Goal: Task Accomplishment & Management: Manage account settings

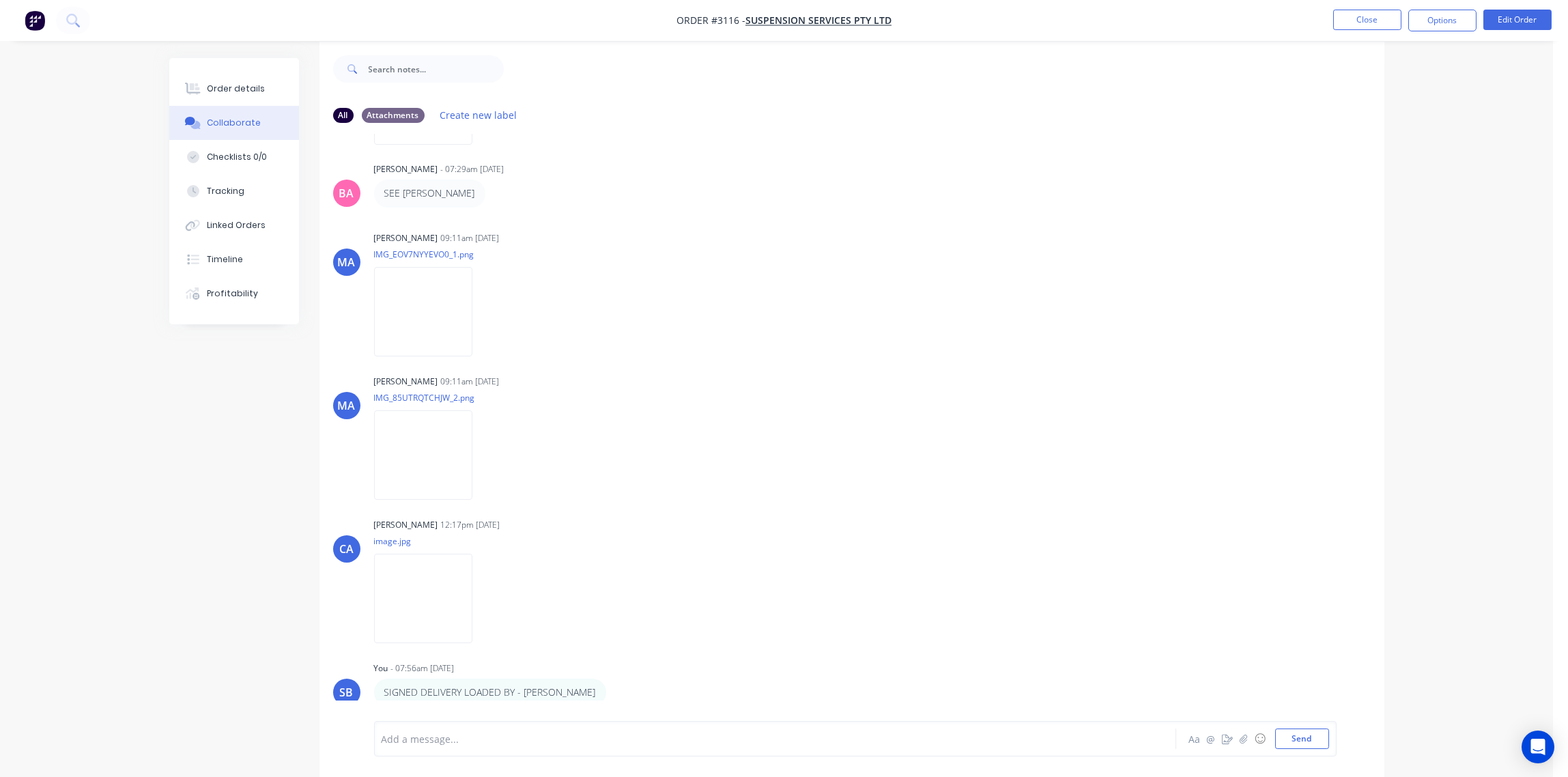
scroll to position [21, 0]
click at [1365, 20] on button "Close" at bounding box center [1368, 20] width 69 height 20
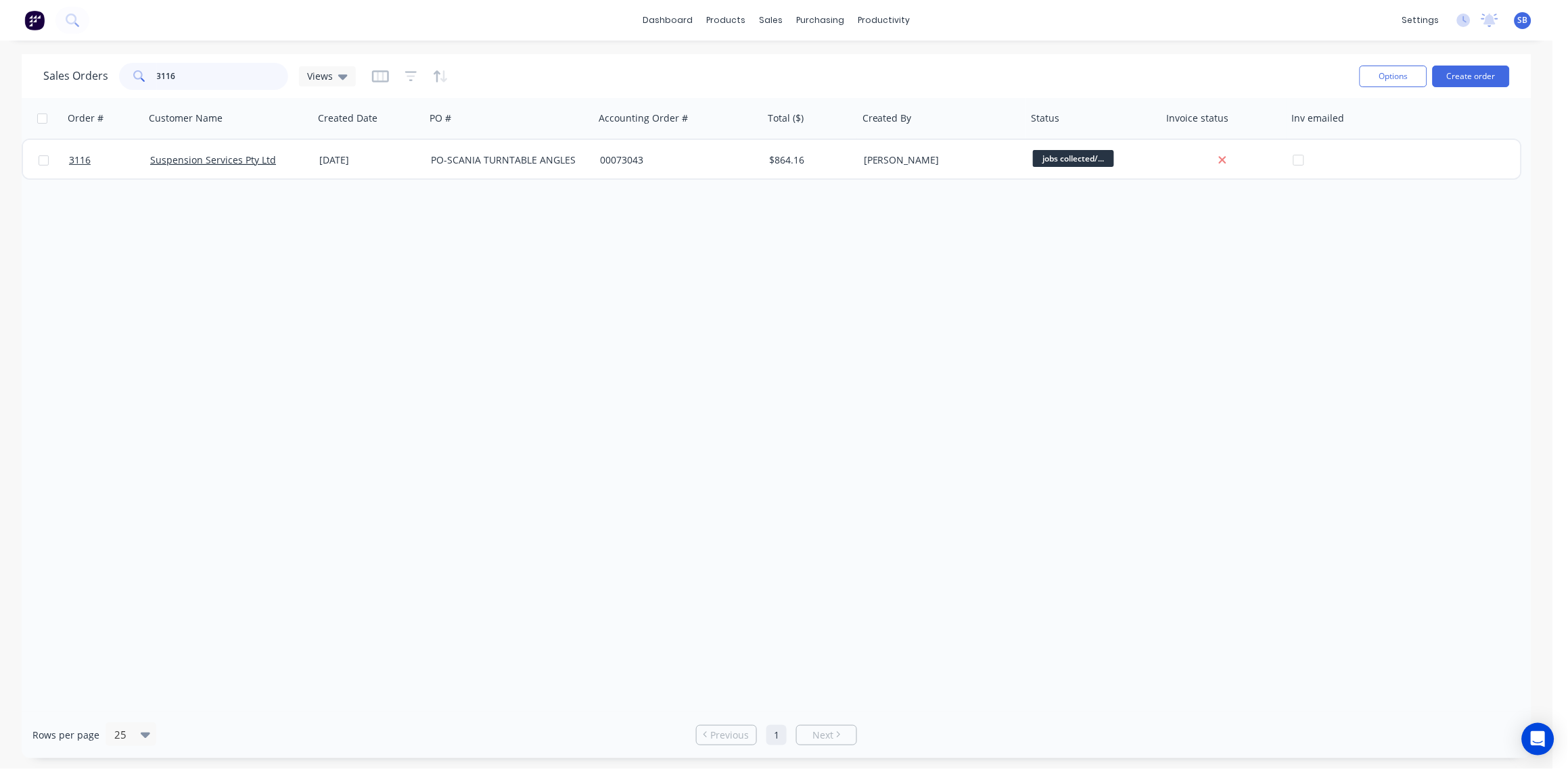
drag, startPoint x: 178, startPoint y: 72, endPoint x: -4, endPoint y: 103, distance: 184.6
click at [0, 103] on html "dashboard products sales purchasing productivity dashboard products Product Cat…" at bounding box center [784, 384] width 1568 height 769
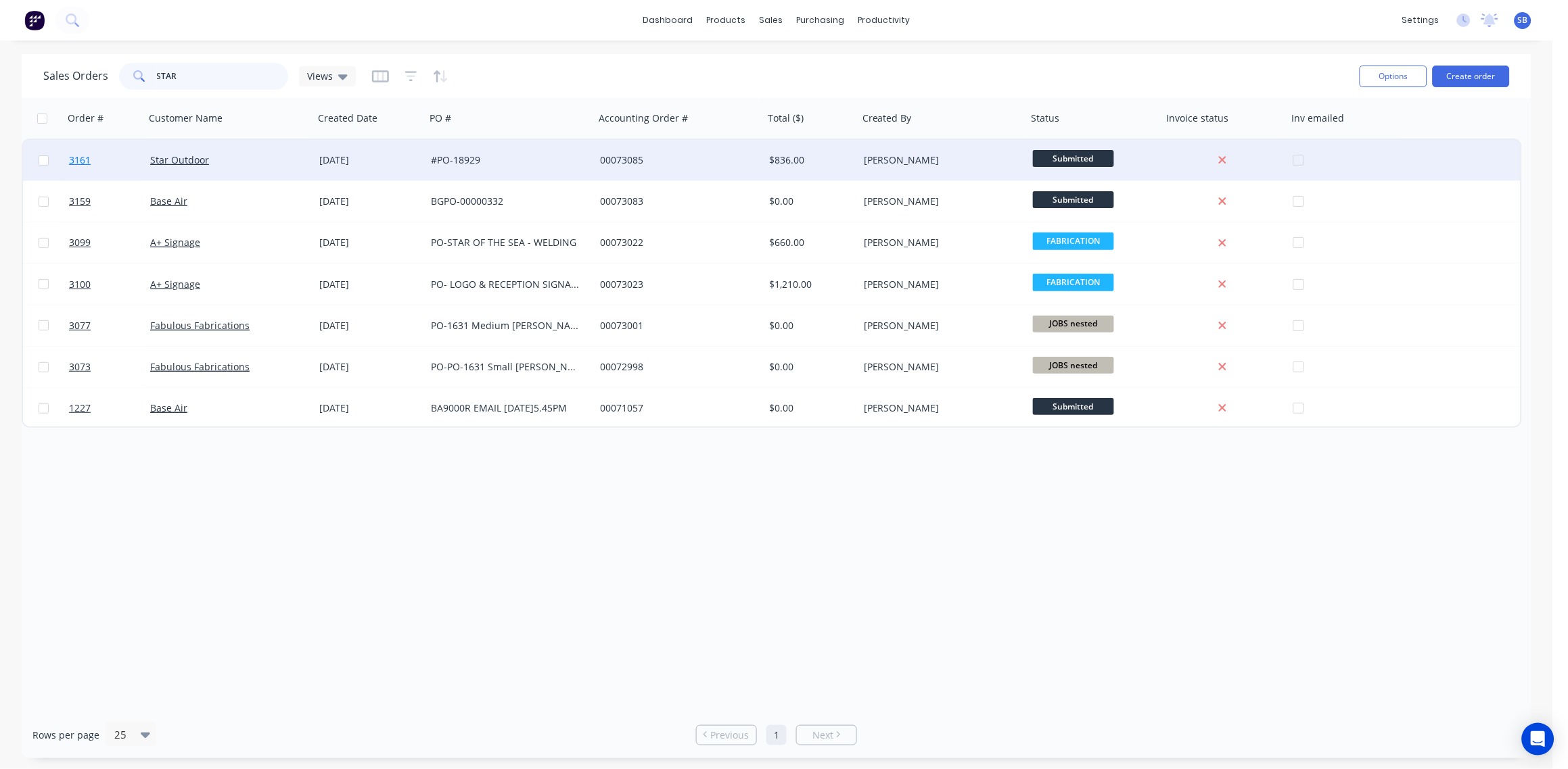
type input "STAR"
click at [81, 158] on span "3161" at bounding box center [79, 160] width 22 height 14
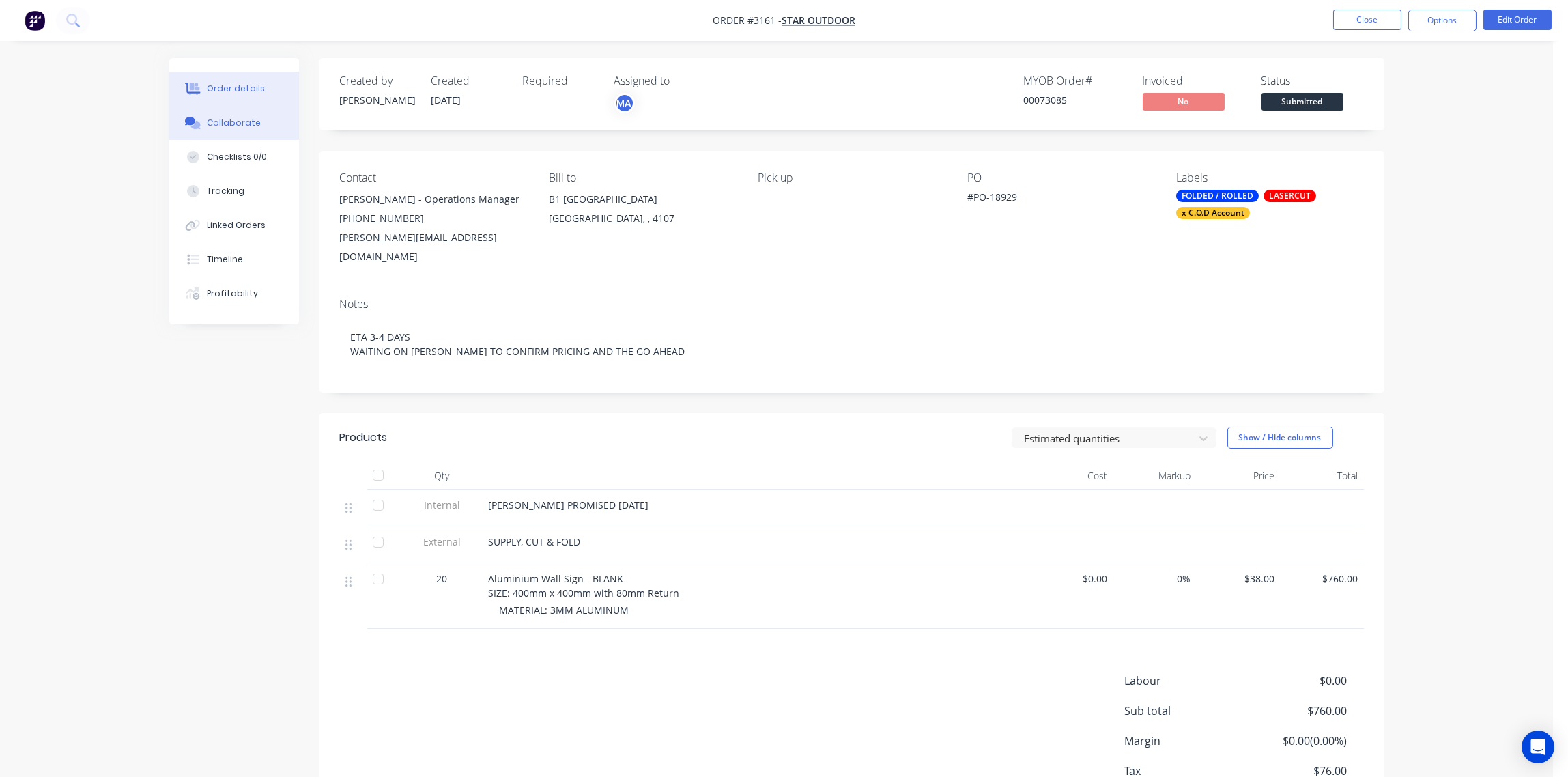
click at [230, 119] on div "Collaborate" at bounding box center [234, 123] width 54 height 12
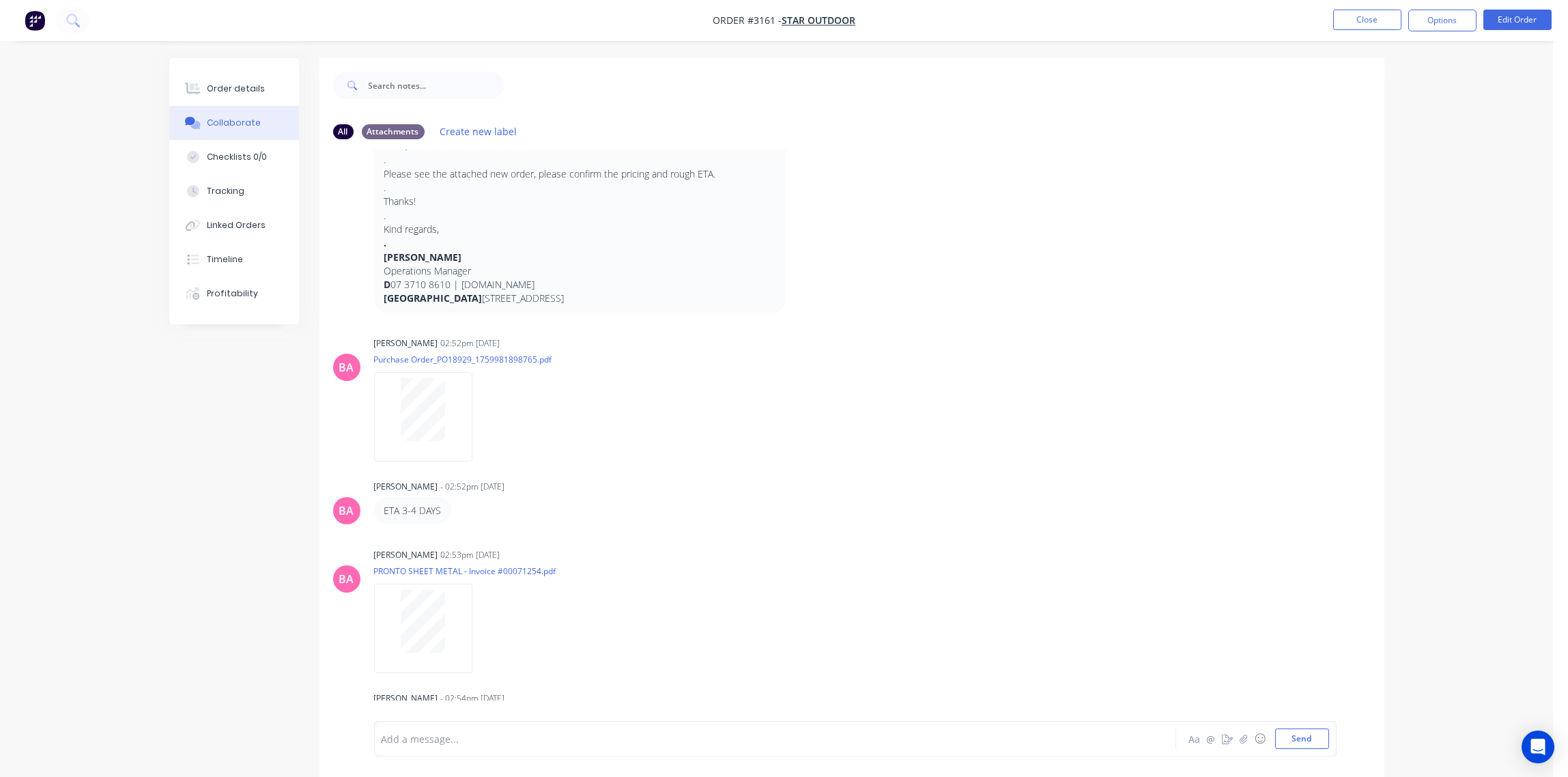
scroll to position [21, 0]
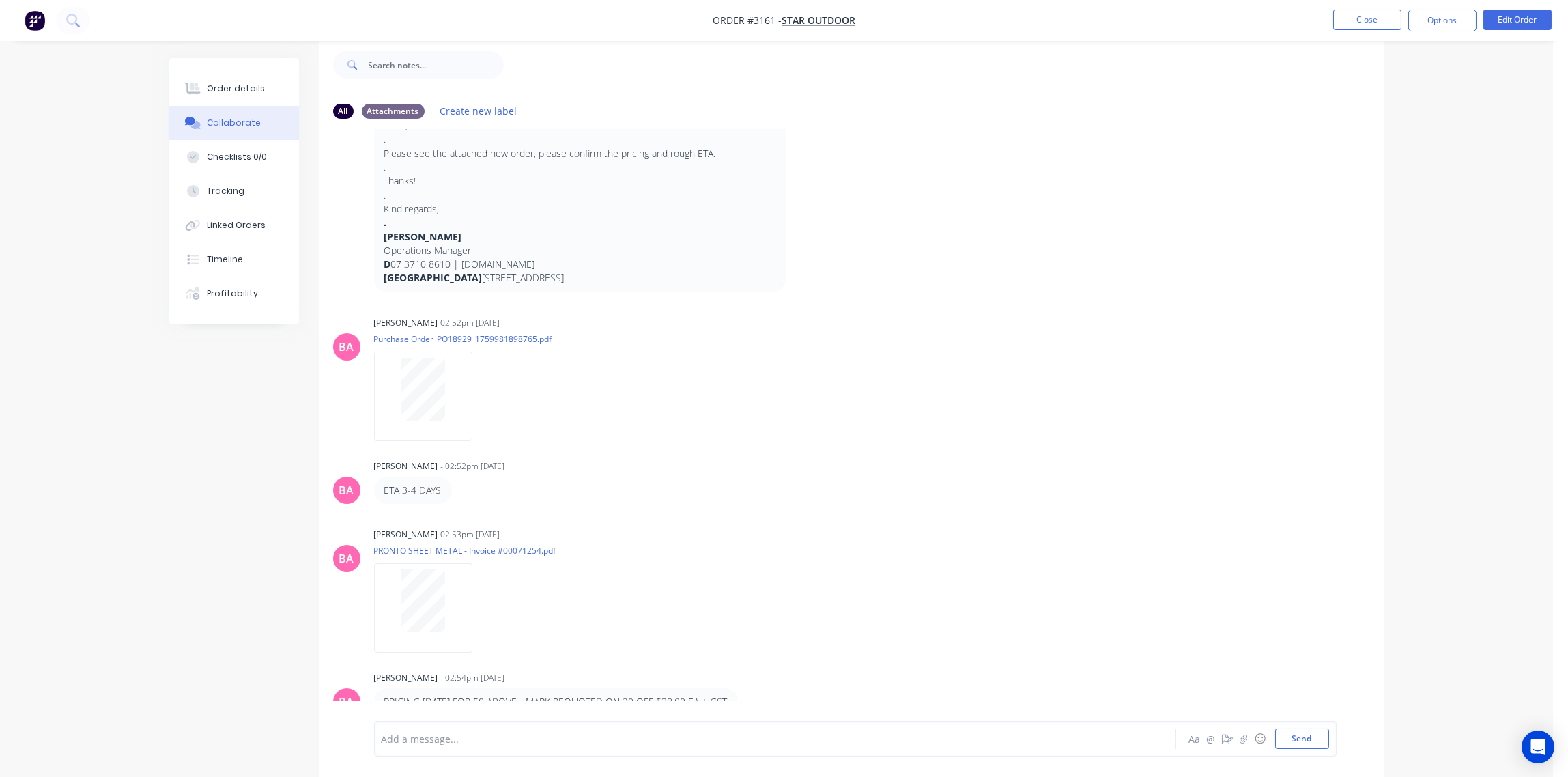
click at [532, 742] on div at bounding box center [737, 739] width 710 height 15
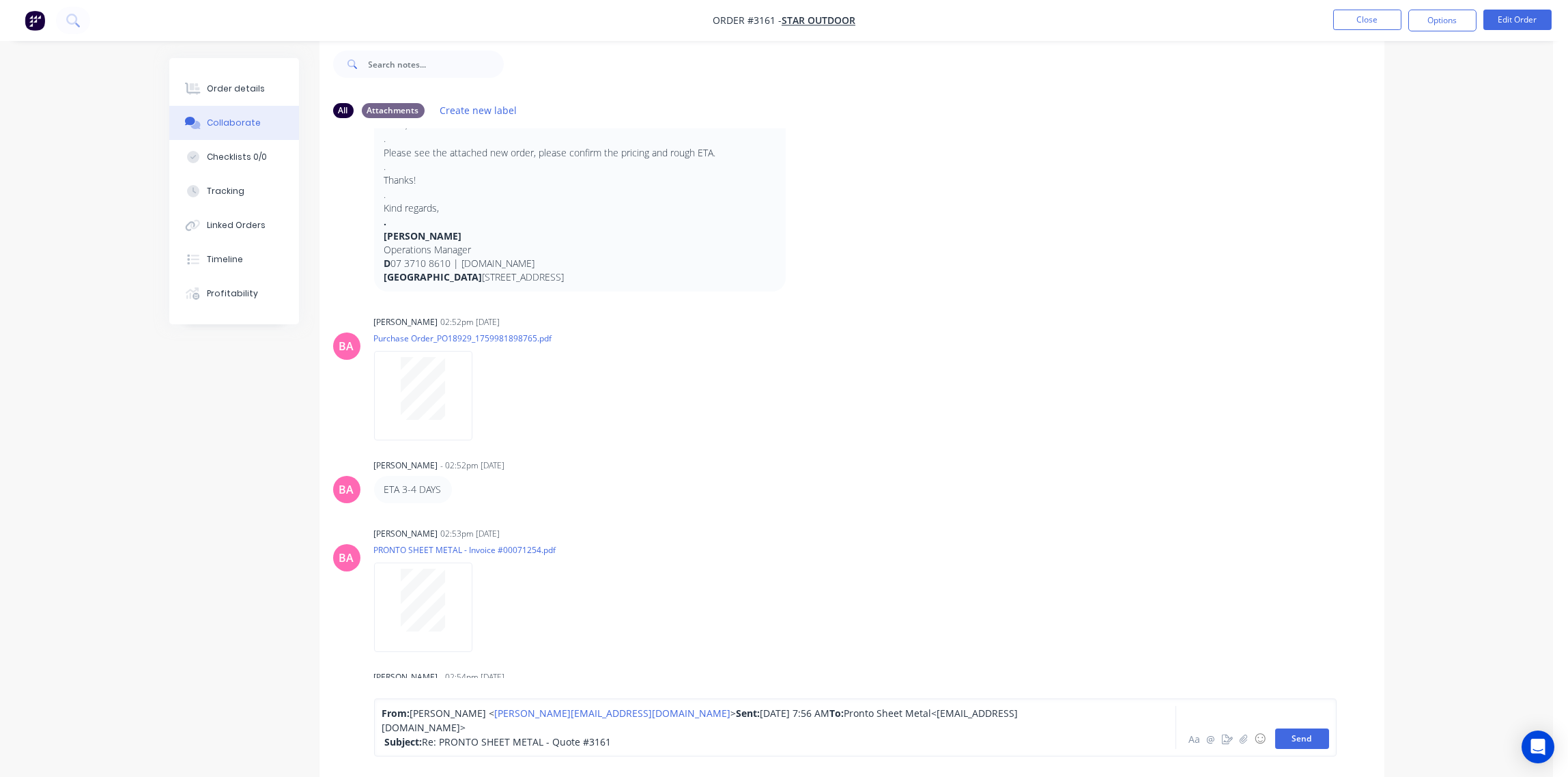
click at [1310, 743] on button "Send" at bounding box center [1302, 739] width 54 height 20
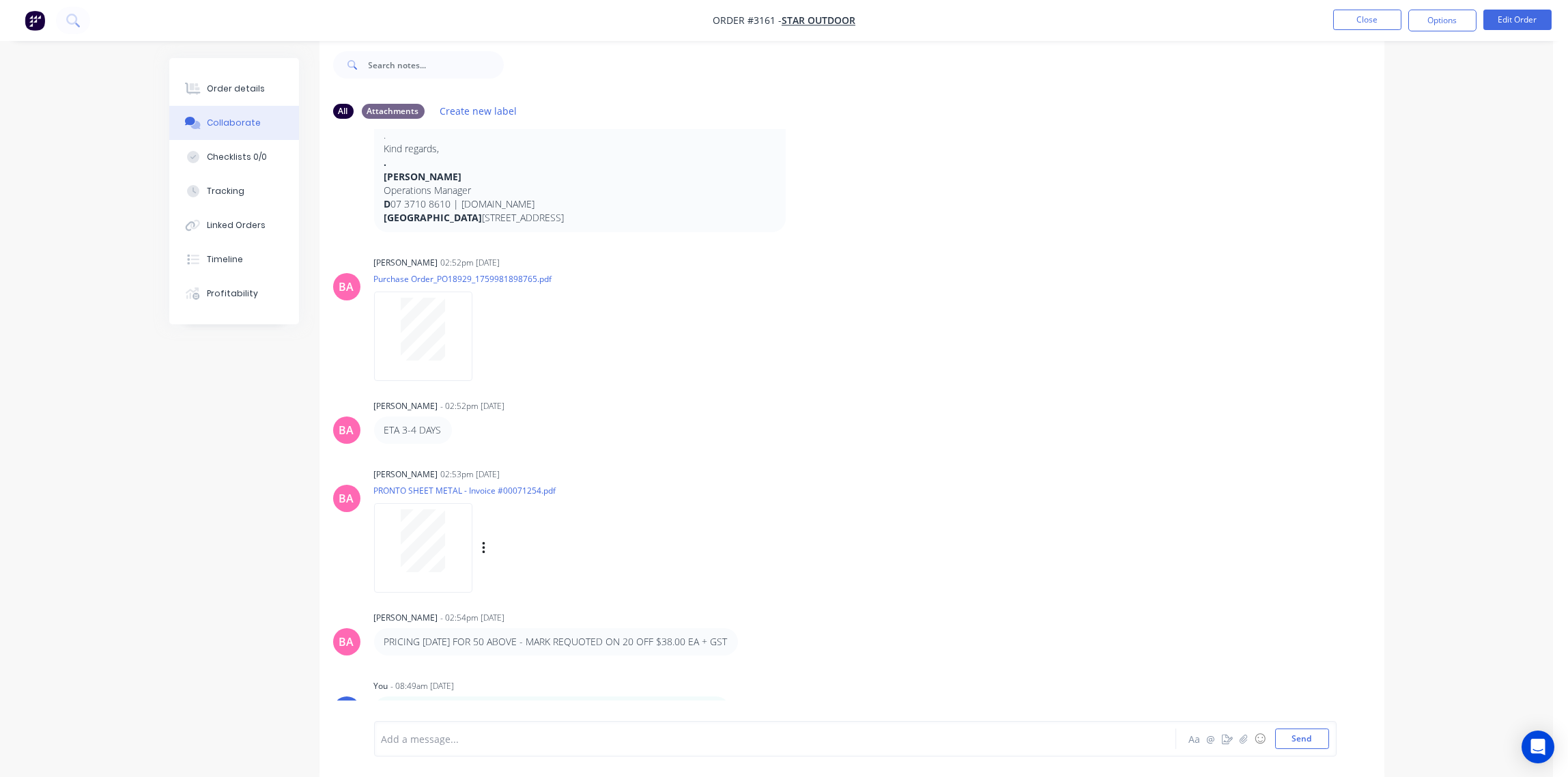
scroll to position [253, 0]
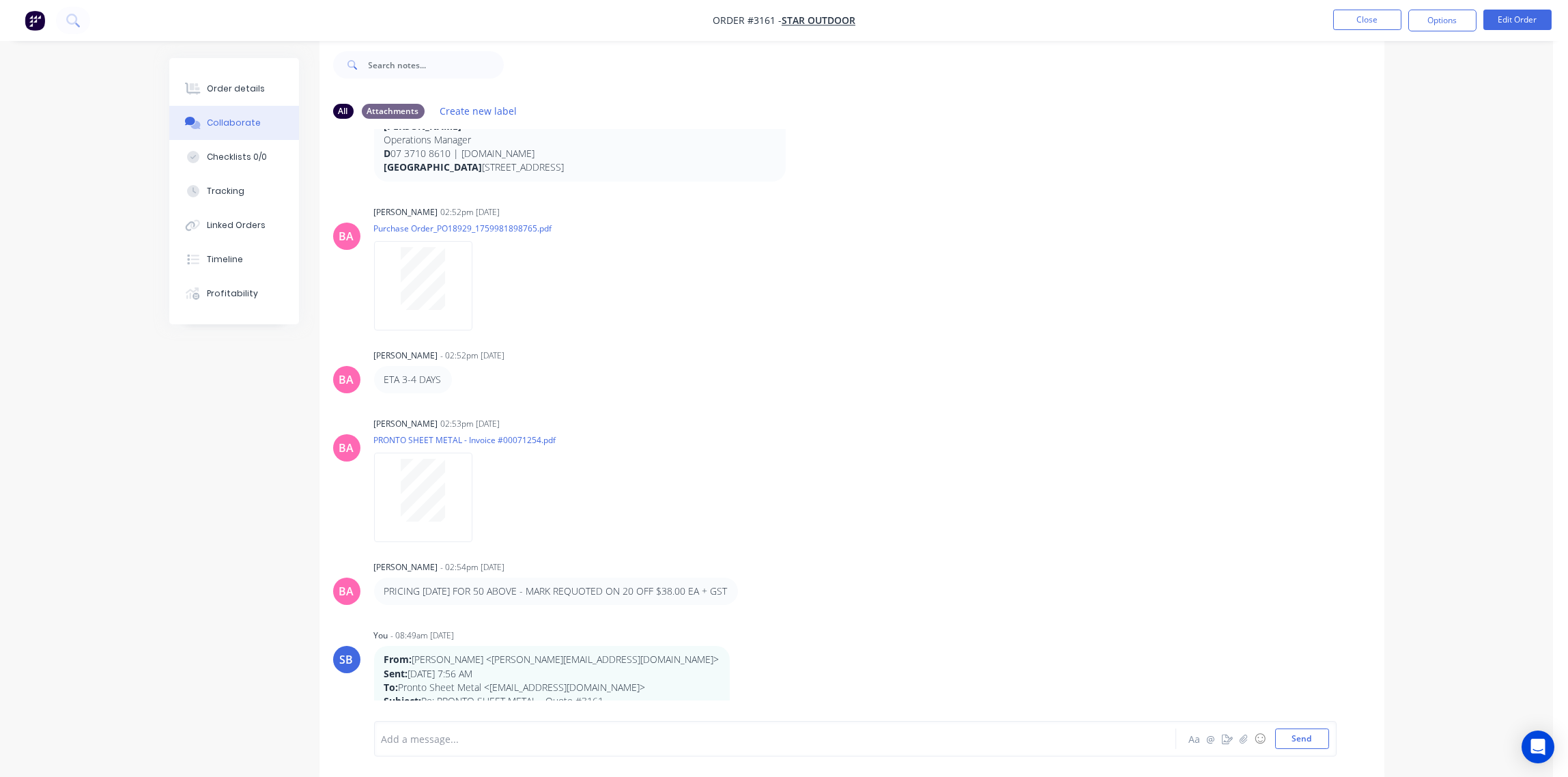
click at [510, 736] on div at bounding box center [737, 739] width 710 height 15
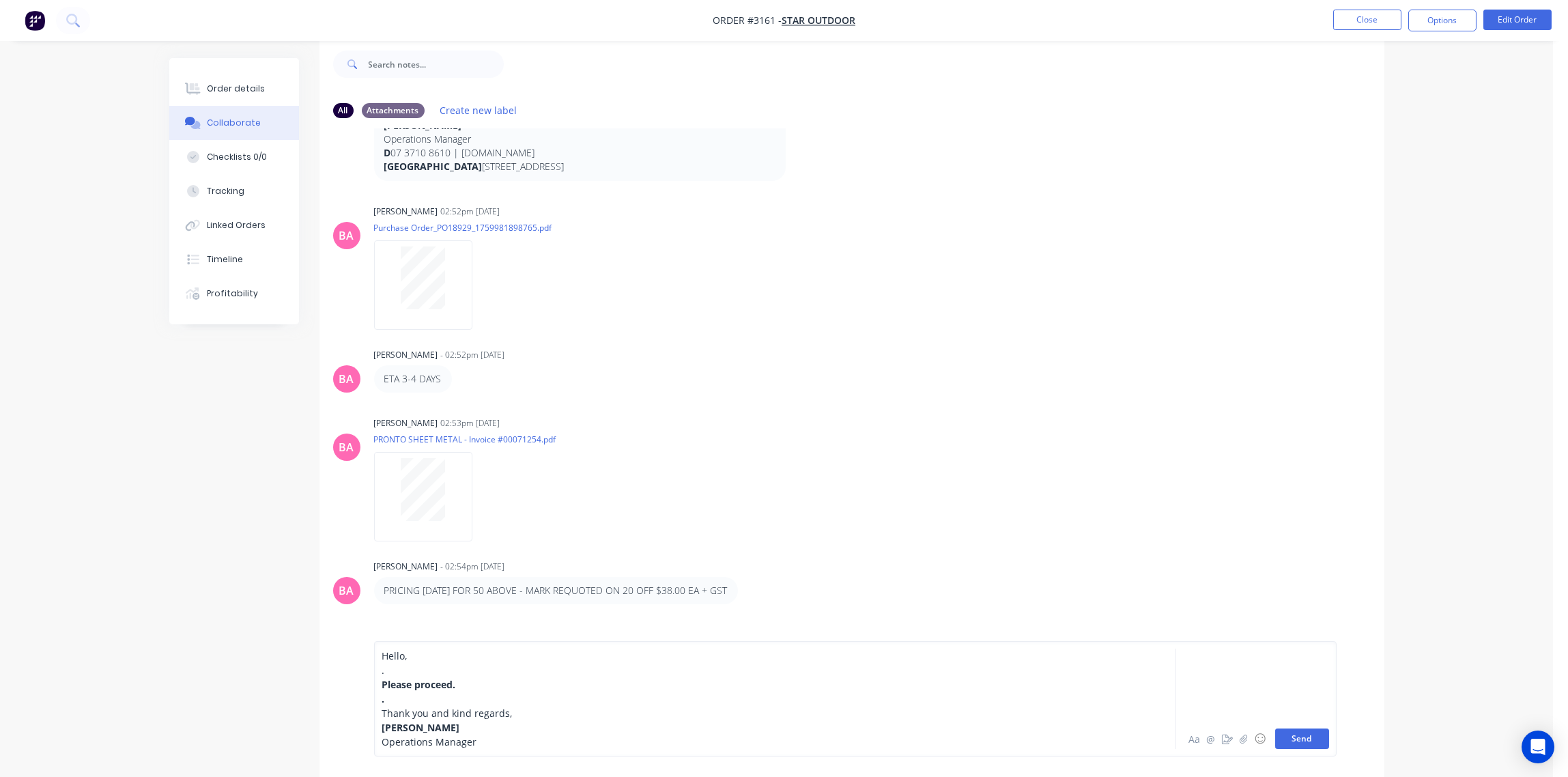
click at [1292, 734] on button "Send" at bounding box center [1302, 739] width 54 height 20
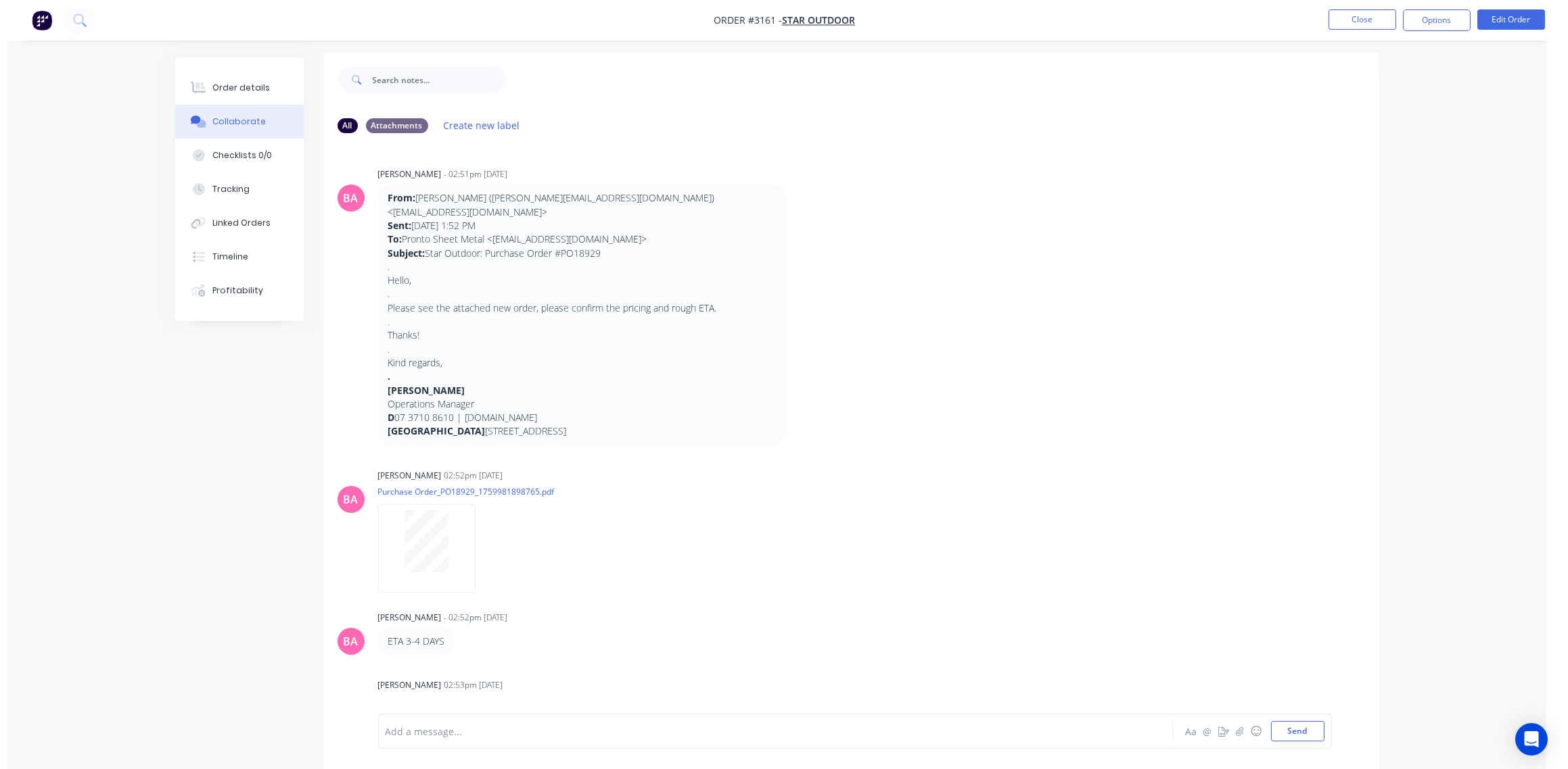
scroll to position [0, 0]
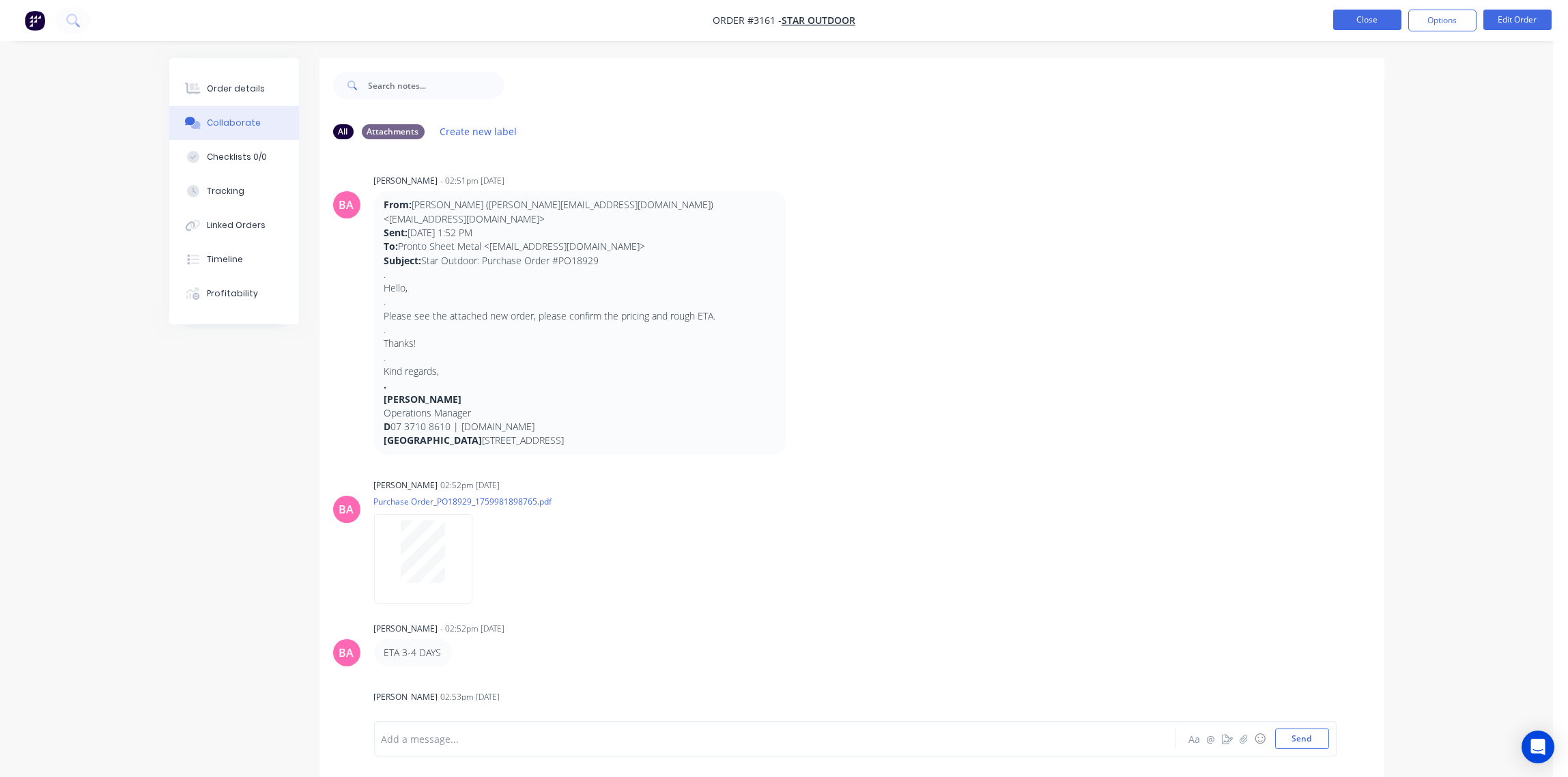
click at [1364, 23] on button "Close" at bounding box center [1368, 20] width 69 height 20
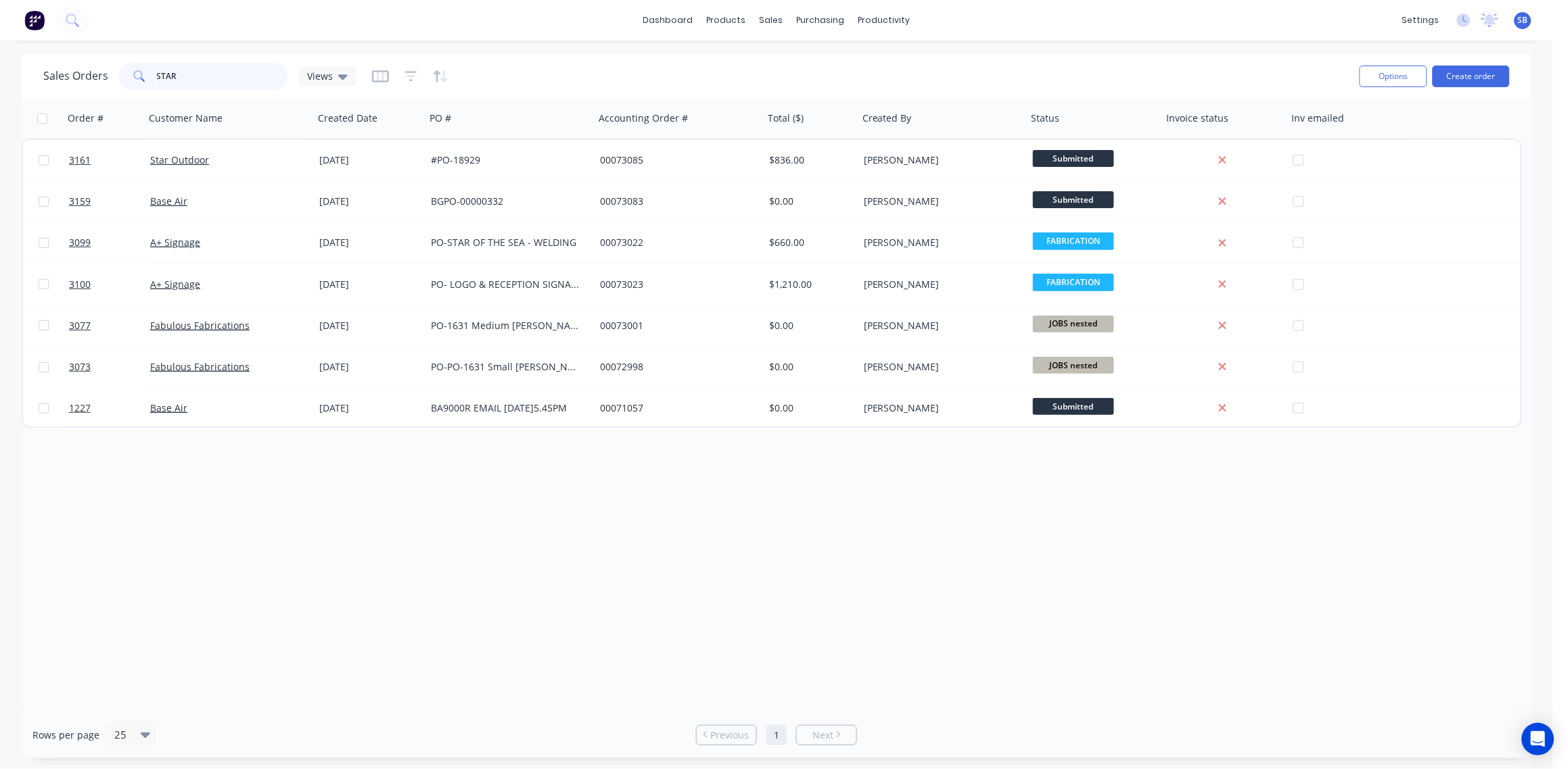
drag, startPoint x: 194, startPoint y: 77, endPoint x: 0, endPoint y: 108, distance: 196.5
click at [0, 108] on html "dashboard products sales purchasing productivity dashboard products Product Cat…" at bounding box center [784, 384] width 1568 height 769
type input "1267"
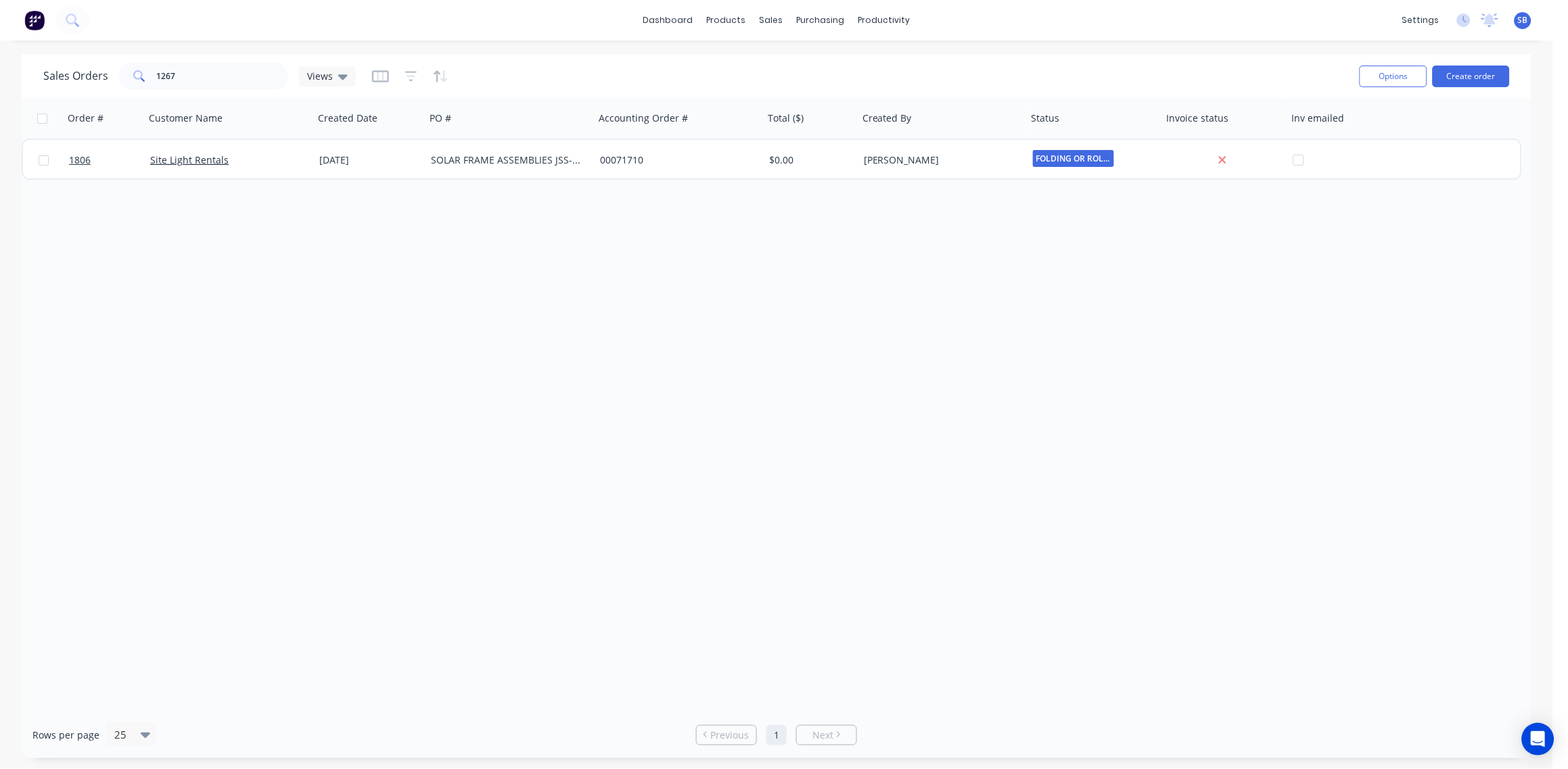
click at [416, 77] on div at bounding box center [410, 76] width 76 height 22
click at [410, 77] on icon "button" at bounding box center [411, 76] width 12 height 14
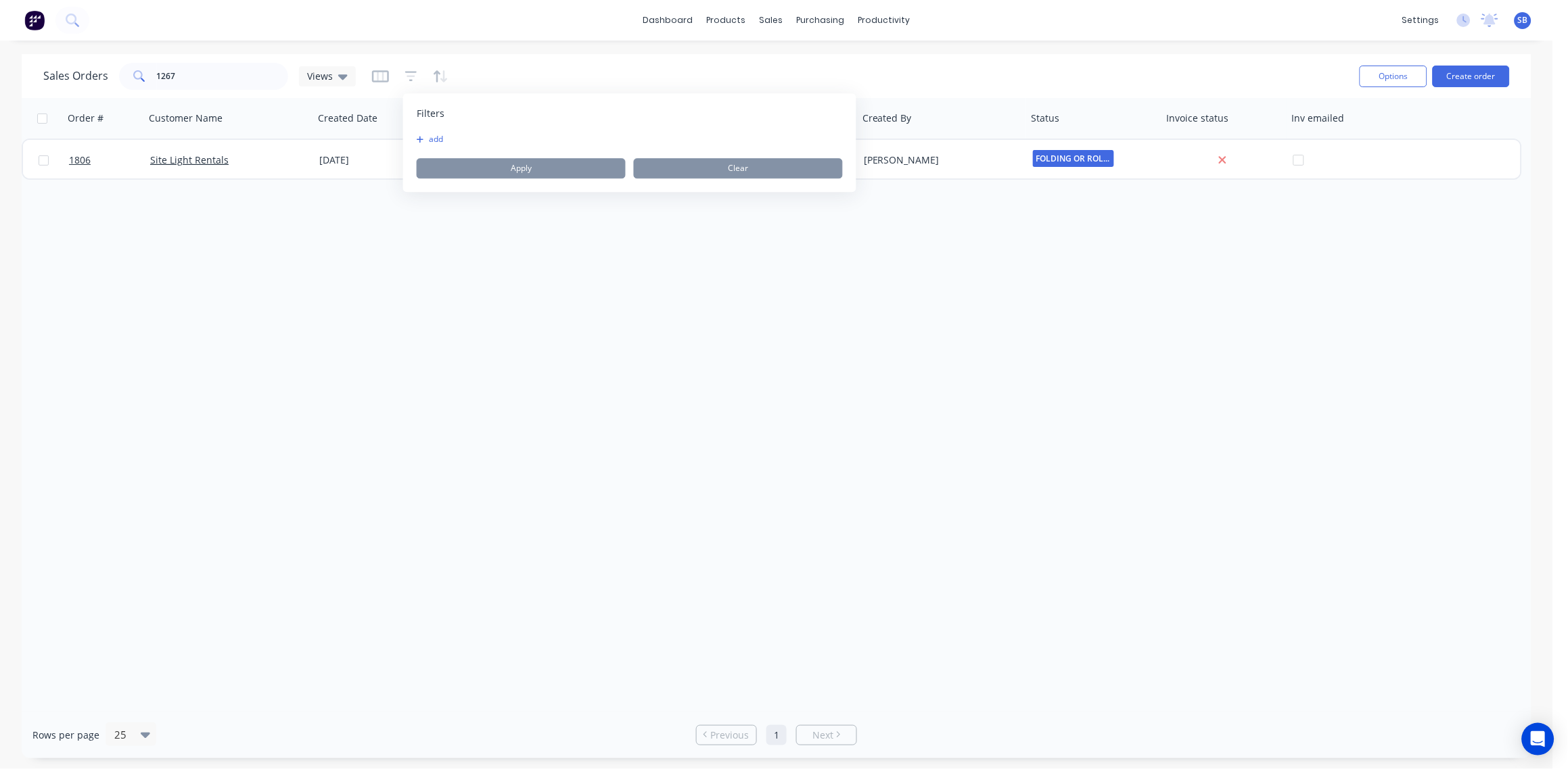
click at [438, 140] on button "add" at bounding box center [433, 138] width 34 height 11
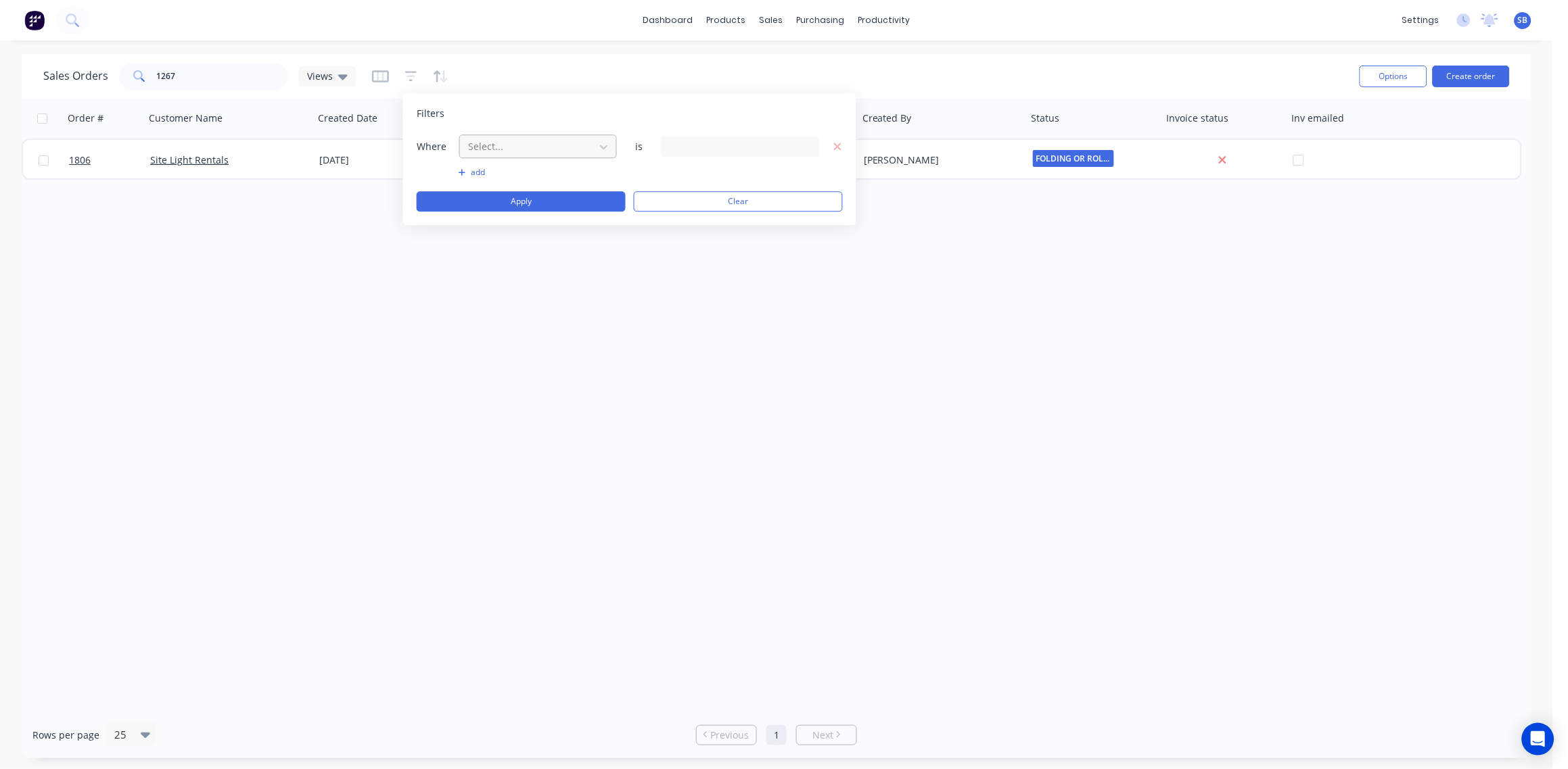
click at [532, 142] on div at bounding box center [527, 146] width 121 height 17
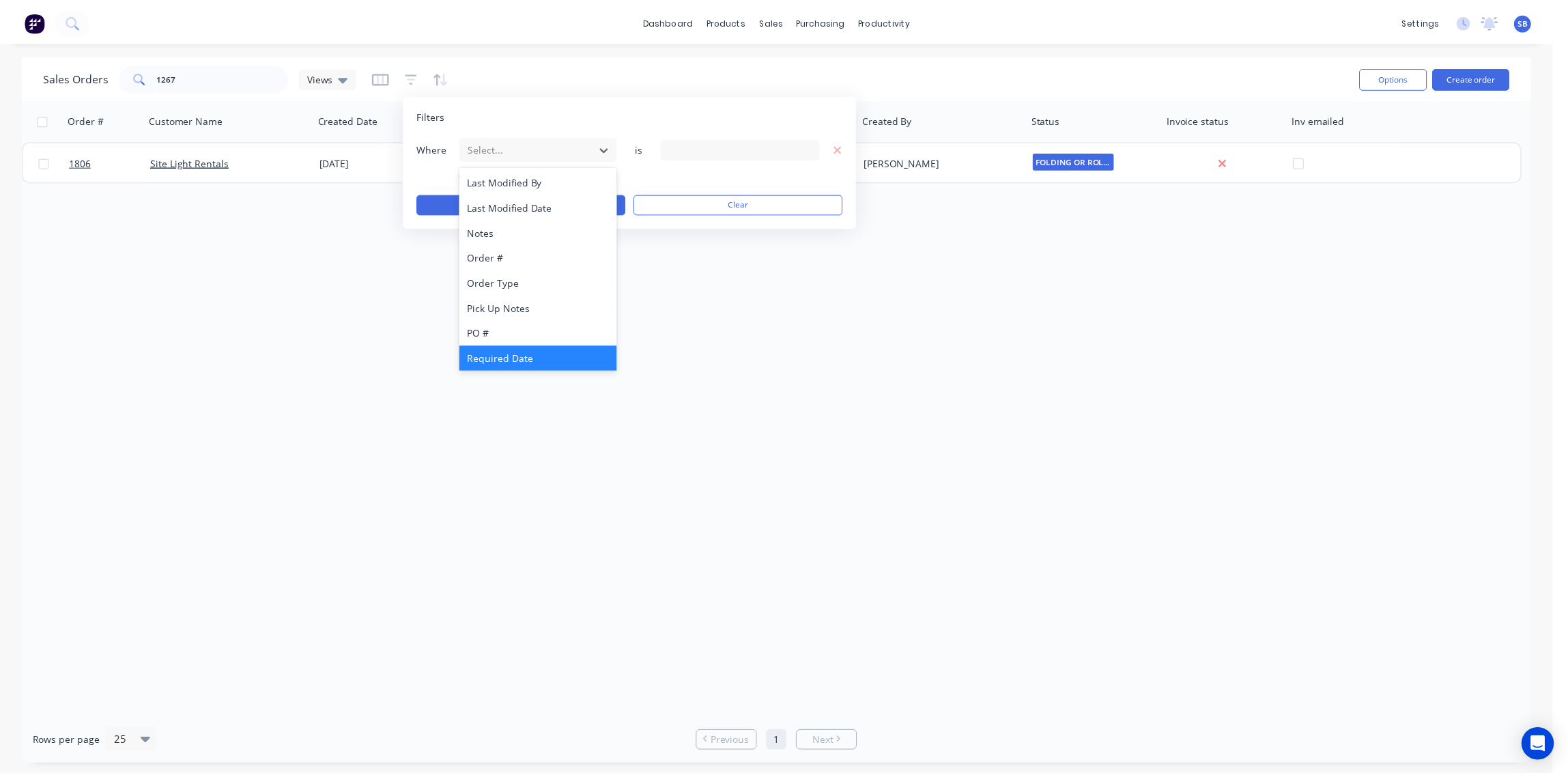
scroll to position [356, 0]
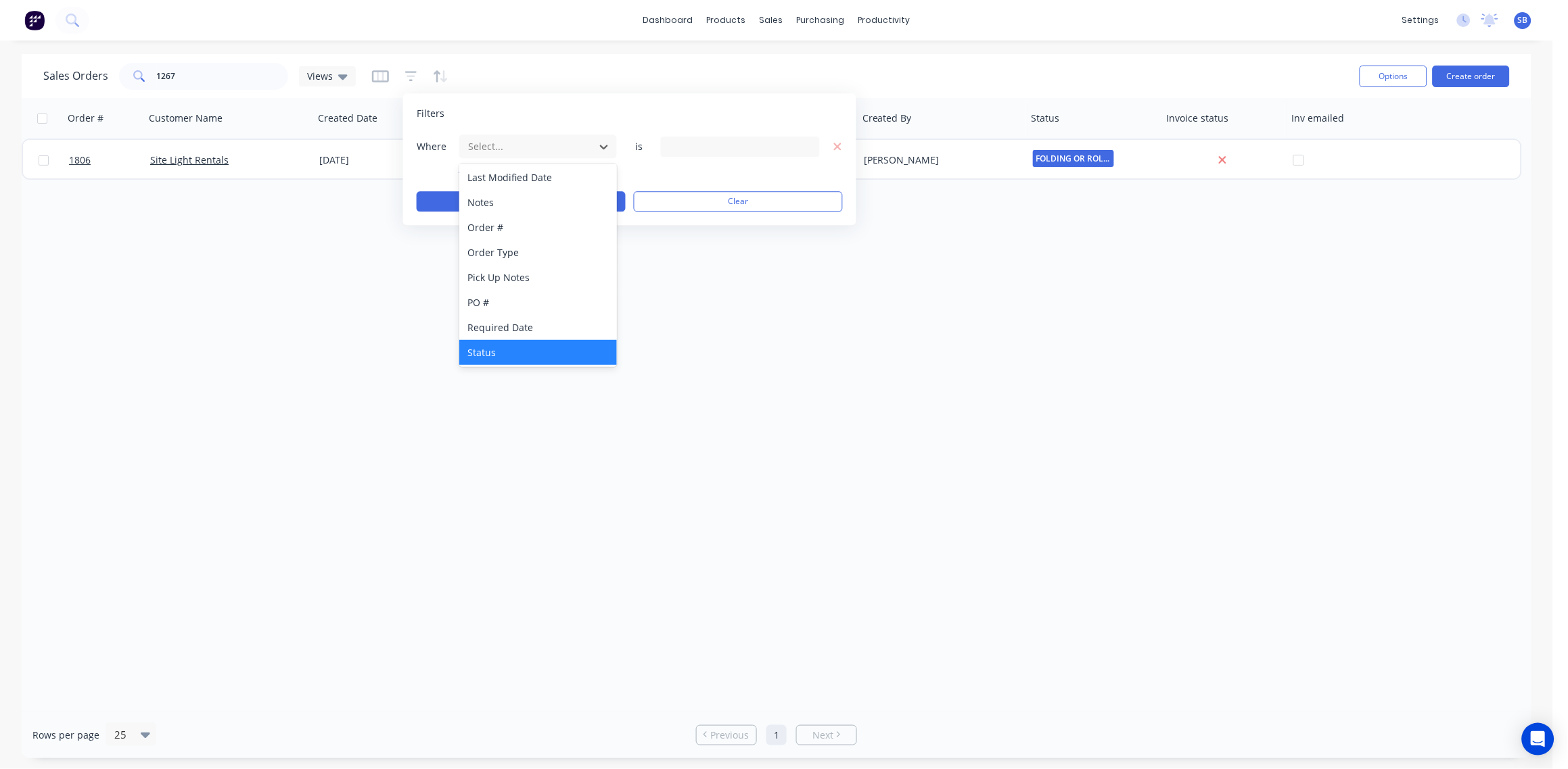
click at [532, 348] on div "Status" at bounding box center [538, 352] width 158 height 25
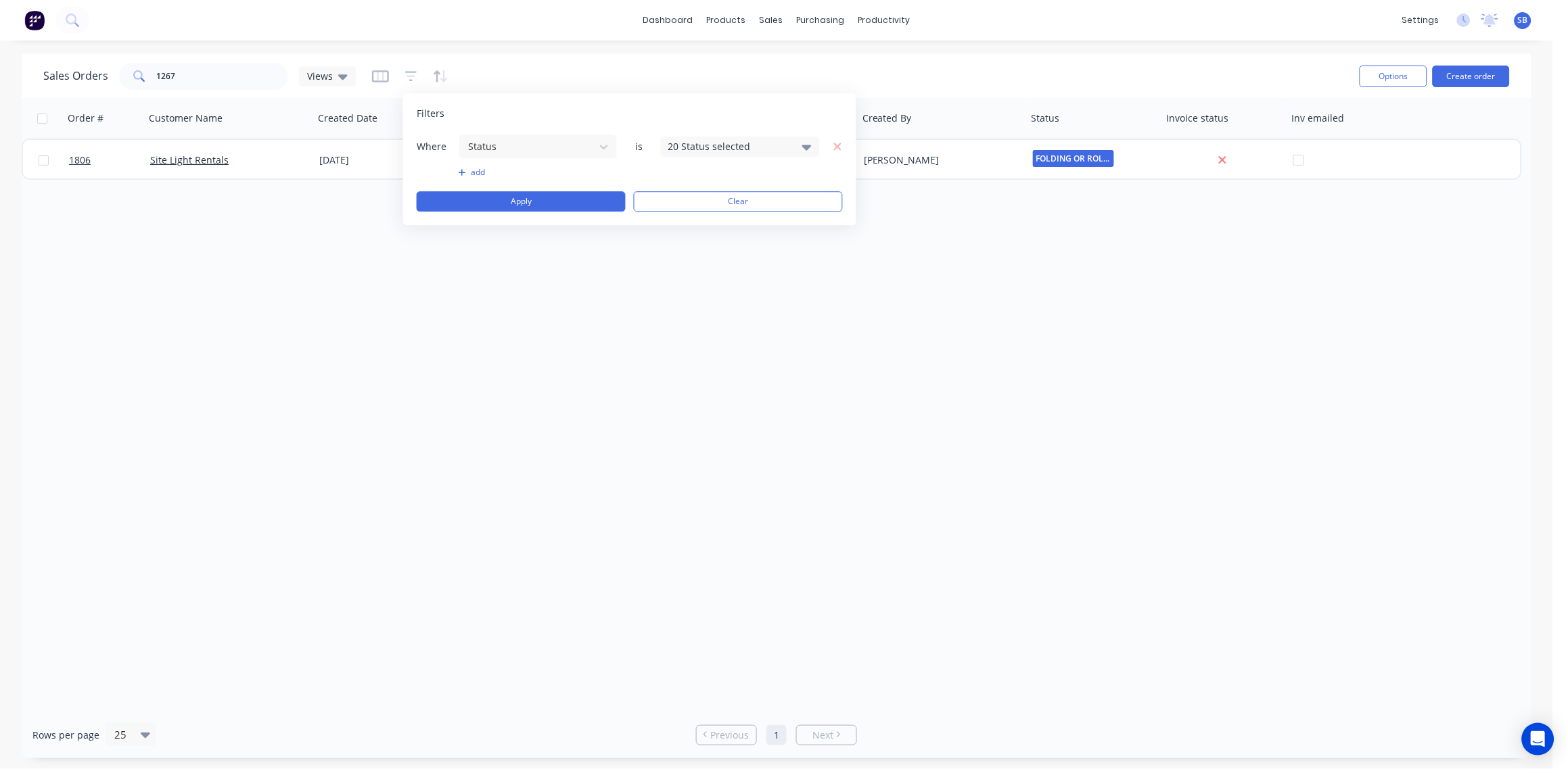
click at [797, 143] on div "20 Status selected" at bounding box center [740, 147] width 159 height 20
click at [679, 223] on div at bounding box center [683, 220] width 27 height 27
click at [508, 318] on div "Order # Customer Name Created Date PO # Accounting Order # Total ($) Created By…" at bounding box center [777, 405] width 1510 height 614
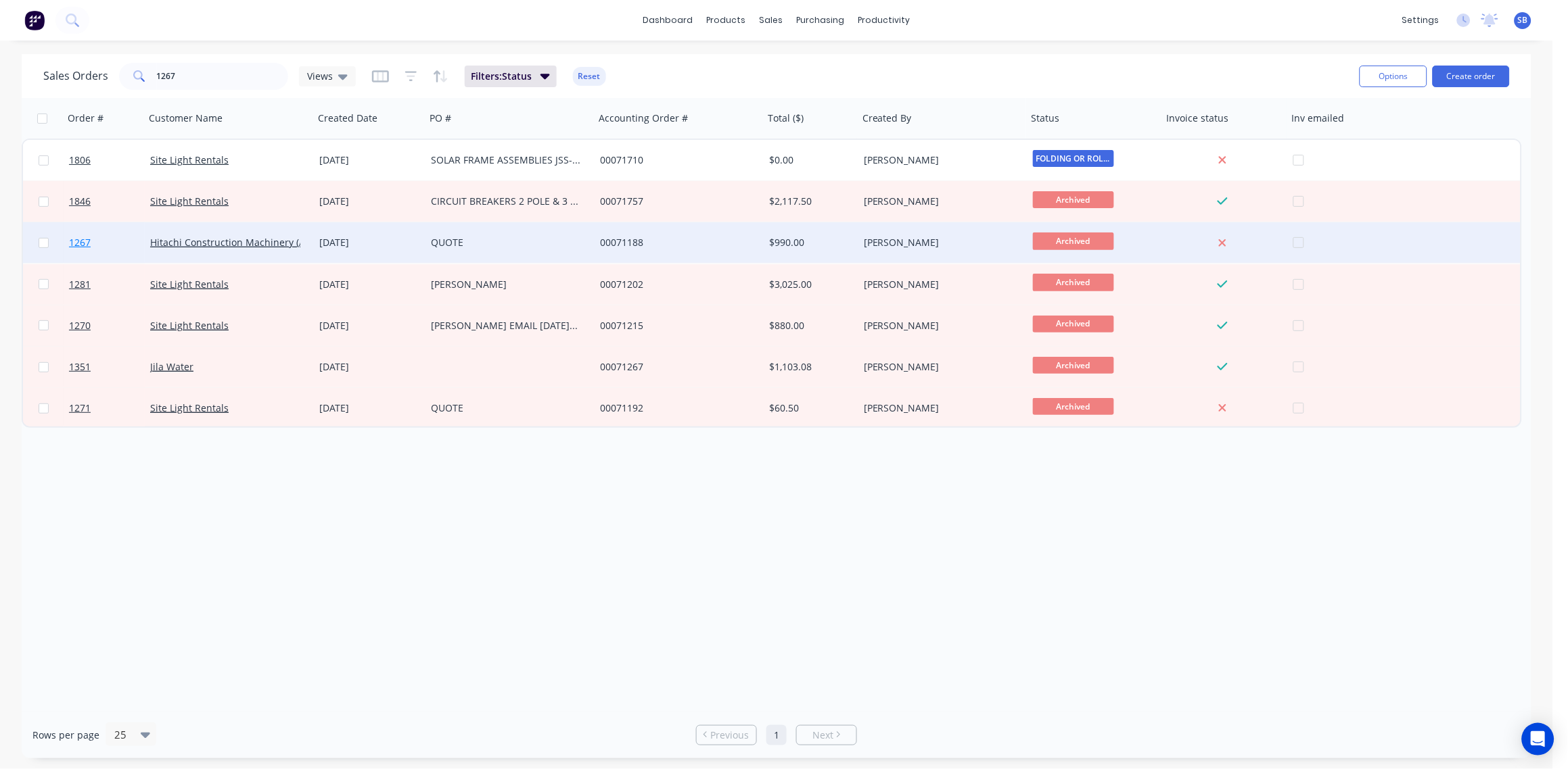
click at [70, 244] on span "1267" at bounding box center [79, 242] width 22 height 14
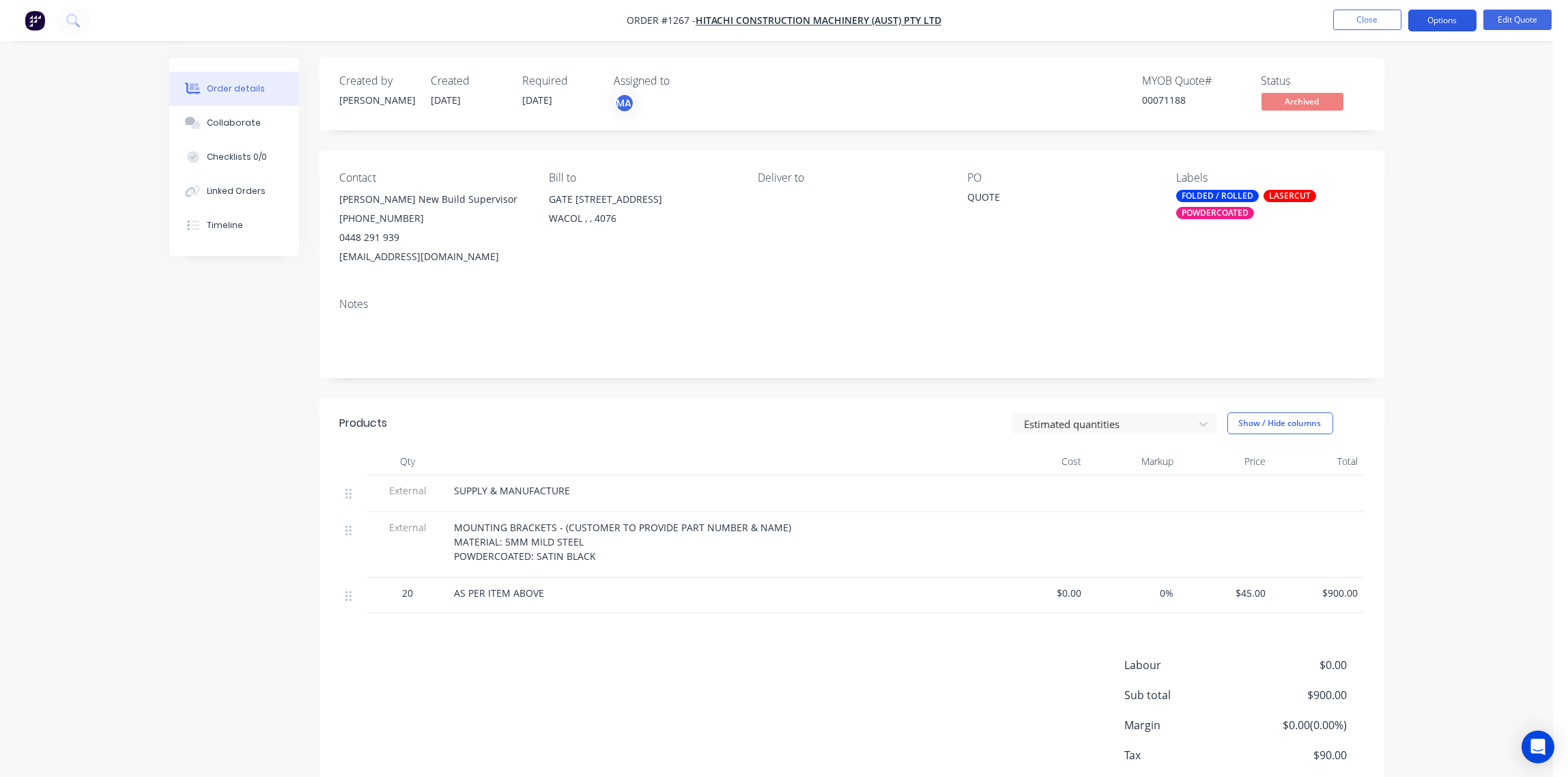
click at [1454, 20] on button "Options" at bounding box center [1443, 20] width 69 height 22
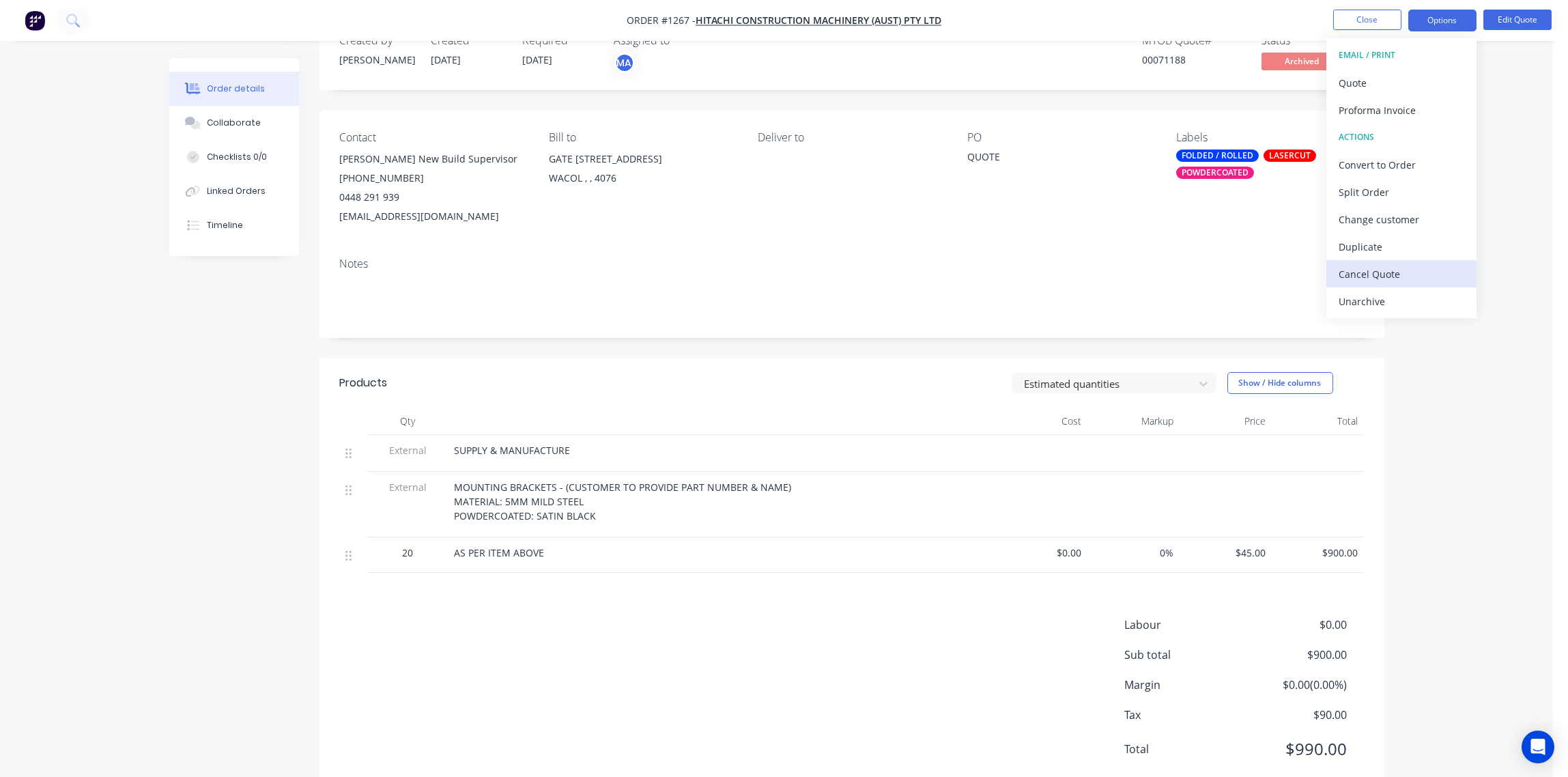
scroll to position [79, 0]
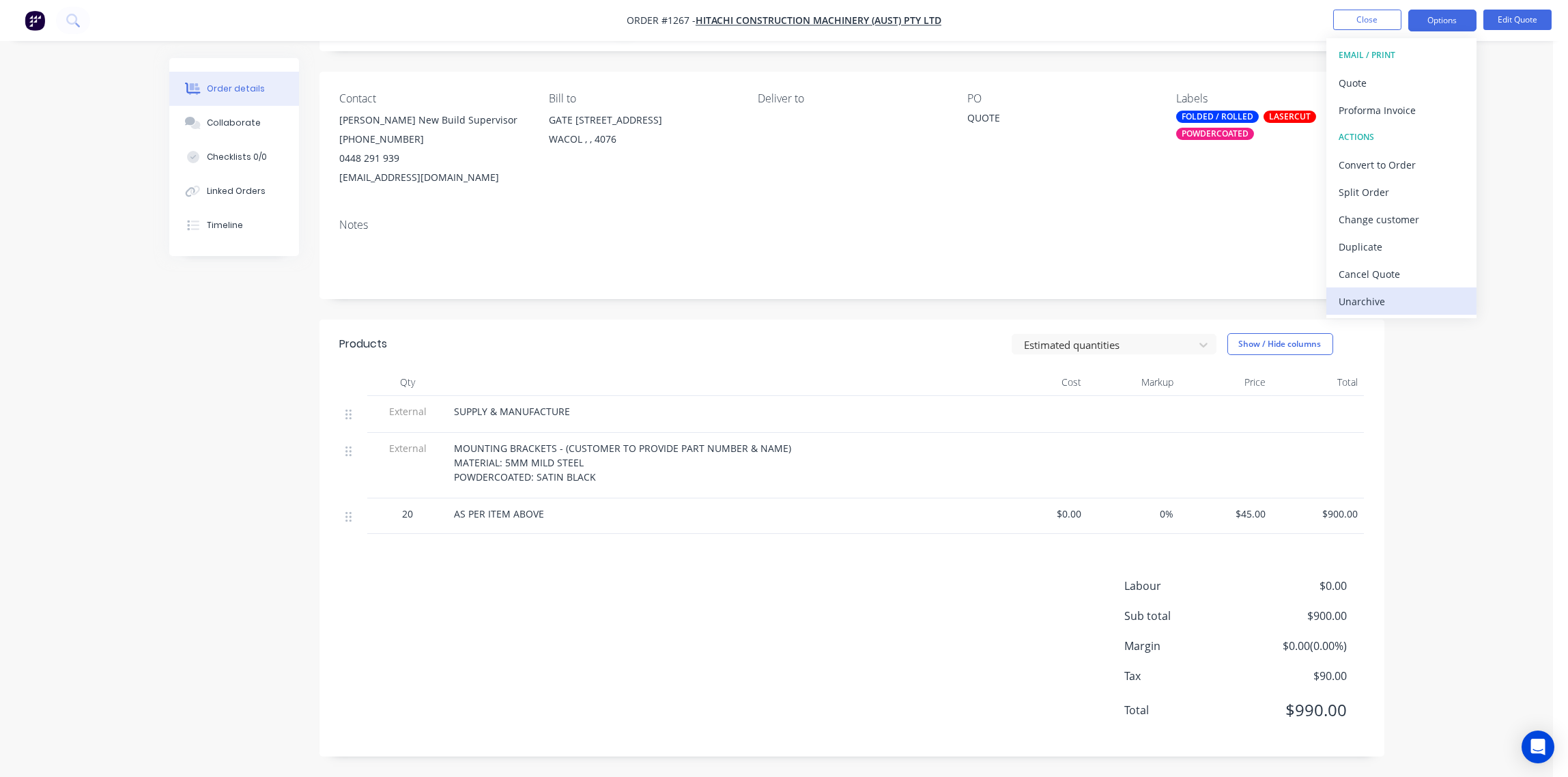
click at [1407, 296] on div "Unarchive" at bounding box center [1402, 302] width 126 height 20
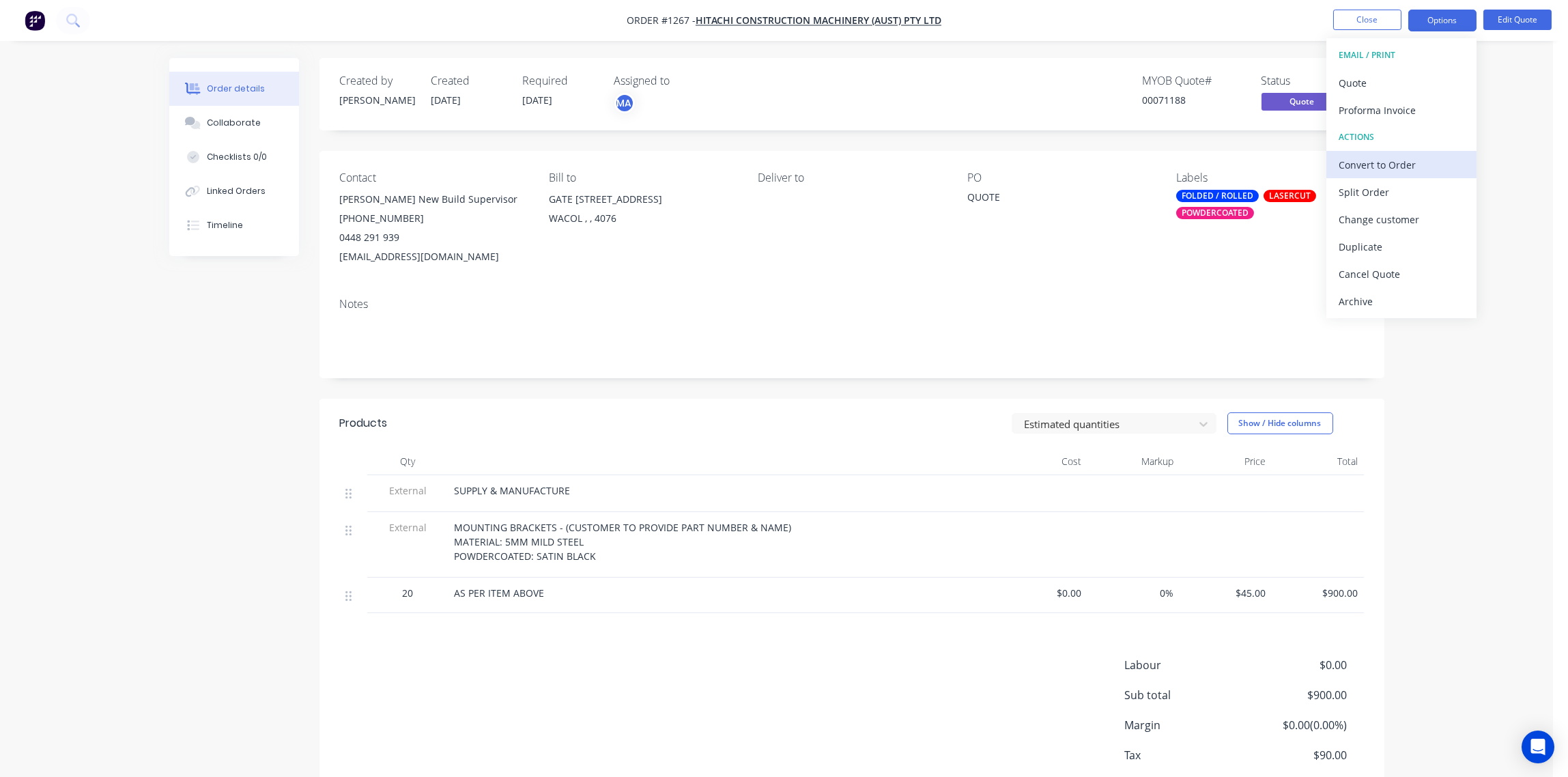
click at [1394, 162] on div "Convert to Order" at bounding box center [1402, 165] width 126 height 20
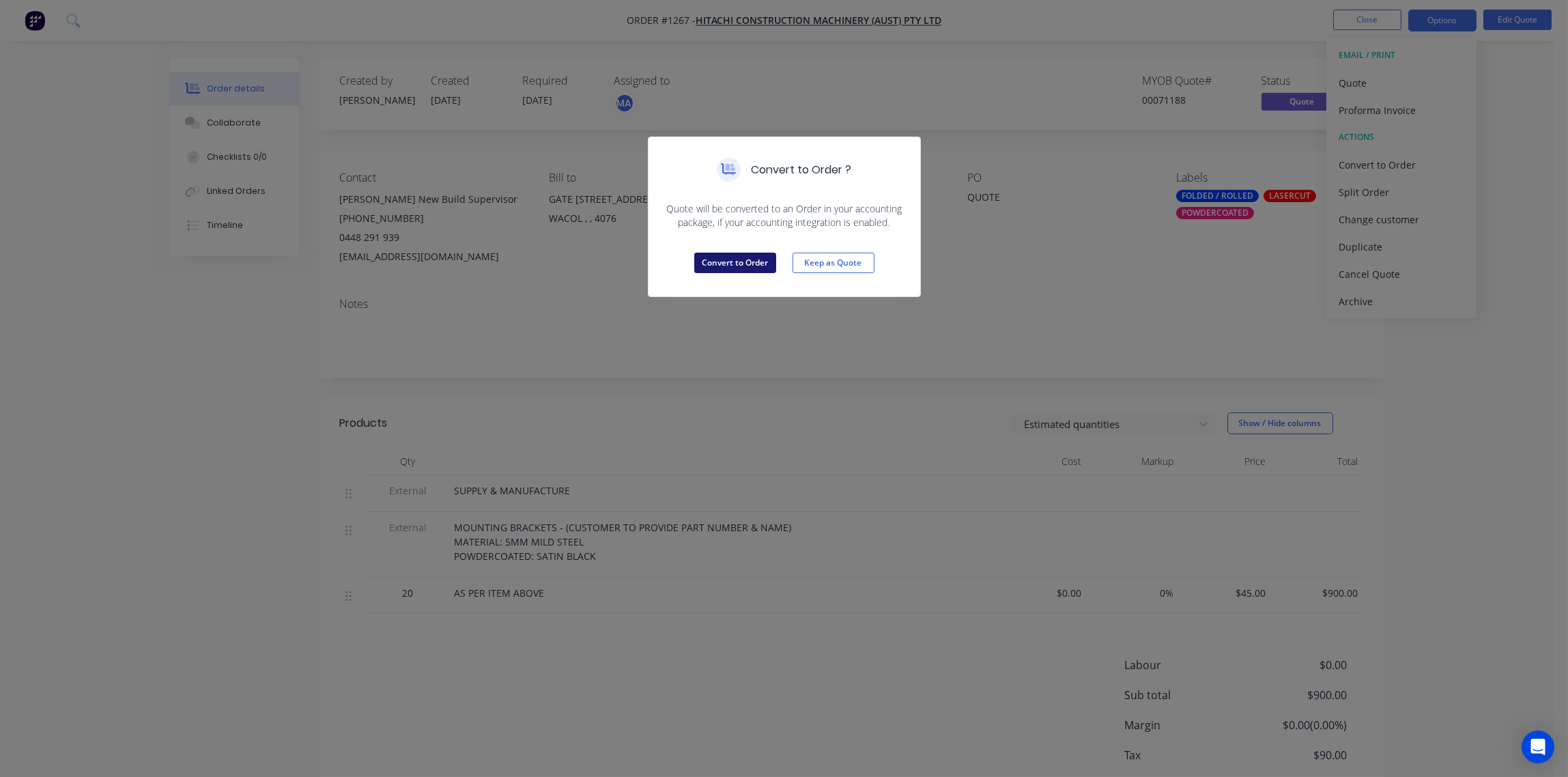
click at [736, 259] on button "Convert to Order" at bounding box center [735, 263] width 82 height 20
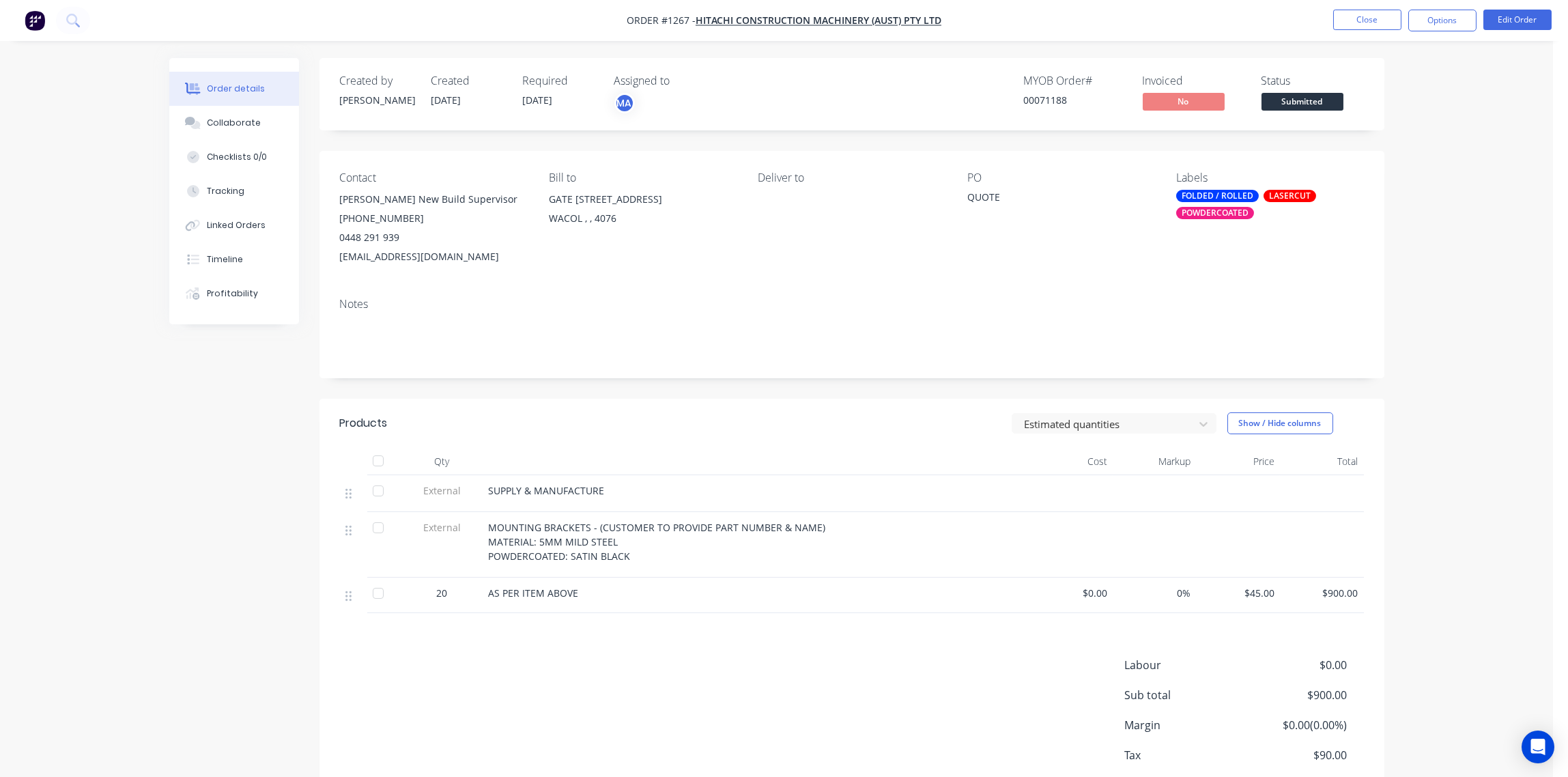
click at [491, 523] on span "MOUNTING BRACKETS - (CUSTOMER TO PROVIDE PART NUMBER & NAME) MATERIAL: 5MM MILD…" at bounding box center [657, 541] width 338 height 42
click at [1534, 17] on button "Edit Order" at bounding box center [1518, 20] width 69 height 20
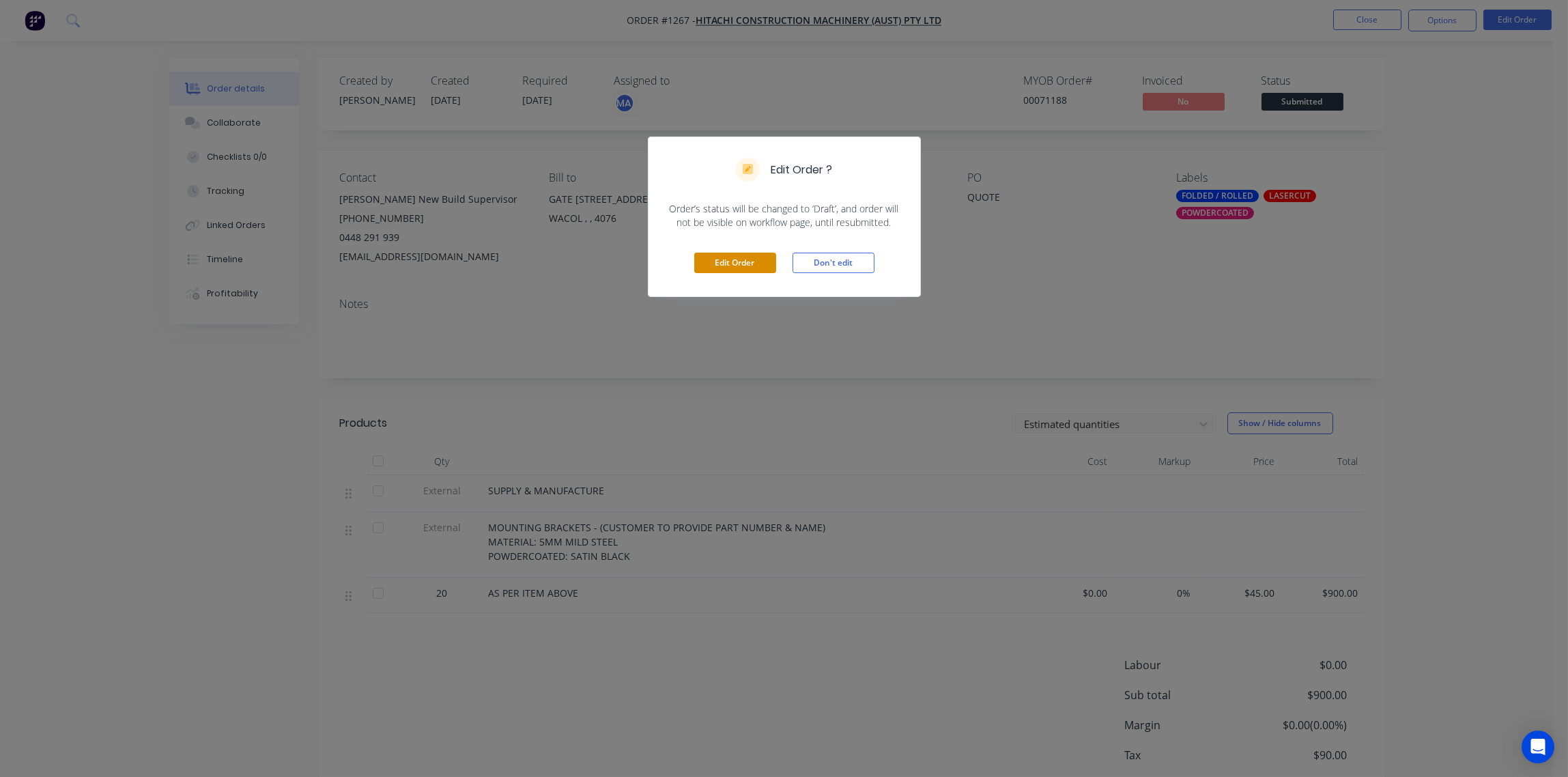
click at [726, 258] on button "Edit Order" at bounding box center [735, 263] width 82 height 20
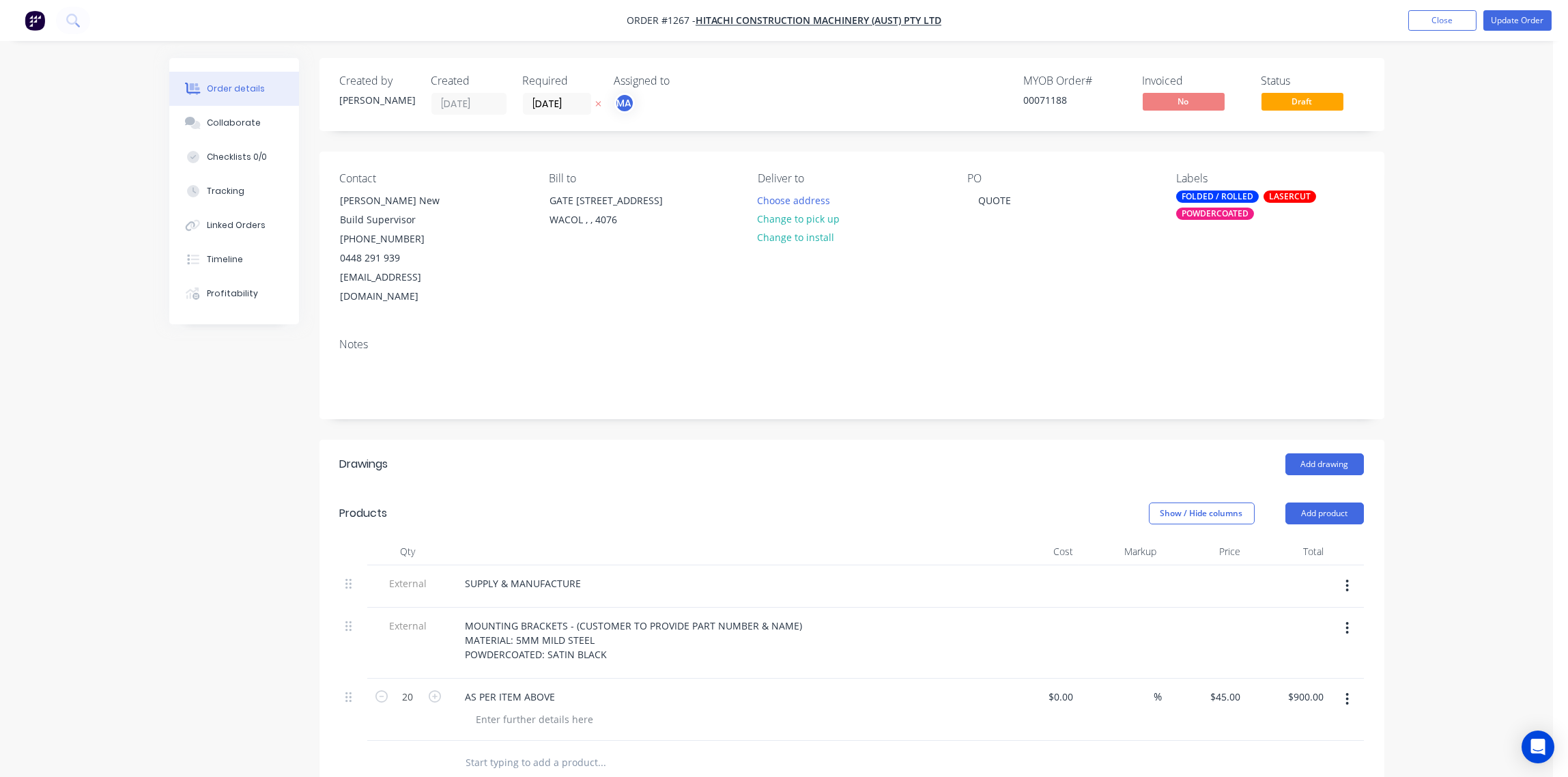
scroll to position [305, 0]
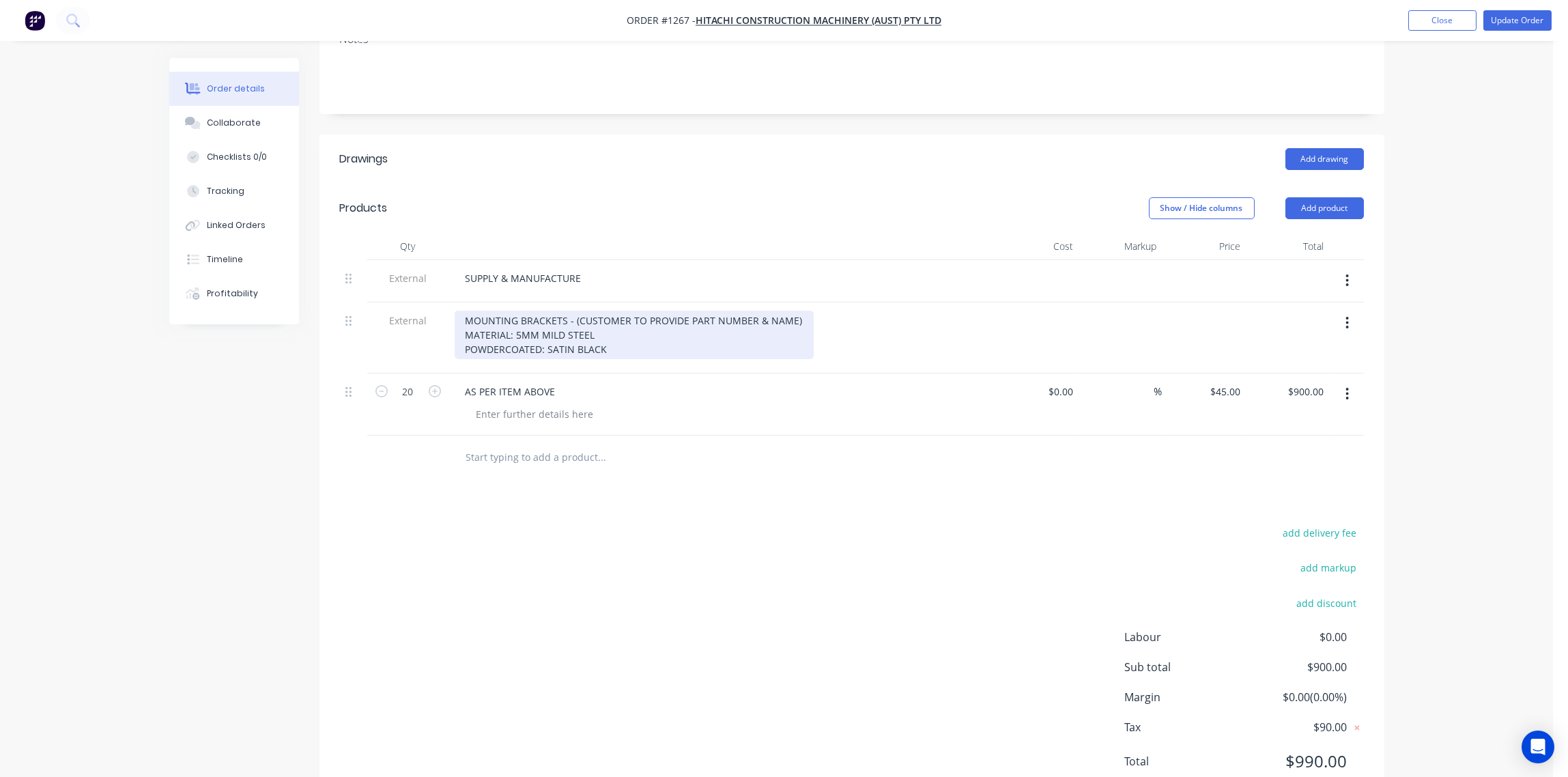
click at [463, 311] on div "MOUNTING BRACKETS - (CUSTOMER TO PROVIDE PART NUMBER & NAME) MATERIAL: 5MM MILD…" at bounding box center [634, 335] width 359 height 48
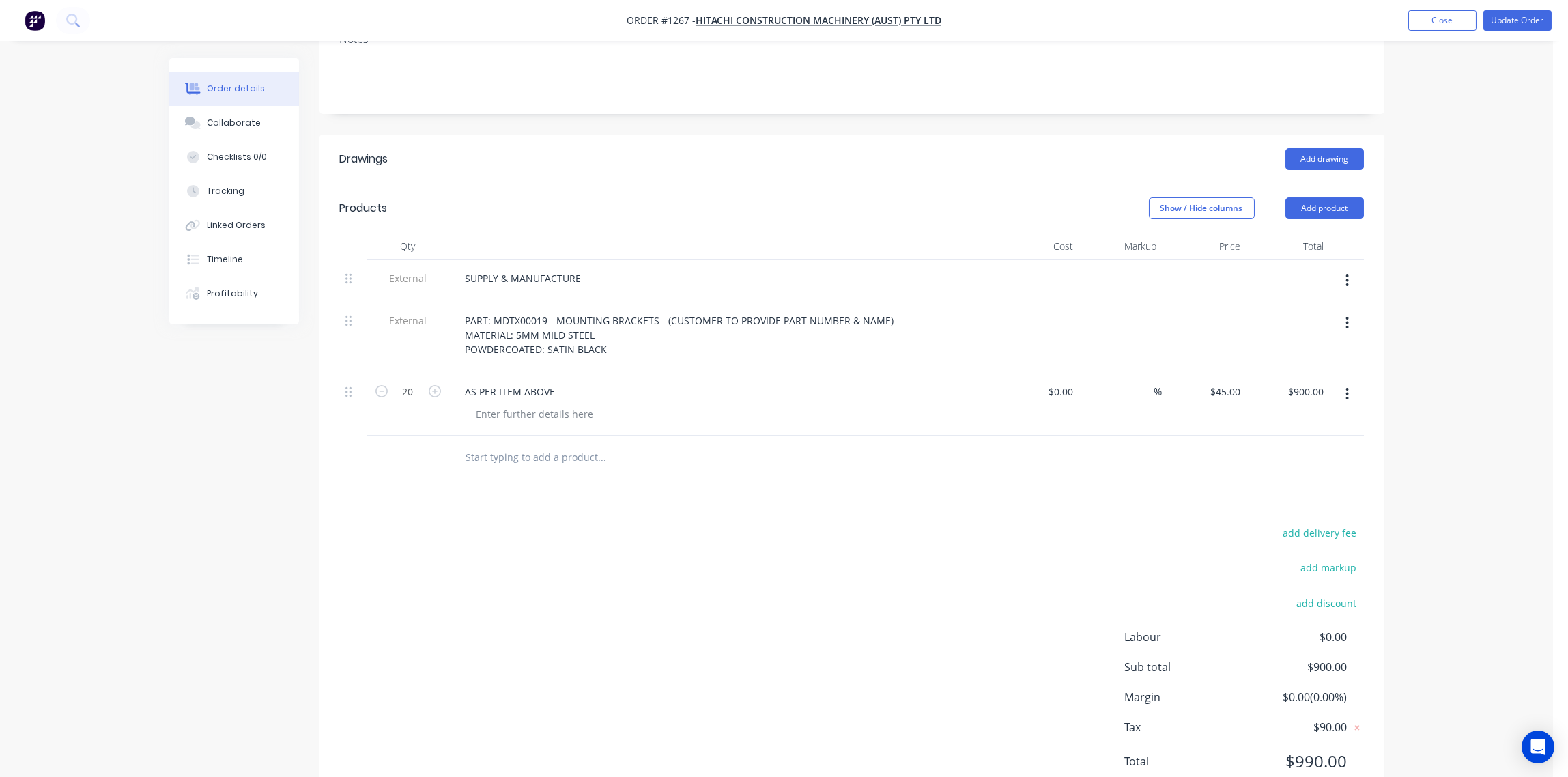
click at [781, 524] on div "add delivery fee add markup add discount Labour $0.00 Sub total $900.00 Margin …" at bounding box center [852, 656] width 1024 height 263
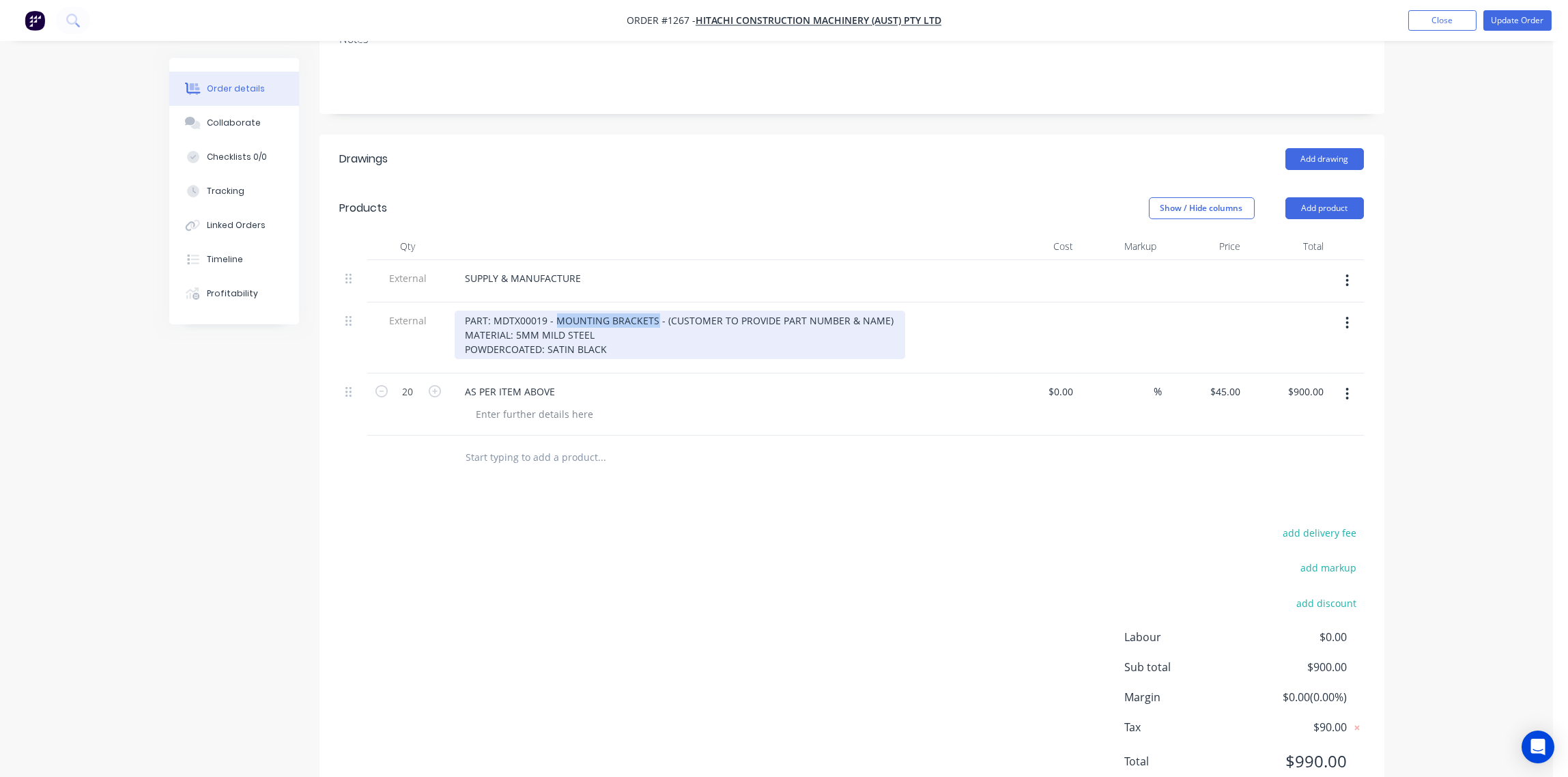
drag, startPoint x: 652, startPoint y: 302, endPoint x: 558, endPoint y: 304, distance: 94.0
click at [558, 311] on div "PART: MDTX00019 - MOUNTING BRACKETS - (CUSTOMER TO PROVIDE PART NUMBER & NAME) …" at bounding box center [679, 335] width 450 height 48
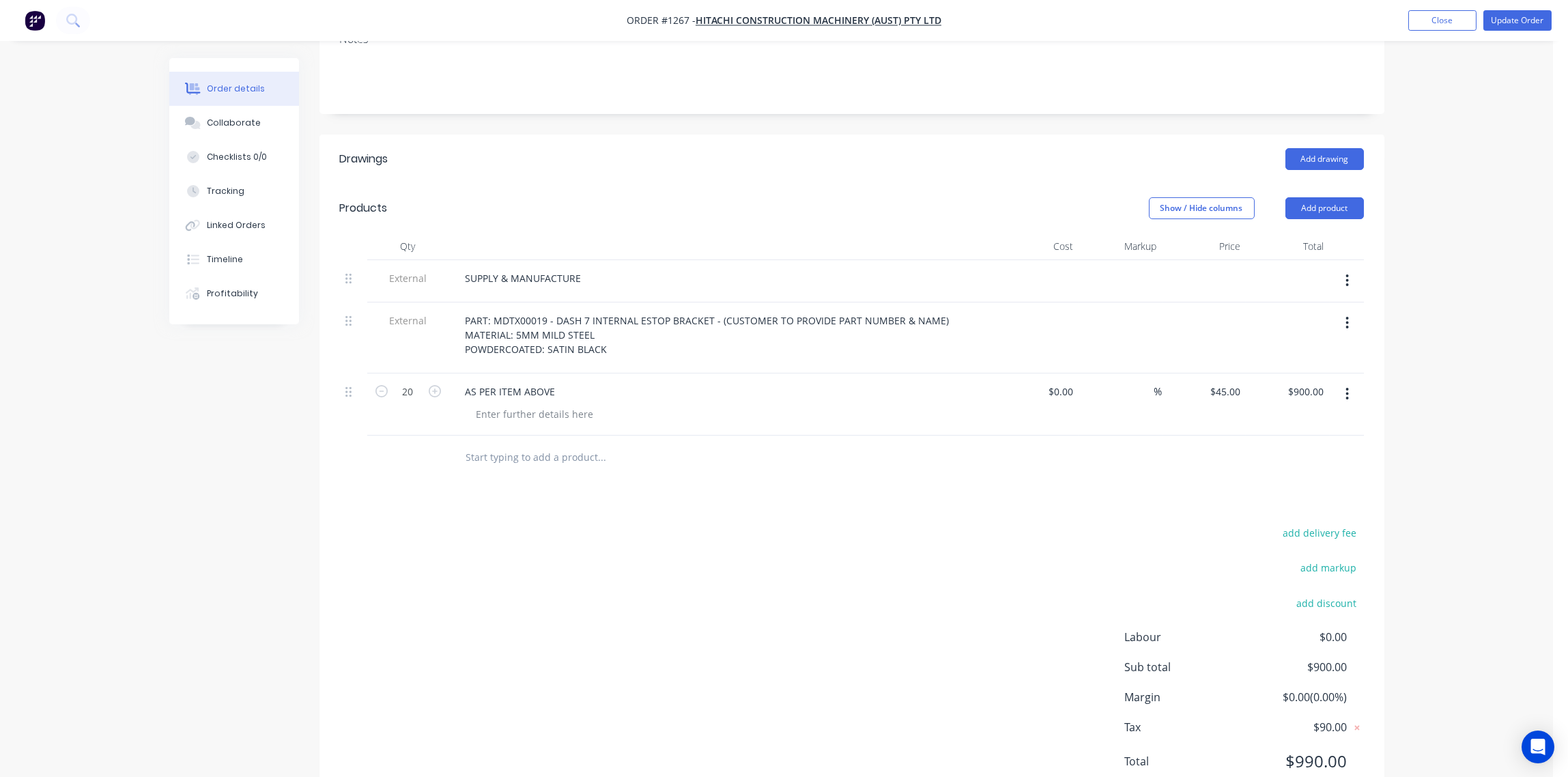
click at [724, 404] on div at bounding box center [728, 414] width 524 height 20
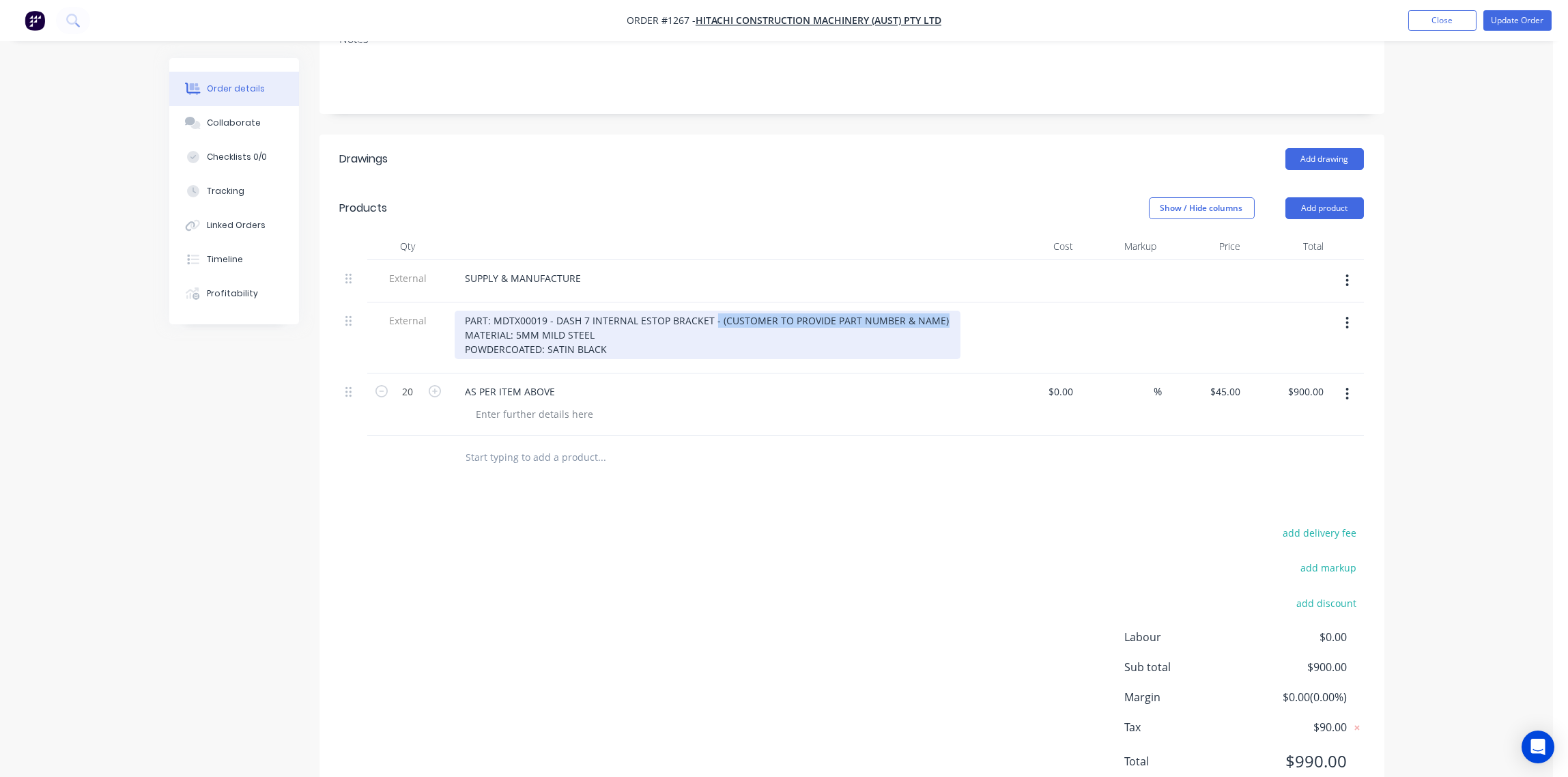
drag, startPoint x: 710, startPoint y: 301, endPoint x: 965, endPoint y: 305, distance: 255.0
click at [965, 311] on div "PART: MDTX00019 - DASH 7 INTERNAL ESTOP BRACKET - (CUSTOMER TO PROVIDE PART NUM…" at bounding box center [722, 335] width 535 height 48
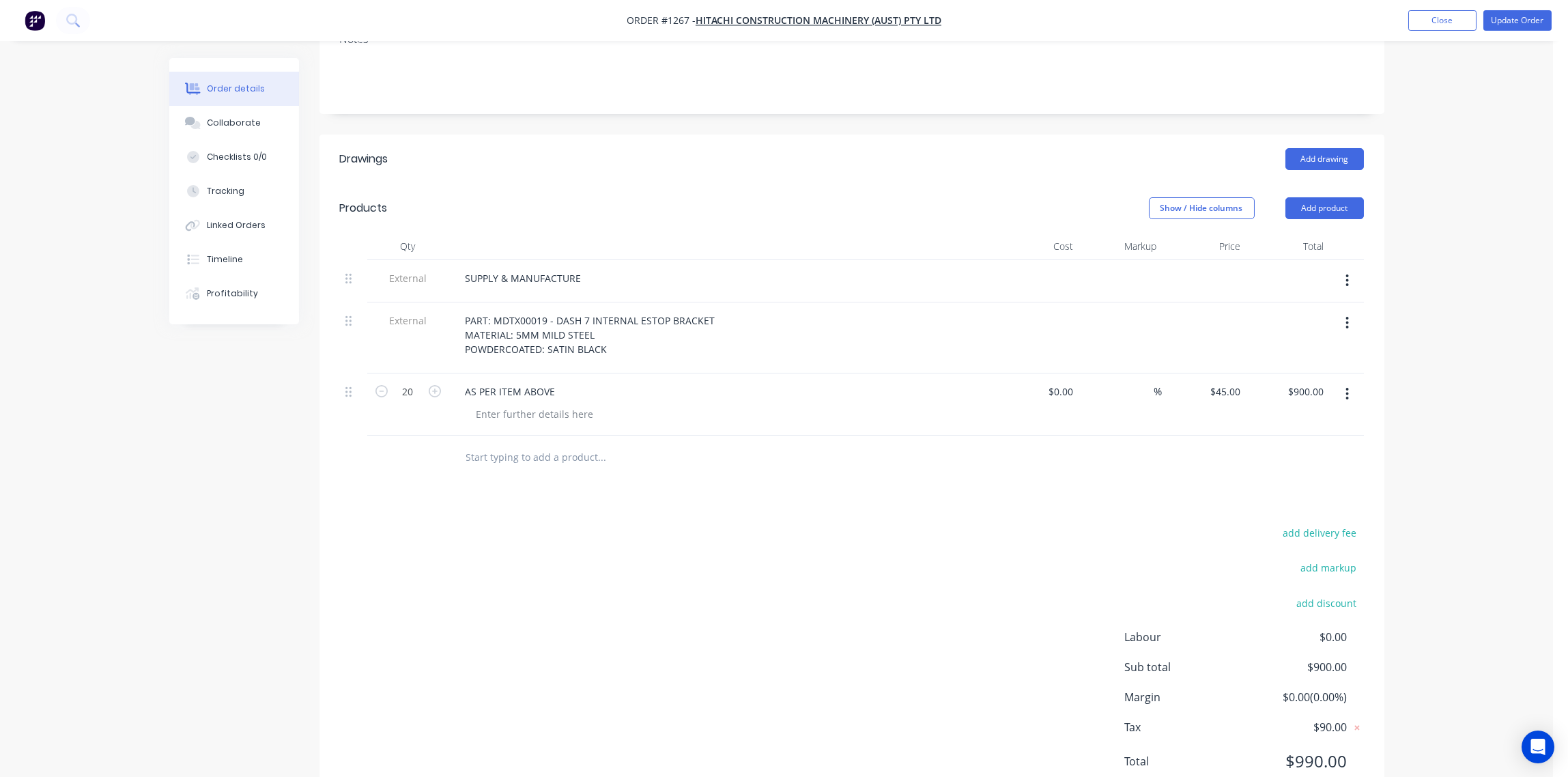
click at [889, 501] on div "Drawings Add drawing Products Show / Hide columns Add product Qty Cost Markup P…" at bounding box center [852, 472] width 1065 height 674
click at [238, 119] on div "Collaborate" at bounding box center [234, 123] width 54 height 12
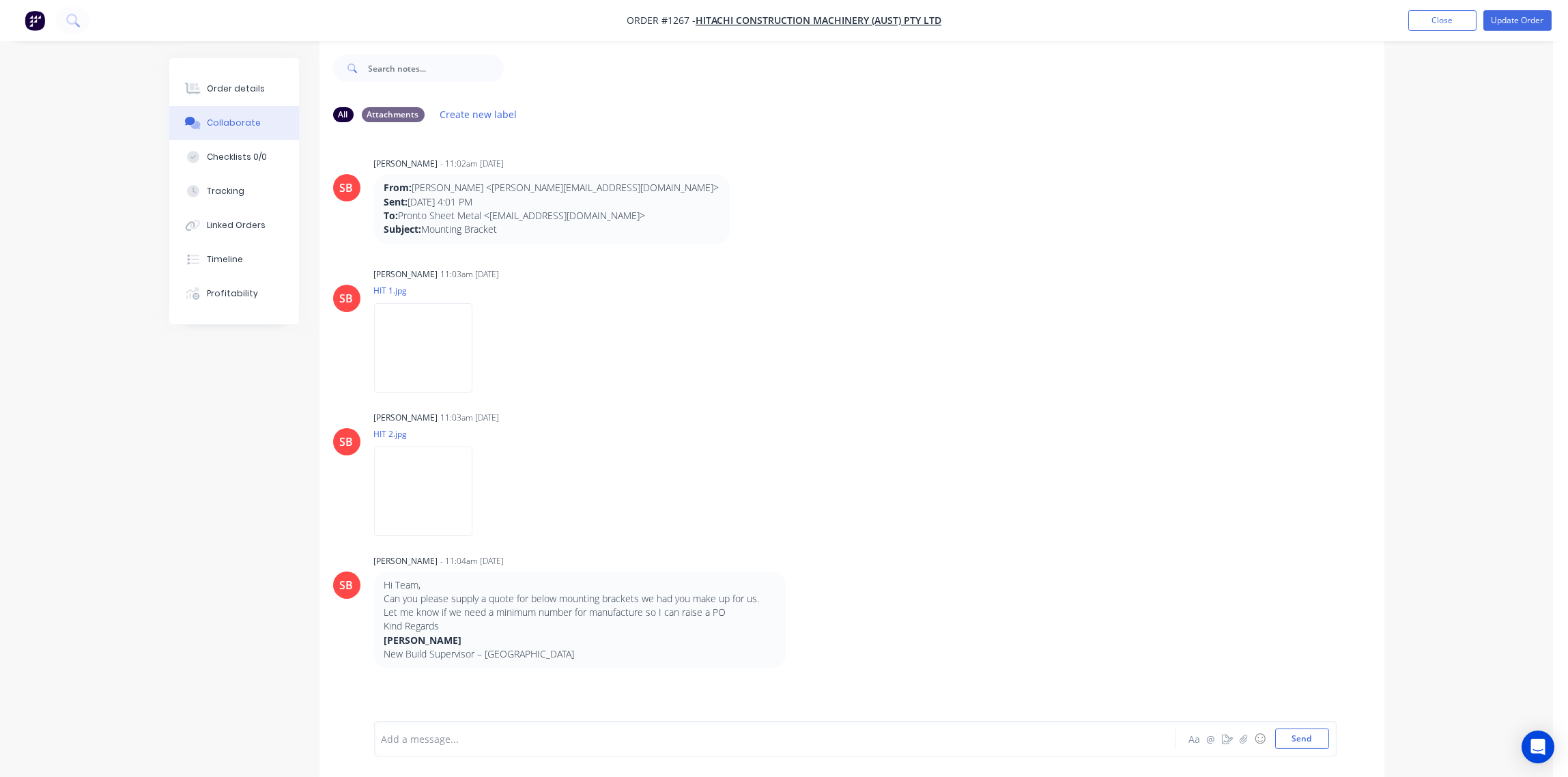
scroll to position [21, 0]
click at [451, 734] on div at bounding box center [737, 739] width 710 height 15
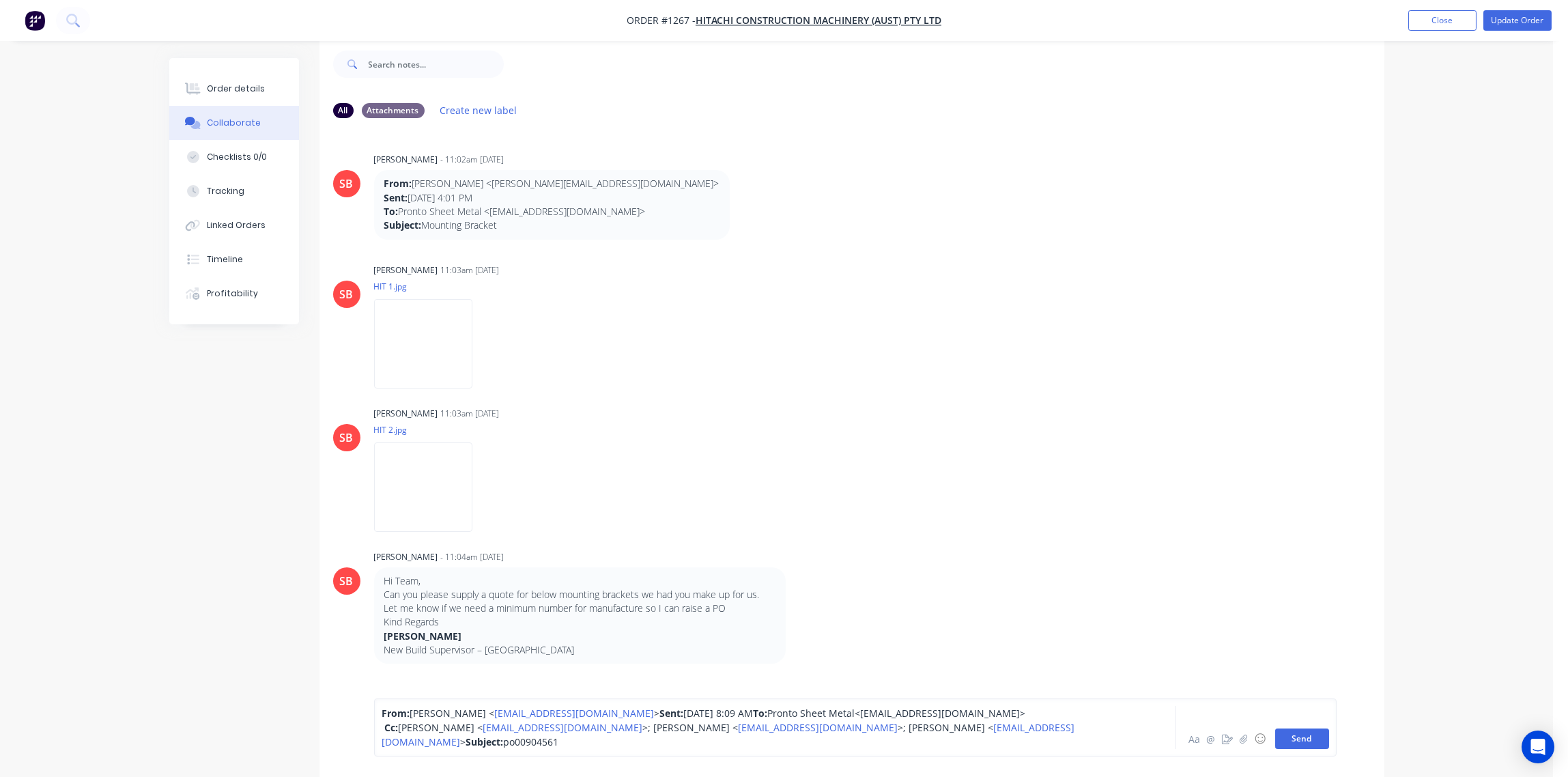
click at [1314, 739] on button "Send" at bounding box center [1302, 739] width 54 height 20
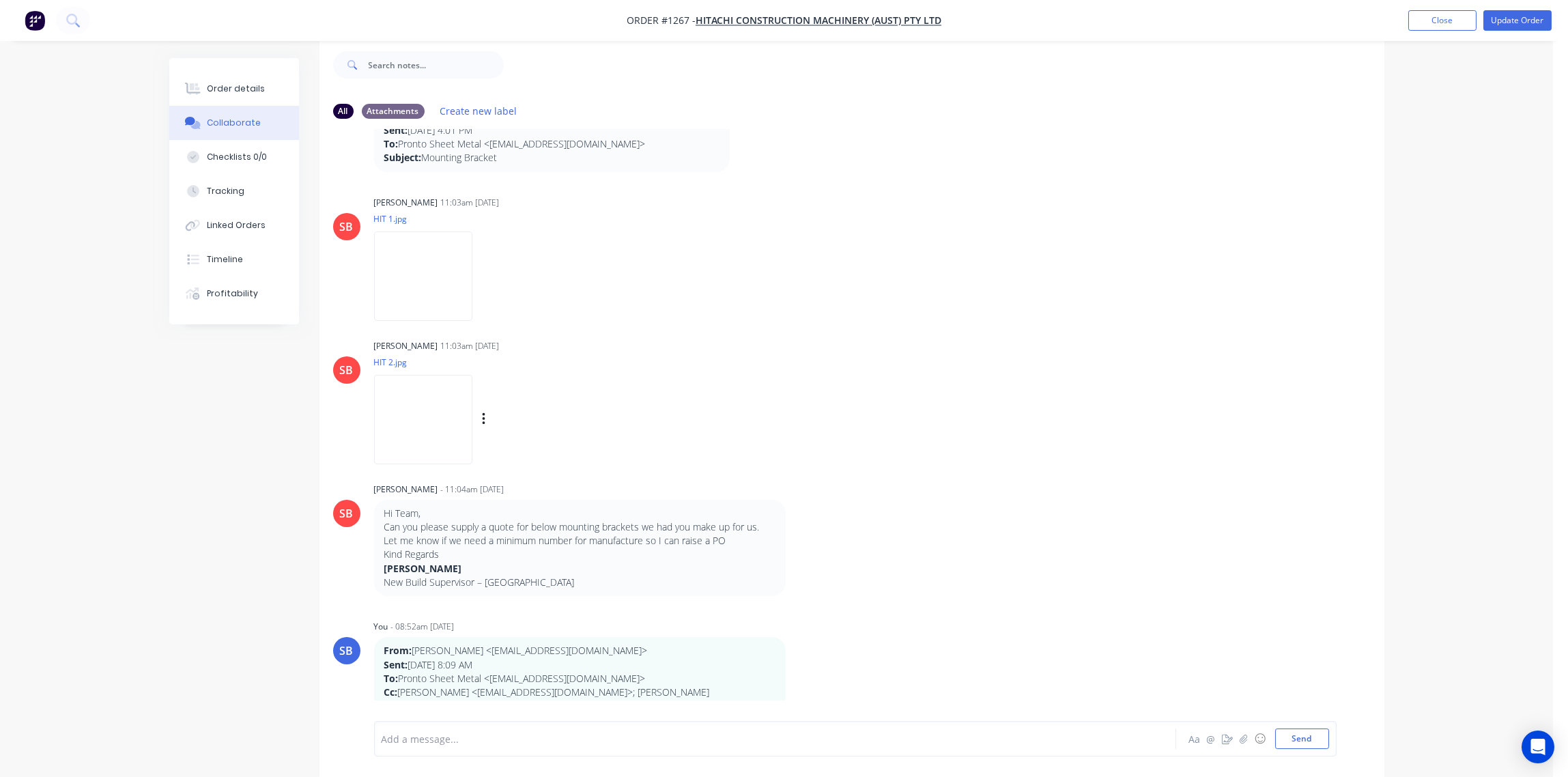
scroll to position [101, 0]
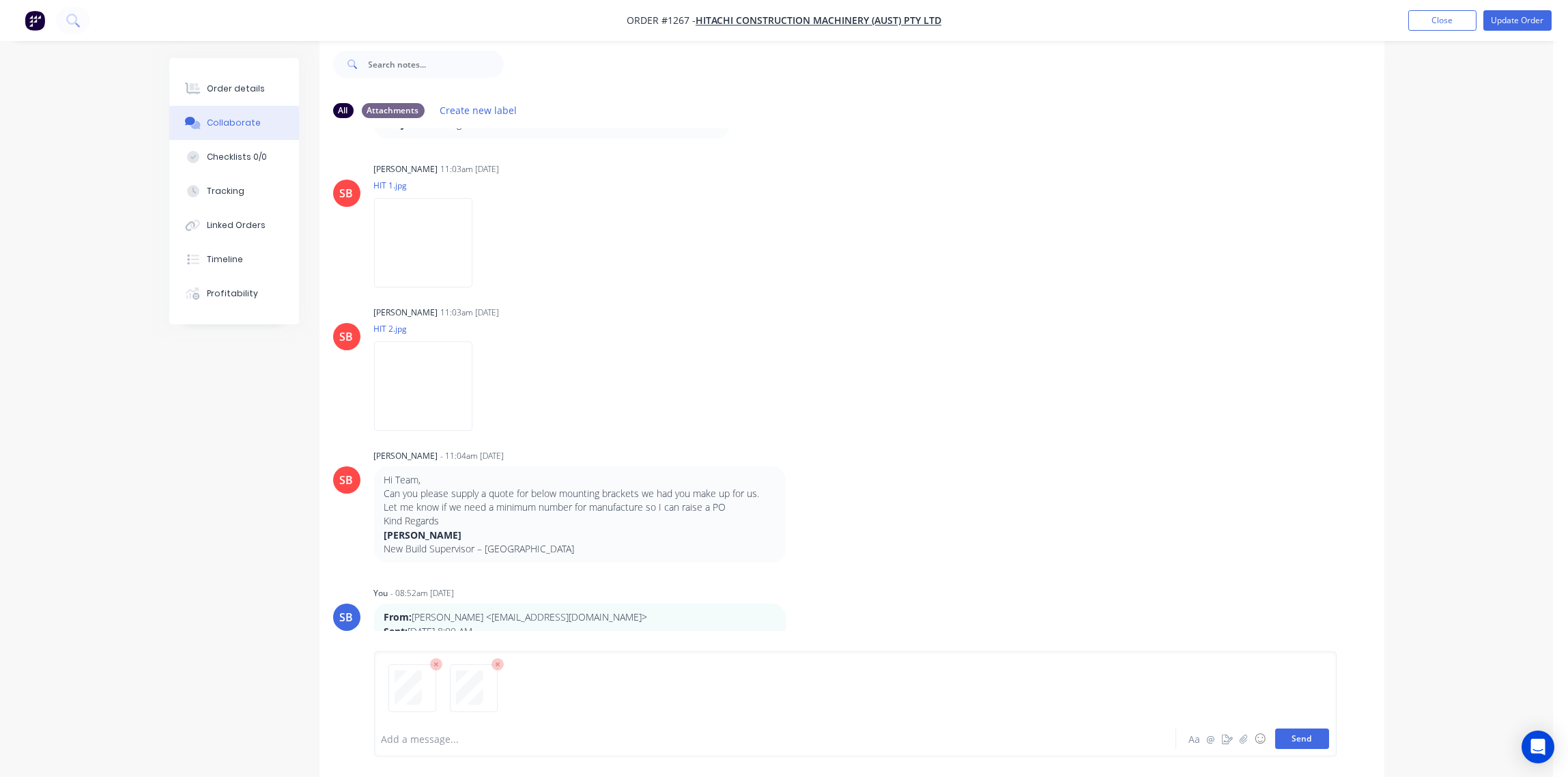
click at [1299, 740] on button "Send" at bounding box center [1302, 739] width 54 height 20
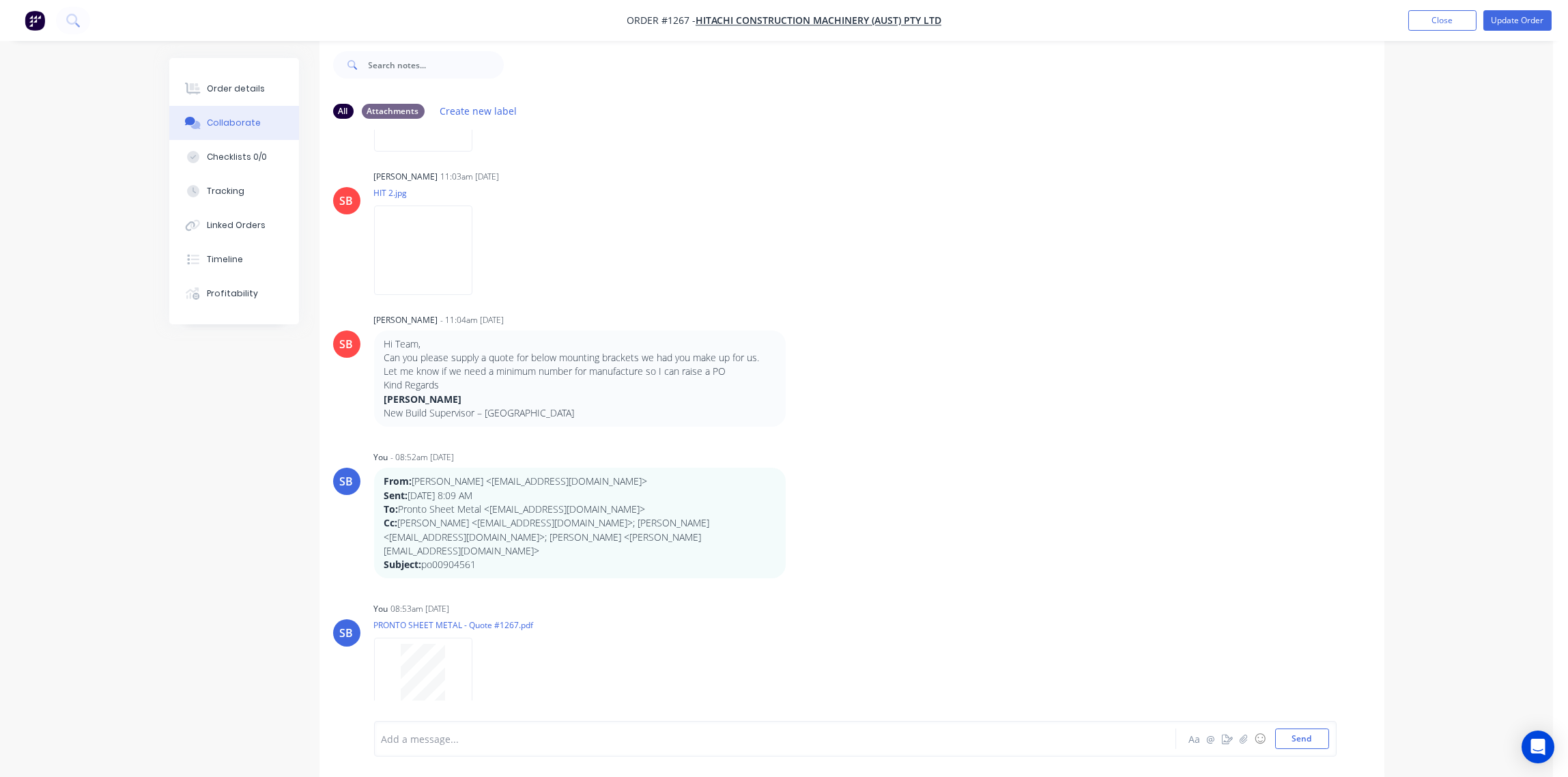
scroll to position [400, 0]
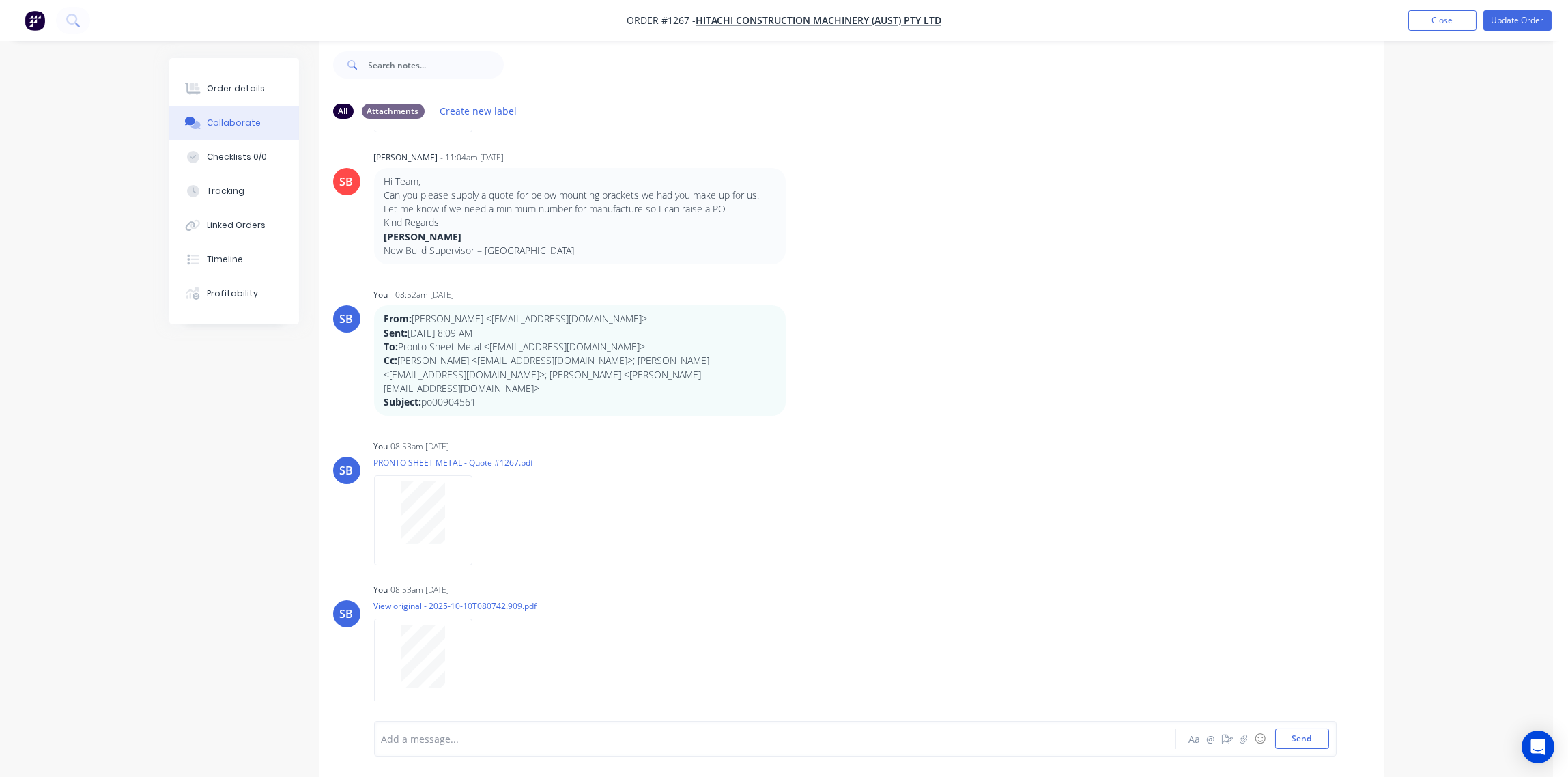
click at [432, 739] on div at bounding box center [737, 739] width 710 height 15
click at [1305, 729] on div "Aa @ ☺ Send" at bounding box center [1258, 739] width 143 height 20
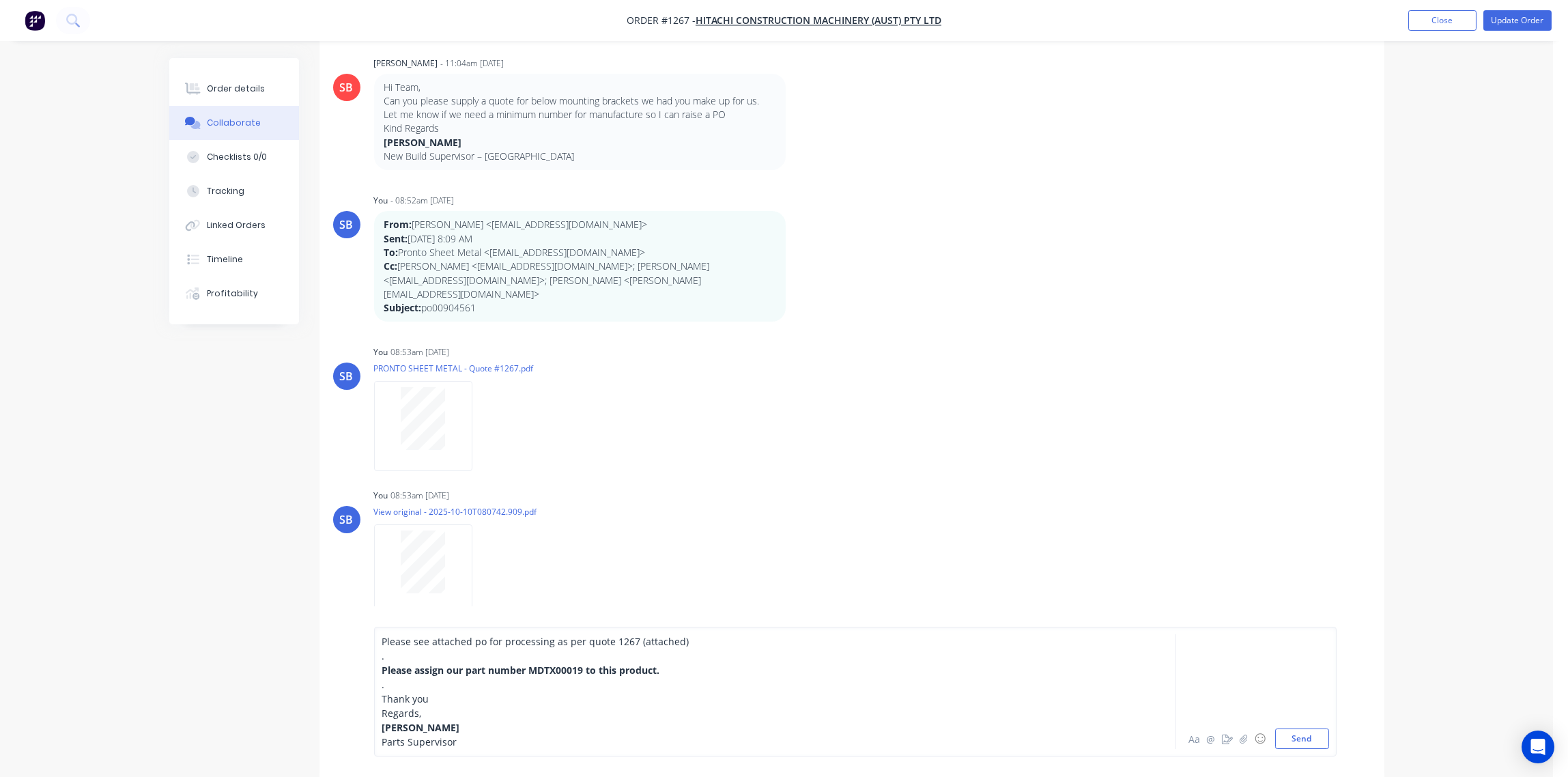
scroll to position [0, 0]
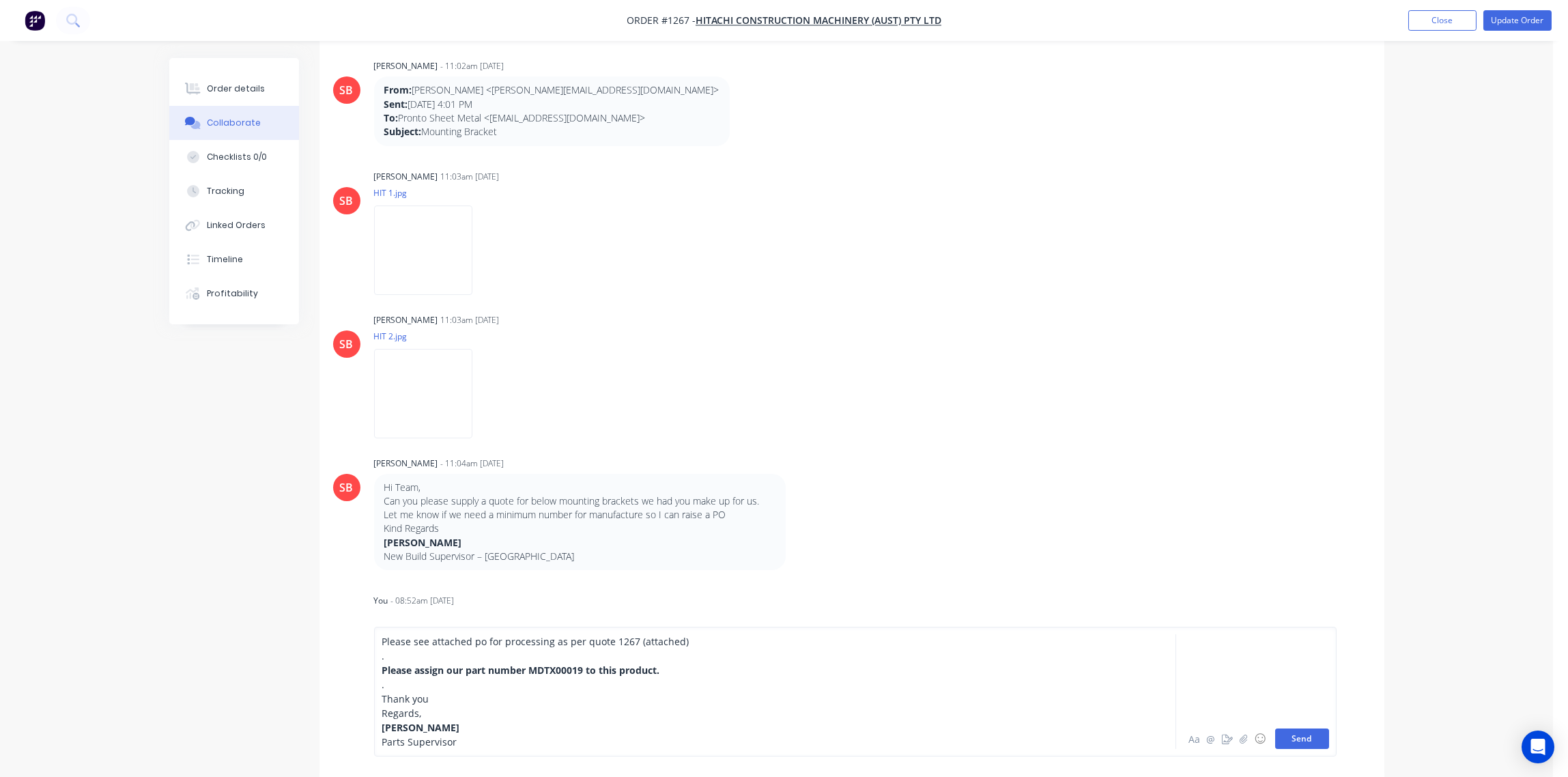
click at [1304, 744] on button "Send" at bounding box center [1302, 739] width 54 height 20
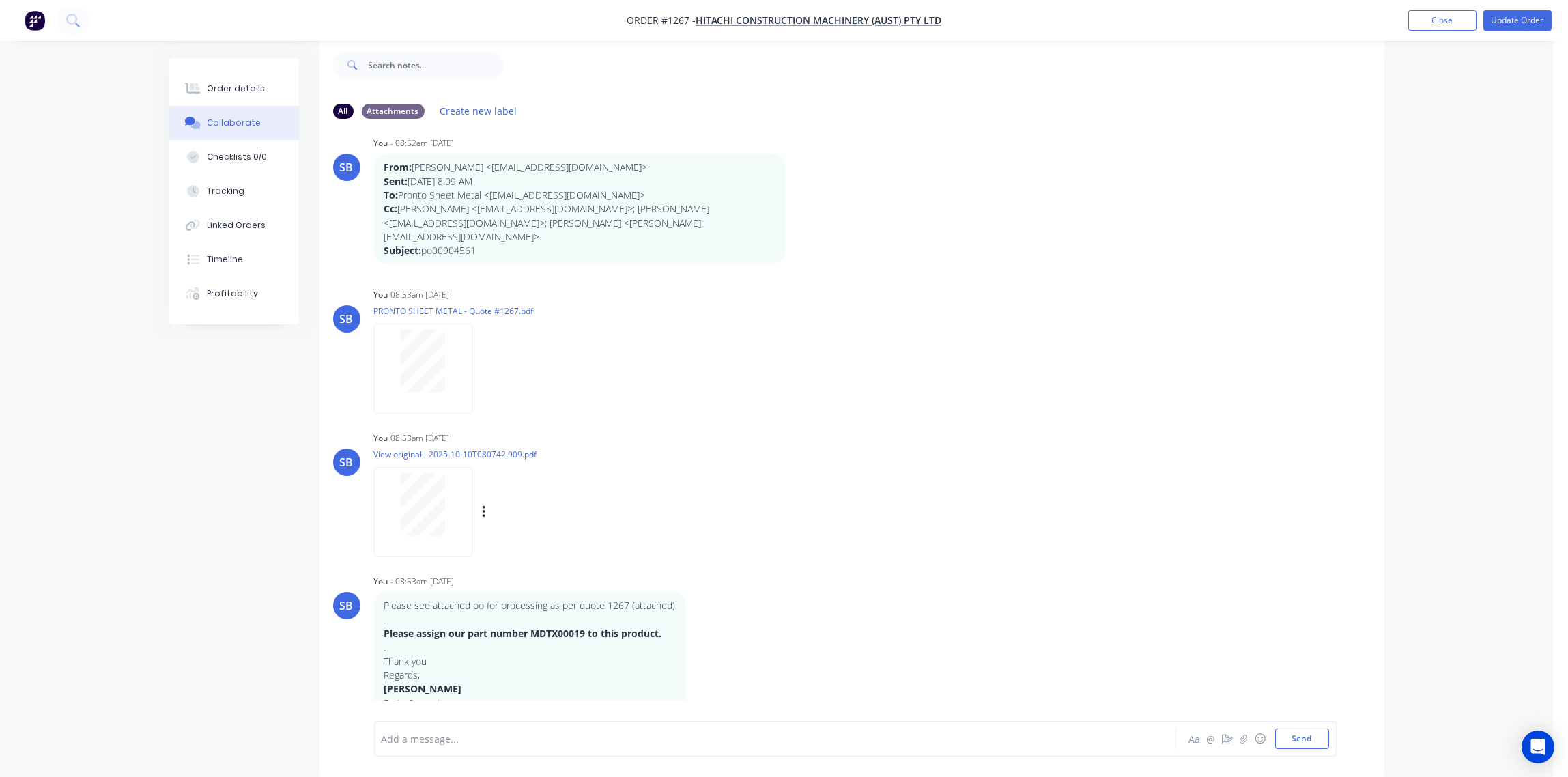
scroll to position [553, 0]
click at [222, 88] on div "Order details" at bounding box center [235, 88] width 58 height 12
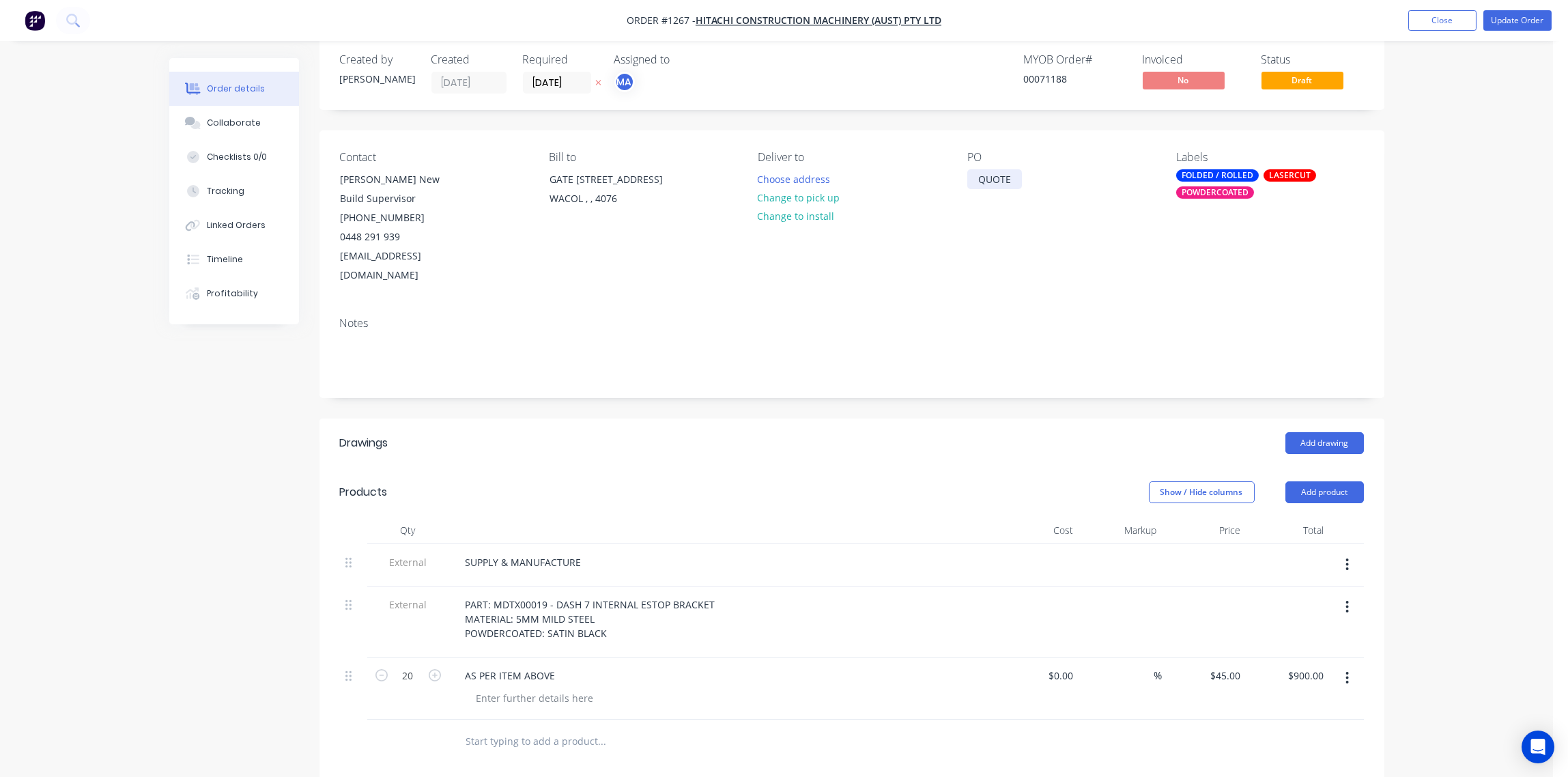
click at [990, 180] on div "QUOTE" at bounding box center [994, 179] width 55 height 20
drag, startPoint x: 1014, startPoint y: 182, endPoint x: 940, endPoint y: 175, distance: 74.3
click at [940, 175] on div "Contact Greg Mackenroth New Build Supervisor (07) 3276 4532 0448 291 939 macken…" at bounding box center [852, 218] width 1065 height 176
paste div
drag, startPoint x: 994, startPoint y: 176, endPoint x: 953, endPoint y: 180, distance: 41.2
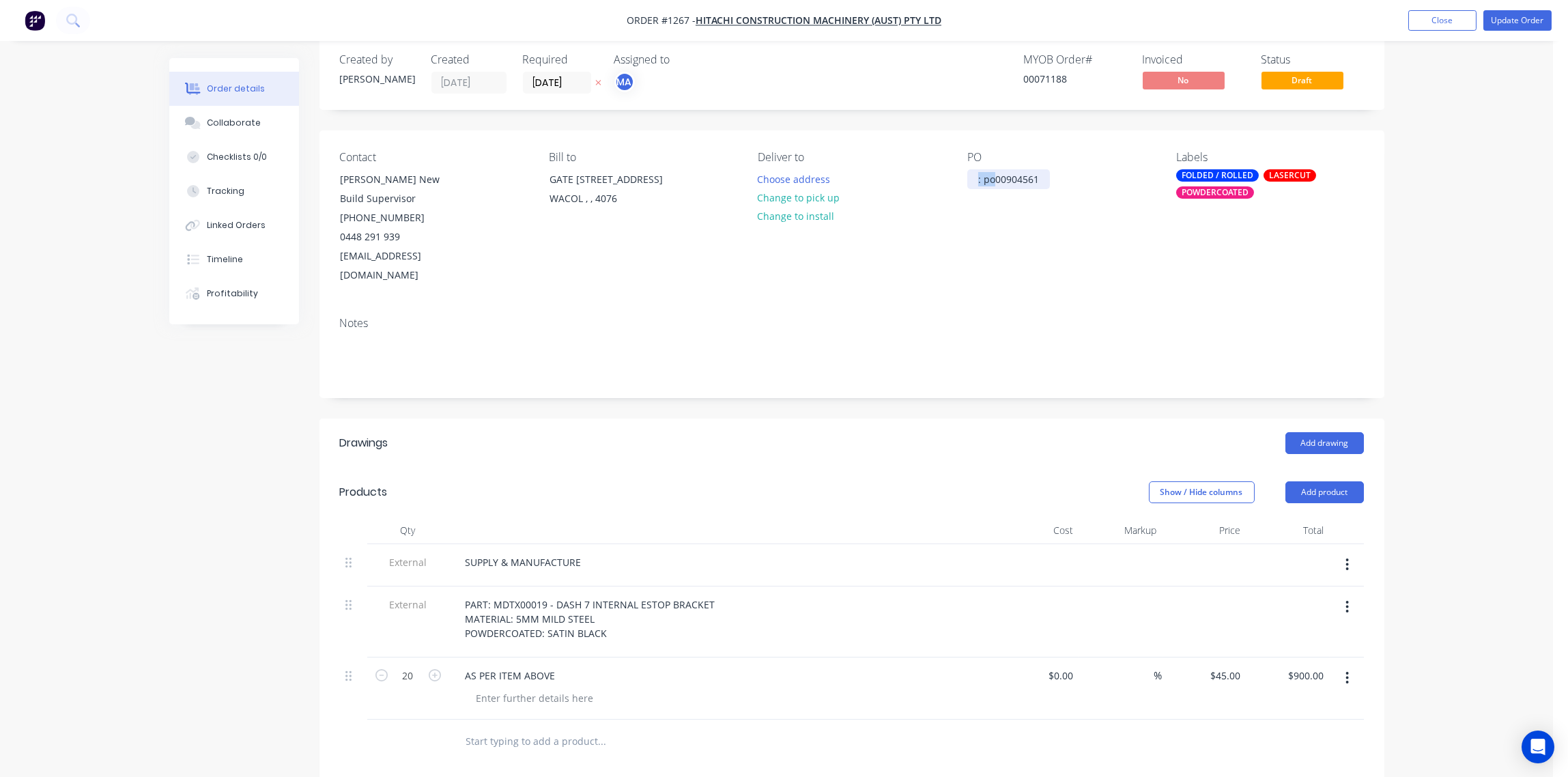
click at [953, 180] on div "Contact Greg Mackenroth New Build Supervisor (07) 3276 4532 0448 291 939 macken…" at bounding box center [852, 218] width 1065 height 176
click at [982, 231] on div "PO PO-00904561" at bounding box center [1060, 218] width 187 height 135
click at [1511, 24] on button "Update Order" at bounding box center [1518, 20] width 69 height 20
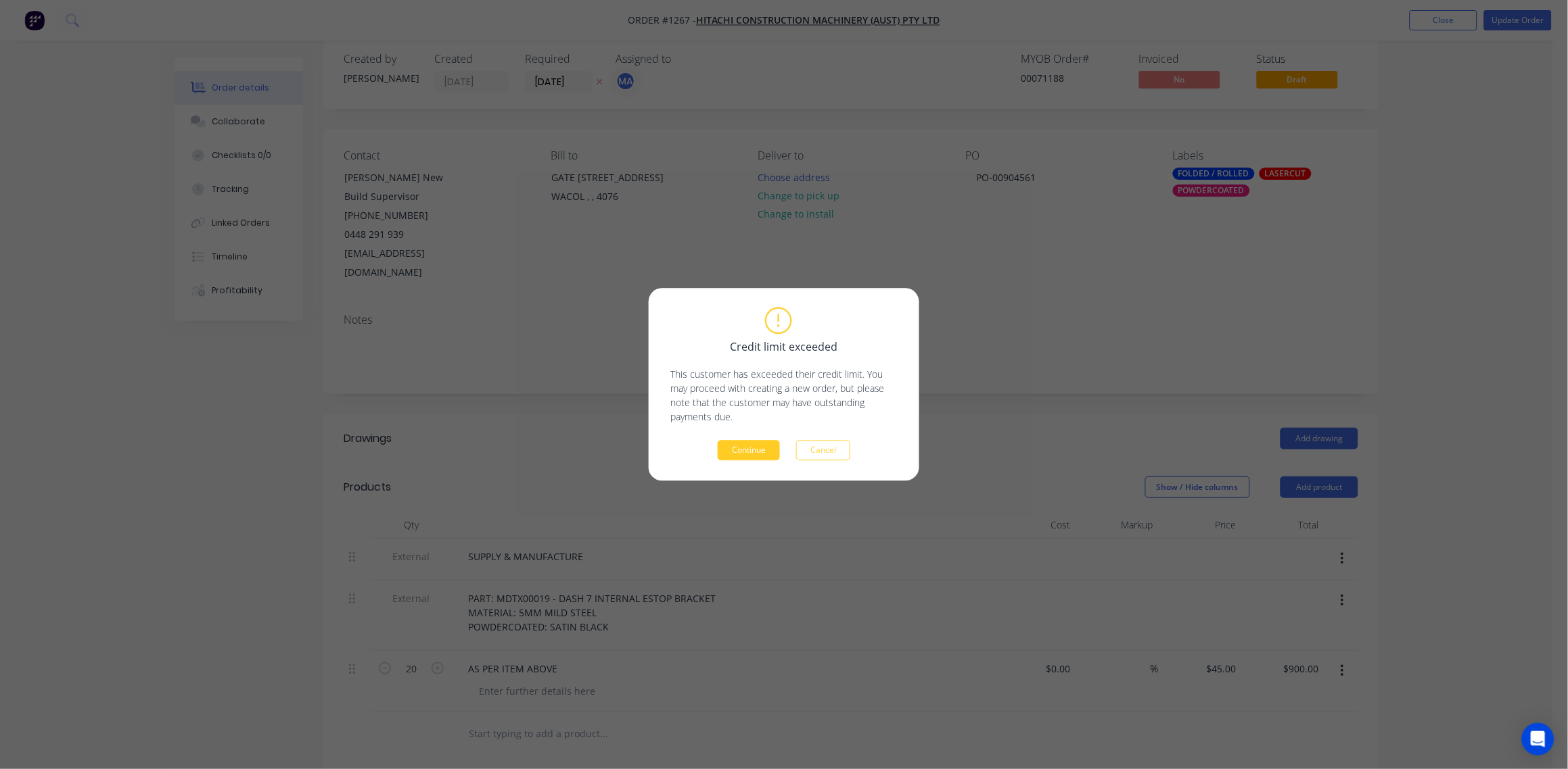
click at [752, 444] on button "Continue" at bounding box center [748, 451] width 62 height 20
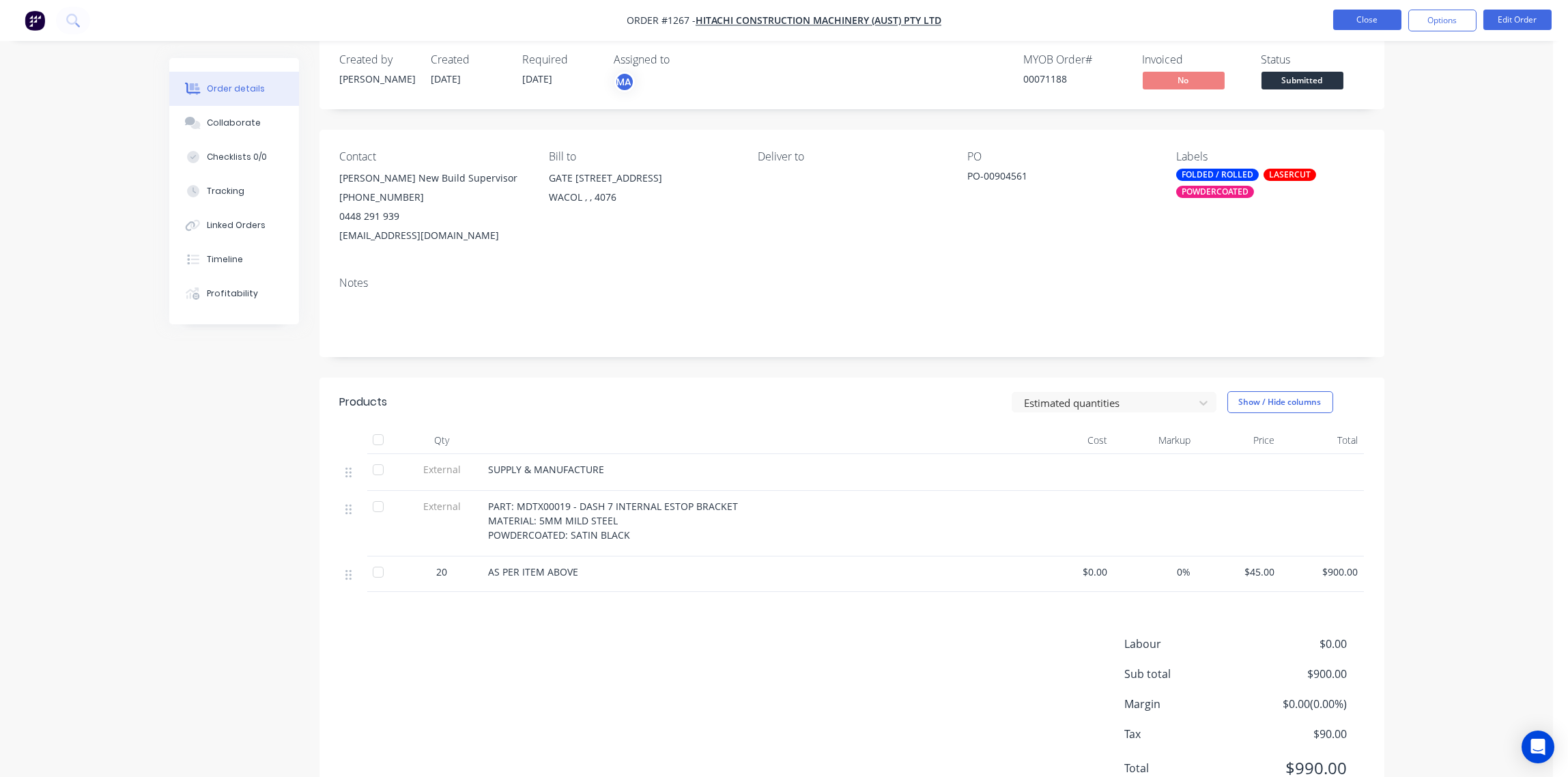
click at [1374, 22] on button "Close" at bounding box center [1368, 20] width 69 height 20
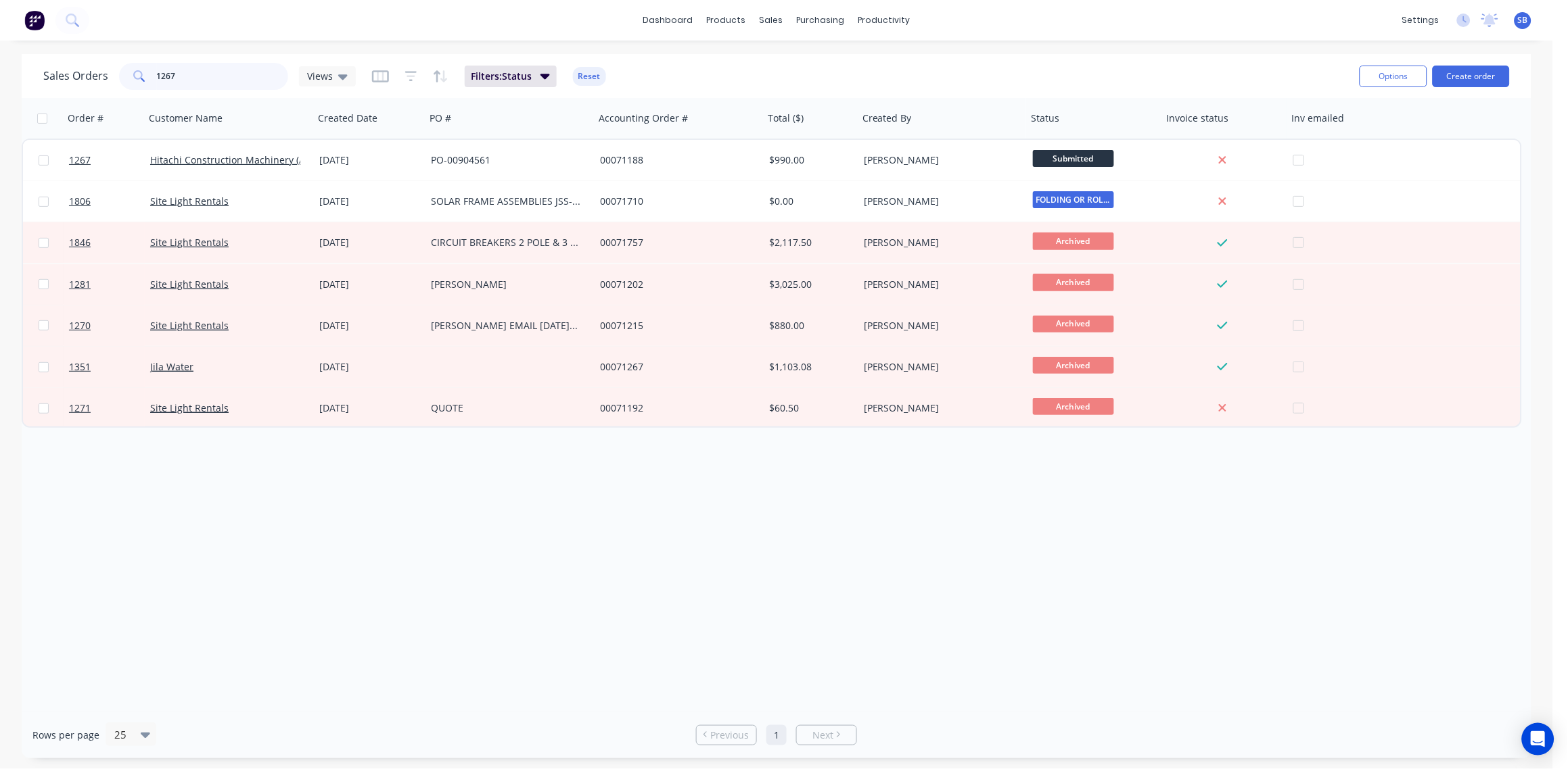
drag, startPoint x: 198, startPoint y: 80, endPoint x: 31, endPoint y: 79, distance: 167.0
click at [31, 79] on div "Sales Orders 1267 Views Filters: Status Reset Options Create order" at bounding box center [777, 76] width 1510 height 44
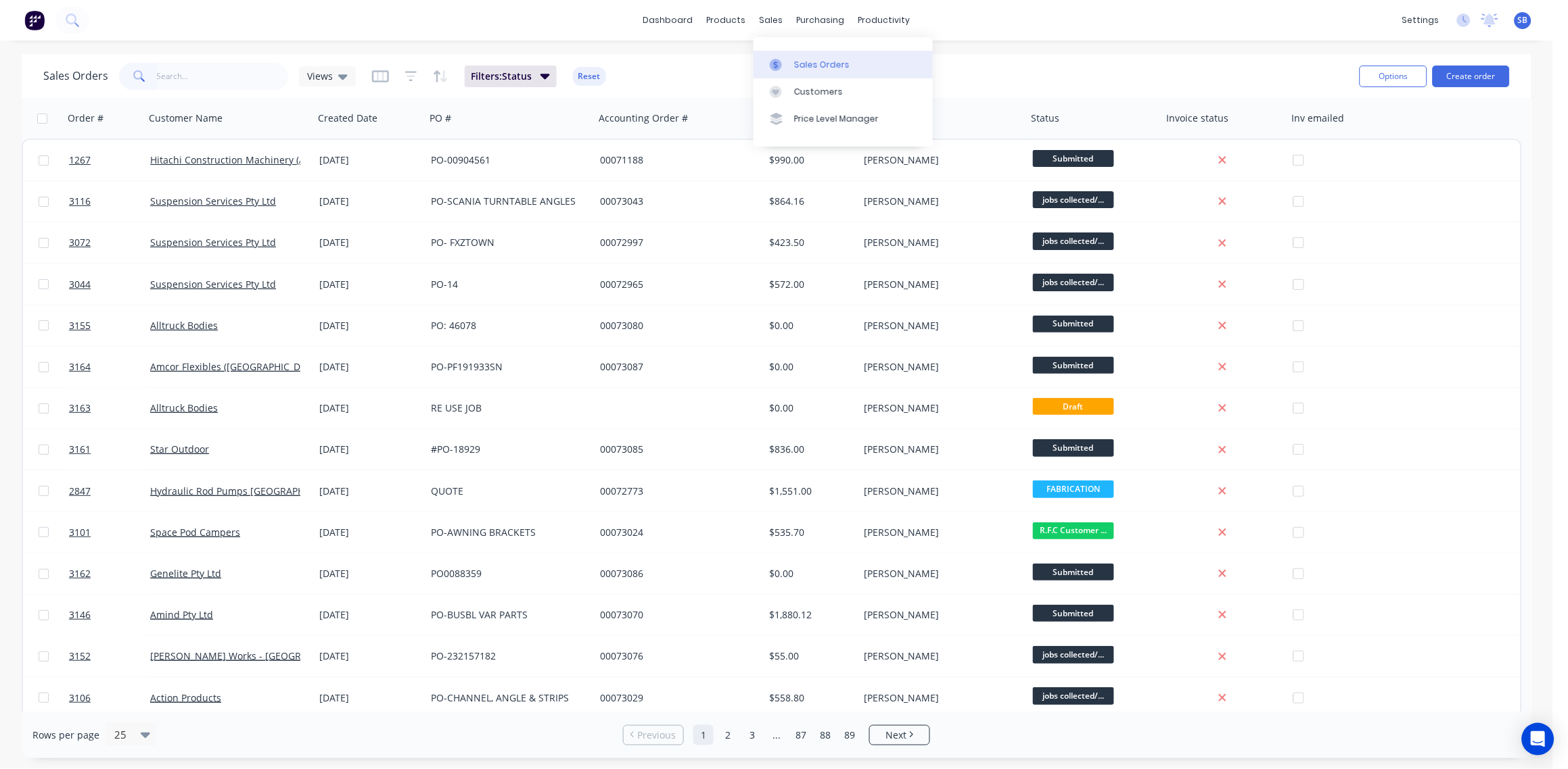
click at [820, 64] on div "Sales Orders" at bounding box center [822, 65] width 55 height 12
click at [405, 129] on div at bounding box center [366, 117] width 96 height 27
click at [394, 117] on button "button" at bounding box center [403, 118] width 20 height 20
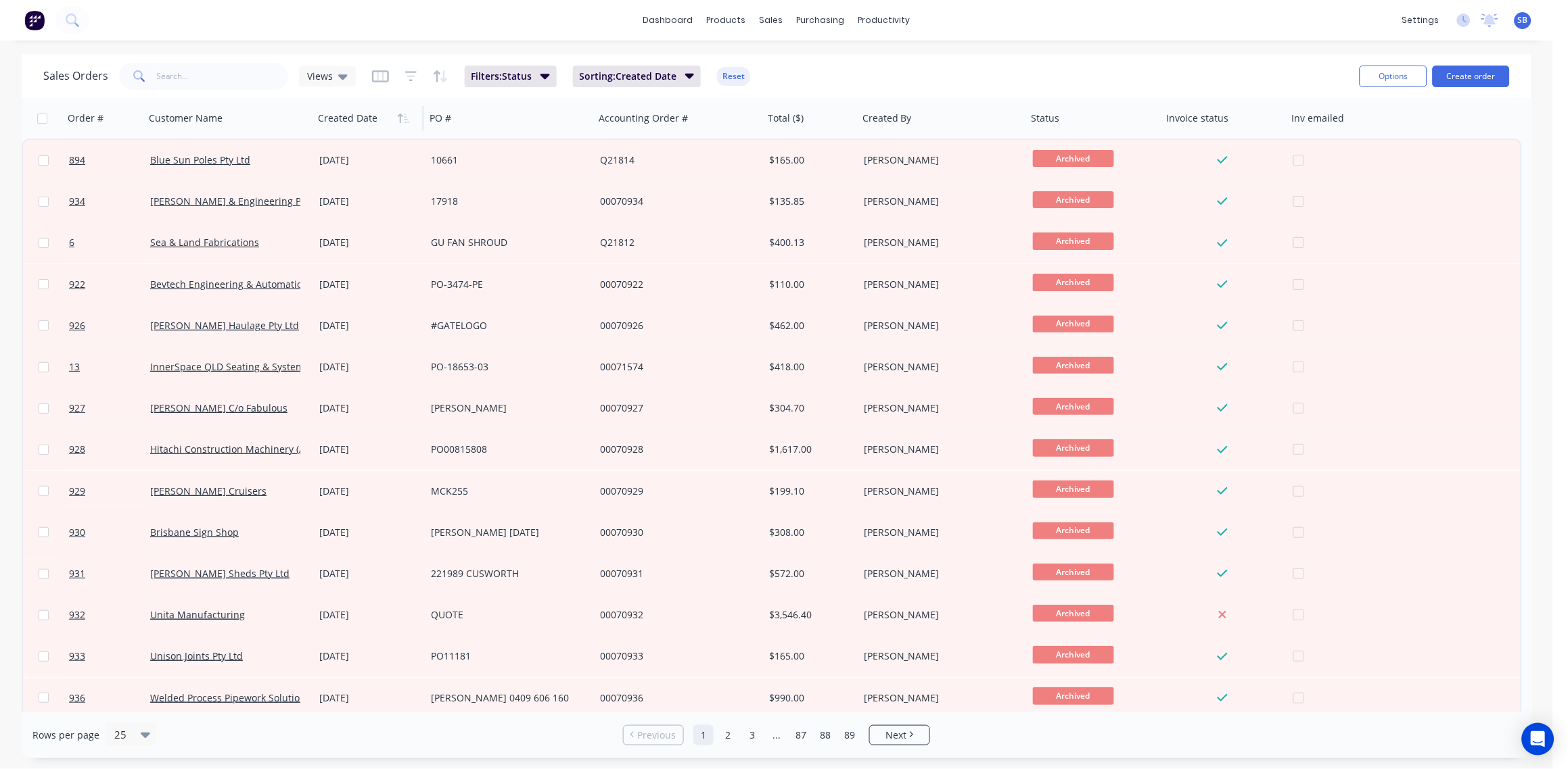
click at [394, 117] on button "button" at bounding box center [403, 118] width 20 height 20
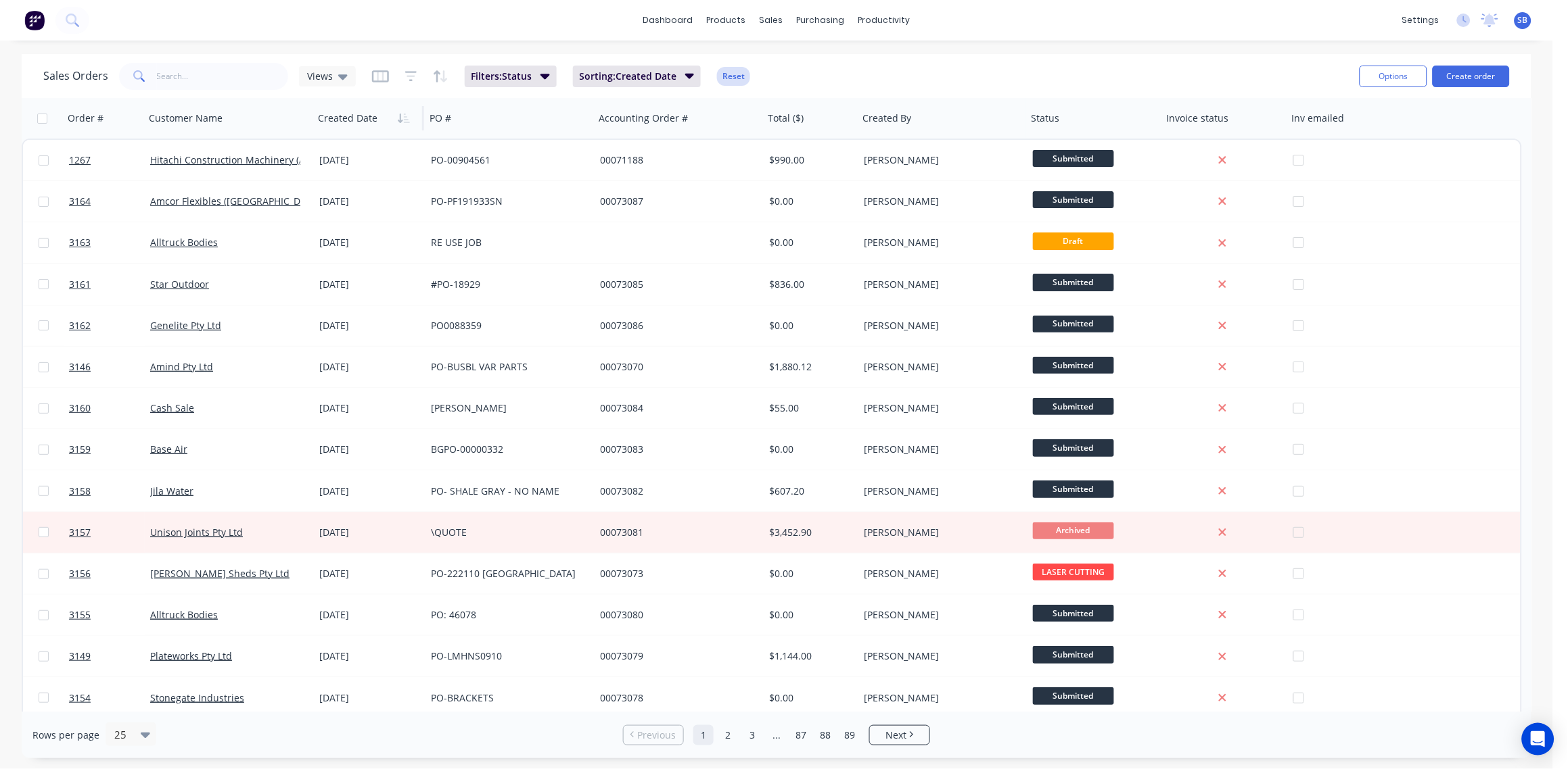
click at [737, 71] on button "Reset" at bounding box center [733, 76] width 33 height 19
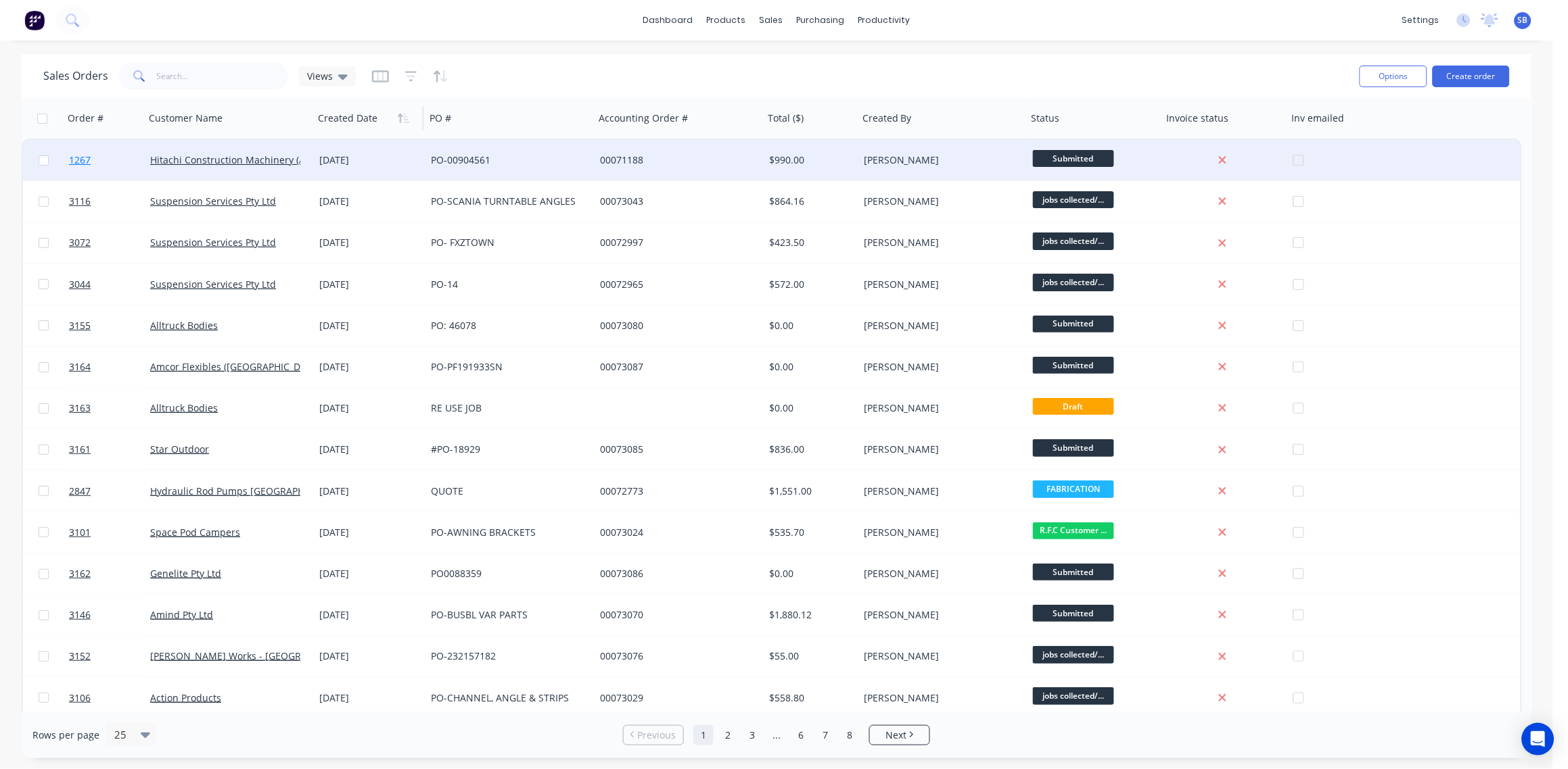
click at [80, 158] on span "1267" at bounding box center [79, 160] width 22 height 14
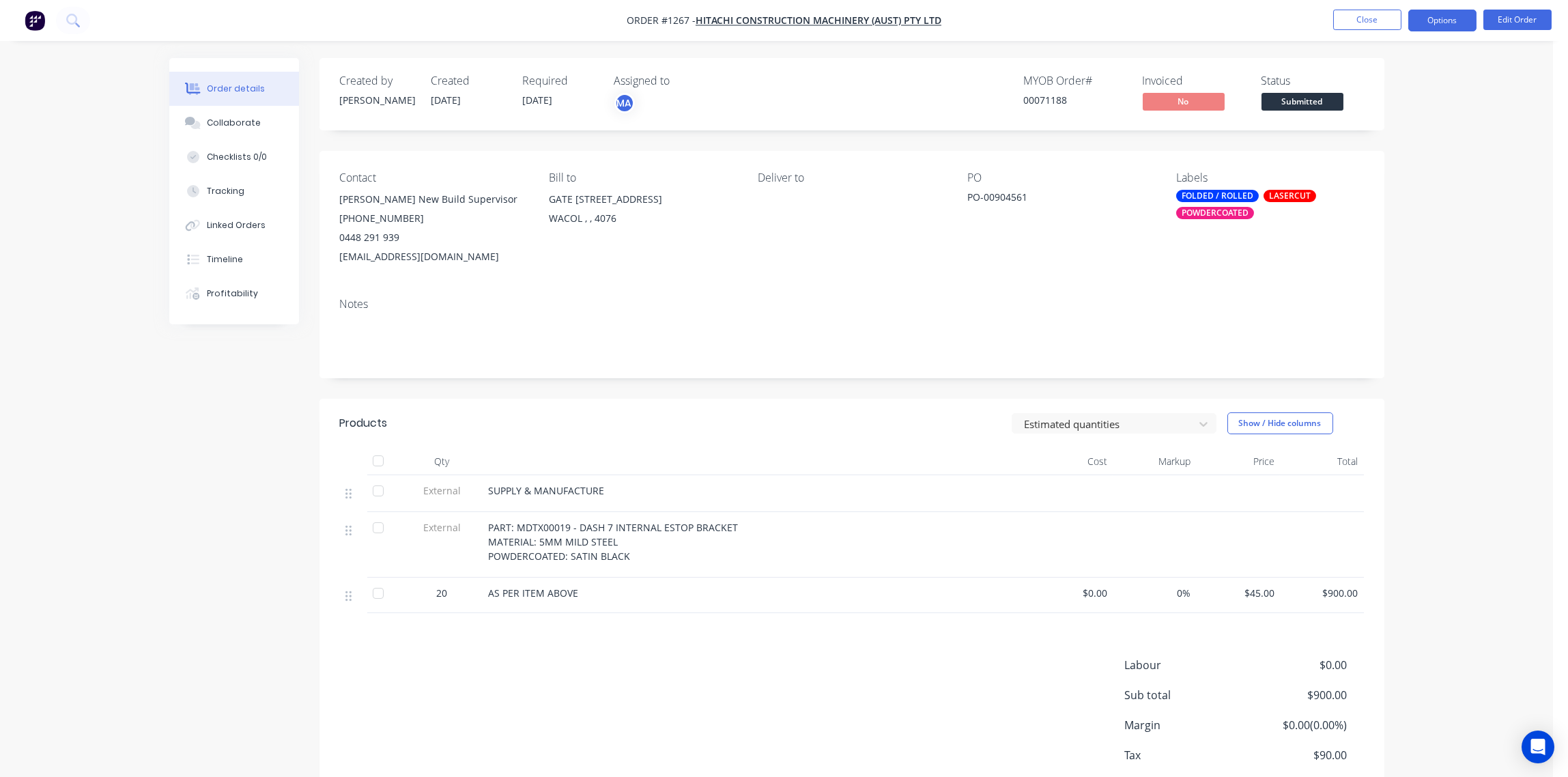
click at [1439, 26] on button "Options" at bounding box center [1443, 20] width 69 height 22
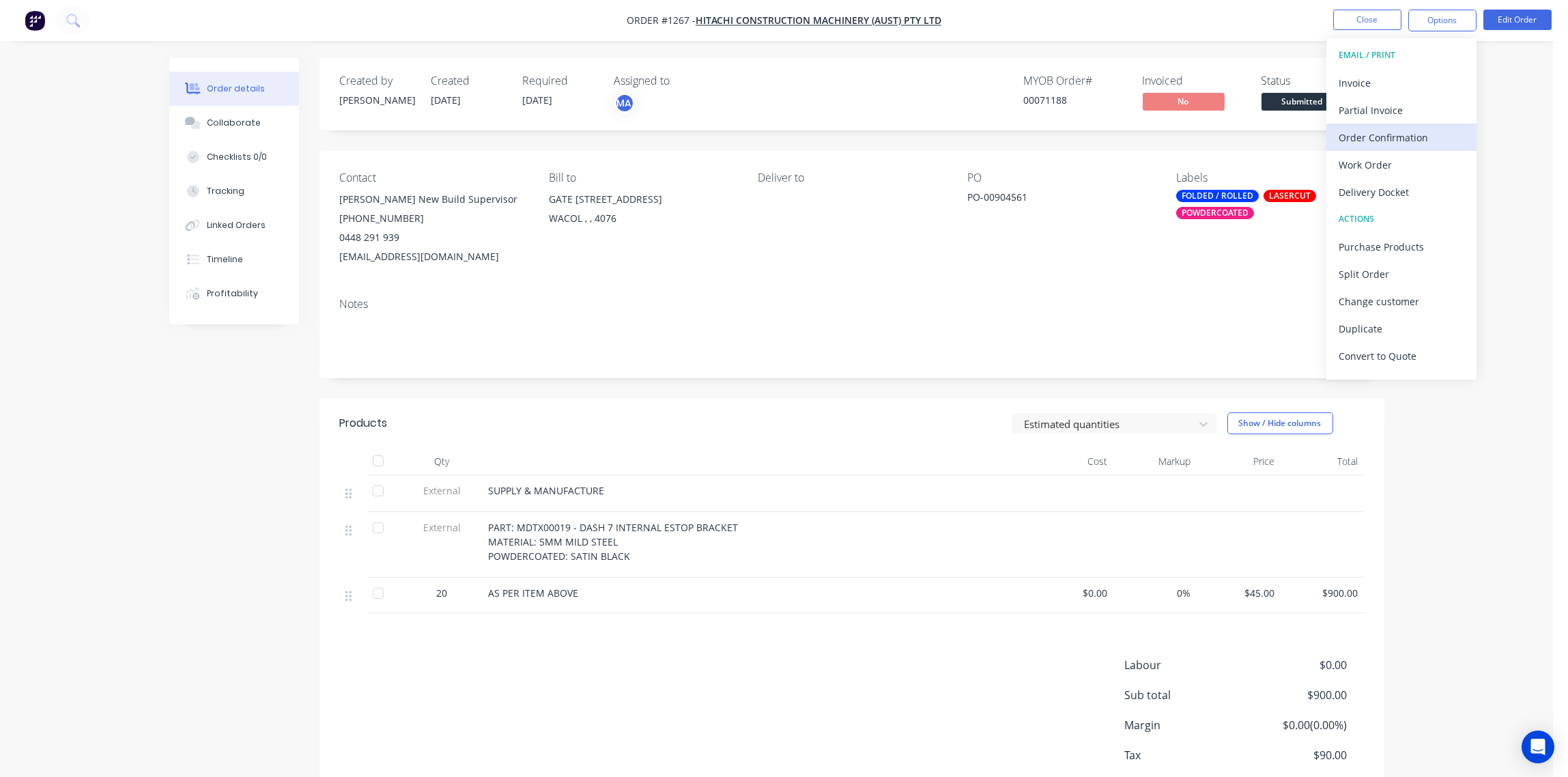
click at [1391, 133] on div "Order Confirmation" at bounding box center [1402, 137] width 126 height 20
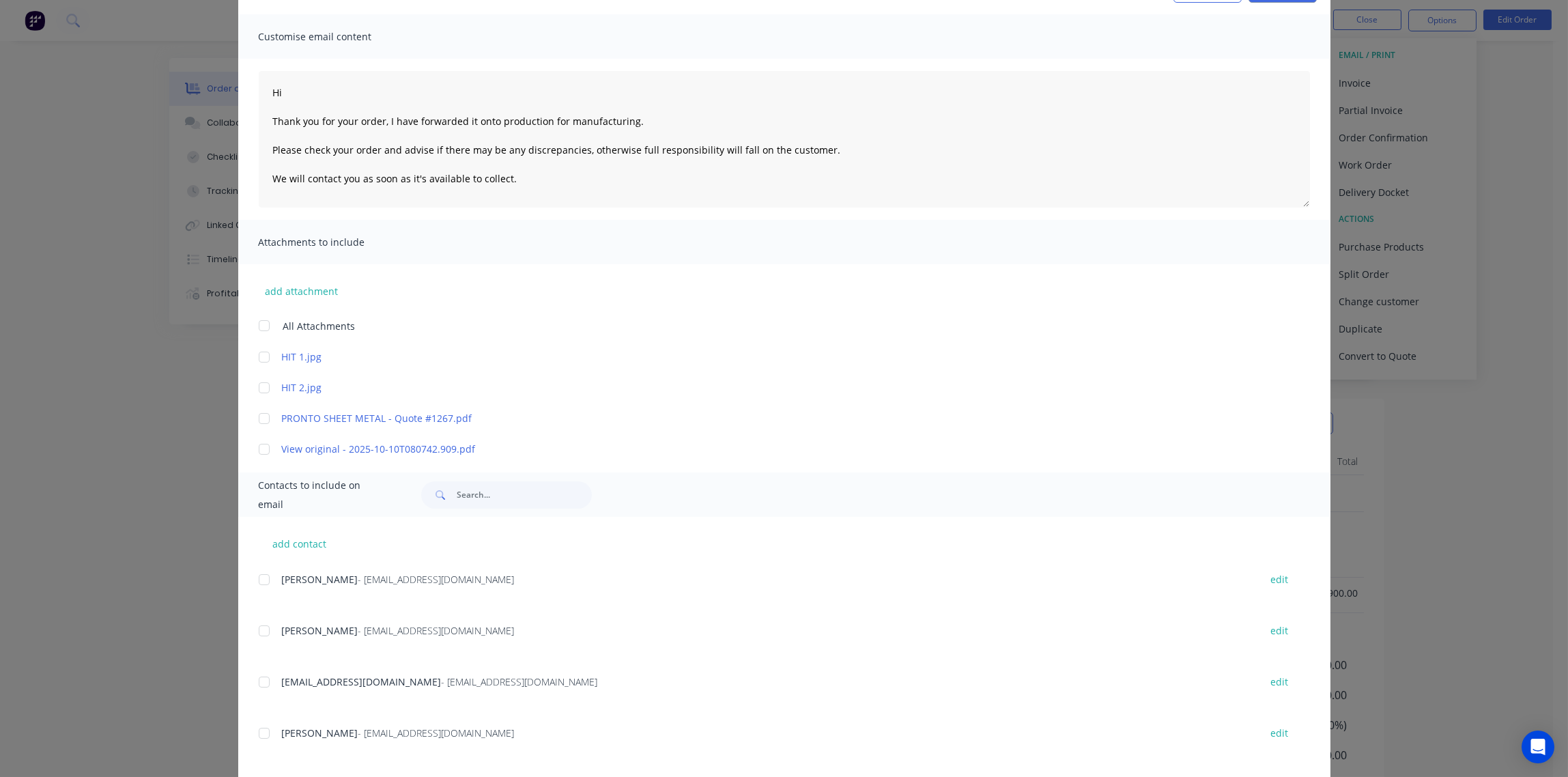
scroll to position [204, 0]
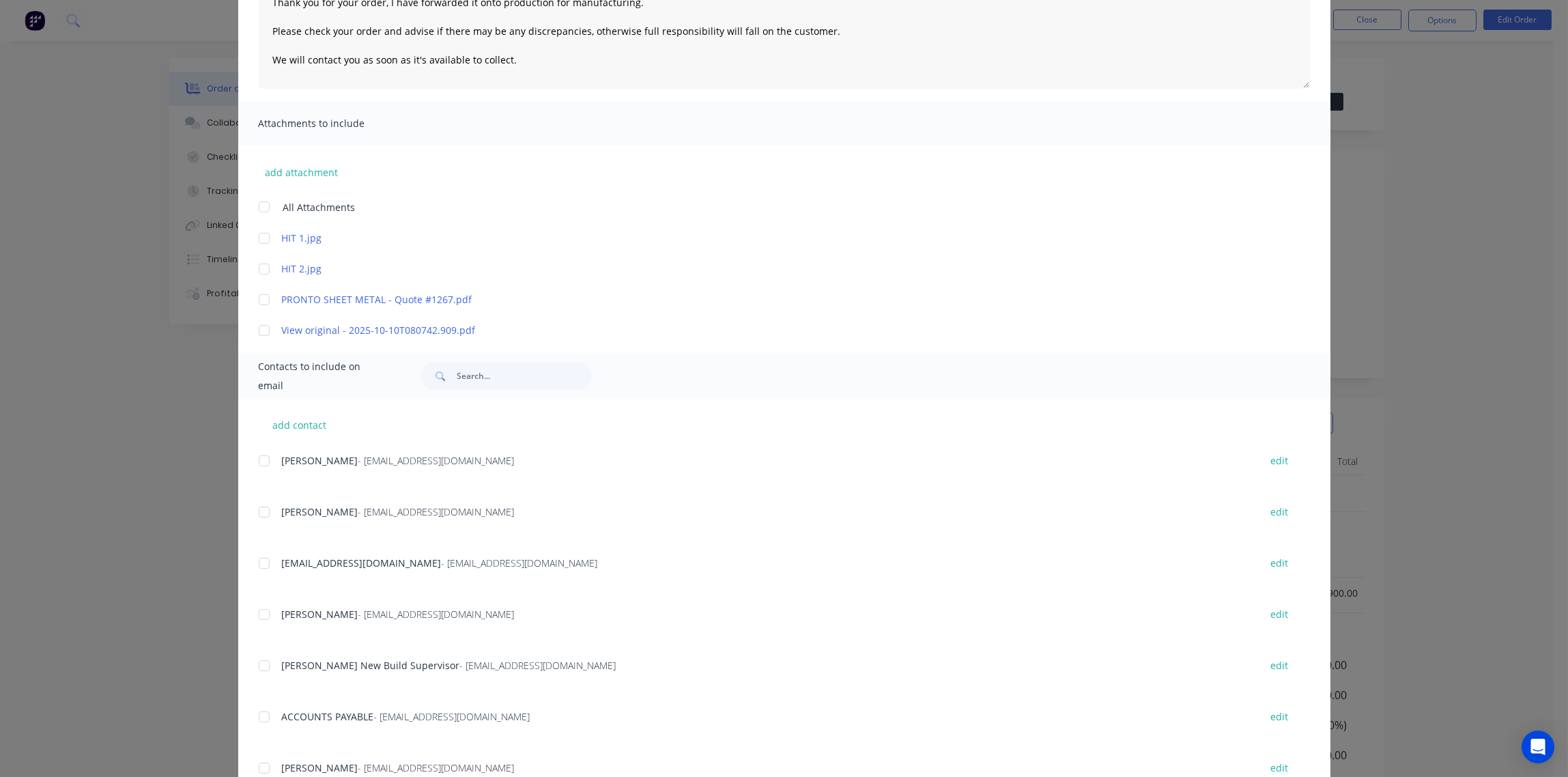
click at [251, 463] on div at bounding box center [264, 460] width 27 height 27
type textarea "Hi Thank you for your order, I have forwarded it onto production for manufactur…"
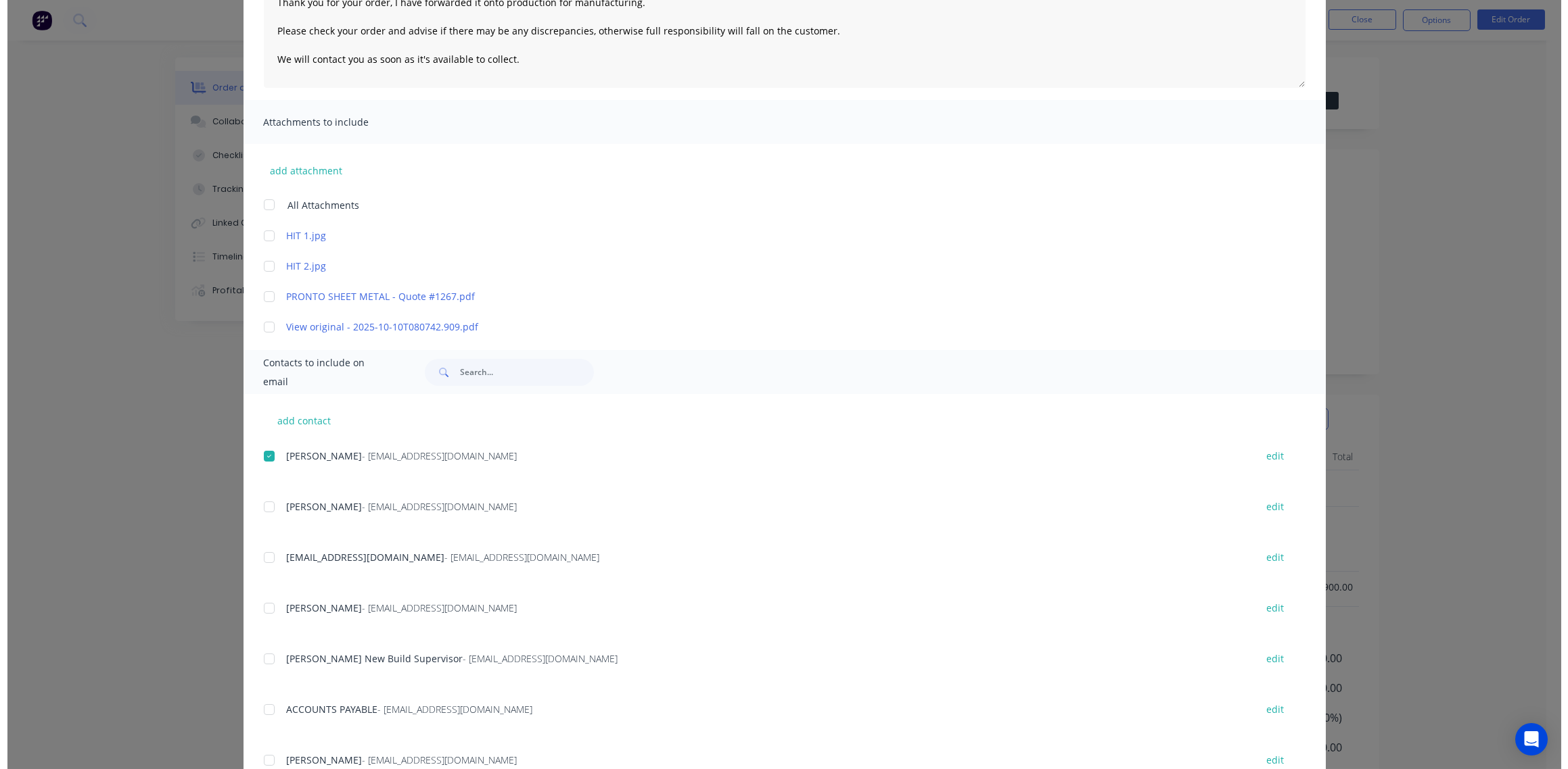
scroll to position [0, 0]
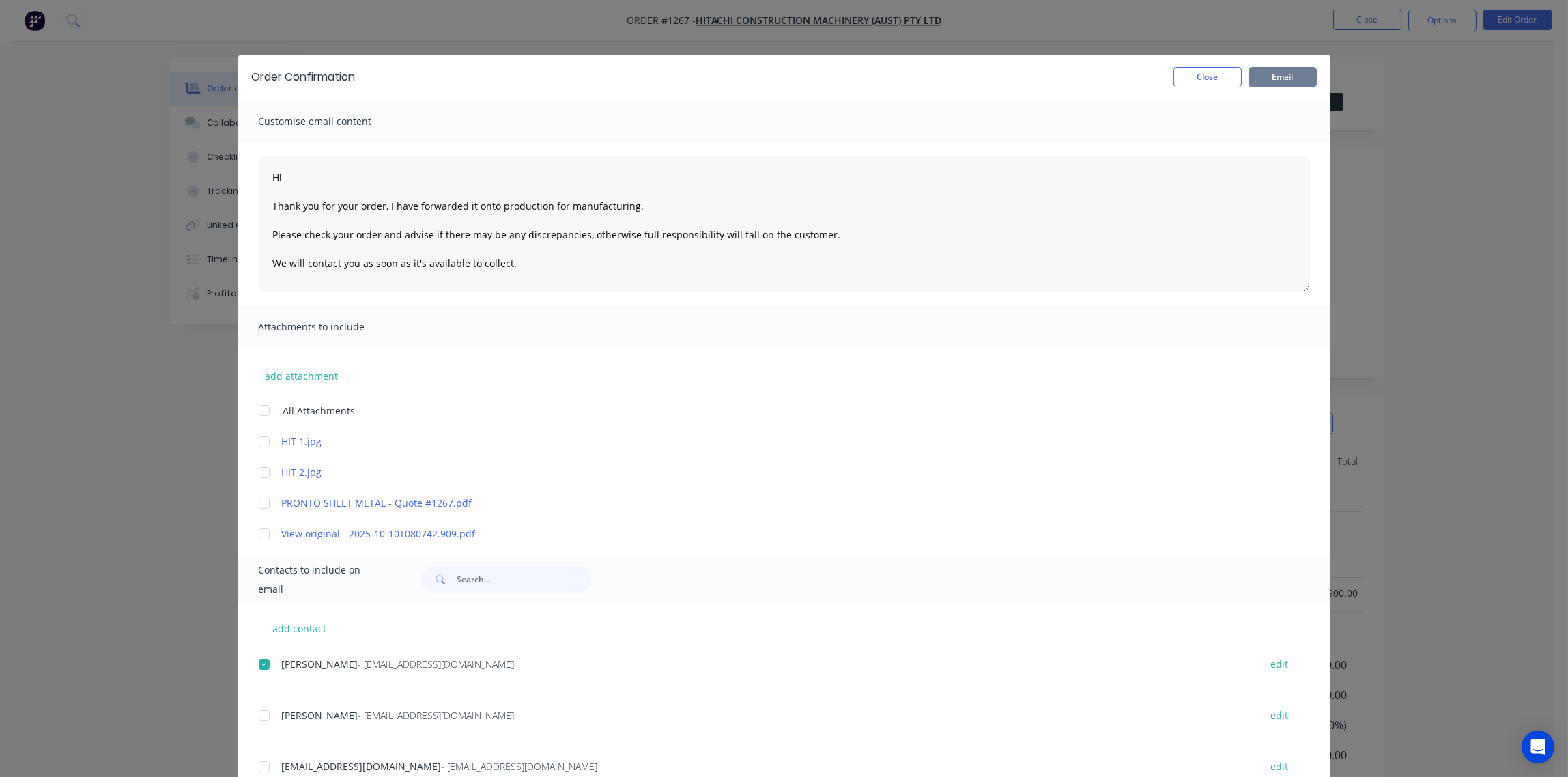
click at [1270, 76] on button "Email" at bounding box center [1284, 77] width 69 height 20
type textarea "Hi Thank you for your order, I have forwarded it onto production for manufactur…"
click at [1202, 75] on button "Close" at bounding box center [1208, 77] width 69 height 20
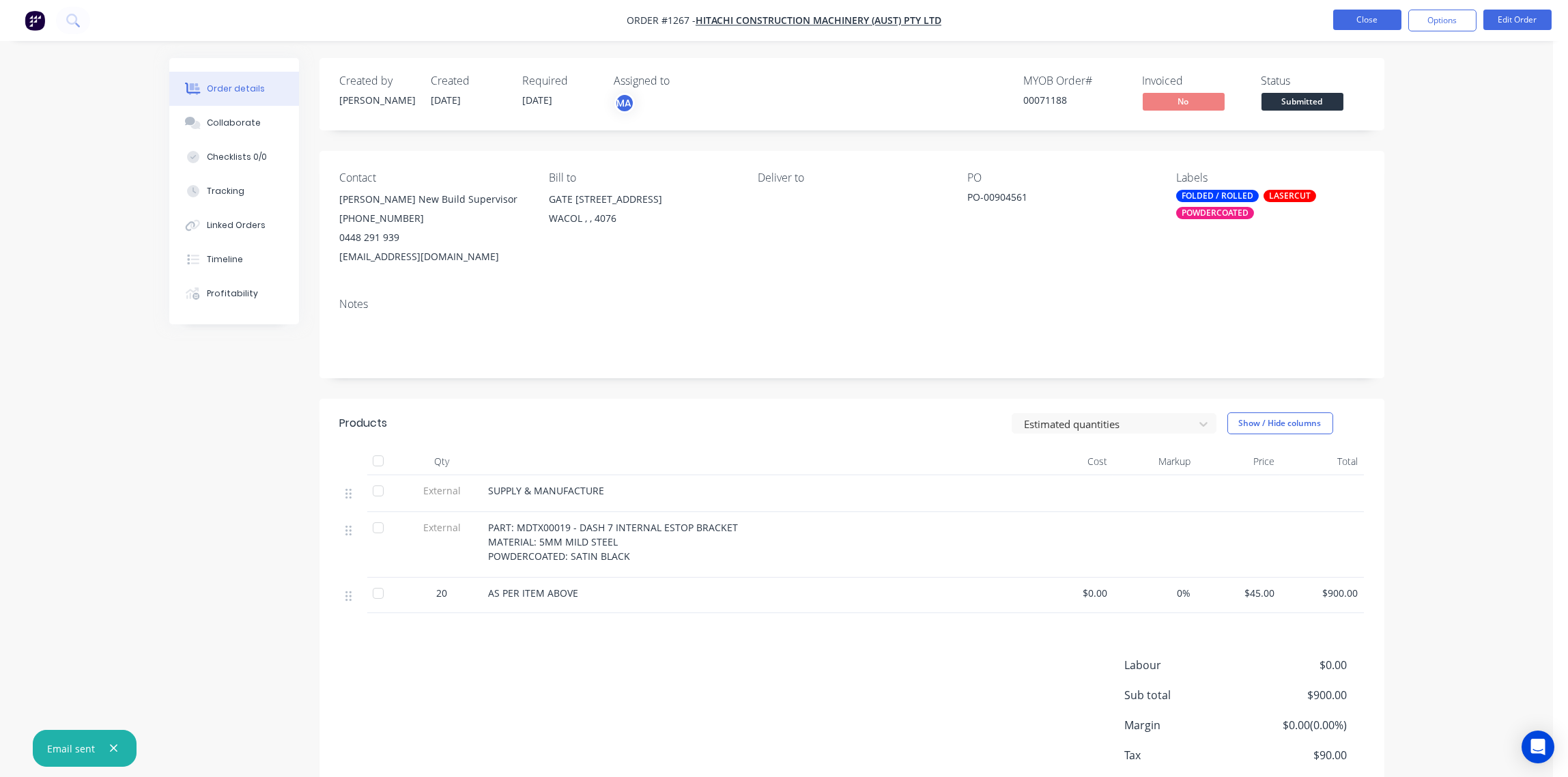
click at [1369, 20] on button "Close" at bounding box center [1368, 20] width 69 height 20
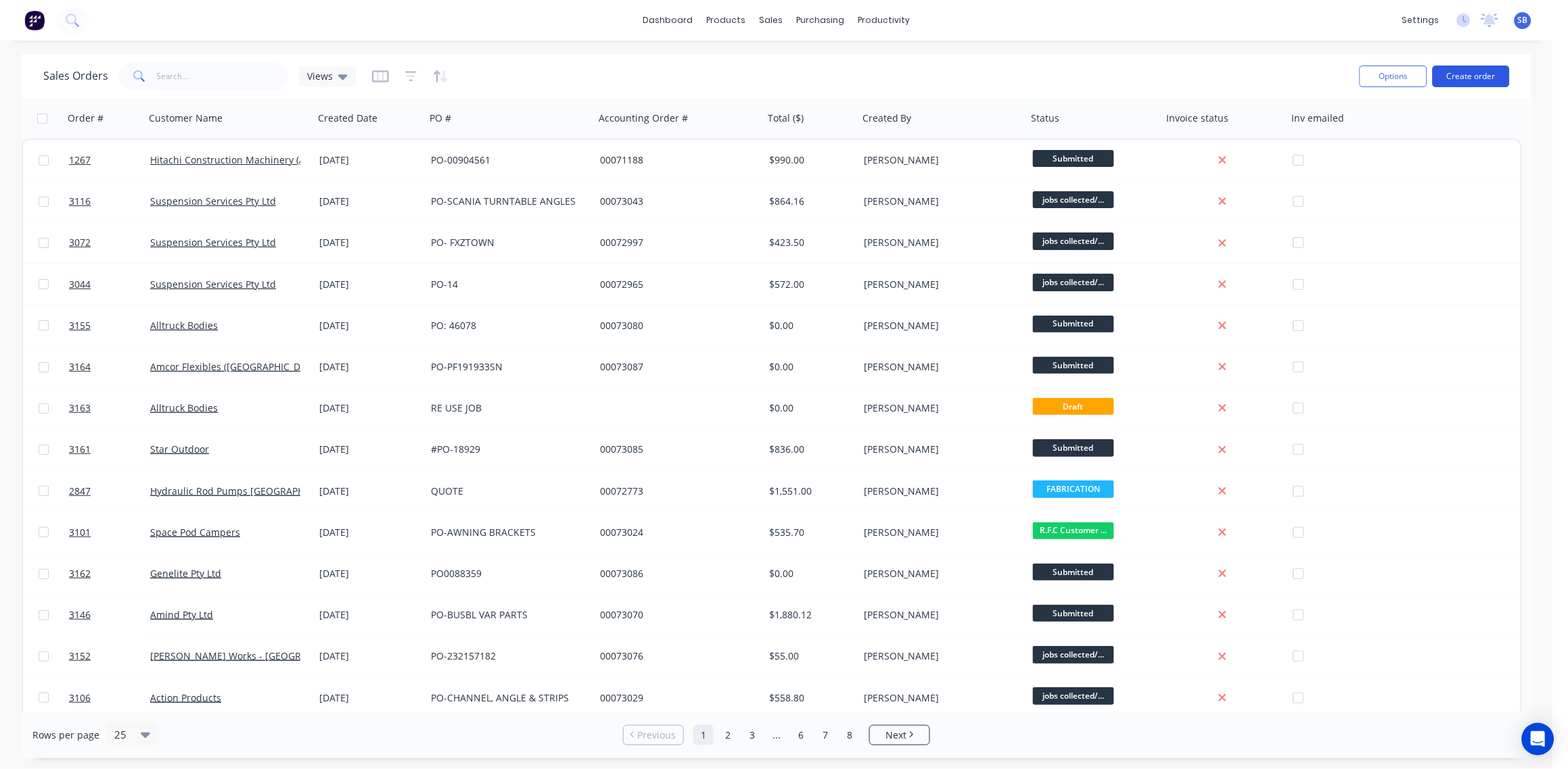
click at [1480, 72] on button "Create order" at bounding box center [1471, 76] width 77 height 22
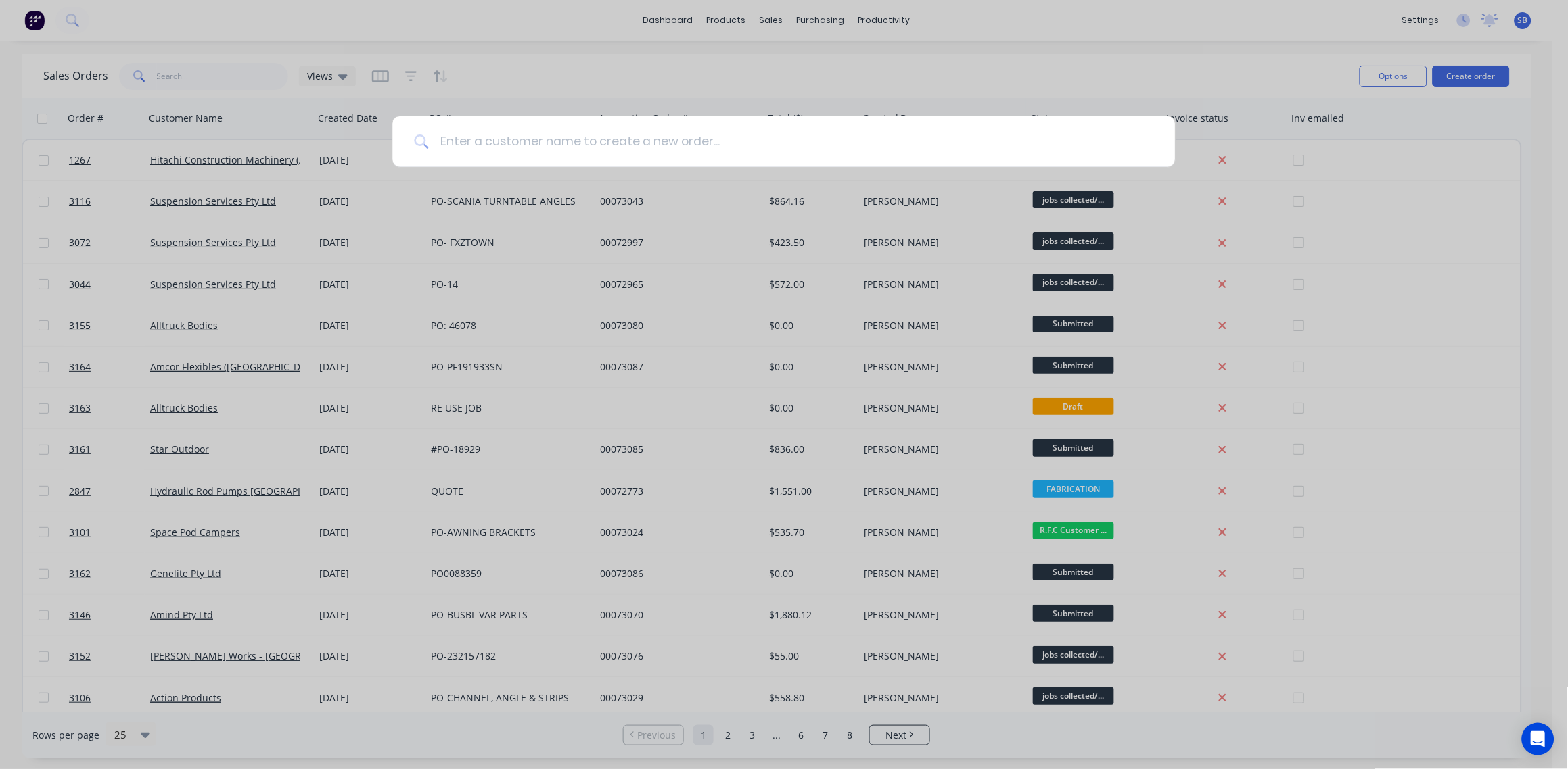
click at [491, 135] on input at bounding box center [791, 142] width 724 height 51
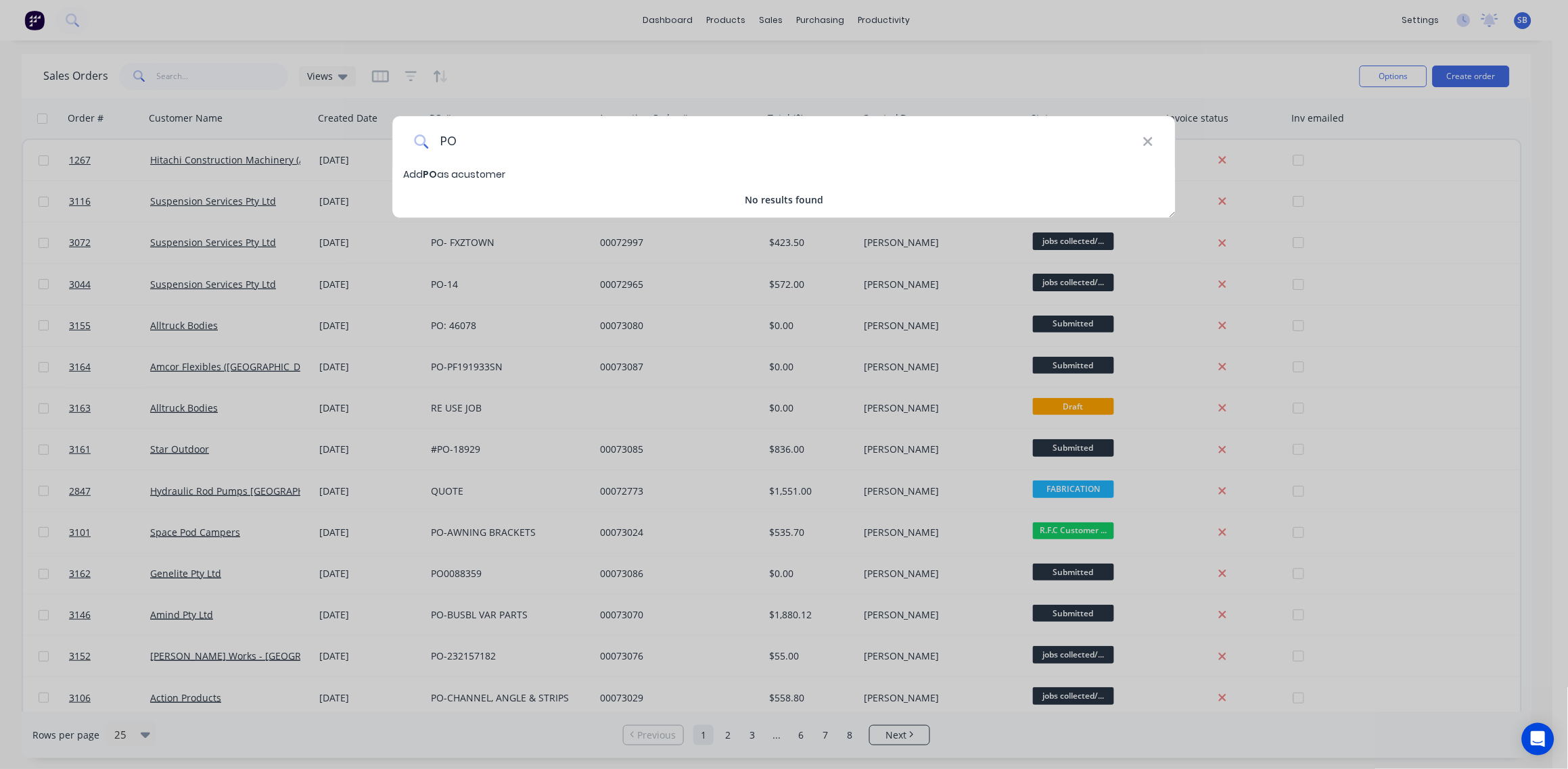
type input "P"
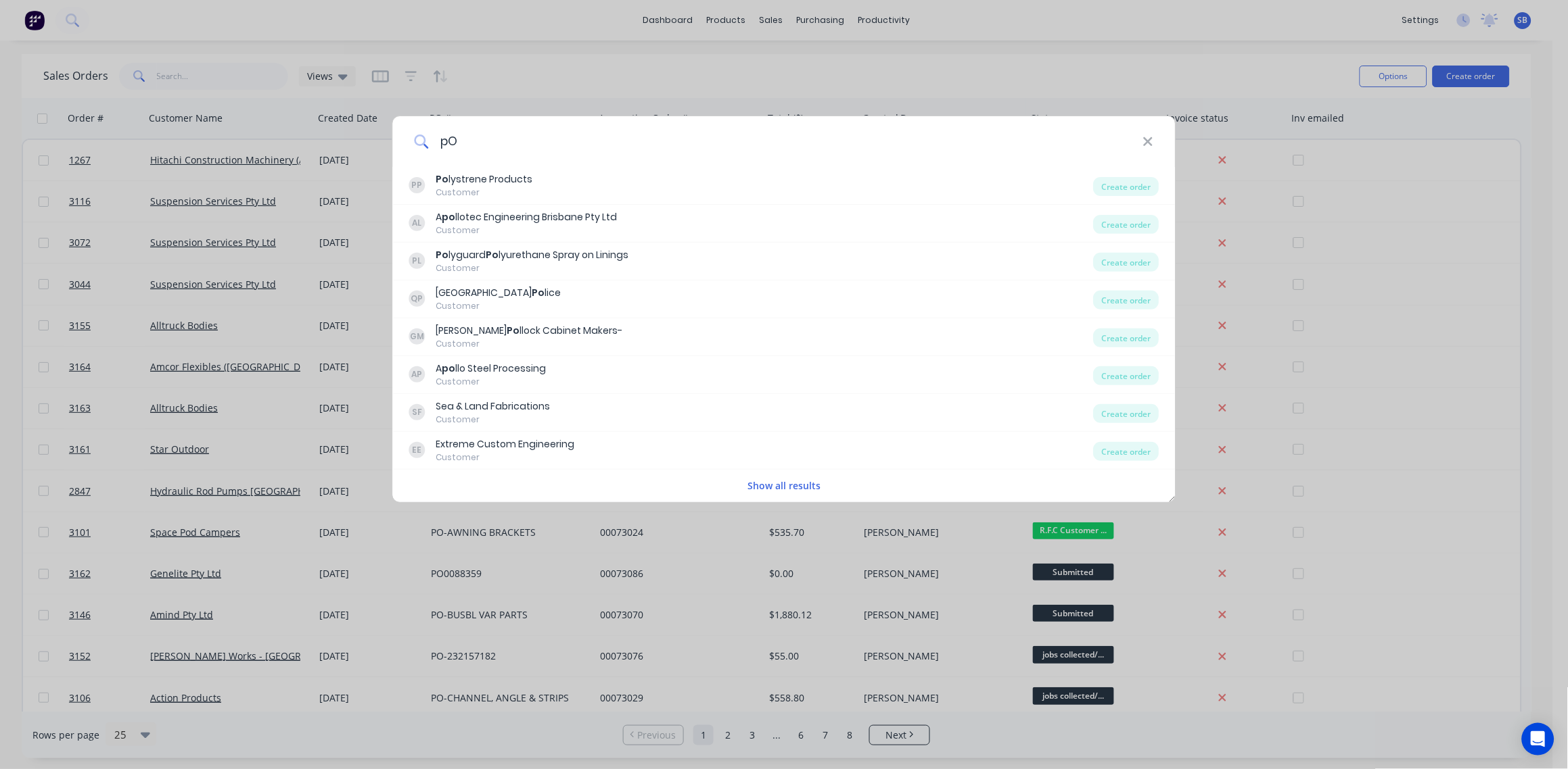
type input "p"
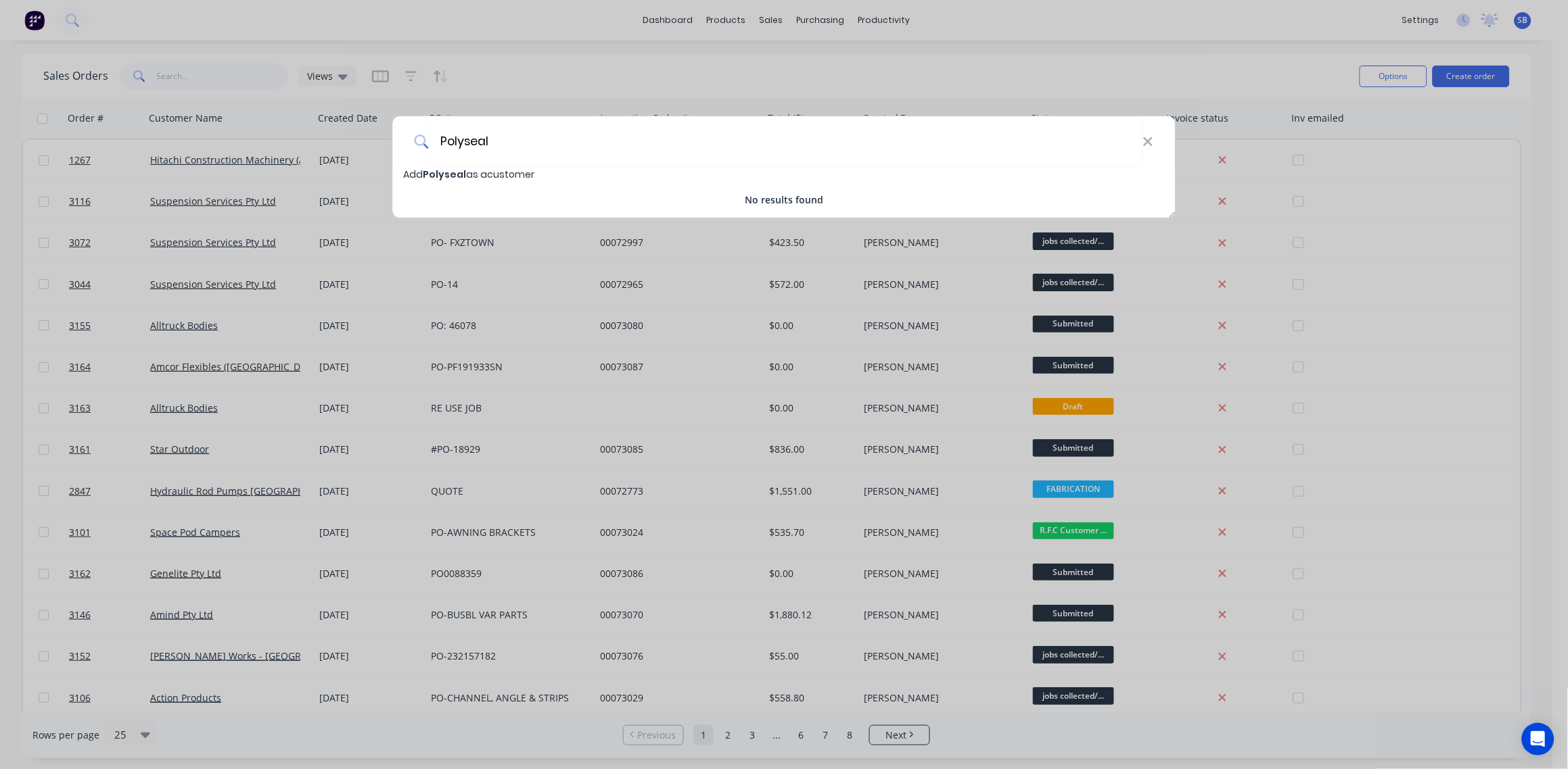
type input "Polyseal"
click at [474, 171] on span "Add Polyseal as a customer" at bounding box center [470, 174] width 131 height 14
select select "AU"
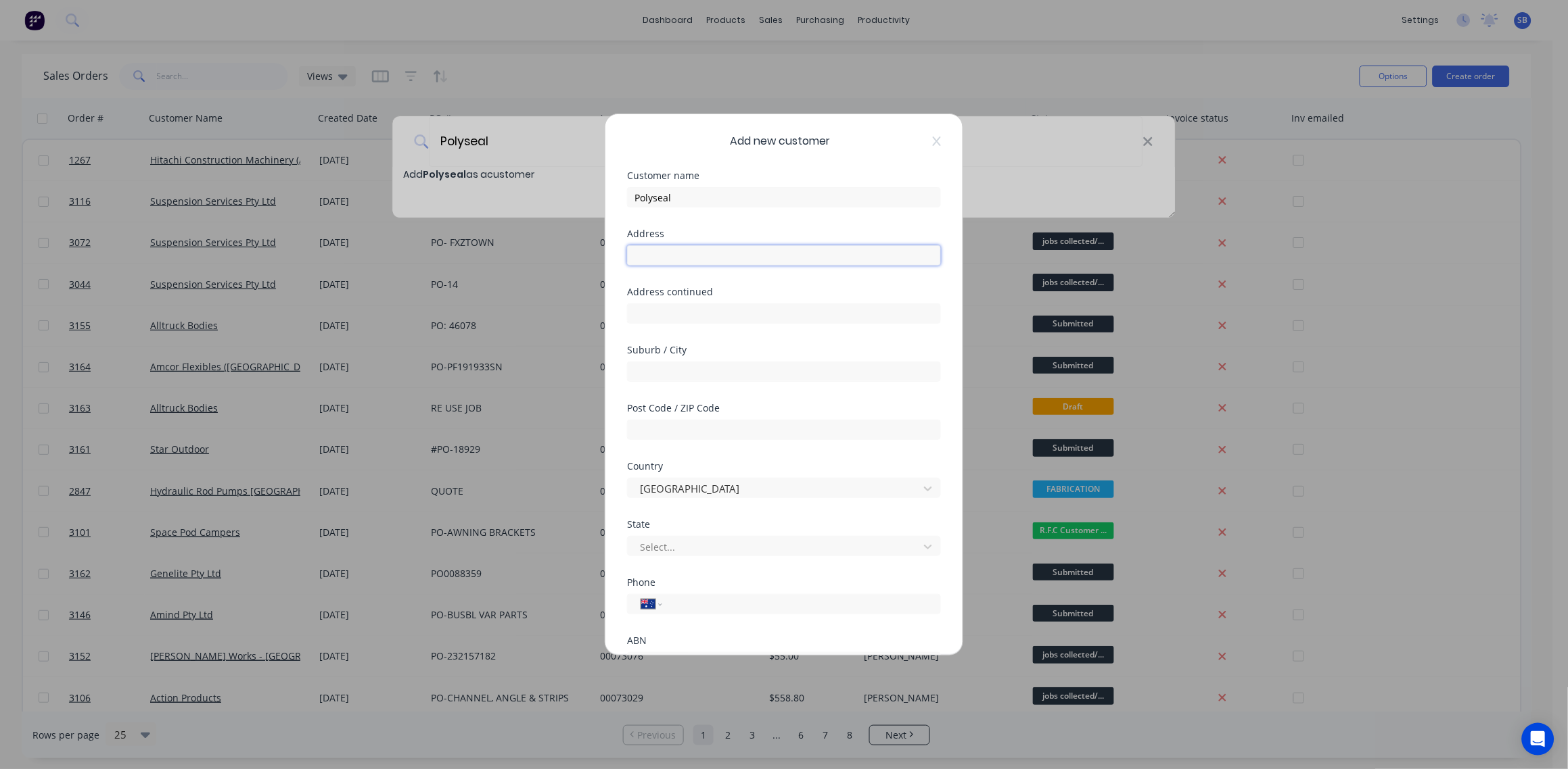
click at [678, 253] on input "text" at bounding box center [784, 255] width 314 height 20
paste input "[STREET_ADDRESS][PERSON_NAME]"
type input "[STREET_ADDRESS][PERSON_NAME]"
click at [700, 372] on input "text" at bounding box center [784, 372] width 314 height 20
type input "YATALA"
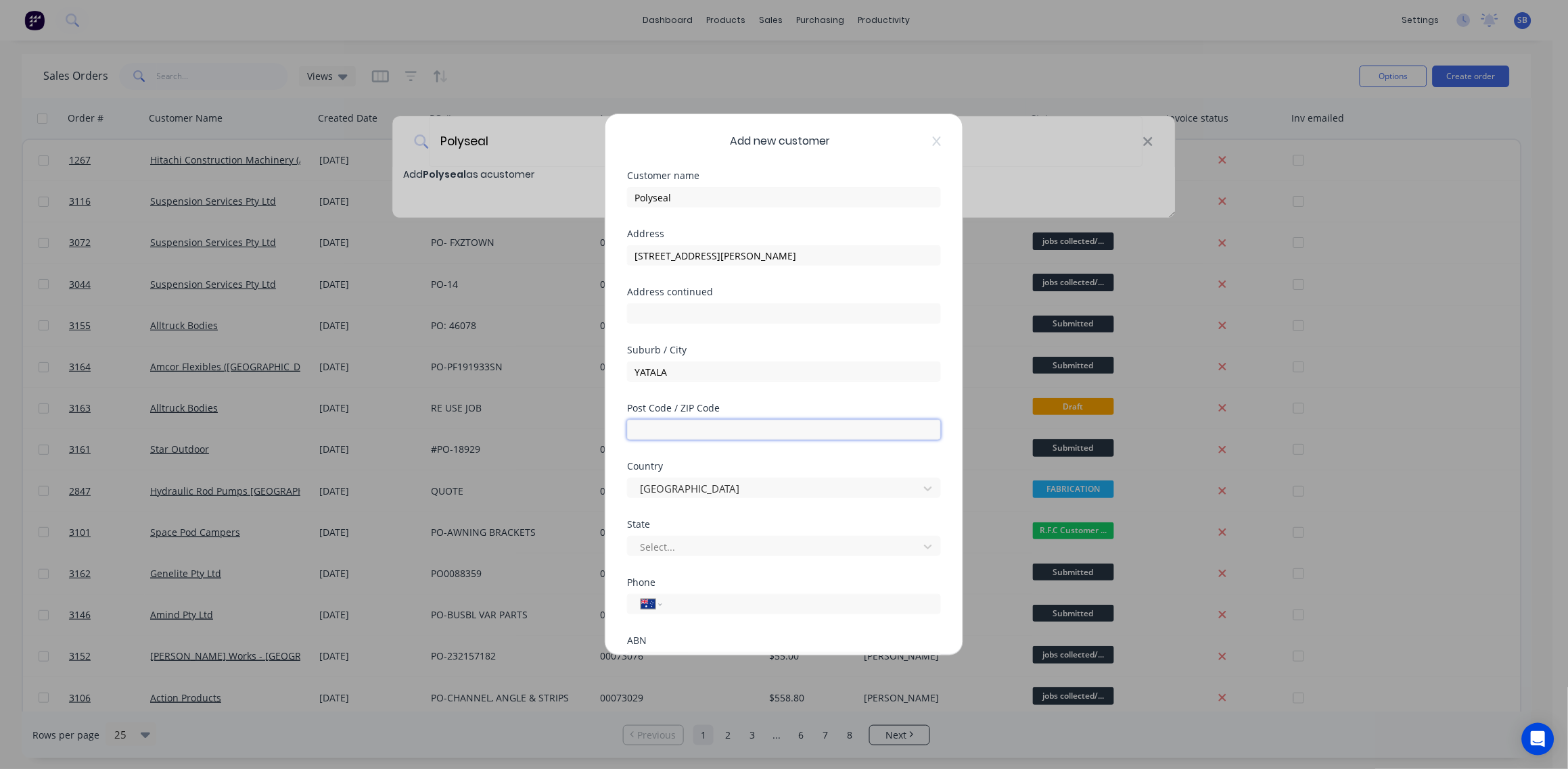
click at [705, 431] on input "text" at bounding box center [784, 430] width 314 height 20
type input "4207"
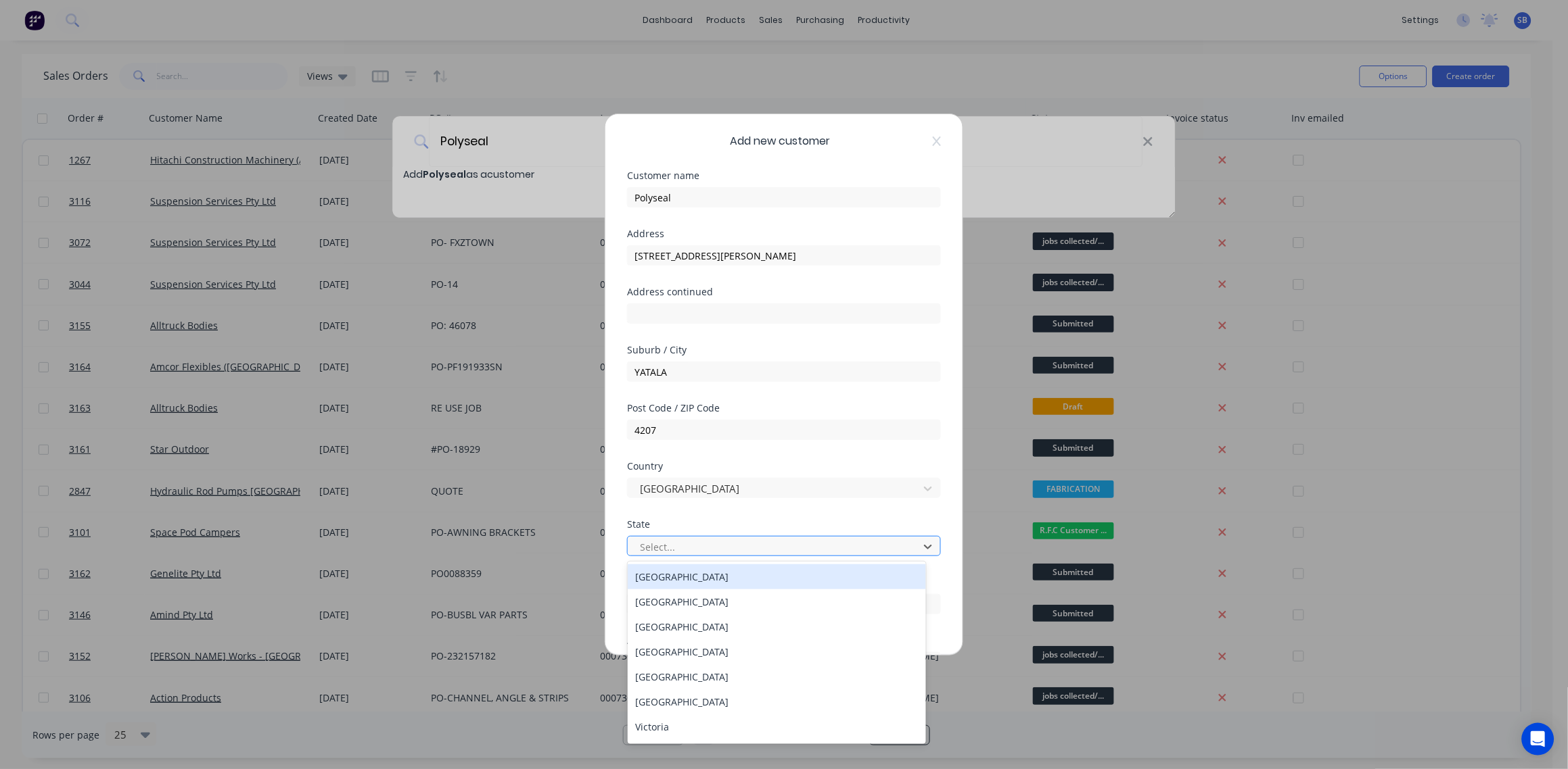
click at [702, 541] on div at bounding box center [774, 547] width 273 height 17
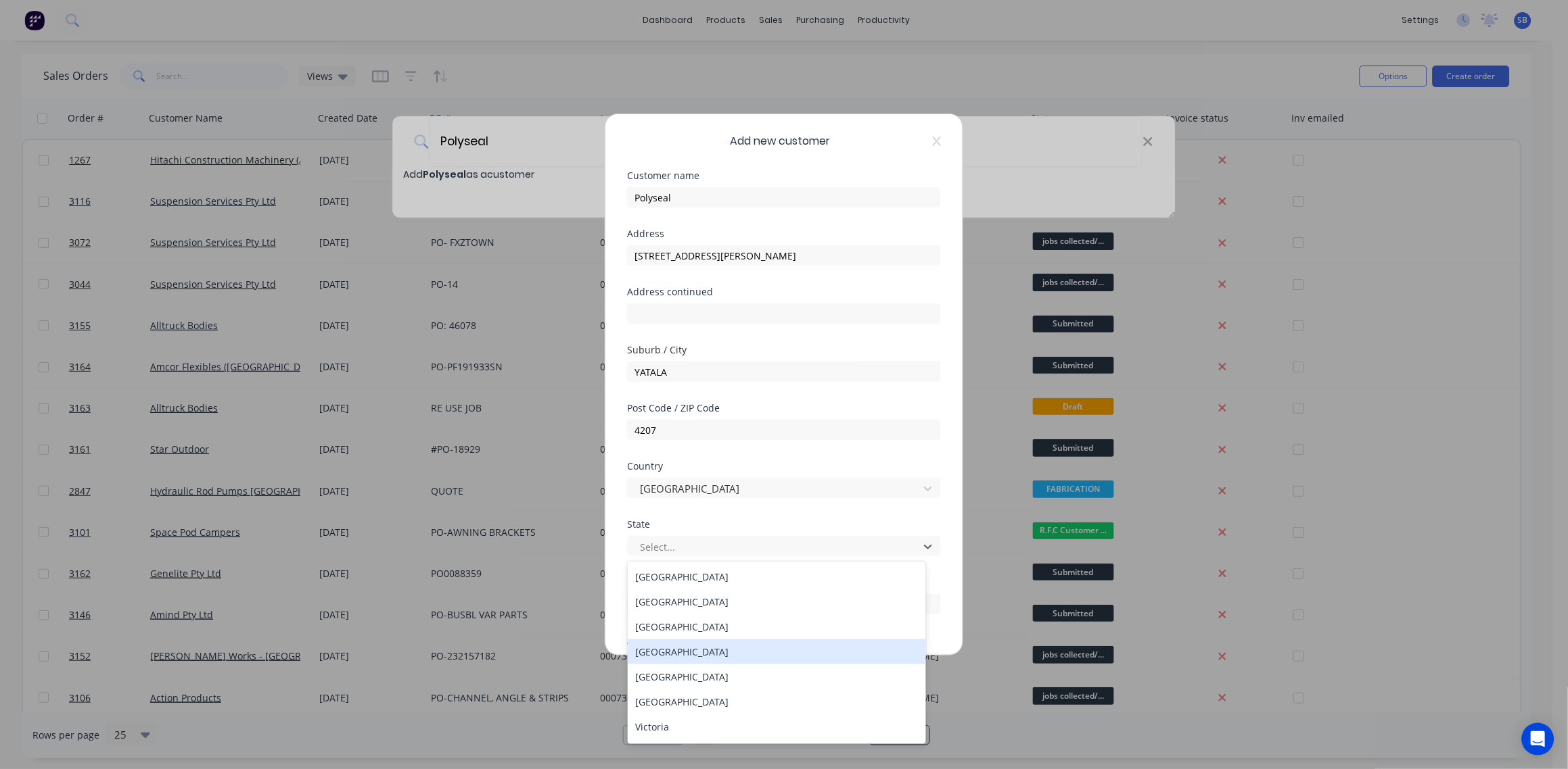
click at [697, 652] on div "Queensland" at bounding box center [777, 652] width 299 height 25
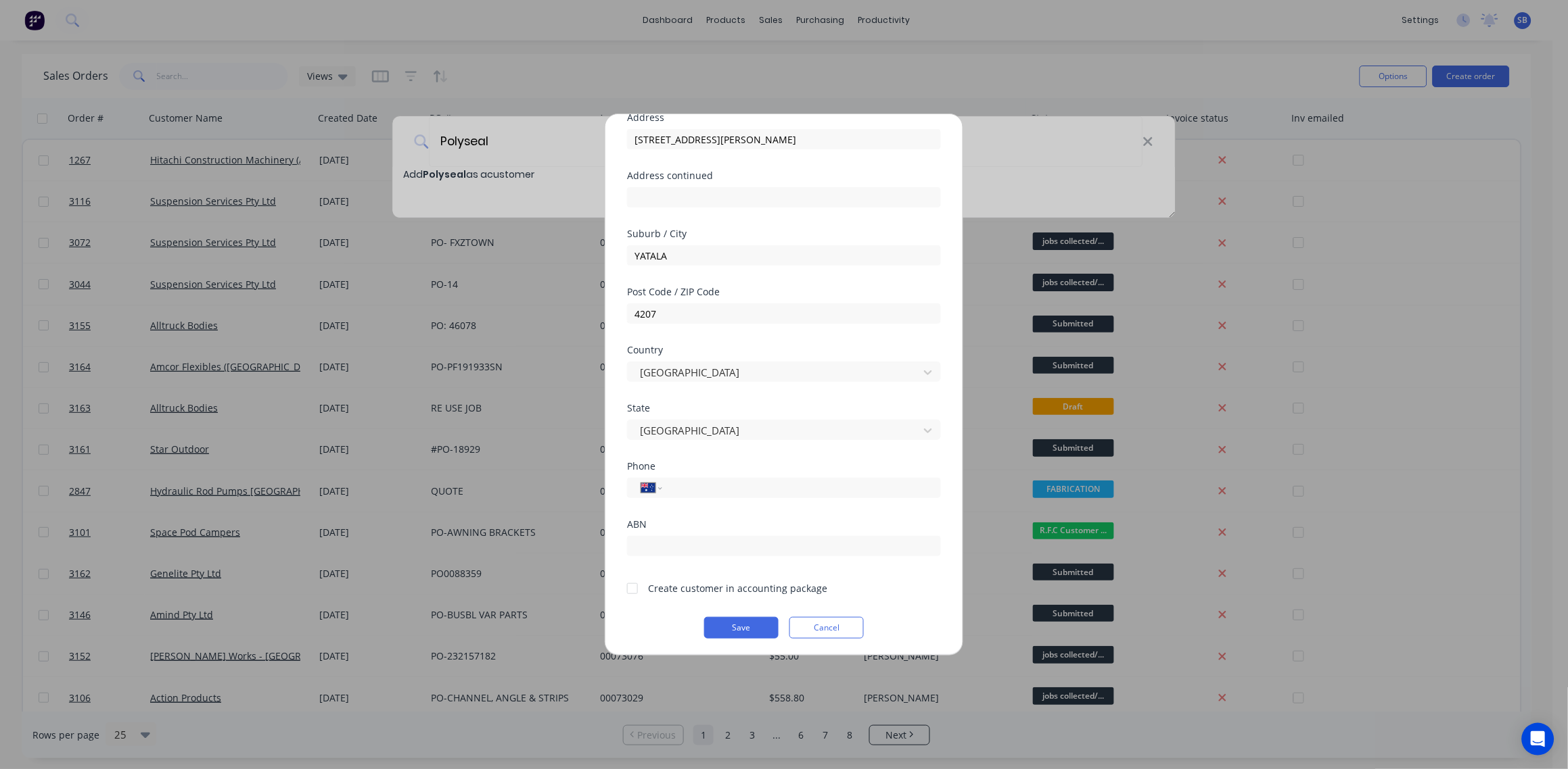
scroll to position [118, 0]
click at [697, 478] on input "tel" at bounding box center [799, 486] width 255 height 15
paste input "(07) 3081 880"
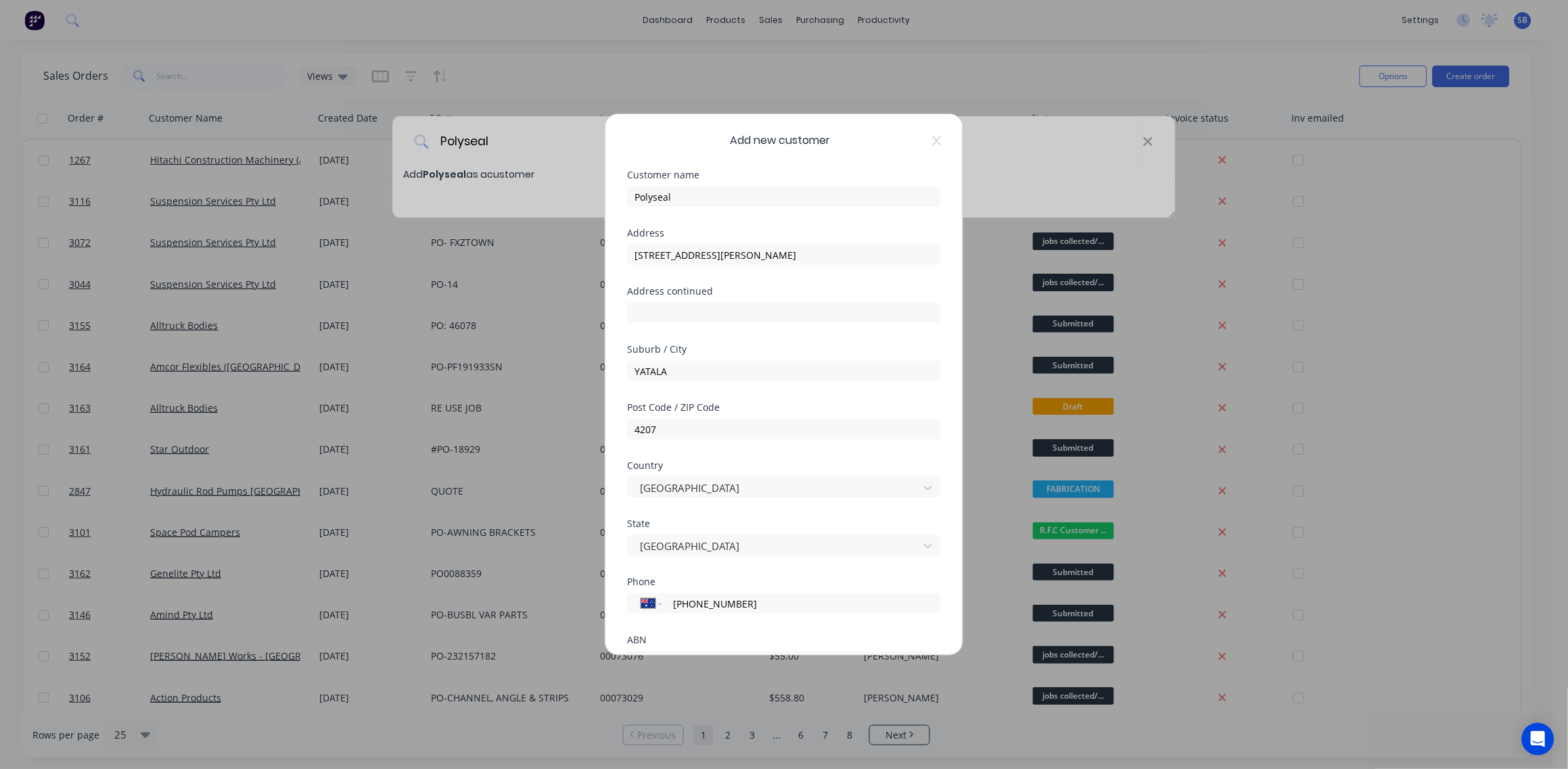
scroll to position [0, 0]
type input "[PHONE_NUMBER]"
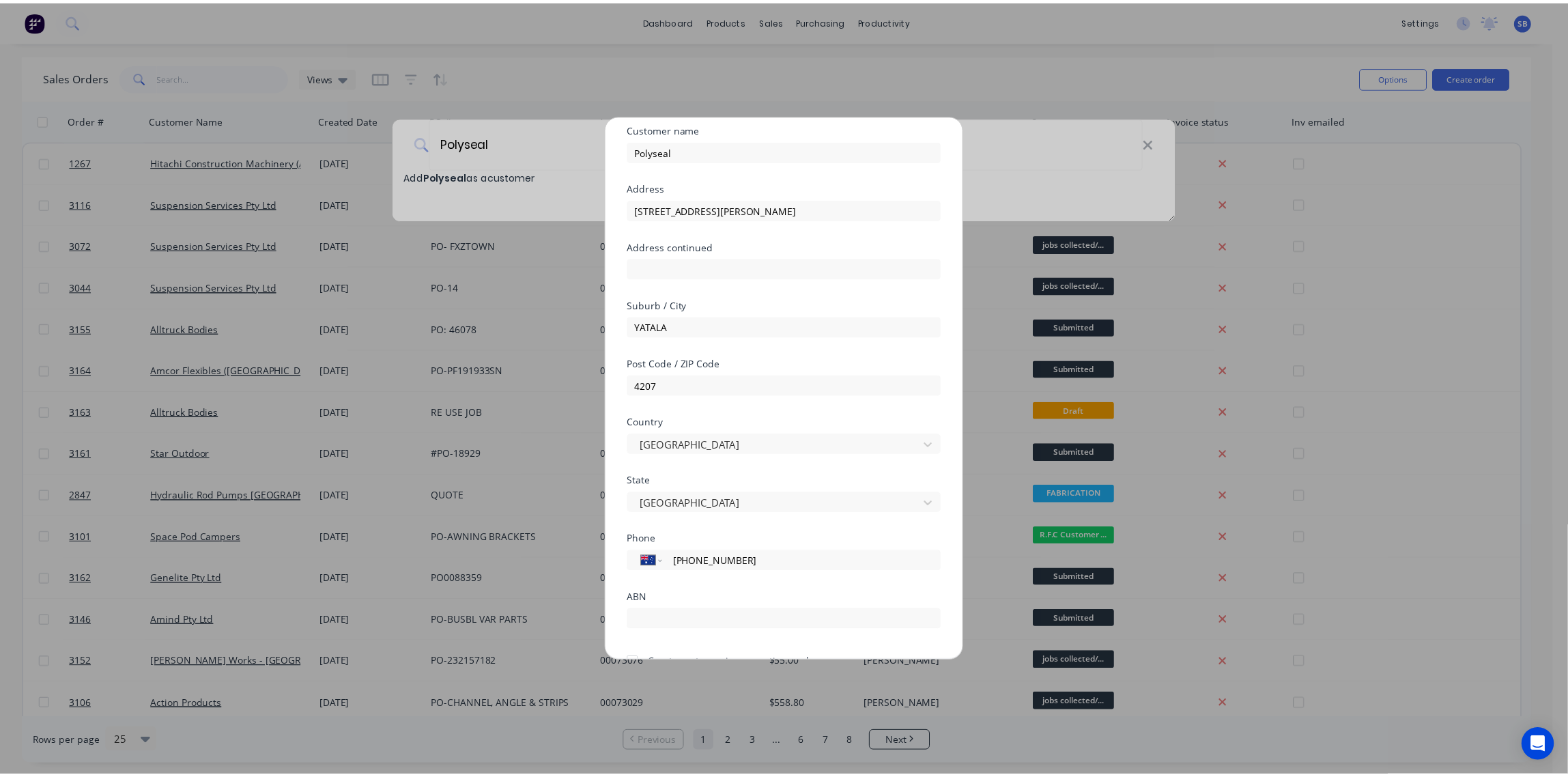
scroll to position [119, 0]
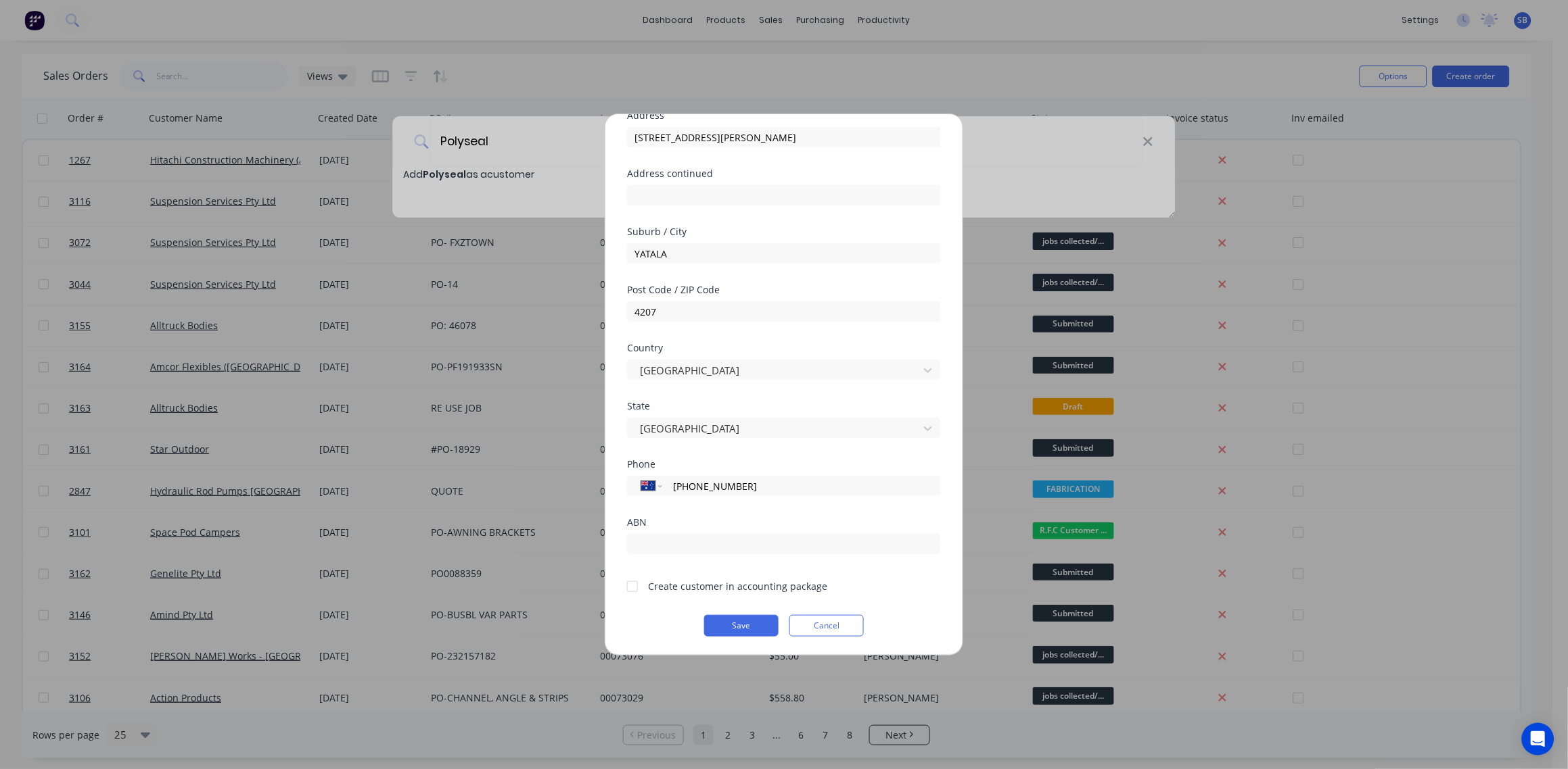
click at [634, 586] on div at bounding box center [632, 586] width 27 height 27
click at [744, 622] on button "Save" at bounding box center [741, 626] width 75 height 22
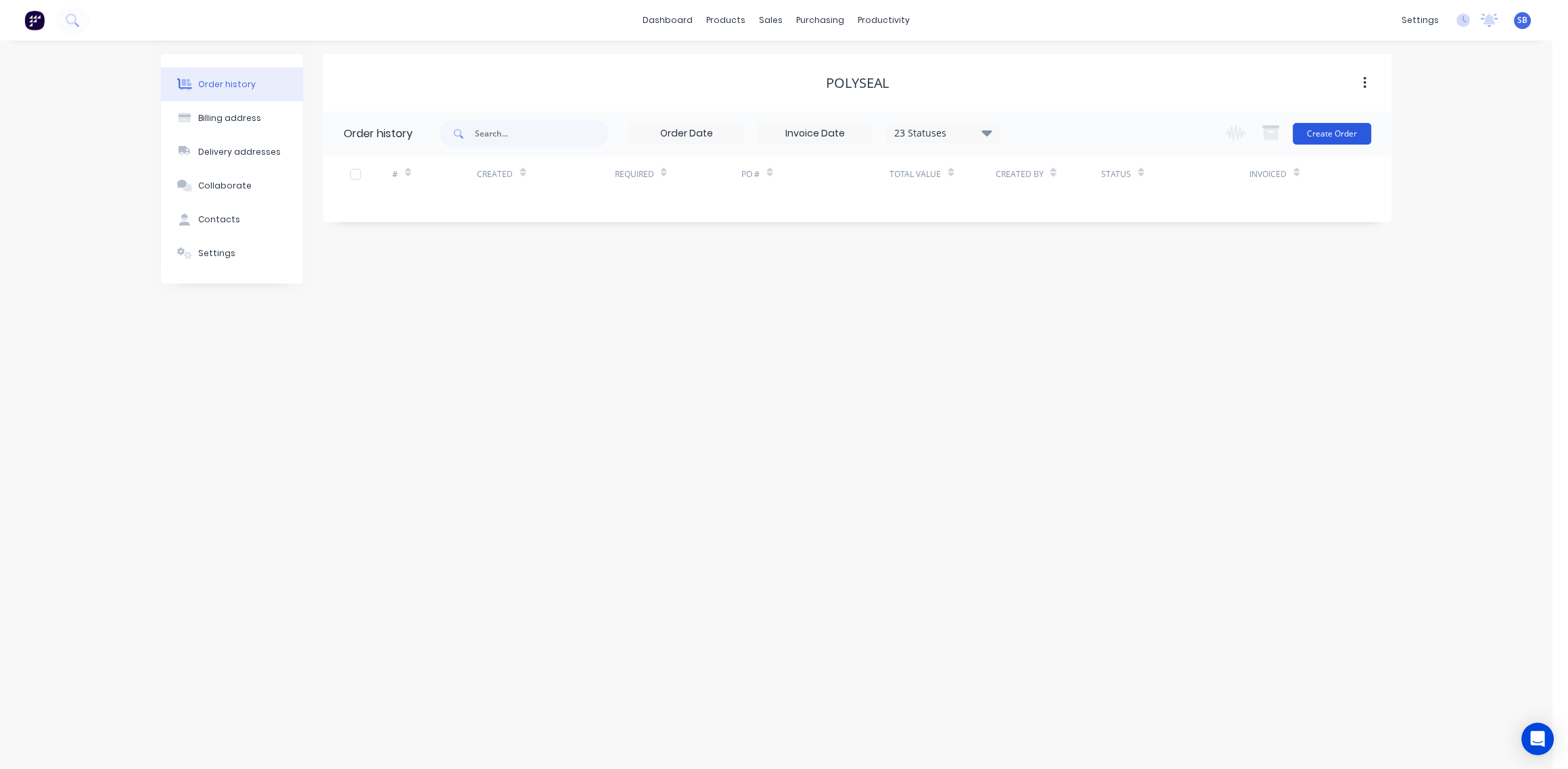
click at [1324, 135] on button "Create Order" at bounding box center [1332, 134] width 79 height 22
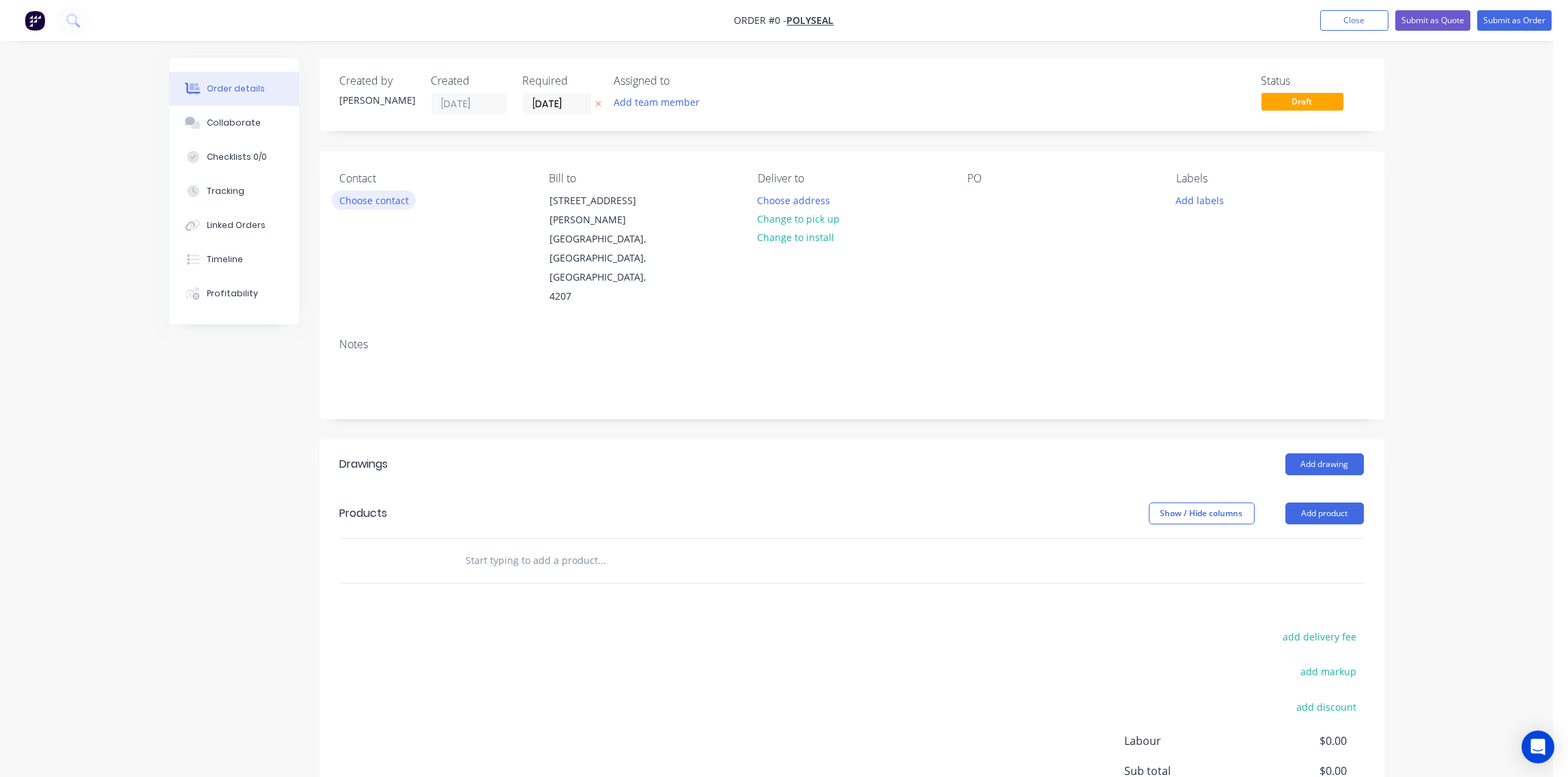
click at [383, 199] on button "Choose contact" at bounding box center [374, 200] width 84 height 19
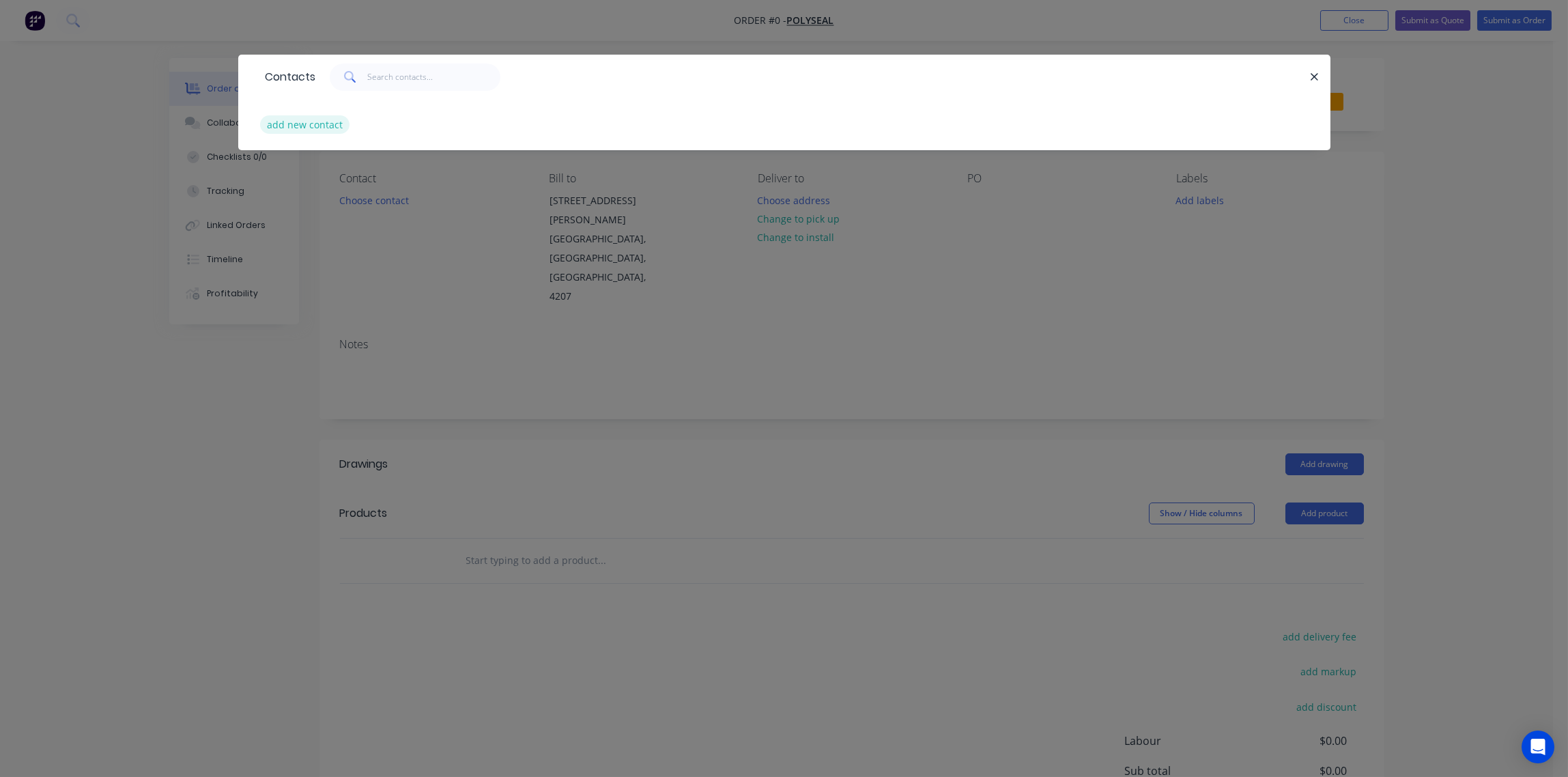
click at [288, 126] on button "add new contact" at bounding box center [305, 124] width 90 height 19
select select "AU"
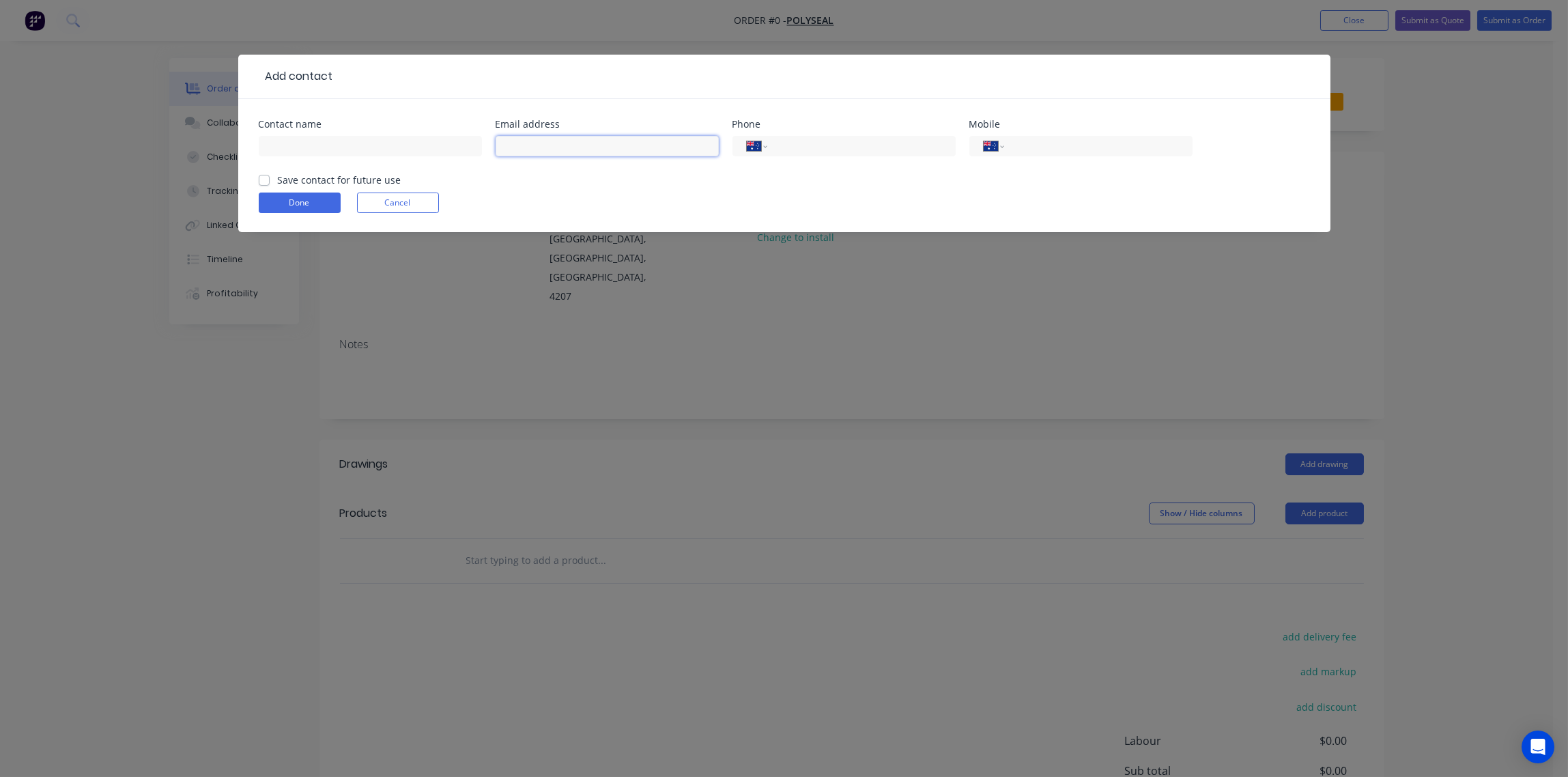
click at [581, 140] on input "text" at bounding box center [607, 146] width 223 height 20
paste input "[EMAIL_ADDRESS][DOMAIN_NAME]"
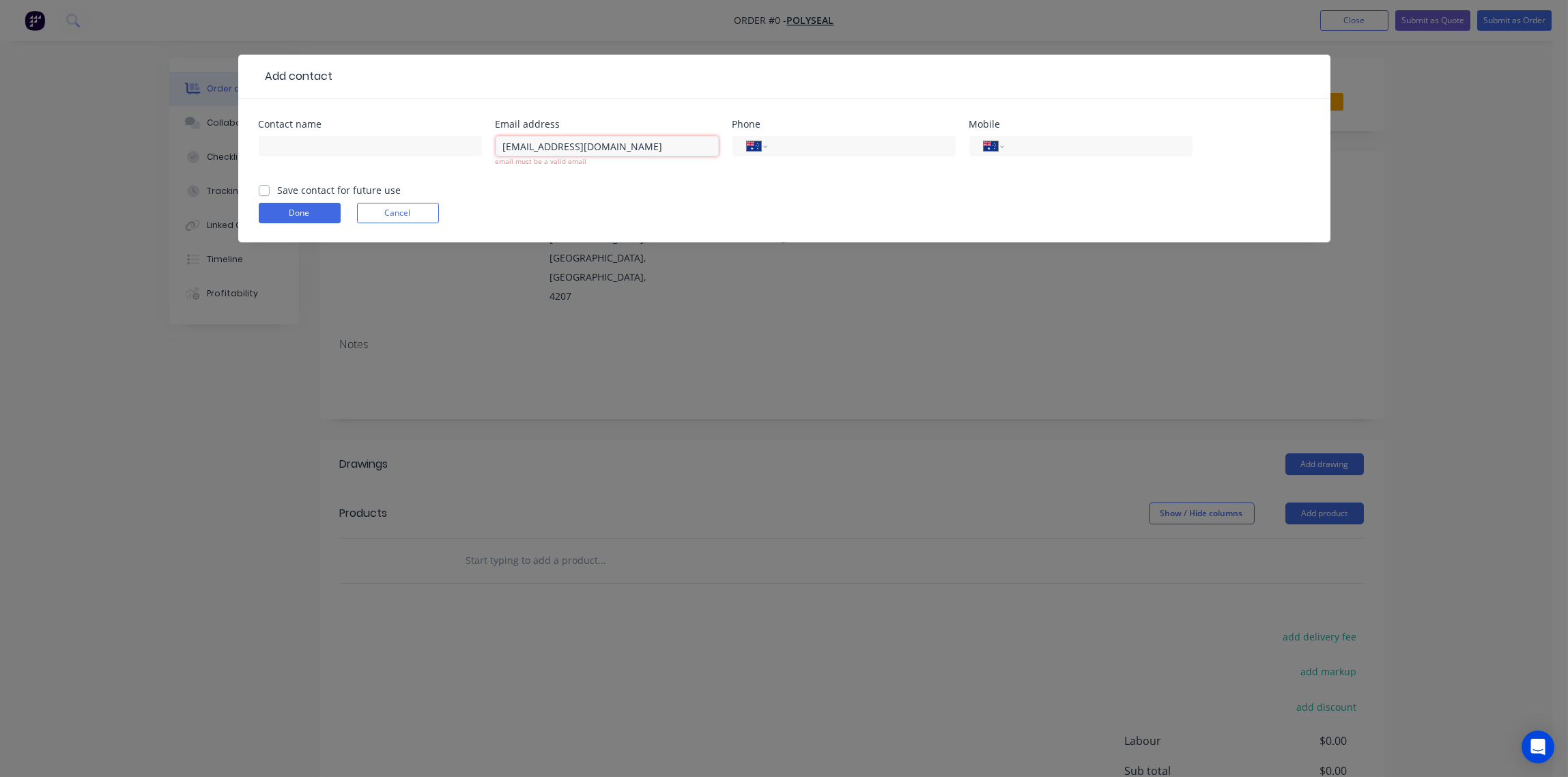
click at [624, 150] on input "[EMAIL_ADDRESS][DOMAIN_NAME]" at bounding box center [607, 146] width 223 height 20
type input "[EMAIL_ADDRESS][DOMAIN_NAME]"
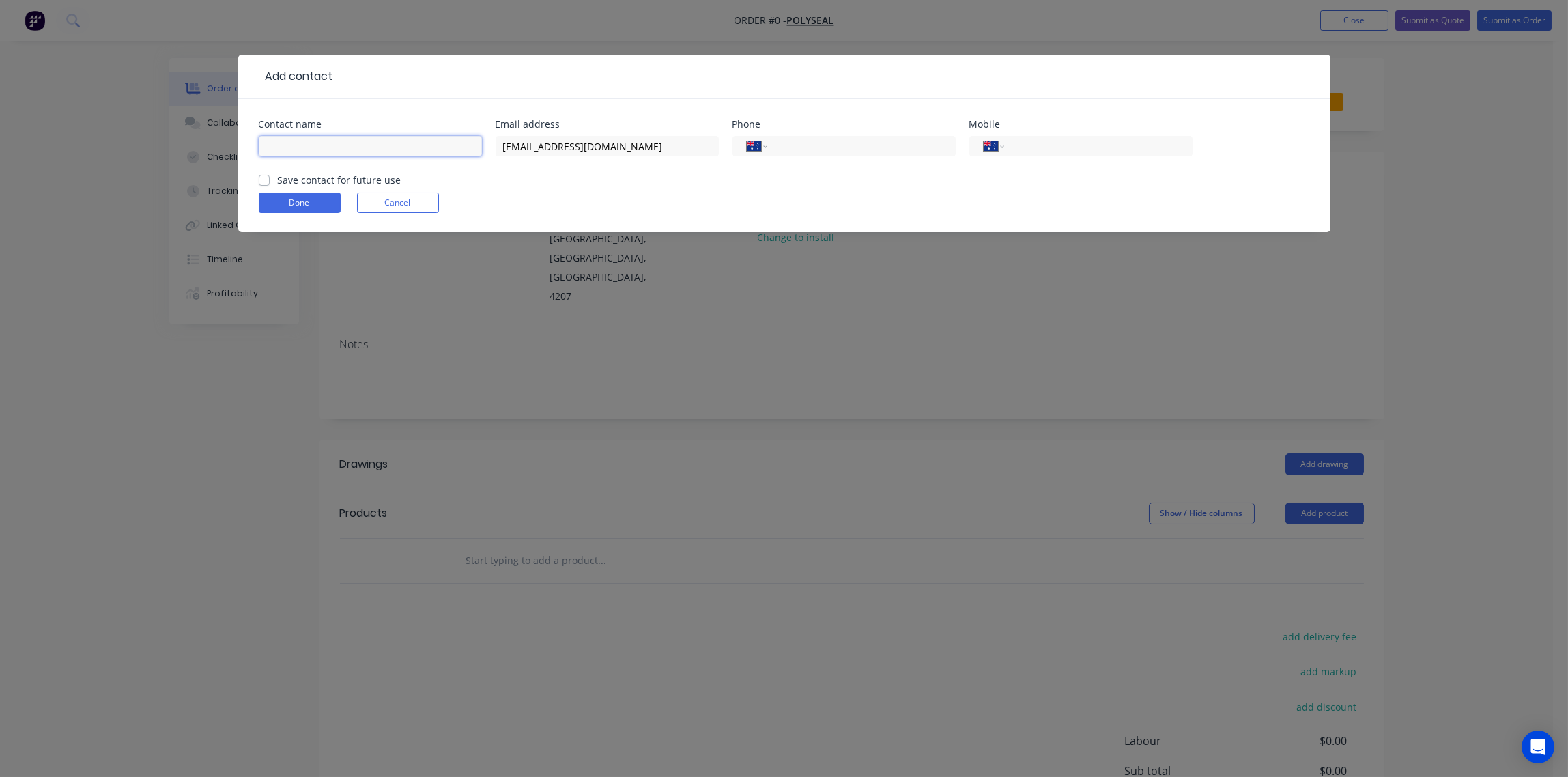
click at [327, 143] on input "text" at bounding box center [370, 146] width 223 height 20
paste input "Jason taniela"
type input "[PERSON_NAME]"
click at [1051, 141] on input "tel" at bounding box center [1095, 146] width 164 height 16
paste input "0421 153 839"
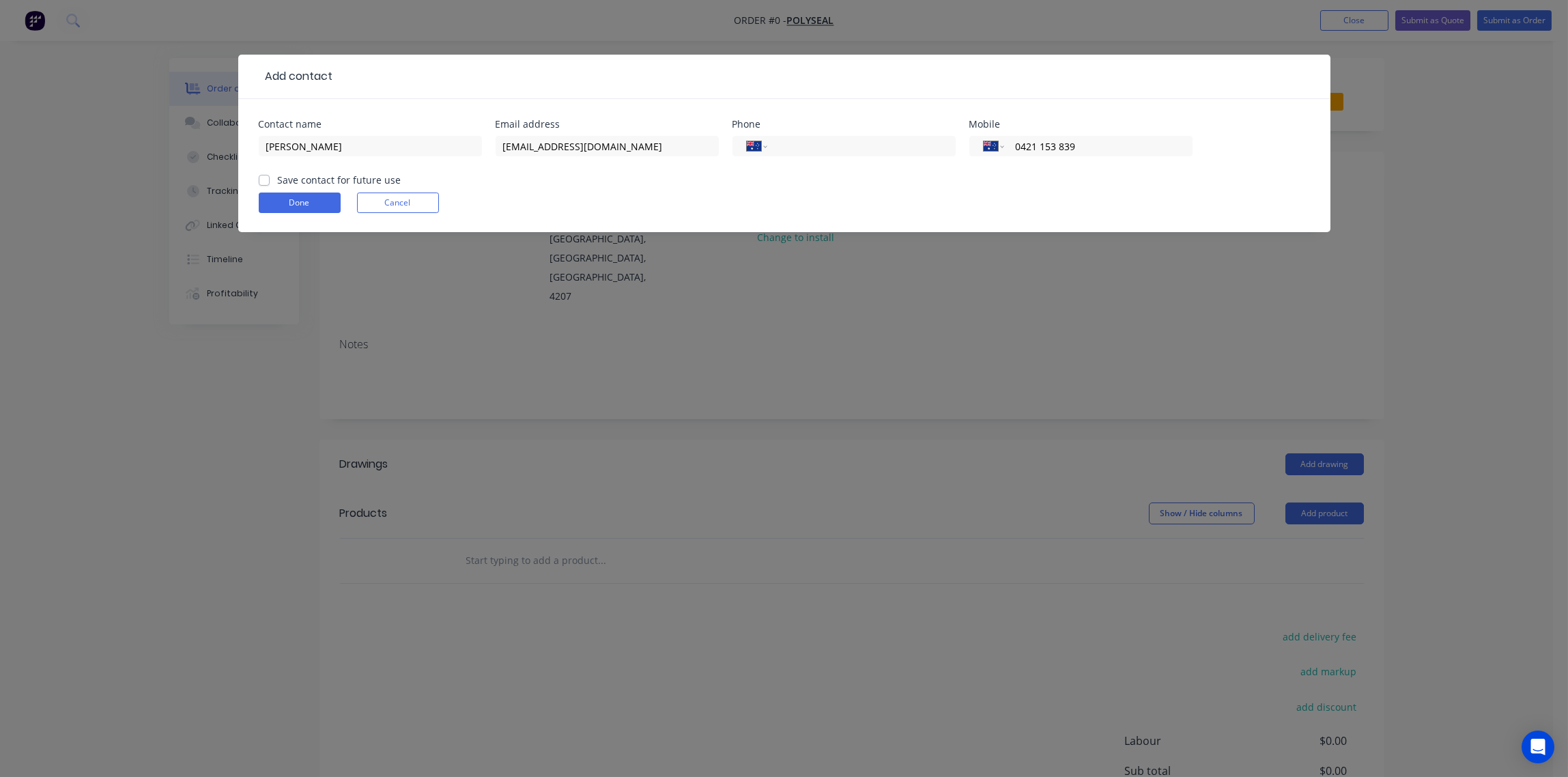
type input "0421 153 839"
click at [802, 148] on input "tel" at bounding box center [858, 146] width 164 height 16
paste input "(07) 3081 880"
type input "[PHONE_NUMBER]"
click at [278, 179] on label "Save contact for future use" at bounding box center [339, 180] width 123 height 15
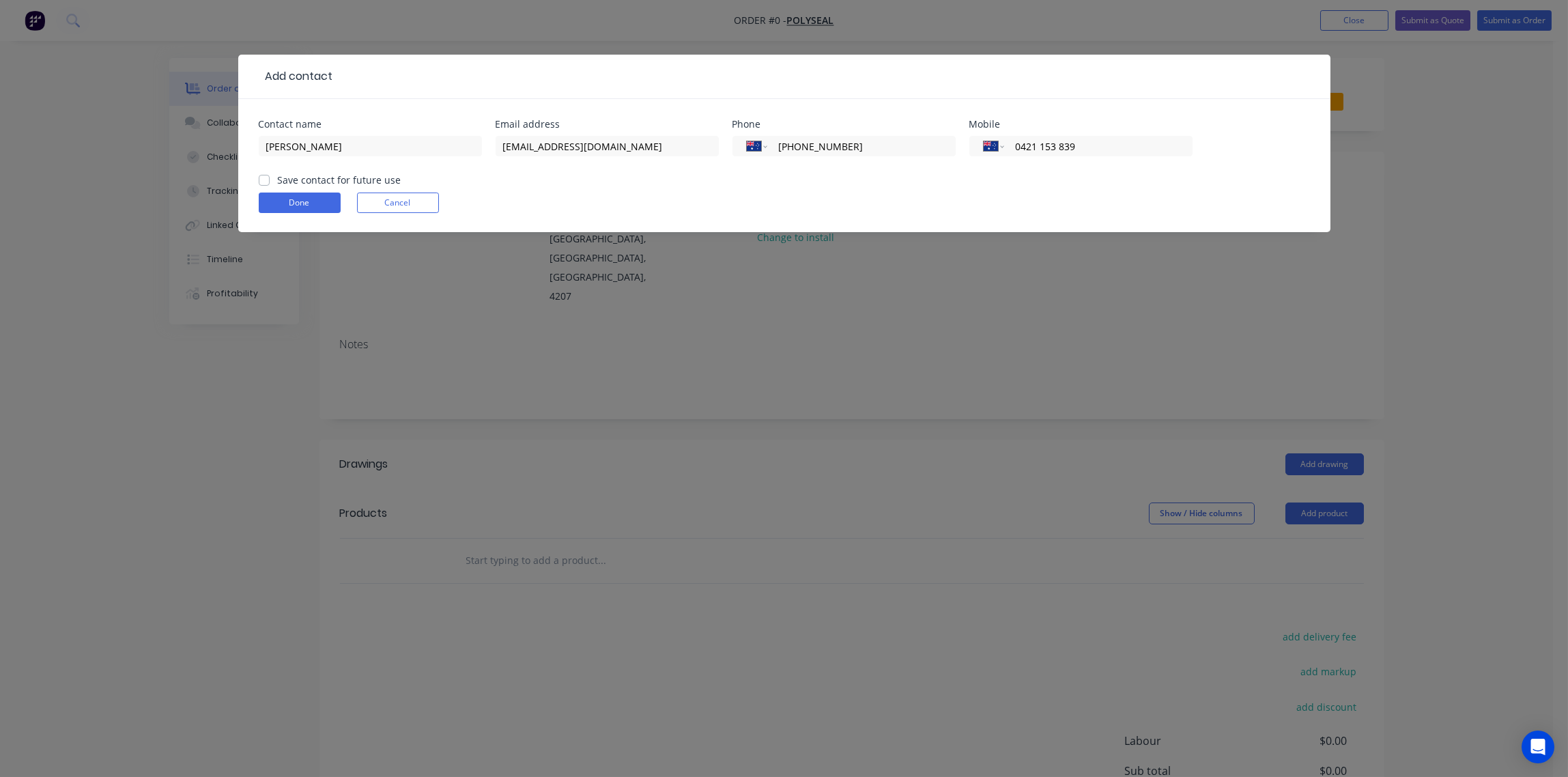
click at [262, 179] on input "Save contact for future use" at bounding box center [264, 179] width 11 height 13
checkbox input "true"
click at [277, 208] on button "Done" at bounding box center [300, 203] width 82 height 20
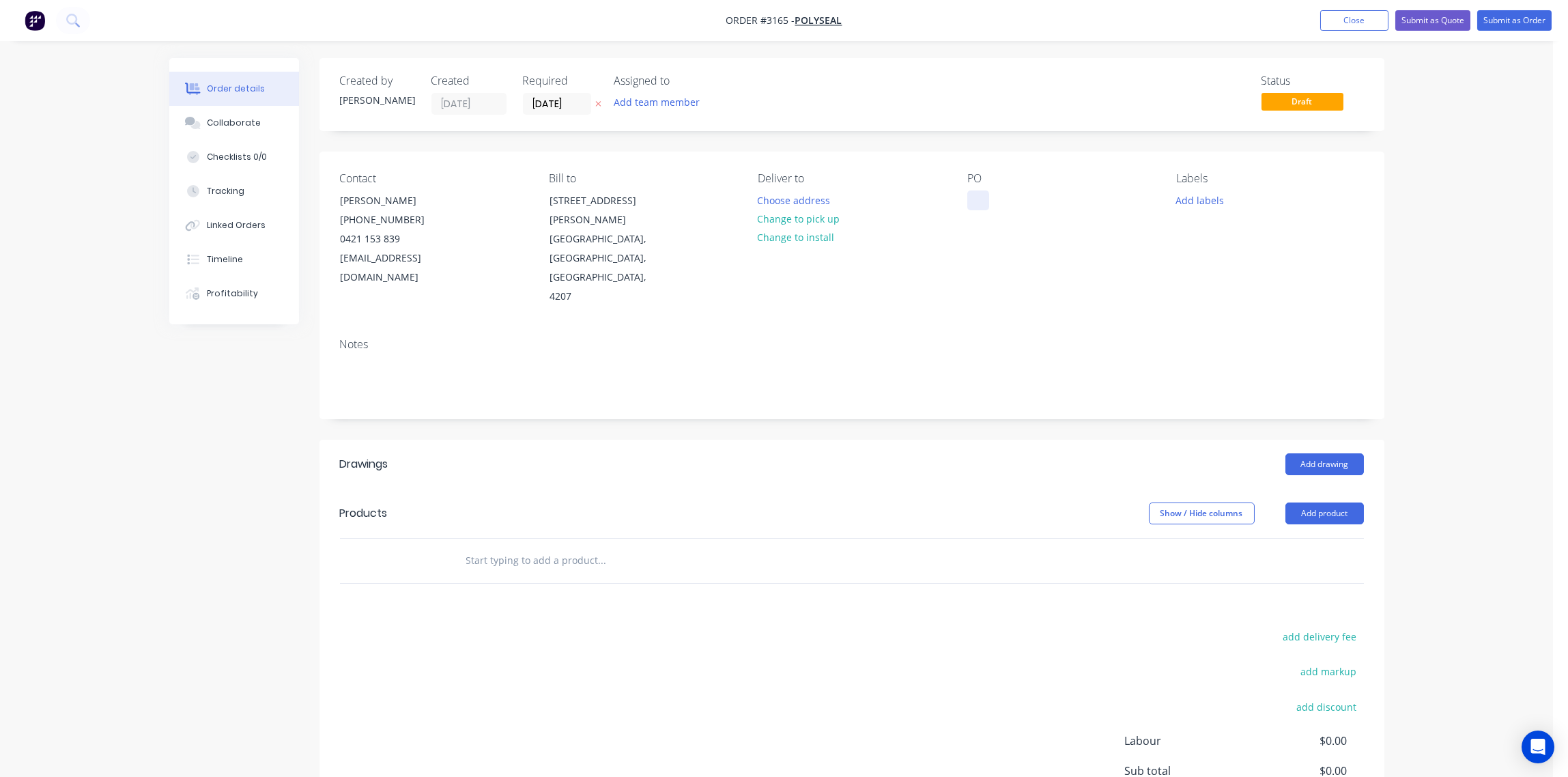
click at [976, 204] on div at bounding box center [978, 200] width 22 height 20
click at [1207, 204] on button "Add labels" at bounding box center [1200, 200] width 63 height 19
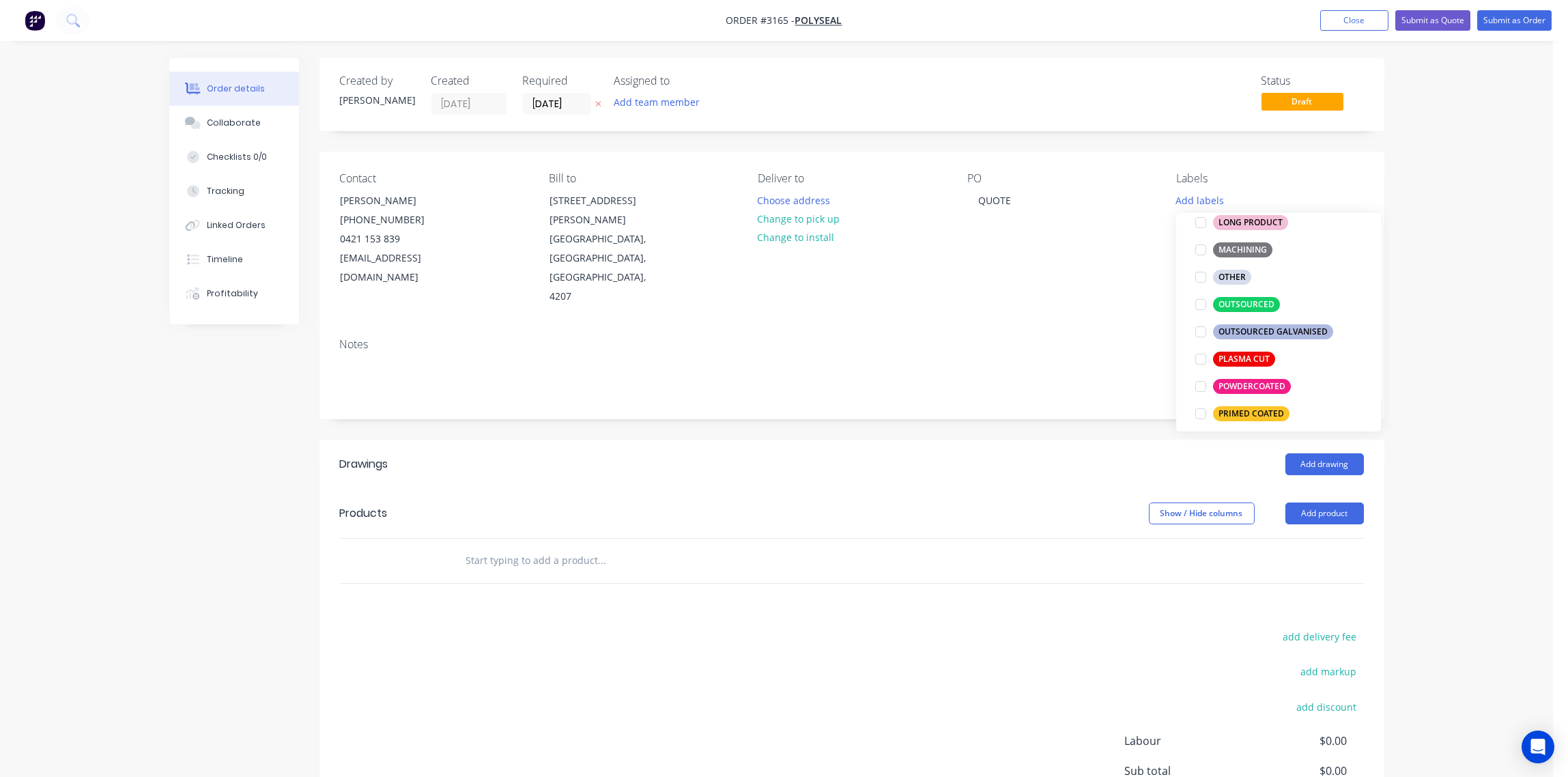
scroll to position [408, 0]
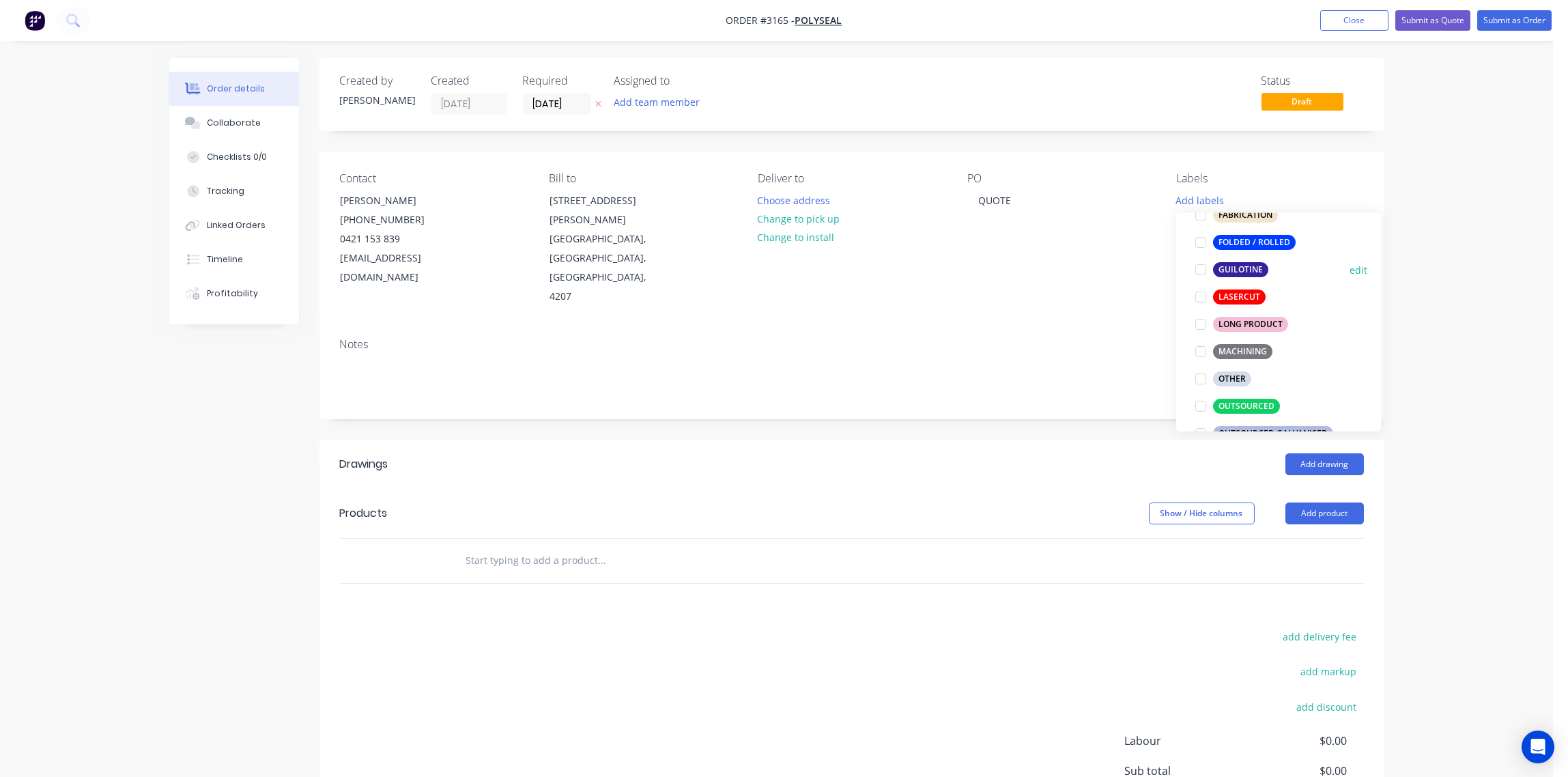
click at [1206, 272] on div at bounding box center [1200, 269] width 27 height 27
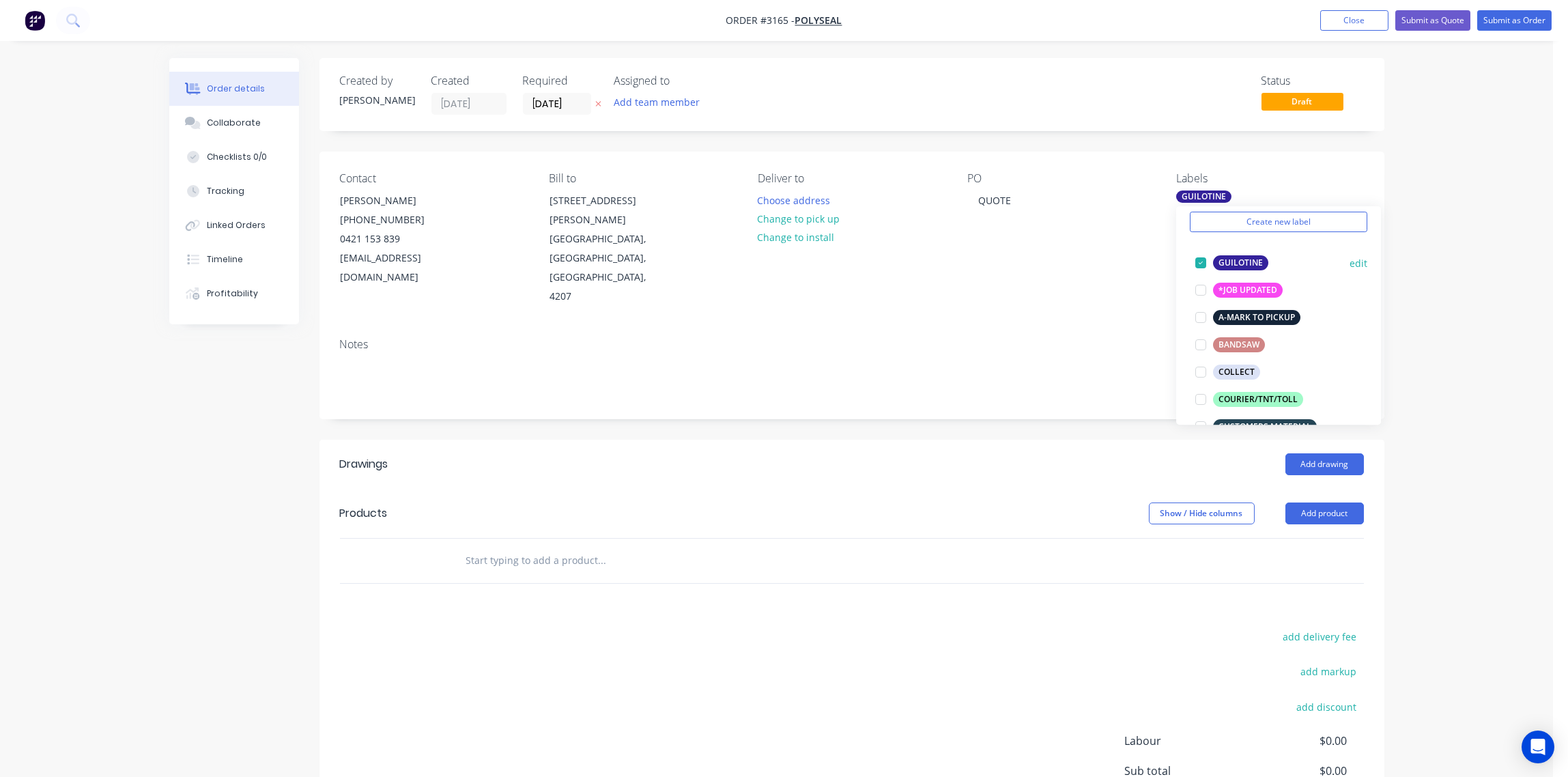
scroll to position [358, 0]
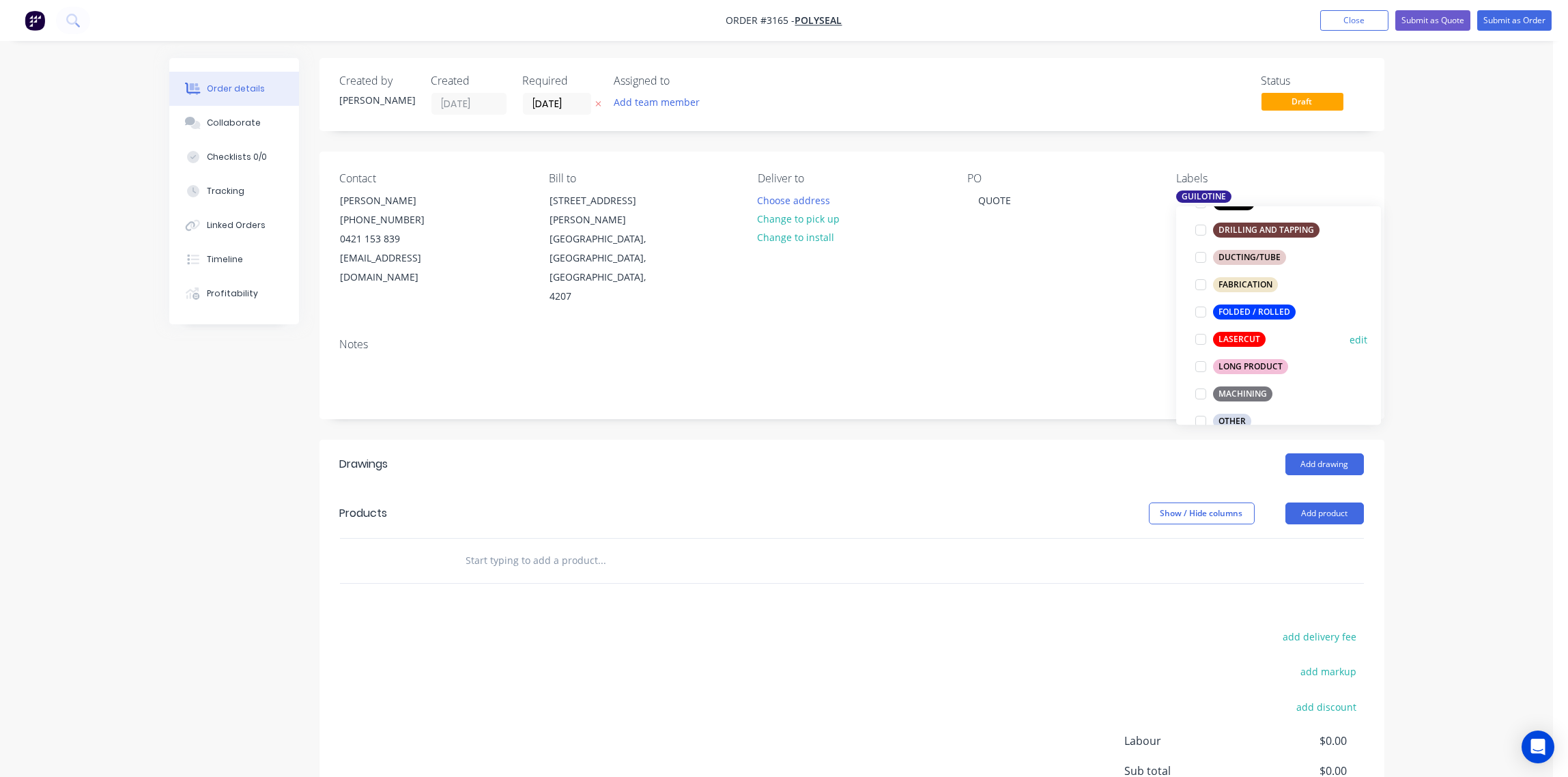
click at [1198, 335] on div at bounding box center [1200, 339] width 27 height 27
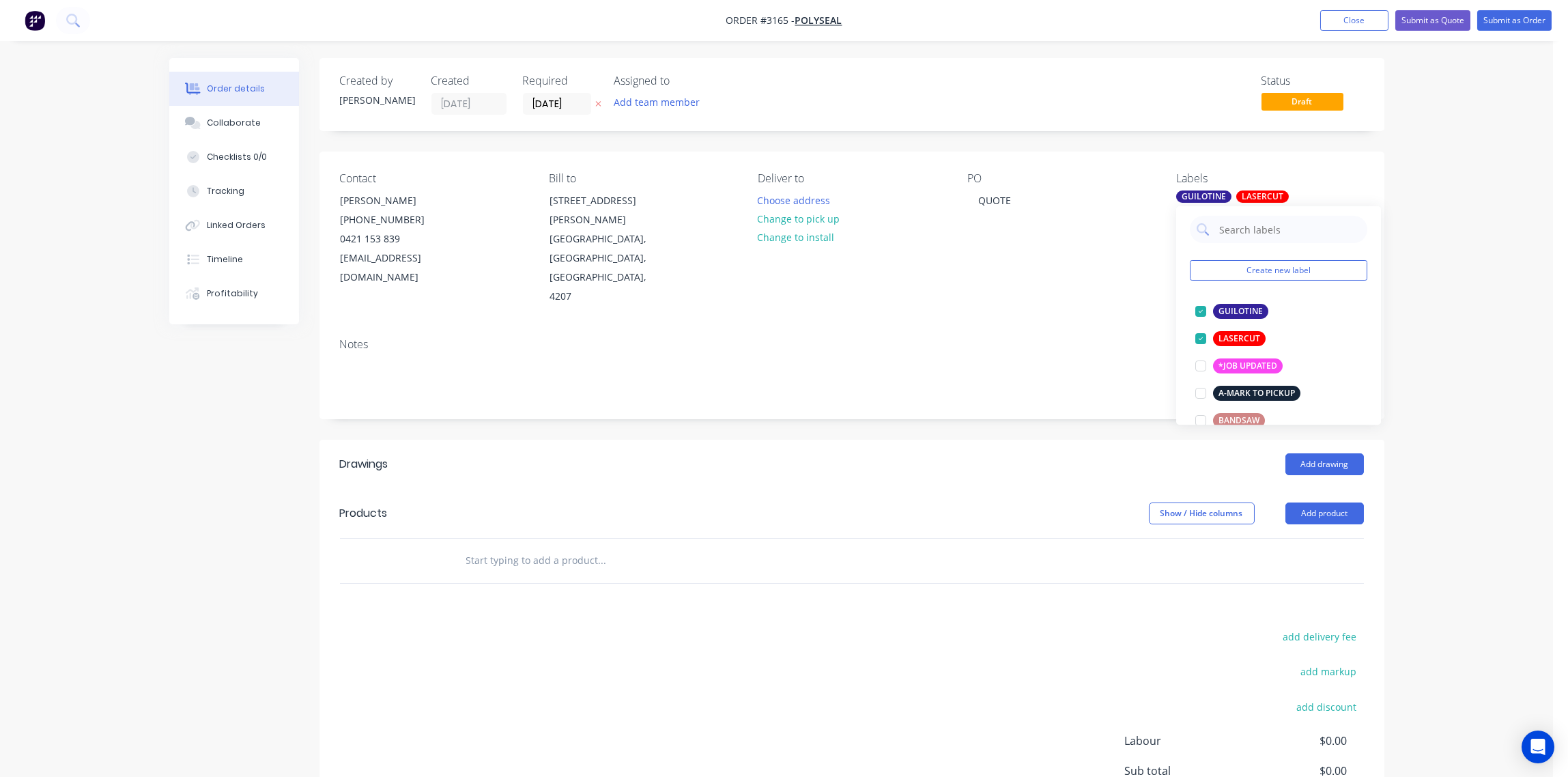
click at [1103, 338] on div "Notes" at bounding box center [852, 344] width 1024 height 13
click at [1193, 202] on div "GUILOTINE" at bounding box center [1204, 196] width 56 height 12
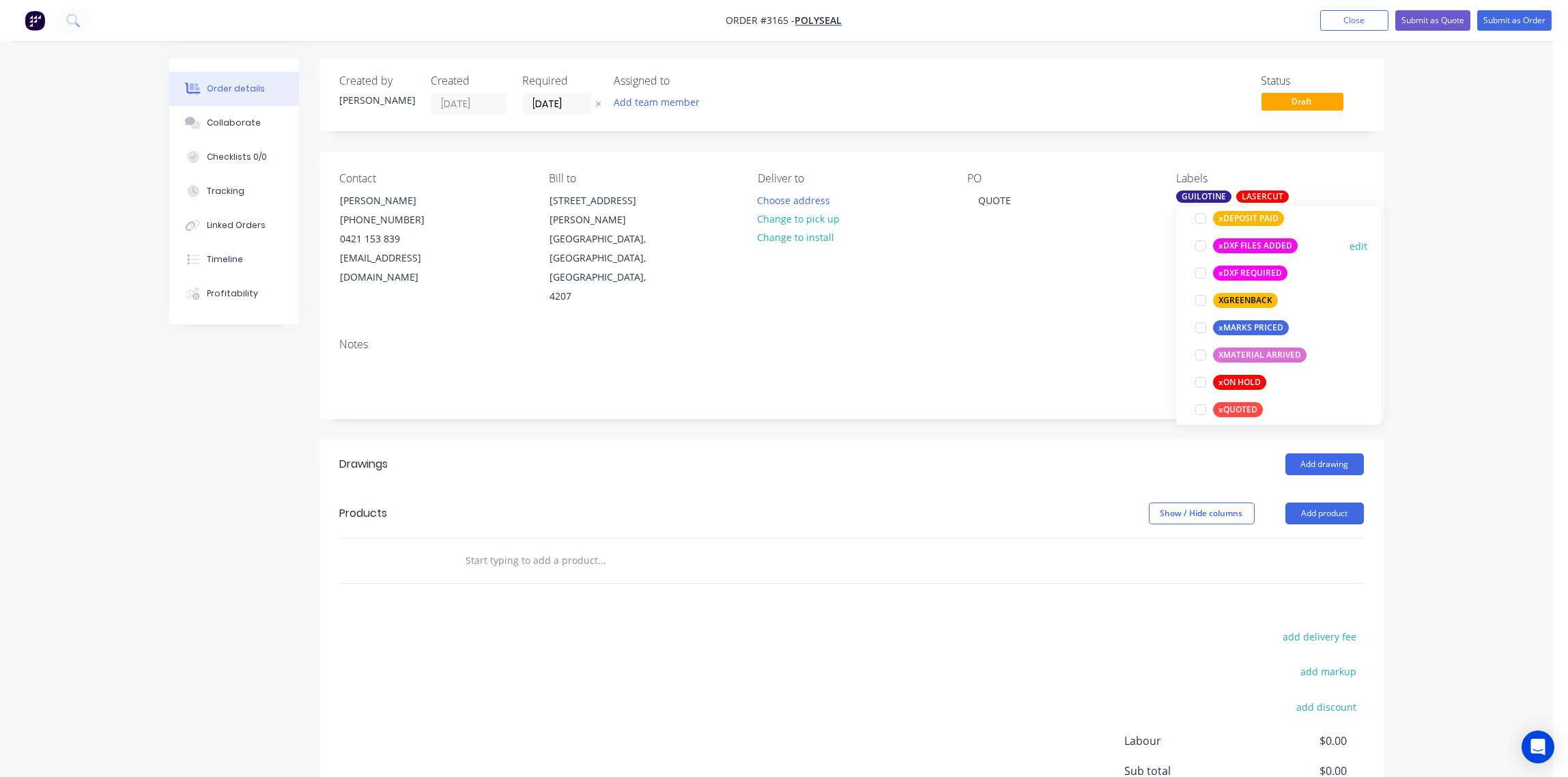
scroll to position [1229, 0]
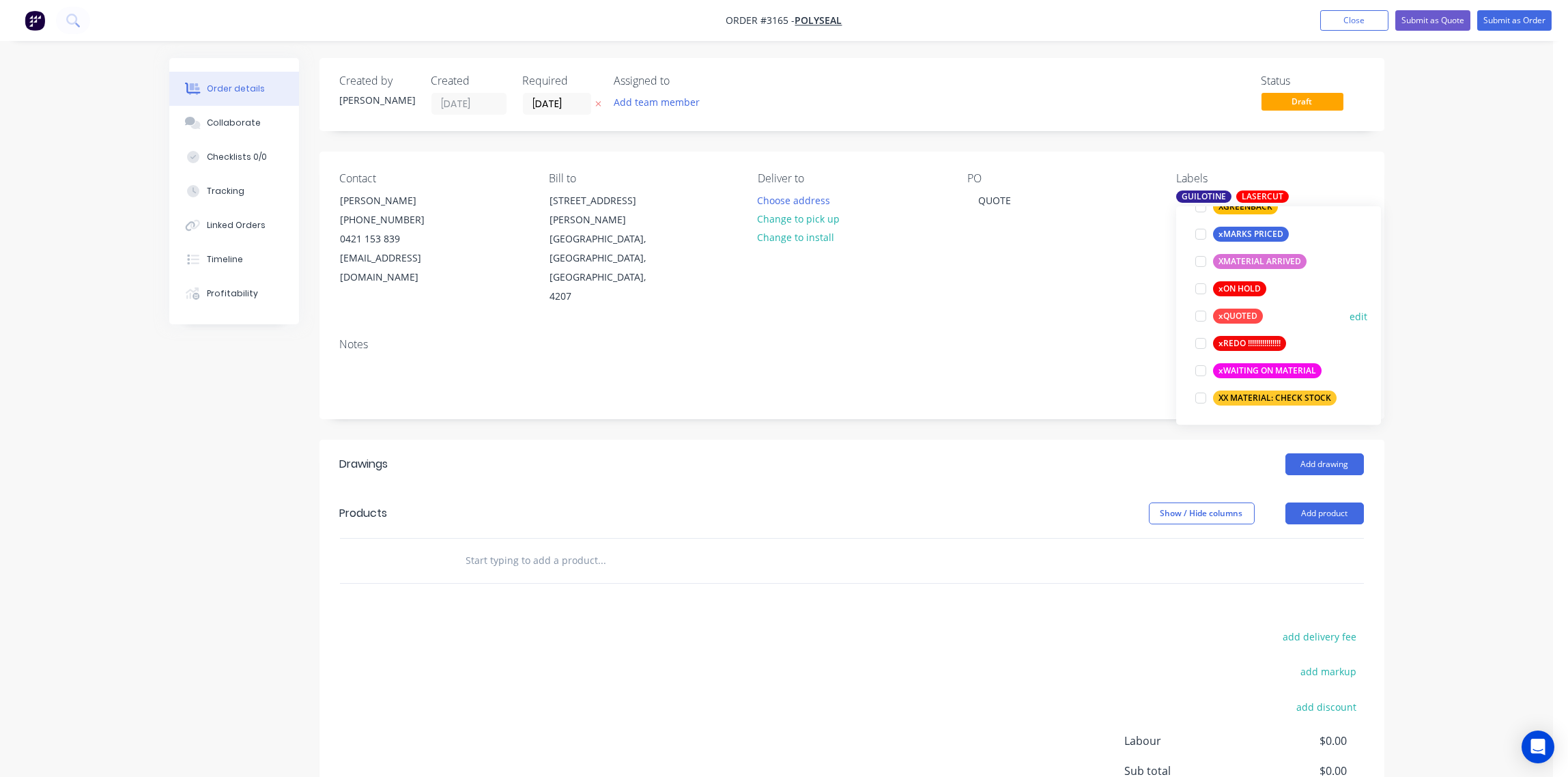
click at [1203, 313] on div at bounding box center [1200, 316] width 27 height 27
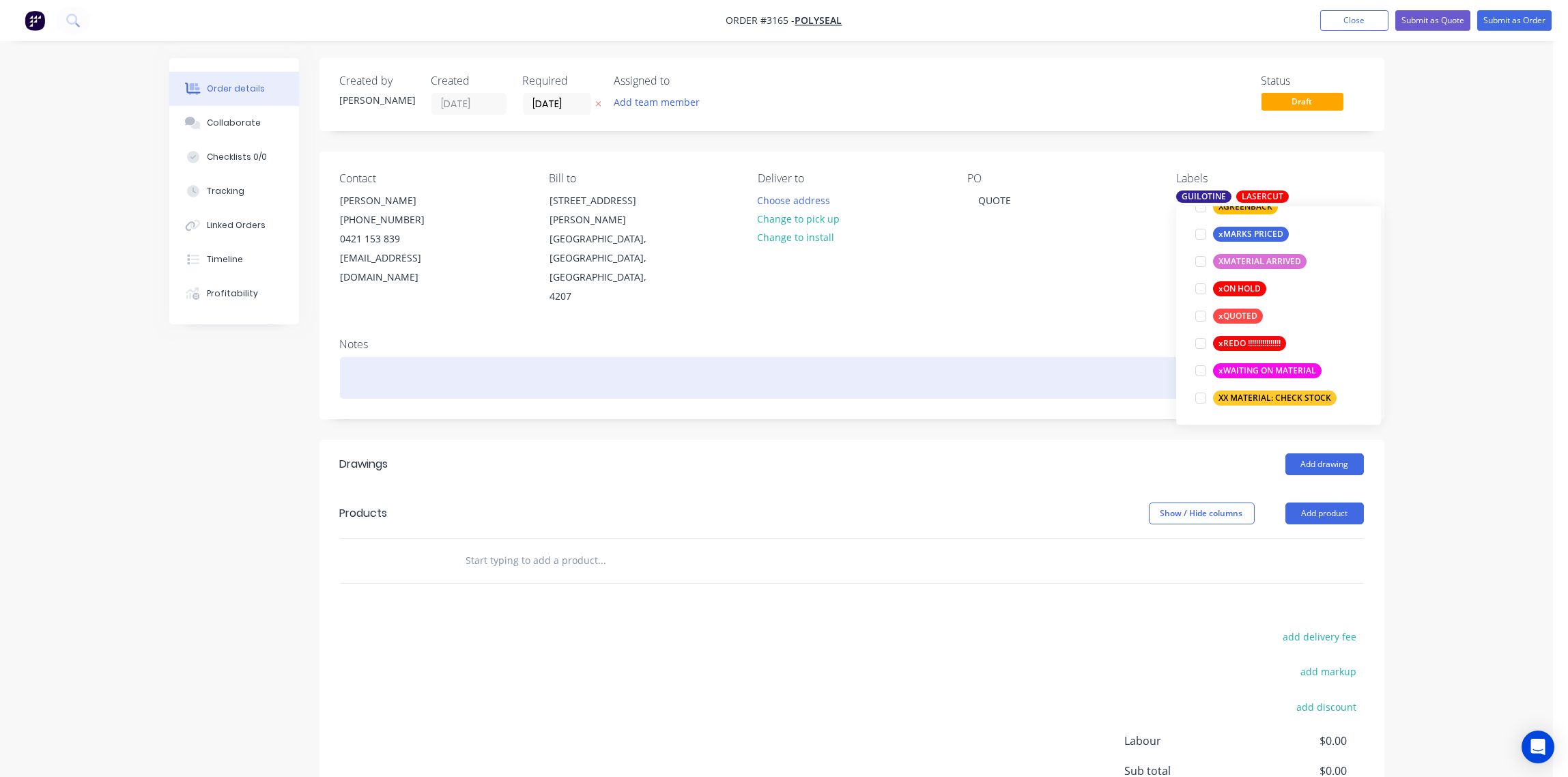
scroll to position [55, 0]
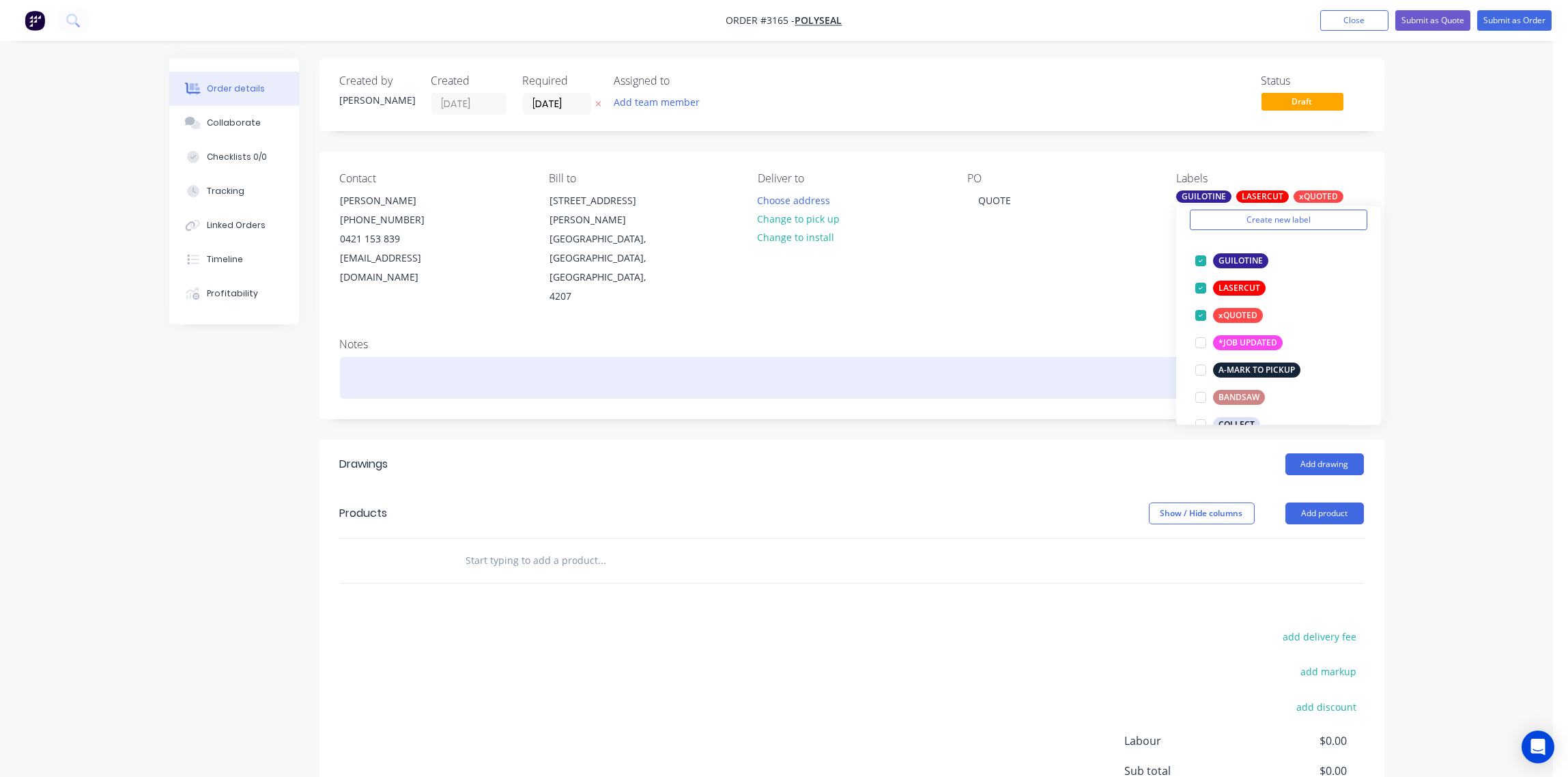
click at [1031, 357] on div at bounding box center [852, 378] width 1024 height 42
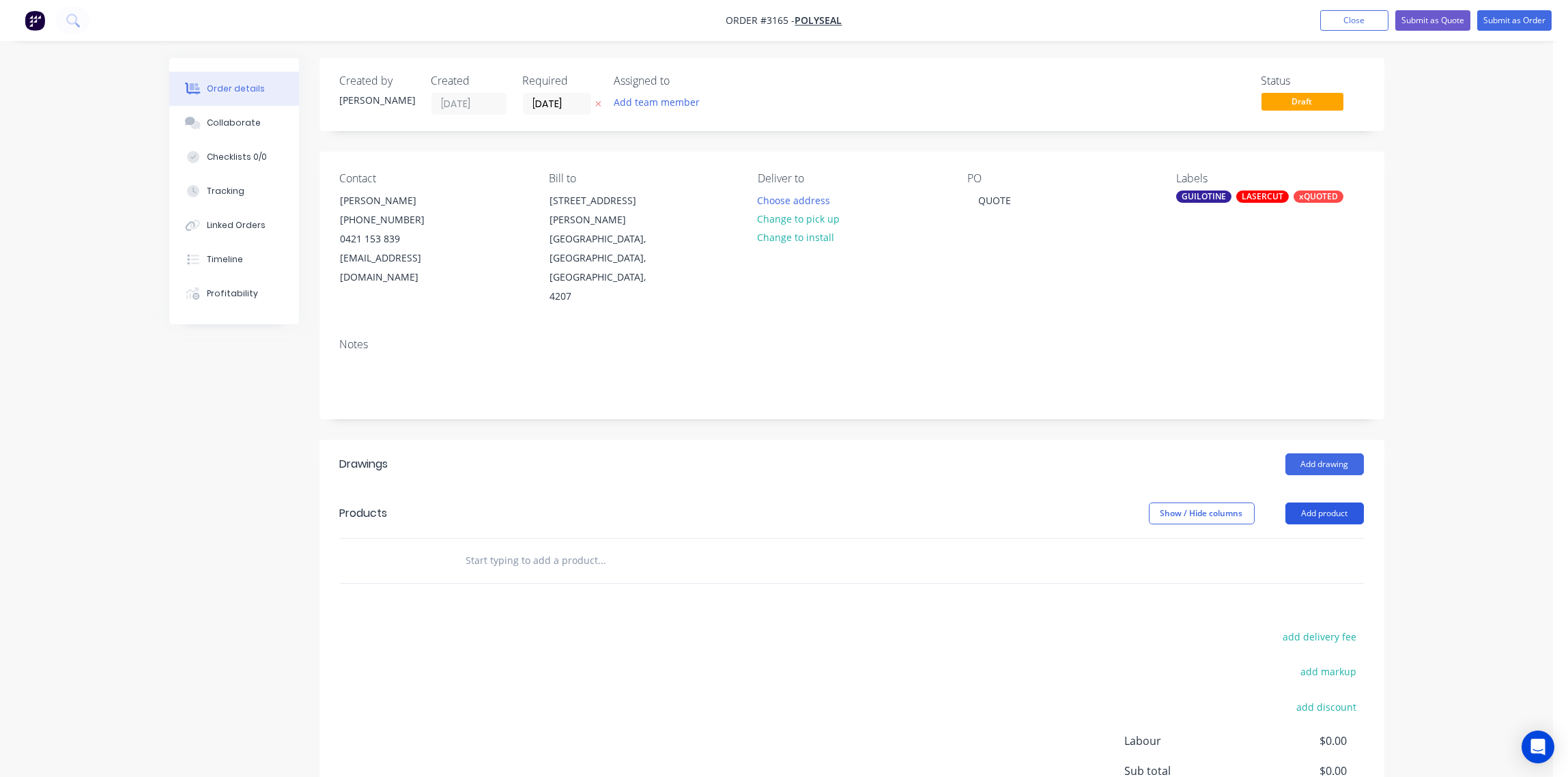
click at [1314, 503] on button "Add product" at bounding box center [1325, 514] width 78 height 22
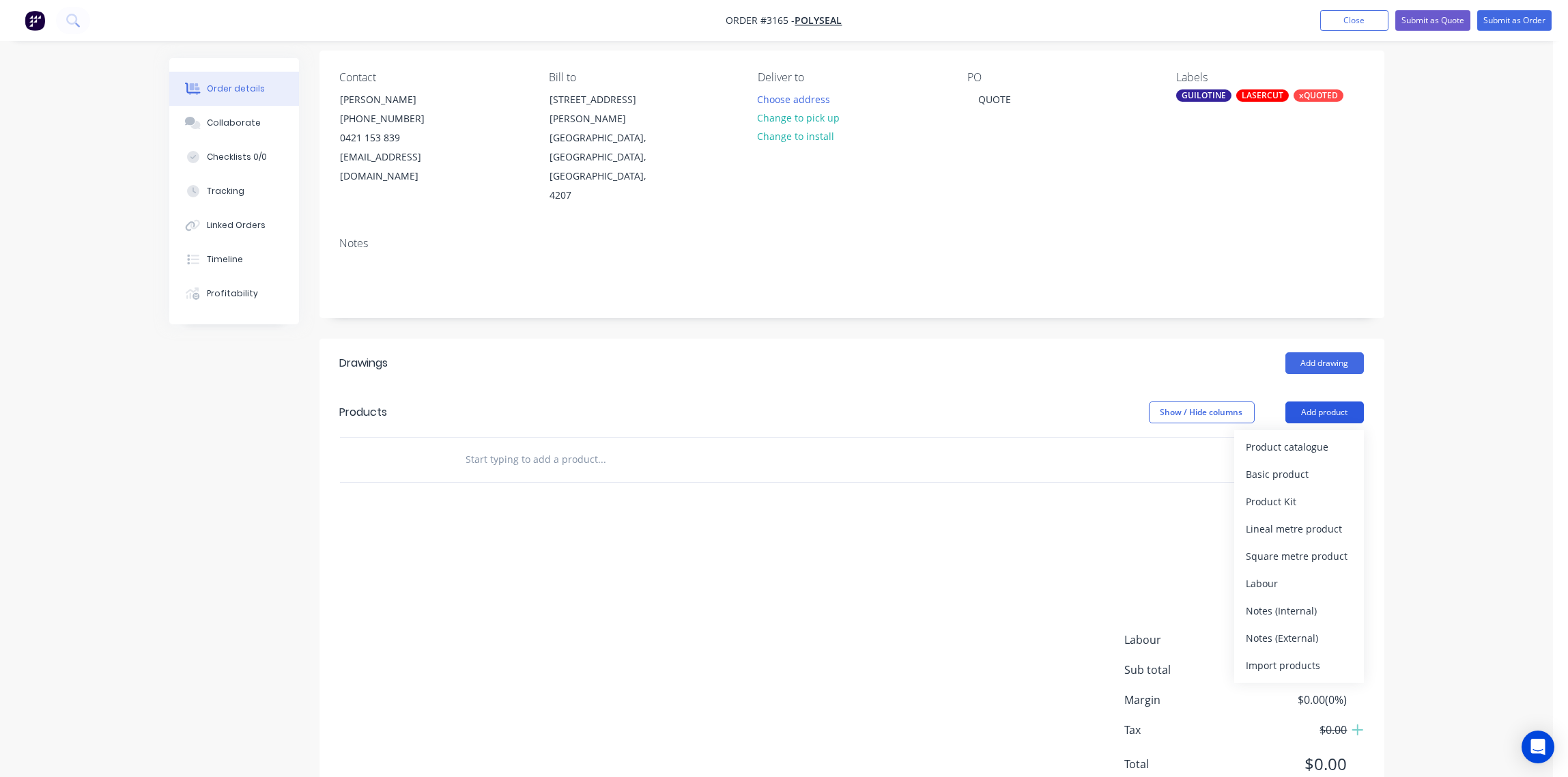
scroll to position [101, 0]
click at [1278, 628] on div "Notes (External)" at bounding box center [1299, 638] width 105 height 20
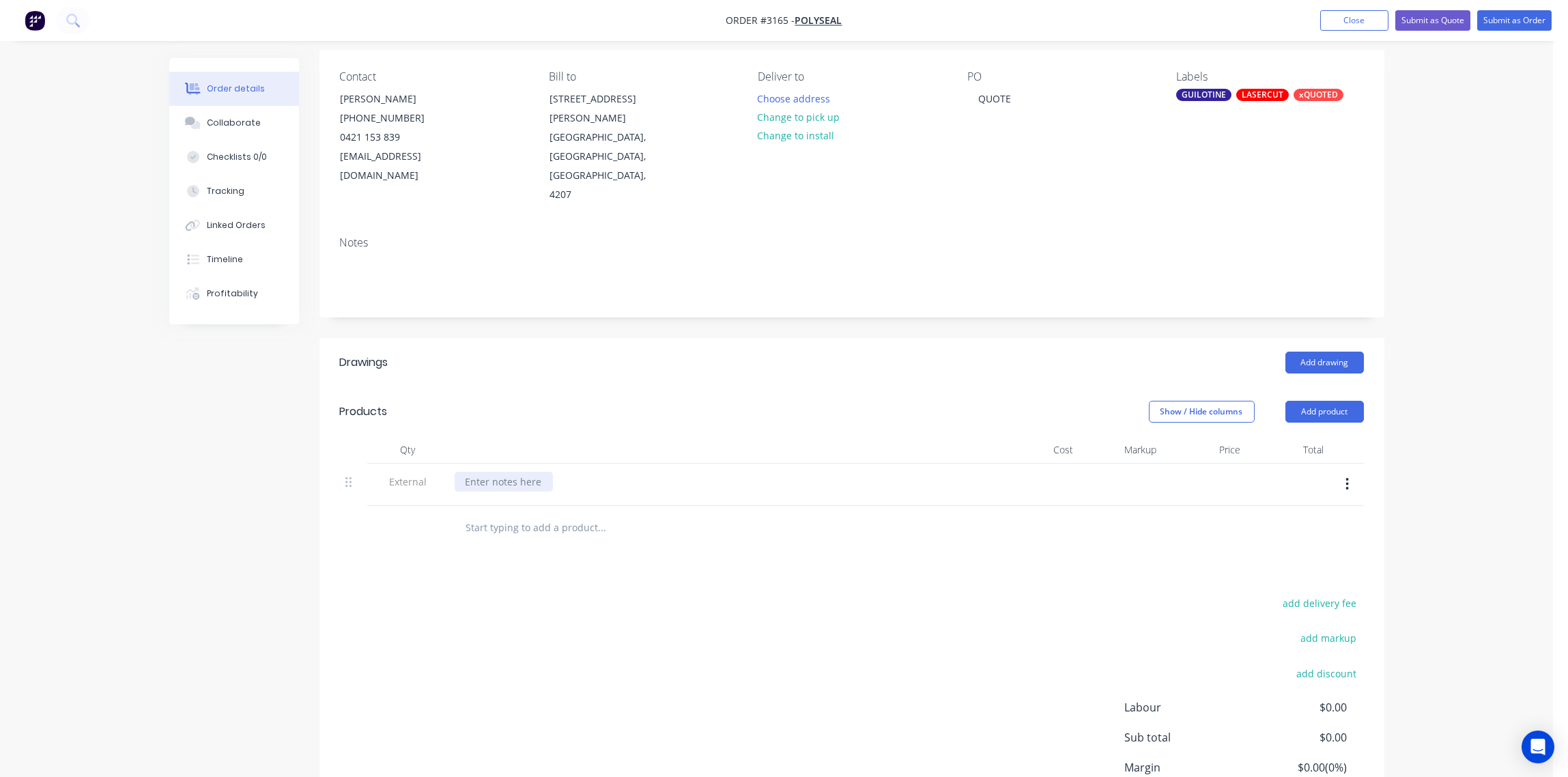
click at [495, 472] on div at bounding box center [504, 482] width 98 height 20
paste div
click at [510, 514] on input "text" at bounding box center [603, 528] width 273 height 27
click at [423, 506] on div at bounding box center [408, 528] width 82 height 44
click at [532, 514] on input "text" at bounding box center [603, 528] width 273 height 27
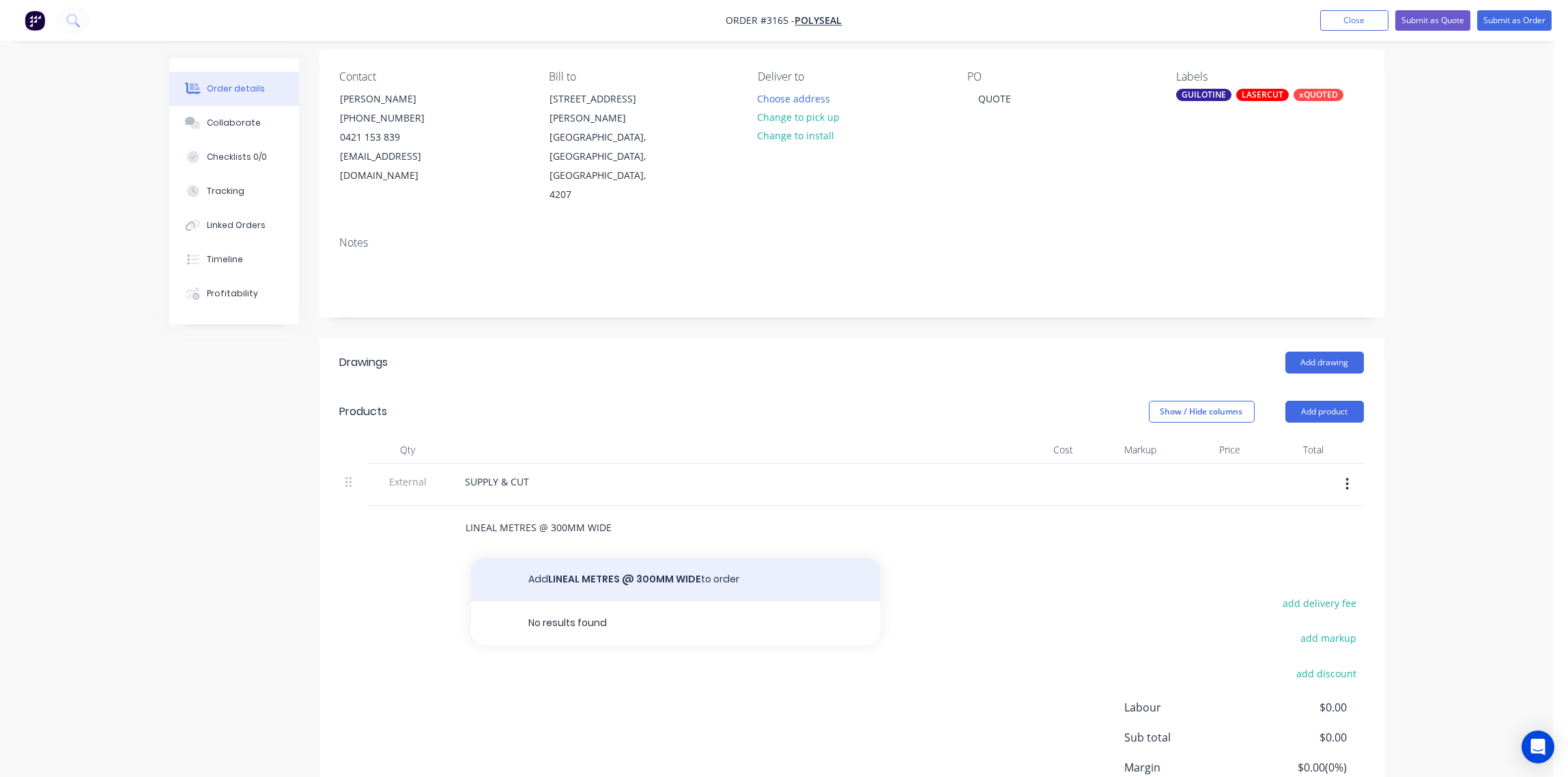
type input "LINEAL METRES @ 300MM WIDE"
click at [603, 558] on button "Add LINEAL METRES @ 300MM WIDE to order" at bounding box center [675, 579] width 410 height 43
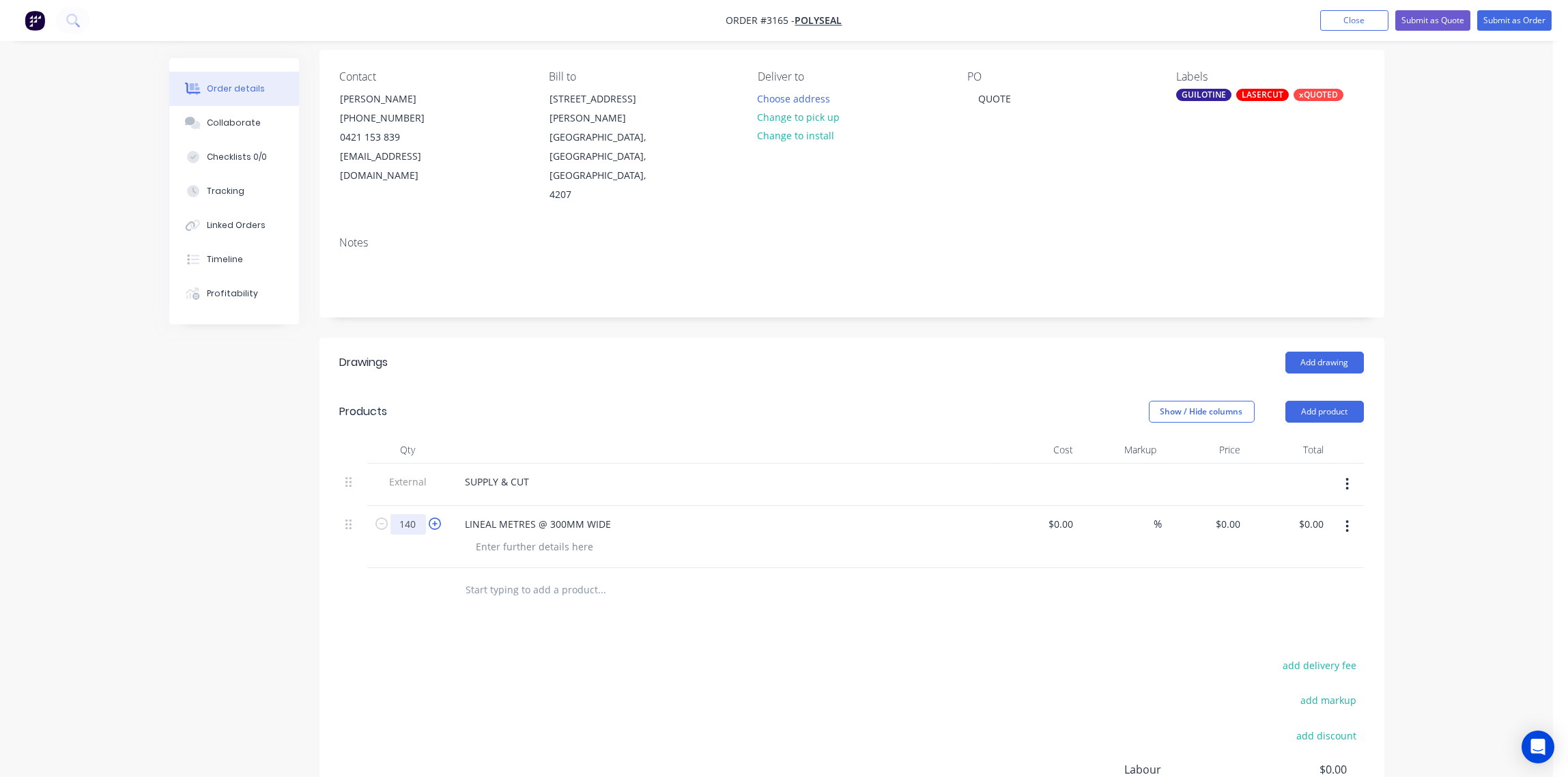
type input "140"
click at [549, 514] on div "LINEAL METRES @ 300MM WIDE" at bounding box center [538, 524] width 168 height 20
drag, startPoint x: 698, startPoint y: 484, endPoint x: 548, endPoint y: 486, distance: 150.0
click at [548, 514] on div "LINEAL METRES @ MATERIAL: 0.9 GALVANISED STEEL300MM WIDE" at bounding box center [616, 524] width 322 height 20
click at [495, 537] on div at bounding box center [535, 546] width 139 height 20
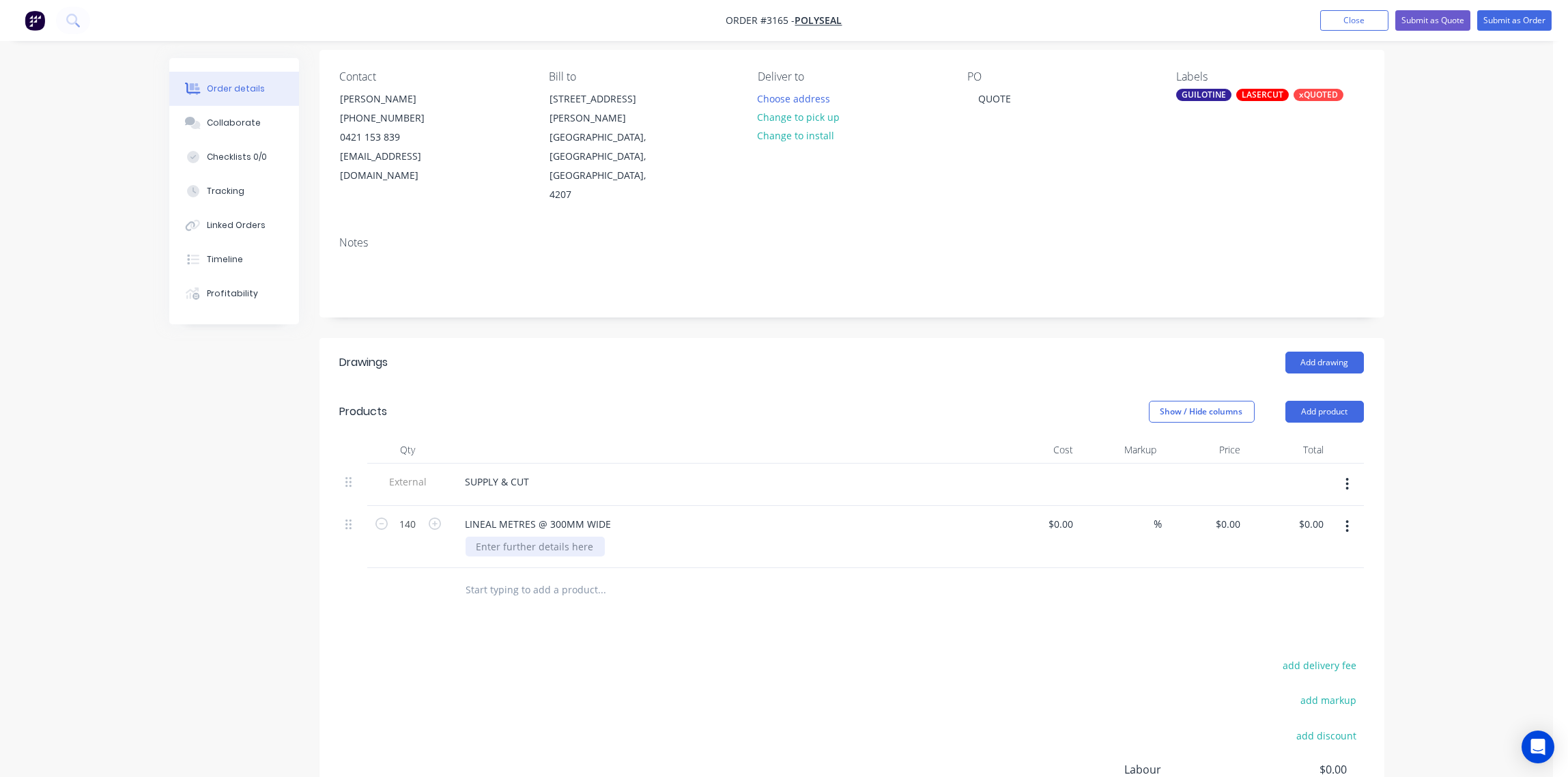
paste div
type input "$0.00"
click at [1309, 514] on input "0.00" at bounding box center [1317, 524] width 26 height 20
type input "1542"
type input "$11.0143"
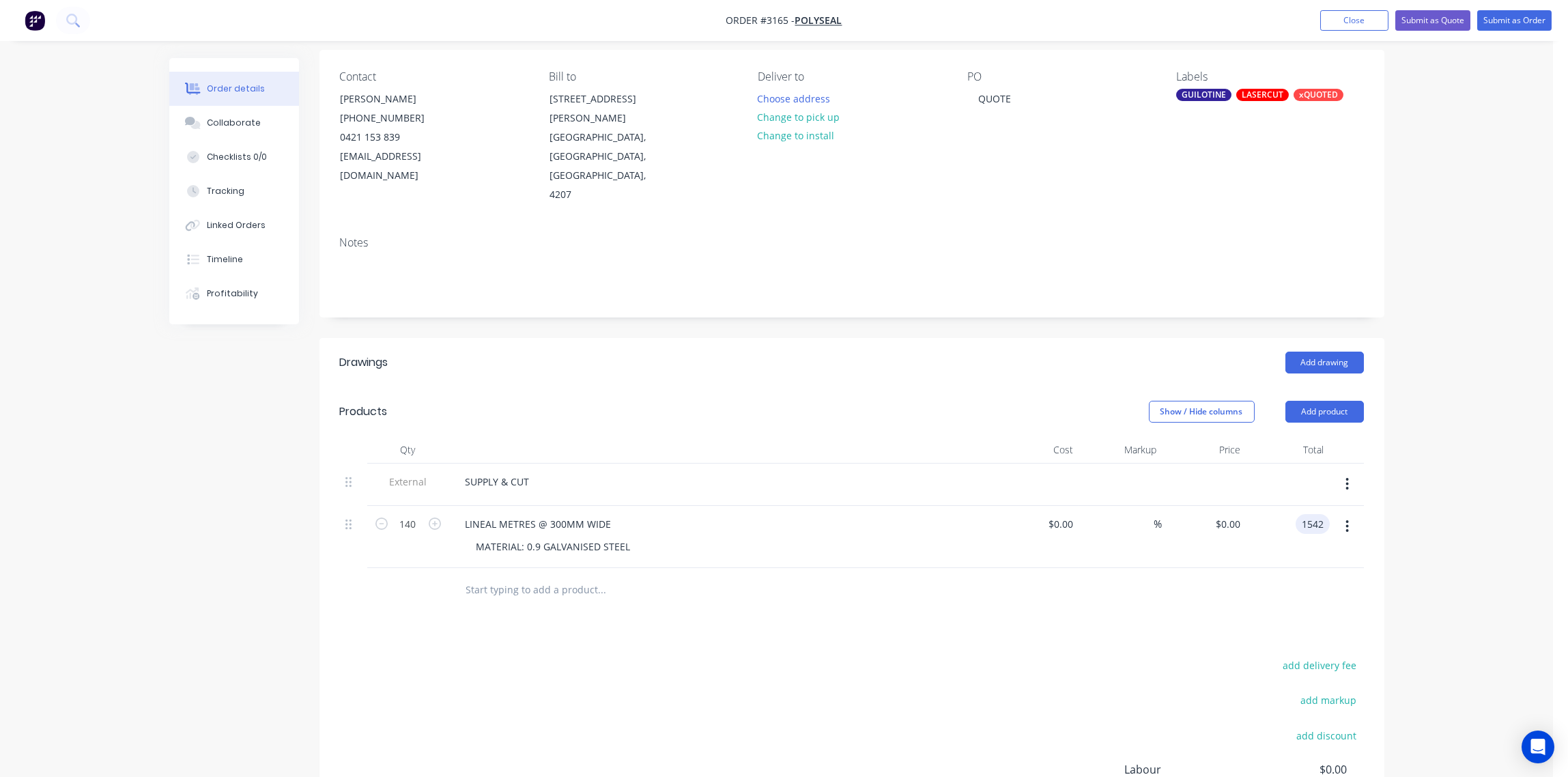
type input "$1,542.00"
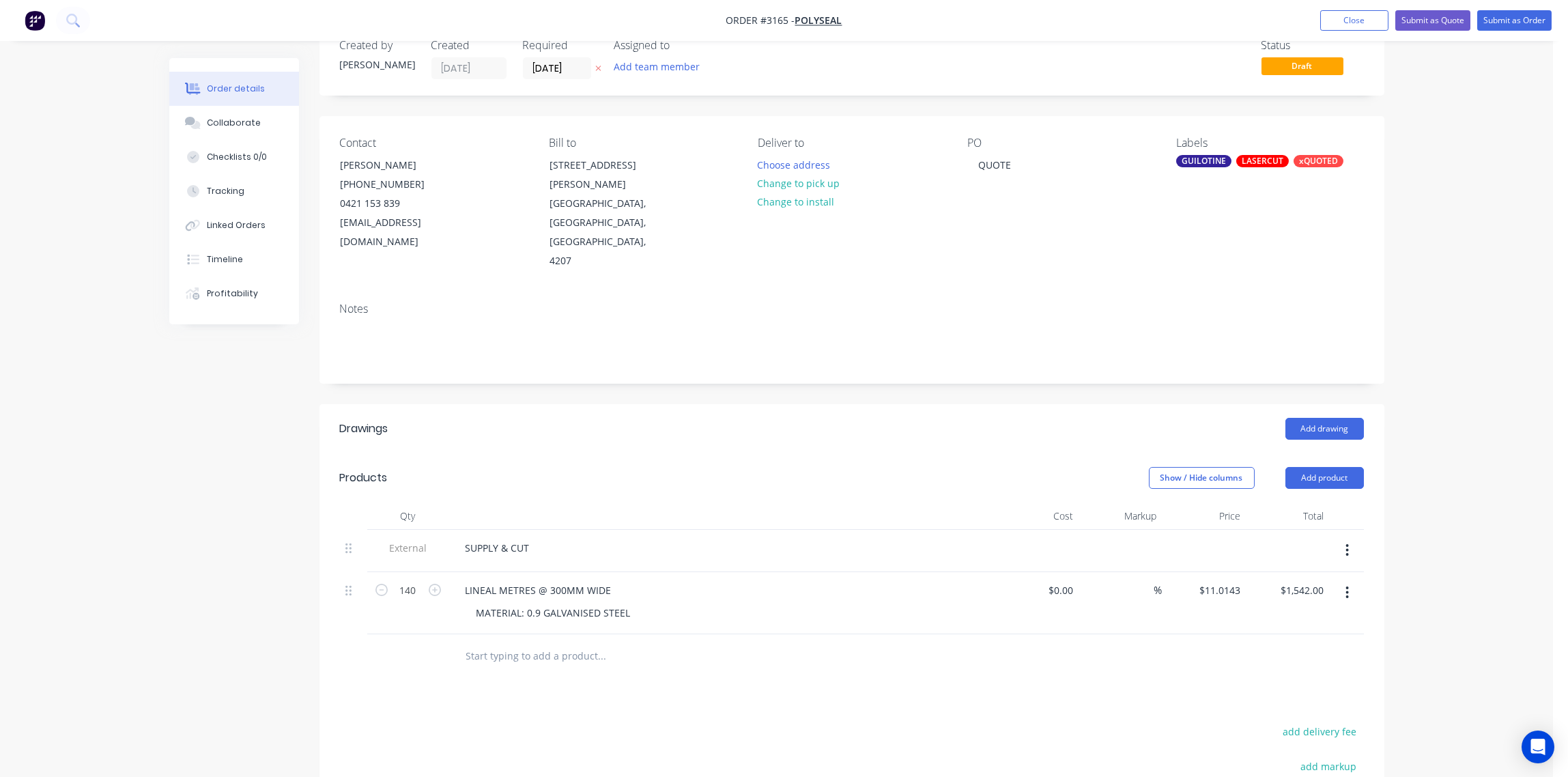
scroll to position [0, 0]
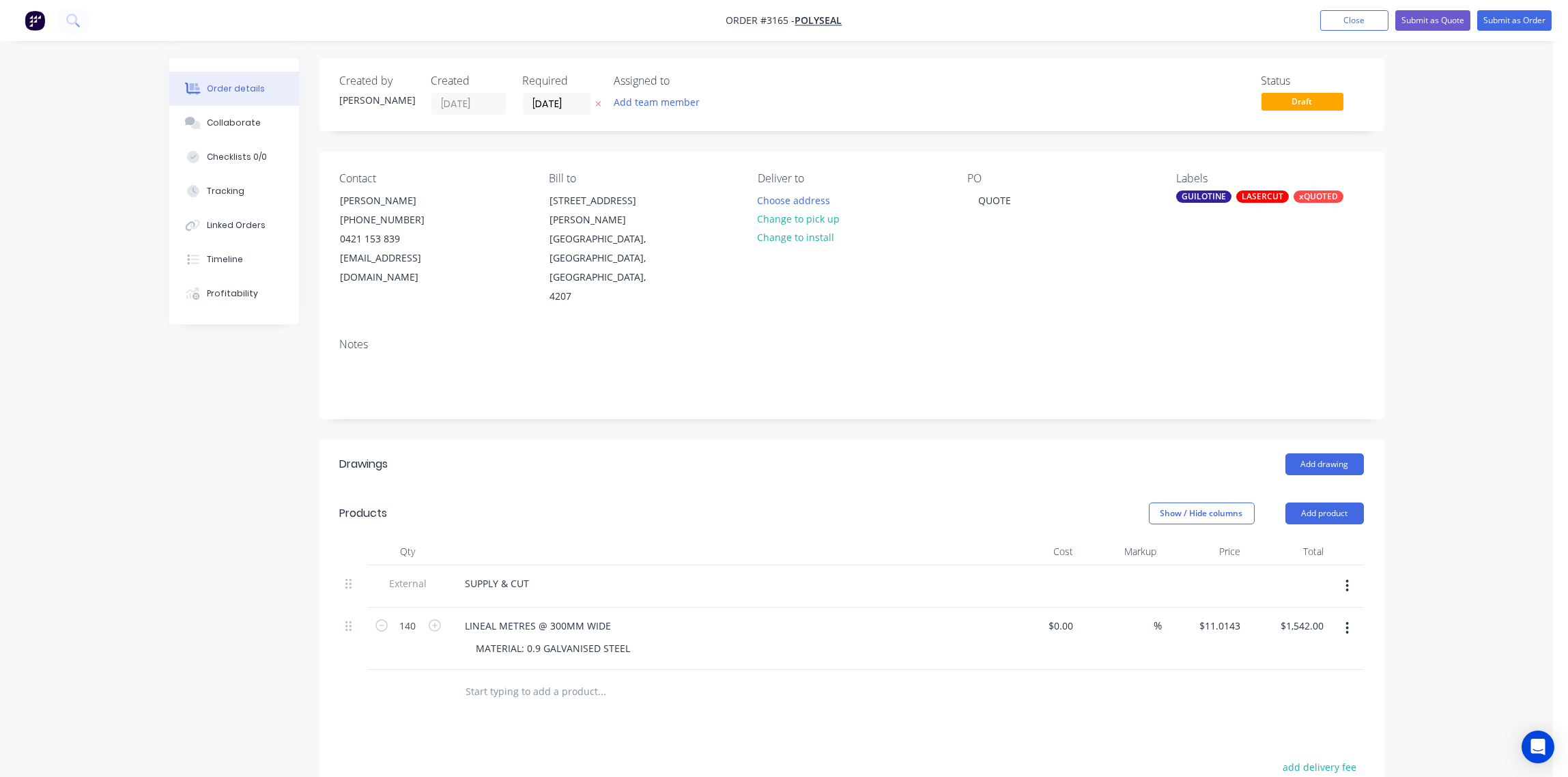
click at [933, 574] on div "SUPPLY & CUT" at bounding box center [722, 584] width 535 height 20
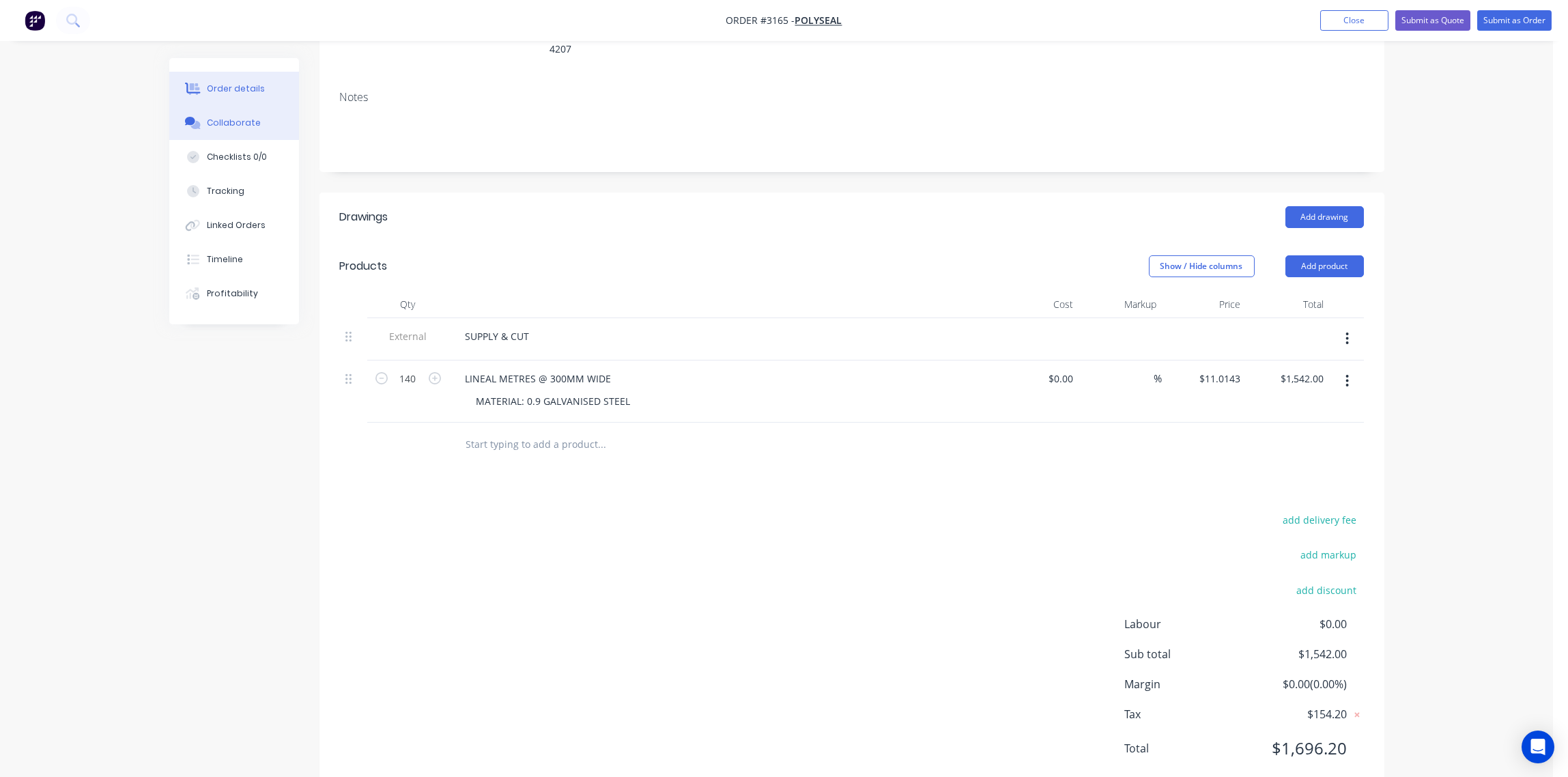
click at [241, 126] on div "Collaborate" at bounding box center [234, 123] width 54 height 12
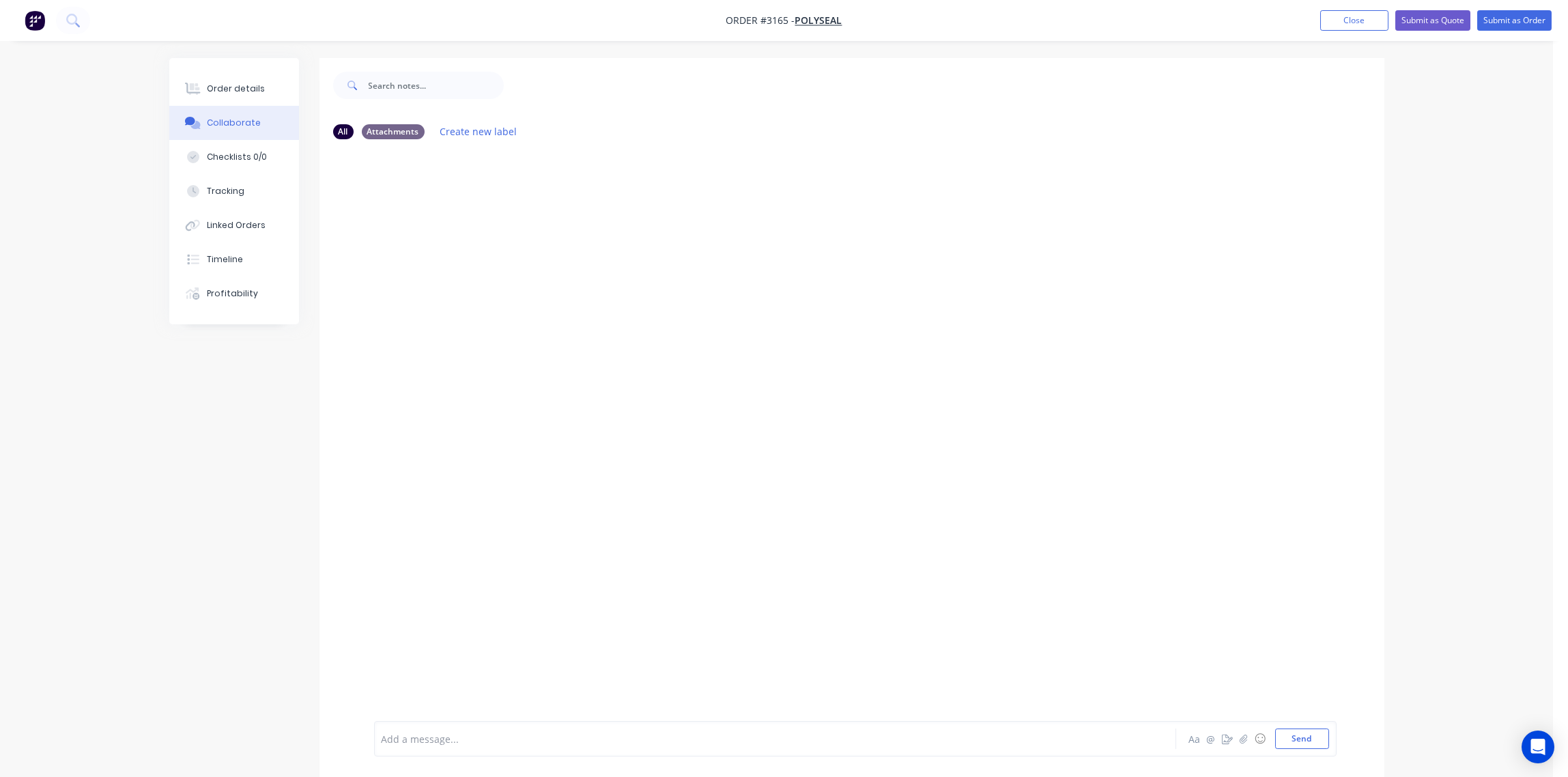
click at [429, 735] on div at bounding box center [737, 739] width 710 height 15
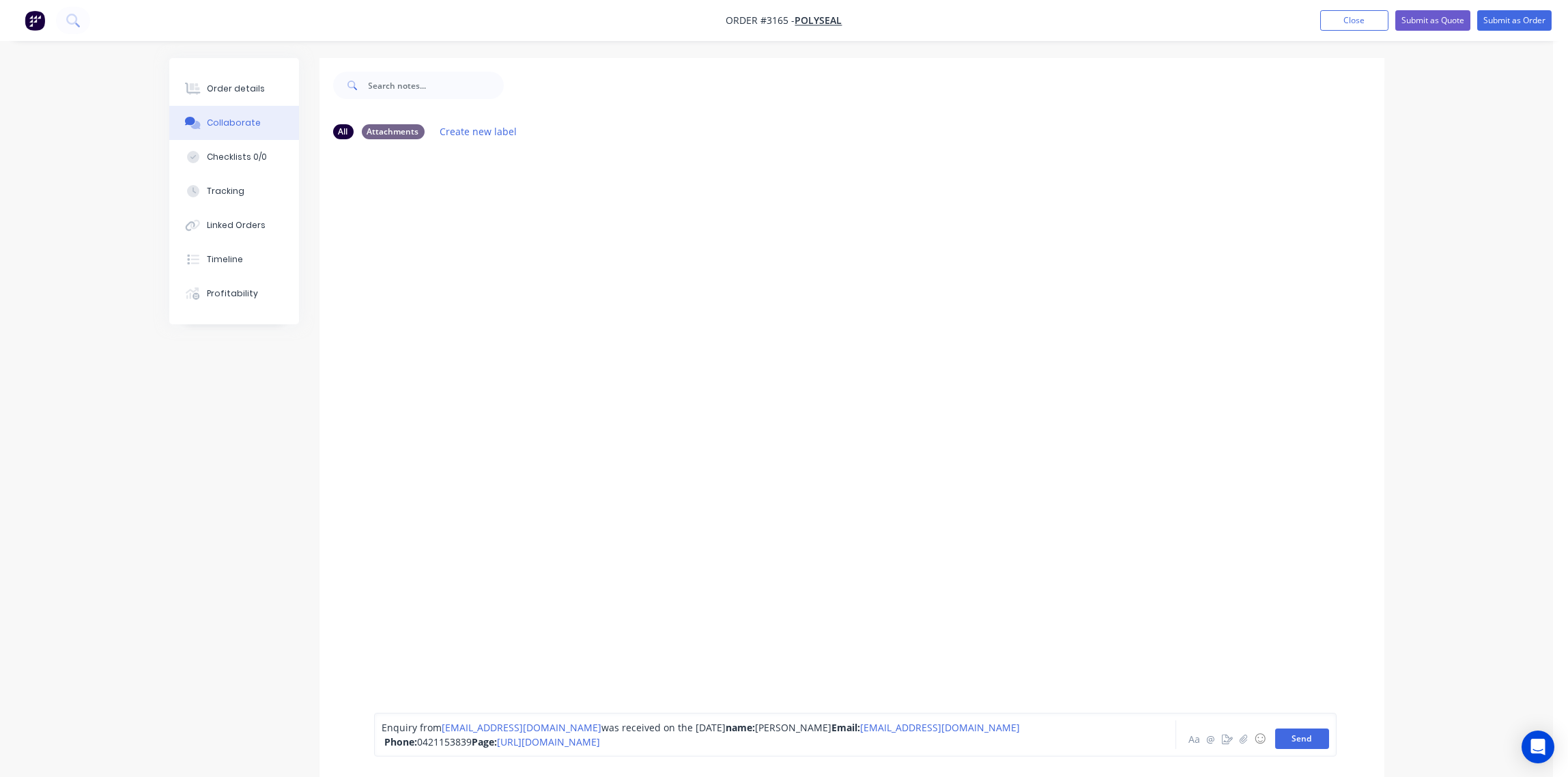
click at [1303, 743] on button "Send" at bounding box center [1302, 739] width 54 height 20
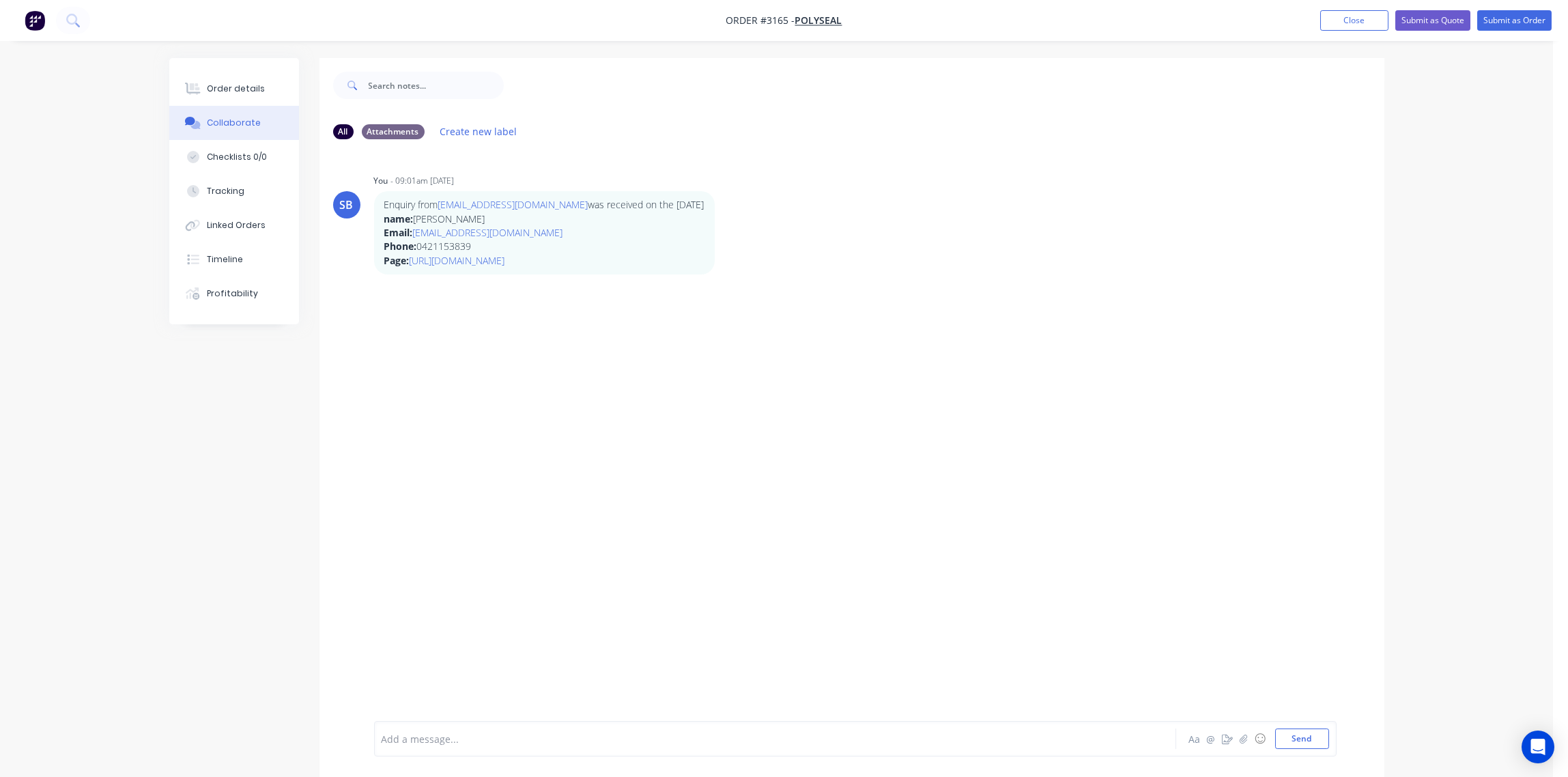
click at [467, 735] on div at bounding box center [737, 739] width 710 height 15
click at [1301, 739] on button "Send" at bounding box center [1302, 739] width 54 height 20
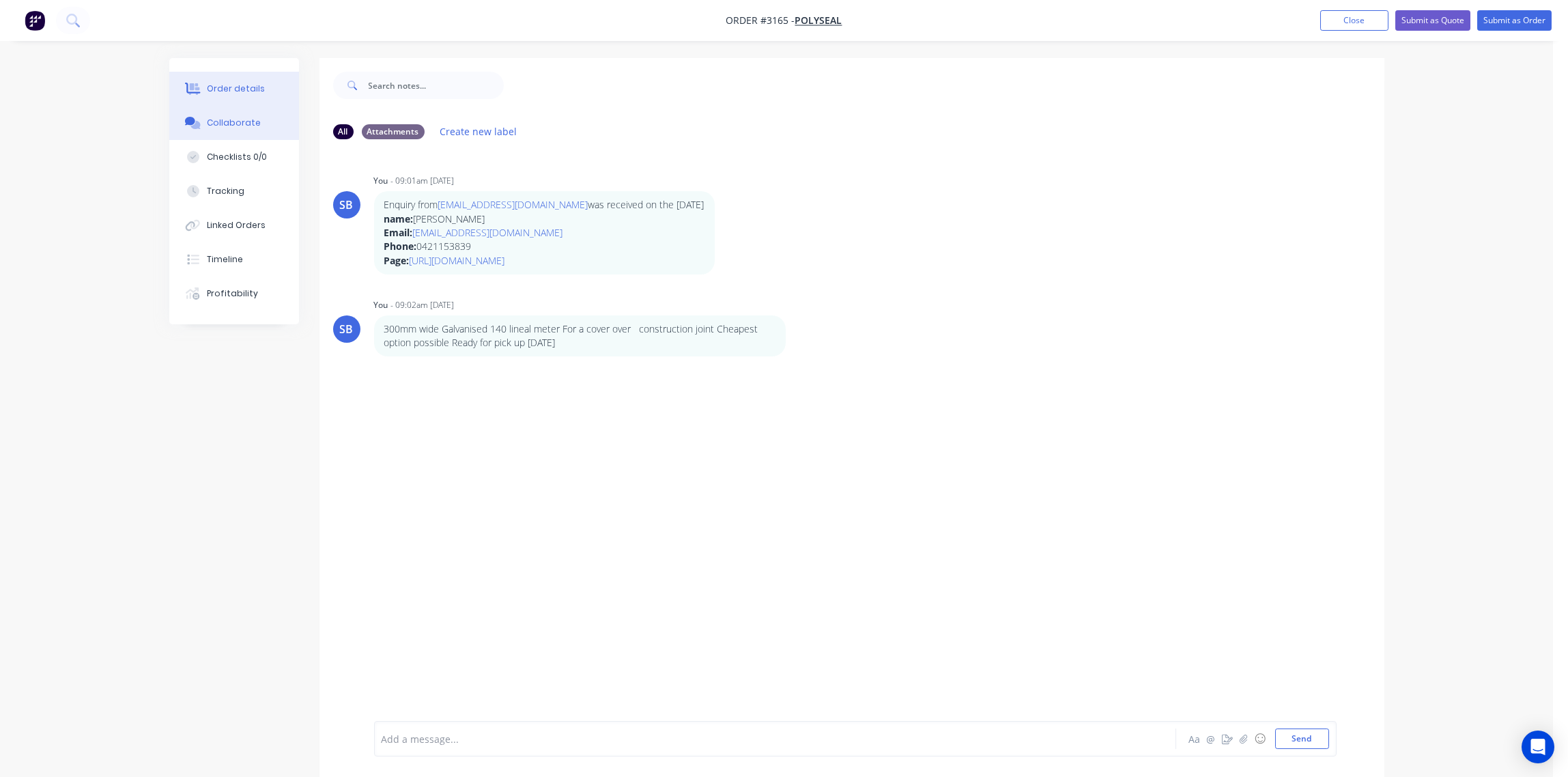
click at [237, 83] on div "Order details" at bounding box center [235, 88] width 58 height 12
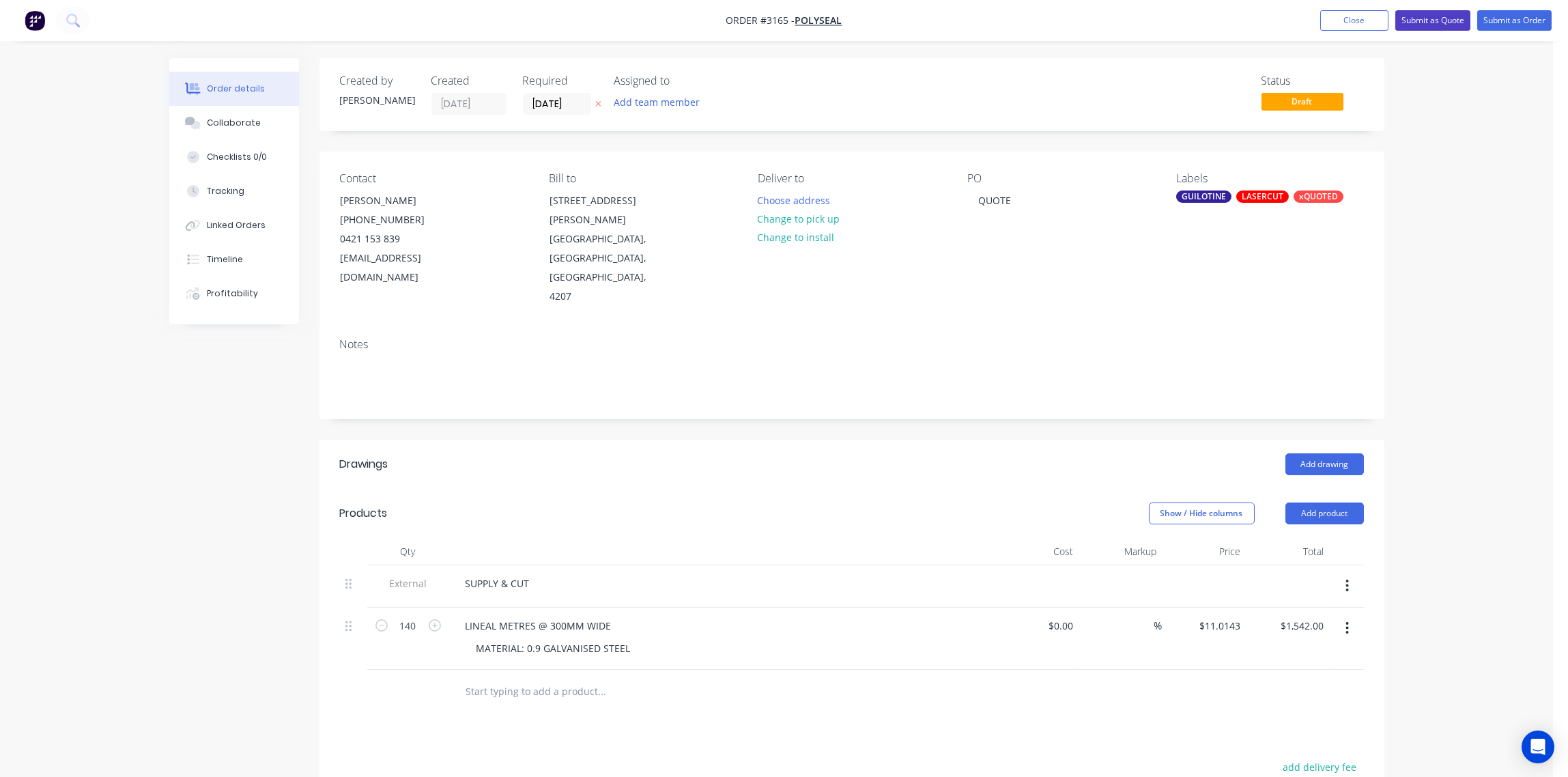
click at [1440, 20] on button "Submit as Quote" at bounding box center [1433, 20] width 75 height 20
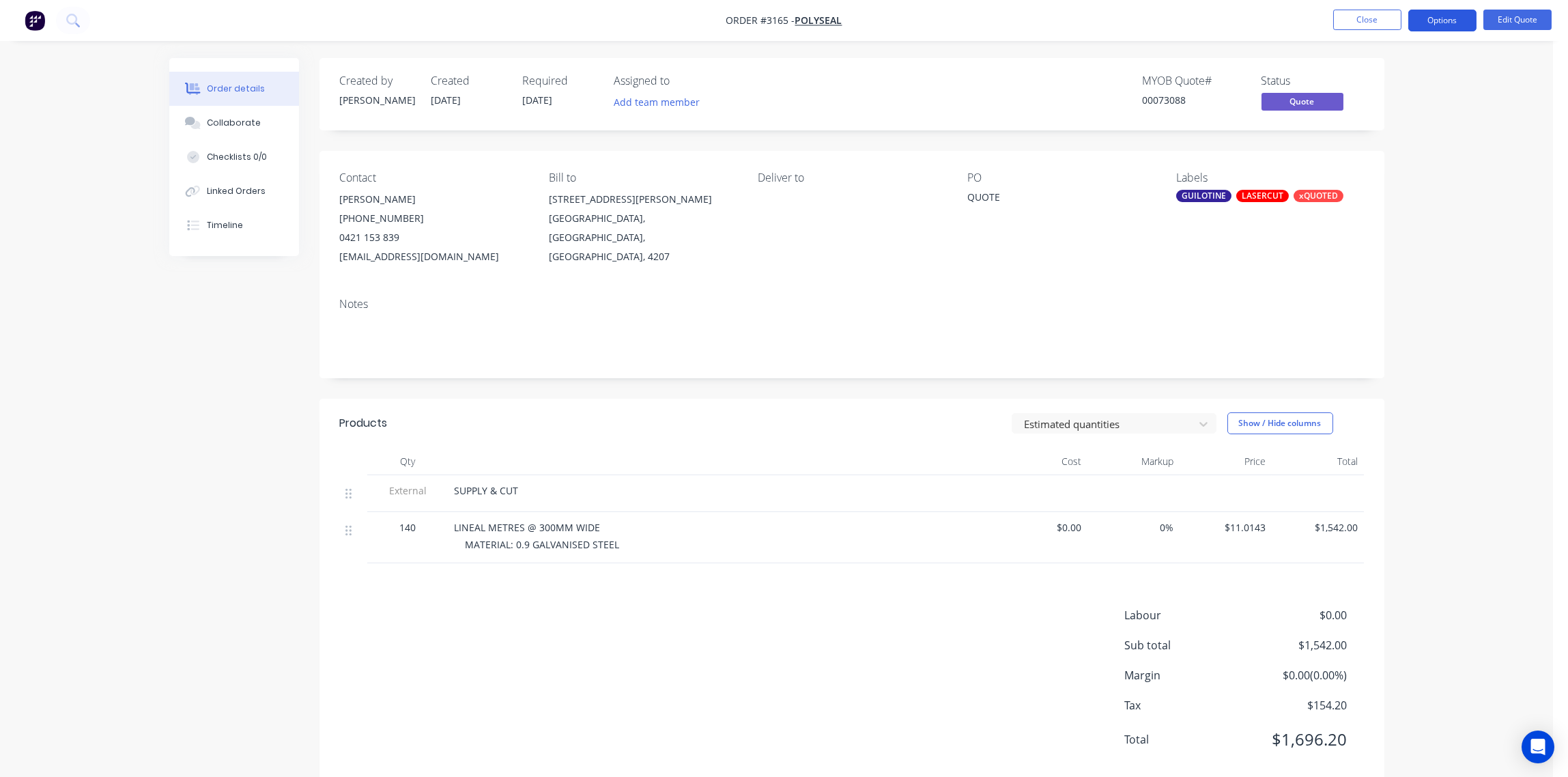
click at [1449, 21] on button "Options" at bounding box center [1443, 20] width 69 height 22
click at [1391, 83] on div "Quote" at bounding box center [1402, 83] width 126 height 20
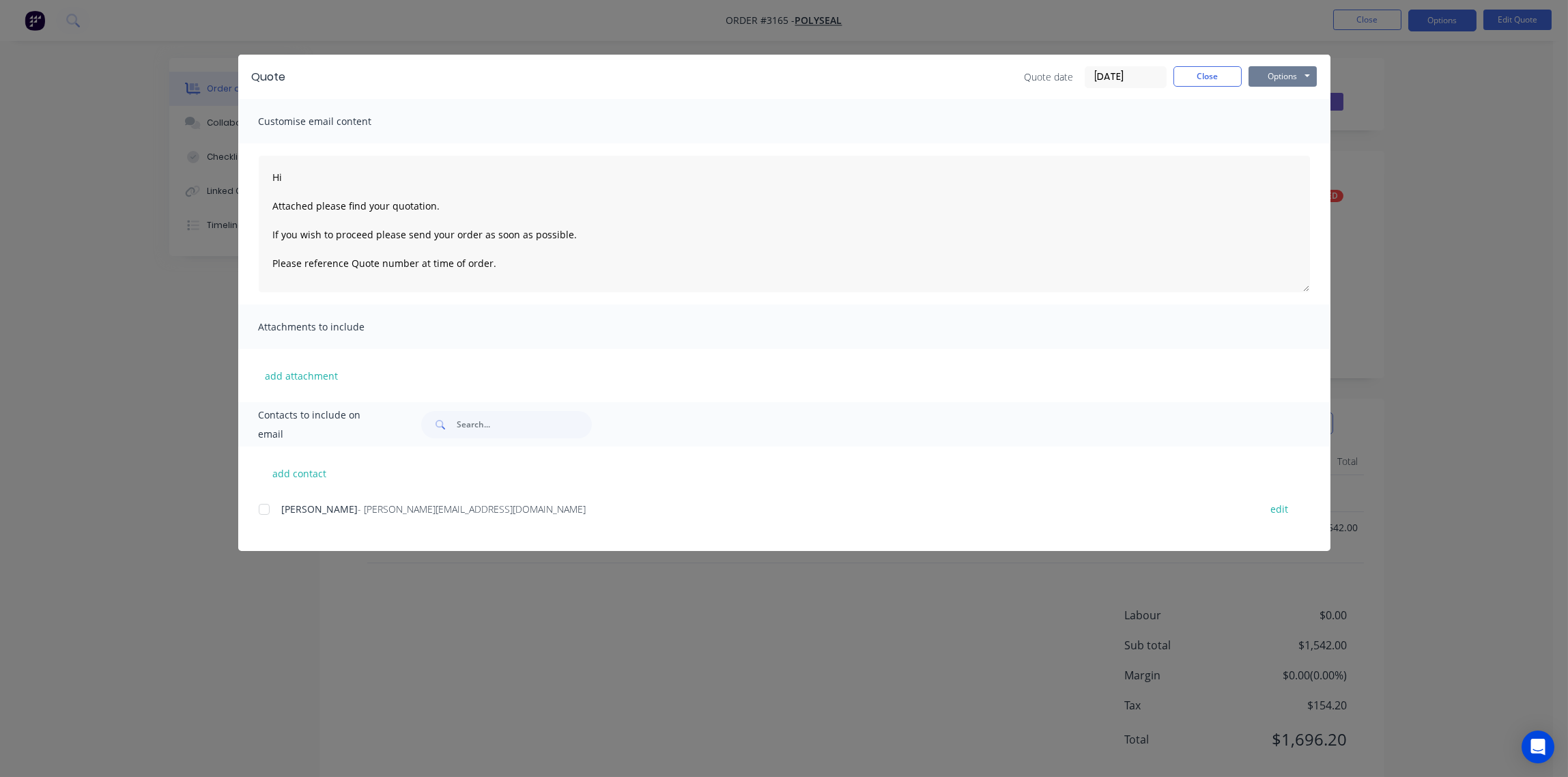
click at [1281, 83] on button "Options" at bounding box center [1284, 76] width 69 height 20
click at [1279, 119] on button "Print" at bounding box center [1292, 124] width 87 height 23
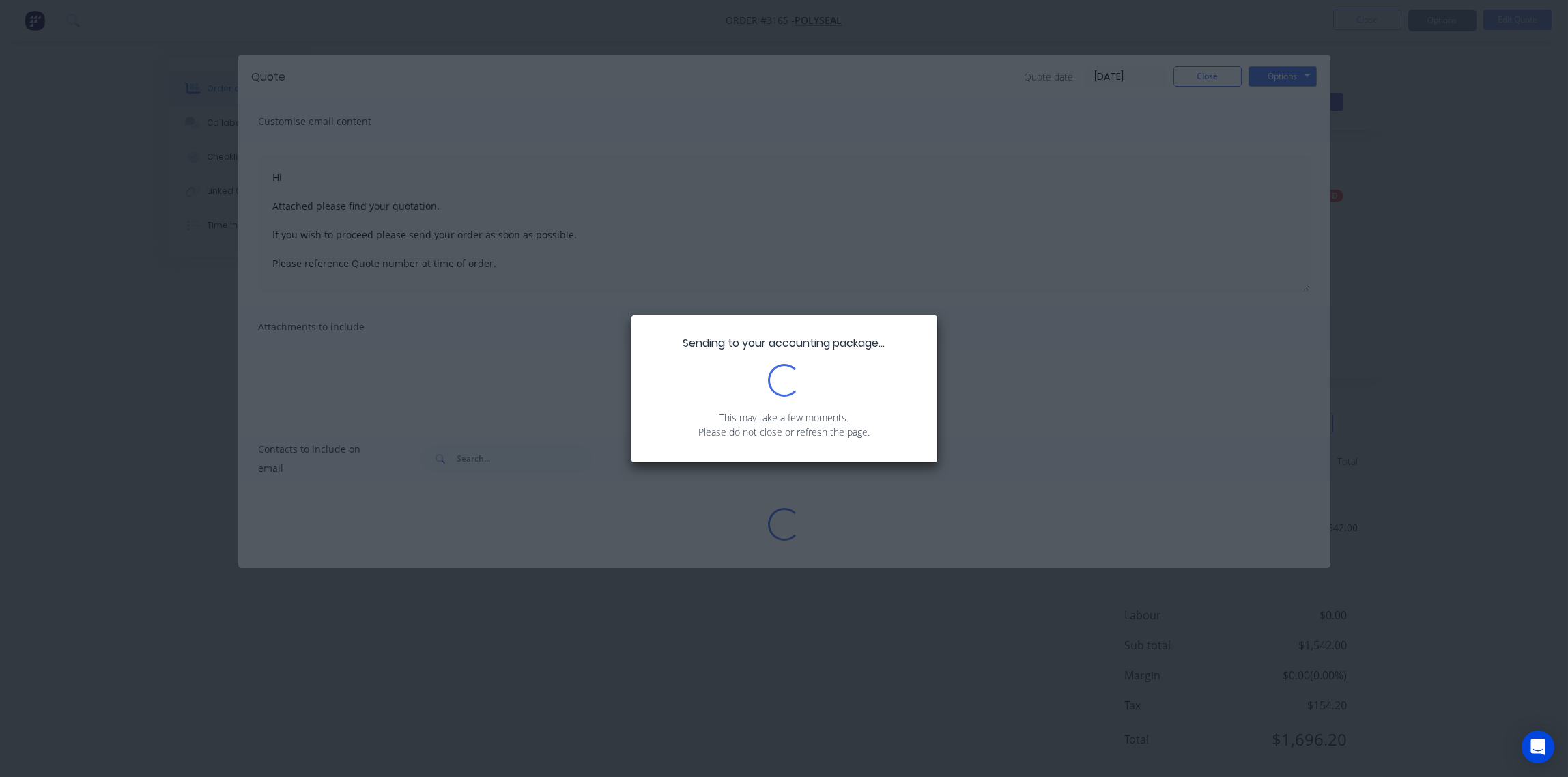
type textarea "Hi Attached please find your quotation. If you wish to proceed please send your…"
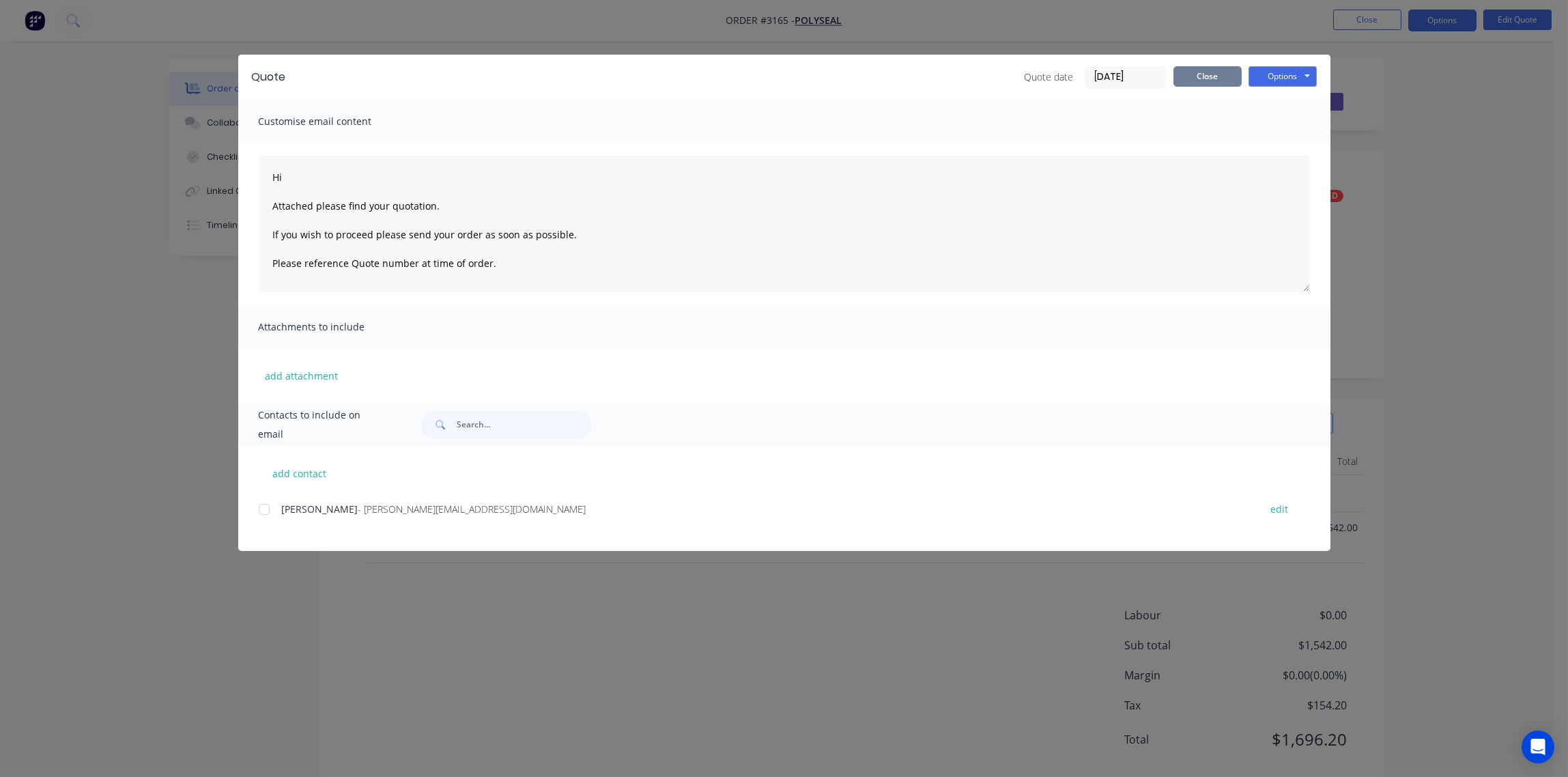
click at [1205, 73] on button "Close" at bounding box center [1208, 76] width 69 height 20
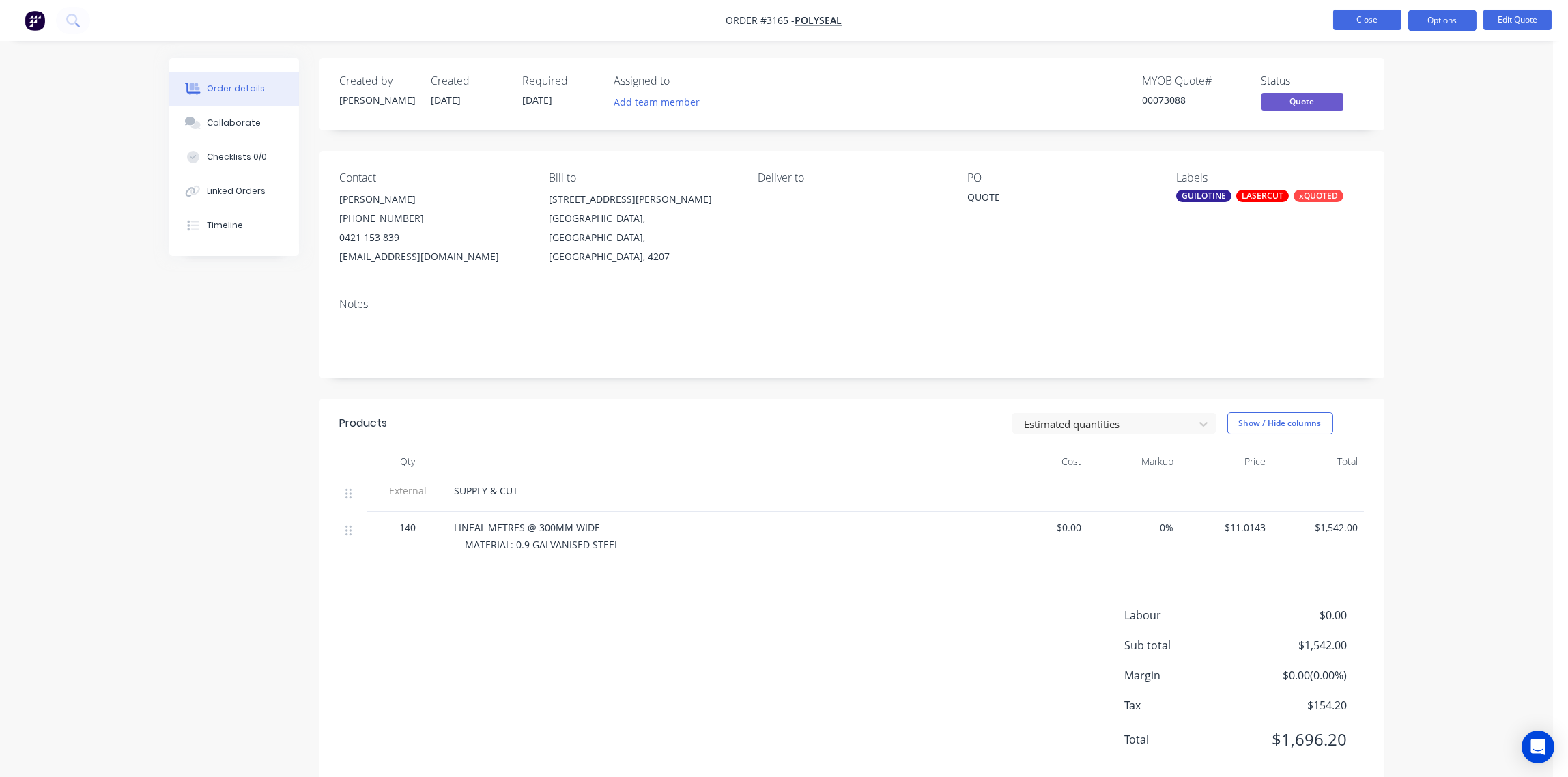
click at [1360, 20] on button "Close" at bounding box center [1368, 20] width 69 height 20
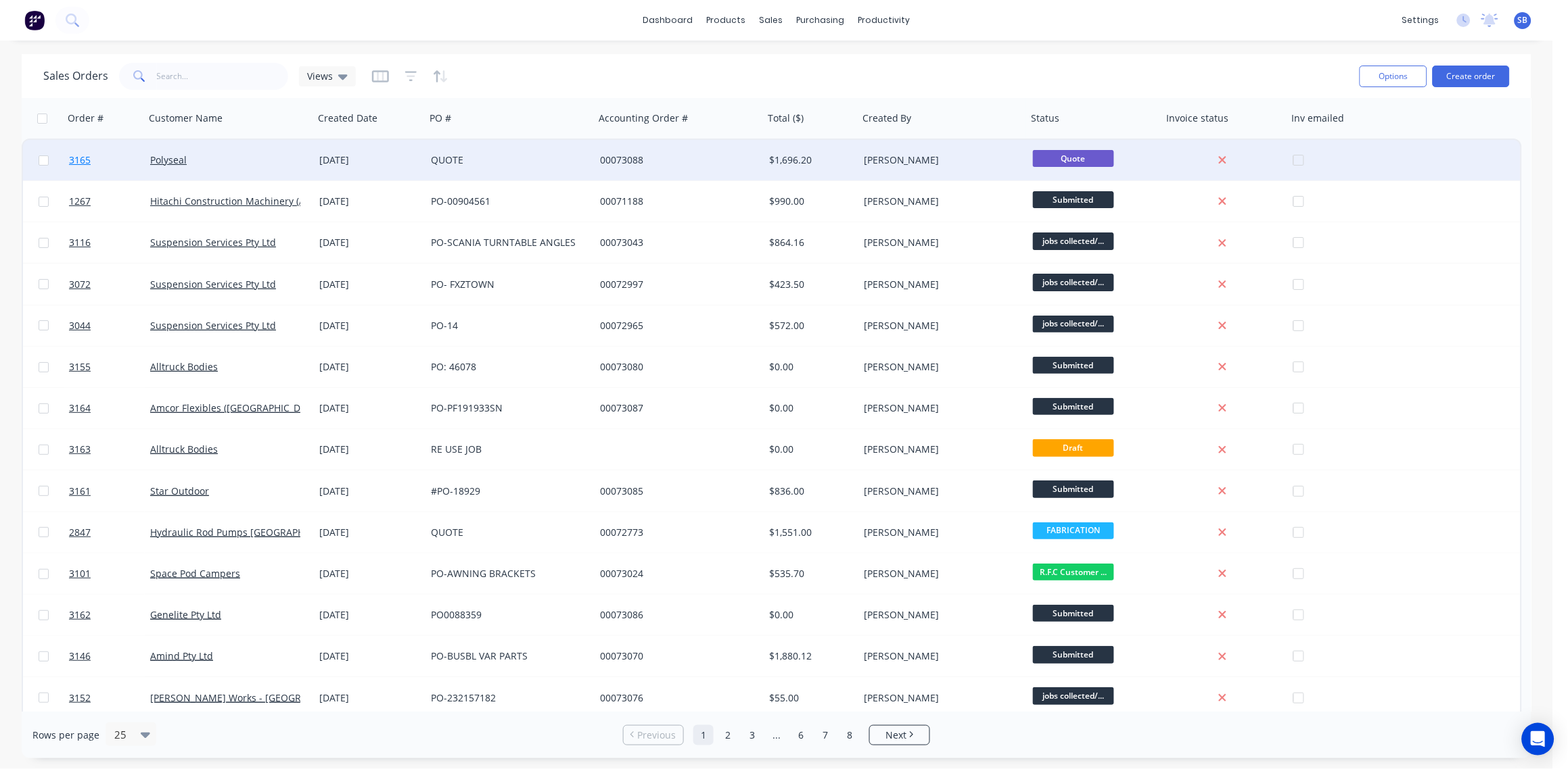
click at [80, 158] on span "3165" at bounding box center [79, 160] width 22 height 14
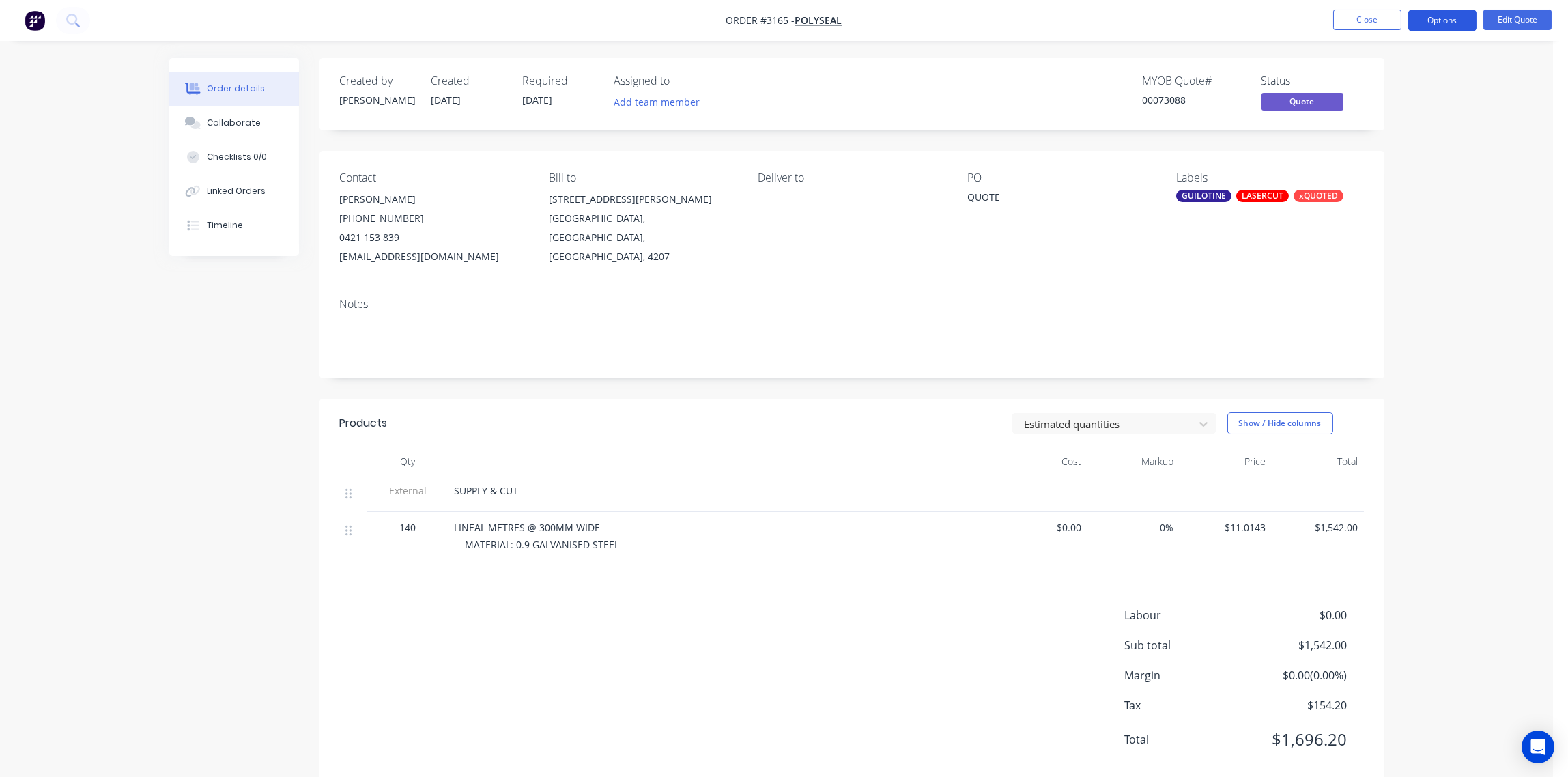
click at [1456, 19] on button "Options" at bounding box center [1443, 20] width 69 height 22
click at [1394, 75] on div "Quote" at bounding box center [1402, 83] width 126 height 20
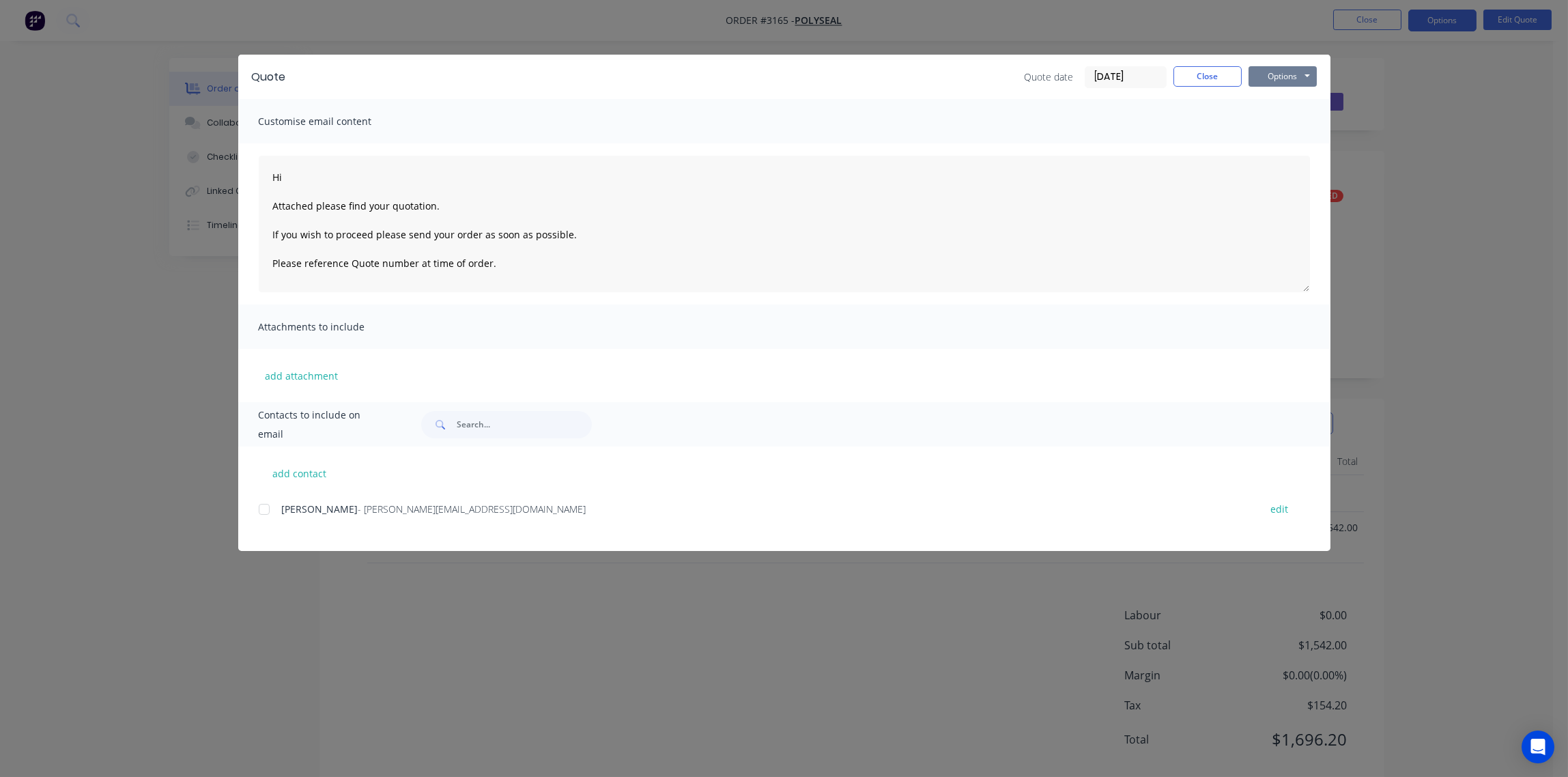
click at [1283, 75] on button "Options" at bounding box center [1284, 76] width 69 height 20
click at [1284, 126] on button "Print" at bounding box center [1292, 124] width 87 height 23
type textarea "Hi Attached please find your quotation. If you wish to proceed please send your…"
click at [1198, 77] on button "Close" at bounding box center [1208, 76] width 69 height 20
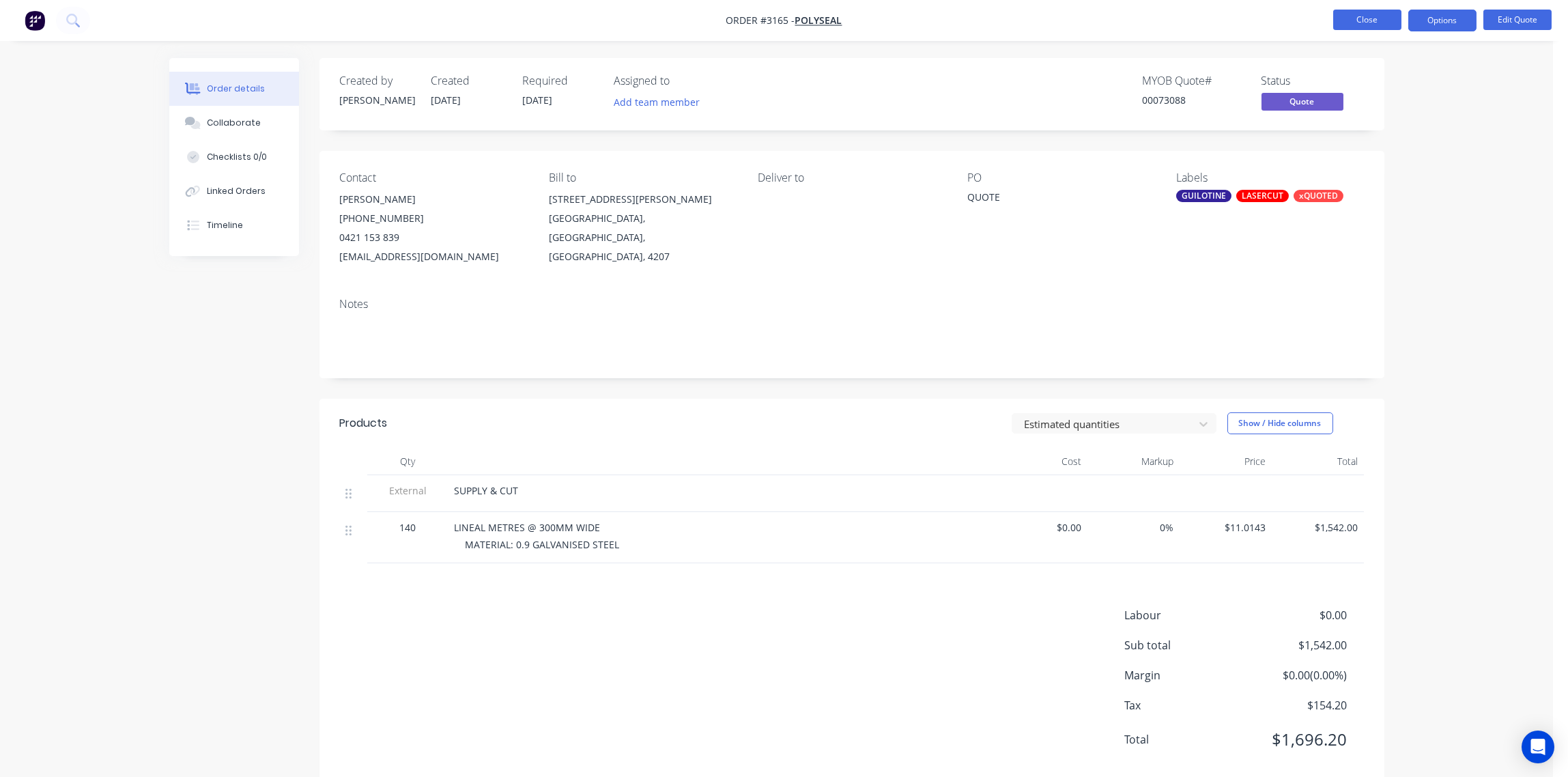
click at [1377, 19] on button "Close" at bounding box center [1368, 20] width 69 height 20
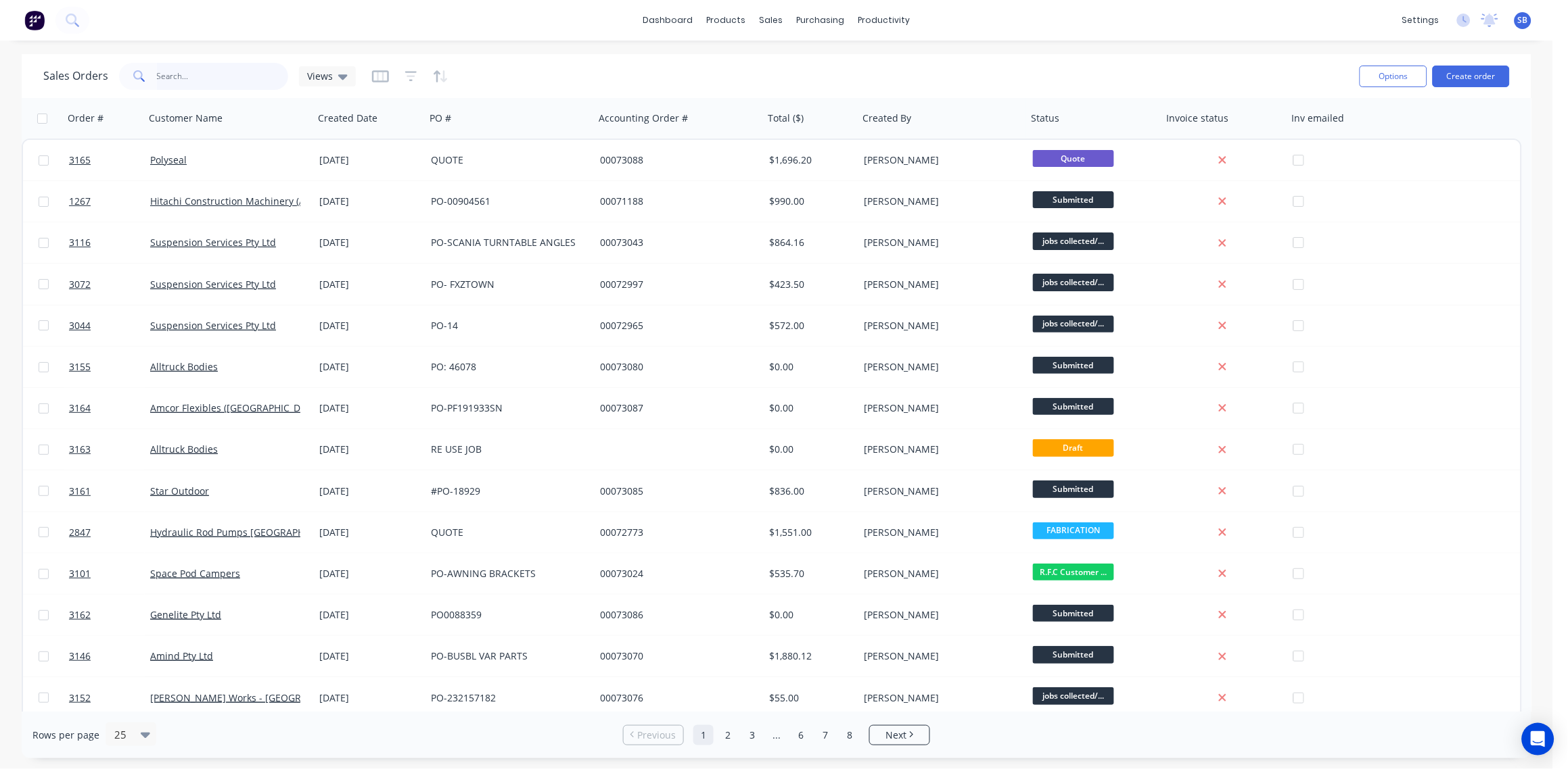
click at [187, 72] on input "text" at bounding box center [223, 76] width 132 height 27
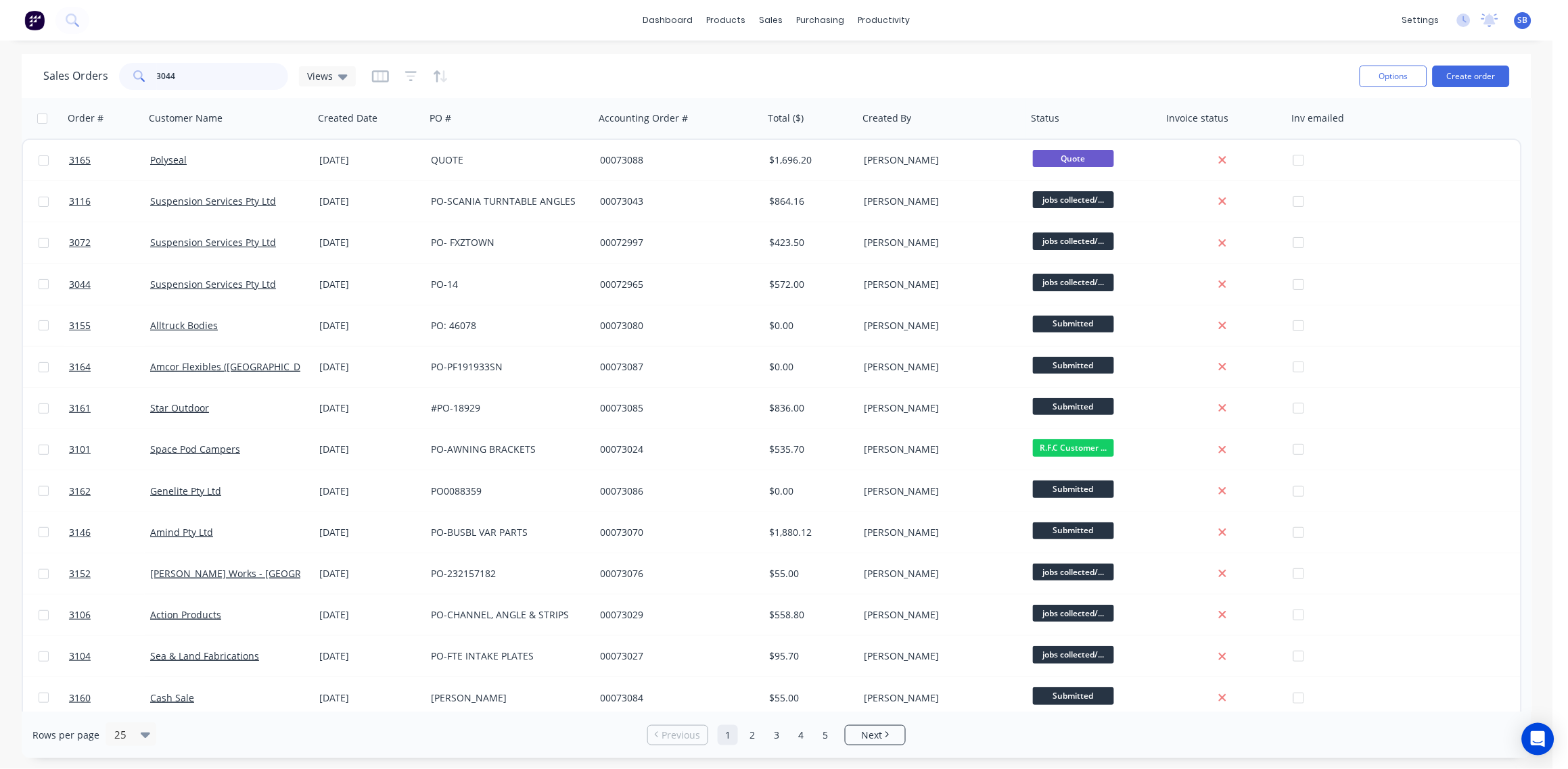
type input "3044"
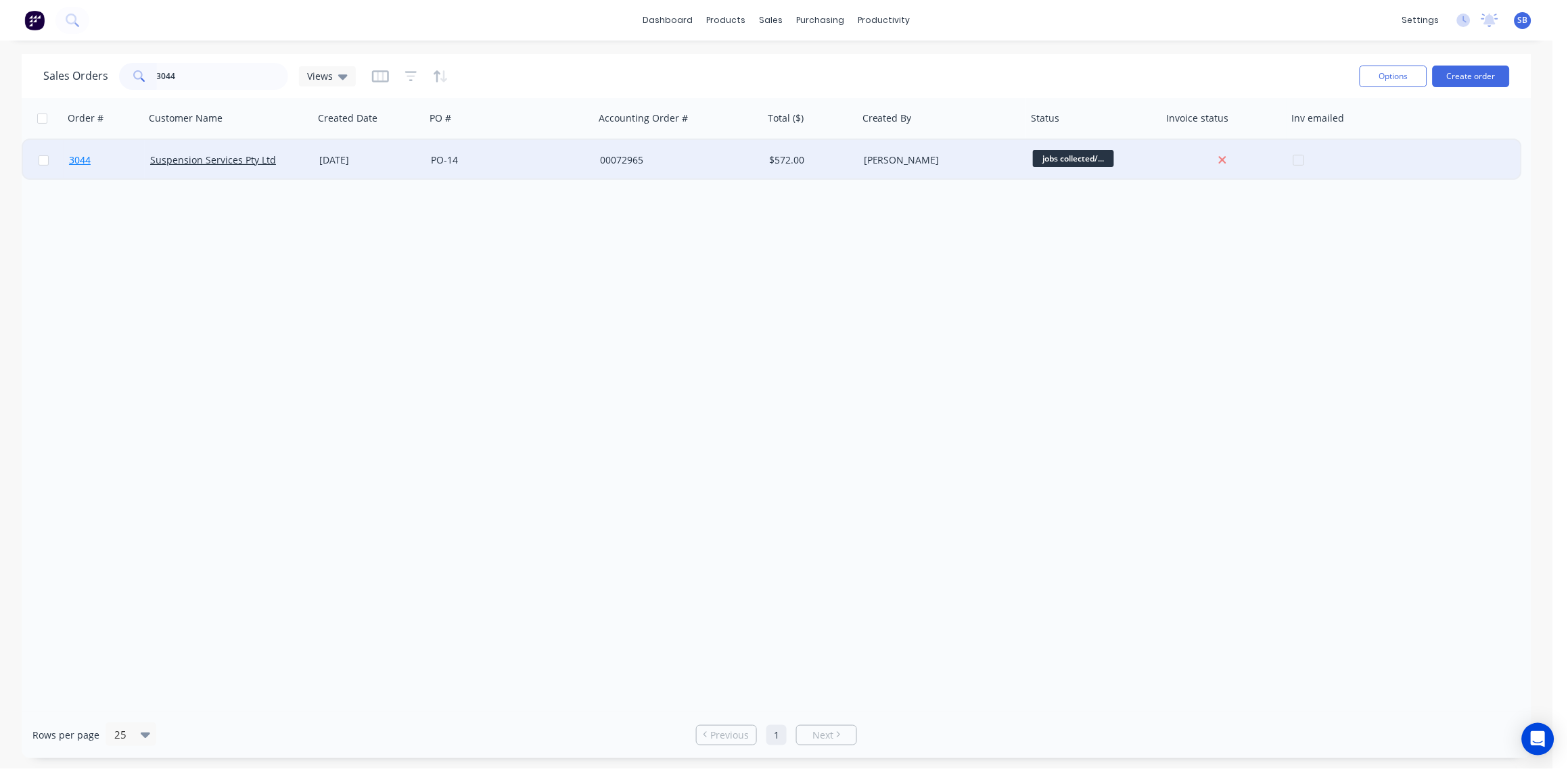
click at [81, 160] on span "3044" at bounding box center [79, 160] width 22 height 14
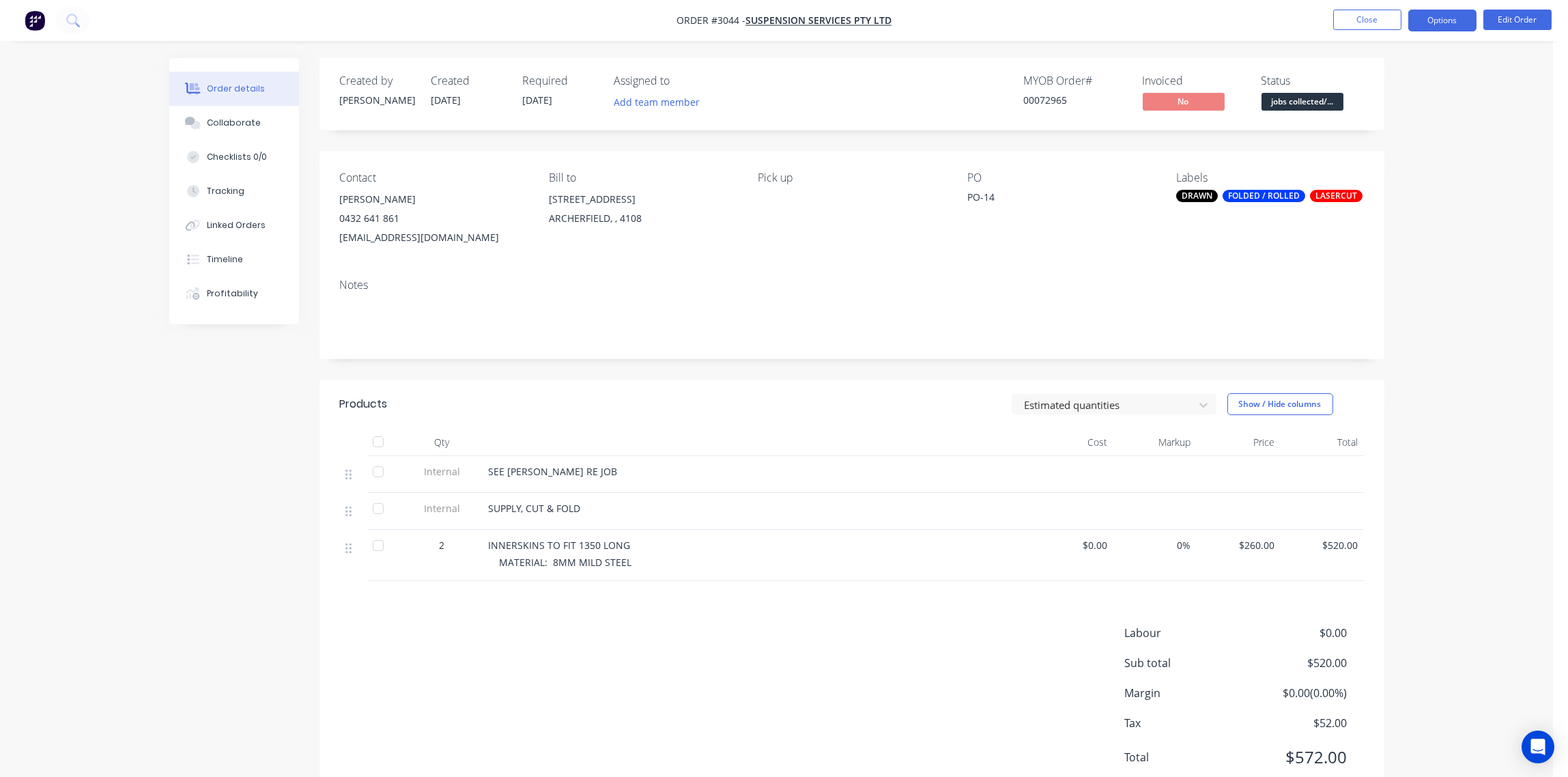
click at [1449, 21] on button "Options" at bounding box center [1443, 20] width 69 height 22
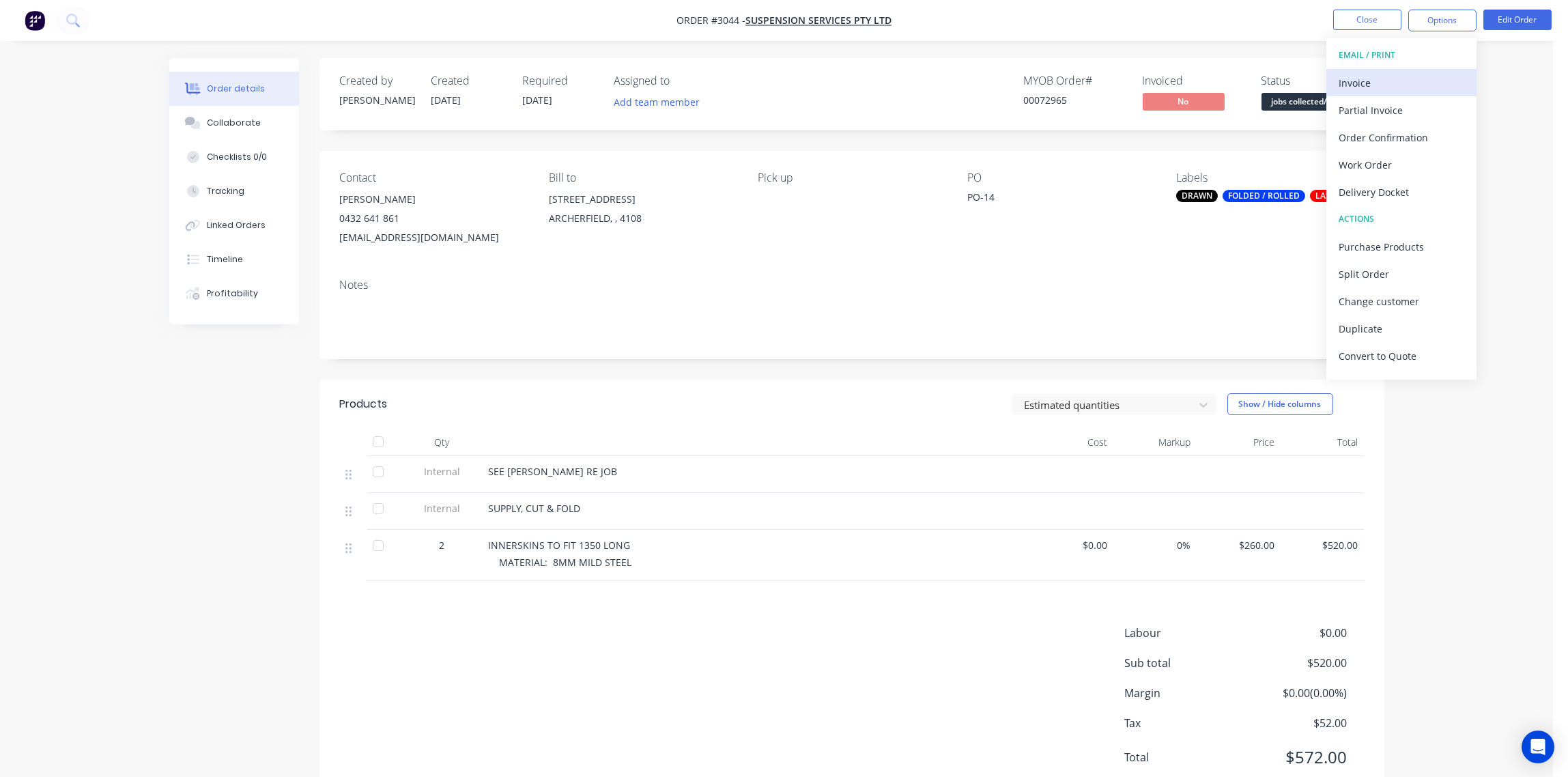
click at [1369, 83] on div "Invoice" at bounding box center [1402, 83] width 126 height 20
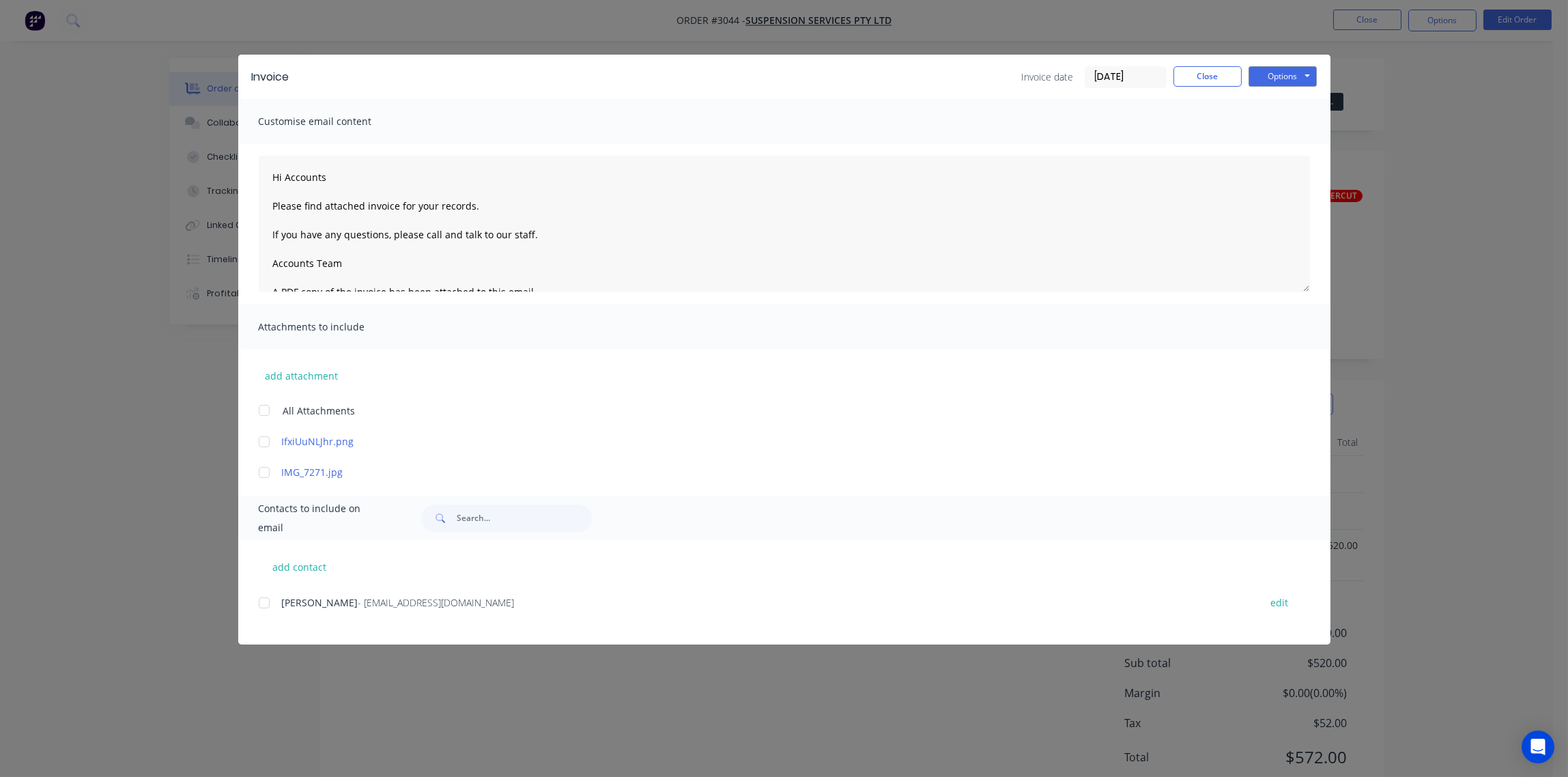
click at [261, 604] on div at bounding box center [264, 603] width 27 height 27
click at [1282, 78] on button "Options" at bounding box center [1284, 76] width 69 height 20
click at [1279, 143] on button "Email" at bounding box center [1292, 146] width 87 height 23
type textarea "Hi Accounts Please find attached invoice for your records. If you have any ques…"
click at [1207, 75] on button "Close" at bounding box center [1208, 76] width 69 height 20
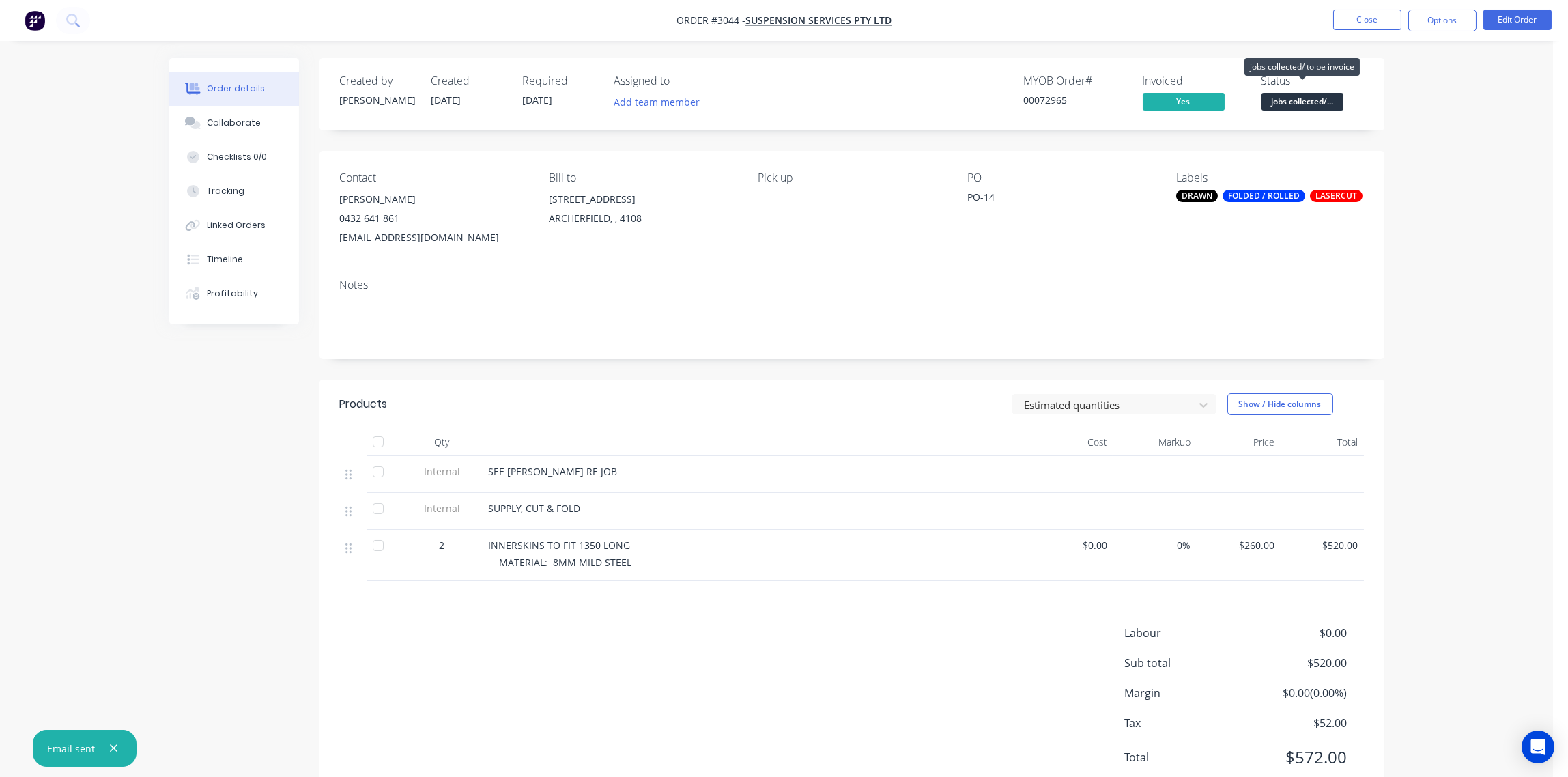
click at [1299, 101] on span "jobs collected/..." at bounding box center [1302, 101] width 82 height 17
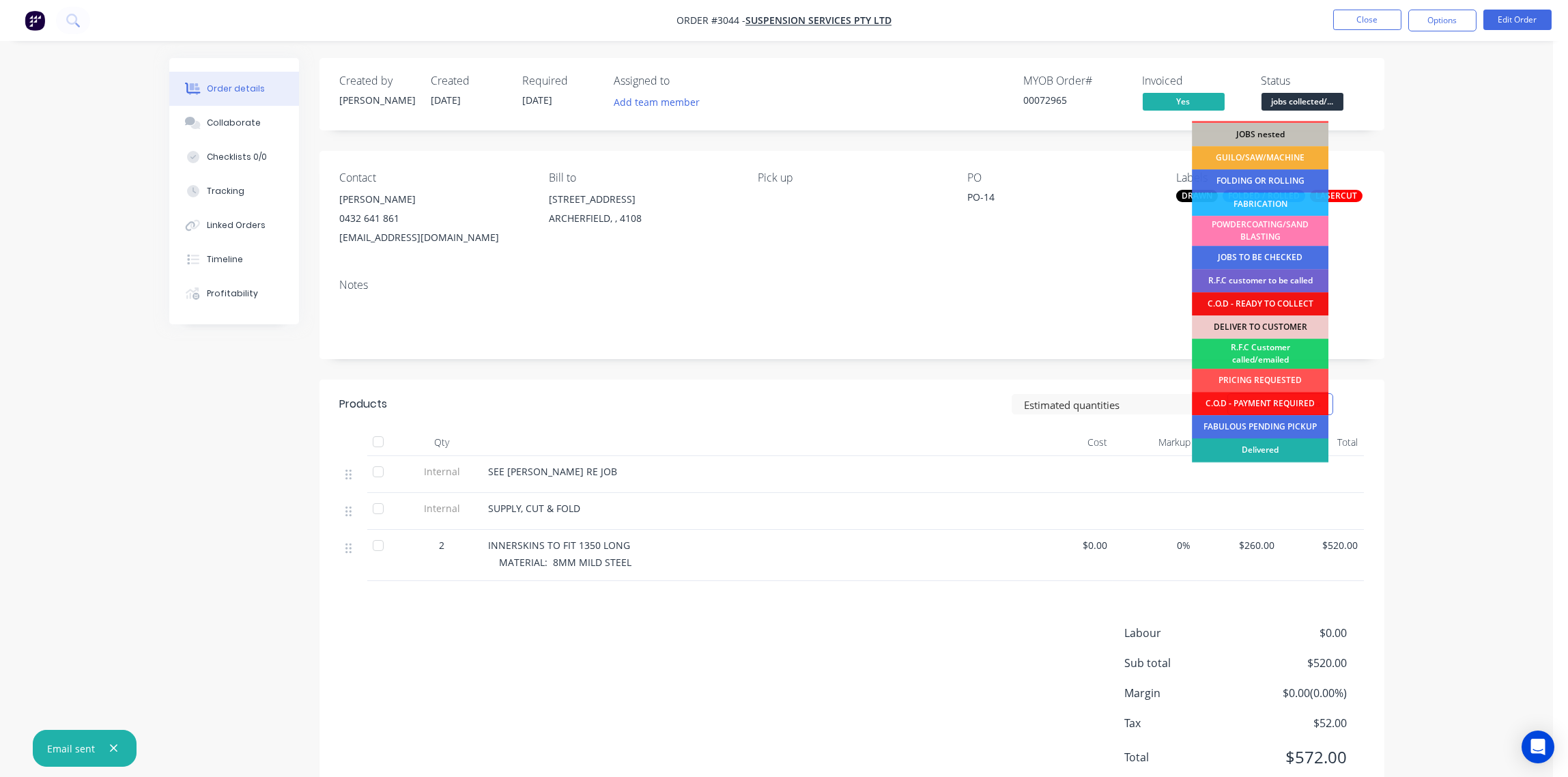
scroll to position [67, 0]
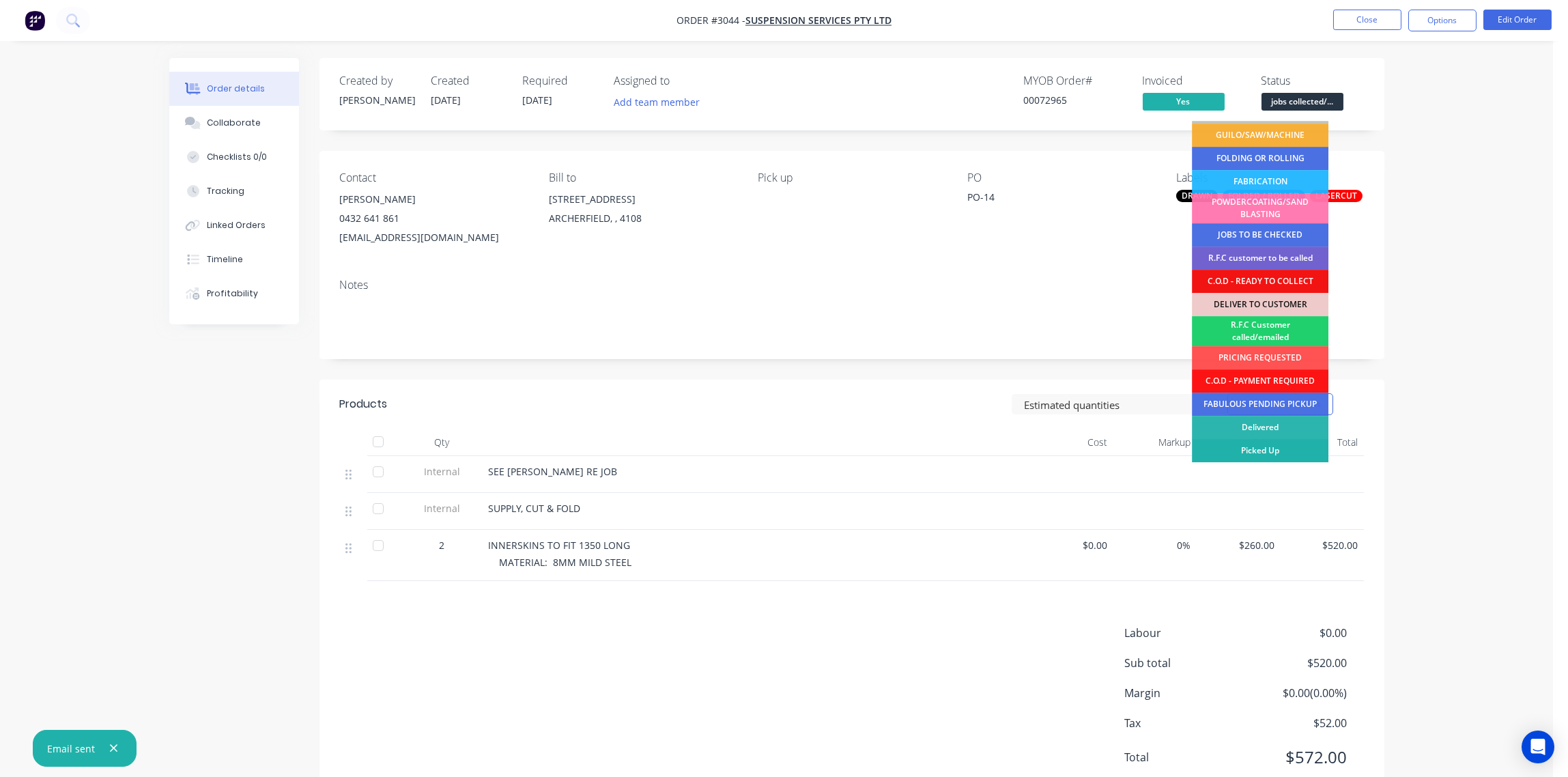
click at [1275, 449] on div "Picked Up" at bounding box center [1260, 451] width 137 height 23
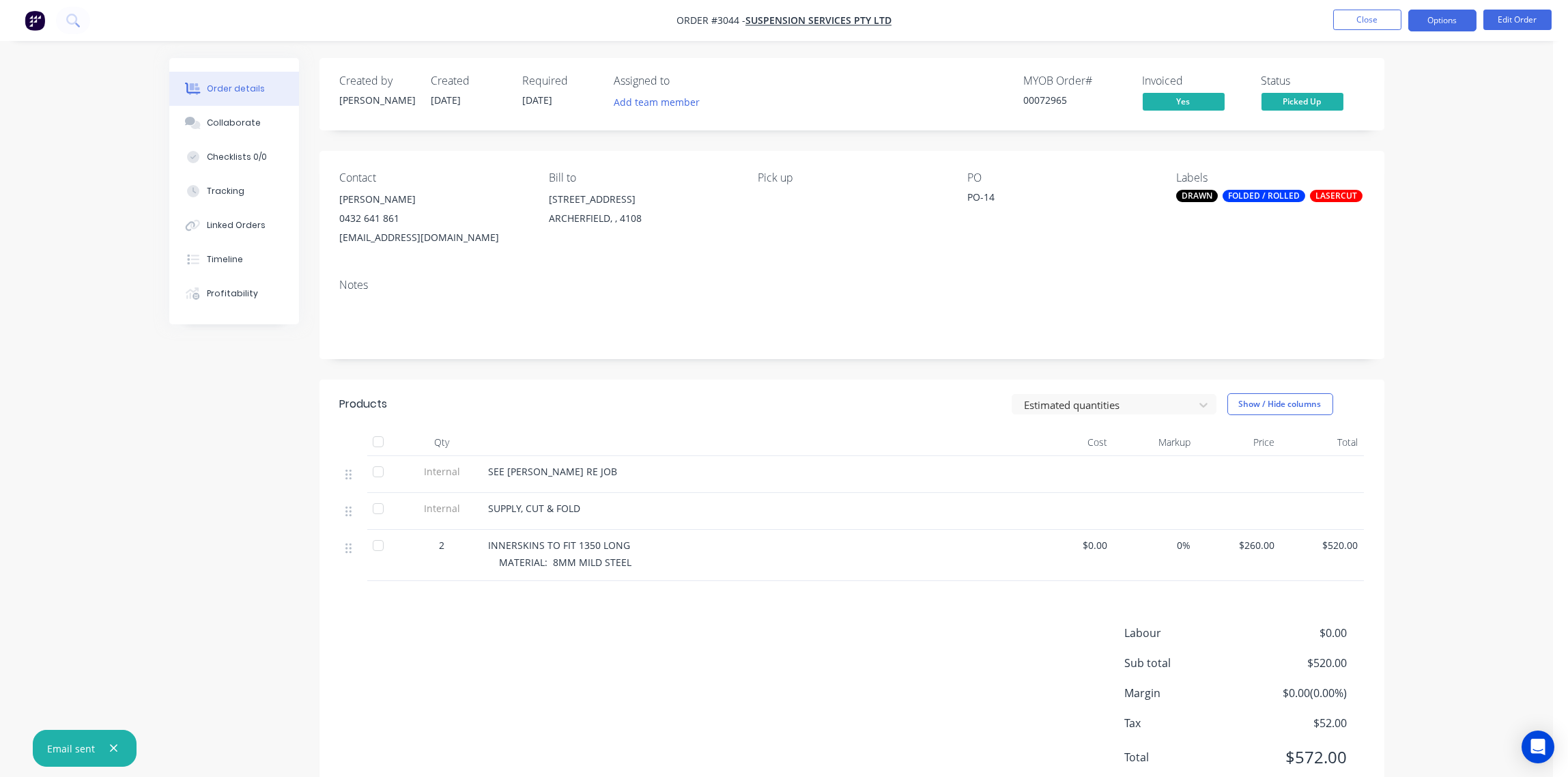
click at [1446, 30] on button "Options" at bounding box center [1443, 20] width 69 height 22
click at [1409, 371] on div "EMAIL / PRINT Invoice Partial Invoice Order Confirmation Work Order Delivery Do…" at bounding box center [1402, 205] width 150 height 335
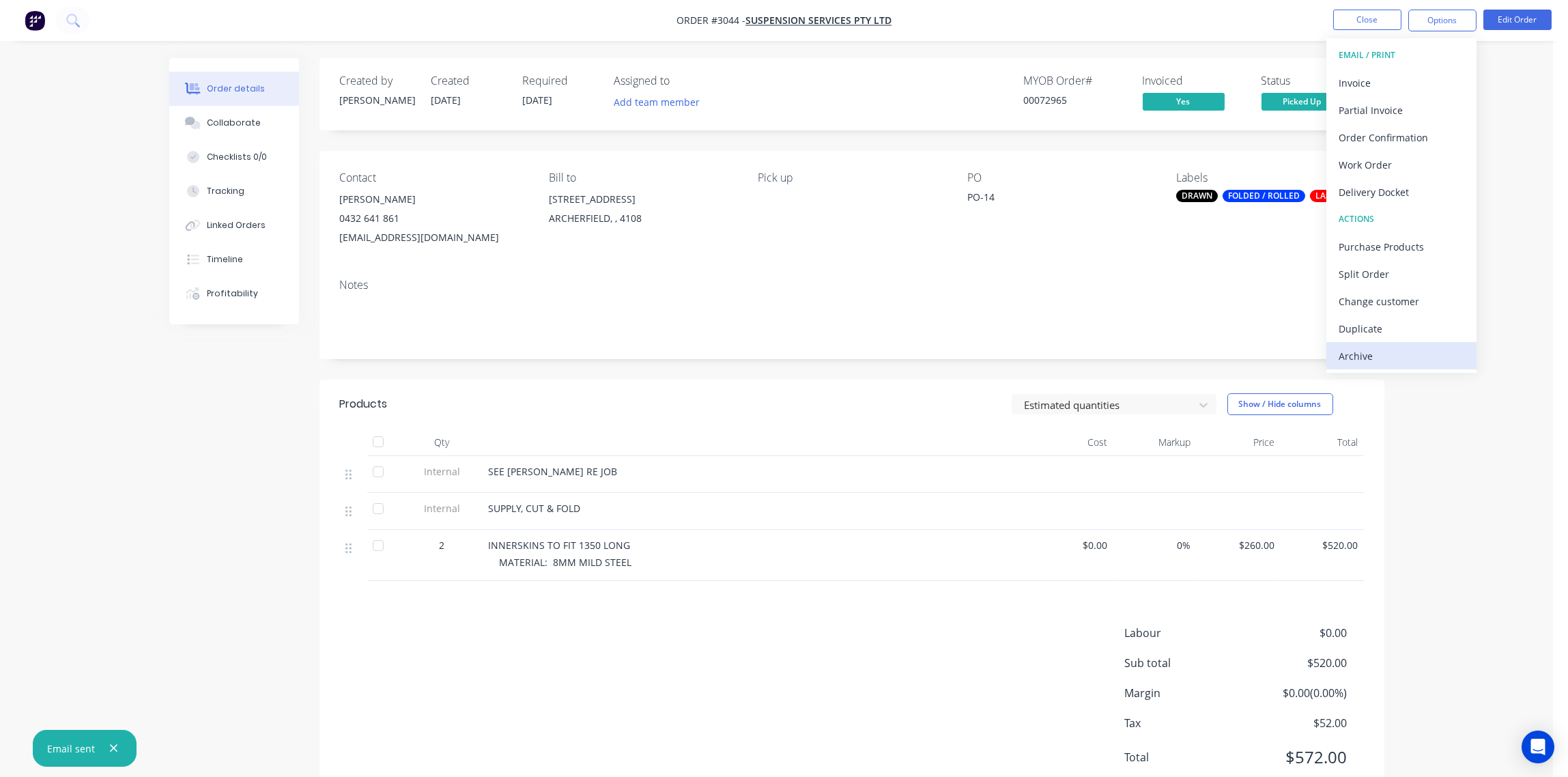
click at [1405, 364] on div "Archive" at bounding box center [1402, 356] width 126 height 20
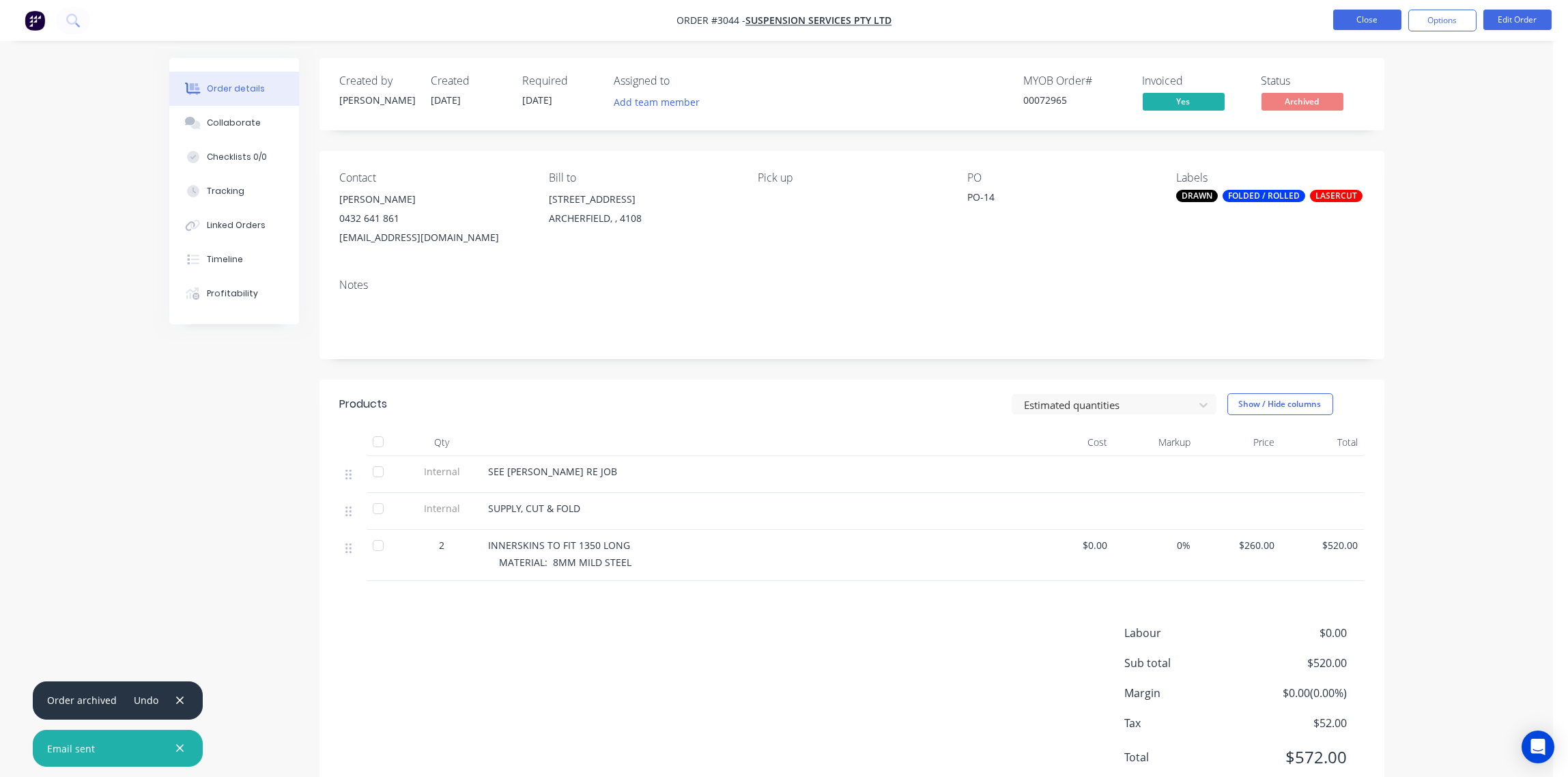
click at [1373, 21] on button "Close" at bounding box center [1368, 20] width 69 height 20
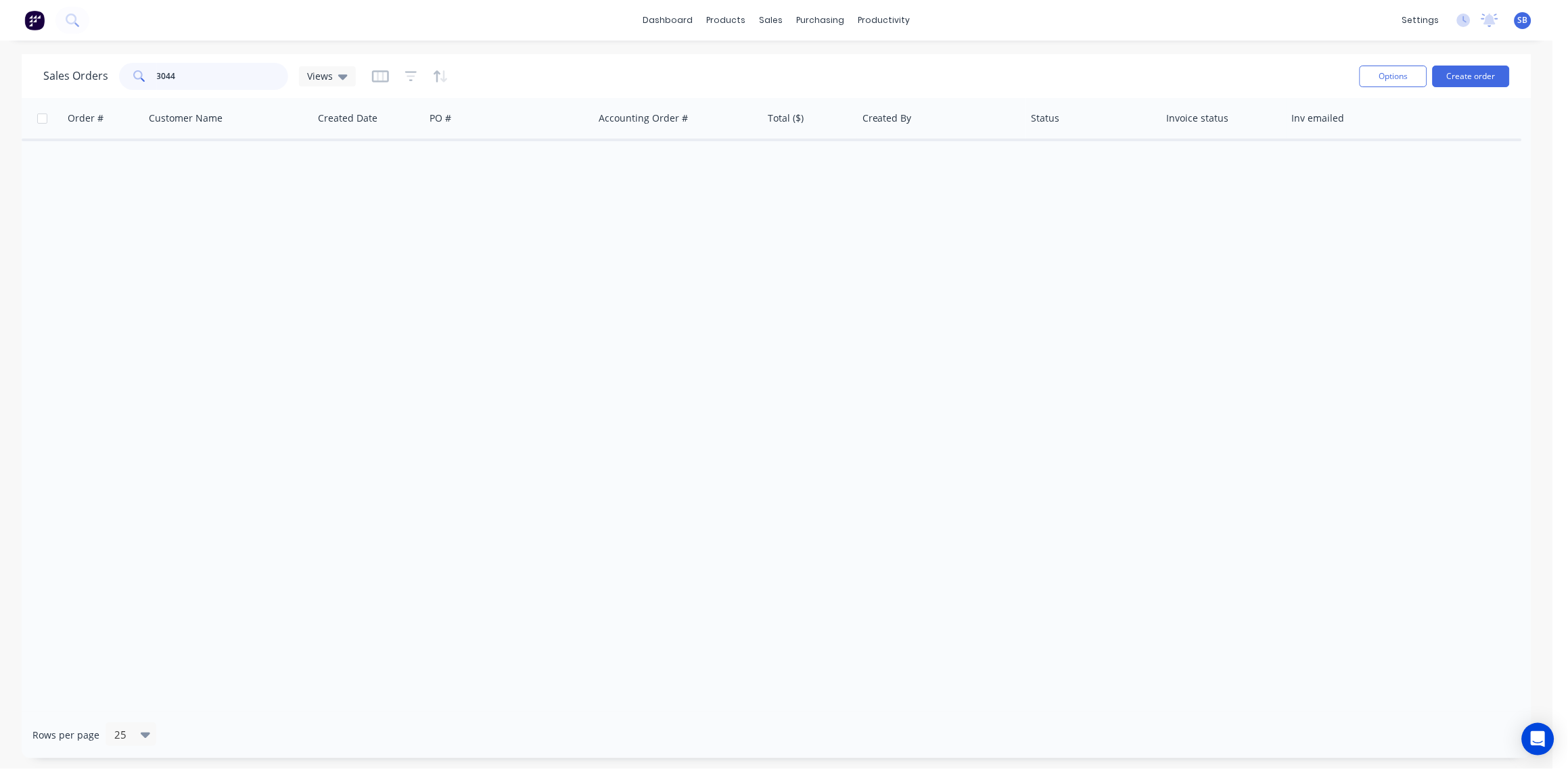
drag, startPoint x: 187, startPoint y: 77, endPoint x: 71, endPoint y: 91, distance: 116.8
click at [71, 91] on div "Sales Orders 3044 Views" at bounding box center [696, 75] width 1306 height 33
type input "3072"
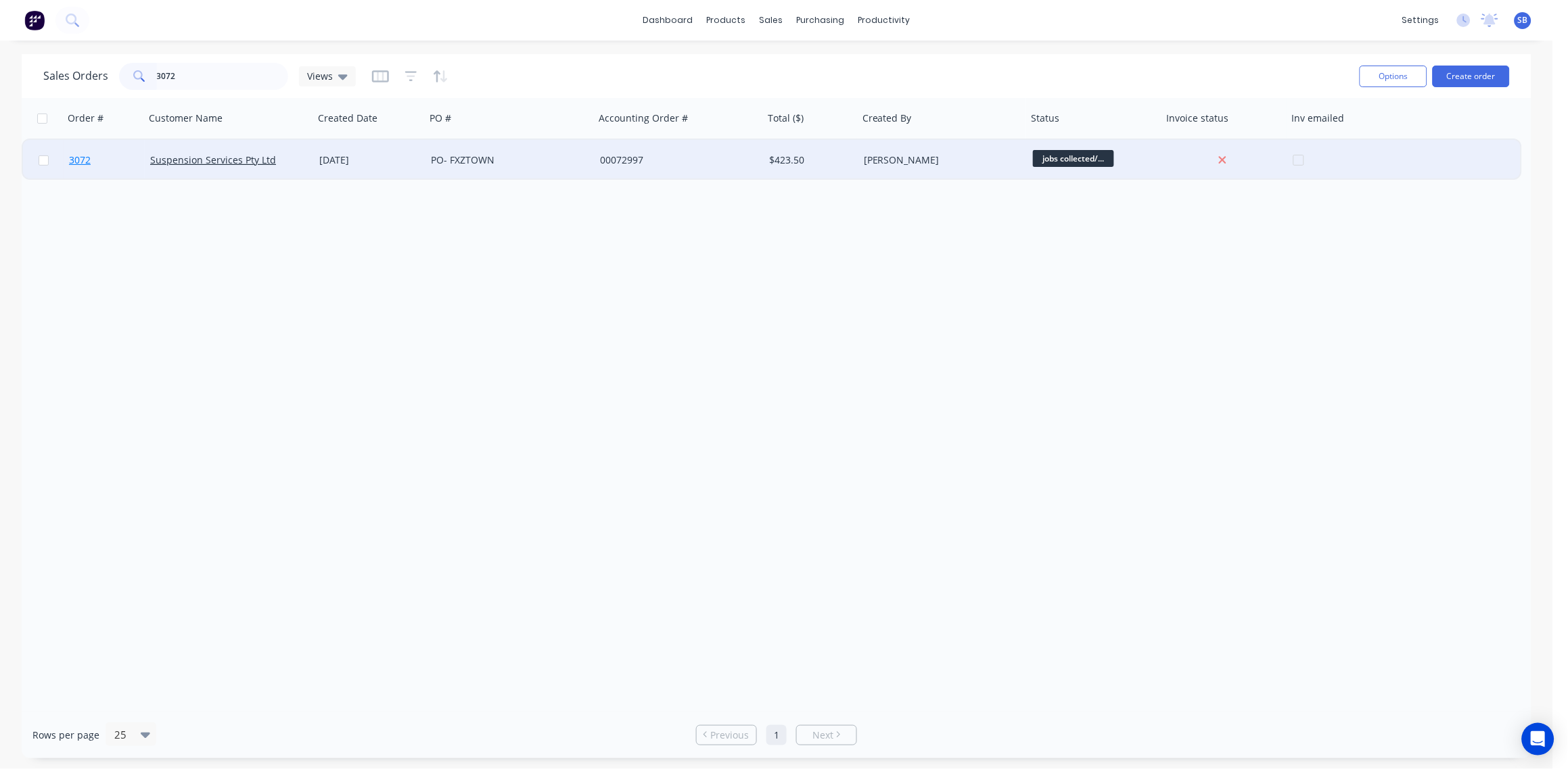
click at [78, 164] on span "3072" at bounding box center [79, 160] width 22 height 14
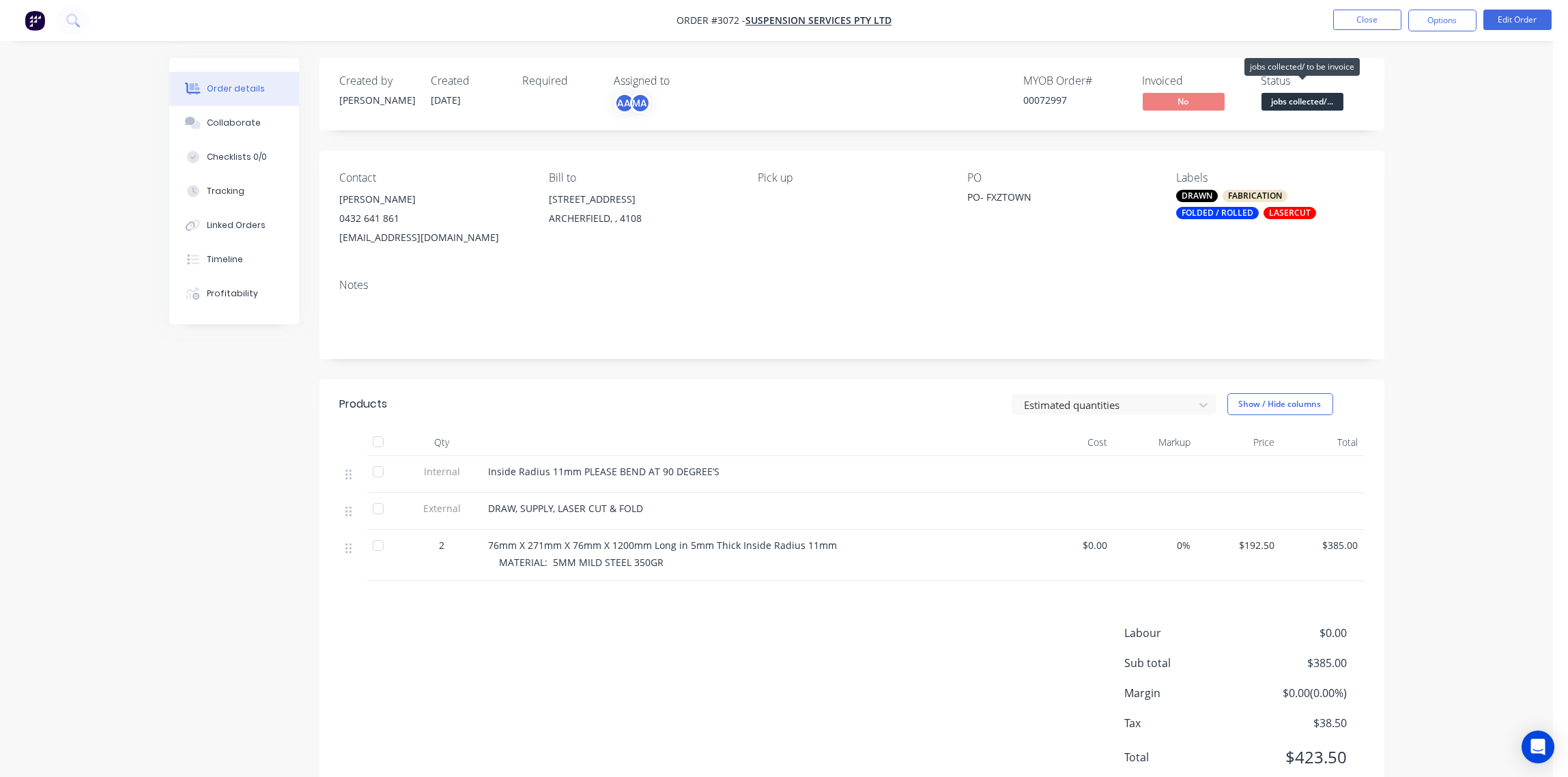
click at [1313, 100] on span "jobs collected/..." at bounding box center [1302, 101] width 82 height 17
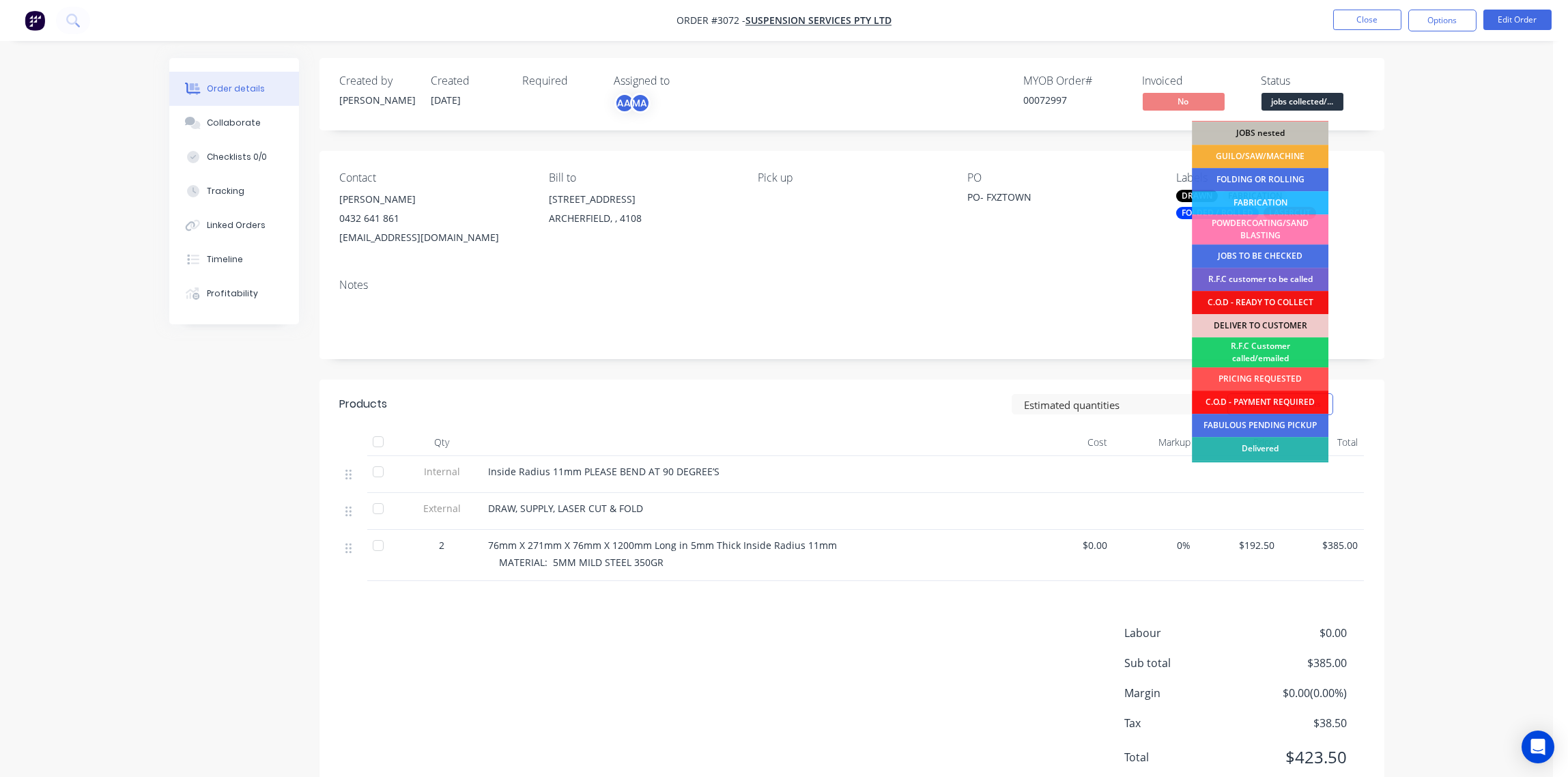
scroll to position [67, 0]
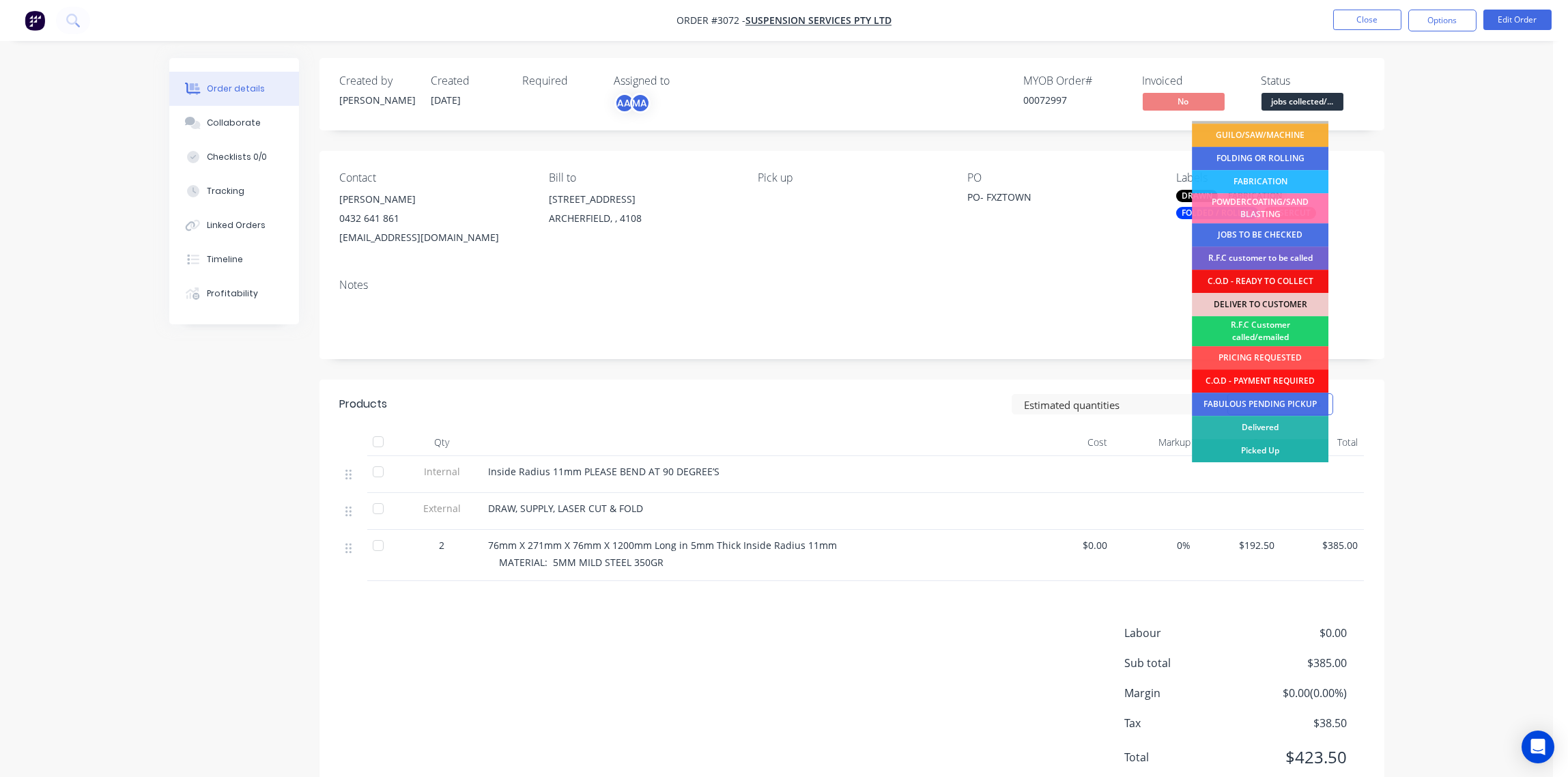
click at [1270, 447] on div "Picked Up" at bounding box center [1260, 451] width 137 height 23
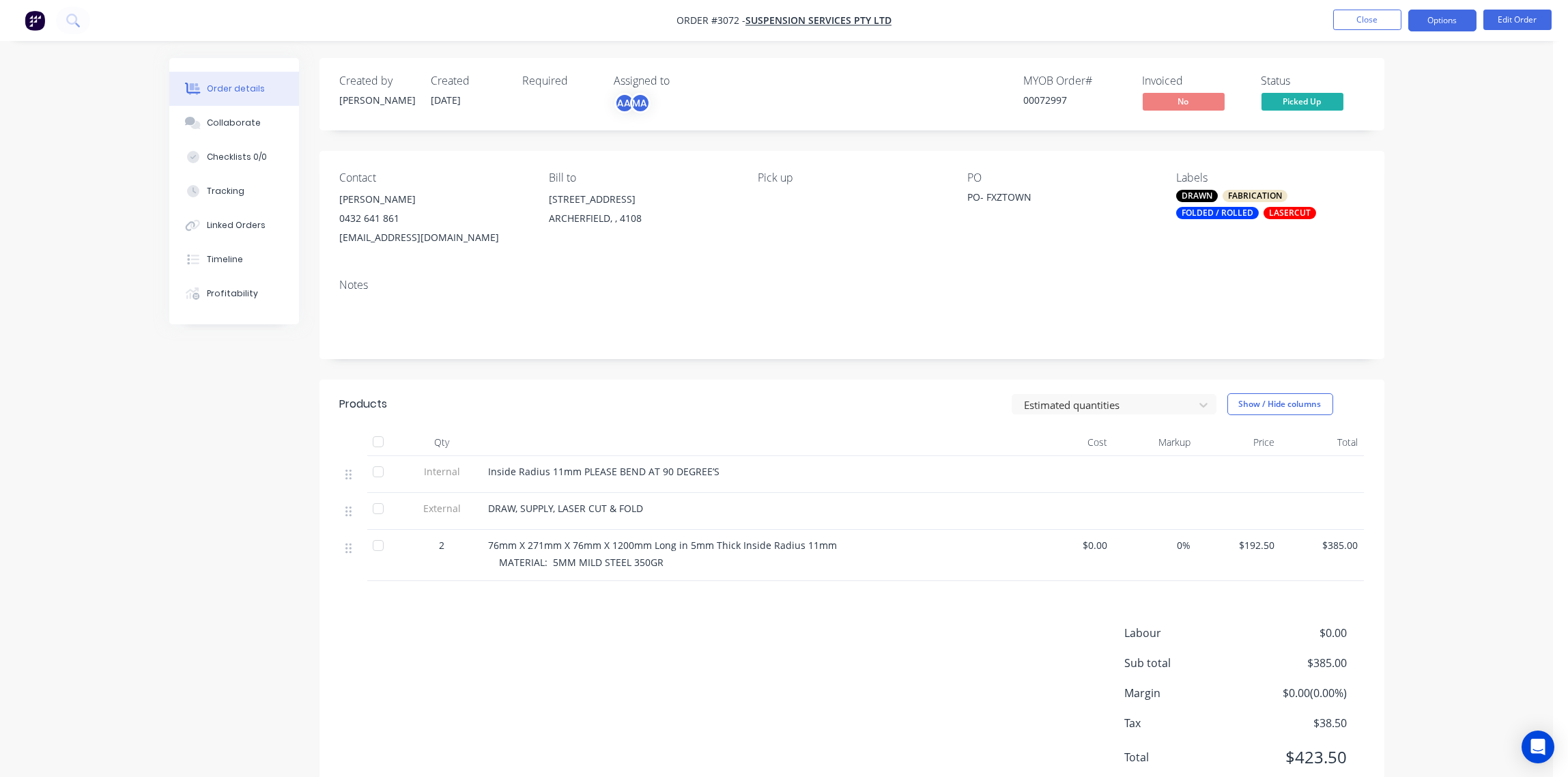
click at [1444, 16] on button "Options" at bounding box center [1443, 20] width 69 height 22
click at [1221, 220] on div "Labels DRAWN FABRICATION FOLDED / ROLLED LASERCUT" at bounding box center [1270, 209] width 187 height 76
click at [1223, 216] on div "FOLDED / ROLLED" at bounding box center [1217, 213] width 83 height 12
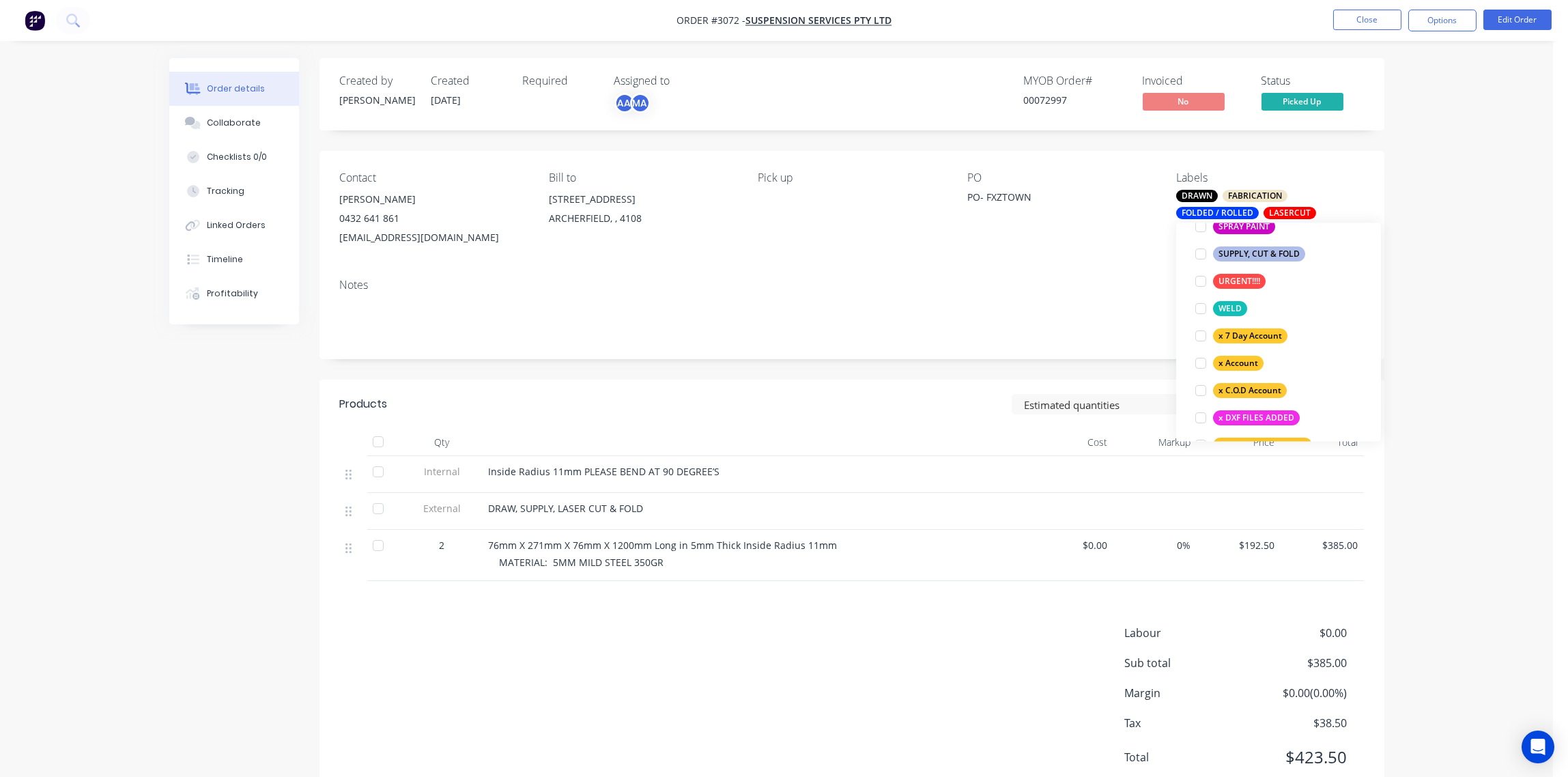
scroll to position [1229, 0]
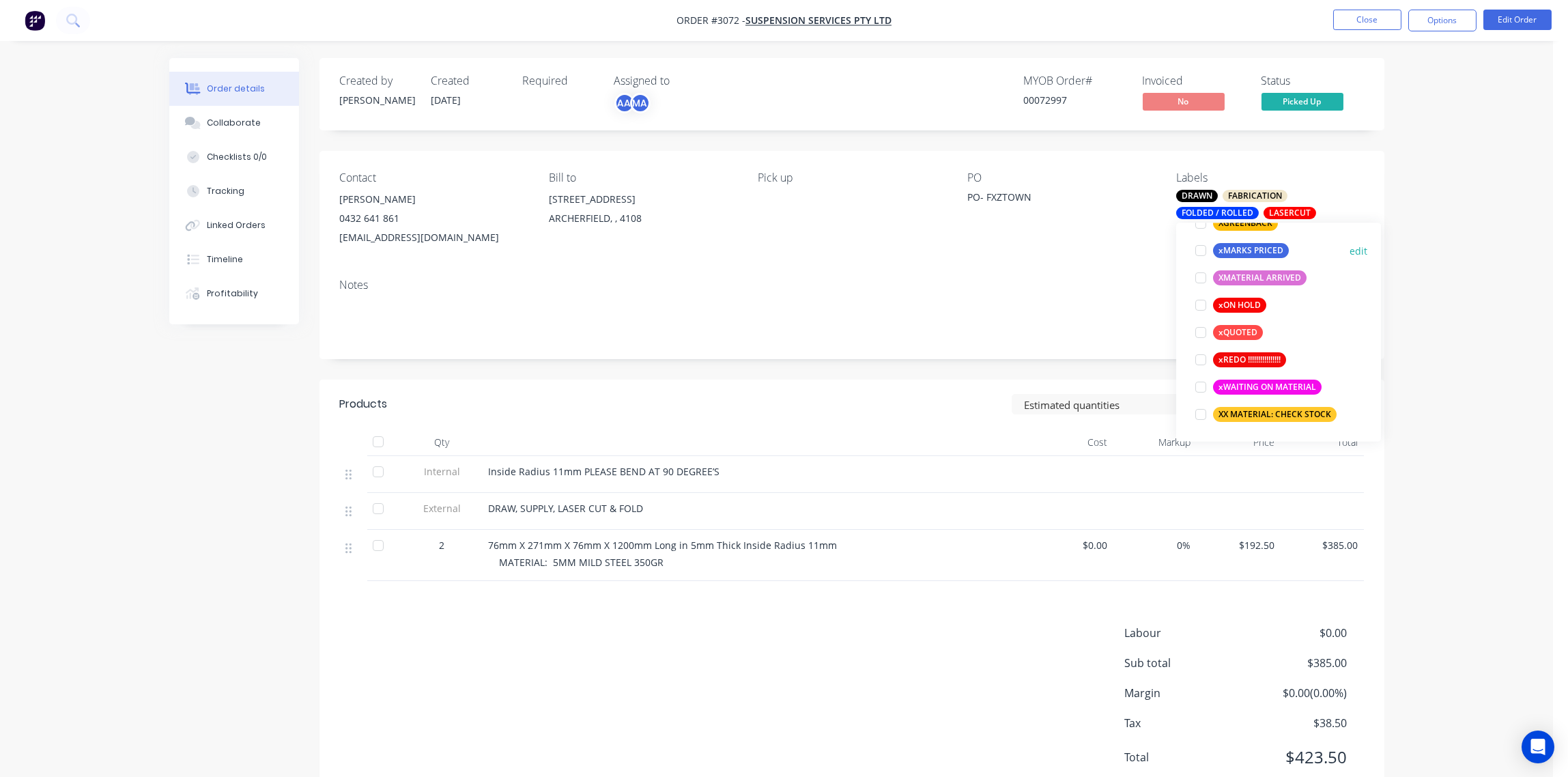
click at [1200, 250] on div at bounding box center [1200, 250] width 27 height 27
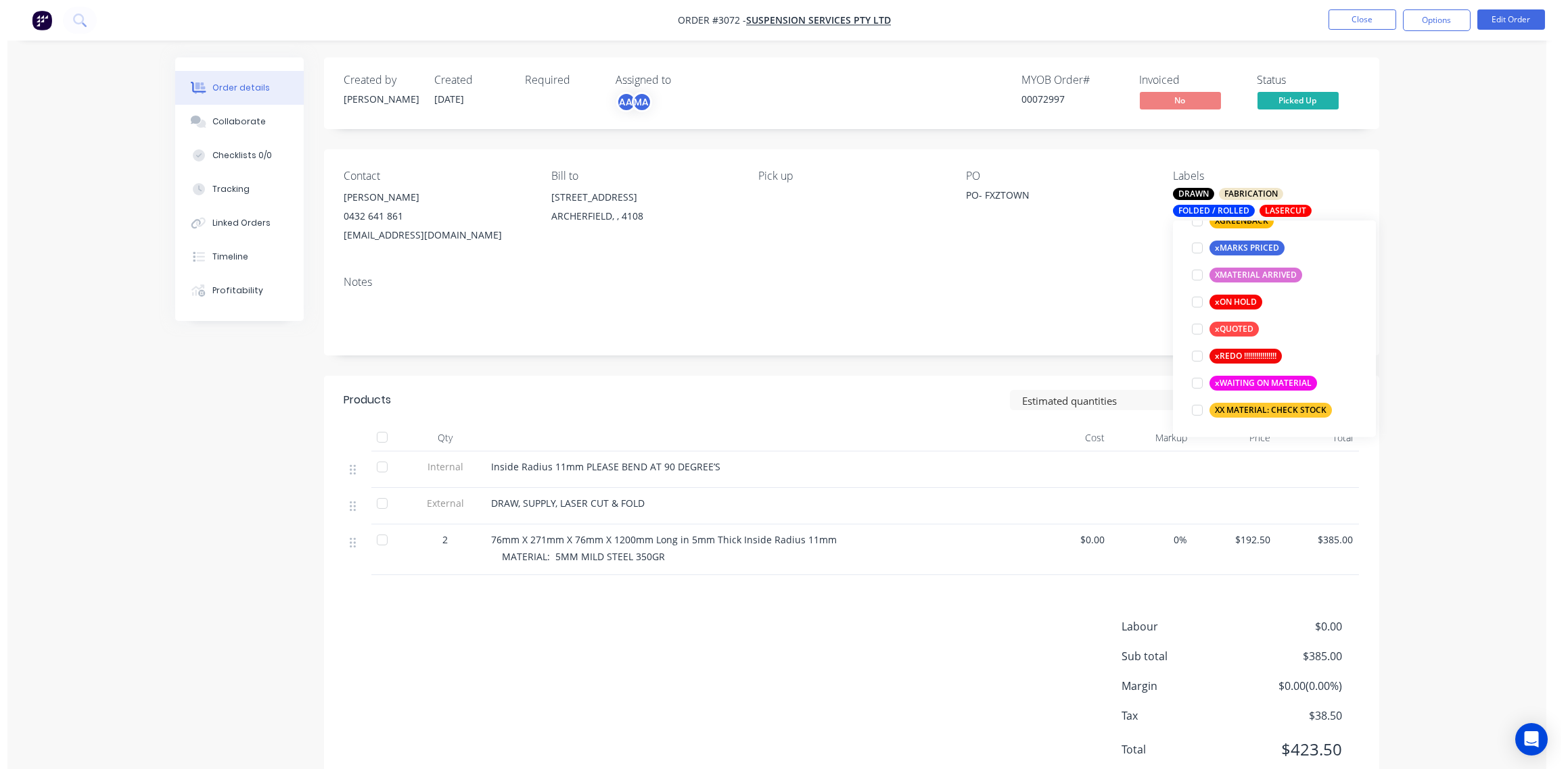
scroll to position [189, 0]
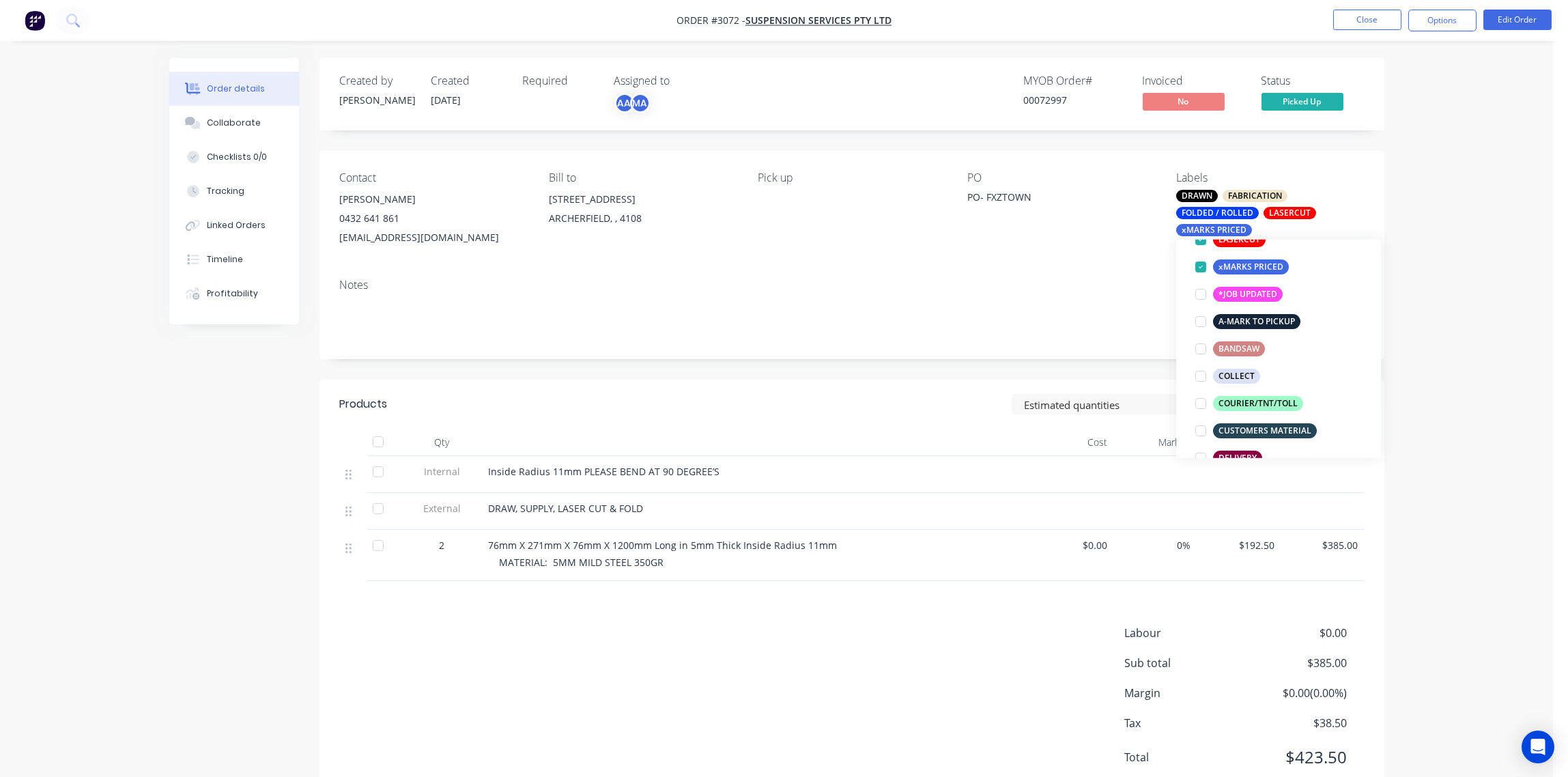
click at [1095, 281] on div "Notes" at bounding box center [852, 285] width 1024 height 13
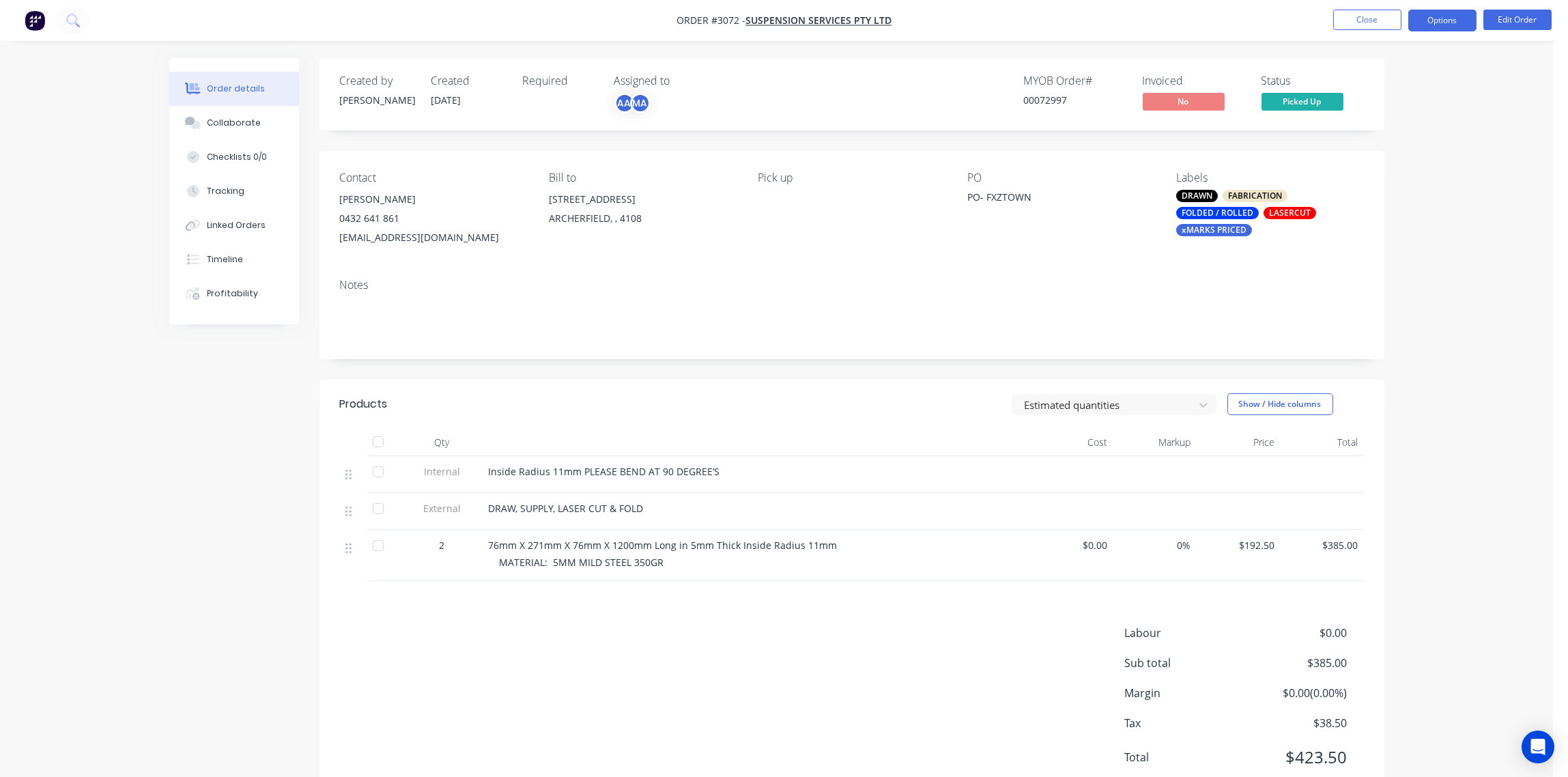
click at [1448, 18] on button "Options" at bounding box center [1443, 20] width 69 height 22
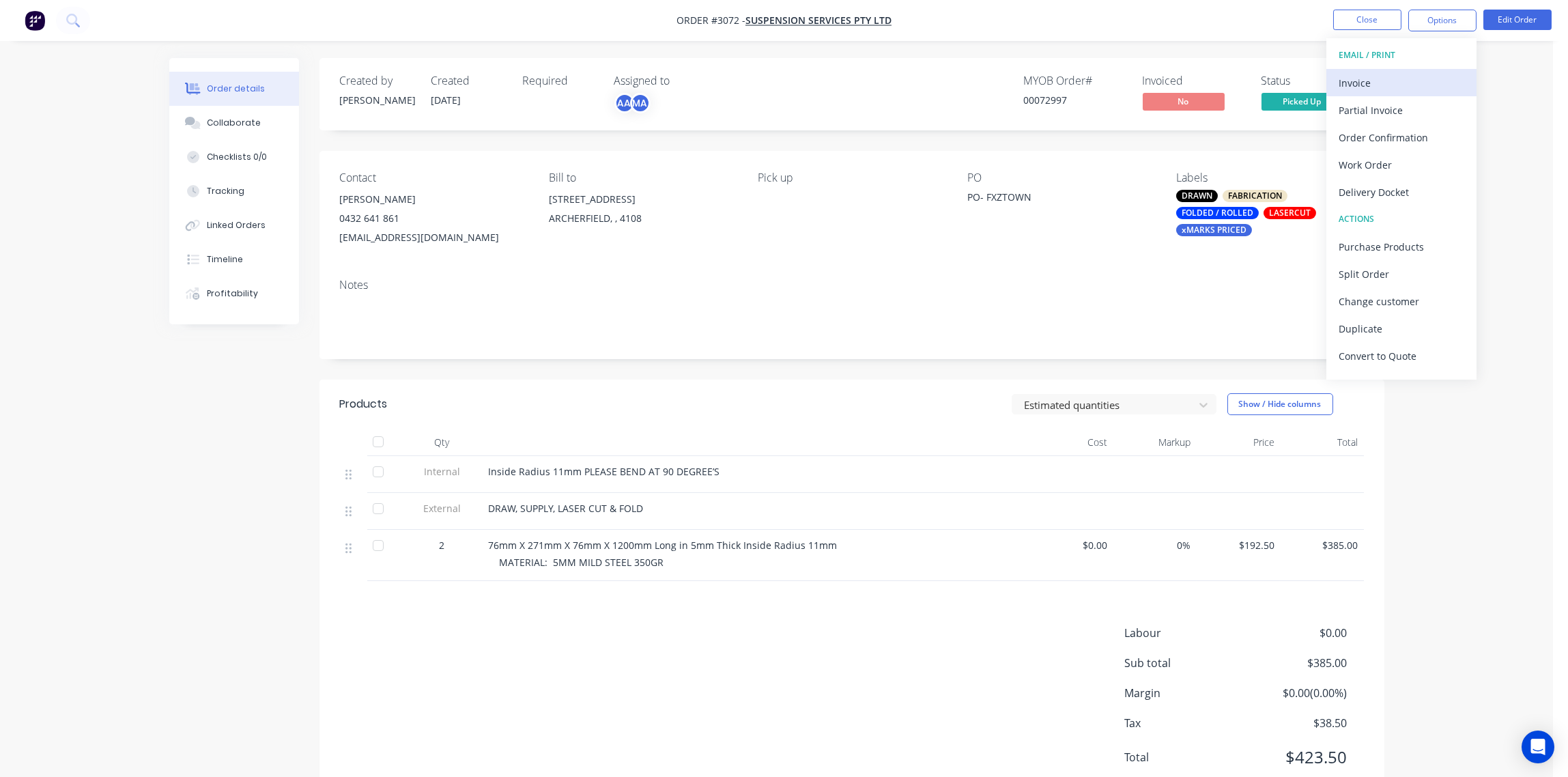
click at [1387, 84] on div "Invoice" at bounding box center [1402, 83] width 126 height 20
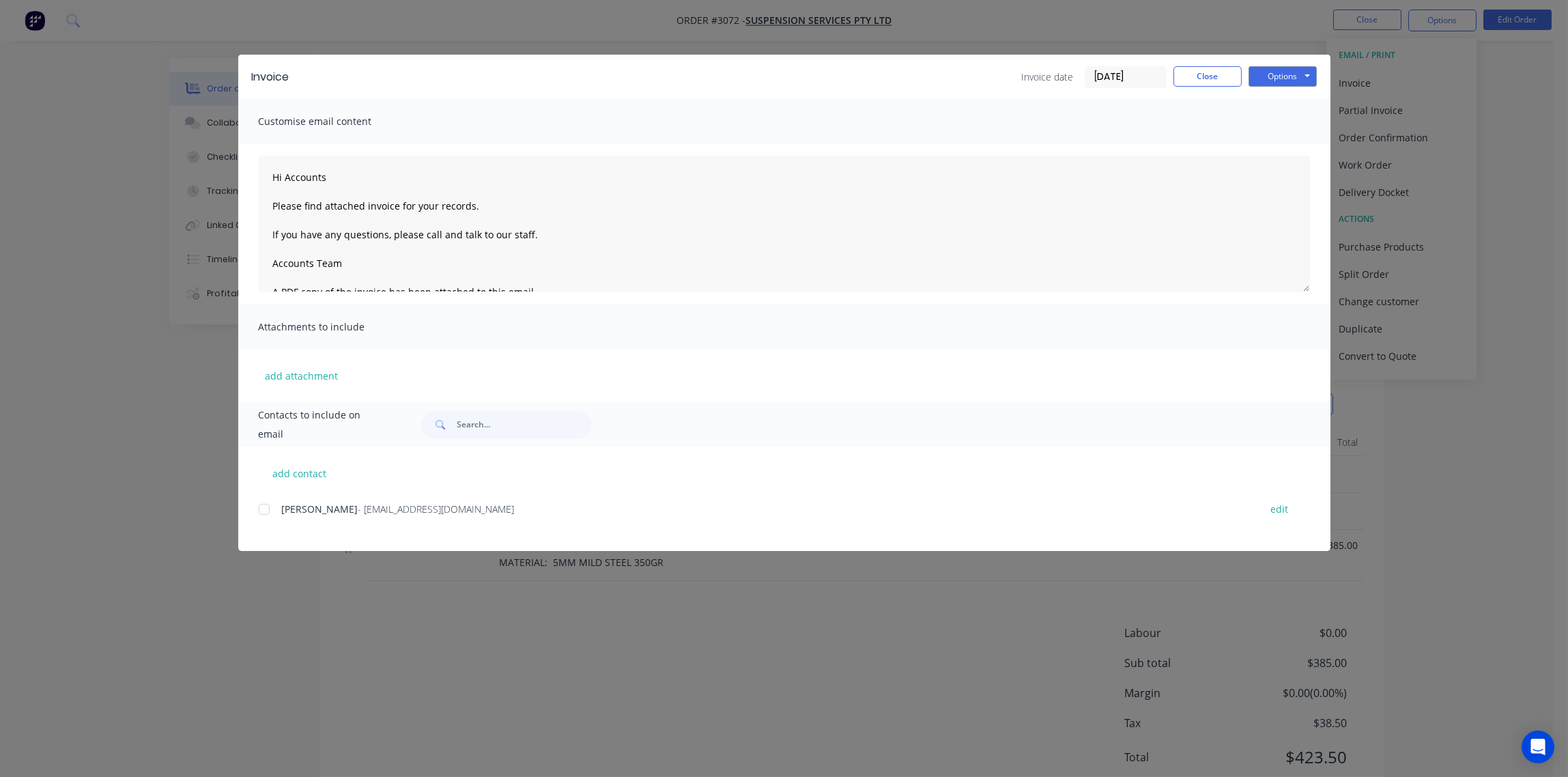
click at [261, 512] on div at bounding box center [264, 509] width 27 height 27
click at [1287, 74] on button "Options" at bounding box center [1284, 76] width 69 height 20
click at [1283, 147] on button "Email" at bounding box center [1292, 146] width 87 height 23
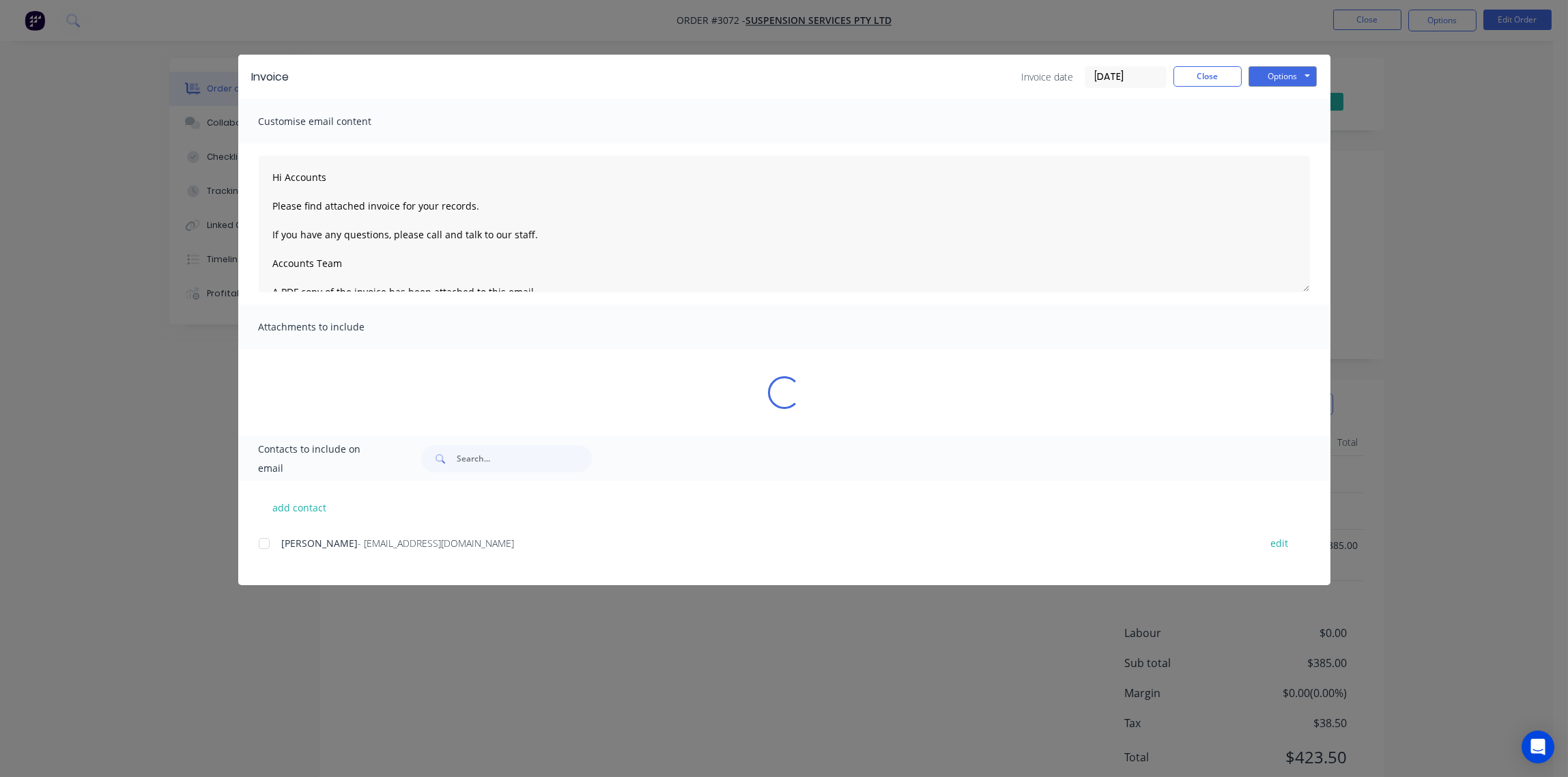
type textarea "Hi Accounts Please find attached invoice for your records. If you have any ques…"
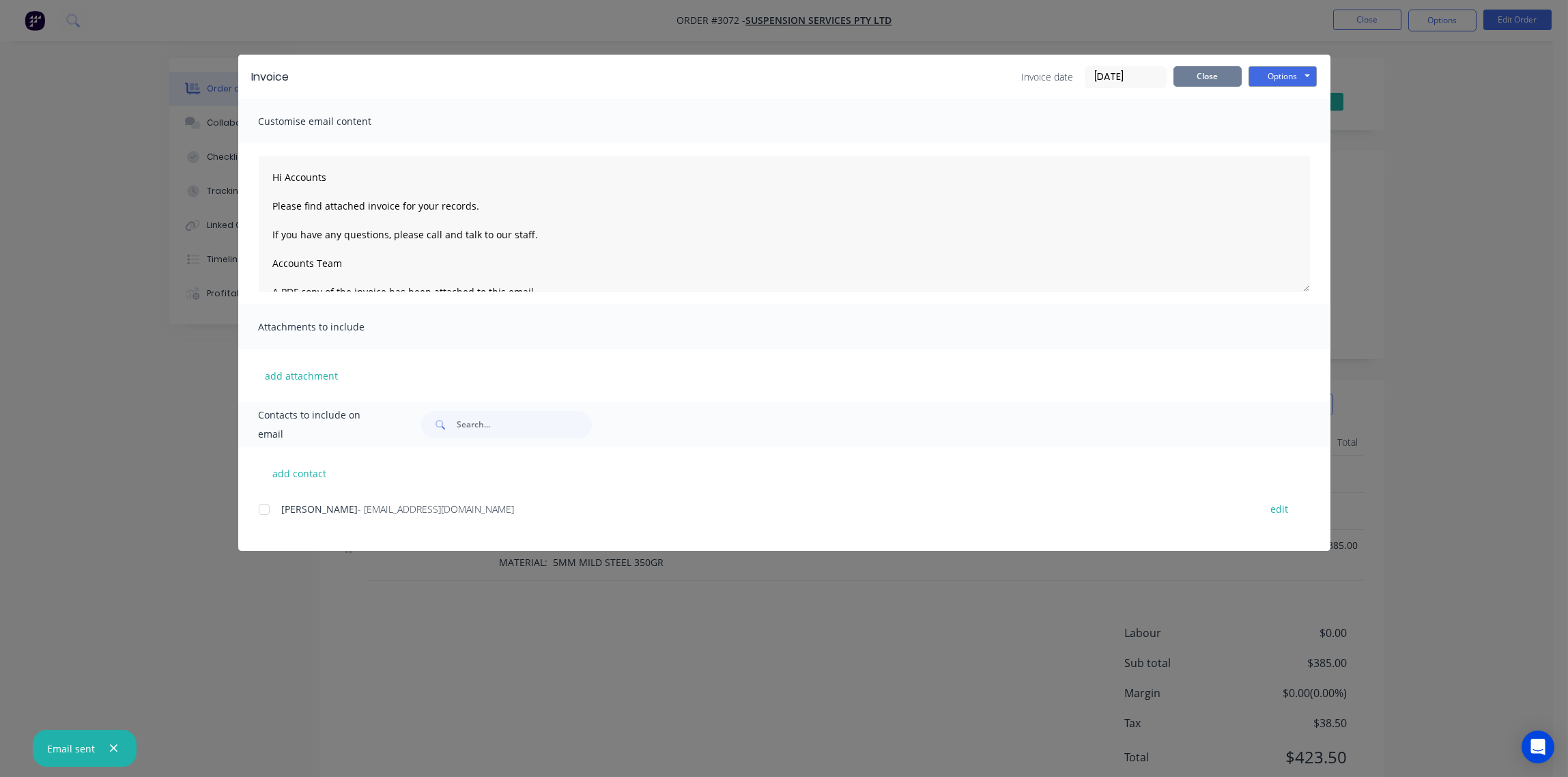
click at [1212, 78] on button "Close" at bounding box center [1208, 76] width 69 height 20
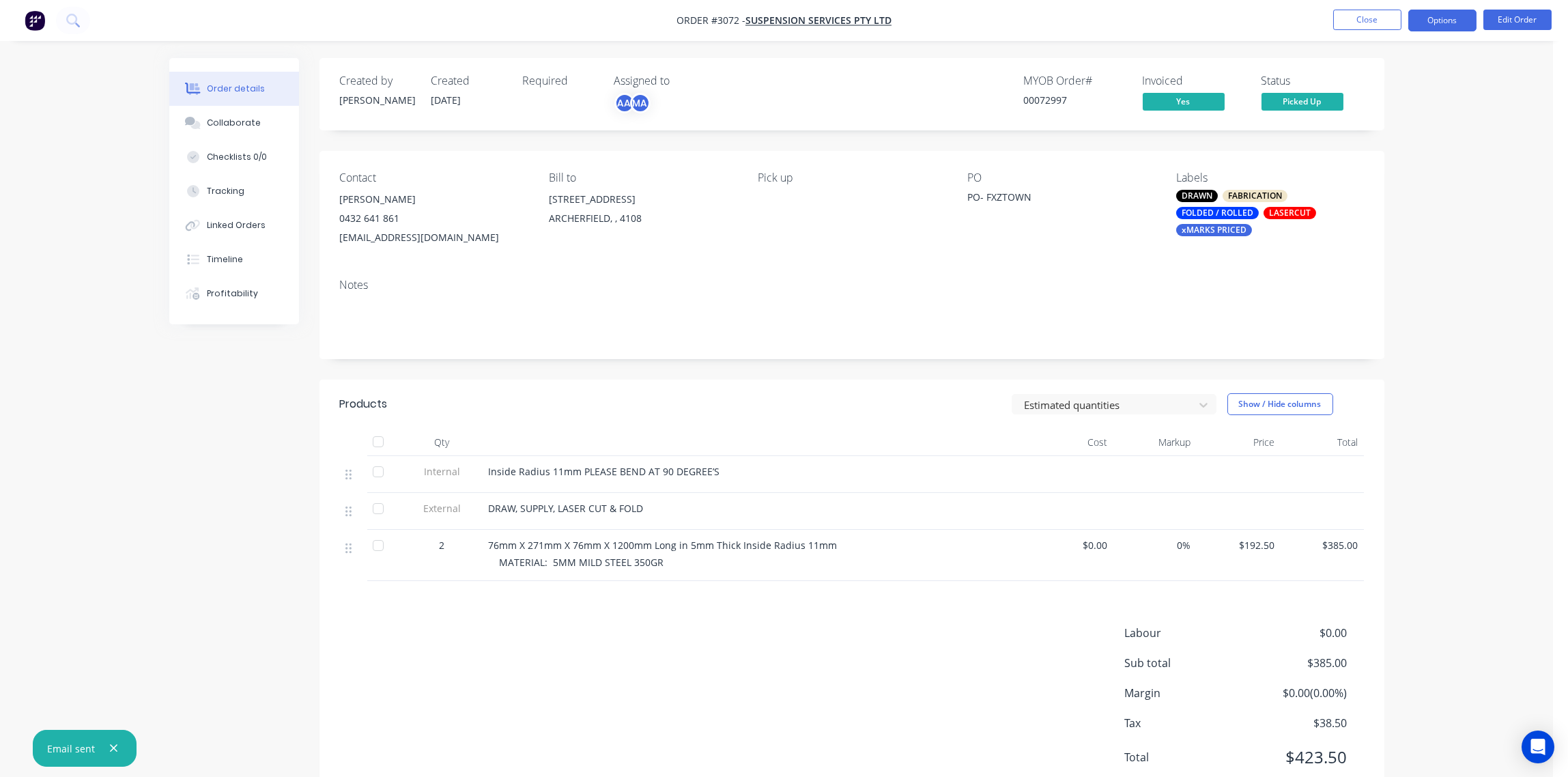
click at [1443, 26] on button "Options" at bounding box center [1443, 20] width 69 height 22
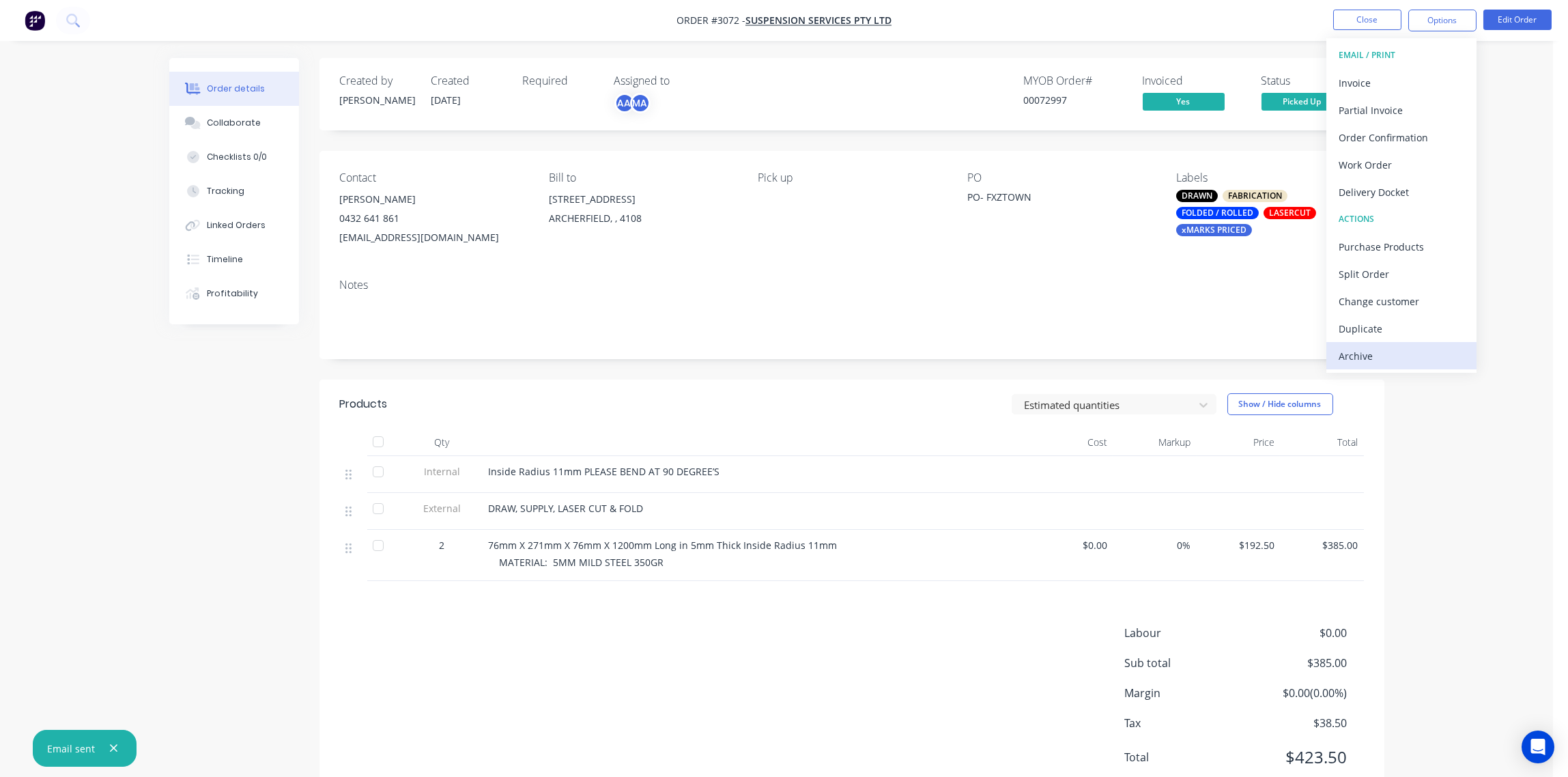
click at [1382, 350] on div "Archive" at bounding box center [1402, 356] width 126 height 20
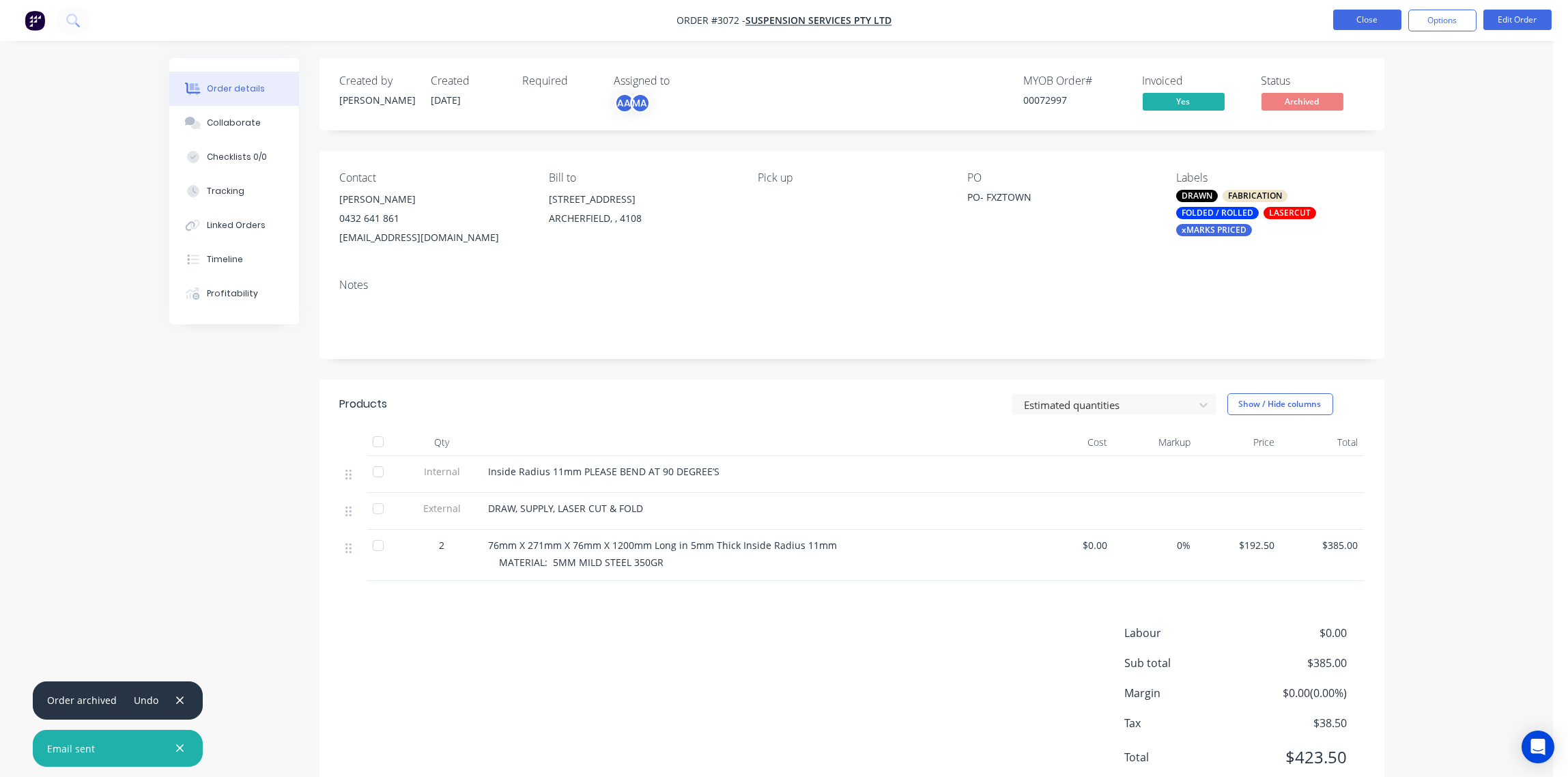
click at [1378, 15] on button "Close" at bounding box center [1368, 20] width 69 height 20
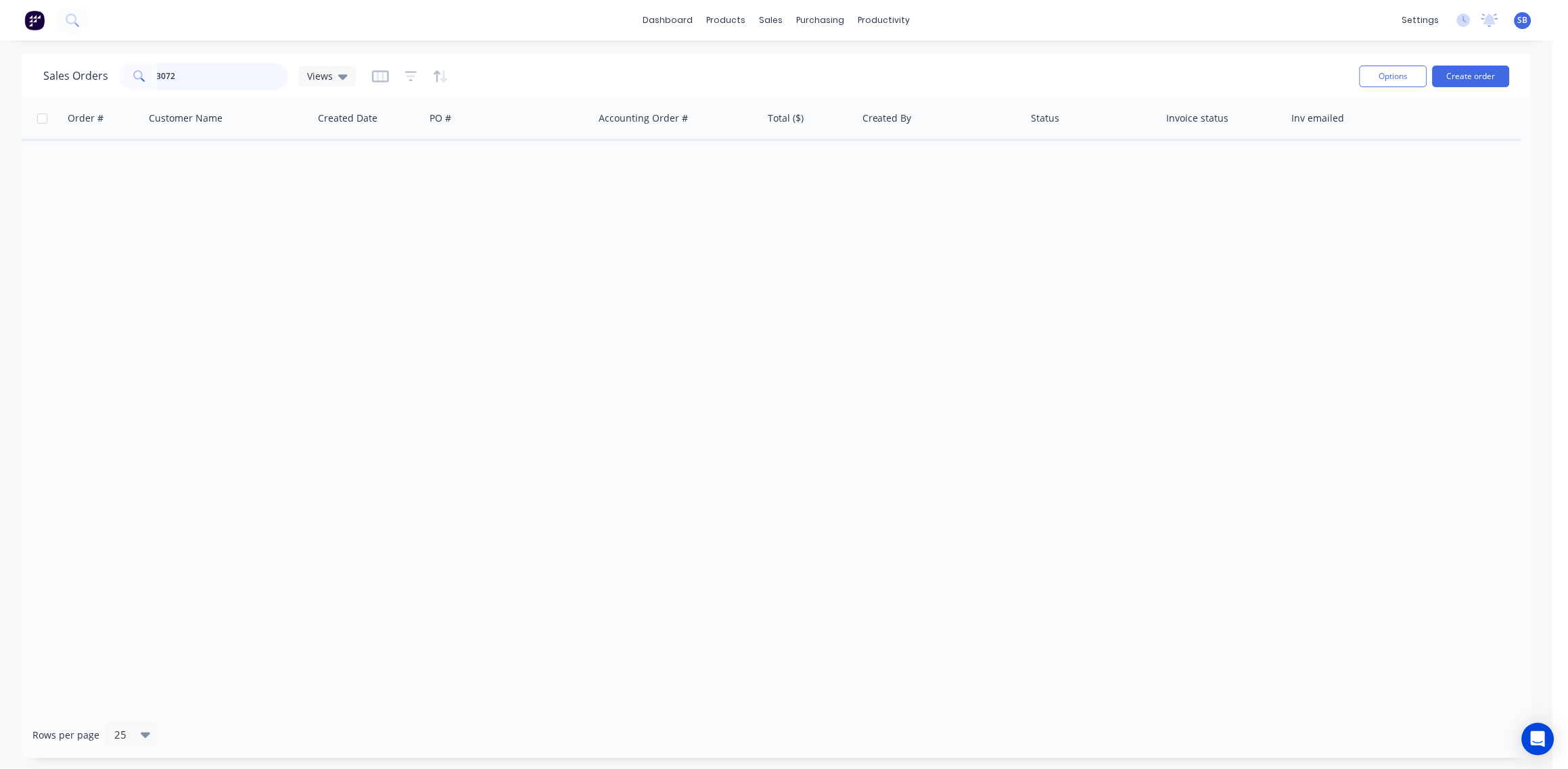
click at [183, 74] on input "3072" at bounding box center [223, 76] width 132 height 27
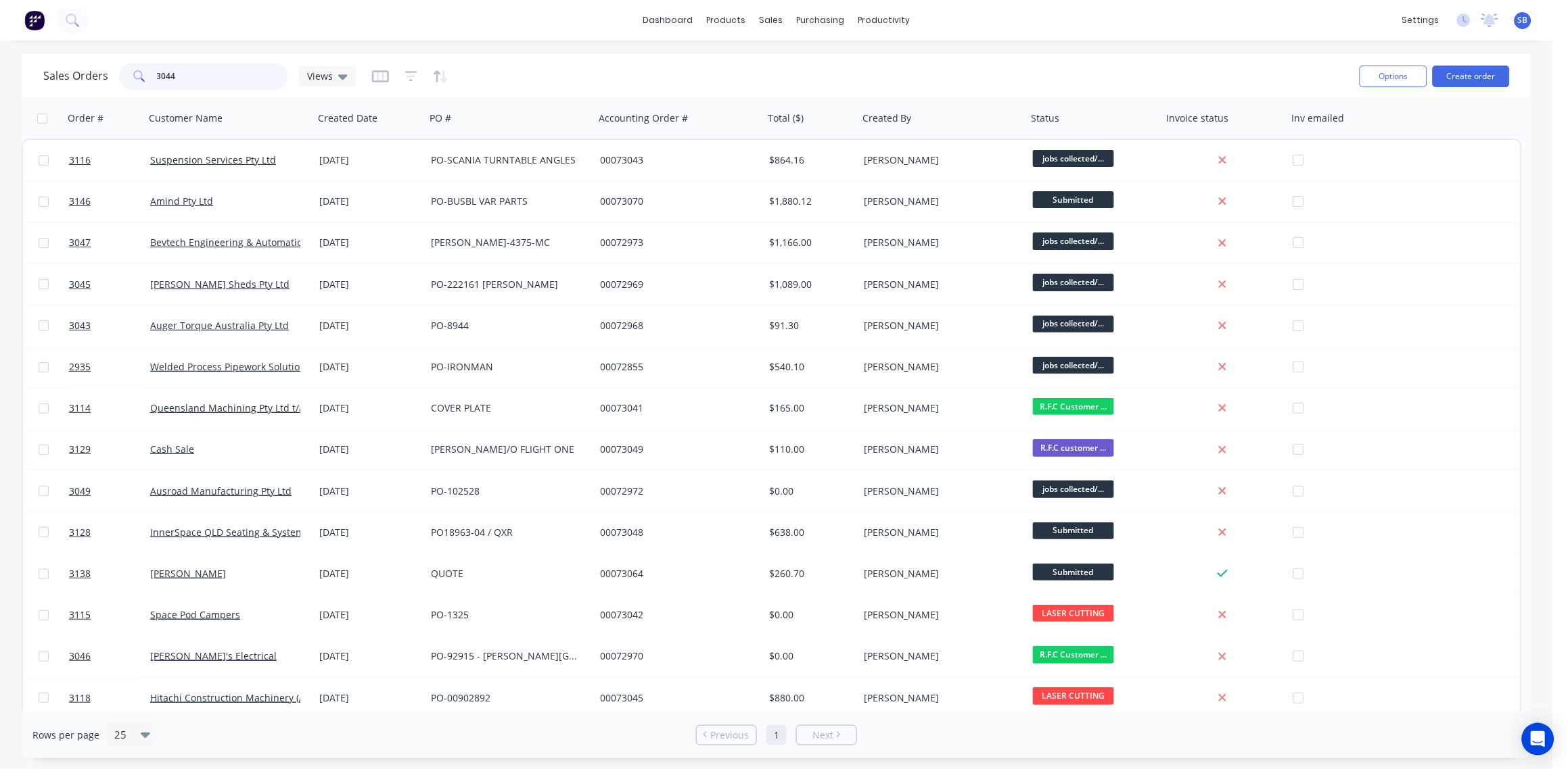
type input "3044"
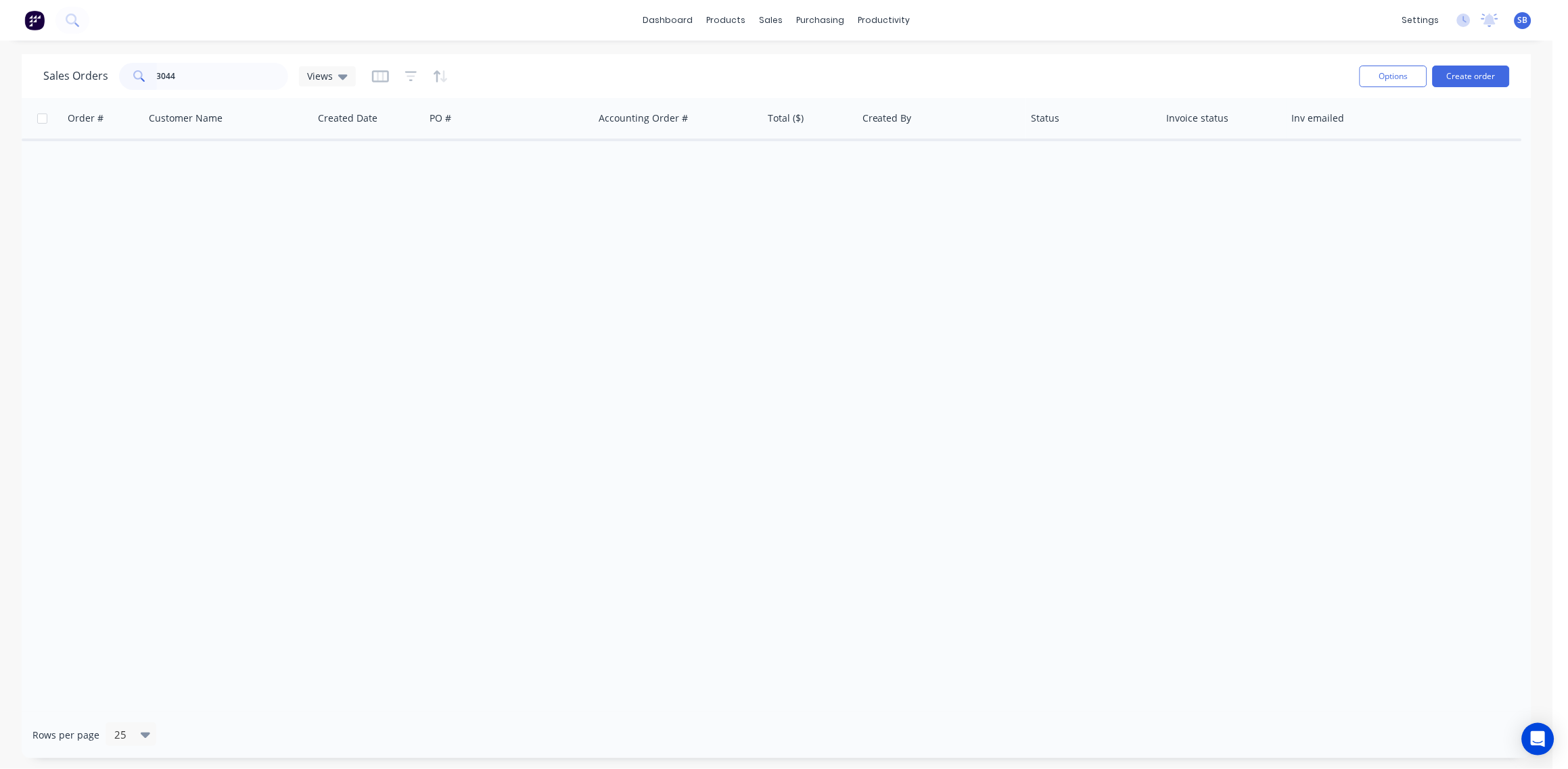
click at [415, 78] on div at bounding box center [410, 76] width 76 height 22
click at [405, 79] on icon "button" at bounding box center [411, 76] width 12 height 14
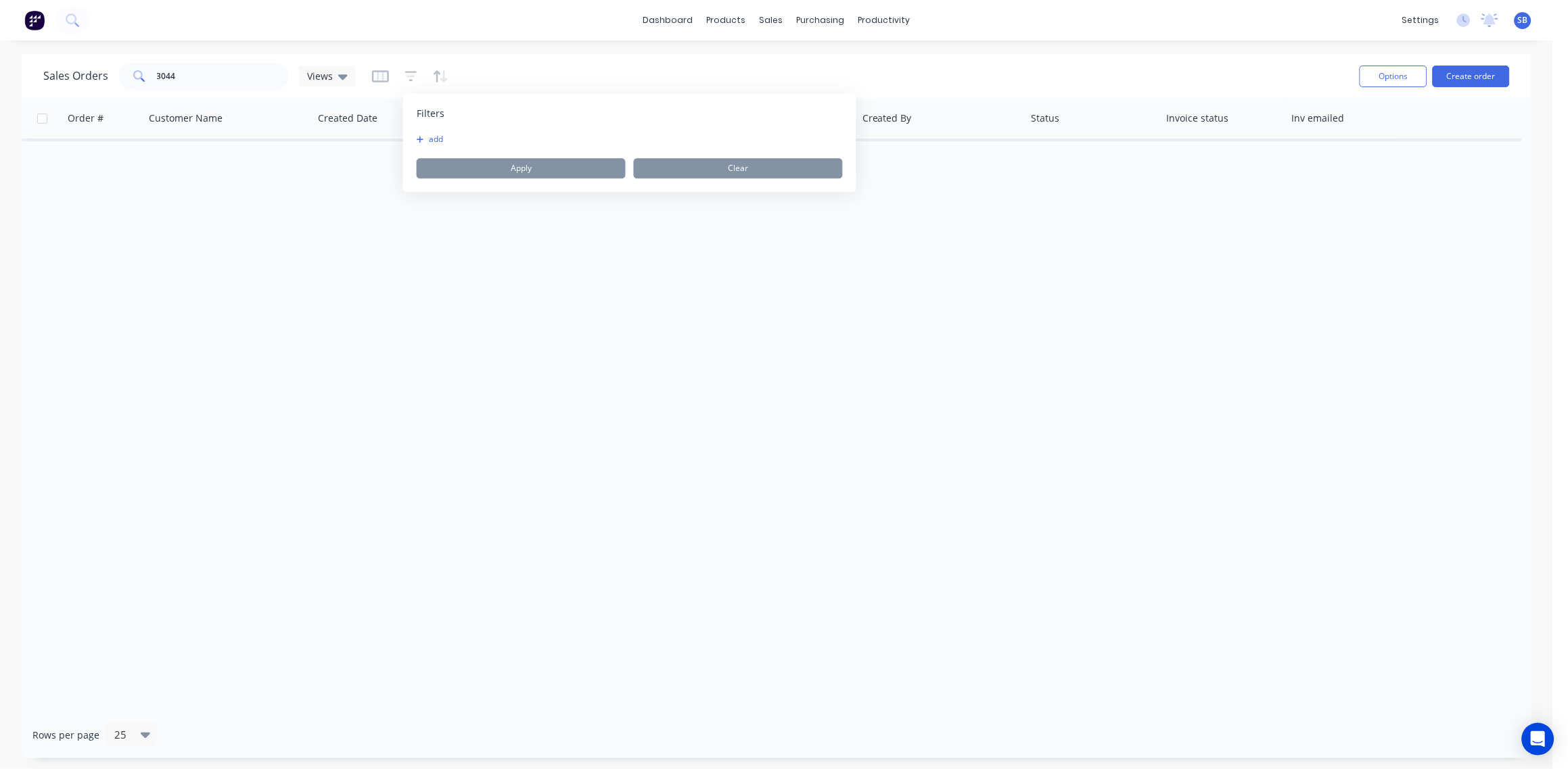
click at [444, 139] on button "add" at bounding box center [433, 138] width 34 height 11
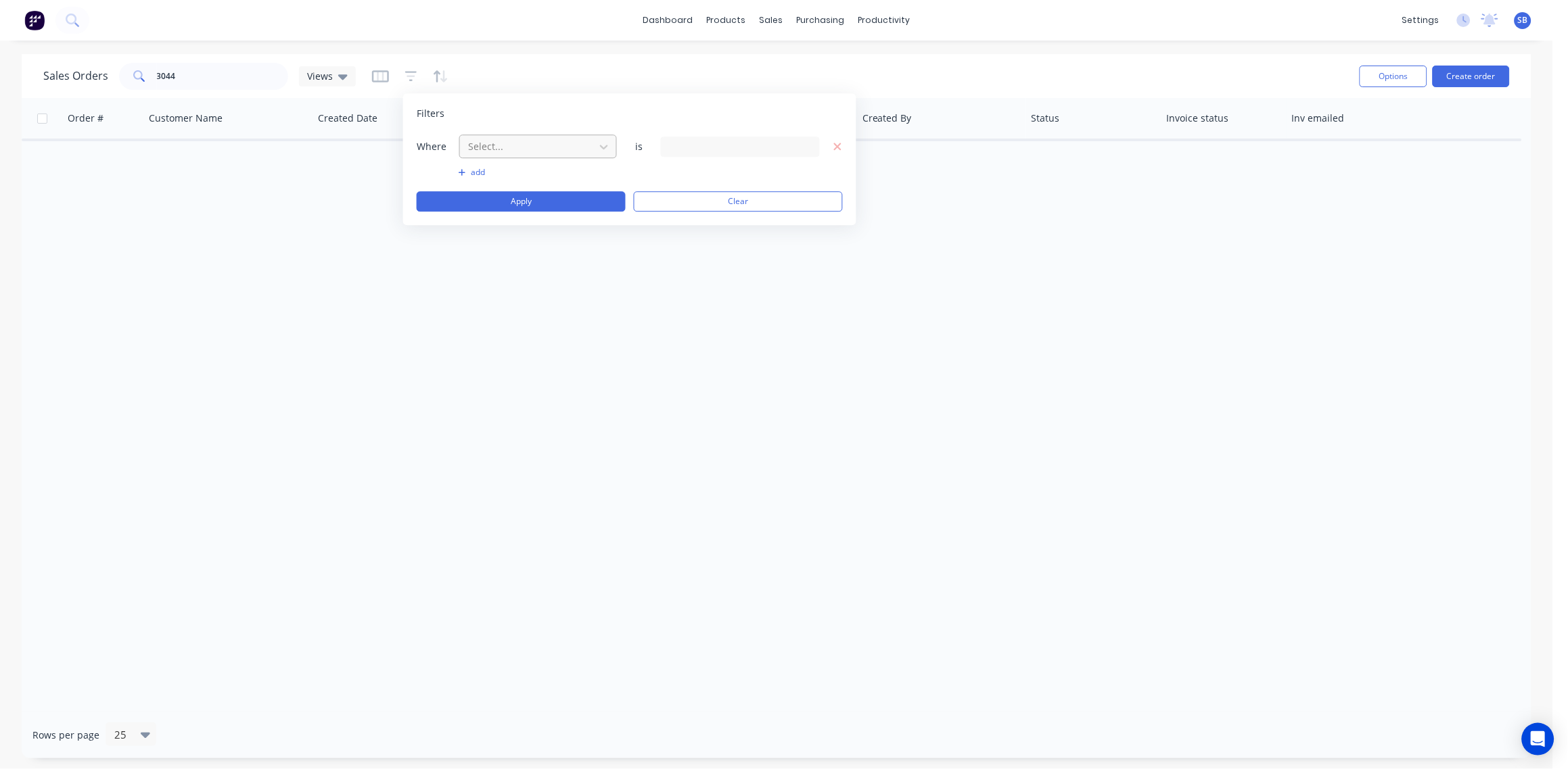
click at [523, 148] on div at bounding box center [527, 146] width 121 height 17
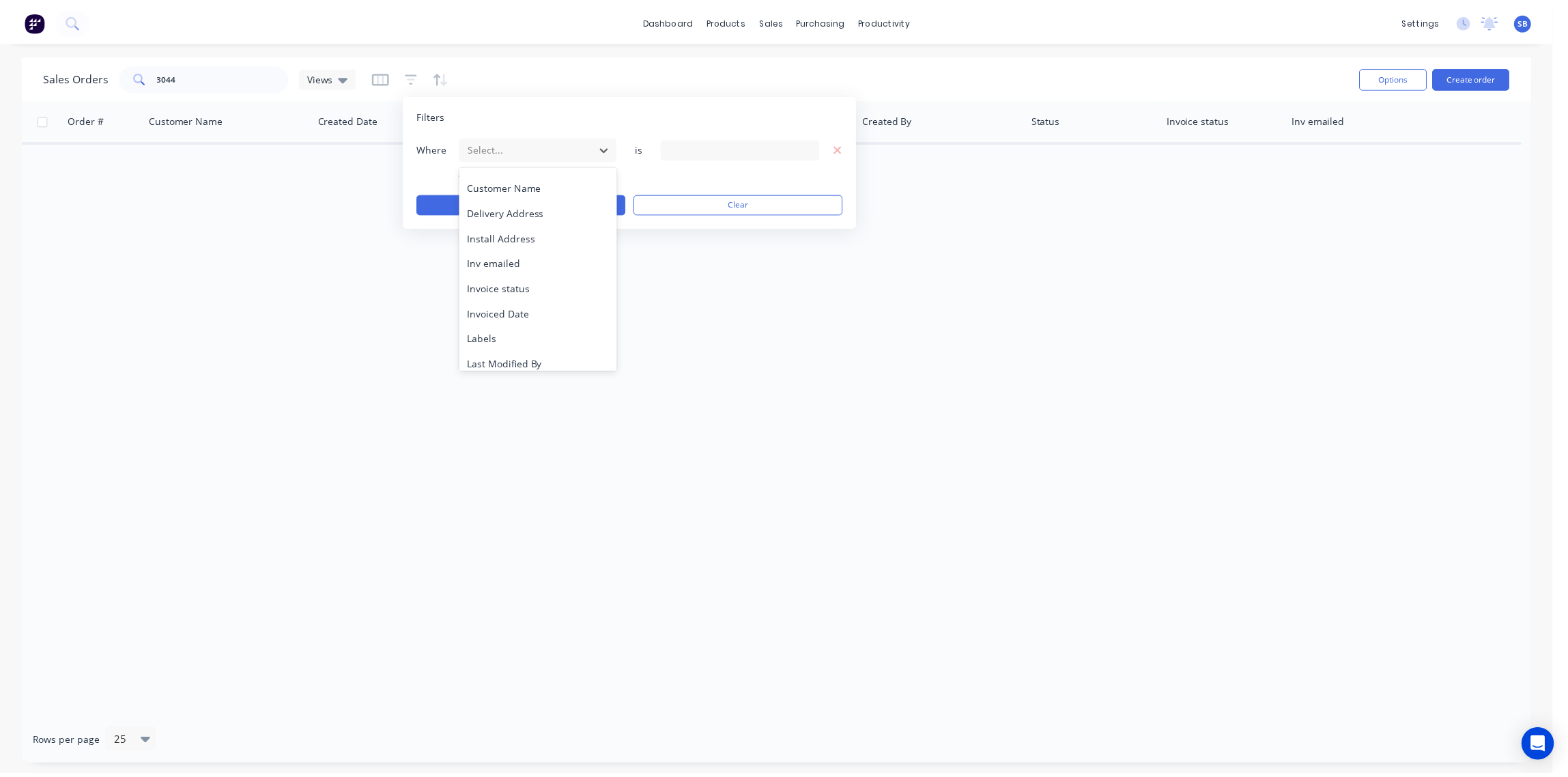
scroll to position [356, 0]
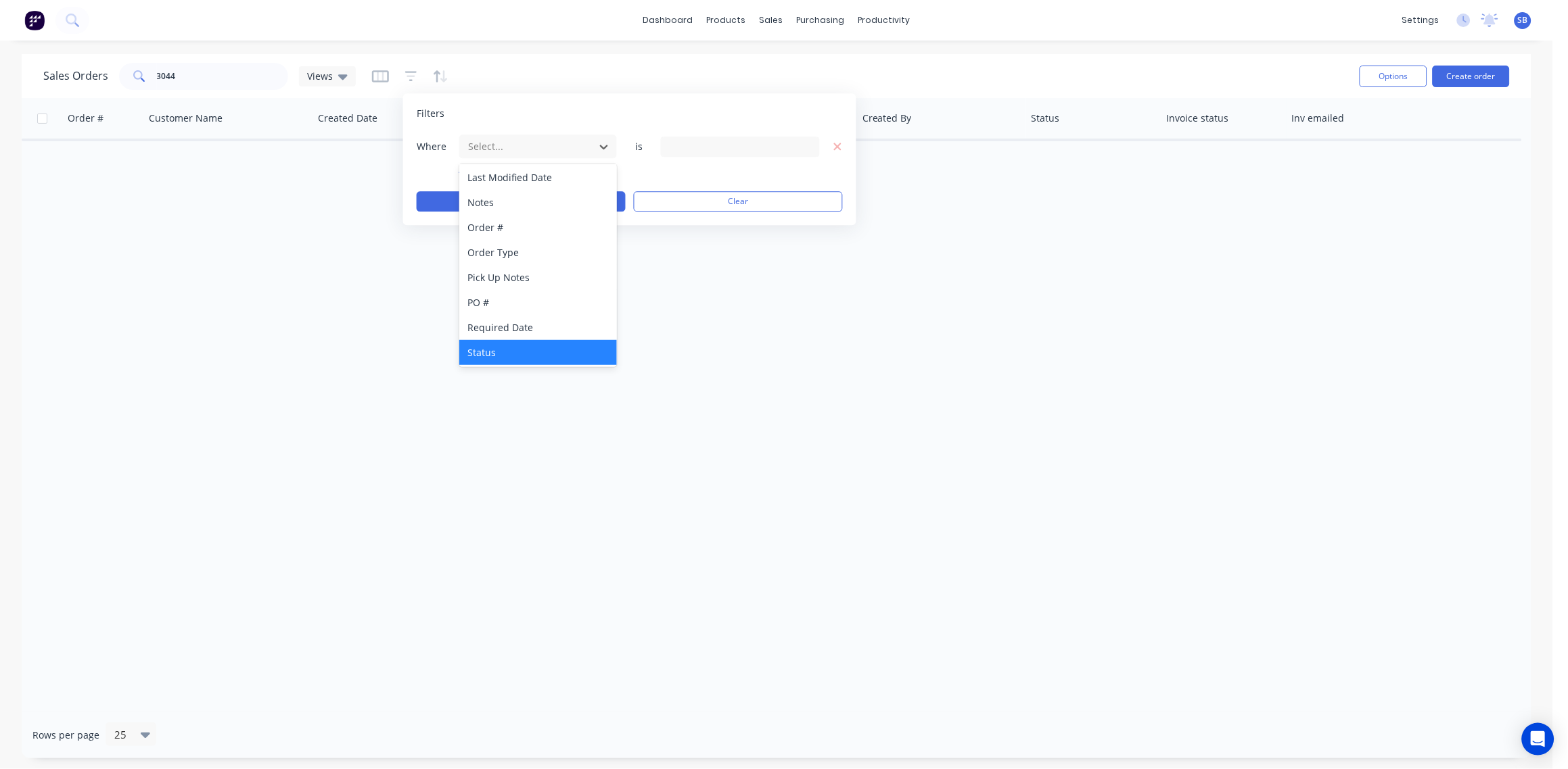
click at [504, 349] on div "Status" at bounding box center [538, 352] width 158 height 25
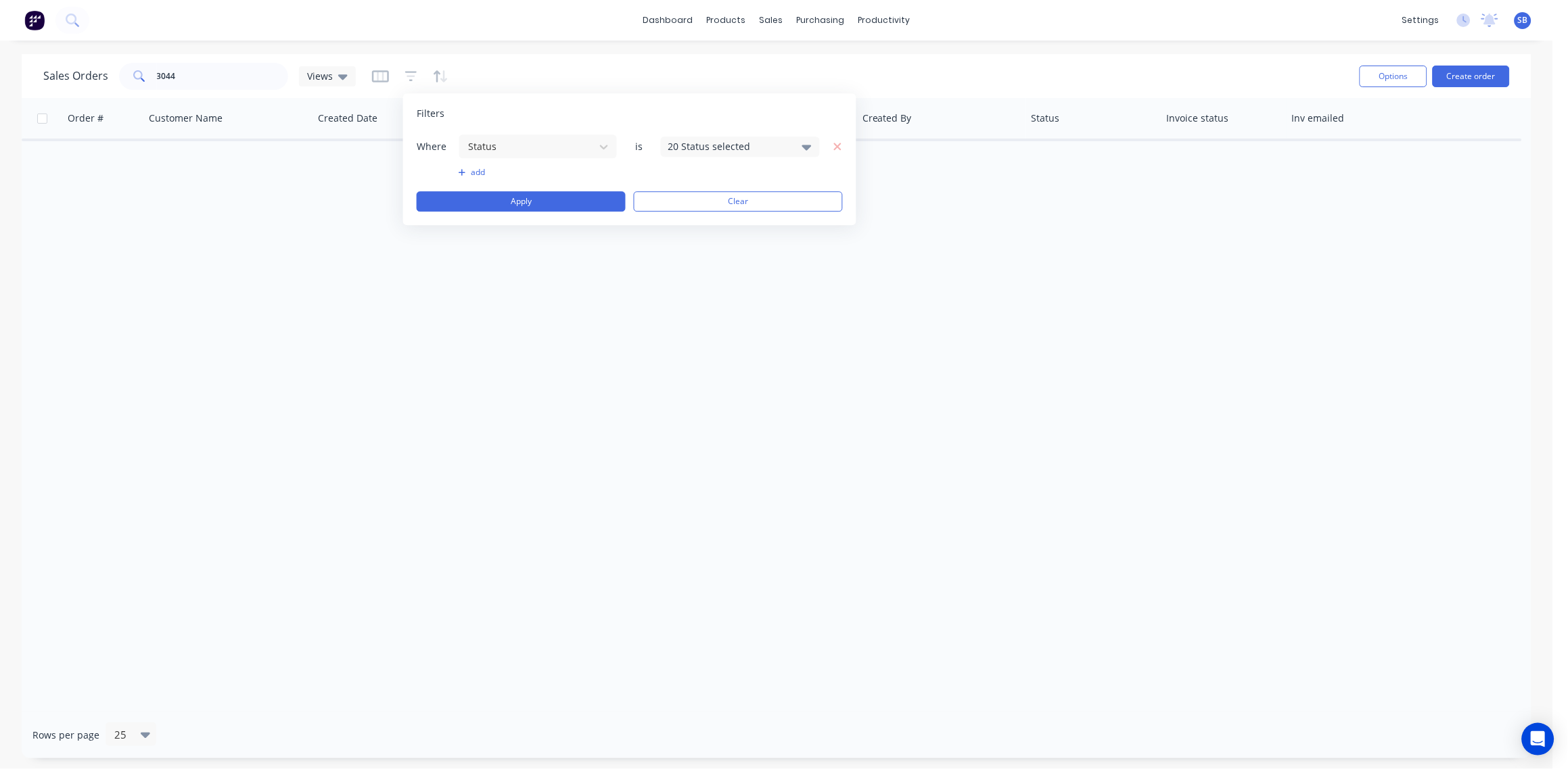
click at [778, 138] on div "20 Status selected" at bounding box center [740, 147] width 159 height 20
click at [685, 223] on div at bounding box center [683, 220] width 27 height 27
click at [511, 306] on div "Order # Customer Name Created Date PO # Accounting Order # Total ($) Created By…" at bounding box center [777, 405] width 1510 height 614
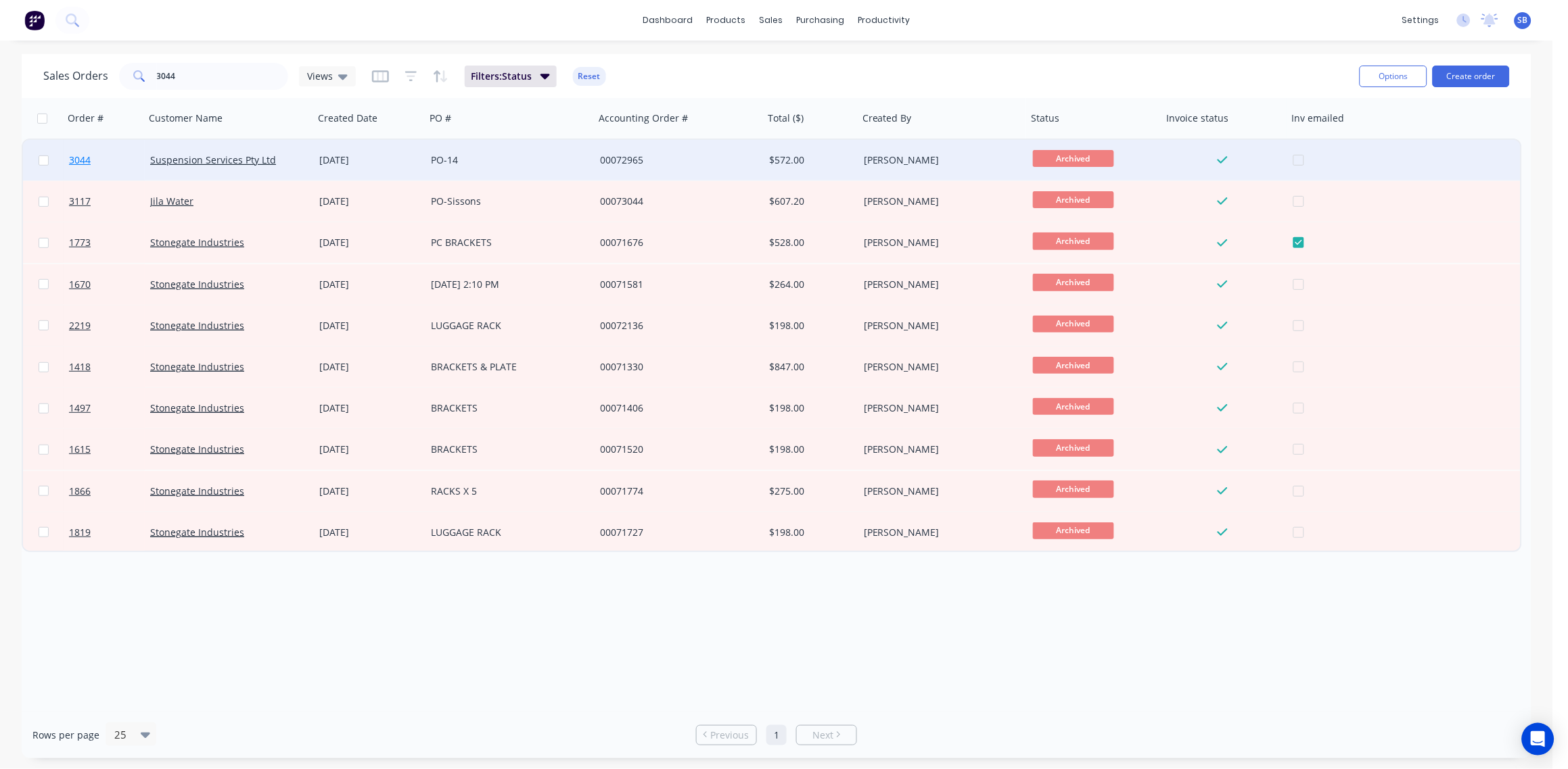
click at [84, 158] on span "3044" at bounding box center [79, 160] width 22 height 14
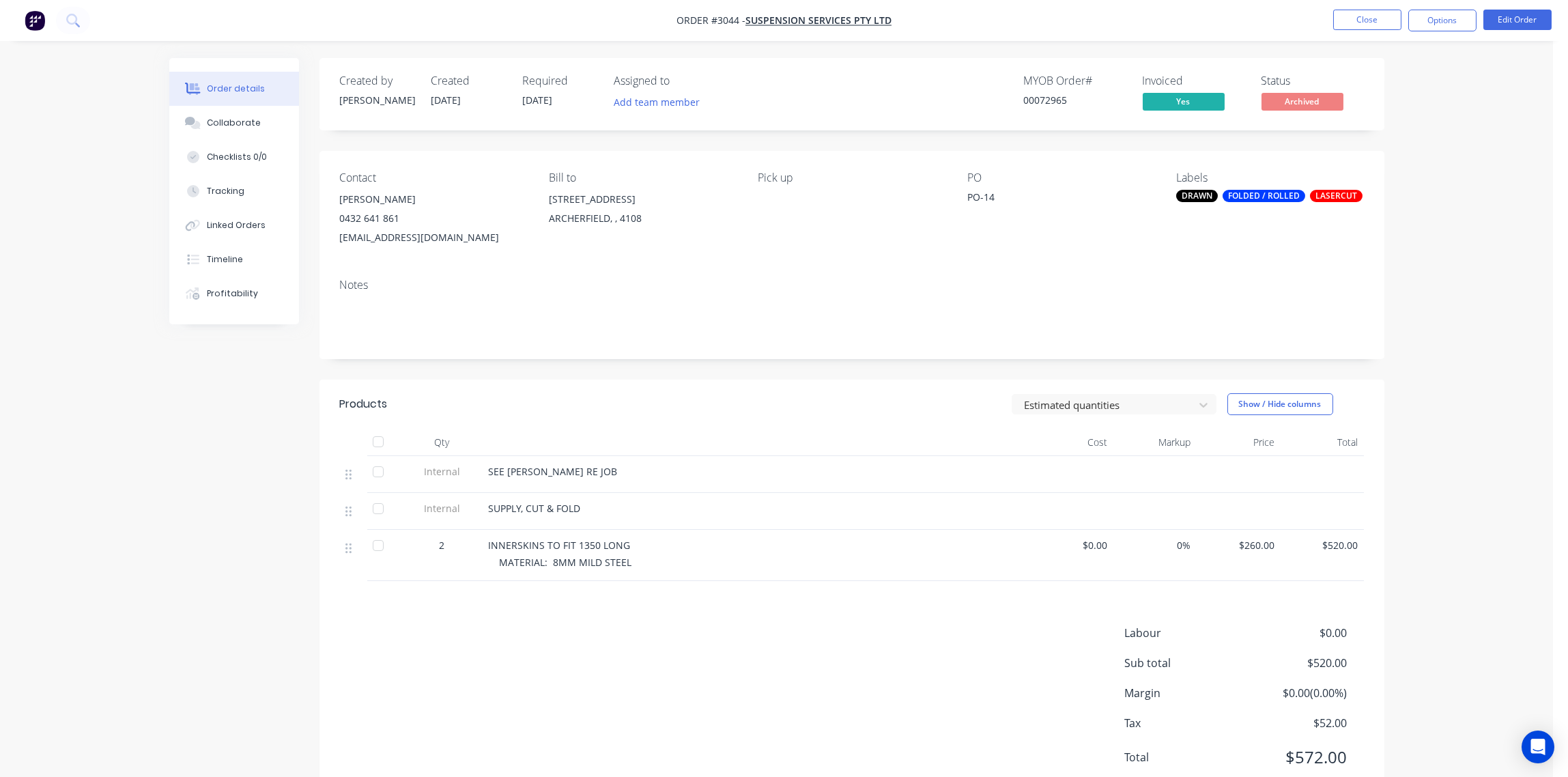
click at [1274, 195] on div "FOLDED / ROLLED" at bounding box center [1264, 195] width 83 height 12
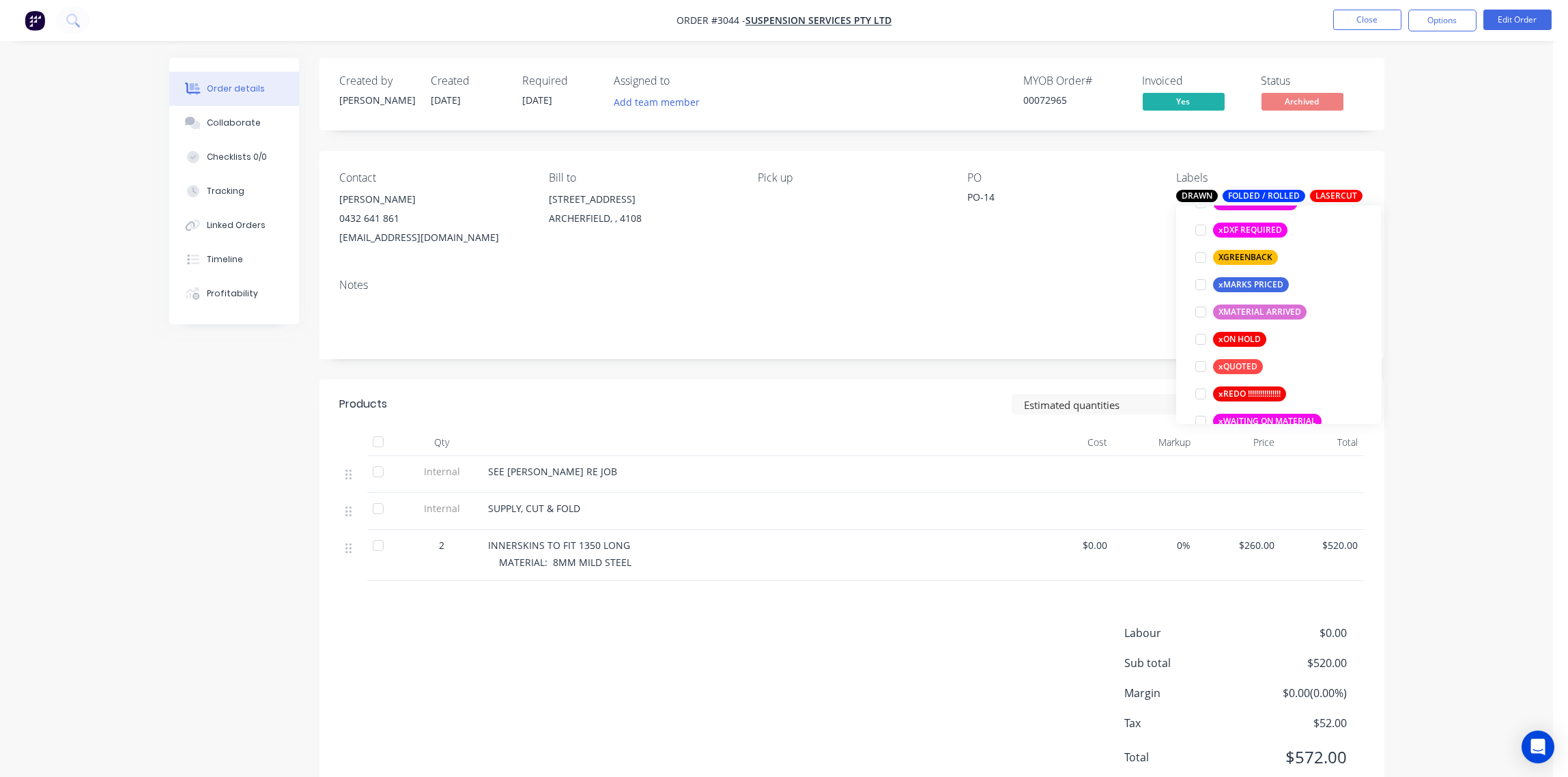
scroll to position [1229, 0]
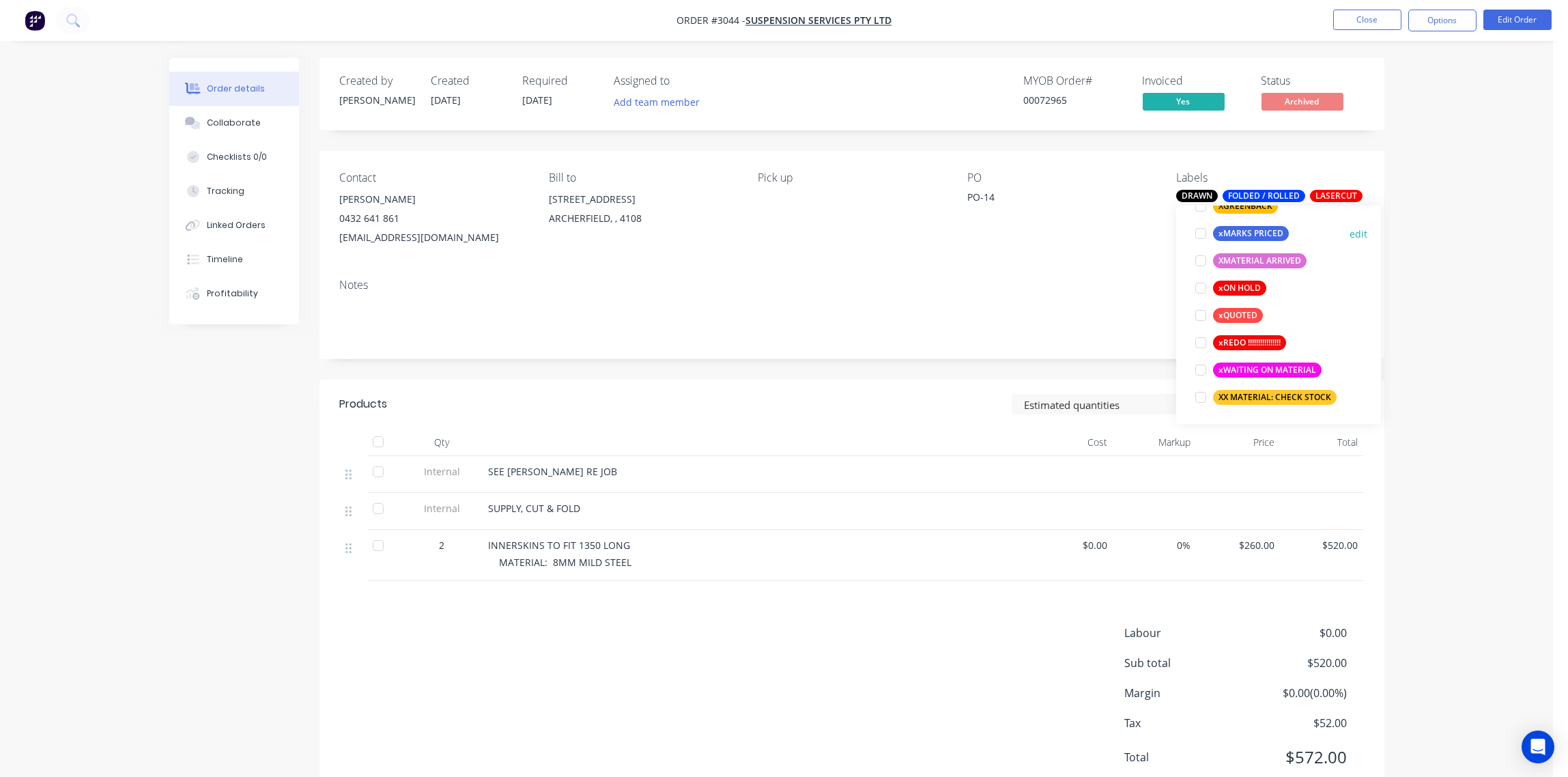
click at [1198, 232] on div at bounding box center [1200, 233] width 27 height 27
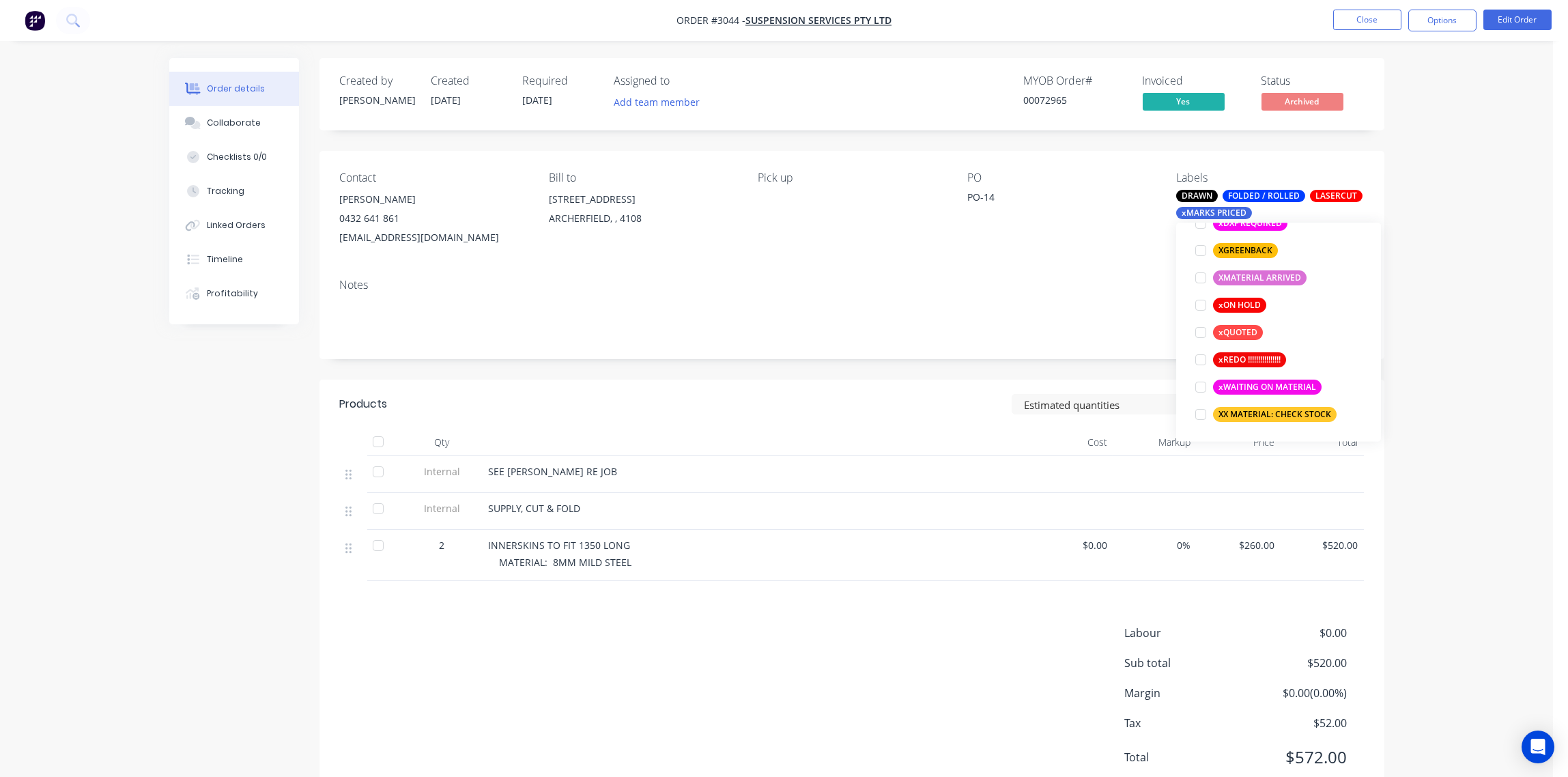
scroll to position [164, 0]
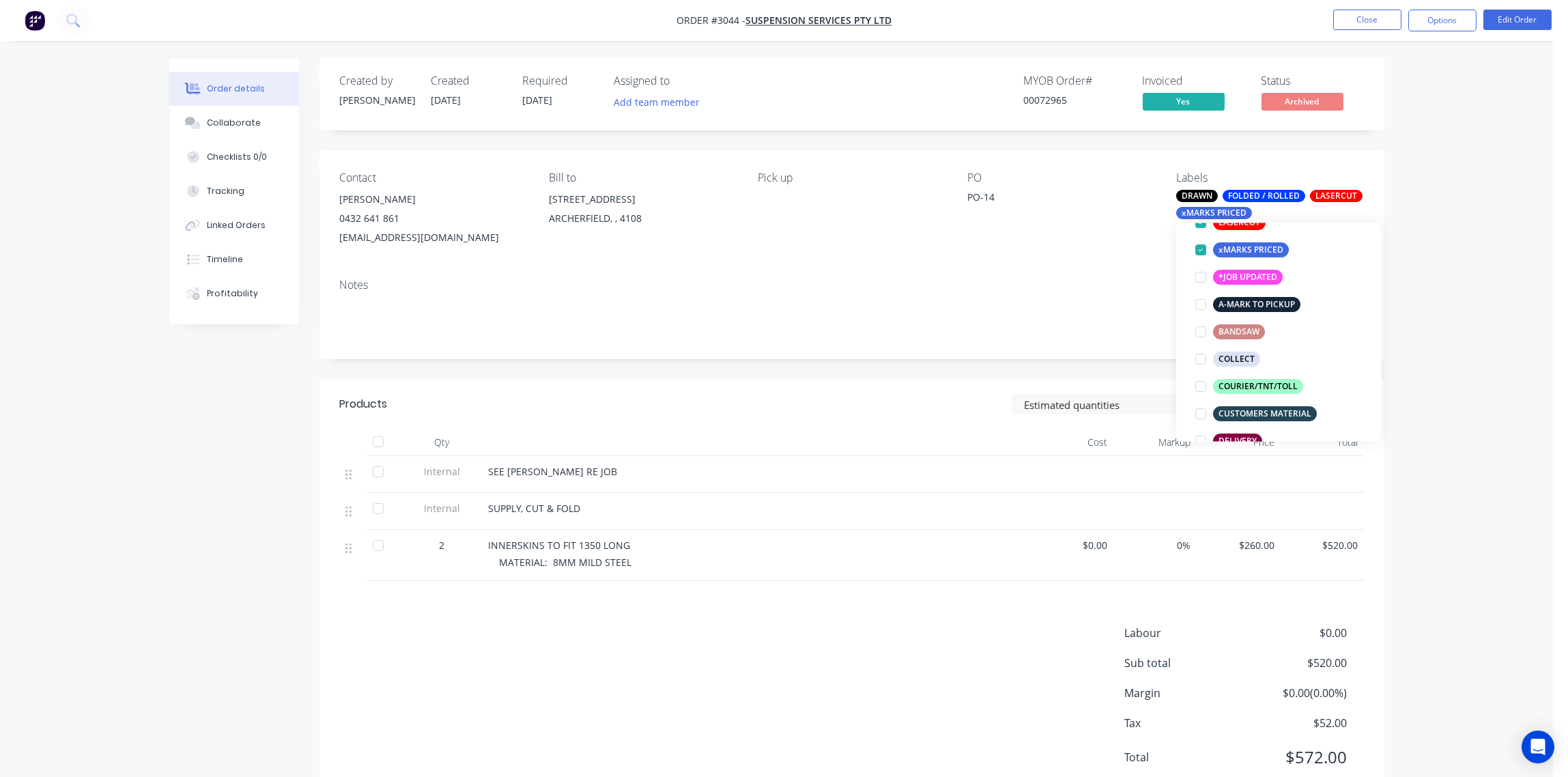
click at [991, 285] on div "Notes" at bounding box center [852, 285] width 1024 height 13
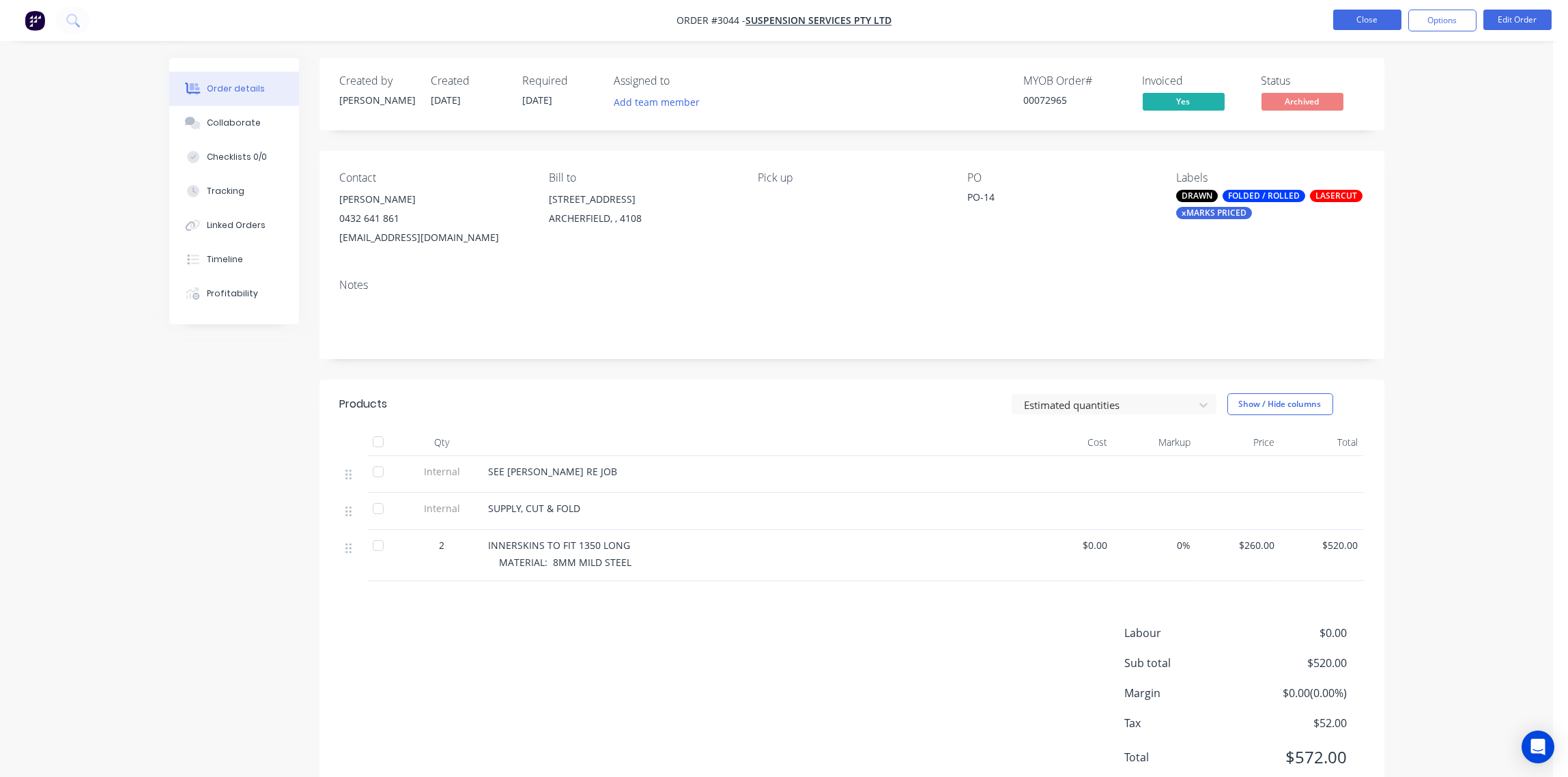
click at [1368, 21] on button "Close" at bounding box center [1368, 20] width 69 height 20
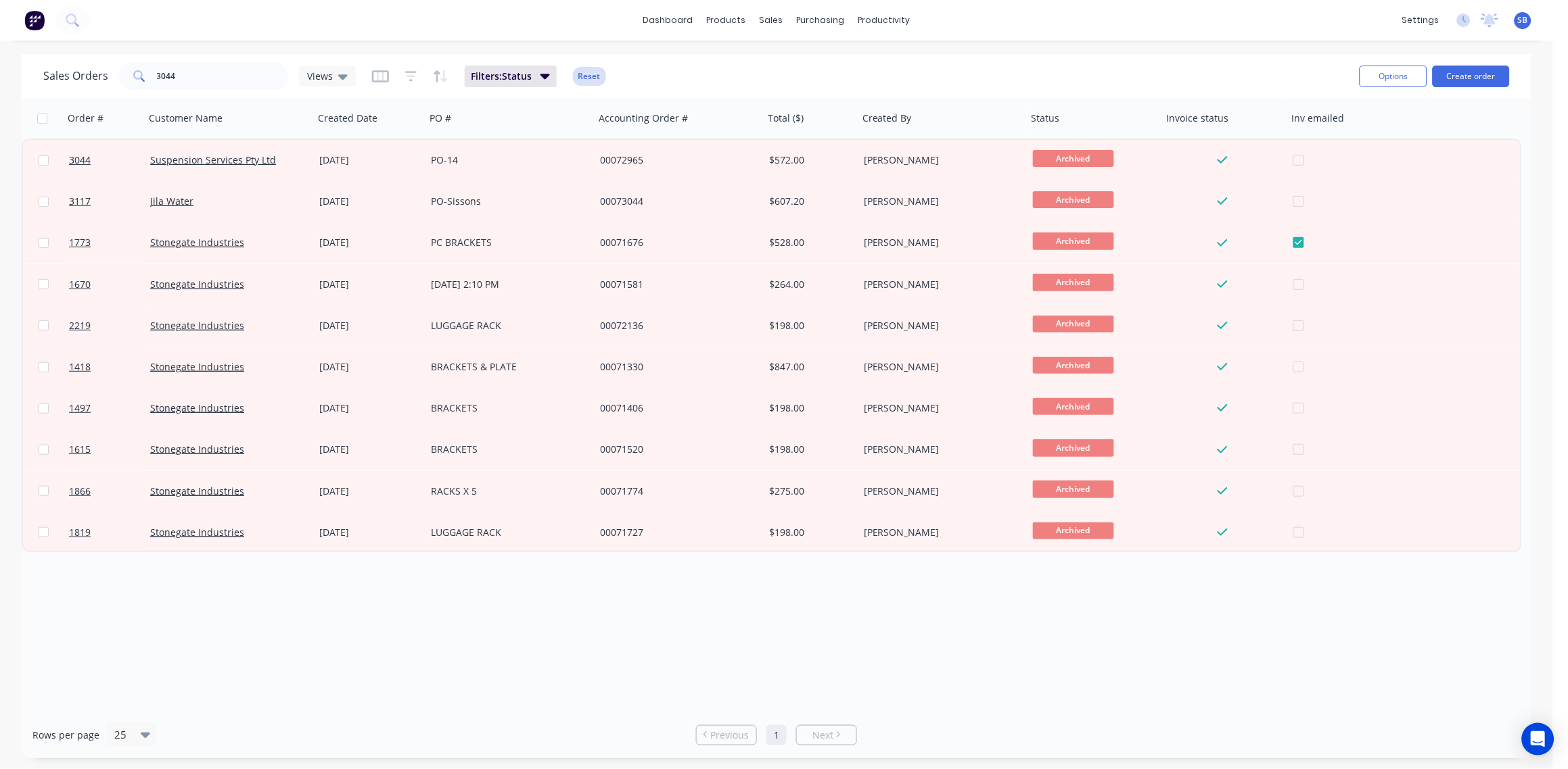
click at [590, 76] on button "Reset" at bounding box center [589, 76] width 33 height 19
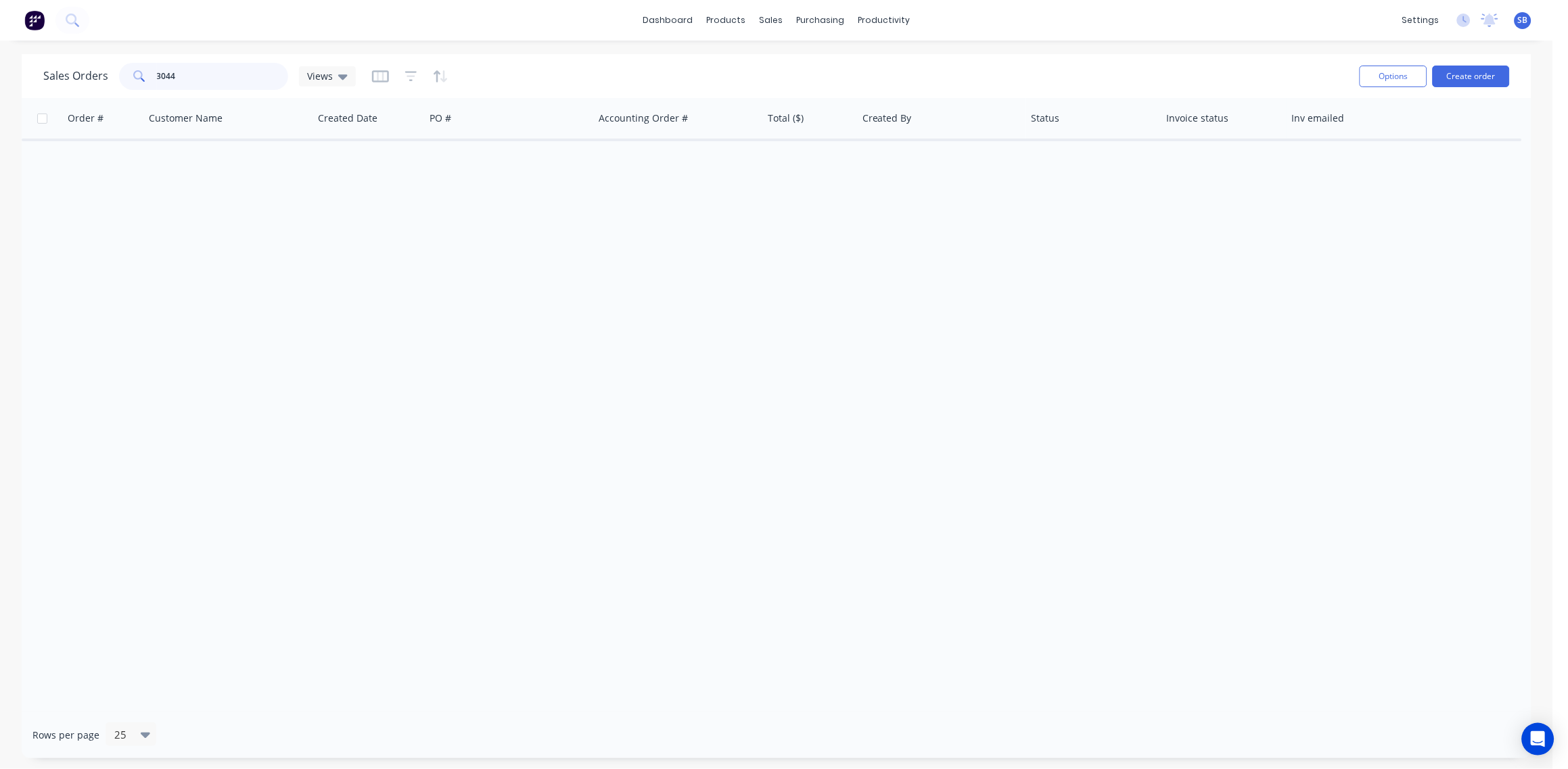
drag, startPoint x: 205, startPoint y: 77, endPoint x: 21, endPoint y: 79, distance: 184.0
click at [22, 79] on div "Sales Orders 3044 Views Options Create order" at bounding box center [777, 76] width 1510 height 44
type input "3116"
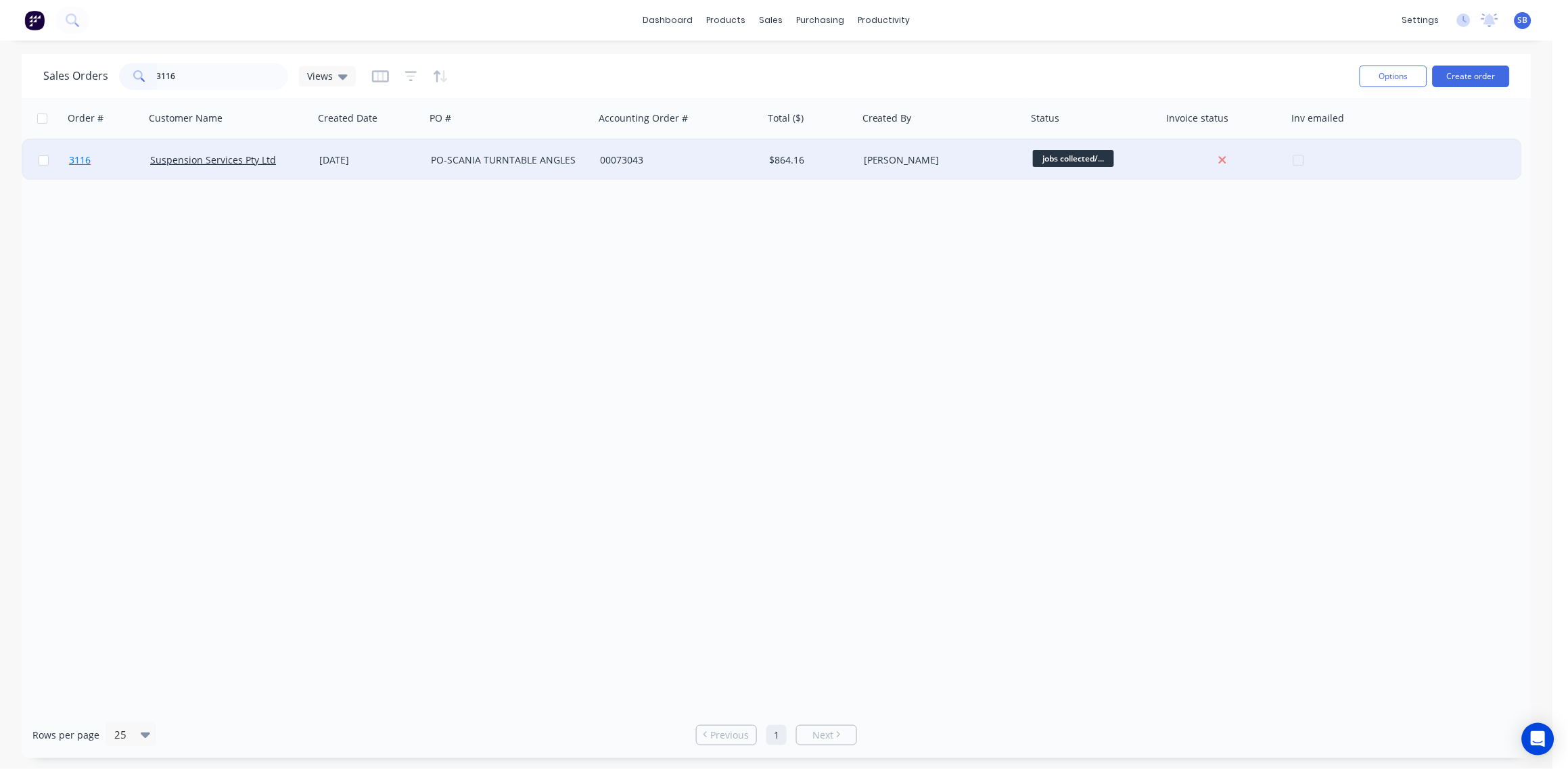
click at [78, 163] on span "3116" at bounding box center [79, 160] width 22 height 14
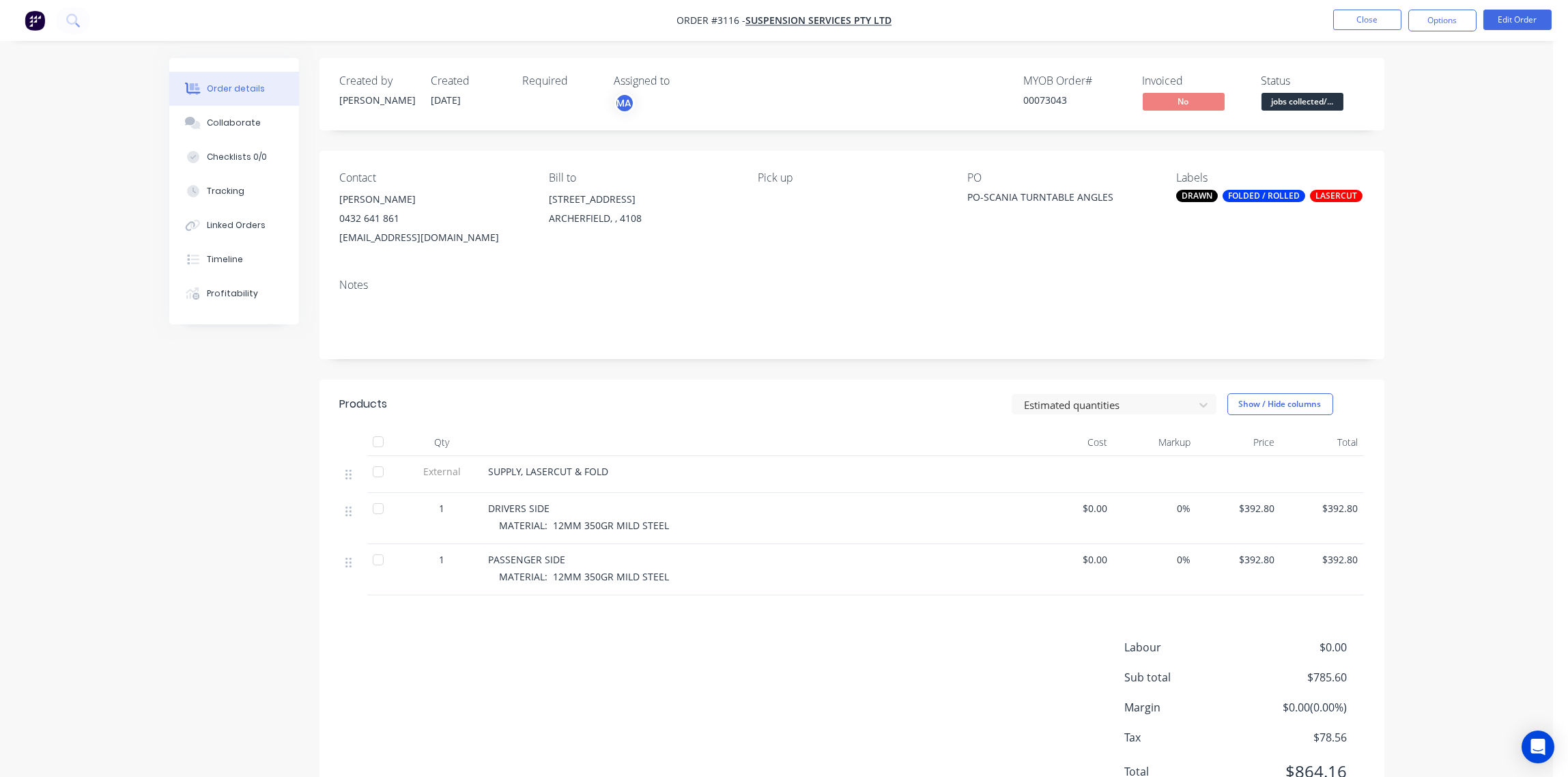
click at [1263, 193] on div "FOLDED / ROLLED" at bounding box center [1264, 195] width 83 height 12
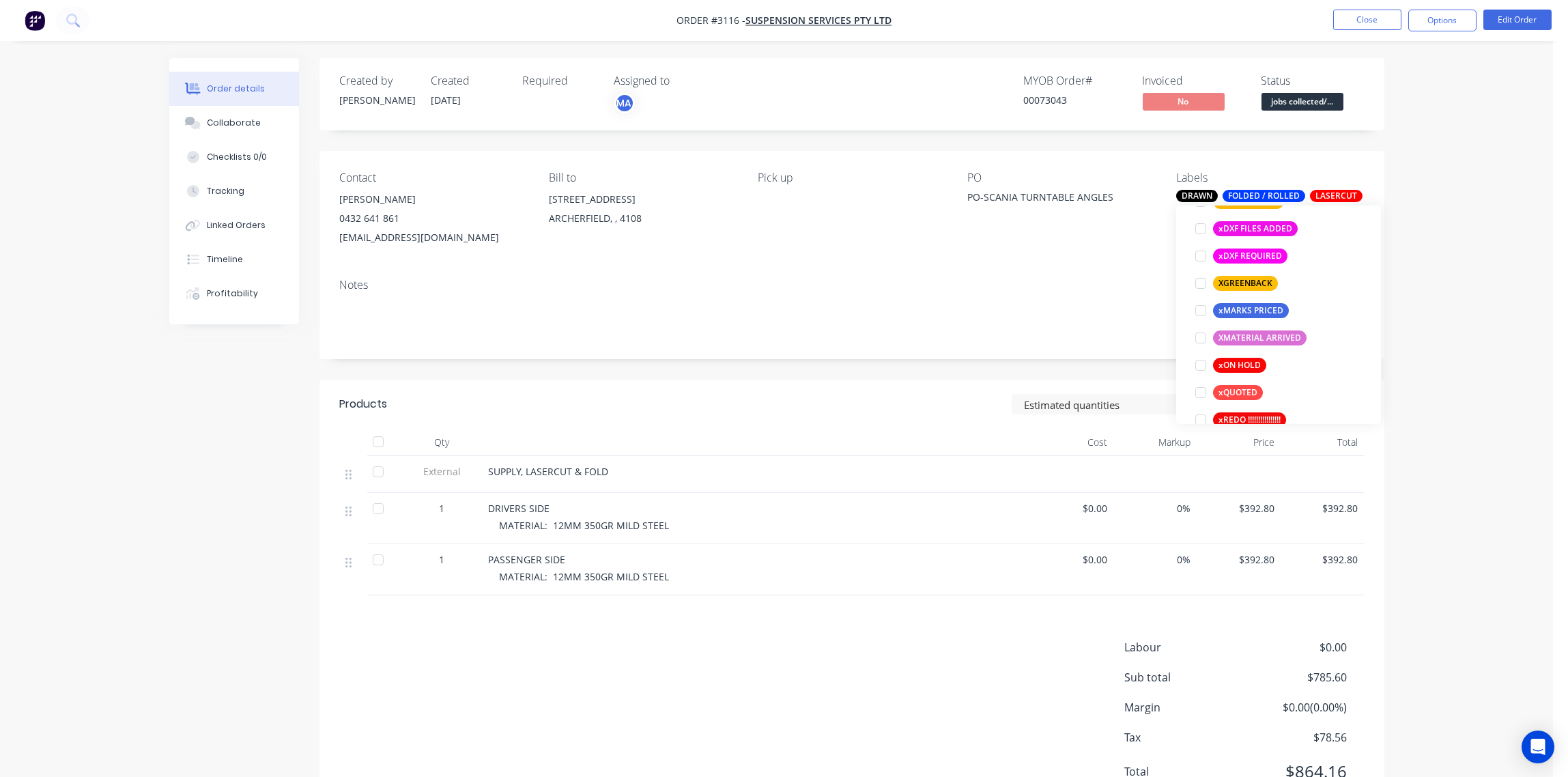
scroll to position [1229, 0]
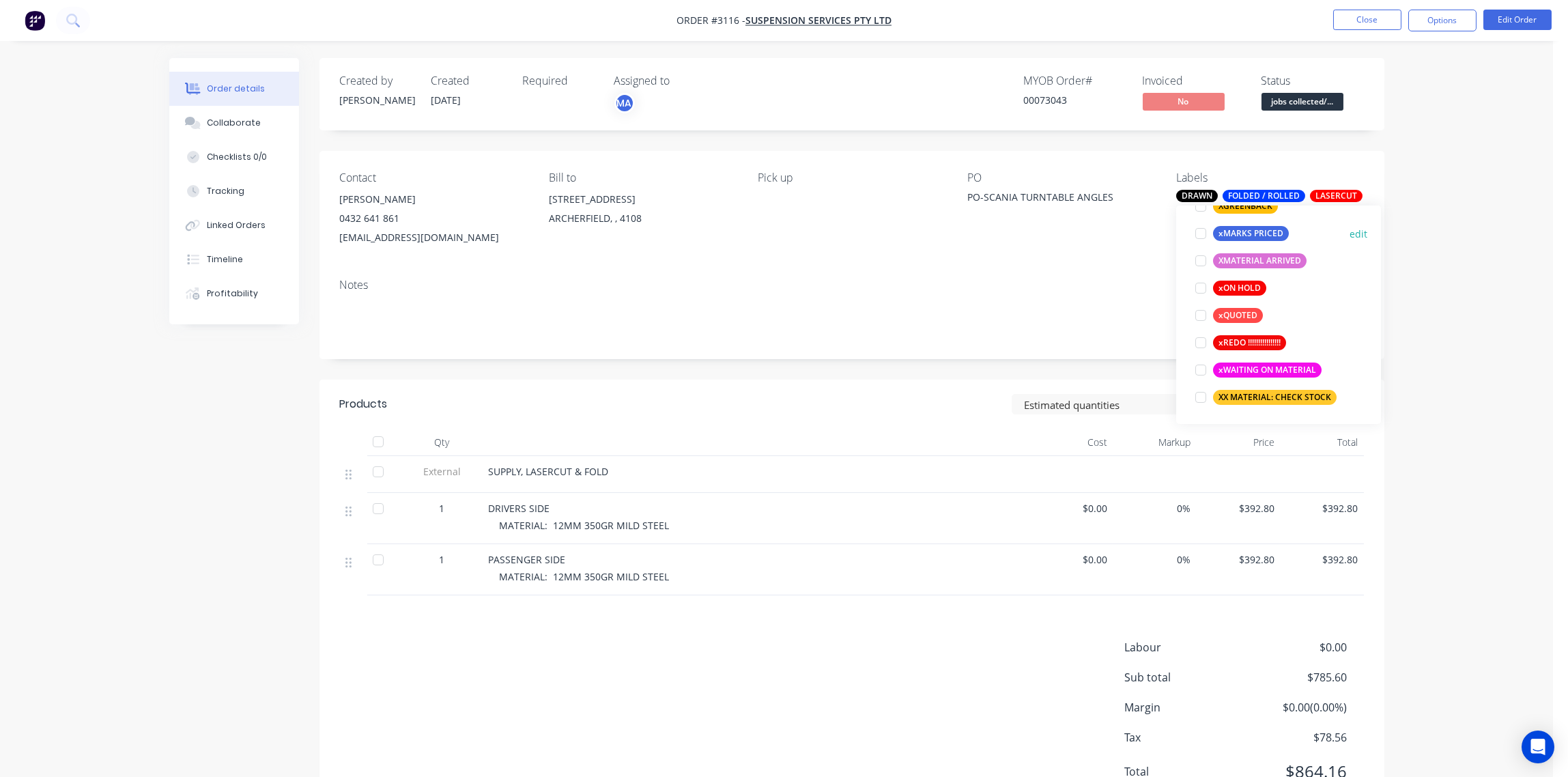
click at [1202, 234] on div at bounding box center [1200, 233] width 27 height 27
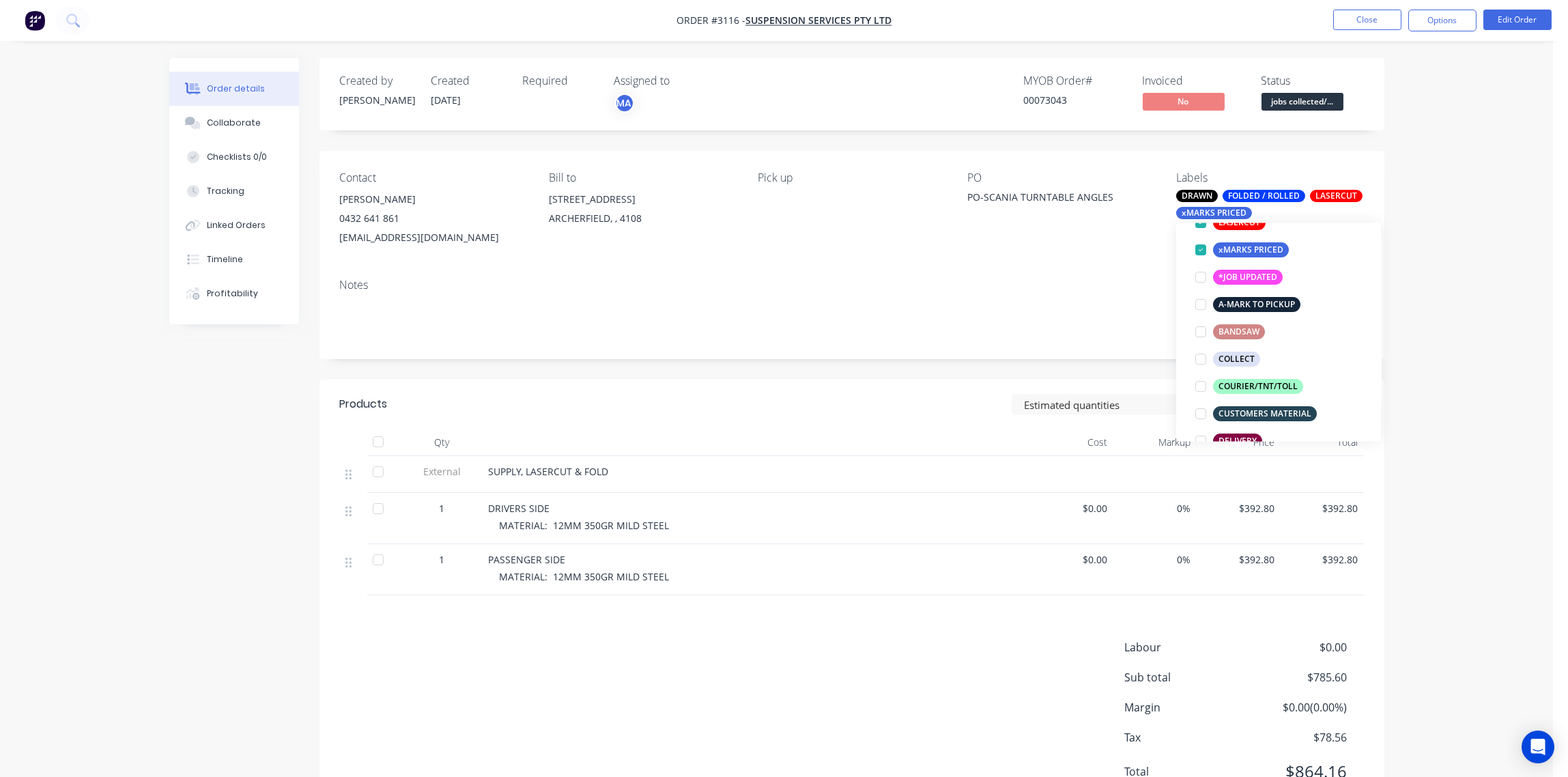
click at [998, 277] on div "Notes" at bounding box center [852, 313] width 1065 height 92
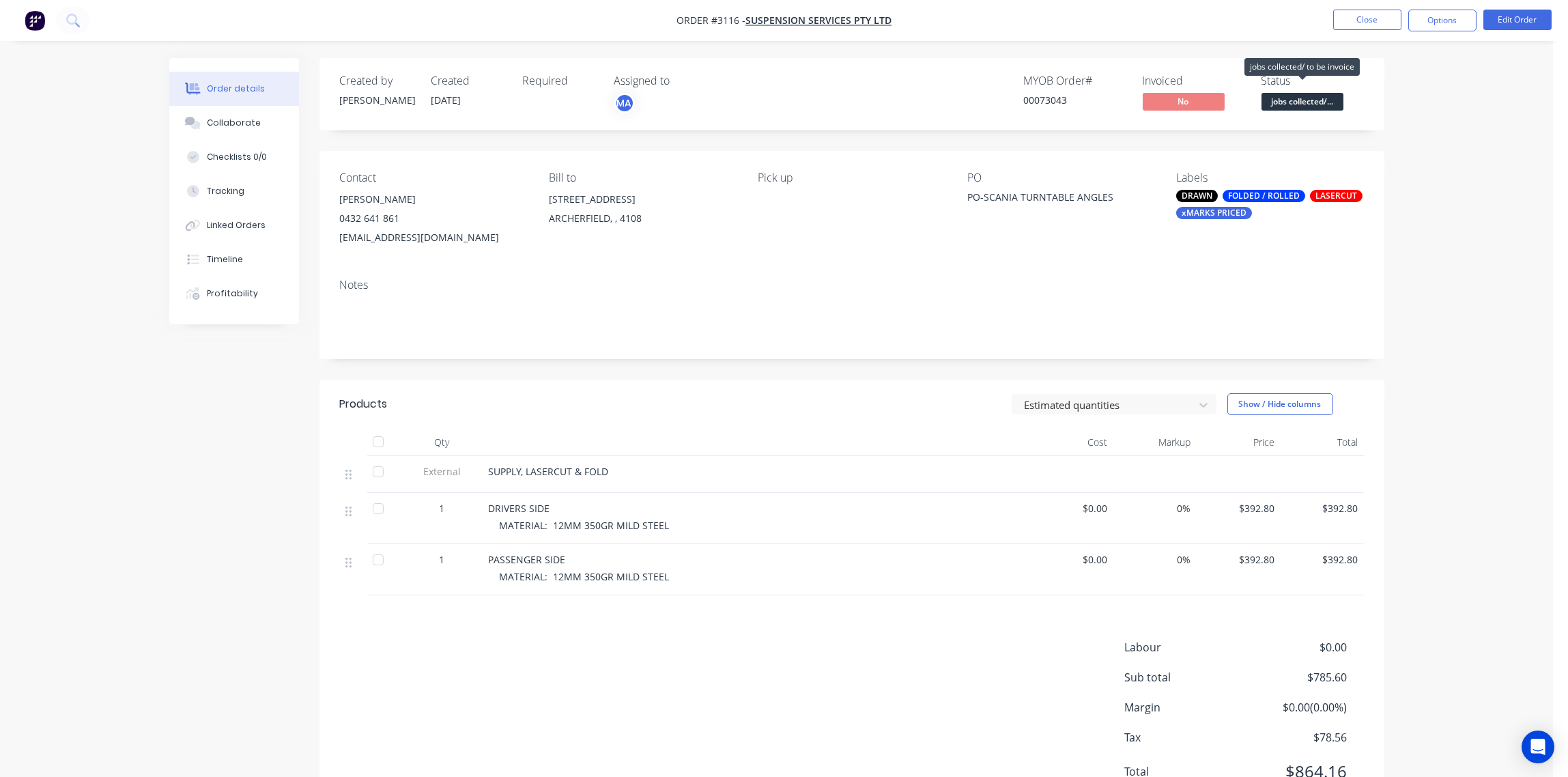
click at [1319, 101] on span "jobs collected/..." at bounding box center [1302, 101] width 82 height 17
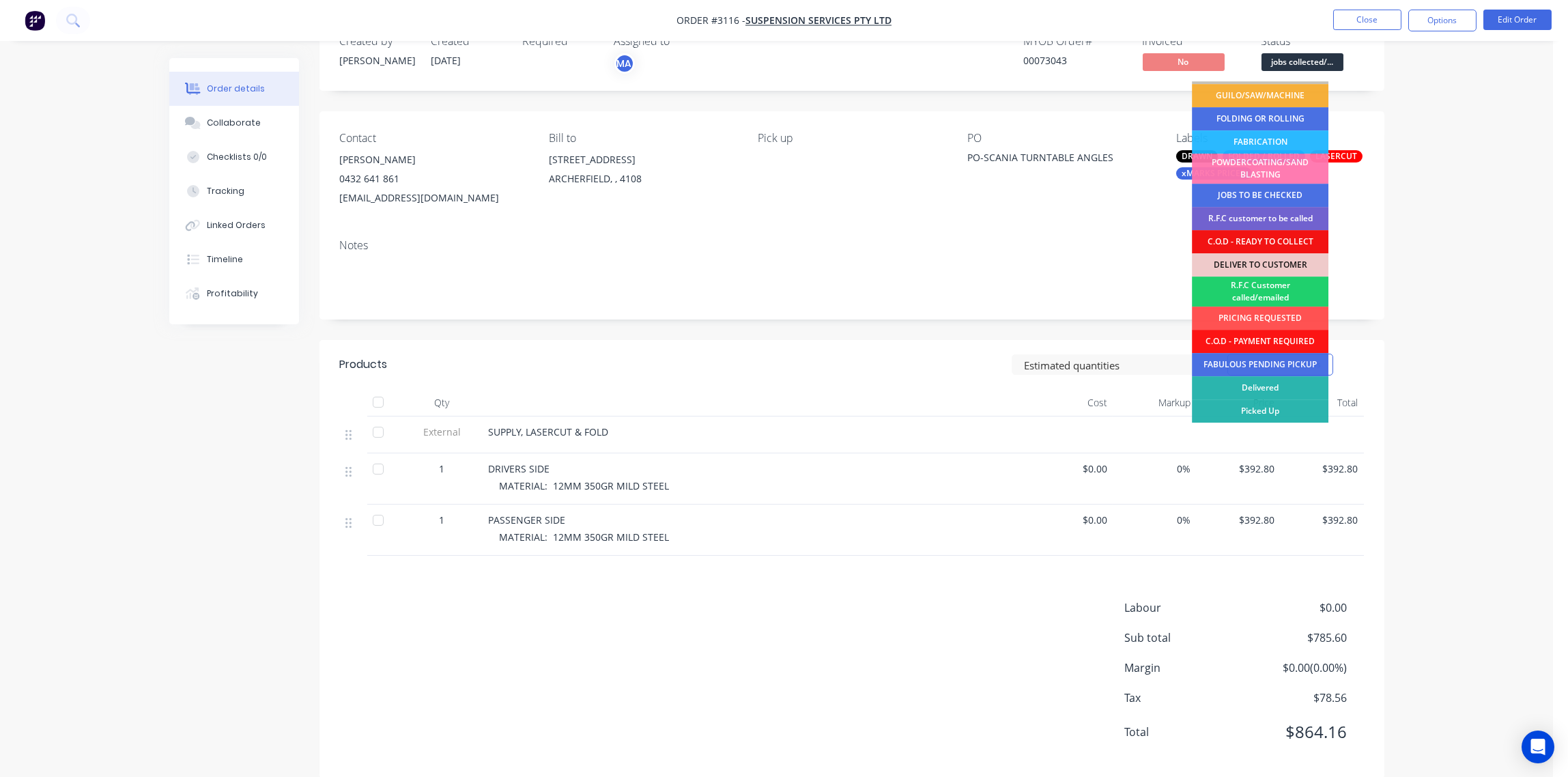
scroll to position [61, 0]
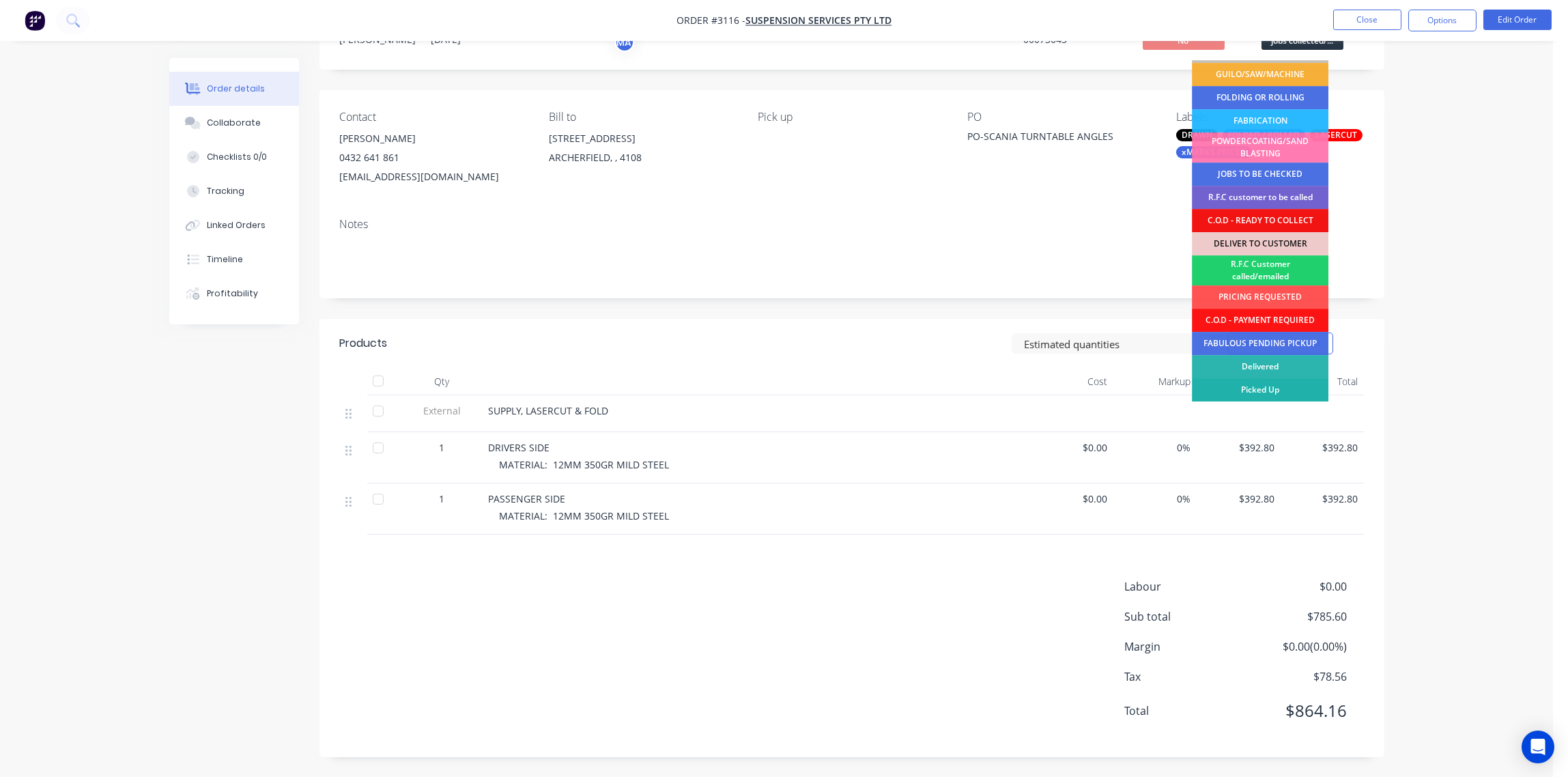
click at [1293, 383] on div "Picked Up" at bounding box center [1260, 390] width 137 height 23
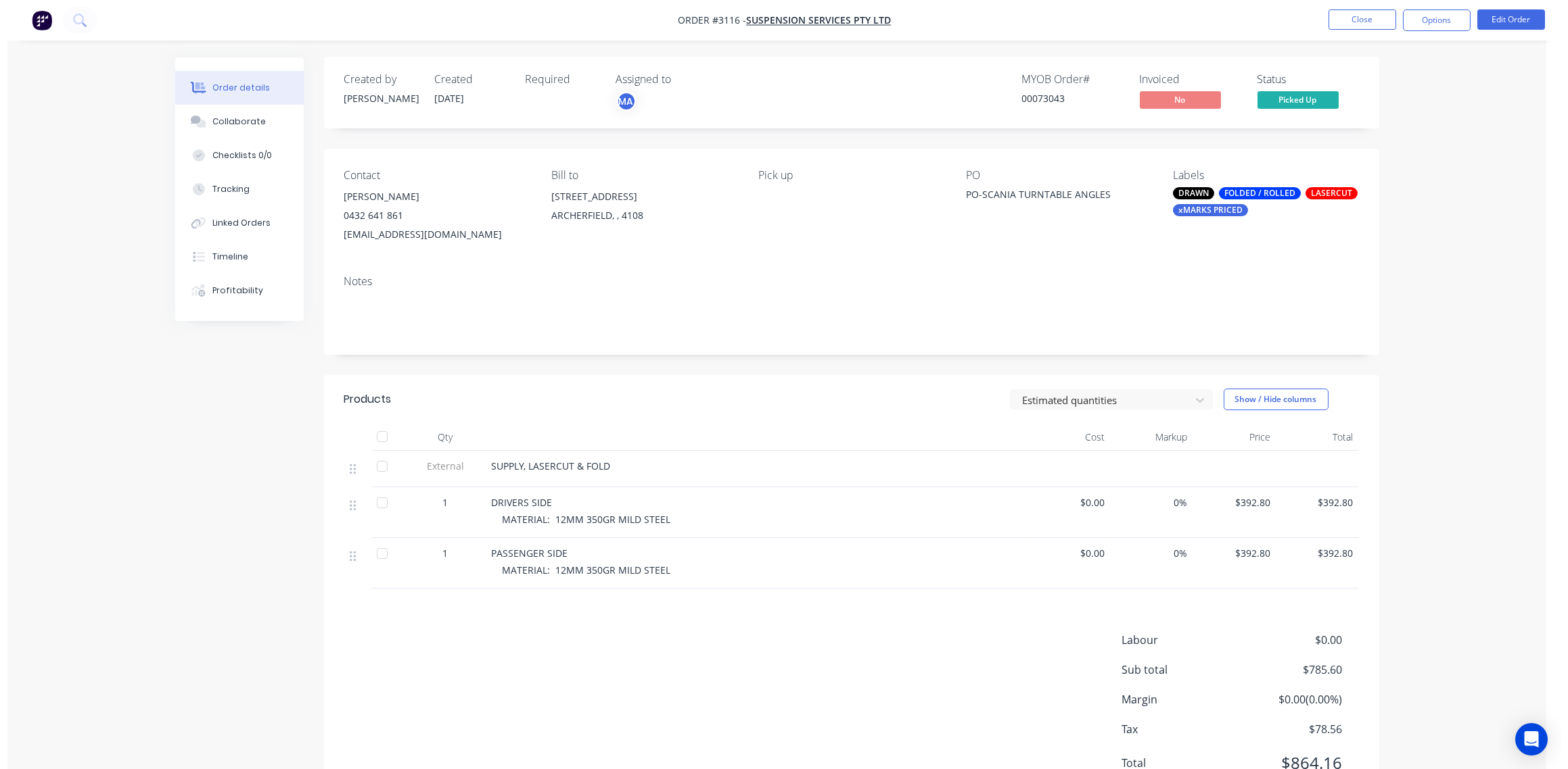
scroll to position [0, 0]
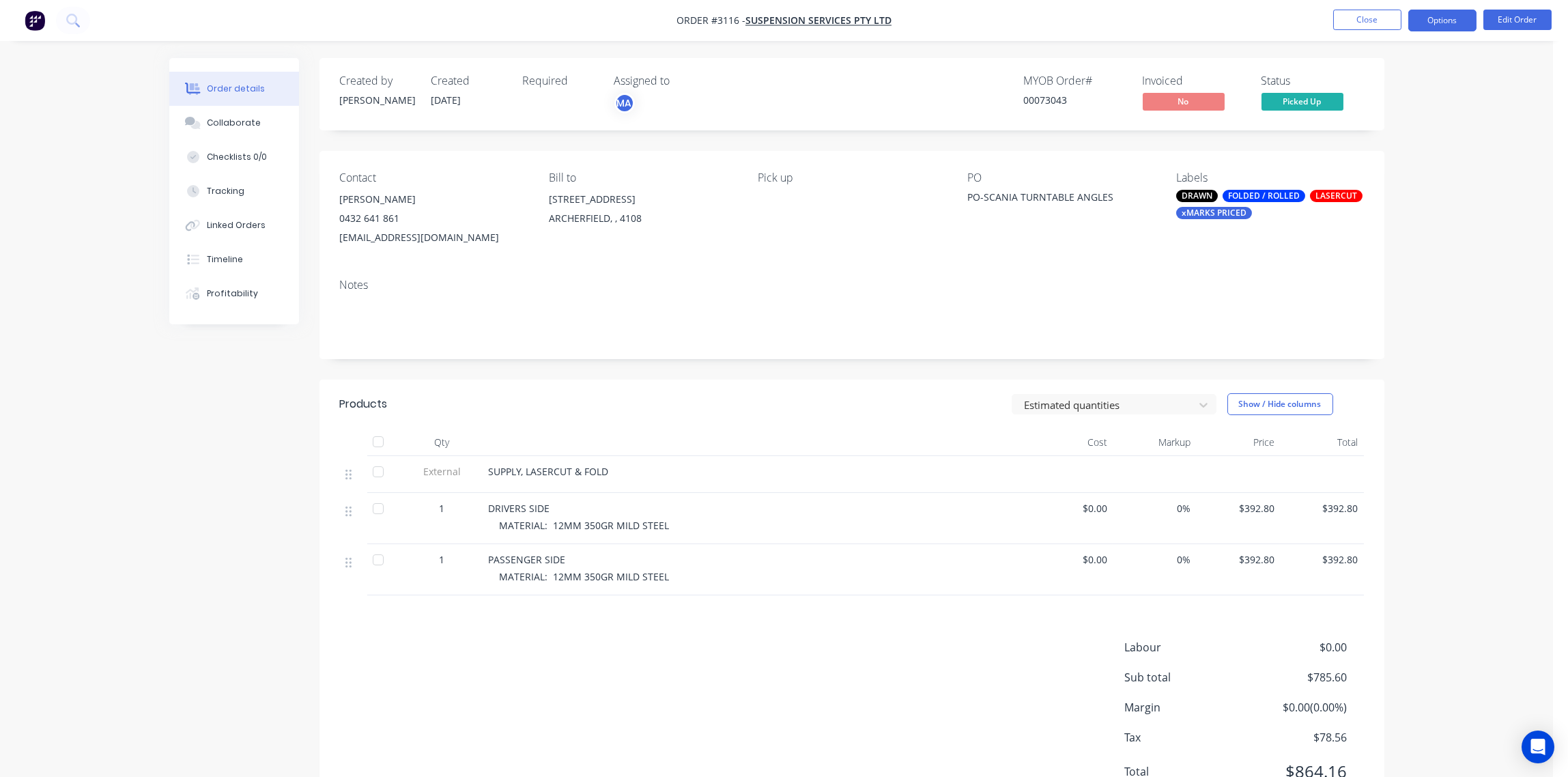
click at [1446, 14] on button "Options" at bounding box center [1443, 20] width 69 height 22
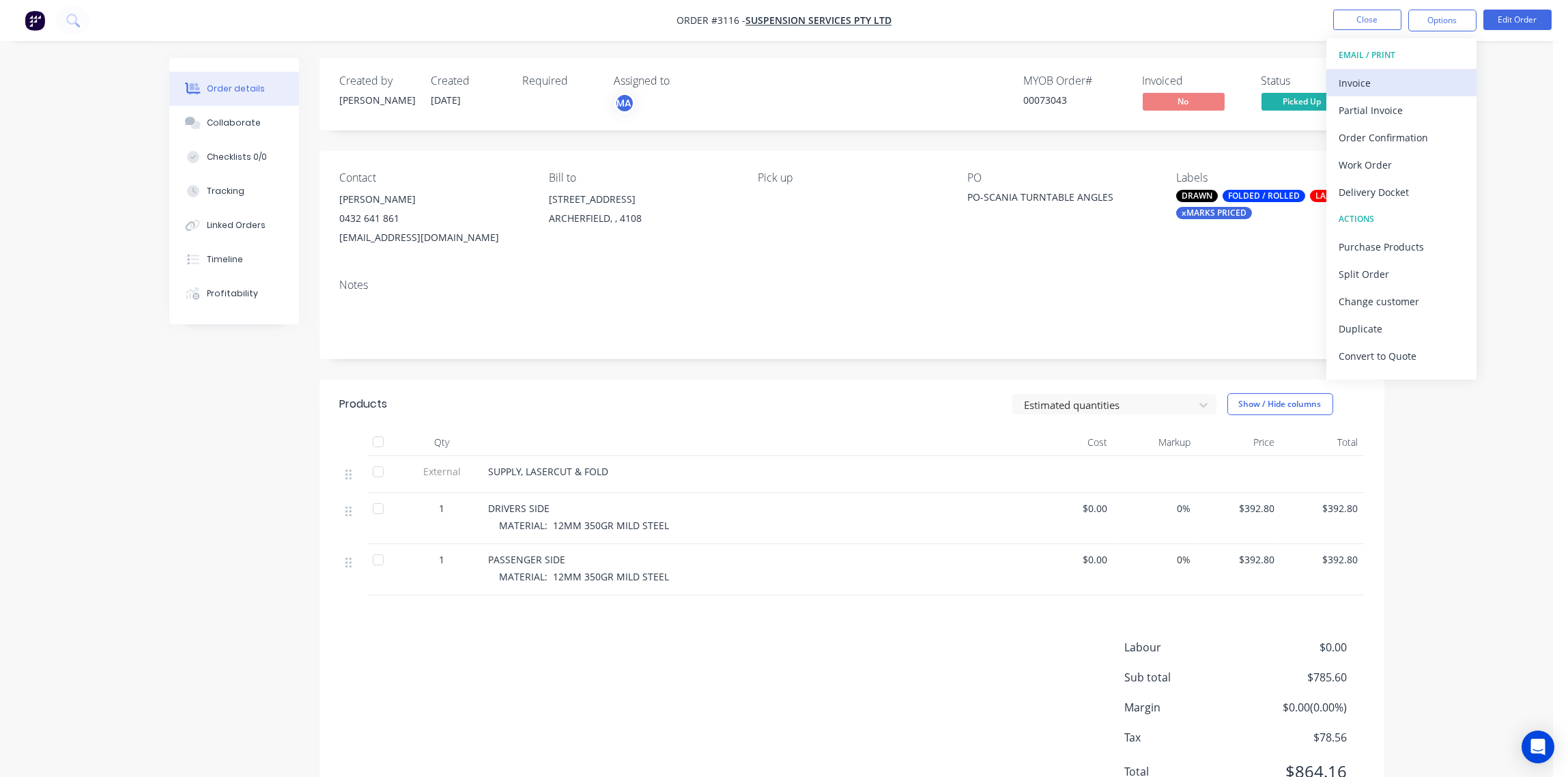
click at [1370, 88] on div "Invoice" at bounding box center [1402, 83] width 126 height 20
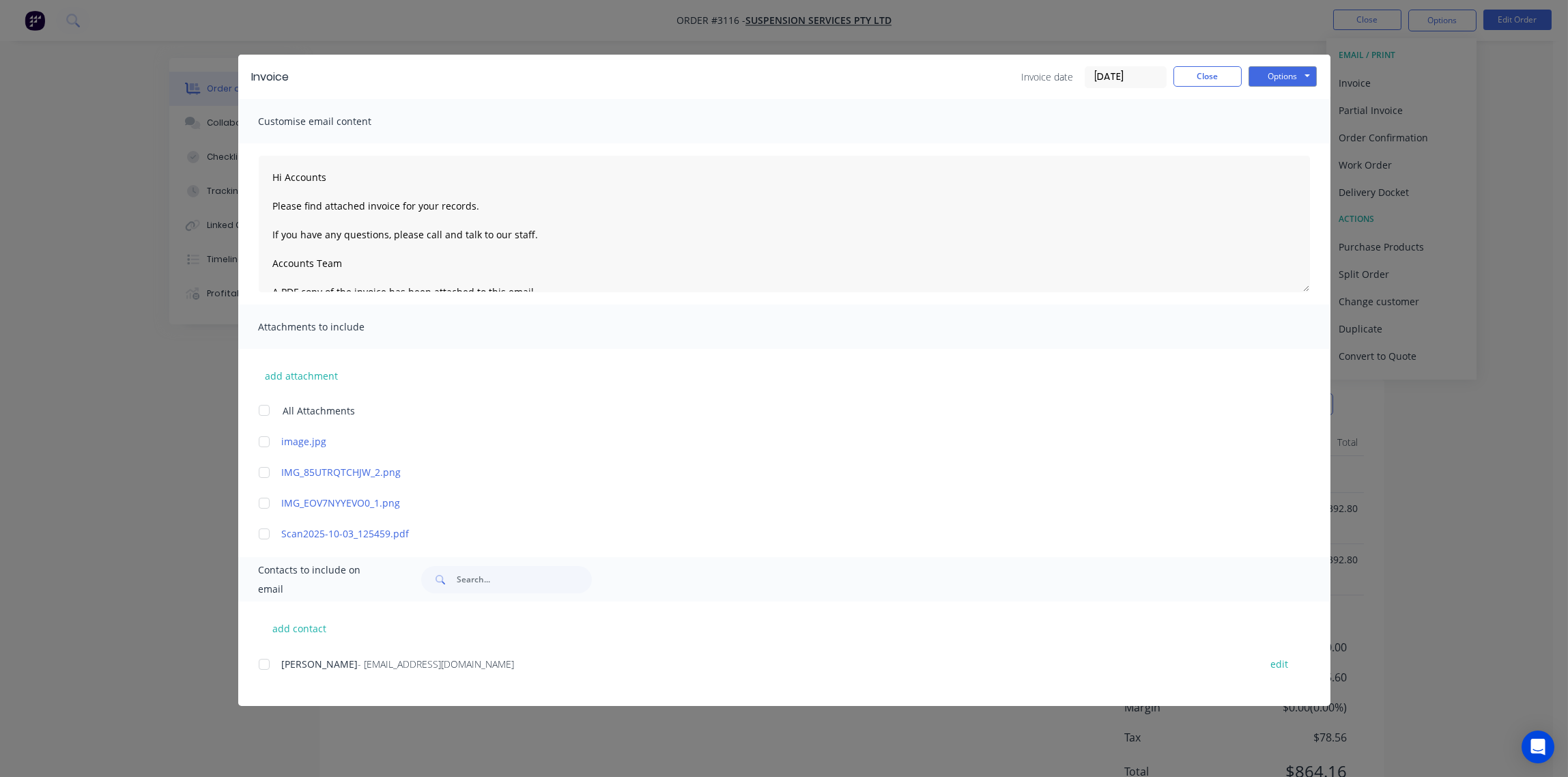
click at [265, 661] on div at bounding box center [264, 664] width 27 height 27
click at [1275, 74] on button "Options" at bounding box center [1284, 76] width 69 height 20
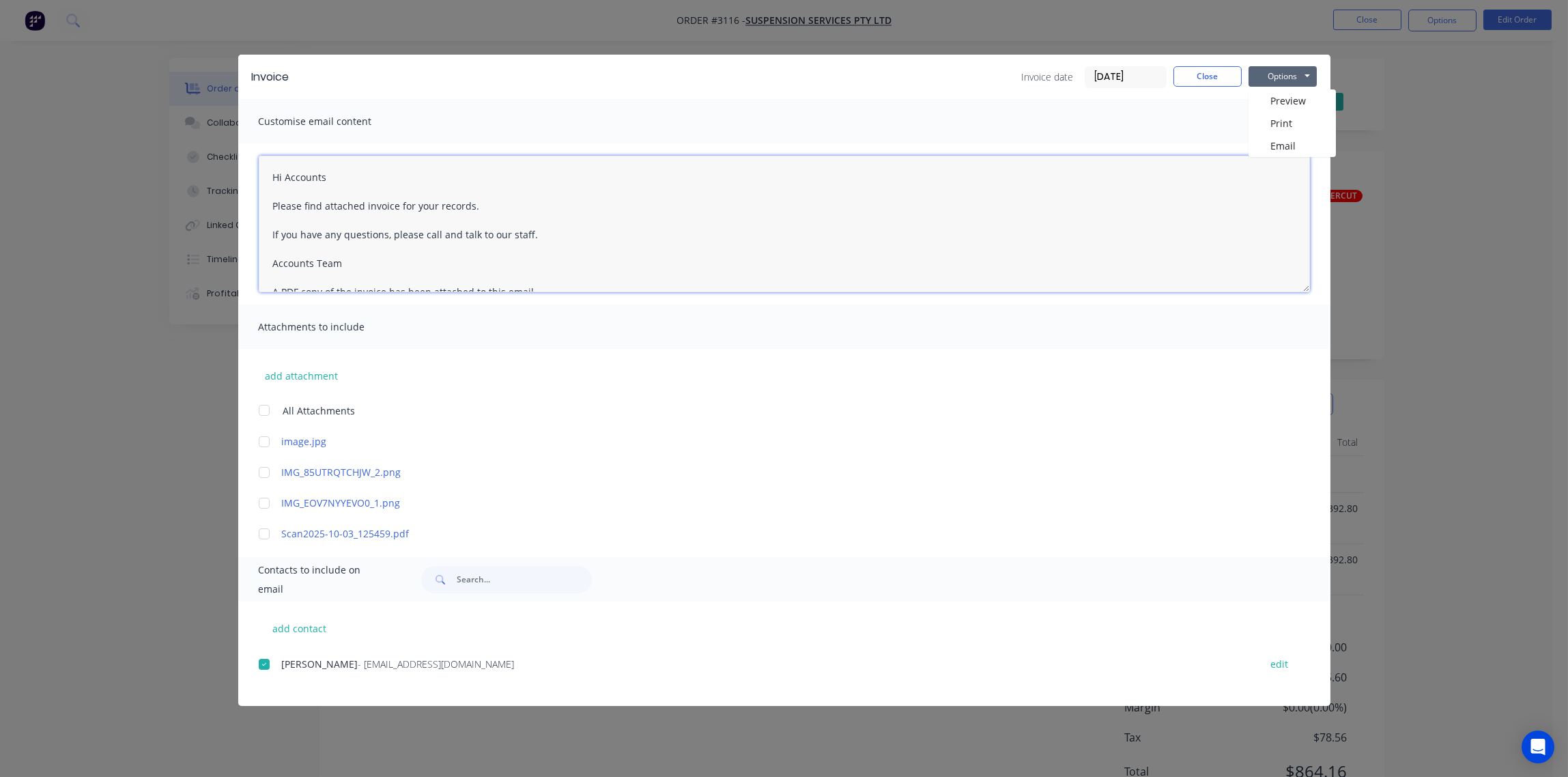
click at [1262, 158] on textarea "Hi Accounts Please find attached invoice for your records. If you have any ques…" at bounding box center [785, 223] width 1051 height 137
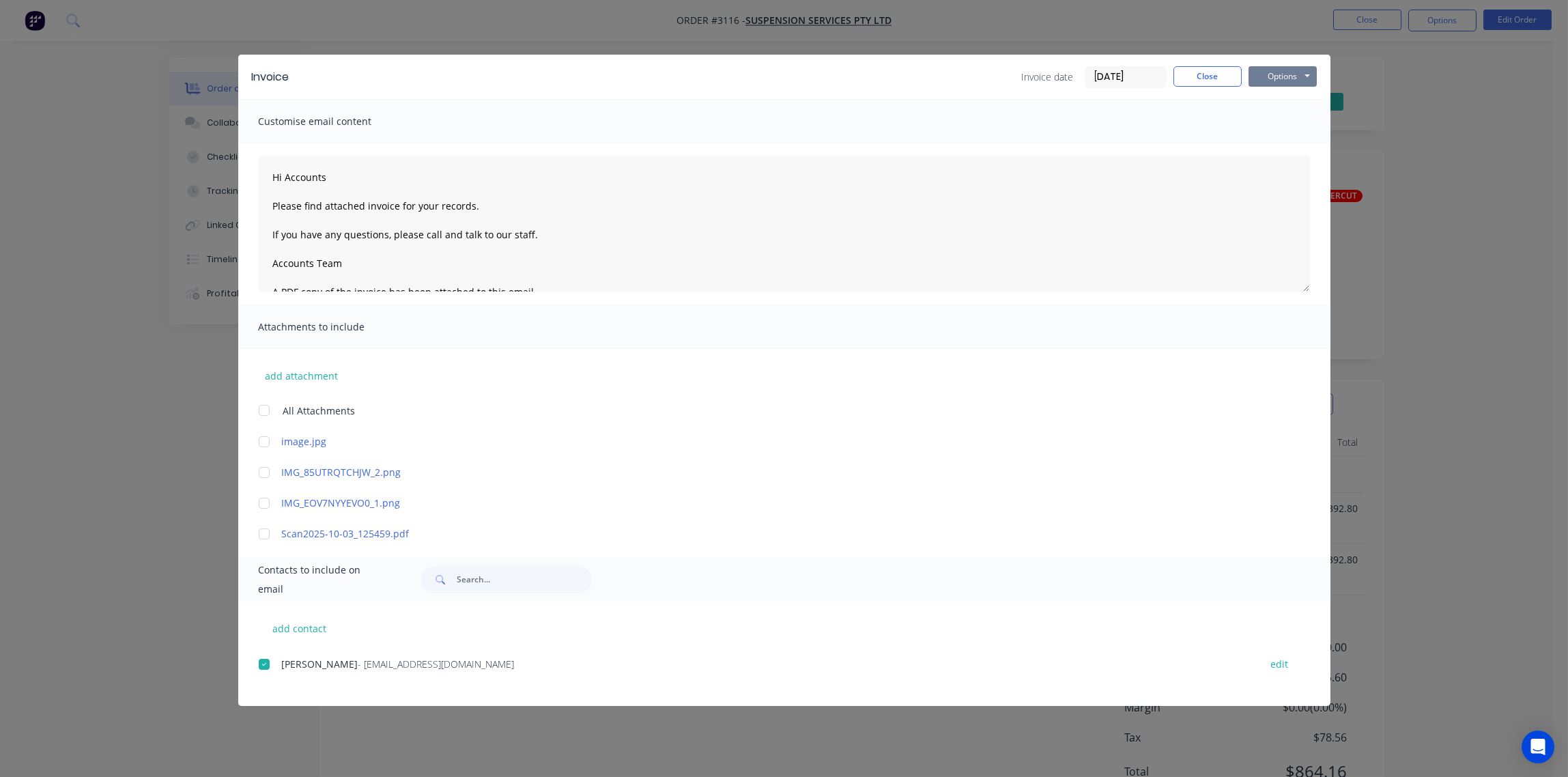
click at [1282, 70] on button "Options" at bounding box center [1284, 76] width 69 height 20
click at [1279, 148] on button "Email" at bounding box center [1292, 146] width 87 height 23
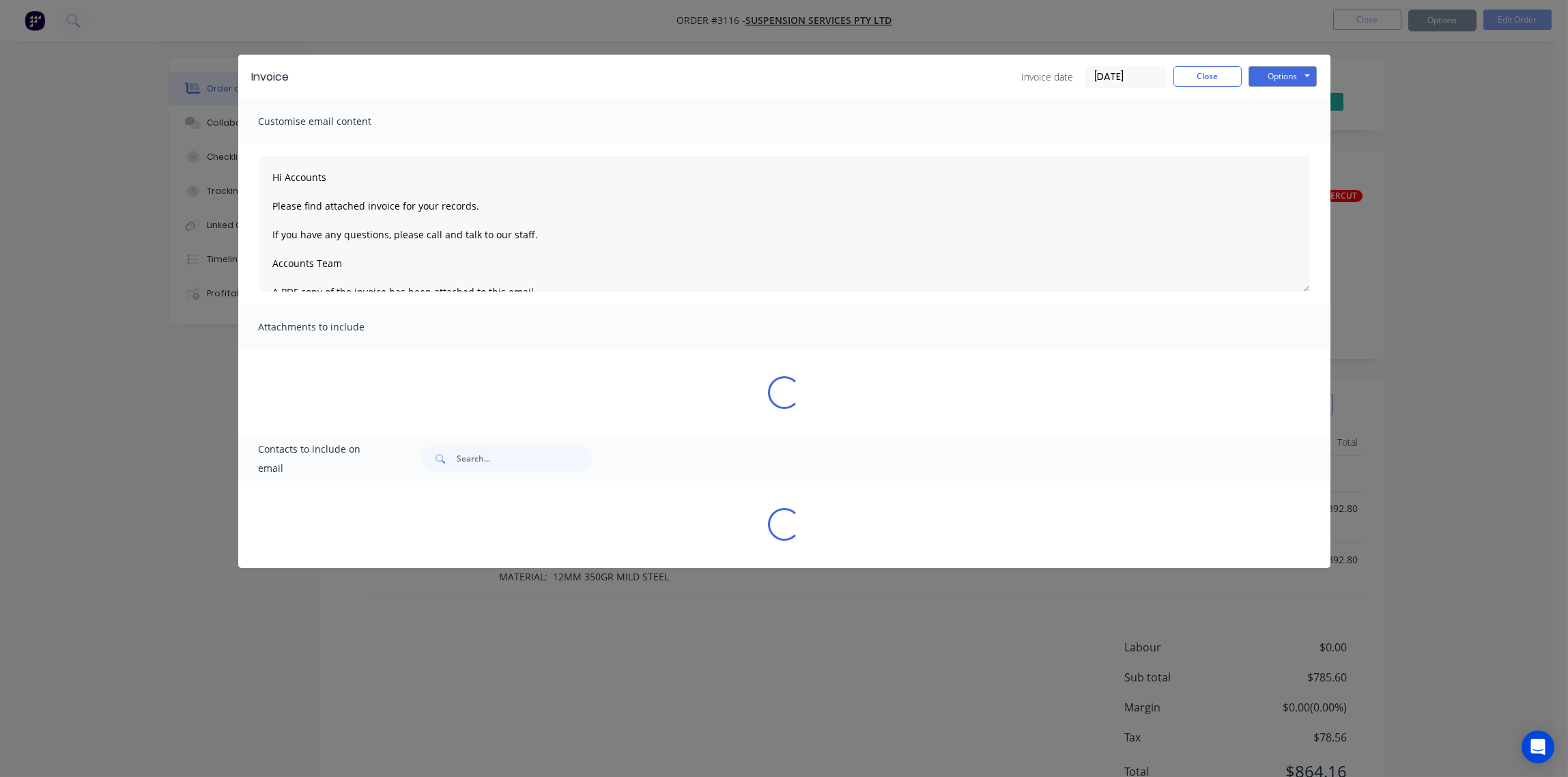
type textarea "Hi Accounts Please find attached invoice for your records. If you have any ques…"
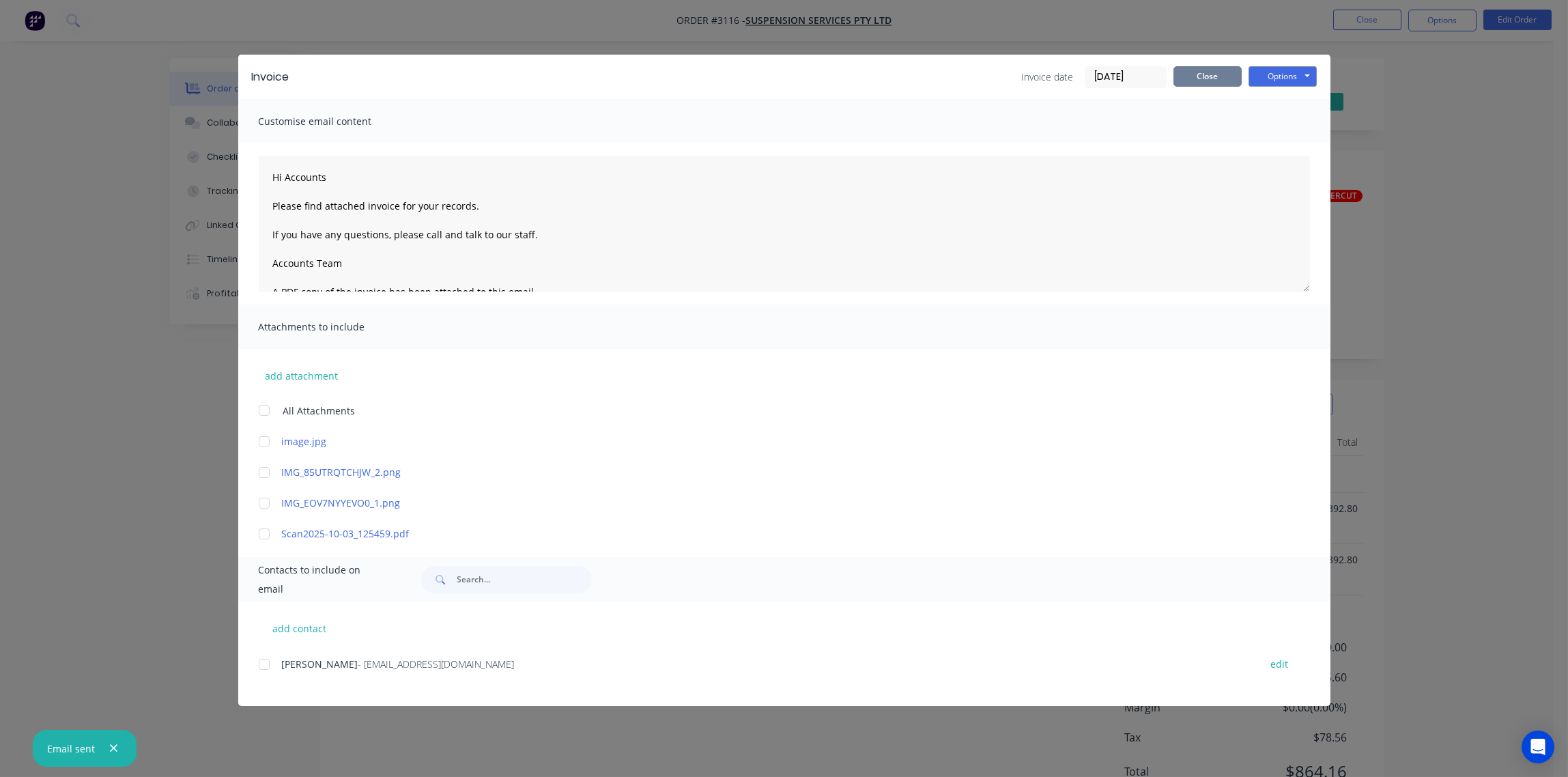
click at [1212, 76] on button "Close" at bounding box center [1208, 76] width 69 height 20
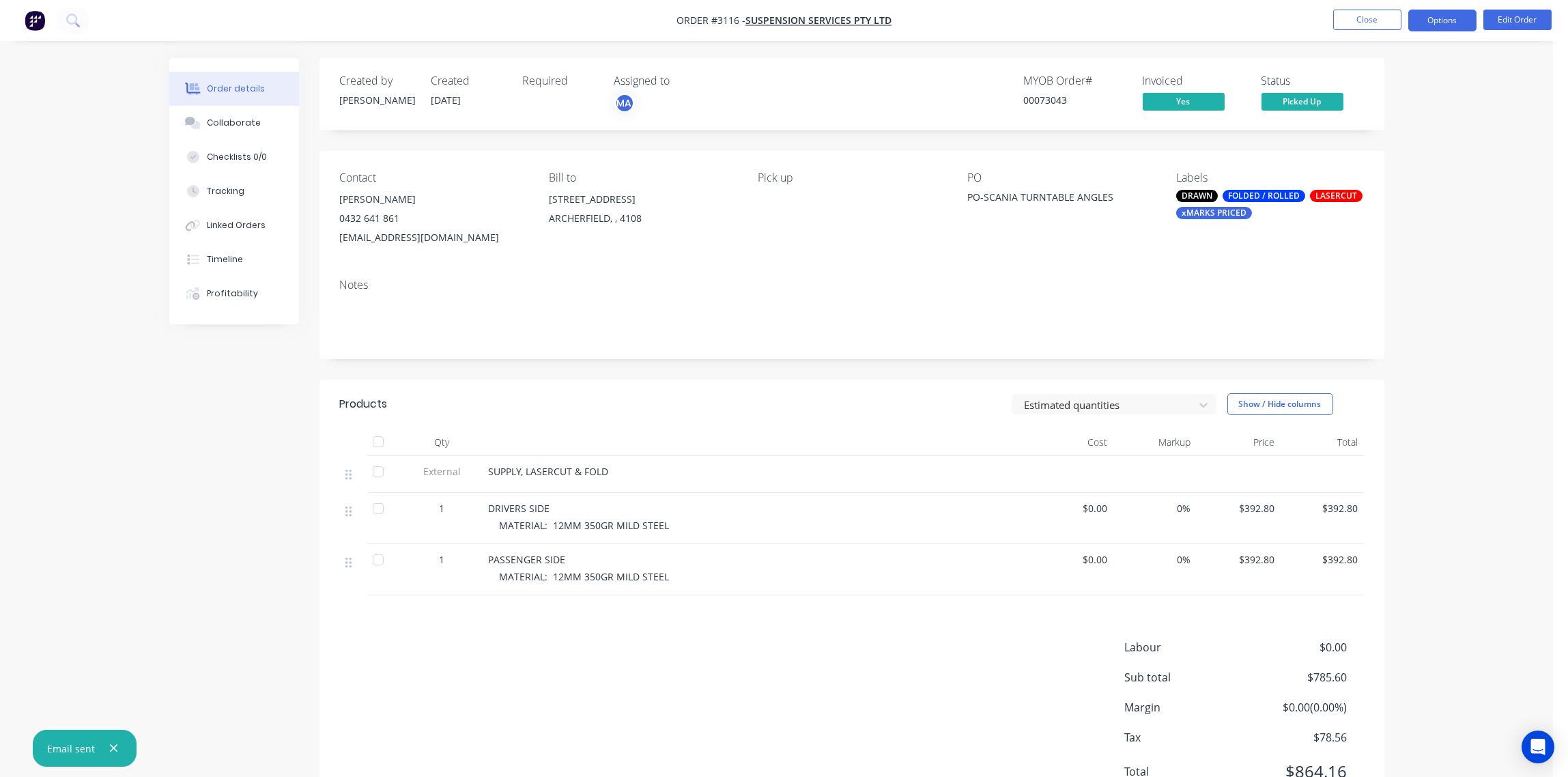
click at [1445, 22] on button "Options" at bounding box center [1443, 20] width 69 height 22
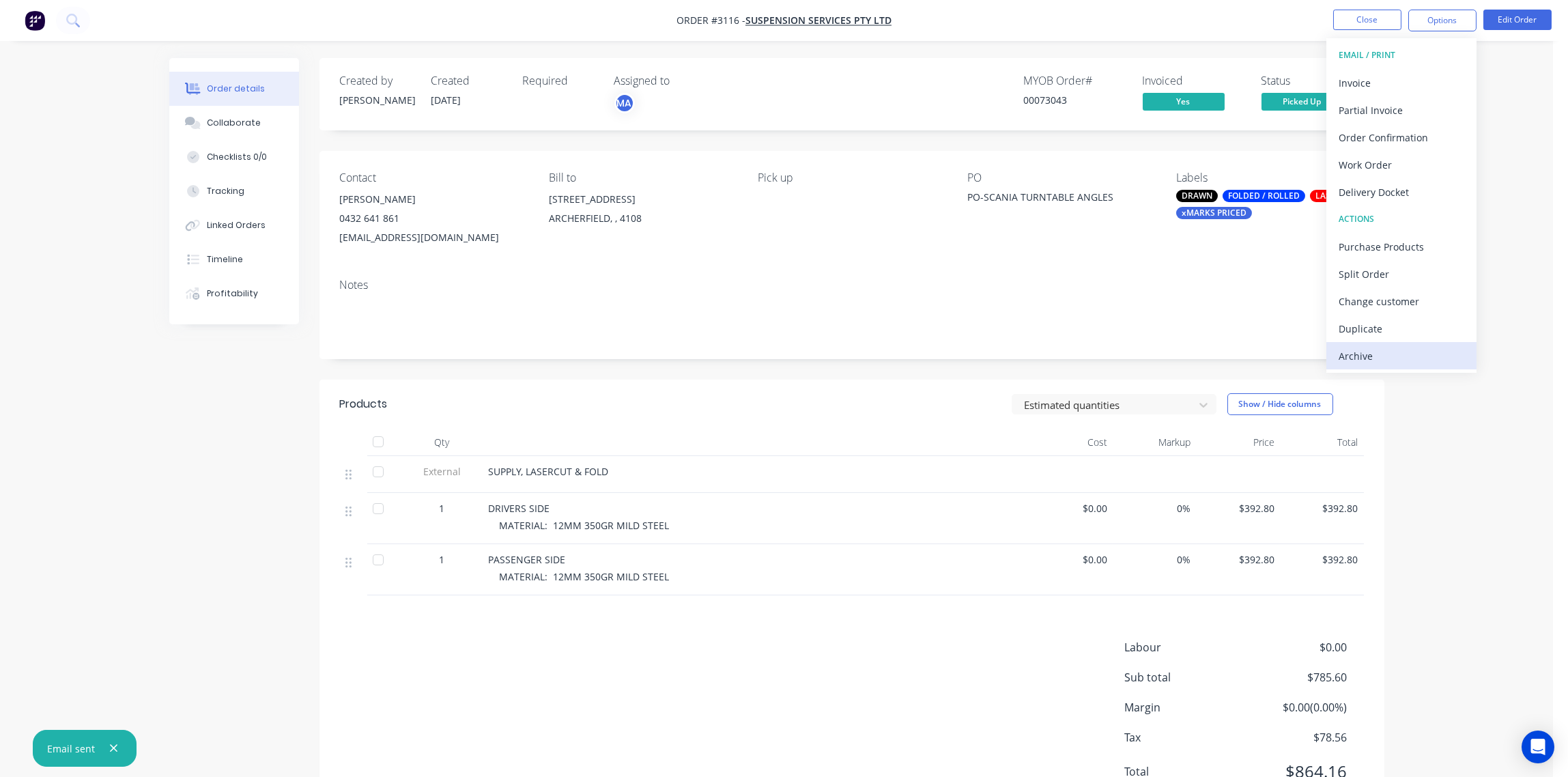
click at [1384, 350] on div "Archive" at bounding box center [1402, 356] width 126 height 20
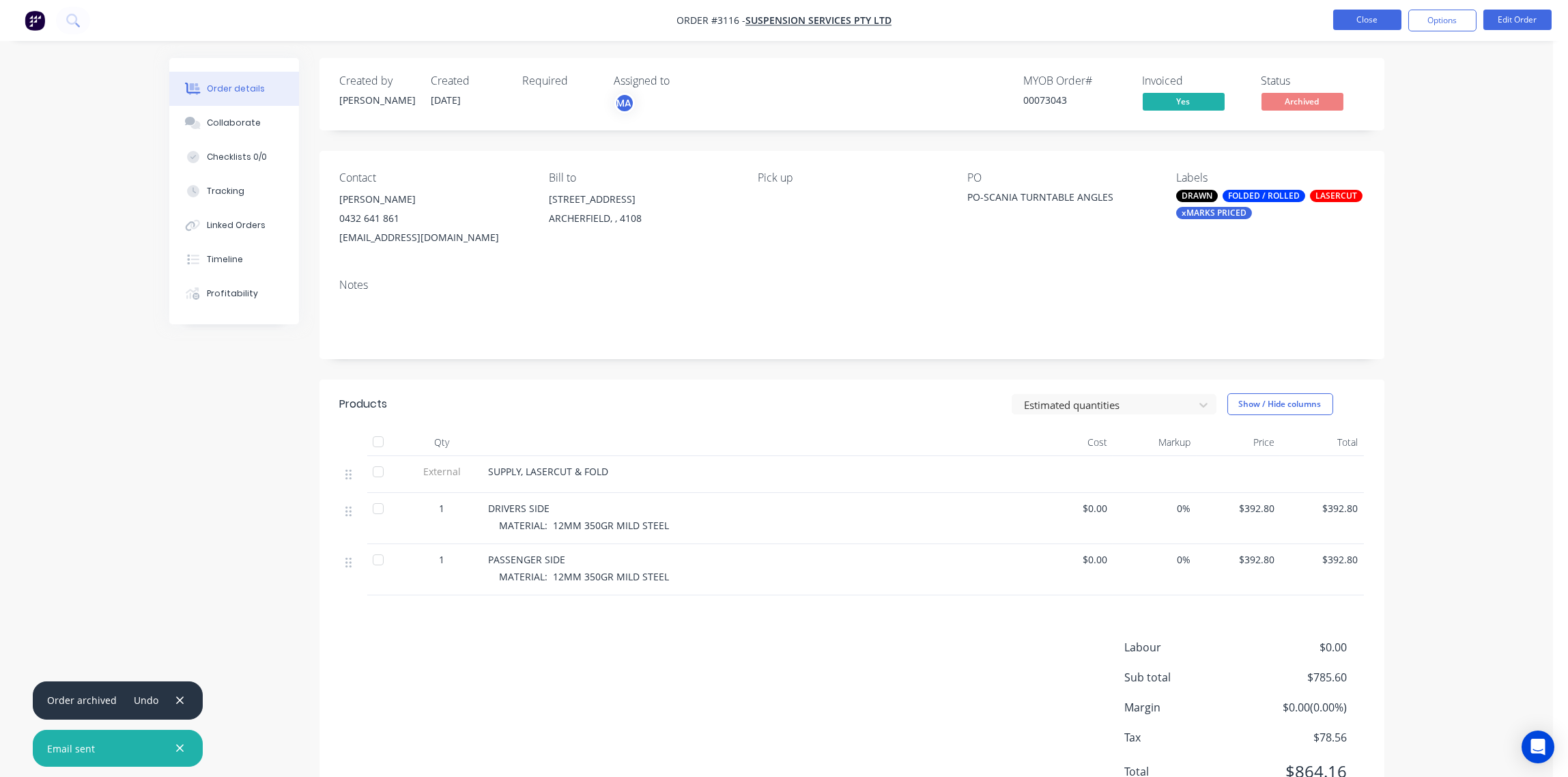
click at [1373, 18] on button "Close" at bounding box center [1368, 20] width 69 height 20
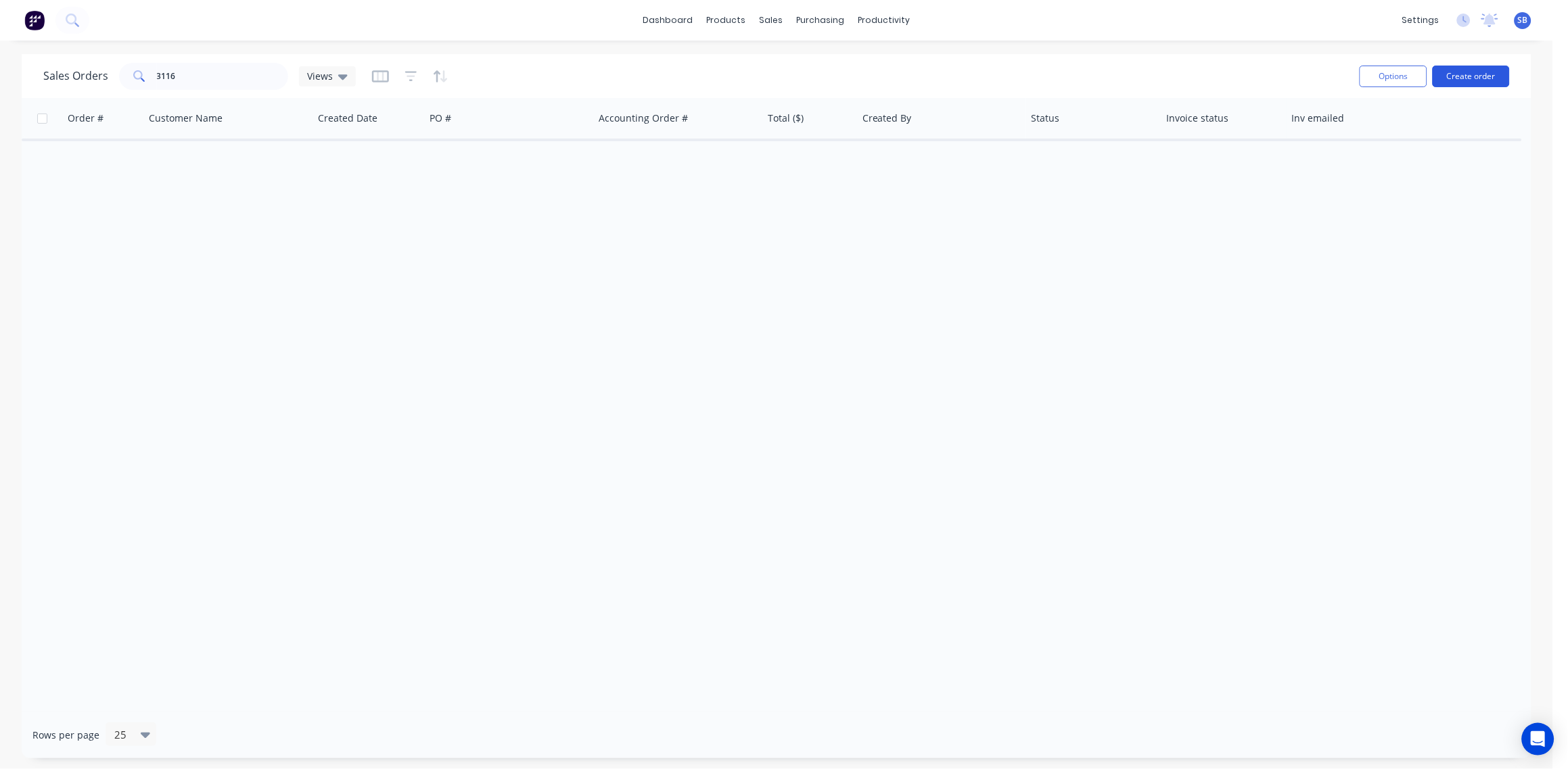
click at [1469, 77] on button "Create order" at bounding box center [1471, 76] width 77 height 22
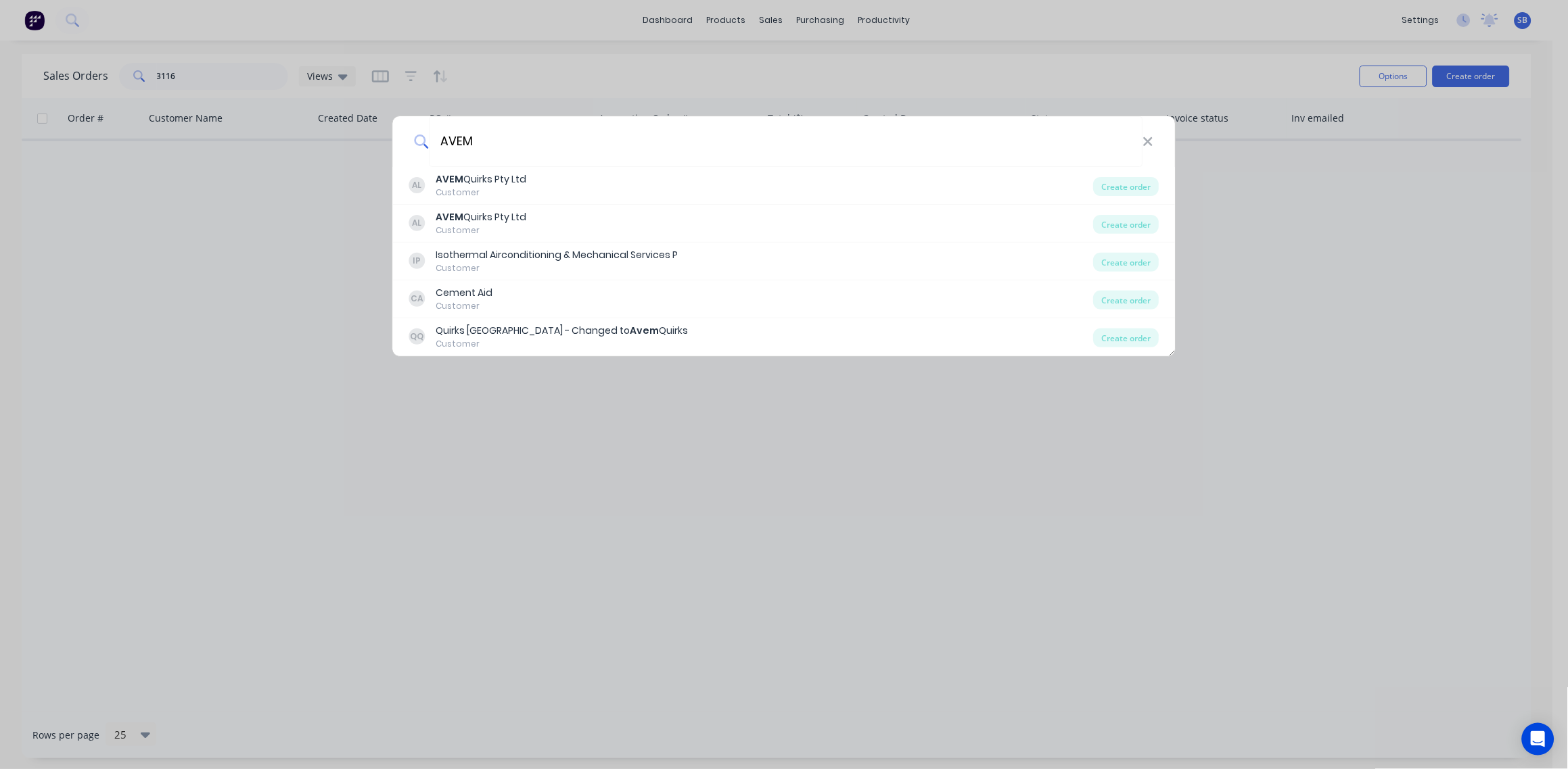
type input "AVEM"
click at [572, 509] on div "AVEM AL AVEM Quirks Pty Ltd Customer Create order AL AVEM Quirks Pty Ltd Custom…" at bounding box center [784, 384] width 1568 height 769
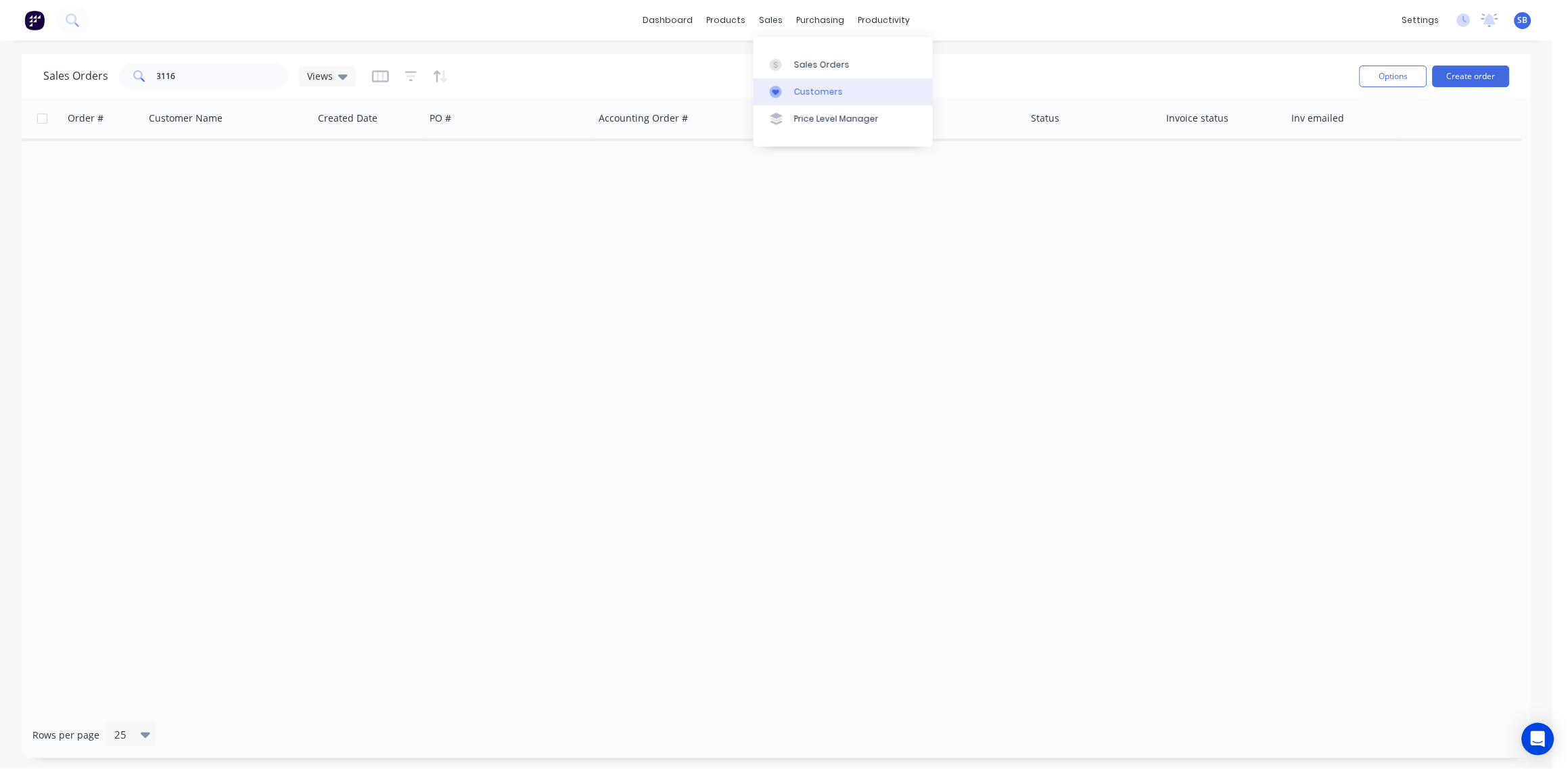
click at [816, 89] on div "Customers" at bounding box center [819, 91] width 49 height 12
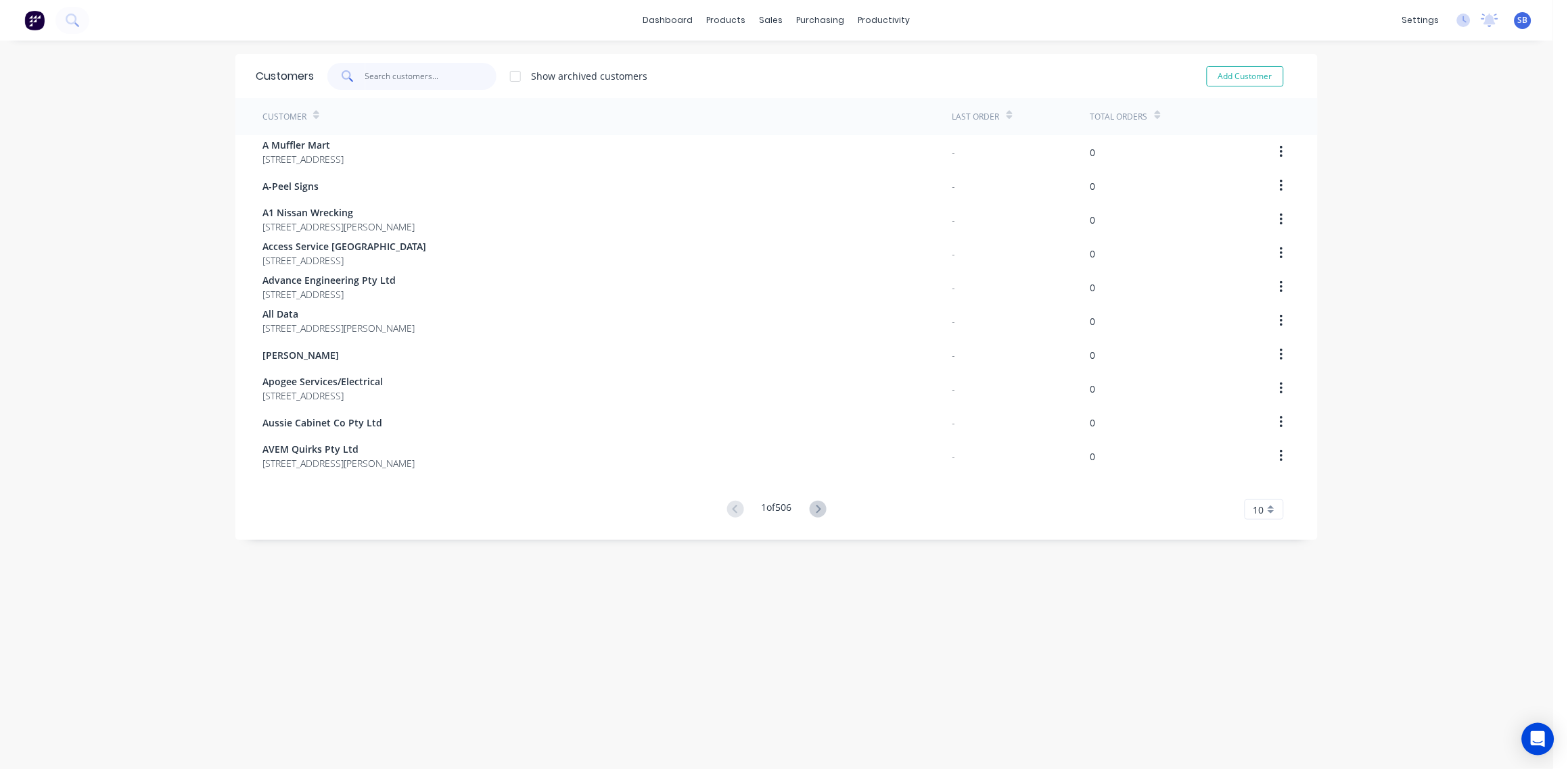
click at [376, 72] on input "text" at bounding box center [431, 76] width 132 height 27
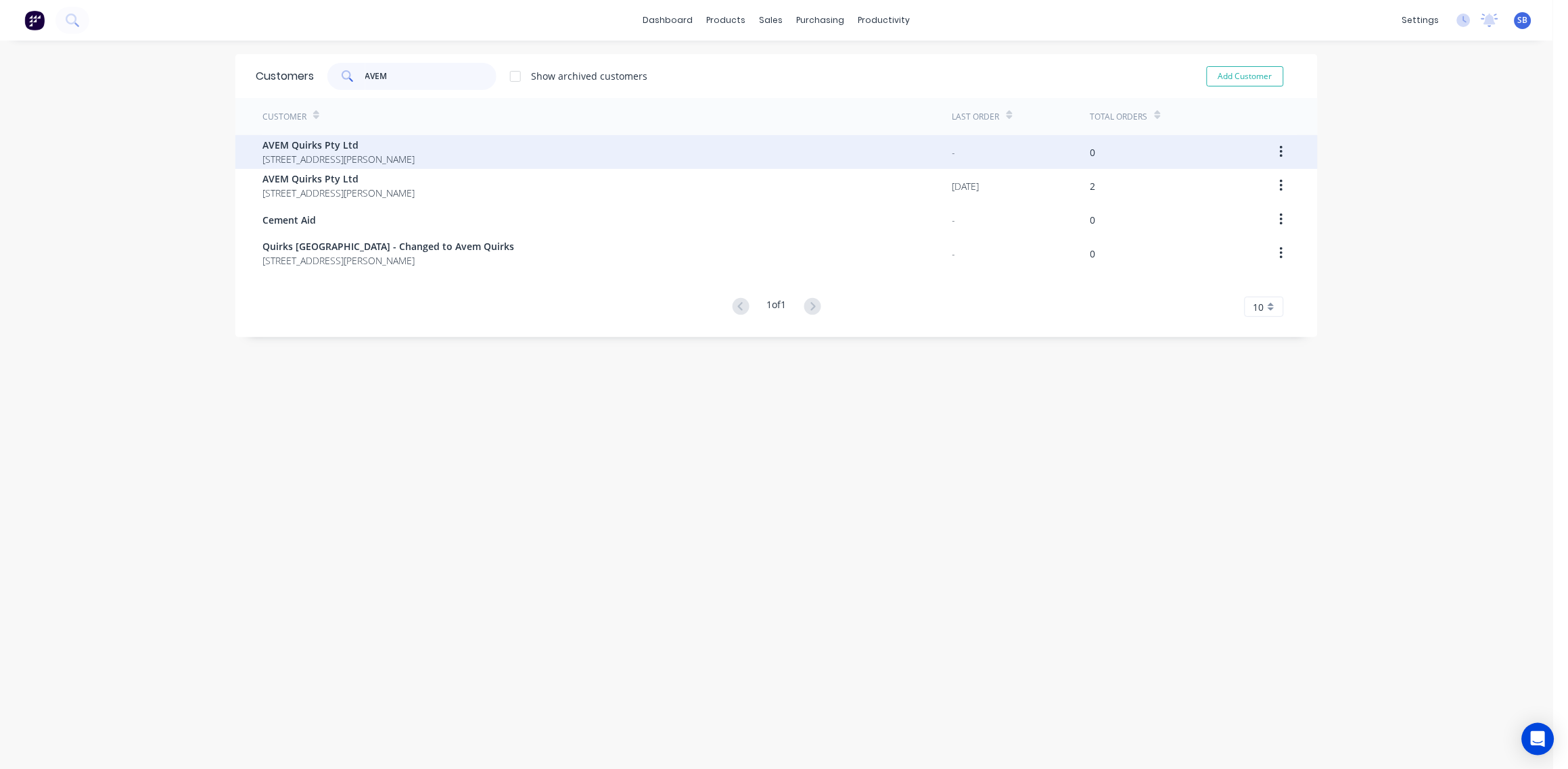
type input "AVEM"
click at [323, 152] on span "[STREET_ADDRESS][PERSON_NAME]" at bounding box center [339, 159] width 152 height 15
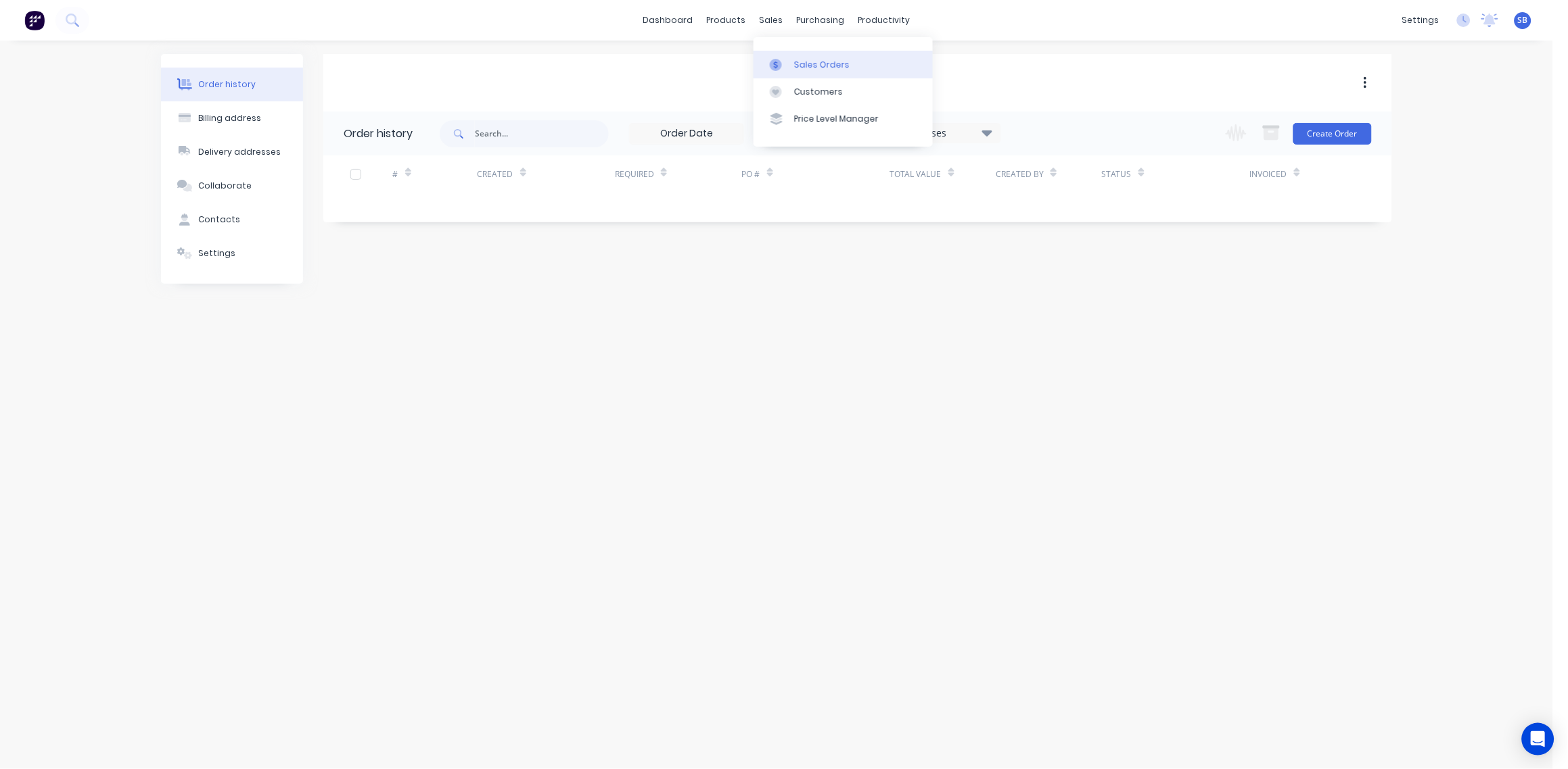
click at [823, 62] on div "Sales Orders" at bounding box center [822, 65] width 55 height 12
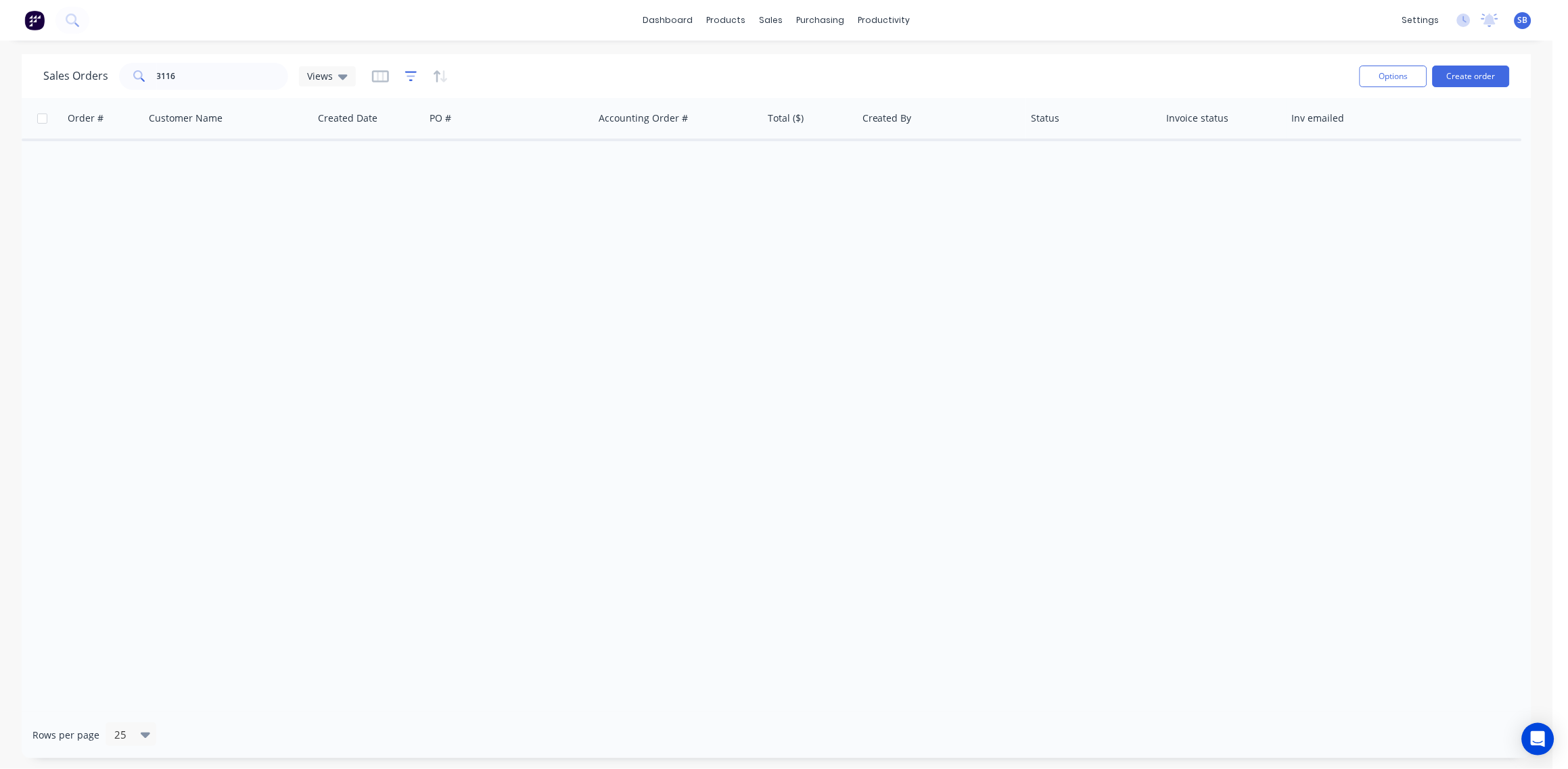
click at [410, 79] on icon "button" at bounding box center [411, 76] width 12 height 14
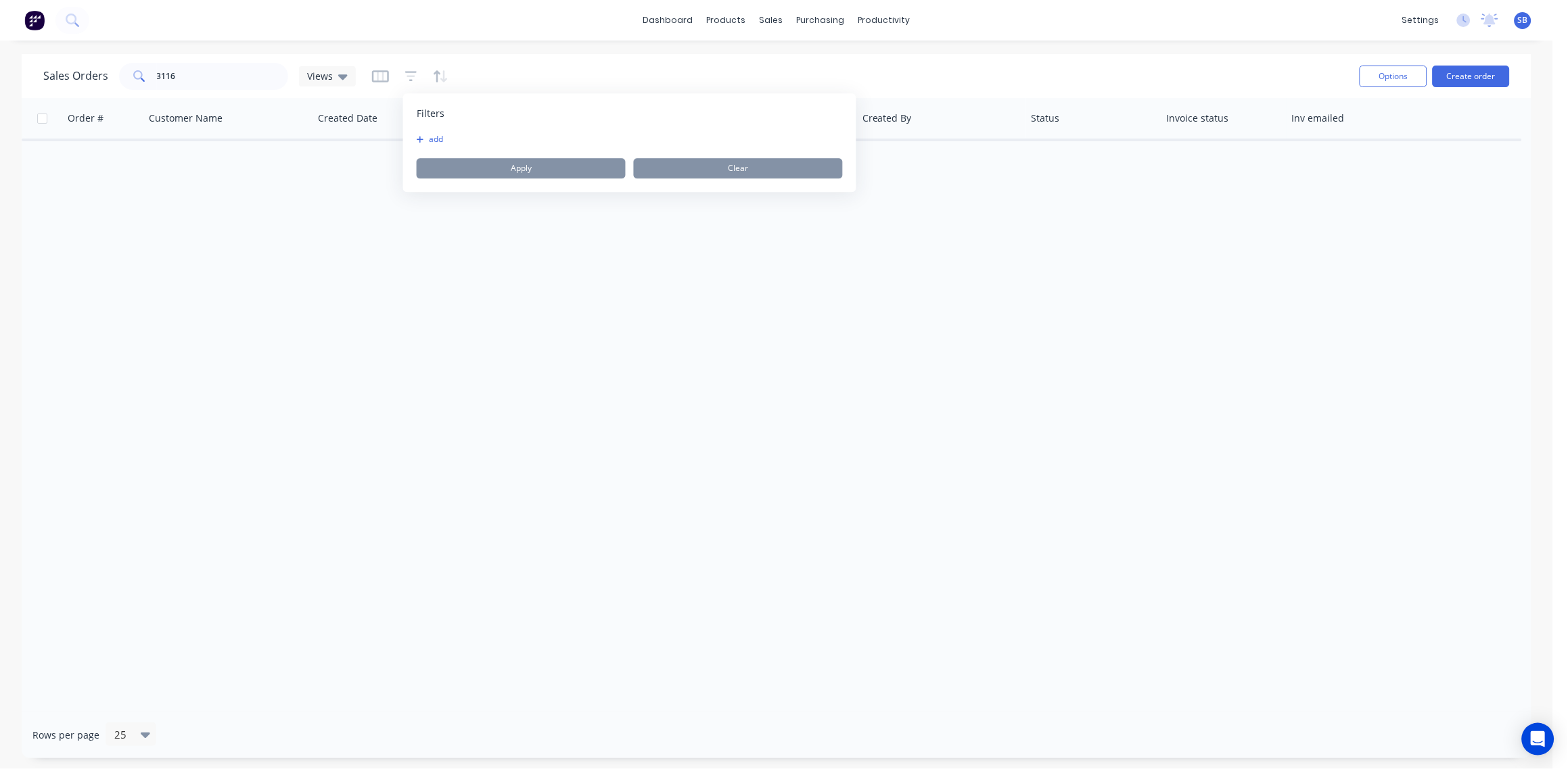
click at [436, 139] on button "add" at bounding box center [433, 138] width 34 height 11
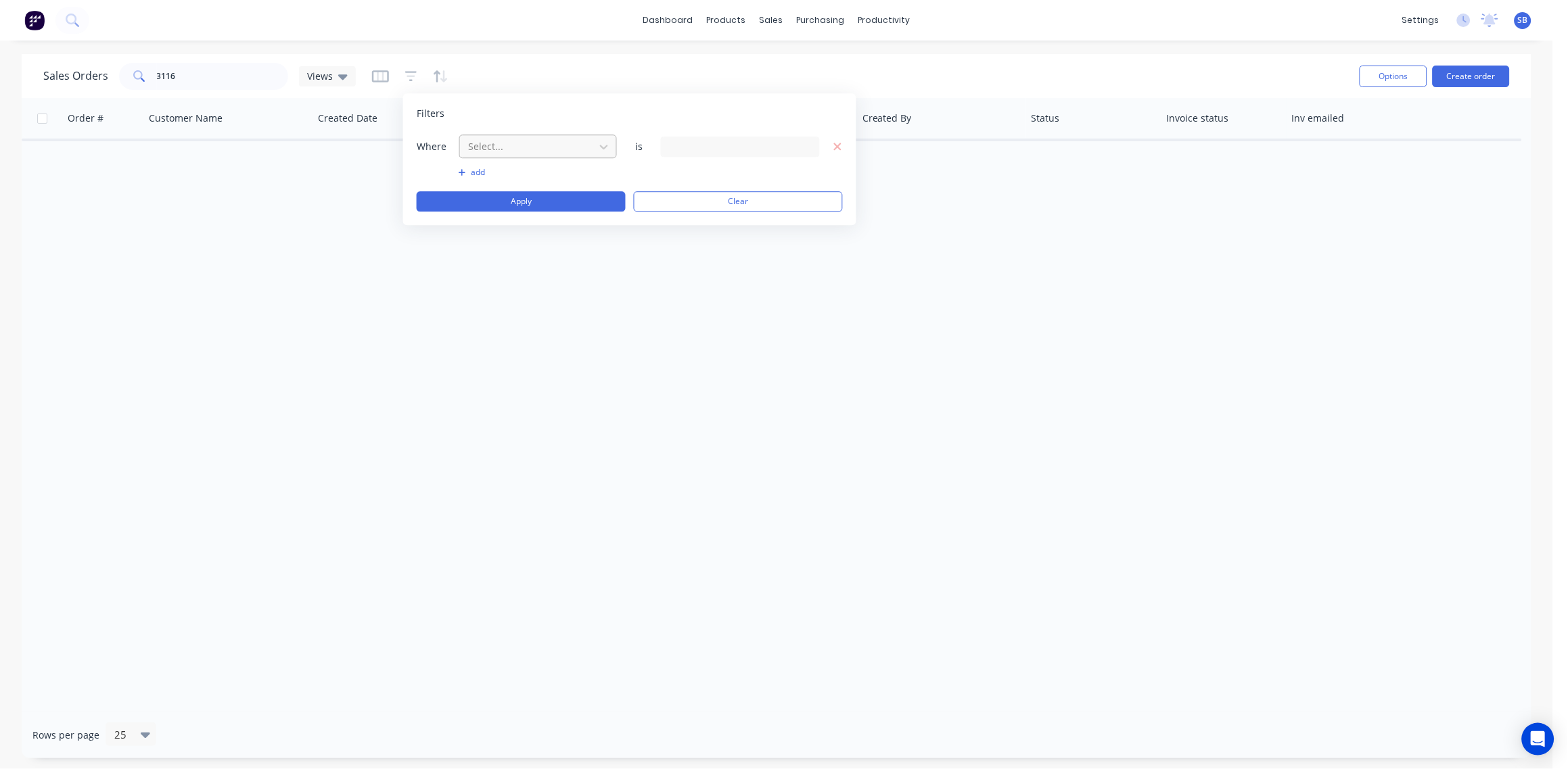
click at [589, 142] on div "Select..." at bounding box center [527, 147] width 130 height 23
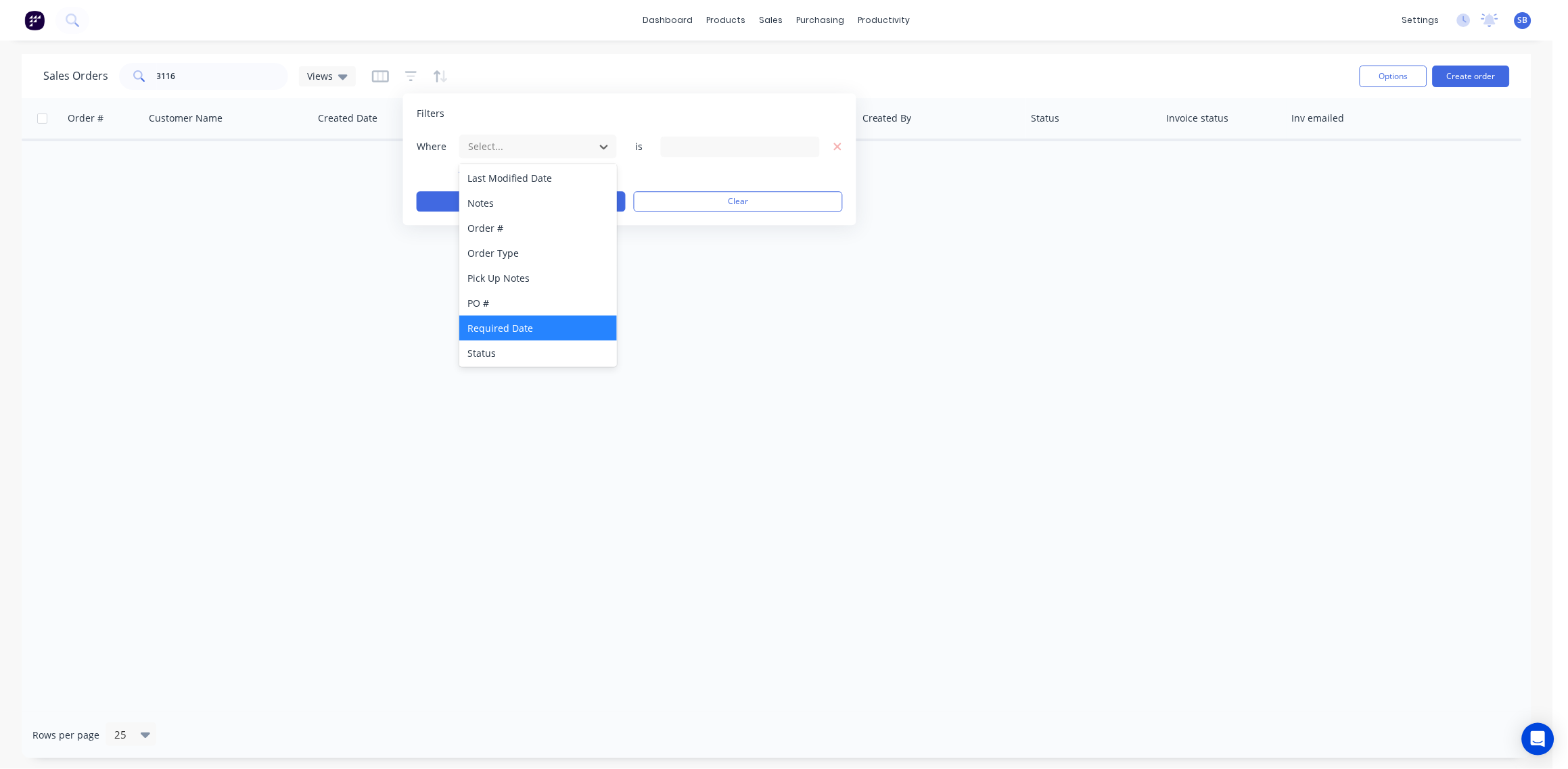
scroll to position [352, 0]
click at [528, 349] on div "Status" at bounding box center [538, 352] width 158 height 25
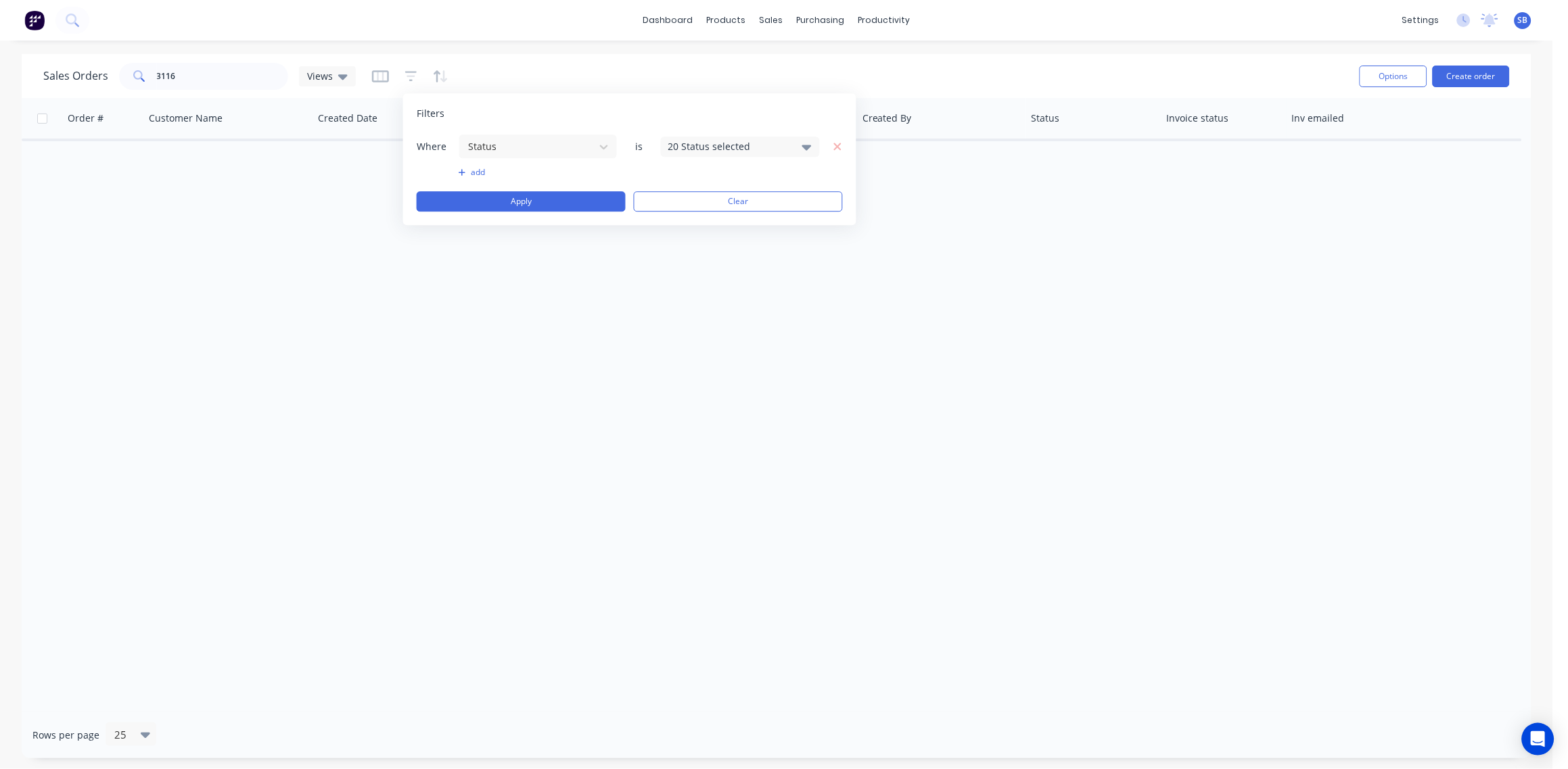
click at [807, 139] on icon at bounding box center [807, 147] width 10 height 15
click at [680, 221] on div at bounding box center [683, 220] width 27 height 27
click at [479, 347] on div "Order # Customer Name Created Date PO # Accounting Order # Total ($) Created By…" at bounding box center [777, 405] width 1510 height 614
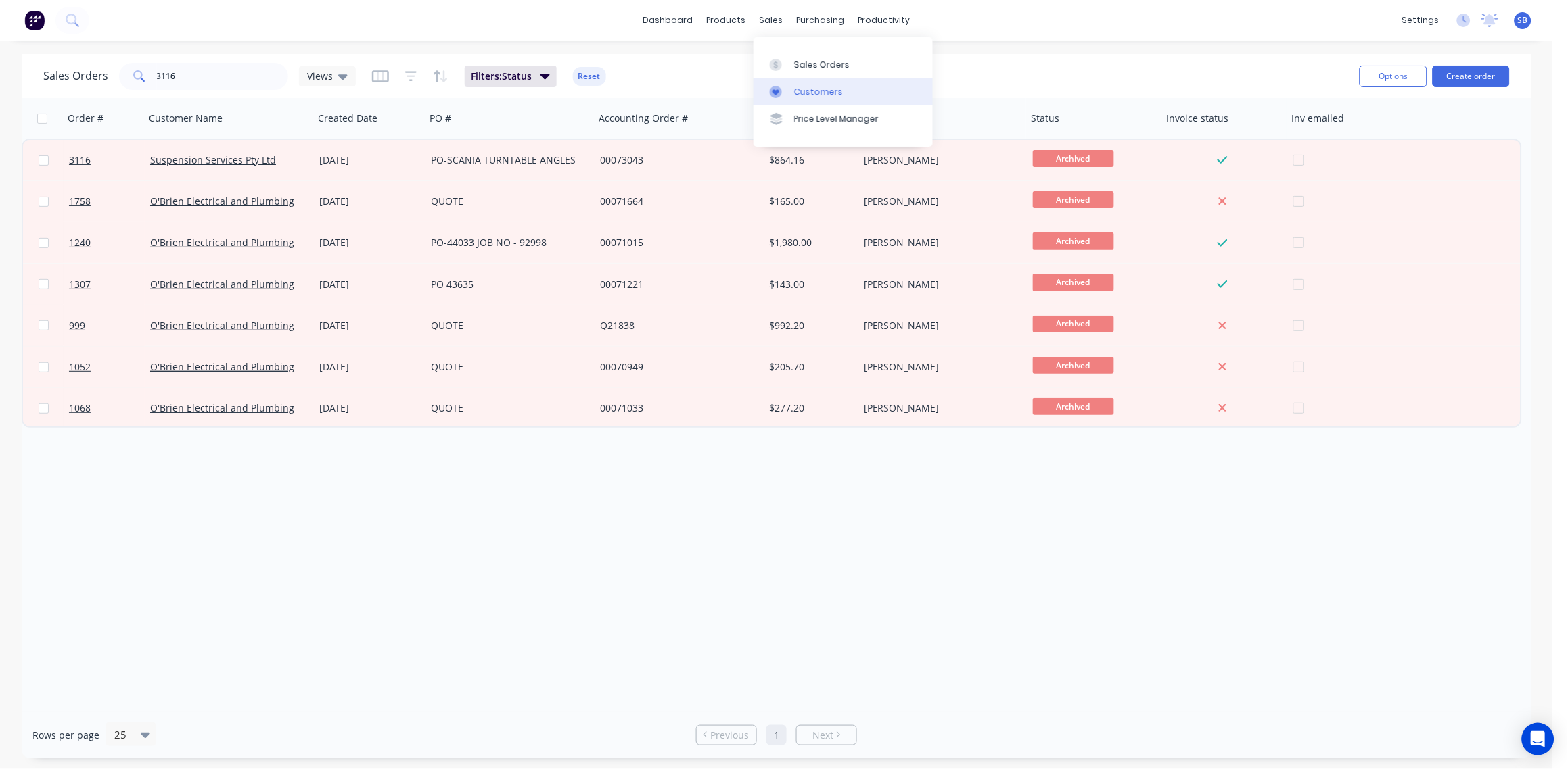
click at [827, 83] on link "Customers" at bounding box center [842, 91] width 179 height 27
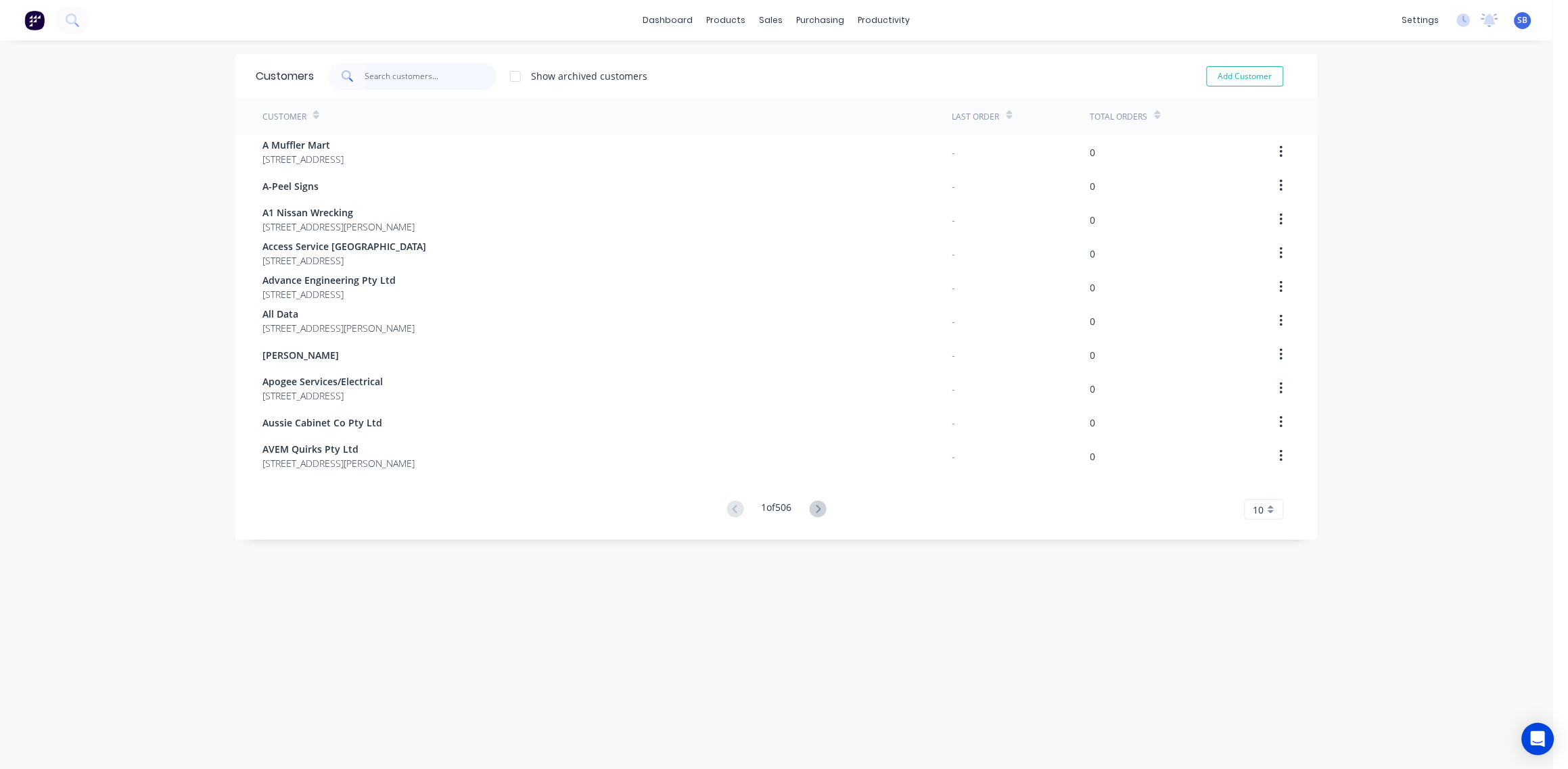
click at [394, 78] on input "text" at bounding box center [431, 76] width 132 height 27
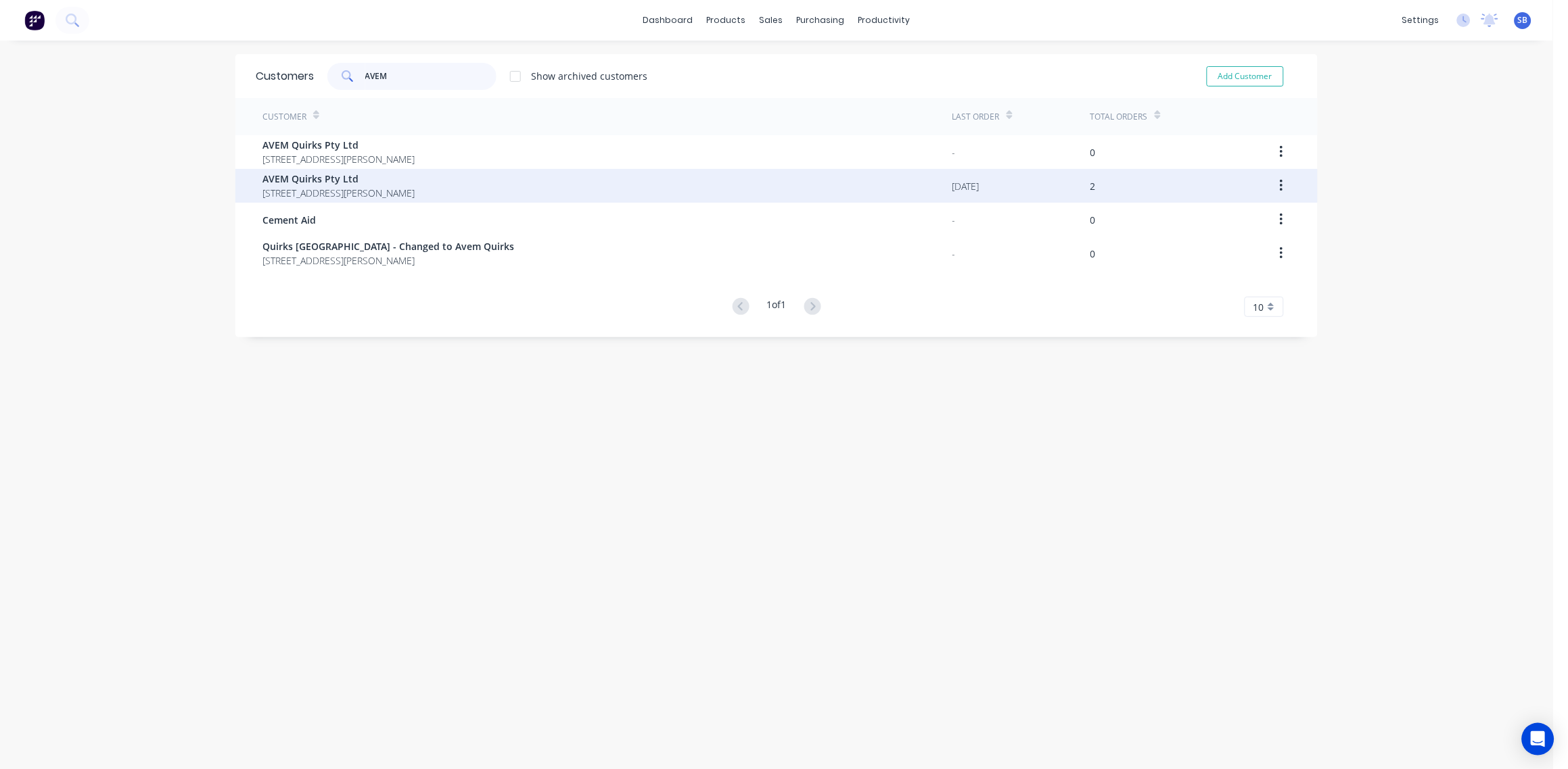
type input "AVEM"
click at [306, 186] on span "[STREET_ADDRESS][PERSON_NAME]" at bounding box center [339, 193] width 152 height 15
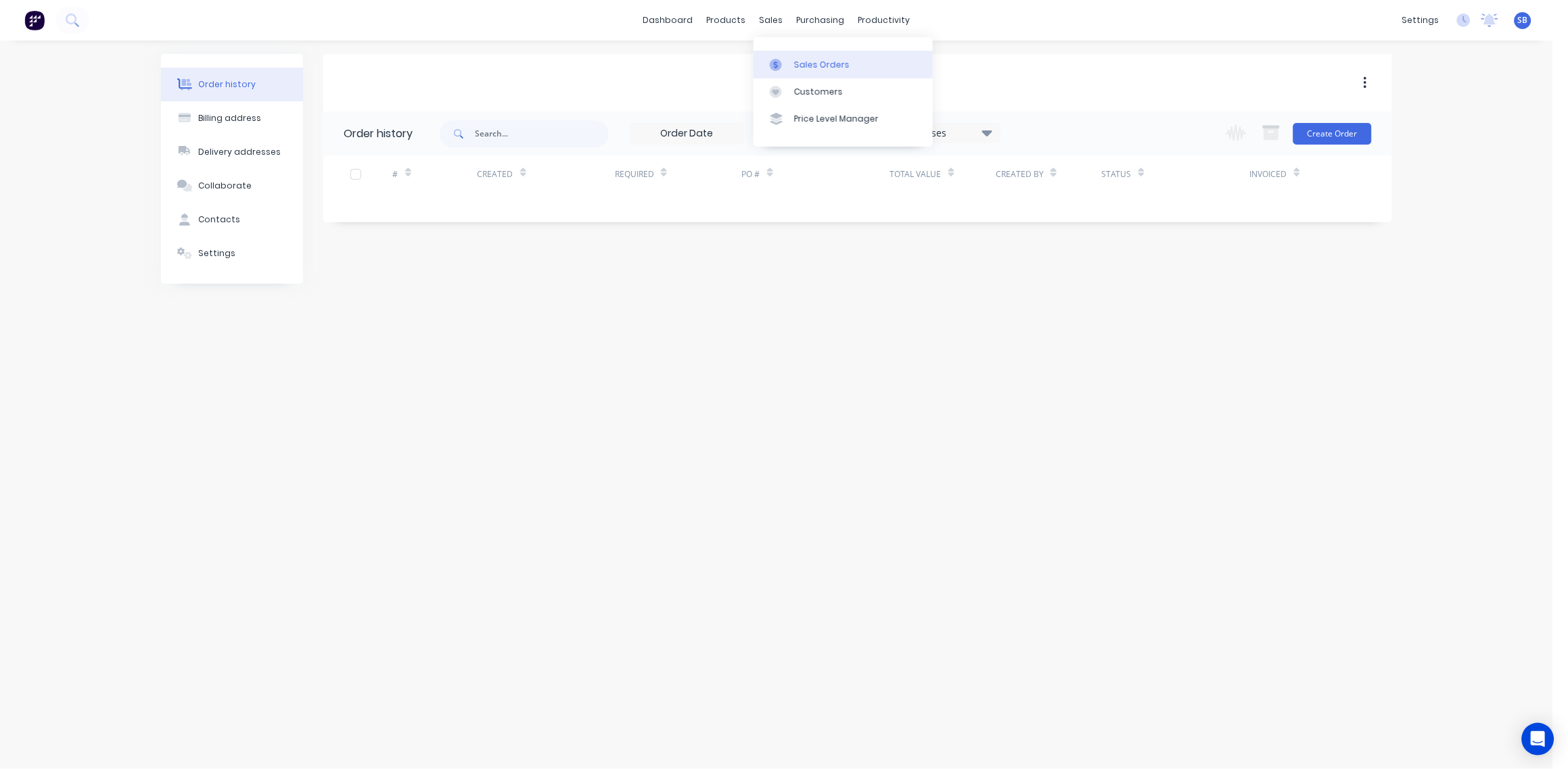
click at [817, 62] on div "Sales Orders" at bounding box center [822, 65] width 55 height 12
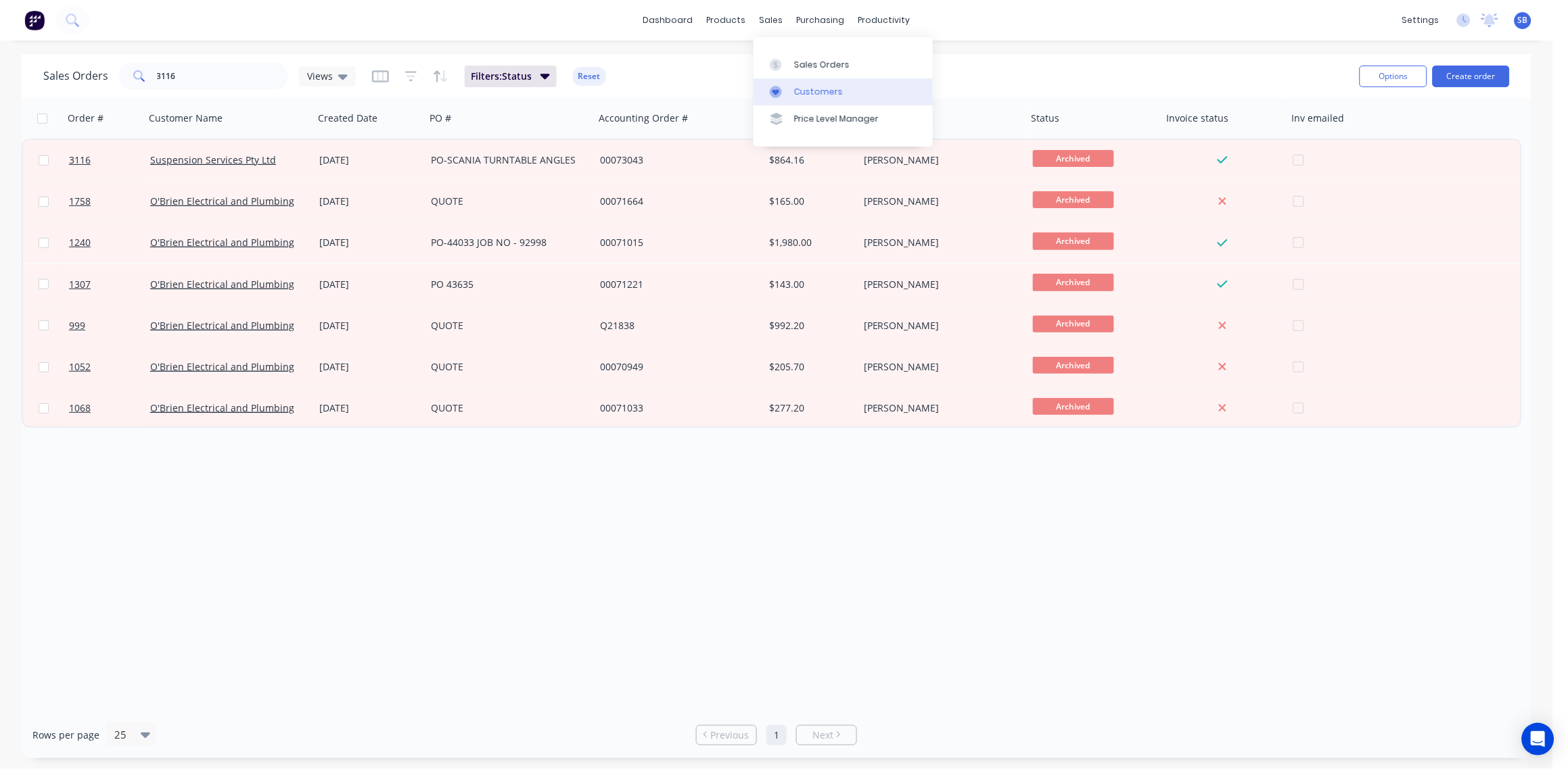
click at [828, 86] on div "Customers" at bounding box center [819, 91] width 49 height 12
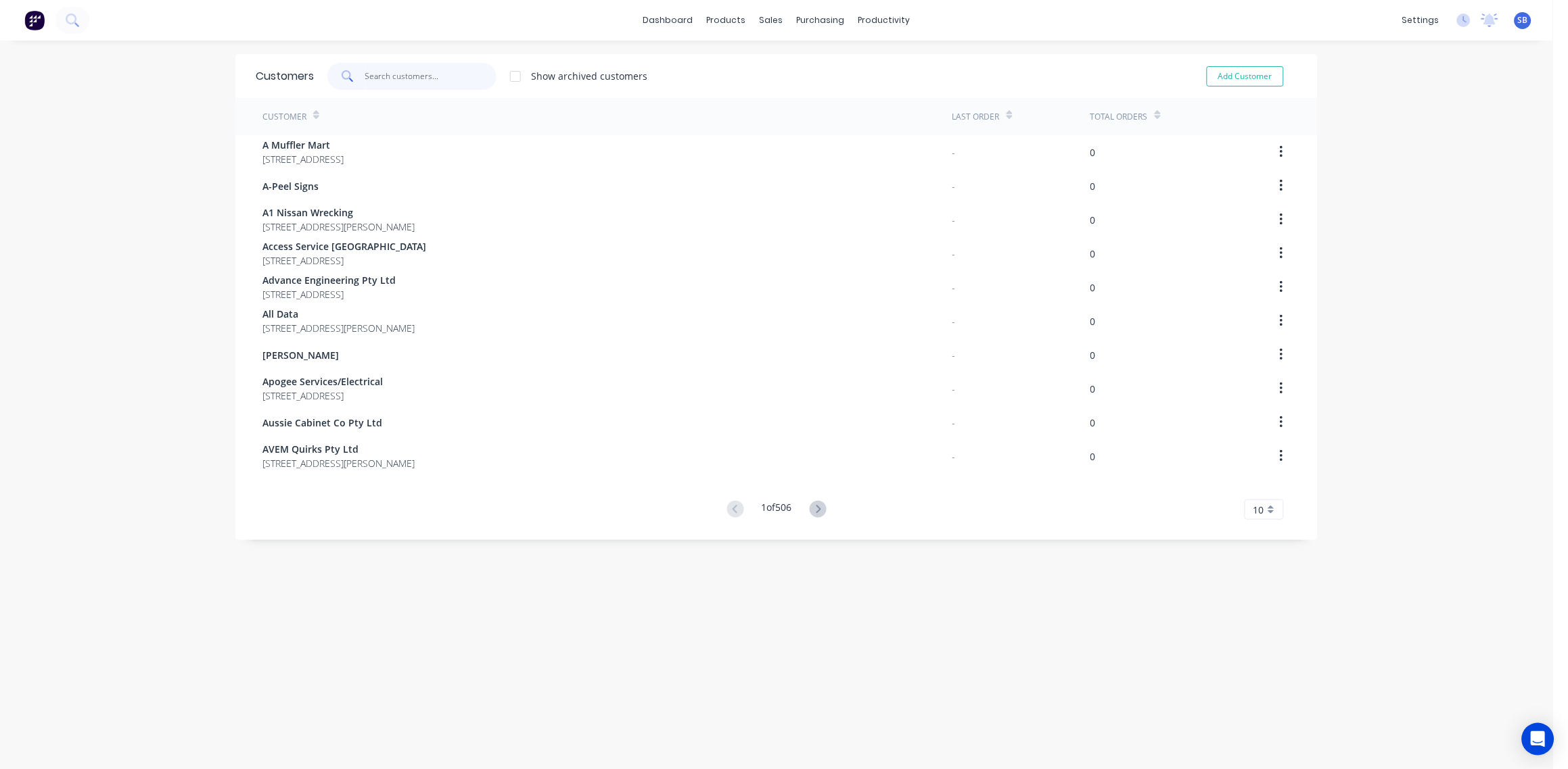
click at [389, 74] on input "text" at bounding box center [431, 76] width 132 height 27
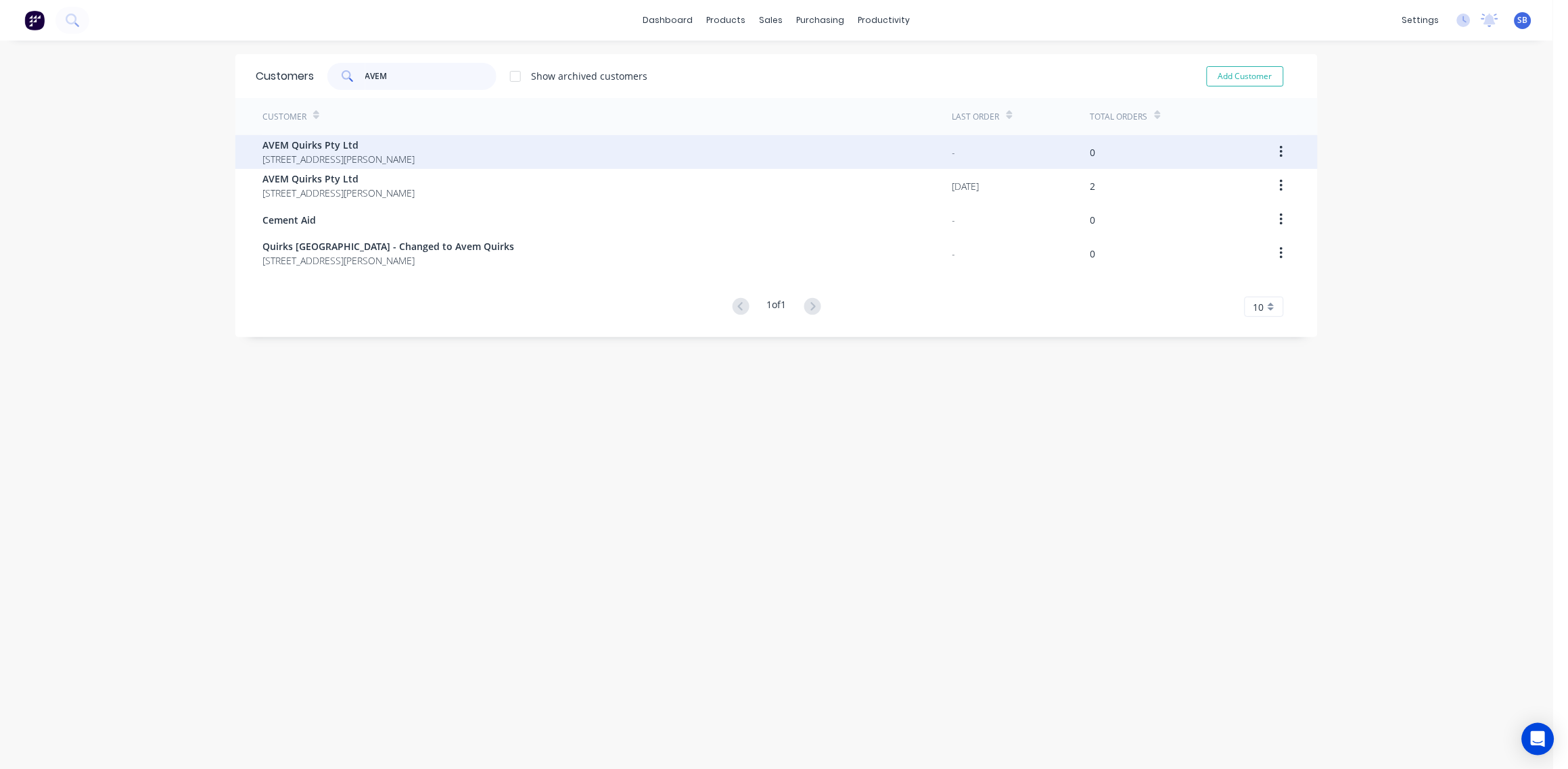
type input "AVEM"
click at [310, 148] on span "AVEM Quirks Pty Ltd" at bounding box center [339, 145] width 152 height 15
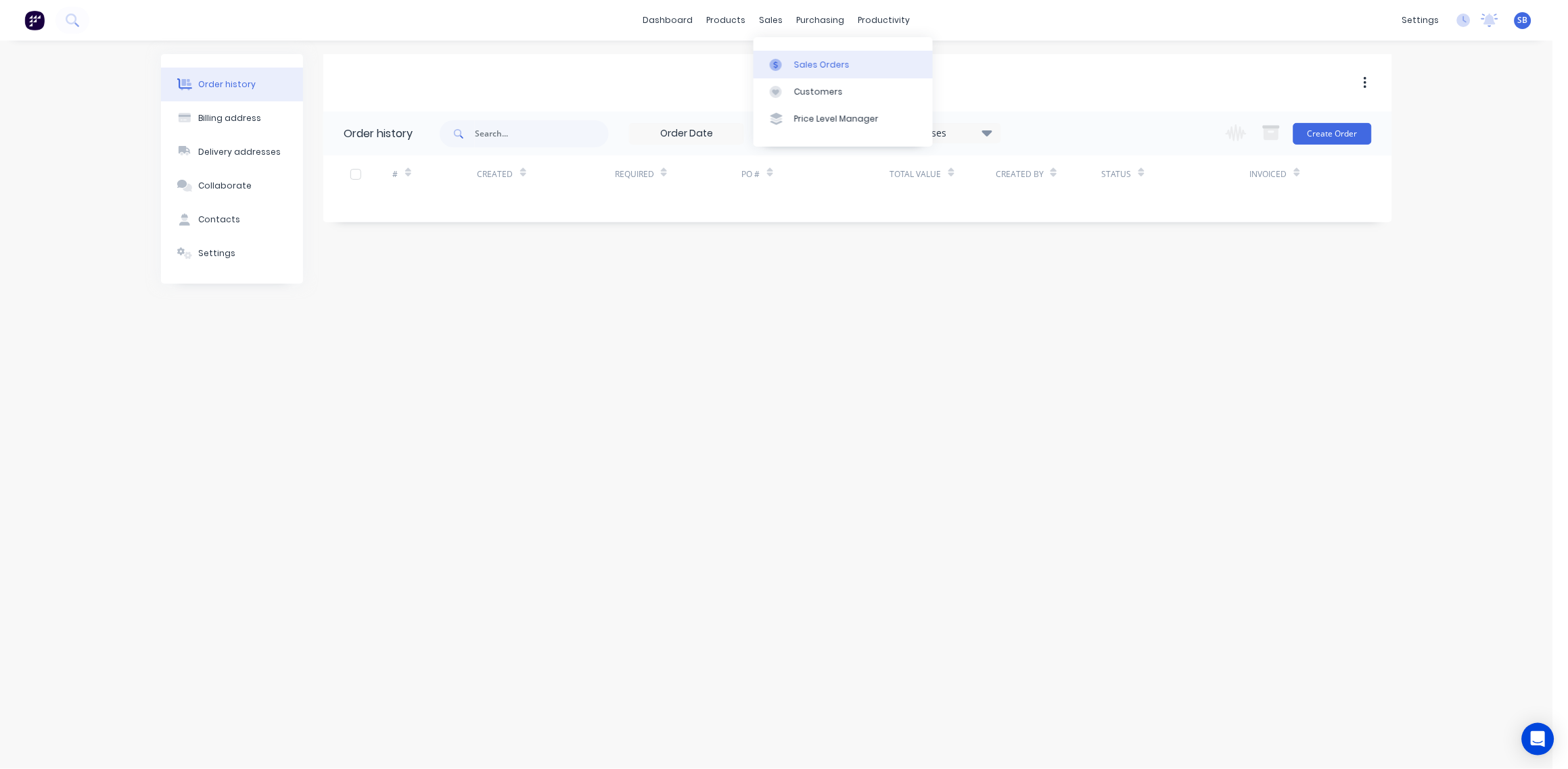
click at [812, 68] on div "Sales Orders" at bounding box center [822, 65] width 55 height 12
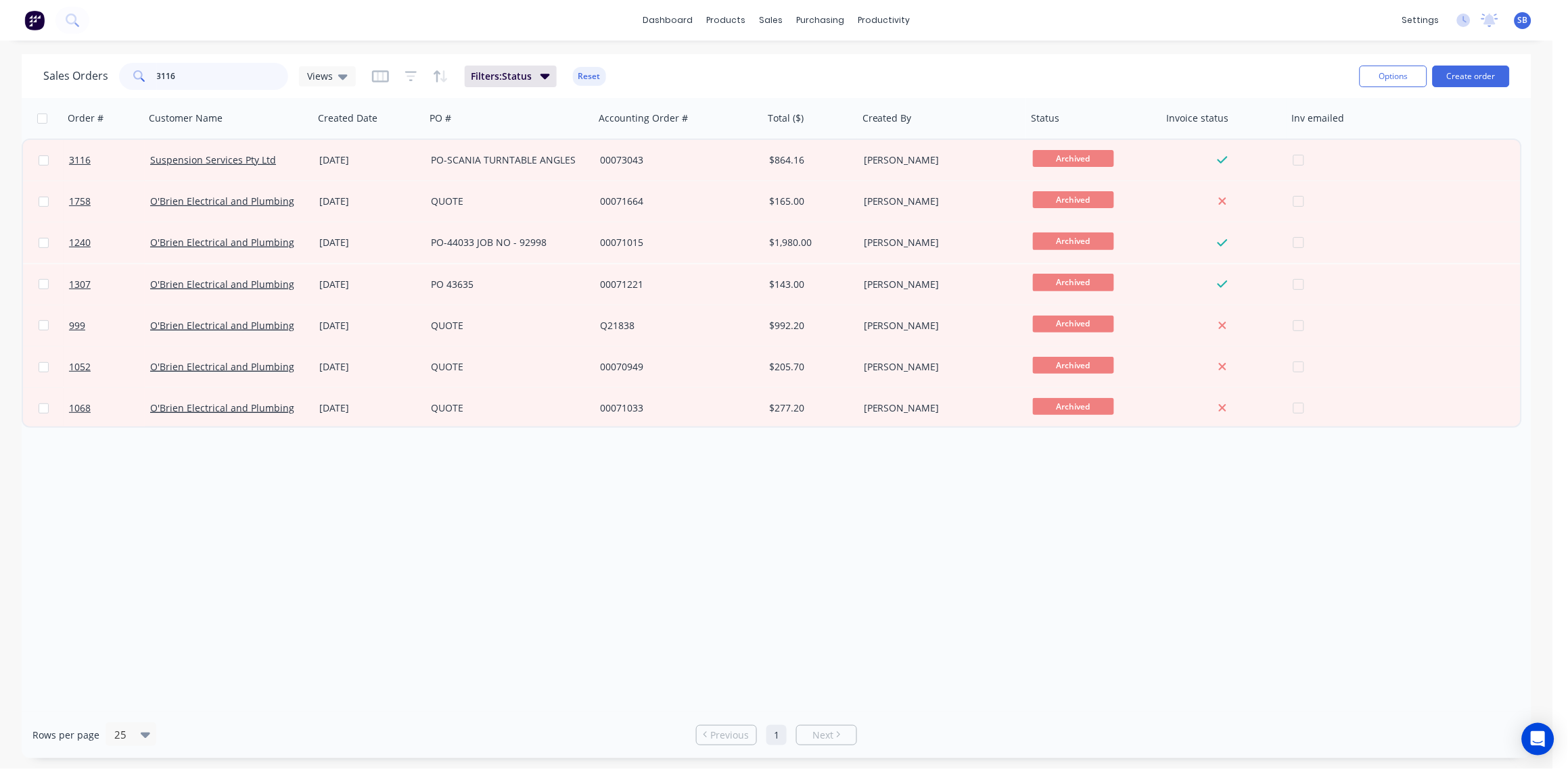
drag, startPoint x: 198, startPoint y: 72, endPoint x: -4, endPoint y: 100, distance: 203.9
click at [0, 100] on html "dashboard products sales purchasing productivity dashboard products Product Cat…" at bounding box center [784, 384] width 1568 height 769
click at [812, 87] on div "Customers" at bounding box center [819, 91] width 49 height 12
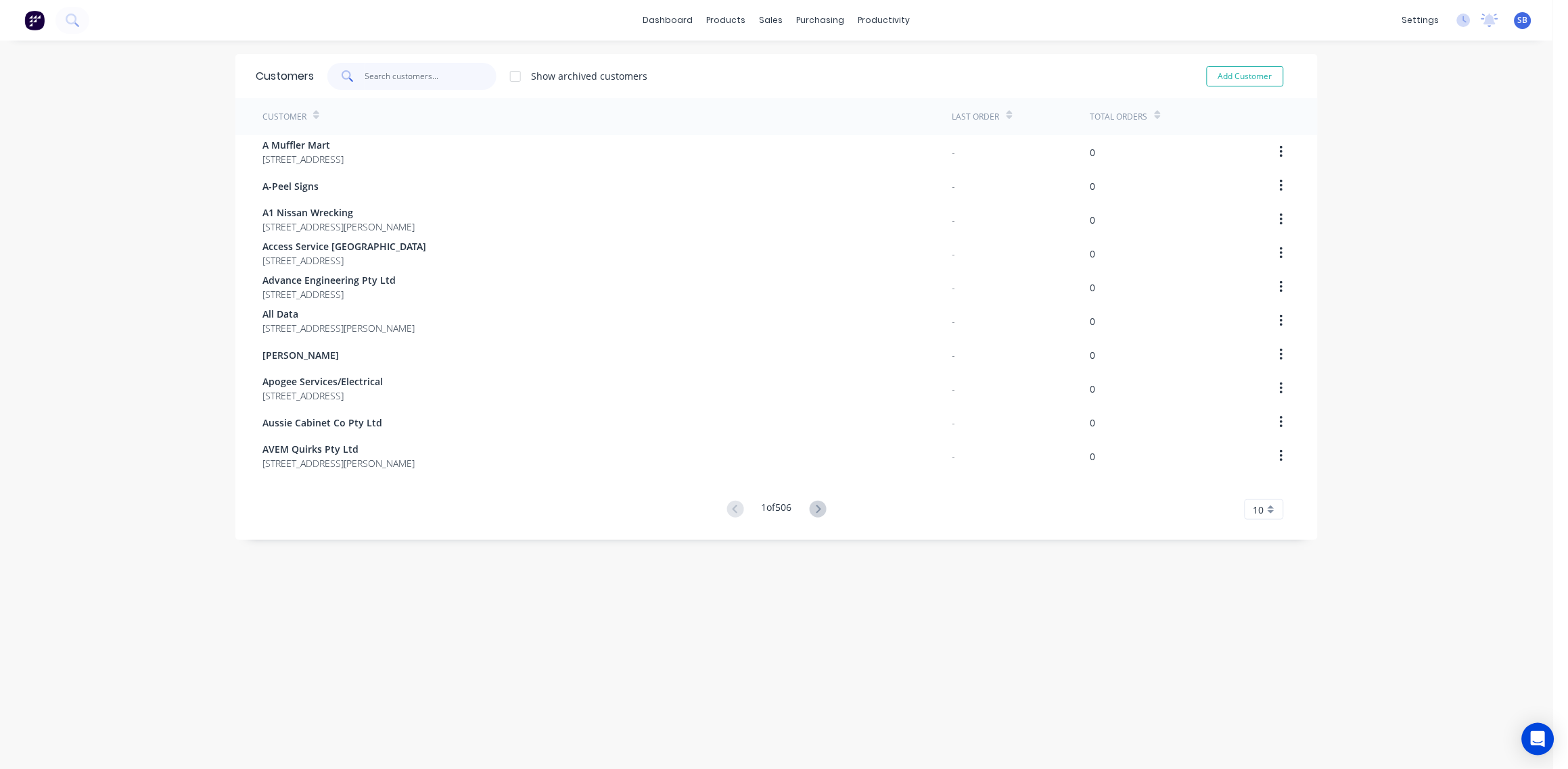
click at [417, 70] on input "text" at bounding box center [431, 76] width 132 height 27
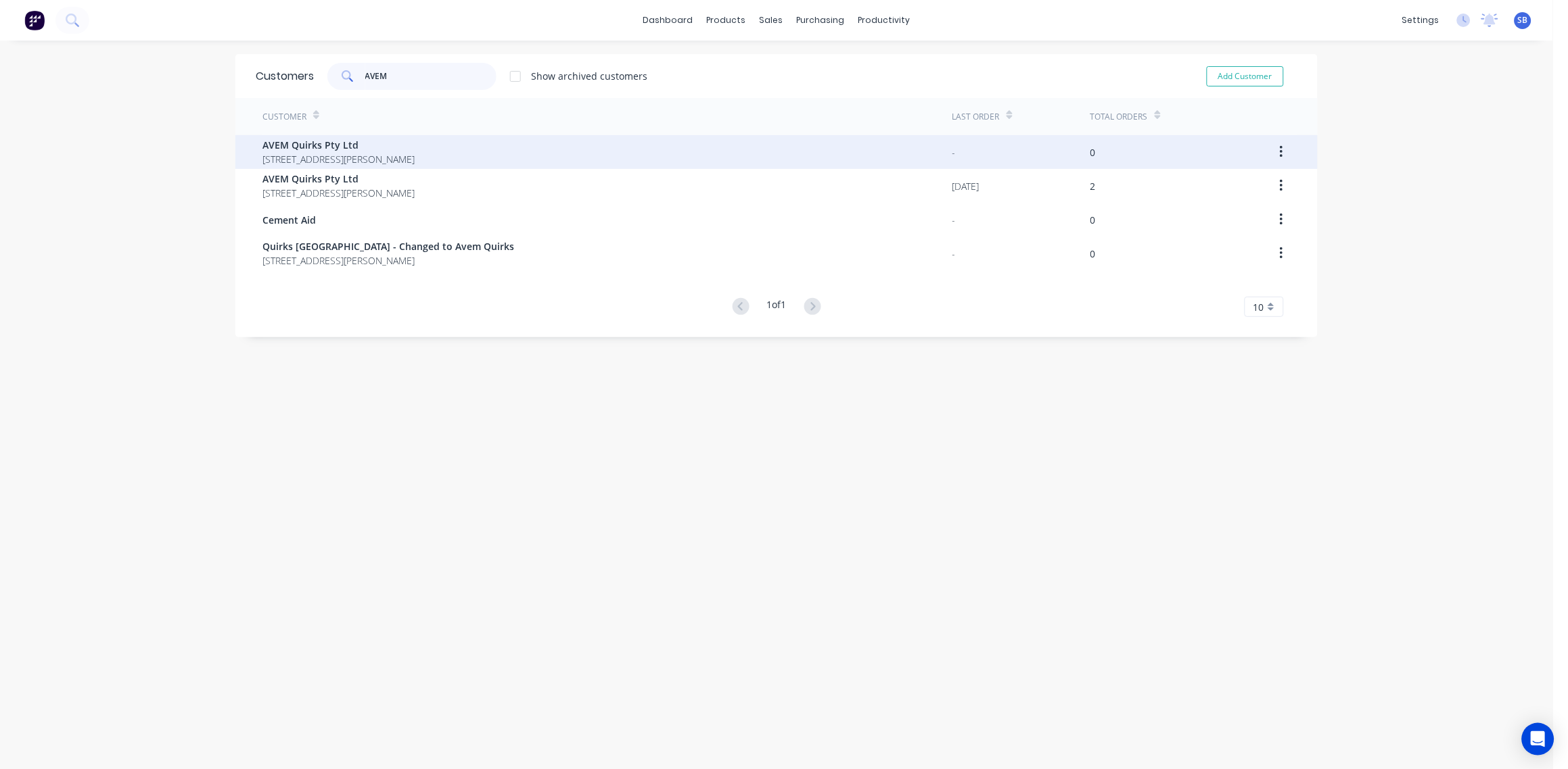
type input "AVEM"
click at [302, 154] on span "[STREET_ADDRESS][PERSON_NAME]" at bounding box center [339, 159] width 152 height 15
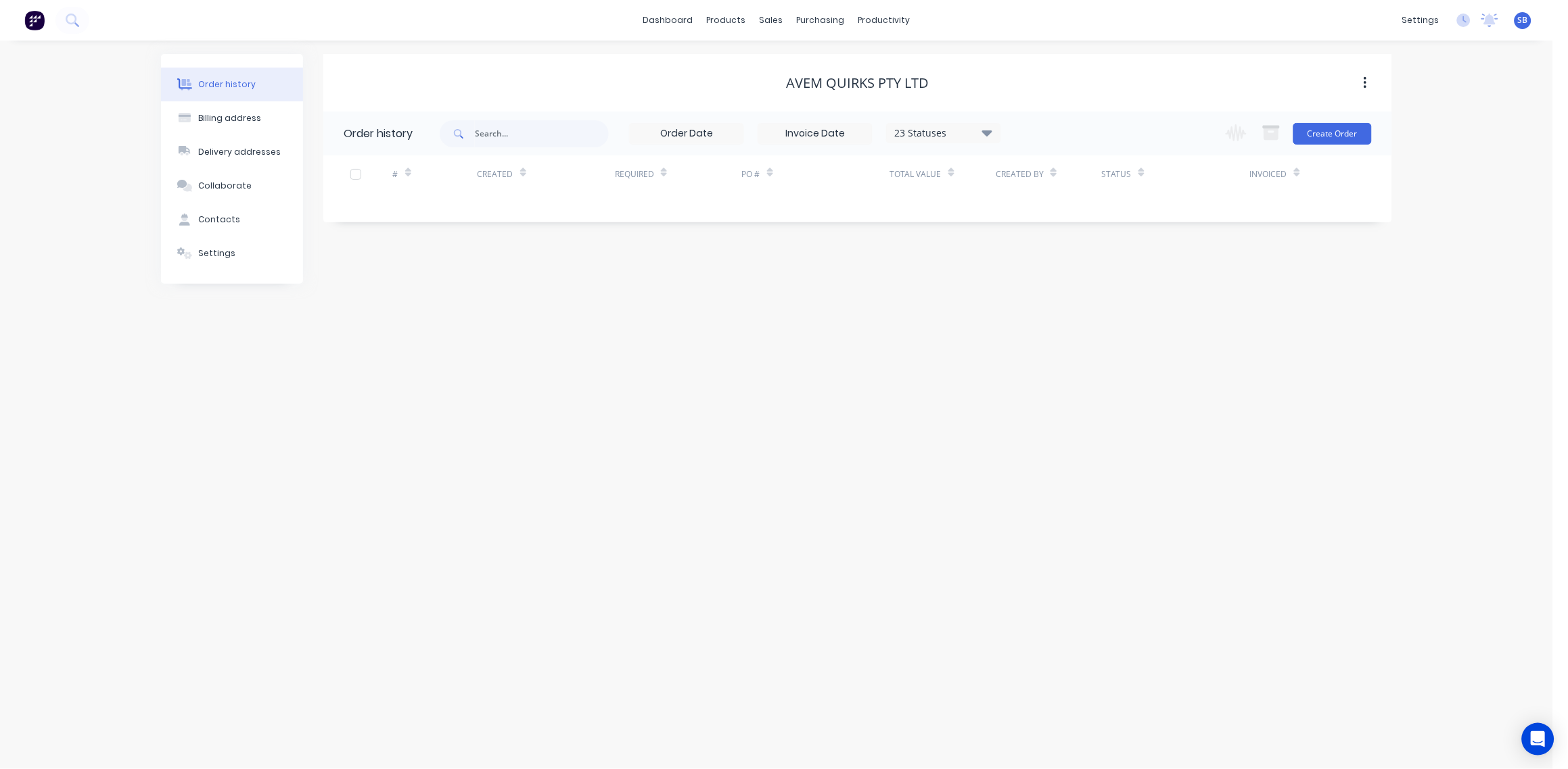
click at [376, 137] on div "Order history" at bounding box center [377, 134] width 69 height 16
click at [1364, 81] on icon "button" at bounding box center [1366, 83] width 3 height 15
click at [990, 133] on icon at bounding box center [987, 133] width 11 height 6
click at [1034, 295] on div "All" at bounding box center [971, 295] width 169 height 27
click at [1055, 289] on label at bounding box center [1055, 289] width 0 height 0
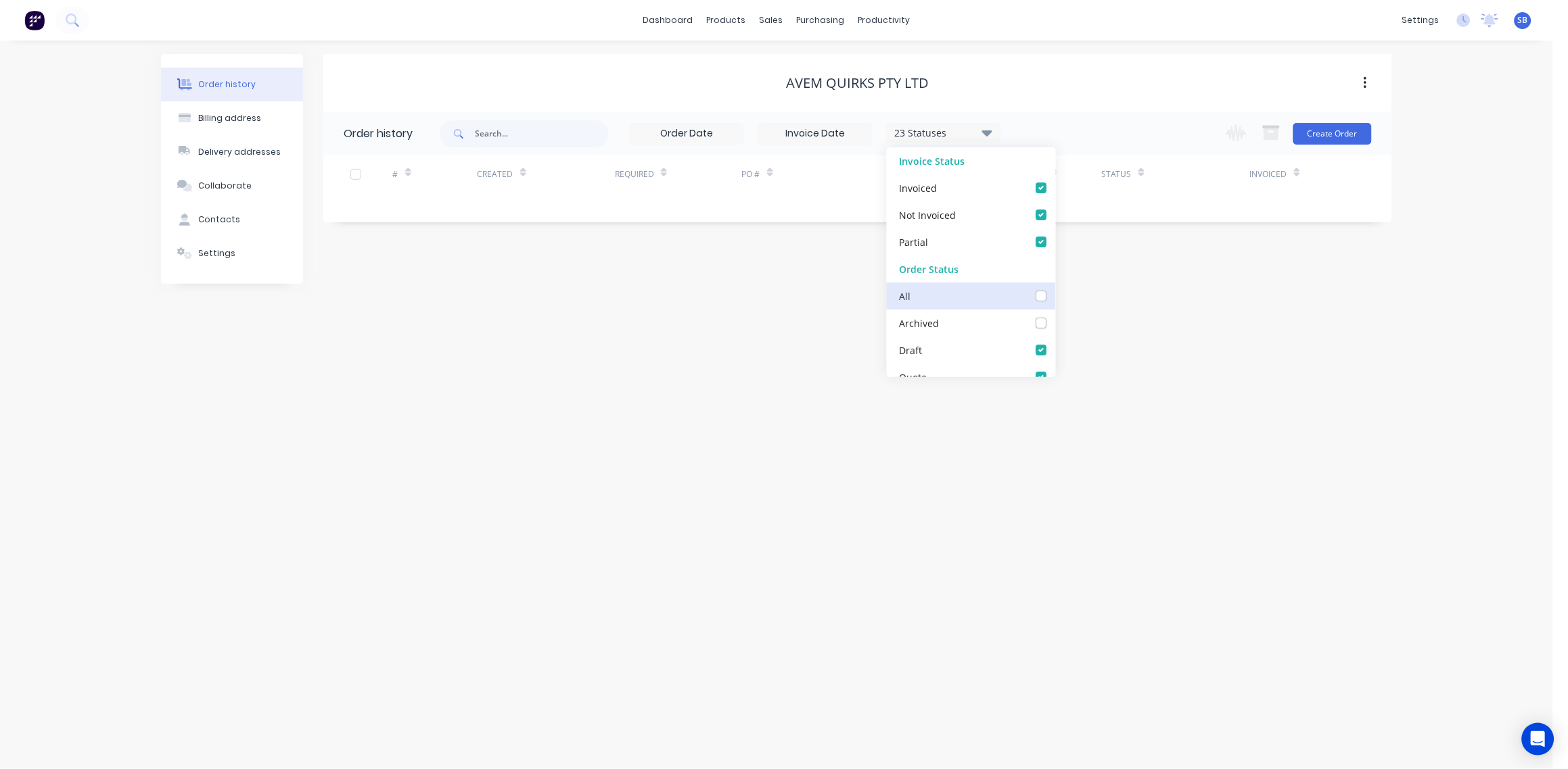
click at [1055, 297] on input "checkbox" at bounding box center [1060, 295] width 11 height 13
checkbox input "true"
click at [835, 376] on div "Order history Billing address Delivery addresses Collaborate Contacts Settings …" at bounding box center [777, 405] width 1553 height 729
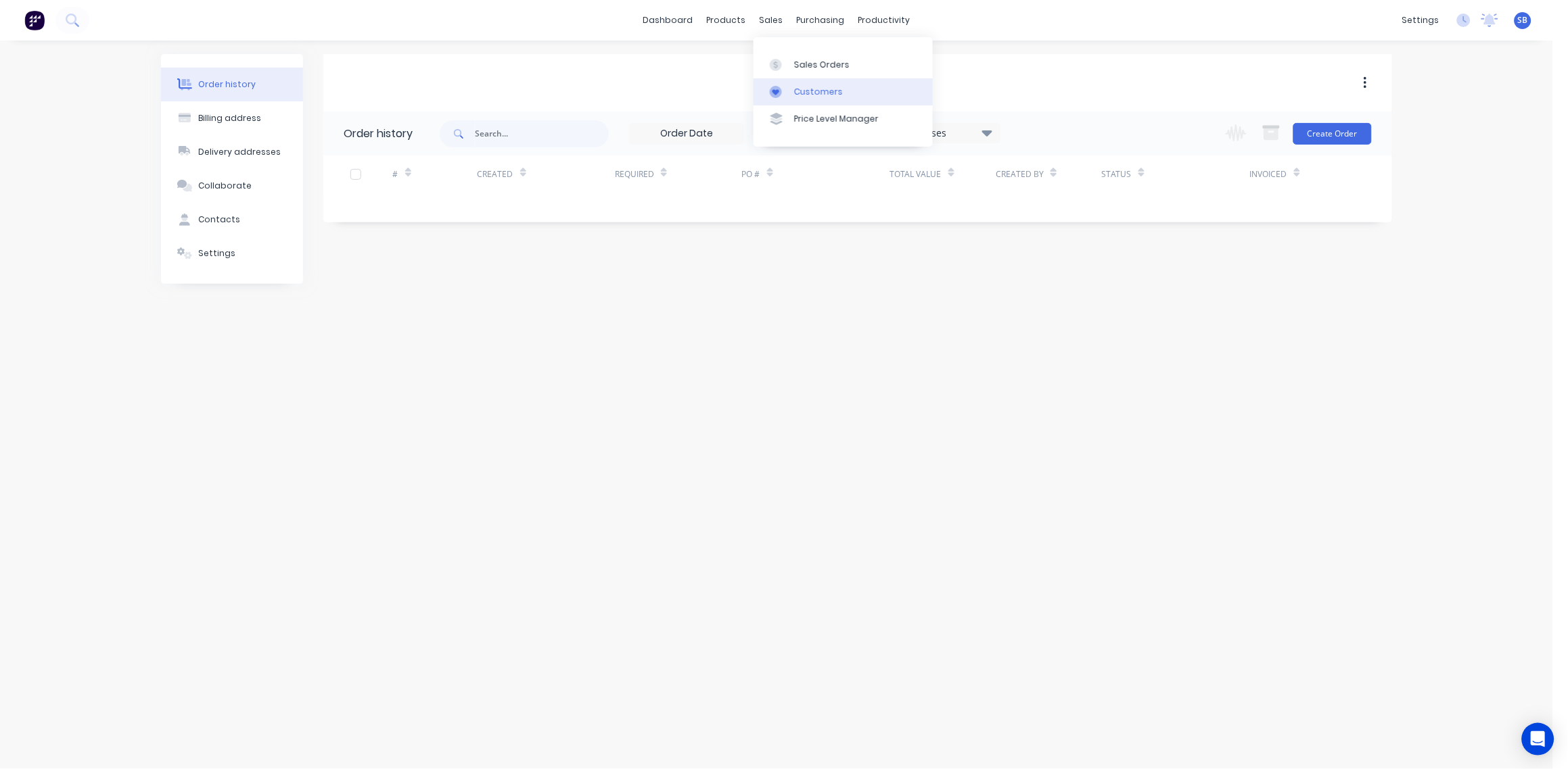
click at [816, 94] on div "Customers" at bounding box center [819, 91] width 49 height 12
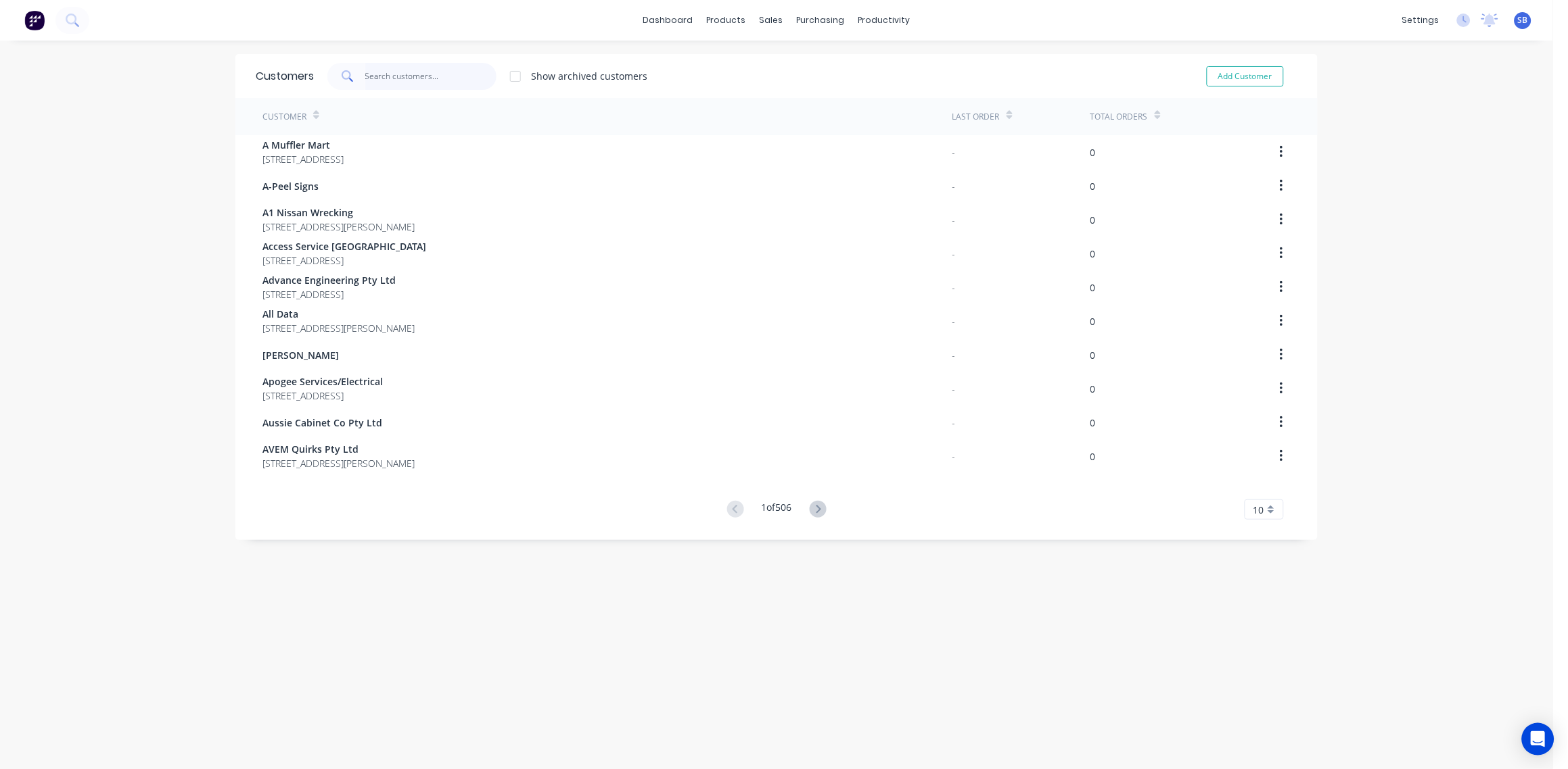
click at [386, 79] on input "text" at bounding box center [431, 76] width 132 height 27
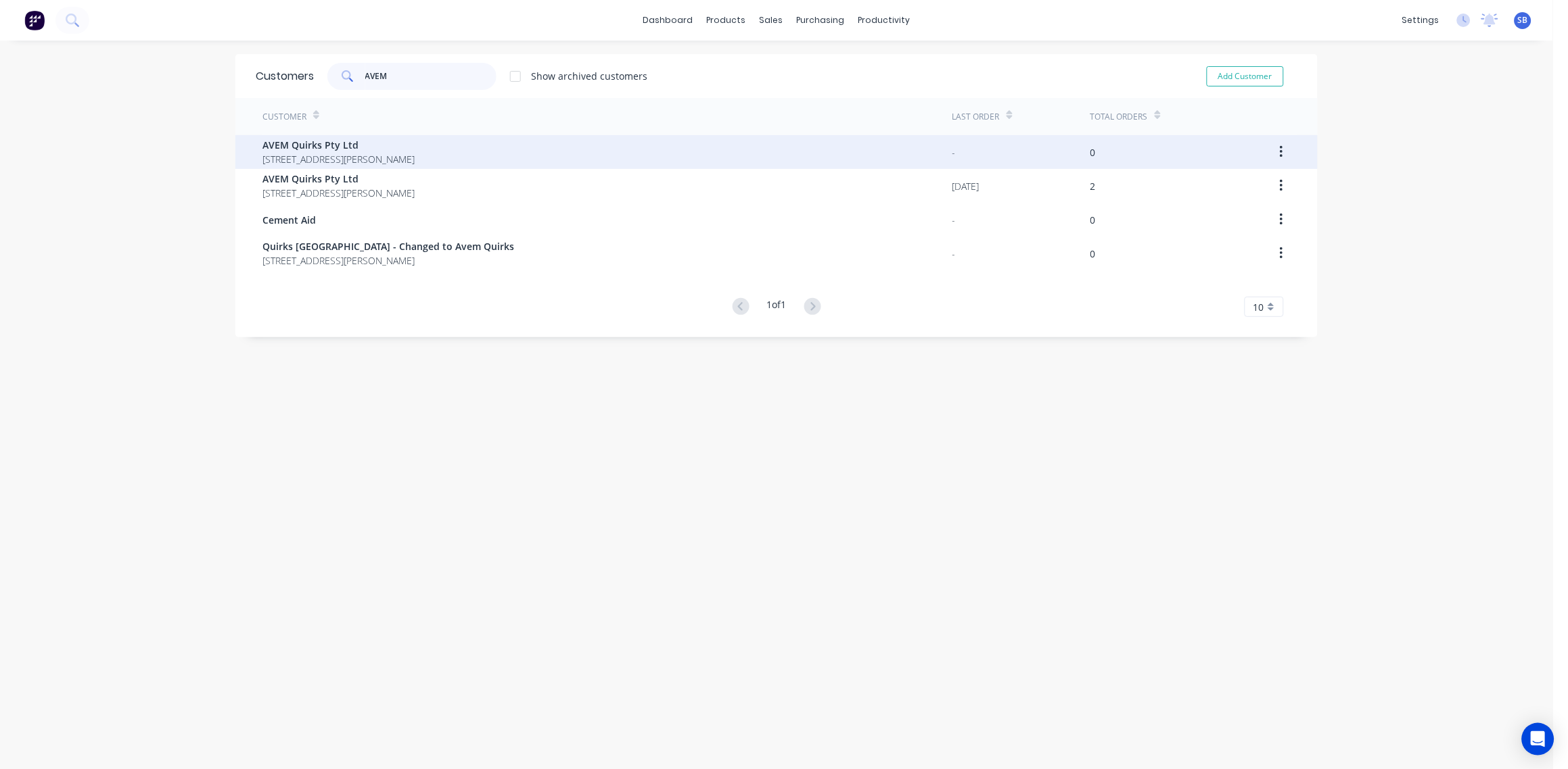
type input "AVEM"
click at [323, 148] on span "AVEM Quirks Pty Ltd" at bounding box center [339, 145] width 152 height 15
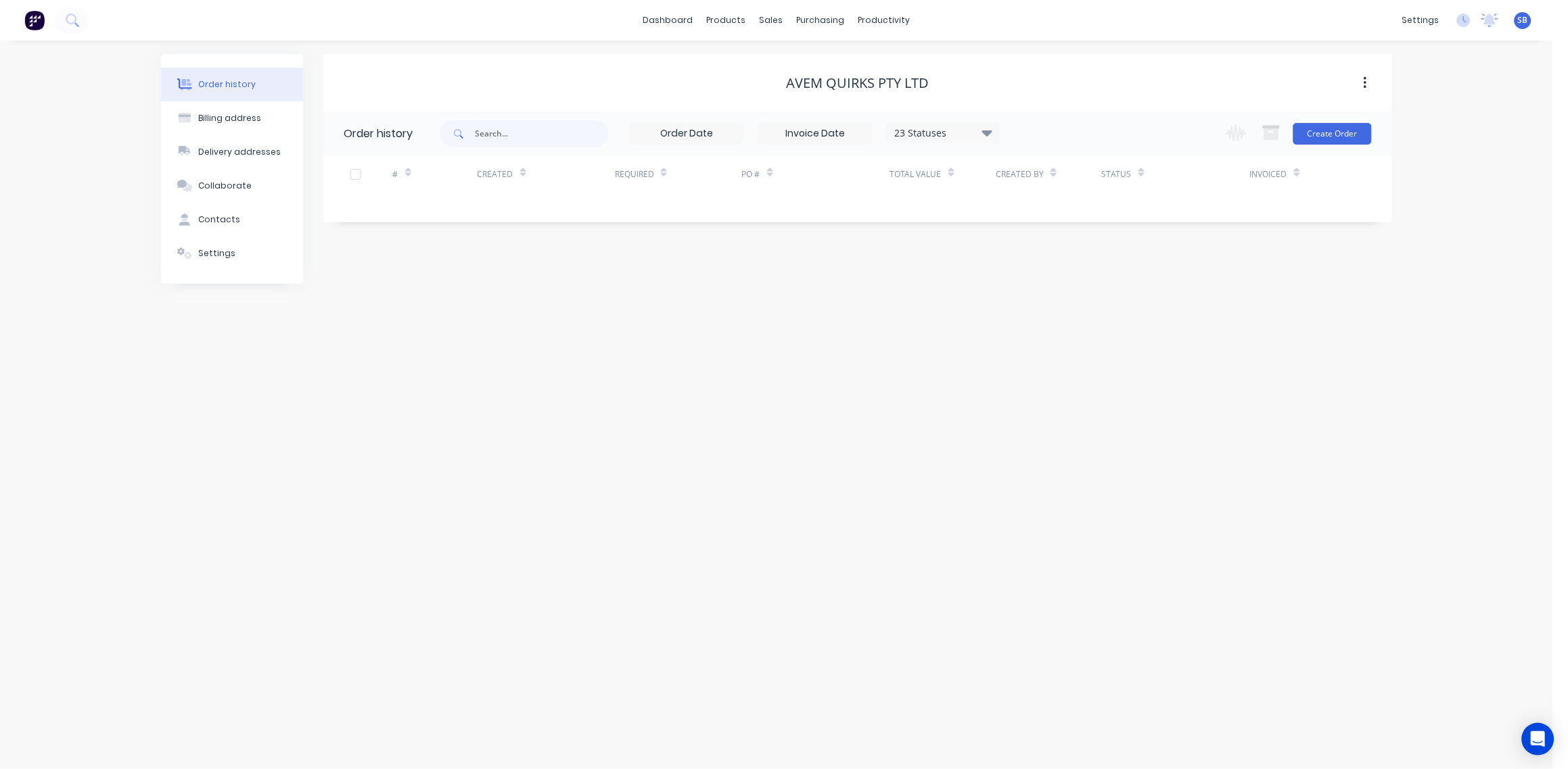
click at [1365, 81] on icon "button" at bounding box center [1366, 83] width 3 height 15
click at [829, 89] on div "Customers" at bounding box center [819, 91] width 49 height 12
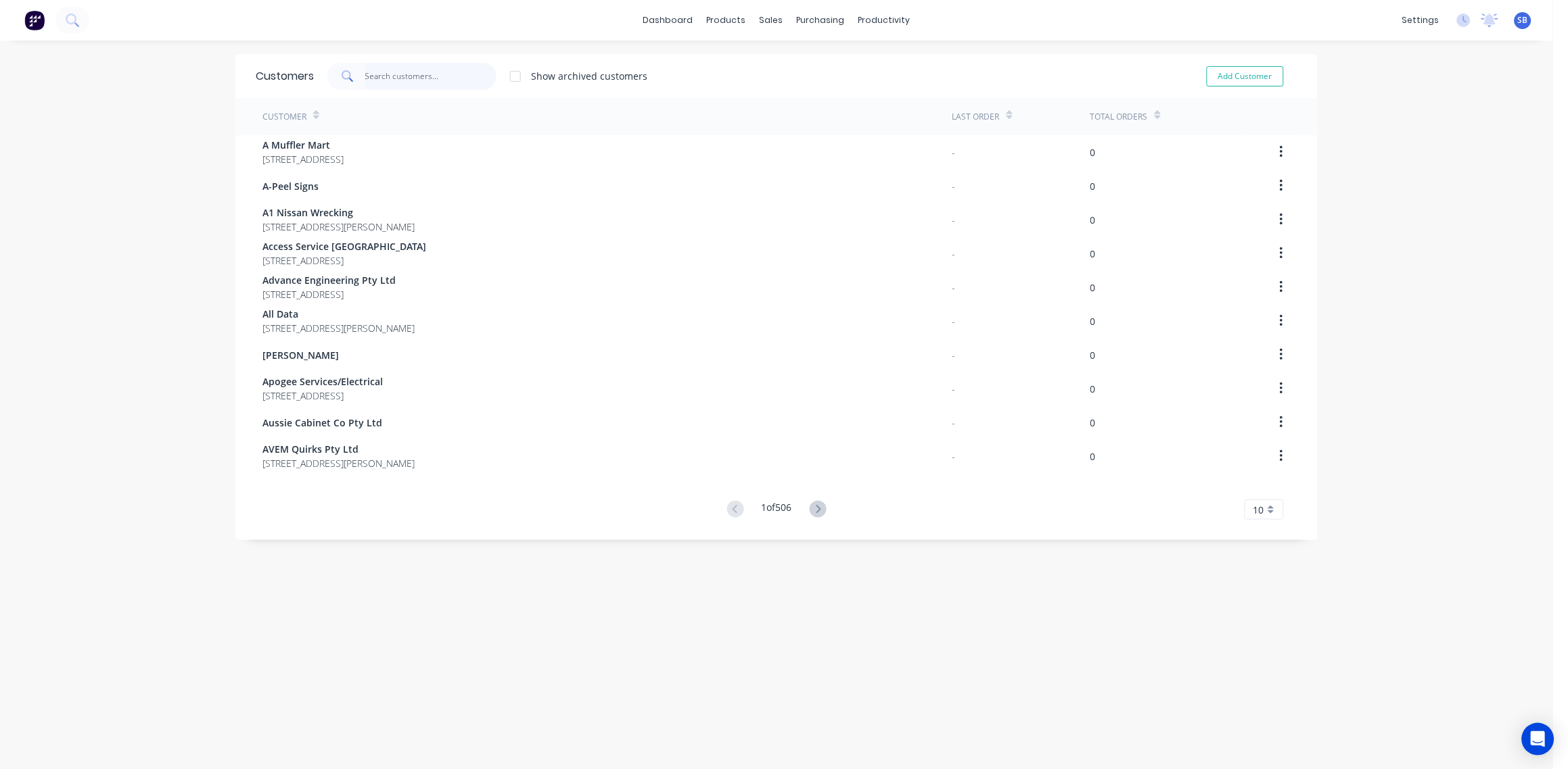
click at [380, 72] on input "text" at bounding box center [431, 76] width 132 height 27
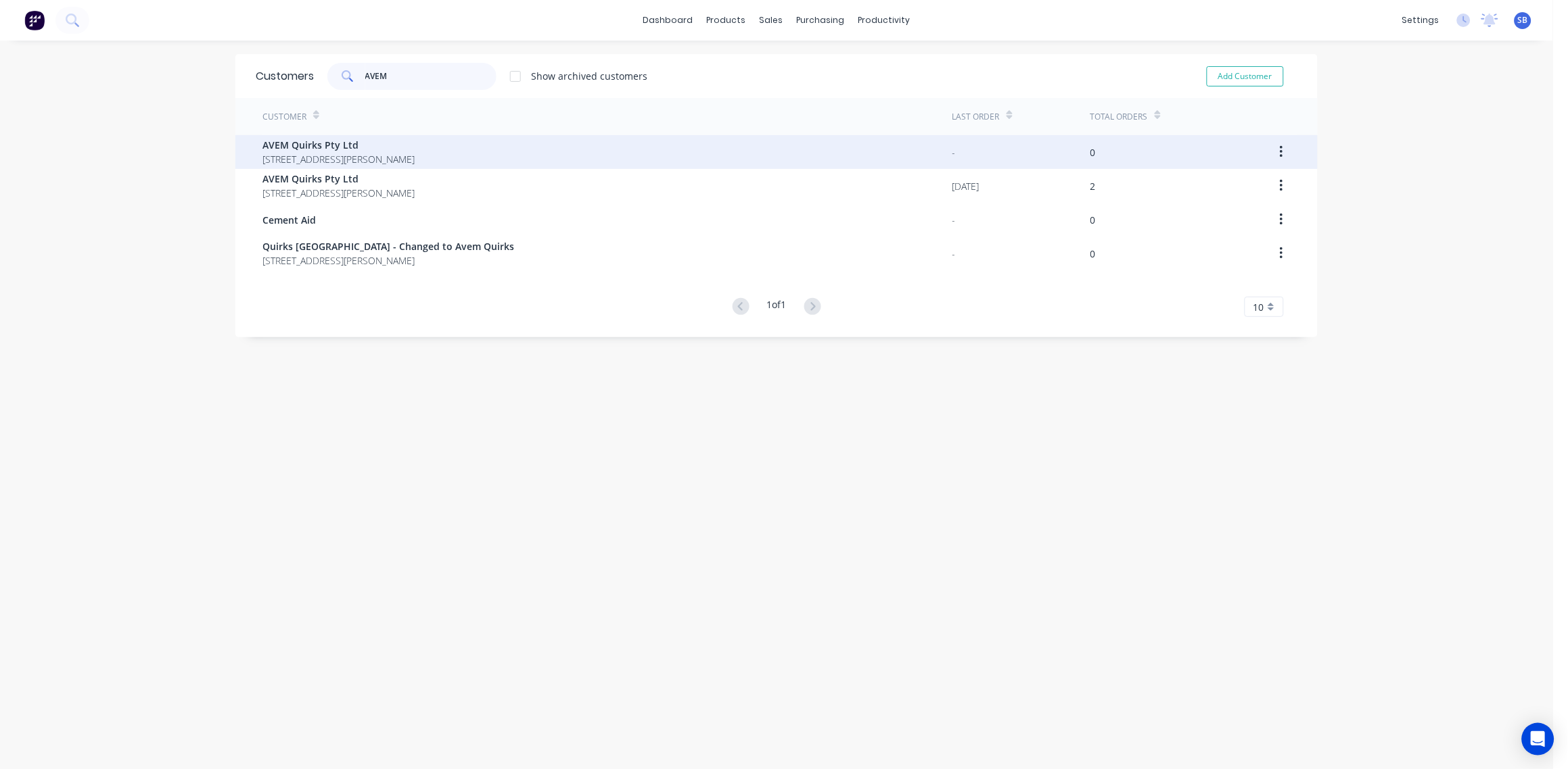
type input "AVEM"
click at [1270, 152] on button "button" at bounding box center [1281, 152] width 32 height 24
click at [454, 155] on div "AVEM Quirks Pty Ltd 17 Gassman Drive YATALA 4207" at bounding box center [607, 152] width 690 height 34
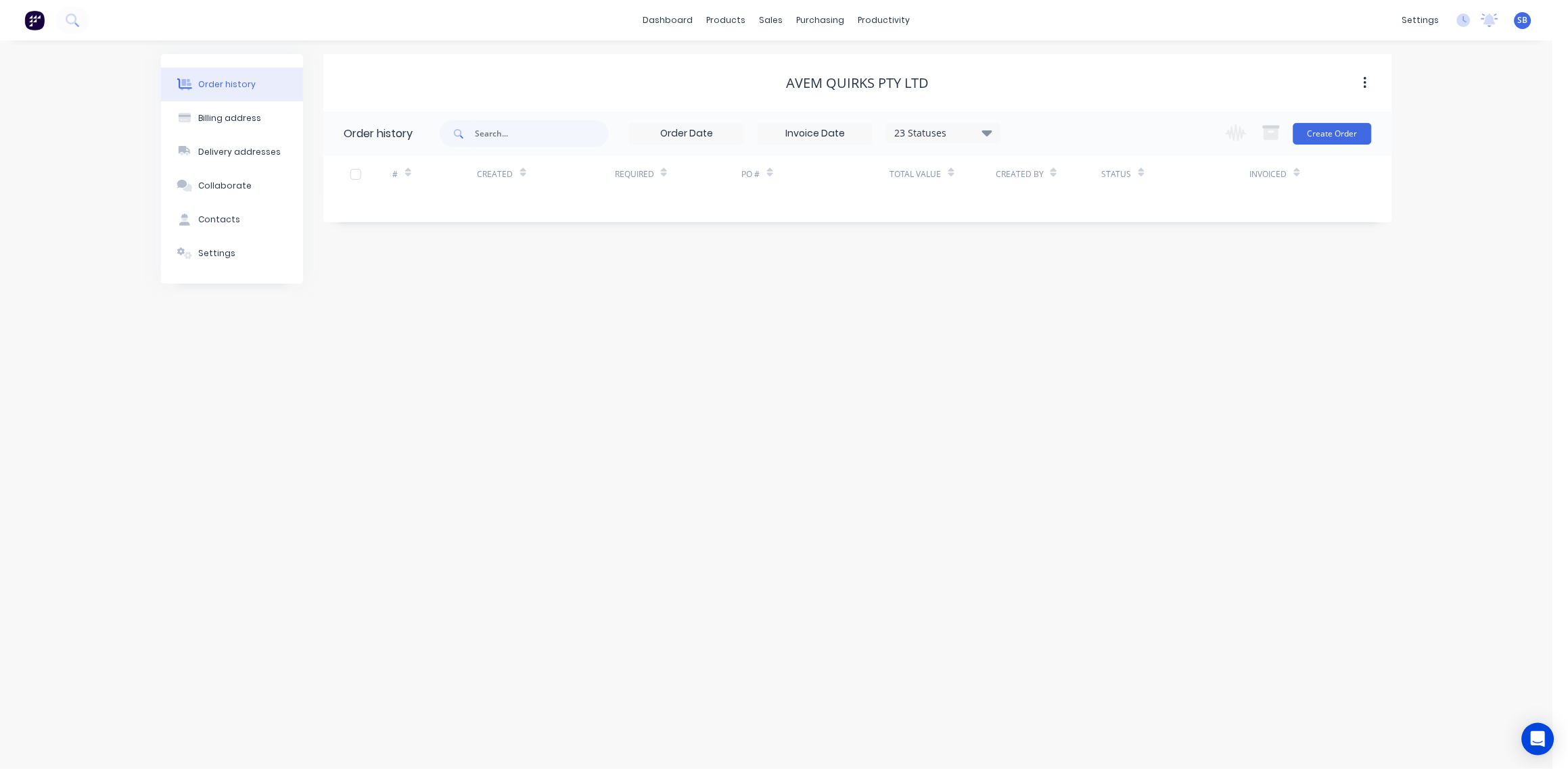
click at [990, 128] on icon at bounding box center [987, 133] width 11 height 16
drag, startPoint x: 1031, startPoint y: 297, endPoint x: 986, endPoint y: 325, distance: 53.0
click at [1055, 289] on label at bounding box center [1055, 289] width 0 height 0
click at [1055, 297] on input "checkbox" at bounding box center [1060, 295] width 11 height 13
checkbox input "true"
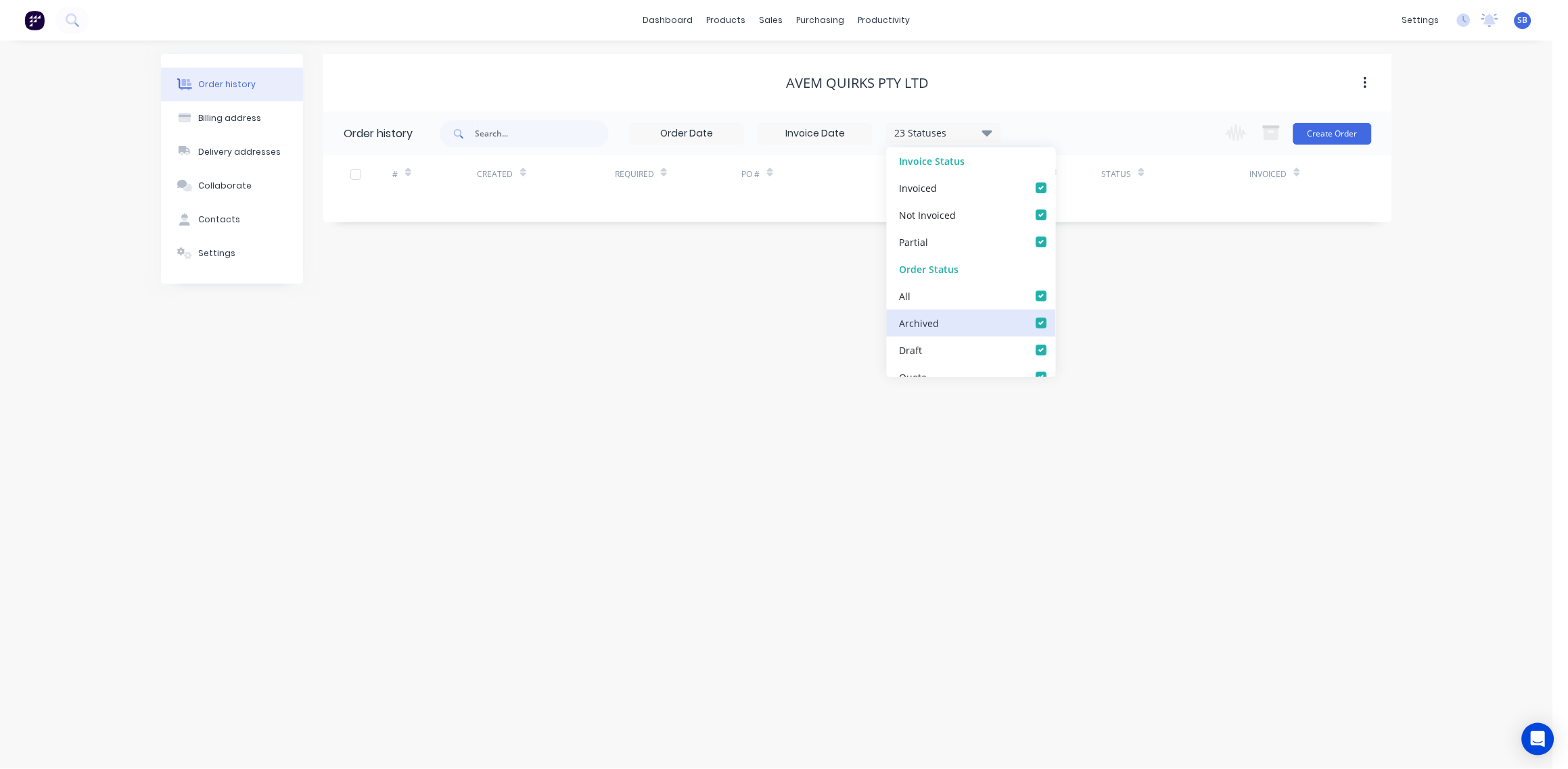
checkbox input "true"
click at [736, 343] on div "Order history Billing address Delivery addresses Collaborate Contacts Settings …" at bounding box center [777, 405] width 1553 height 729
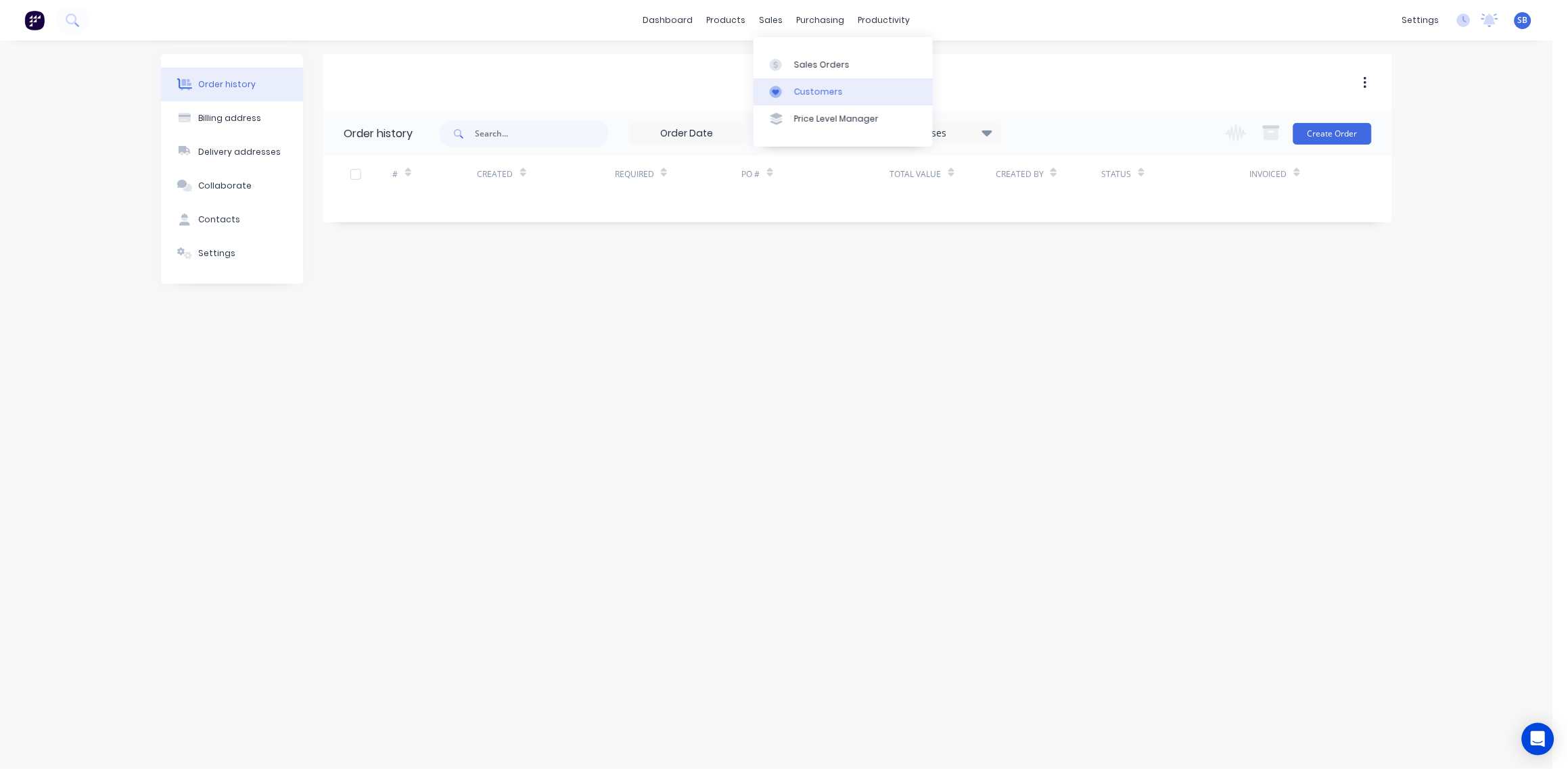
click at [820, 90] on div "Customers" at bounding box center [819, 91] width 49 height 12
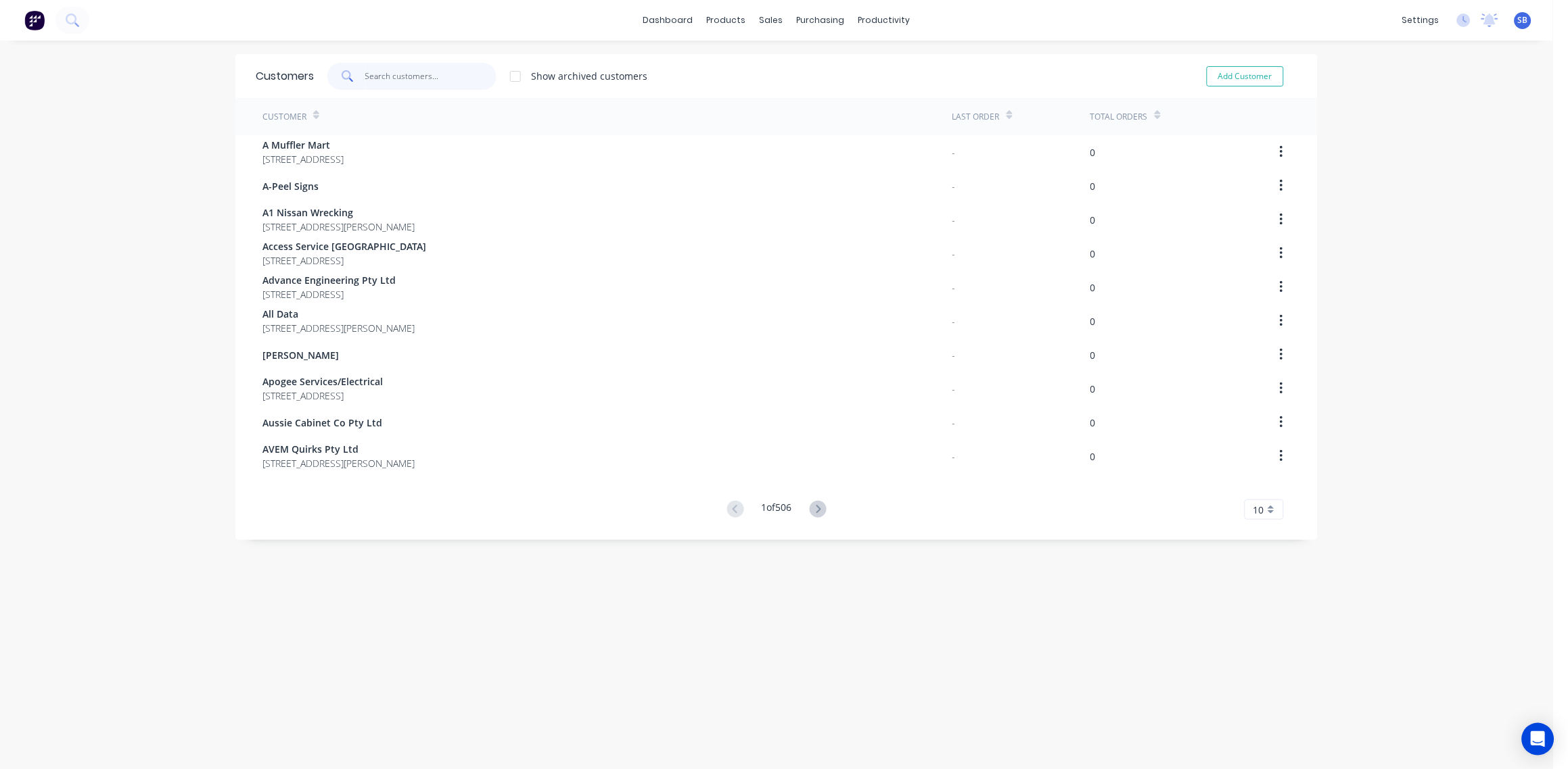
click at [425, 75] on input "text" at bounding box center [431, 76] width 132 height 27
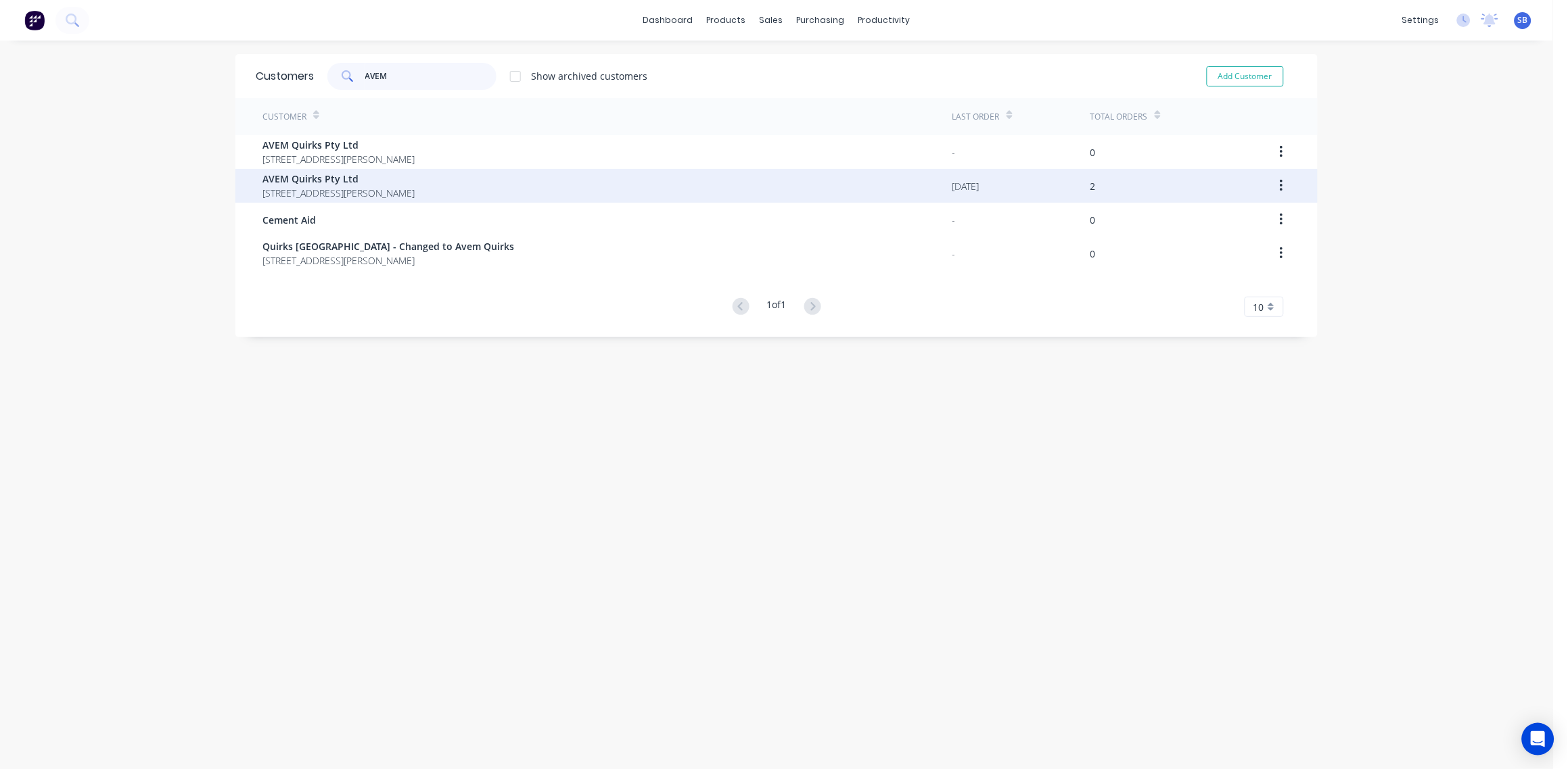
type input "AVEM"
click at [359, 182] on span "AVEM Quirks Pty Ltd" at bounding box center [339, 179] width 152 height 15
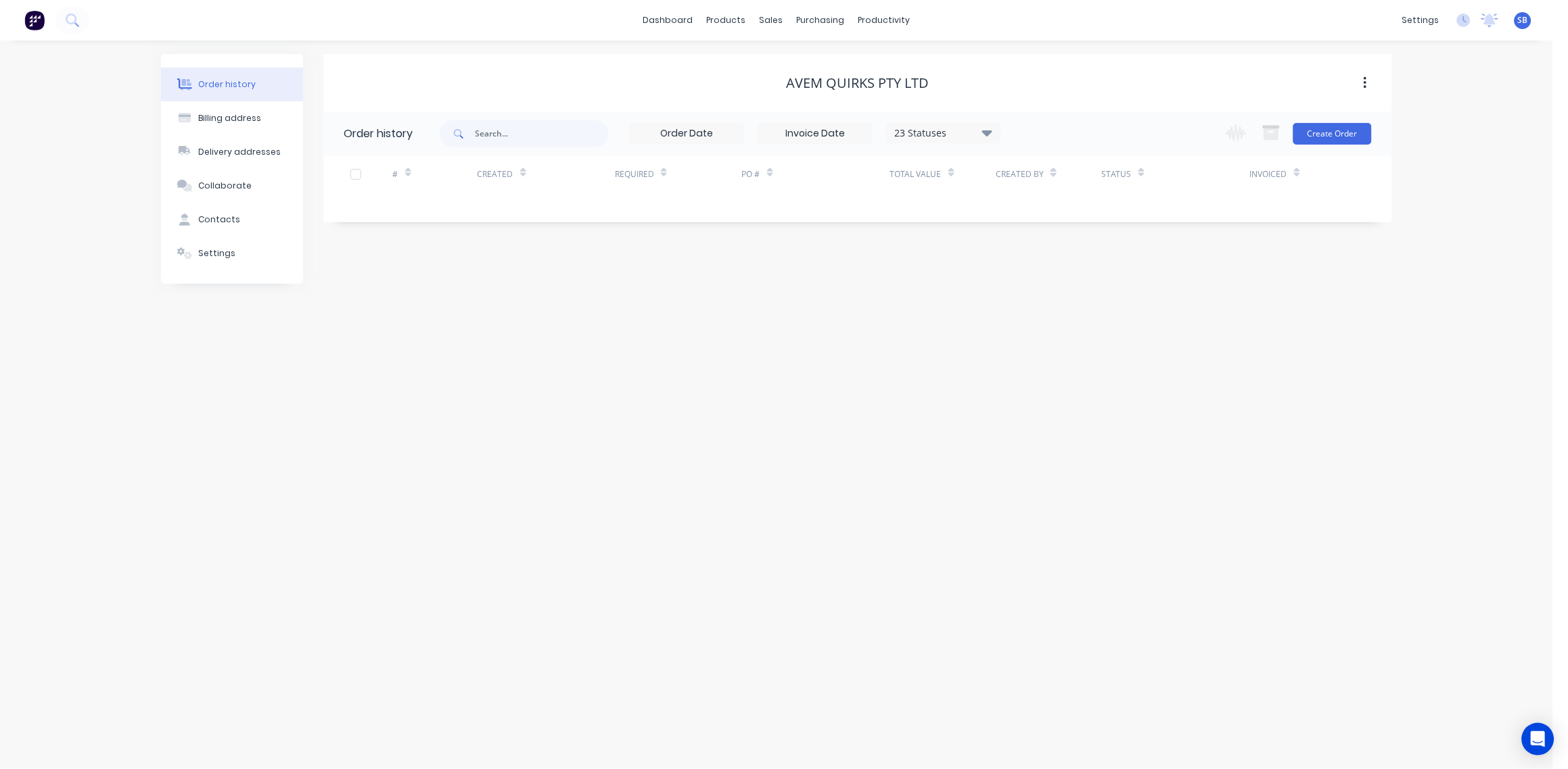
click at [988, 130] on icon at bounding box center [987, 133] width 11 height 16
click at [1020, 297] on div "All" at bounding box center [971, 295] width 169 height 27
click at [1055, 289] on label at bounding box center [1055, 289] width 0 height 0
click at [1055, 299] on input "checkbox" at bounding box center [1060, 295] width 11 height 13
checkbox input "true"
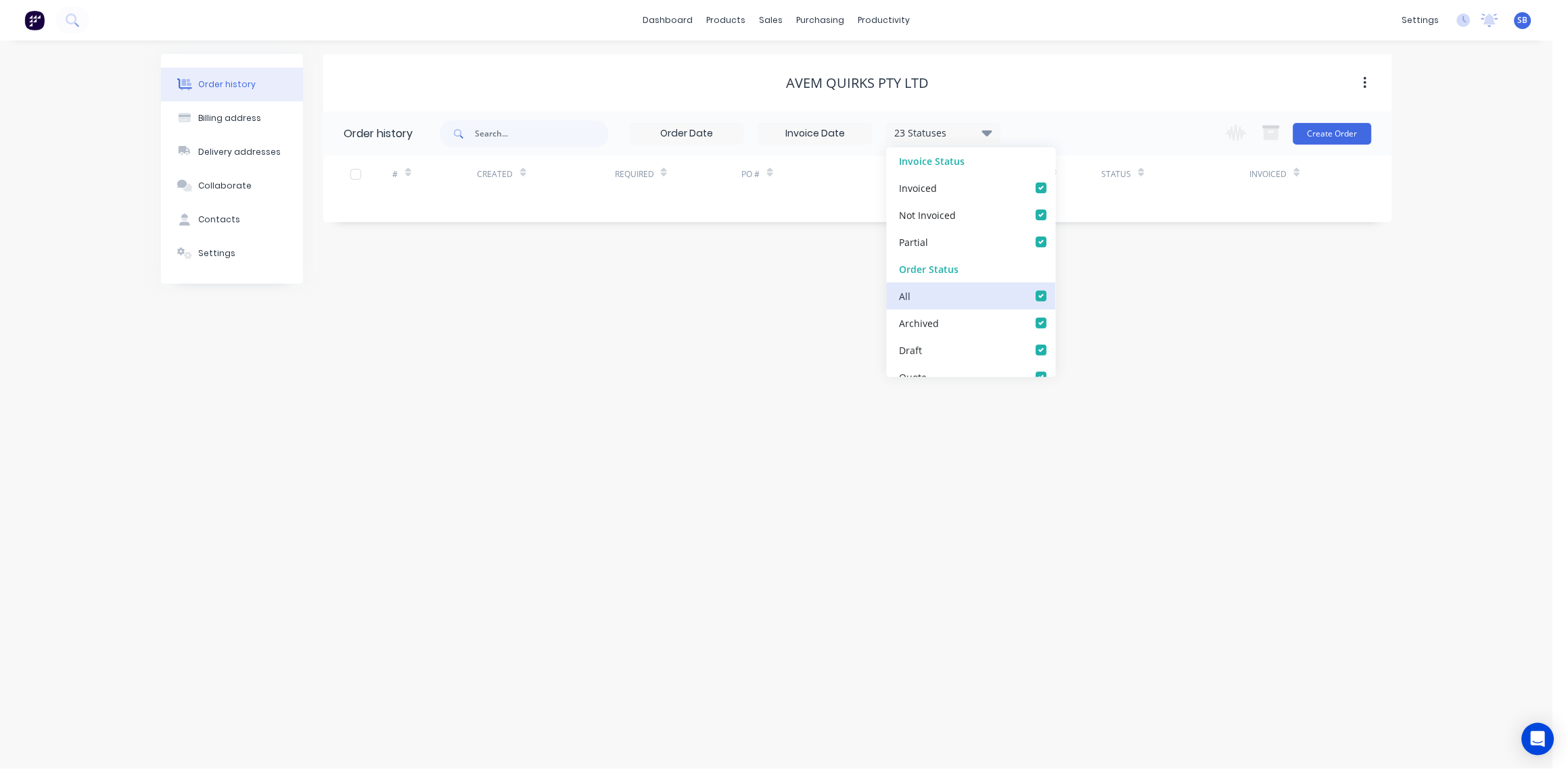
checkbox input "true"
click at [788, 374] on div "Order history Billing address Delivery addresses Collaborate Contacts Settings …" at bounding box center [777, 405] width 1553 height 729
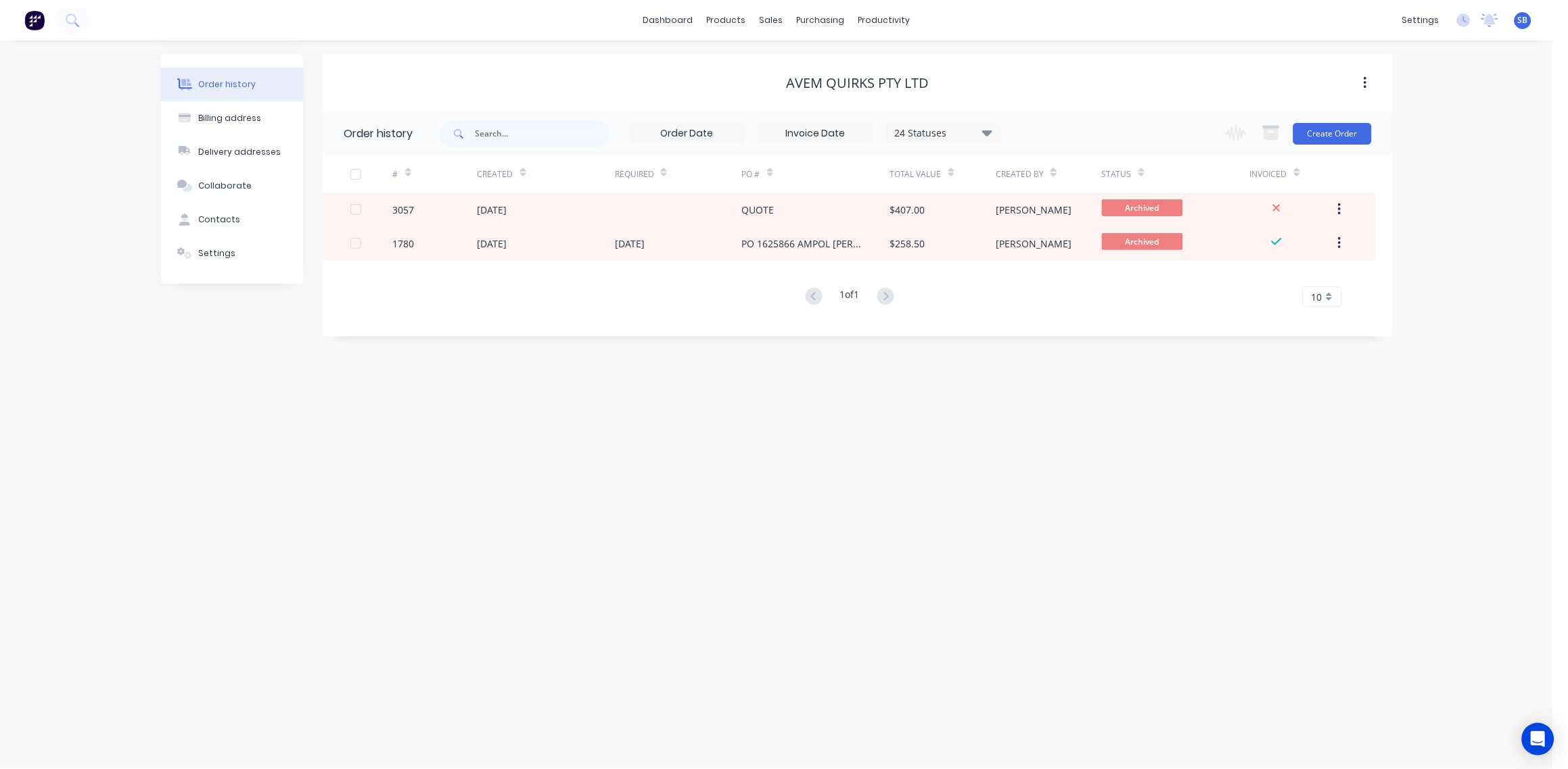
click at [837, 87] on div "AVEM Quirks Pty Ltd" at bounding box center [858, 83] width 143 height 16
click at [236, 117] on div "Billing address" at bounding box center [231, 118] width 63 height 12
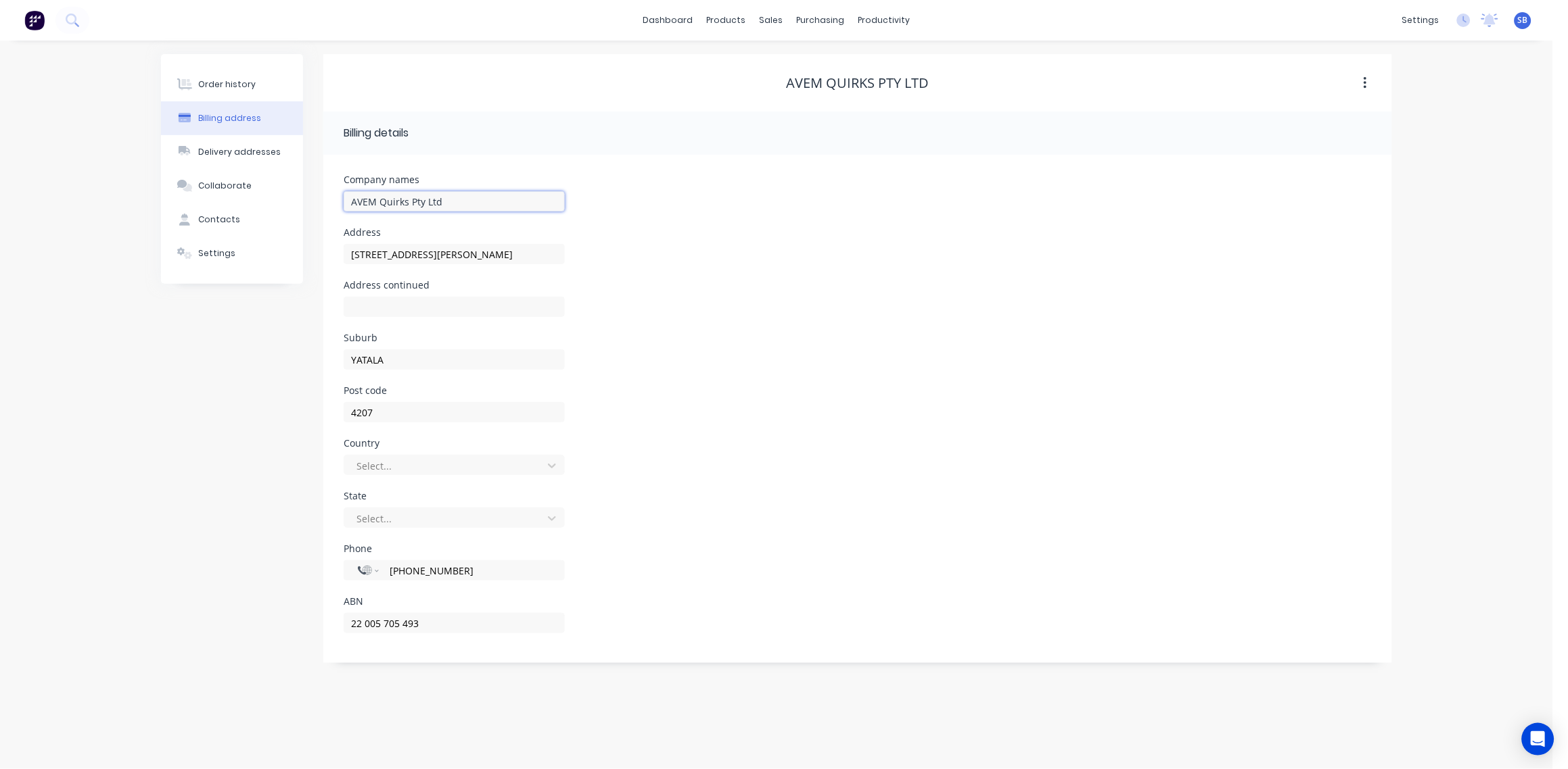
click at [482, 200] on input "AVEM Quirks Pty Ltd" at bounding box center [454, 201] width 221 height 20
type input "AVEM Quirks Pty Ltd - GOOD"
click at [811, 270] on div "Address 17 Gassman Drive" at bounding box center [857, 253] width 1028 height 53
click at [240, 80] on div "Order history" at bounding box center [228, 84] width 58 height 12
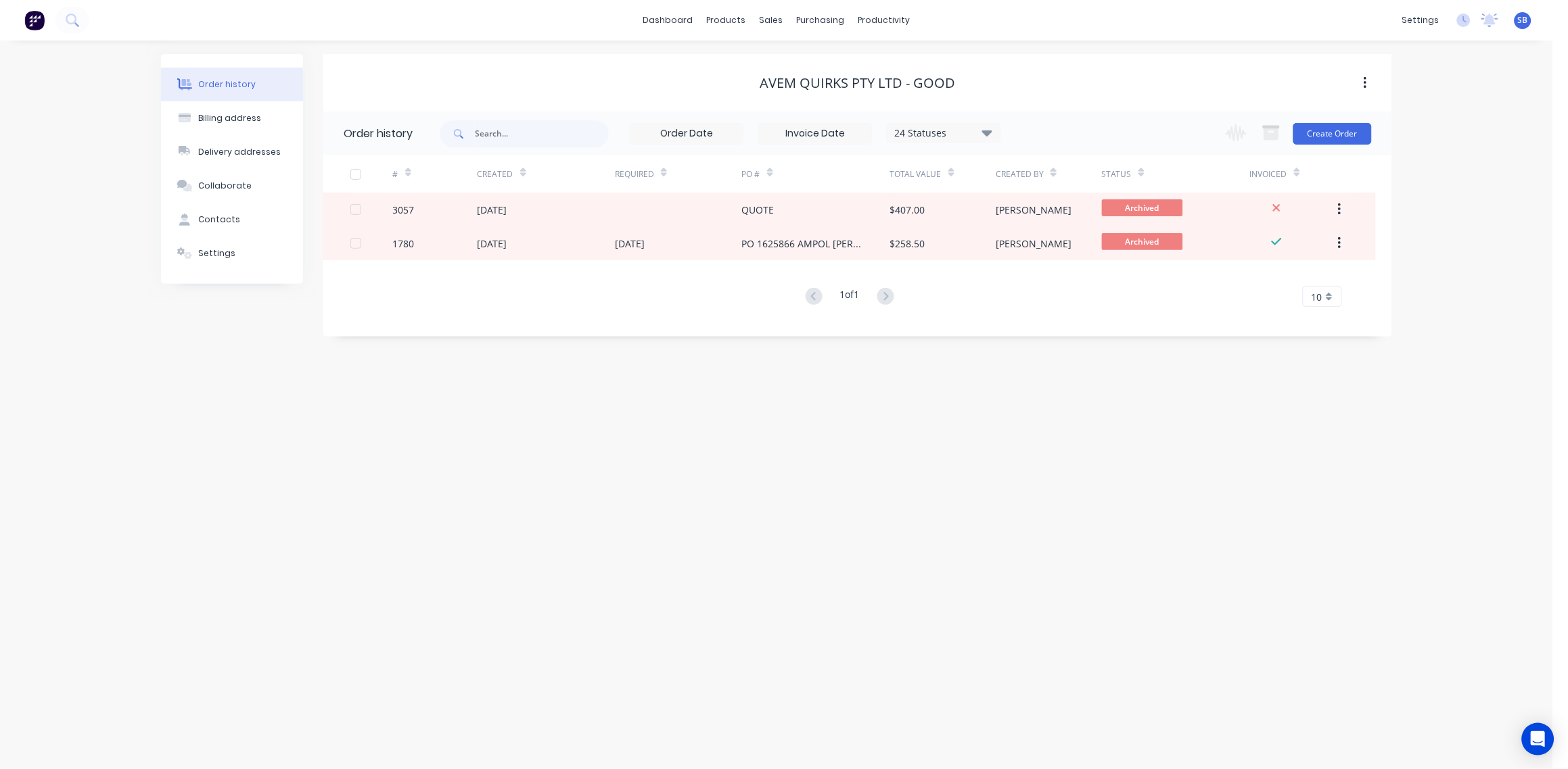
click at [991, 132] on icon at bounding box center [987, 133] width 11 height 6
click at [1055, 289] on label at bounding box center [1055, 289] width 0 height 0
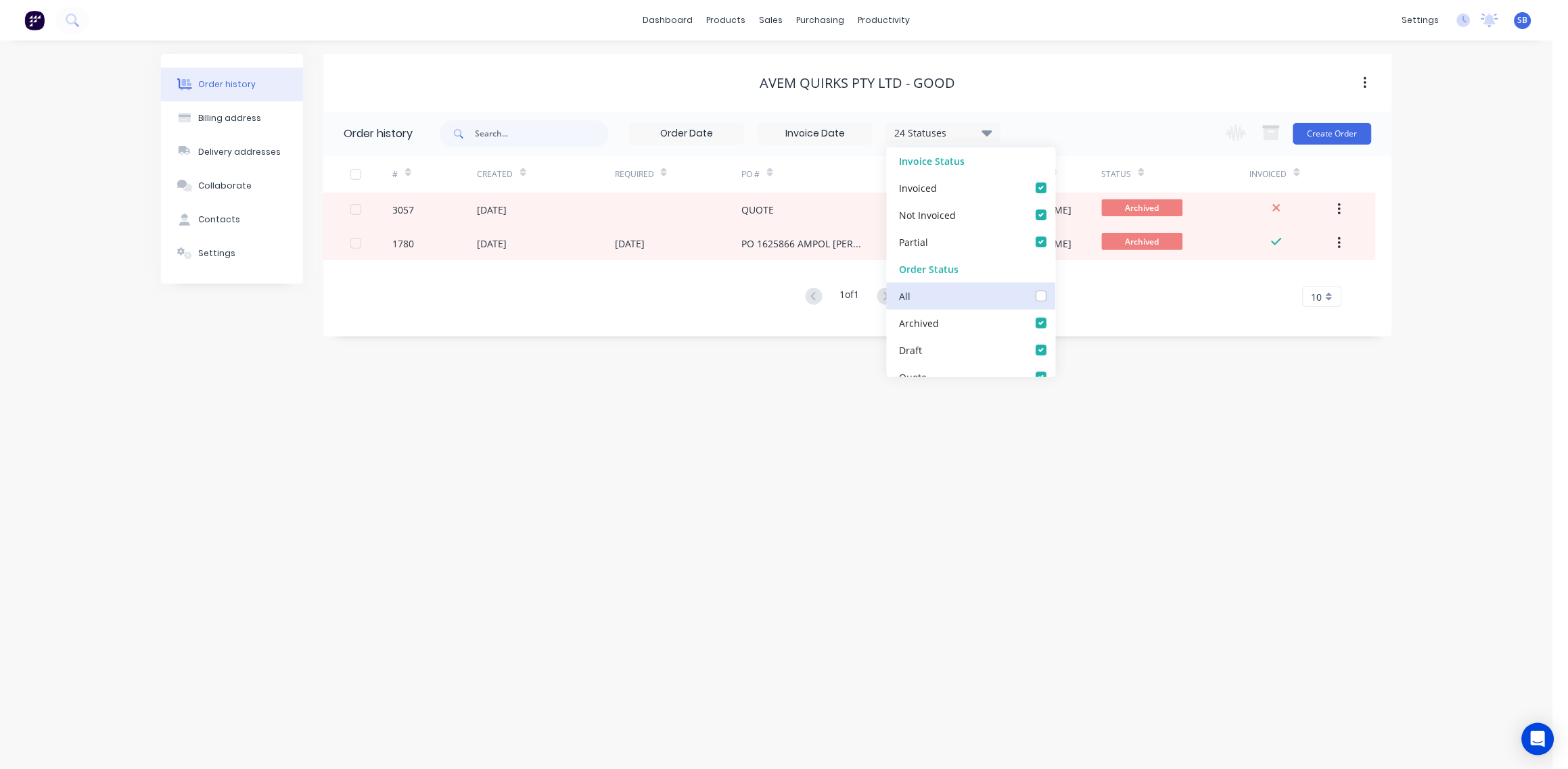
click at [1055, 296] on input "checkbox" at bounding box center [1060, 295] width 11 height 13
checkbox input "true"
click at [795, 543] on div "Order history Billing address Delivery addresses Collaborate Contacts Settings …" at bounding box center [777, 405] width 1553 height 729
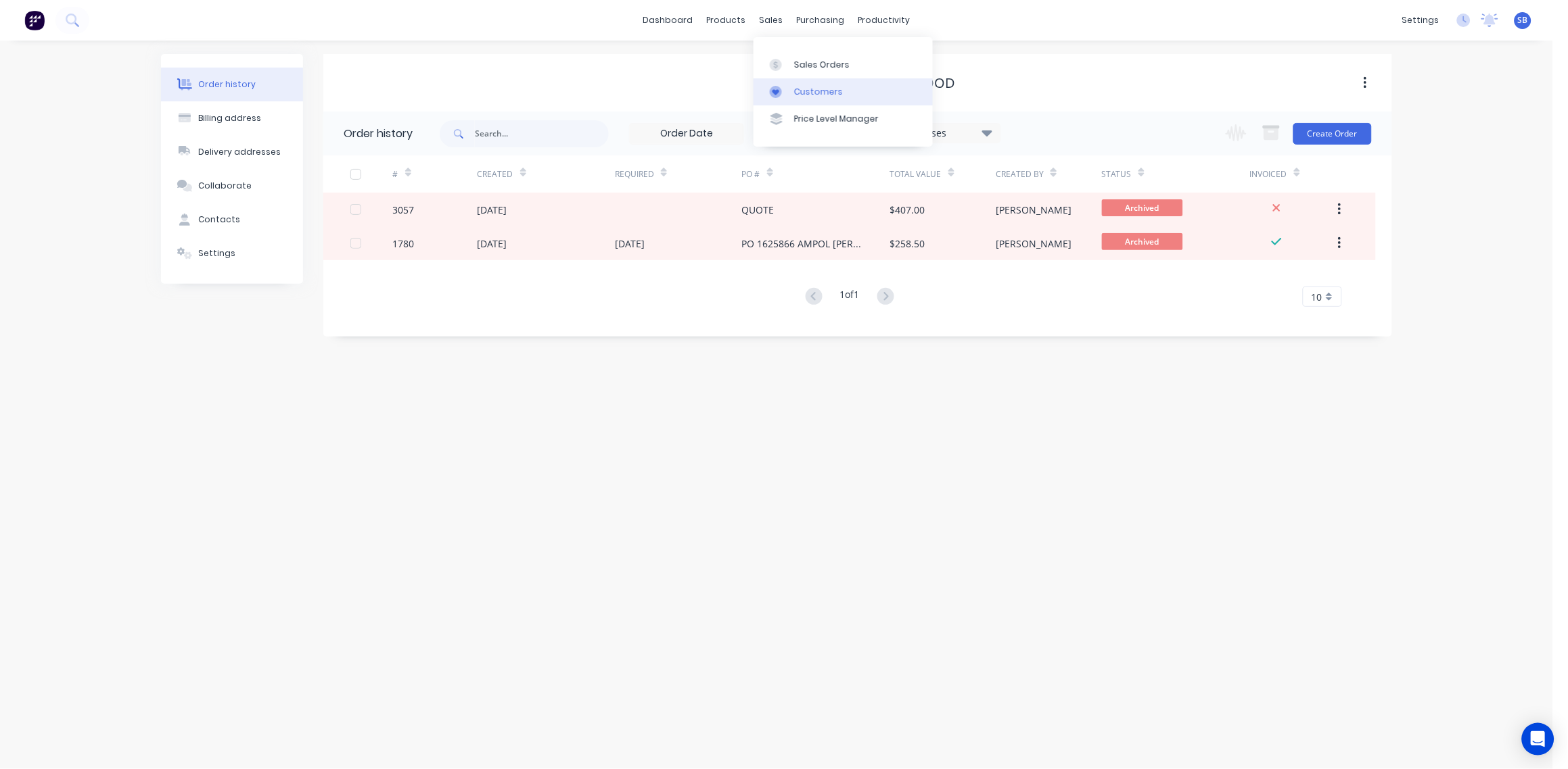
click at [804, 86] on div "Customers" at bounding box center [819, 91] width 49 height 12
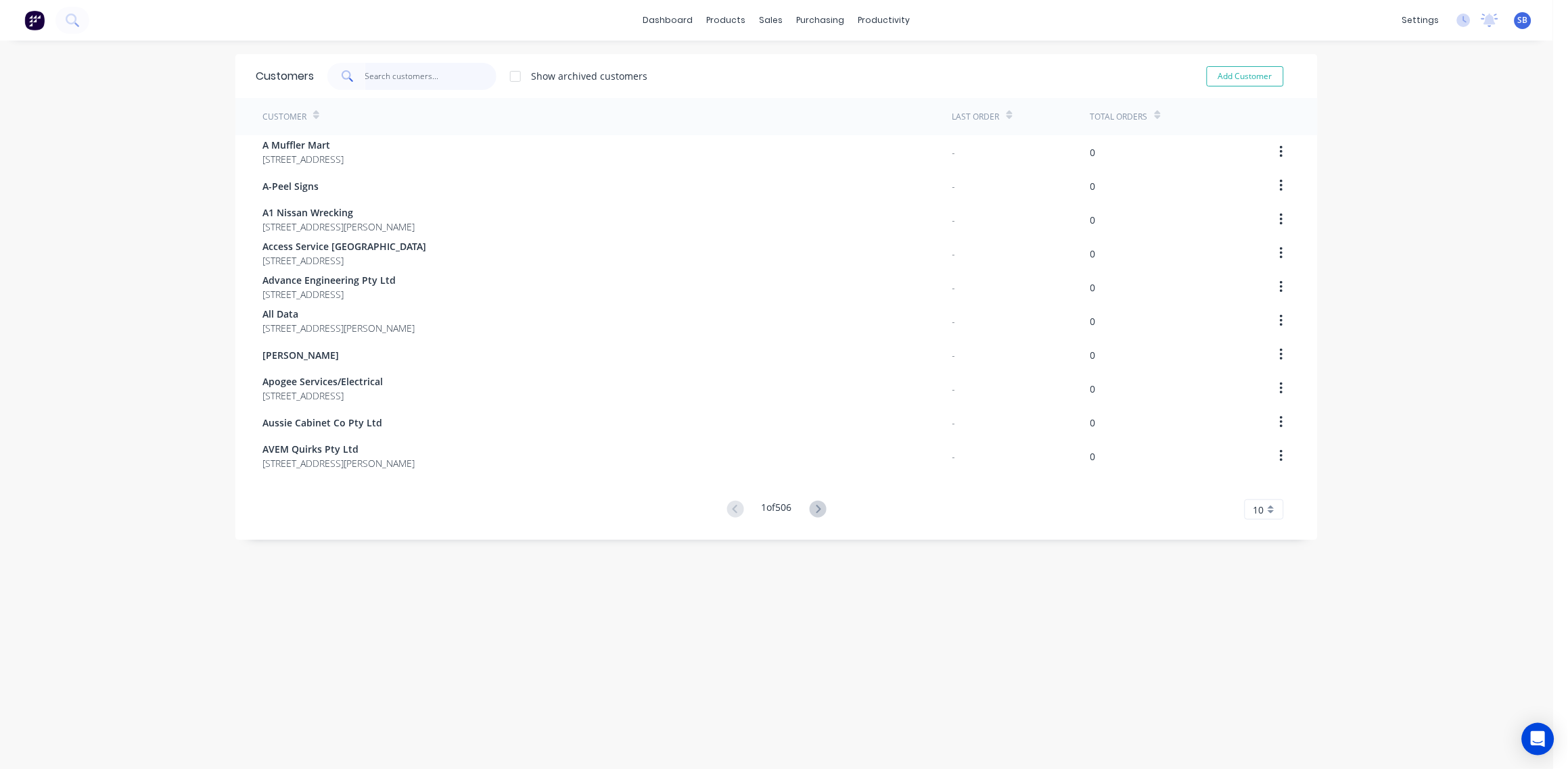
click at [442, 74] on input "text" at bounding box center [431, 76] width 132 height 27
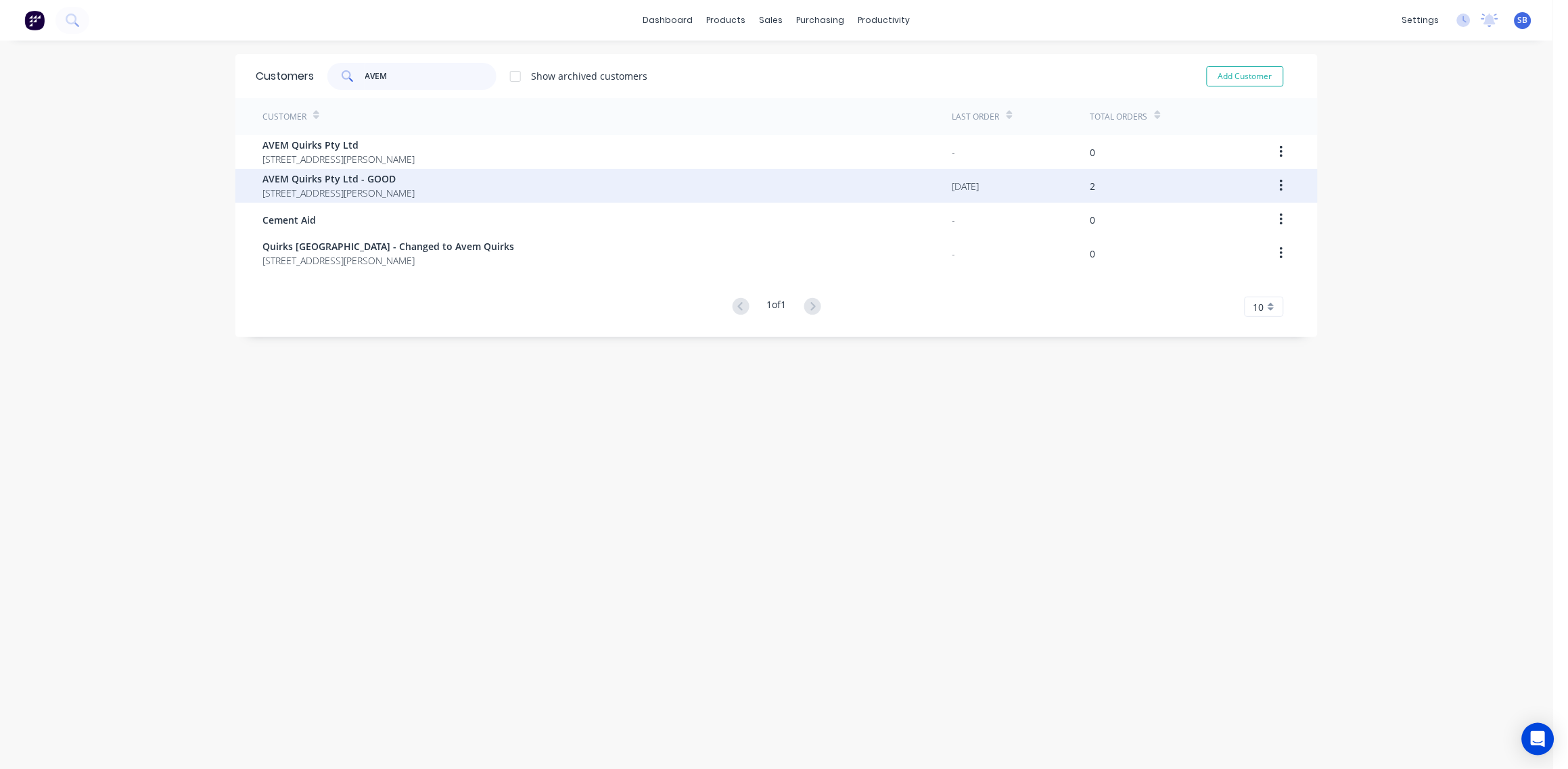
type input "AVEM"
click at [373, 183] on span "AVEM Quirks Pty Ltd - GOOD" at bounding box center [339, 179] width 152 height 15
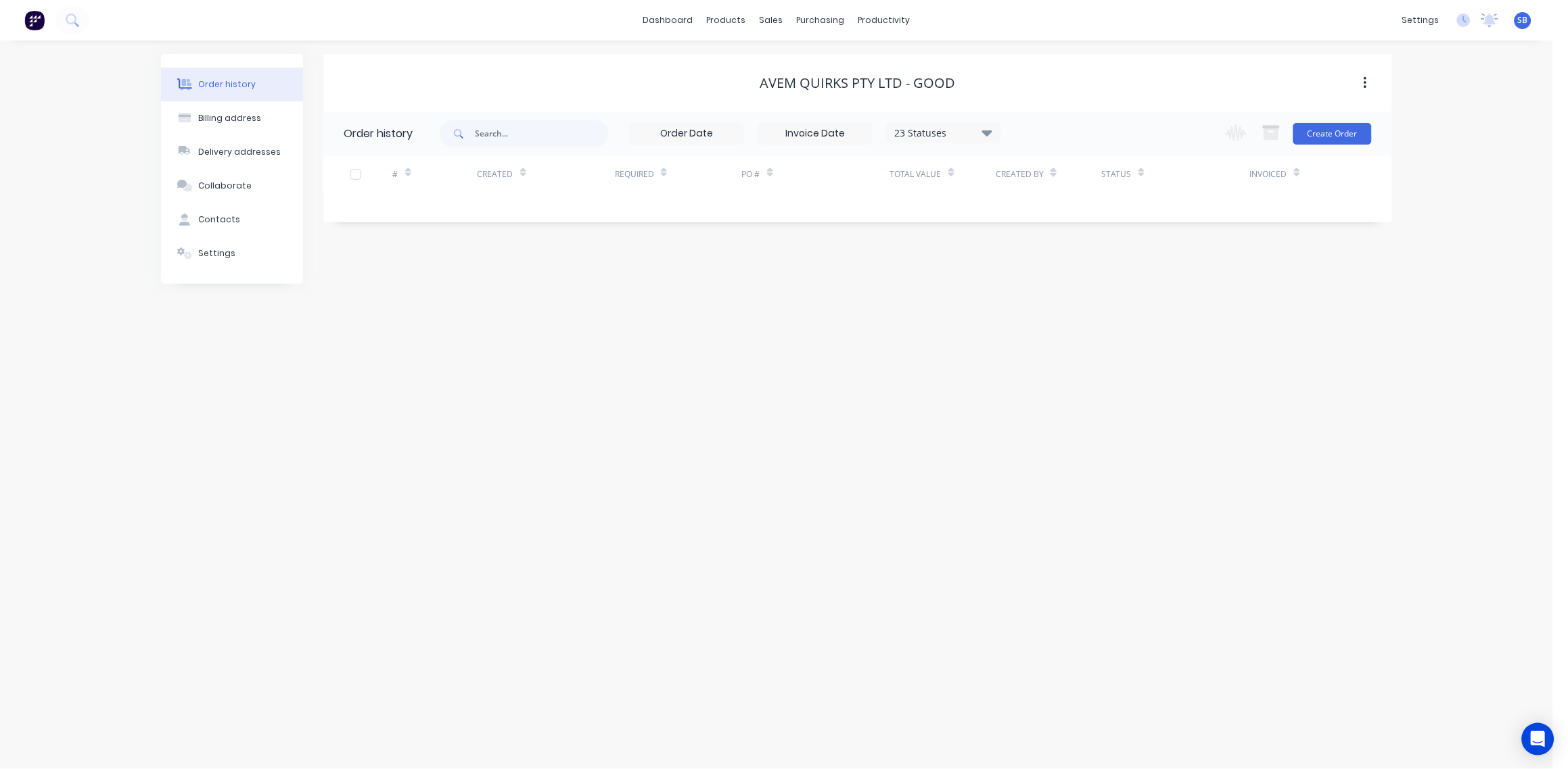
click at [988, 130] on icon at bounding box center [987, 133] width 11 height 16
click at [1055, 289] on label at bounding box center [1055, 289] width 0 height 0
click at [1055, 294] on input "checkbox" at bounding box center [1060, 295] width 11 height 13
checkbox input "true"
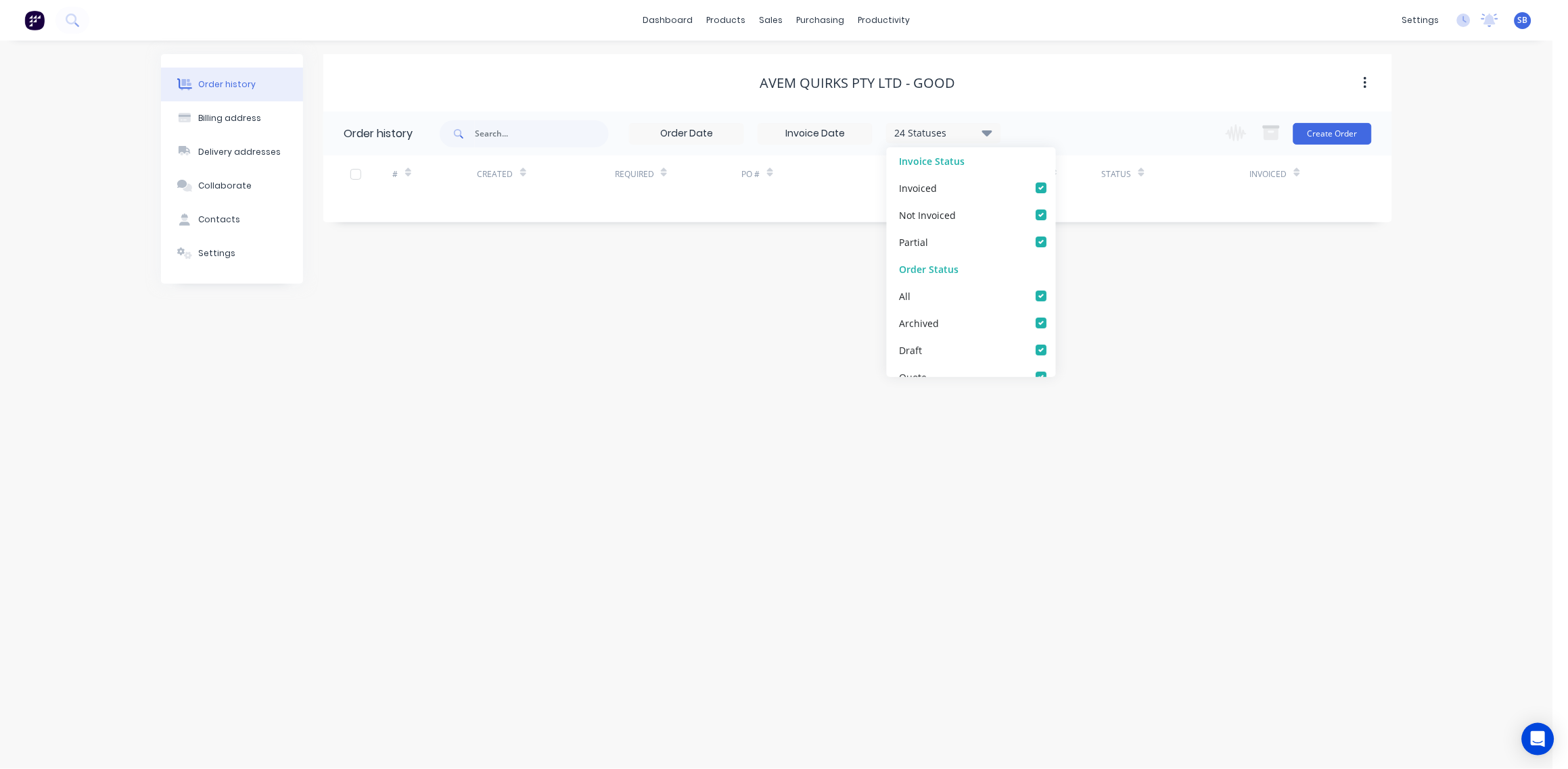
click at [785, 456] on div "Order history Billing address Delivery addresses Collaborate Contacts Settings …" at bounding box center [777, 405] width 1553 height 729
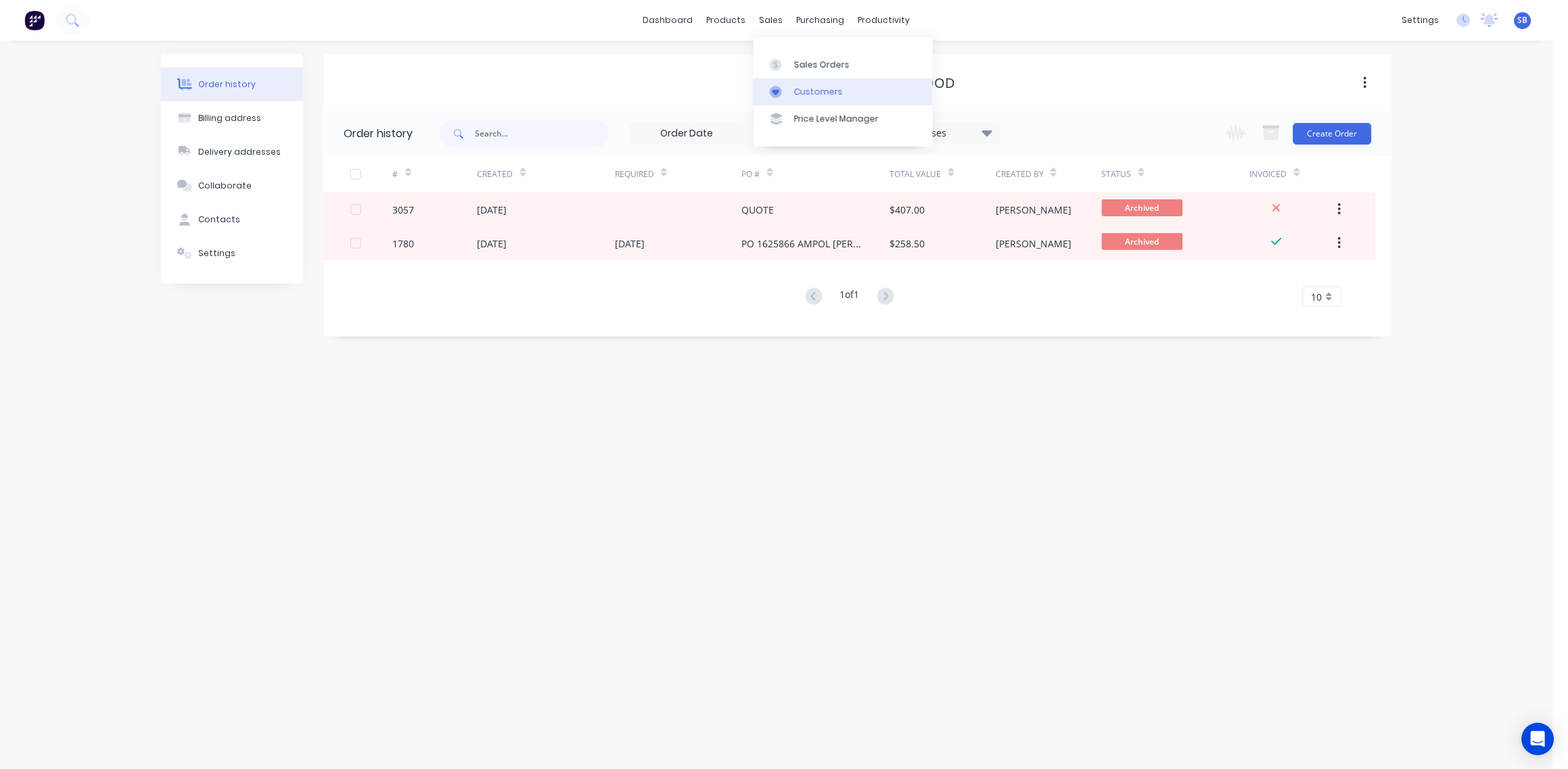
click at [827, 88] on div "Customers" at bounding box center [819, 91] width 49 height 12
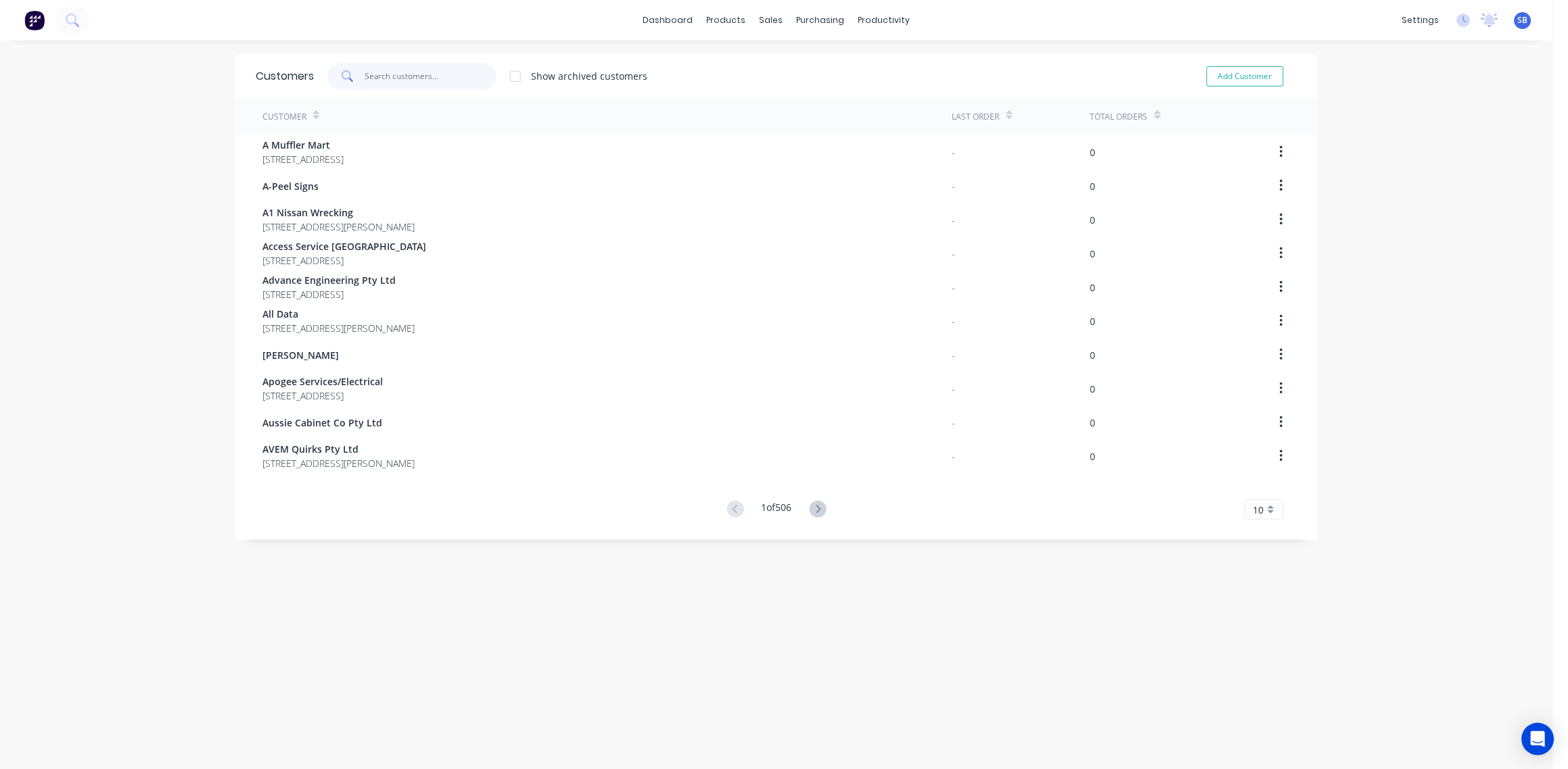
click at [389, 79] on input "text" at bounding box center [431, 76] width 132 height 27
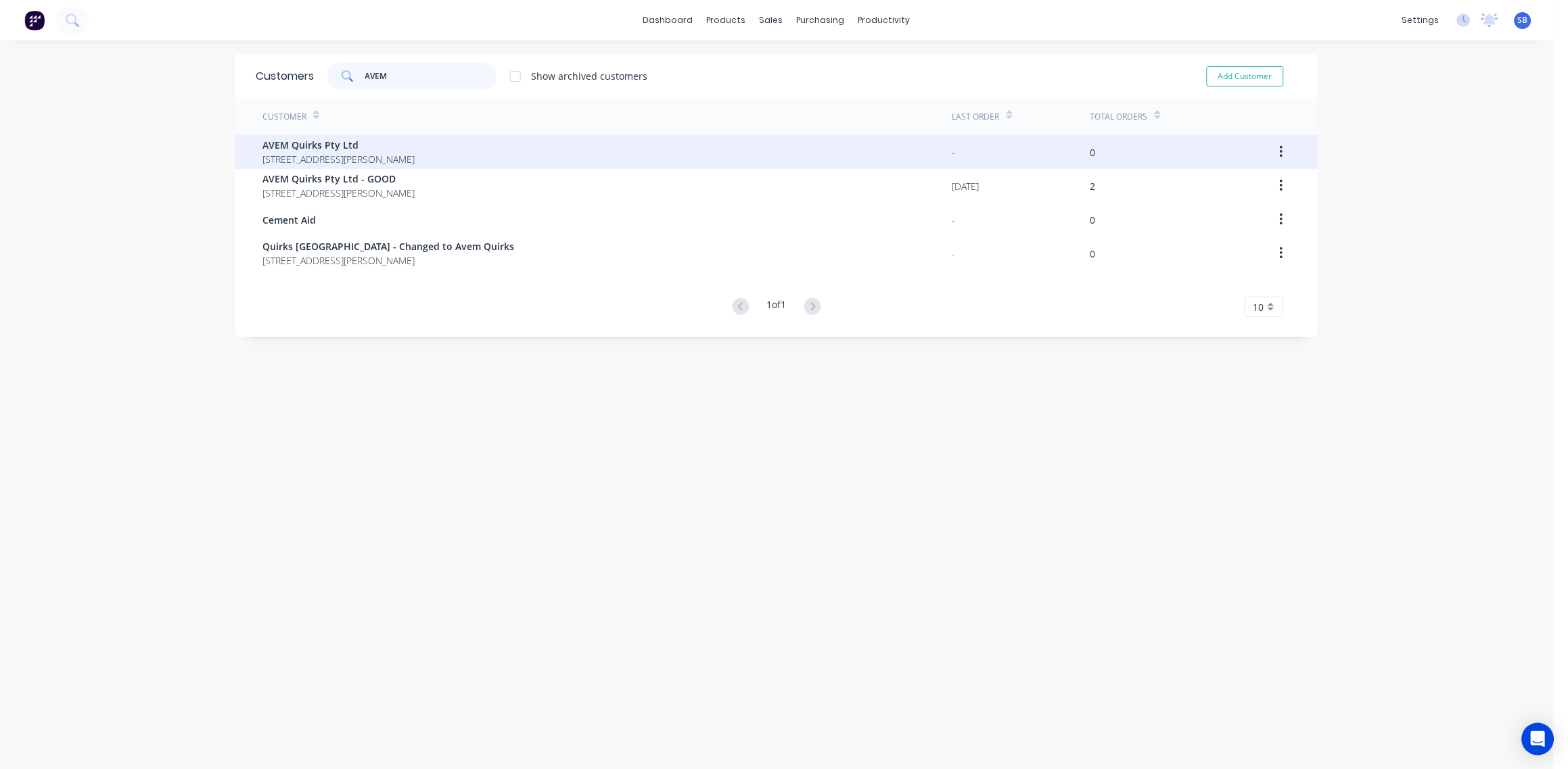
type input "AVEM"
click at [329, 146] on span "AVEM Quirks Pty Ltd" at bounding box center [339, 145] width 152 height 15
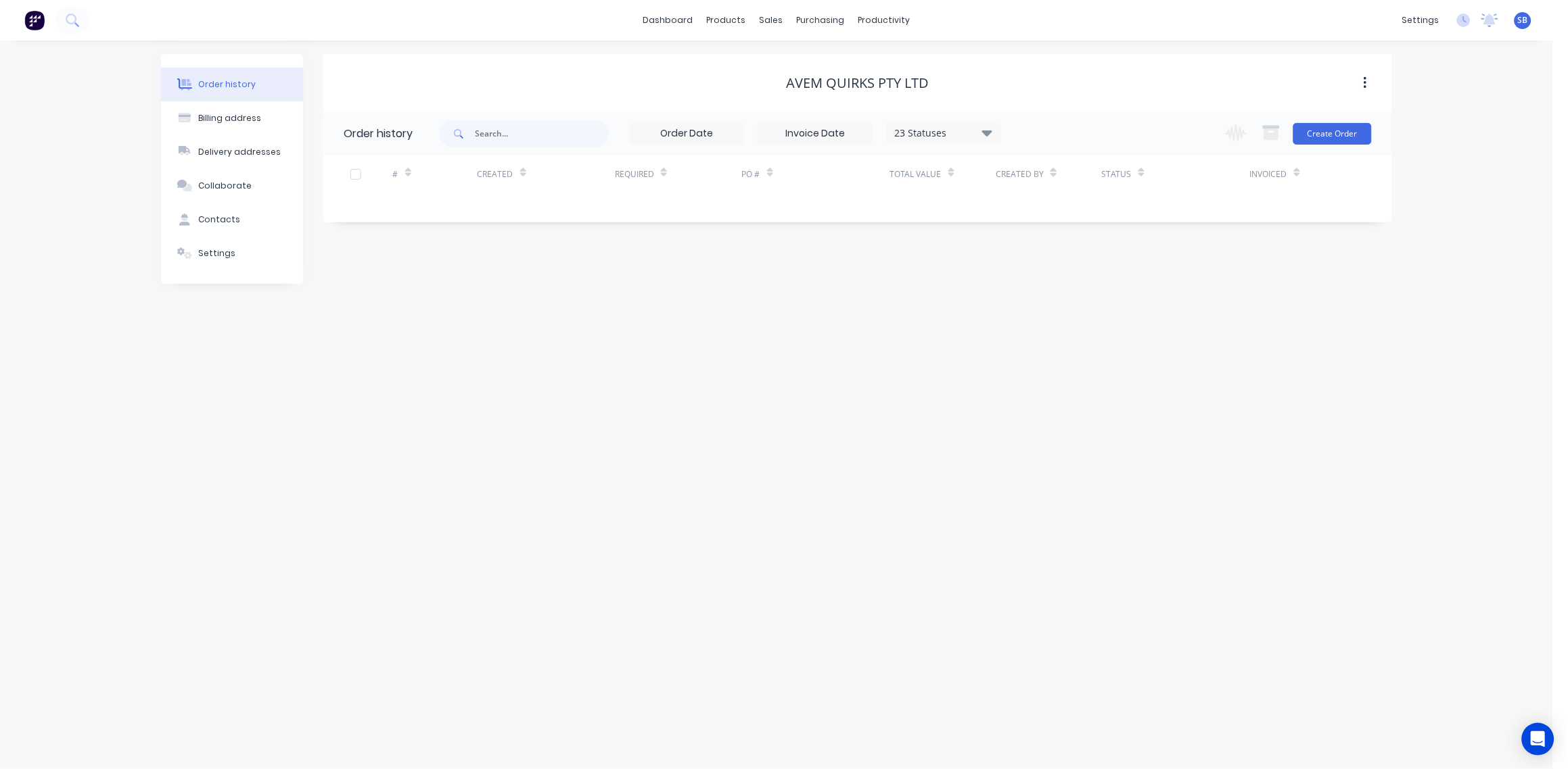
click at [985, 130] on icon at bounding box center [987, 133] width 11 height 6
click at [1055, 289] on label at bounding box center [1055, 289] width 0 height 0
click at [1055, 293] on input "checkbox" at bounding box center [1060, 295] width 11 height 13
checkbox input "true"
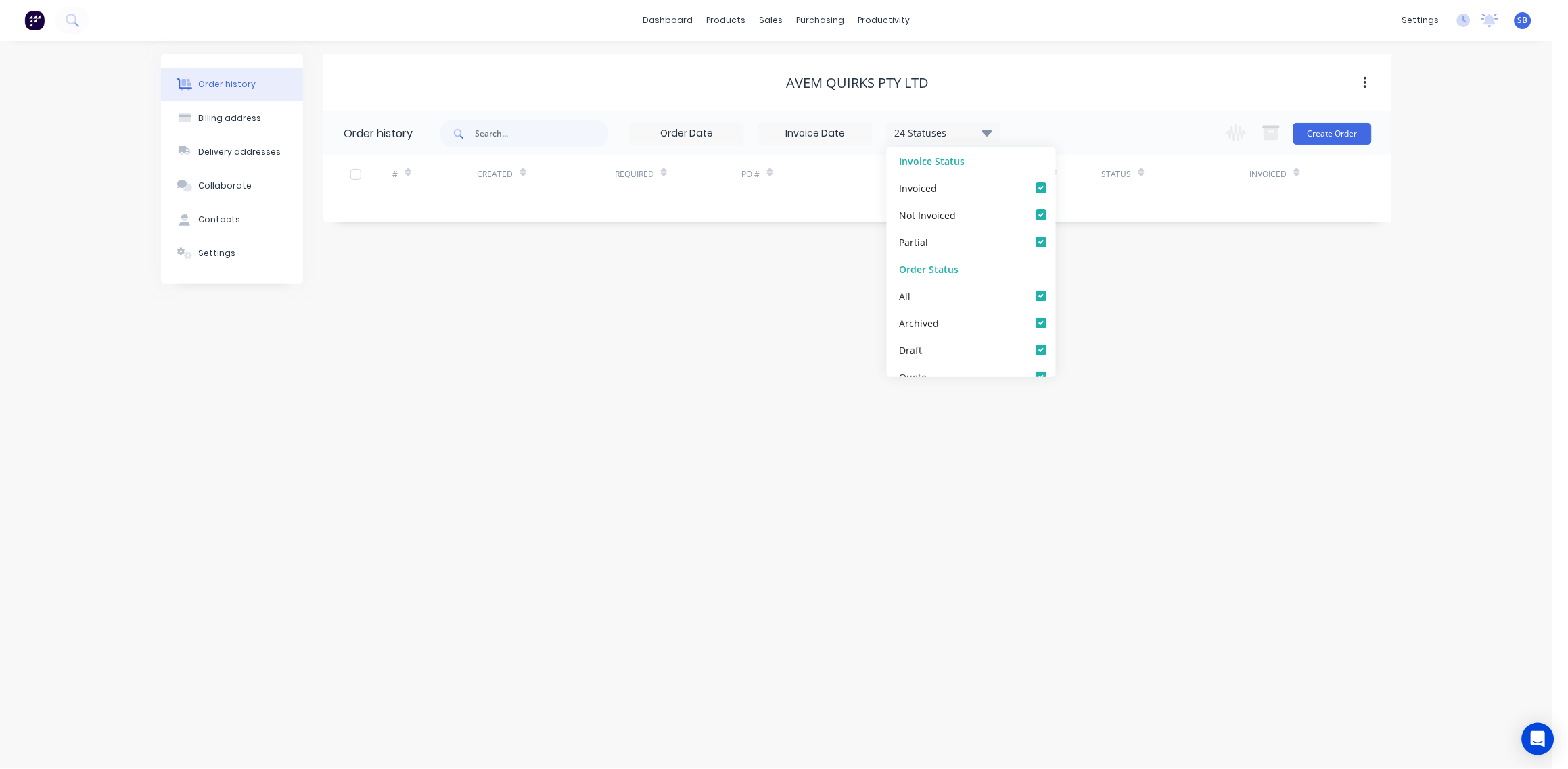
click at [740, 396] on div "Order history Billing address Delivery addresses Collaborate Contacts Settings …" at bounding box center [777, 405] width 1553 height 729
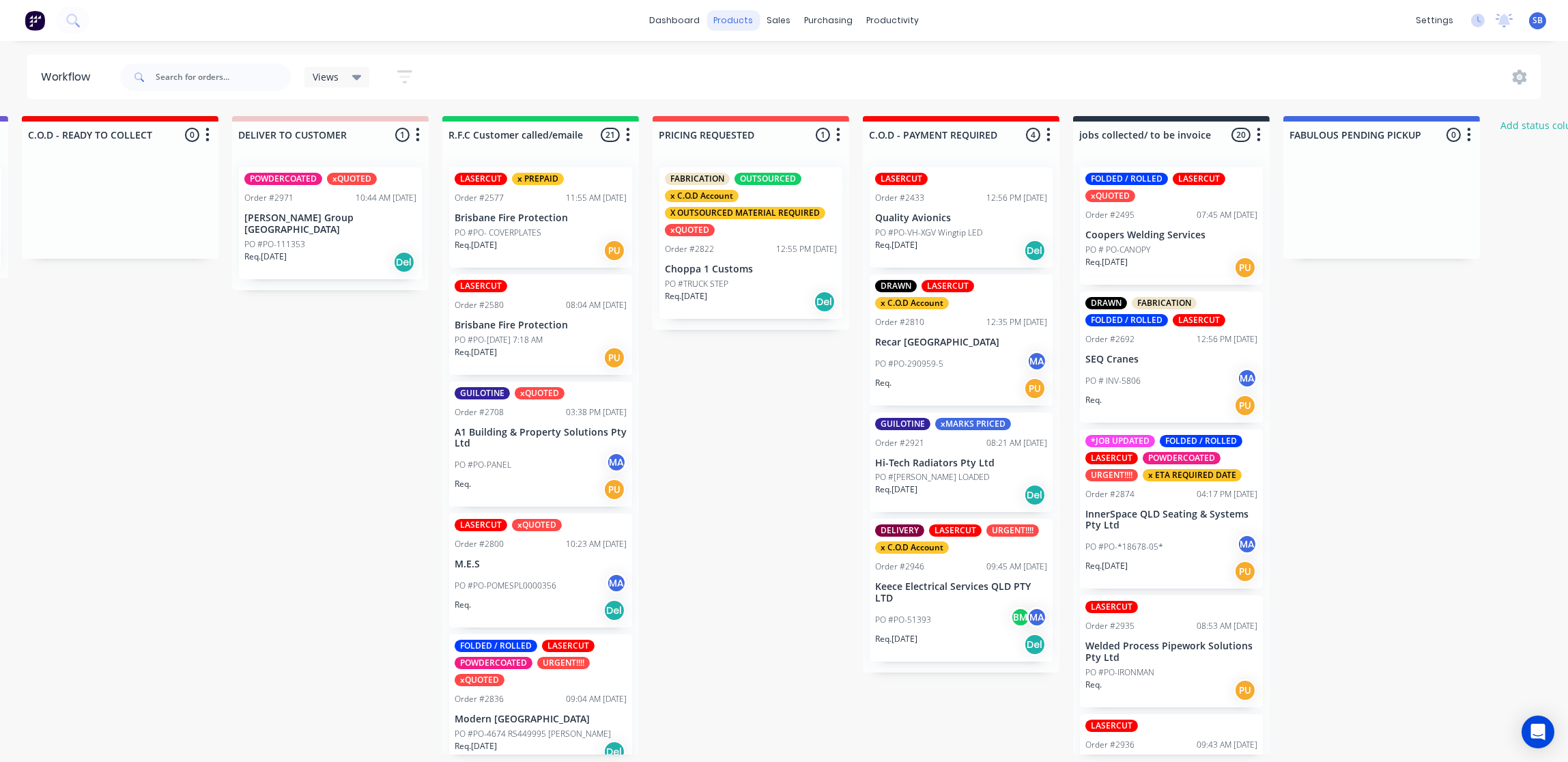
scroll to position [204, 0]
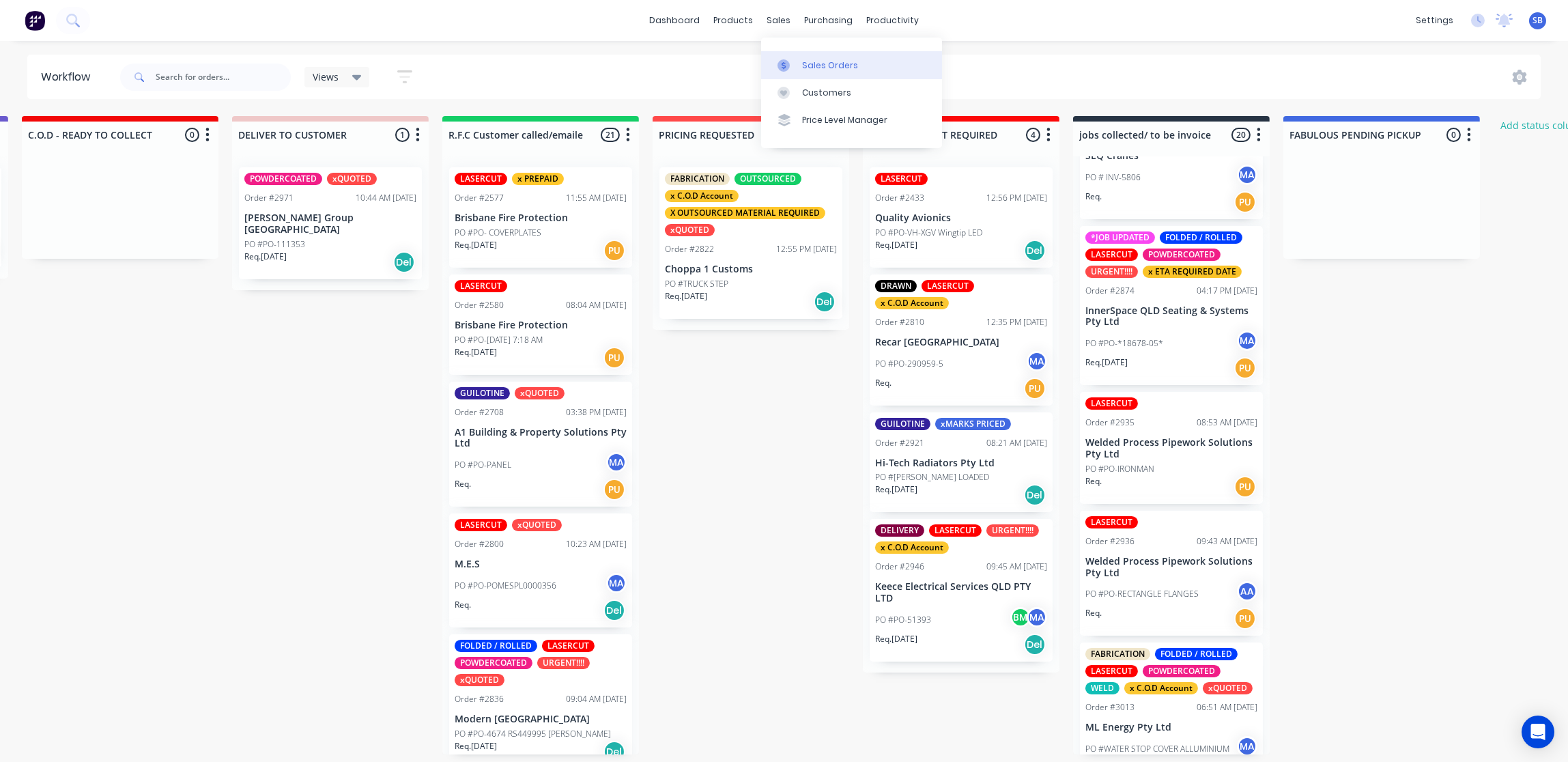
click at [835, 68] on div "Sales Orders" at bounding box center [830, 65] width 56 height 12
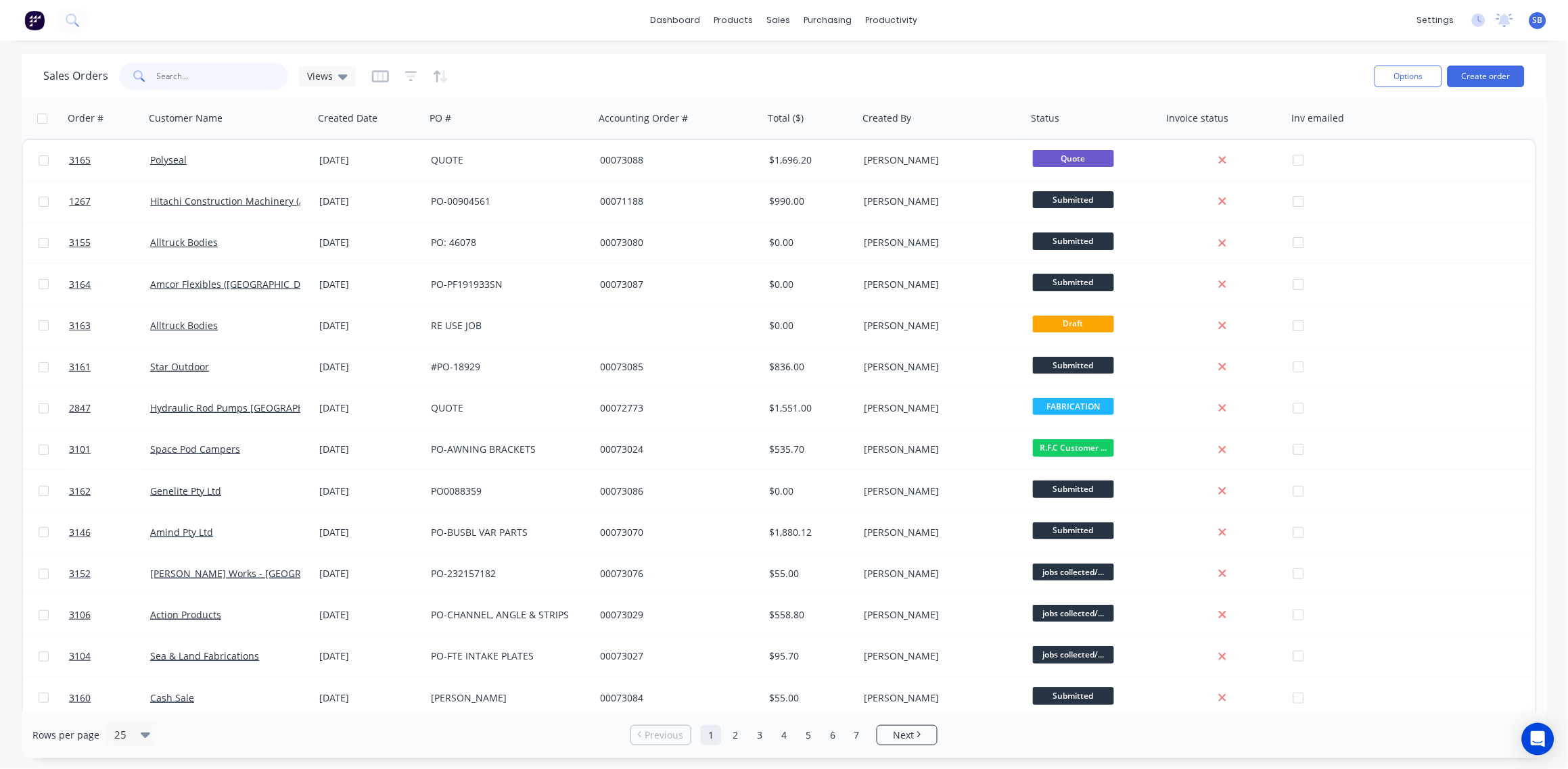
click at [202, 78] on input "text" at bounding box center [223, 76] width 132 height 27
type input "UNIQ"
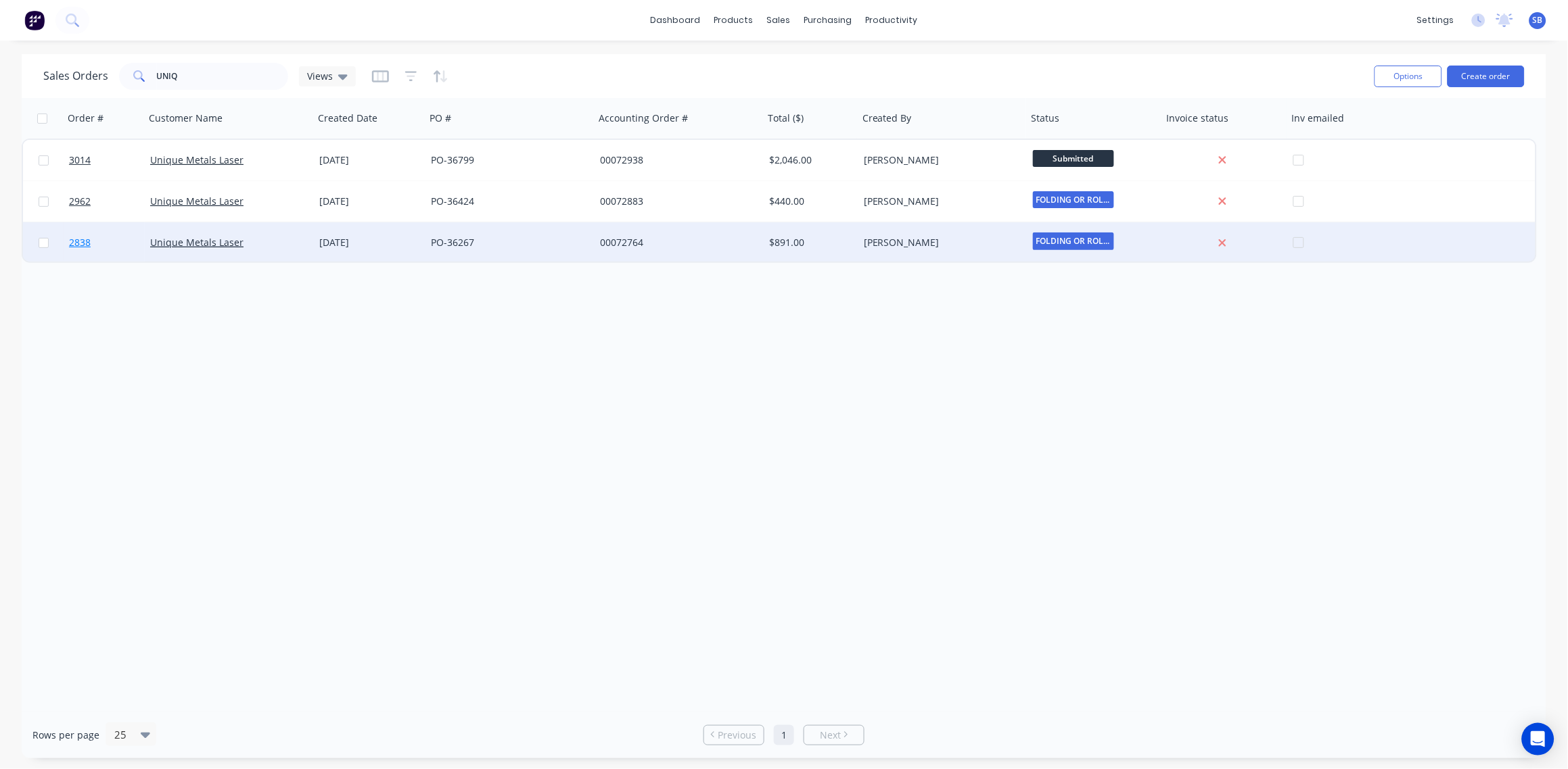
click at [75, 241] on span "2838" at bounding box center [79, 242] width 22 height 14
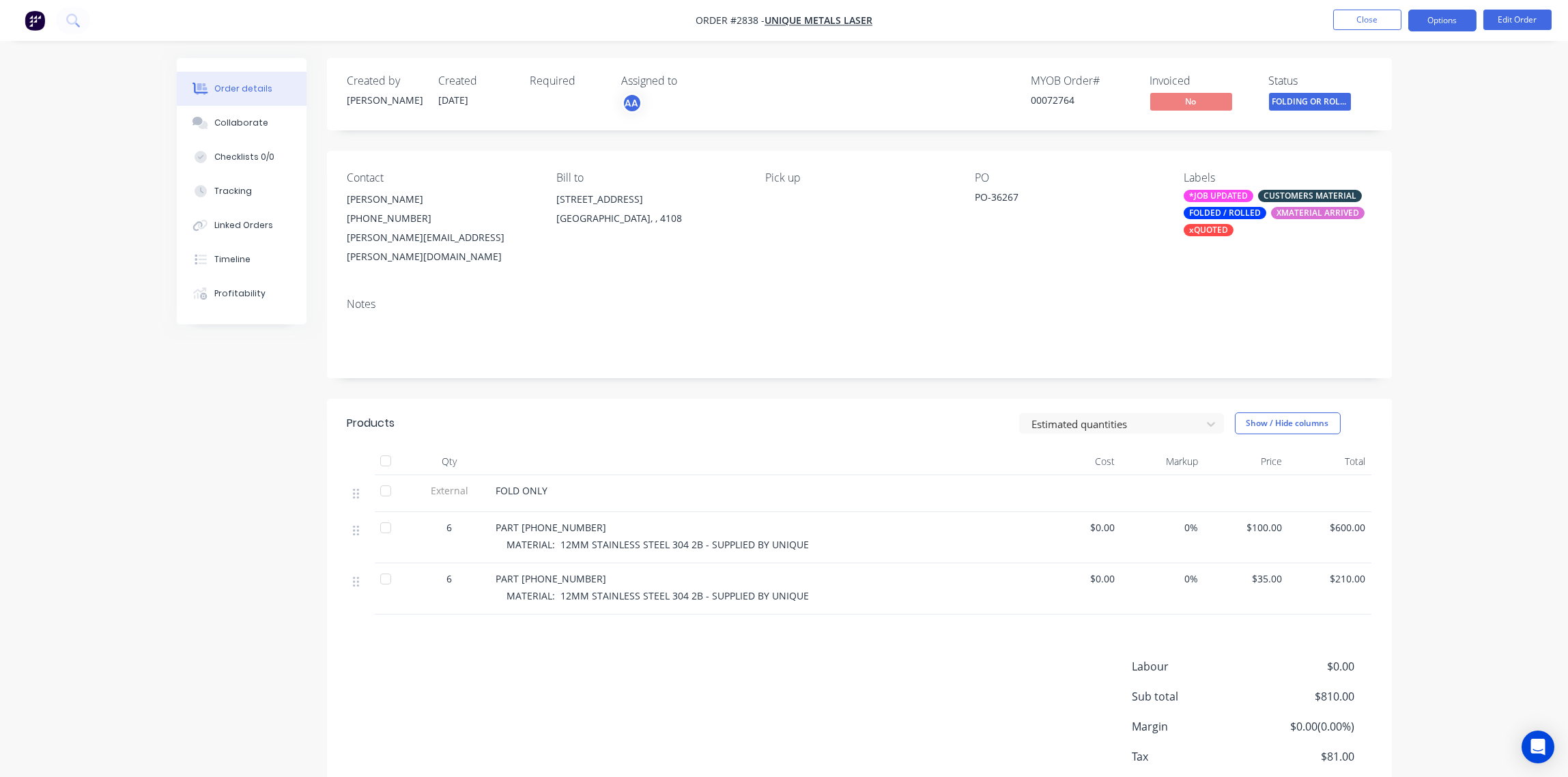
click at [1448, 16] on button "Options" at bounding box center [1443, 20] width 69 height 22
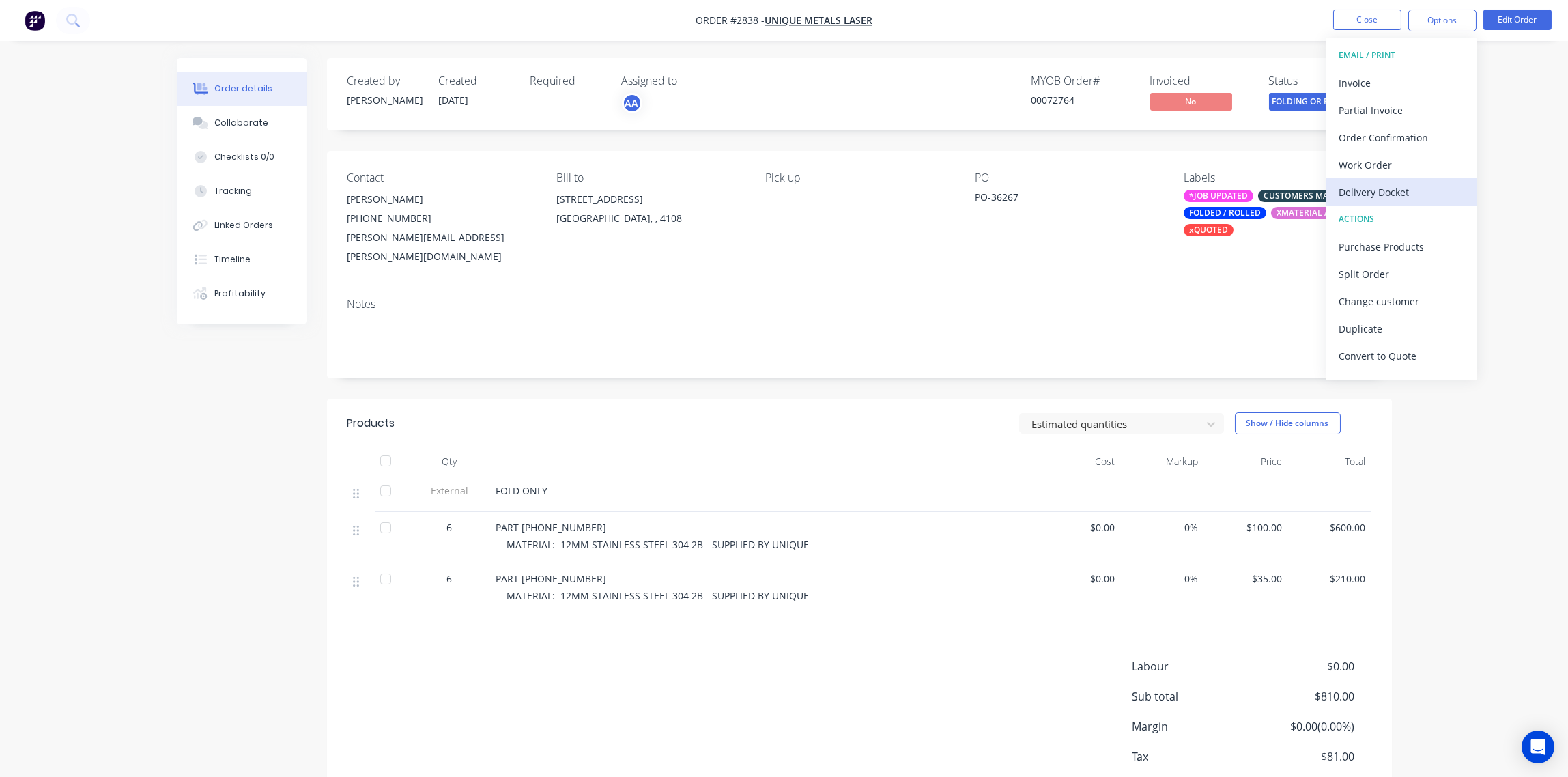
click at [1380, 191] on div "Delivery Docket" at bounding box center [1402, 192] width 126 height 20
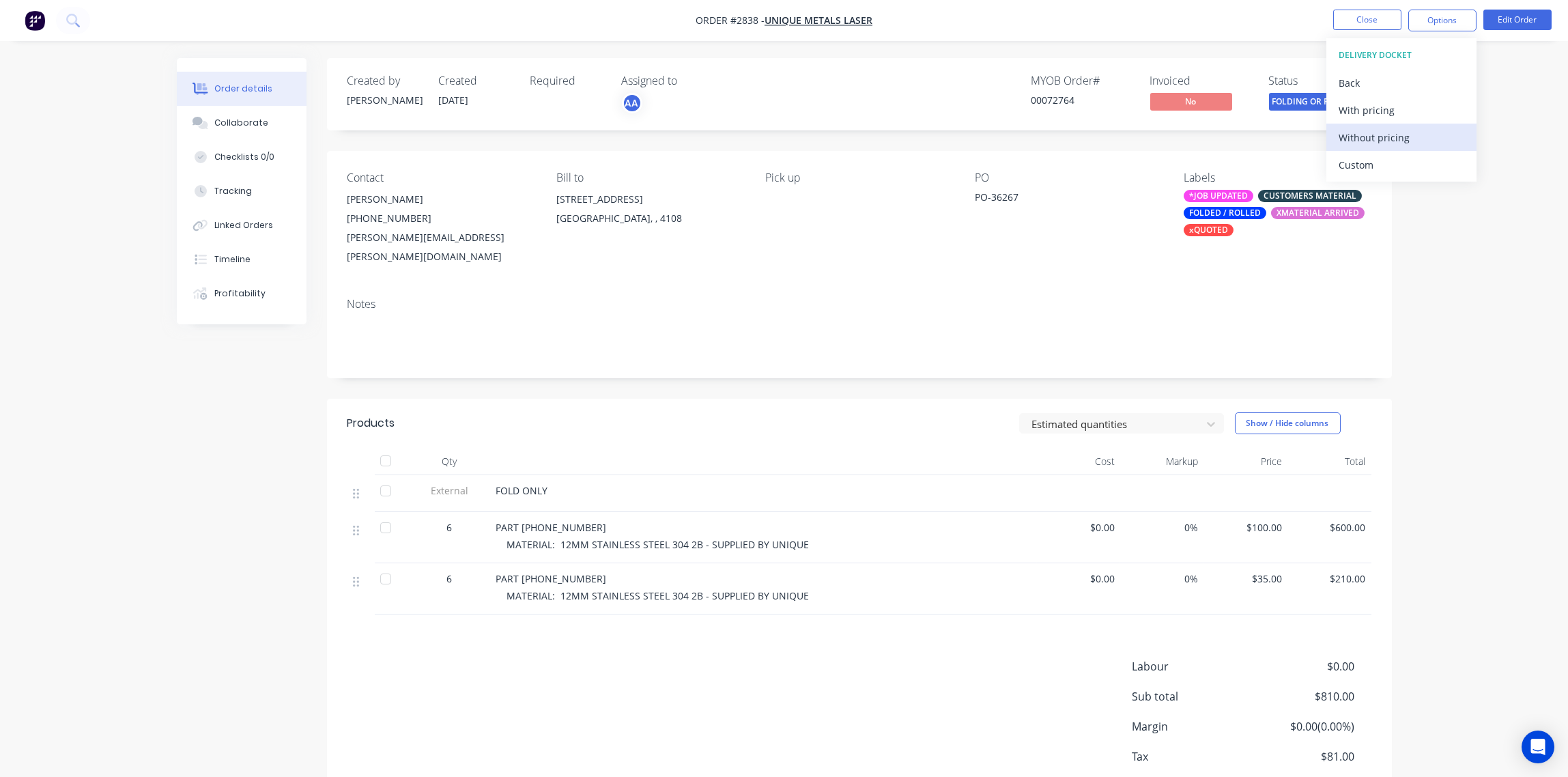
click at [1385, 137] on div "Without pricing" at bounding box center [1402, 137] width 126 height 20
click at [249, 119] on div "Collaborate" at bounding box center [241, 123] width 54 height 12
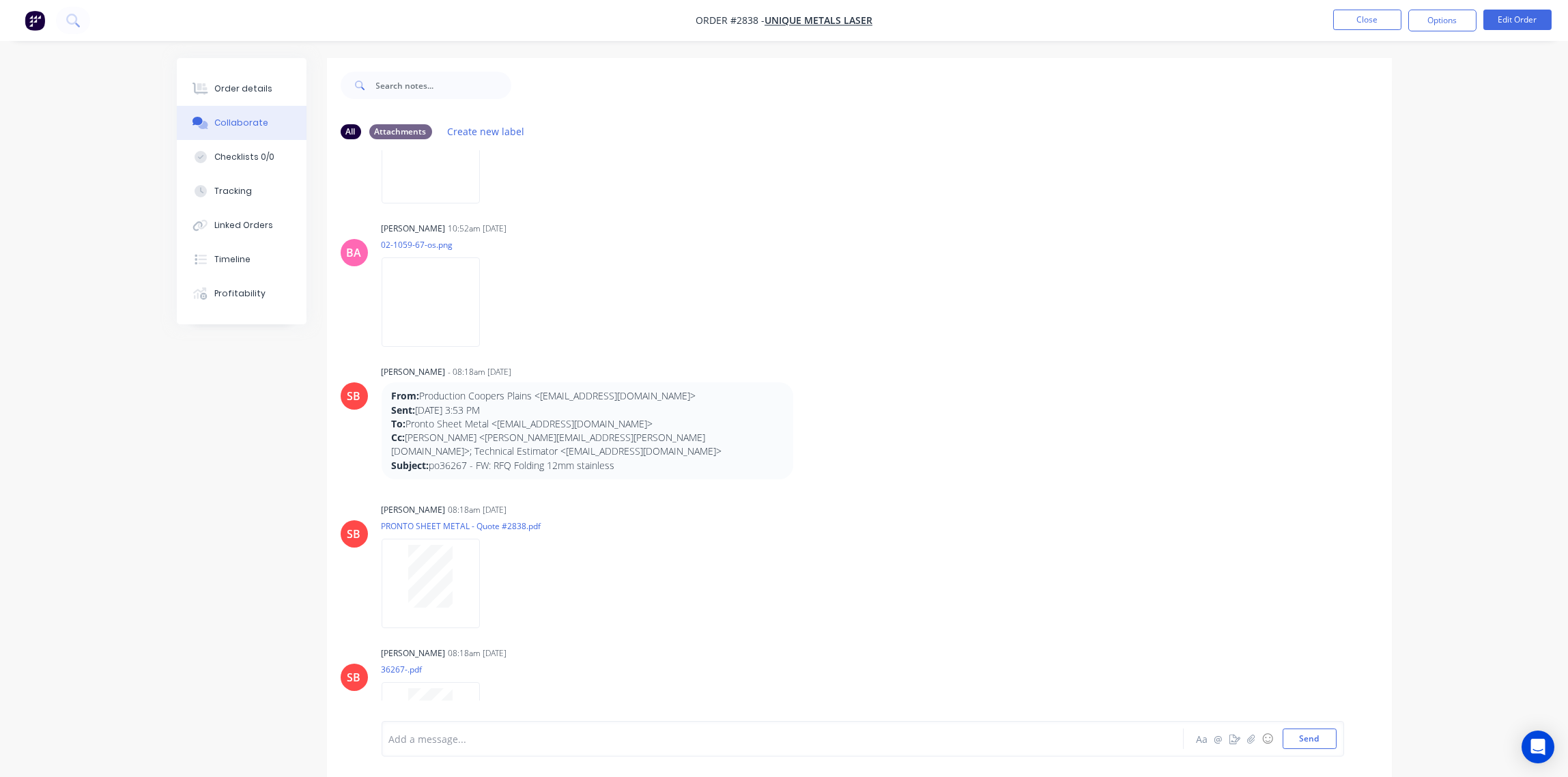
scroll to position [510, 0]
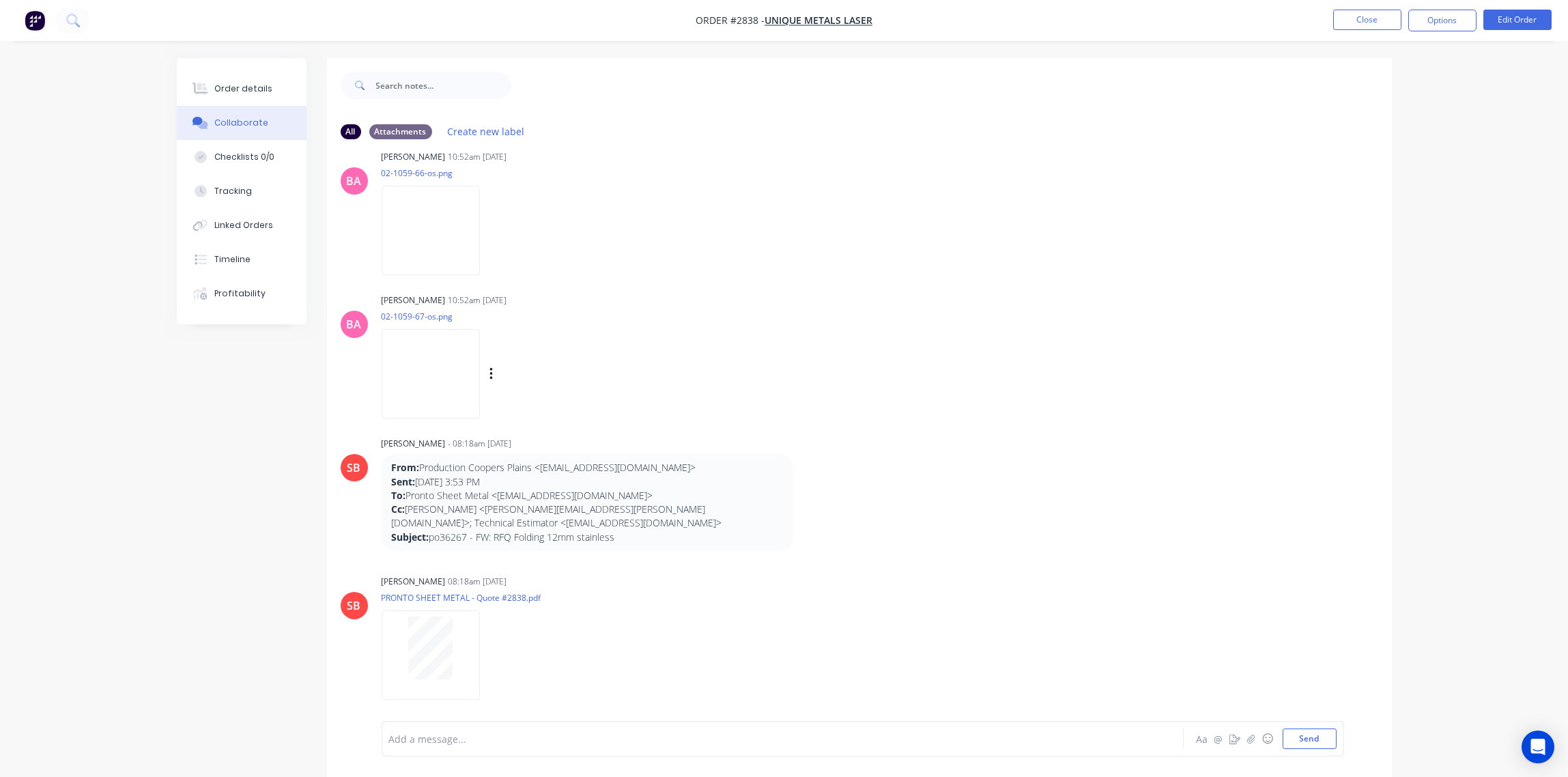
click at [466, 348] on img at bounding box center [431, 374] width 98 height 89
click at [253, 89] on div "Order details" at bounding box center [243, 88] width 58 height 12
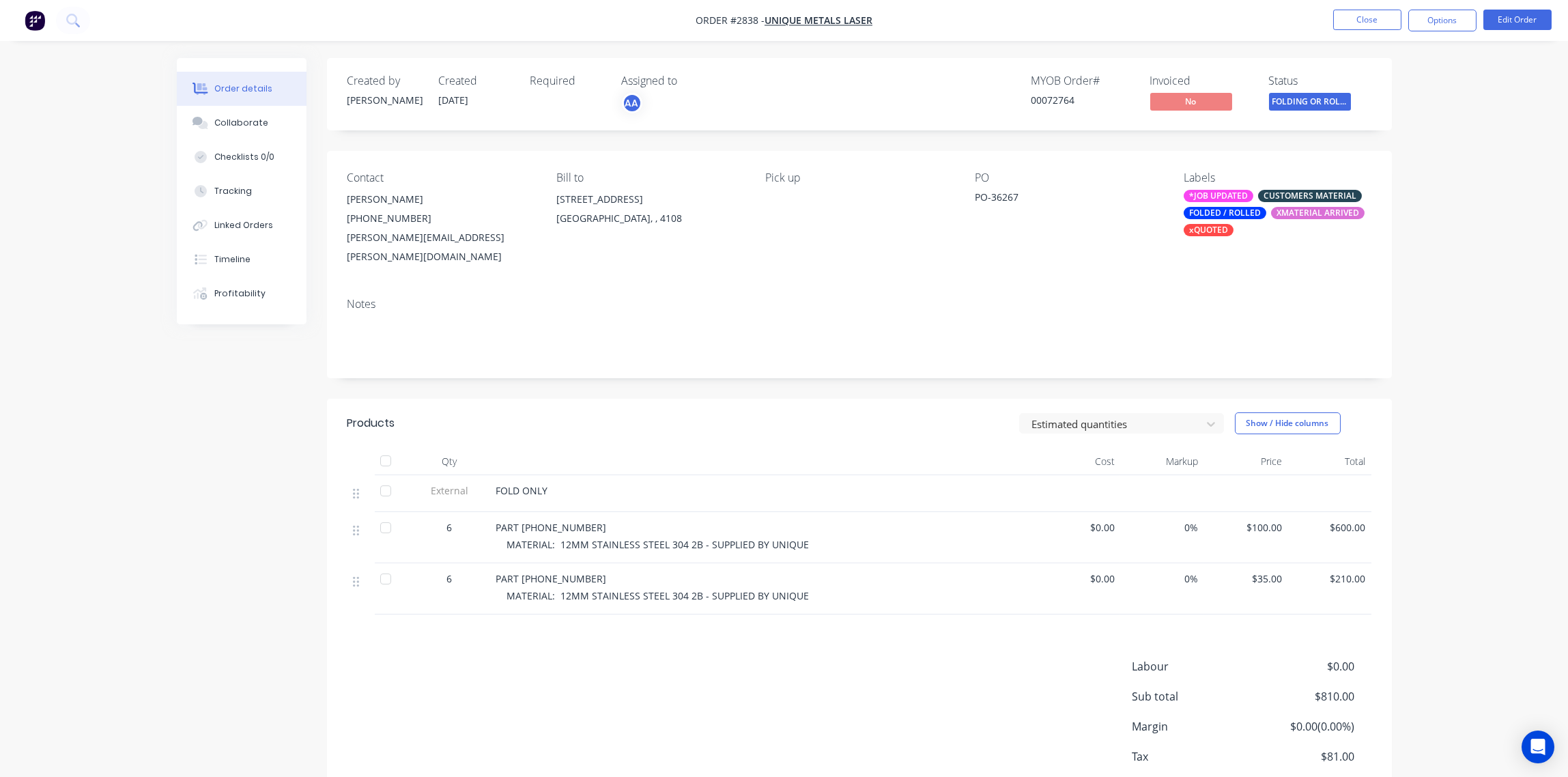
click at [607, 572] on div "PART [PHONE_NUMBER]" at bounding box center [764, 579] width 535 height 15
click at [1512, 20] on button "Edit Order" at bounding box center [1518, 20] width 69 height 20
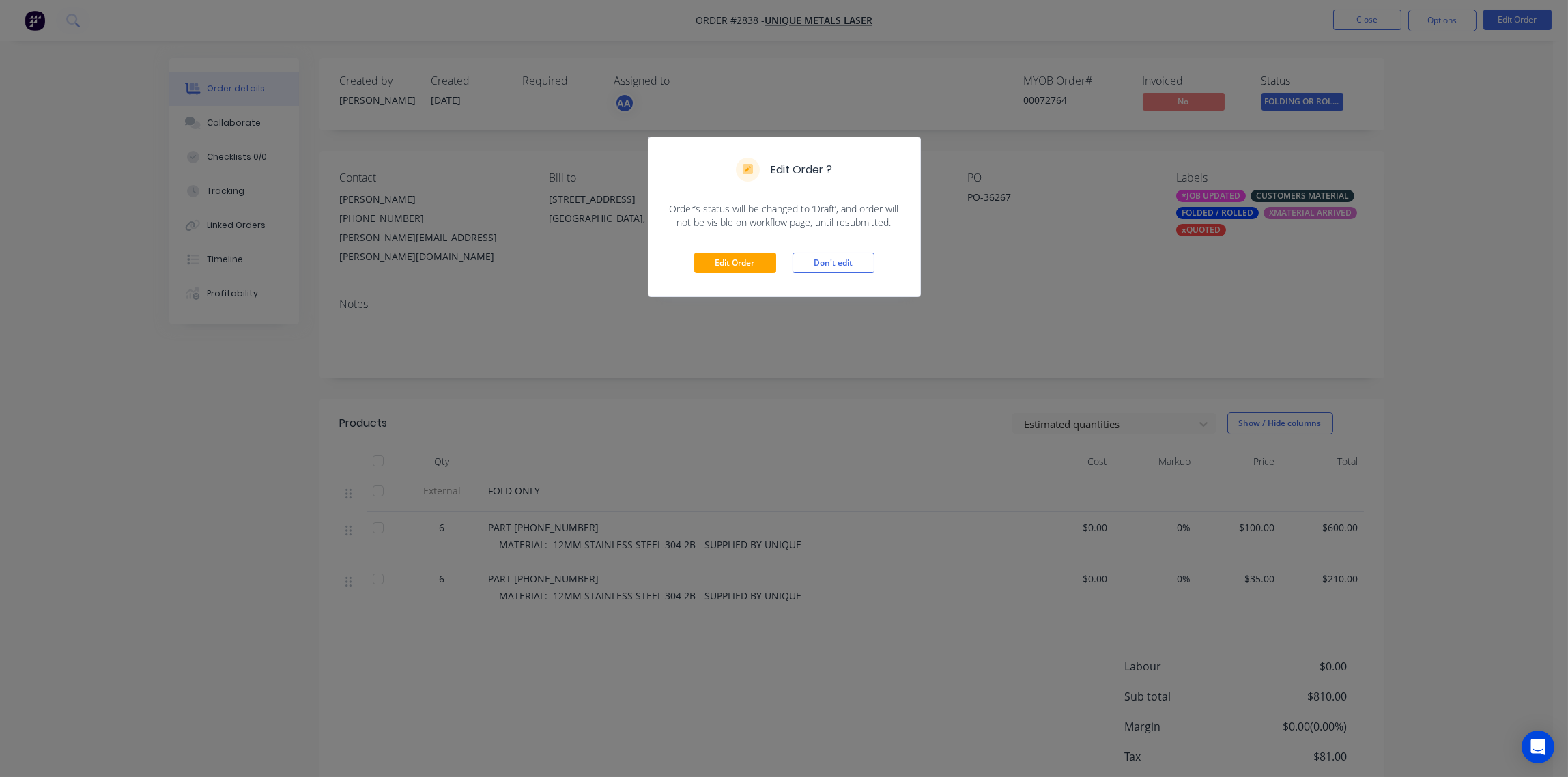
click at [771, 249] on div "Edit Order Don't edit" at bounding box center [784, 263] width 271 height 67
click at [758, 254] on button "Edit Order" at bounding box center [735, 263] width 82 height 20
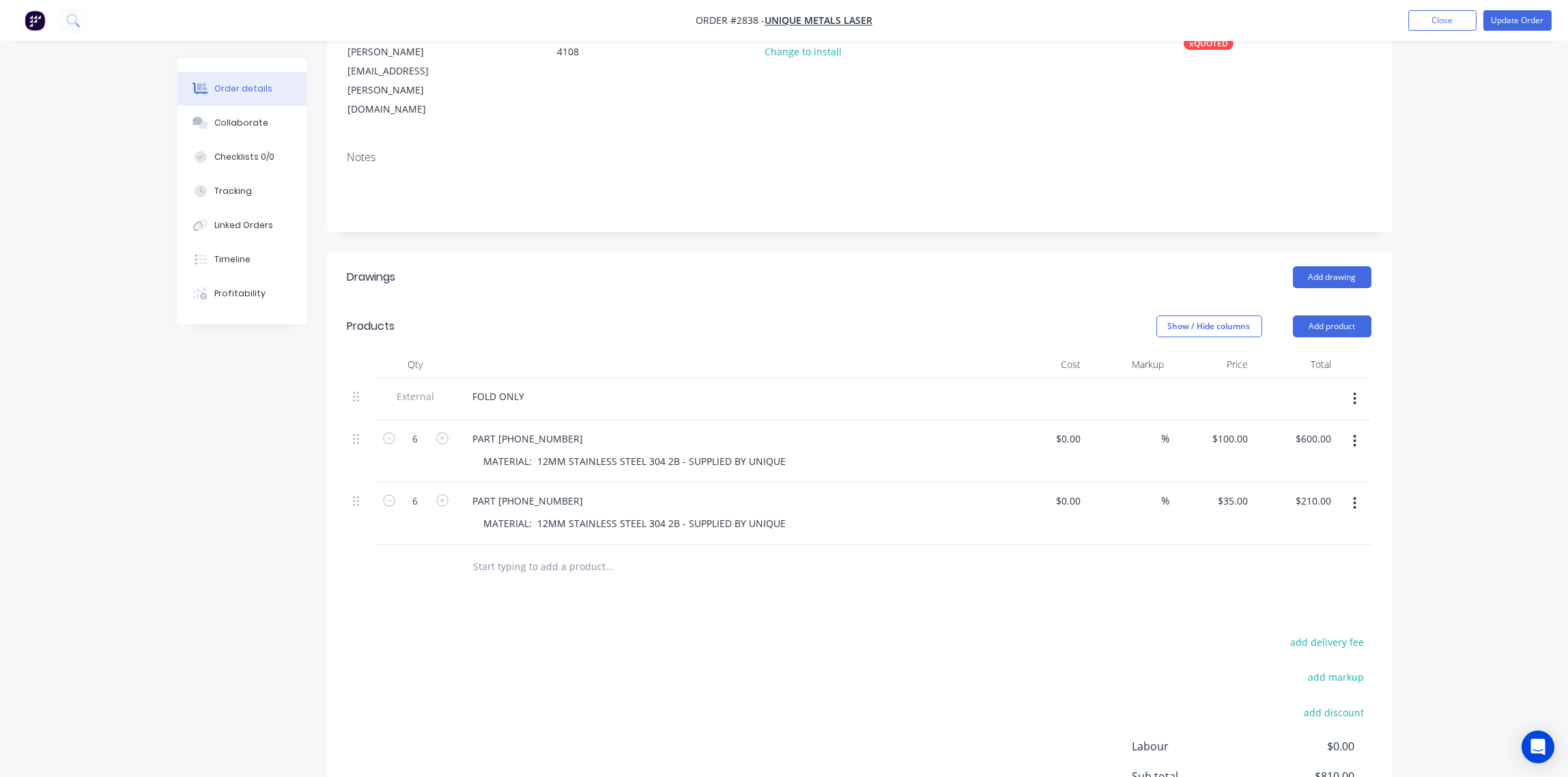
scroll to position [290, 0]
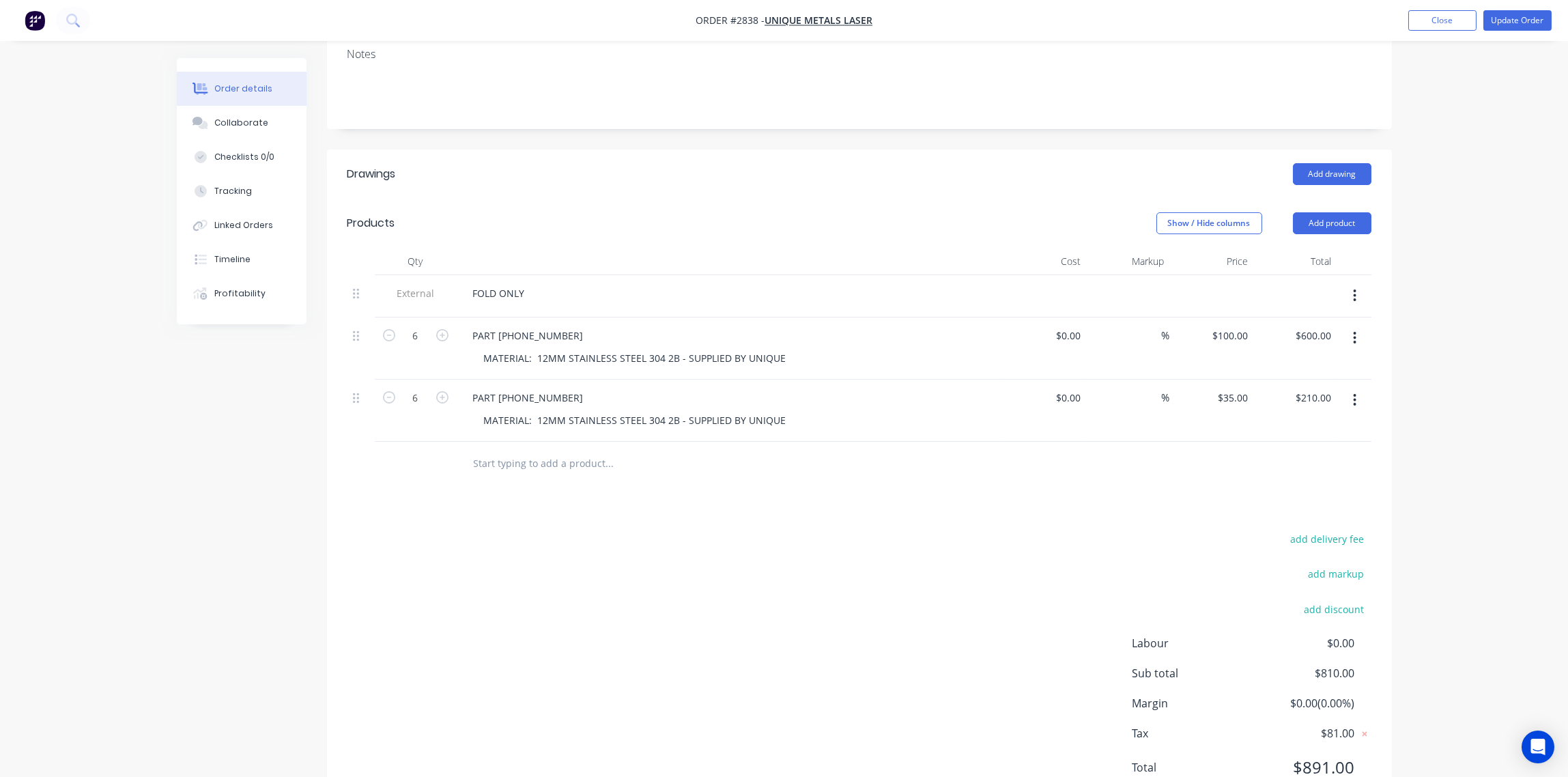
click at [1207, 380] on div "$35.00 $35.00" at bounding box center [1212, 411] width 84 height 62
drag, startPoint x: 1221, startPoint y: 338, endPoint x: 1257, endPoint y: 342, distance: 36.2
click at [1257, 380] on div "6 PART [PHONE_NUMBER] MATERIAL: 12MM STAINLESS STEEL 304 2B - SUPPLIED BY UNIQU…" at bounding box center [859, 411] width 1024 height 62
type input "$0.00"
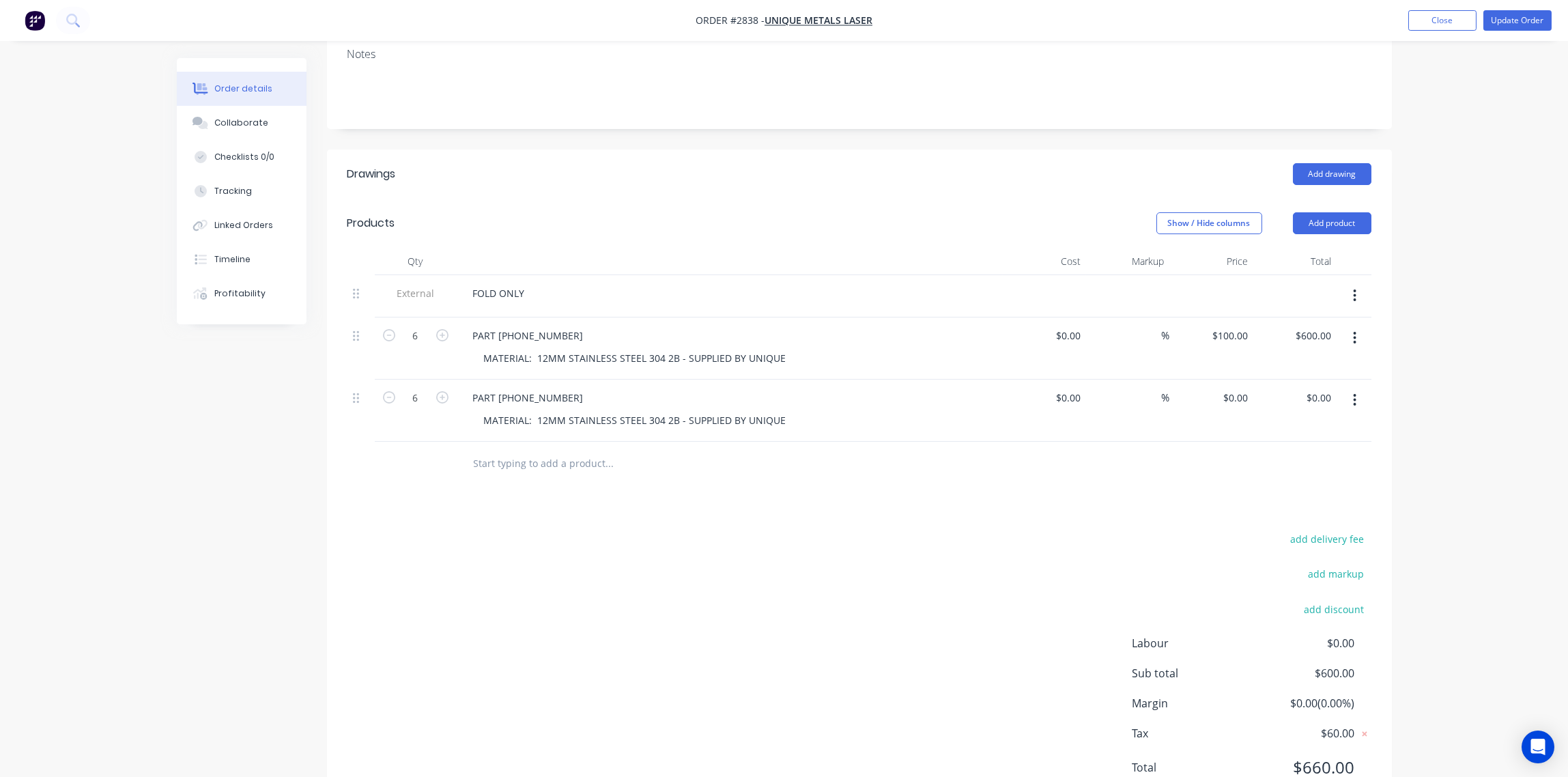
drag, startPoint x: 1090, startPoint y: 416, endPoint x: 888, endPoint y: 438, distance: 203.2
click at [1087, 442] on div at bounding box center [859, 464] width 1024 height 44
click at [560, 388] on div "PART [PHONE_NUMBER]" at bounding box center [729, 397] width 535 height 20
click at [468, 388] on div "PART [PHONE_NUMBER]" at bounding box center [528, 397] width 132 height 20
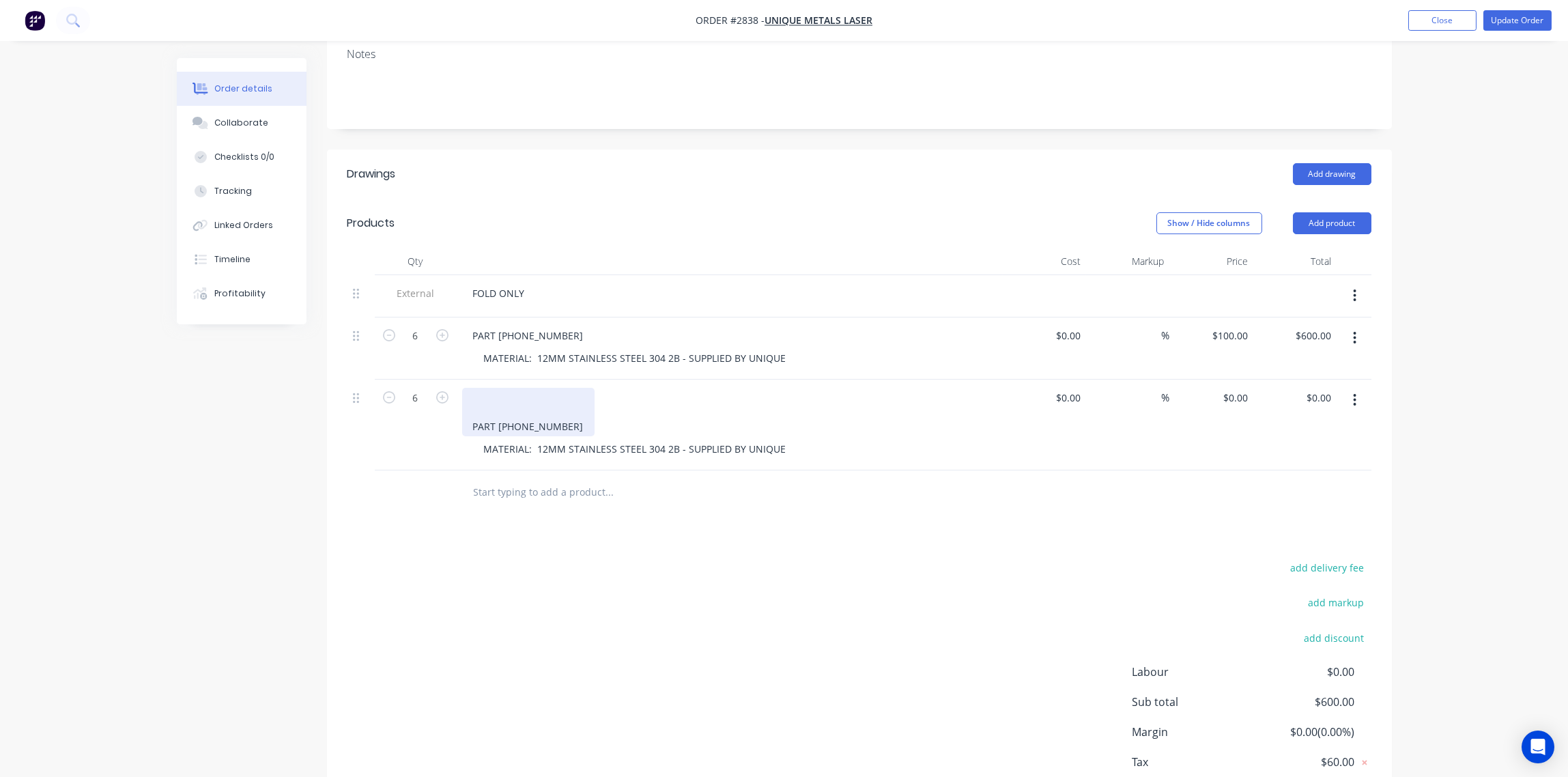
click at [486, 388] on div "PART [PHONE_NUMBER]" at bounding box center [528, 411] width 132 height 48
click at [470, 388] on div "PART [PHONE_NUMBER]" at bounding box center [528, 411] width 132 height 48
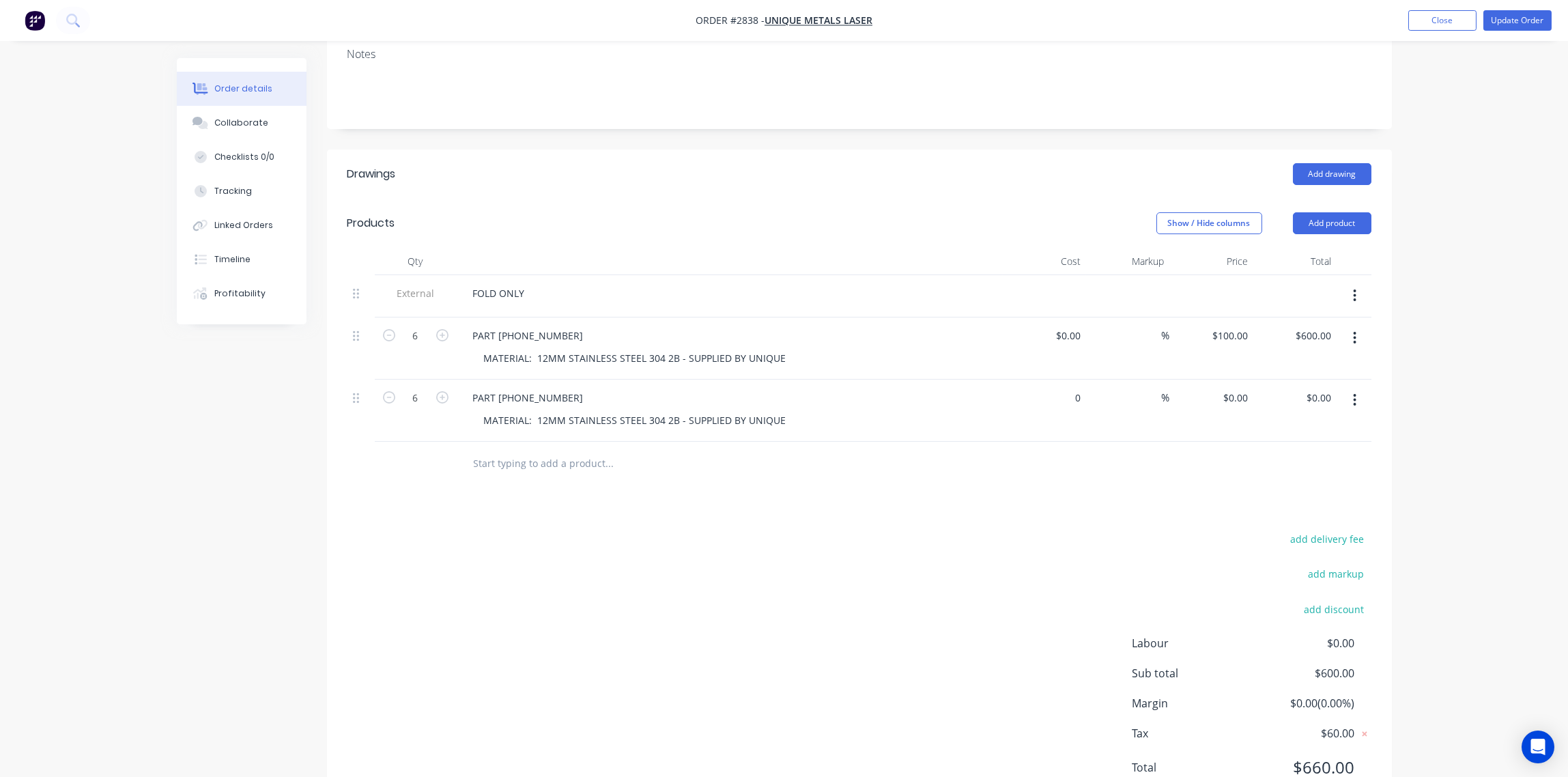
click at [1063, 380] on div "0 $0.00" at bounding box center [1045, 411] width 84 height 62
type input "$35.00"
type input "$210.00"
click at [1009, 442] on div at bounding box center [859, 464] width 1024 height 44
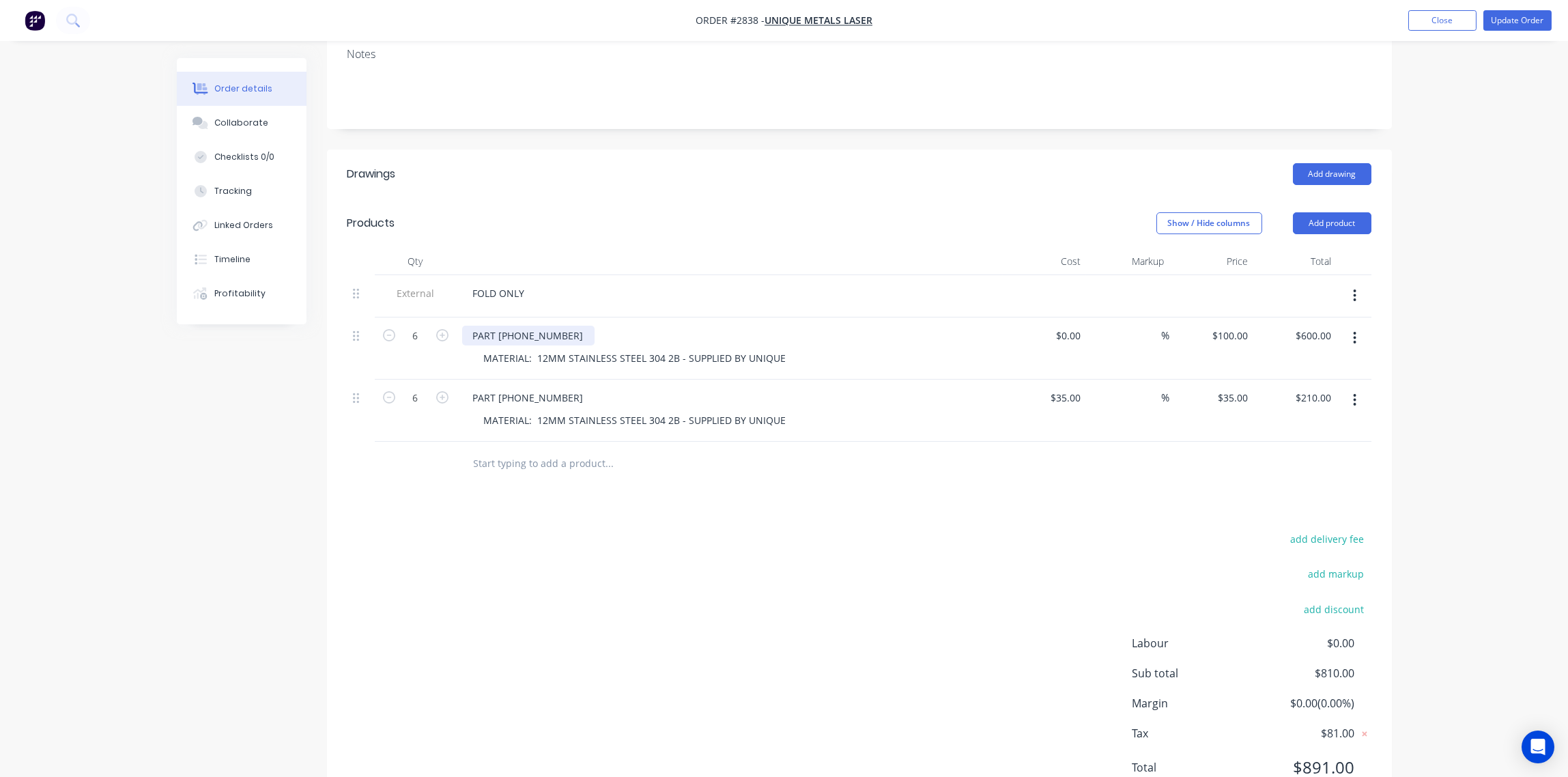
click at [470, 326] on div "PART [PHONE_NUMBER]" at bounding box center [528, 335] width 132 height 20
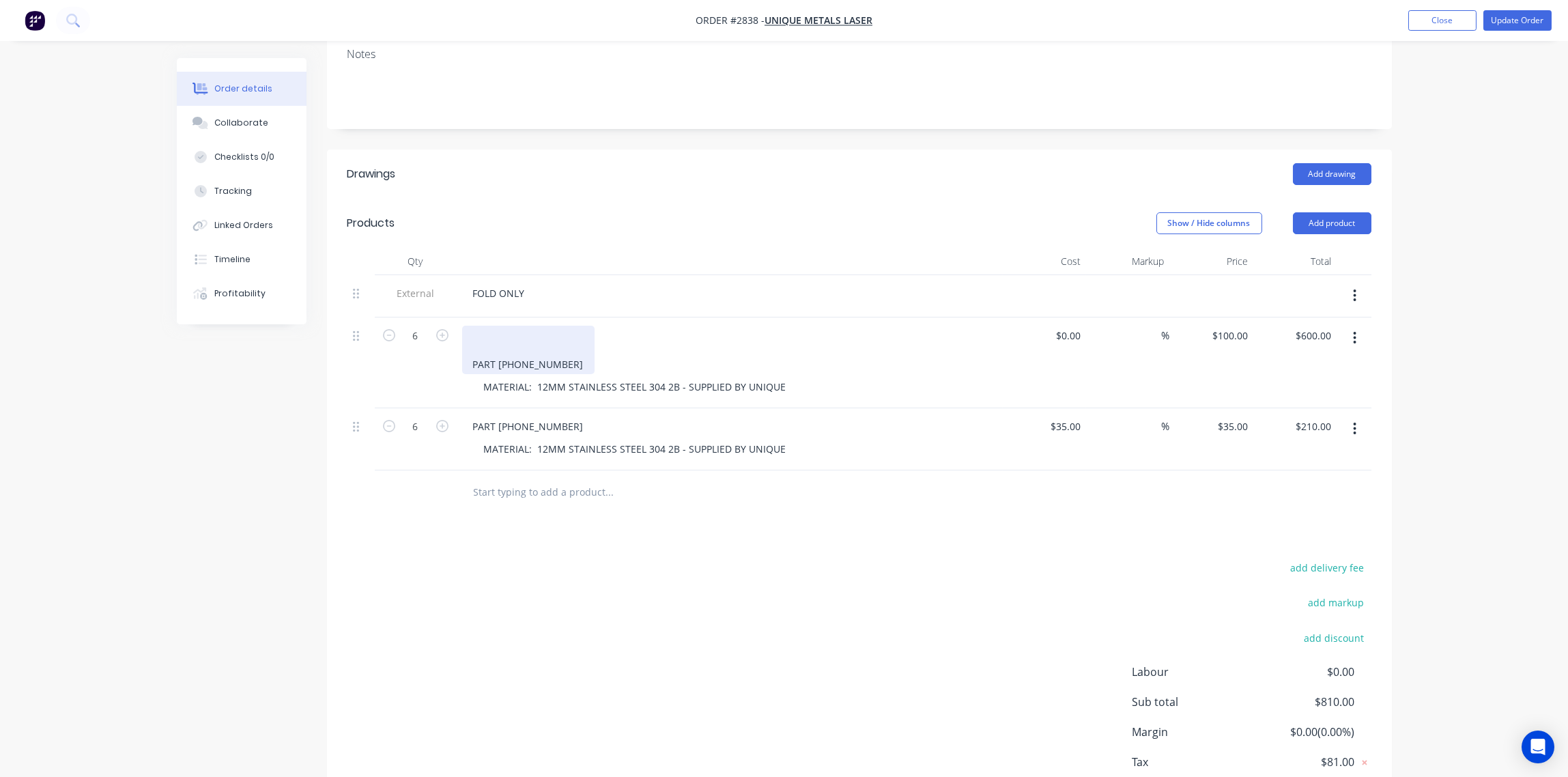
click at [482, 326] on div "PART [PHONE_NUMBER]" at bounding box center [528, 349] width 132 height 48
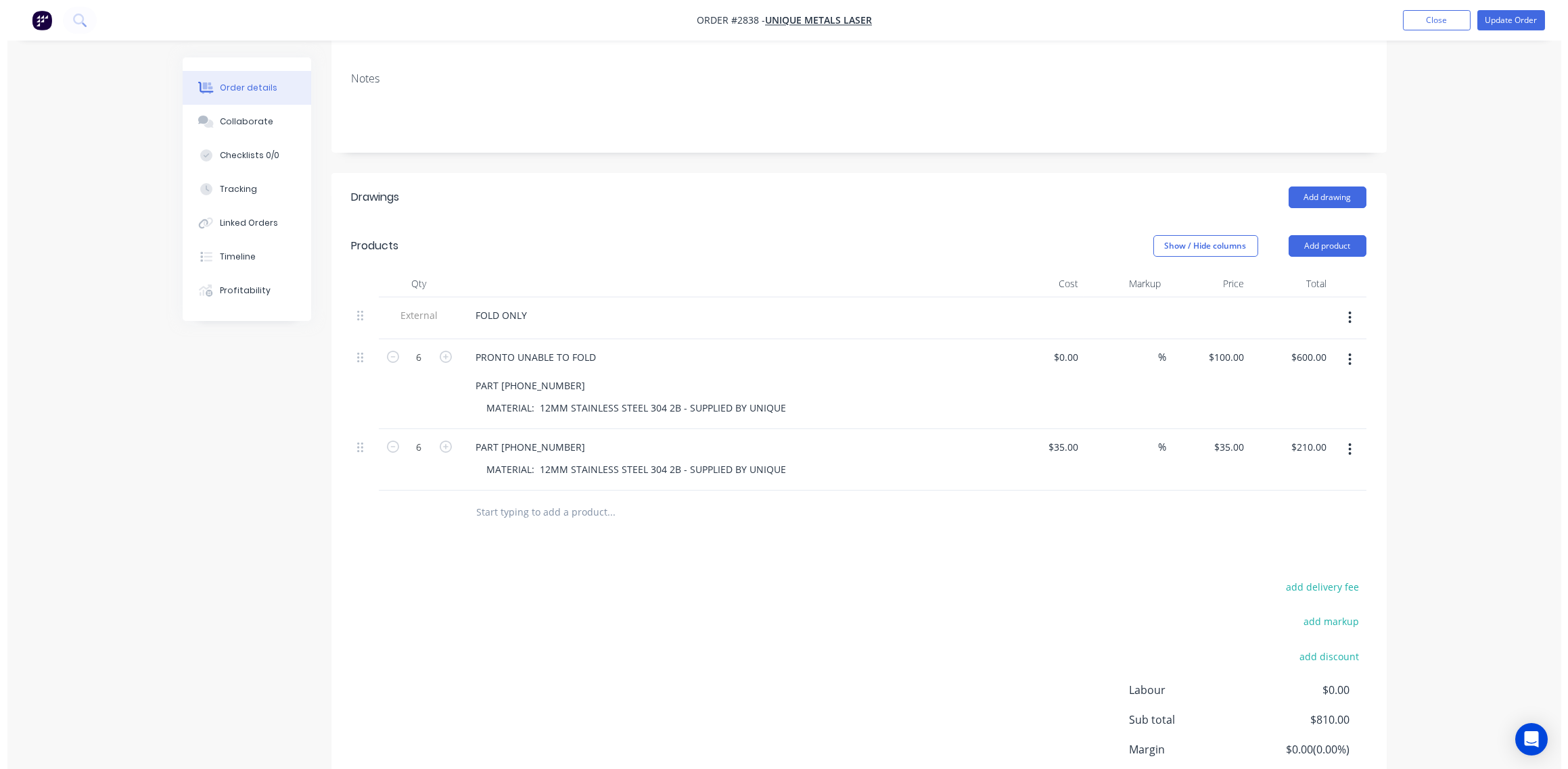
scroll to position [187, 0]
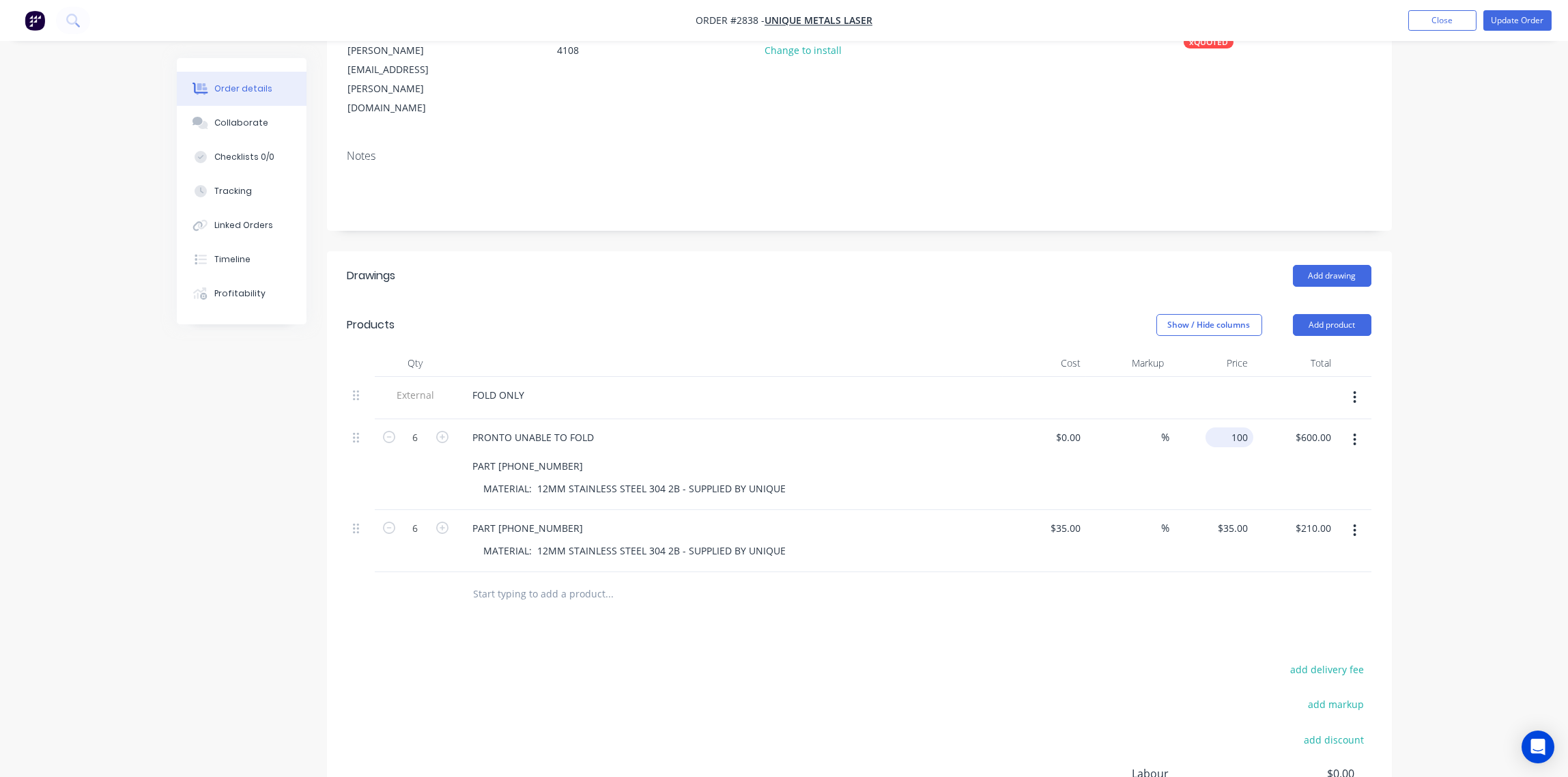
click at [1223, 420] on div "100 $100.00" at bounding box center [1212, 465] width 84 height 91
type input "$0.00"
click at [831, 428] on div "PRONTO UNABLE TO FOLD PART [PHONE_NUMBER]" at bounding box center [729, 451] width 535 height 48
click at [1526, 23] on button "Update Order" at bounding box center [1518, 20] width 69 height 20
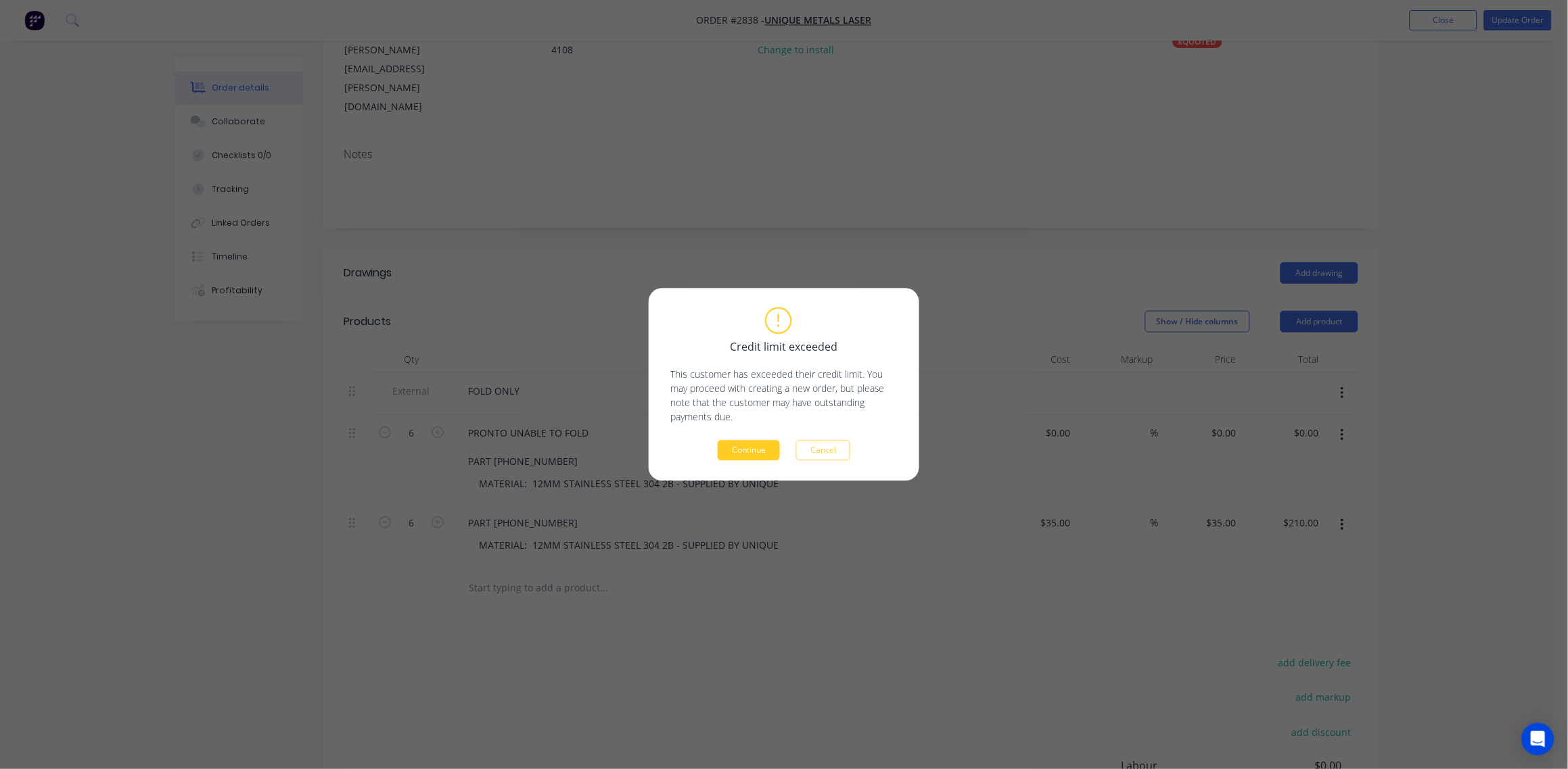
click at [748, 448] on button "Continue" at bounding box center [748, 451] width 62 height 20
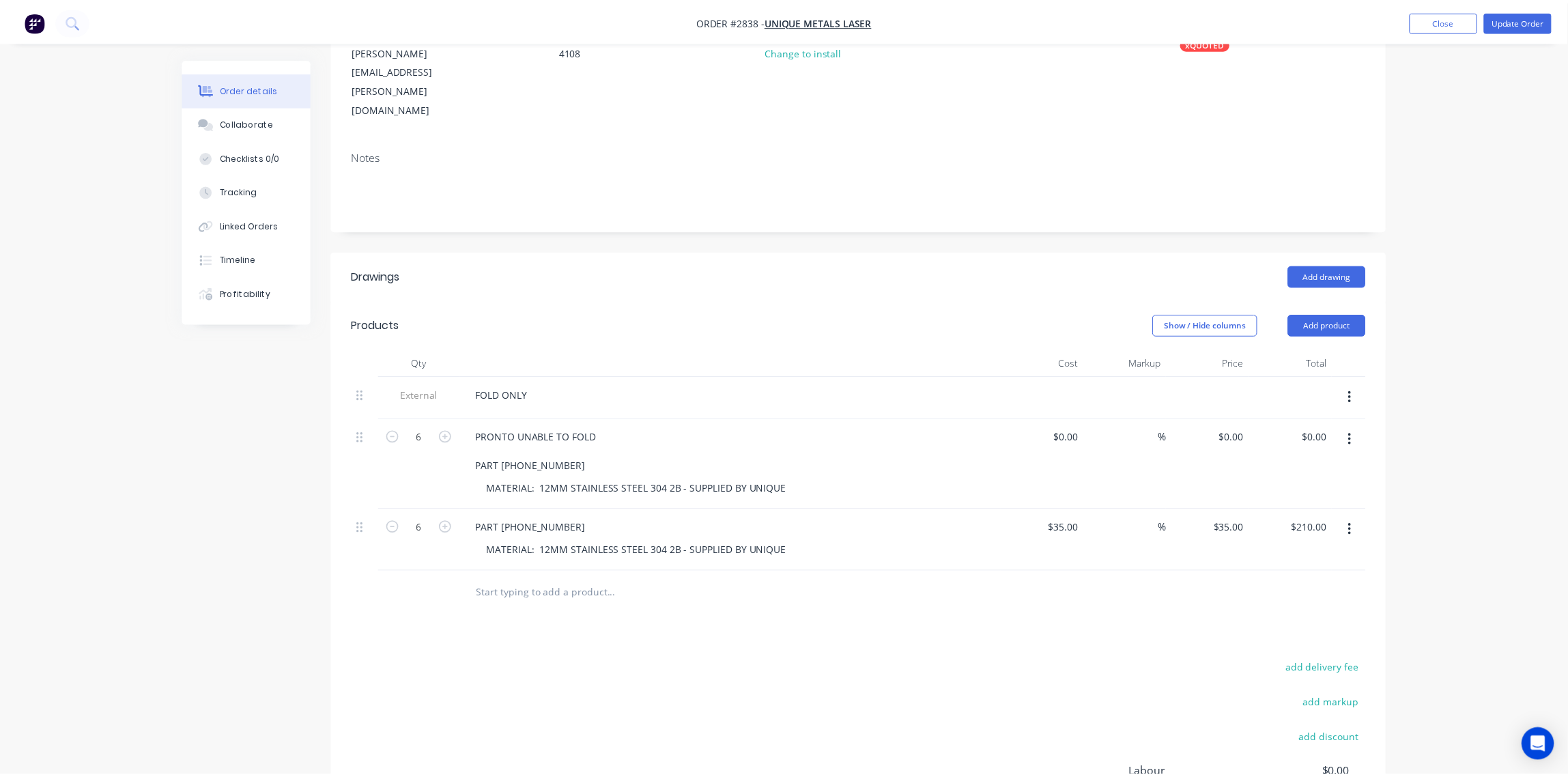
scroll to position [90, 0]
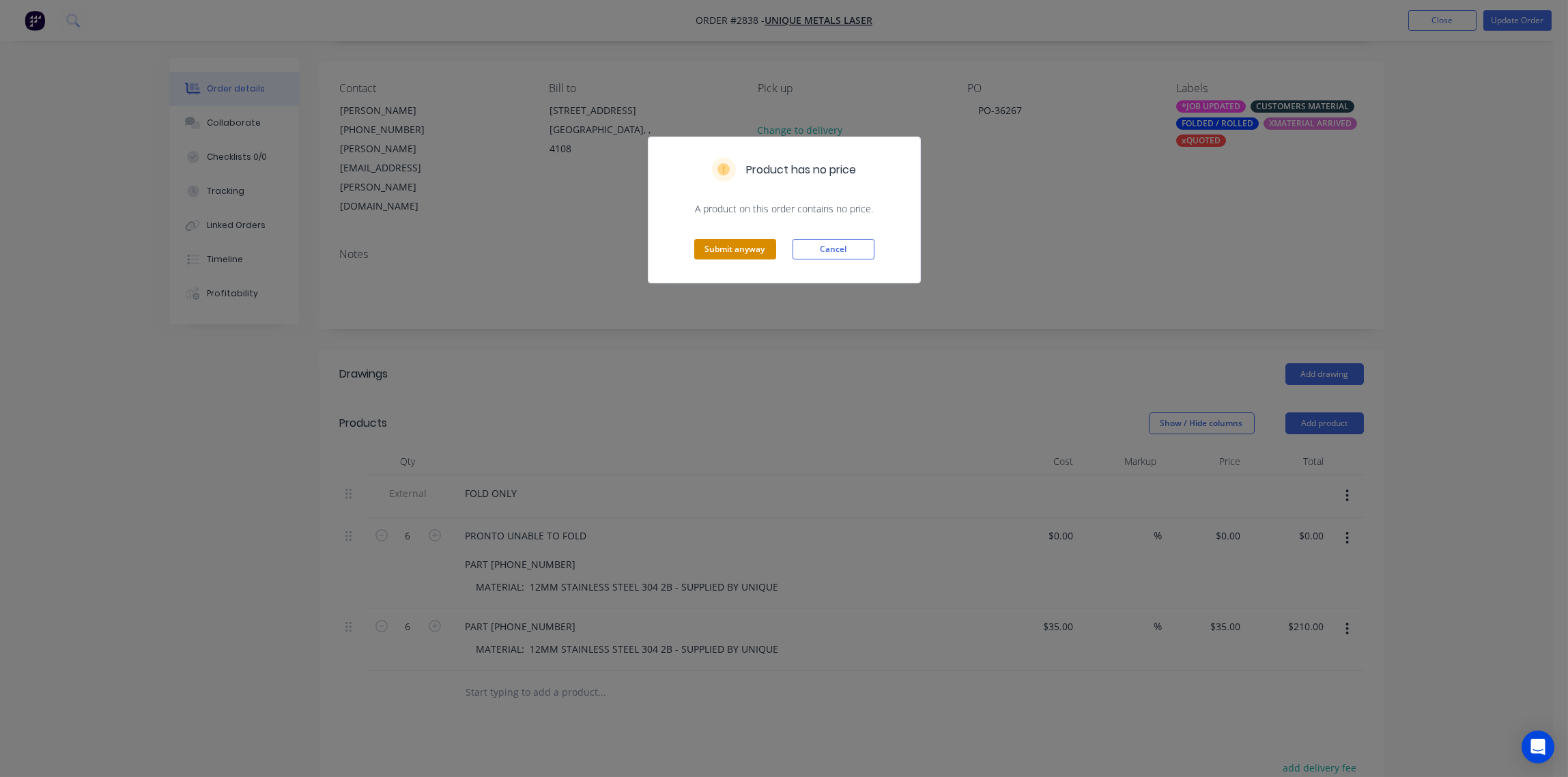
click at [739, 251] on button "Submit anyway" at bounding box center [735, 249] width 82 height 20
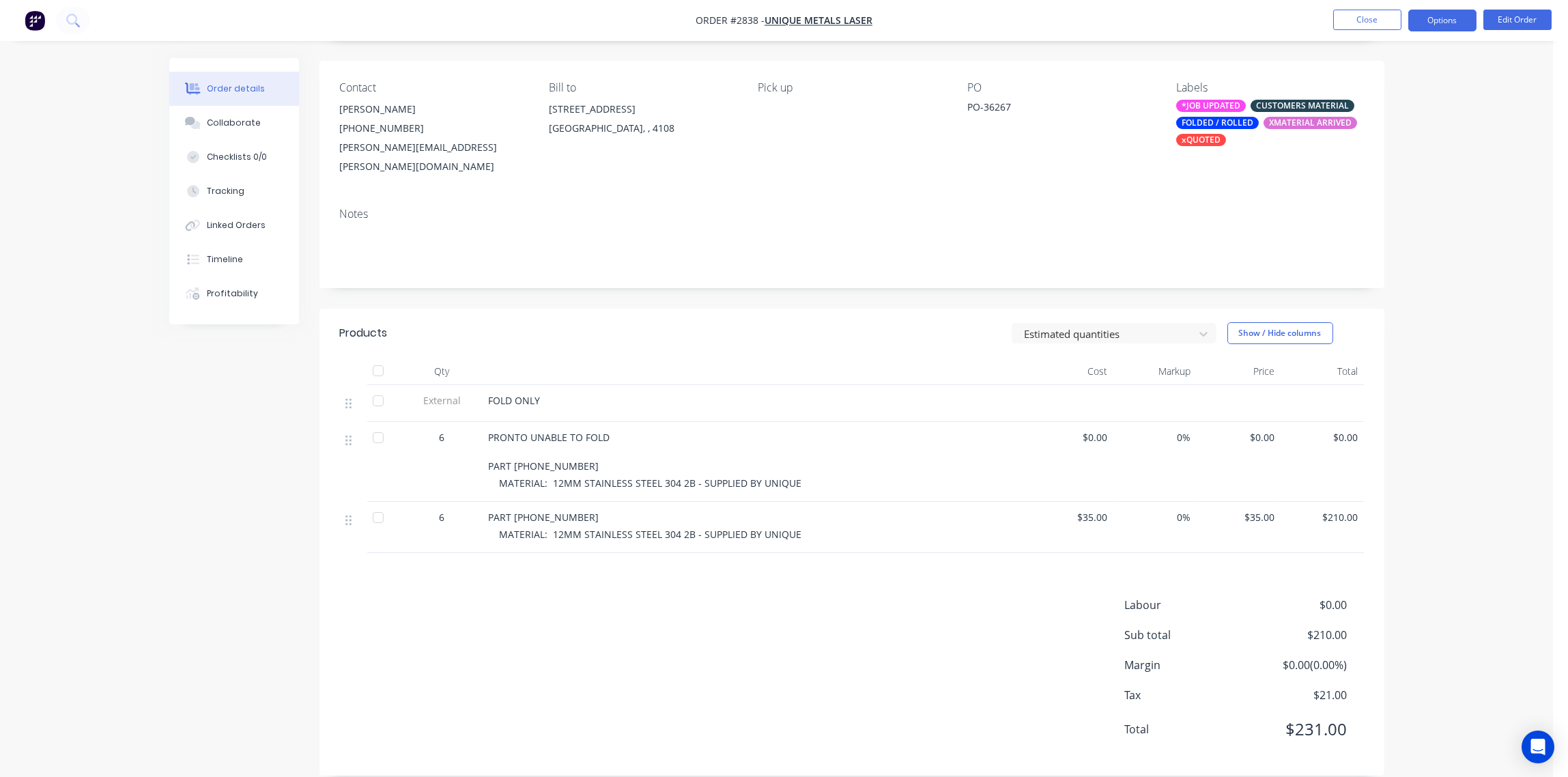
click at [1445, 19] on button "Options" at bounding box center [1443, 20] width 69 height 22
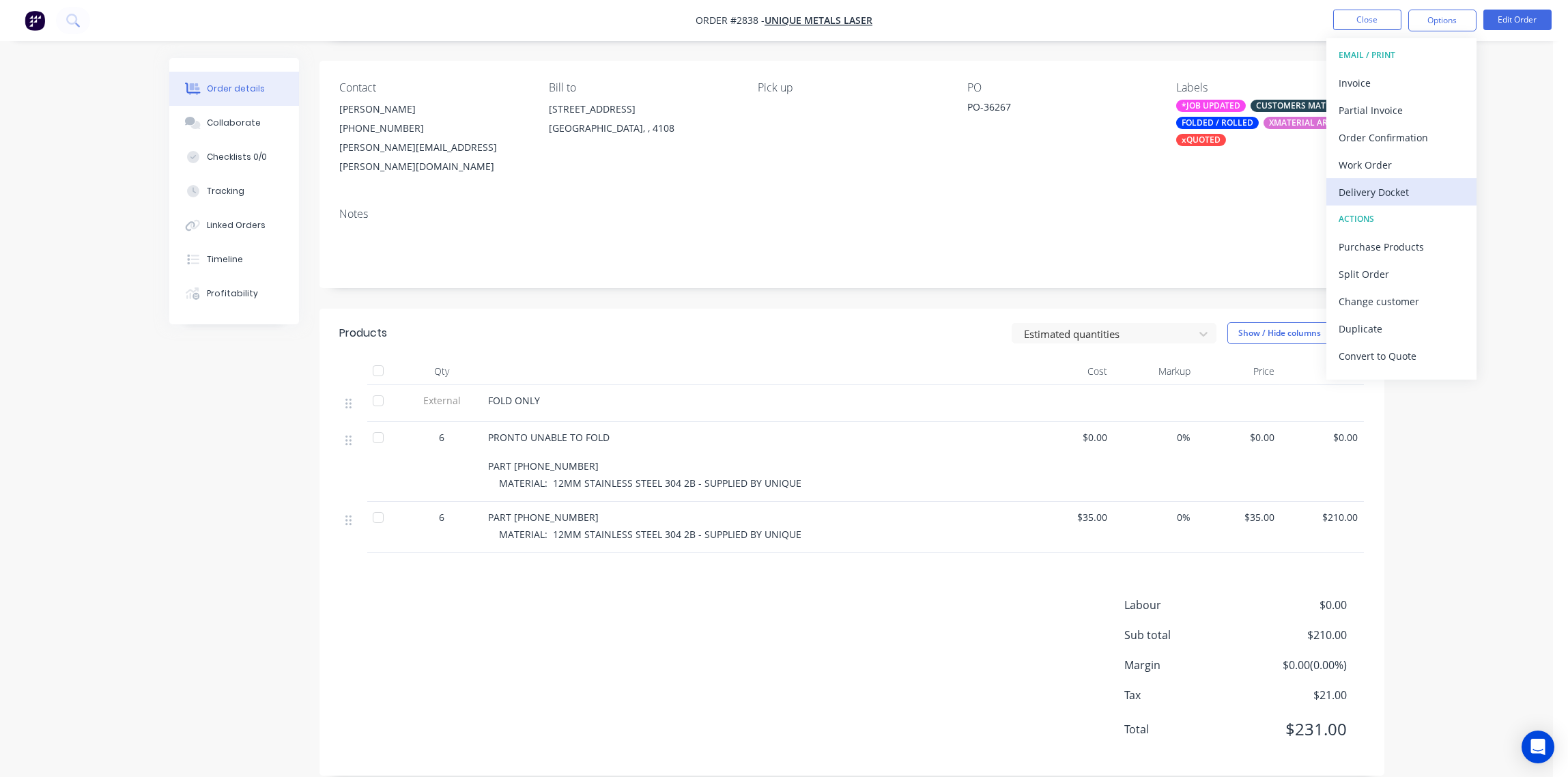
click at [1394, 191] on div "Delivery Docket" at bounding box center [1402, 192] width 126 height 20
click at [1411, 132] on div "Without pricing" at bounding box center [1402, 137] width 126 height 20
click at [226, 123] on div "Collaborate" at bounding box center [234, 123] width 54 height 12
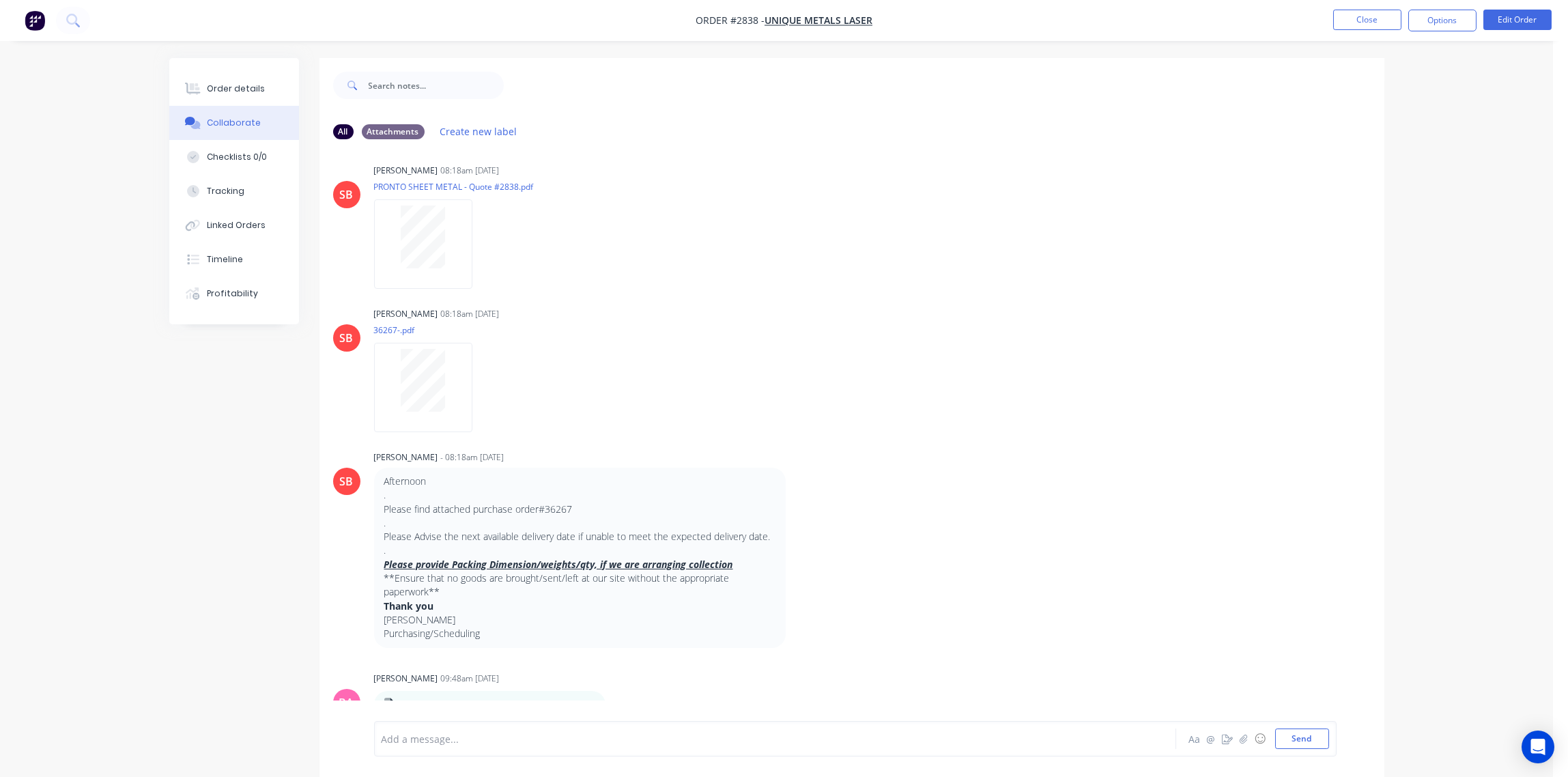
scroll to position [1019, 0]
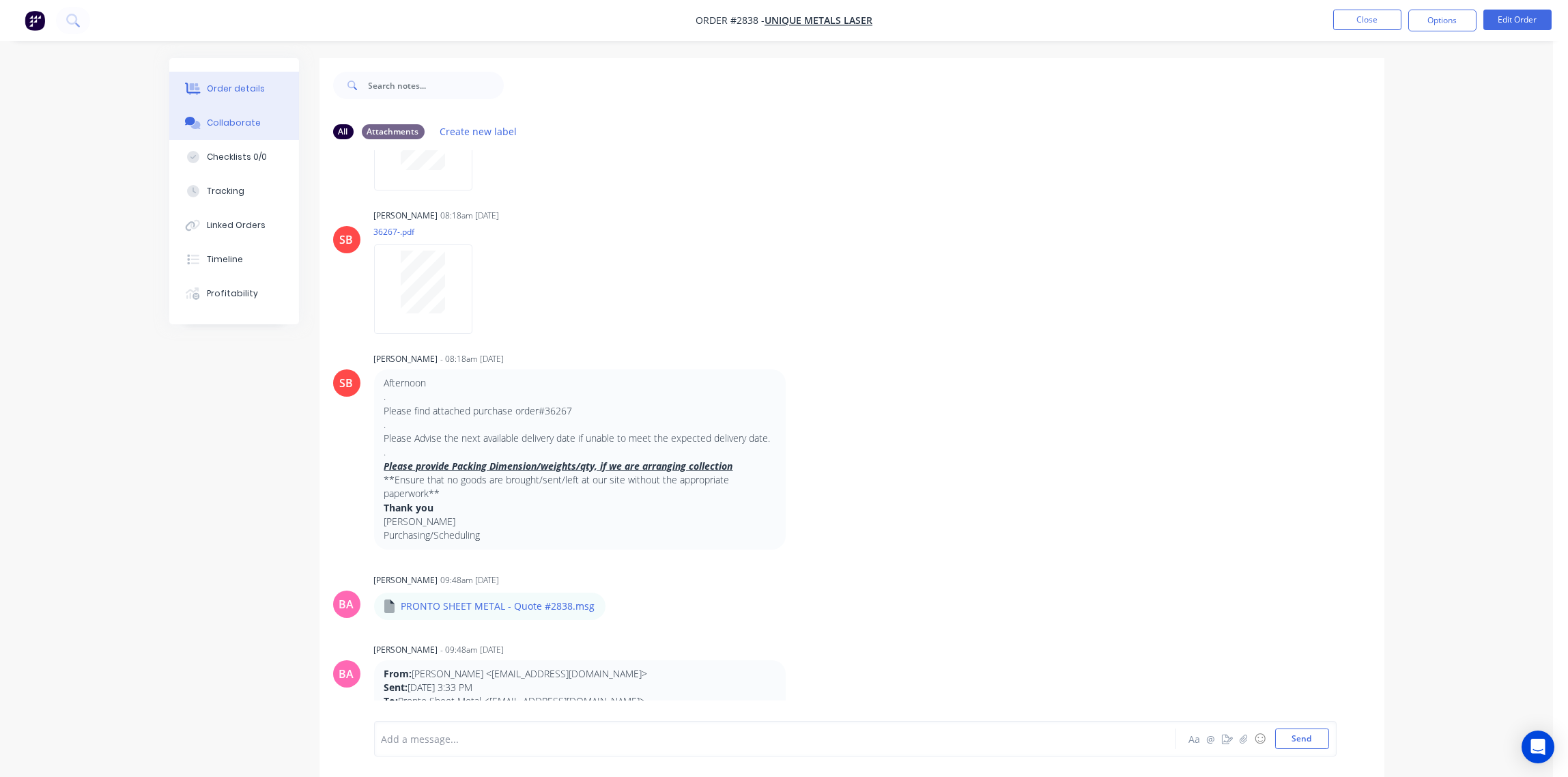
click at [233, 87] on div "Order details" at bounding box center [235, 88] width 58 height 12
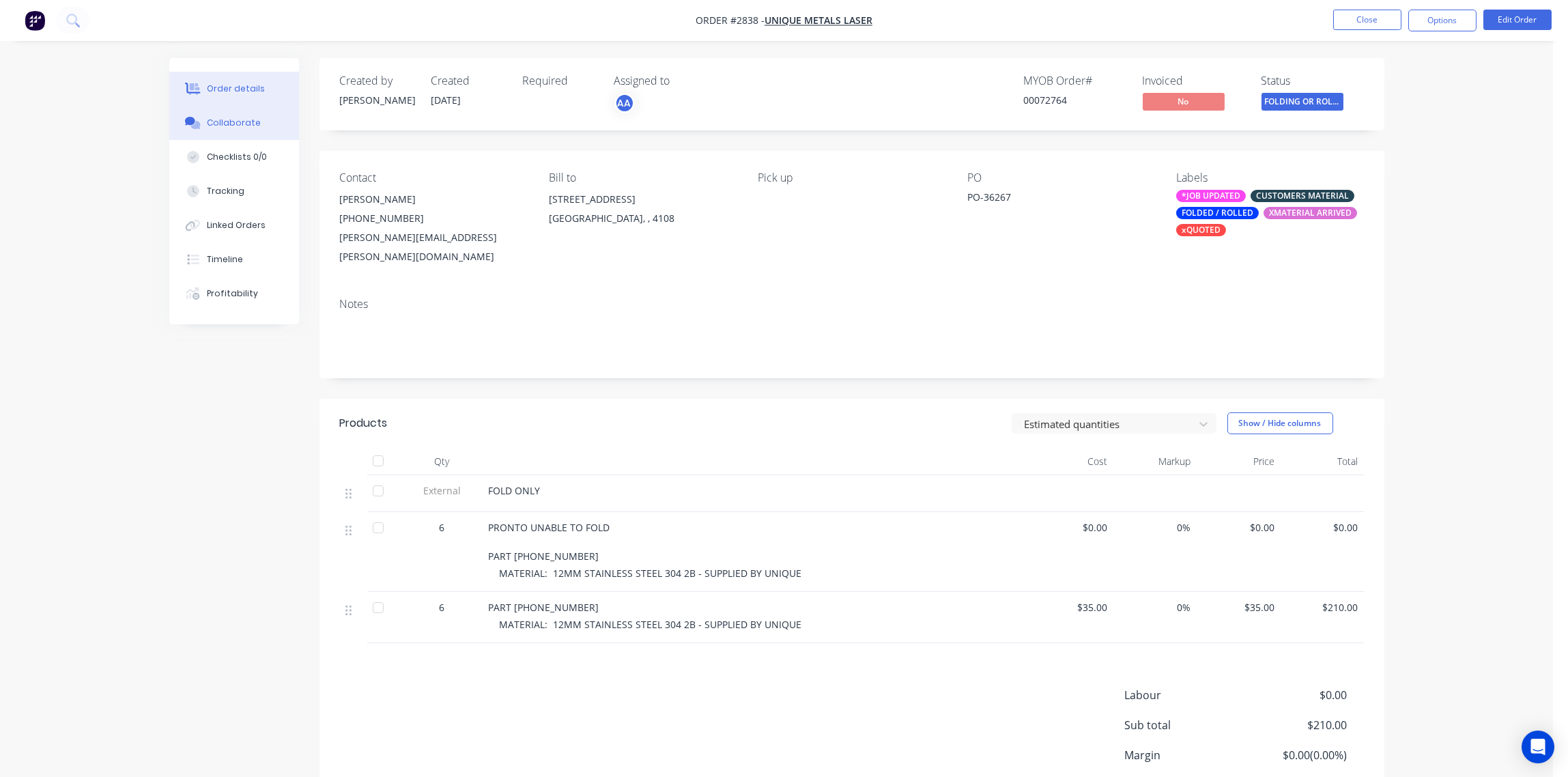
click at [231, 123] on div "Collaborate" at bounding box center [234, 123] width 54 height 12
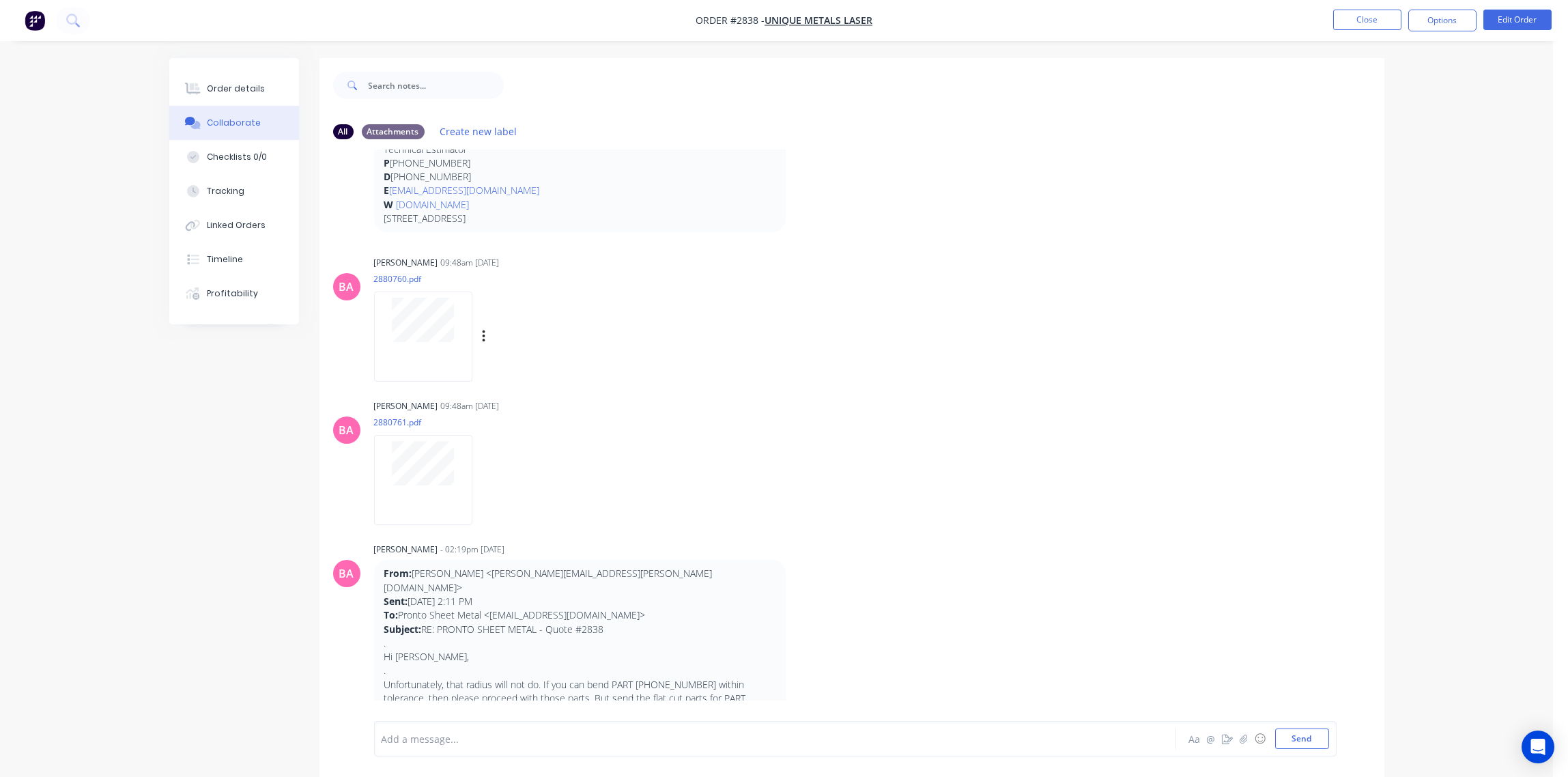
scroll to position [1880, 0]
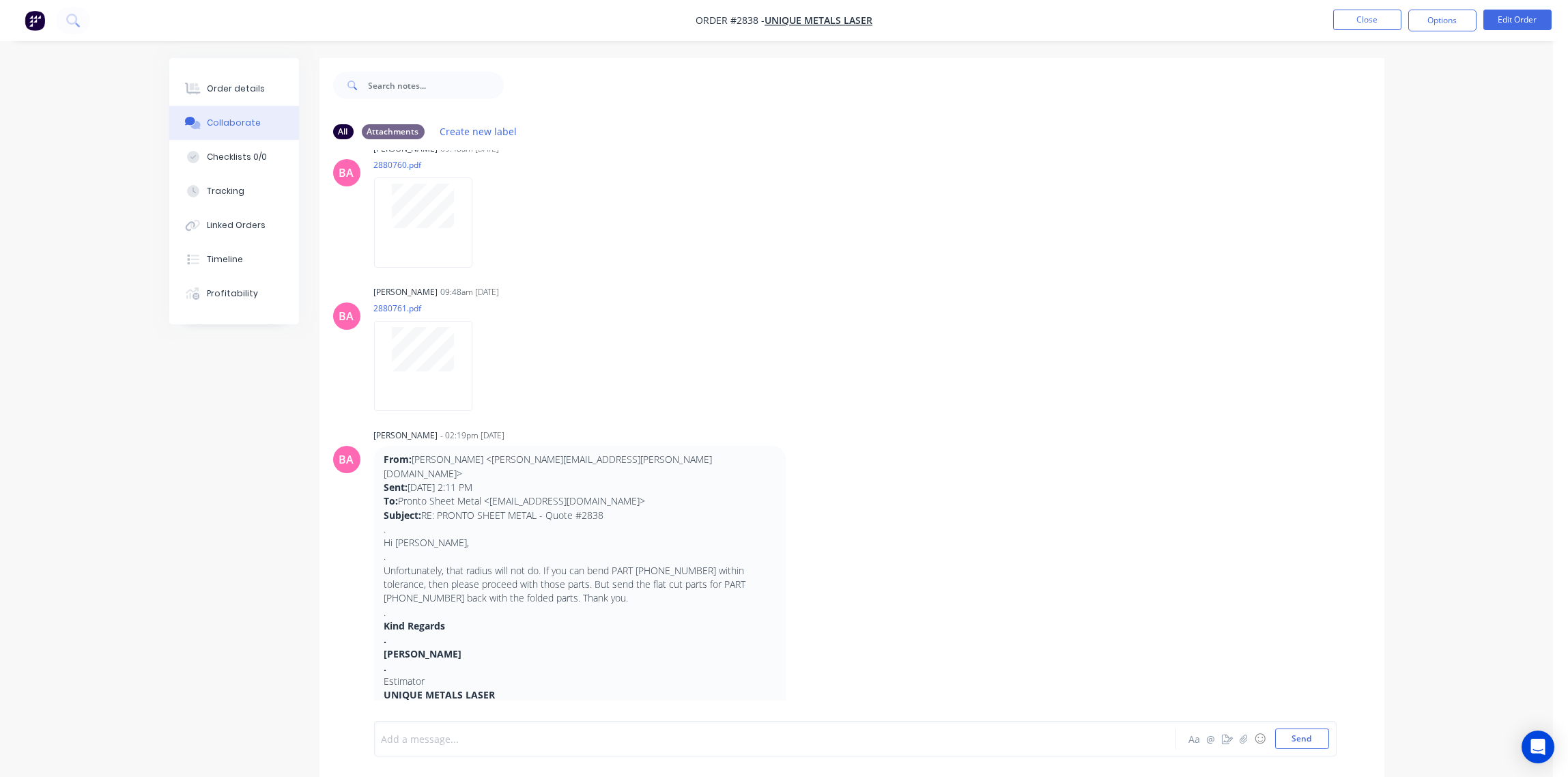
click at [452, 739] on div at bounding box center [737, 739] width 710 height 15
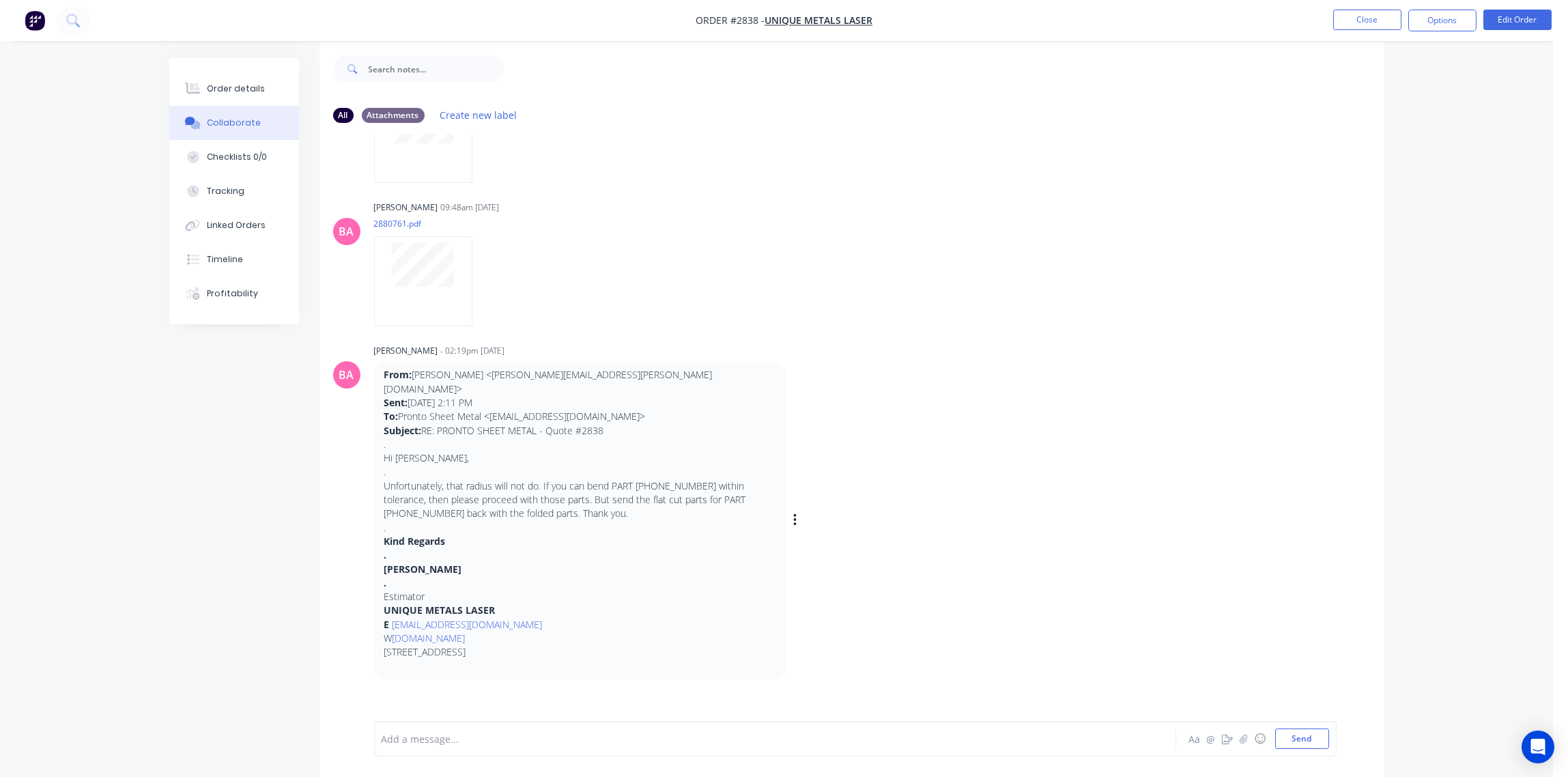
scroll to position [21, 0]
click at [235, 79] on button "Order details" at bounding box center [234, 89] width 130 height 34
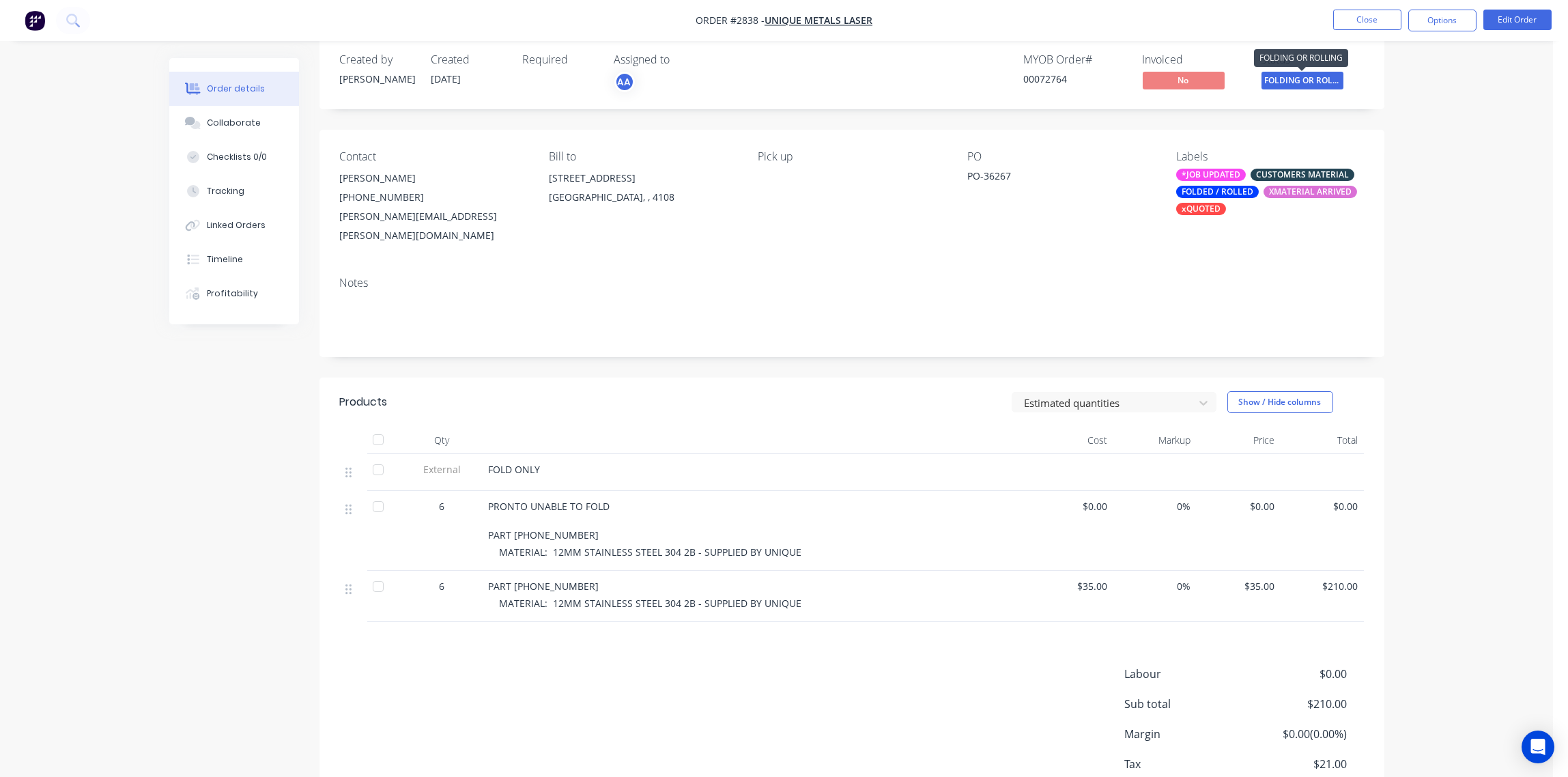
click at [1318, 79] on span "FOLDING OR ROLL..." at bounding box center [1302, 80] width 82 height 17
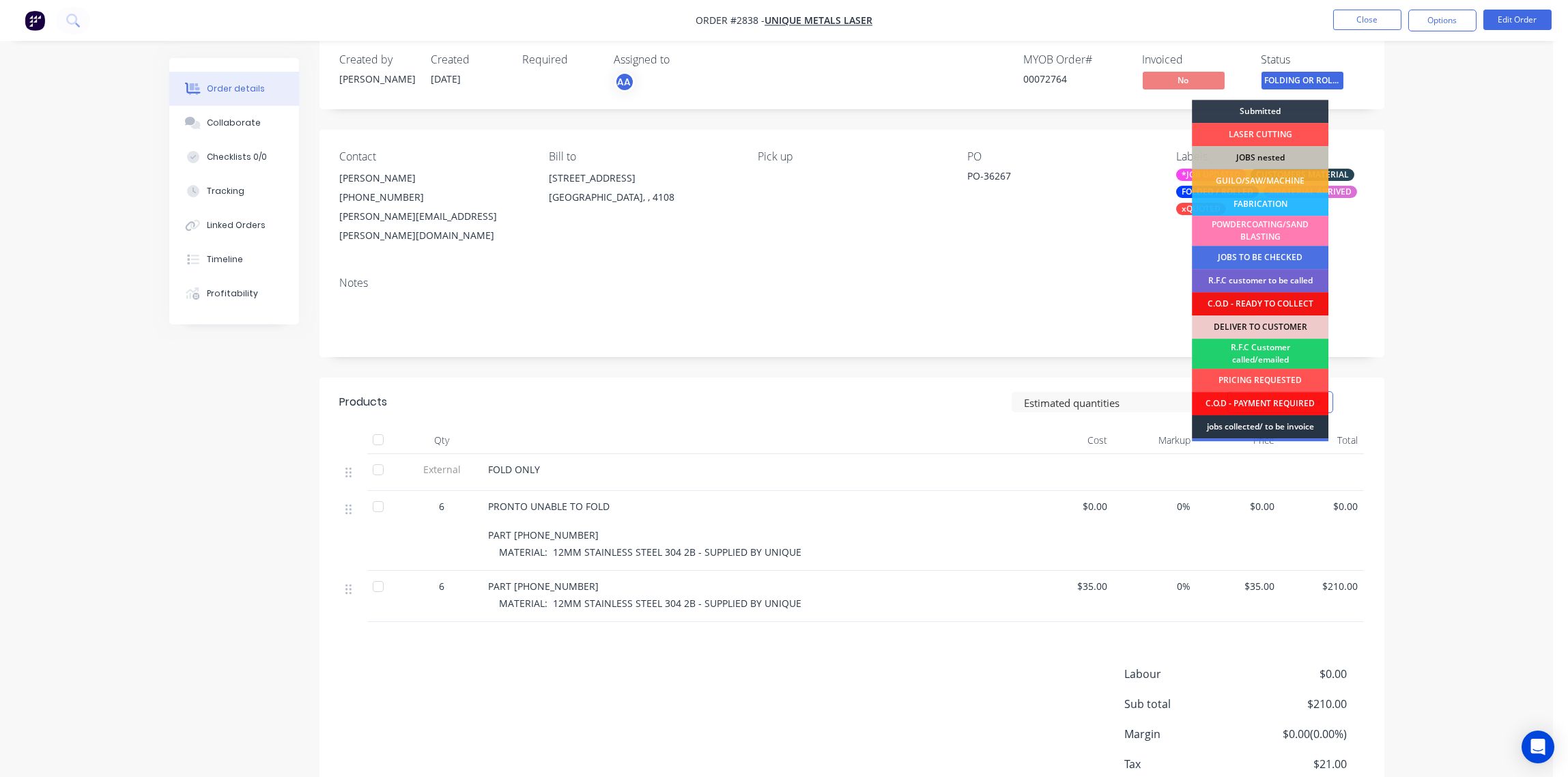
click at [1304, 419] on div "jobs collected/ to be invoice" at bounding box center [1260, 427] width 137 height 23
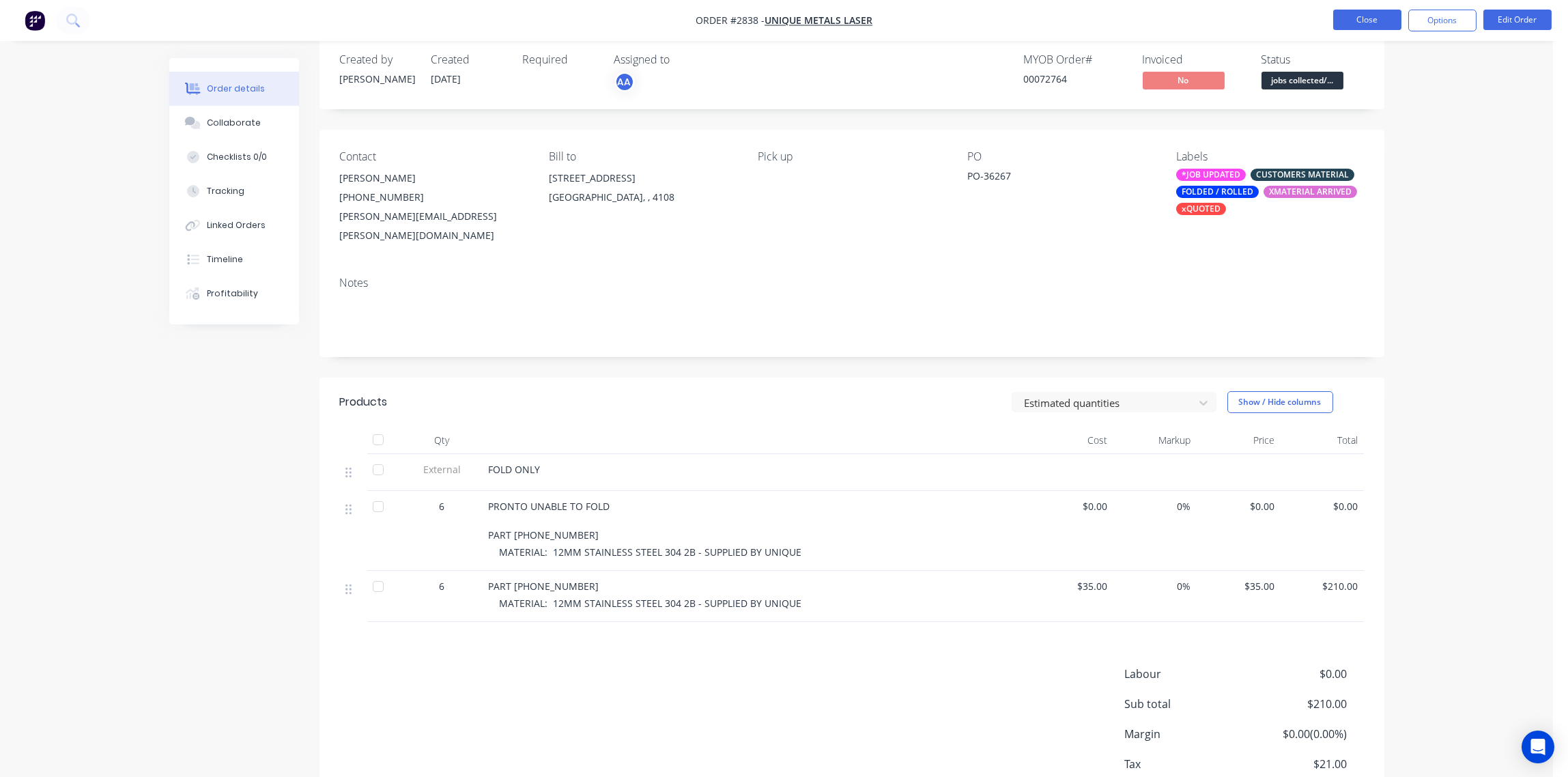
click at [1367, 24] on button "Close" at bounding box center [1368, 20] width 69 height 20
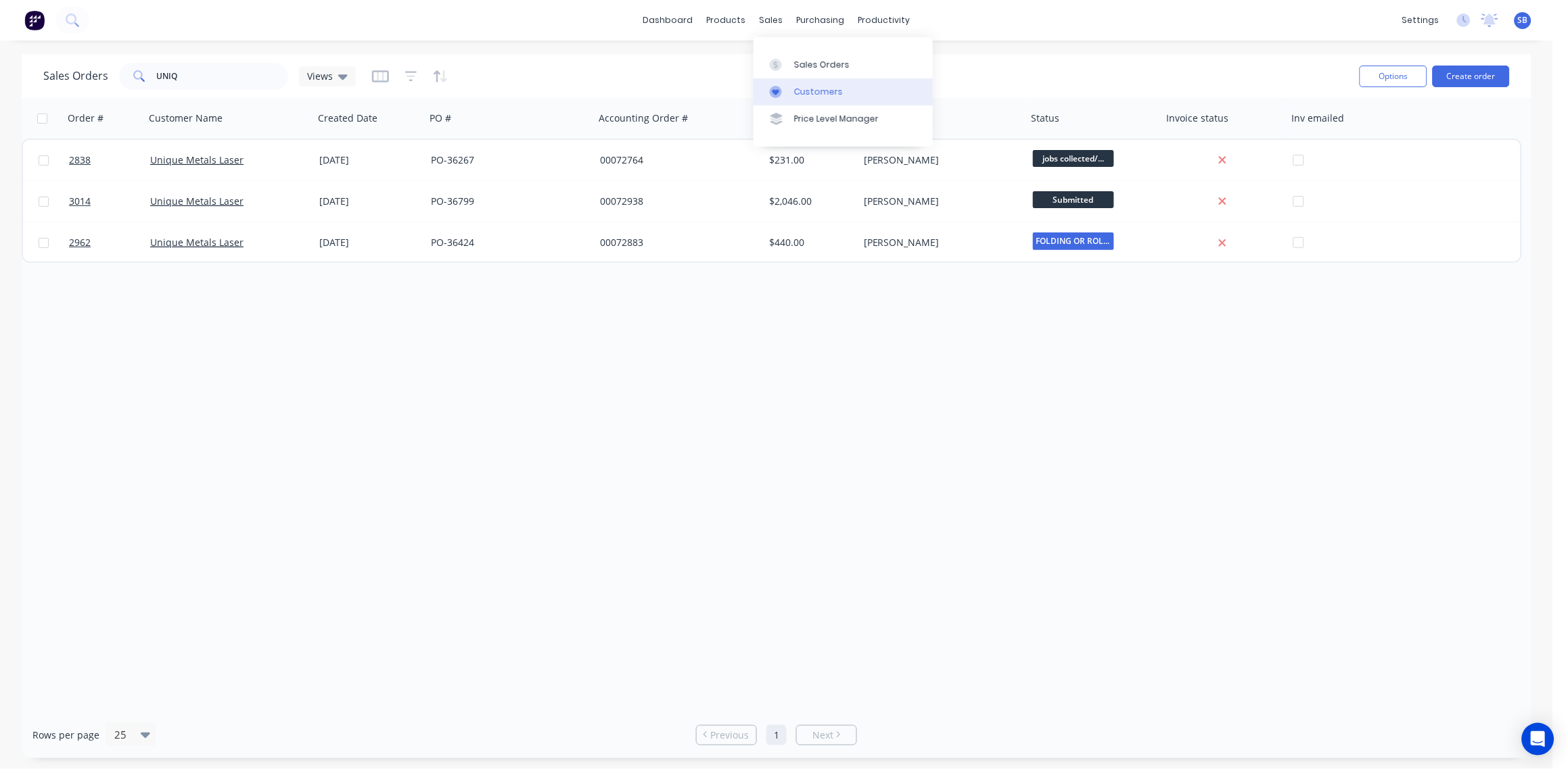
click at [829, 86] on div "Customers" at bounding box center [819, 91] width 49 height 12
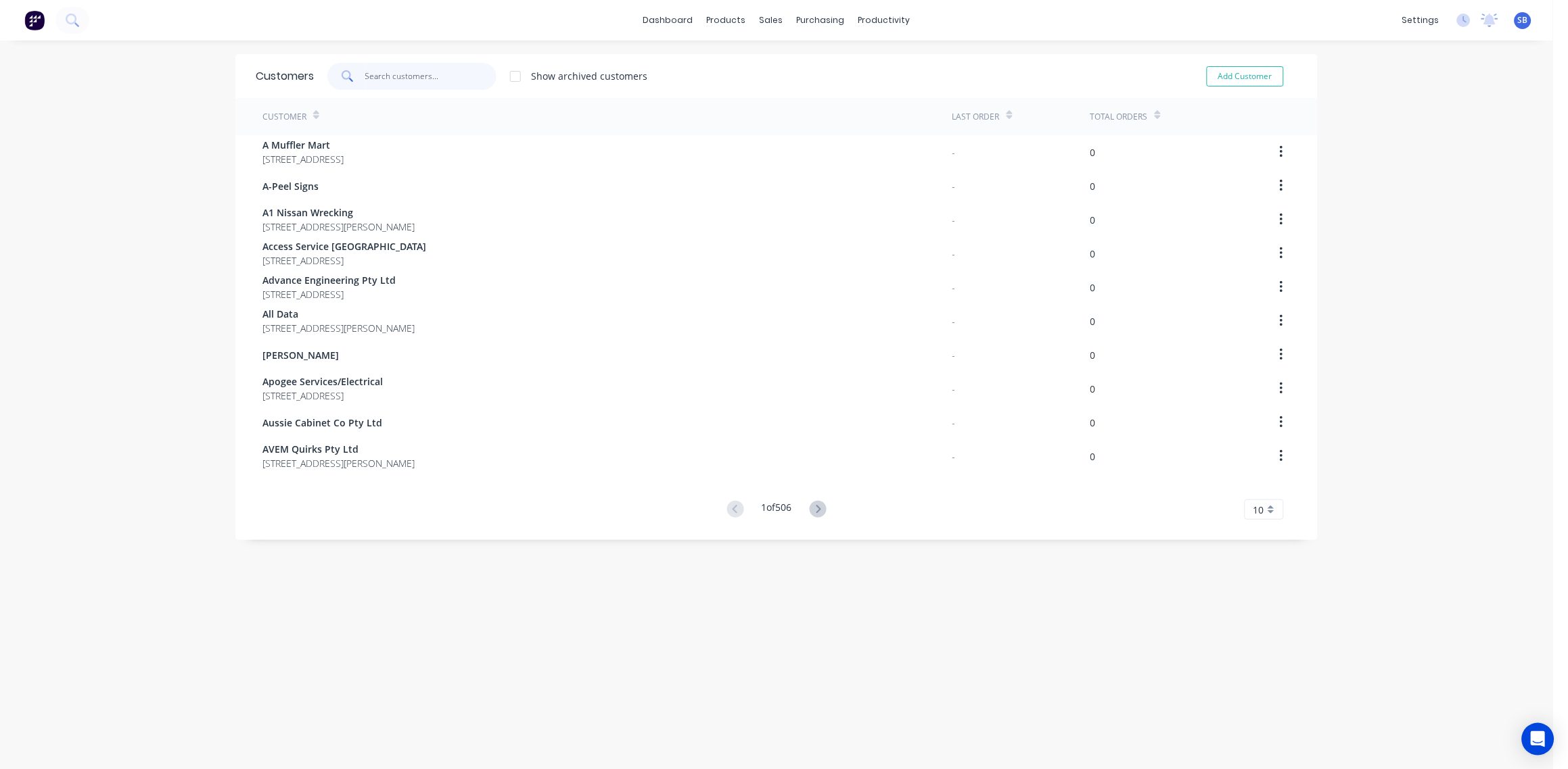
click at [372, 76] on input "text" at bounding box center [431, 76] width 132 height 27
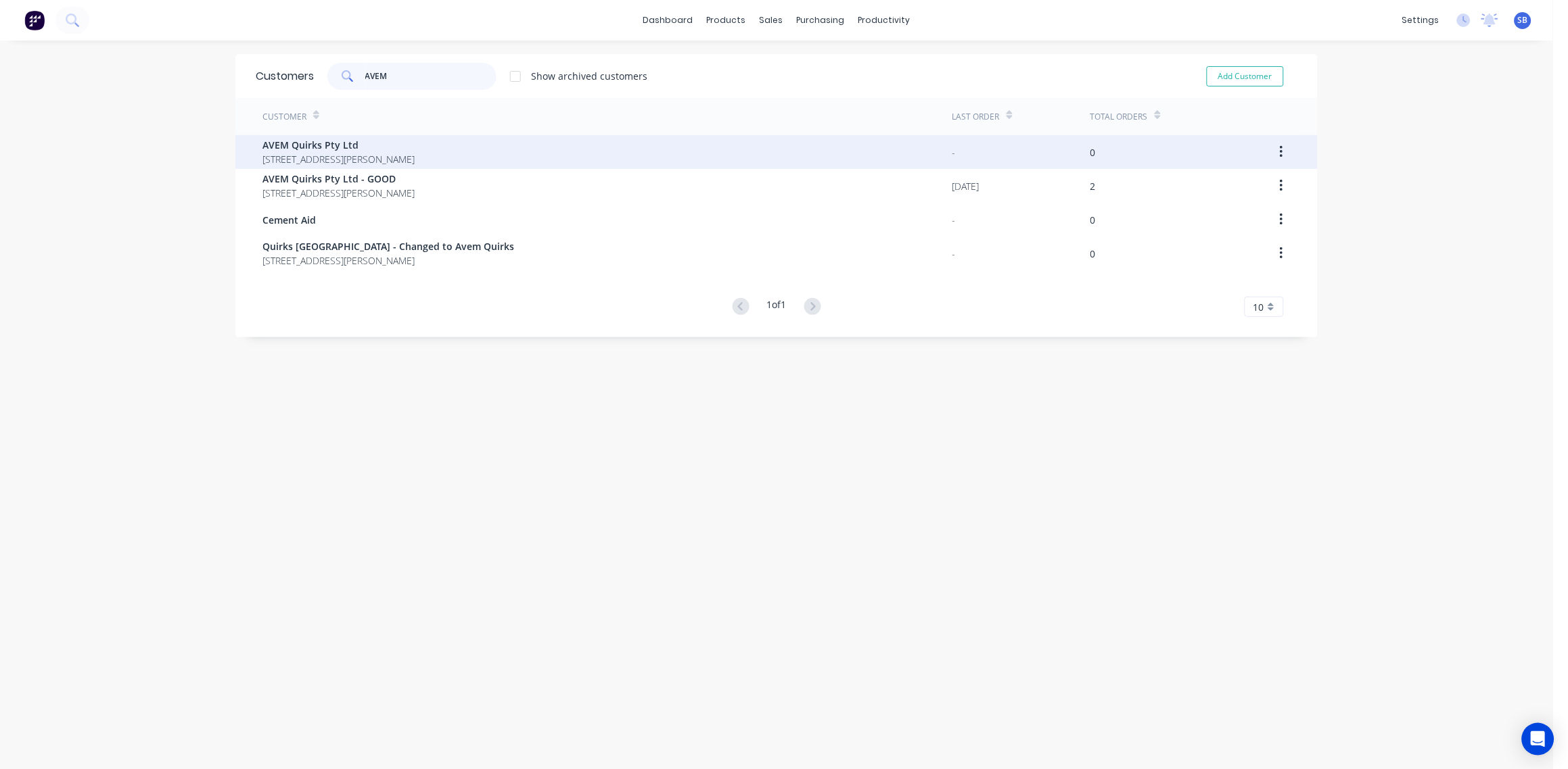
type input "AVEM"
click at [295, 155] on span "[STREET_ADDRESS][PERSON_NAME]" at bounding box center [339, 159] width 152 height 15
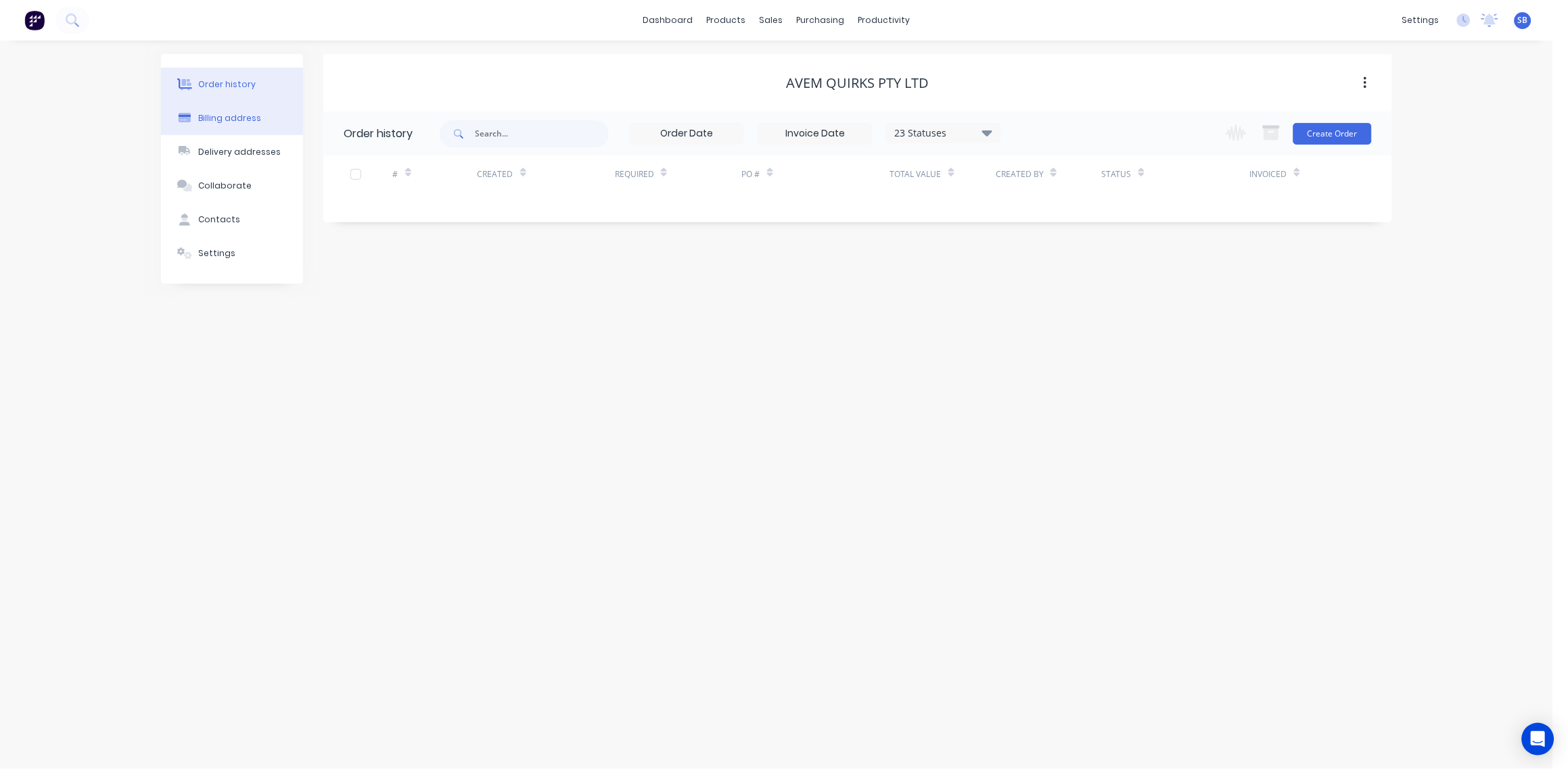
click at [232, 110] on button "Billing address" at bounding box center [232, 118] width 142 height 34
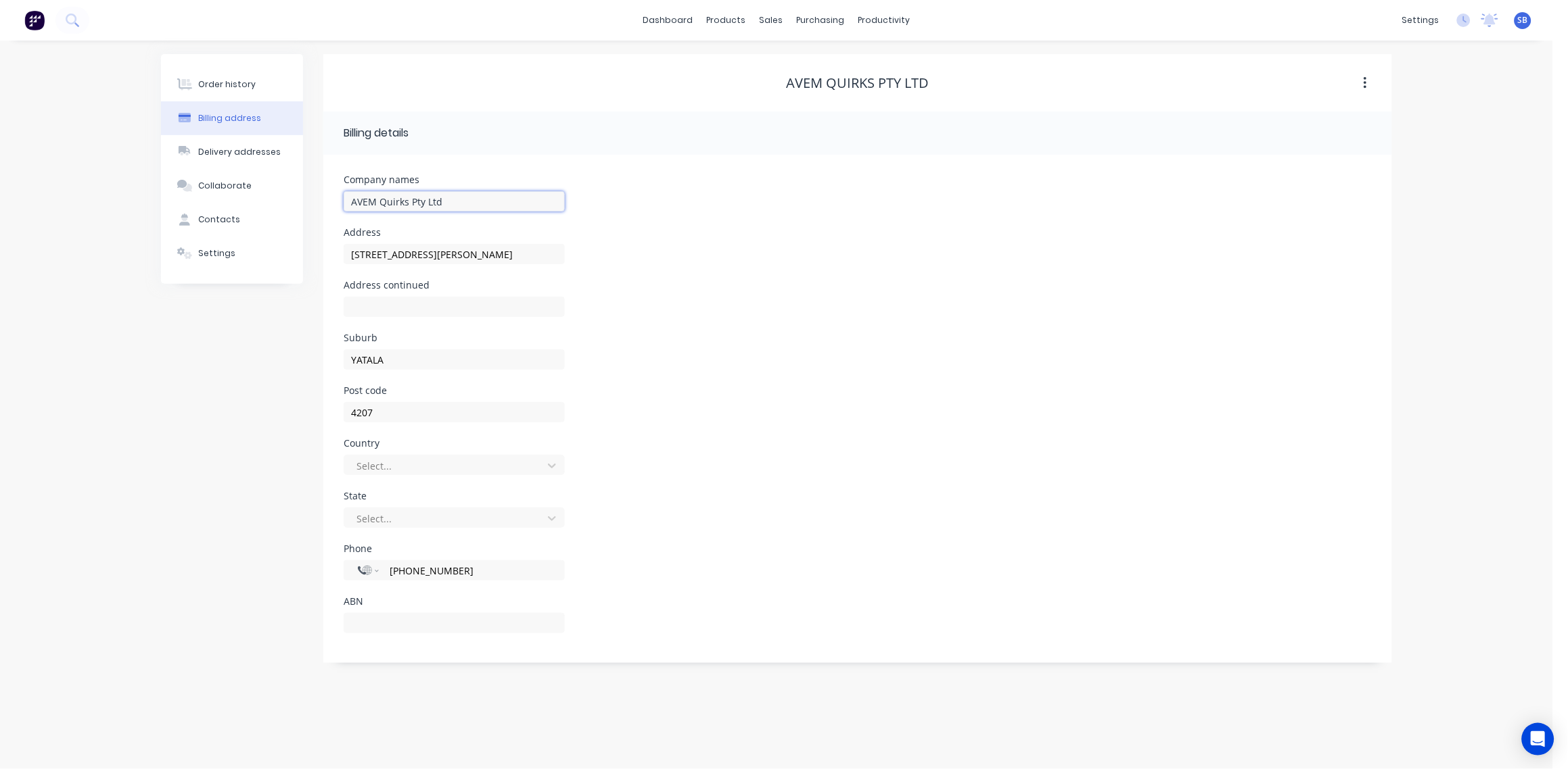
drag, startPoint x: 454, startPoint y: 200, endPoint x: 143, endPoint y: 222, distance: 311.8
click at [143, 222] on div "Order history Billing address Delivery addresses Collaborate Contacts Settings …" at bounding box center [777, 405] width 1553 height 729
type input "RFE-USE"
drag, startPoint x: 450, startPoint y: 254, endPoint x: 128, endPoint y: 270, distance: 322.4
click at [128, 270] on div "Order history Billing address Delivery addresses Collaborate Contacts Settings …" at bounding box center [777, 405] width 1553 height 729
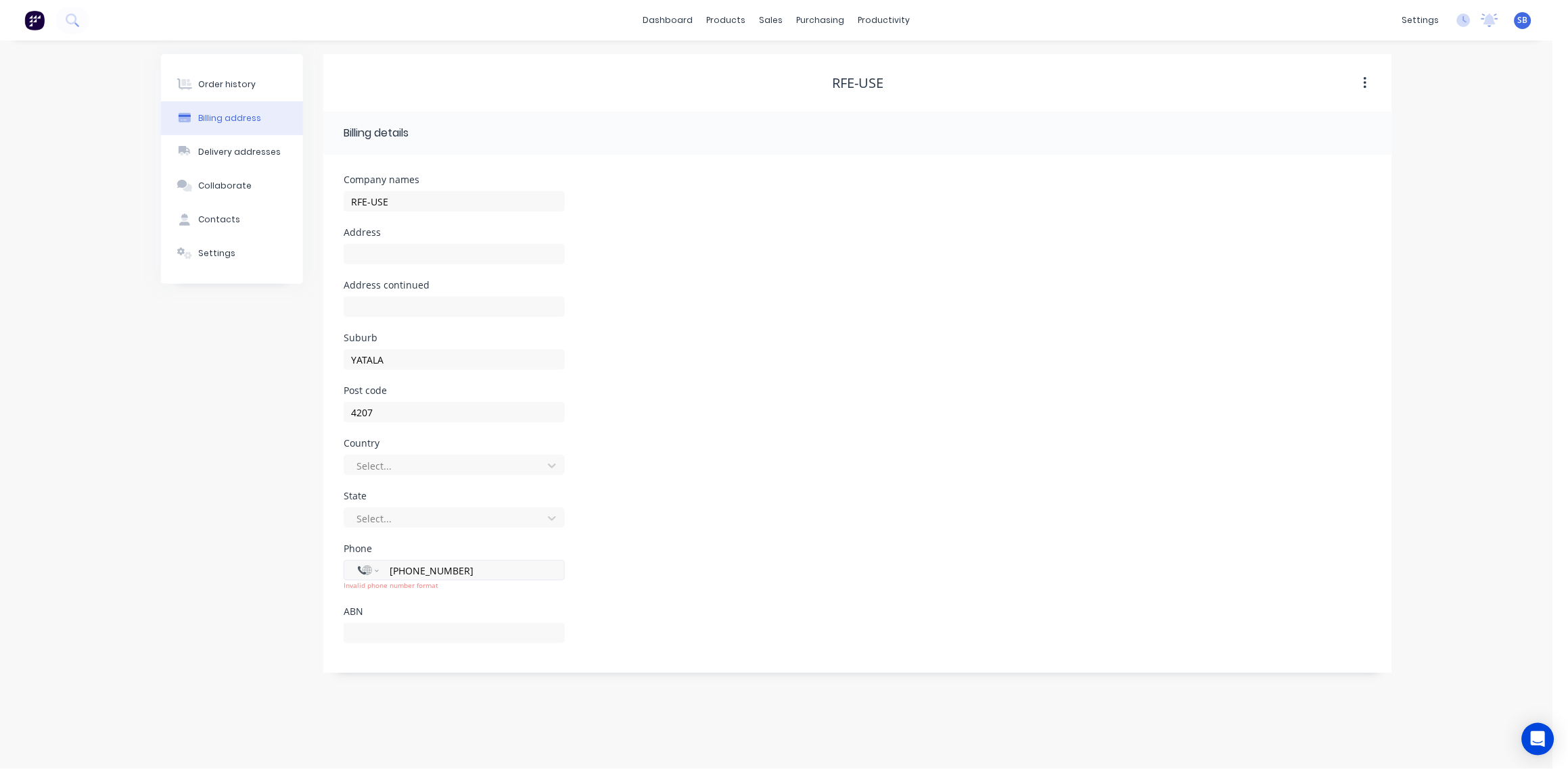
drag, startPoint x: 487, startPoint y: 571, endPoint x: 345, endPoint y: 566, distance: 142.1
click at [345, 566] on div "International [GEOGRAPHIC_DATA] [GEOGRAPHIC_DATA] [GEOGRAPHIC_DATA] [GEOGRAPHIC…" at bounding box center [454, 570] width 221 height 20
select select "AU"
click at [47, 584] on div "Order history Billing address Delivery addresses Collaborate Contacts Settings …" at bounding box center [777, 405] width 1553 height 729
click at [363, 202] on input "RFE-USE" at bounding box center [454, 201] width 221 height 20
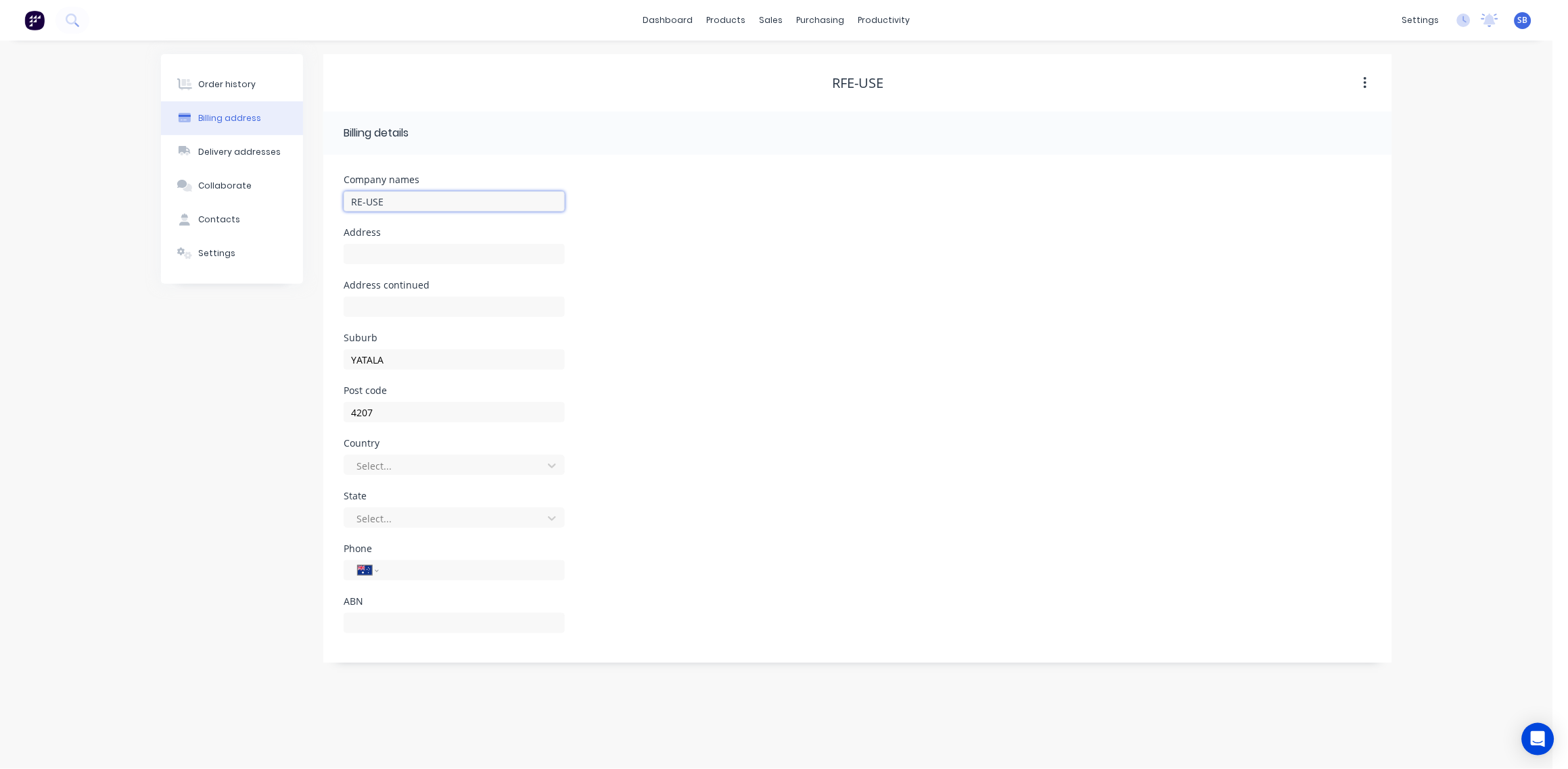
type input "RE-USE"
click at [138, 433] on div "Order history Billing address Delivery addresses Collaborate Contacts Settings …" at bounding box center [777, 405] width 1553 height 729
click at [227, 82] on div "Order history" at bounding box center [228, 84] width 58 height 12
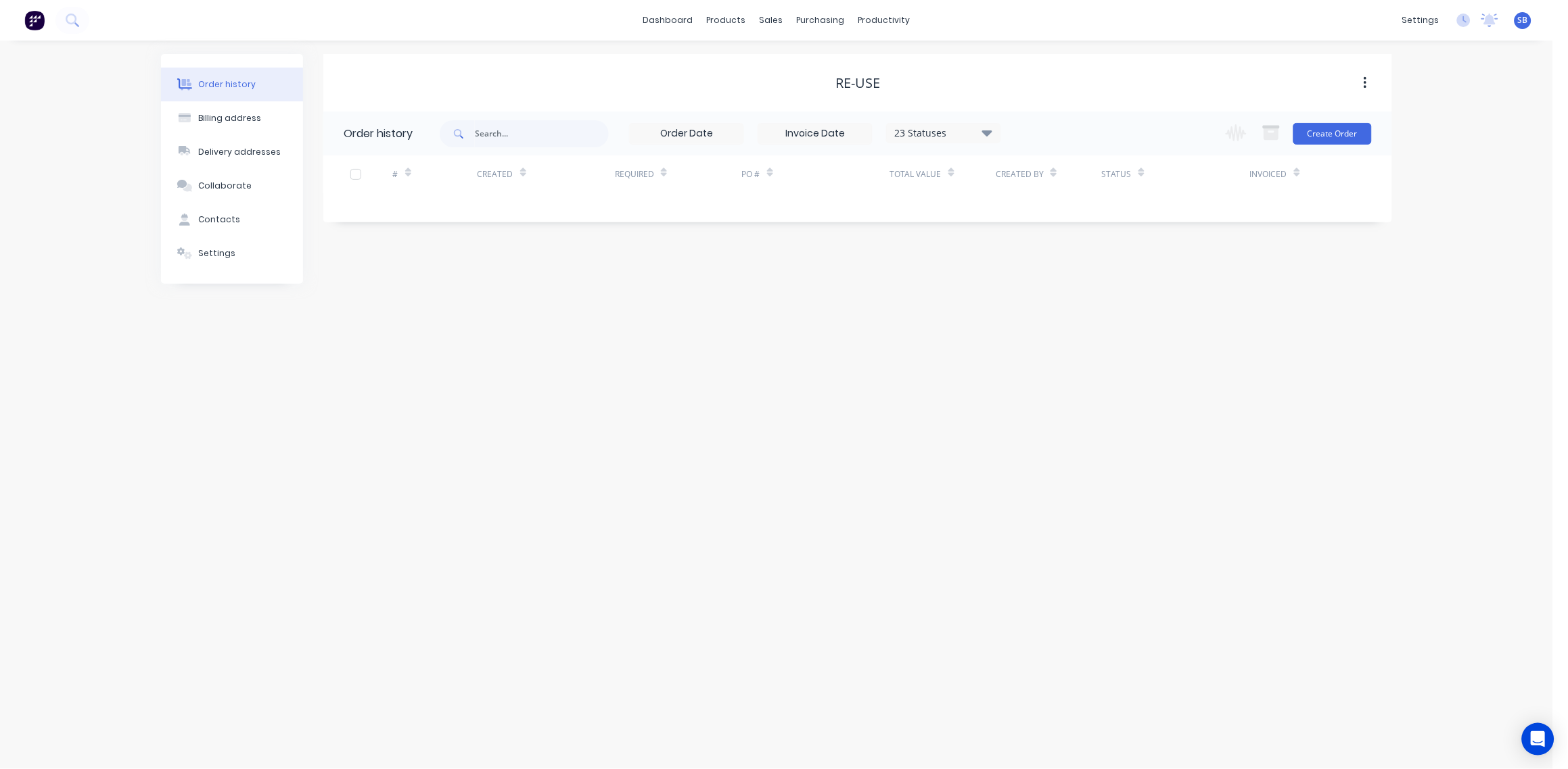
drag, startPoint x: 935, startPoint y: 513, endPoint x: 918, endPoint y: 483, distance: 34.5
click at [934, 513] on div "Order history Billing address Delivery addresses Collaborate Contacts Settings …" at bounding box center [777, 405] width 1553 height 729
click at [814, 93] on div "Customers" at bounding box center [819, 91] width 49 height 12
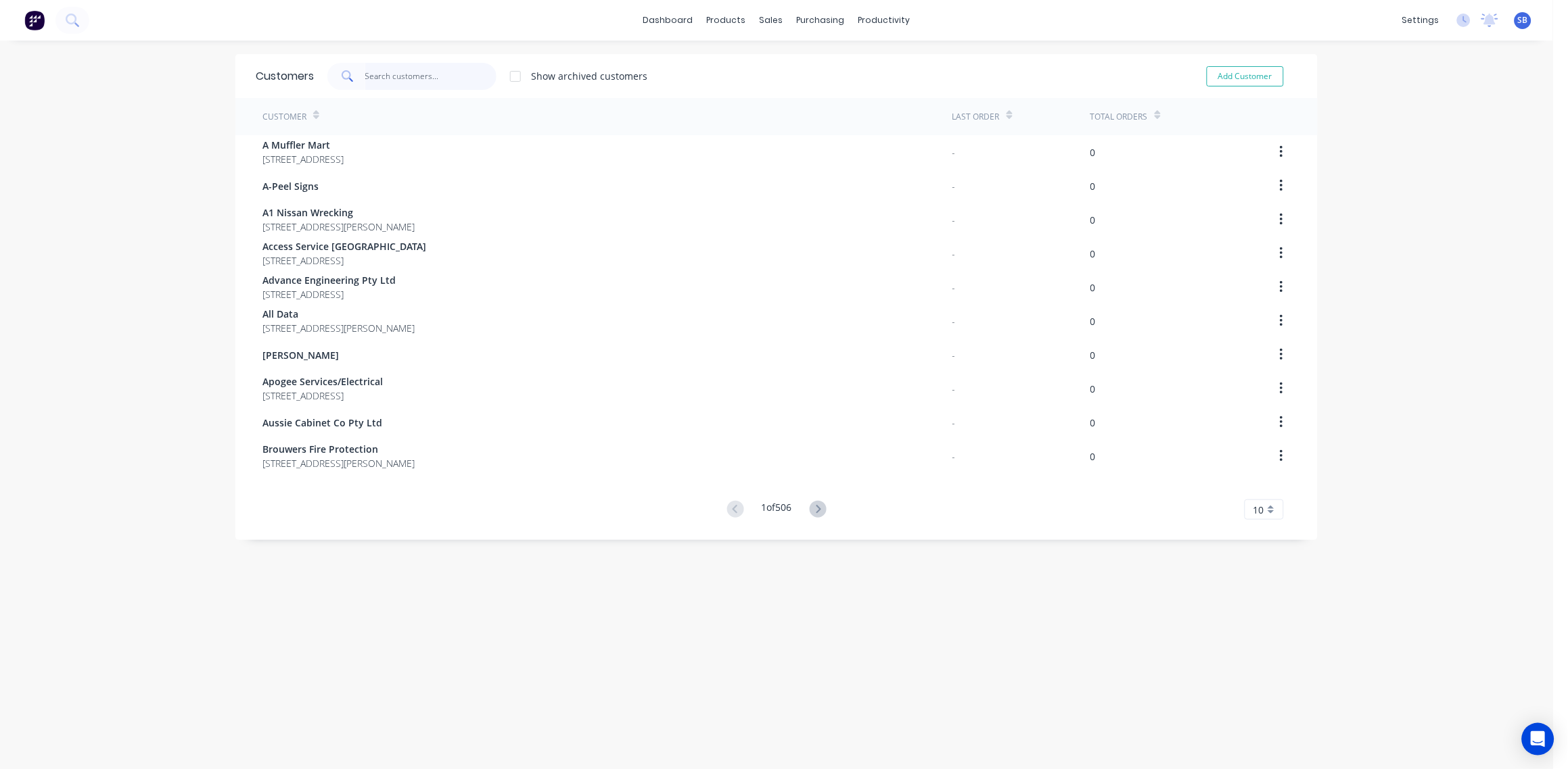
click at [378, 85] on input "text" at bounding box center [431, 76] width 132 height 27
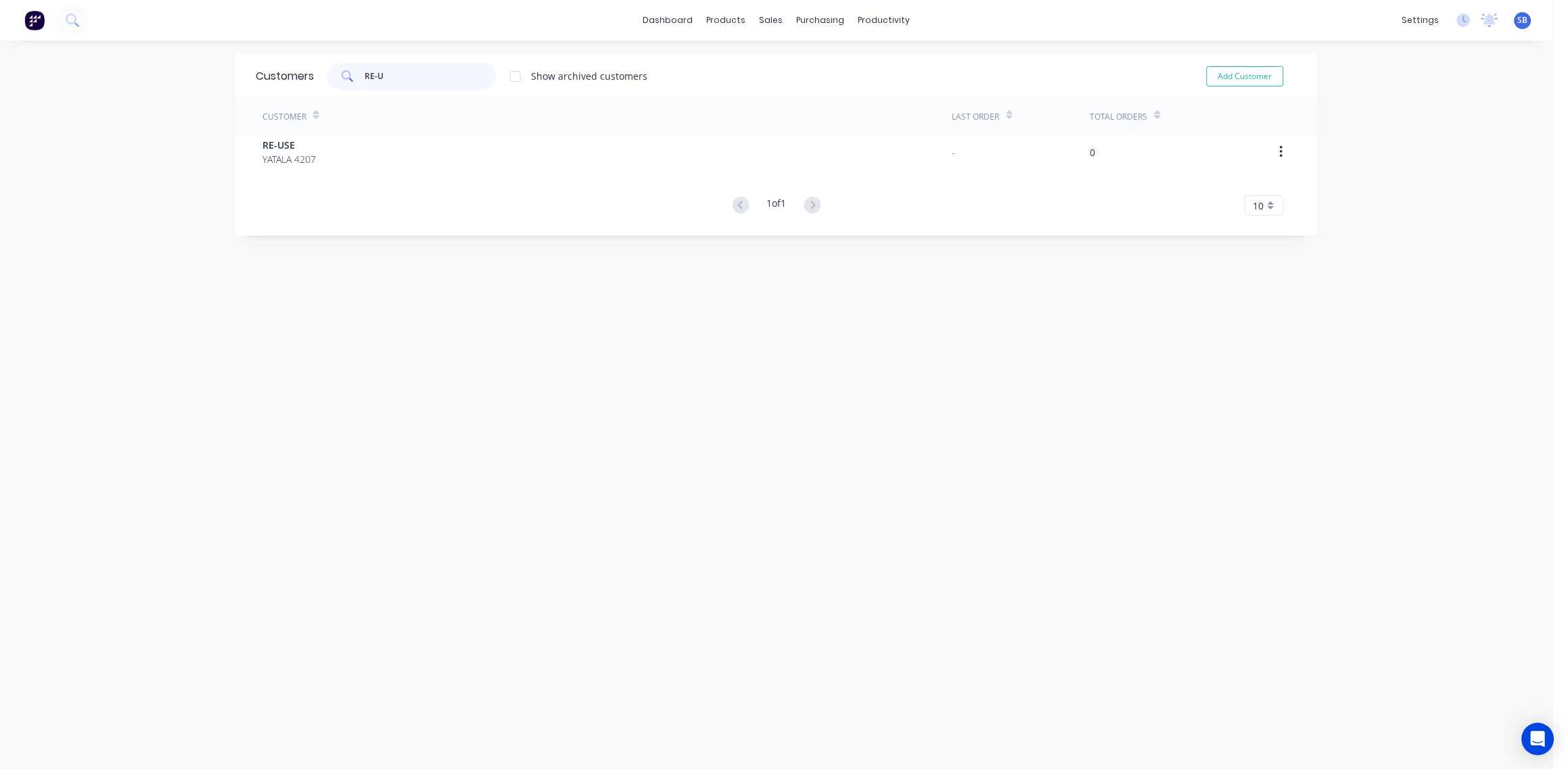
type input "RE-U"
click at [352, 310] on div "Customers RE-U Show archived customers Add Customer Customer Last Order Total O…" at bounding box center [777, 418] width 1082 height 729
click at [813, 64] on div "Sales Orders" at bounding box center [814, 65] width 55 height 12
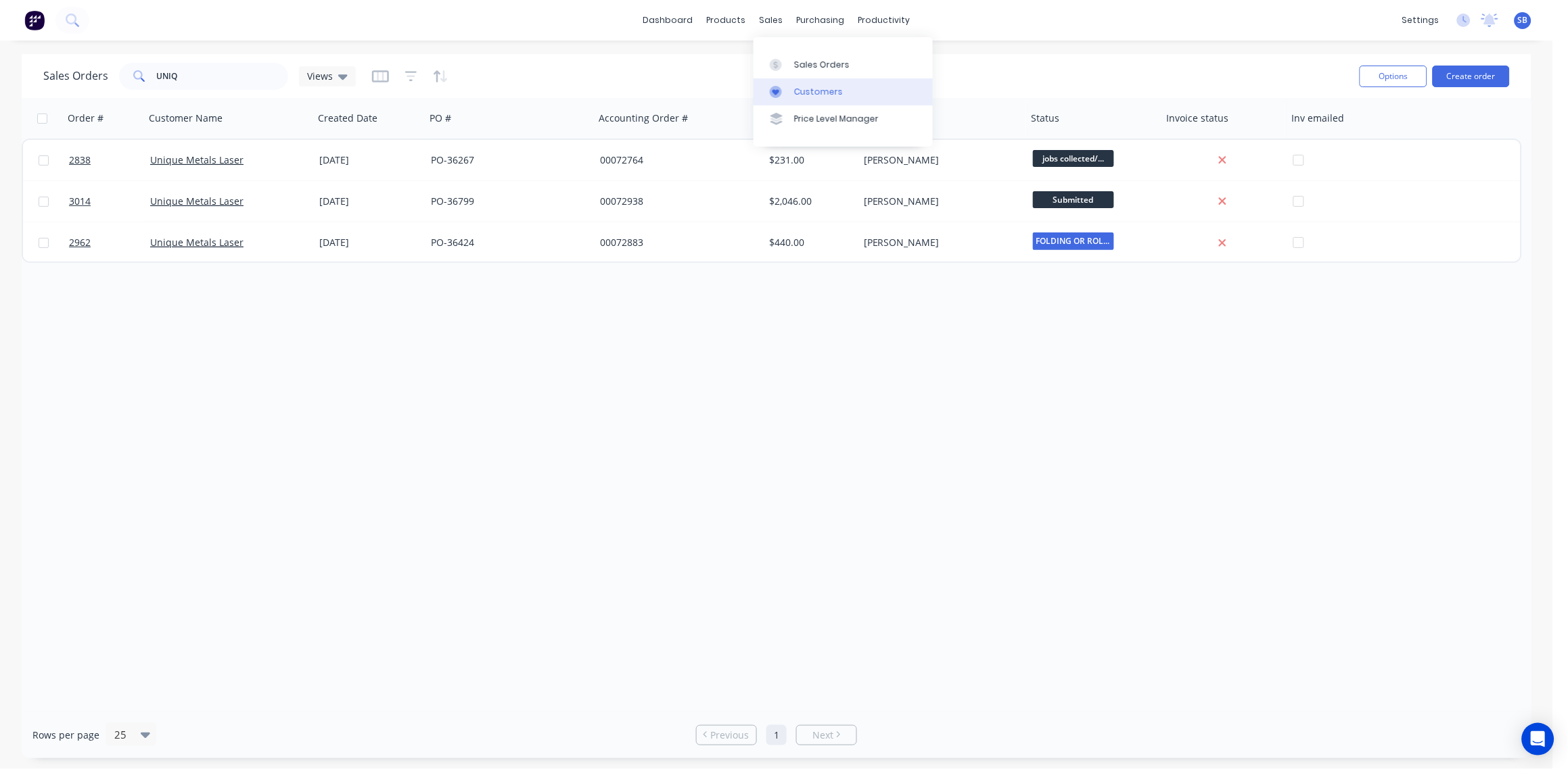
click at [822, 90] on div "Customers" at bounding box center [819, 91] width 49 height 12
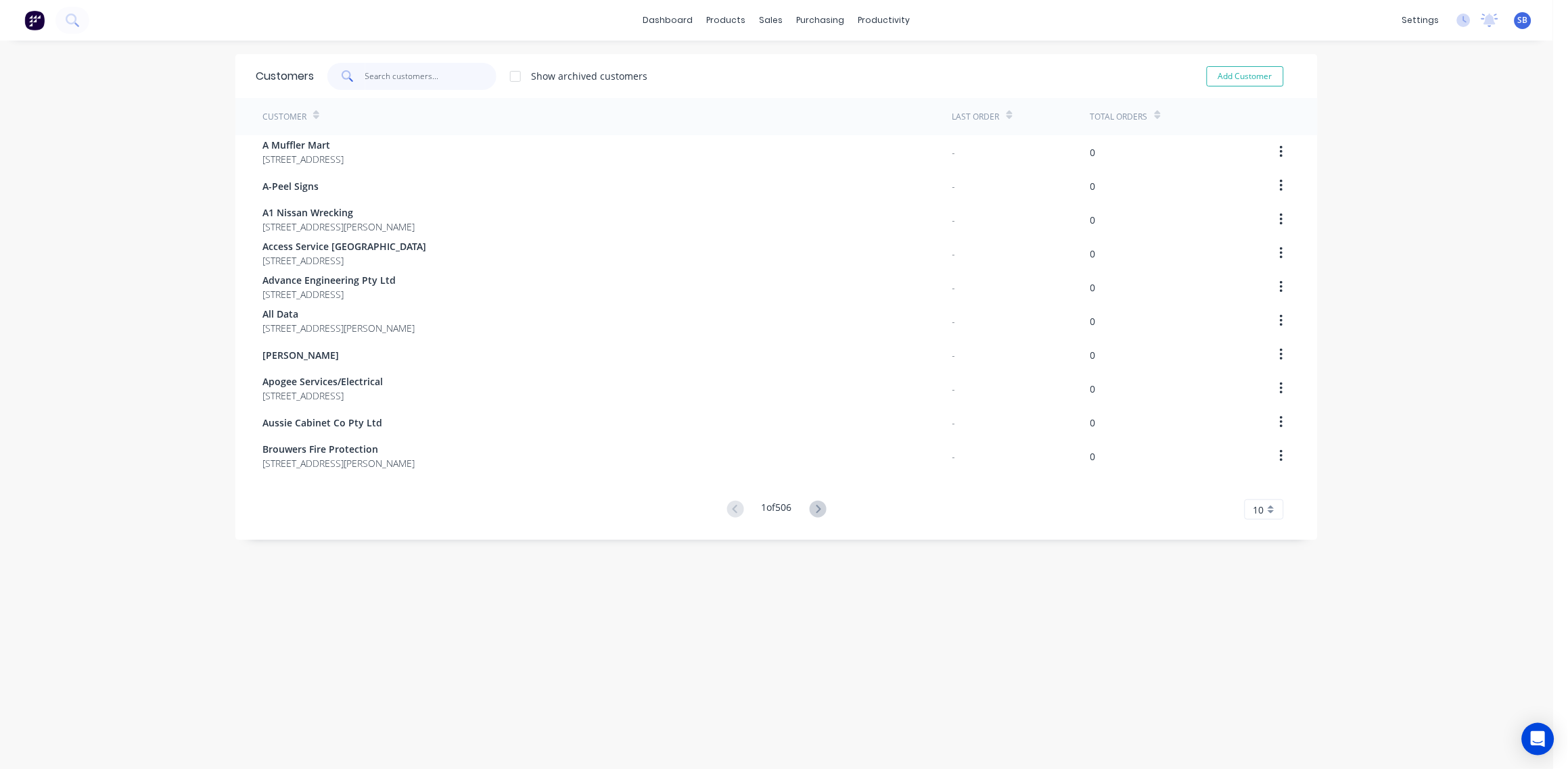
click at [400, 72] on input "text" at bounding box center [431, 76] width 132 height 27
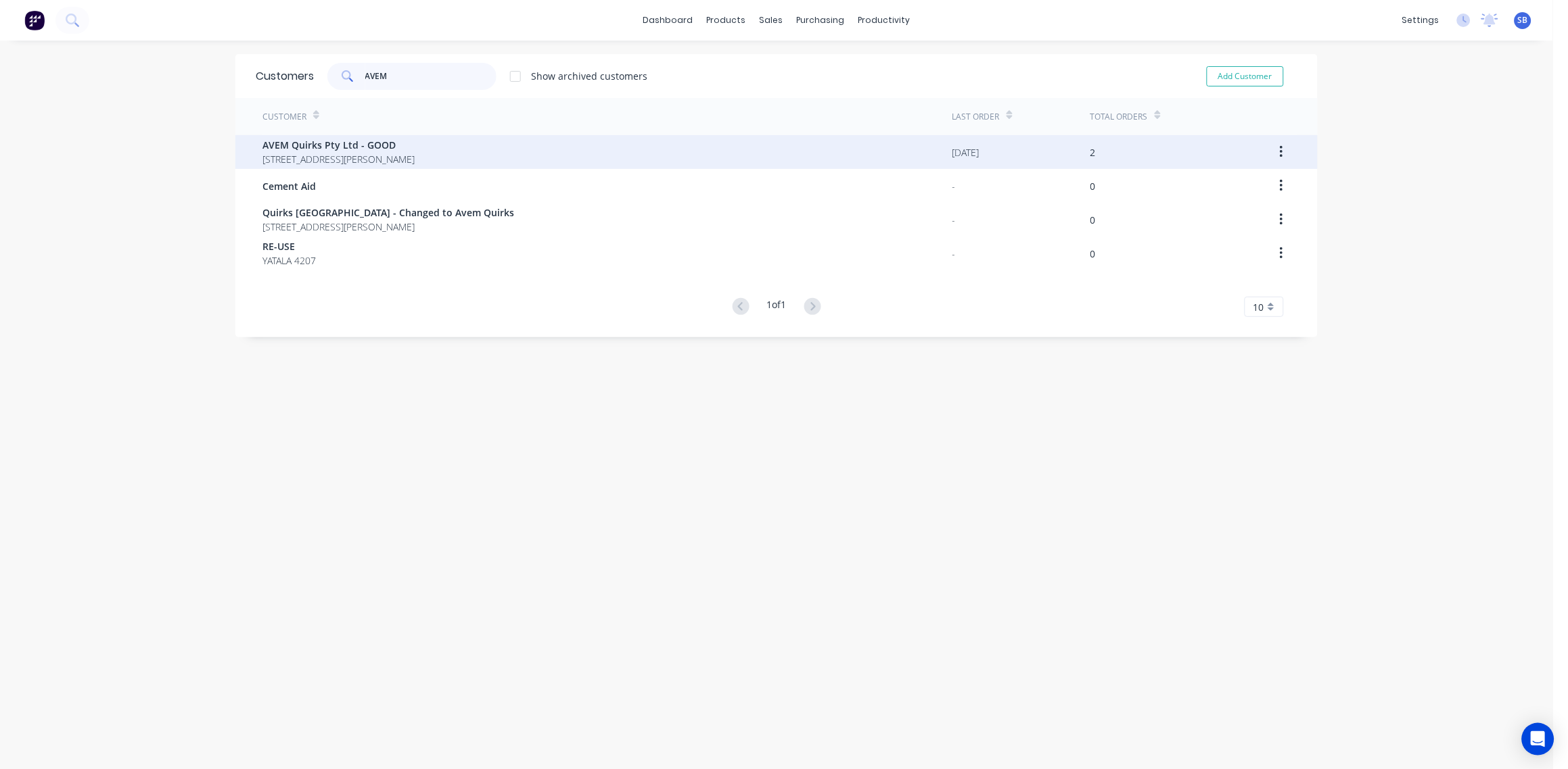
type input "AVEM"
click at [343, 140] on span "AVEM Quirks Pty Ltd - GOOD" at bounding box center [339, 145] width 152 height 15
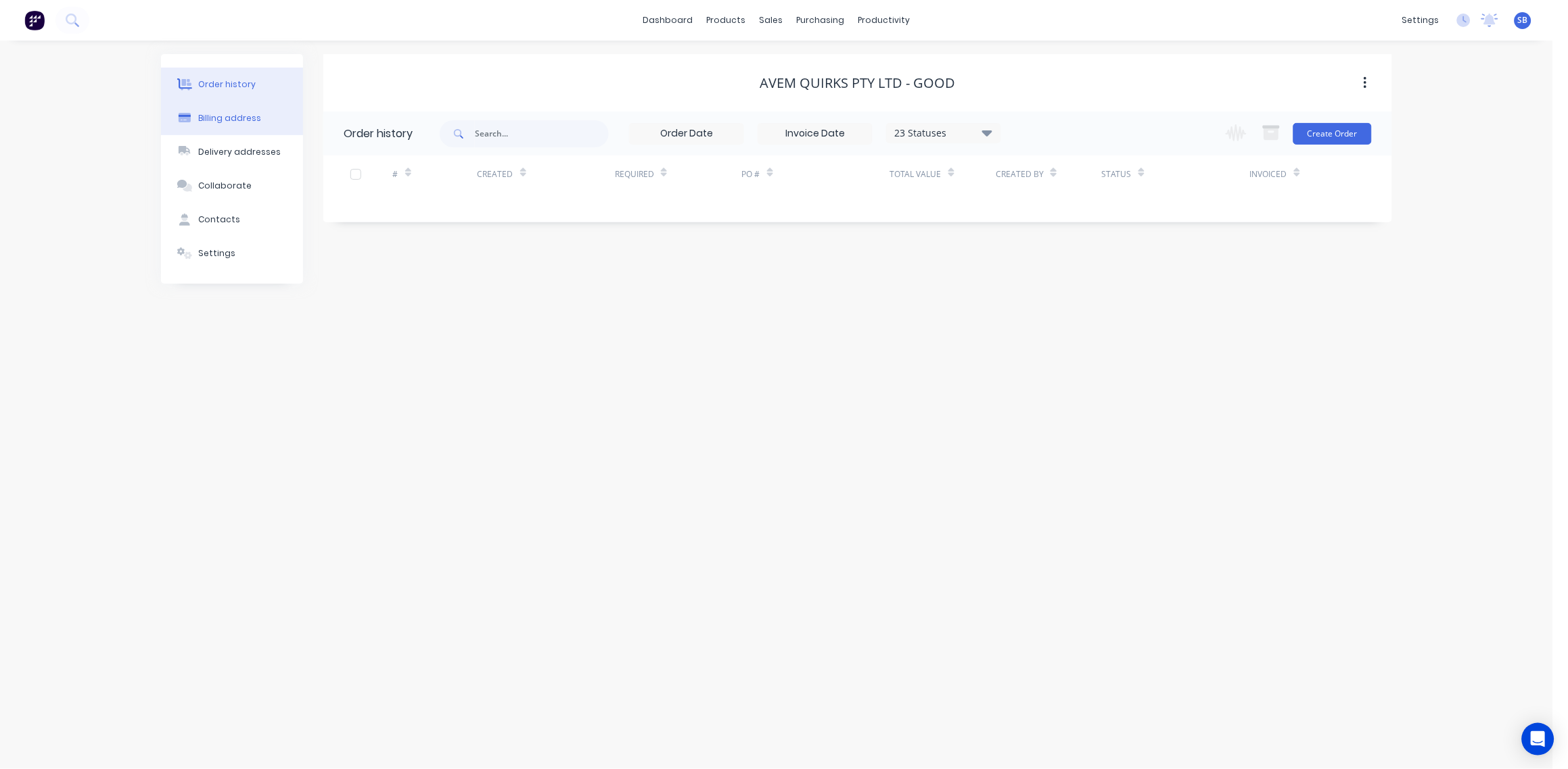
click at [242, 117] on div "Billing address" at bounding box center [231, 118] width 63 height 12
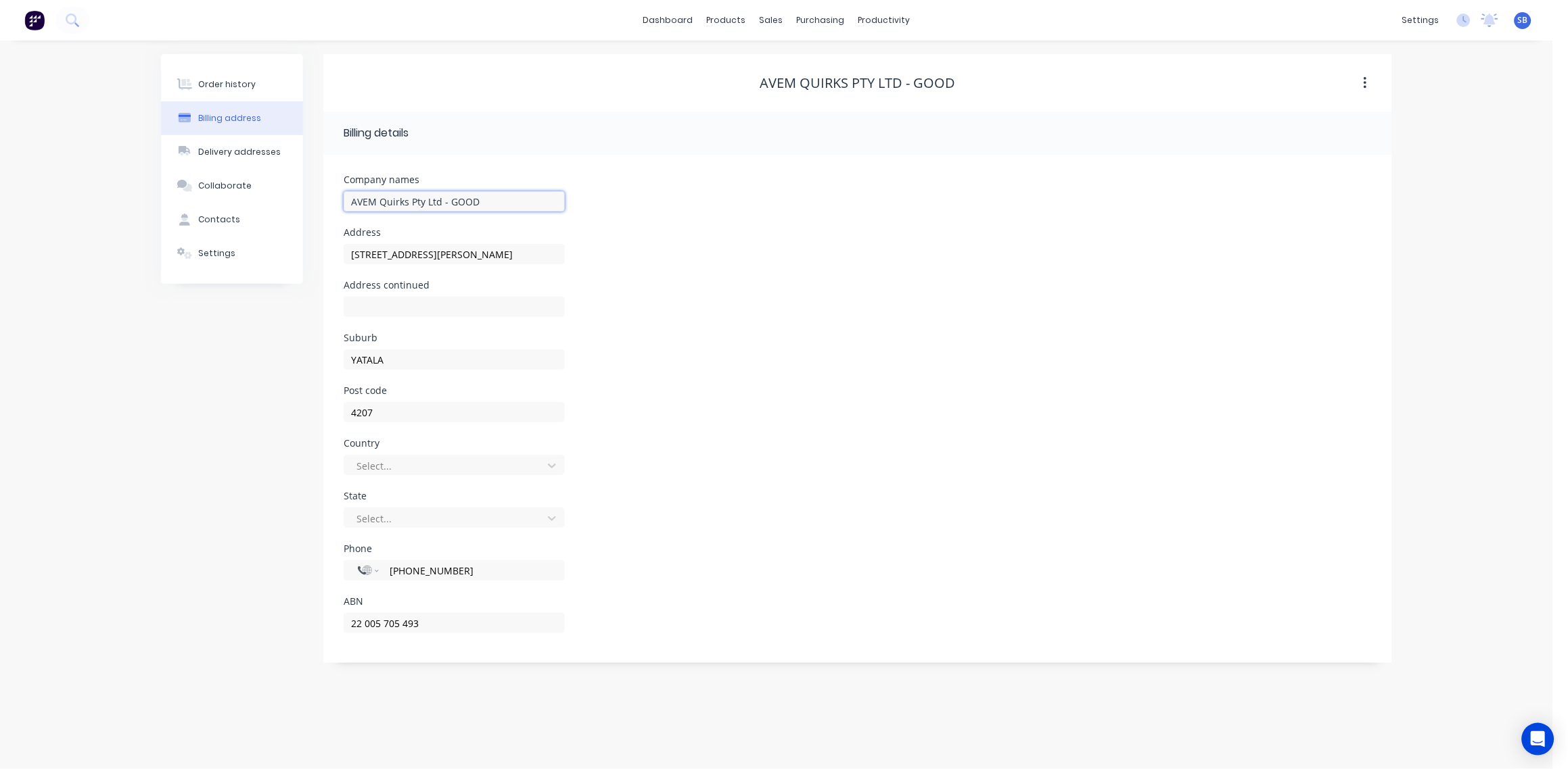
drag, startPoint x: 492, startPoint y: 203, endPoint x: 449, endPoint y: 205, distance: 43.0
click at [449, 205] on input "AVEM Quirks Pty Ltd - GOOD" at bounding box center [454, 201] width 221 height 20
type input "AVEM Quirks Pty Ltd"
click at [232, 77] on button "Order history" at bounding box center [232, 85] width 142 height 34
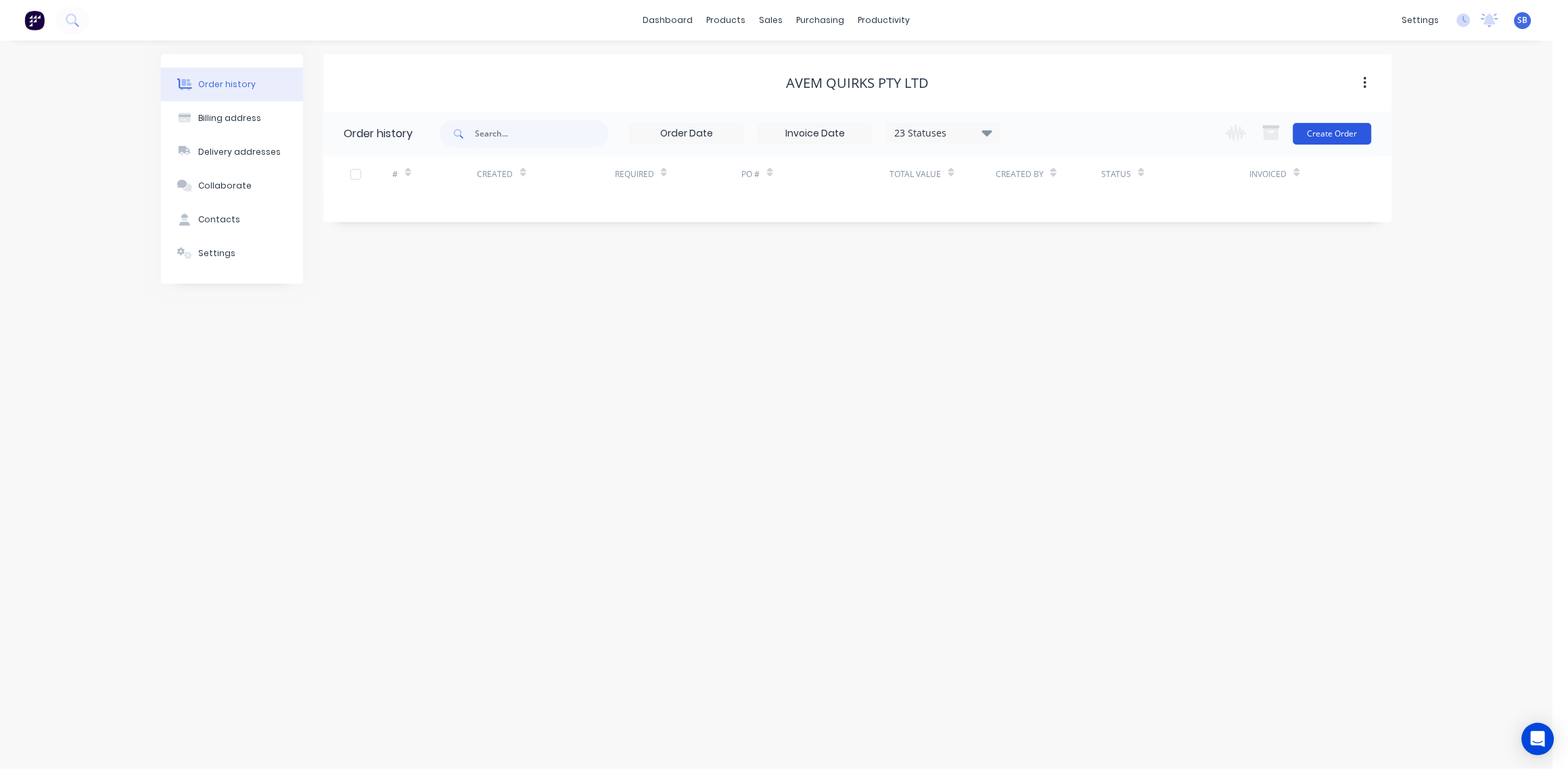
click at [1342, 135] on button "Create Order" at bounding box center [1332, 134] width 79 height 22
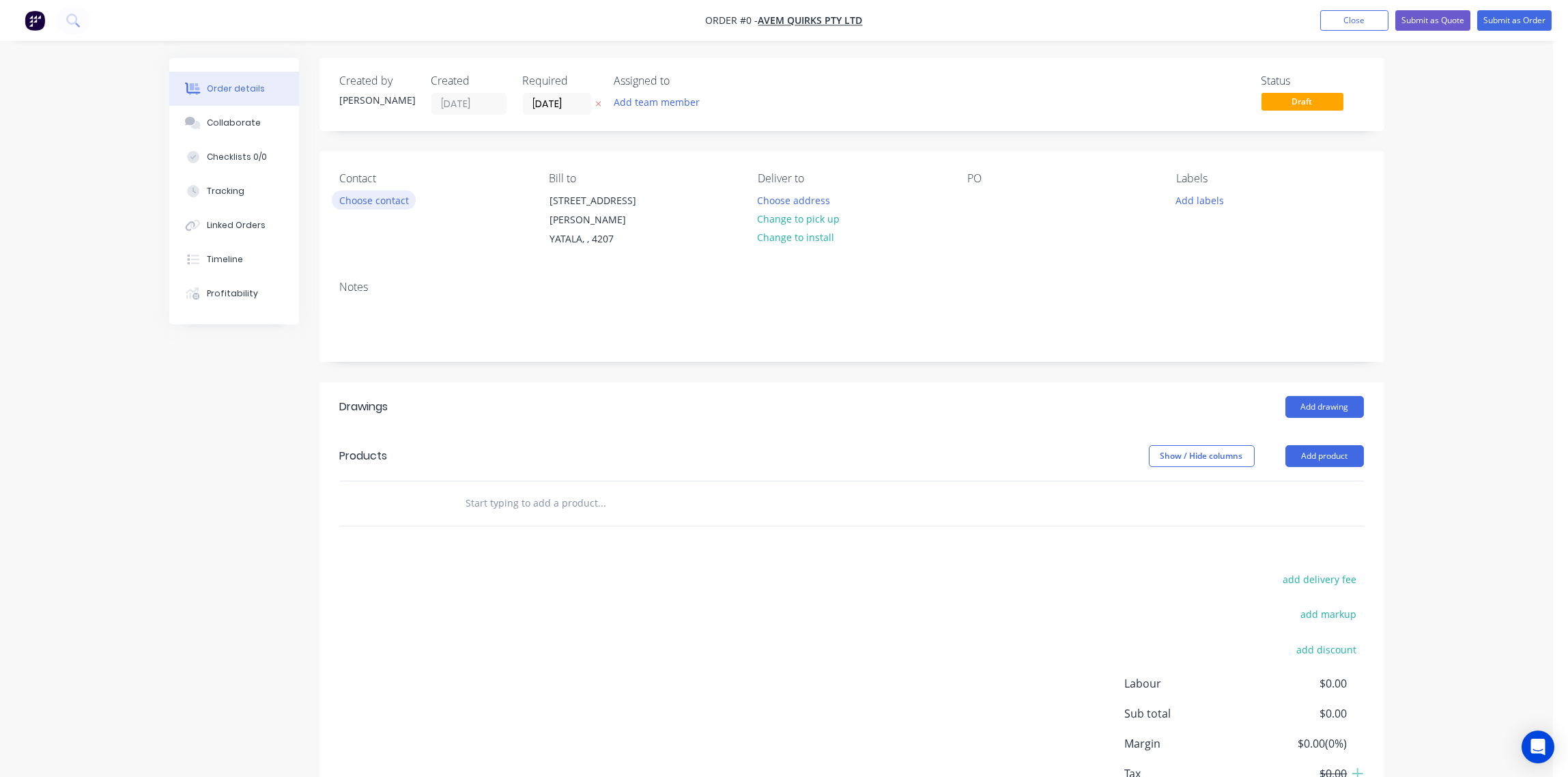
click at [365, 206] on button "Choose contact" at bounding box center [374, 200] width 84 height 19
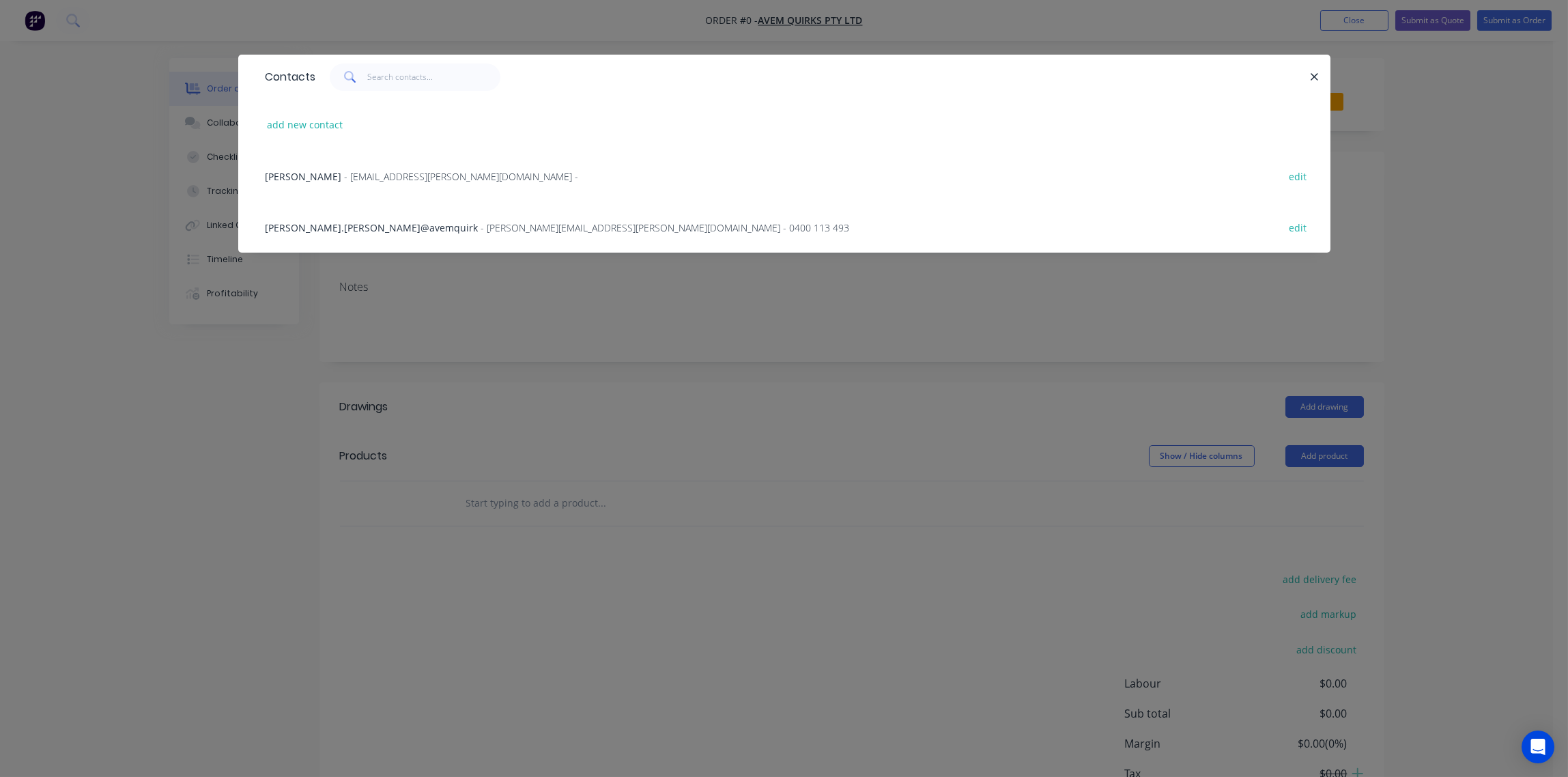
click at [363, 218] on div "[PERSON_NAME].[PERSON_NAME]@avemquirk - [PERSON_NAME][EMAIL_ADDRESS][PERSON_NAM…" at bounding box center [785, 227] width 1051 height 52
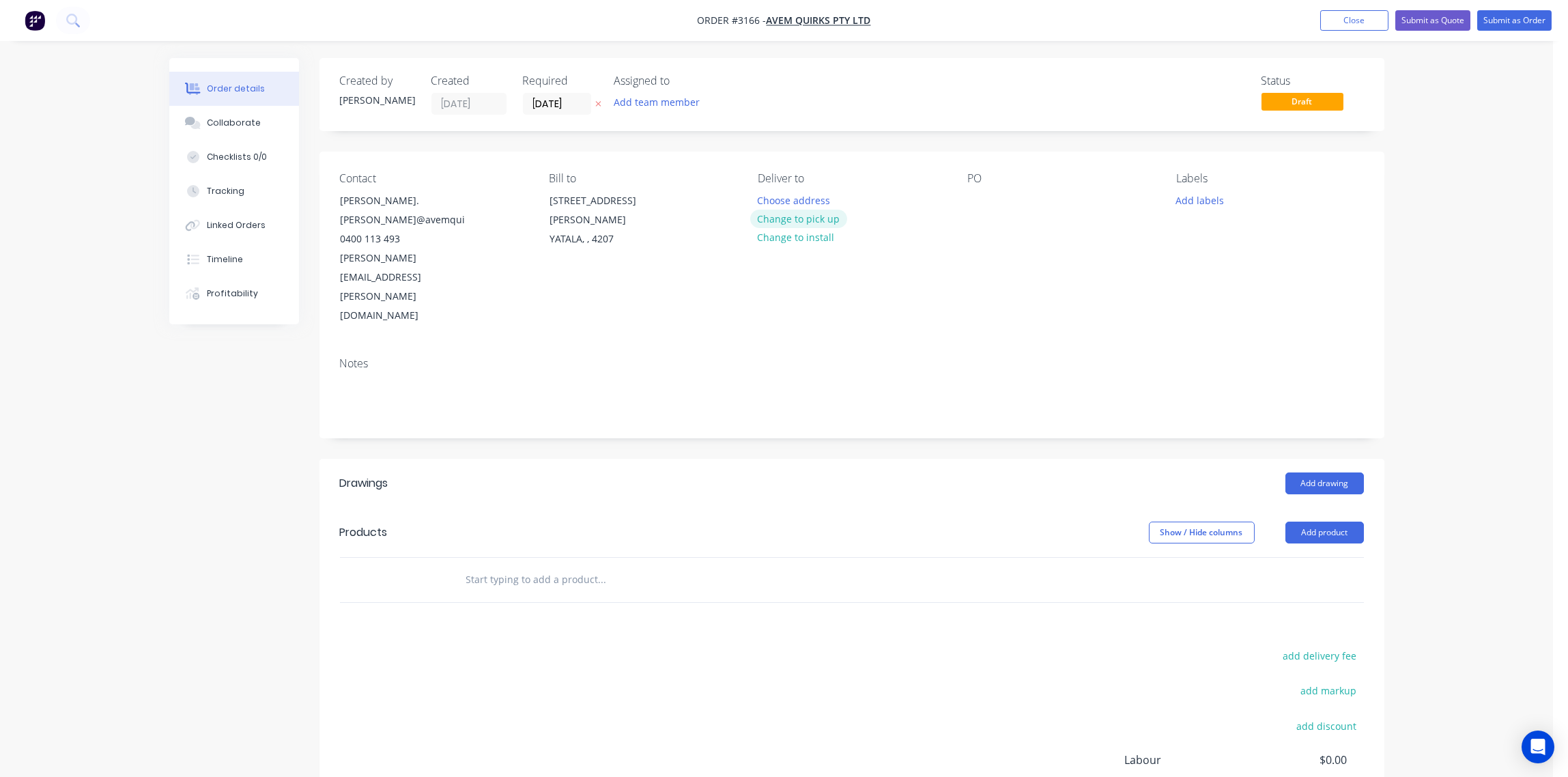
click at [791, 223] on button "Change to pick up" at bounding box center [799, 218] width 97 height 19
click at [980, 201] on div at bounding box center [978, 200] width 22 height 20
click at [1023, 200] on div "TRAILER RTEPAIR" at bounding box center [1016, 200] width 99 height 20
click at [980, 203] on div "TRAILER REPAIR" at bounding box center [1014, 200] width 93 height 20
click at [1197, 199] on button "Add labels" at bounding box center [1200, 200] width 63 height 19
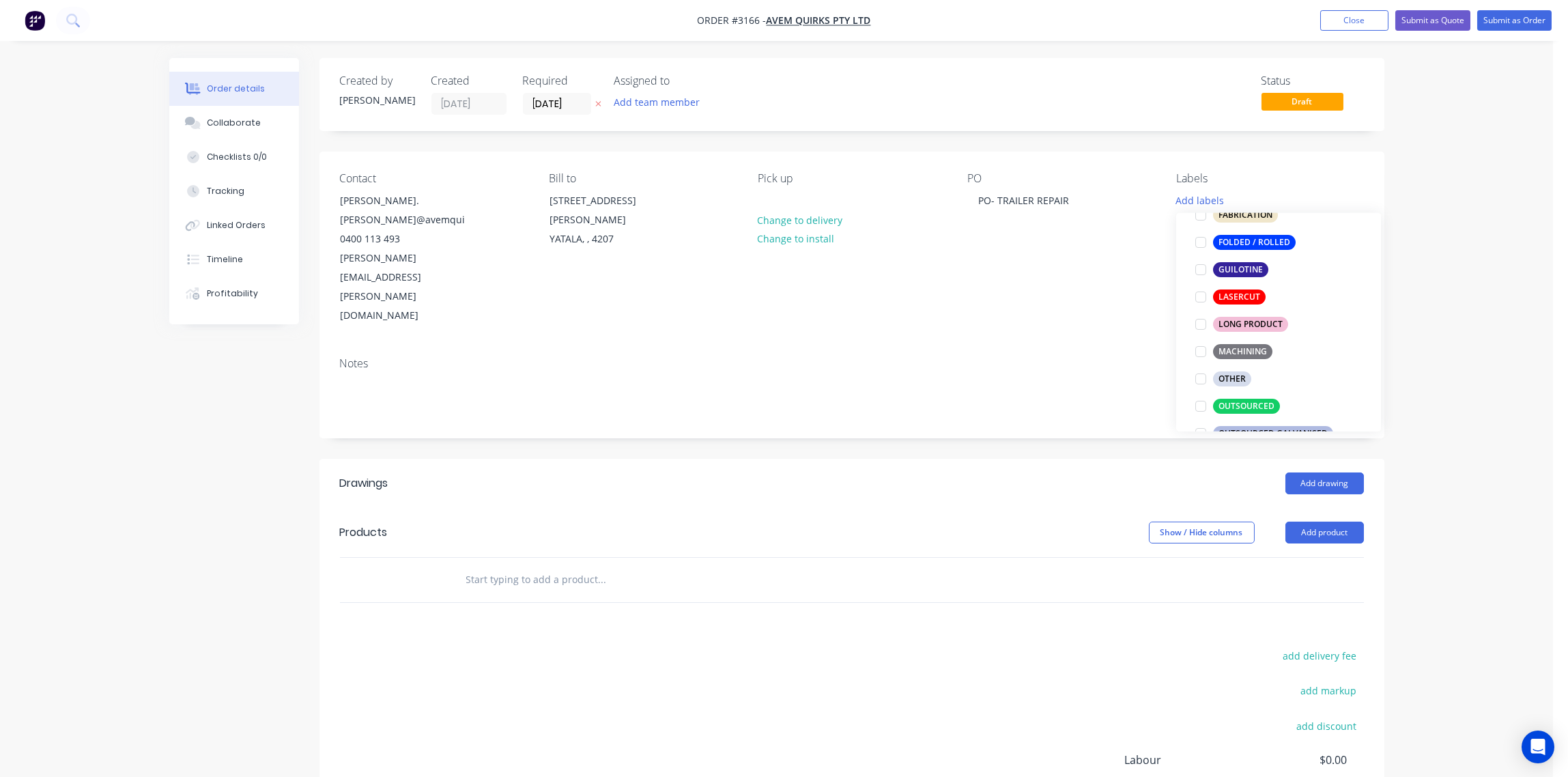
scroll to position [305, 0]
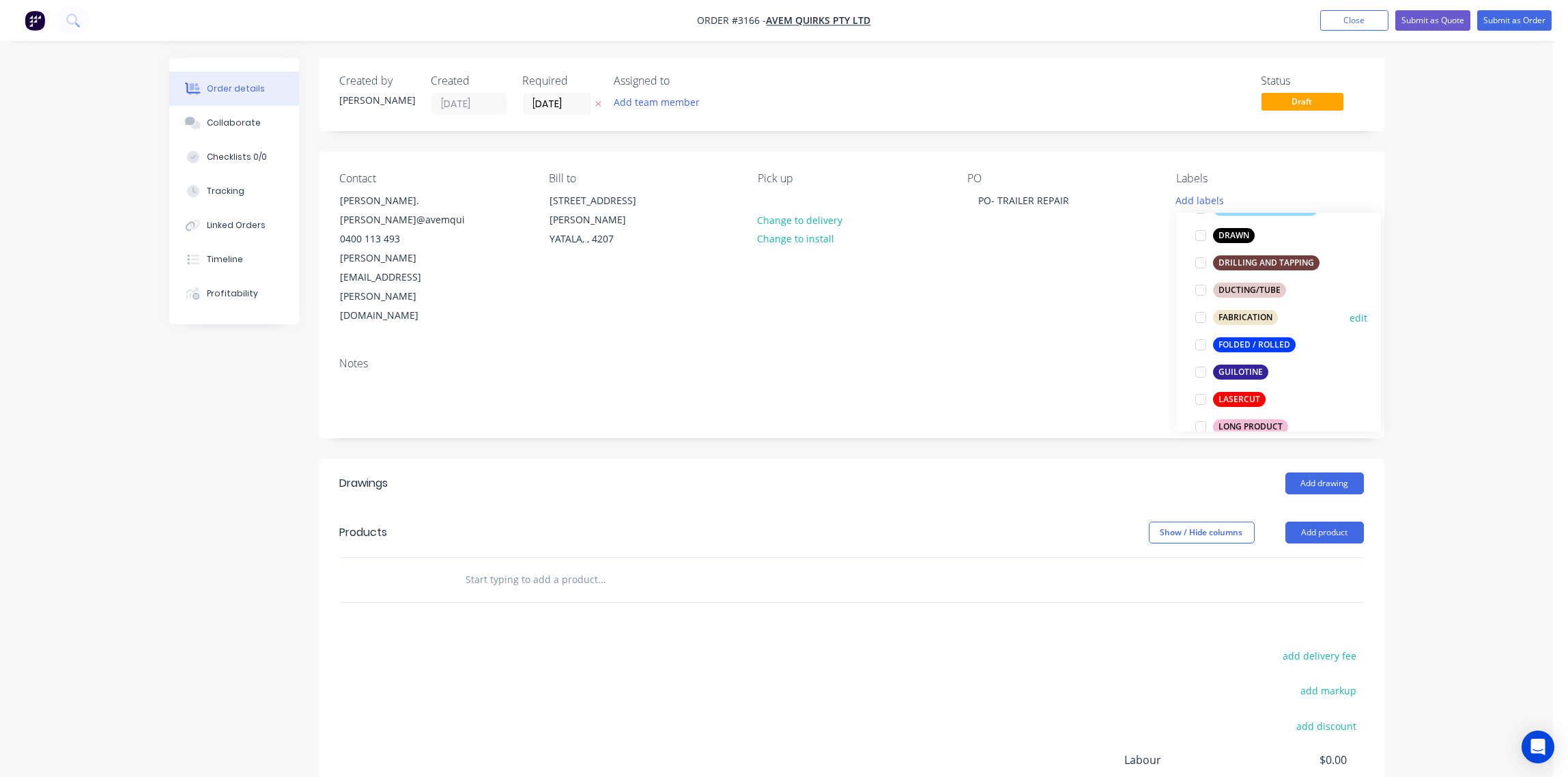
click at [1198, 313] on div at bounding box center [1200, 317] width 27 height 27
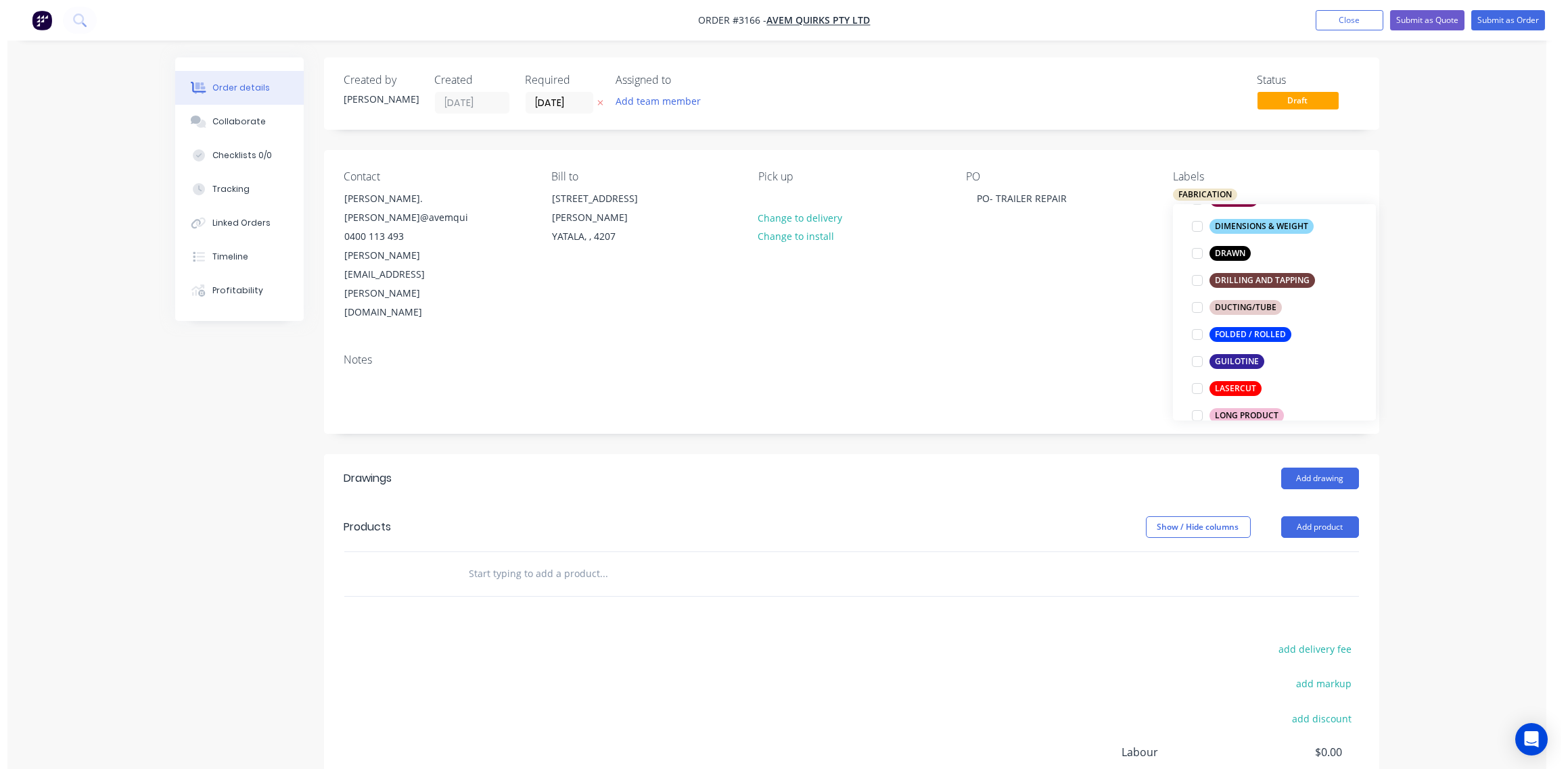
scroll to position [6, 0]
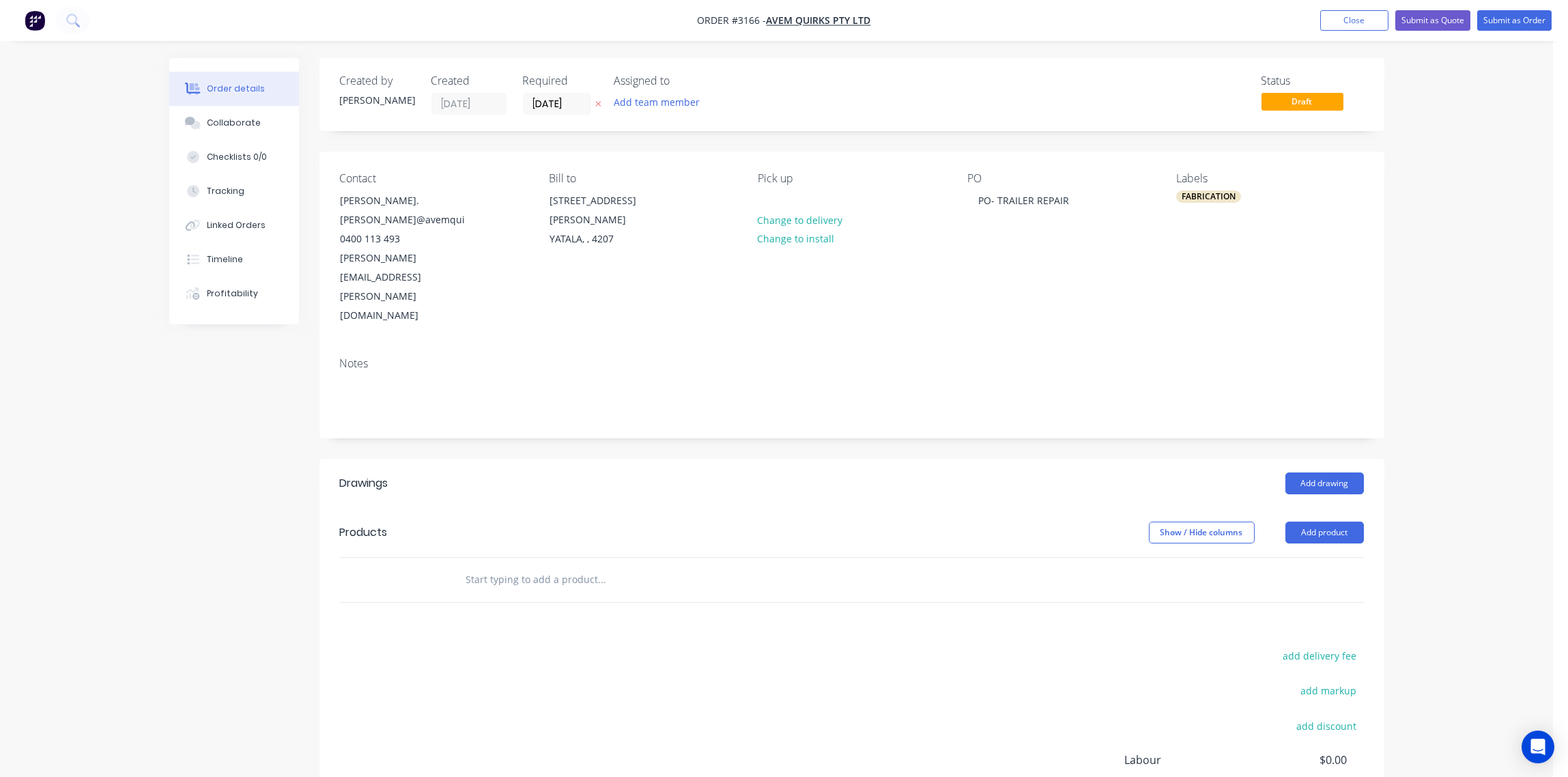
click at [517, 566] on input "text" at bounding box center [603, 579] width 273 height 27
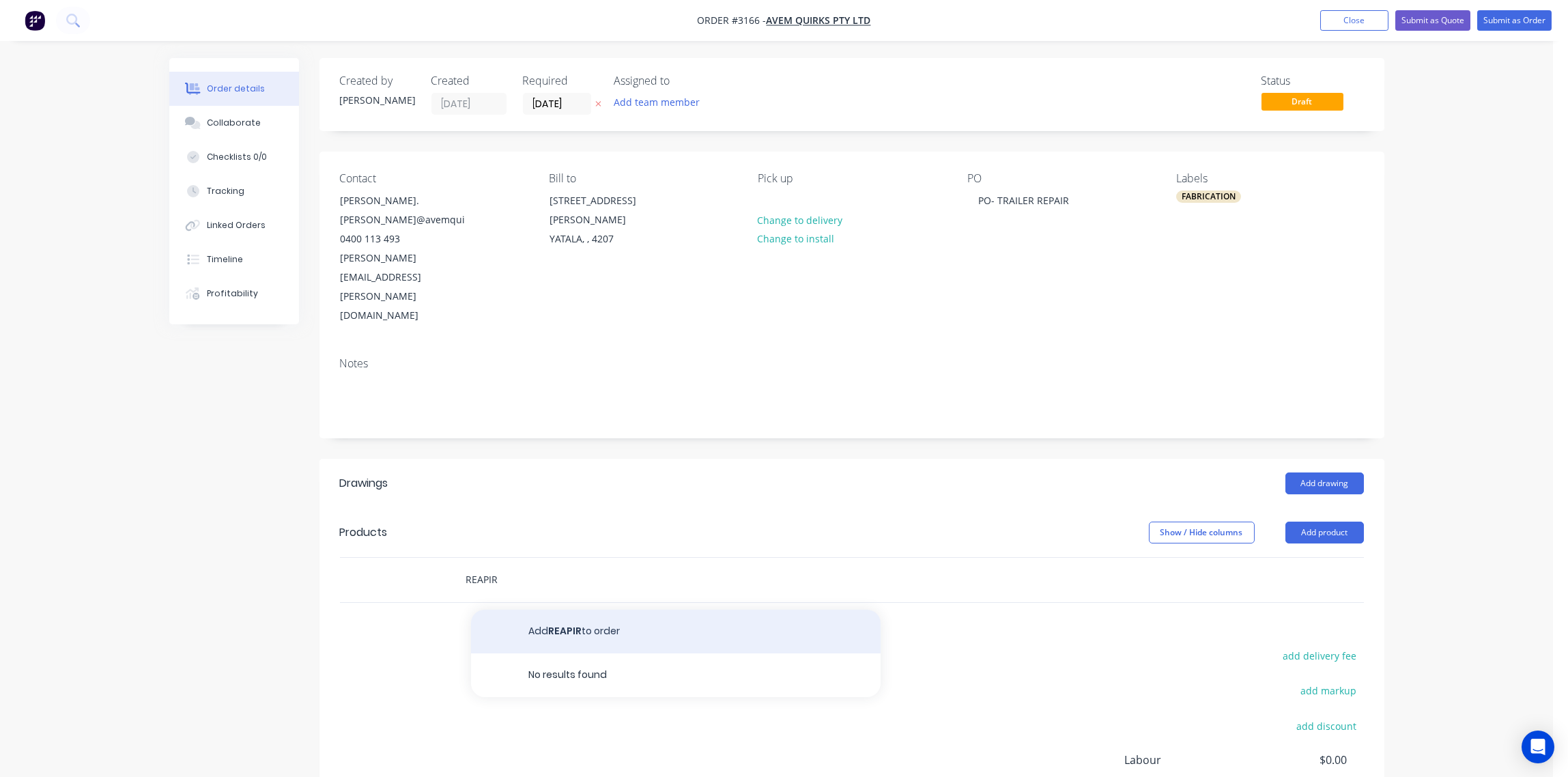
type input "REAPIR"
click at [594, 610] on button "Add REAPIR to order" at bounding box center [675, 631] width 410 height 43
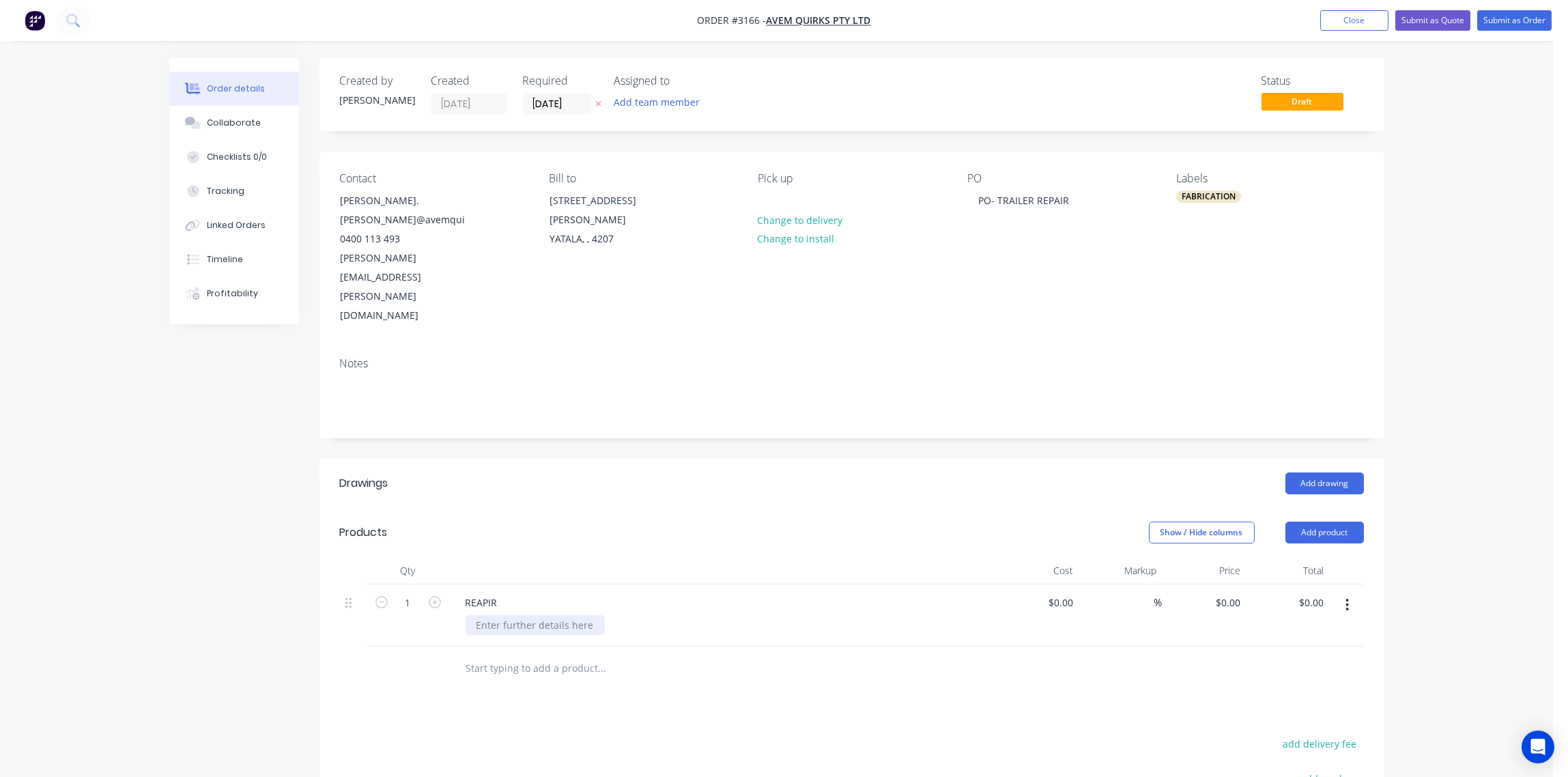
click at [484, 616] on div at bounding box center [535, 626] width 139 height 20
type input "$0.00"
click at [486, 593] on div "REAPIR" at bounding box center [482, 603] width 54 height 20
drag, startPoint x: 495, startPoint y: 527, endPoint x: 438, endPoint y: 532, distance: 57.2
click at [438, 585] on div "1 REAPIR TRAILER HINGE $0.00 $0.00 % $0.00 $0.00 $0.00 $0.00" at bounding box center [852, 616] width 1024 height 62
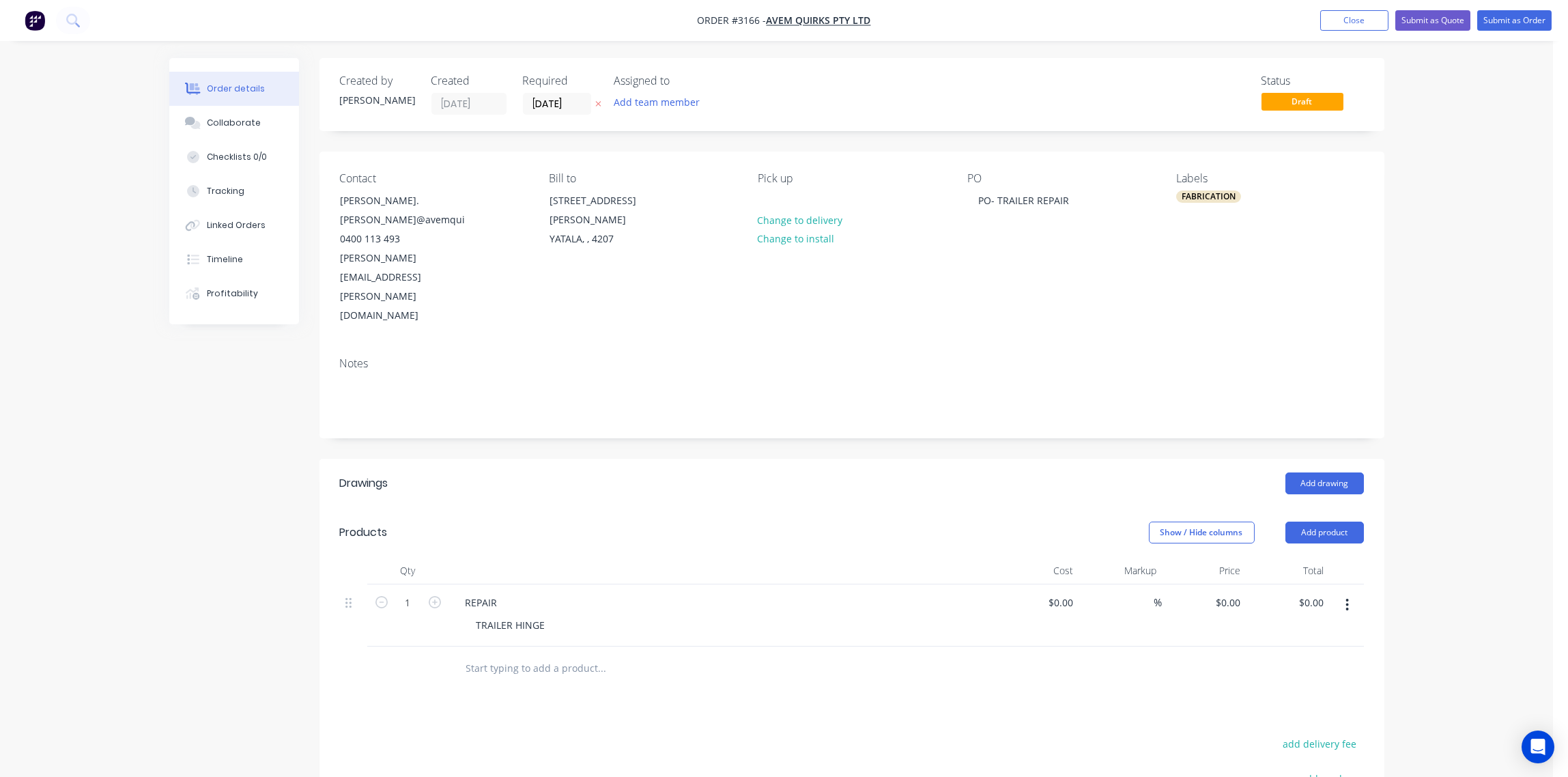
click at [460, 473] on div "Drawings" at bounding box center [449, 483] width 217 height 22
click at [237, 118] on div "Collaborate" at bounding box center [234, 123] width 54 height 12
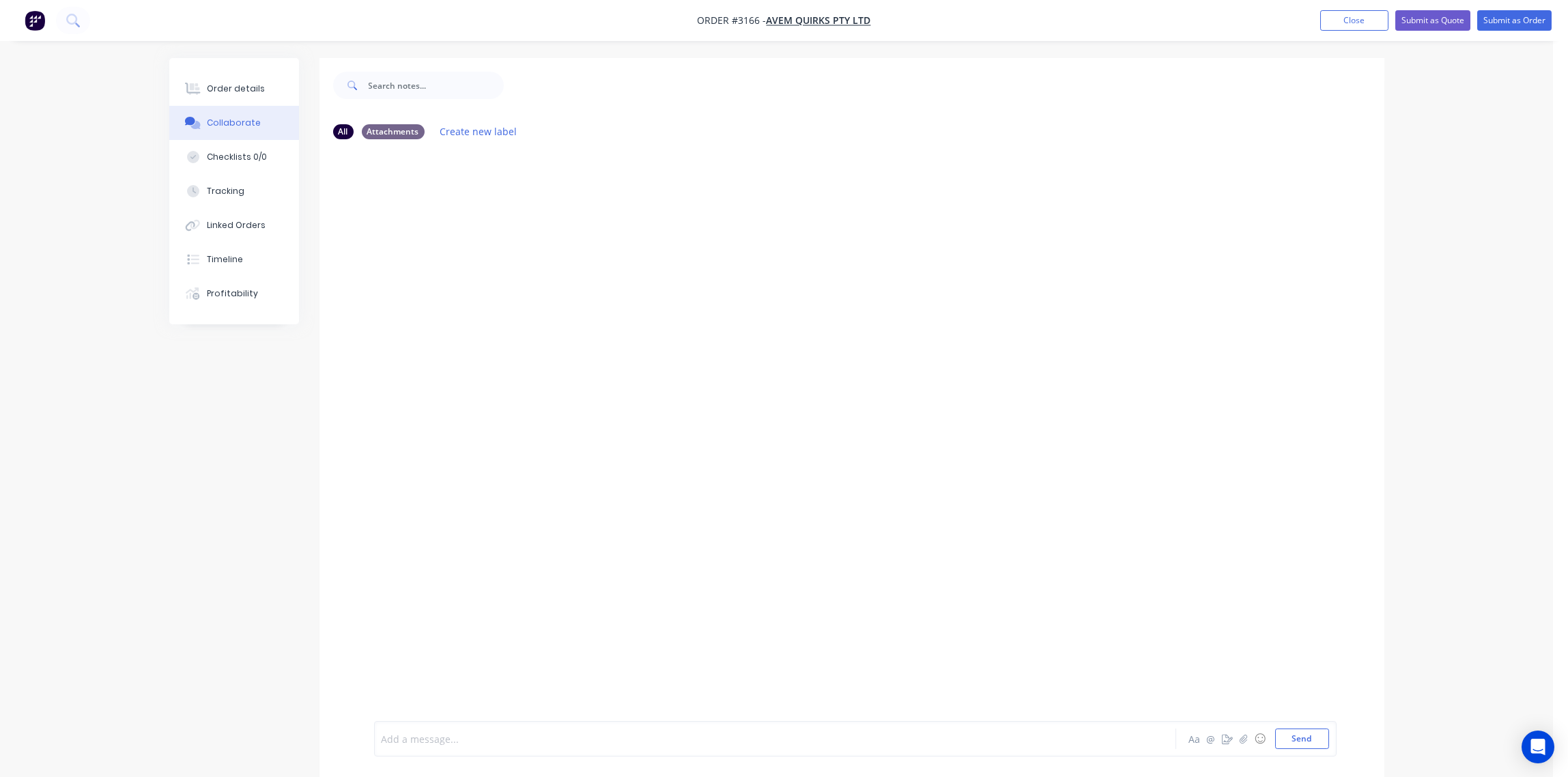
click at [466, 740] on div at bounding box center [737, 739] width 710 height 15
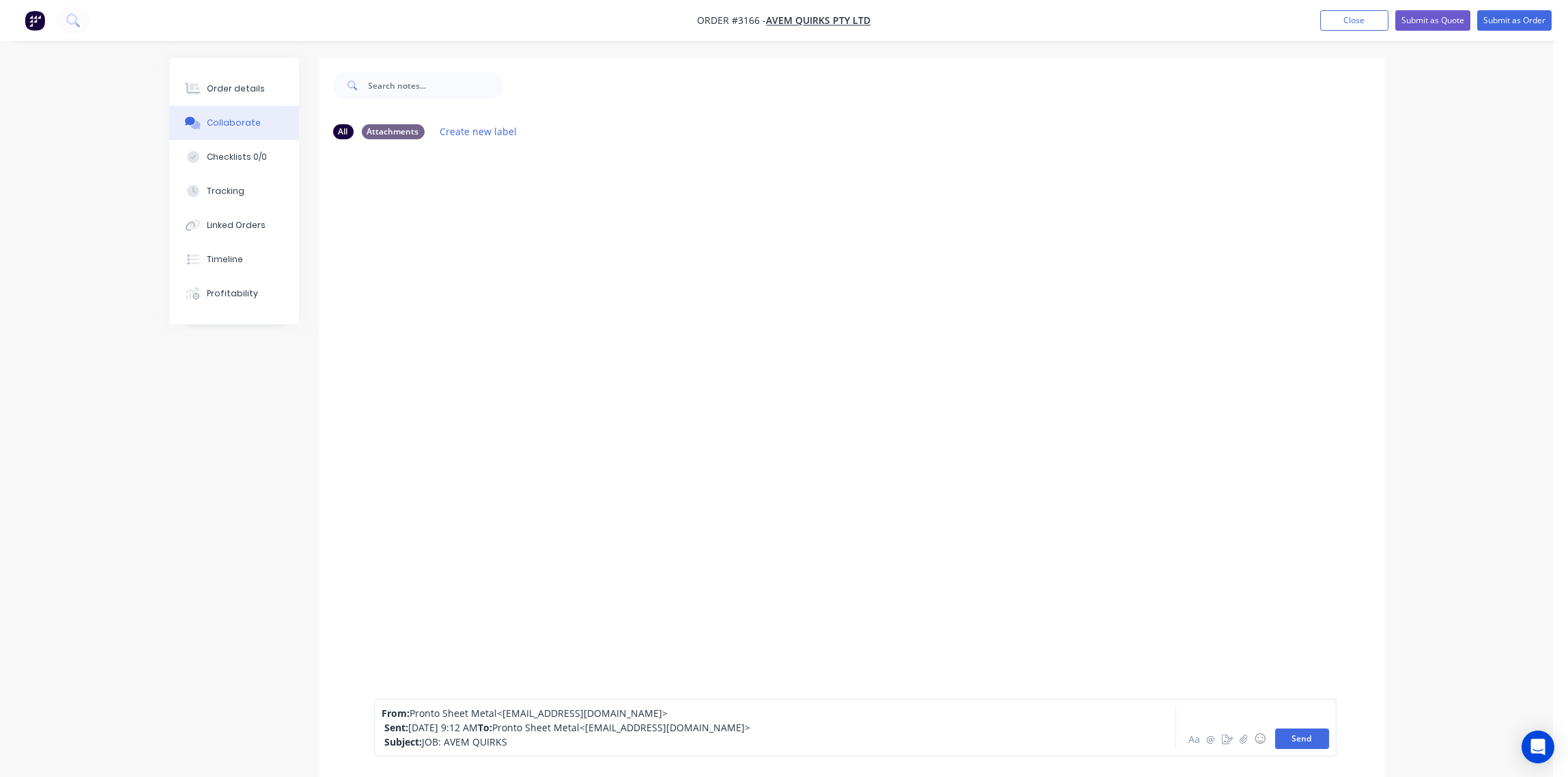
click at [1290, 740] on button "Send" at bounding box center [1302, 739] width 54 height 20
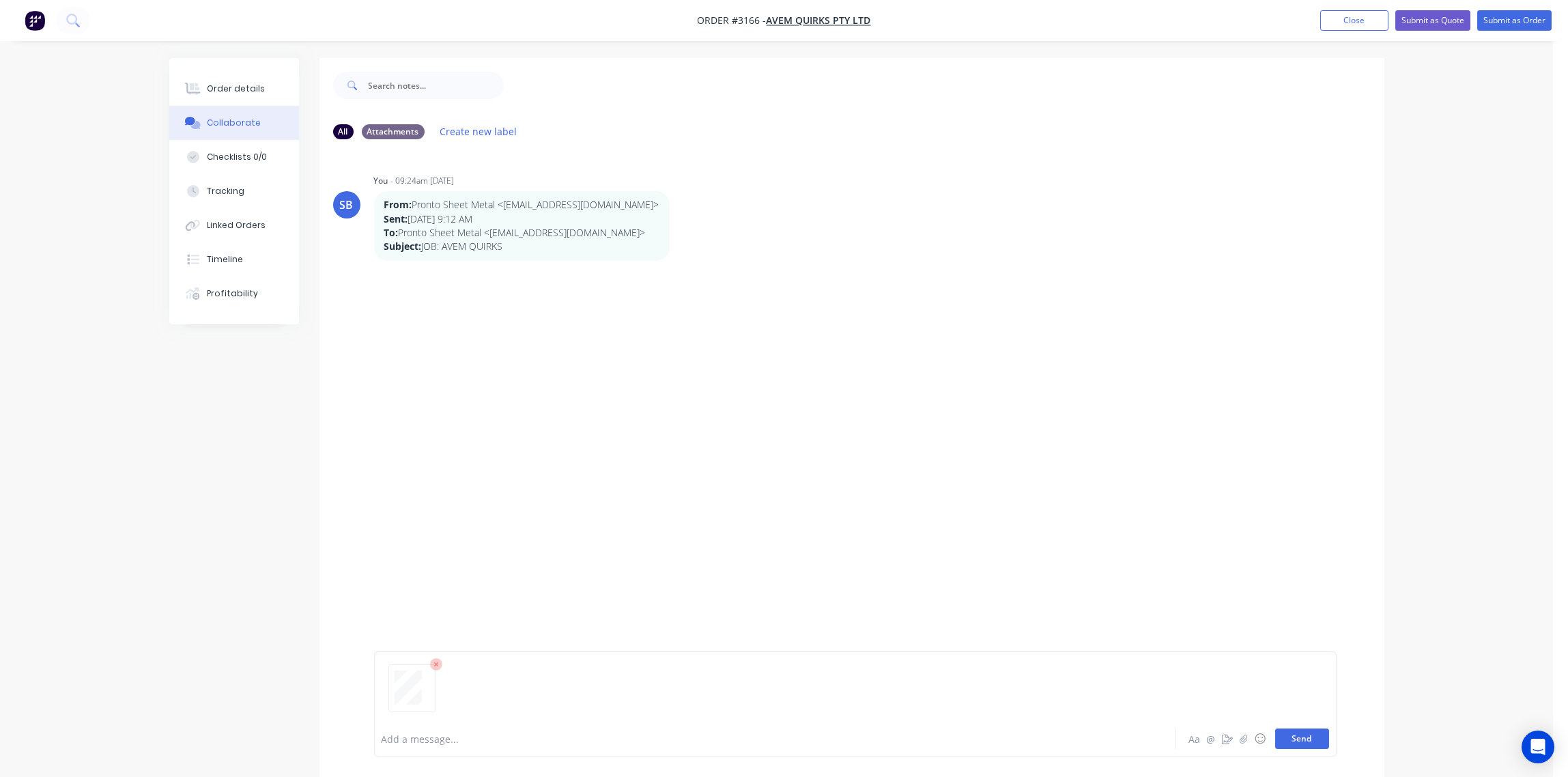
click at [1309, 736] on button "Send" at bounding box center [1302, 739] width 54 height 20
click at [457, 733] on div at bounding box center [737, 739] width 710 height 15
click at [1312, 736] on button "Send" at bounding box center [1302, 739] width 54 height 20
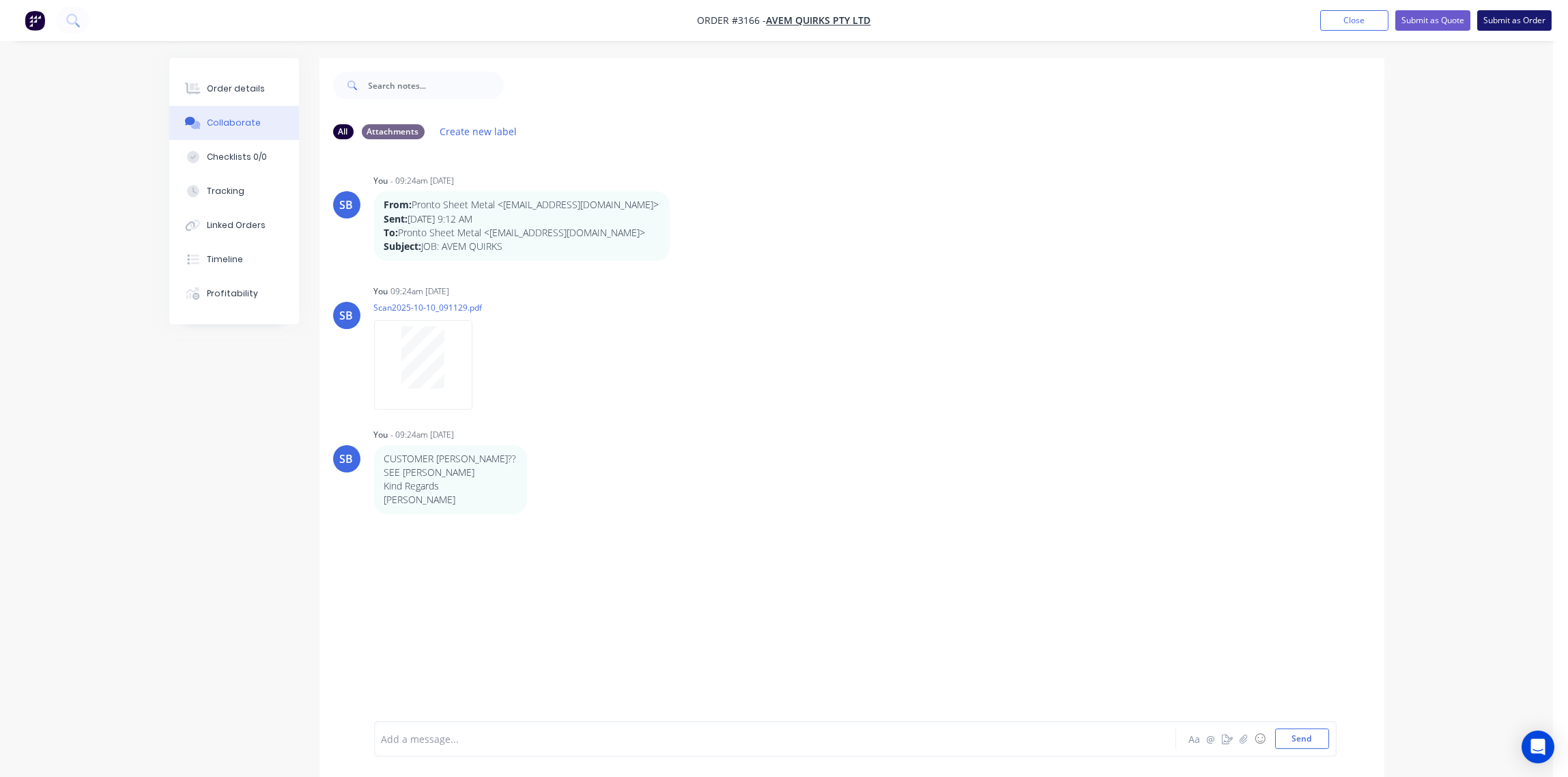
click at [1512, 20] on button "Submit as Order" at bounding box center [1514, 20] width 74 height 20
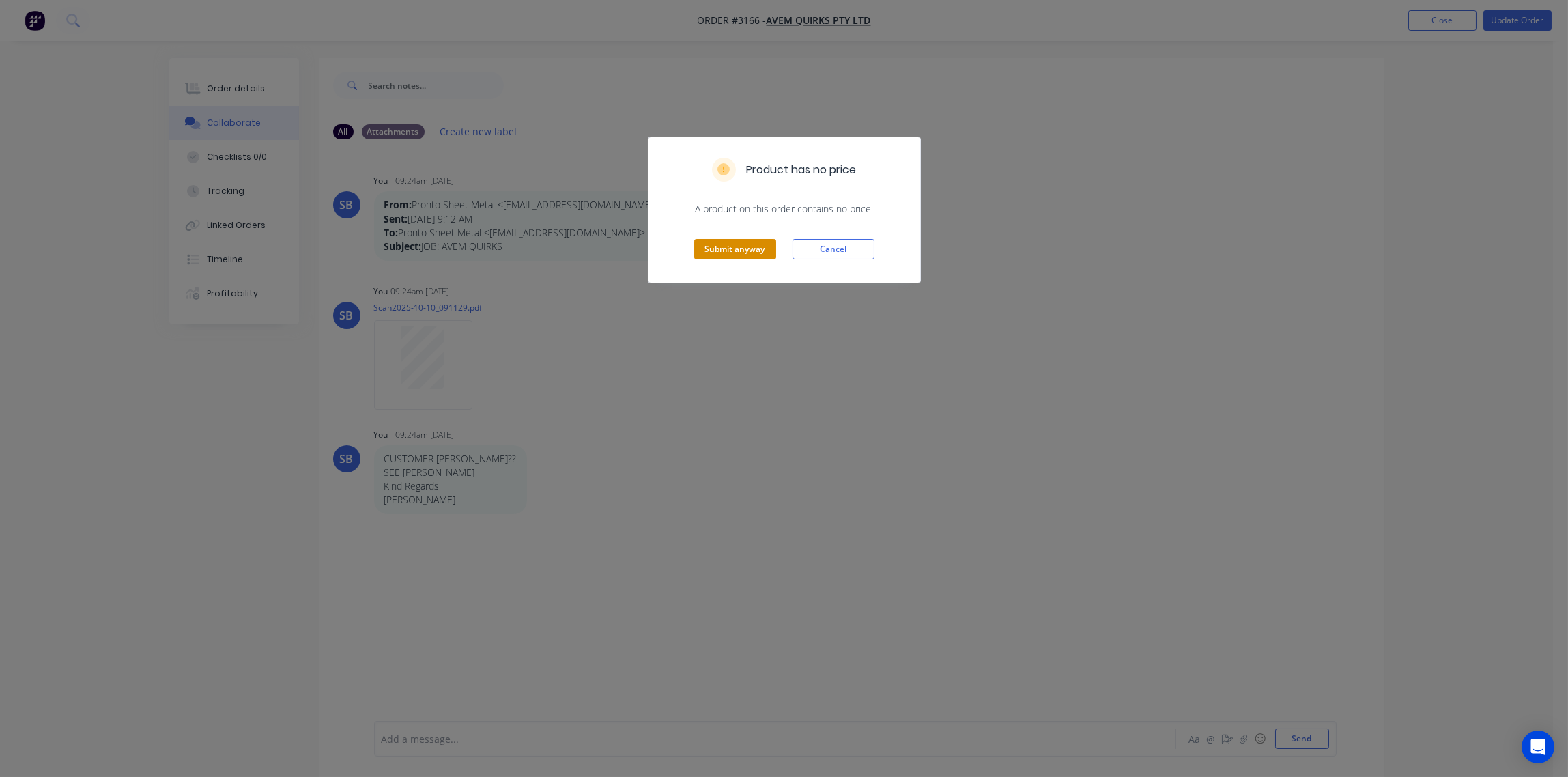
click at [740, 251] on button "Submit anyway" at bounding box center [735, 249] width 82 height 20
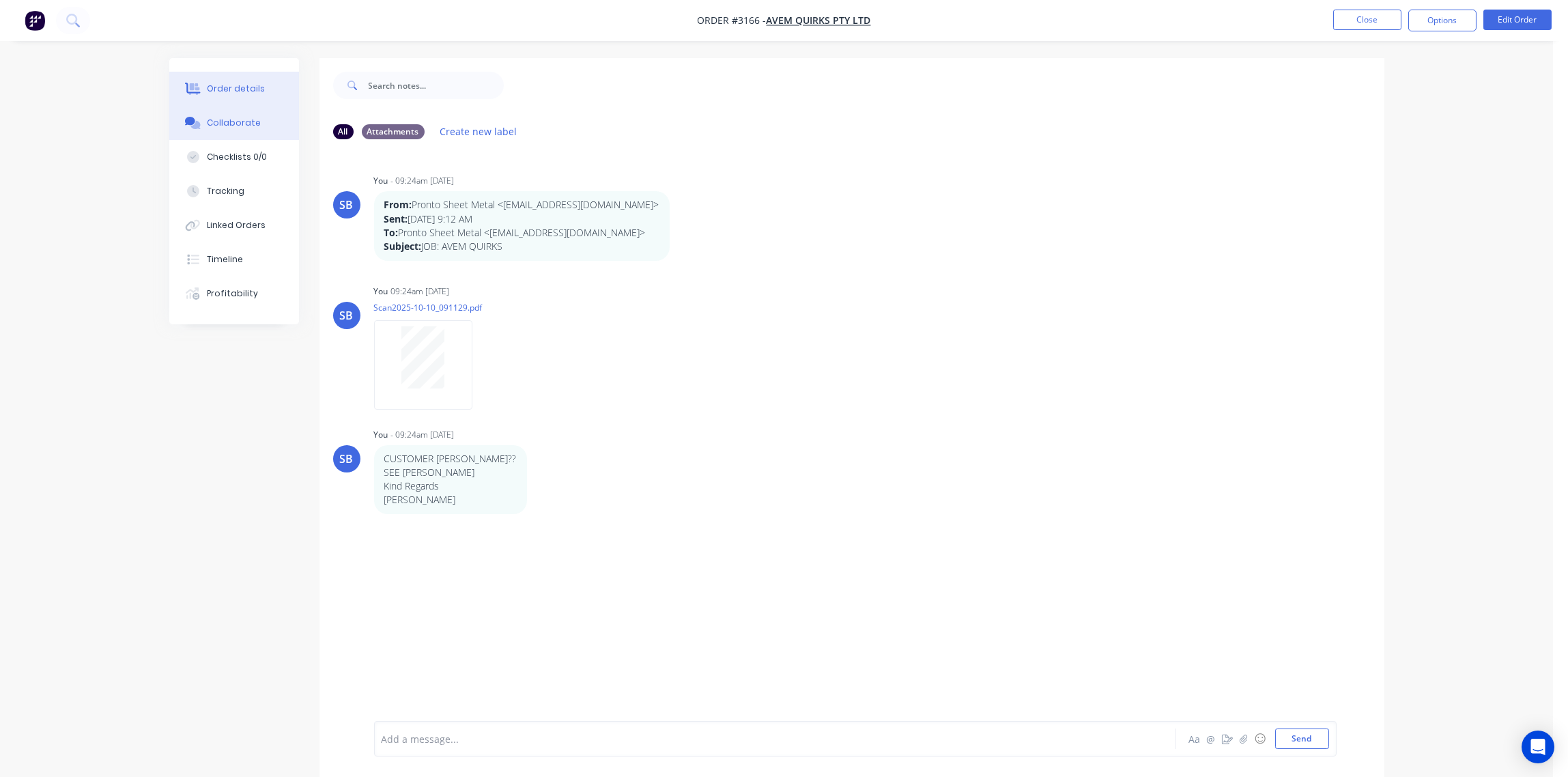
click at [235, 90] on div "Order details" at bounding box center [235, 88] width 58 height 12
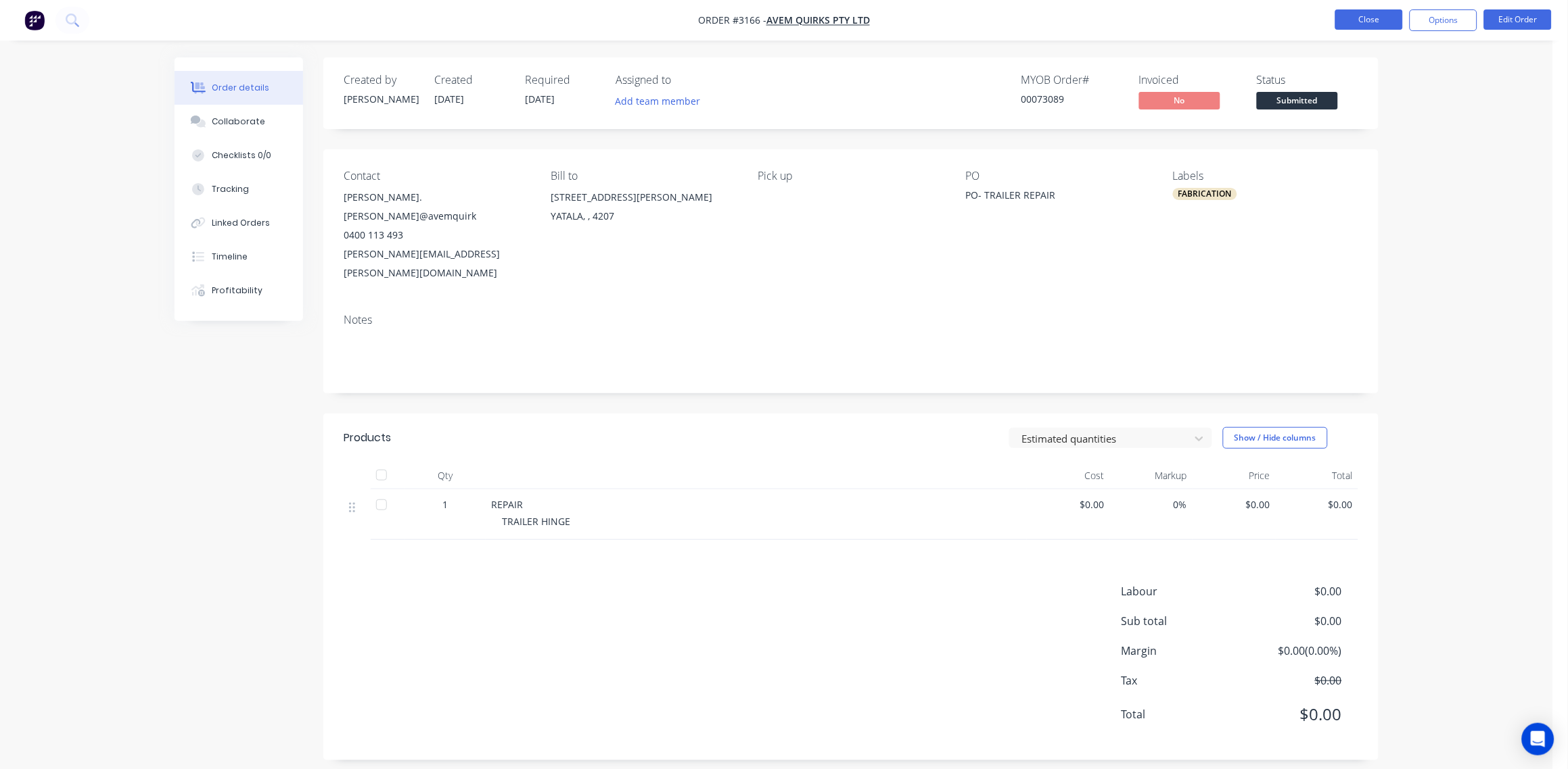
click at [1375, 19] on button "Close" at bounding box center [1370, 19] width 68 height 20
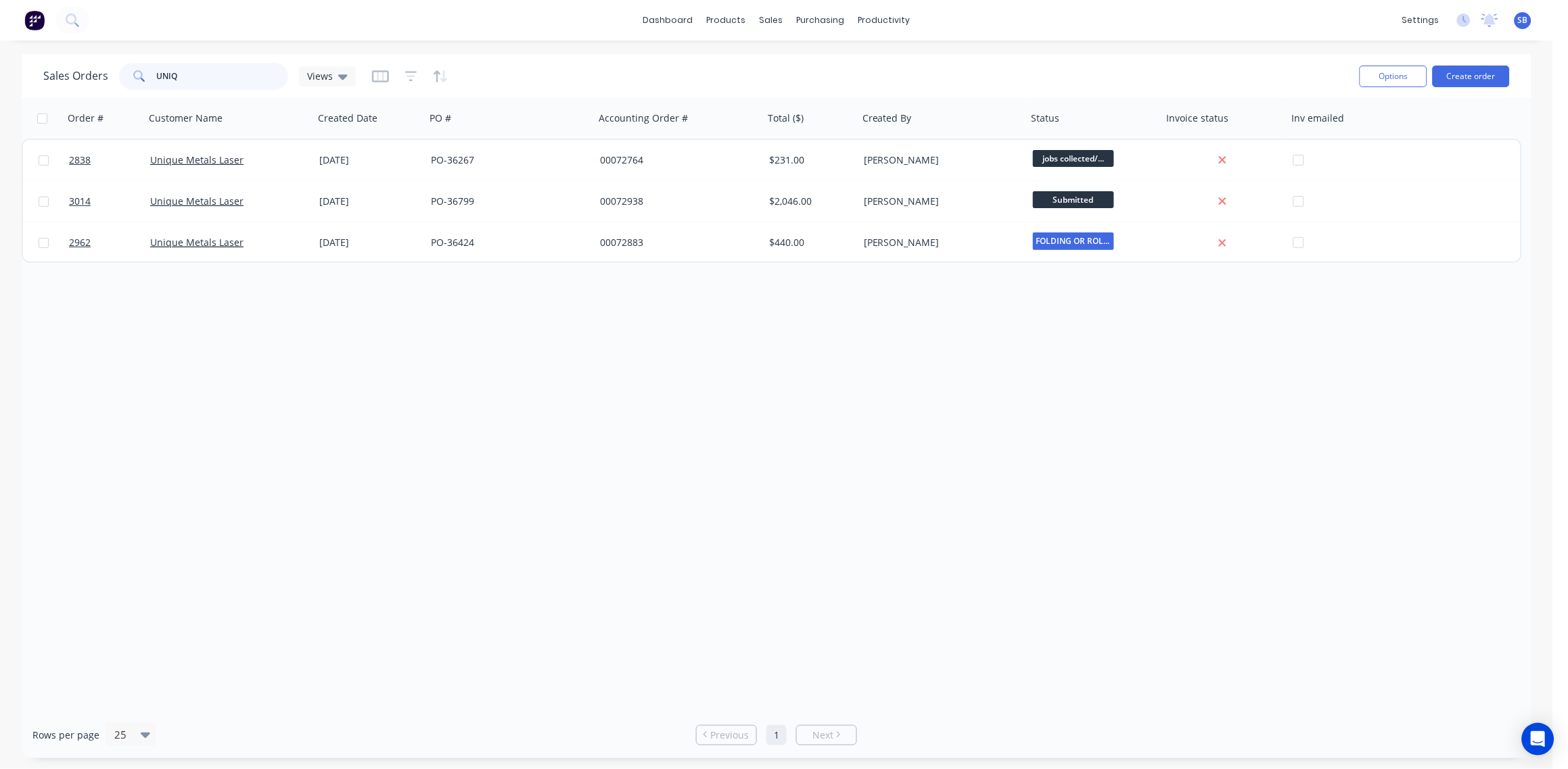
drag, startPoint x: 191, startPoint y: 75, endPoint x: -4, endPoint y: 113, distance: 198.7
click at [0, 113] on html "dashboard products sales purchasing productivity dashboard products Product Cat…" at bounding box center [784, 384] width 1568 height 769
type input "JILA"
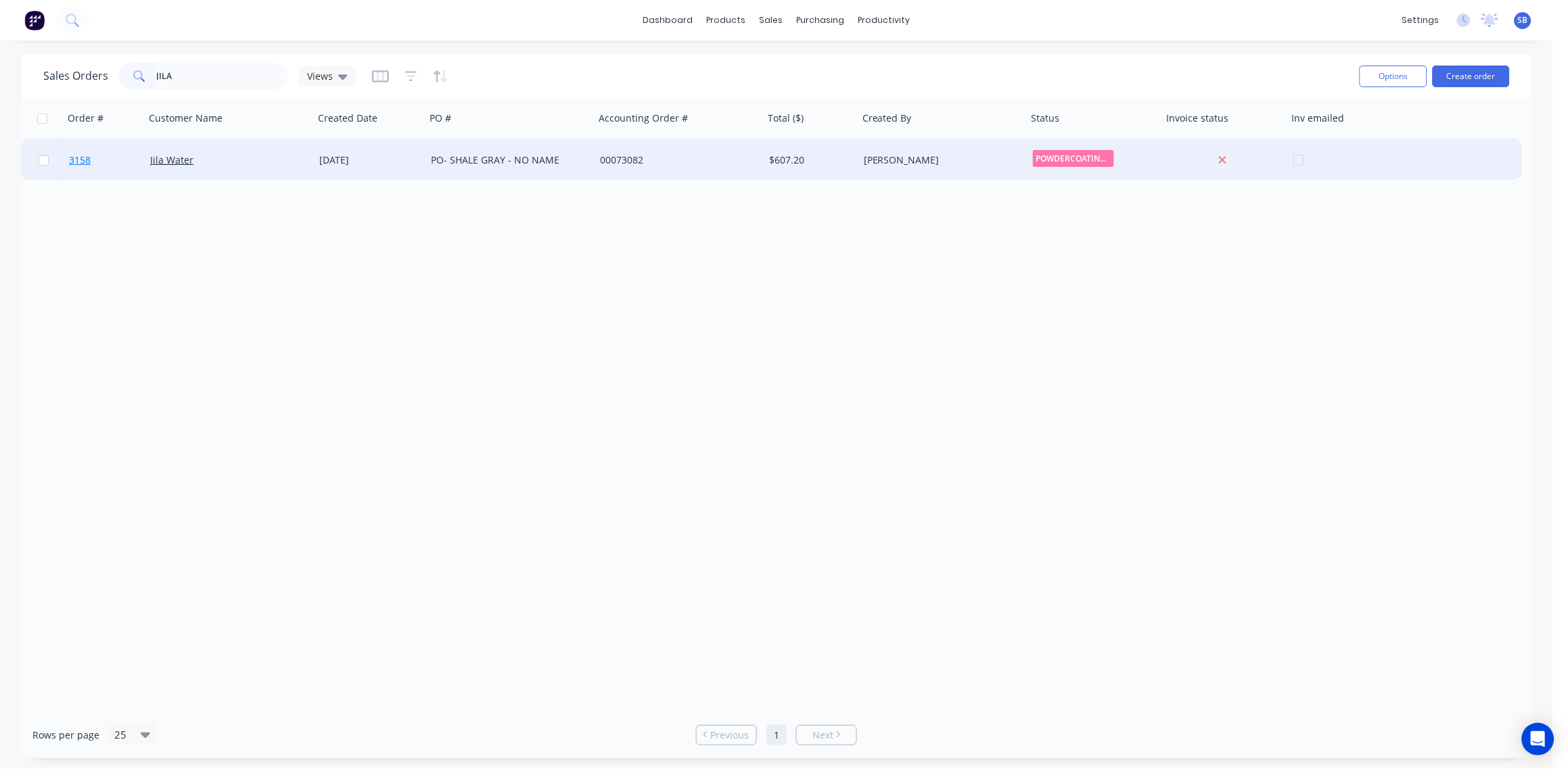
click at [79, 160] on span "3158" at bounding box center [79, 160] width 22 height 14
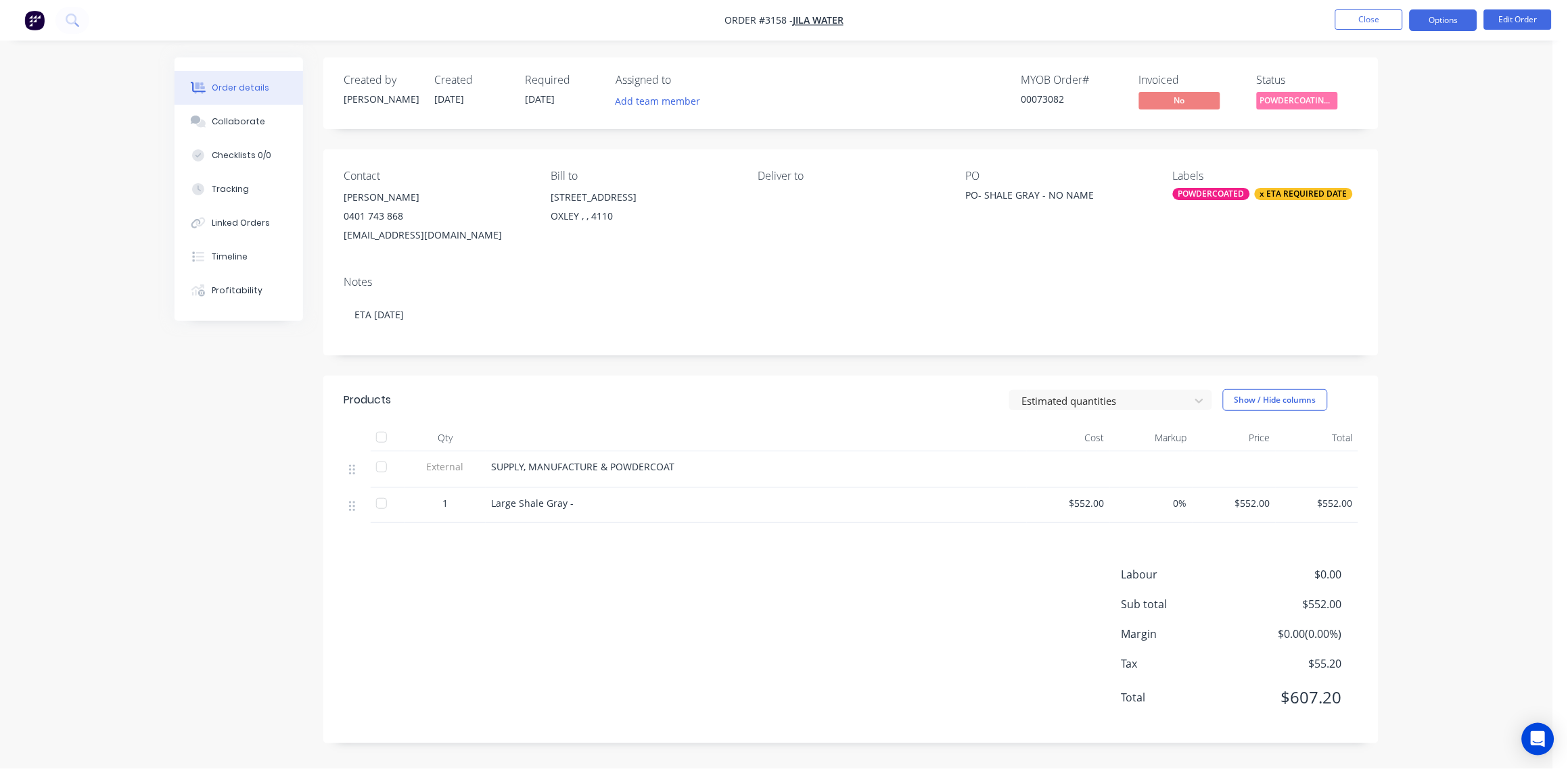
click at [1451, 14] on button "Options" at bounding box center [1444, 20] width 68 height 22
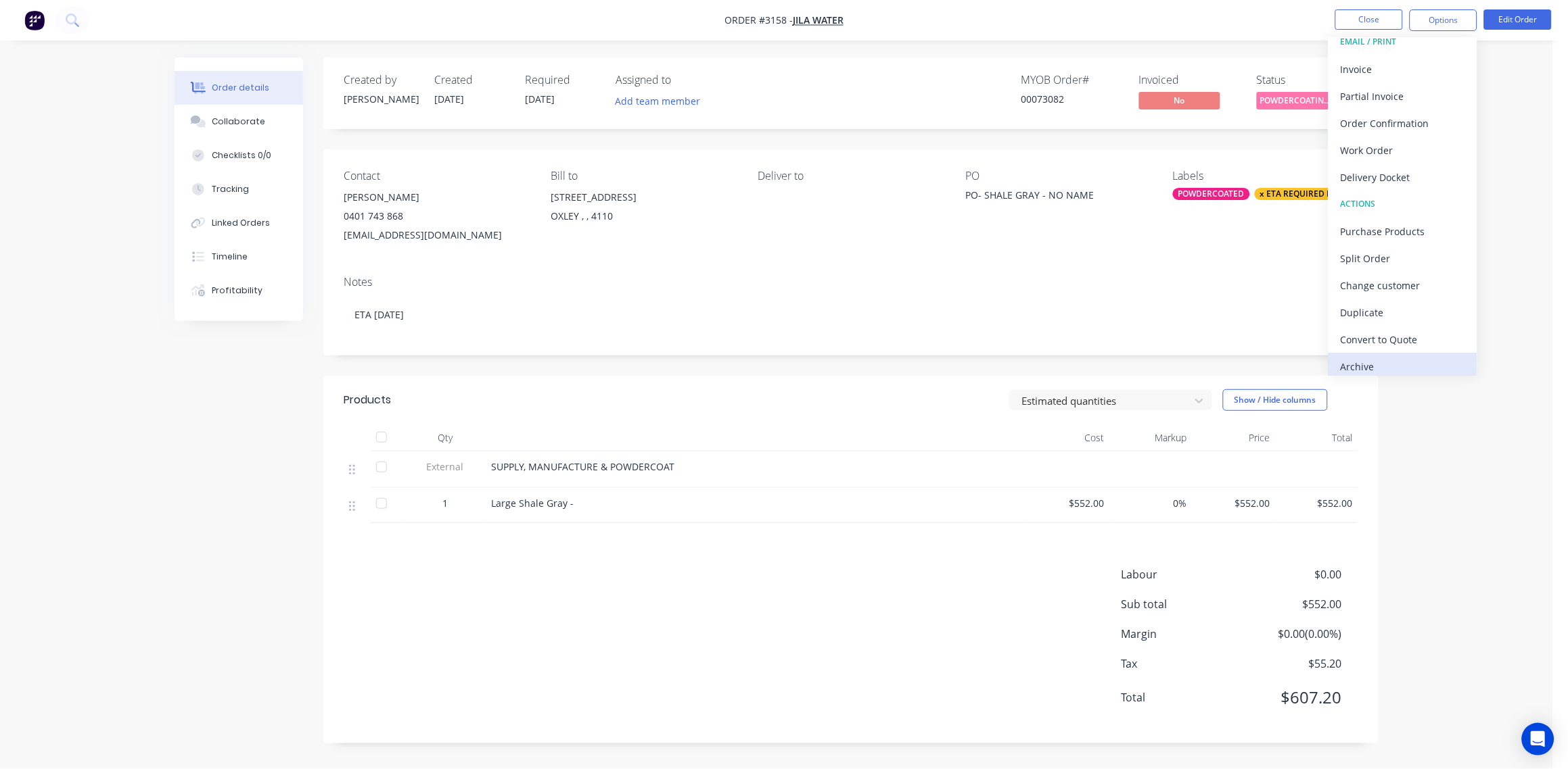
scroll to position [20, 0]
click at [1093, 198] on div "PO- SHALE GRAY - NO NAME" at bounding box center [1050, 197] width 169 height 19
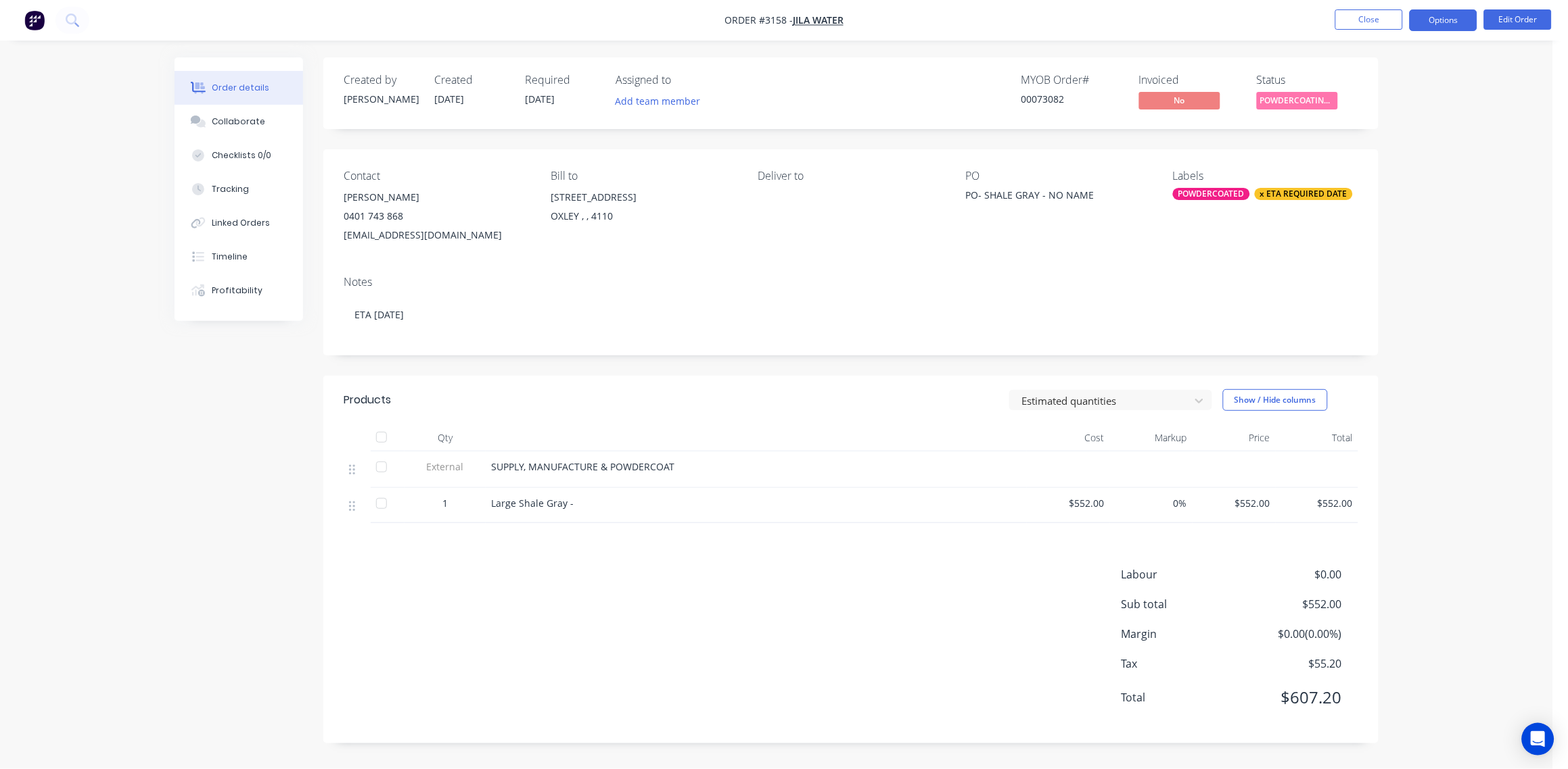
click at [1438, 23] on button "Options" at bounding box center [1444, 20] width 68 height 22
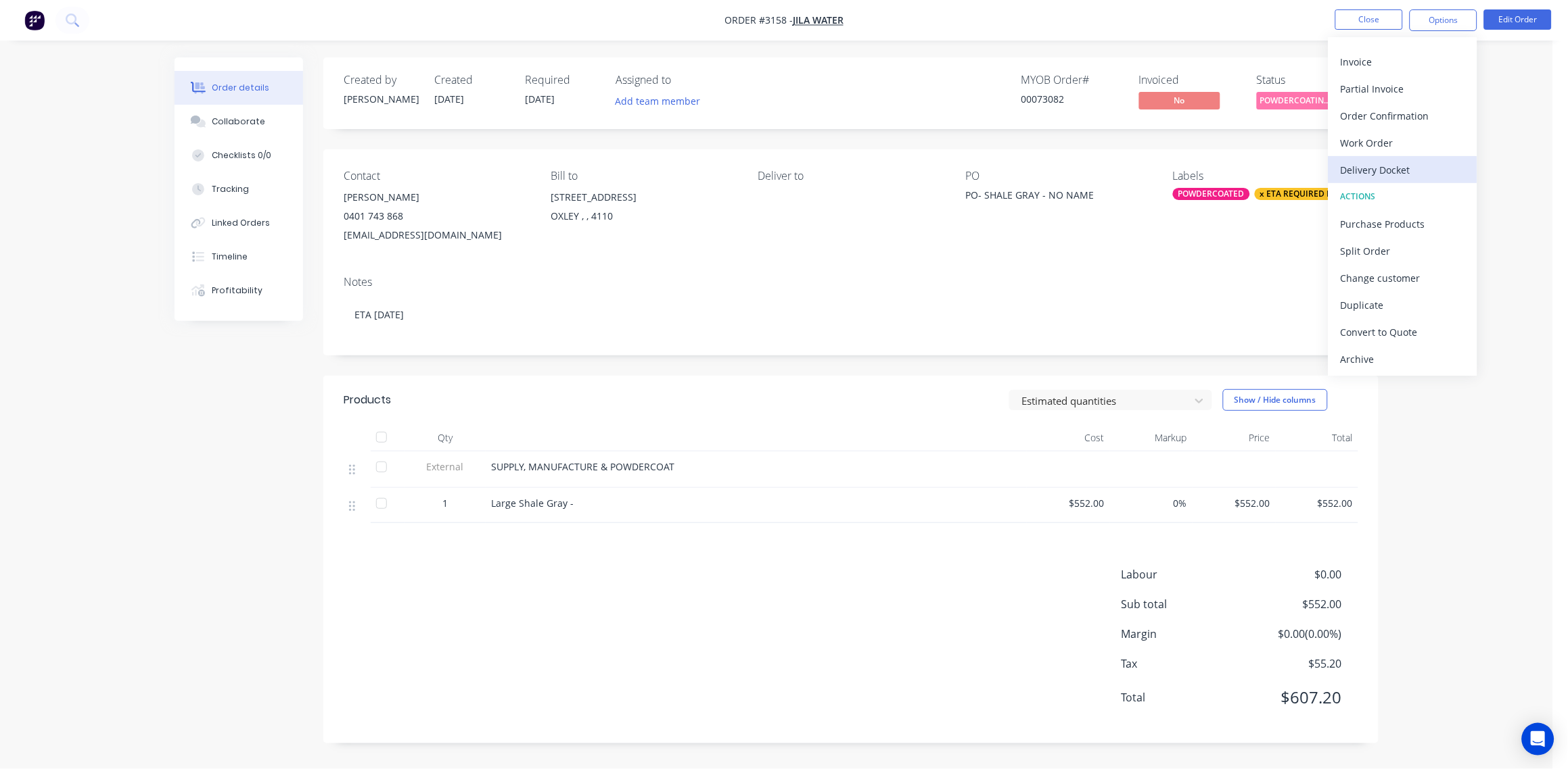
click at [1410, 166] on div "Delivery Docket" at bounding box center [1403, 170] width 125 height 19
click at [1388, 133] on div "Without pricing" at bounding box center [1403, 136] width 125 height 19
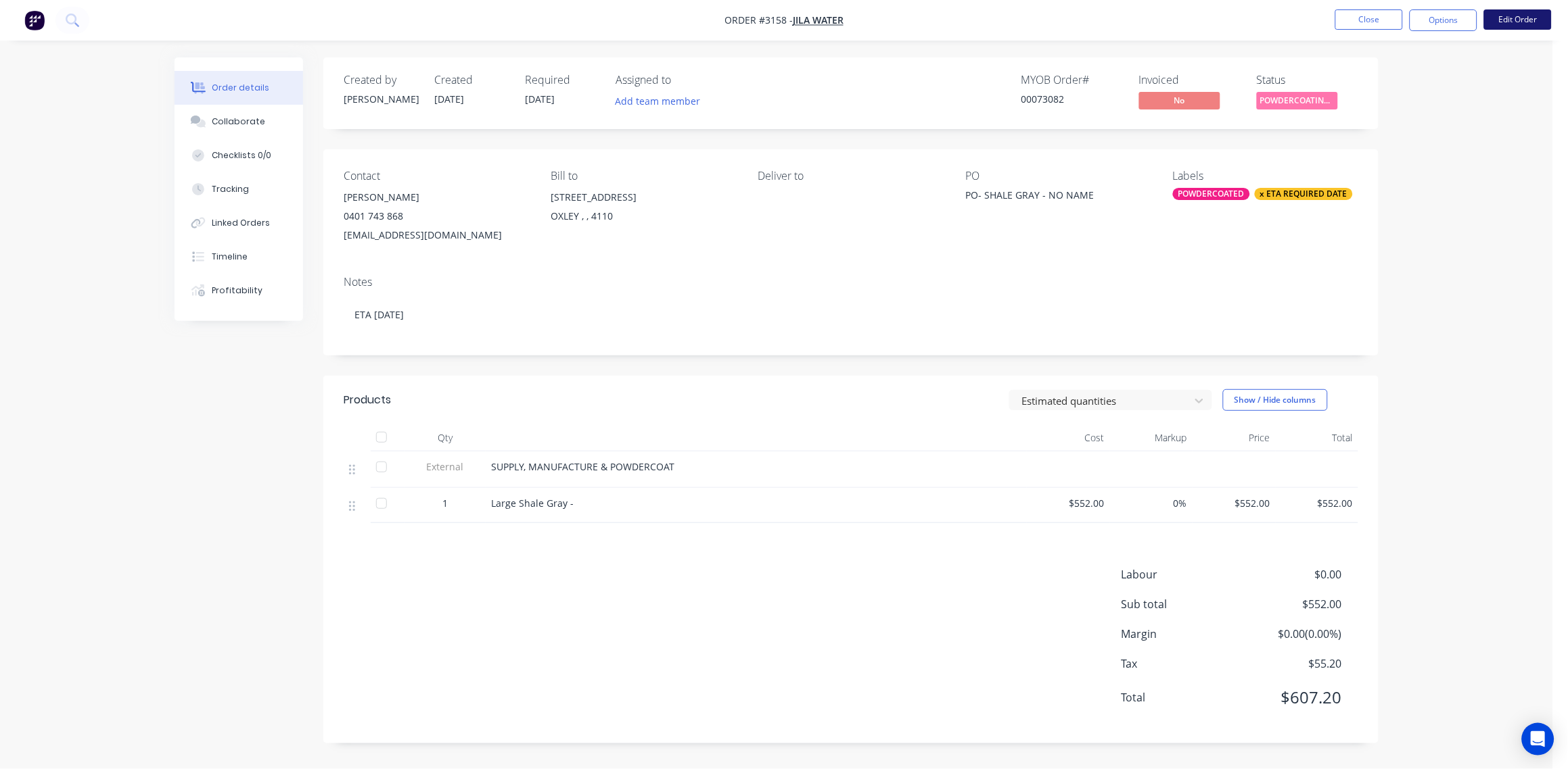
click at [1525, 15] on button "Edit Order" at bounding box center [1518, 19] width 68 height 20
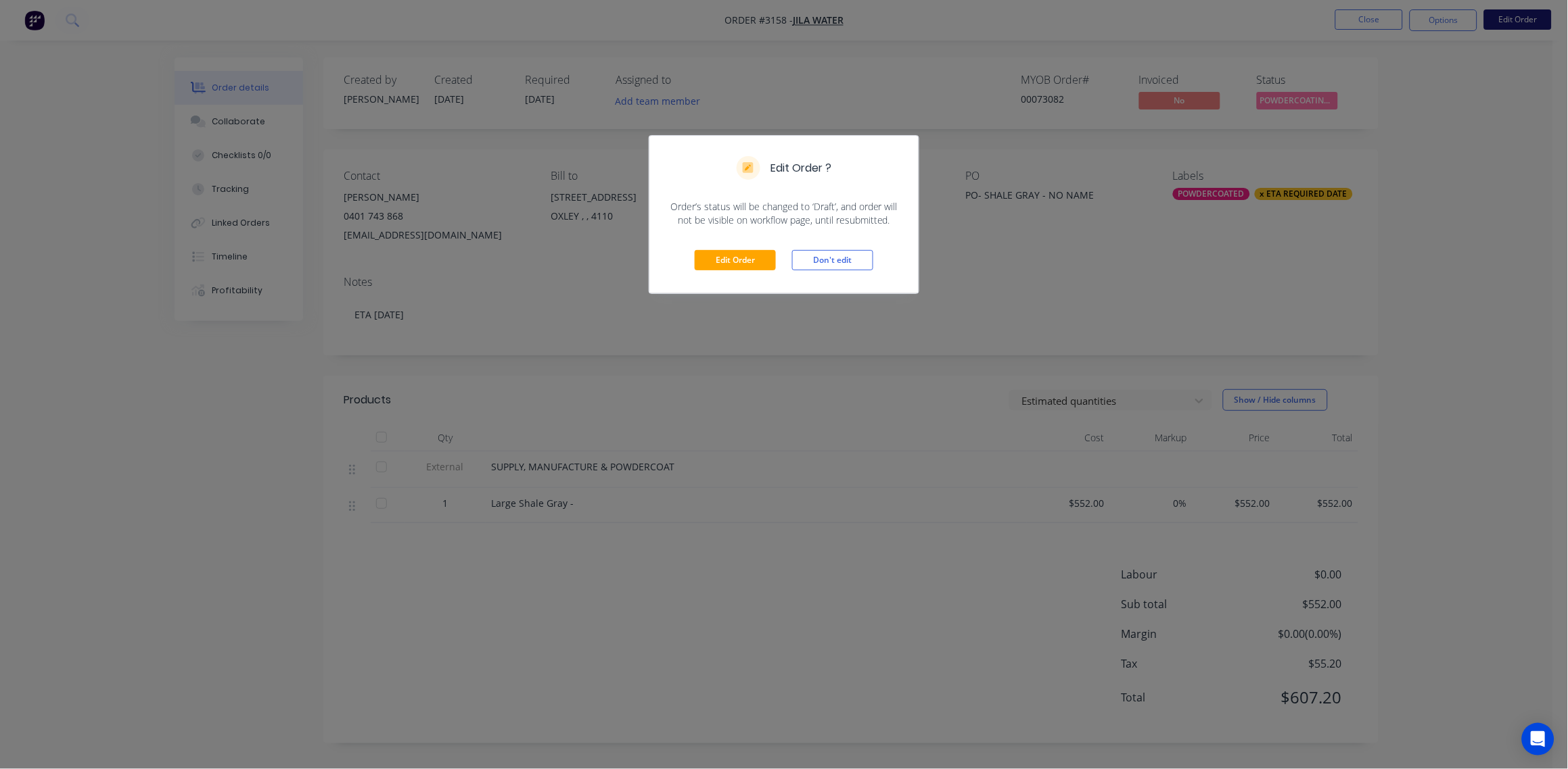
click at [1525, 15] on div "Edit Order ? Order’s status will be changed to ‘Draft’, and order will not be v…" at bounding box center [784, 384] width 1568 height 769
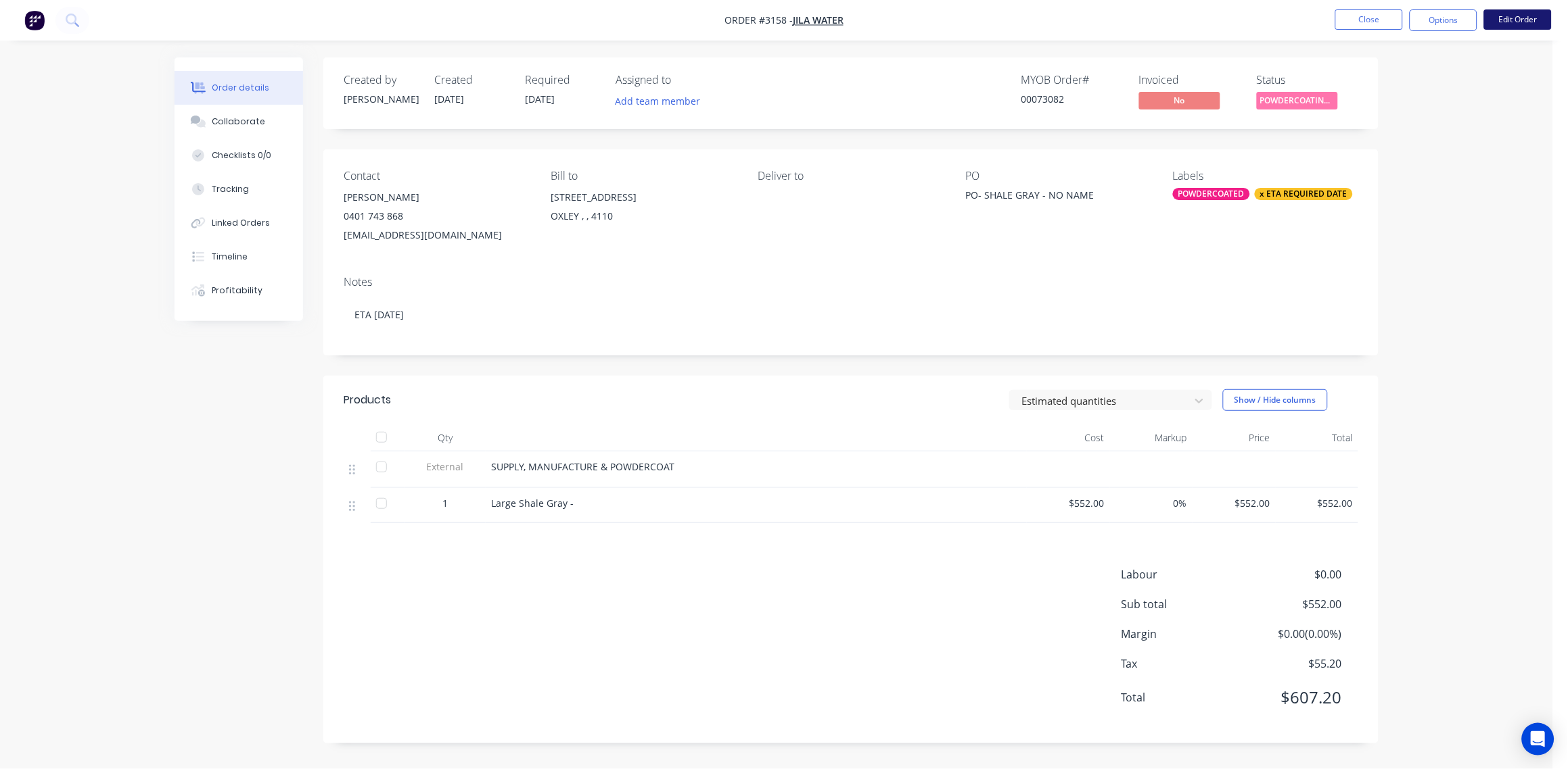
click at [1517, 12] on button "Edit Order" at bounding box center [1518, 19] width 68 height 20
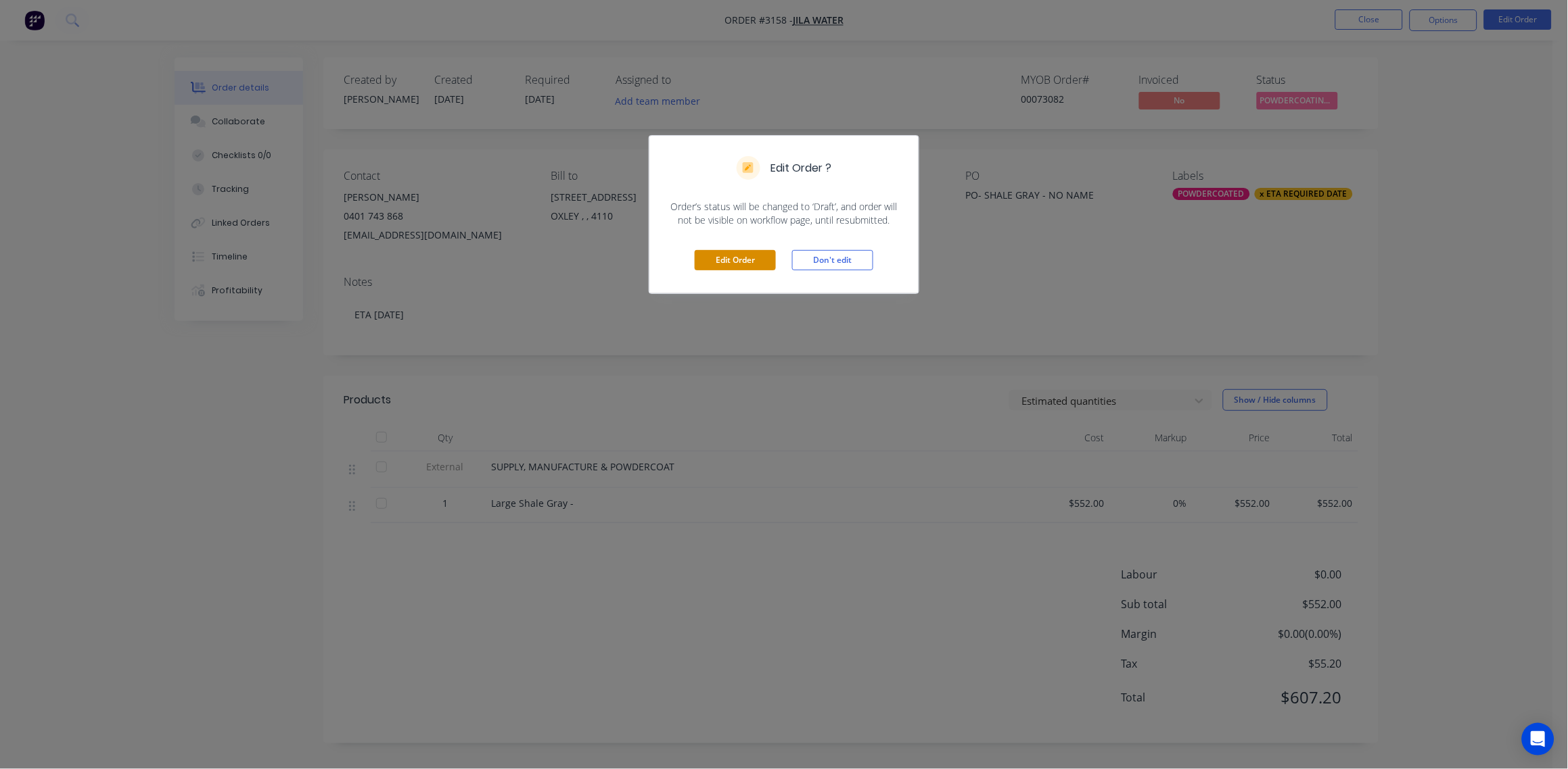
click at [733, 265] on button "Edit Order" at bounding box center [735, 260] width 81 height 20
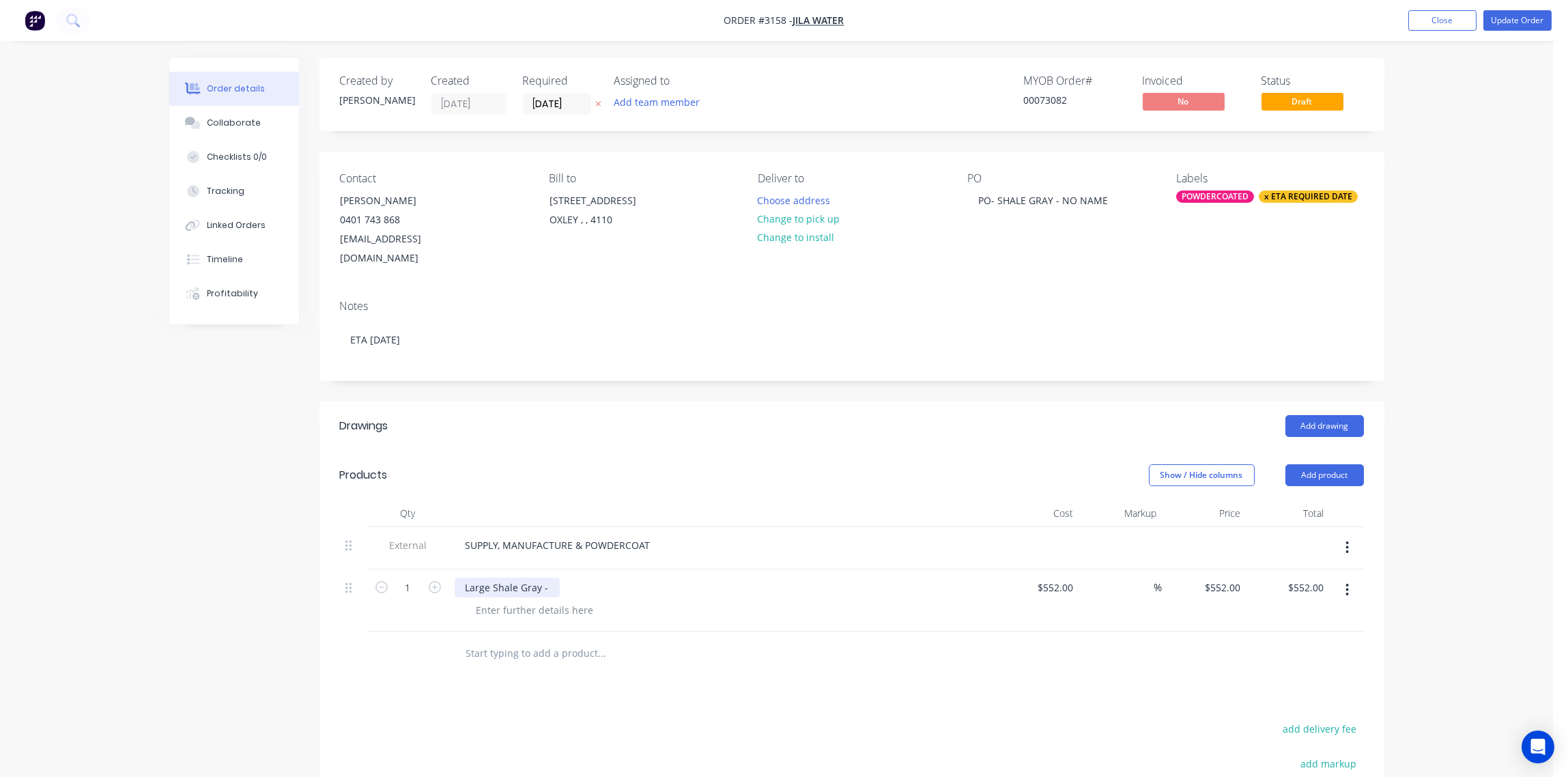
click at [557, 578] on div "Large Shale Gray -" at bounding box center [507, 588] width 105 height 20
click at [786, 472] on header "Products Show / Hide columns Add product" at bounding box center [852, 475] width 1065 height 49
click at [1522, 21] on button "Update Order" at bounding box center [1518, 20] width 69 height 20
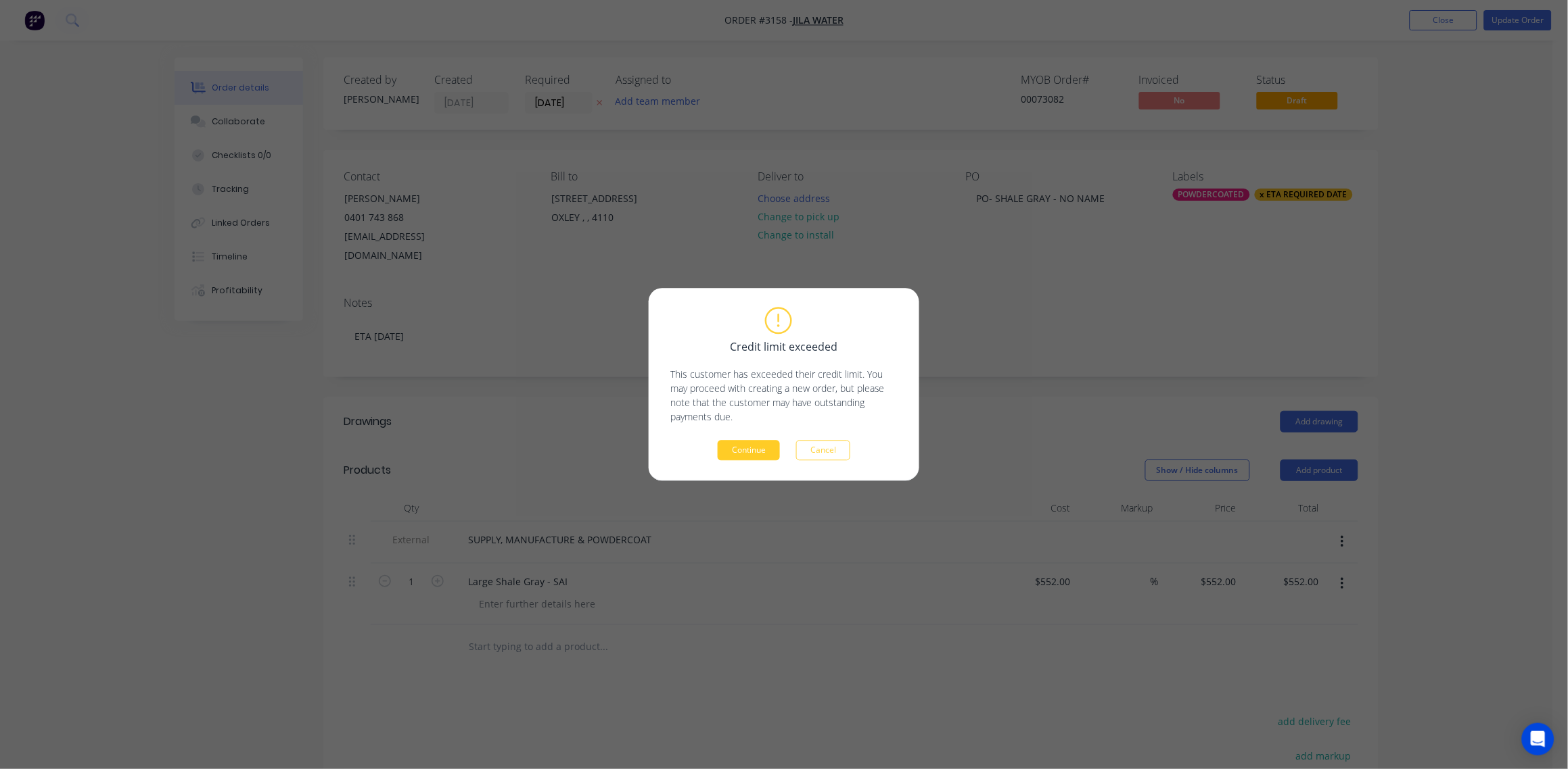
click at [744, 452] on button "Continue" at bounding box center [748, 451] width 62 height 20
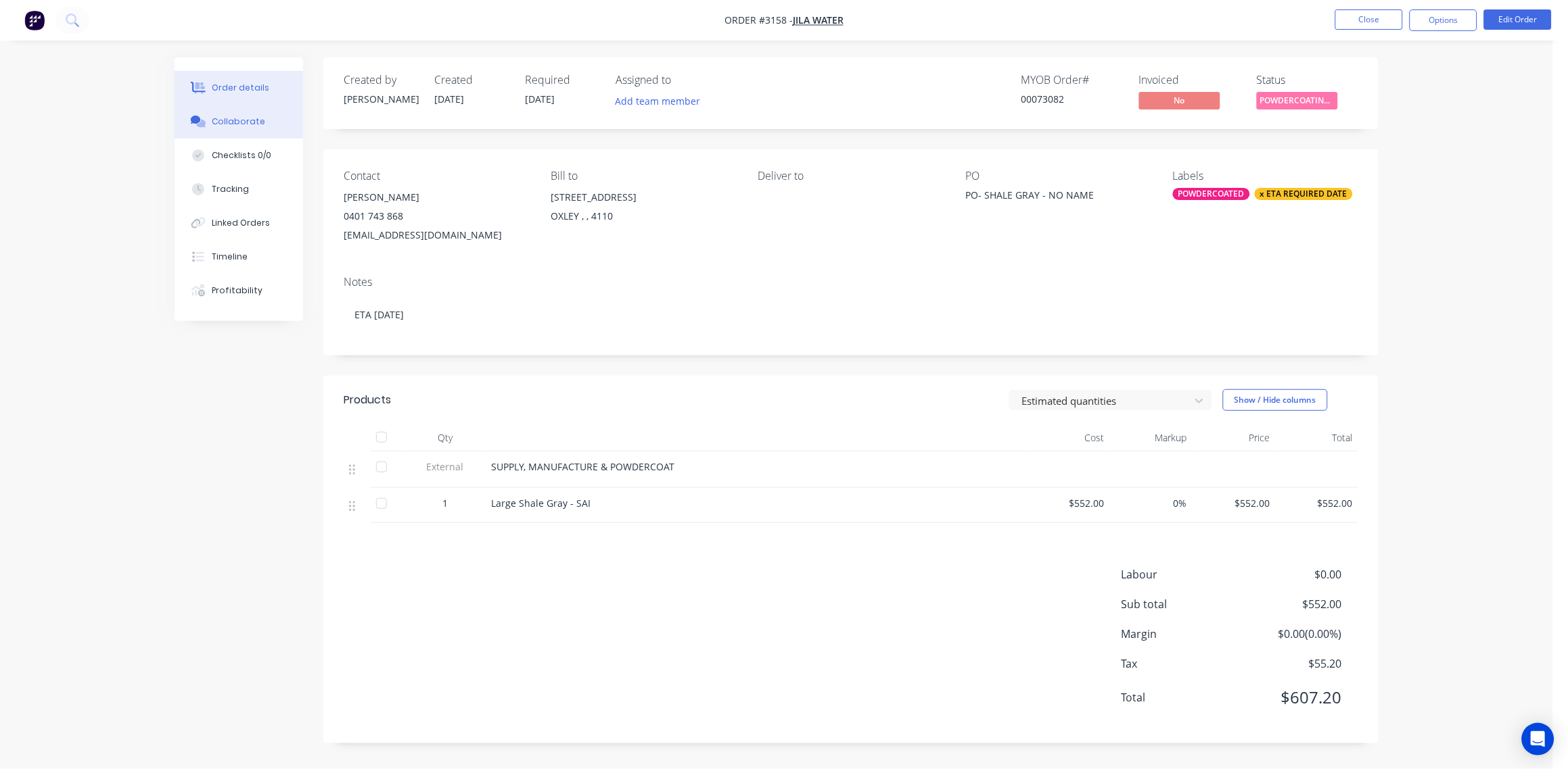
click at [252, 117] on div "Collaborate" at bounding box center [239, 121] width 53 height 12
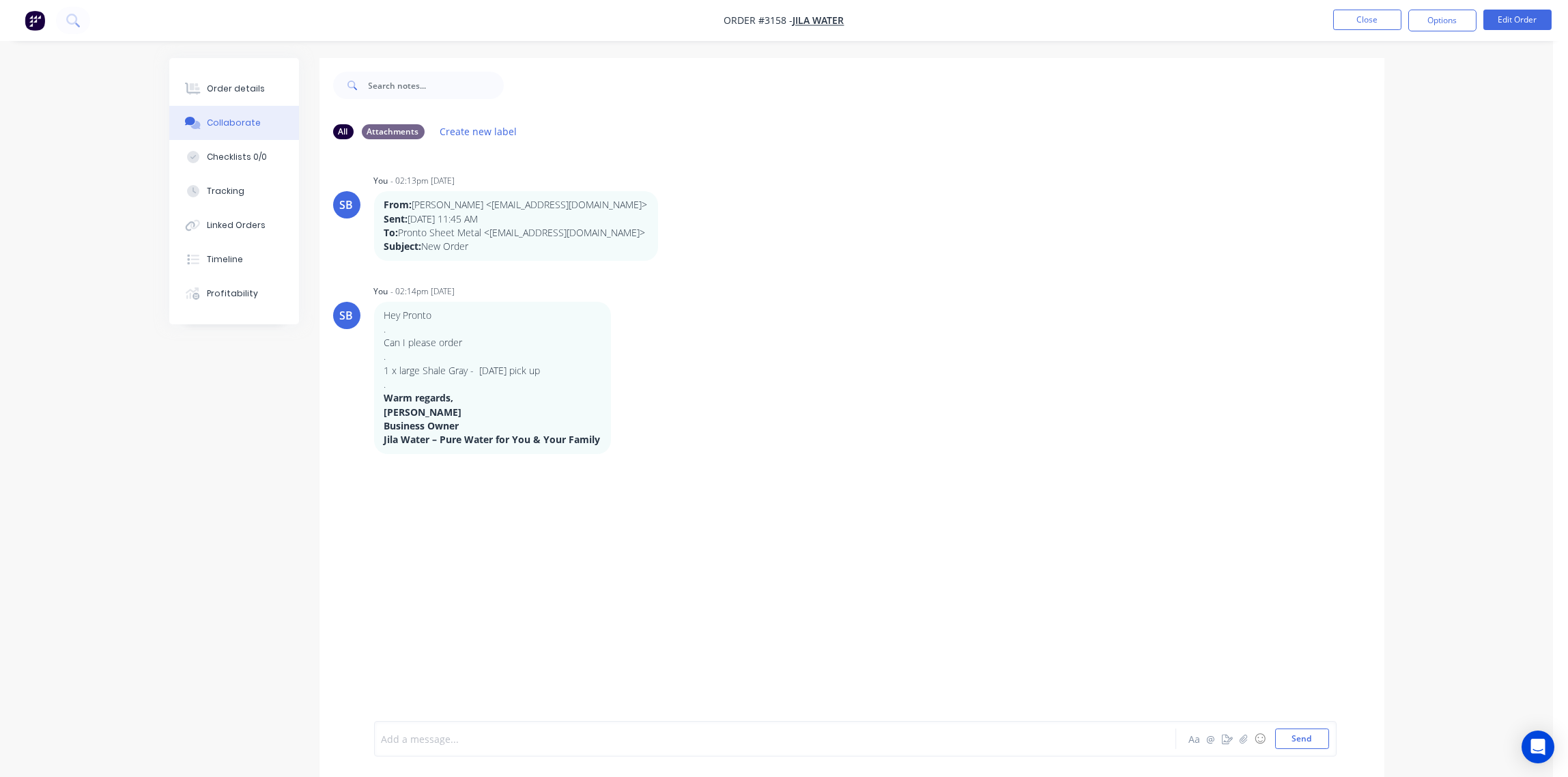
click at [466, 732] on div at bounding box center [737, 739] width 710 height 15
paste div
click at [549, 728] on div "SIGNED DELIVERY LOADED BY -" at bounding box center [737, 728] width 710 height 15
click at [1308, 736] on button "Send" at bounding box center [1302, 739] width 54 height 20
click at [235, 83] on div "Order details" at bounding box center [235, 88] width 58 height 12
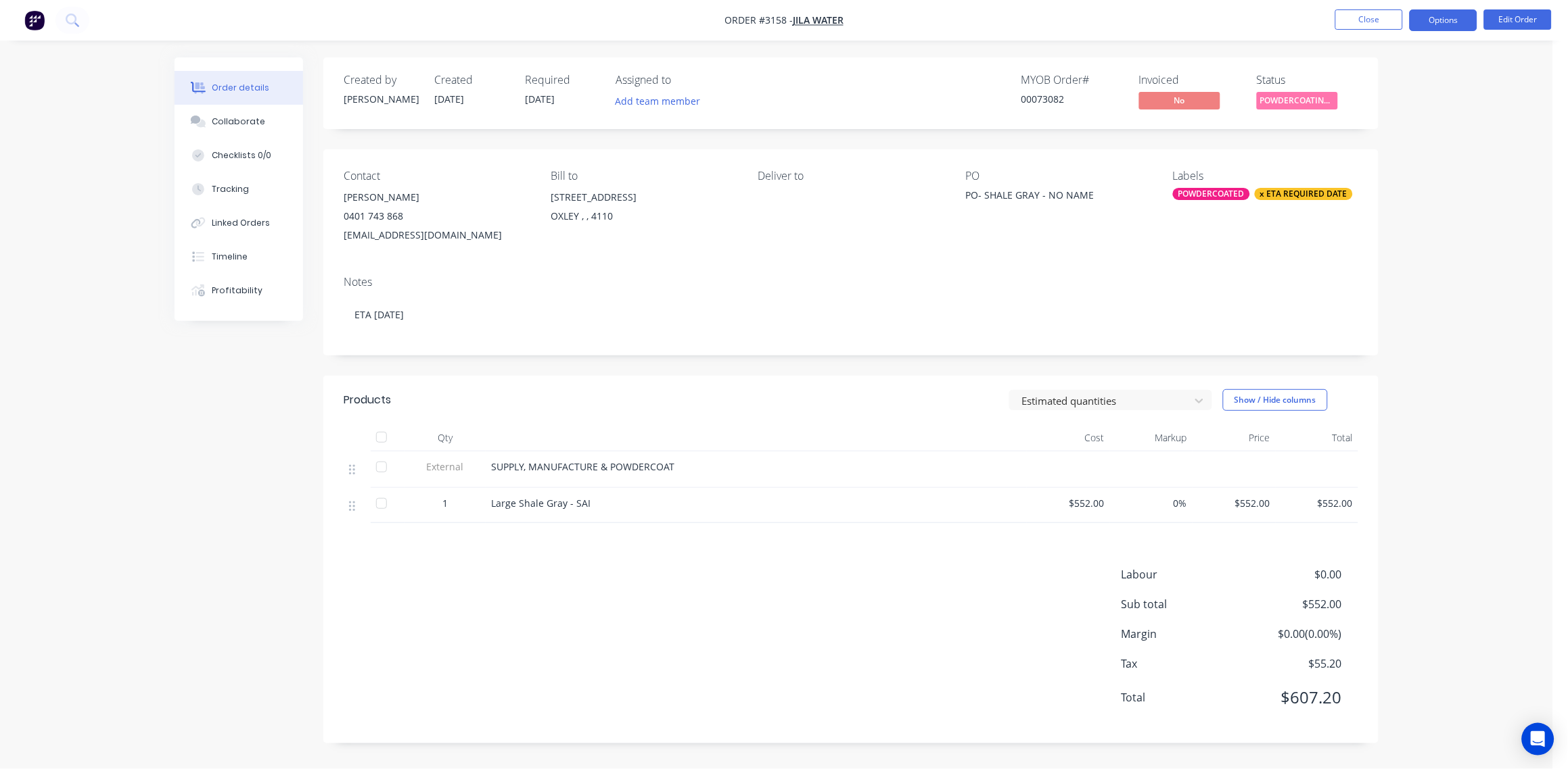
click at [1459, 14] on button "Options" at bounding box center [1444, 20] width 68 height 22
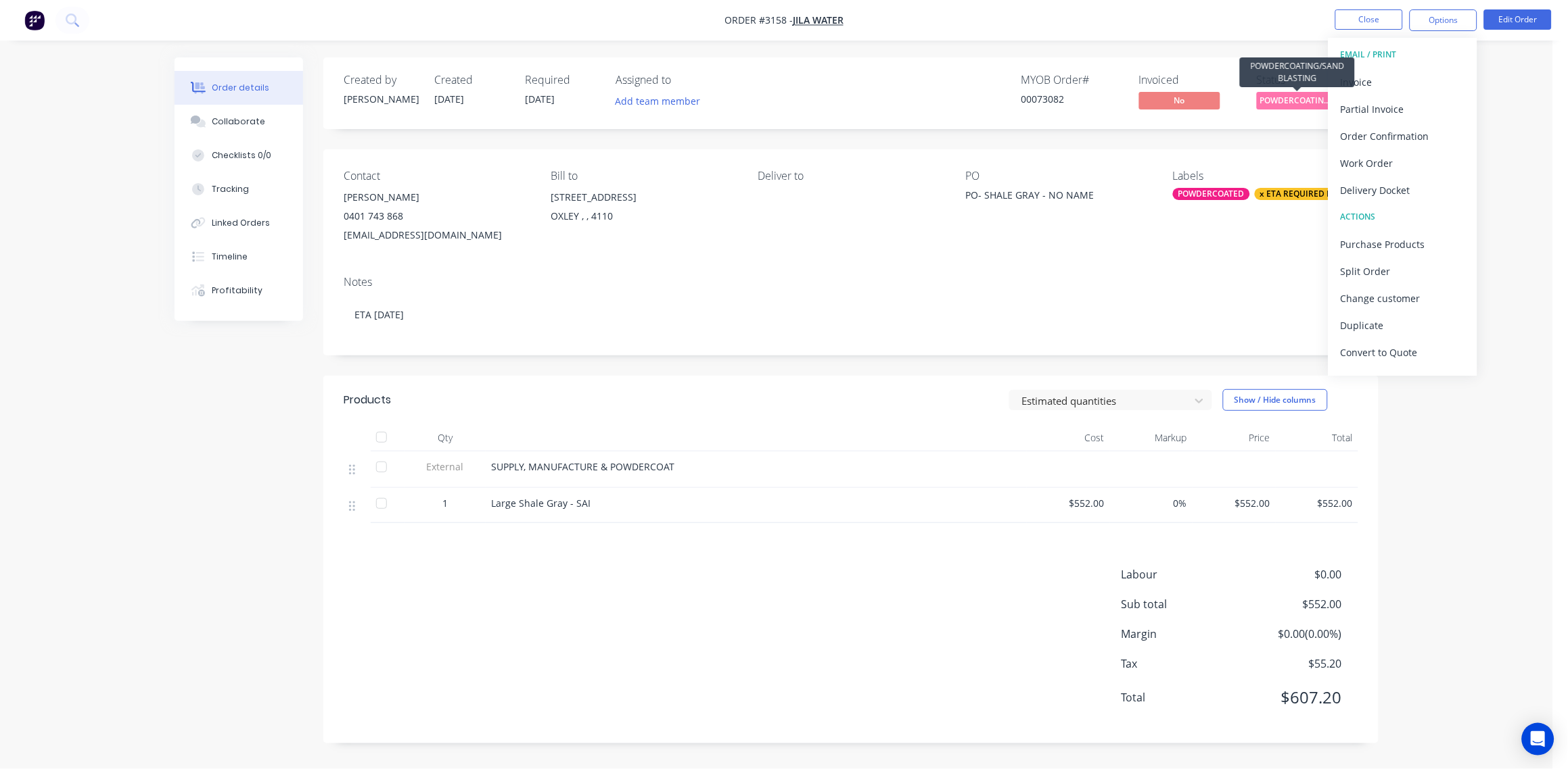
click at [1296, 98] on span "POWDERCOATING/S..." at bounding box center [1297, 100] width 81 height 17
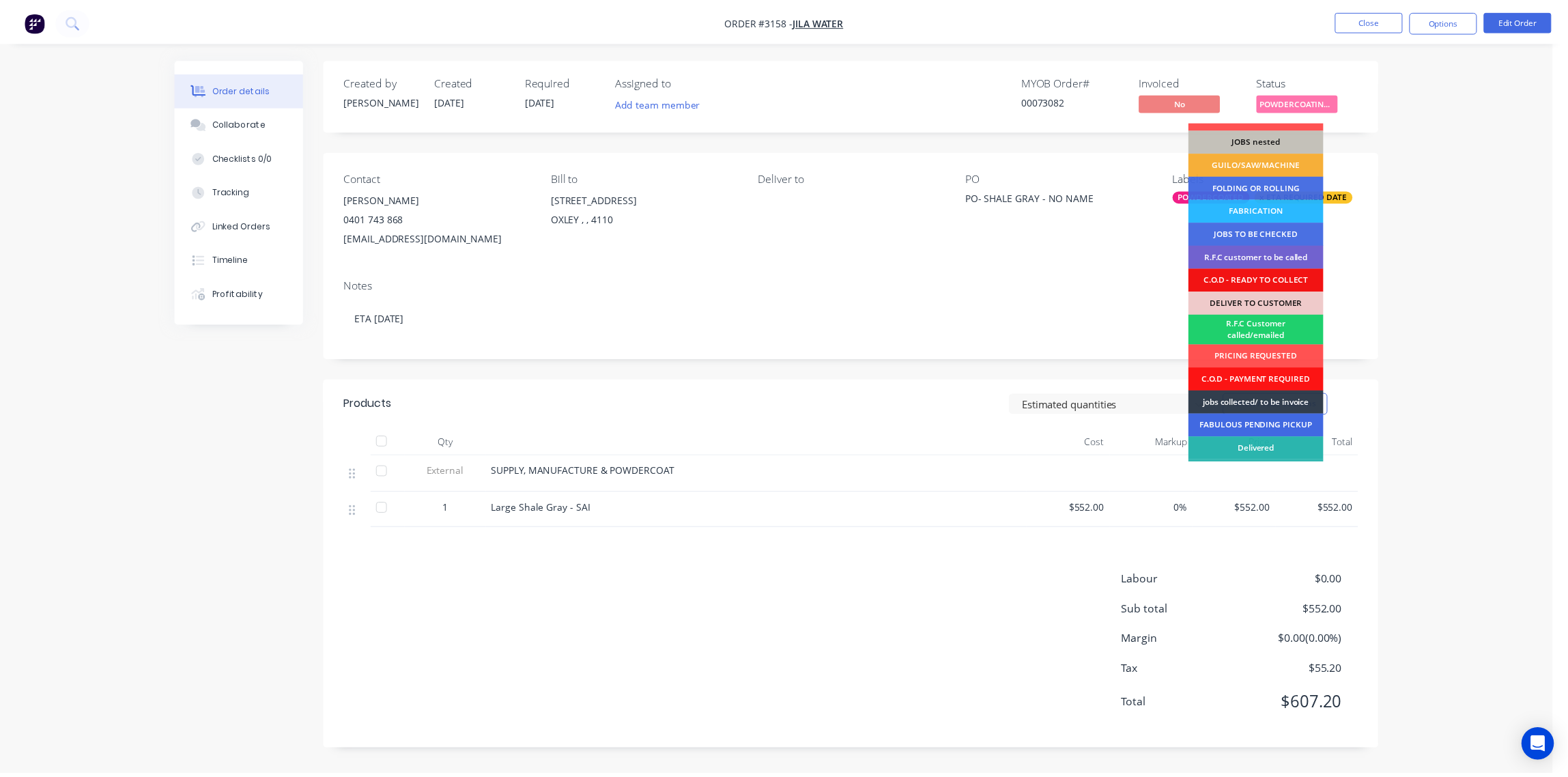
scroll to position [60, 0]
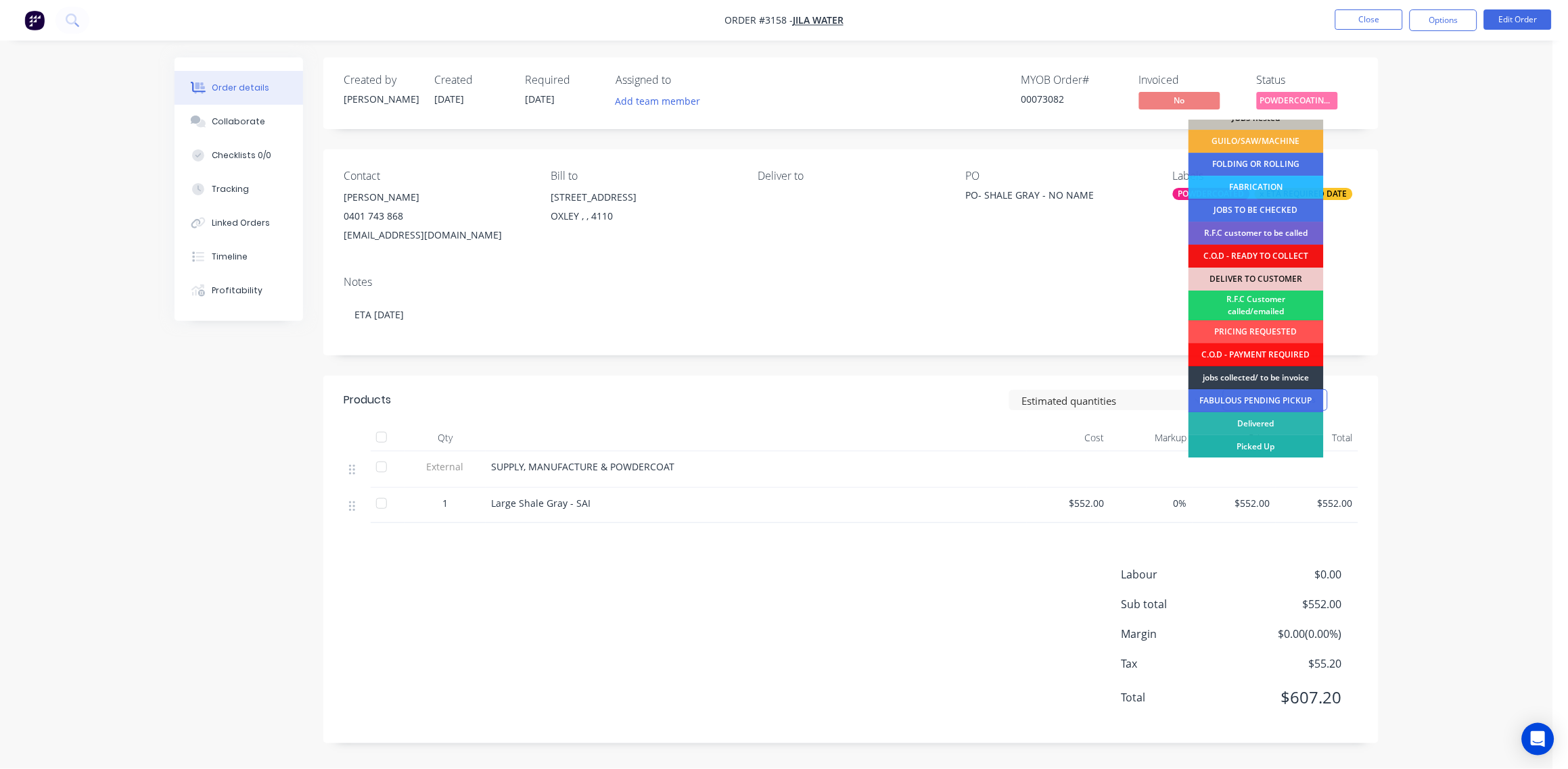
click at [1262, 443] on div "Picked Up" at bounding box center [1255, 447] width 135 height 23
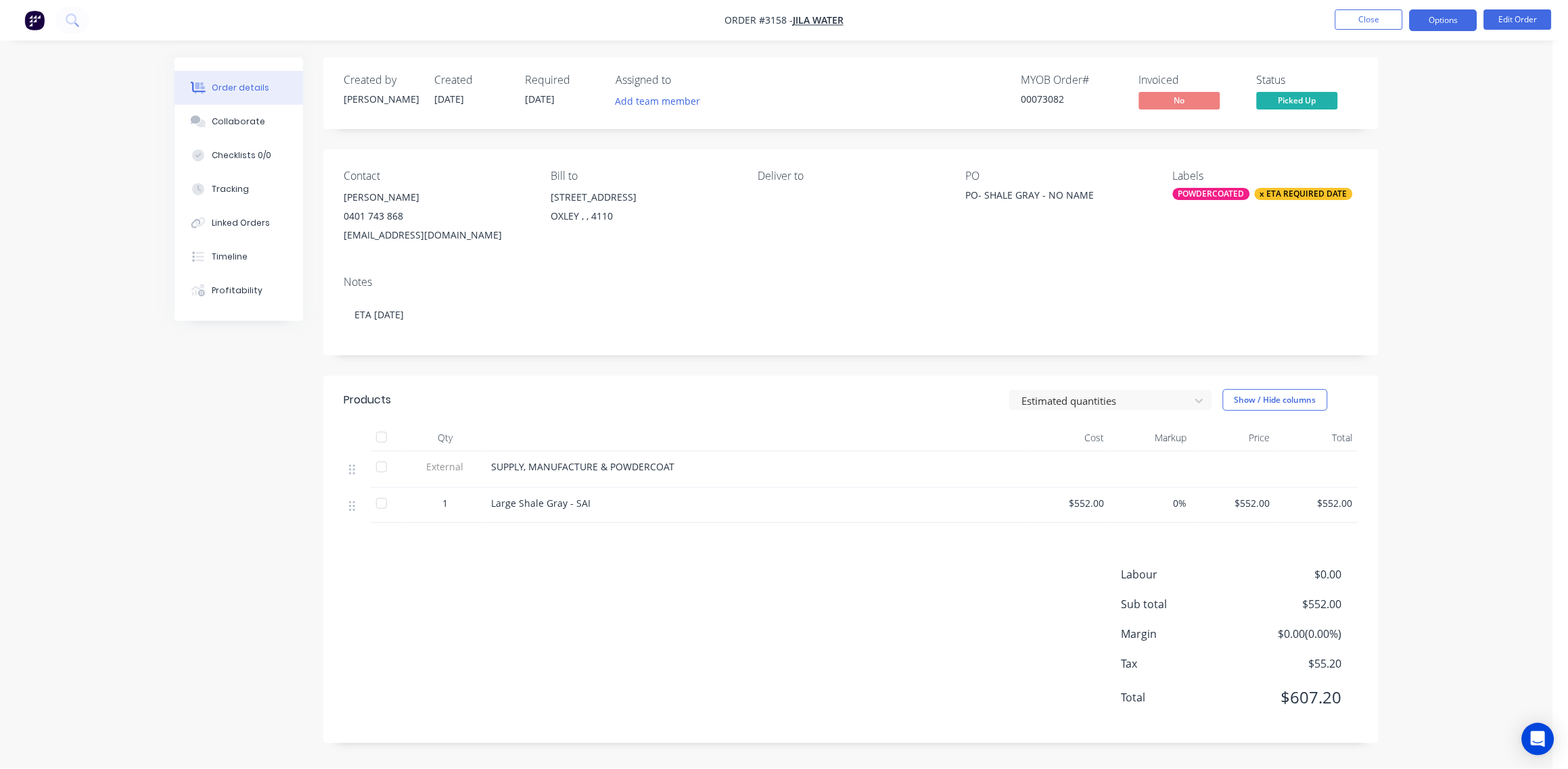
click at [1447, 27] on button "Options" at bounding box center [1444, 20] width 68 height 22
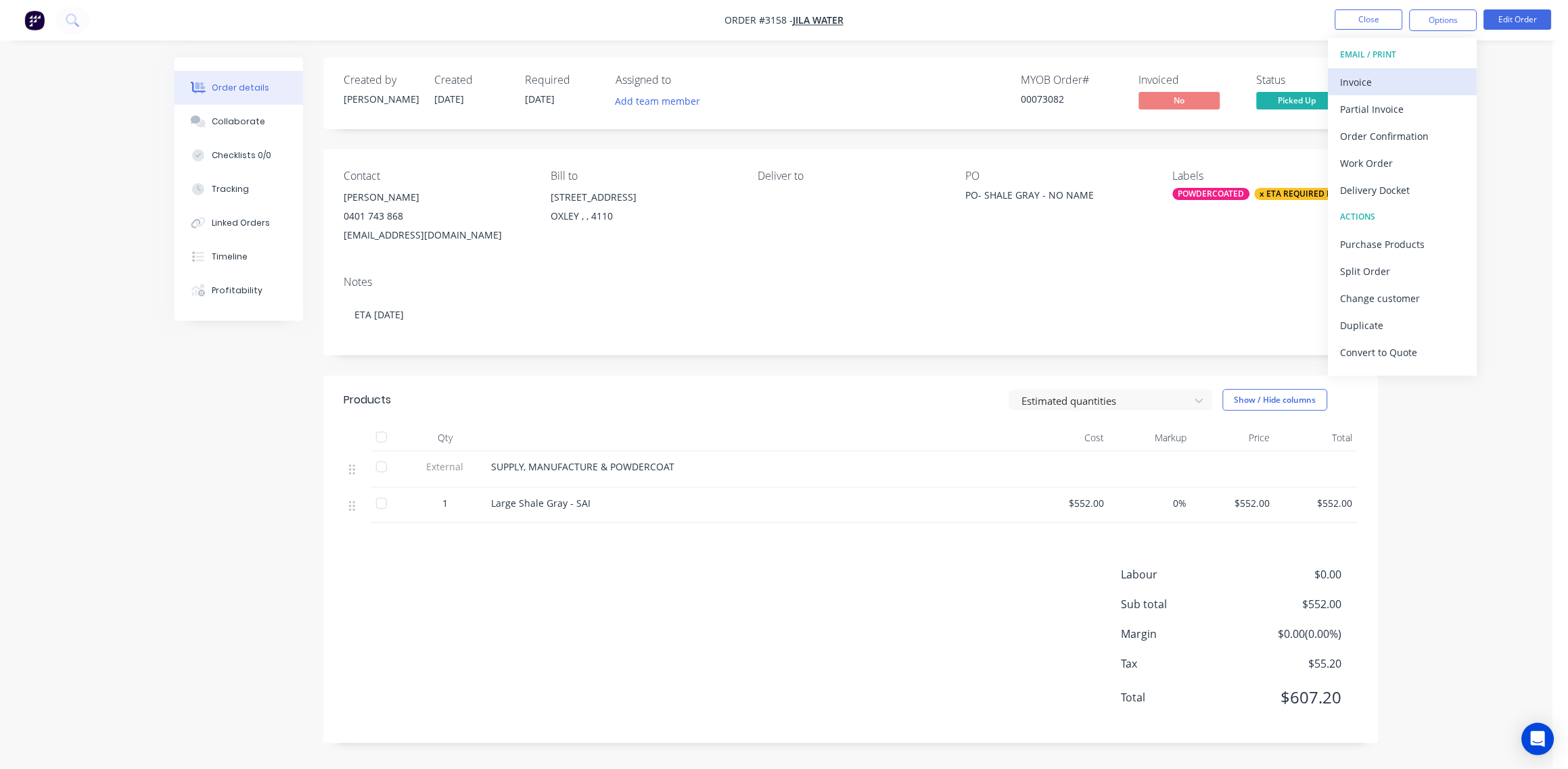
click at [1368, 79] on div "Invoice" at bounding box center [1403, 82] width 125 height 19
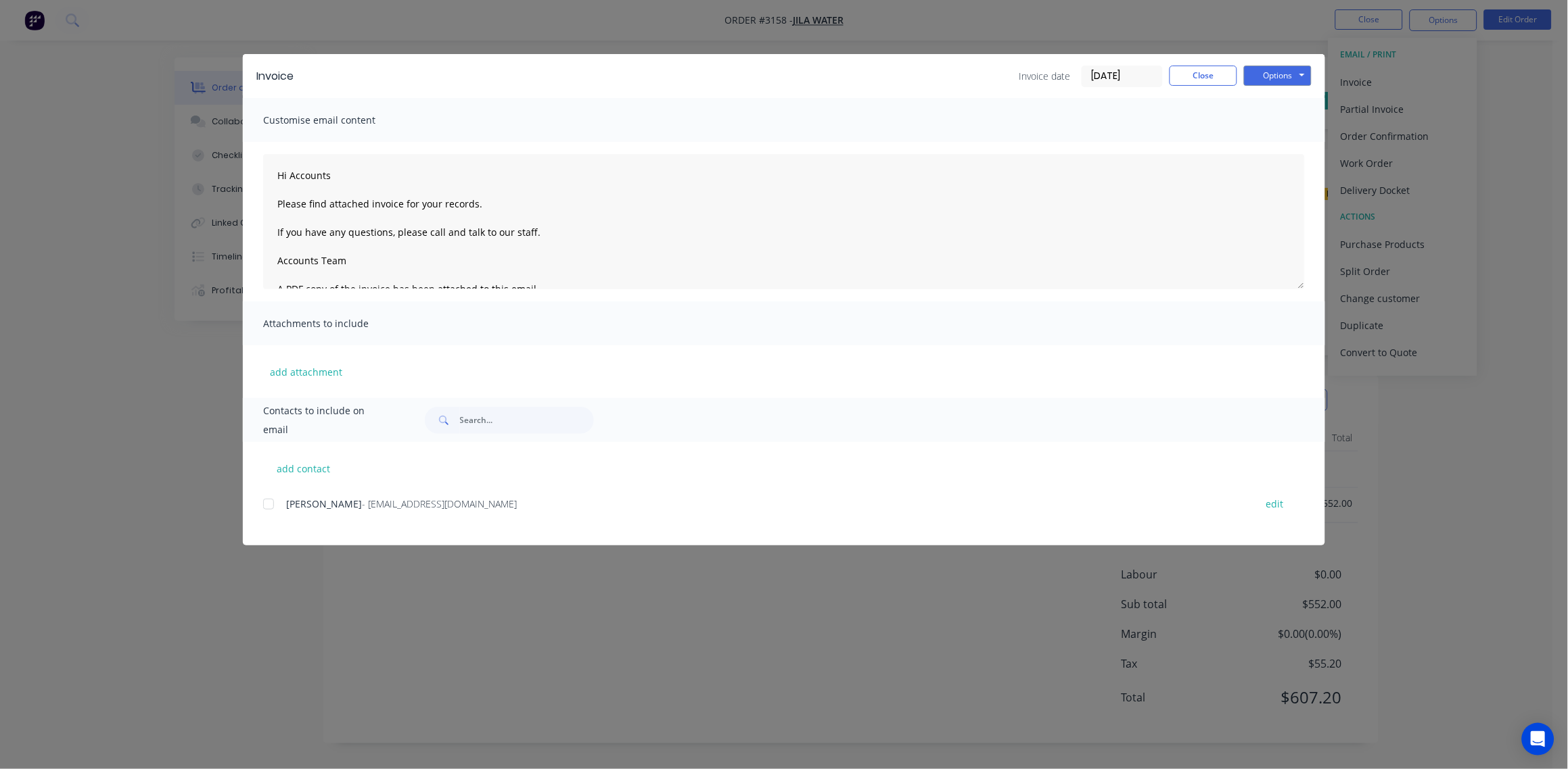
click at [264, 510] on div at bounding box center [268, 503] width 27 height 27
click at [1269, 71] on button "Options" at bounding box center [1278, 75] width 68 height 20
click at [1272, 144] on button "Email" at bounding box center [1287, 145] width 87 height 23
click at [1205, 78] on button "Close" at bounding box center [1204, 75] width 68 height 20
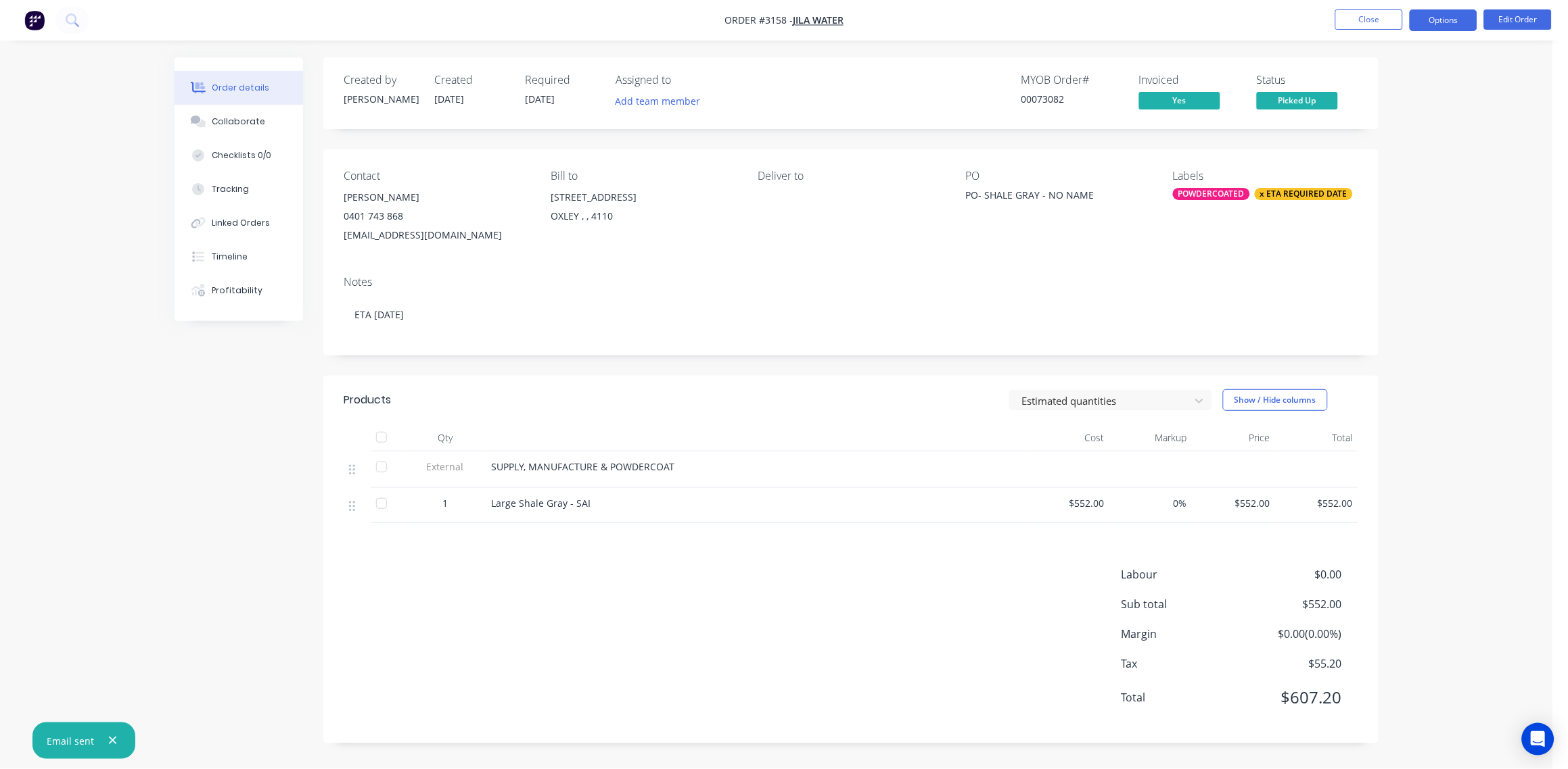
click at [1444, 25] on button "Options" at bounding box center [1444, 20] width 68 height 22
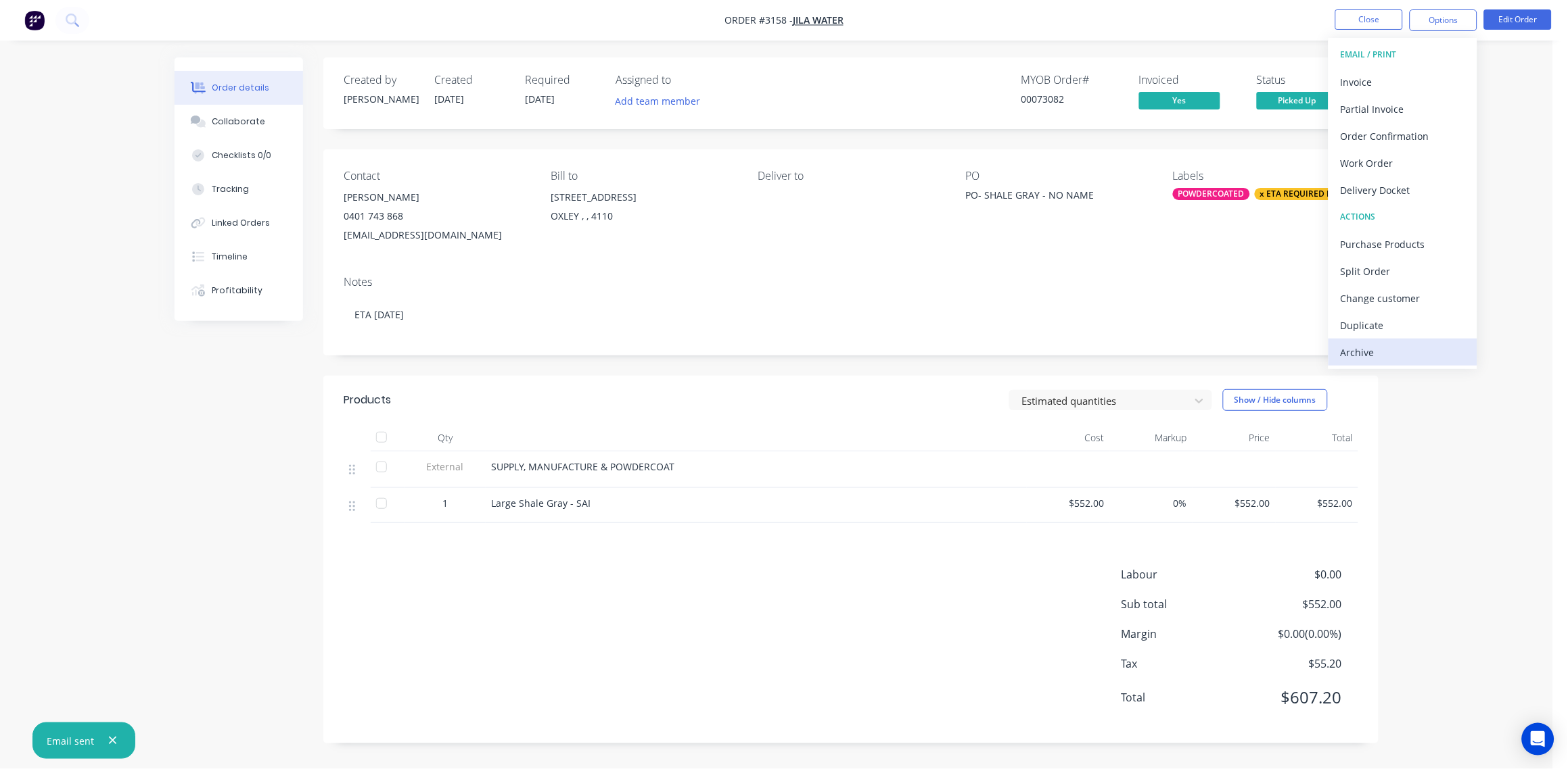
click at [1378, 355] on div "Archive" at bounding box center [1403, 352] width 125 height 19
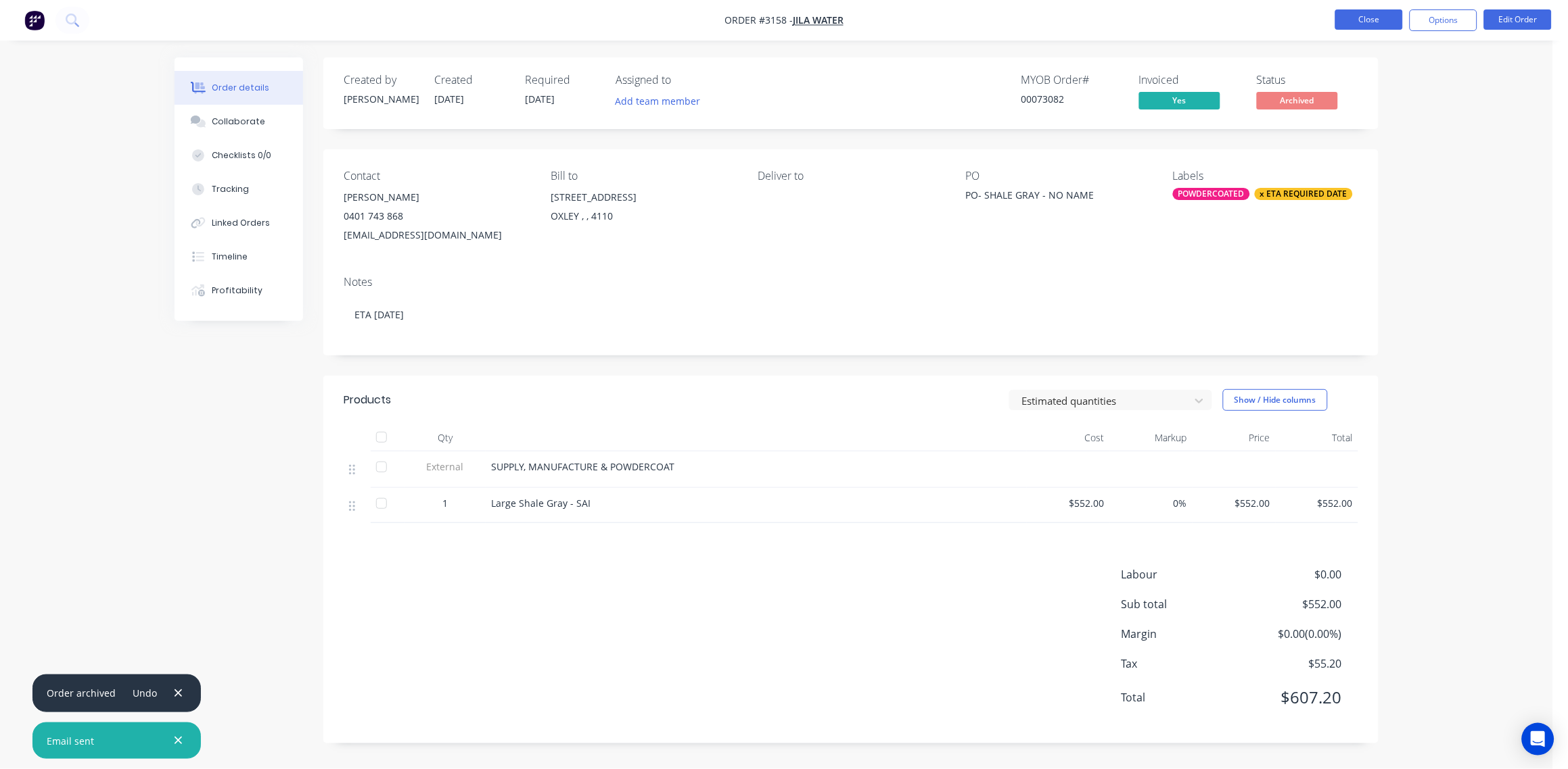
click at [1373, 22] on button "Close" at bounding box center [1370, 19] width 68 height 20
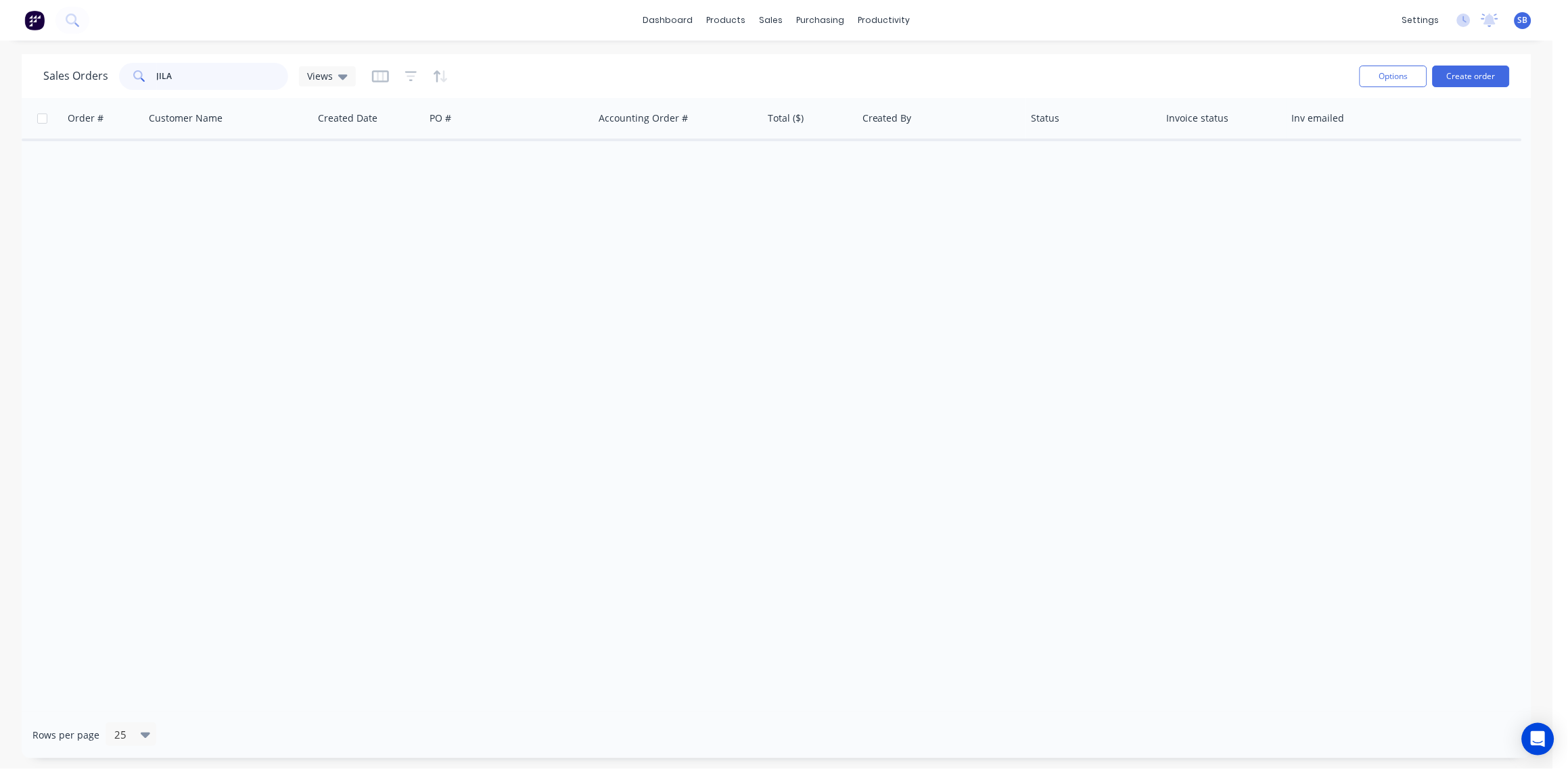
drag, startPoint x: 171, startPoint y: 81, endPoint x: 19, endPoint y: 83, distance: 152.0
click at [19, 83] on div "Sales Orders JILA Views Options Create order Order # Customer Name Created Date…" at bounding box center [777, 406] width 1553 height 704
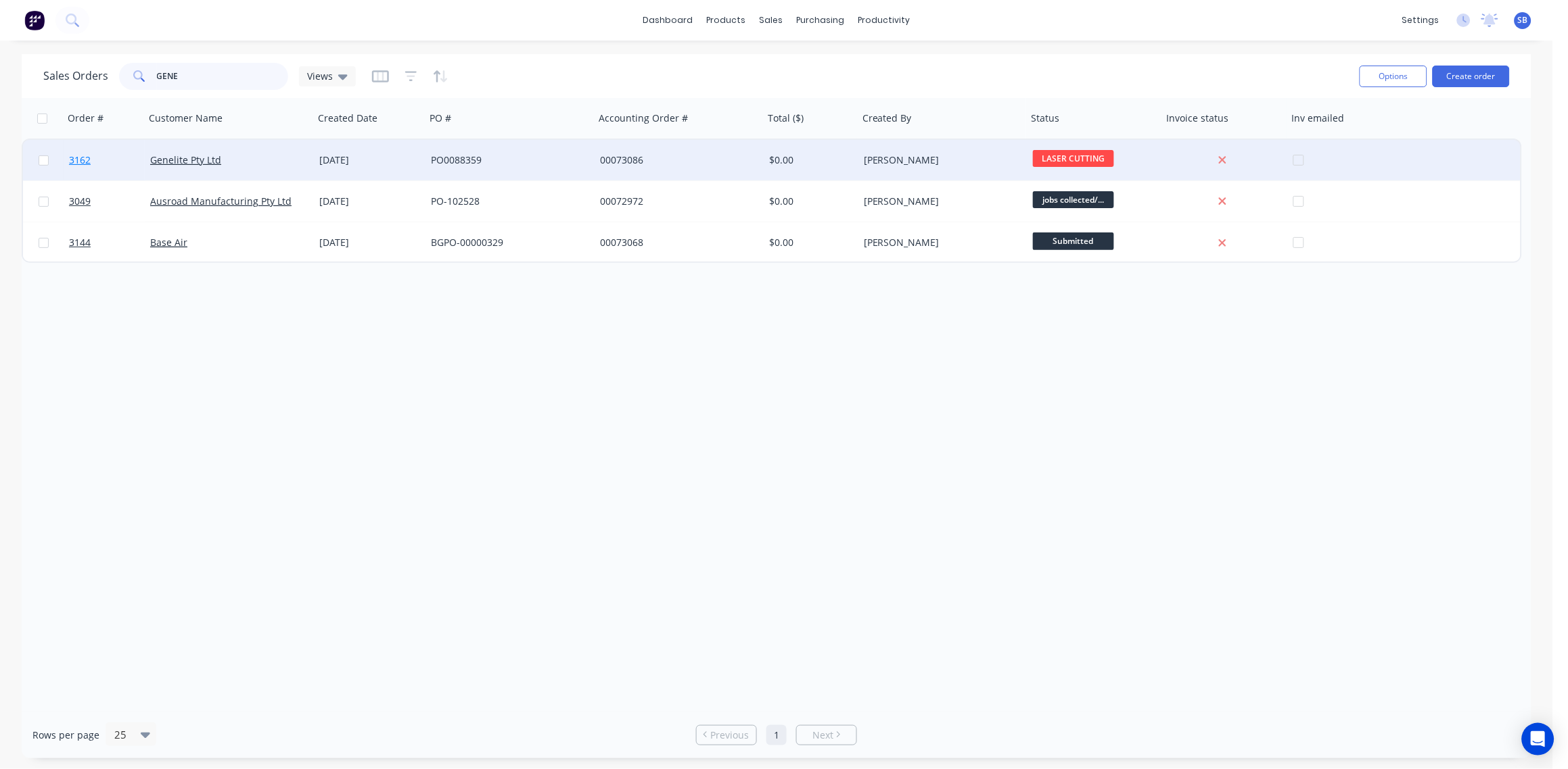
type input "GENE"
click at [83, 156] on span "3162" at bounding box center [79, 160] width 22 height 14
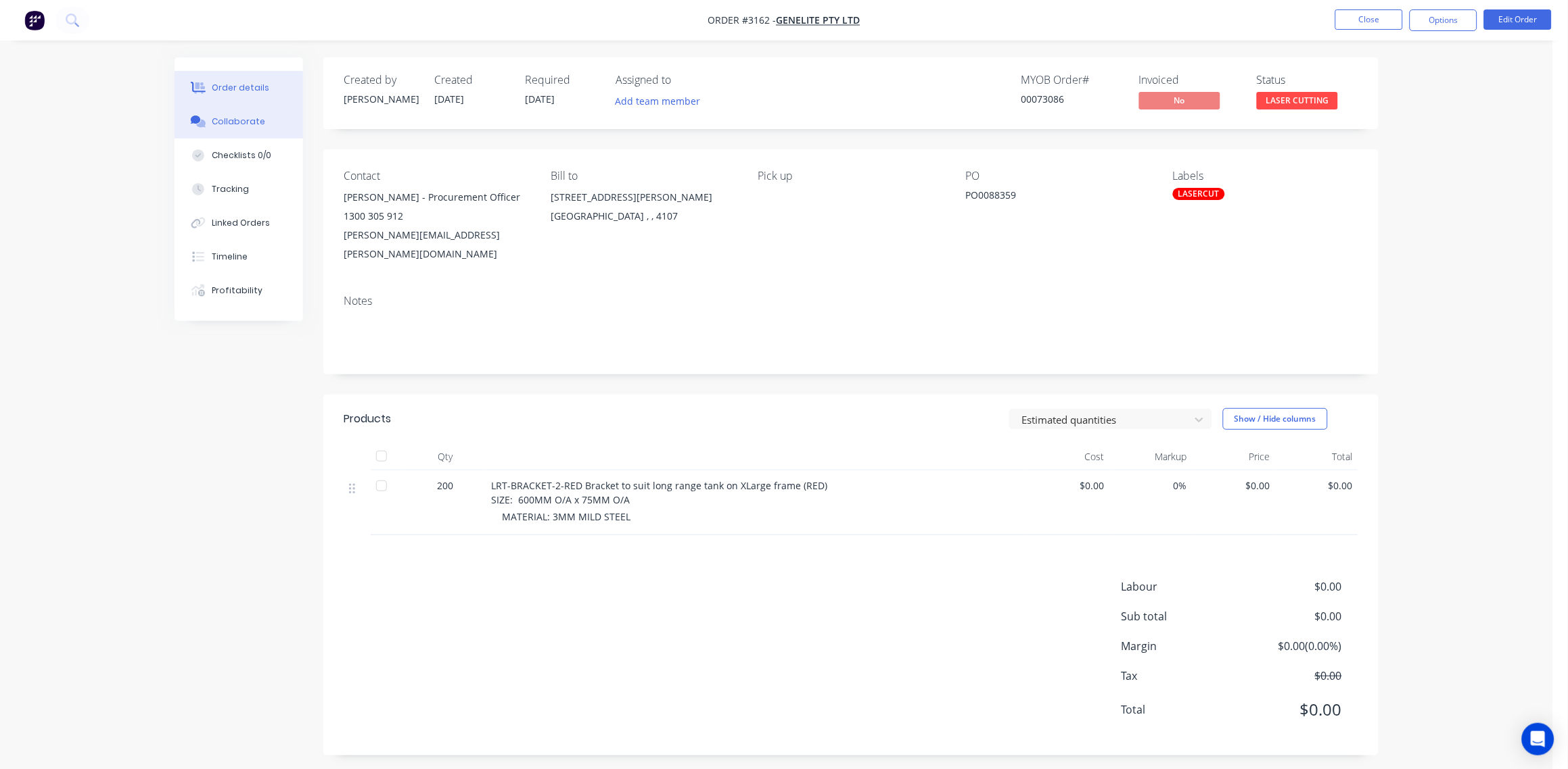
click at [236, 121] on div "Collaborate" at bounding box center [239, 121] width 53 height 12
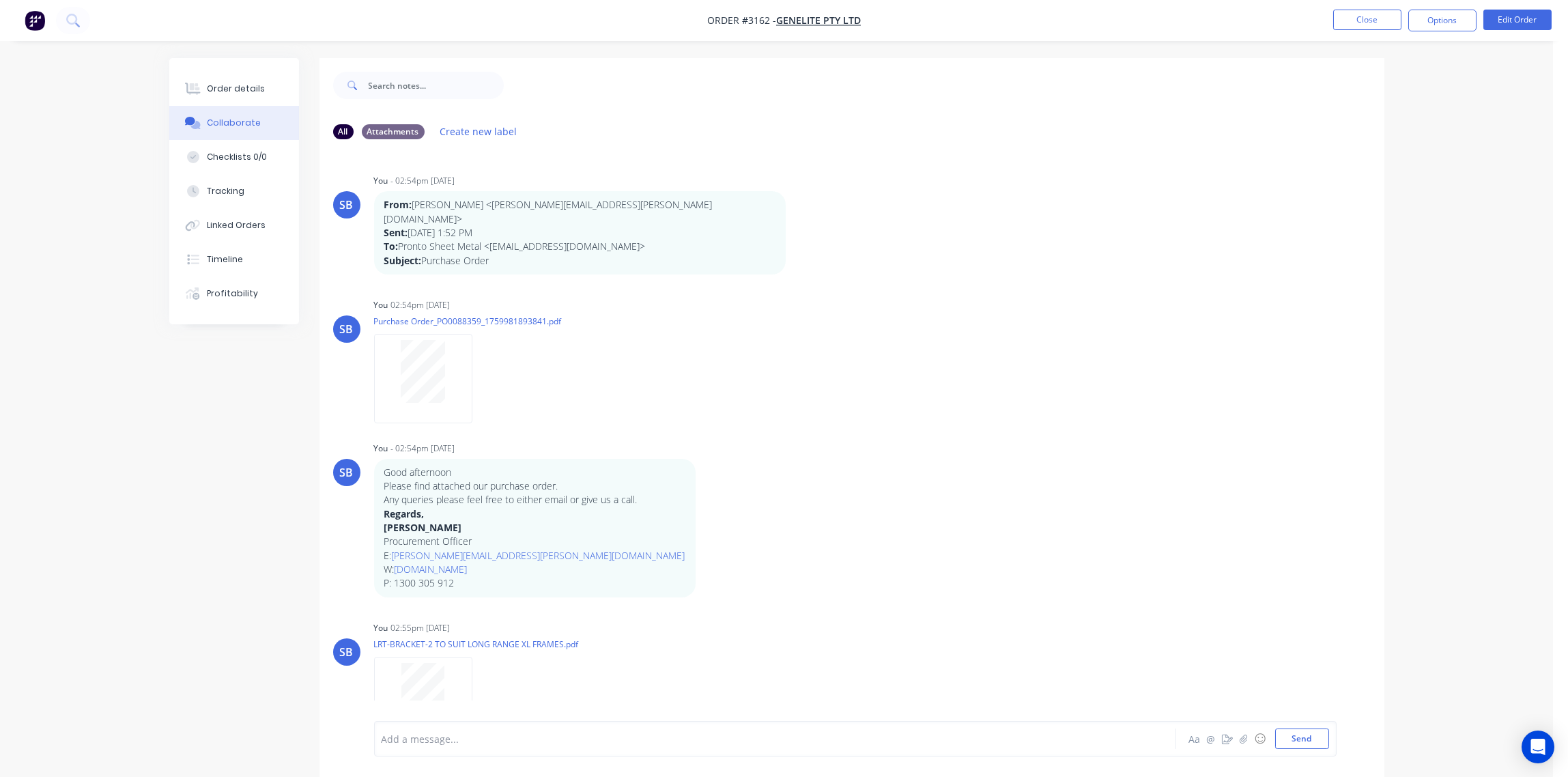
scroll to position [73, 0]
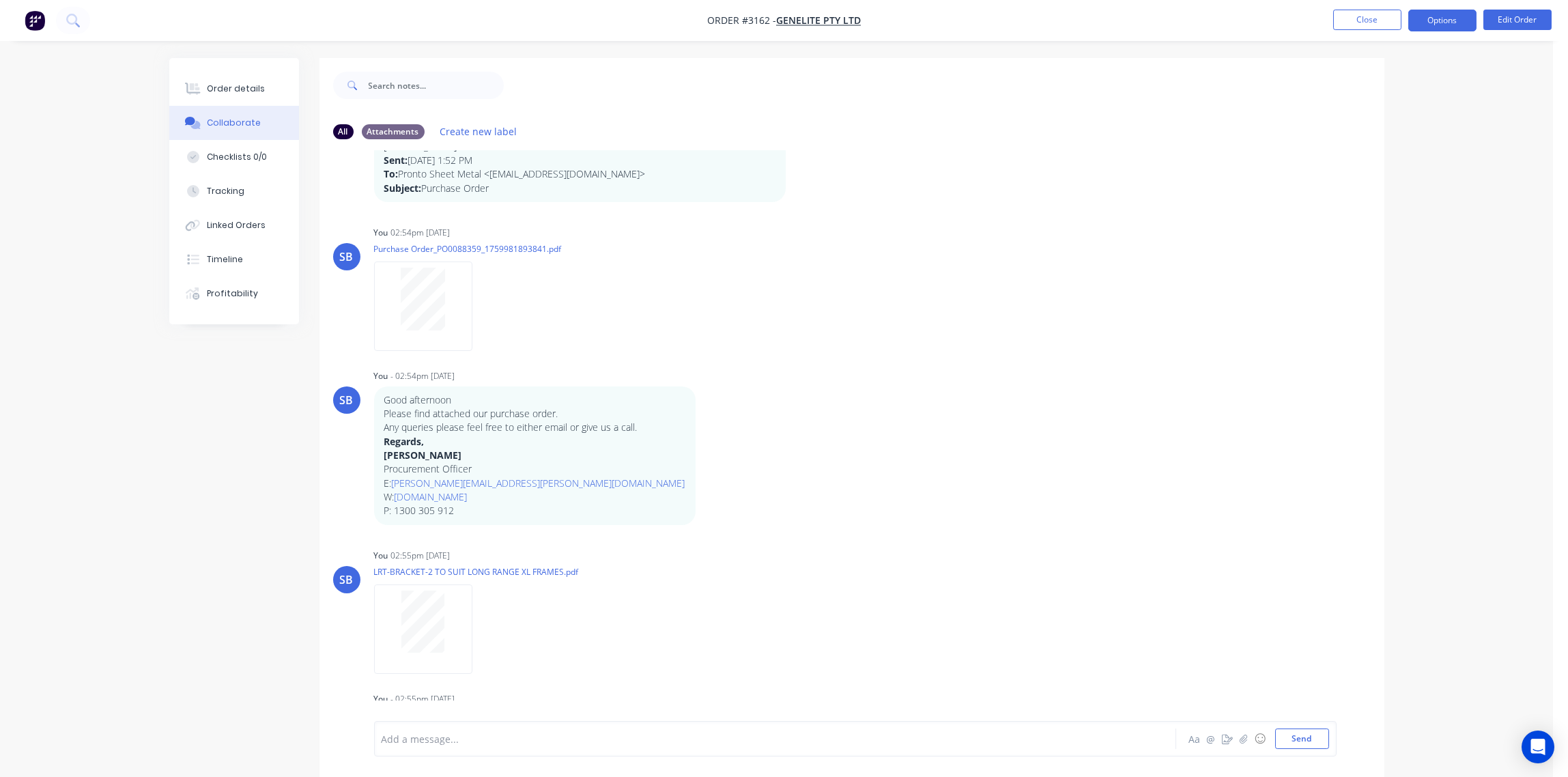
click at [1444, 25] on button "Options" at bounding box center [1443, 20] width 69 height 22
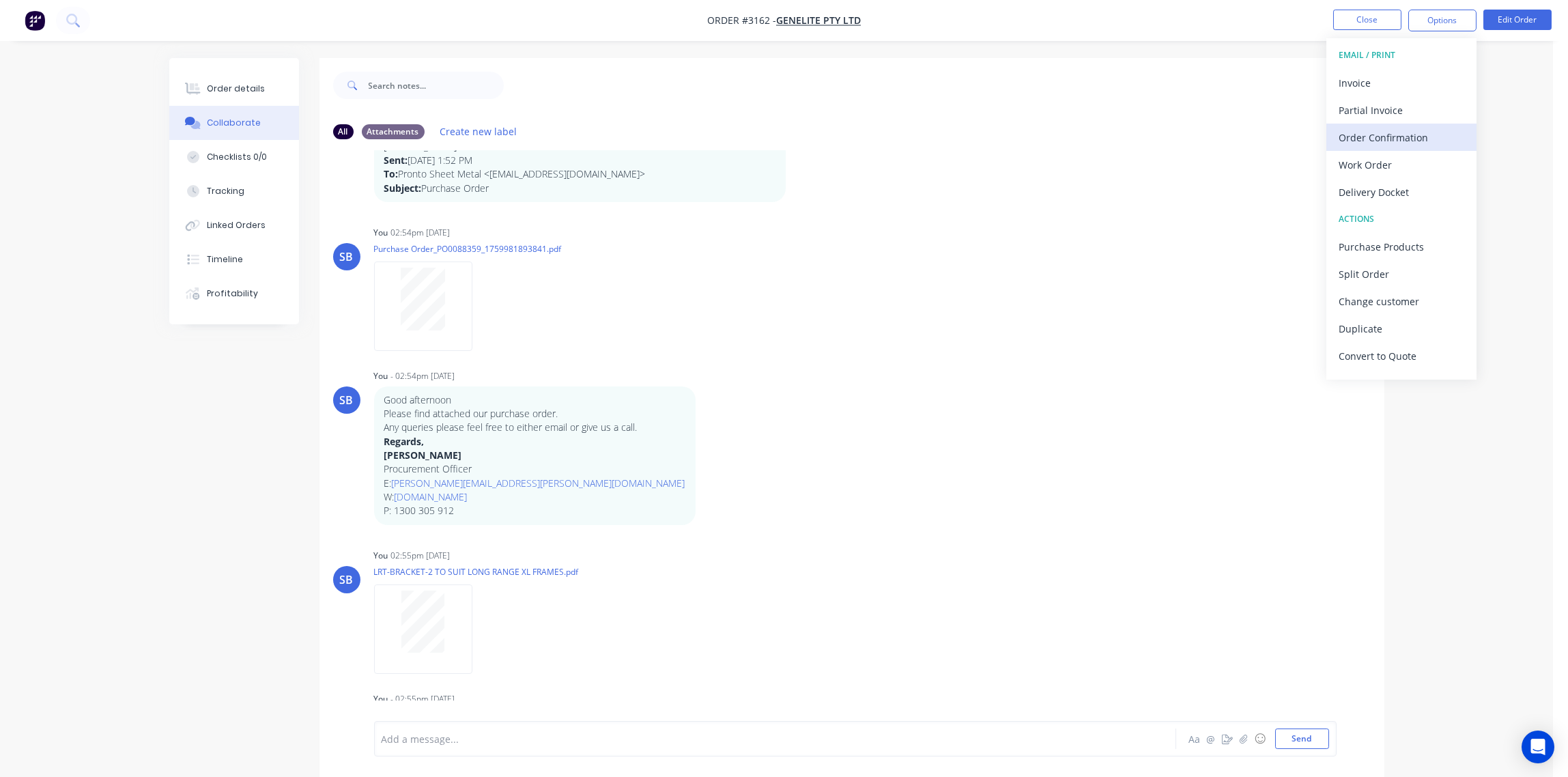
click at [1400, 140] on div "Order Confirmation" at bounding box center [1402, 137] width 126 height 20
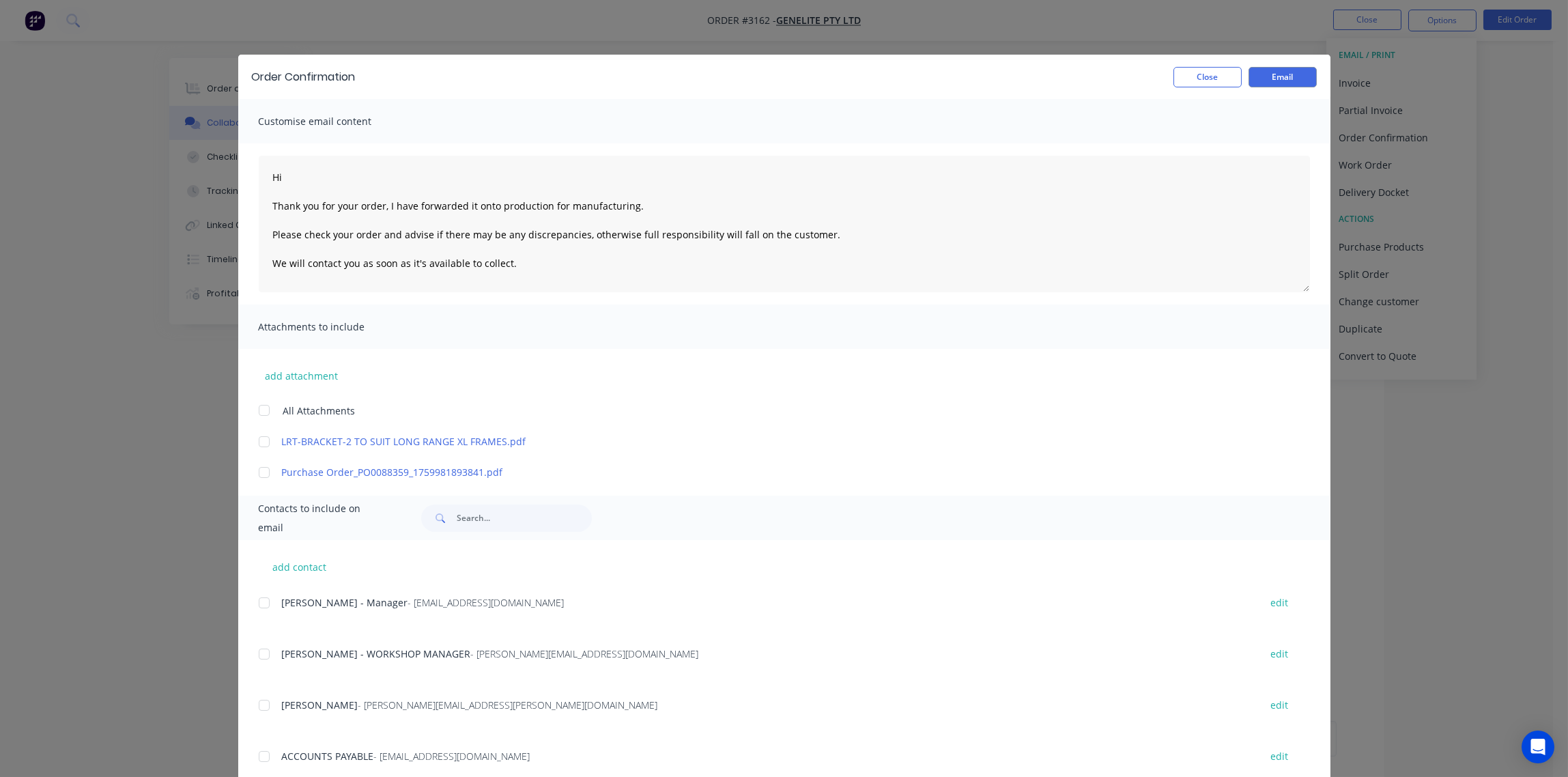
scroll to position [142, 0]
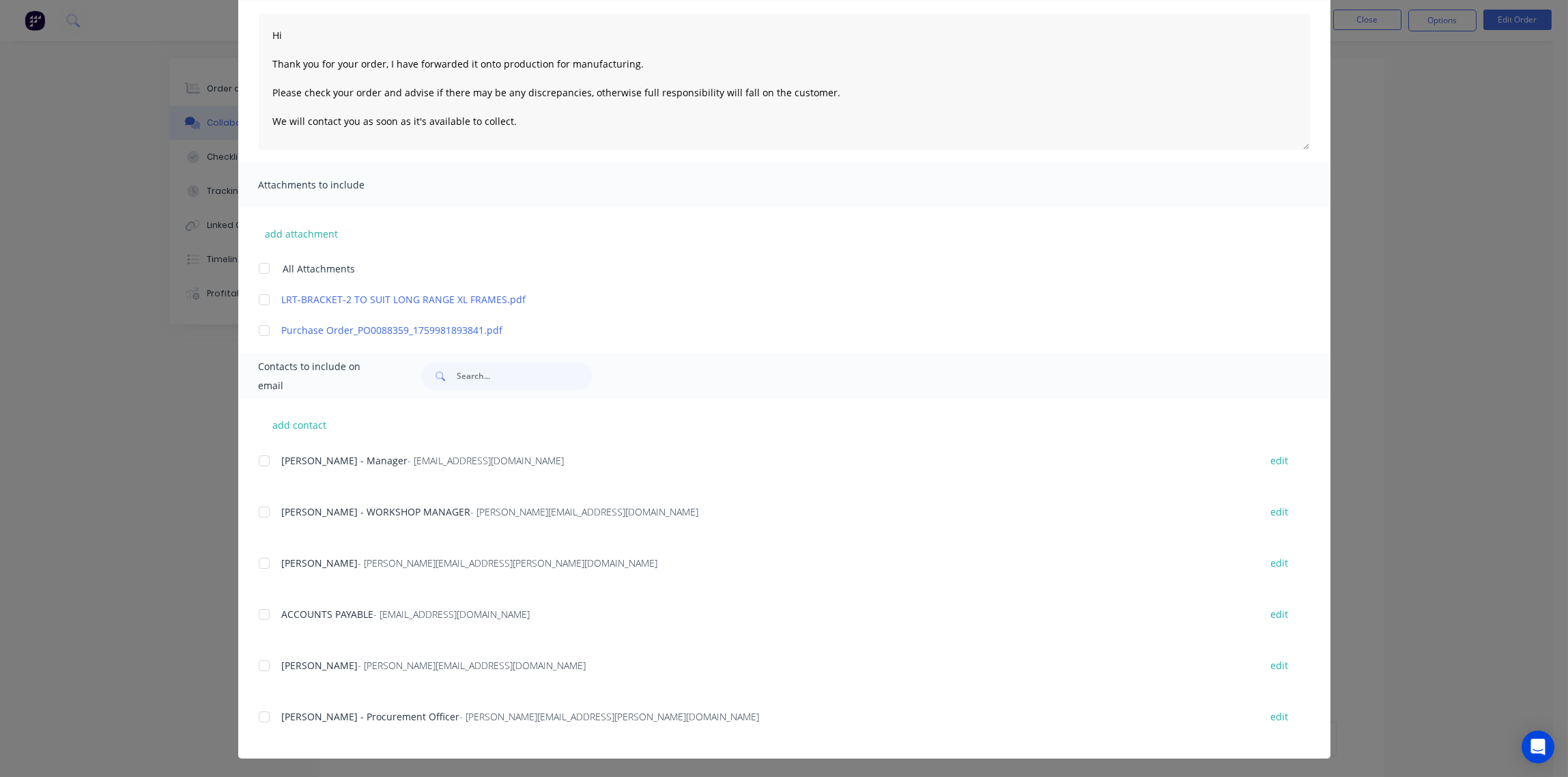
click at [258, 720] on div at bounding box center [264, 716] width 27 height 27
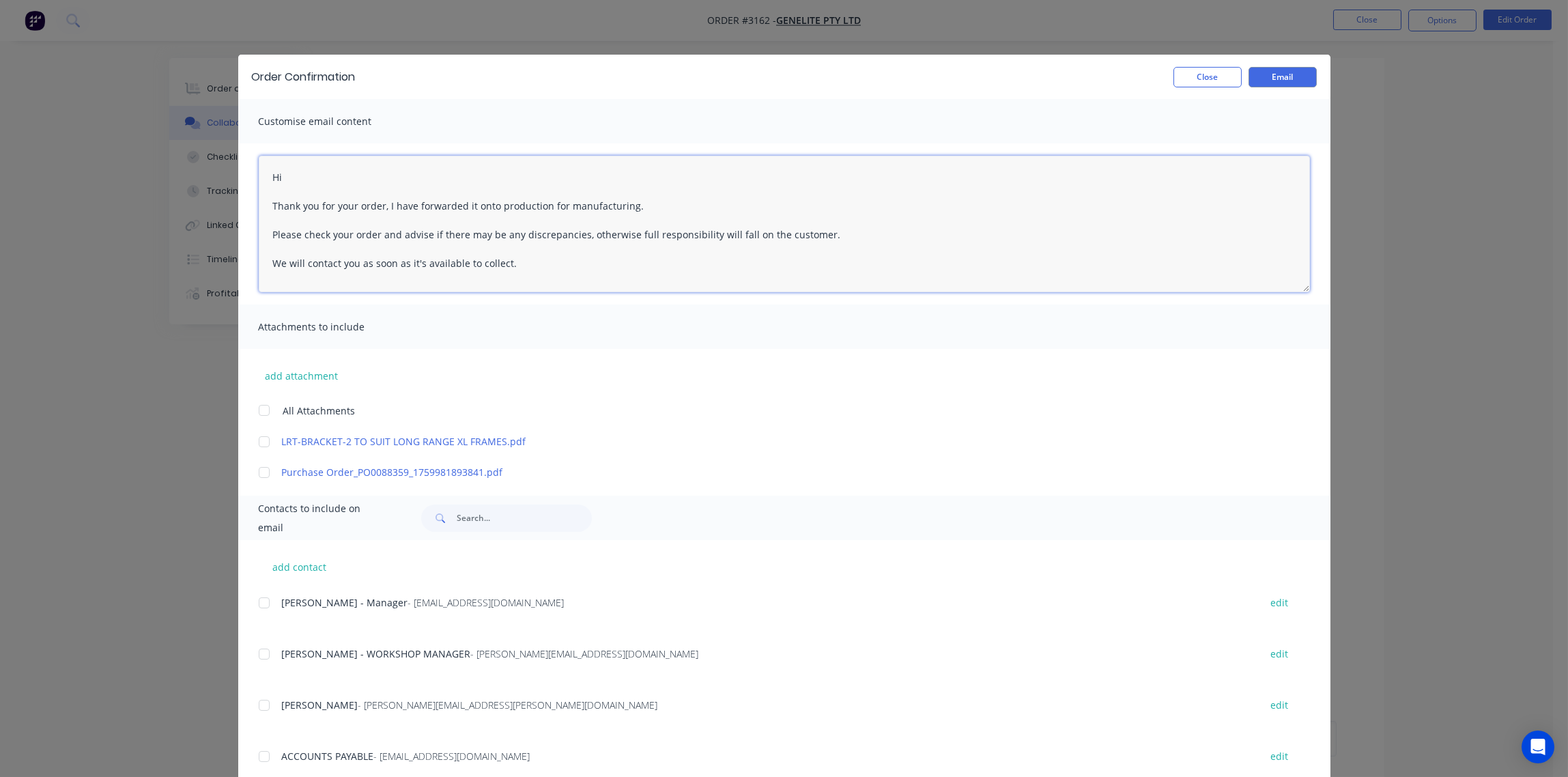
drag, startPoint x: 520, startPoint y: 265, endPoint x: 259, endPoint y: 212, distance: 266.3
click at [259, 212] on textarea "Hi Thank you for your order, I have forwarded it onto production for manufactur…" at bounding box center [785, 223] width 1051 height 137
click at [582, 206] on textarea "Hi Could you please confirm this is the drawing we are cutting for you?" at bounding box center [785, 223] width 1051 height 137
click at [257, 442] on div at bounding box center [264, 442] width 27 height 27
click at [258, 471] on div at bounding box center [264, 472] width 27 height 27
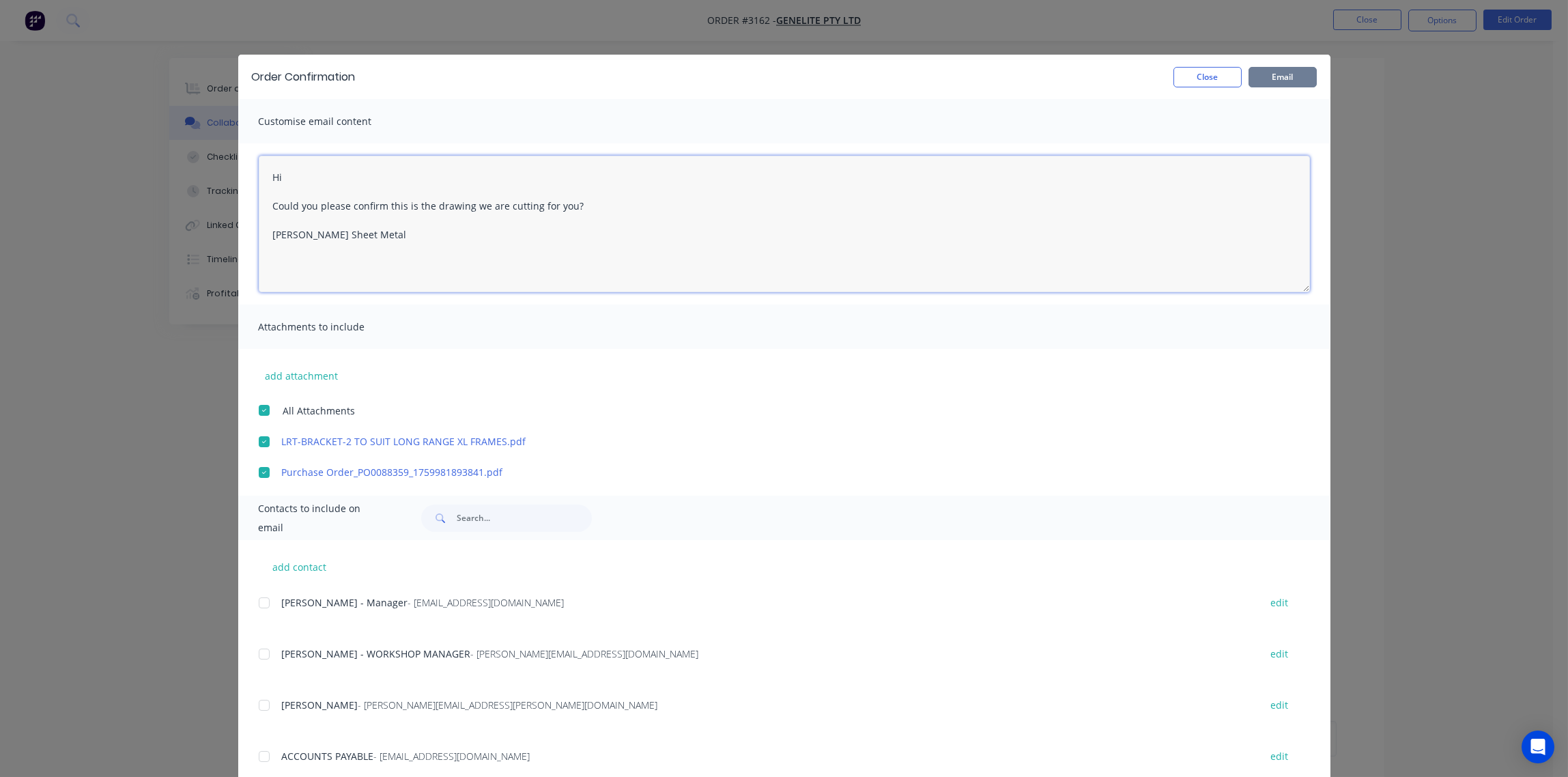
type textarea "Hi Could you please confirm this is the drawing we are cutting for you? [PERSON…"
click at [1284, 78] on button "Email" at bounding box center [1284, 77] width 69 height 20
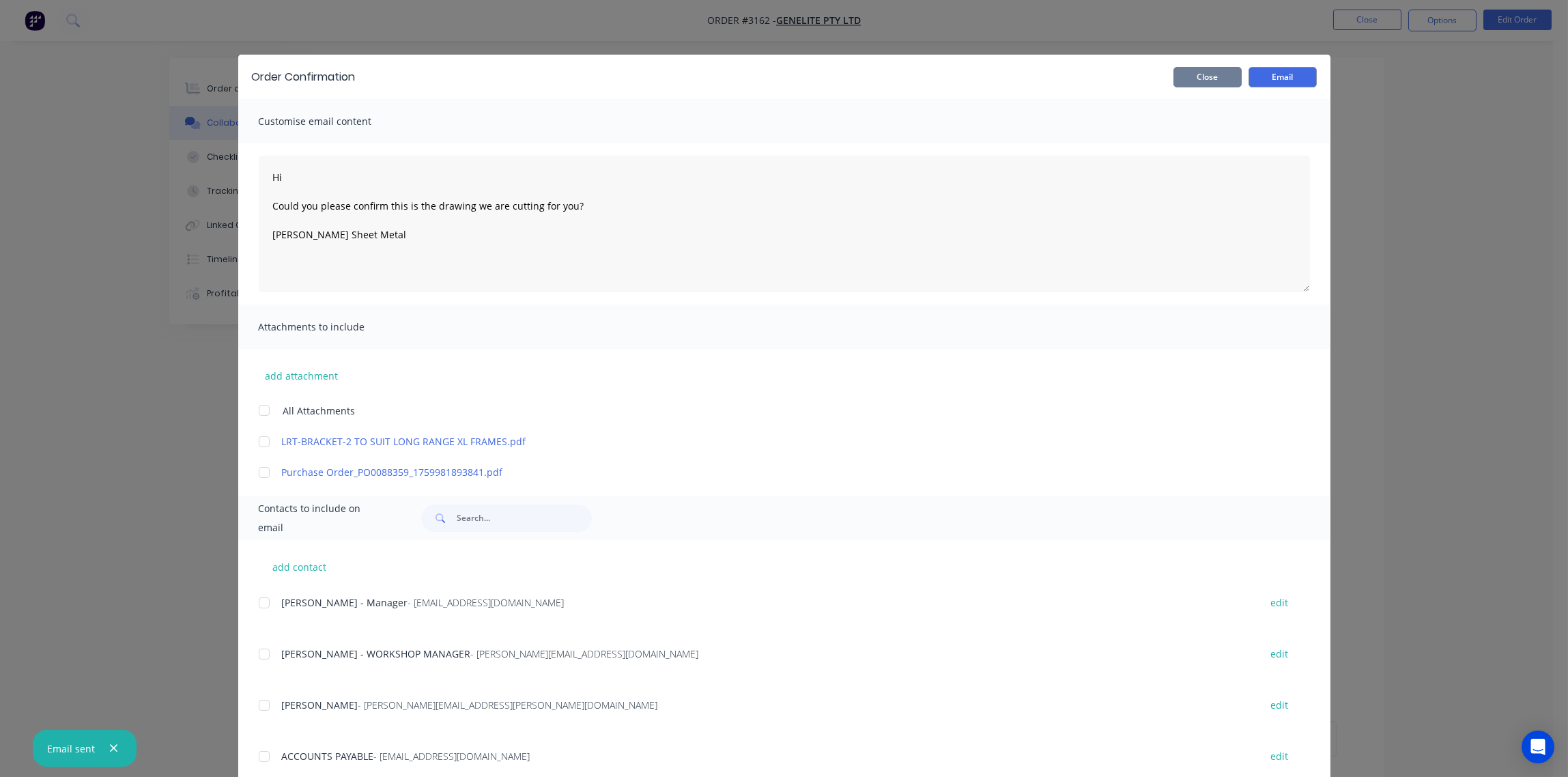
click at [1208, 80] on button "Close" at bounding box center [1208, 77] width 69 height 20
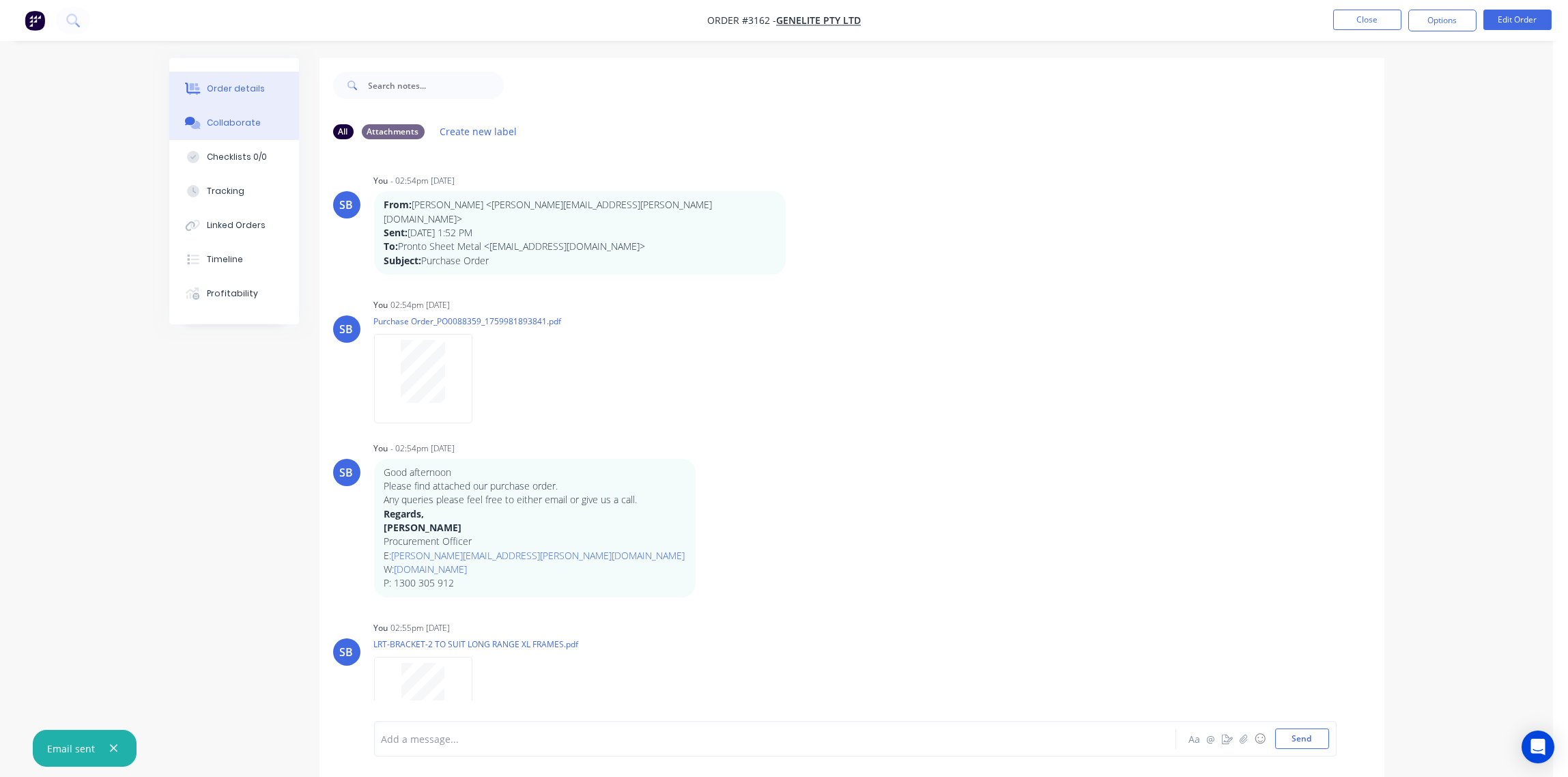
click at [220, 84] on div "Order details" at bounding box center [235, 88] width 58 height 12
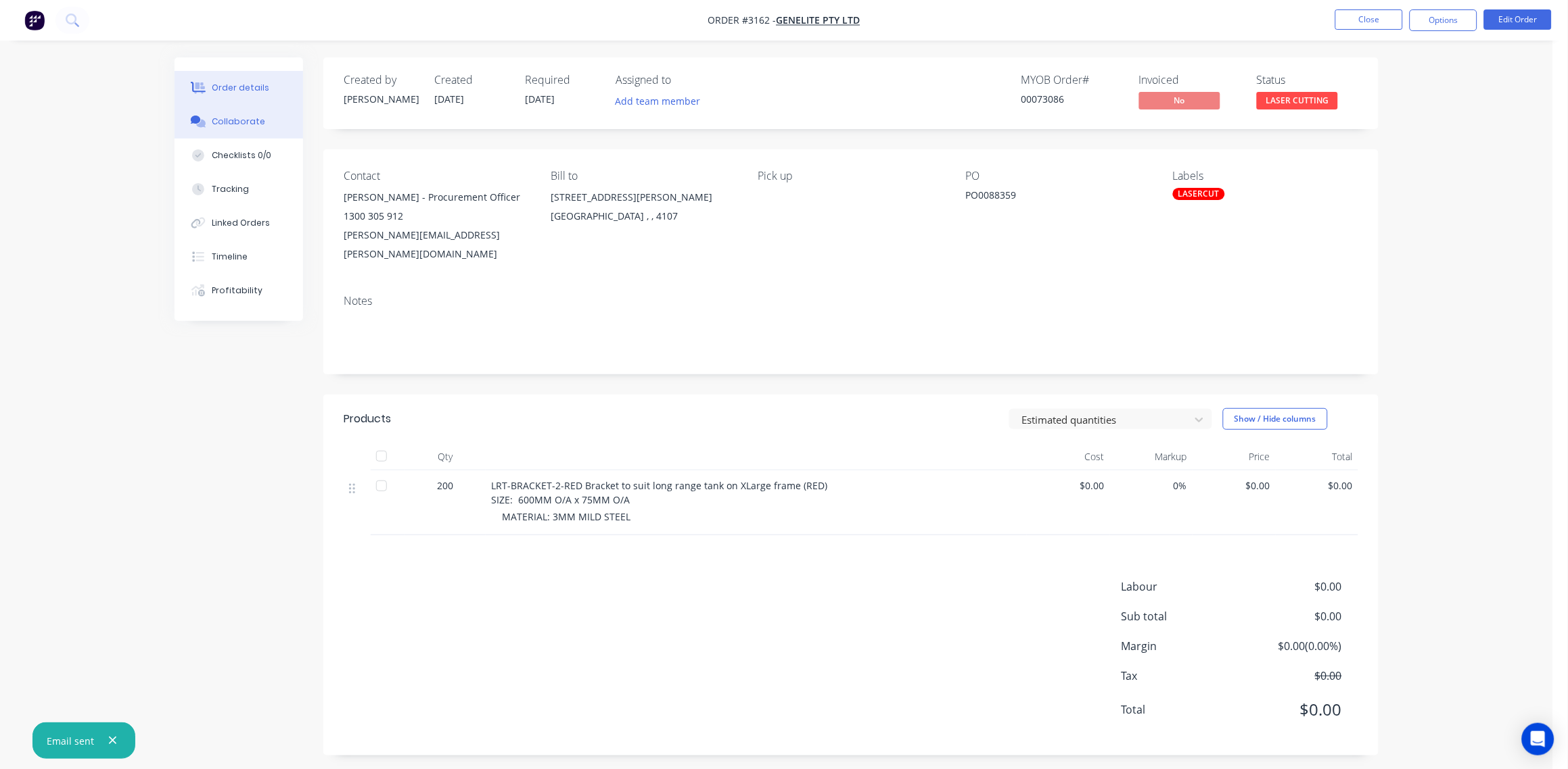
drag, startPoint x: 245, startPoint y: 120, endPoint x: 236, endPoint y: 120, distance: 9.0
click at [236, 120] on div "Collaborate" at bounding box center [239, 121] width 53 height 12
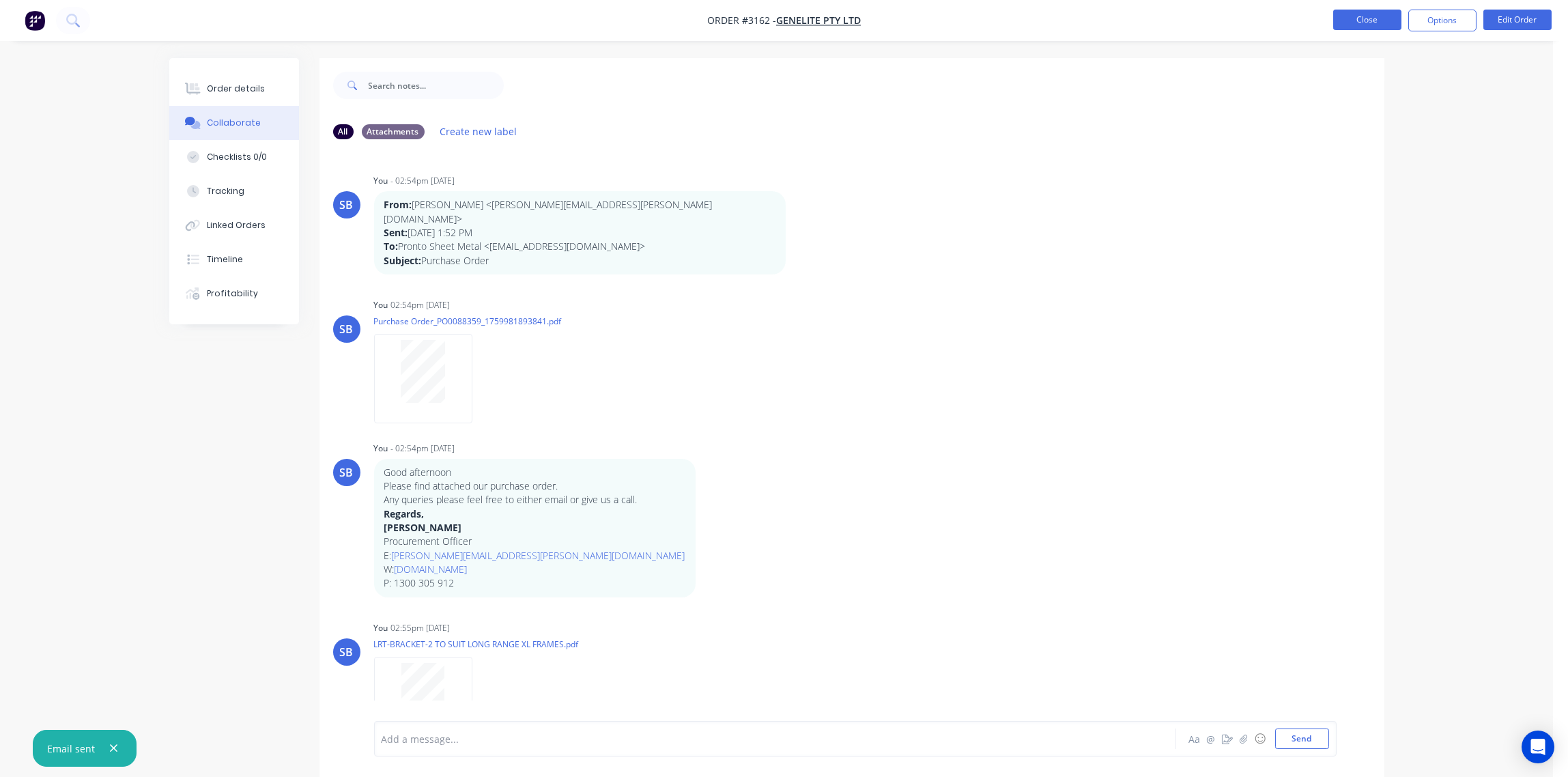
click at [1359, 17] on button "Close" at bounding box center [1368, 20] width 69 height 20
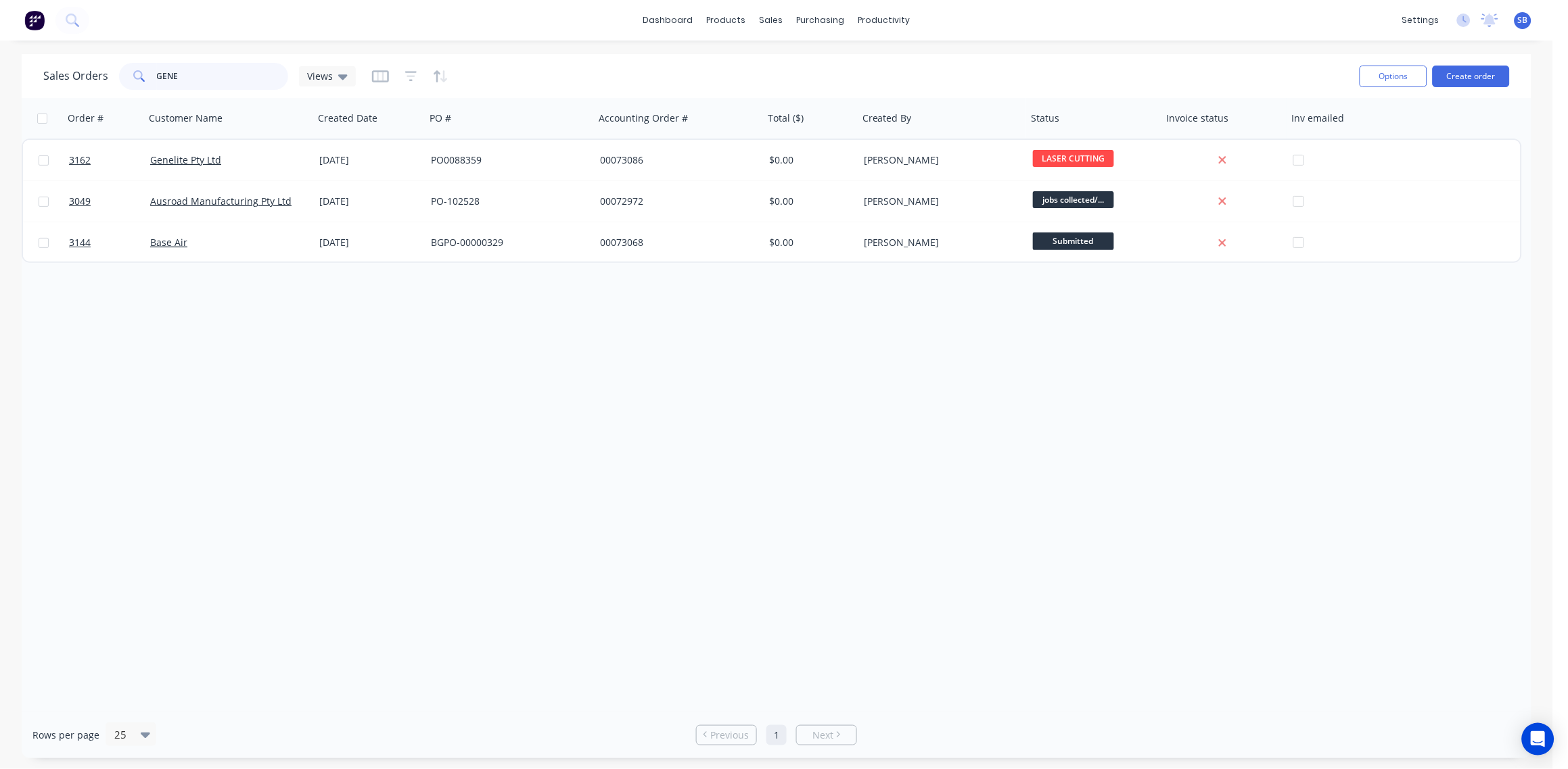
drag, startPoint x: 203, startPoint y: 76, endPoint x: 0, endPoint y: 100, distance: 204.4
click at [0, 101] on html "dashboard products sales purchasing productivity dashboard products Product Cat…" at bounding box center [784, 384] width 1568 height 769
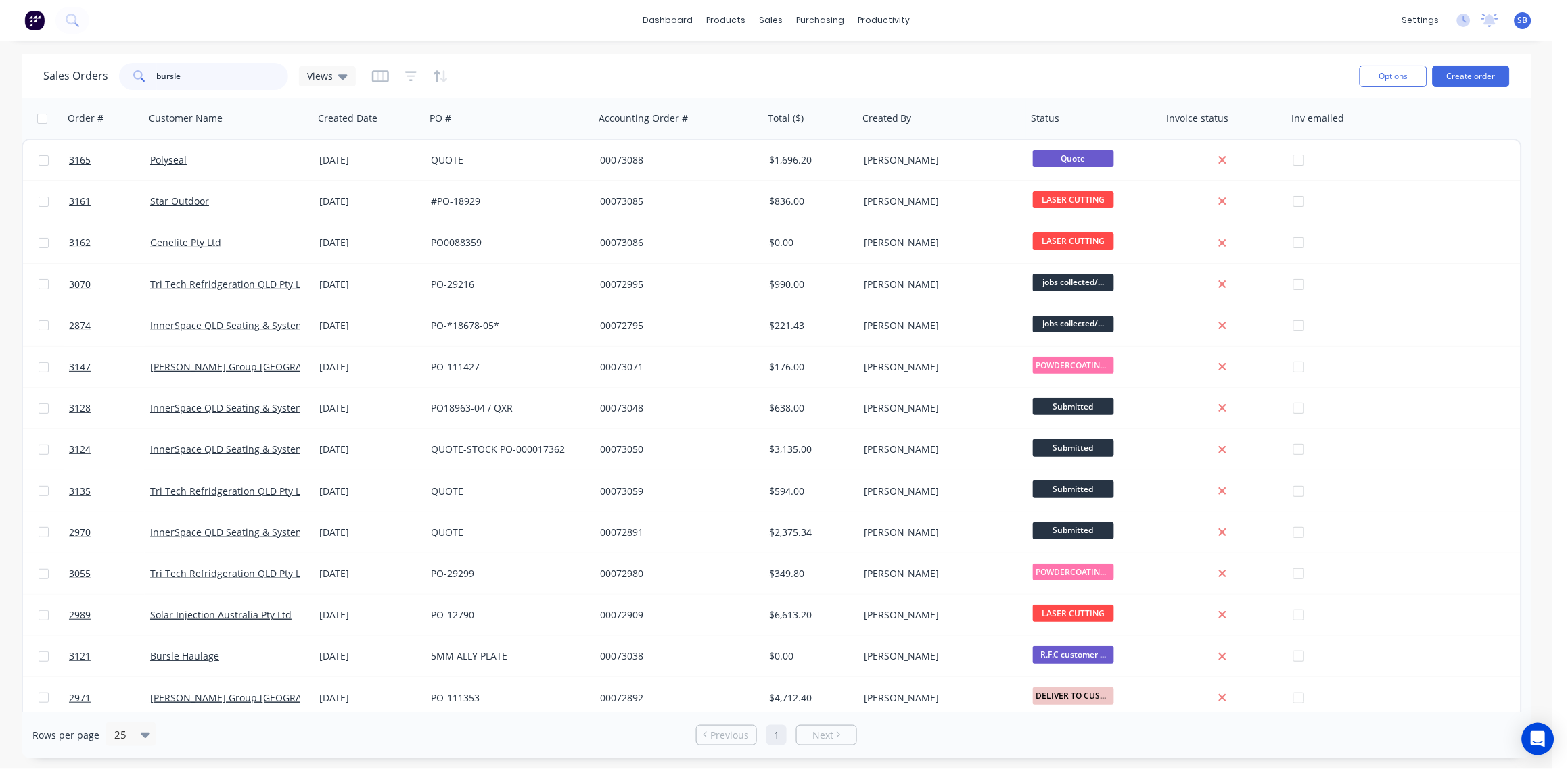
type input "bursle"
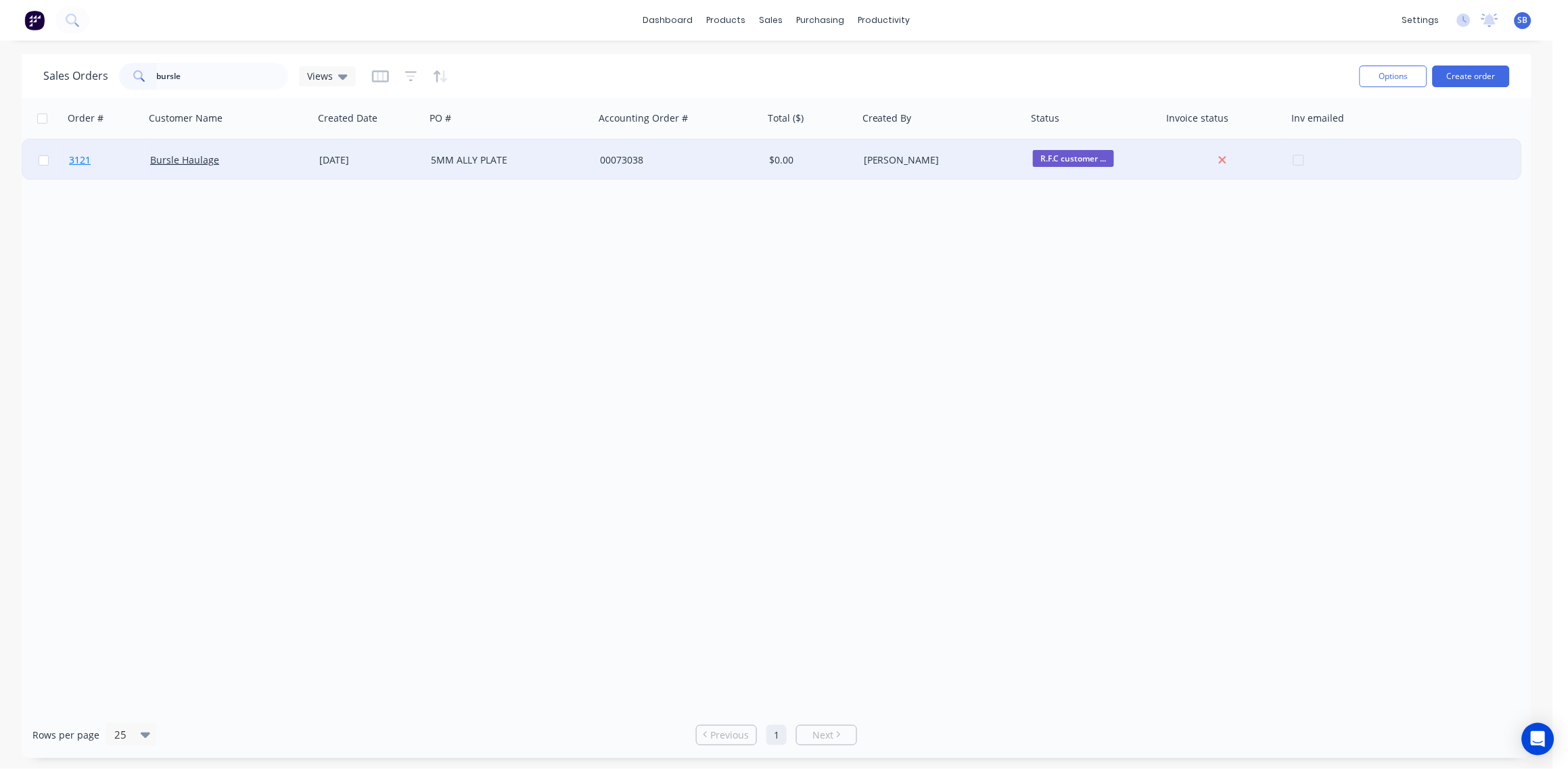
click at [84, 156] on span "3121" at bounding box center [79, 160] width 22 height 14
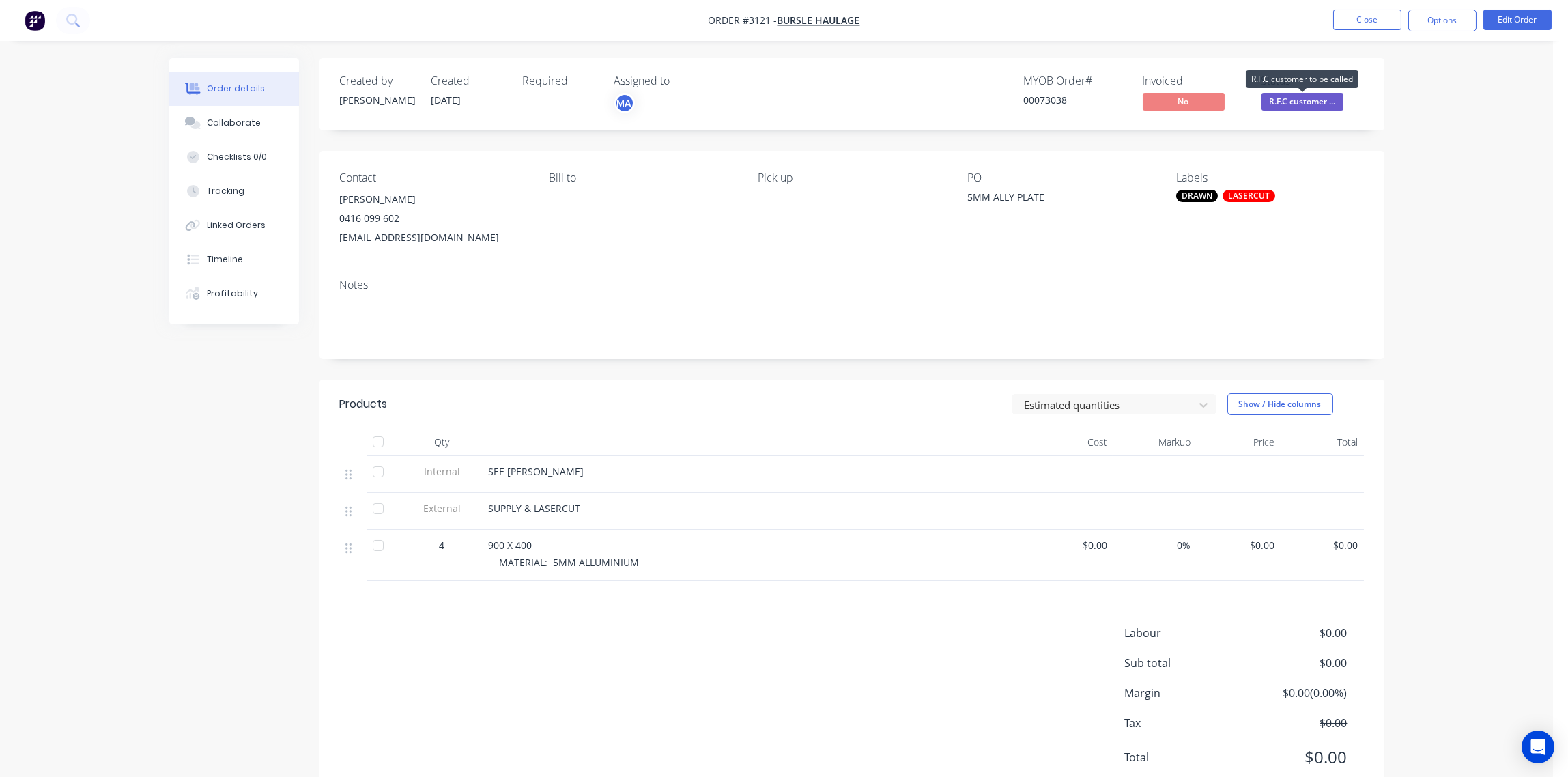
click at [1307, 103] on span "R.F.C customer ..." at bounding box center [1302, 101] width 82 height 17
click at [238, 119] on div "Collaborate" at bounding box center [234, 123] width 54 height 12
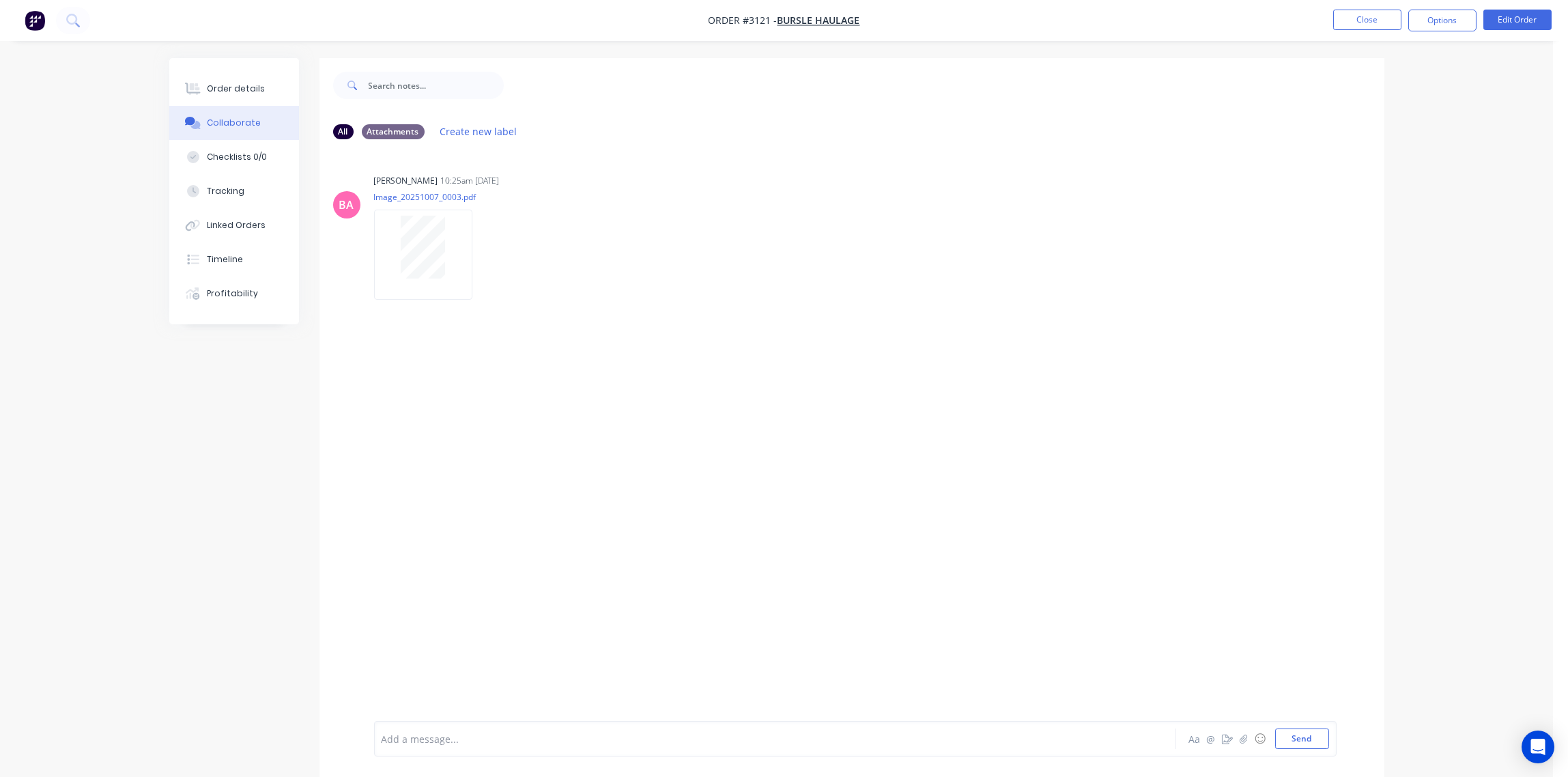
click at [475, 736] on div at bounding box center [737, 739] width 710 height 15
paste div
click at [545, 725] on div "SIGNED DELIVERY LOADED BY -" at bounding box center [737, 728] width 710 height 15
click at [522, 732] on div "SIGNED DELIVERY LOADED BY - [PERSON_NAME]" at bounding box center [737, 734] width 710 height 29
click at [1308, 740] on button "Send" at bounding box center [1302, 739] width 54 height 20
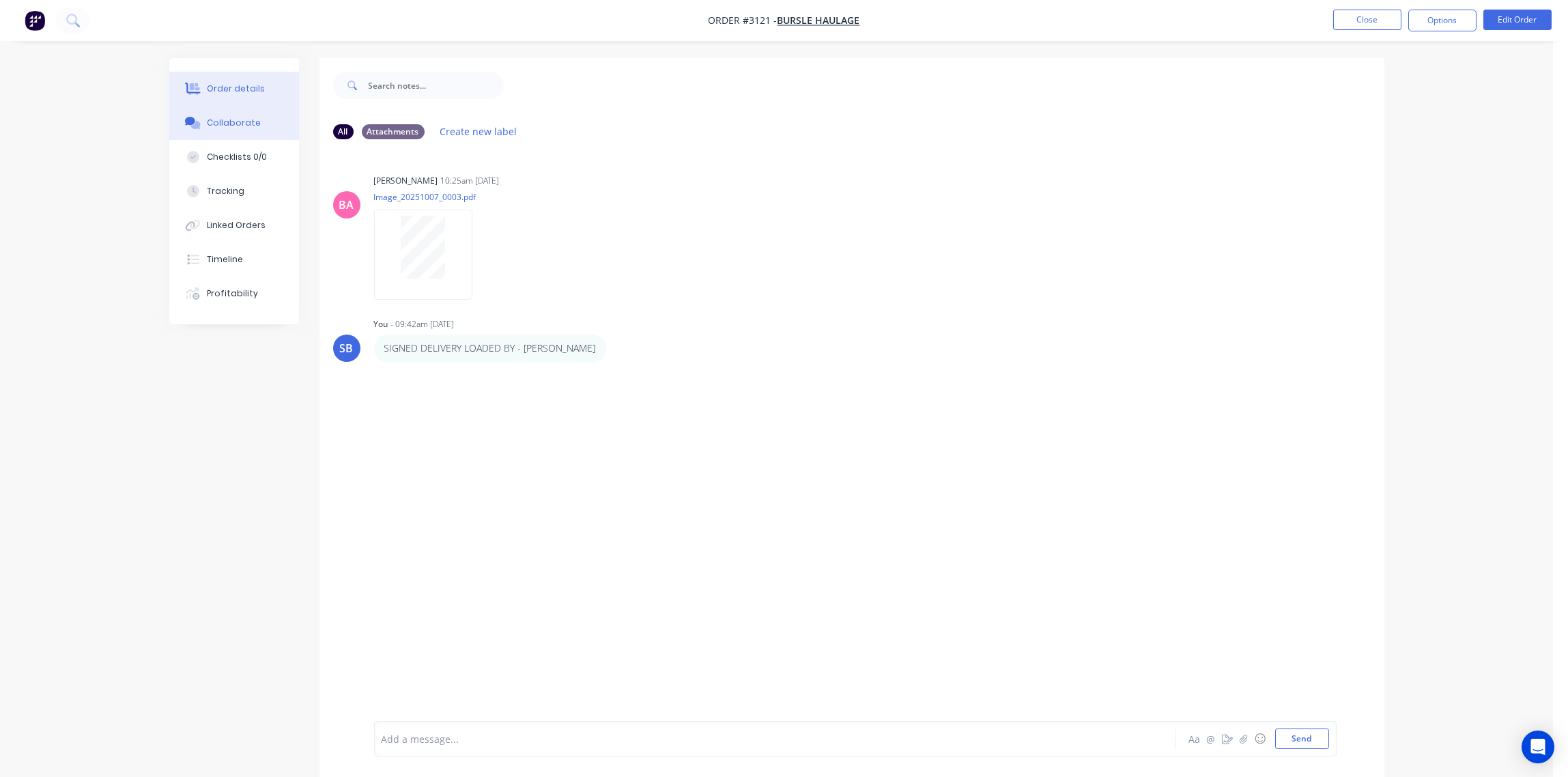
click at [240, 84] on div "Order details" at bounding box center [235, 88] width 58 height 12
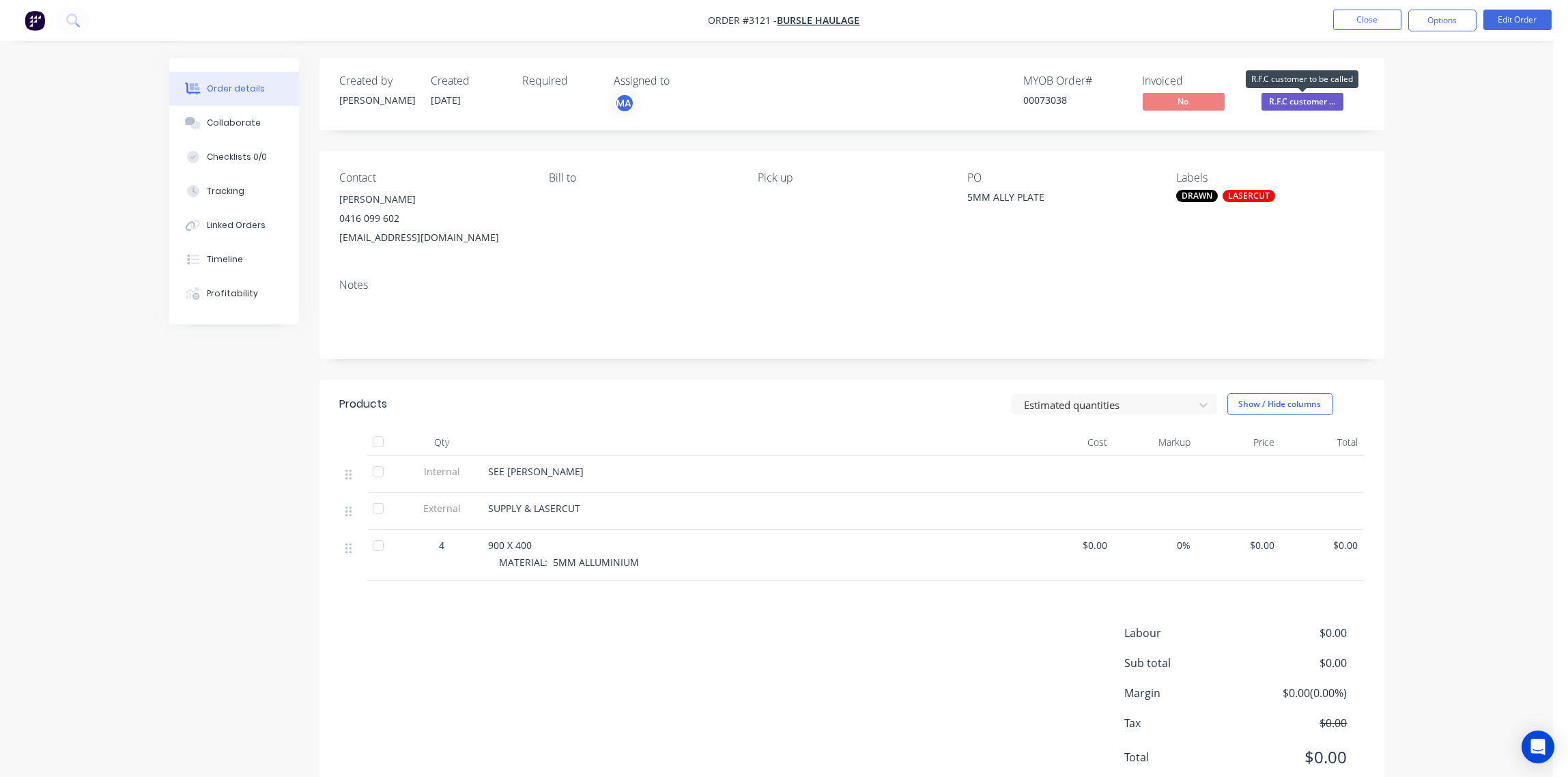
click at [1317, 103] on span "R.F.C customer ..." at bounding box center [1302, 101] width 82 height 17
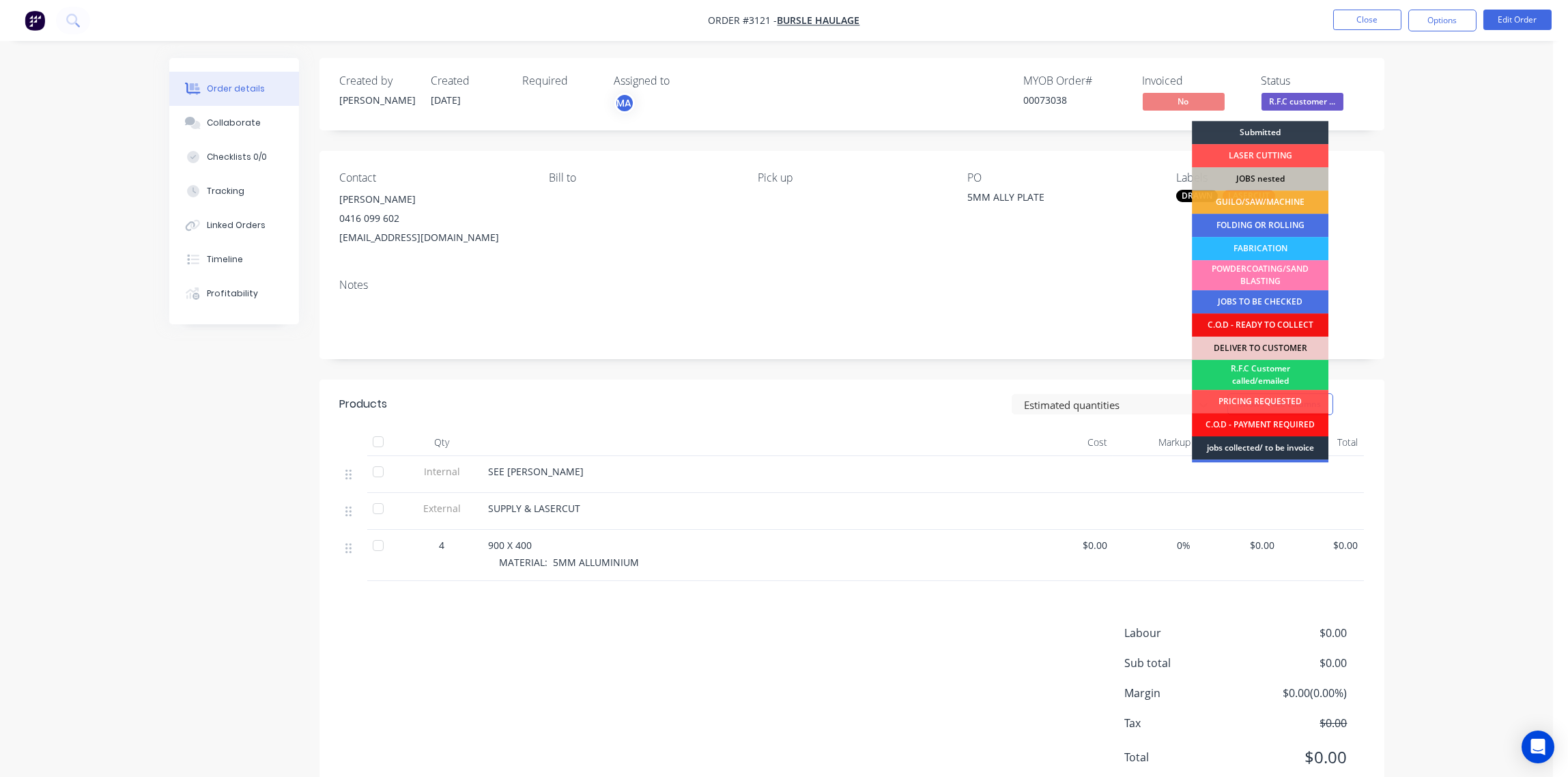
click at [1295, 443] on div "jobs collected/ to be invoice" at bounding box center [1260, 448] width 137 height 23
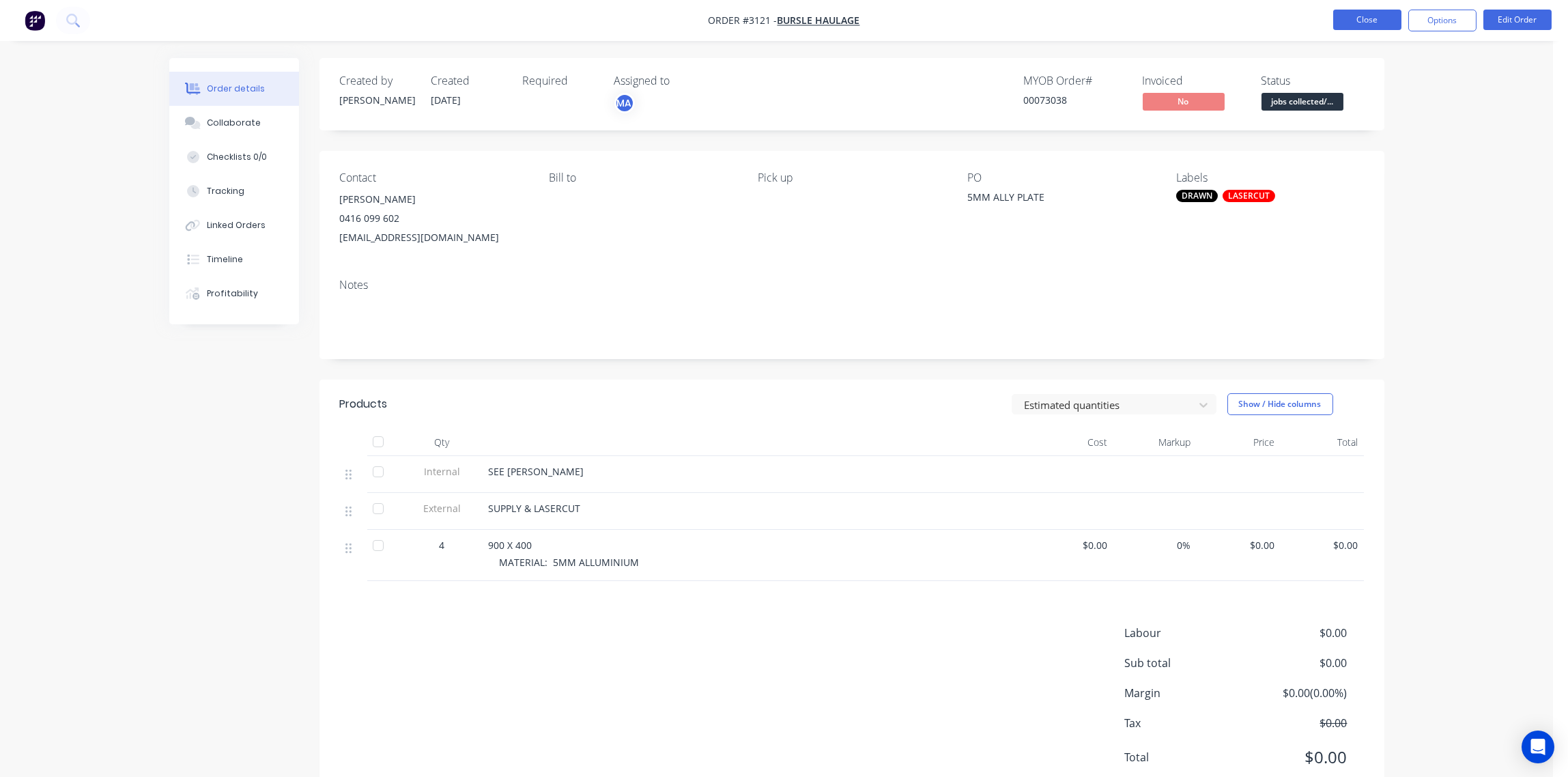
click at [1371, 20] on button "Close" at bounding box center [1368, 20] width 69 height 20
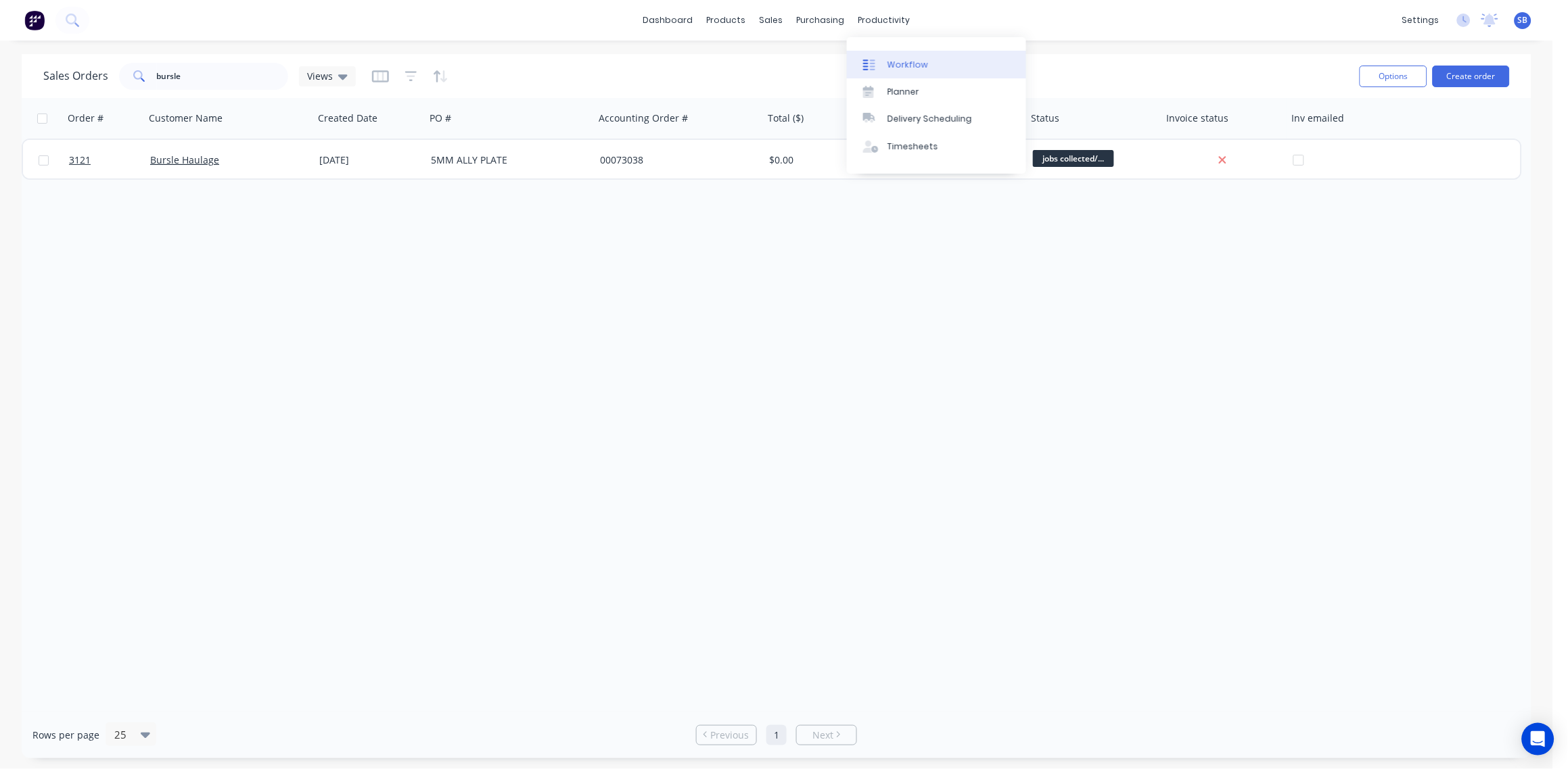
click at [909, 57] on link "Workflow" at bounding box center [936, 64] width 179 height 27
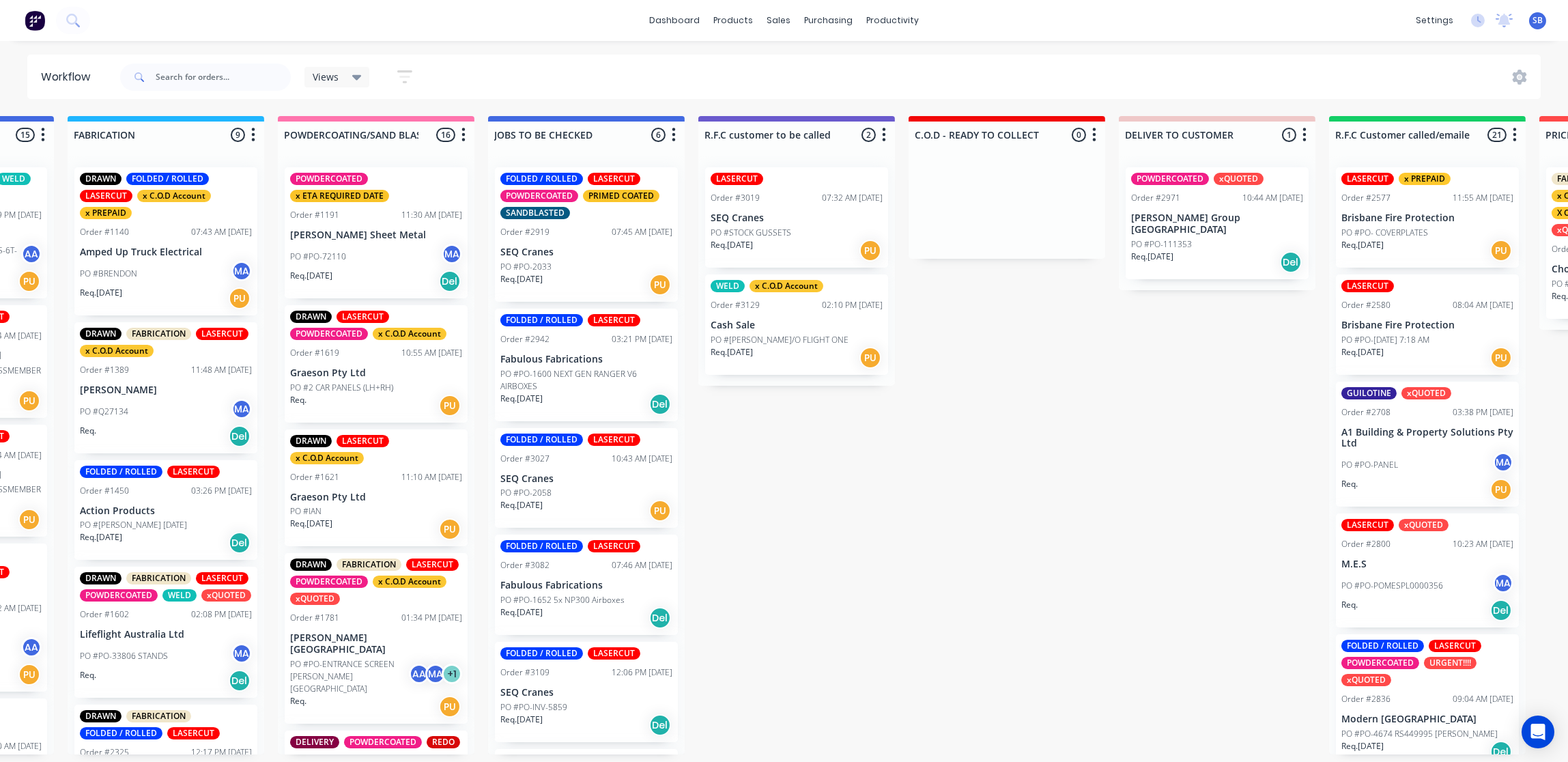
scroll to position [0, 1078]
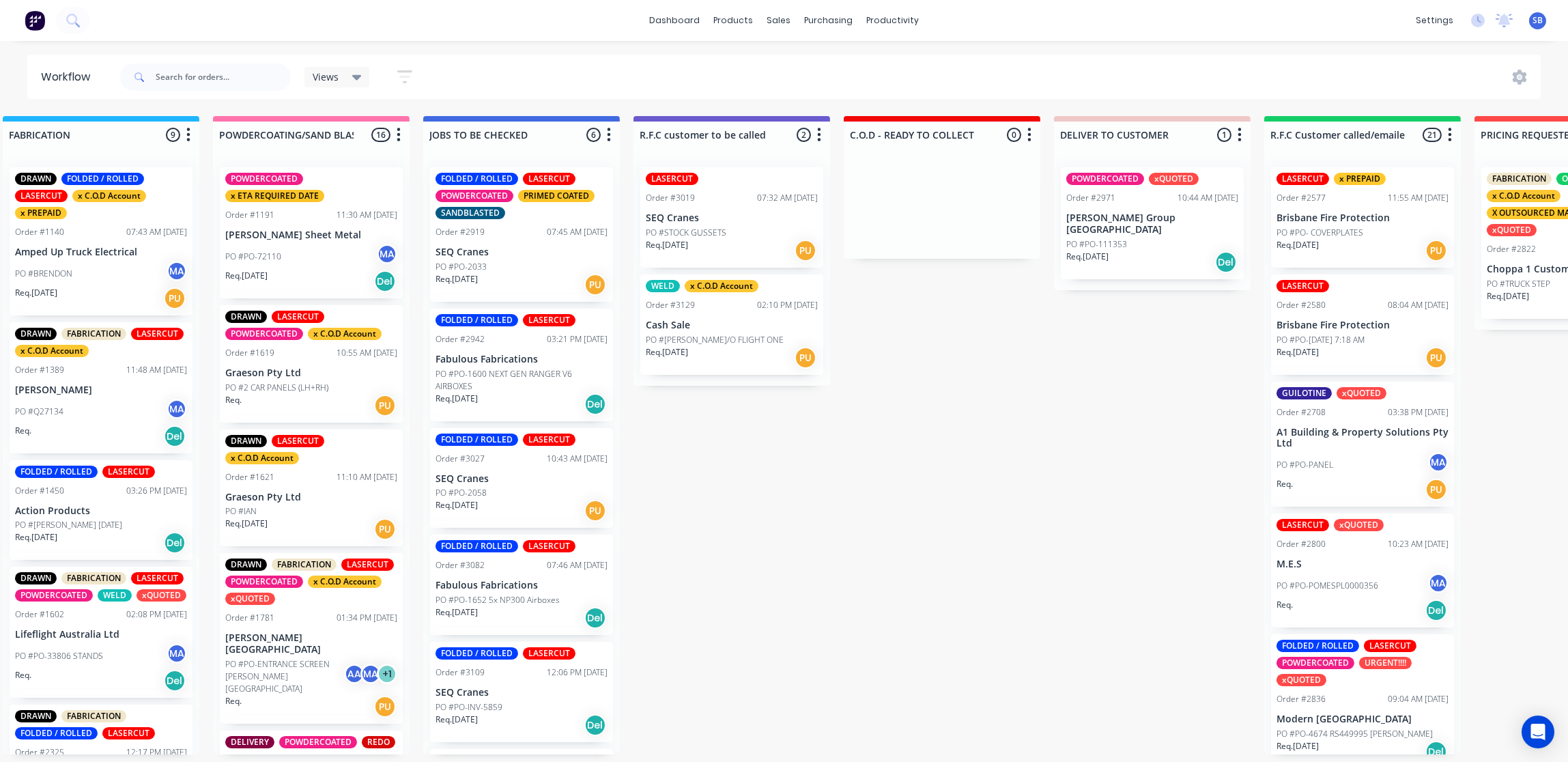
click at [699, 328] on p "Cash Sale" at bounding box center [732, 325] width 172 height 11
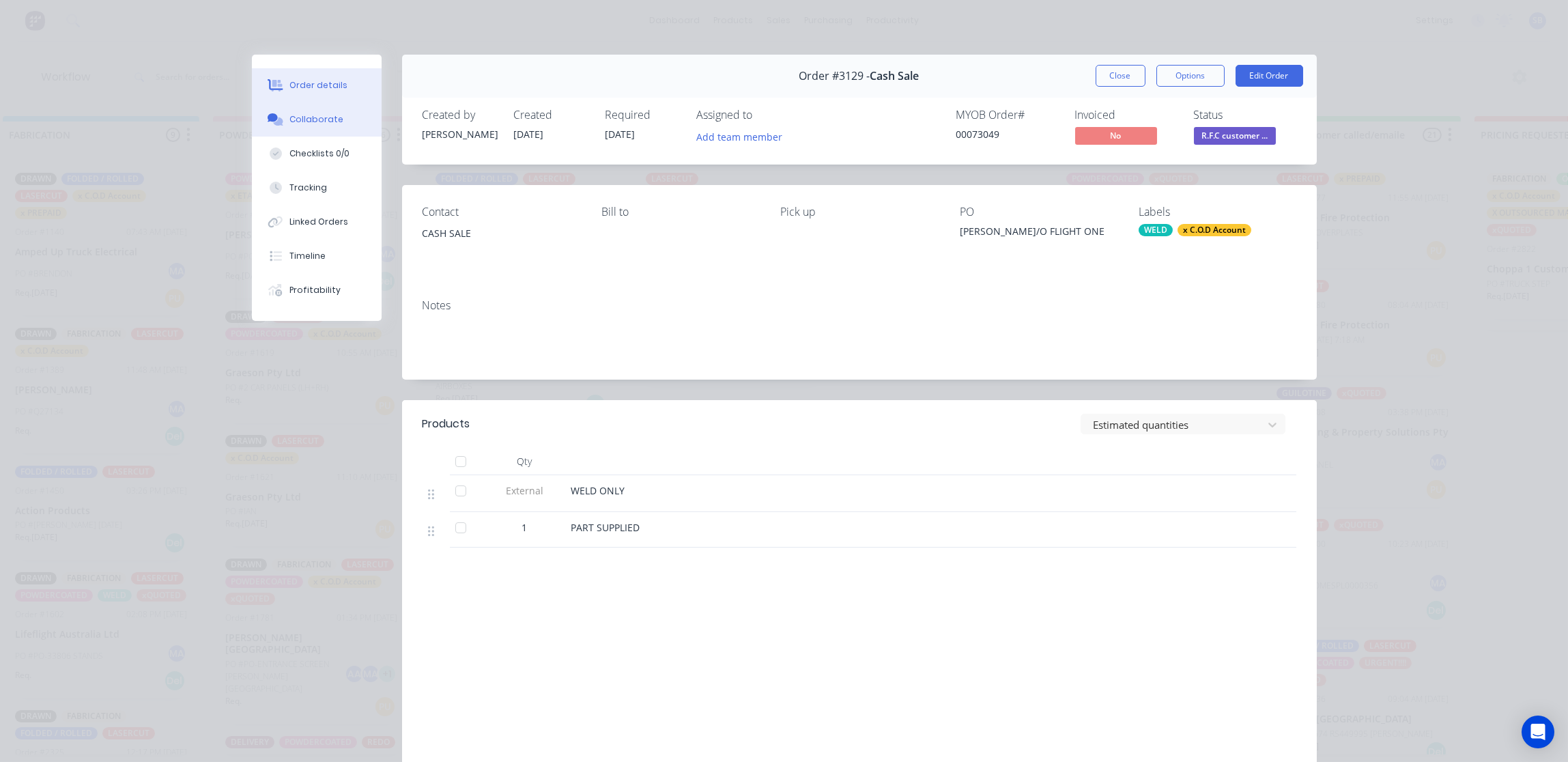
click at [311, 119] on div "Collaborate" at bounding box center [316, 119] width 54 height 12
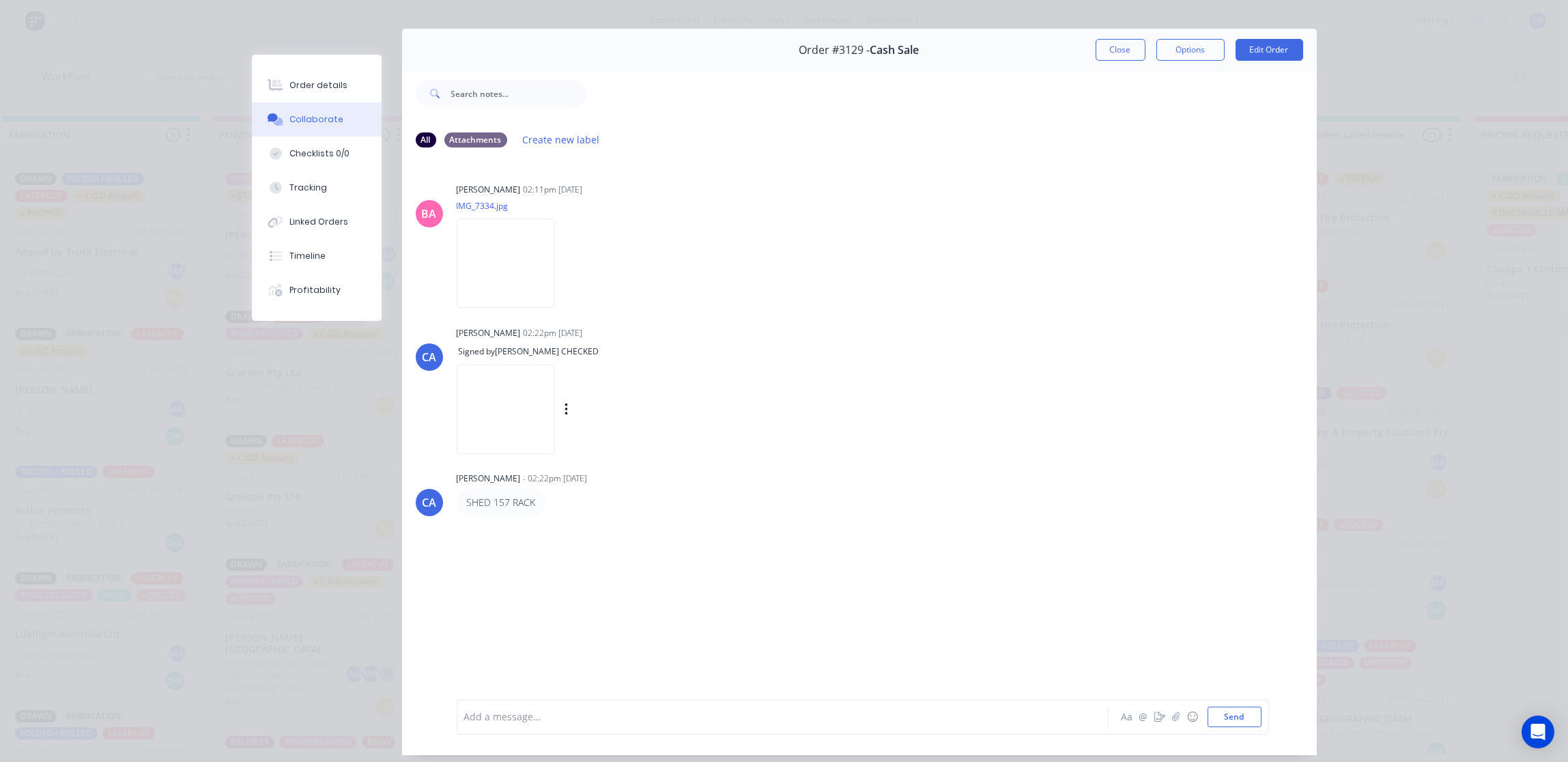
scroll to position [0, 0]
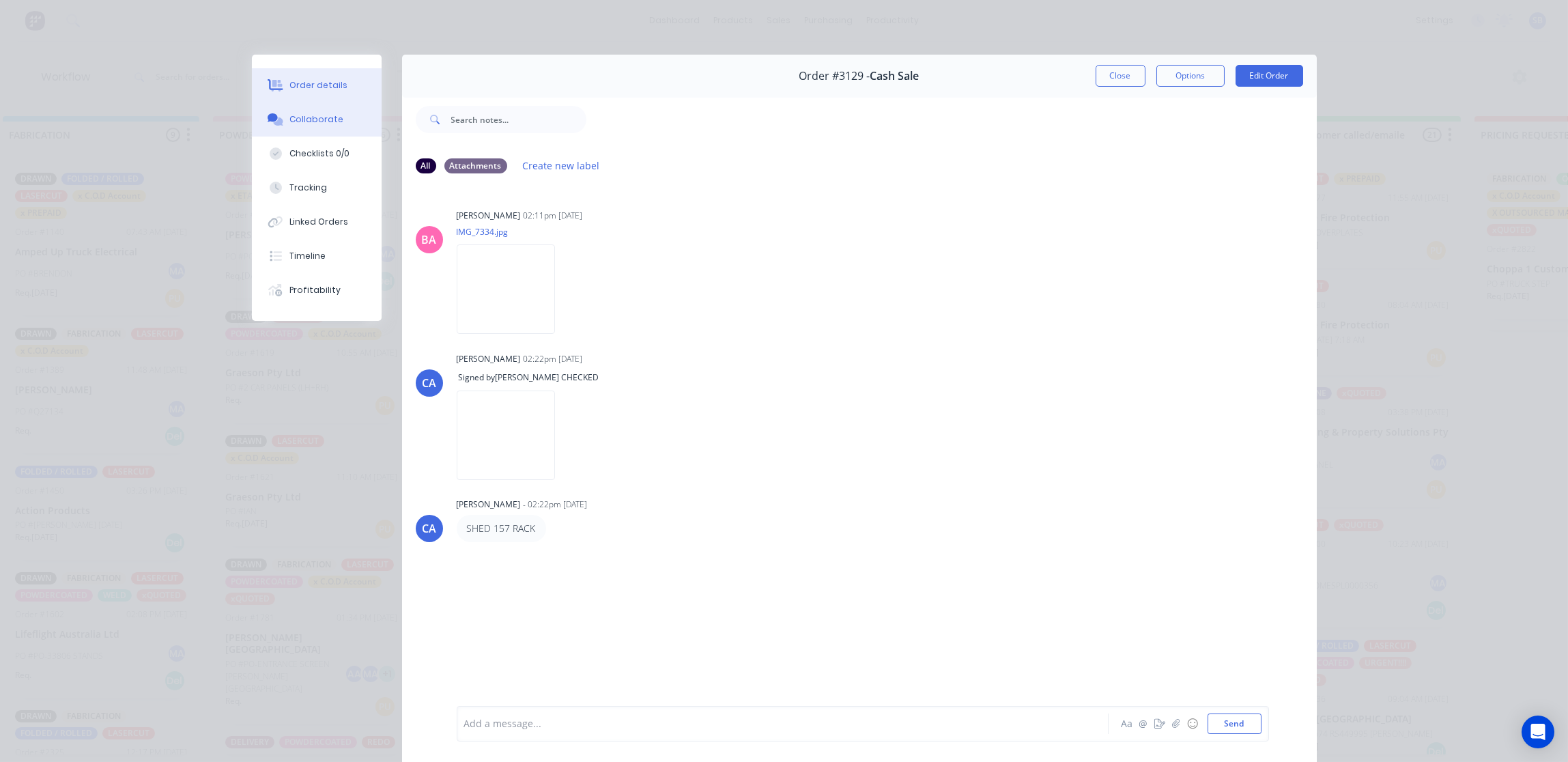
click at [313, 77] on button "Order details" at bounding box center [316, 86] width 130 height 34
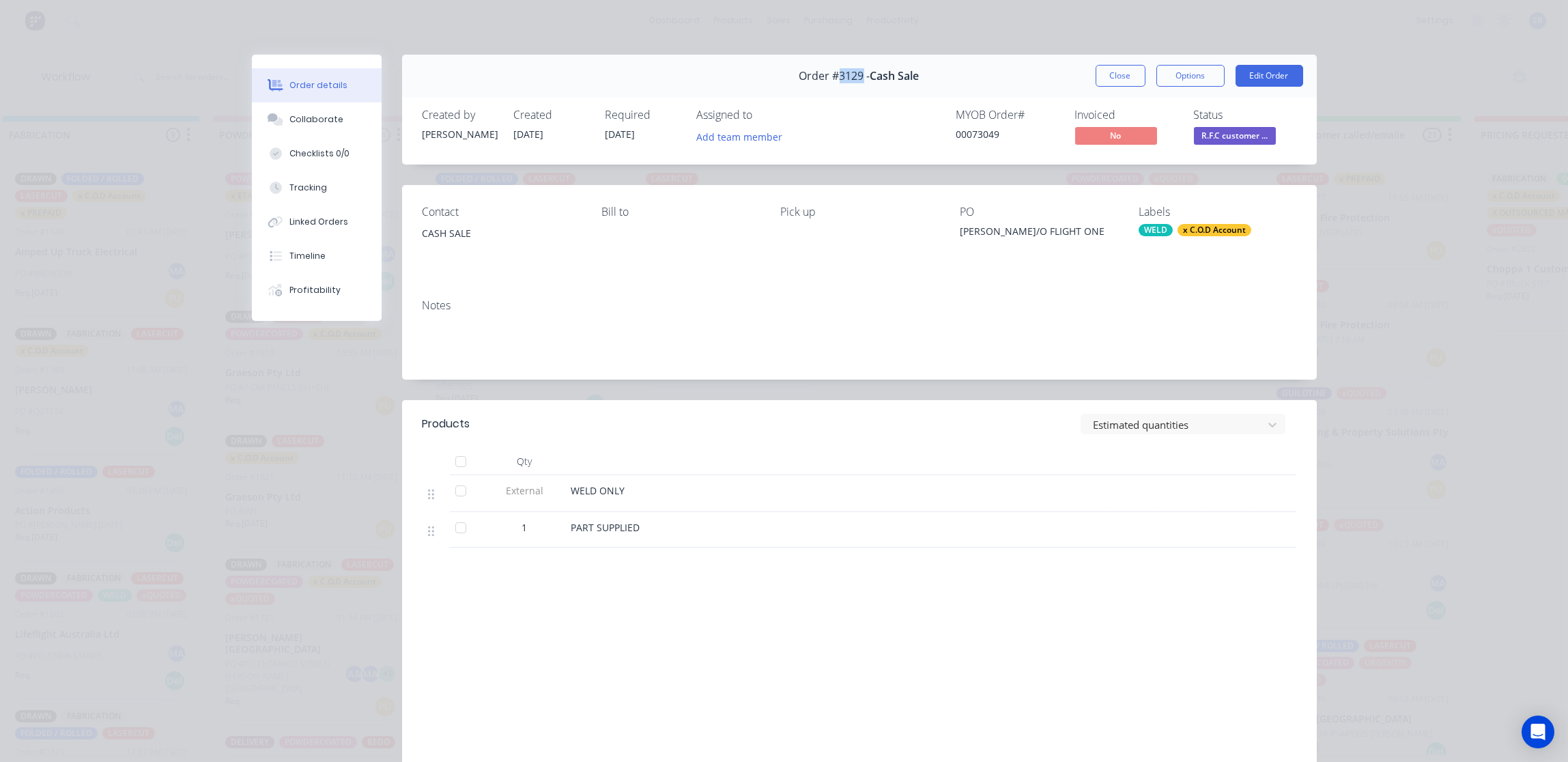
drag, startPoint x: 856, startPoint y: 75, endPoint x: 830, endPoint y: 77, distance: 26.1
click at [830, 77] on span "Order #3129 -" at bounding box center [835, 76] width 71 height 13
copy span "3129"
click at [1111, 74] on button "Close" at bounding box center [1120, 75] width 50 height 22
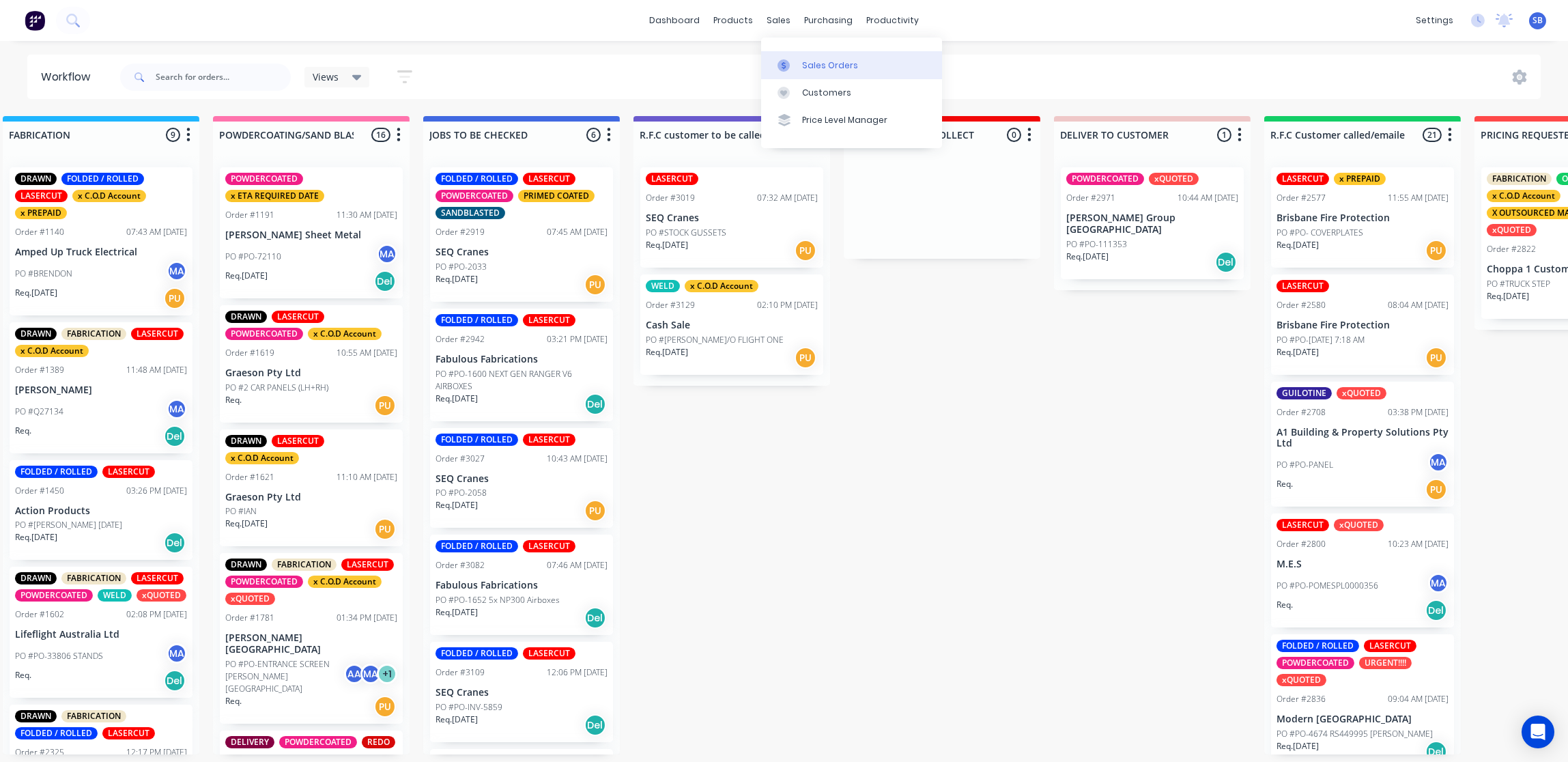
click at [851, 63] on link "Sales Orders" at bounding box center [851, 65] width 181 height 27
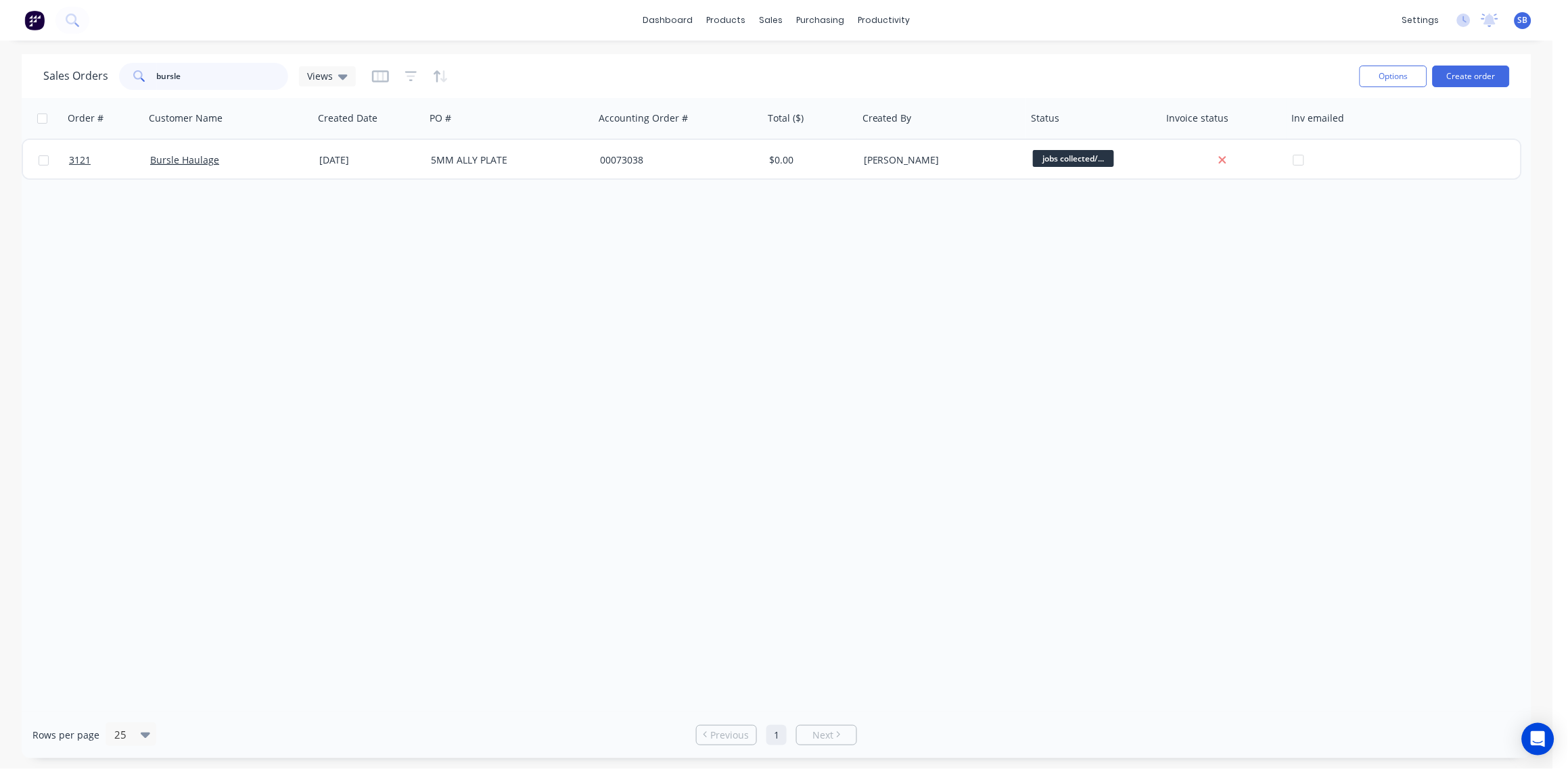
drag, startPoint x: 207, startPoint y: 81, endPoint x: 0, endPoint y: 62, distance: 207.9
click at [0, 61] on html "dashboard products sales purchasing productivity dashboard products Product Cat…" at bounding box center [784, 384] width 1568 height 769
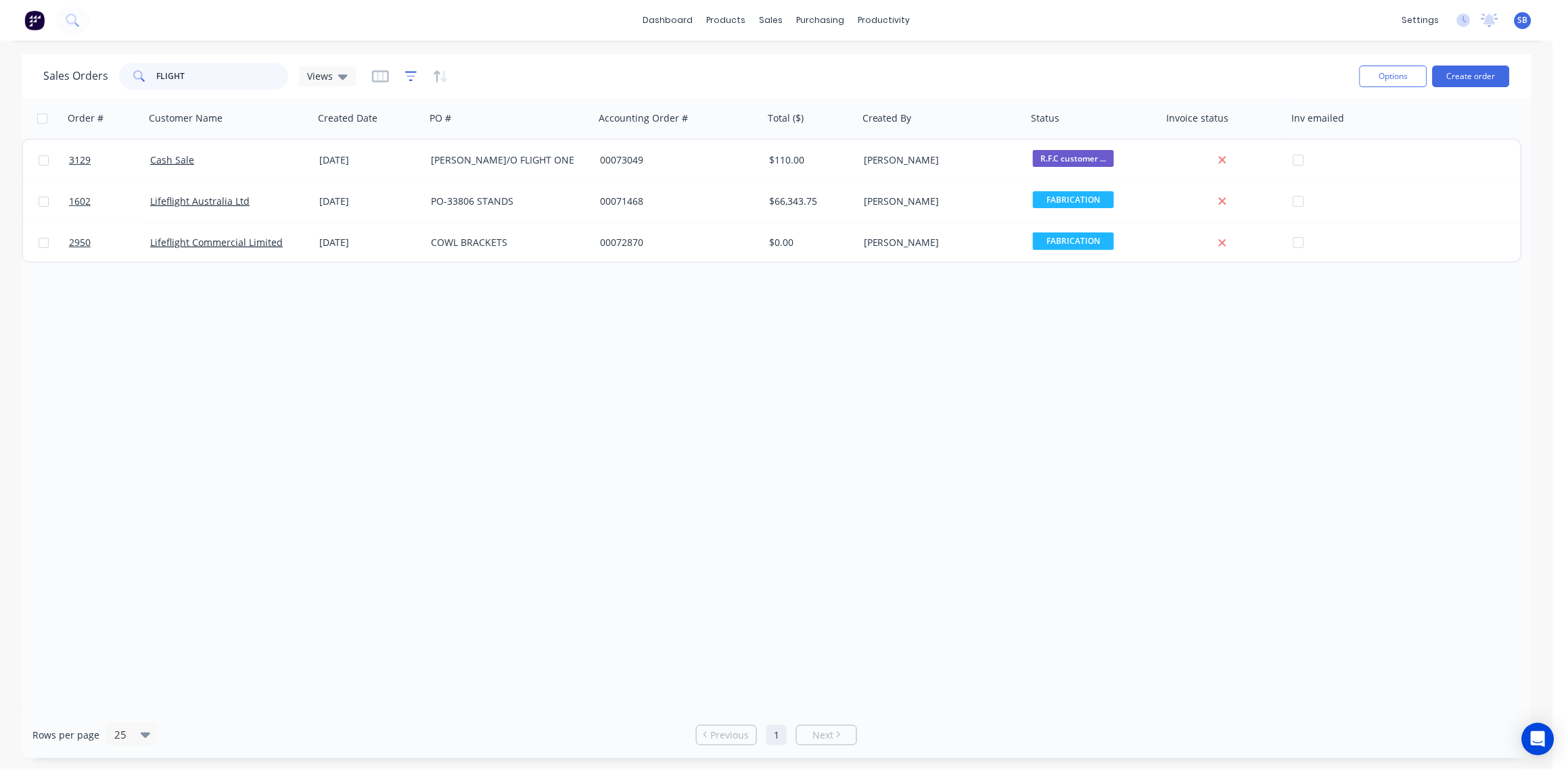
type input "FLIGHT"
click at [408, 75] on icon "button" at bounding box center [411, 76] width 9 height 2
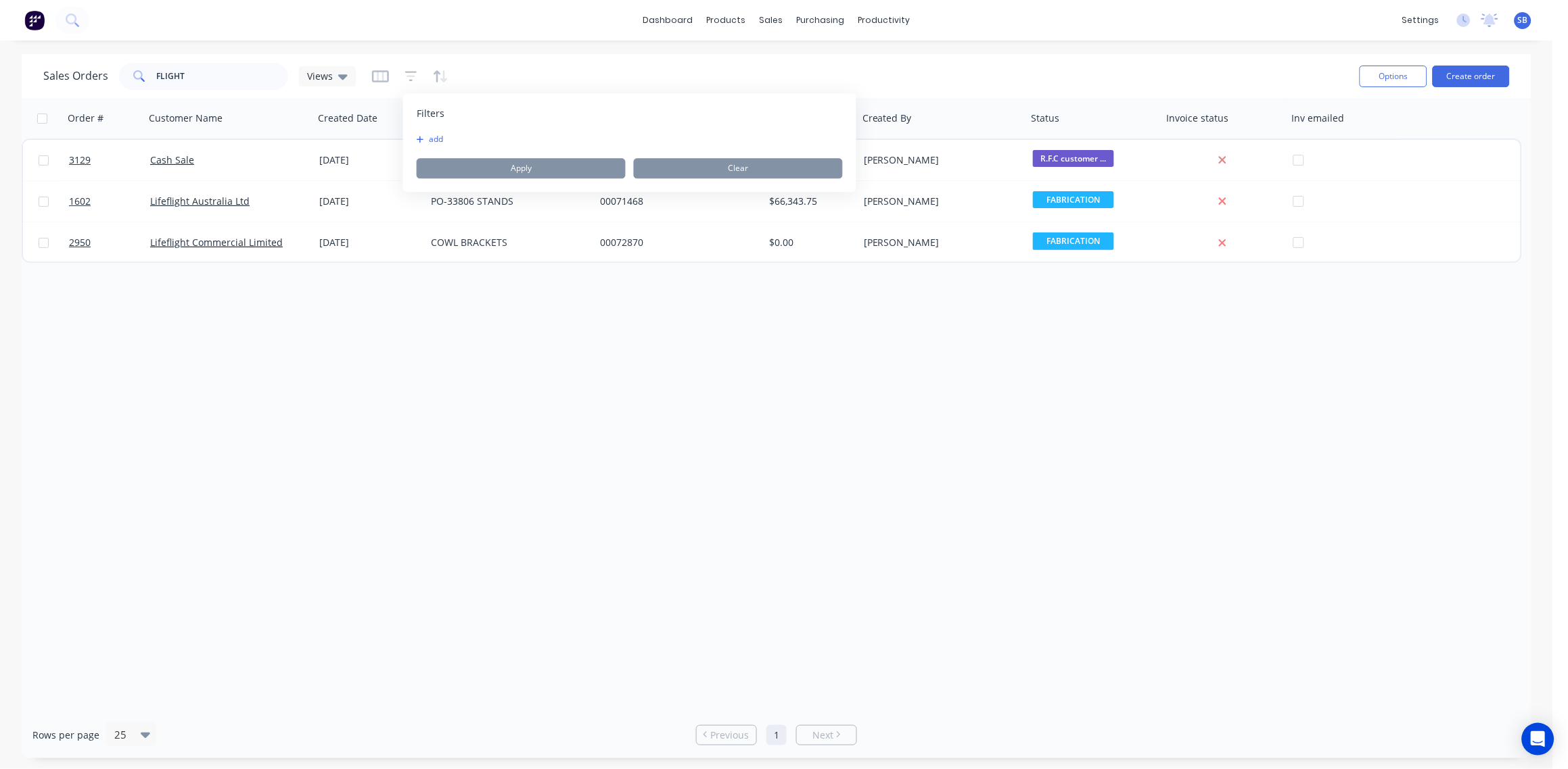
click at [475, 137] on div "add" at bounding box center [629, 138] width 426 height 11
click at [432, 140] on button "add" at bounding box center [433, 138] width 34 height 11
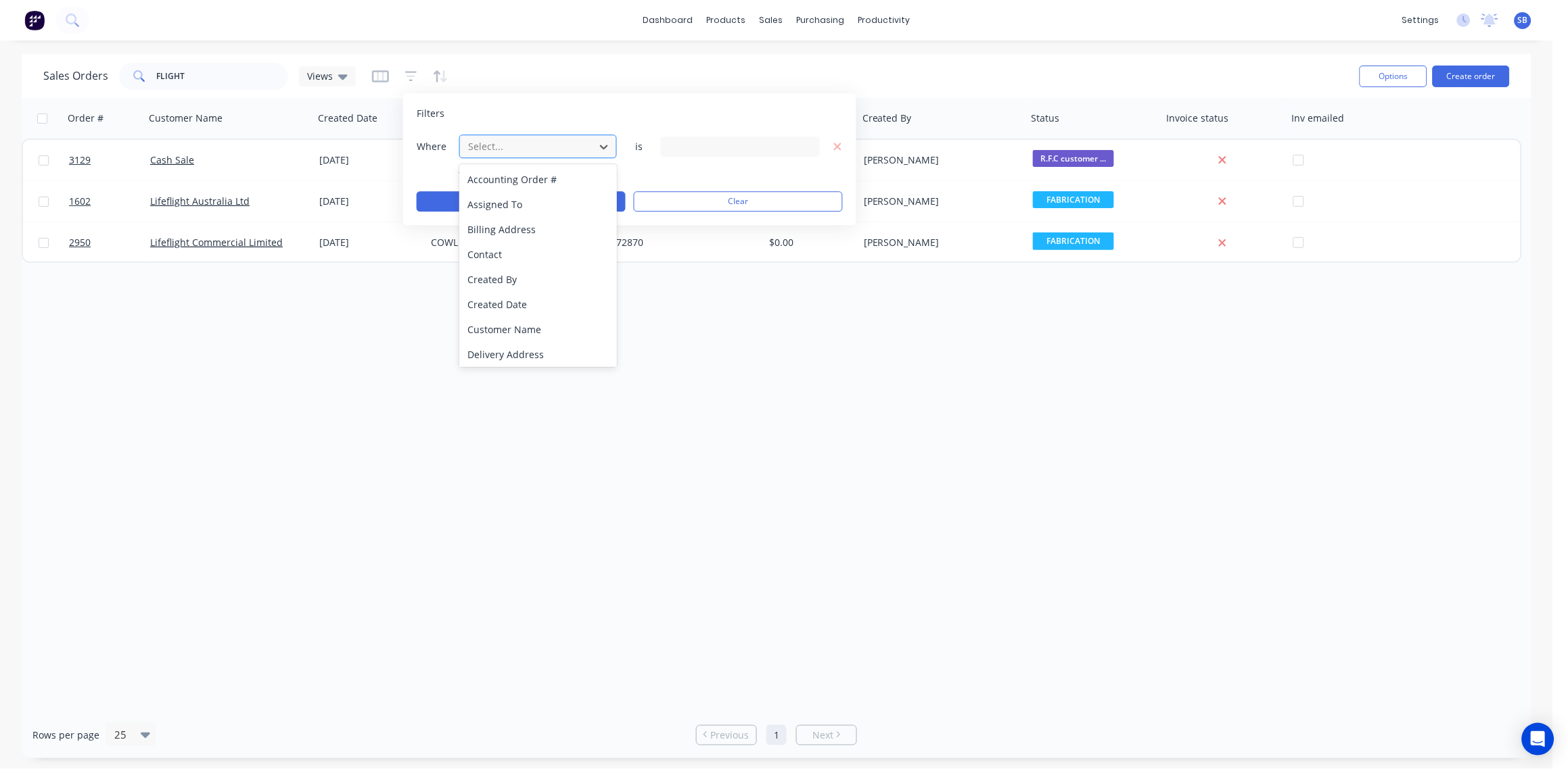
click at [523, 148] on div at bounding box center [527, 146] width 121 height 17
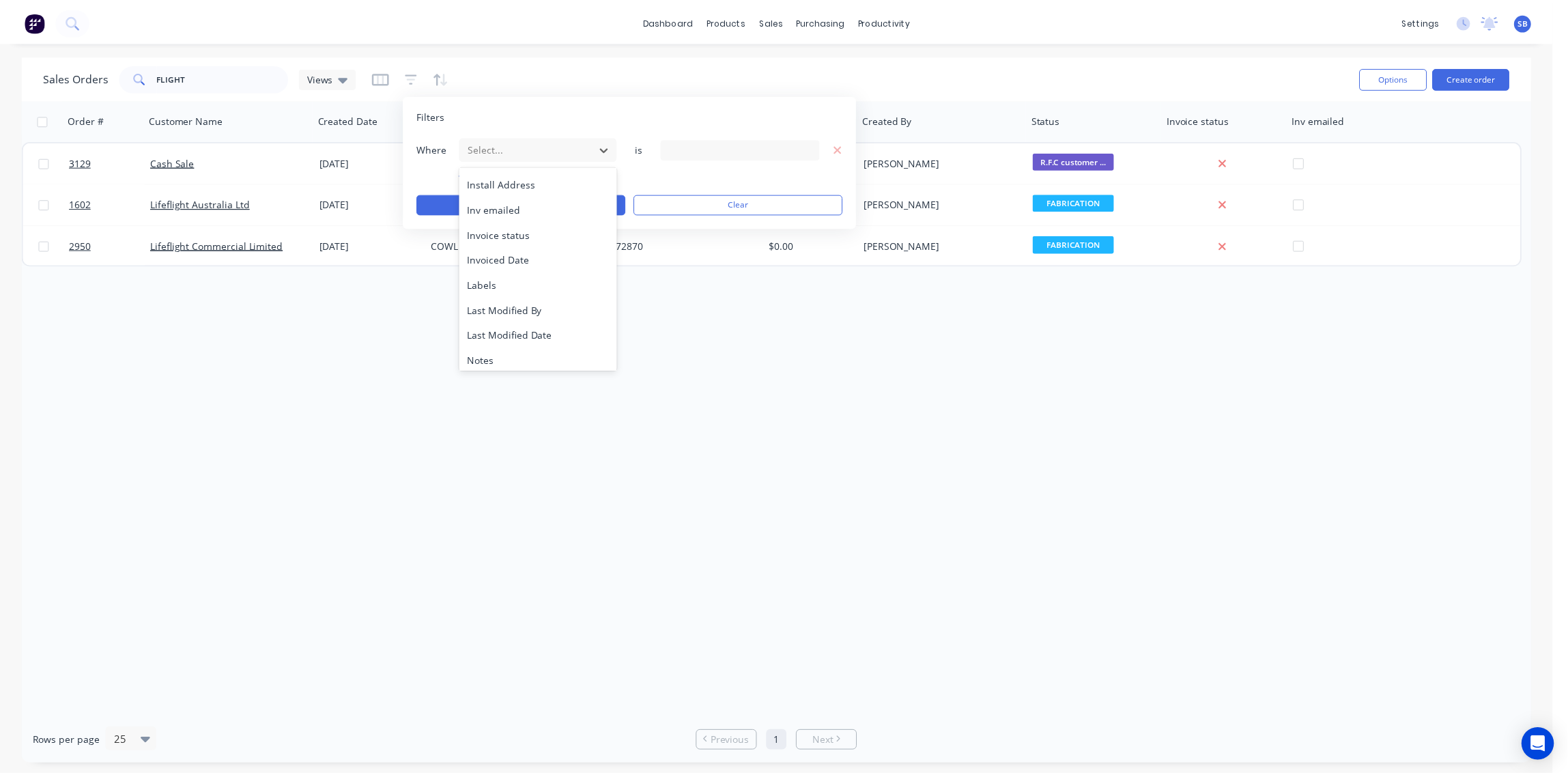
scroll to position [356, 0]
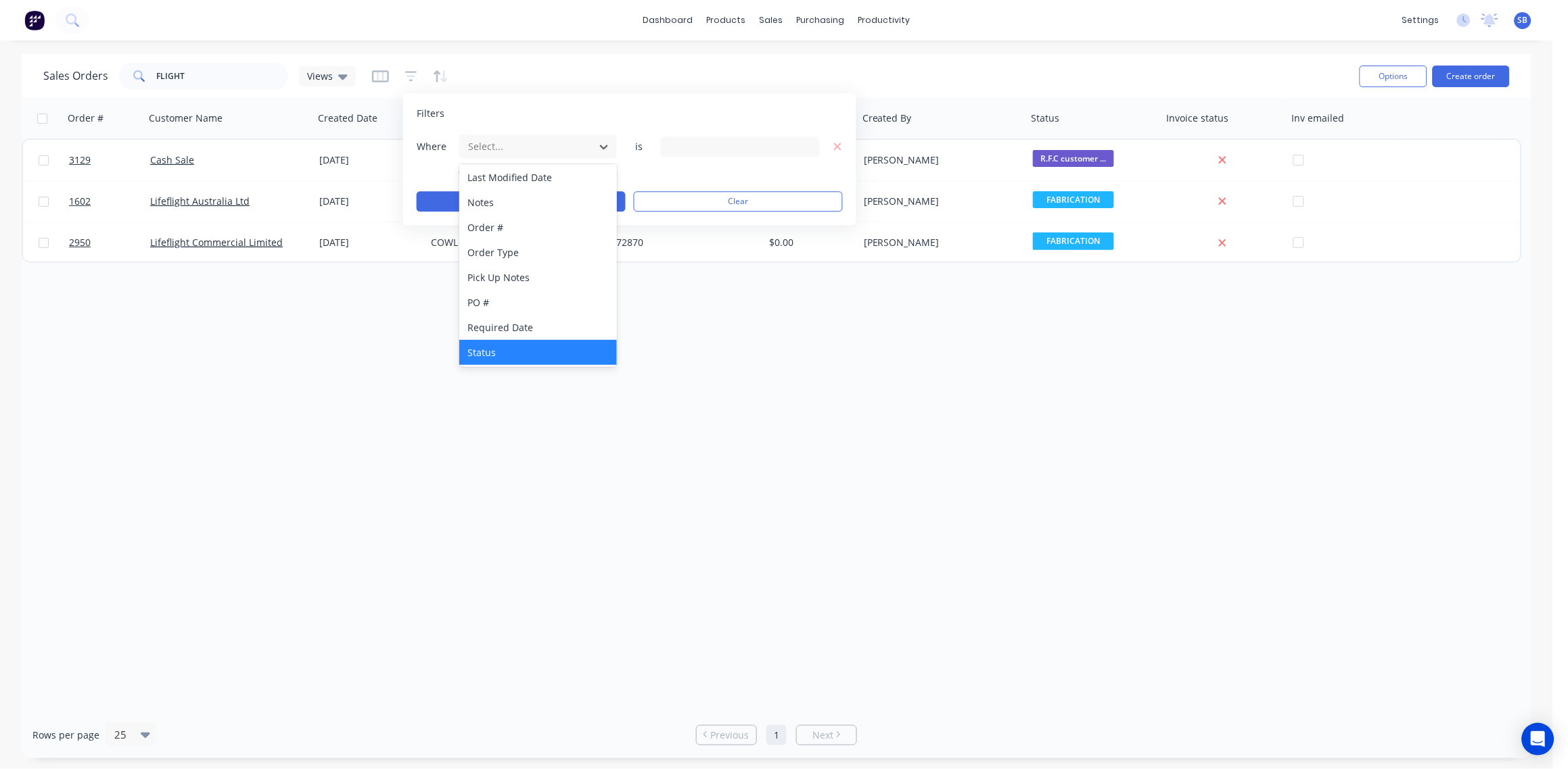
click at [523, 342] on div "Status" at bounding box center [538, 352] width 158 height 25
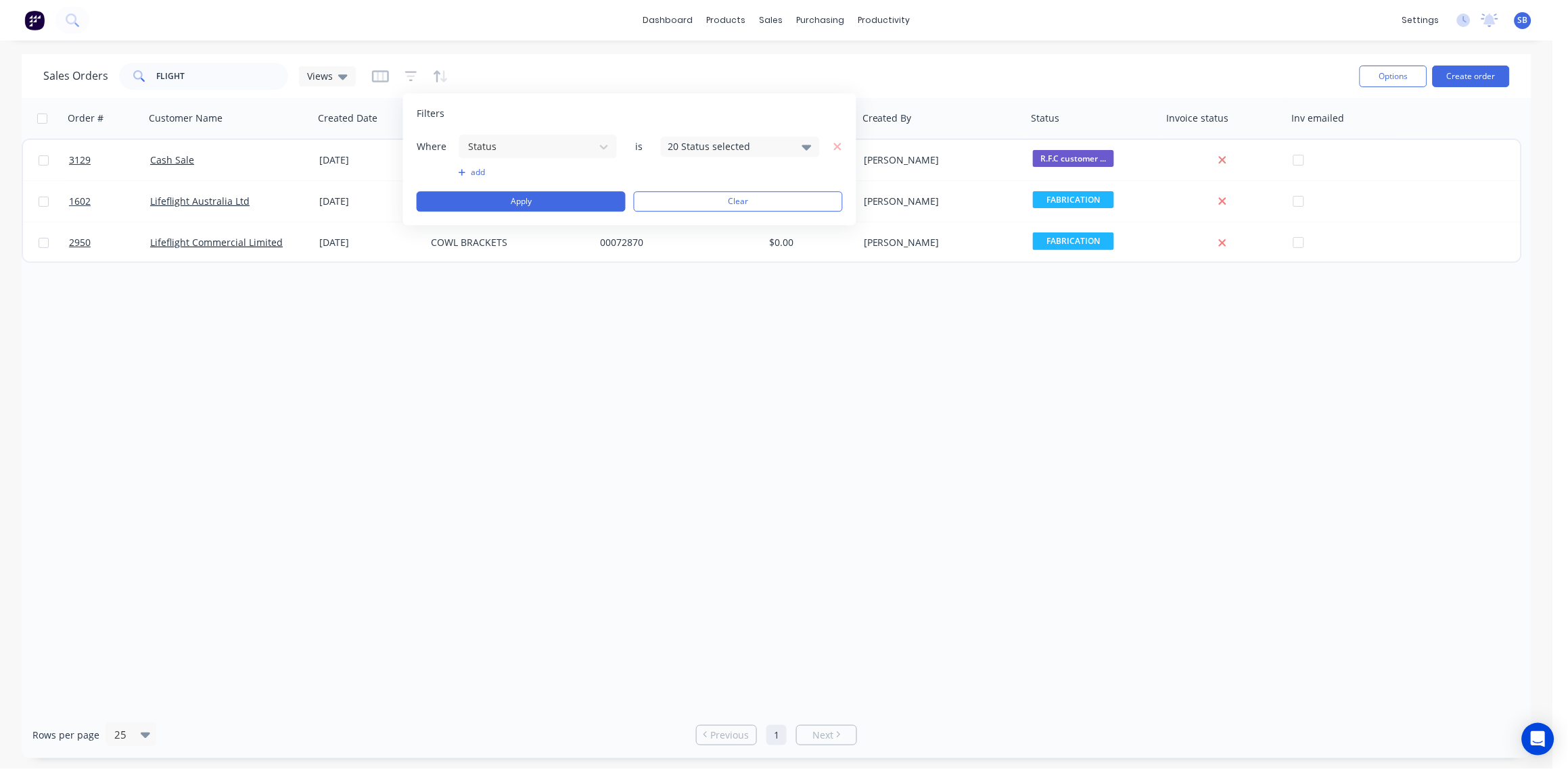
click at [779, 142] on div "20 Status selected" at bounding box center [729, 147] width 122 height 15
click at [684, 222] on div at bounding box center [683, 220] width 27 height 27
click at [528, 433] on div "Order # Customer Name Created Date PO # Accounting Order # Total ($) Created By…" at bounding box center [777, 405] width 1510 height 614
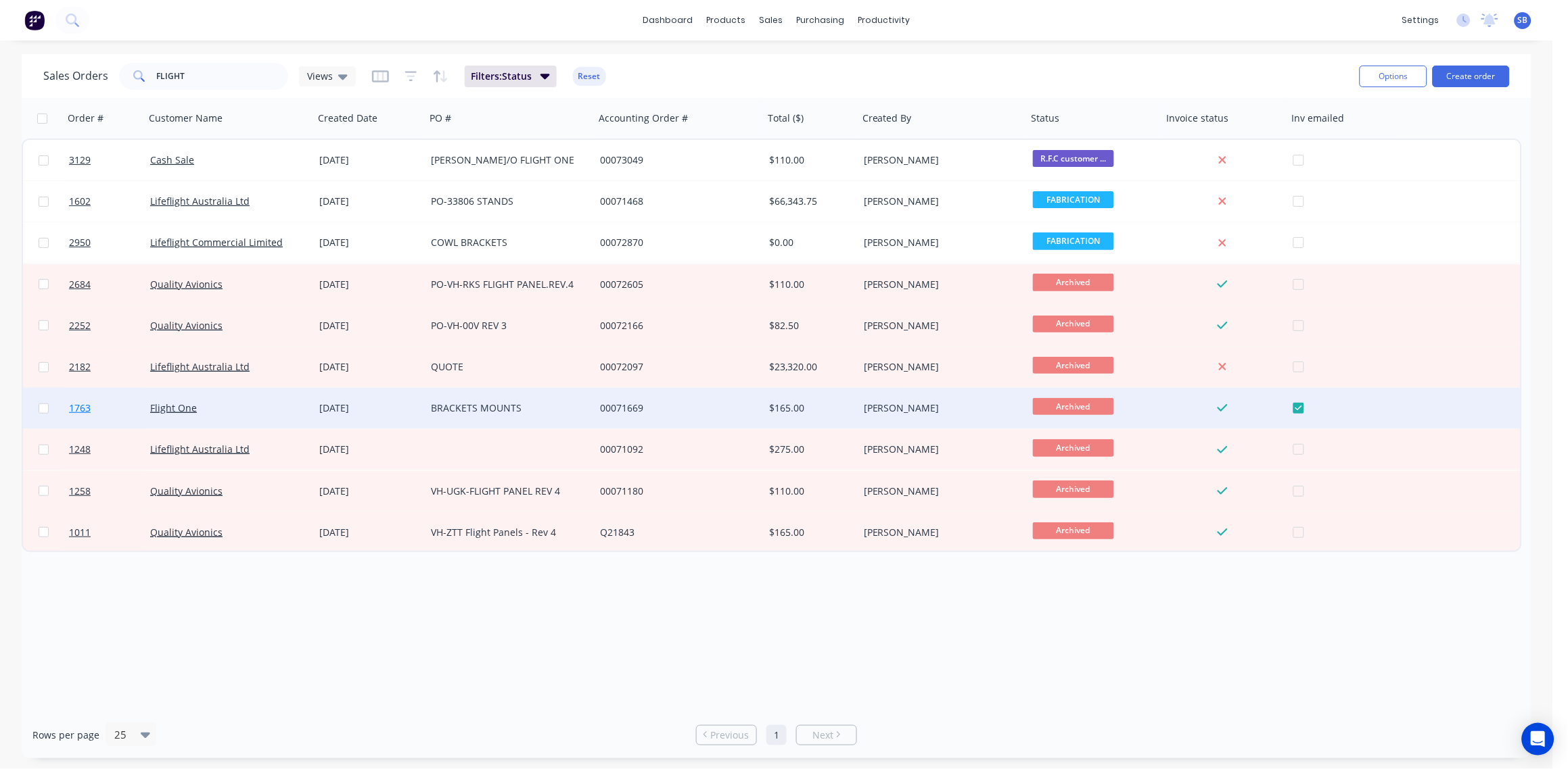
click at [74, 408] on span "1763" at bounding box center [79, 408] width 22 height 14
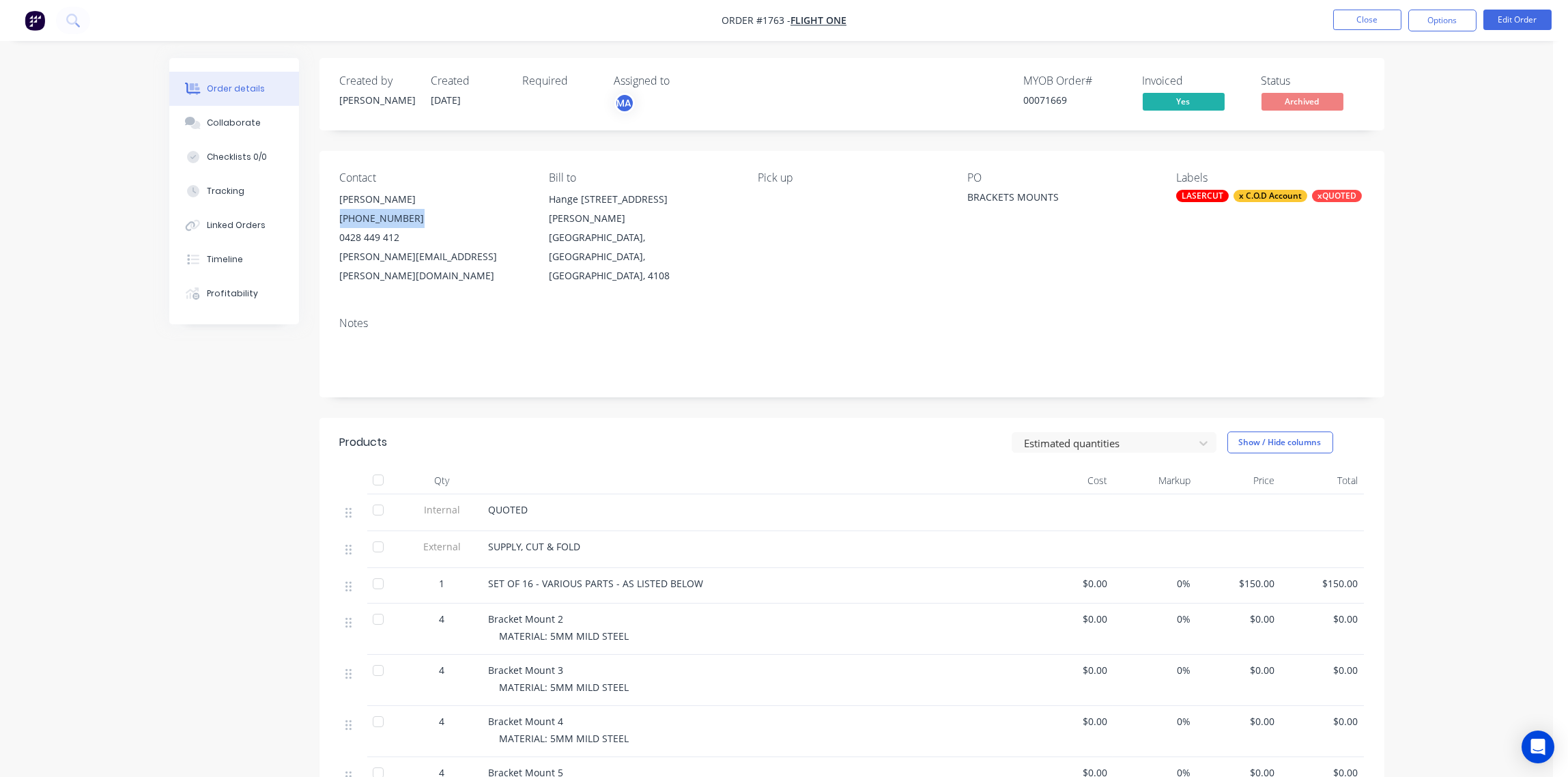
drag, startPoint x: 409, startPoint y: 217, endPoint x: 333, endPoint y: 223, distance: 76.2
click at [333, 223] on div "Contact [PERSON_NAME] [PHONE_NUMBER] [PERSON_NAME][EMAIL_ADDRESS][PERSON_NAME][…" at bounding box center [852, 229] width 1065 height 155
drag, startPoint x: 333, startPoint y: 223, endPoint x: 371, endPoint y: 218, distance: 38.3
copy div "[PHONE_NUMBER]"
click at [1376, 18] on button "Close" at bounding box center [1368, 20] width 69 height 20
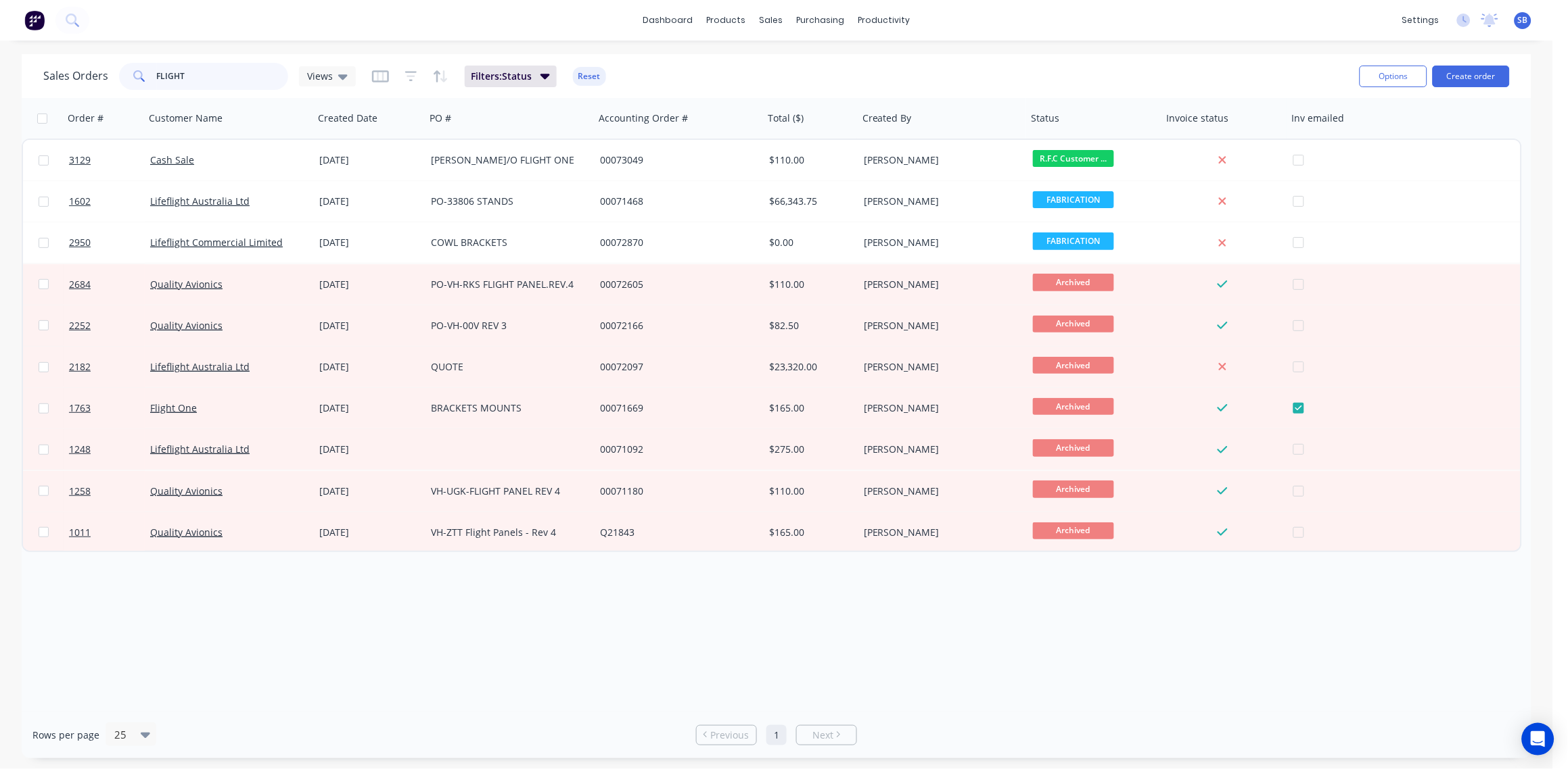
drag, startPoint x: 204, startPoint y: 72, endPoint x: 14, endPoint y: 79, distance: 190.1
click at [14, 79] on div "Sales Orders FLIGHT Views Filters: Status Reset Options Create order Order # Cu…" at bounding box center [777, 406] width 1553 height 704
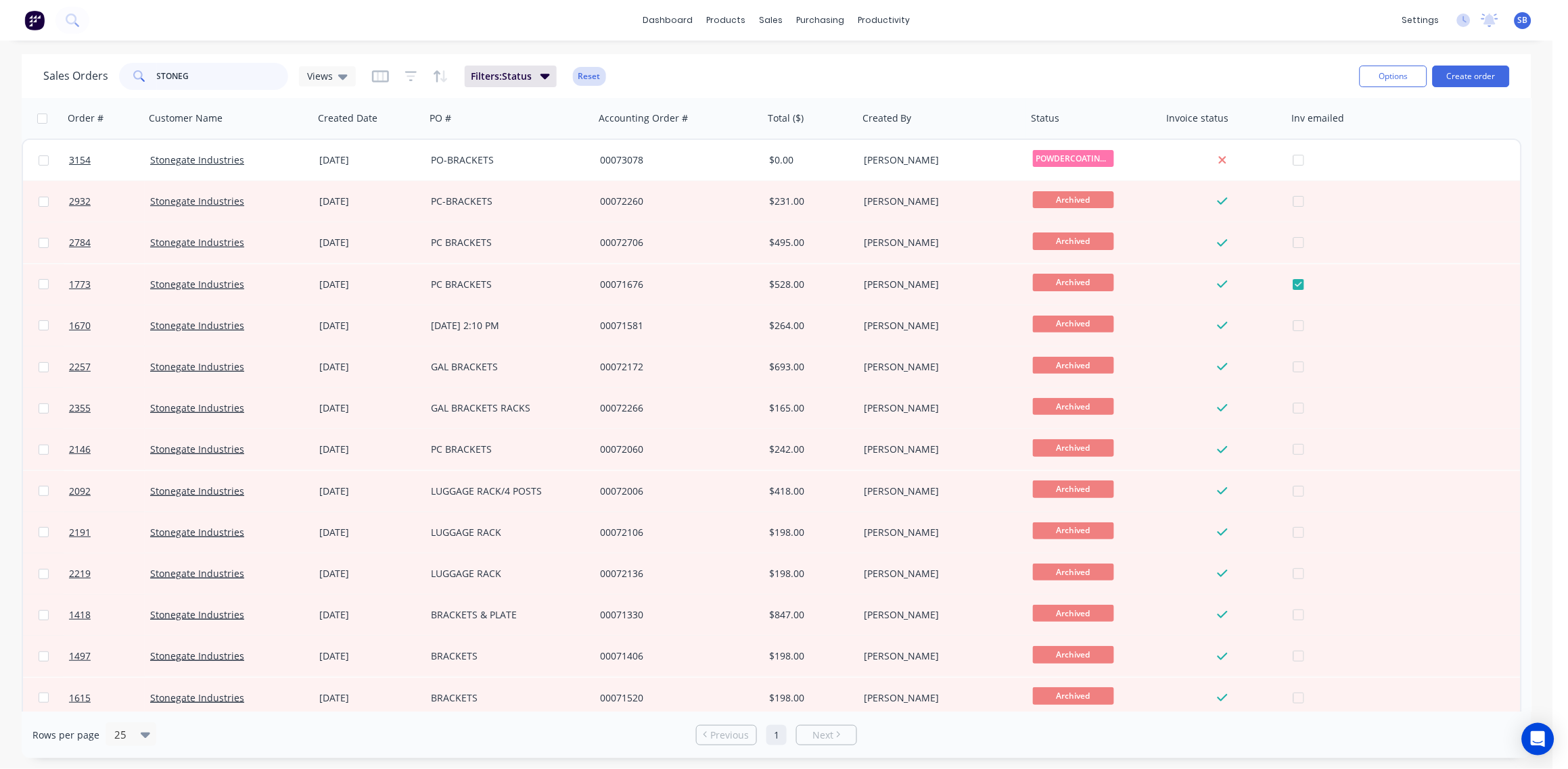
type input "STONEG"
click at [591, 77] on button "Reset" at bounding box center [589, 76] width 33 height 19
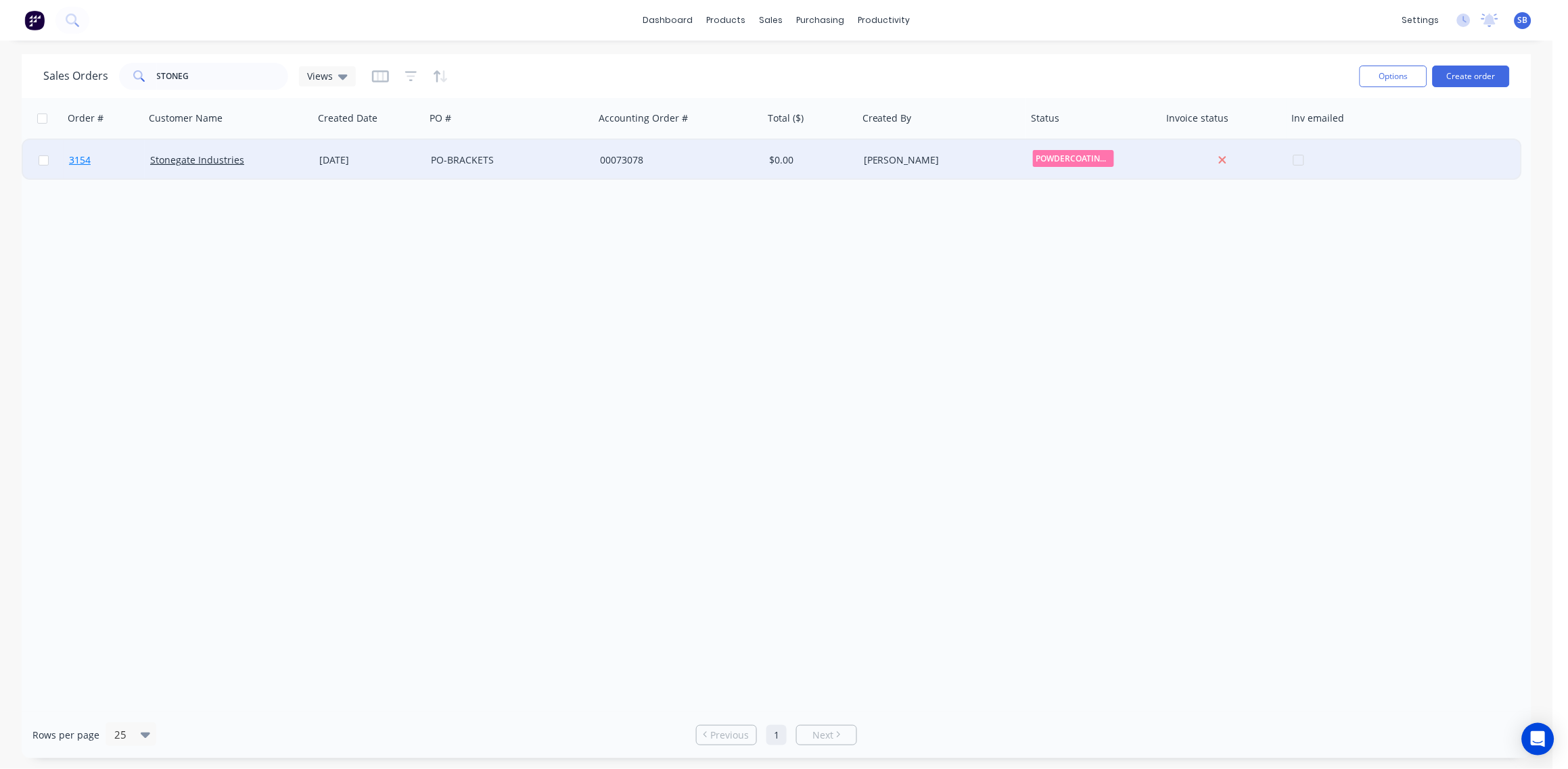
click at [84, 162] on span "3154" at bounding box center [79, 160] width 22 height 14
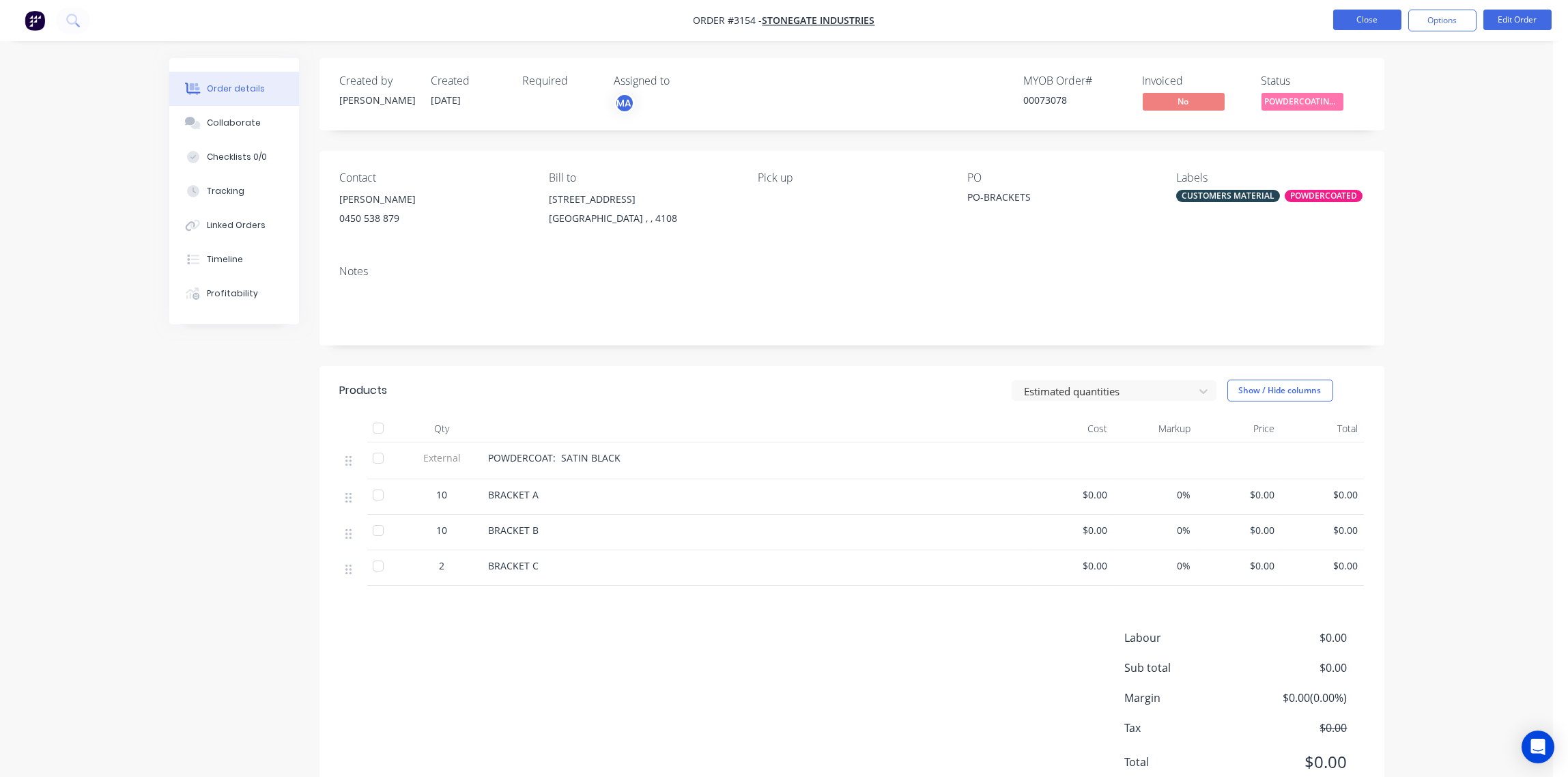
click at [1370, 20] on button "Close" at bounding box center [1368, 20] width 69 height 20
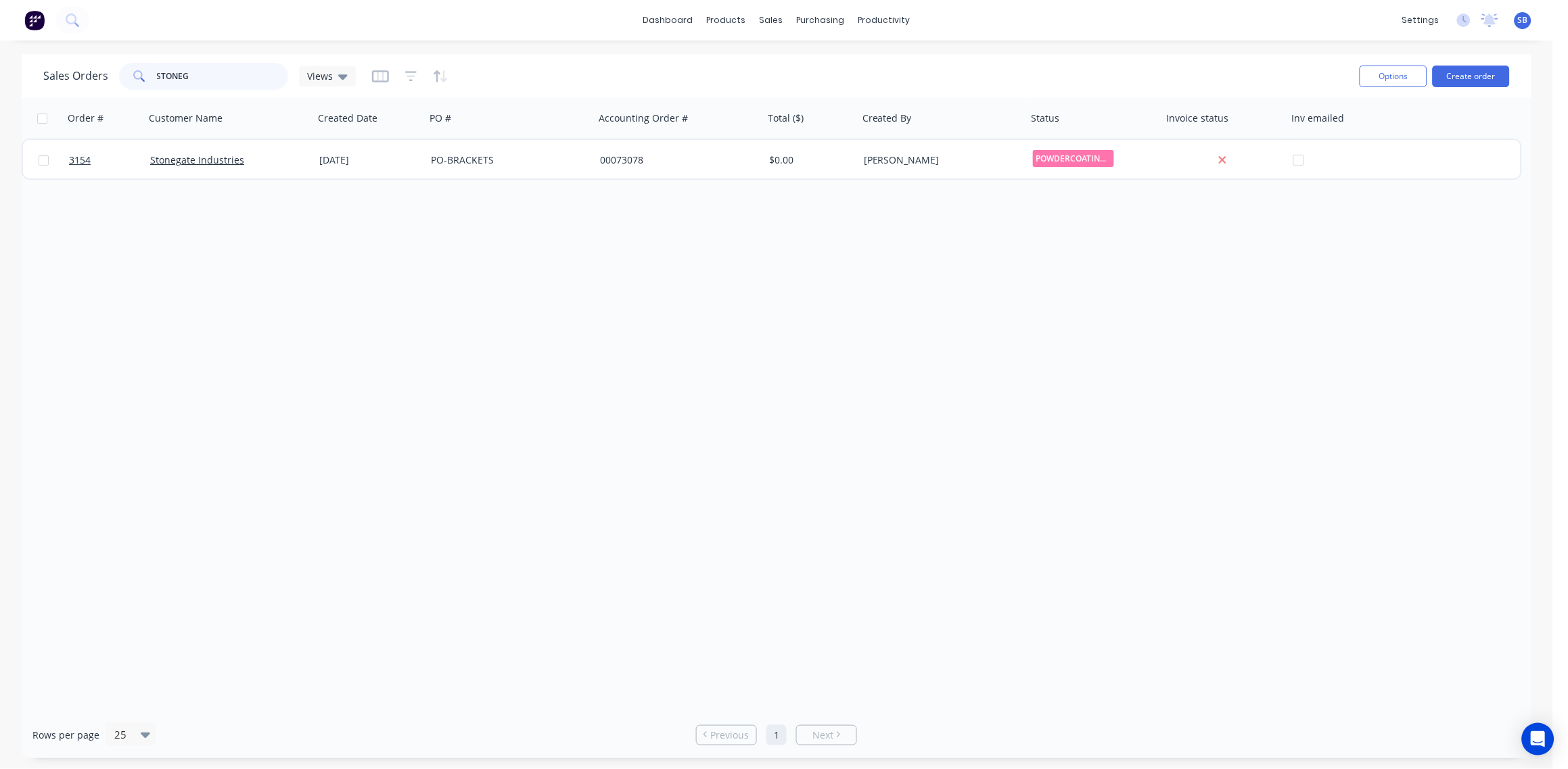
drag, startPoint x: 198, startPoint y: 74, endPoint x: 0, endPoint y: 85, distance: 198.3
click at [0, 86] on html "dashboard products sales purchasing productivity dashboard products Product Cat…" at bounding box center [784, 384] width 1568 height 769
type input "3162"
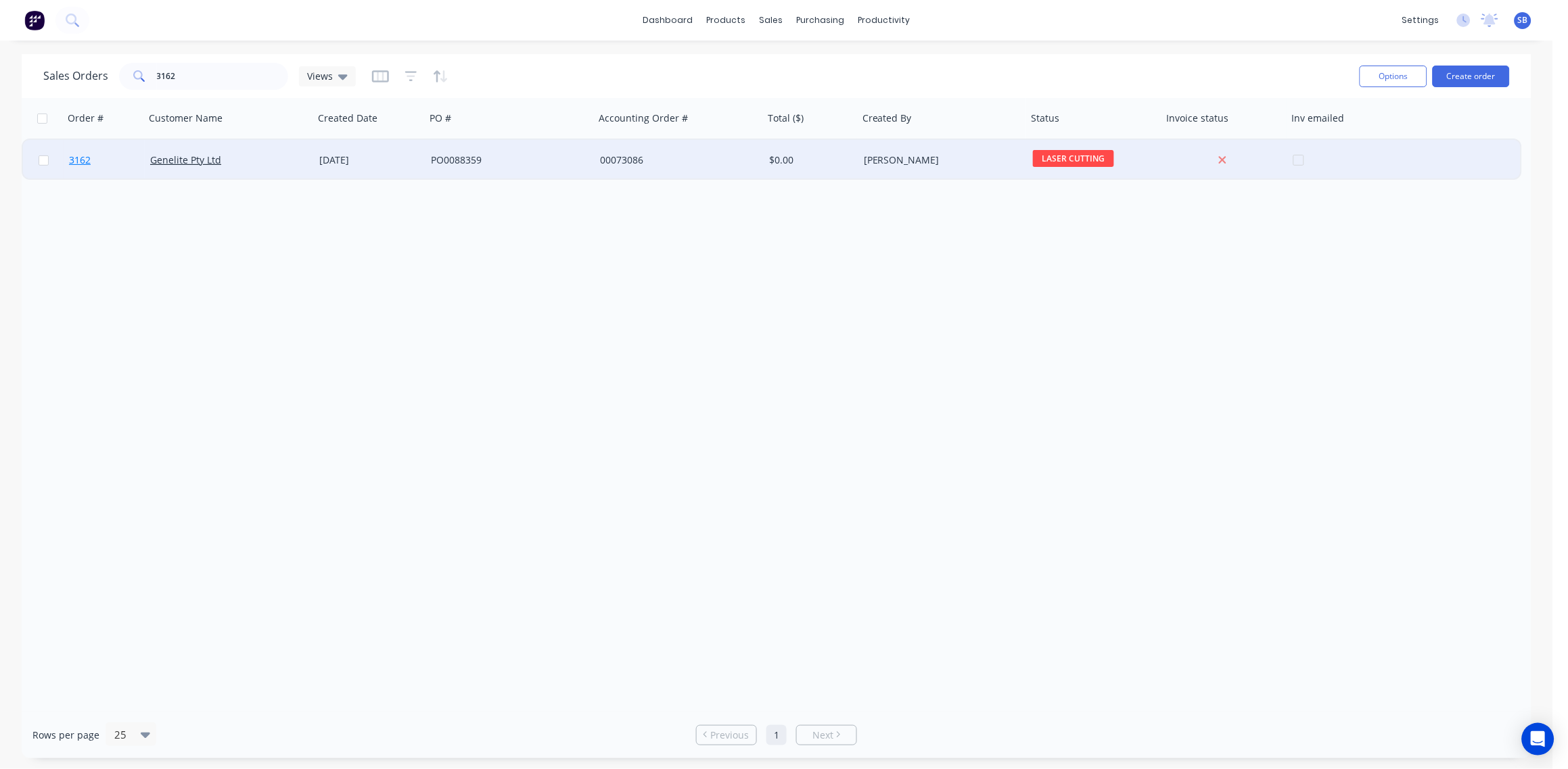
click at [75, 162] on span "3162" at bounding box center [79, 160] width 22 height 14
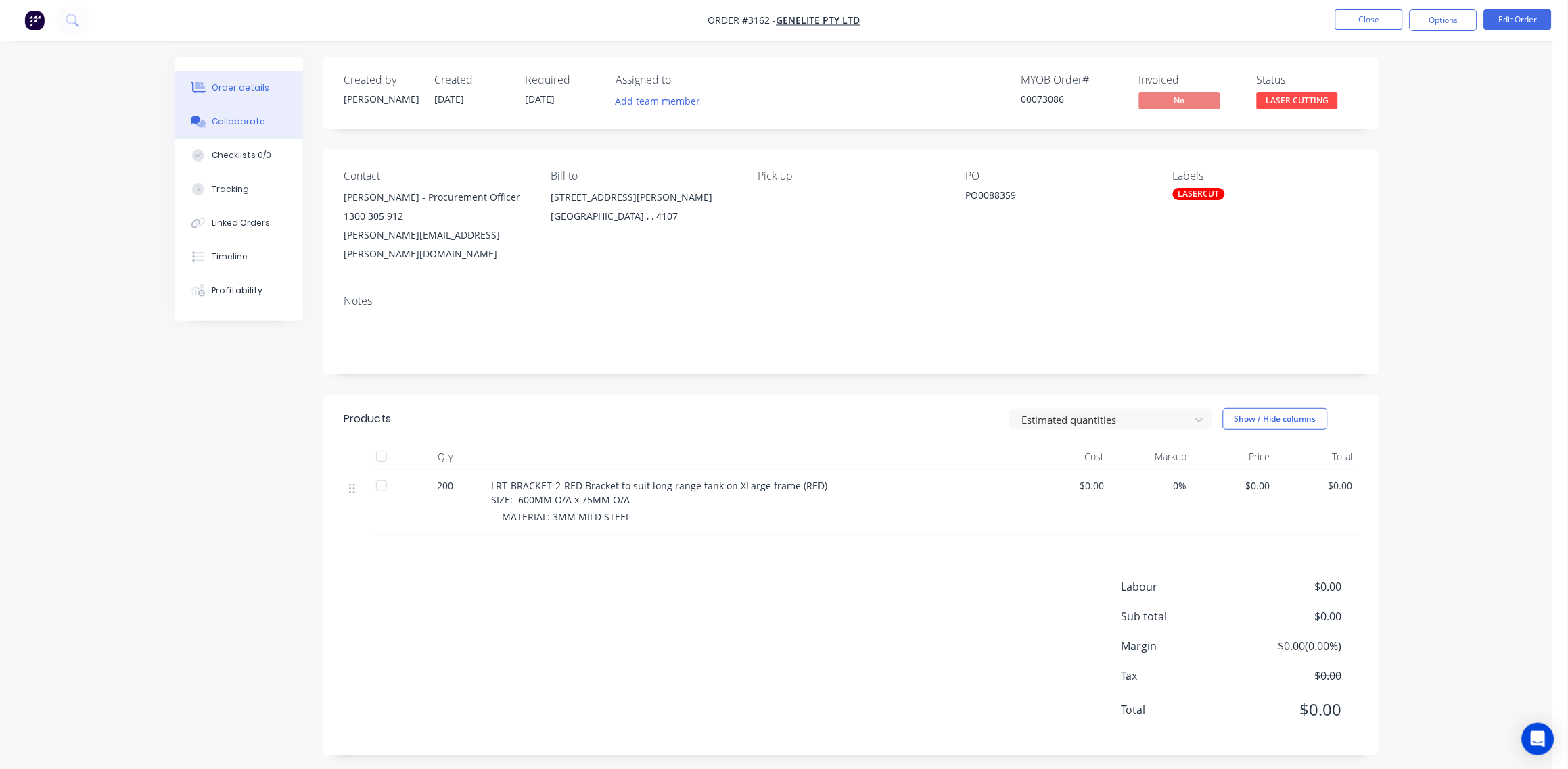
click at [236, 121] on div "Collaborate" at bounding box center [239, 121] width 53 height 12
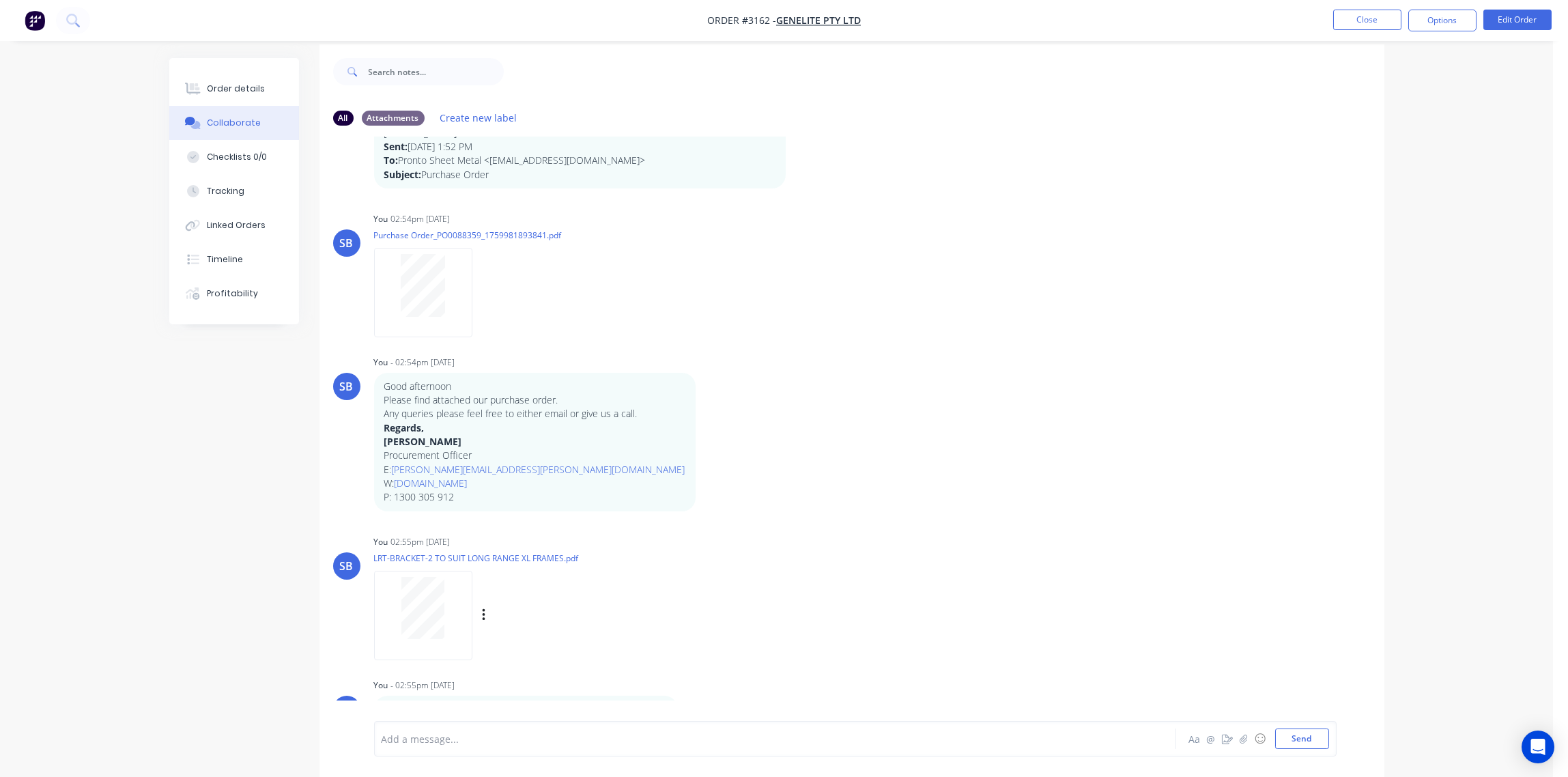
scroll to position [21, 0]
click at [467, 740] on div at bounding box center [737, 739] width 710 height 15
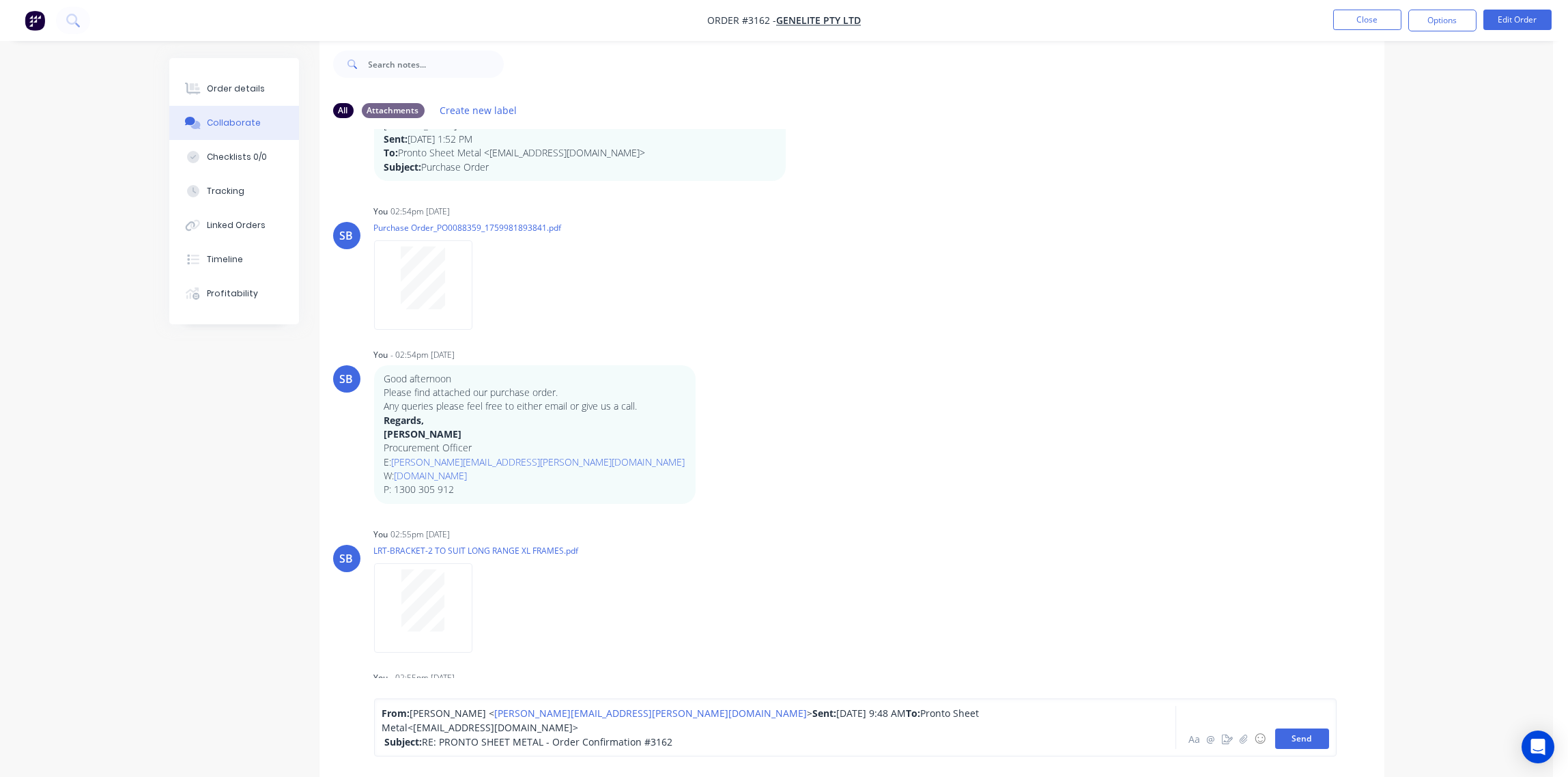
click at [1301, 736] on button "Send" at bounding box center [1302, 739] width 54 height 20
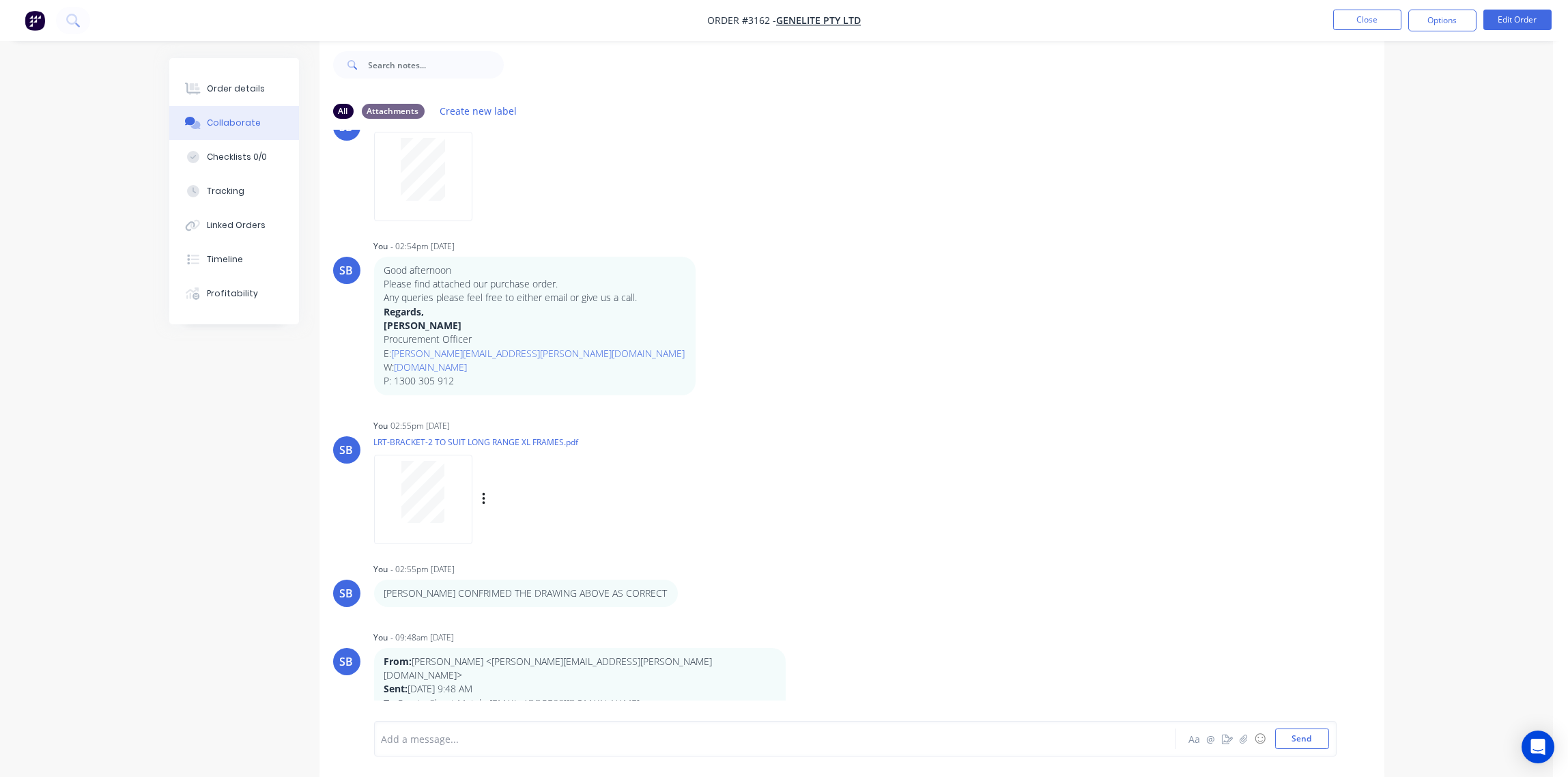
scroll to position [183, 0]
click at [433, 733] on div at bounding box center [737, 739] width 710 height 15
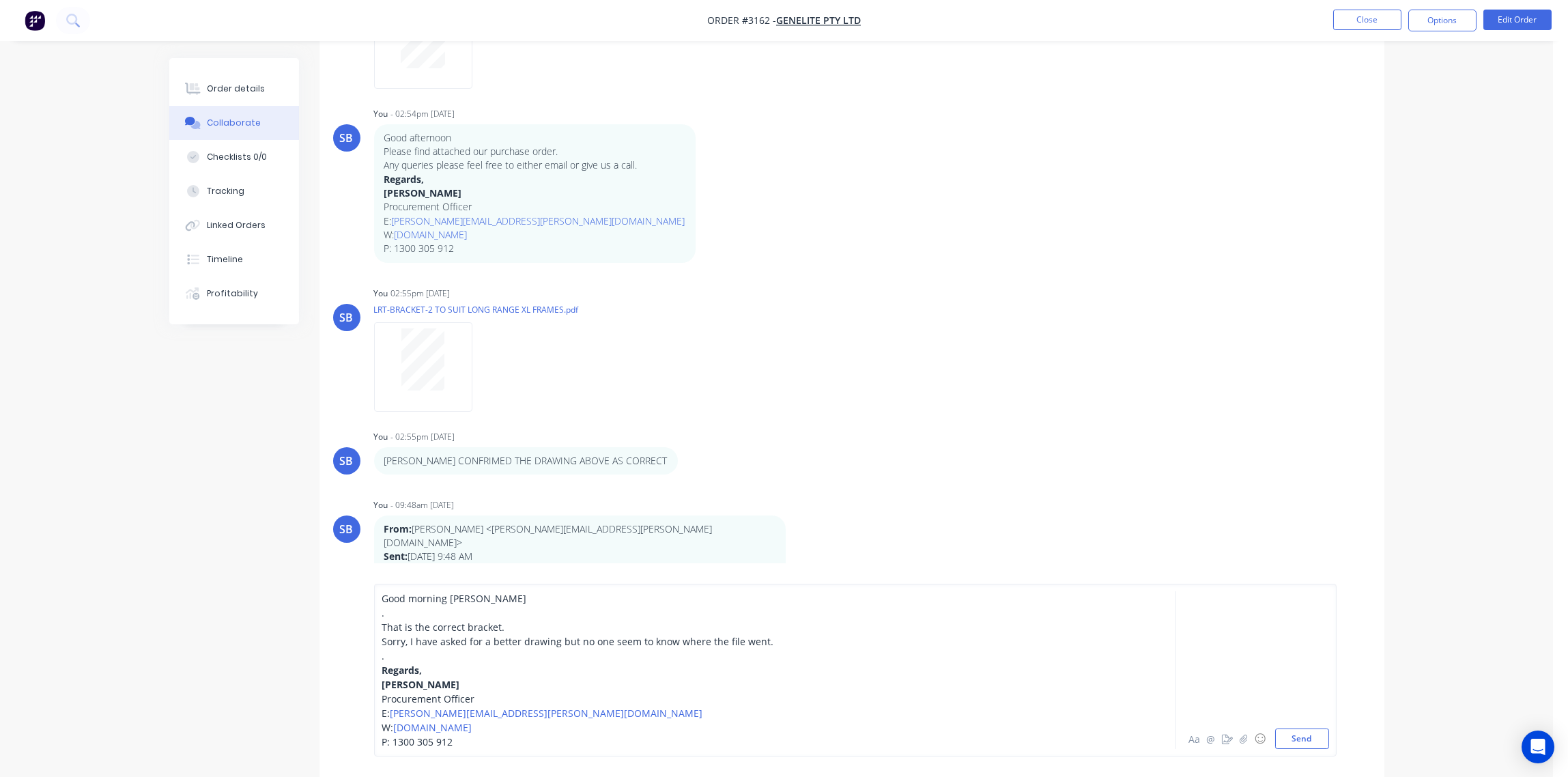
scroll to position [158, 0]
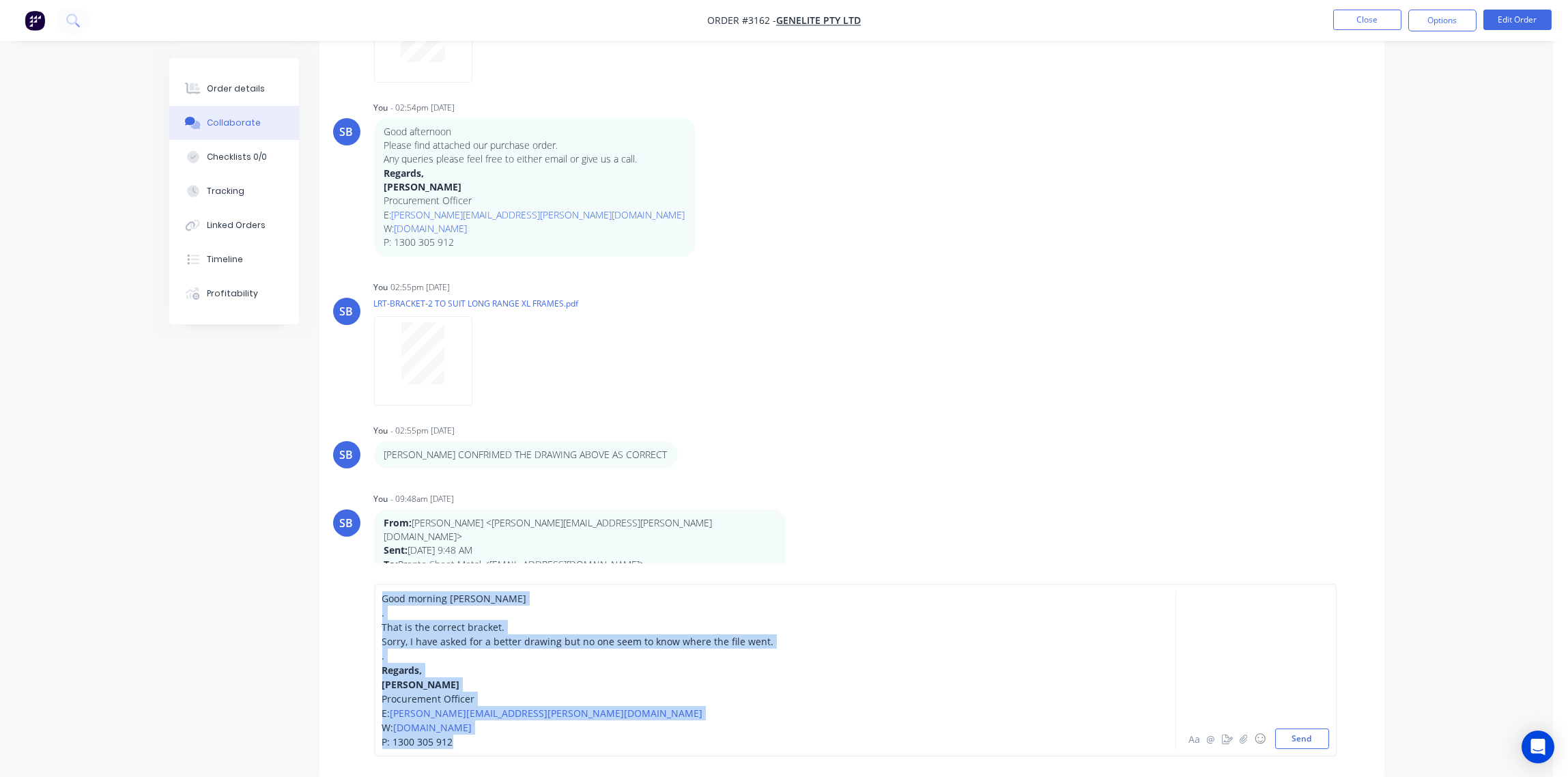
drag, startPoint x: 464, startPoint y: 740, endPoint x: 292, endPoint y: 568, distance: 243.2
click at [292, 568] on div "All Attachments Create new label SB You - 02:54pm [DATE] From: [PERSON_NAME] <[…" at bounding box center [777, 339] width 1216 height 877
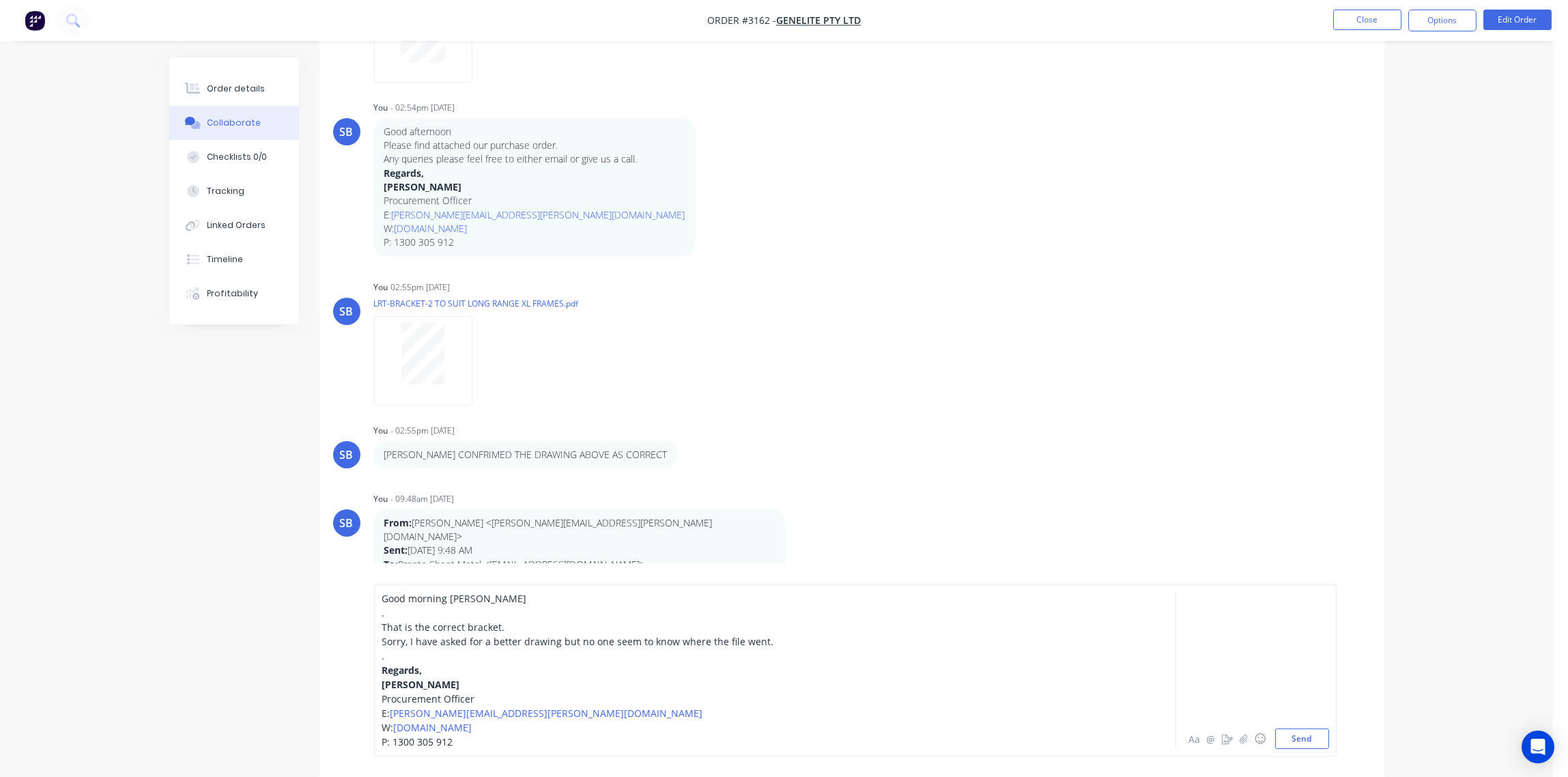
scroll to position [21, 0]
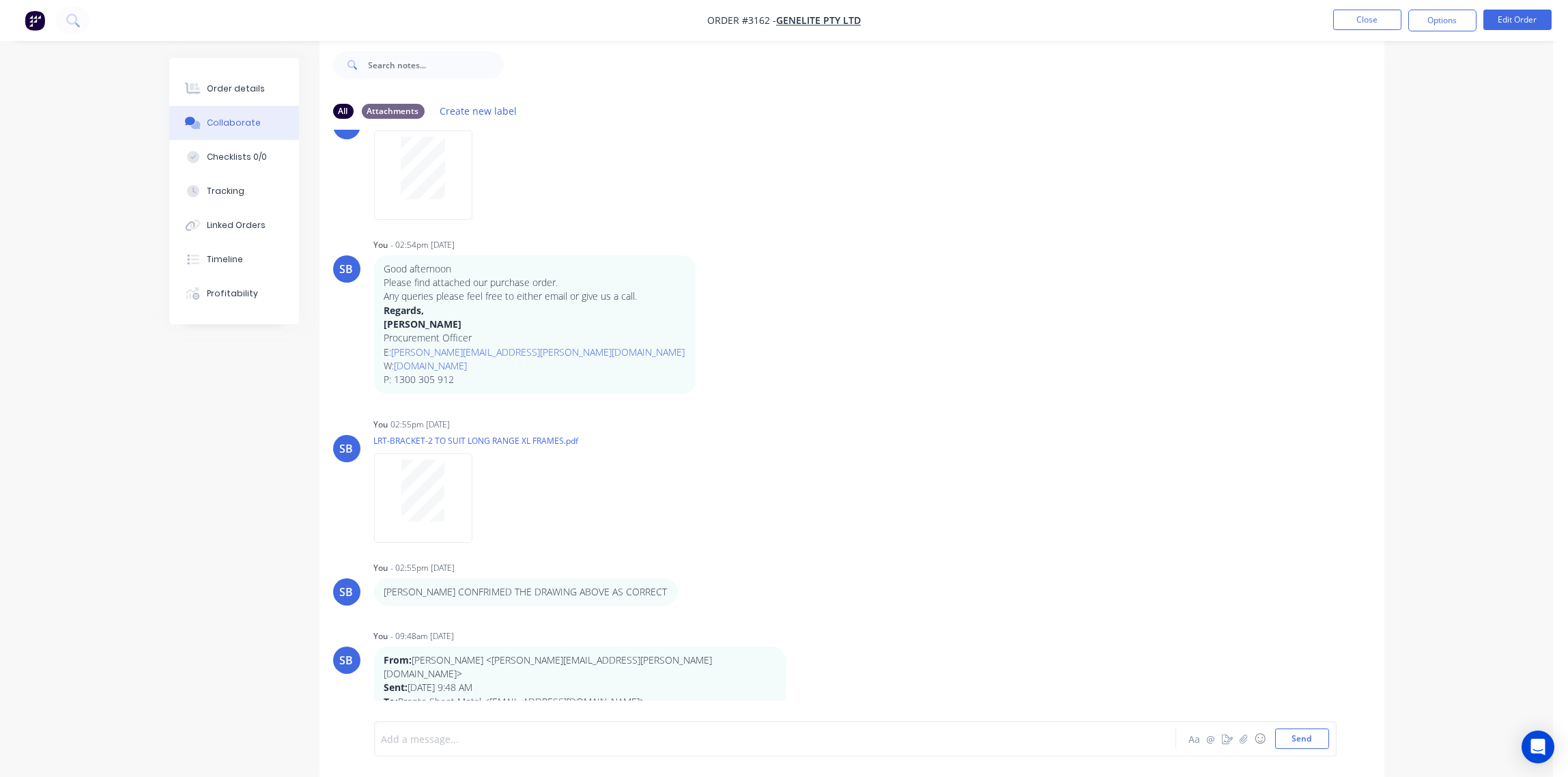
click at [429, 746] on div "Add a message..." at bounding box center [737, 739] width 710 height 20
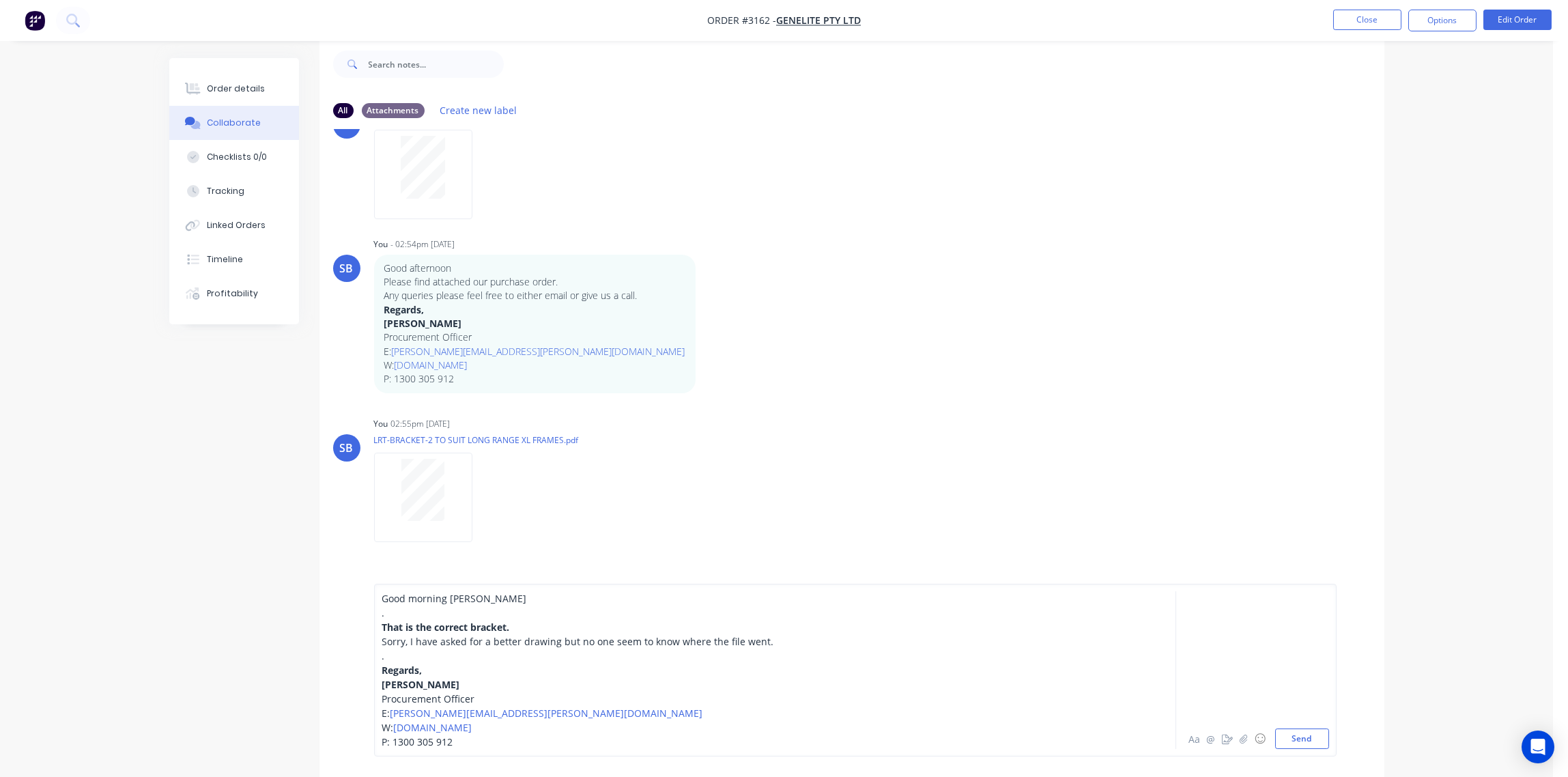
drag, startPoint x: 1298, startPoint y: 736, endPoint x: 1282, endPoint y: 724, distance: 20.0
click at [1299, 736] on button "Send" at bounding box center [1302, 739] width 54 height 20
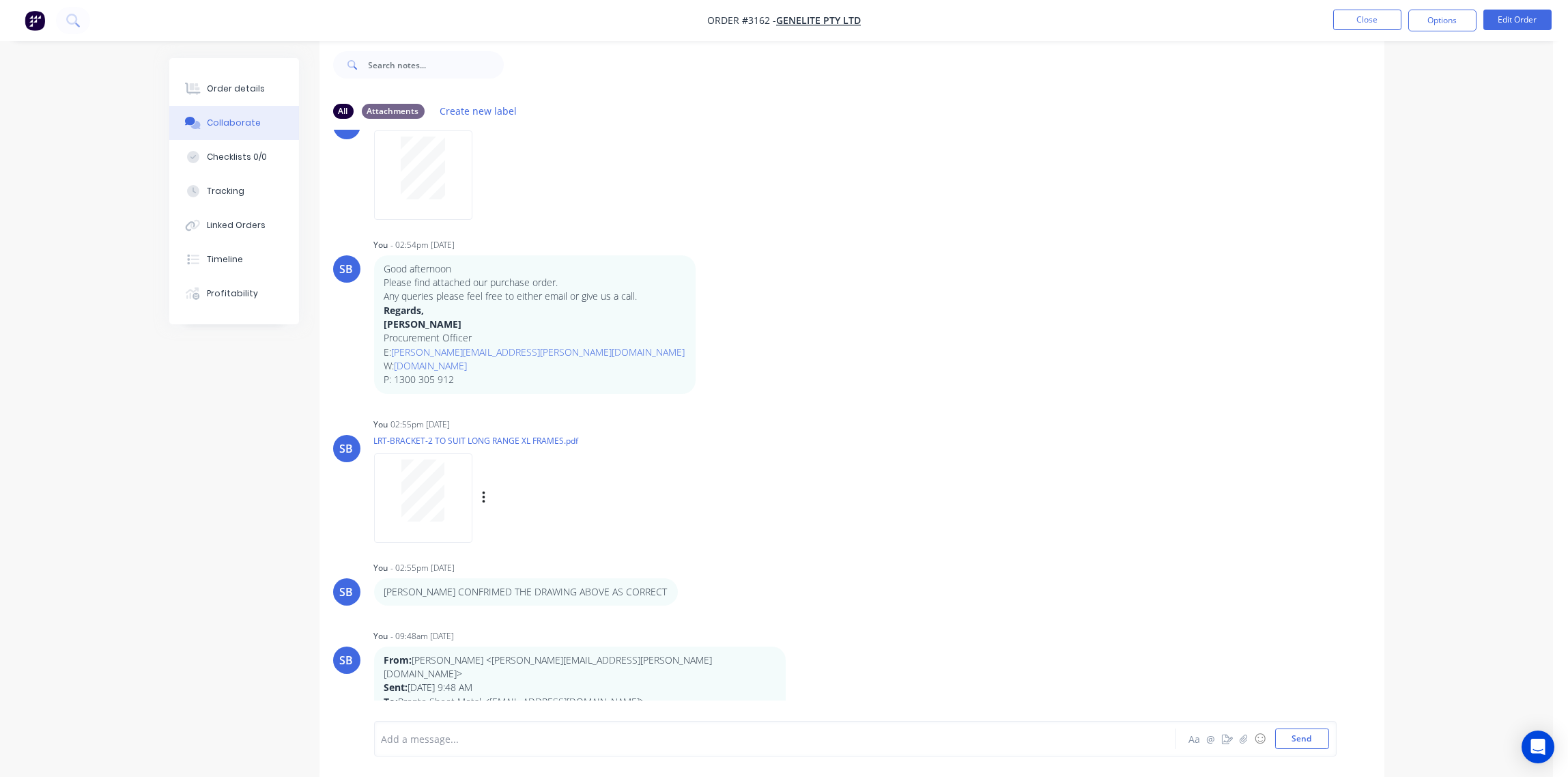
scroll to position [184, 0]
click at [222, 83] on div "Order details" at bounding box center [235, 88] width 58 height 12
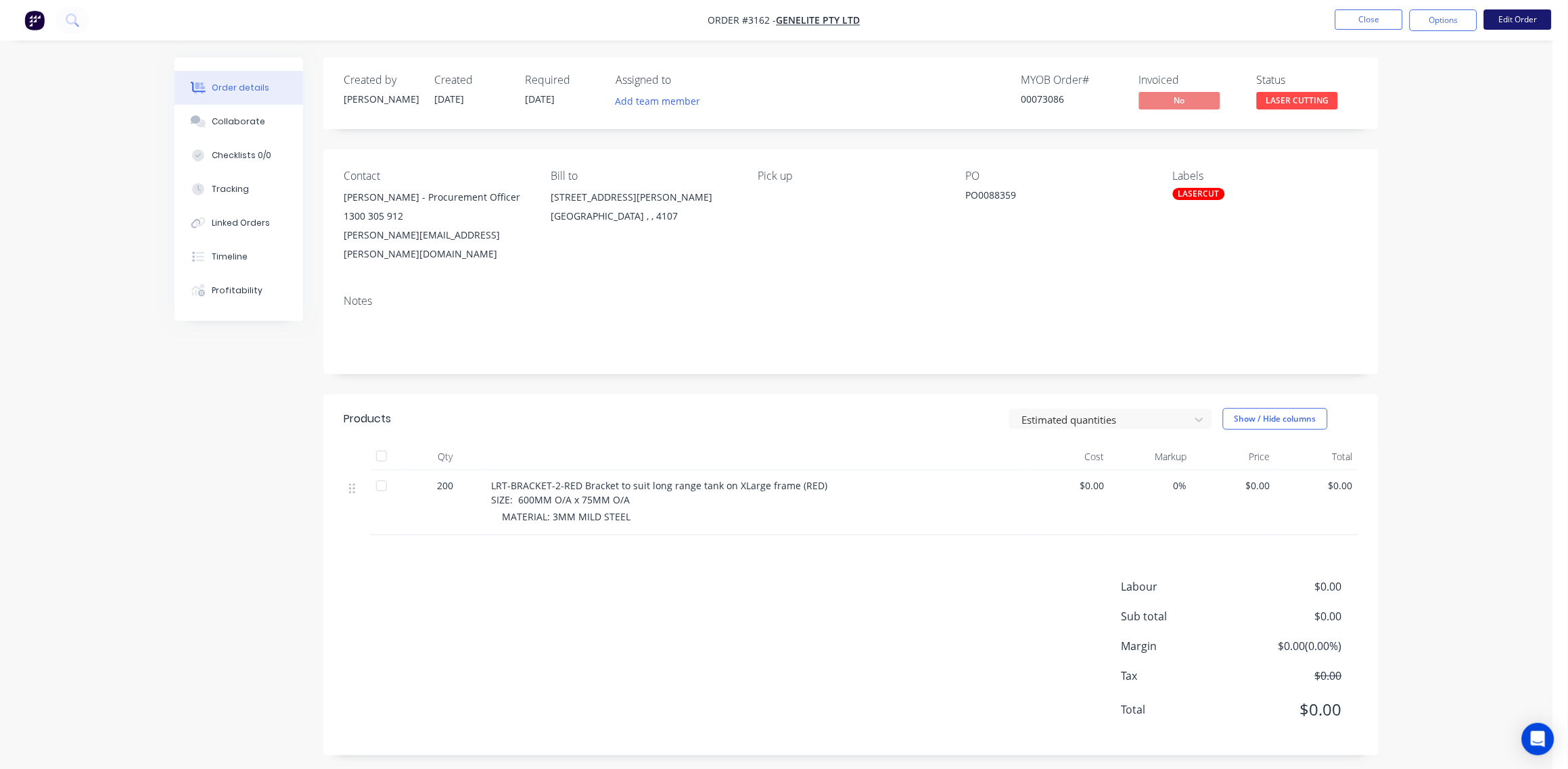
click at [1517, 22] on button "Edit Order" at bounding box center [1518, 19] width 68 height 20
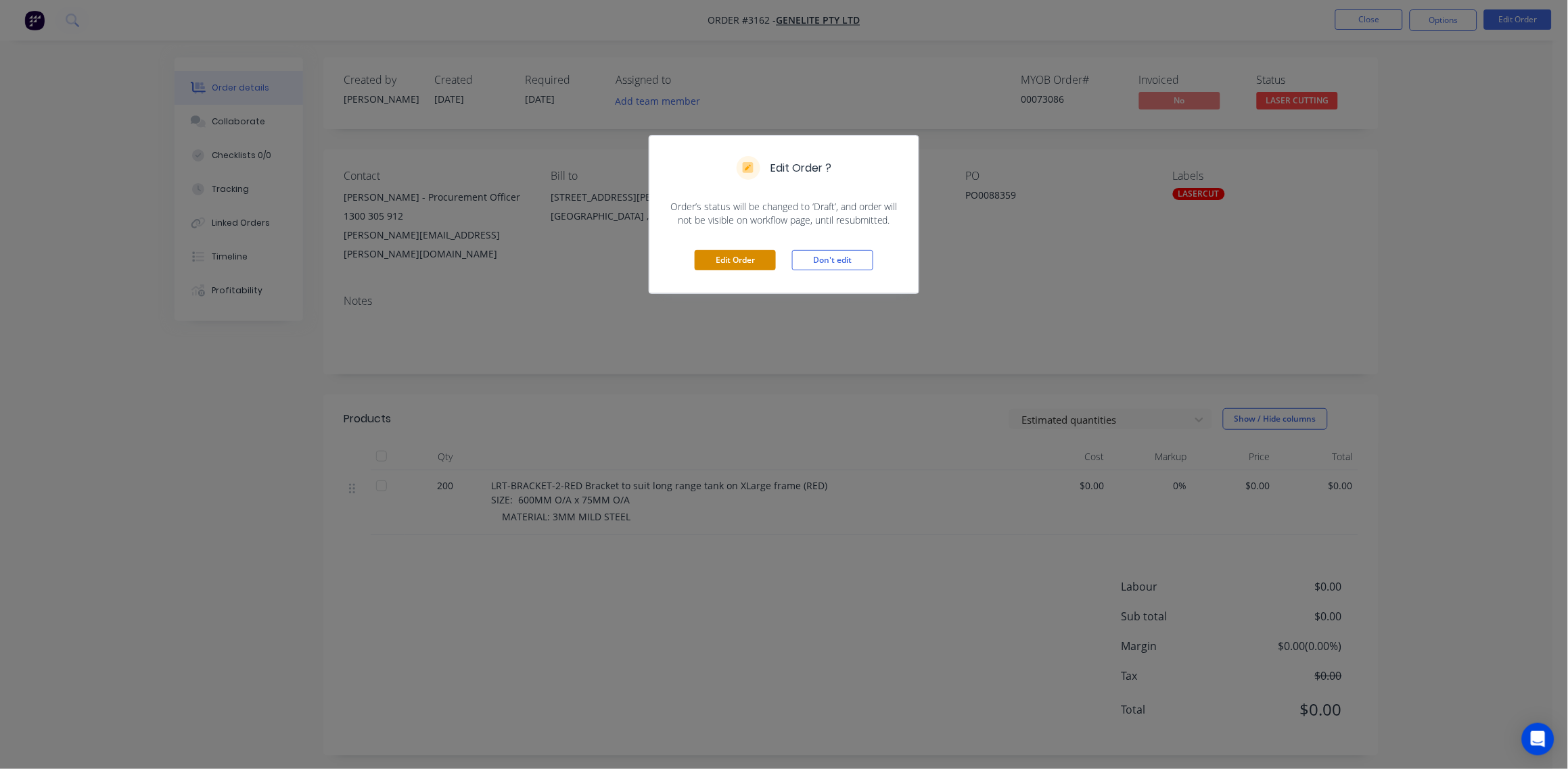
click at [729, 258] on button "Edit Order" at bounding box center [735, 260] width 81 height 20
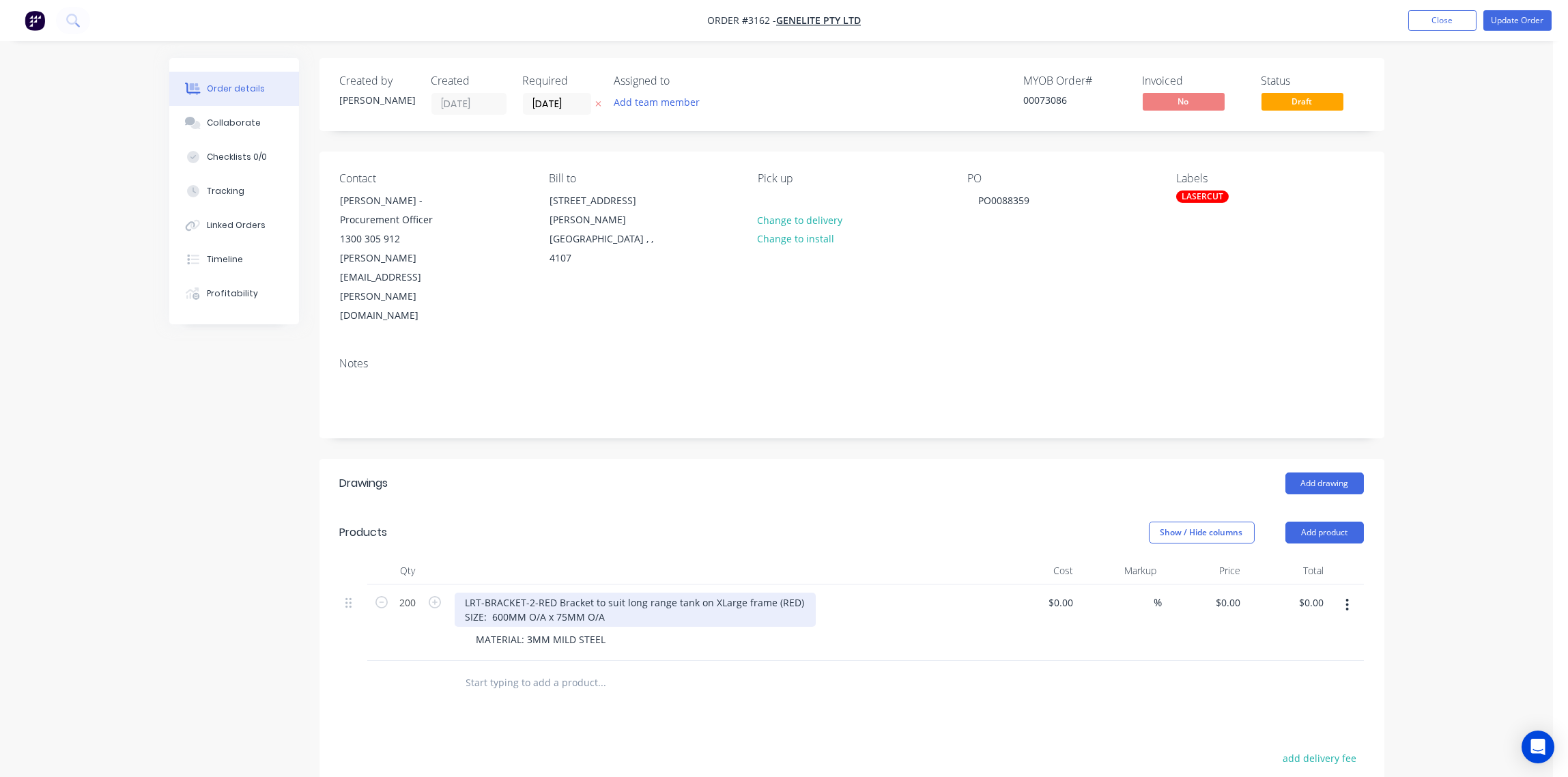
click at [607, 593] on div "LRT-BRACKET-2-RED Bracket to suit long range tank on XLarge frame (RED) SIZE: 6…" at bounding box center [635, 610] width 361 height 34
click at [680, 593] on div "LRT-BRACKET-2-RED Bracket to suit long range tank on XLarge frame (RED) SIZE: 6…" at bounding box center [635, 610] width 361 height 34
click at [722, 669] on input "text" at bounding box center [603, 682] width 273 height 27
click at [1521, 19] on button "Update Order" at bounding box center [1518, 20] width 69 height 20
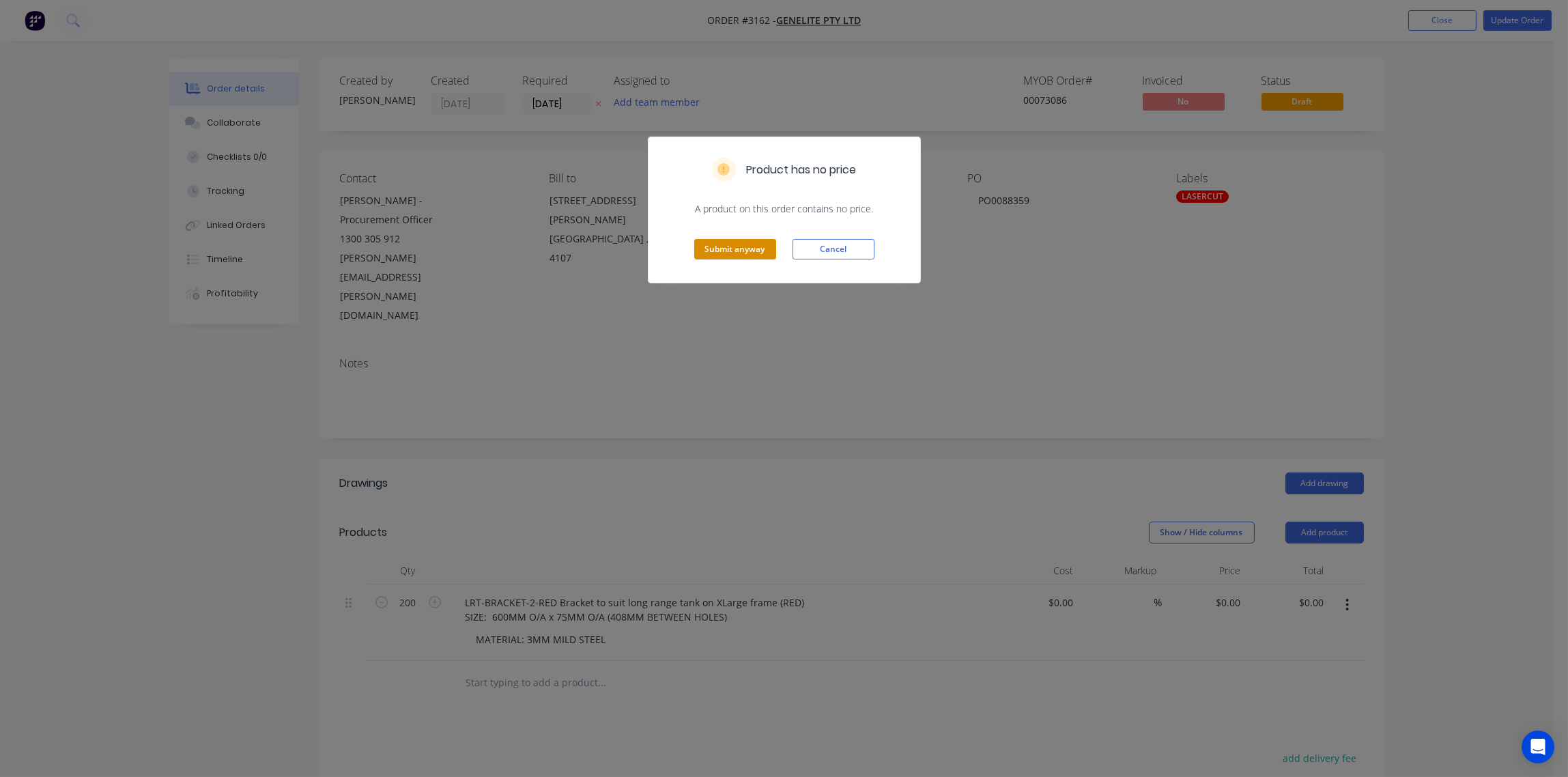
click at [736, 249] on button "Submit anyway" at bounding box center [735, 249] width 82 height 20
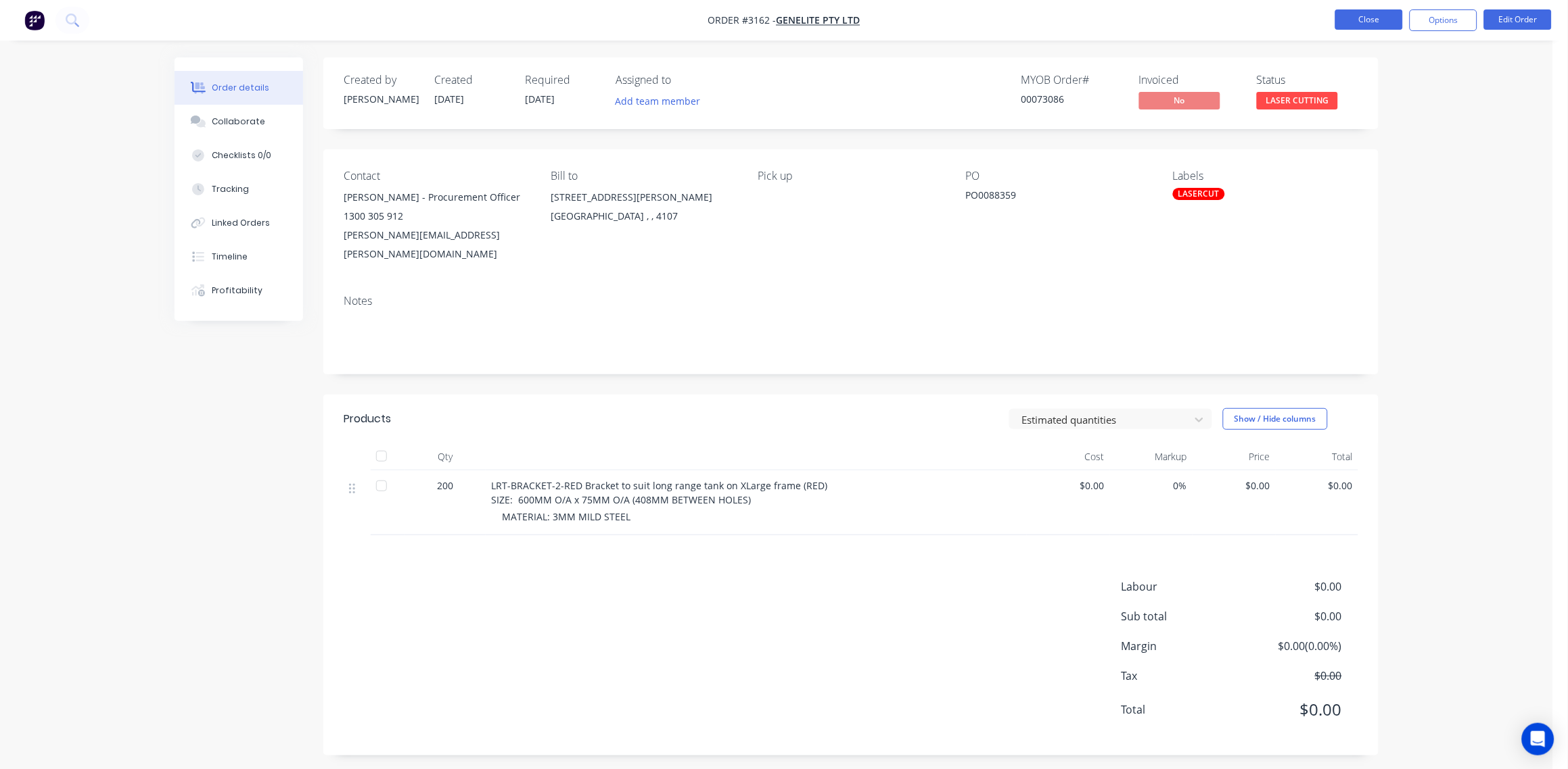
click at [1374, 19] on button "Close" at bounding box center [1370, 19] width 68 height 20
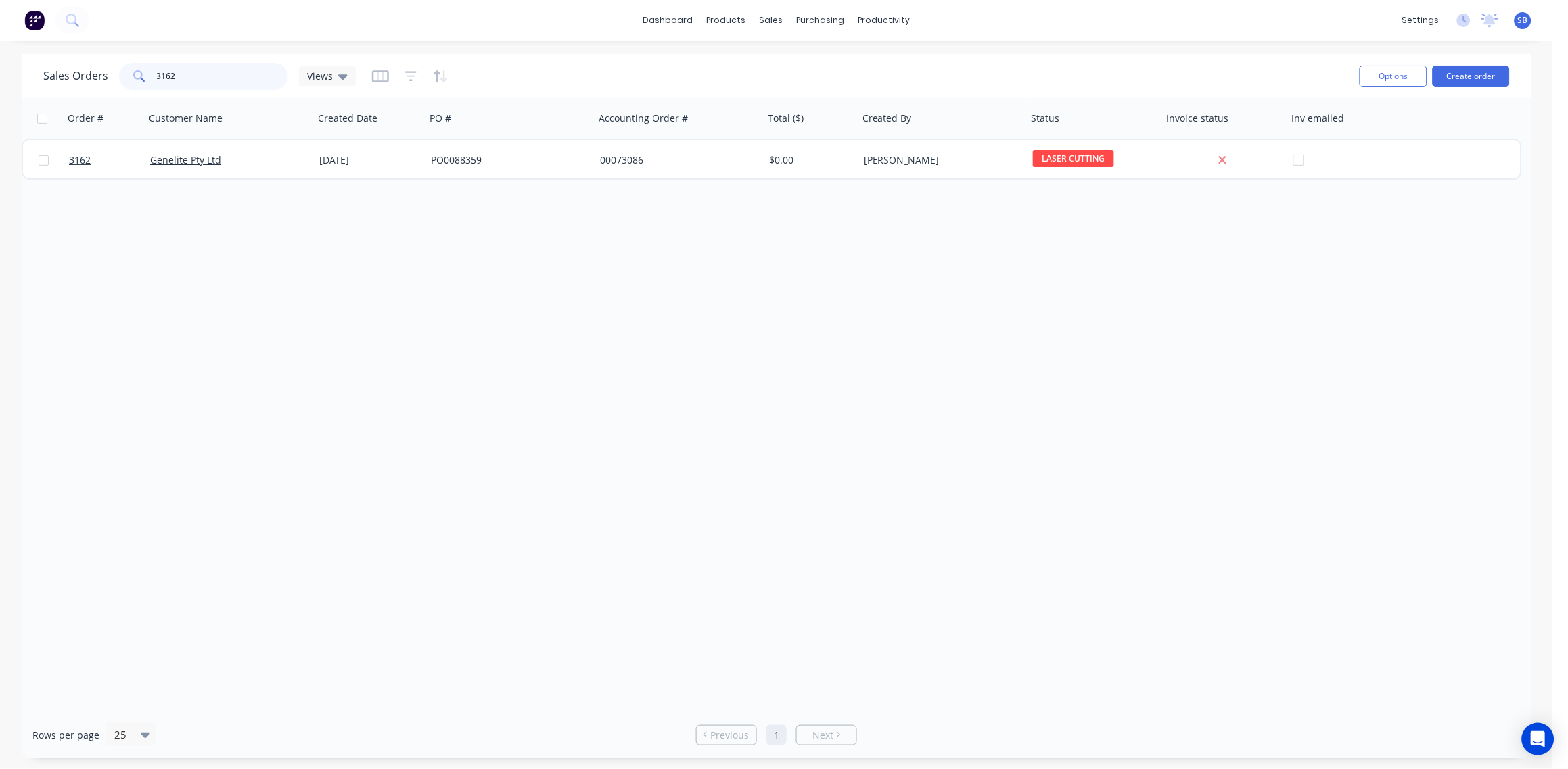
drag, startPoint x: 214, startPoint y: 76, endPoint x: -4, endPoint y: 64, distance: 218.3
click at [0, 64] on html "dashboard products sales purchasing productivity dashboard products Product Cat…" at bounding box center [784, 384] width 1568 height 769
type input "3129"
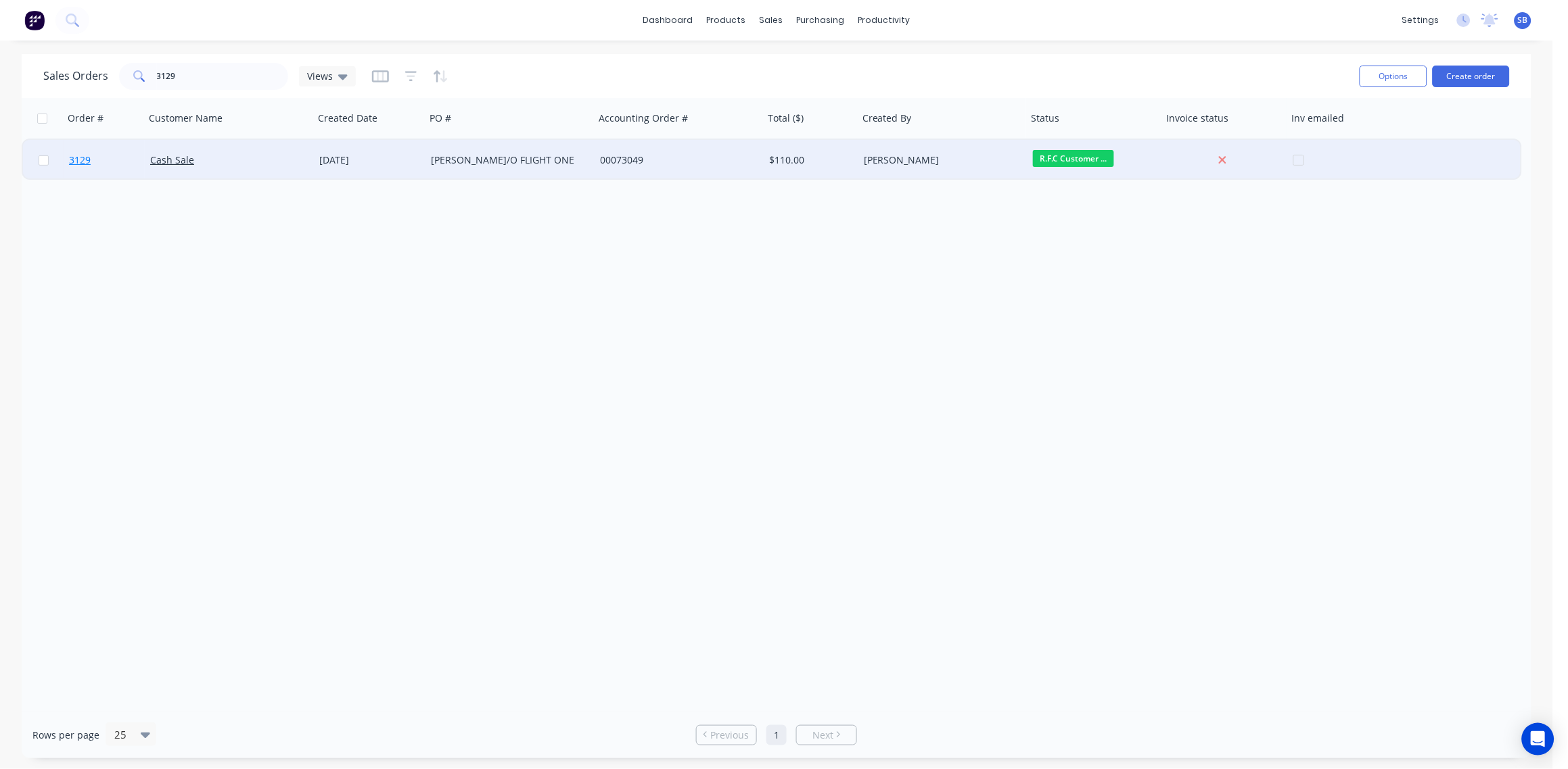
click at [82, 159] on span "3129" at bounding box center [79, 160] width 22 height 14
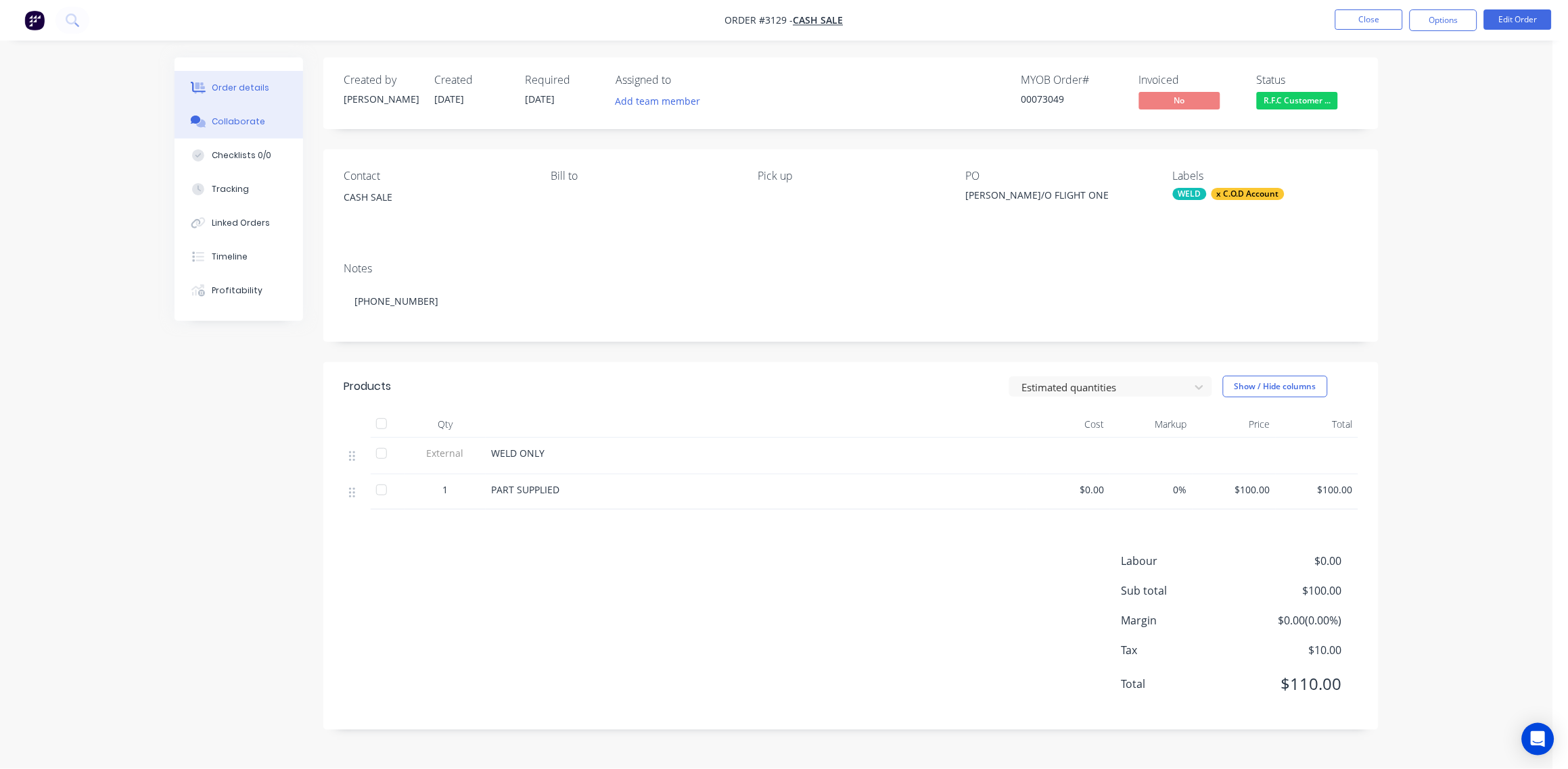
click at [239, 120] on div "Collaborate" at bounding box center [239, 121] width 53 height 12
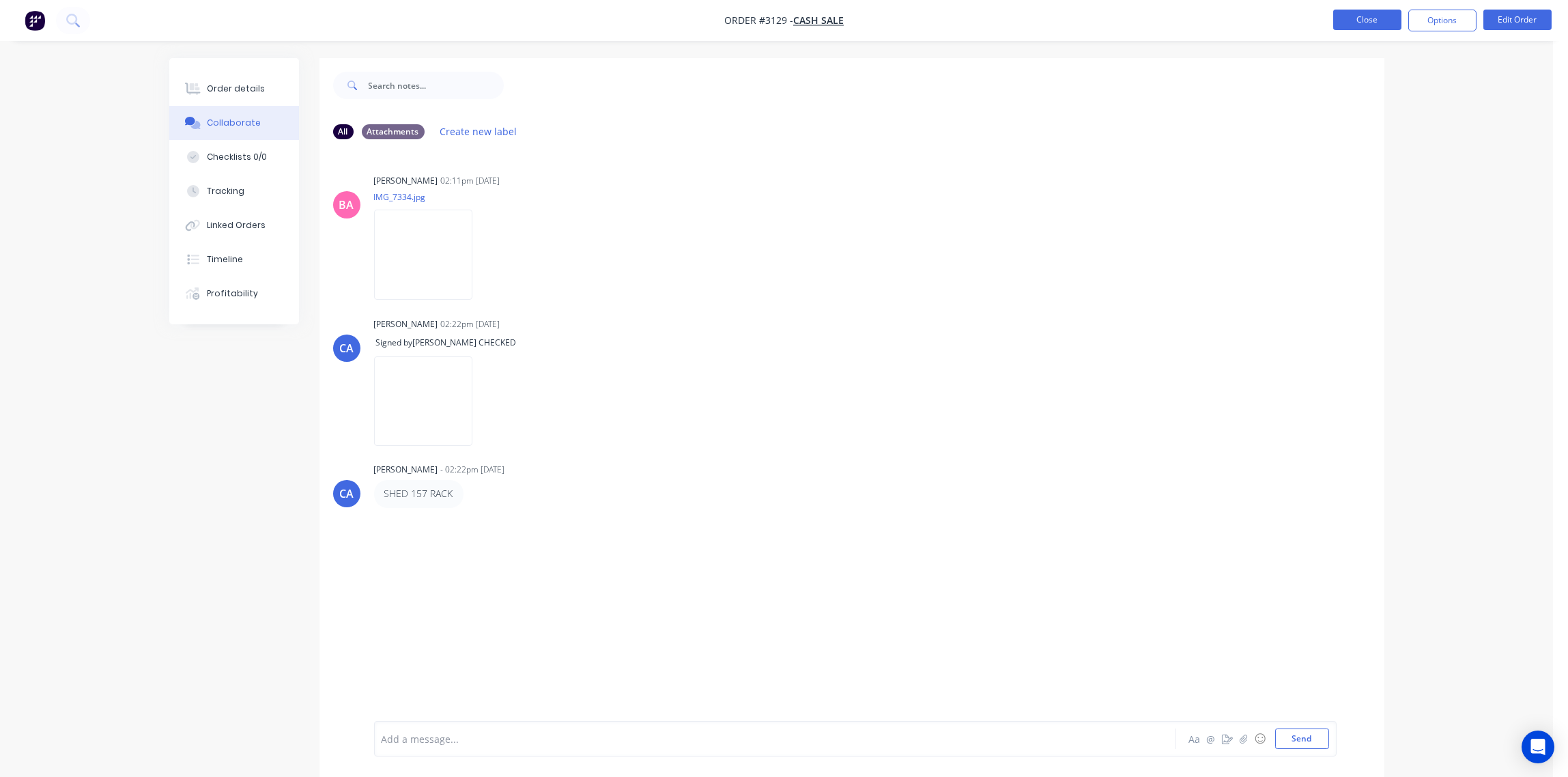
click at [1368, 21] on button "Close" at bounding box center [1368, 20] width 69 height 20
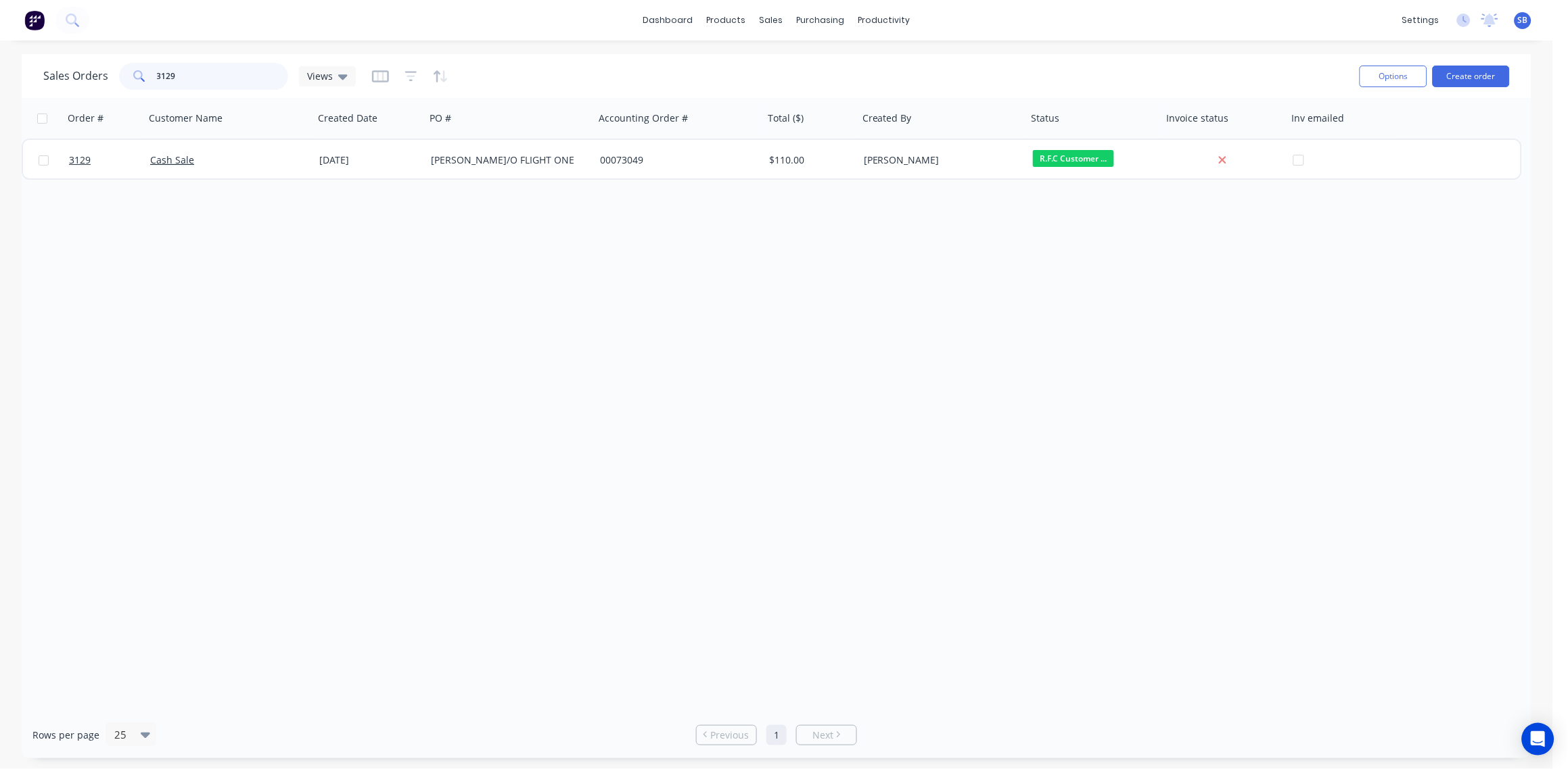
drag, startPoint x: 189, startPoint y: 72, endPoint x: 0, endPoint y: 62, distance: 189.3
click at [16, 58] on div "Sales Orders 3129 Views Options Create order Order # Customer Name Created Date…" at bounding box center [777, 406] width 1553 height 704
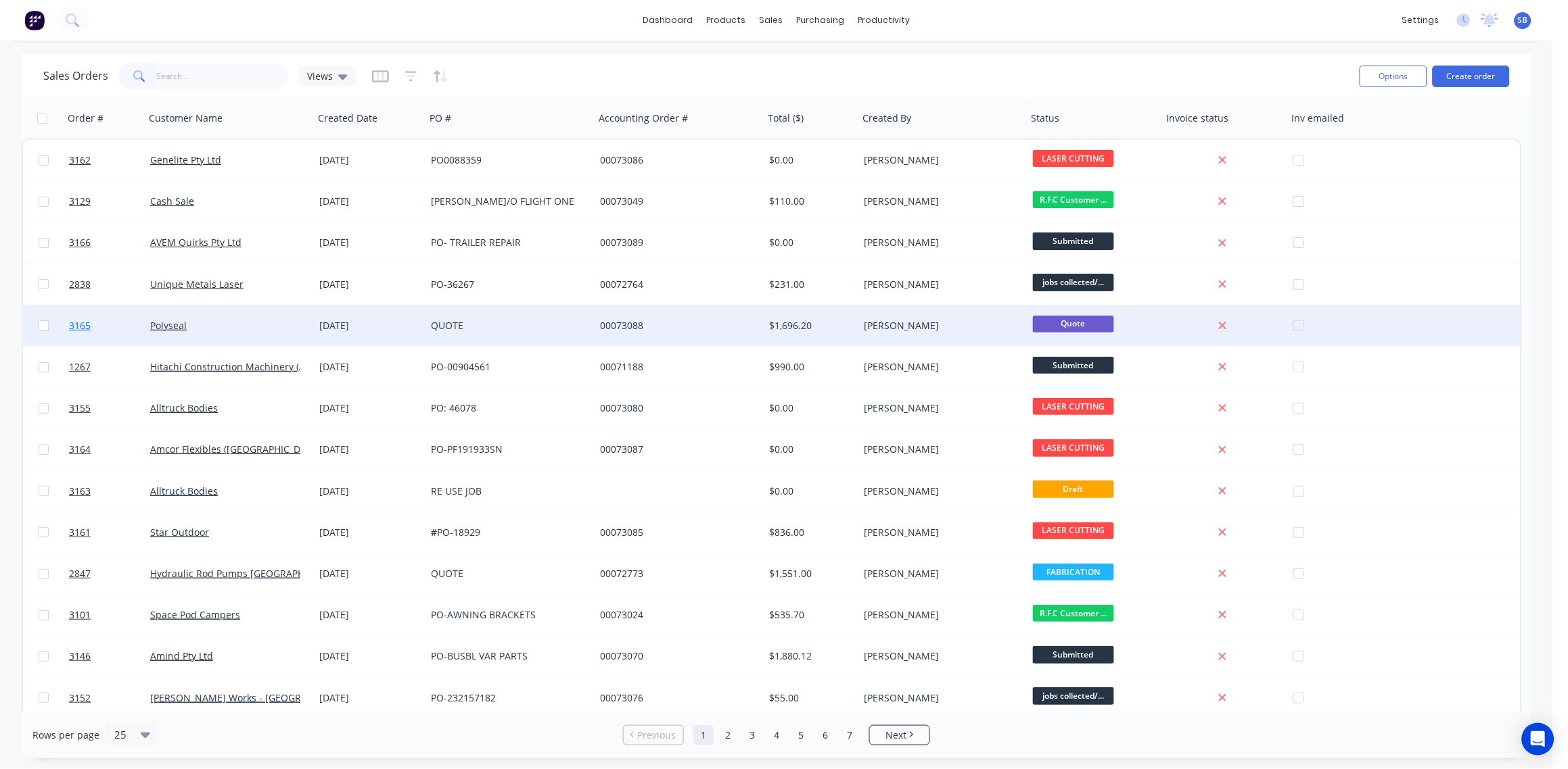
click at [75, 323] on span "3165" at bounding box center [79, 325] width 22 height 14
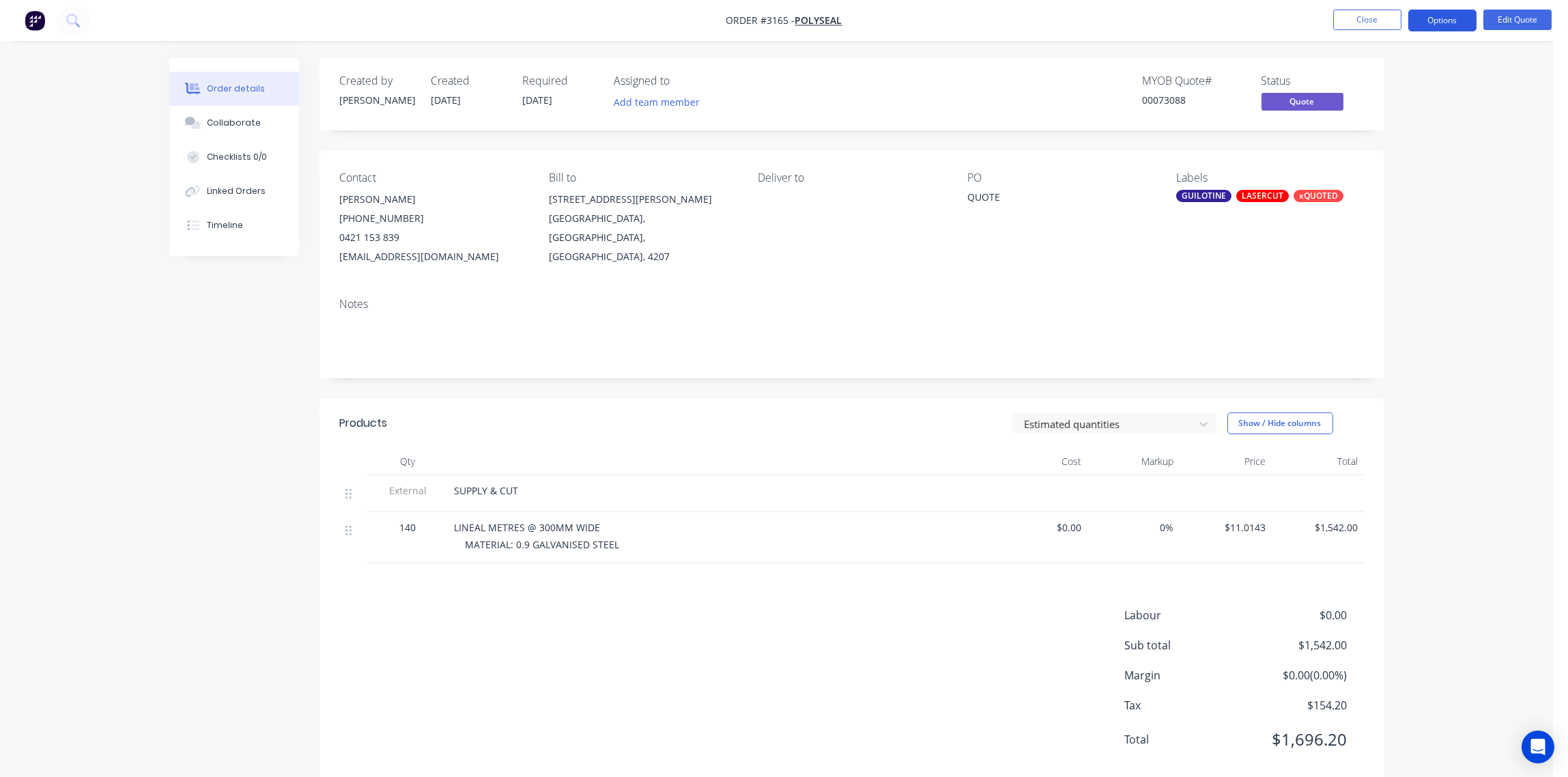
click at [1441, 21] on button "Options" at bounding box center [1443, 20] width 69 height 22
click at [1377, 82] on div "Quote" at bounding box center [1402, 83] width 126 height 20
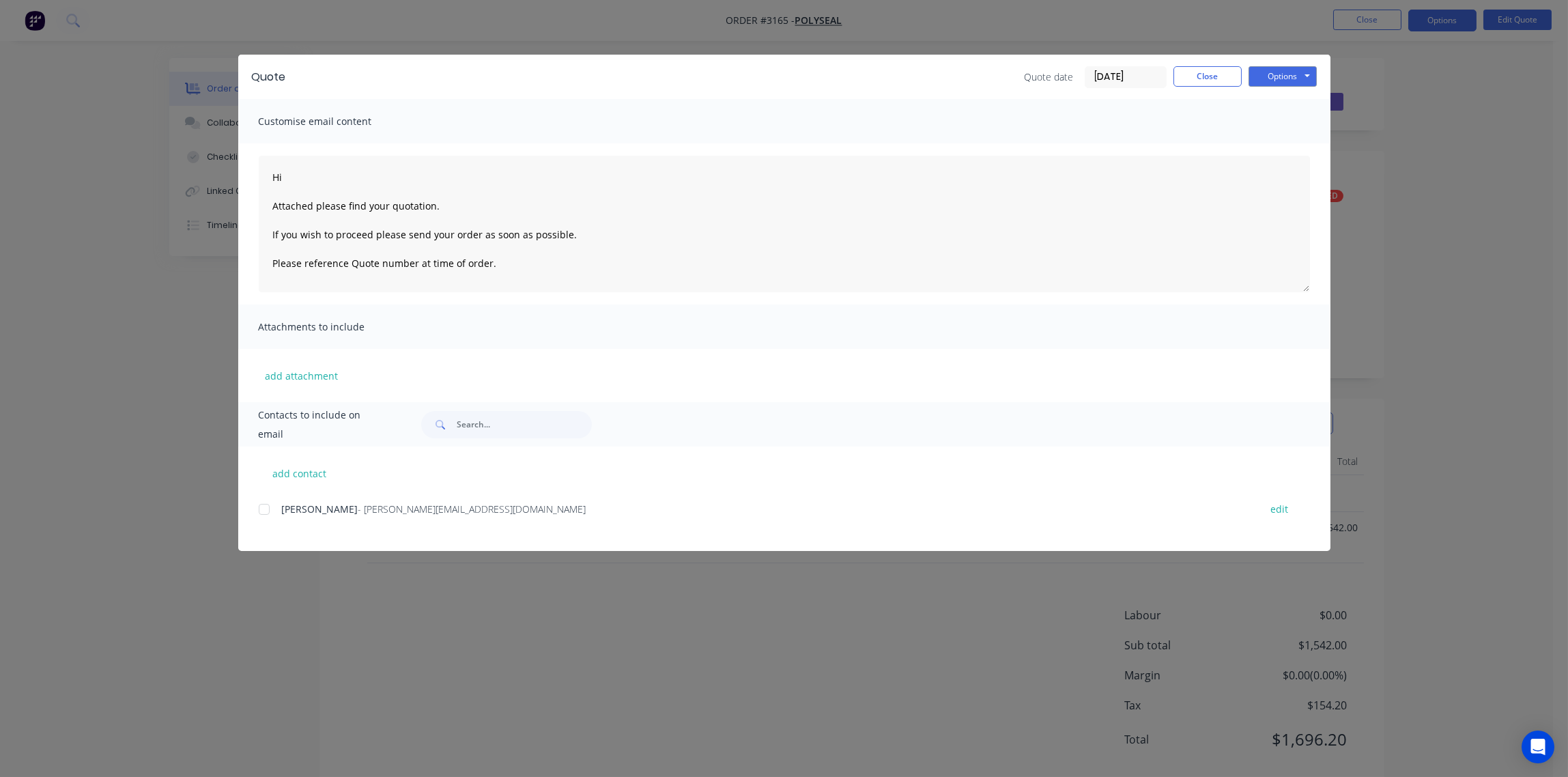
click at [264, 511] on div at bounding box center [264, 509] width 27 height 27
click at [1284, 76] on button "Options" at bounding box center [1284, 76] width 69 height 20
click at [1283, 145] on button "Email" at bounding box center [1292, 146] width 87 height 23
click at [1209, 78] on button "Close" at bounding box center [1208, 76] width 69 height 20
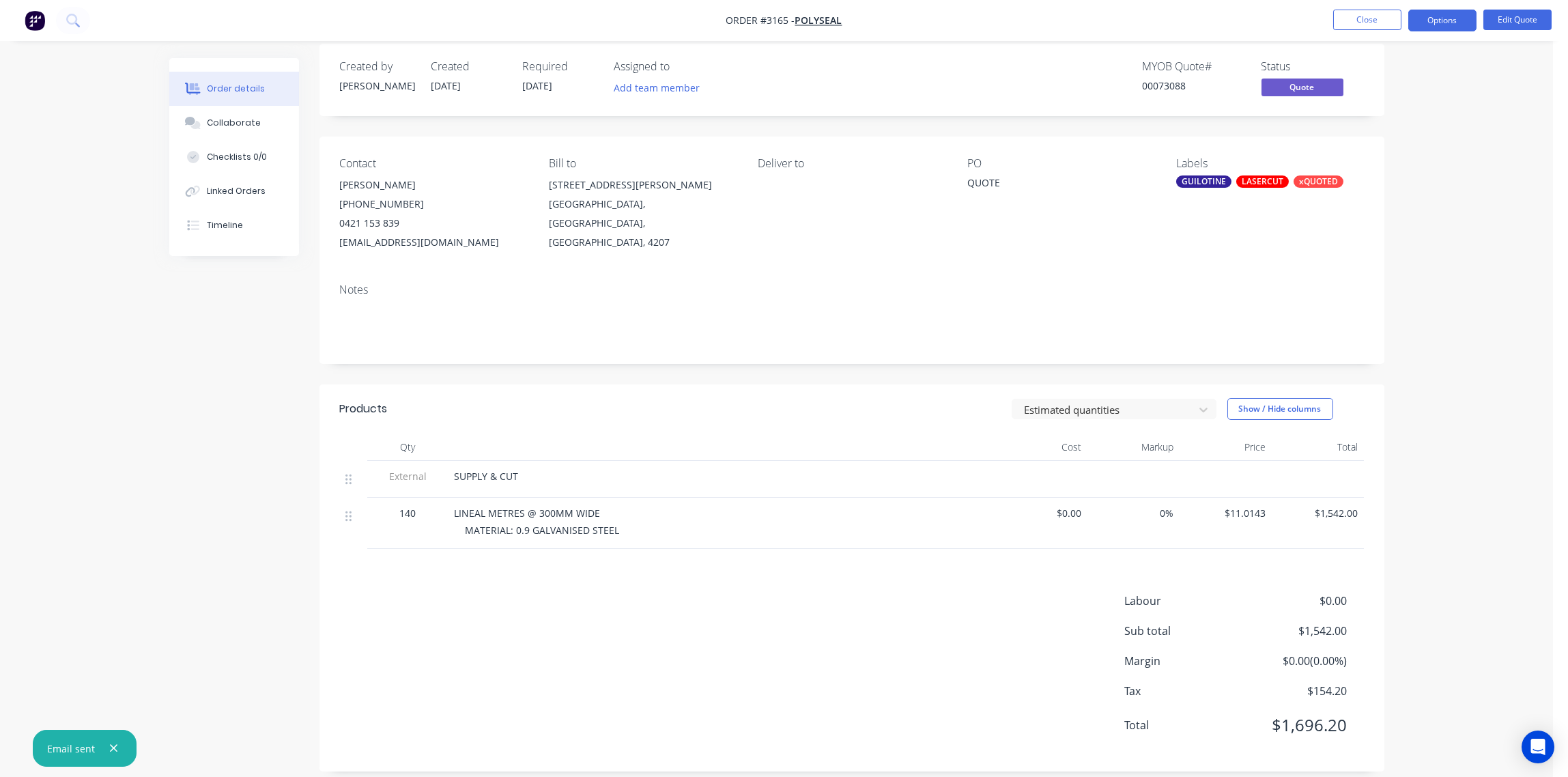
scroll to position [29, 0]
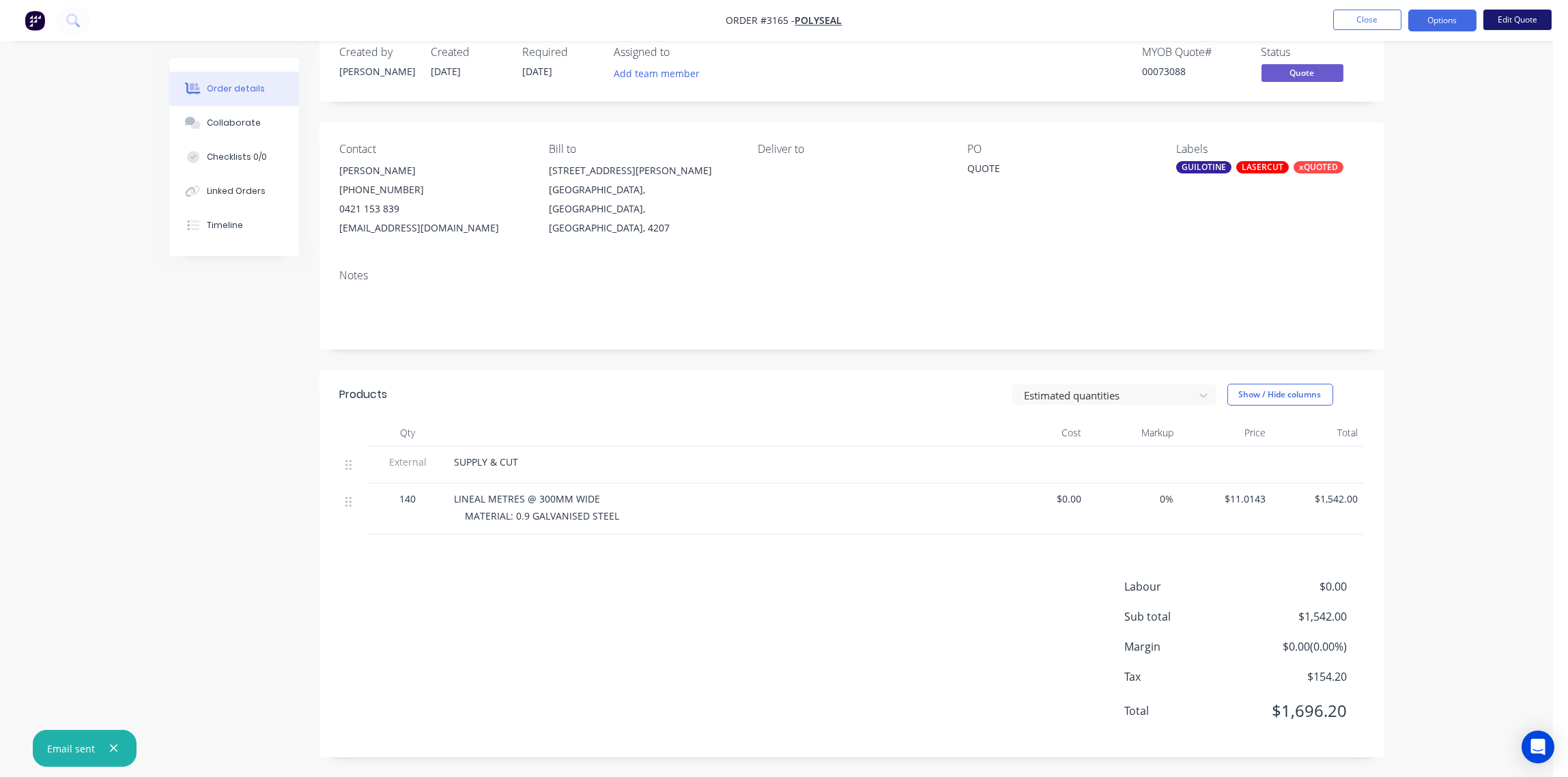
click at [1518, 24] on button "Edit Quote" at bounding box center [1518, 20] width 69 height 20
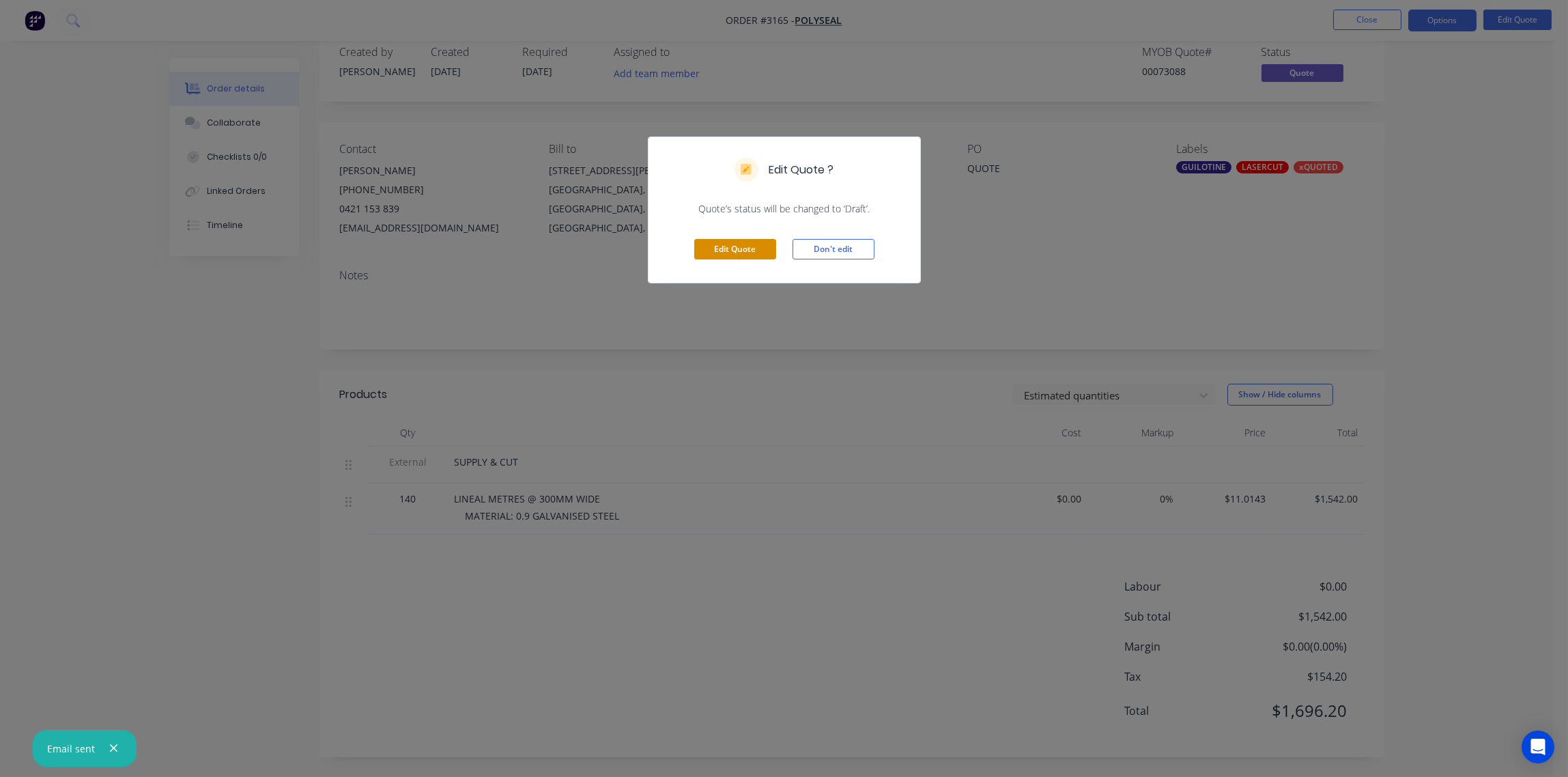
click at [728, 250] on button "Edit Quote" at bounding box center [735, 249] width 82 height 20
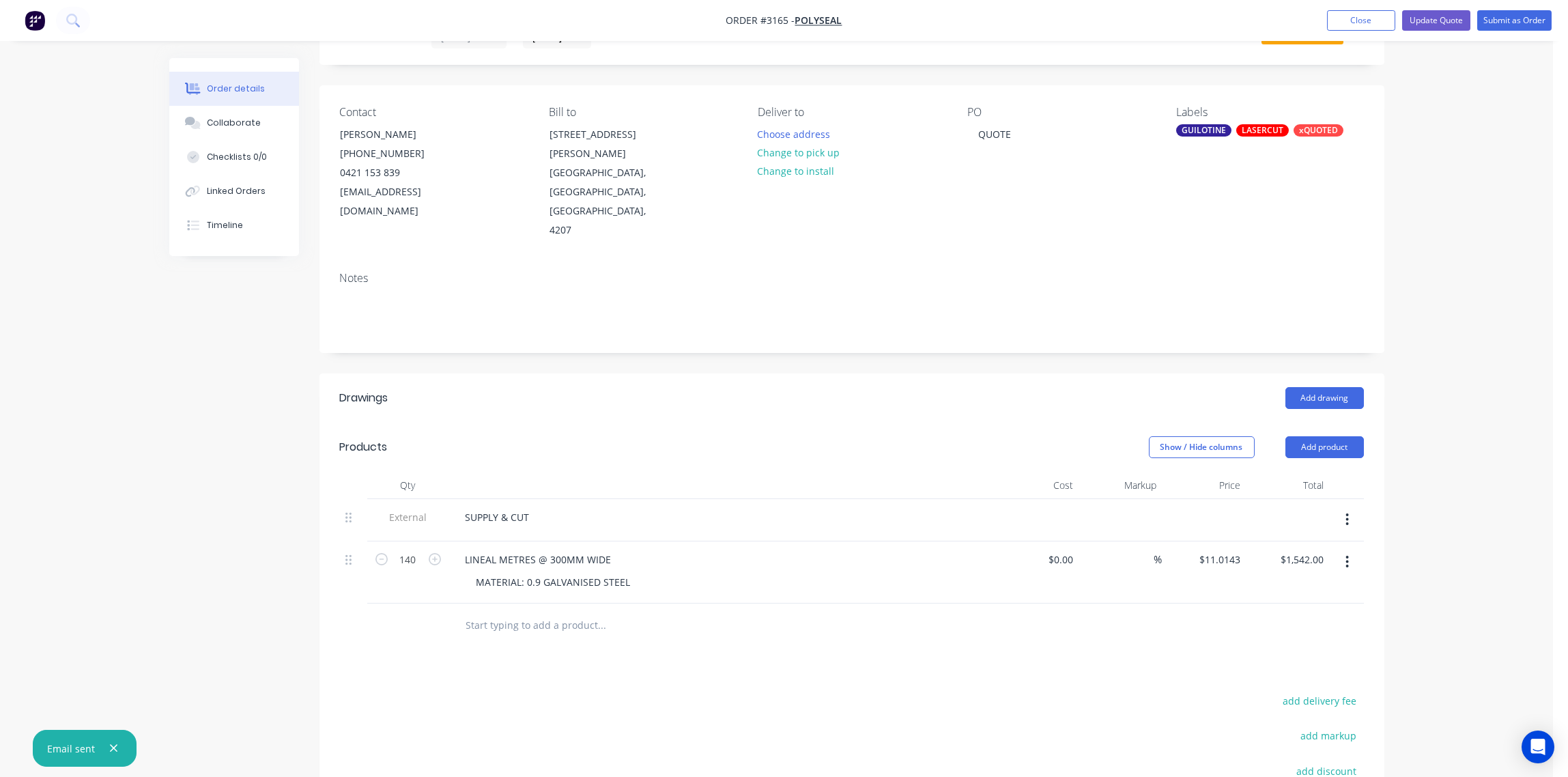
scroll to position [101, 0]
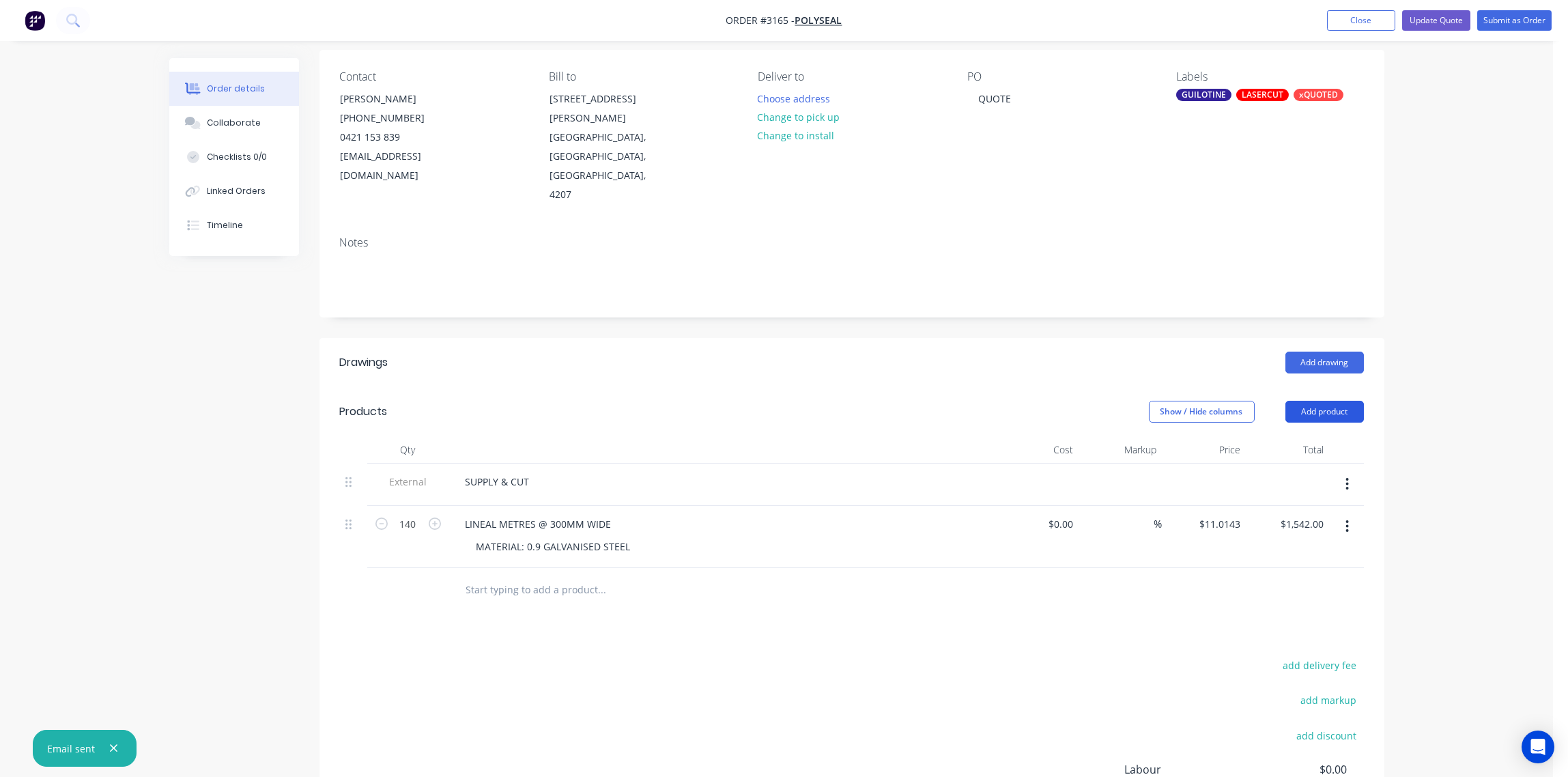
click at [1328, 401] on button "Add product" at bounding box center [1325, 411] width 78 height 22
click at [1264, 600] on div "Notes (Internal)" at bounding box center [1299, 610] width 105 height 20
click at [504, 577] on div at bounding box center [504, 586] width 98 height 20
drag, startPoint x: 596, startPoint y: 541, endPoint x: 594, endPoint y: 550, distance: 9.2
click at [701, 636] on div "Drawings Add drawing Products Show / Hide columns Add product Qty Cost Markup P…" at bounding box center [852, 660] width 1065 height 645
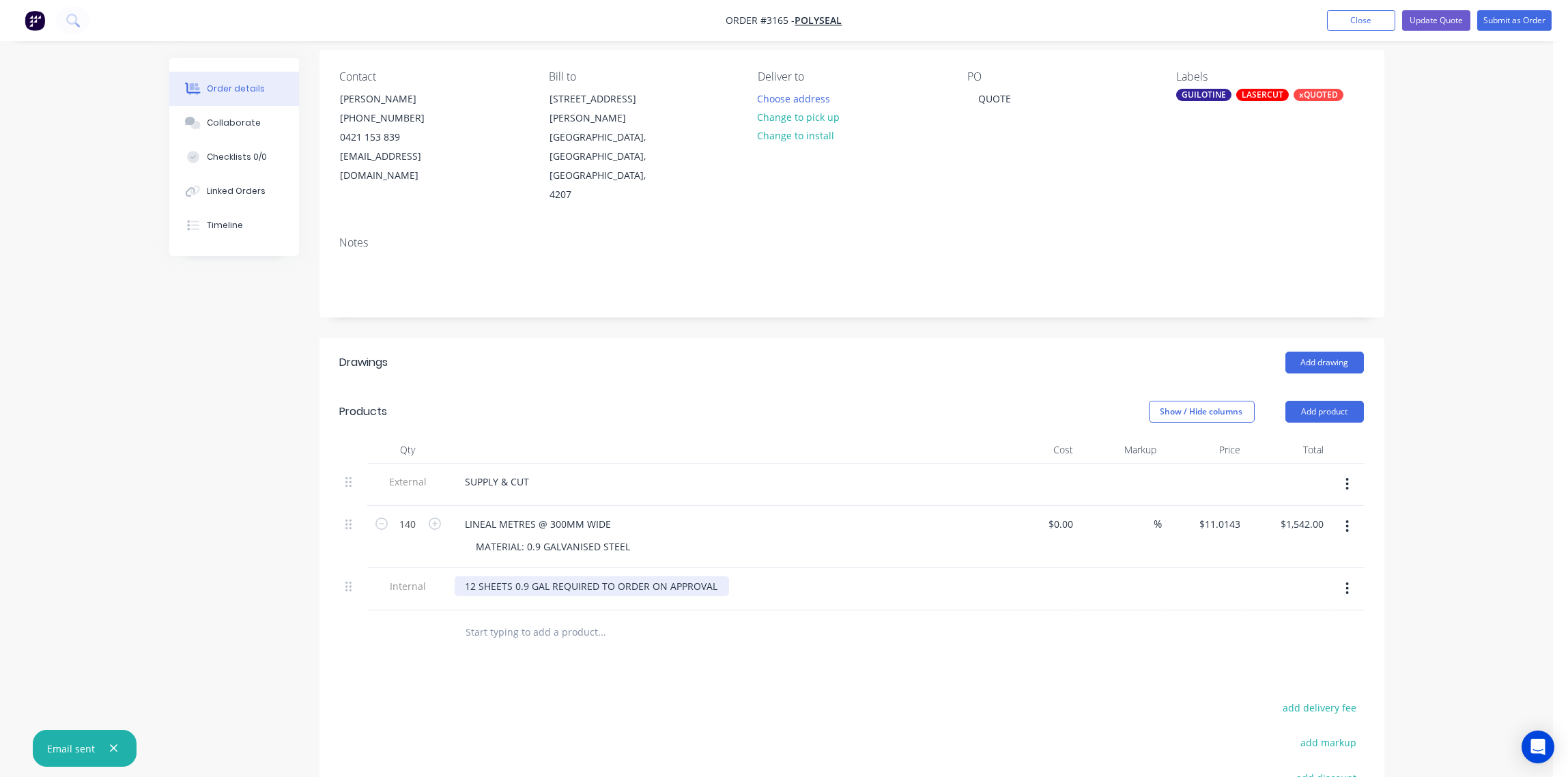
click at [549, 577] on div "12 SHEETS 0.9 GAL REQUIRED TO ORDER ON APPROVAL" at bounding box center [592, 586] width 275 height 20
click at [736, 623] on div "Drawings Add drawing Products Show / Hide columns Add product Qty Cost Markup P…" at bounding box center [852, 660] width 1065 height 645
click at [1453, 18] on button "Update Quote" at bounding box center [1436, 20] width 69 height 20
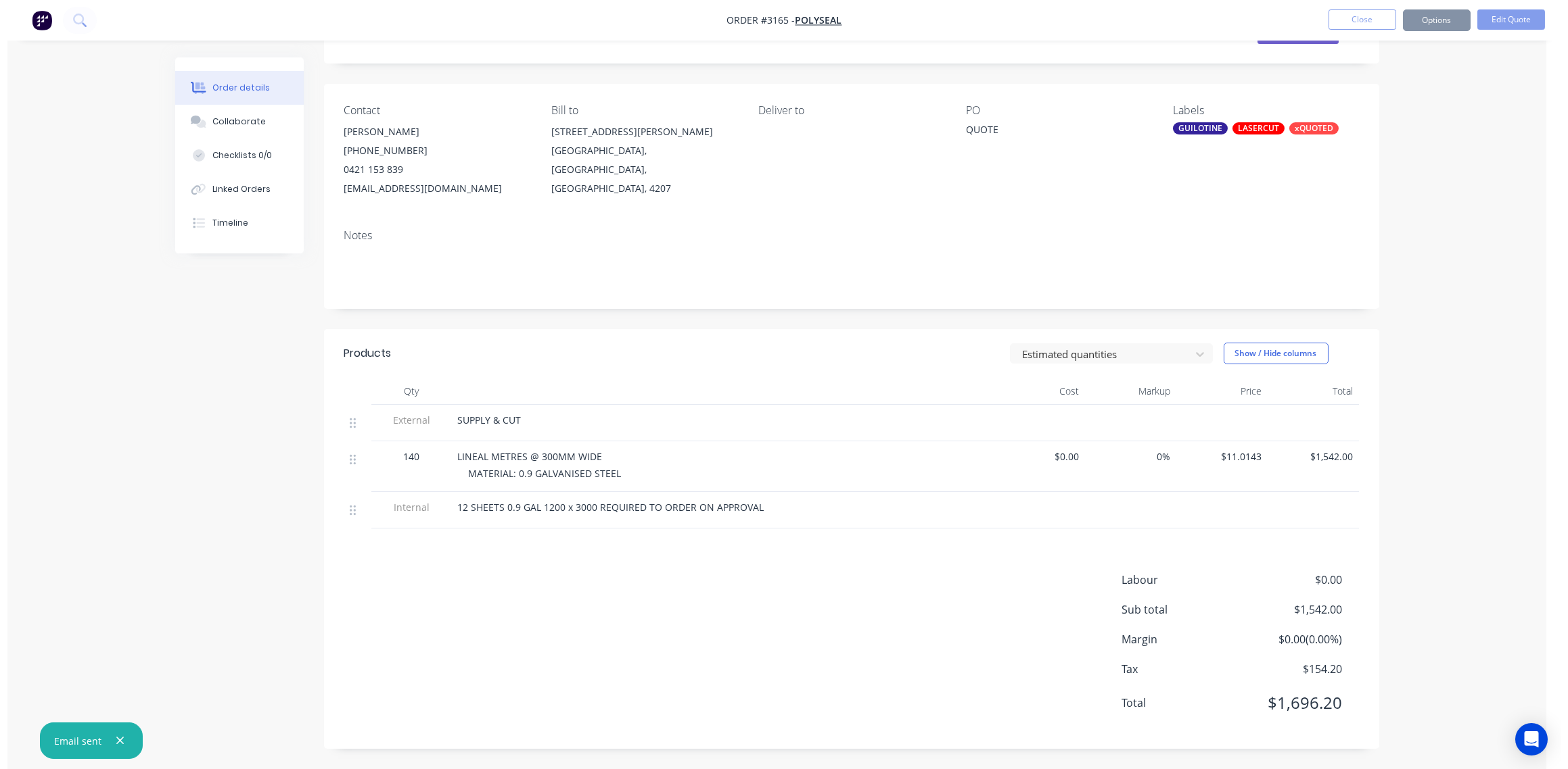
scroll to position [0, 0]
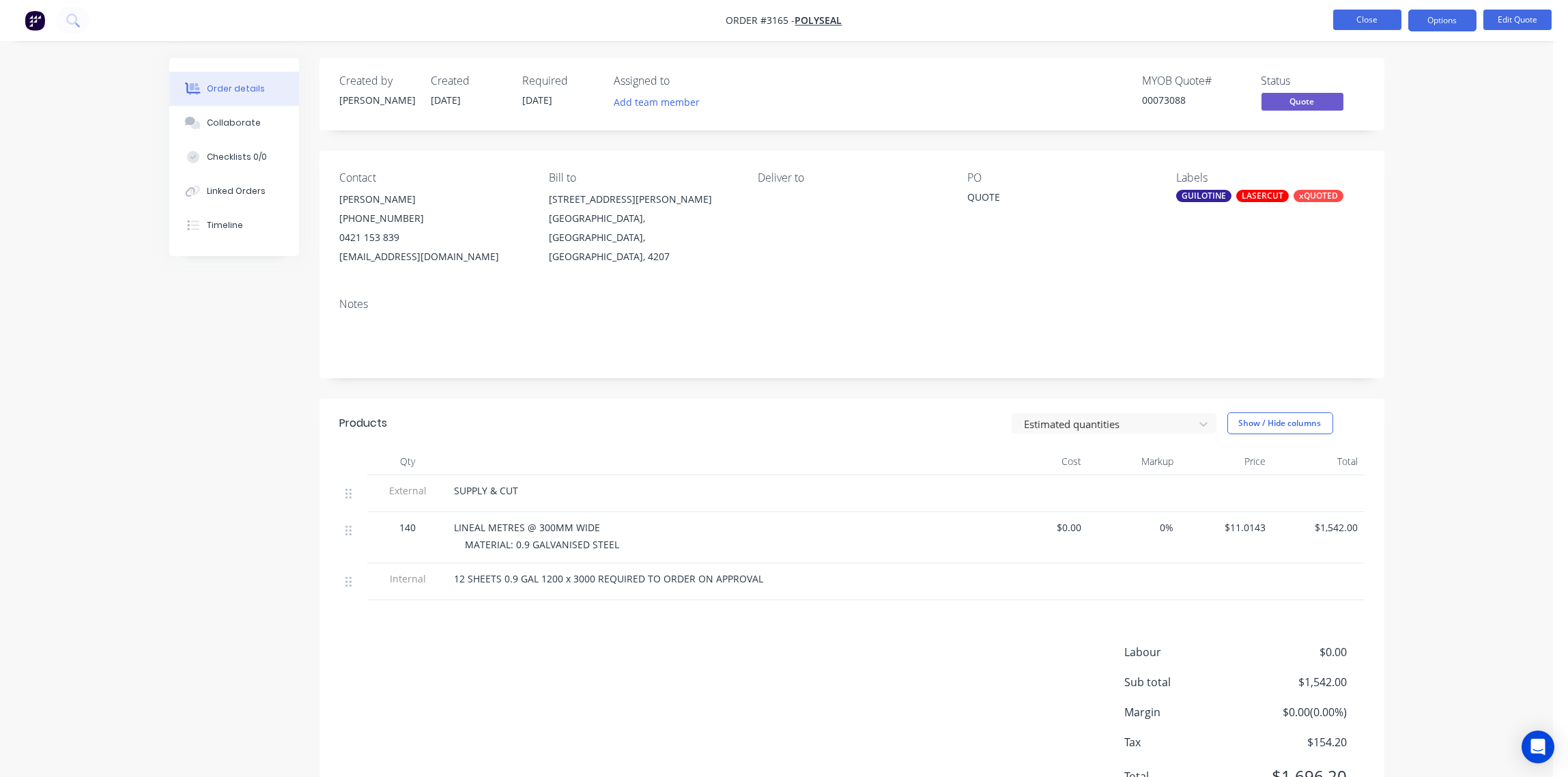
click at [1370, 20] on button "Close" at bounding box center [1368, 20] width 69 height 20
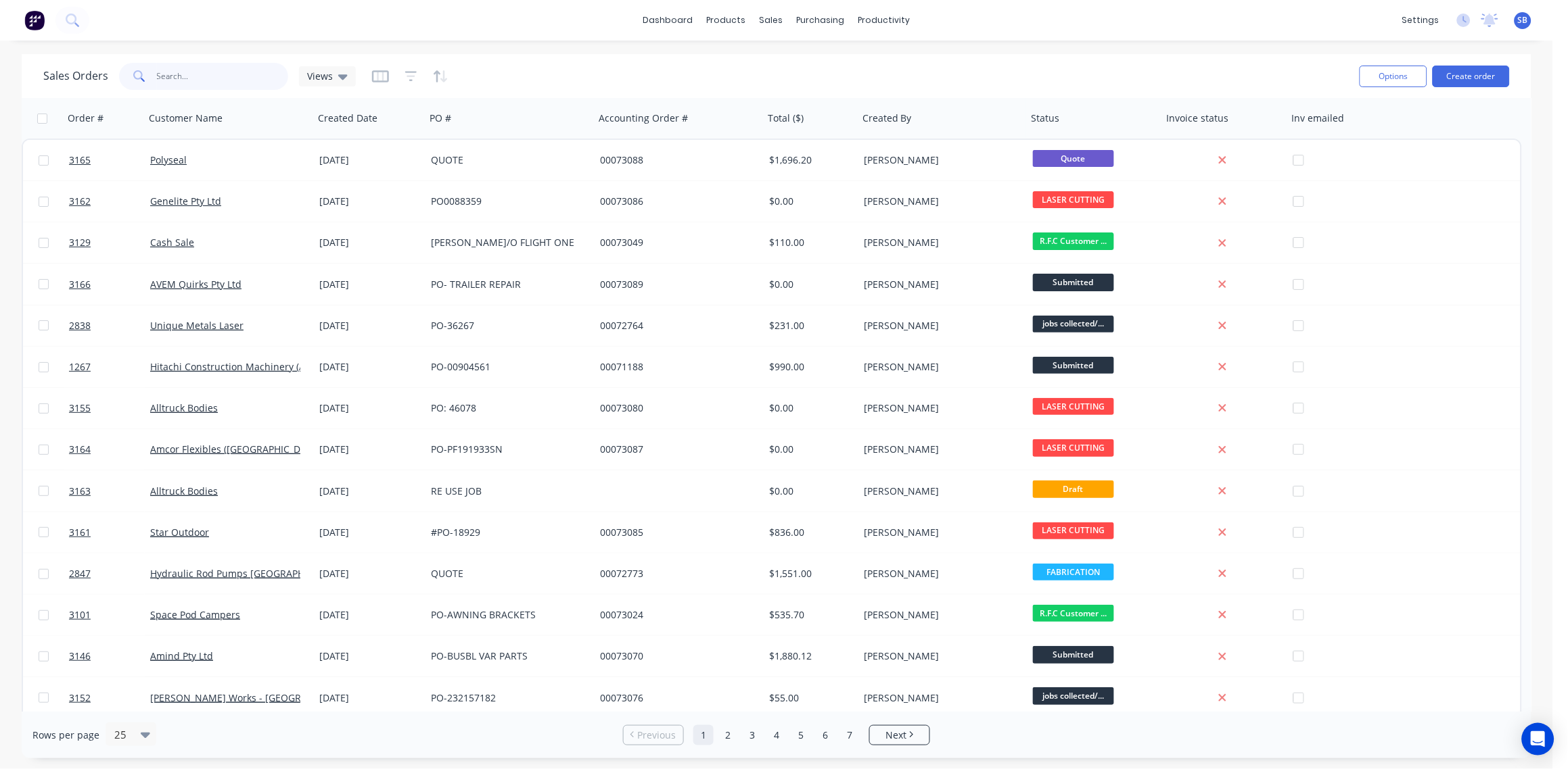
click at [193, 79] on input "text" at bounding box center [223, 76] width 132 height 27
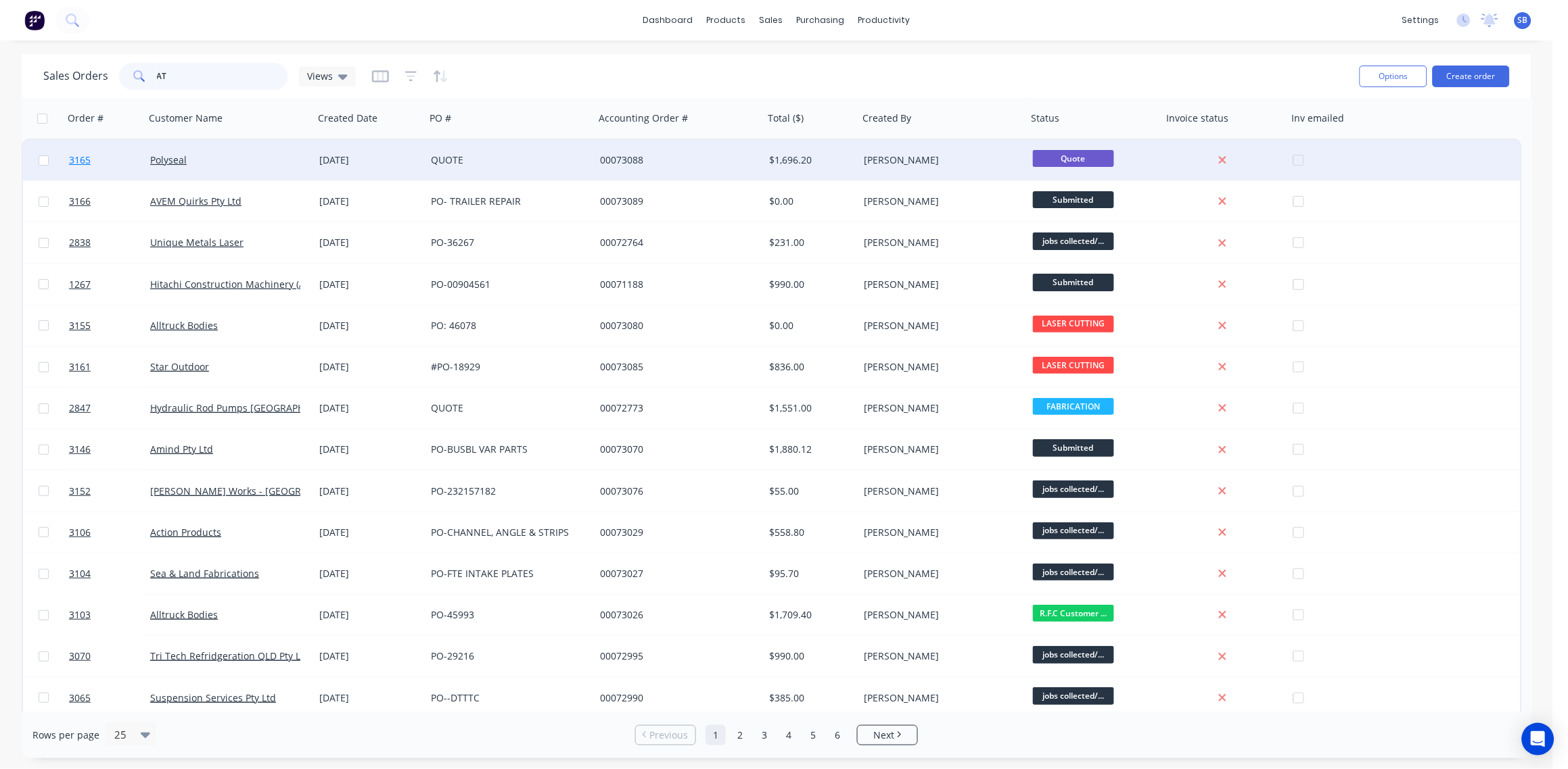
type input "AT"
click at [82, 156] on span "3165" at bounding box center [79, 160] width 22 height 14
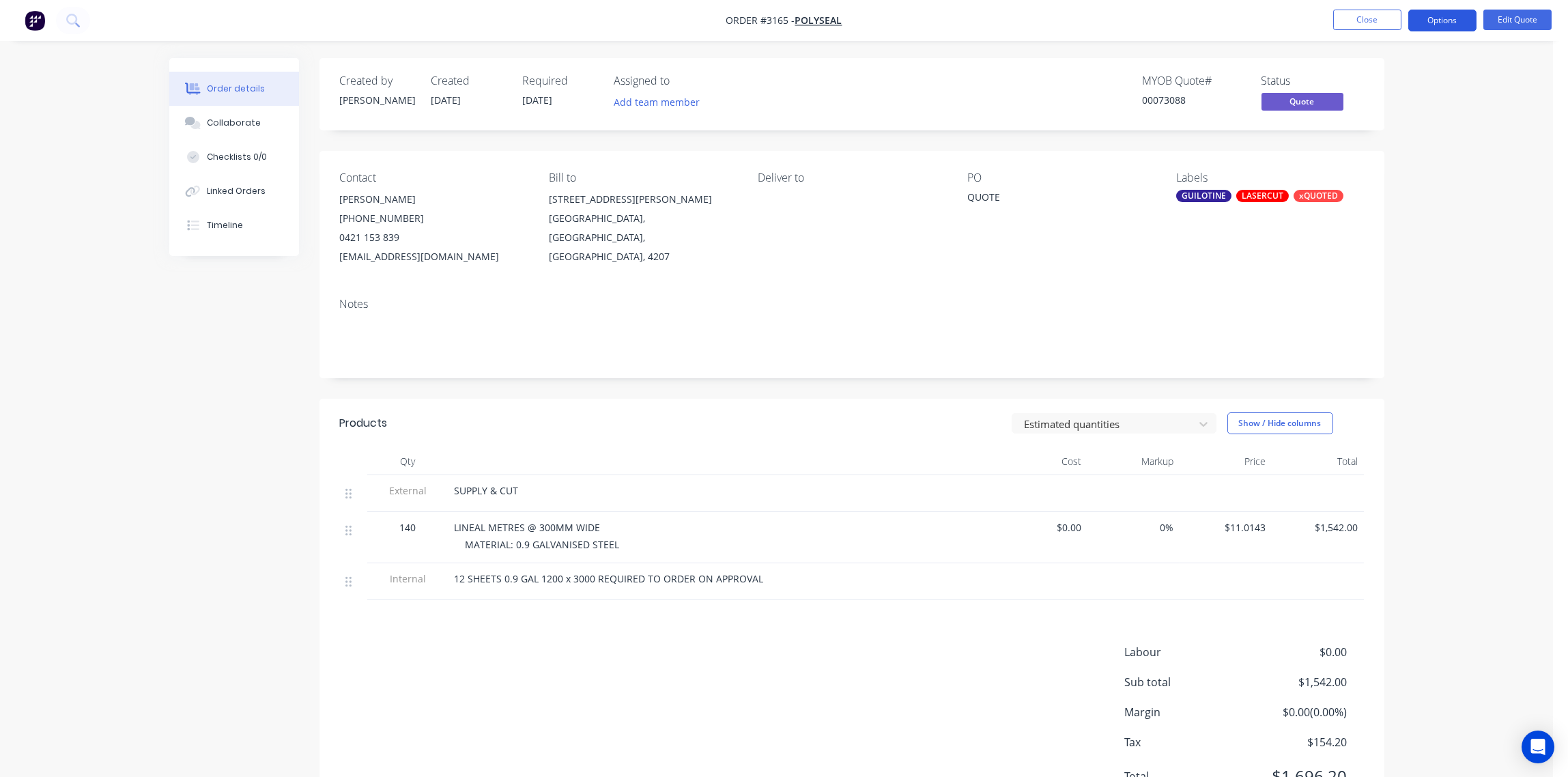
click at [1447, 10] on button "Options" at bounding box center [1443, 20] width 69 height 22
click at [1396, 300] on div "Archive" at bounding box center [1402, 302] width 126 height 20
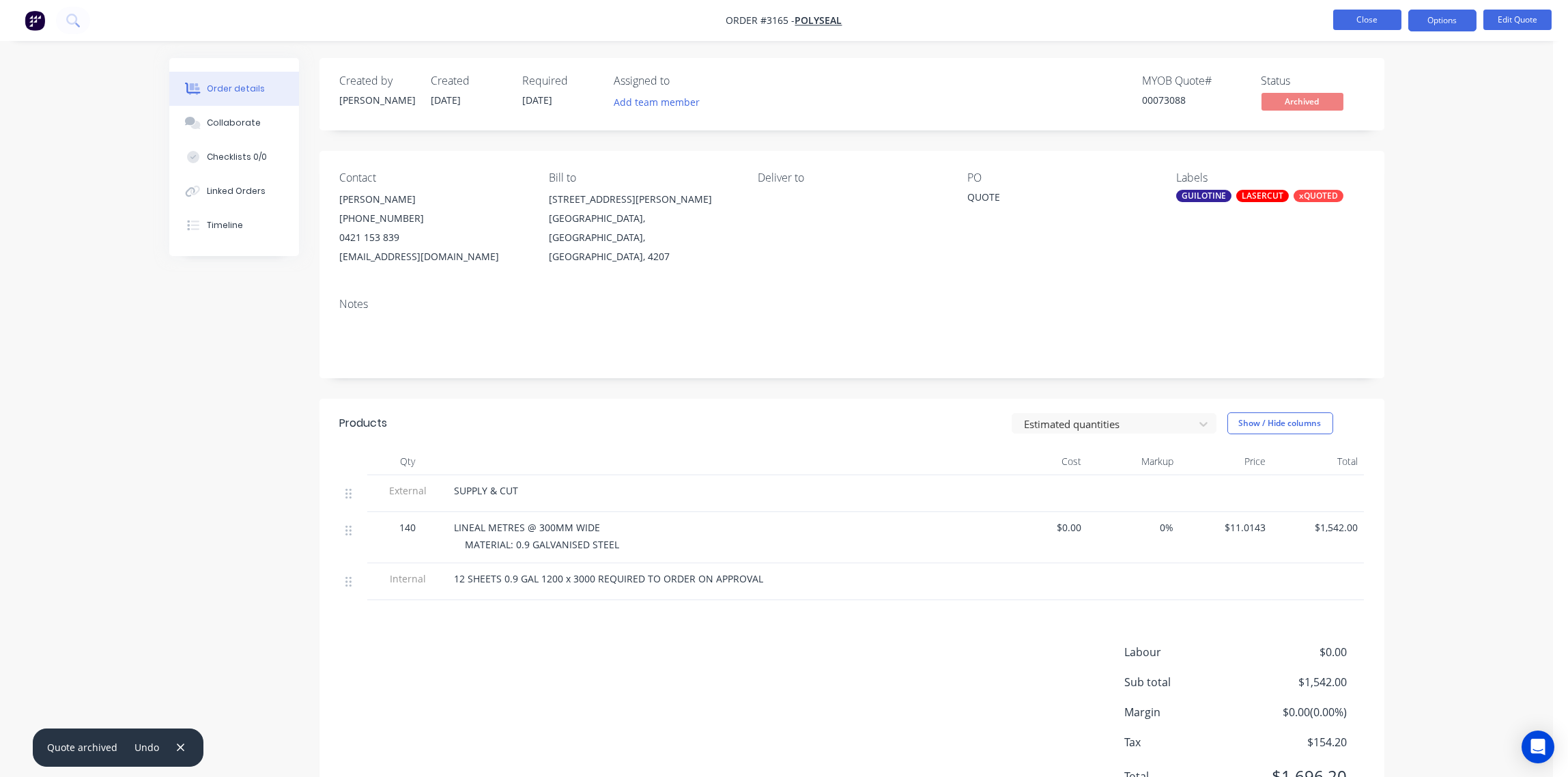
click at [1370, 16] on button "Close" at bounding box center [1368, 20] width 69 height 20
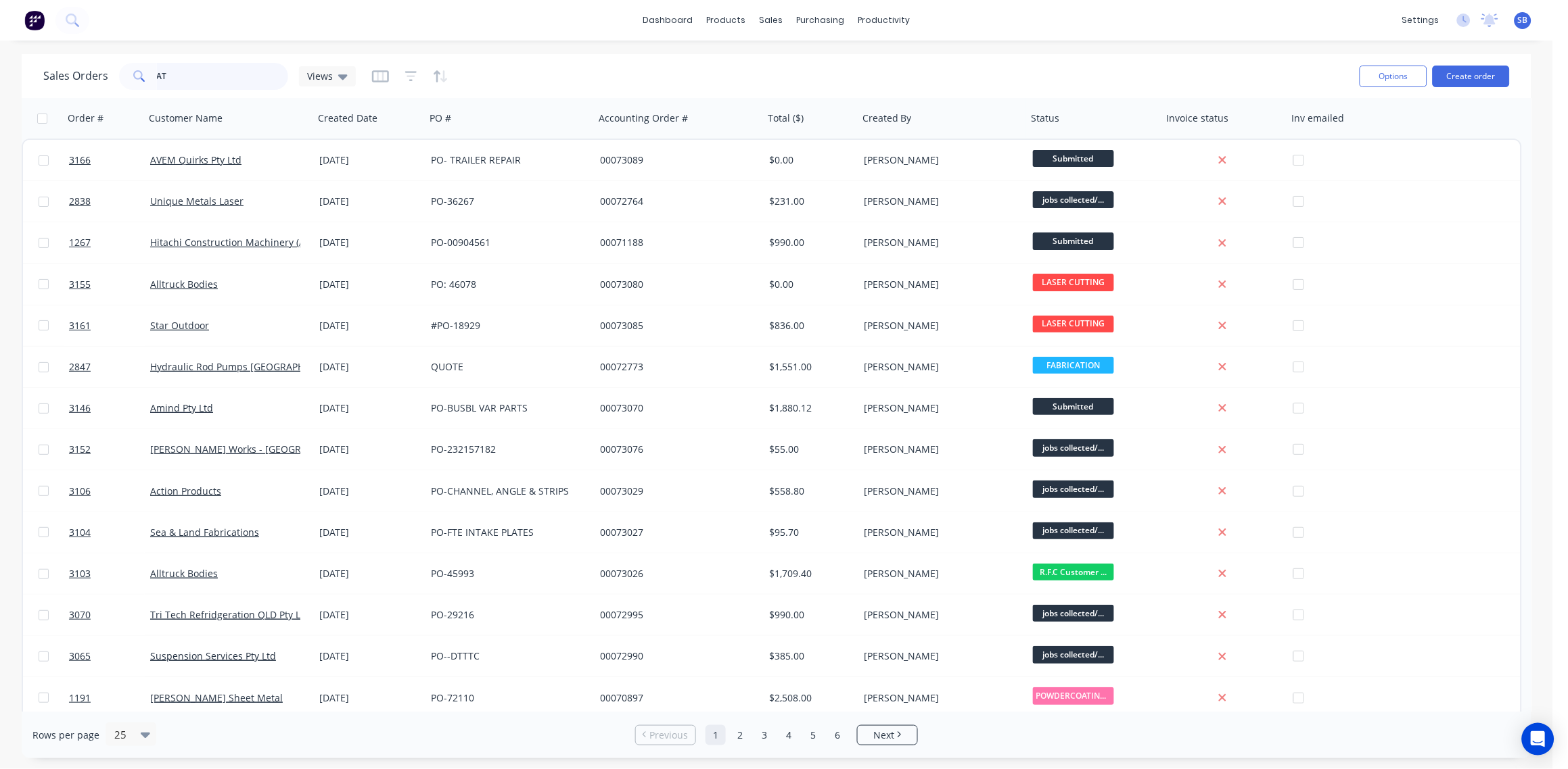
click at [199, 87] on input "AT" at bounding box center [223, 76] width 132 height 27
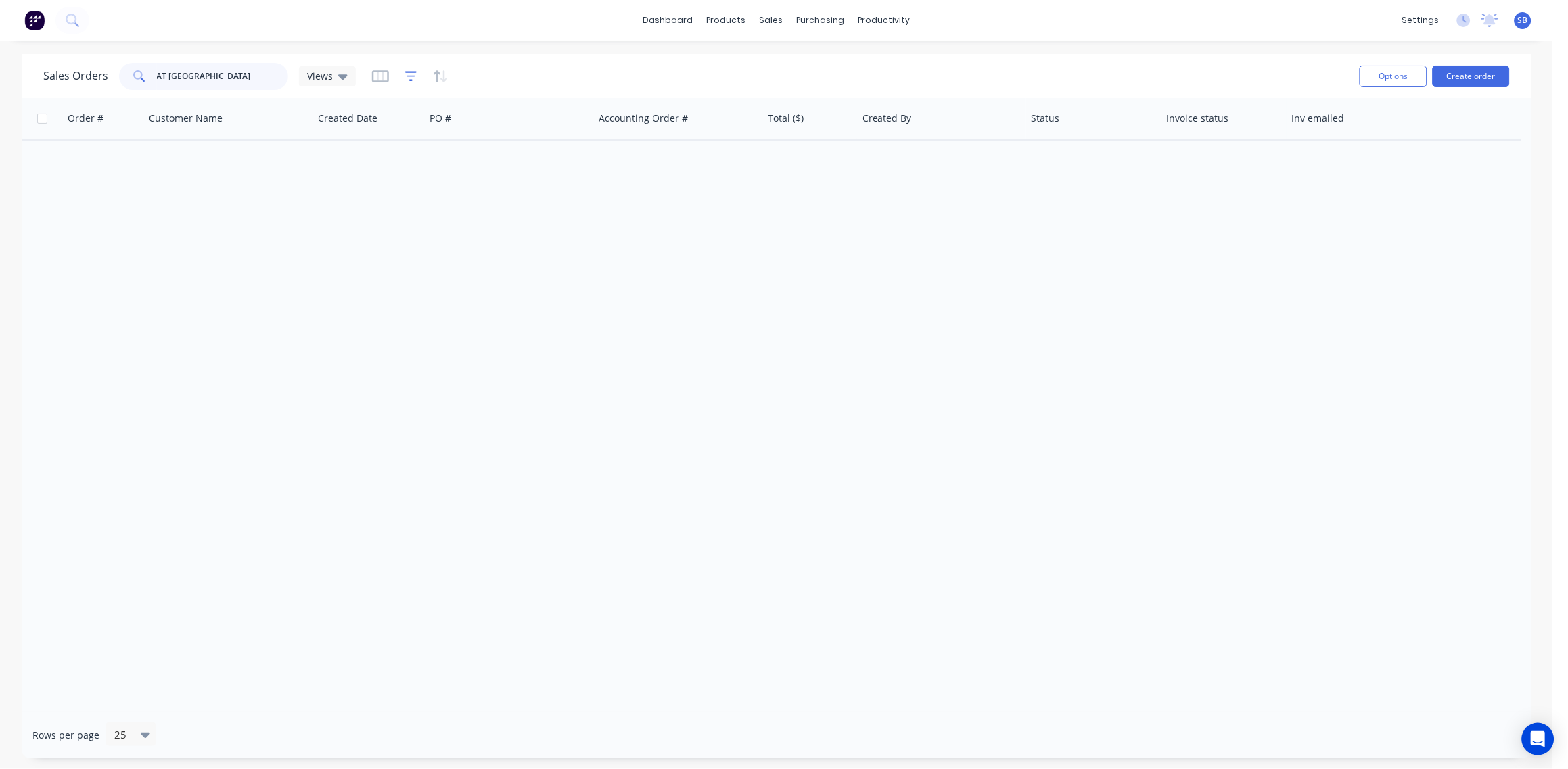
type input "AT [GEOGRAPHIC_DATA]"
click at [406, 79] on icon "button" at bounding box center [411, 76] width 12 height 14
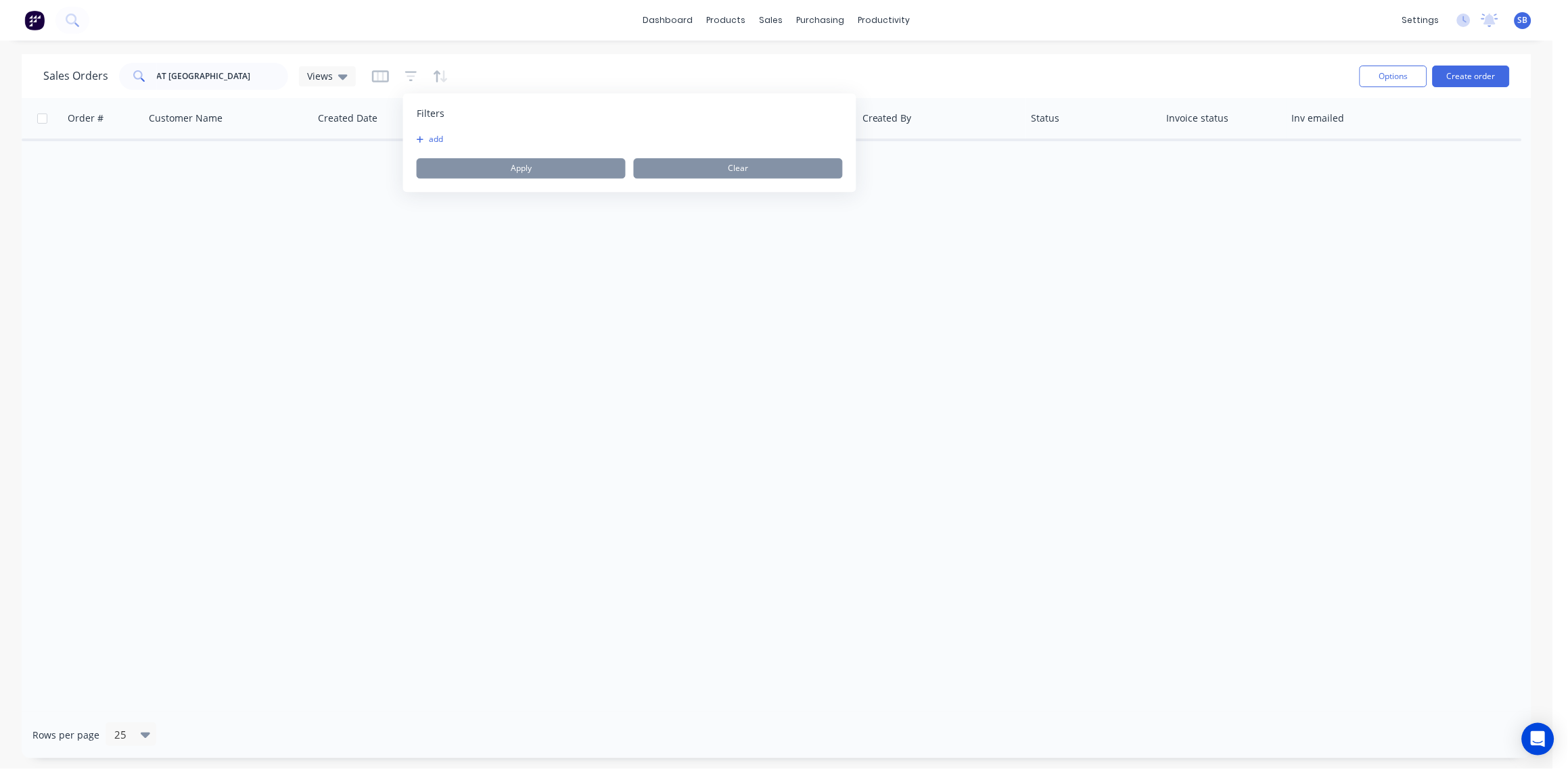
click at [443, 136] on button "add" at bounding box center [433, 138] width 34 height 11
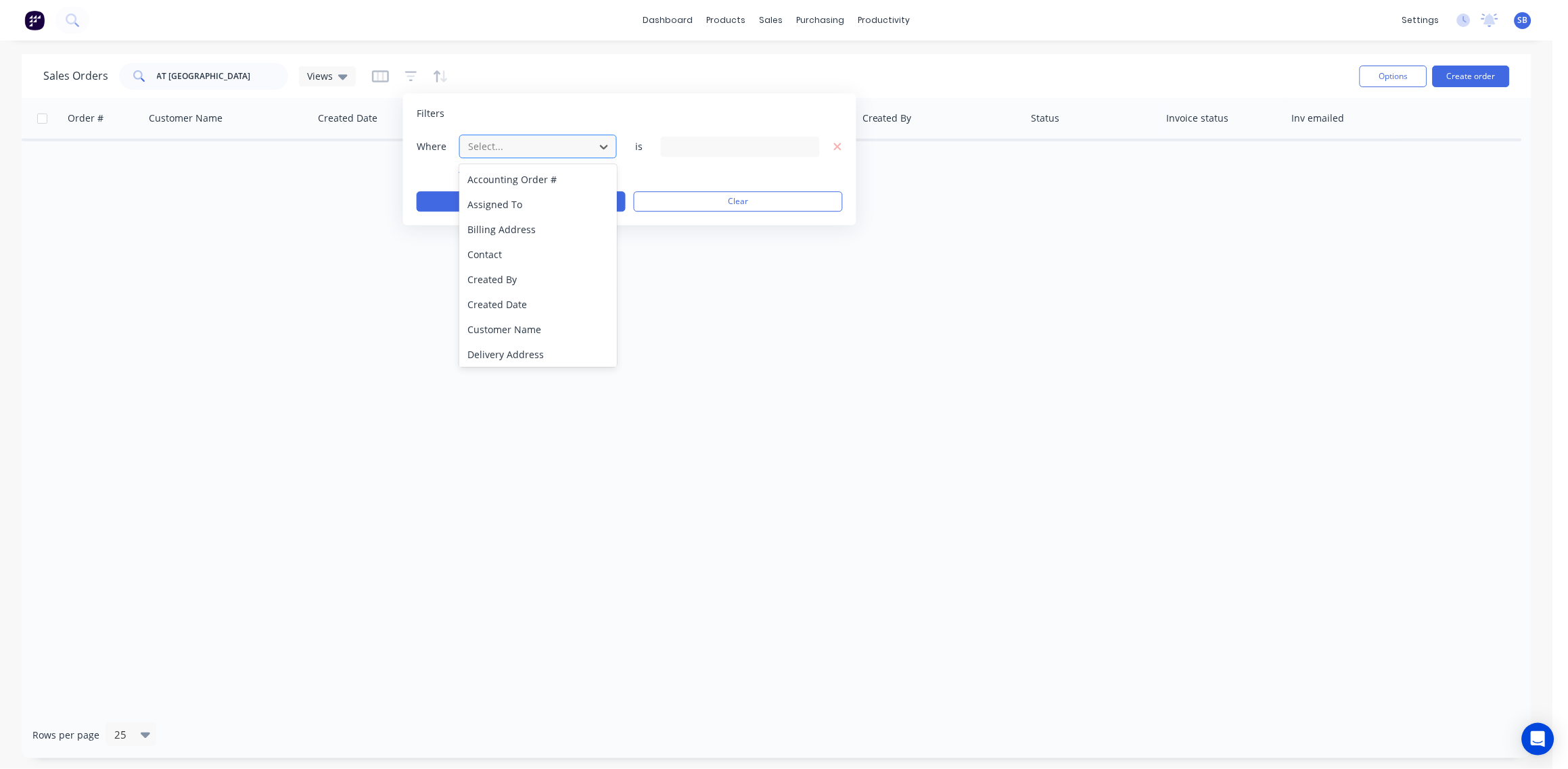
click at [528, 148] on div at bounding box center [527, 146] width 121 height 17
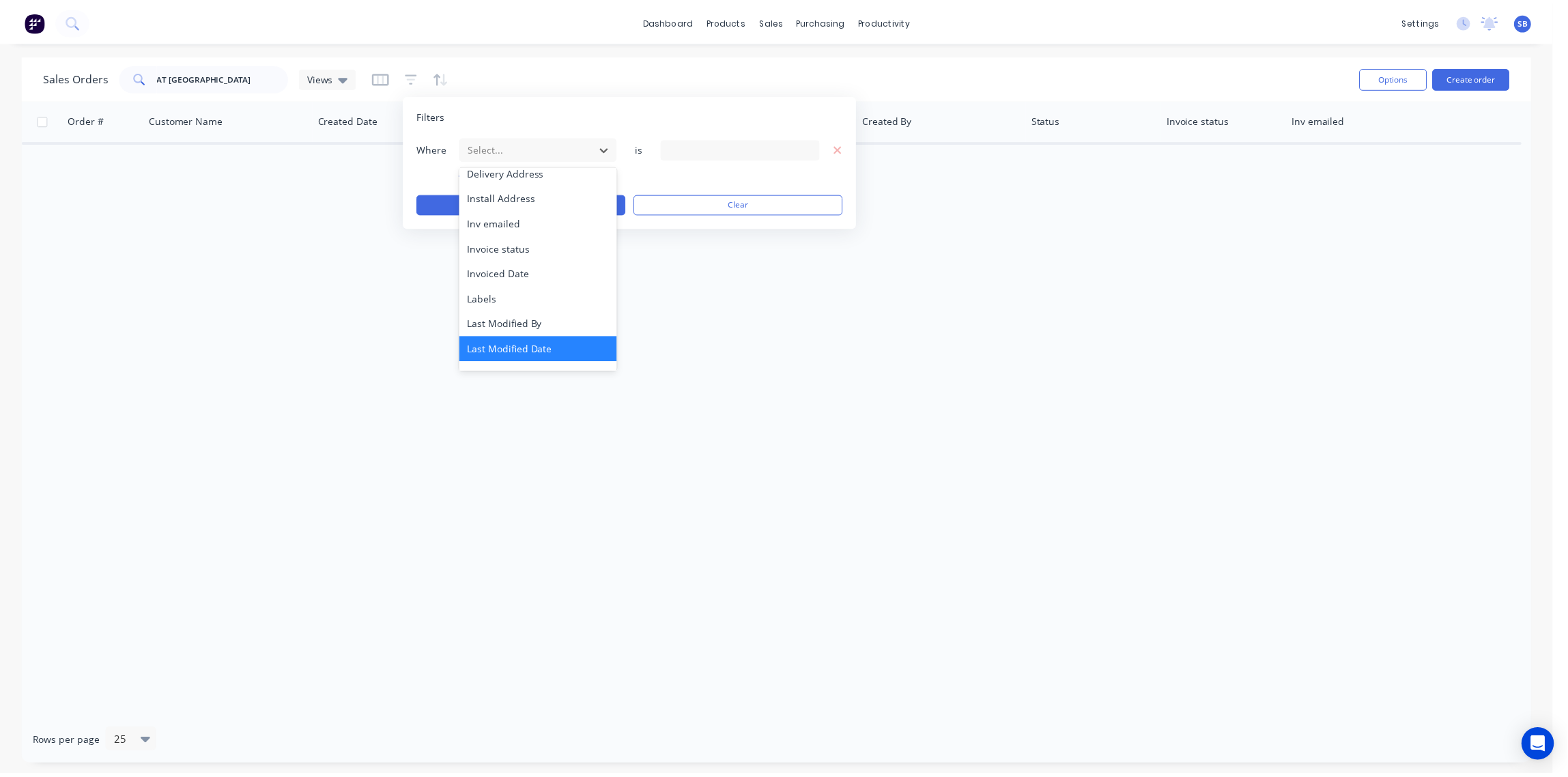
scroll to position [356, 0]
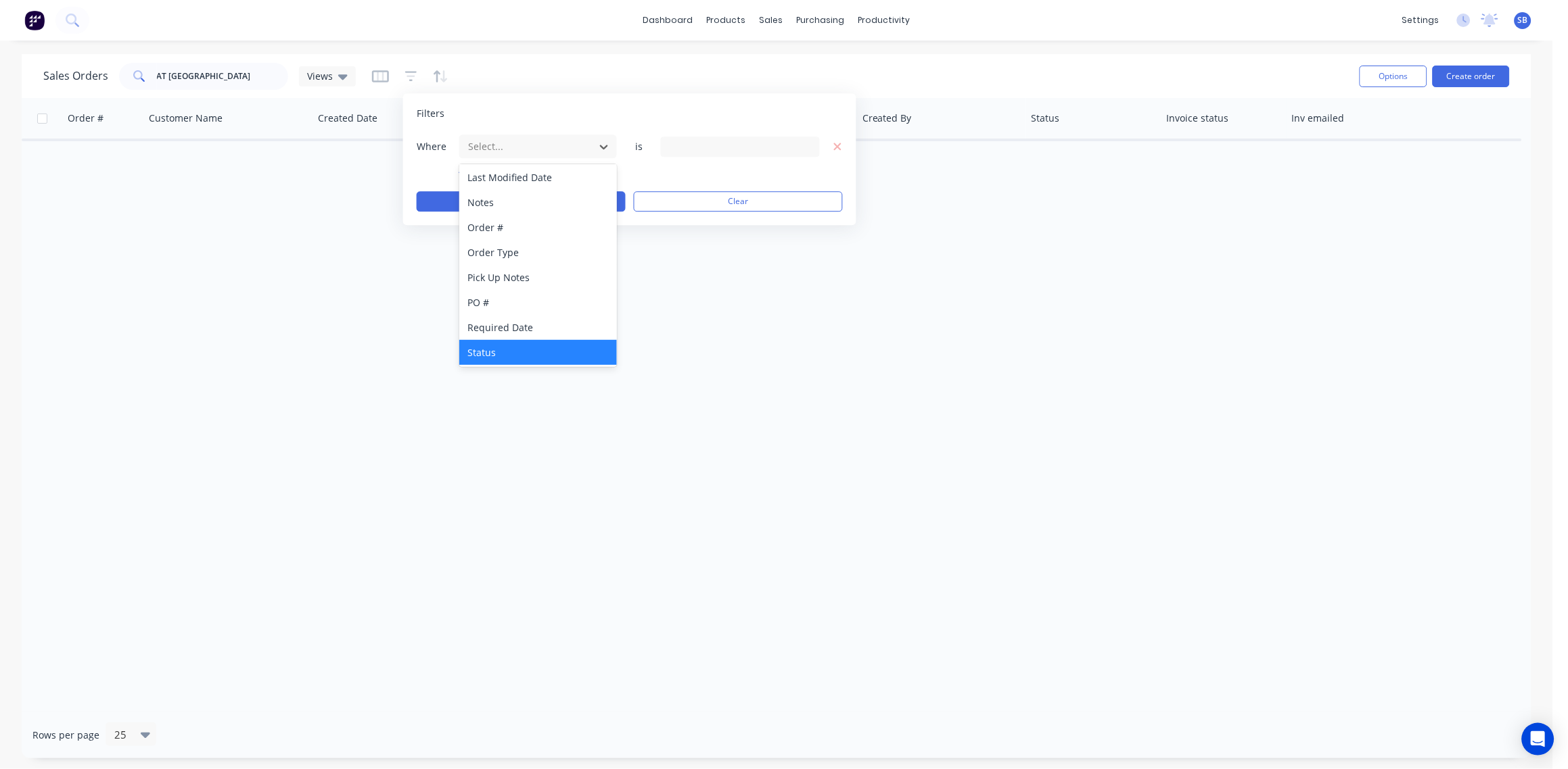
click at [519, 349] on div "Status" at bounding box center [538, 352] width 158 height 25
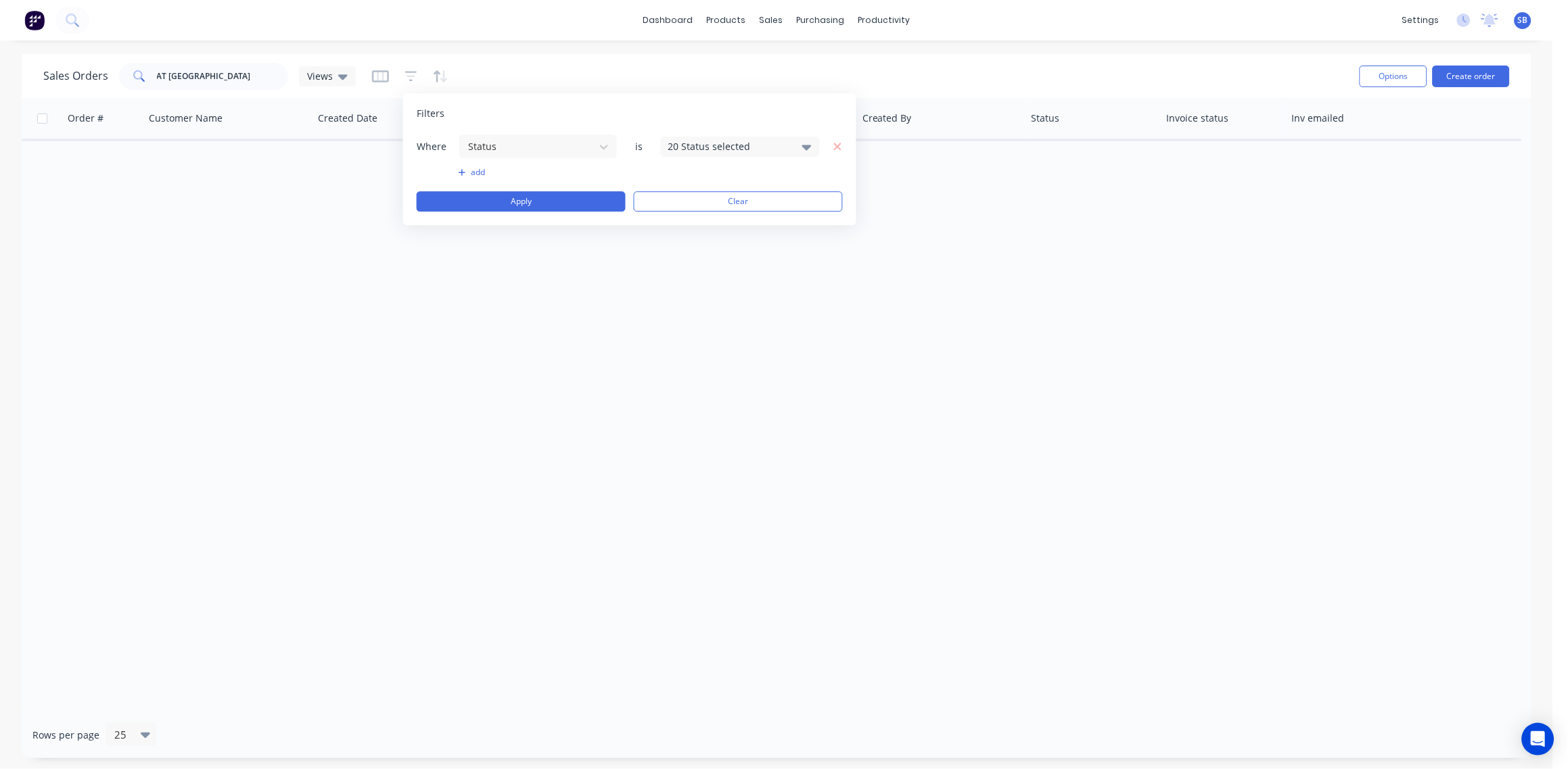
click at [775, 147] on div "20 Status selected" at bounding box center [729, 147] width 122 height 15
click at [688, 220] on div at bounding box center [683, 220] width 27 height 27
click at [535, 319] on div "Order # Customer Name Created Date PO # Accounting Order # Total ($) Created By…" at bounding box center [777, 405] width 1510 height 614
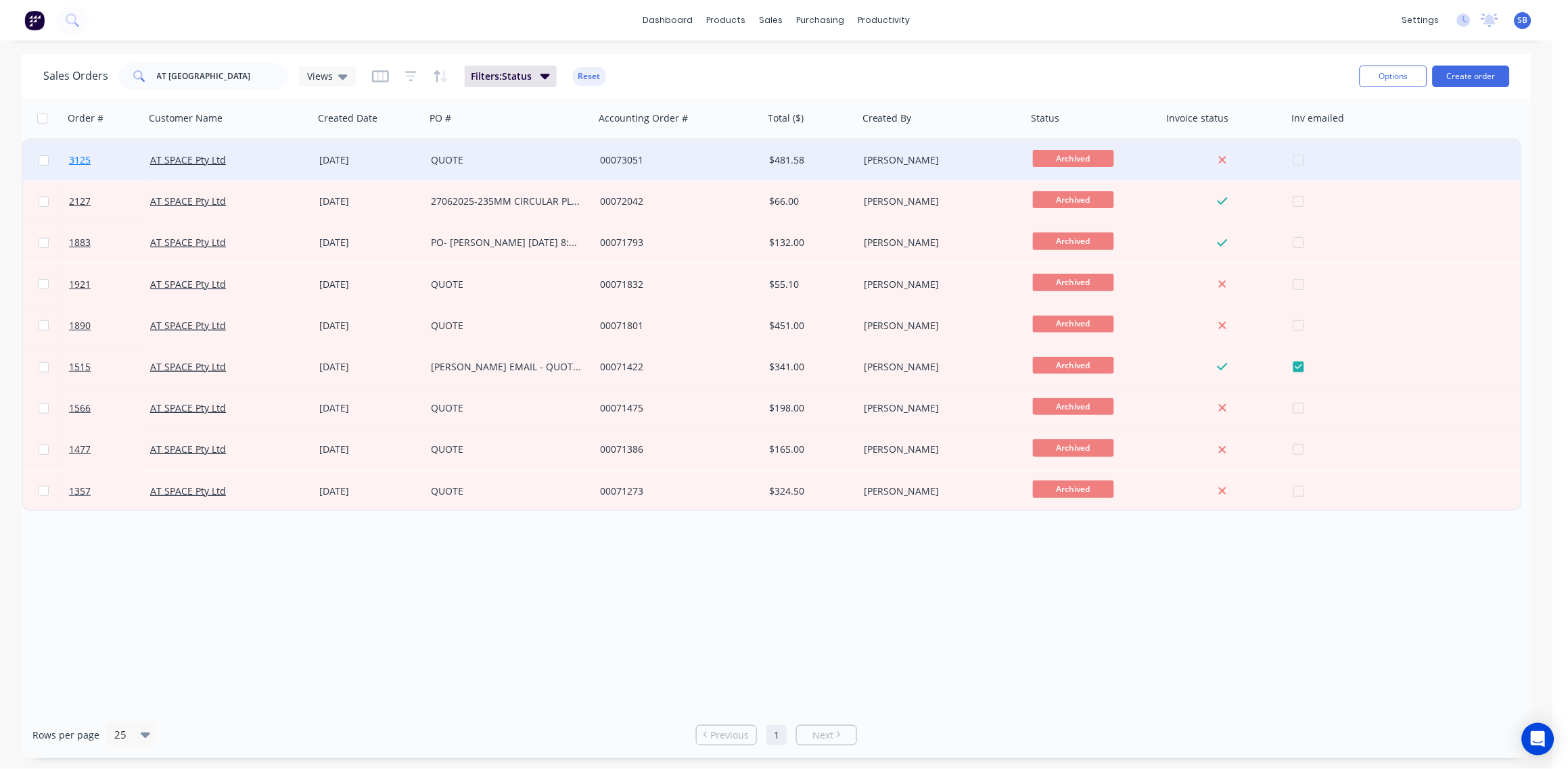
click at [79, 160] on span "3125" at bounding box center [79, 160] width 22 height 14
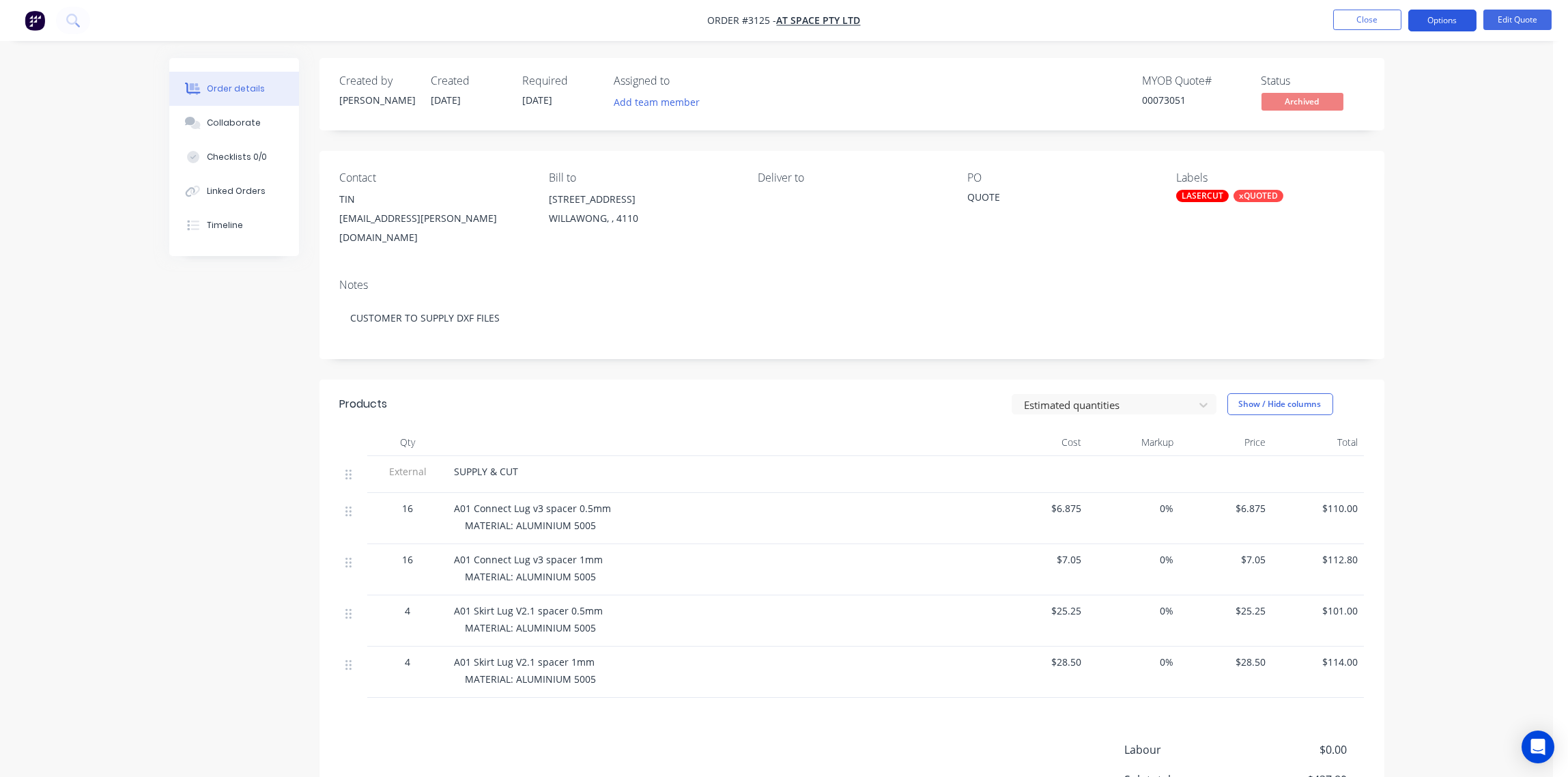
click at [1444, 23] on button "Options" at bounding box center [1443, 20] width 69 height 22
click at [1401, 87] on div "Quote" at bounding box center [1402, 83] width 126 height 20
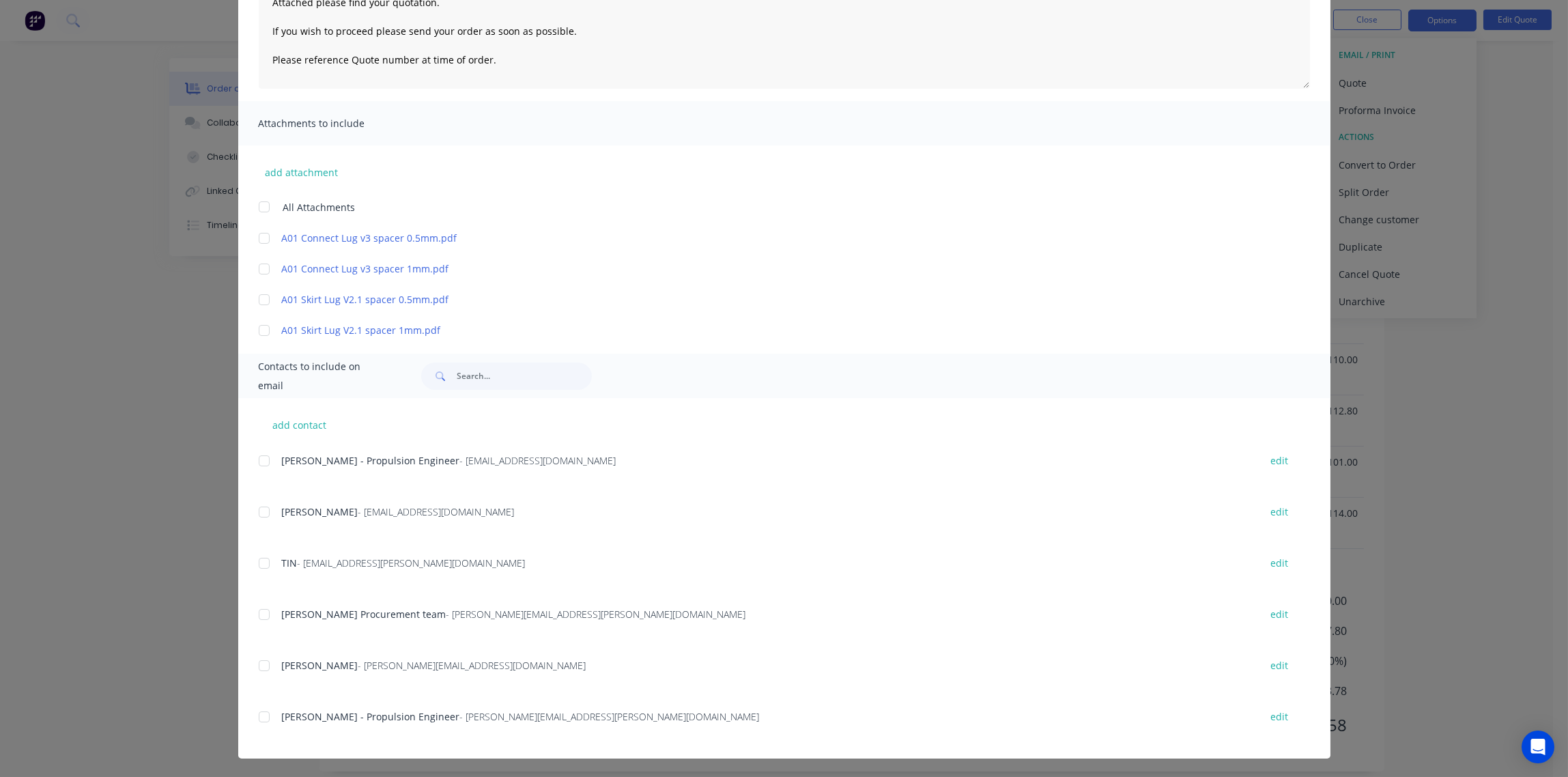
scroll to position [150, 0]
click at [256, 566] on div at bounding box center [264, 563] width 27 height 27
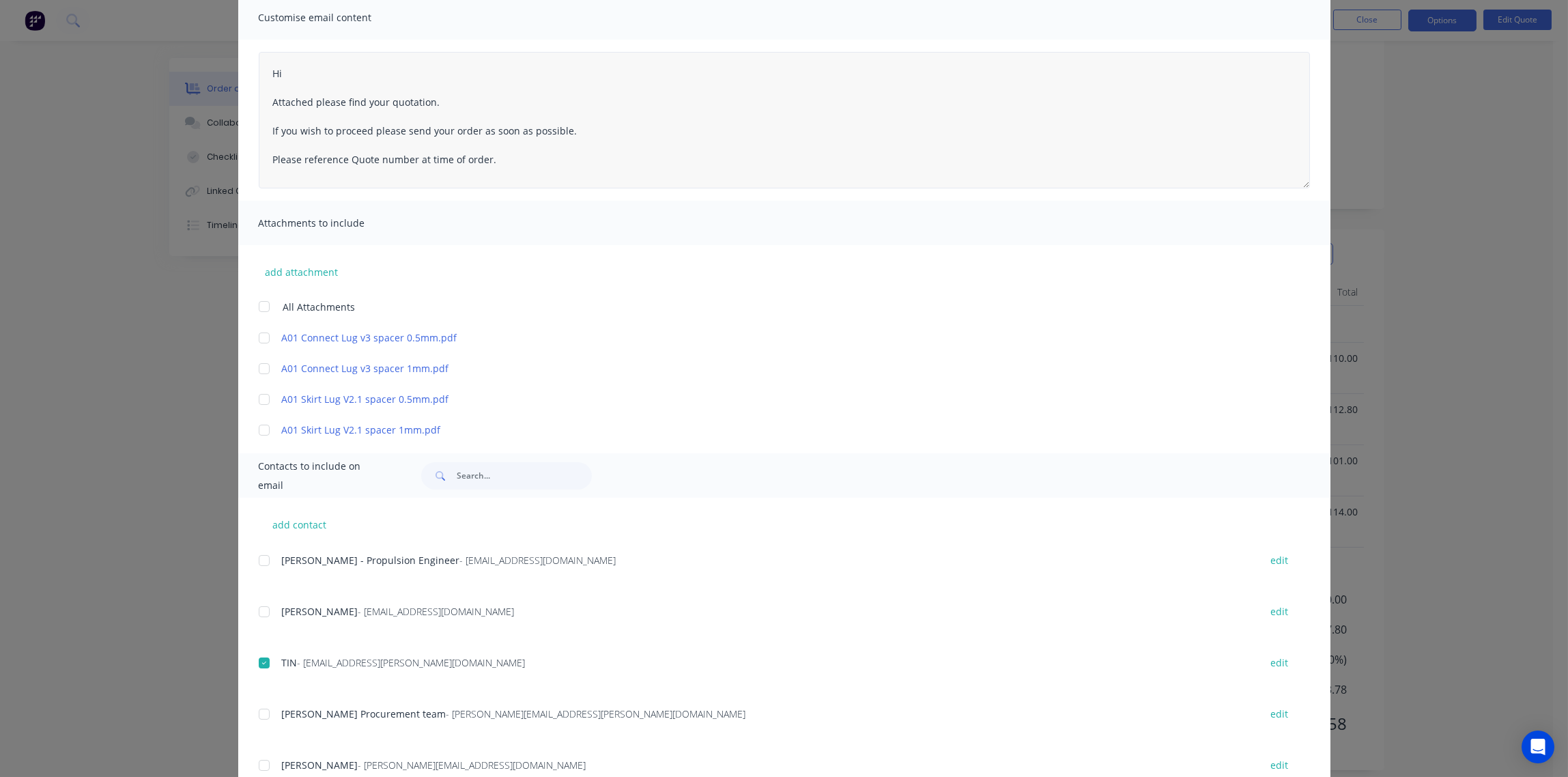
scroll to position [0, 0]
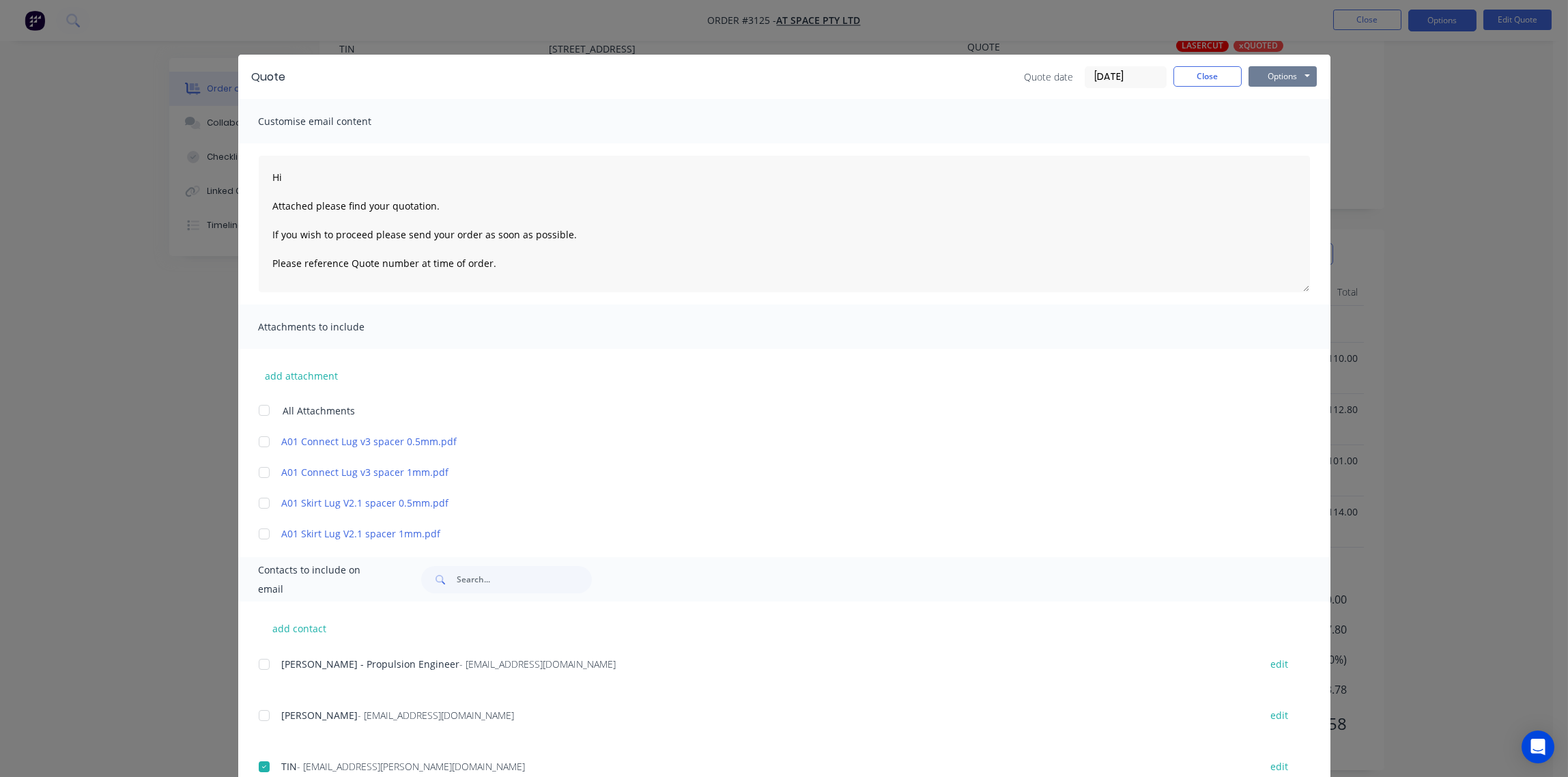
click at [1275, 73] on button "Options" at bounding box center [1284, 76] width 69 height 20
click at [1270, 150] on button "Email" at bounding box center [1292, 146] width 87 height 23
click at [1452, 168] on div "Quote Quote date [DATE] Close Options Preview Print Email Customise email conte…" at bounding box center [784, 388] width 1568 height 777
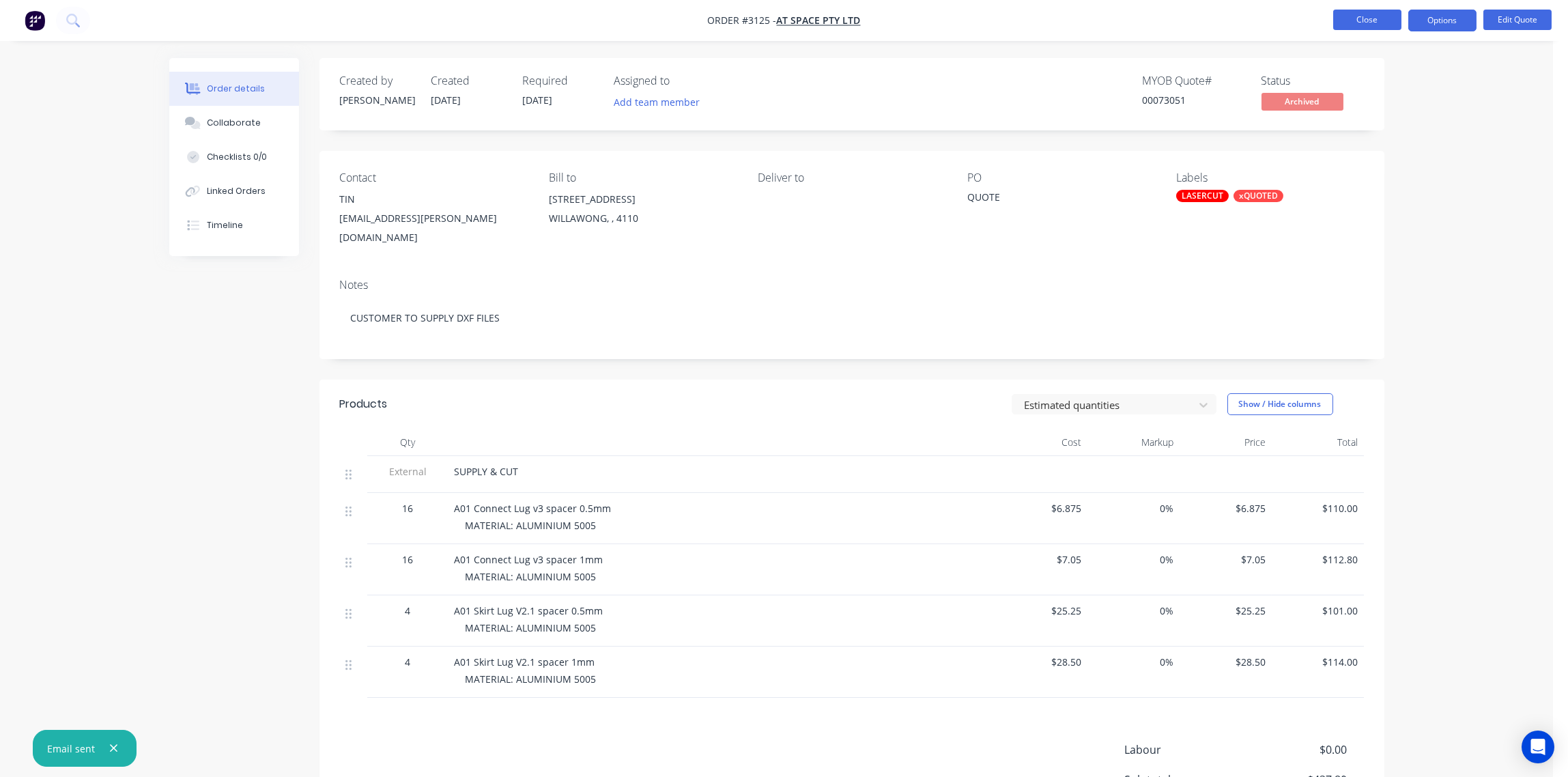
click at [1373, 16] on button "Close" at bounding box center [1368, 20] width 69 height 20
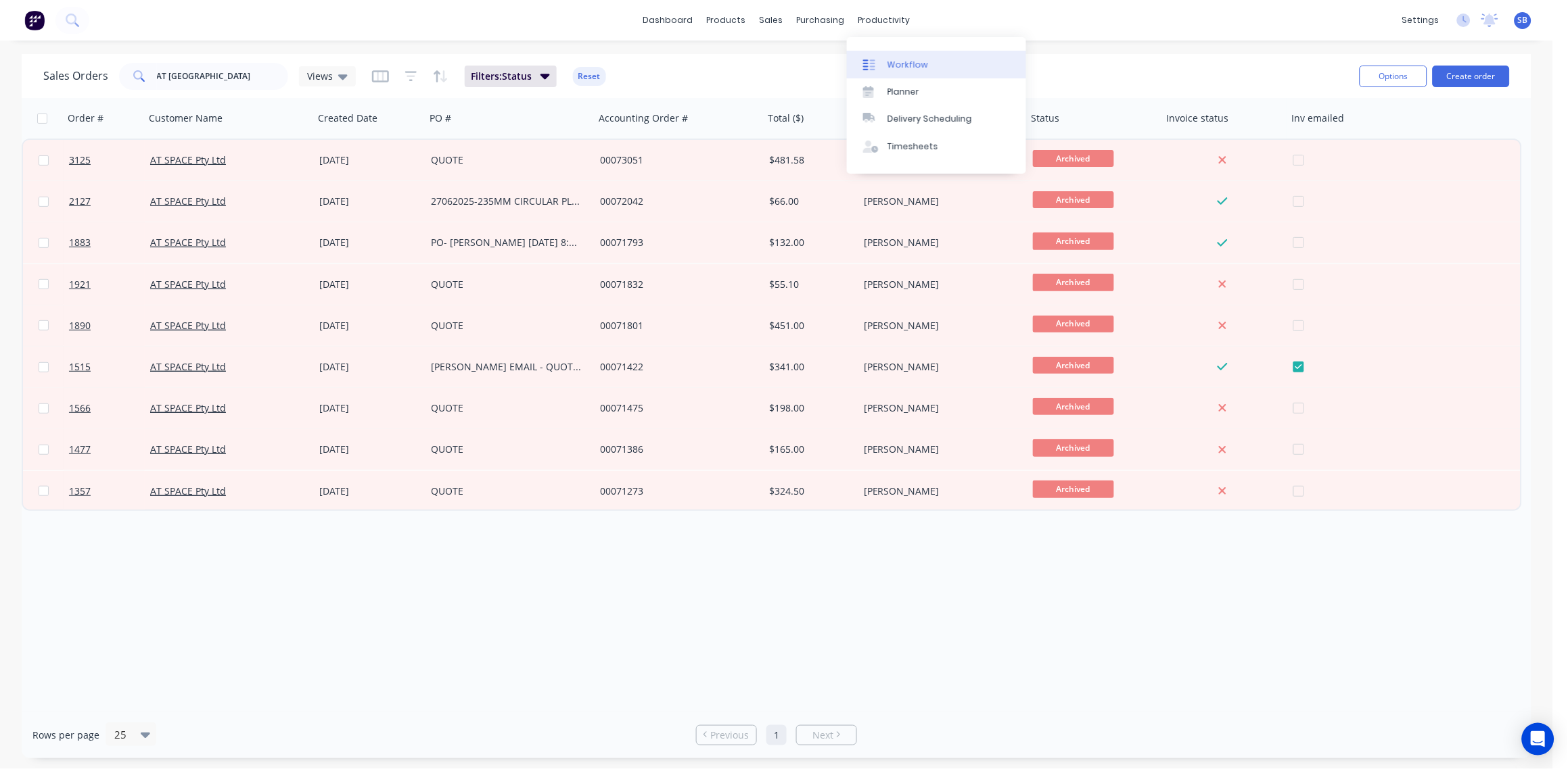
click at [898, 68] on div "Workflow" at bounding box center [908, 65] width 40 height 12
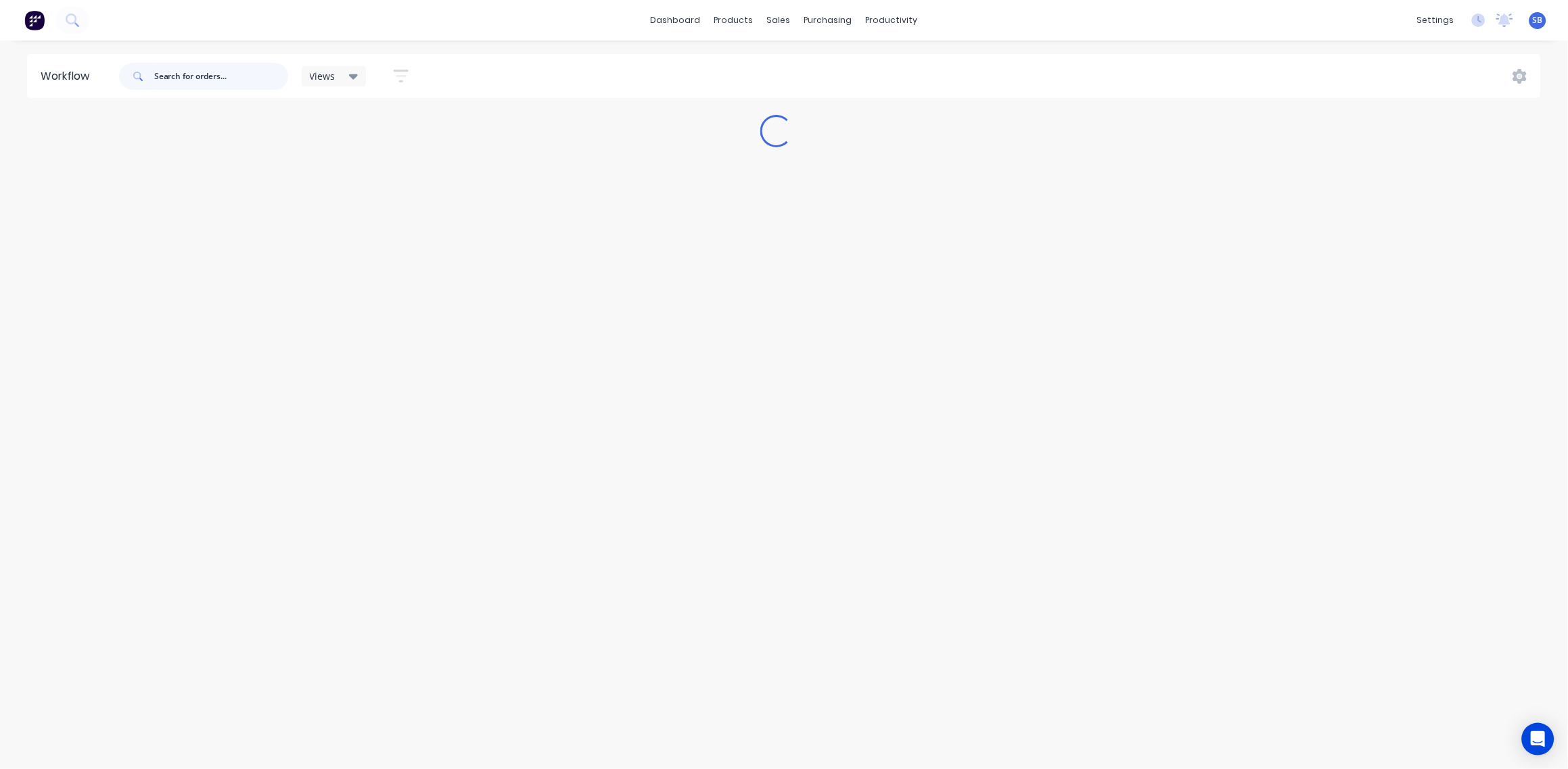
click at [224, 75] on input "text" at bounding box center [220, 76] width 134 height 27
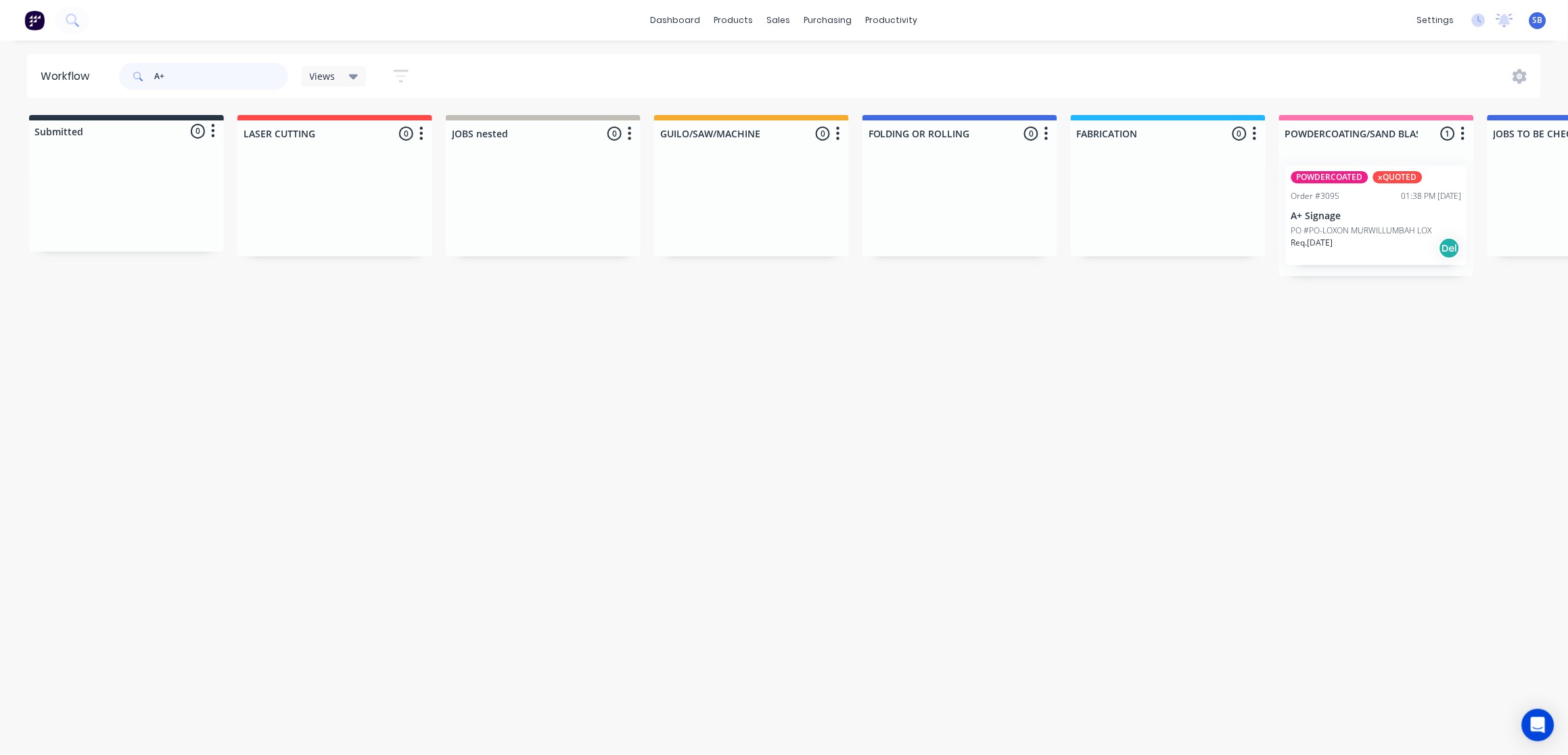
type input "A+"
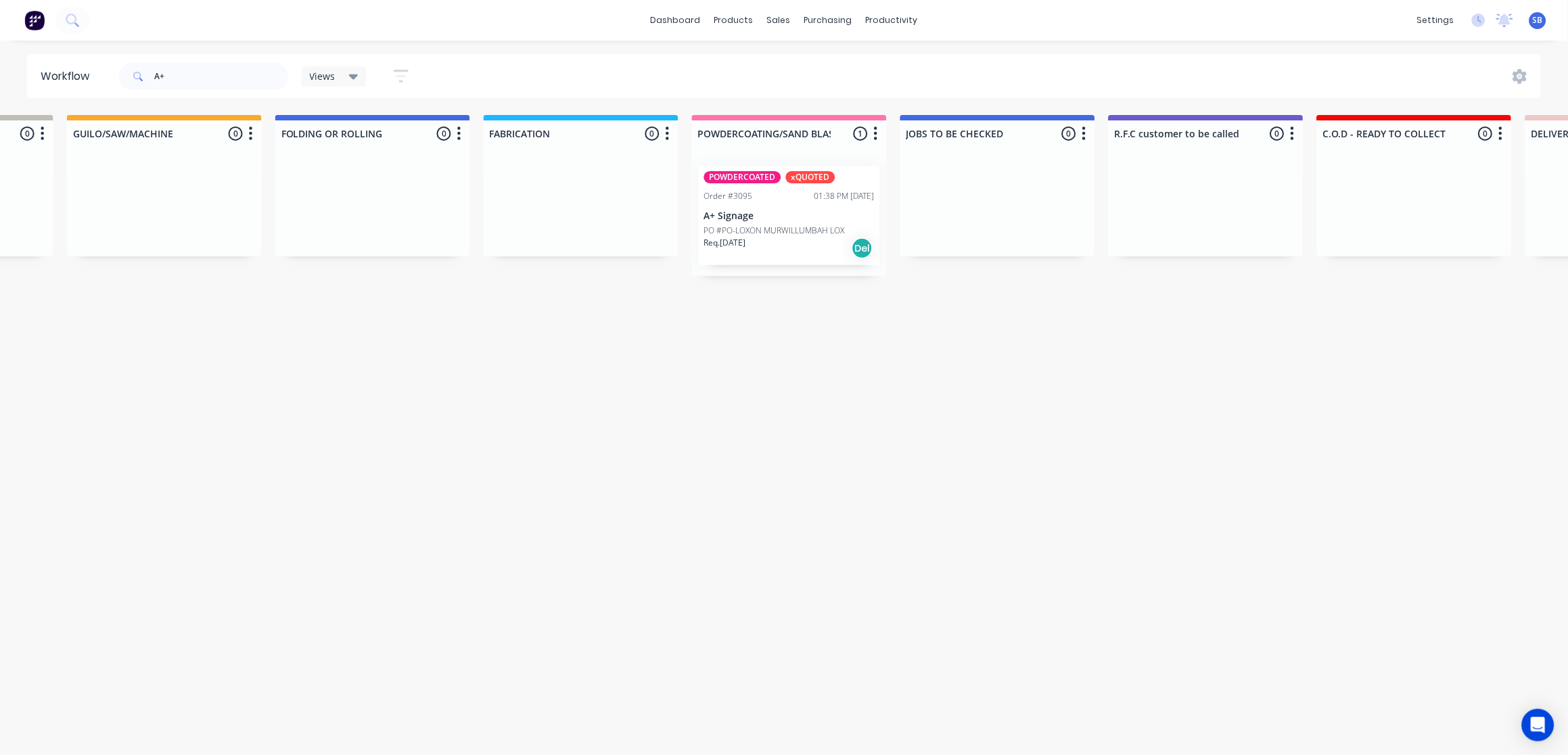
drag, startPoint x: 714, startPoint y: 446, endPoint x: 913, endPoint y: 512, distance: 209.7
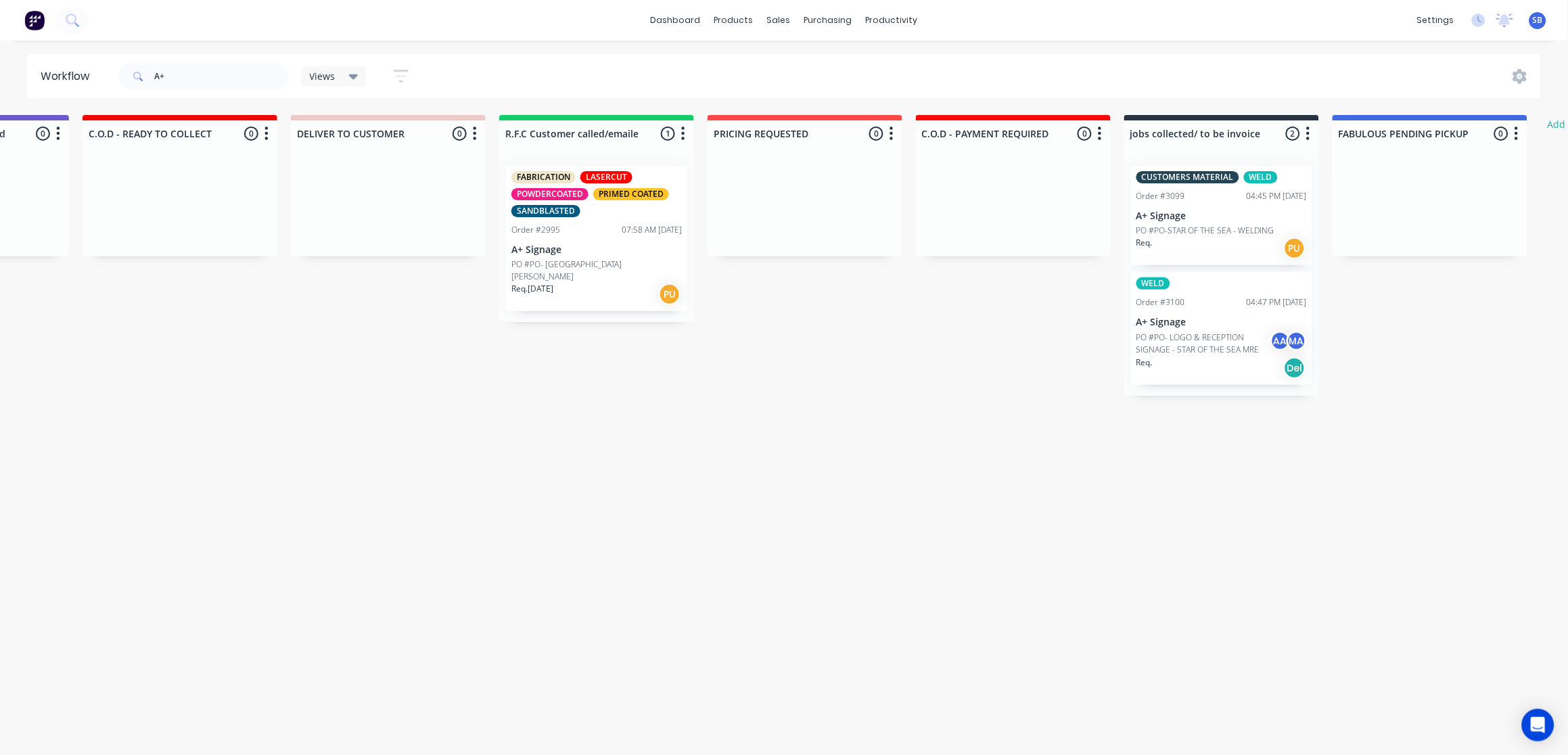
scroll to position [0, 2060]
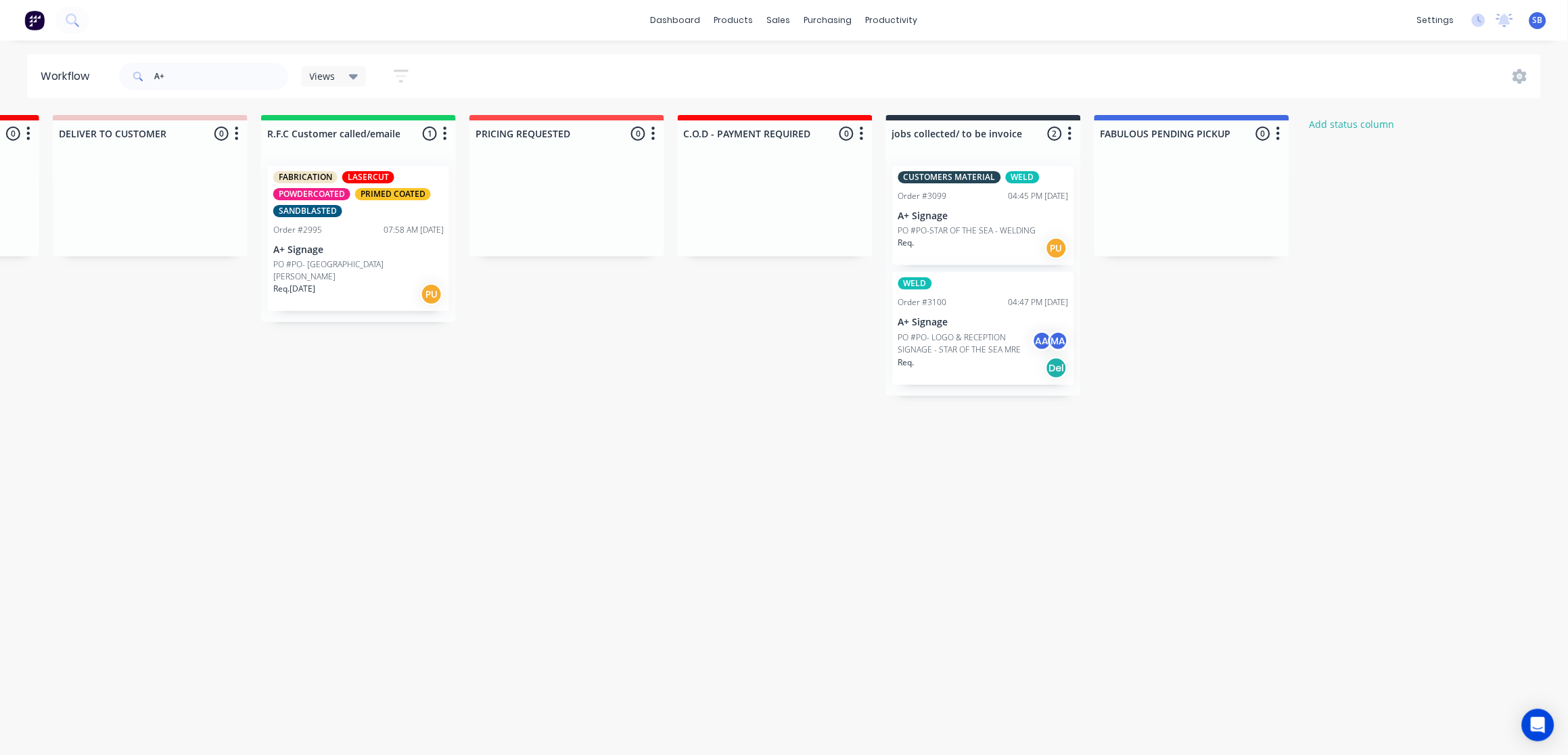
drag, startPoint x: 1239, startPoint y: 514, endPoint x: 1389, endPoint y: 515, distance: 150.0
click at [948, 211] on p "A+ Signage" at bounding box center [983, 216] width 170 height 11
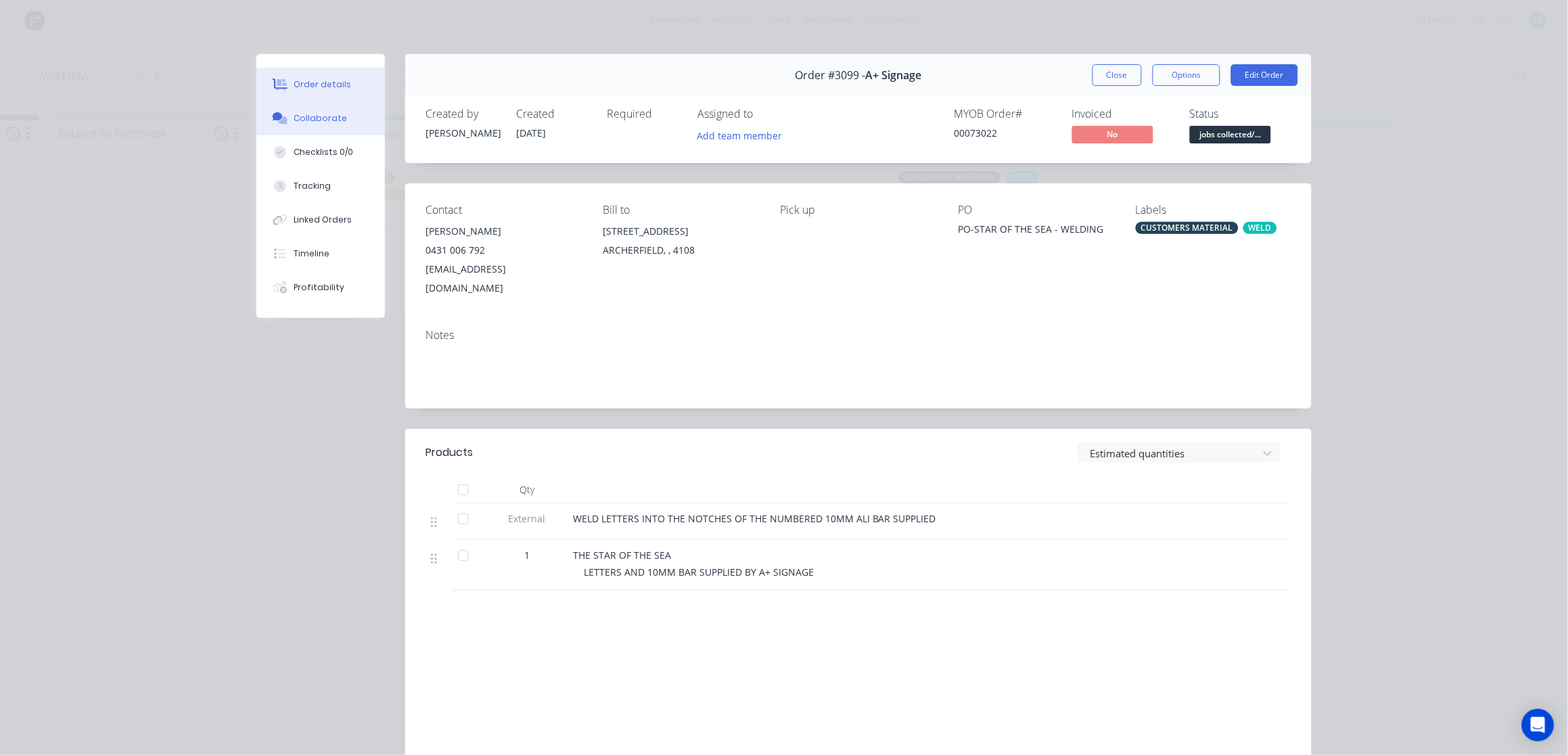
click at [362, 113] on button "Collaborate" at bounding box center [321, 118] width 129 height 34
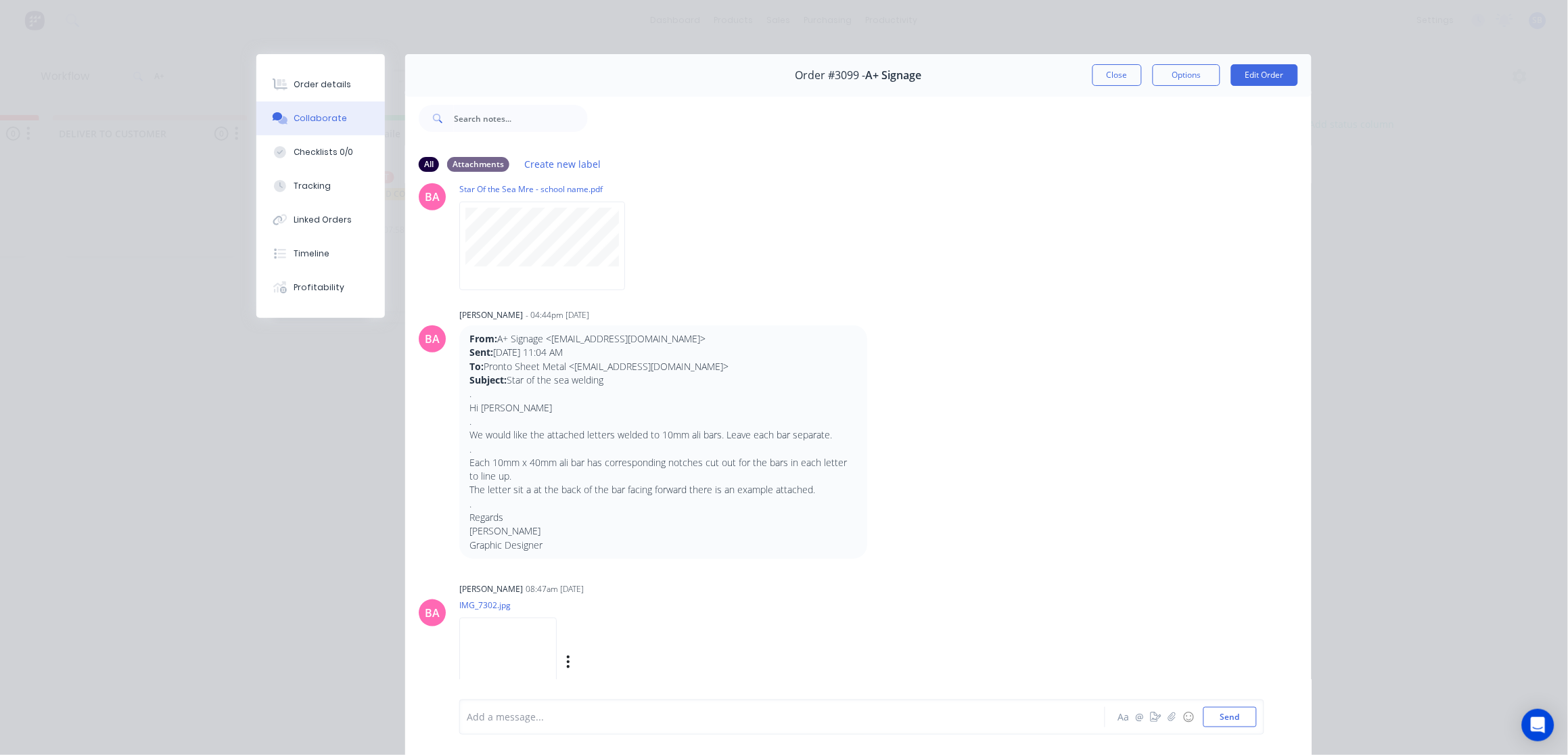
scroll to position [0, 0]
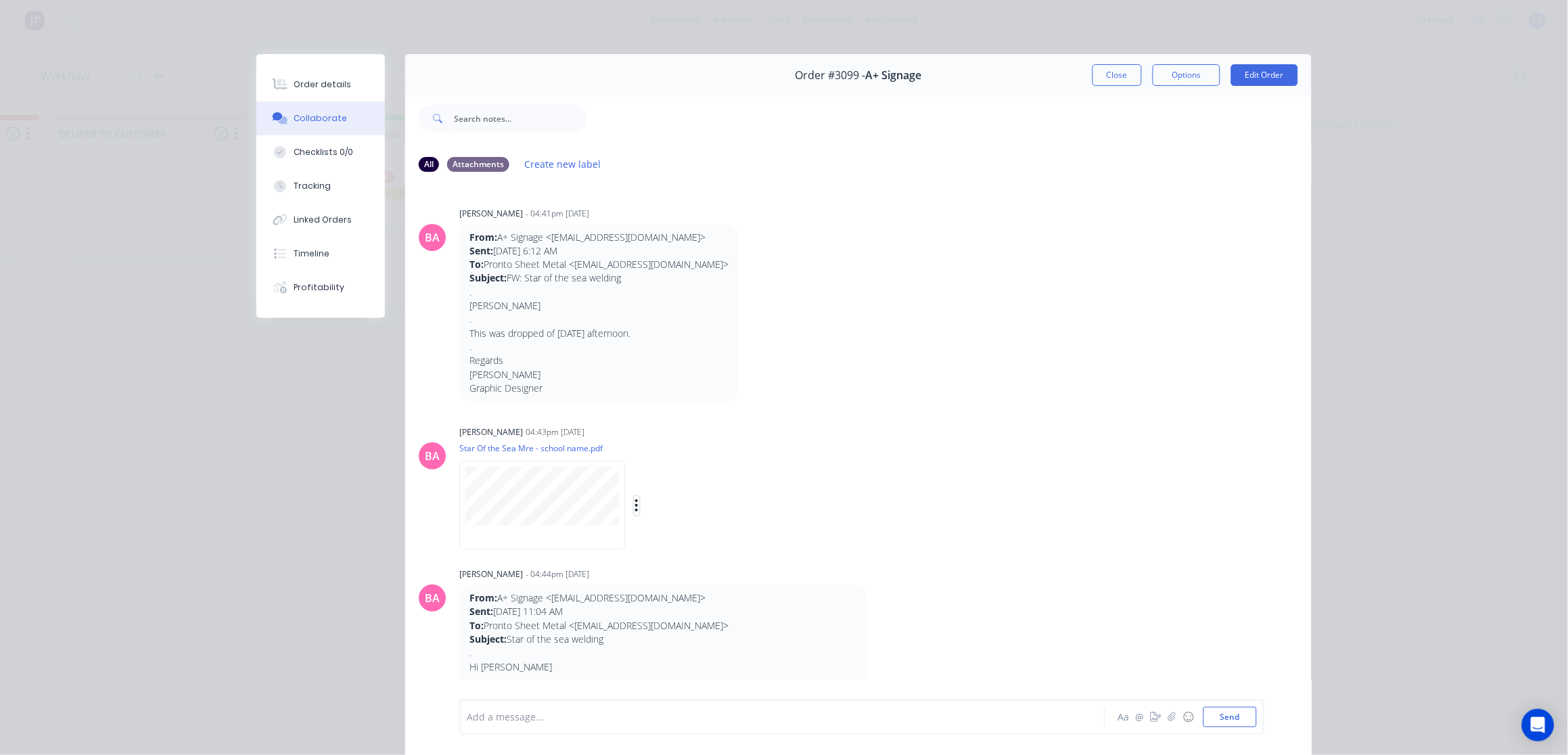
click at [634, 504] on icon "button" at bounding box center [636, 505] width 4 height 15
click at [783, 433] on div "[PERSON_NAME] 04:43pm [DATE]" at bounding box center [671, 432] width 423 height 12
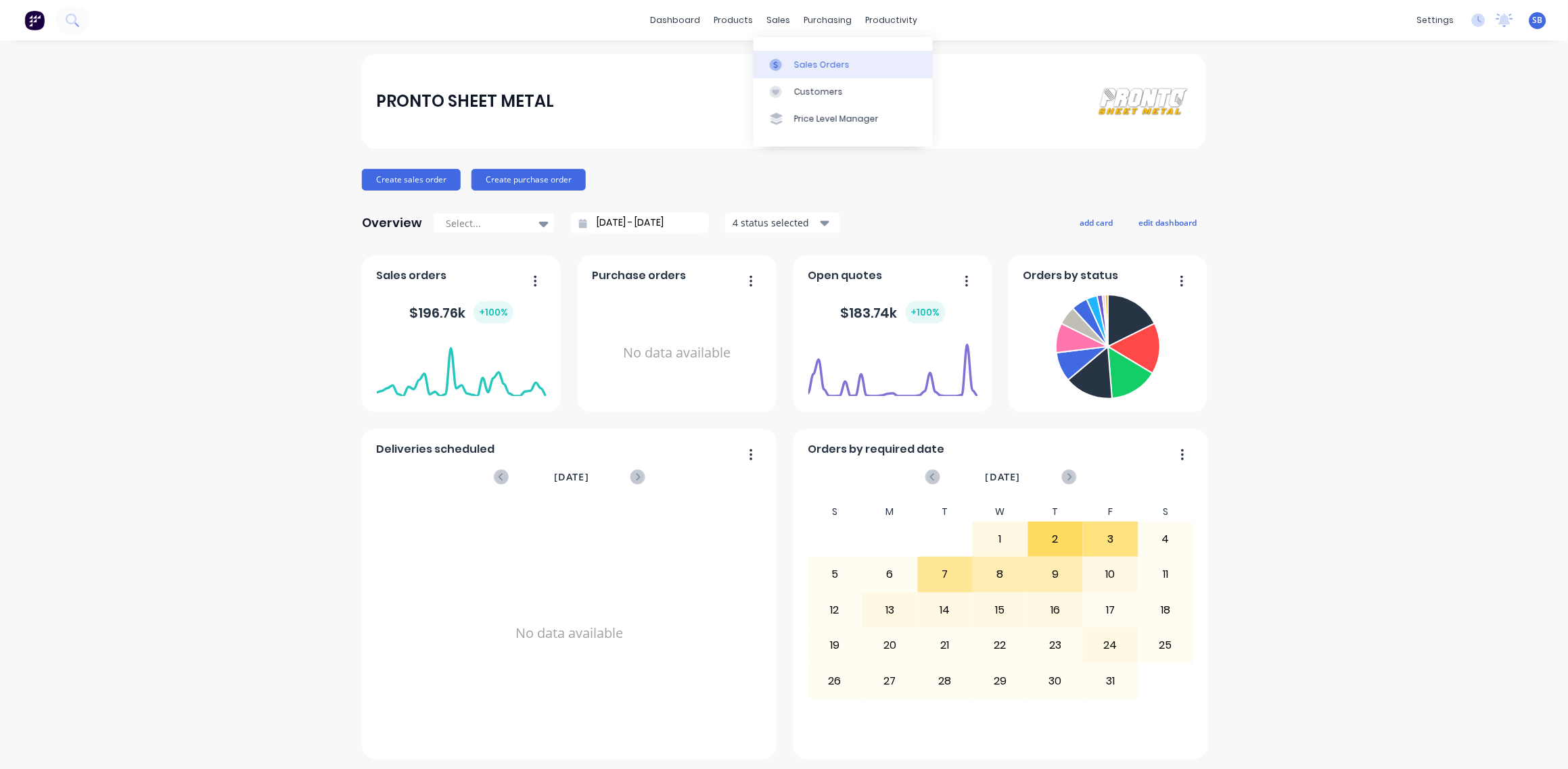
drag, startPoint x: 822, startPoint y: 68, endPoint x: 807, endPoint y: 64, distance: 15.5
click at [822, 68] on div "Sales Orders" at bounding box center [822, 65] width 55 height 12
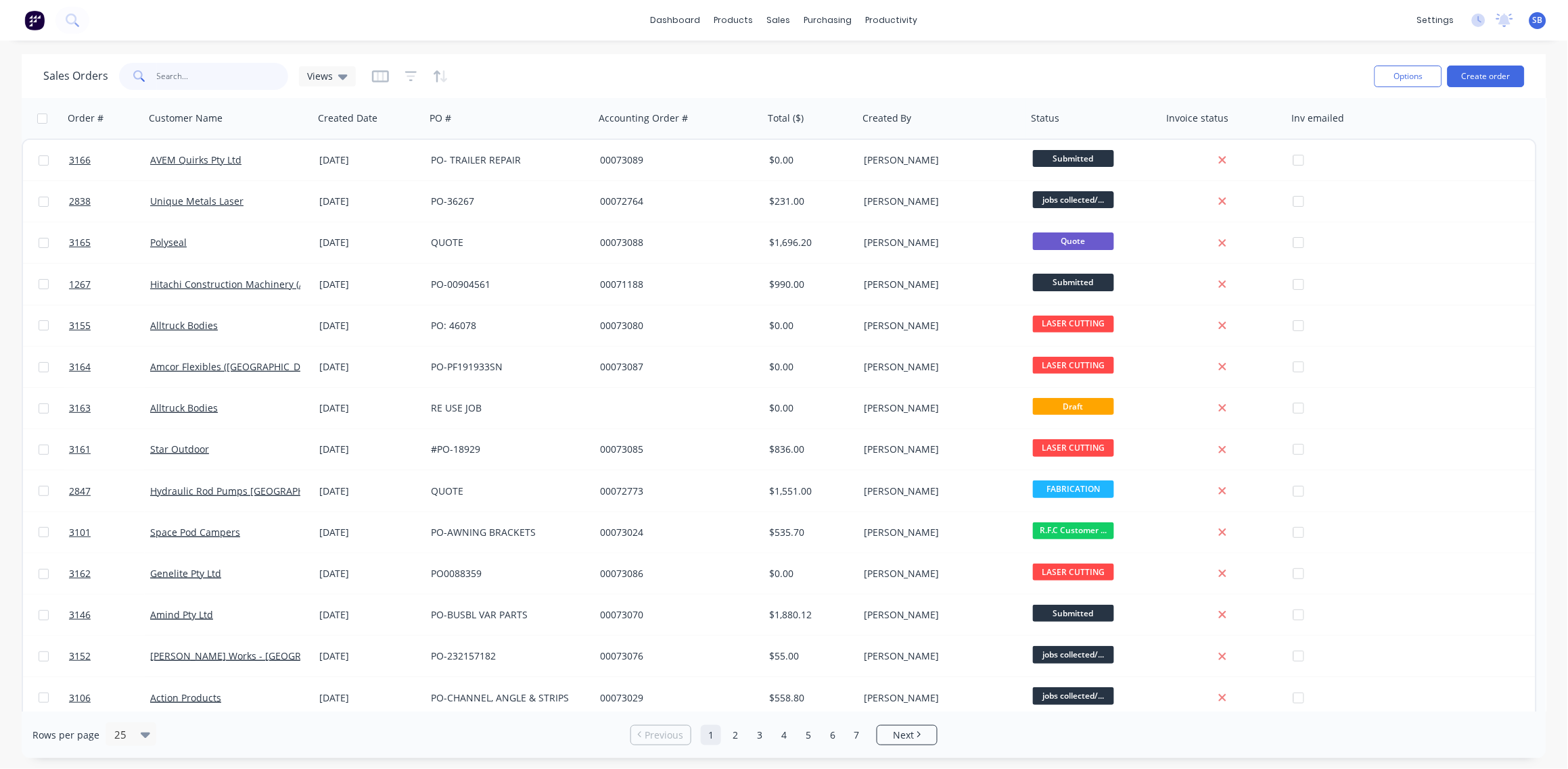
drag, startPoint x: 196, startPoint y: 72, endPoint x: 103, endPoint y: 64, distance: 93.3
click at [104, 64] on div "Sales Orders Views" at bounding box center [199, 76] width 313 height 27
type input "FLIGHT ONE"
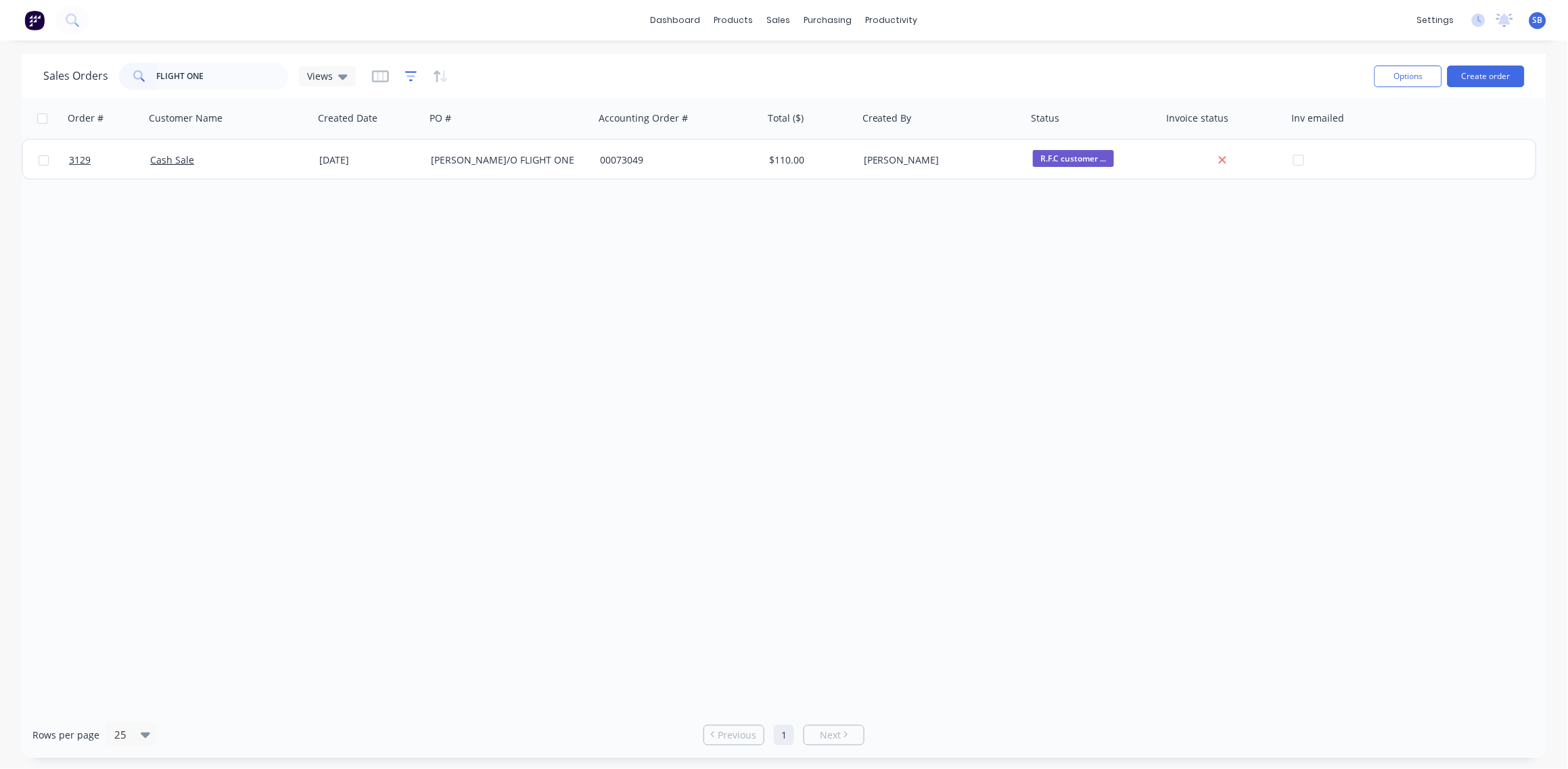
click at [409, 74] on icon "button" at bounding box center [411, 76] width 12 height 14
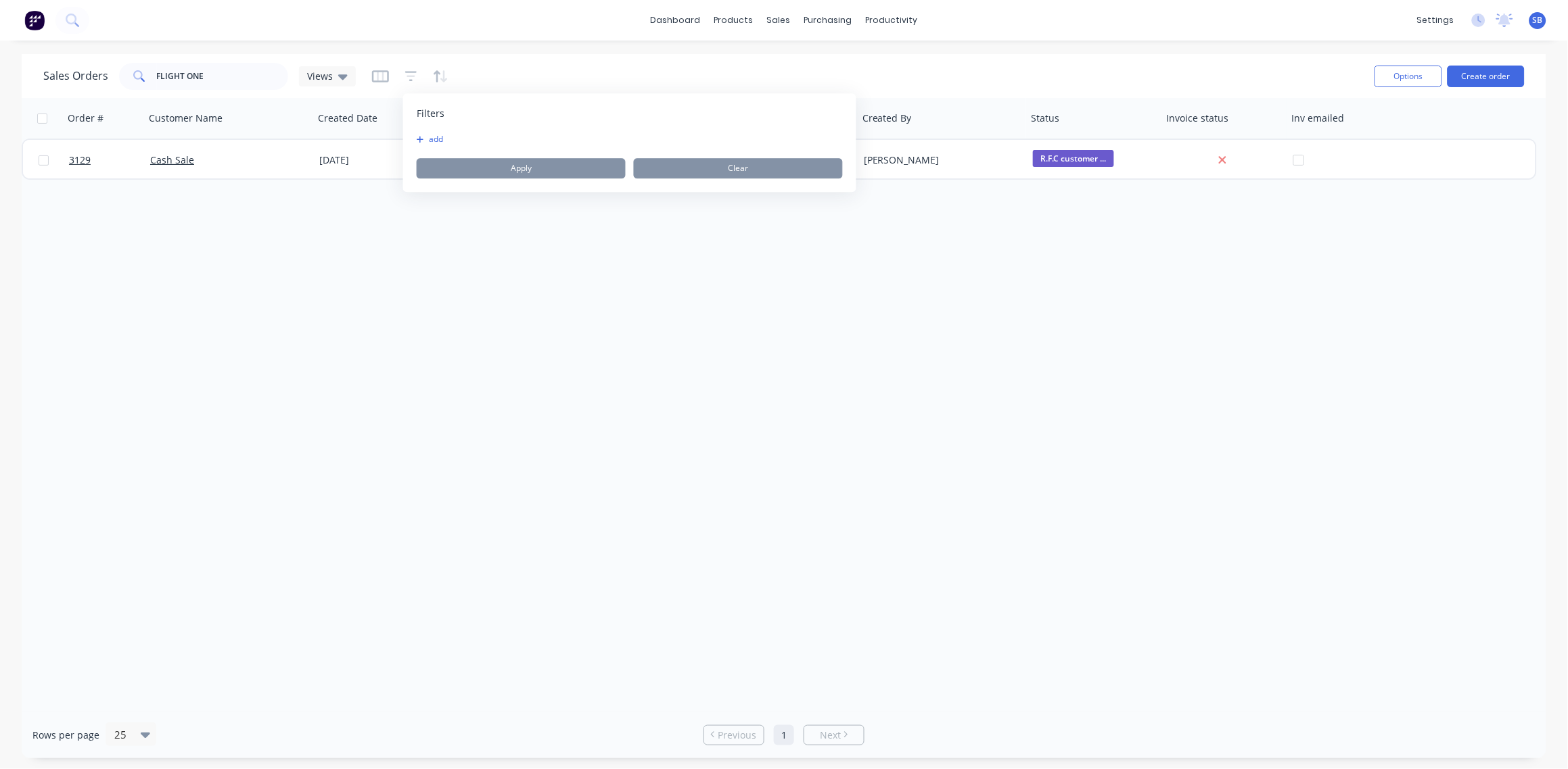
click at [441, 138] on button "add" at bounding box center [433, 138] width 34 height 11
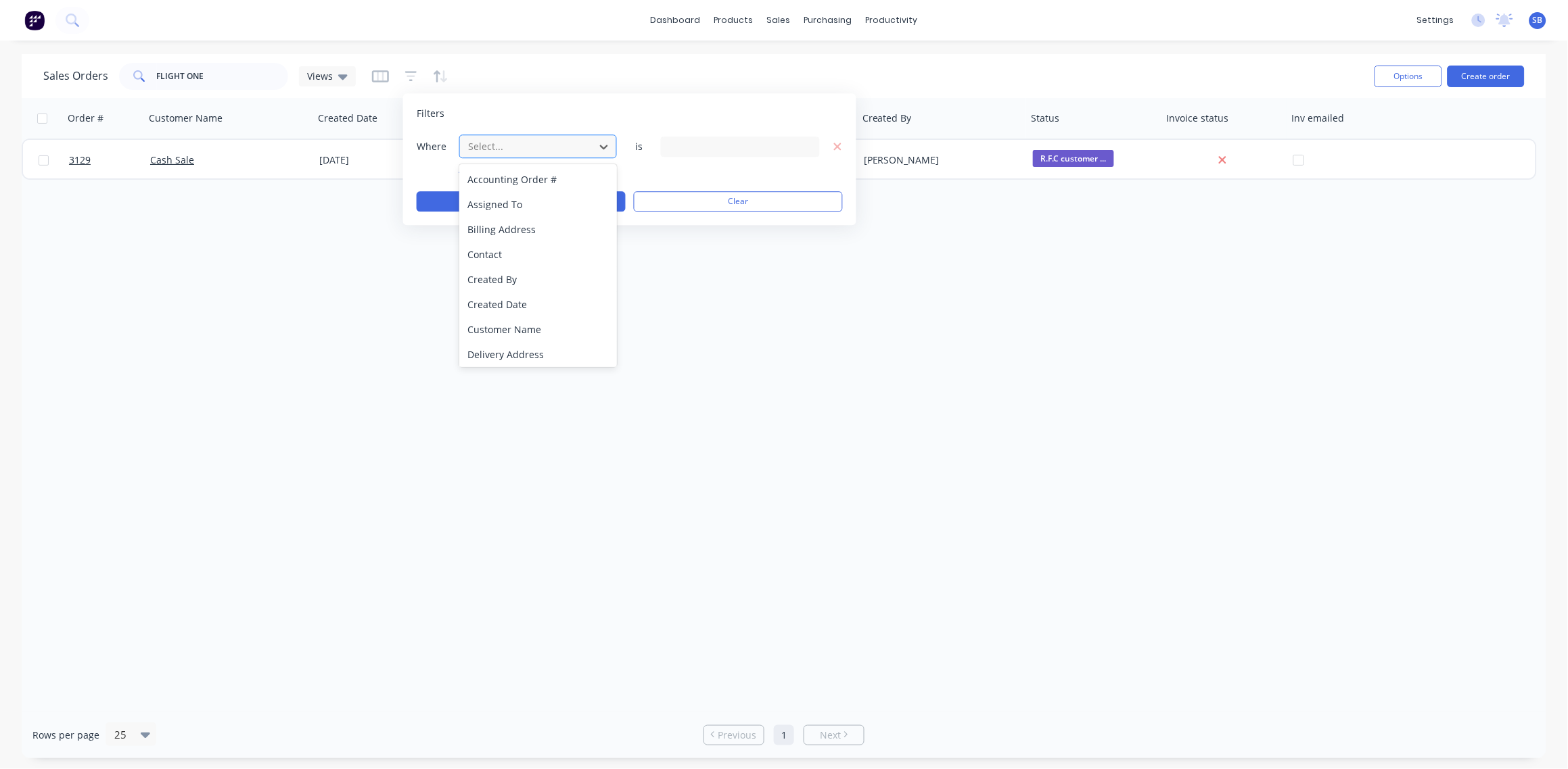
click at [502, 147] on div at bounding box center [527, 146] width 121 height 17
click at [501, 351] on div "Status" at bounding box center [538, 352] width 158 height 25
click at [712, 149] on div "20 Status selected" at bounding box center [729, 147] width 122 height 15
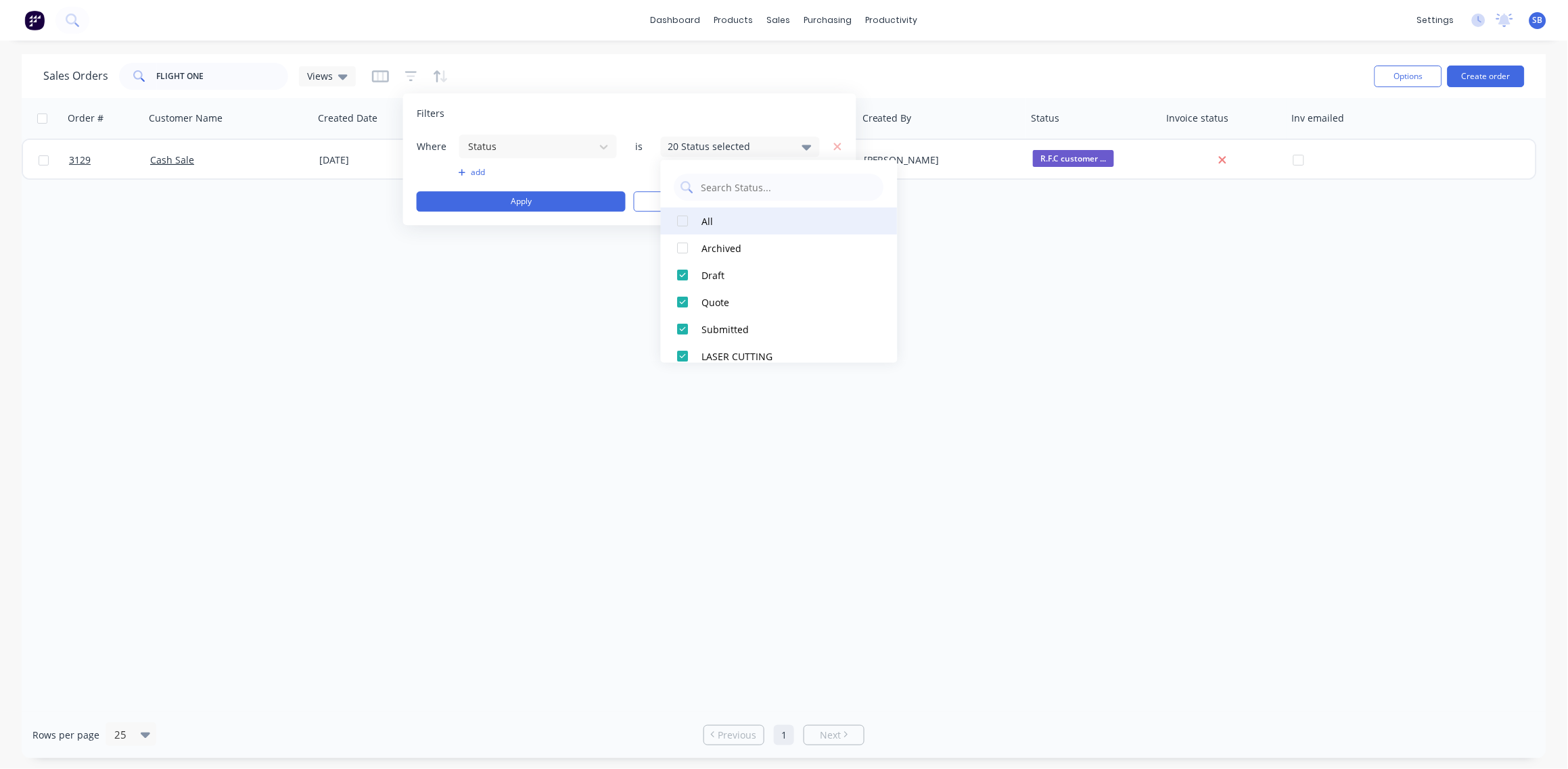
click at [688, 225] on div at bounding box center [683, 220] width 27 height 27
click at [568, 306] on div "Order # Customer Name Created Date PO # Accounting Order # Total ($) Created By…" at bounding box center [784, 405] width 1525 height 614
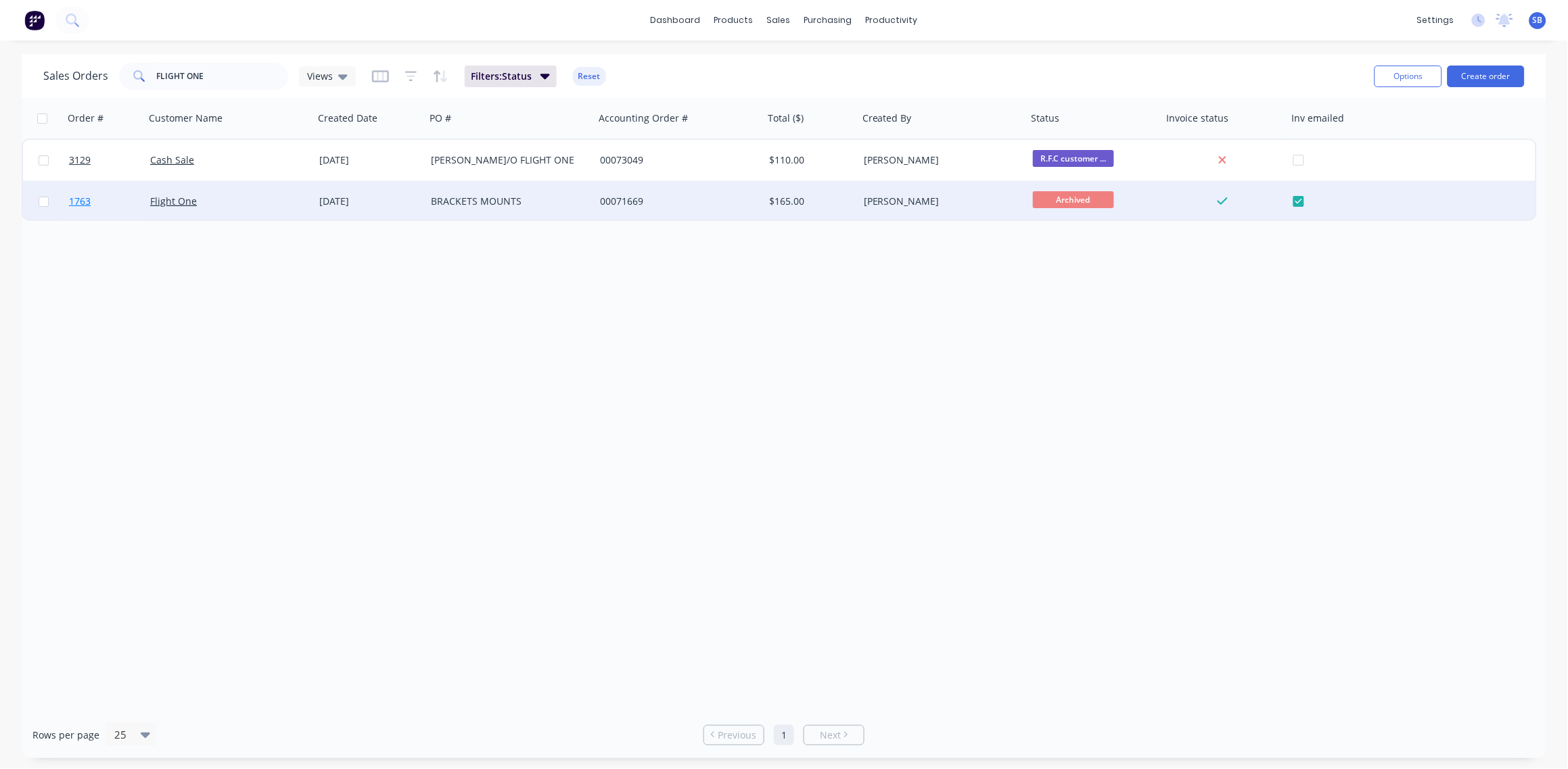
click at [79, 202] on span "1763" at bounding box center [79, 202] width 22 height 14
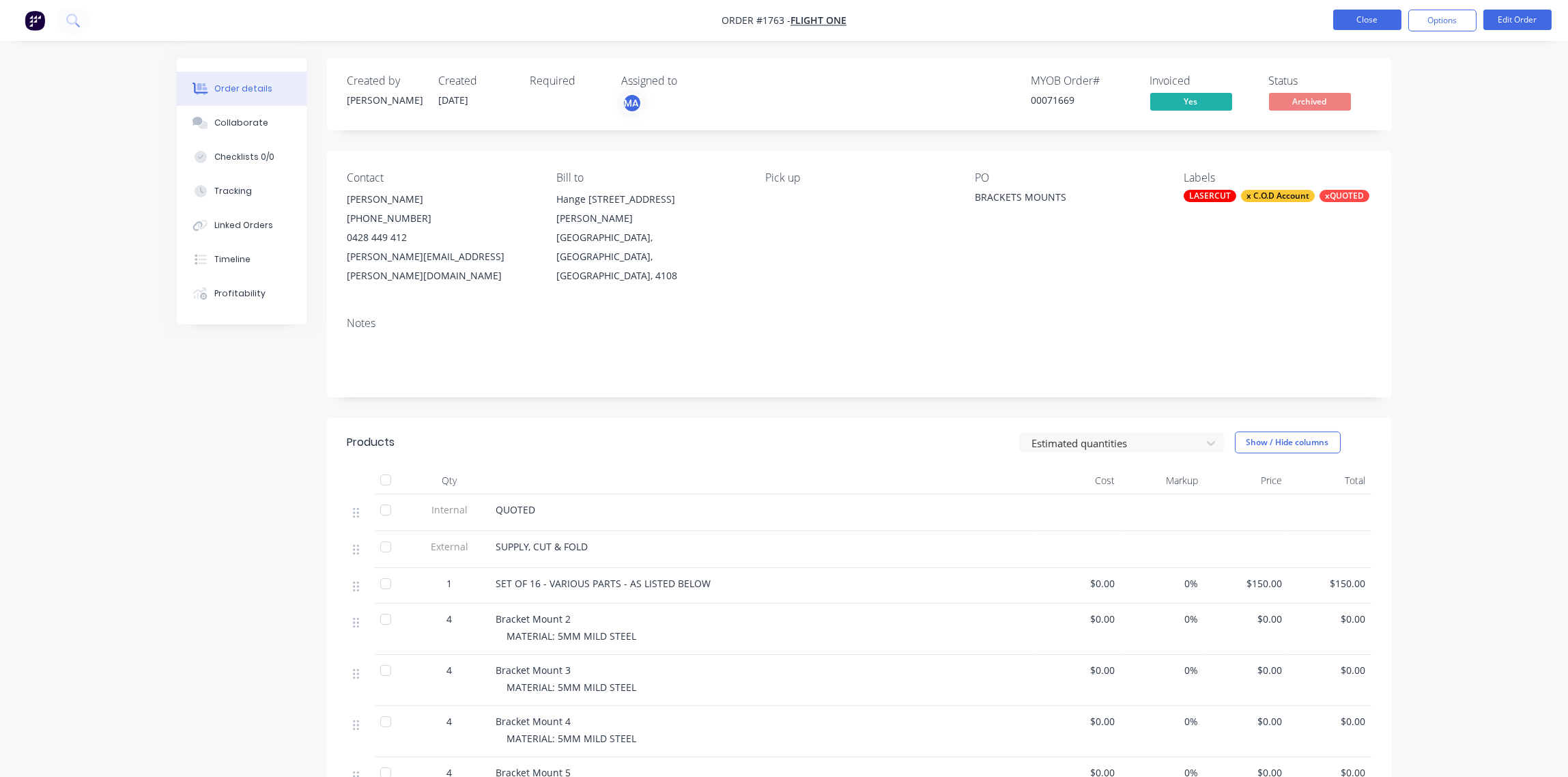
click at [1371, 20] on button "Close" at bounding box center [1368, 20] width 69 height 20
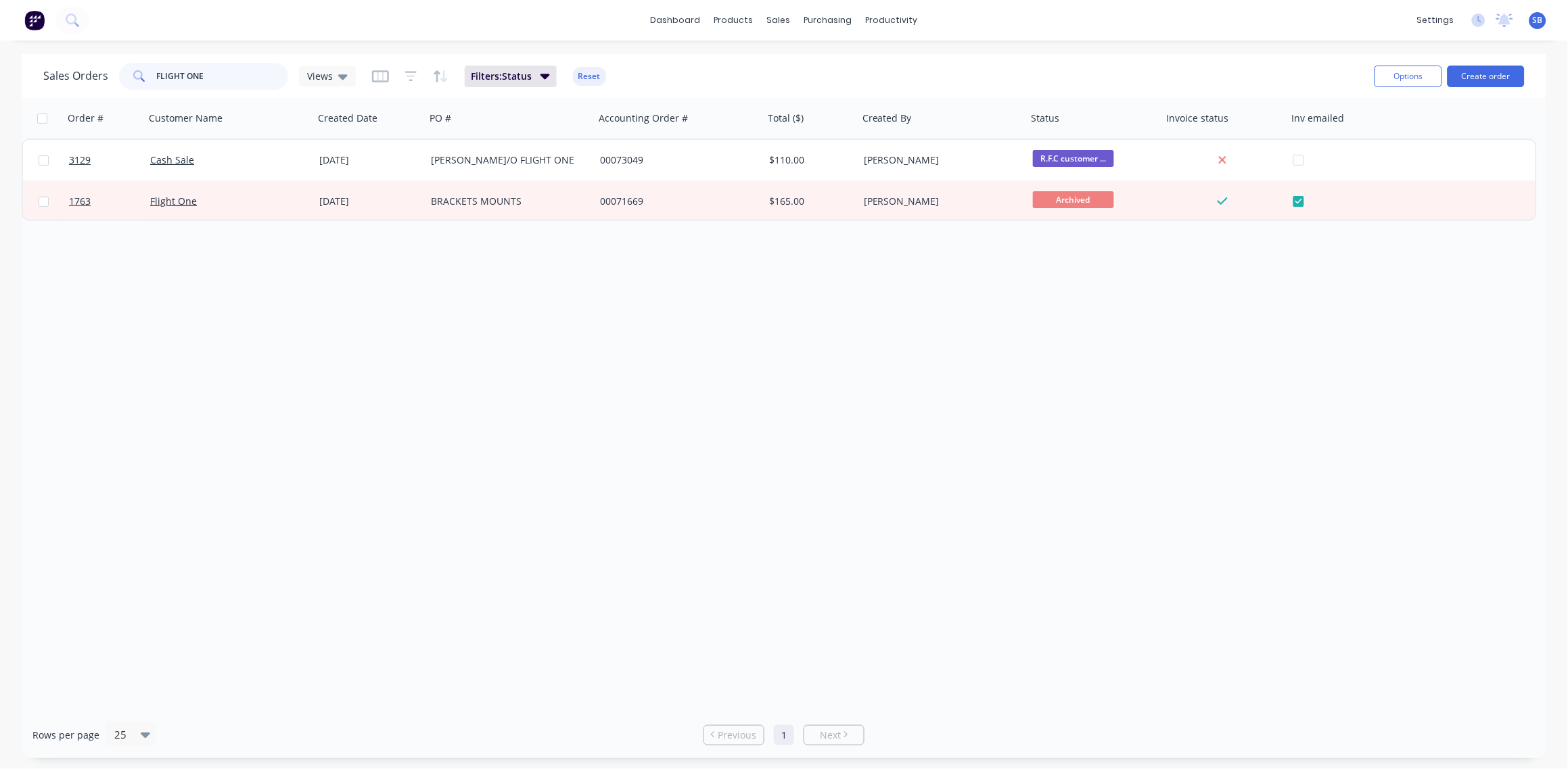
drag, startPoint x: 215, startPoint y: 77, endPoint x: 33, endPoint y: 74, distance: 182.0
click at [33, 74] on div "Sales Orders FLIGHT ONE Views Filters: Status Reset Options Create order" at bounding box center [784, 76] width 1525 height 44
paste input "3129"
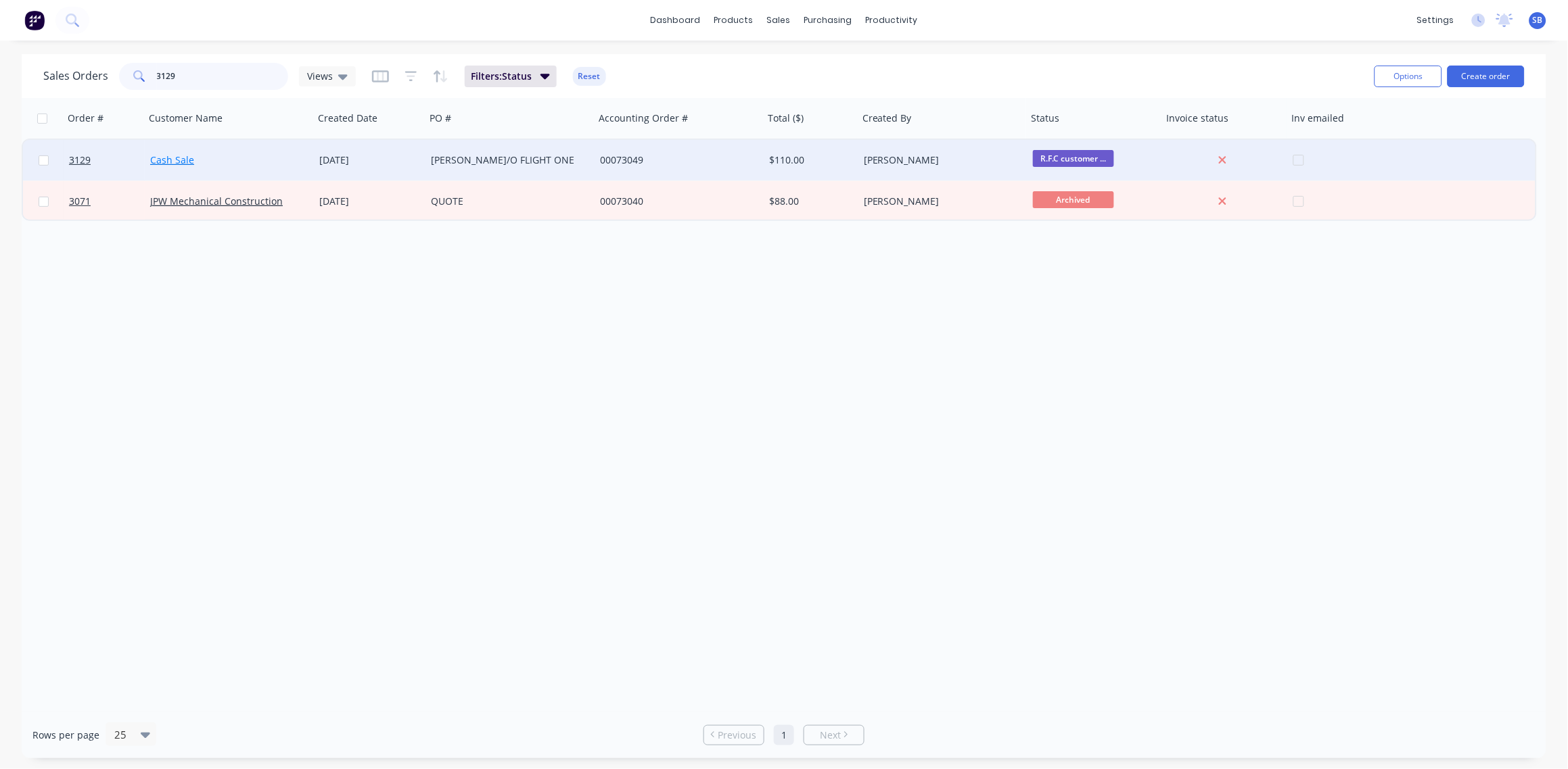
type input "3129"
click at [174, 155] on link "Cash Sale" at bounding box center [172, 160] width 44 height 13
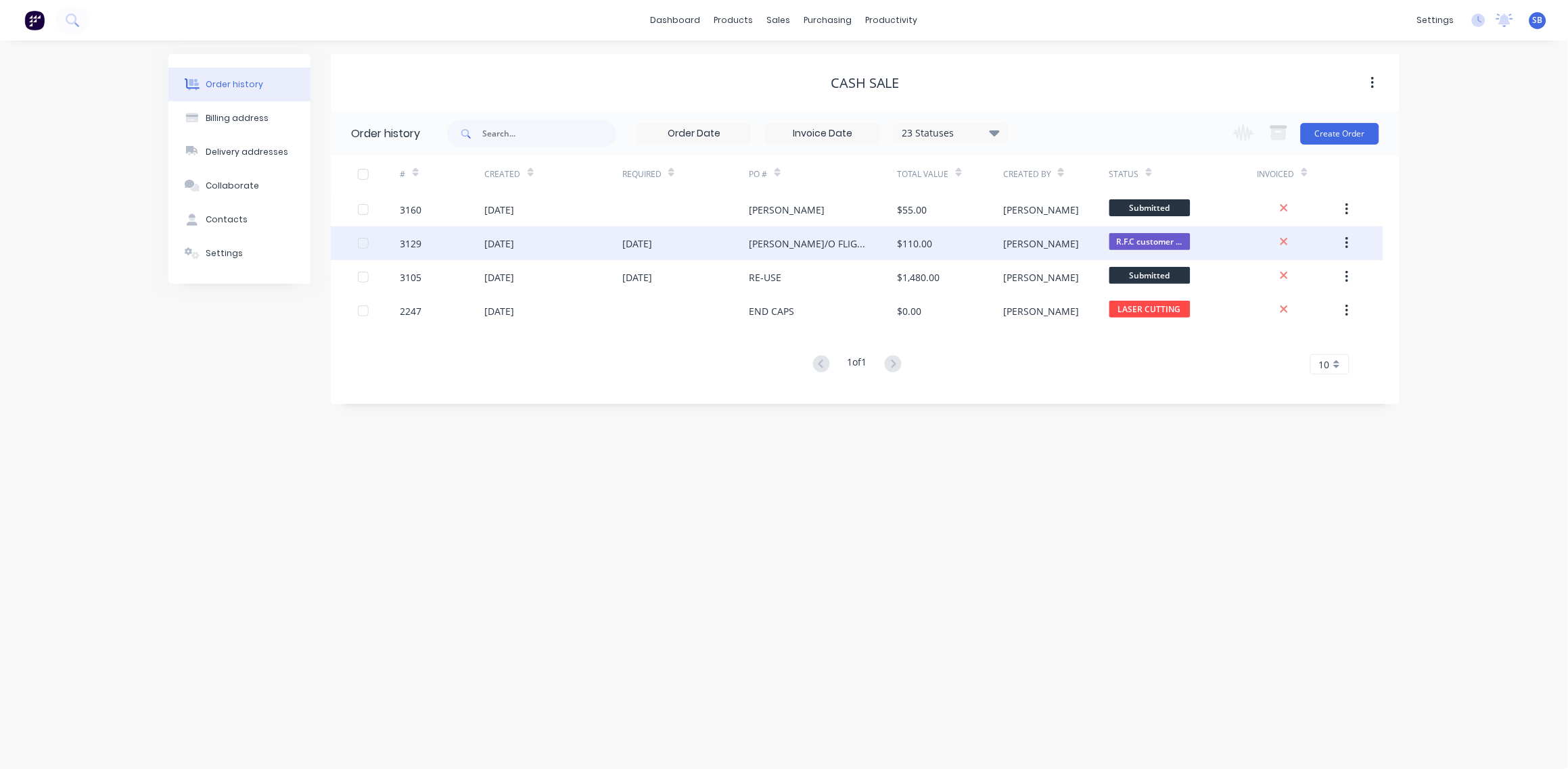
click at [421, 240] on div "3129" at bounding box center [411, 244] width 22 height 15
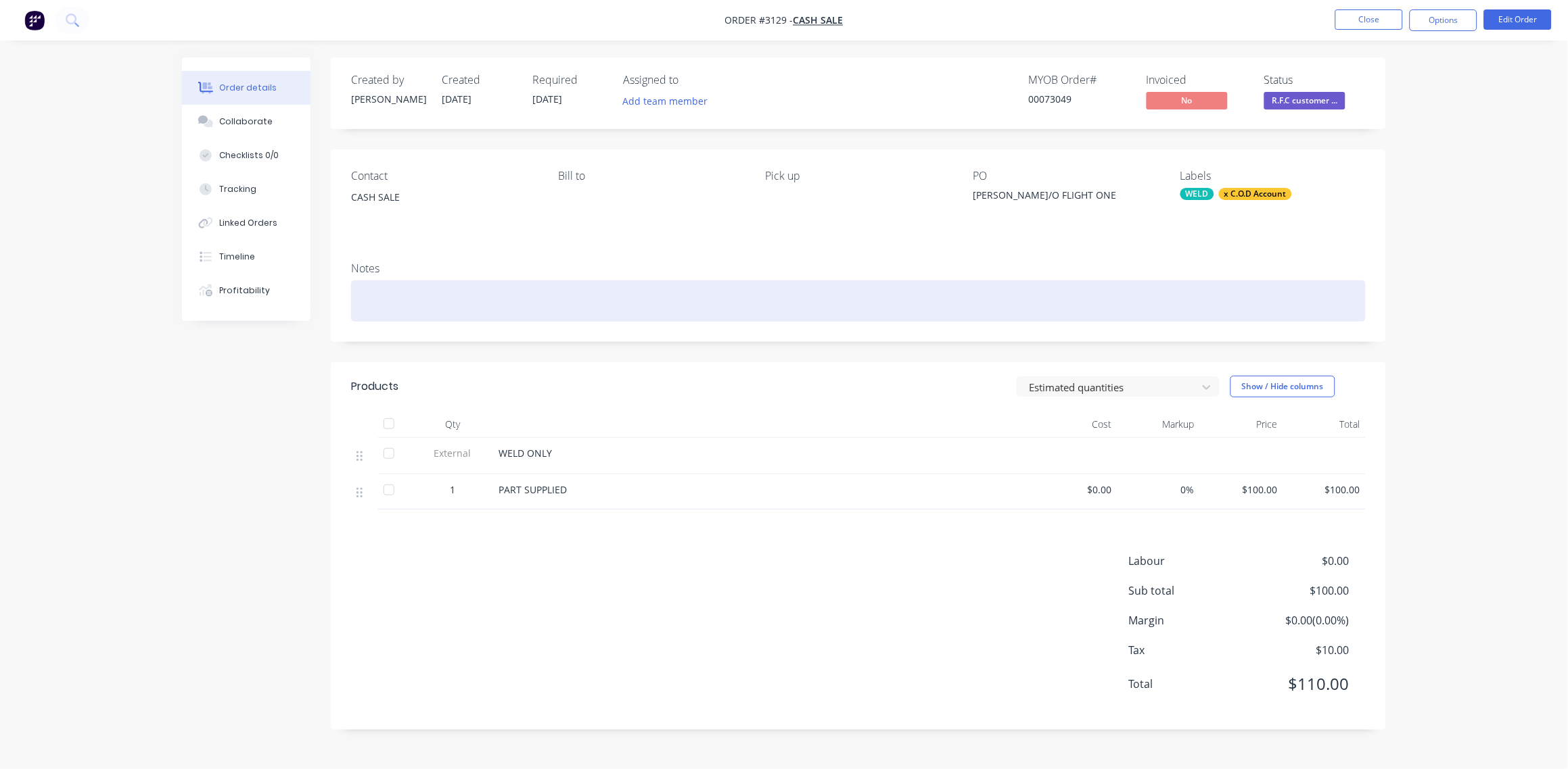
click at [392, 283] on div at bounding box center [858, 301] width 1015 height 41
click at [400, 304] on div at bounding box center [858, 301] width 1015 height 41
paste div
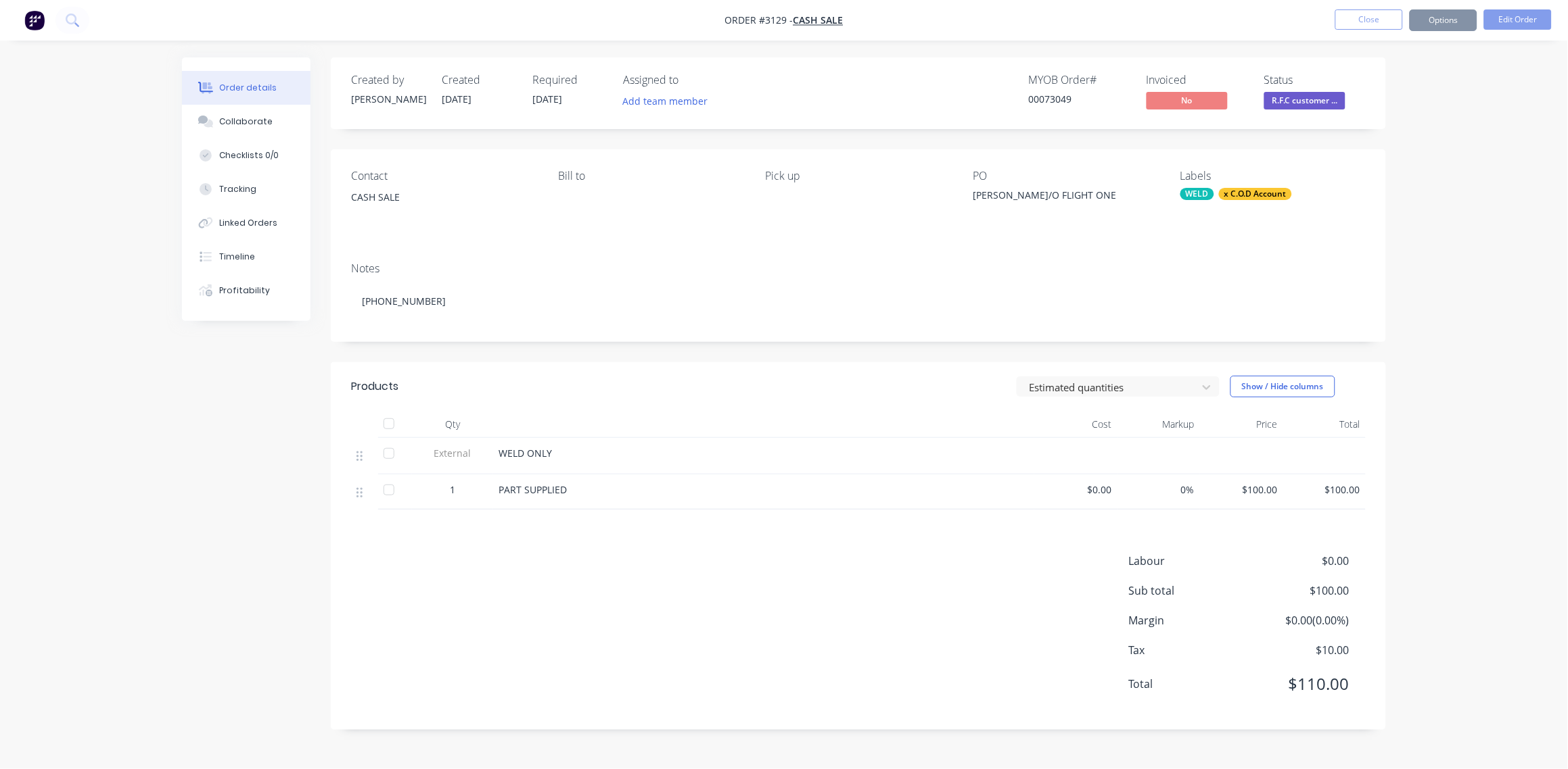
click at [543, 227] on div "Contact CASH SALE Bill to Pick up PO DANIEL C/O FLIGHT ONE Labels WELD x C.O.D …" at bounding box center [858, 201] width 1055 height 102
click at [257, 117] on div "Collaborate" at bounding box center [246, 121] width 53 height 12
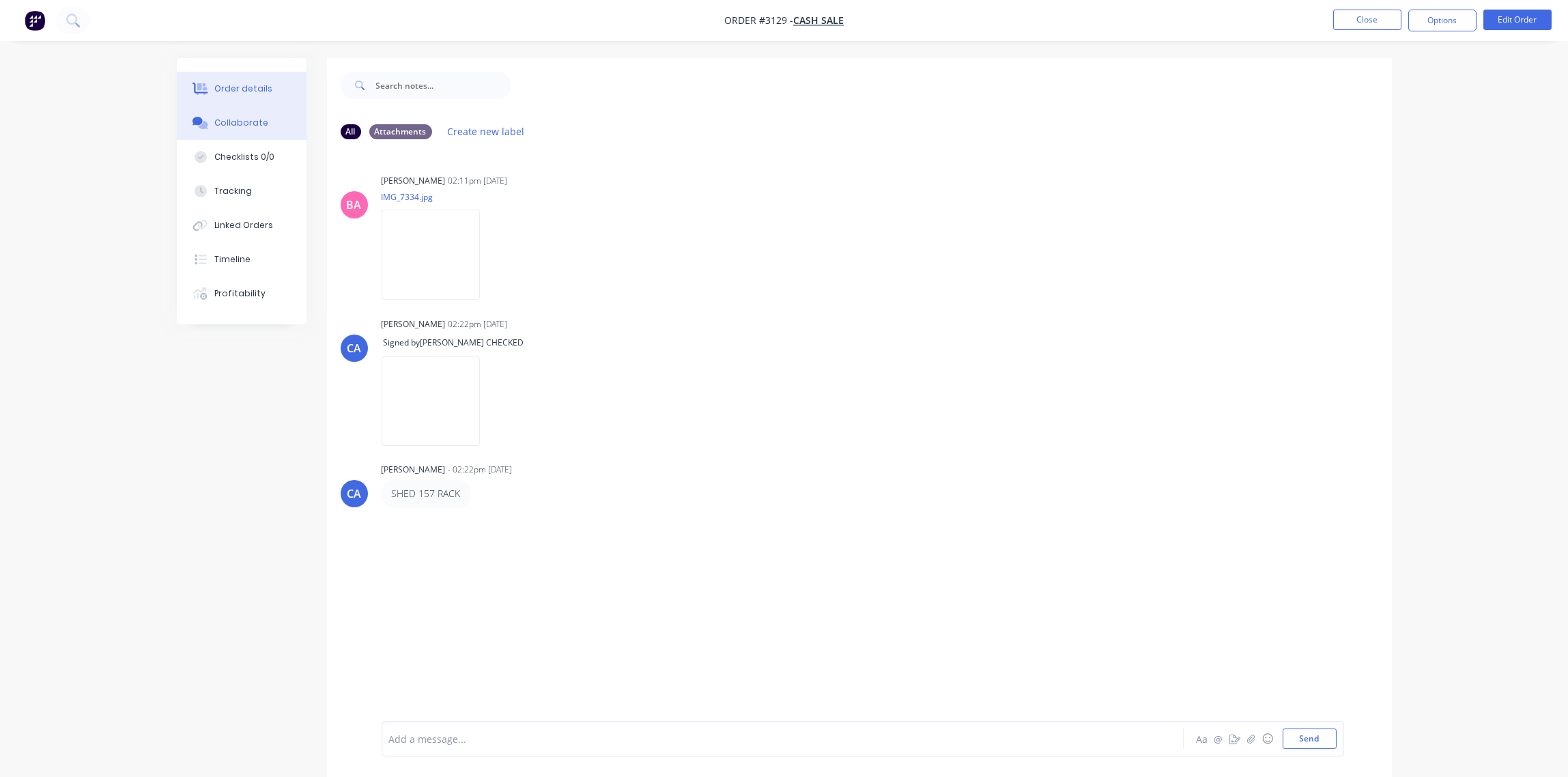
click at [229, 83] on div "Order details" at bounding box center [243, 88] width 58 height 12
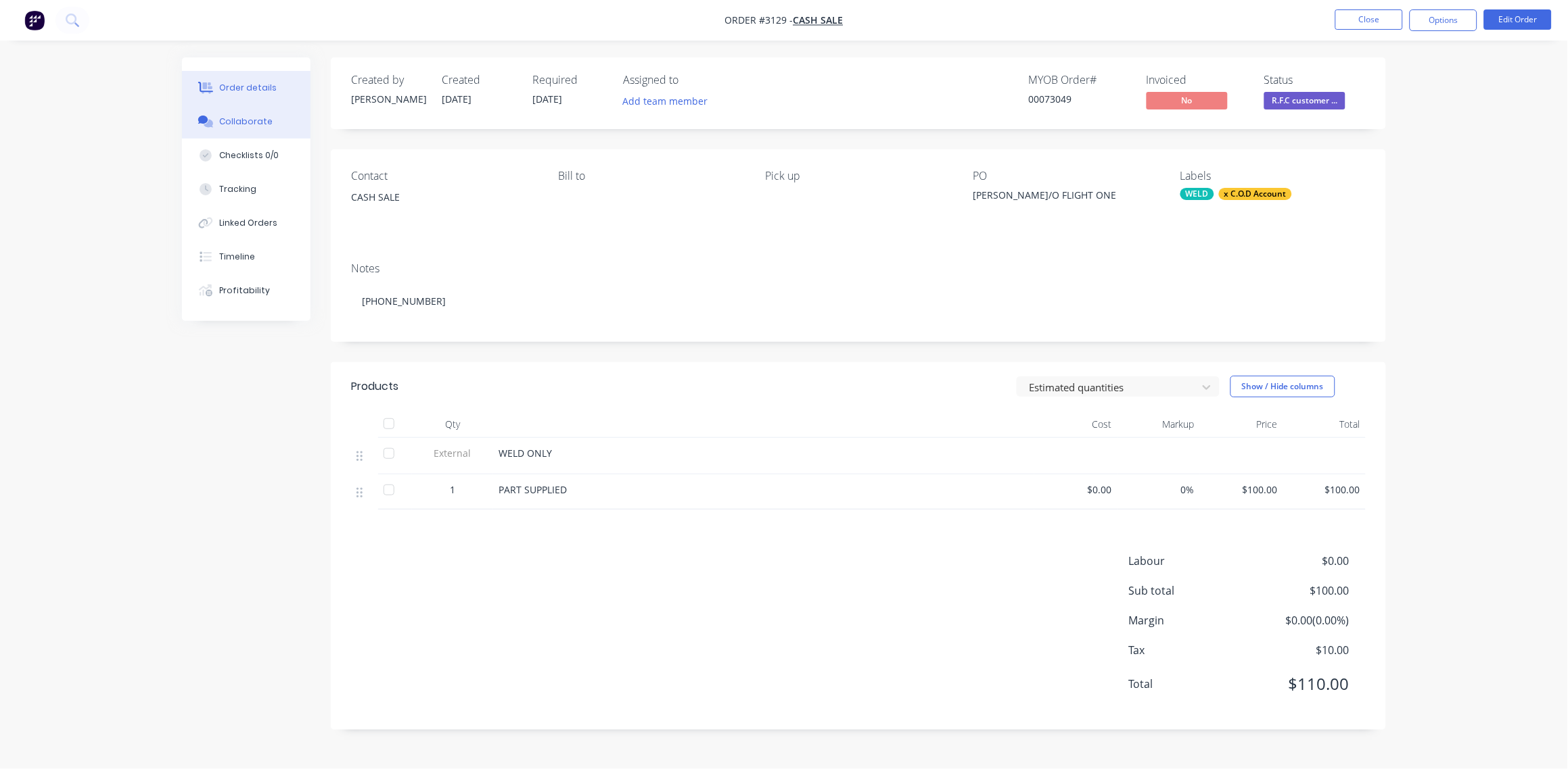
click at [252, 121] on div "Collaborate" at bounding box center [246, 121] width 53 height 12
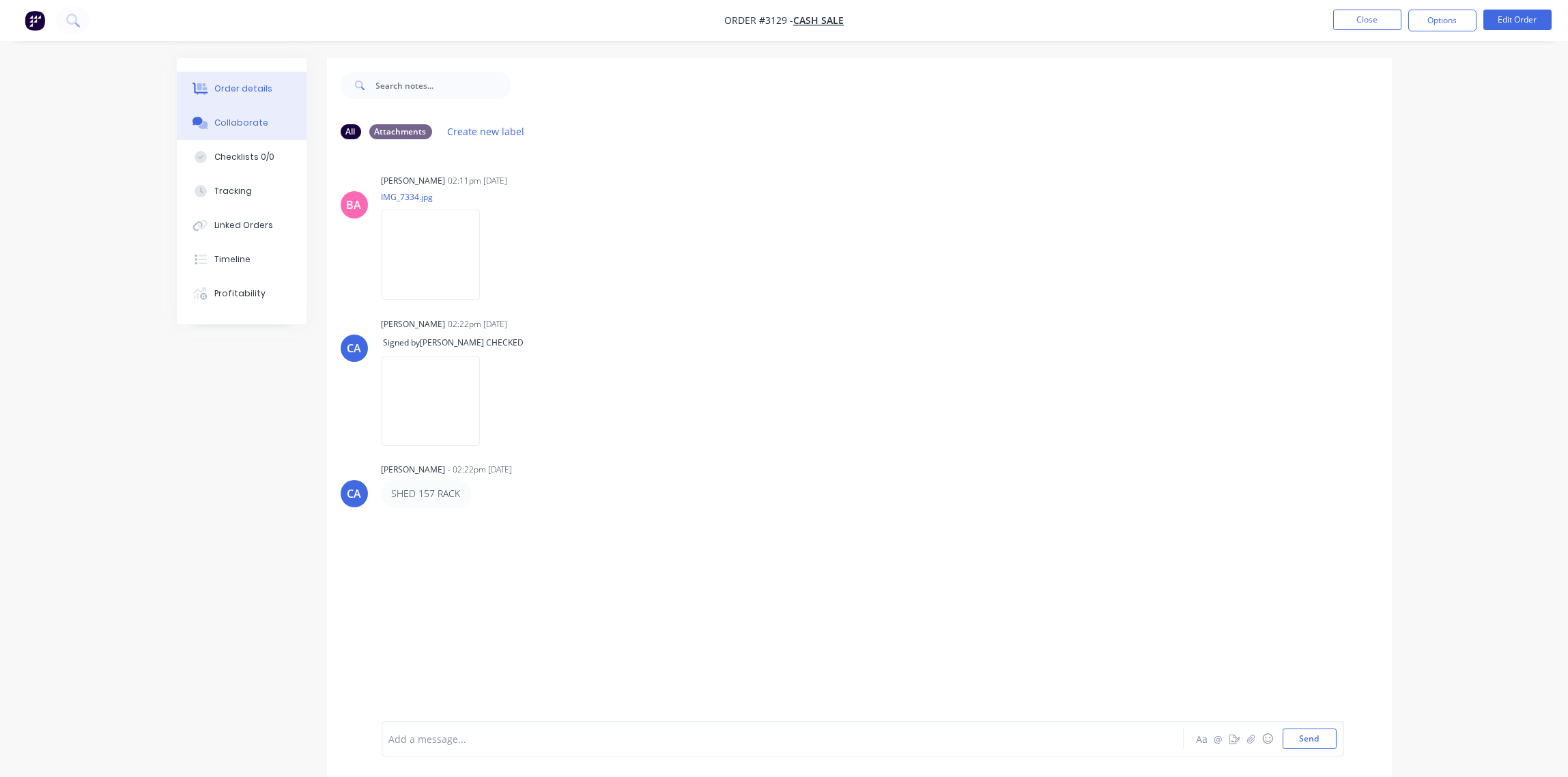
click at [247, 77] on button "Order details" at bounding box center [241, 89] width 130 height 34
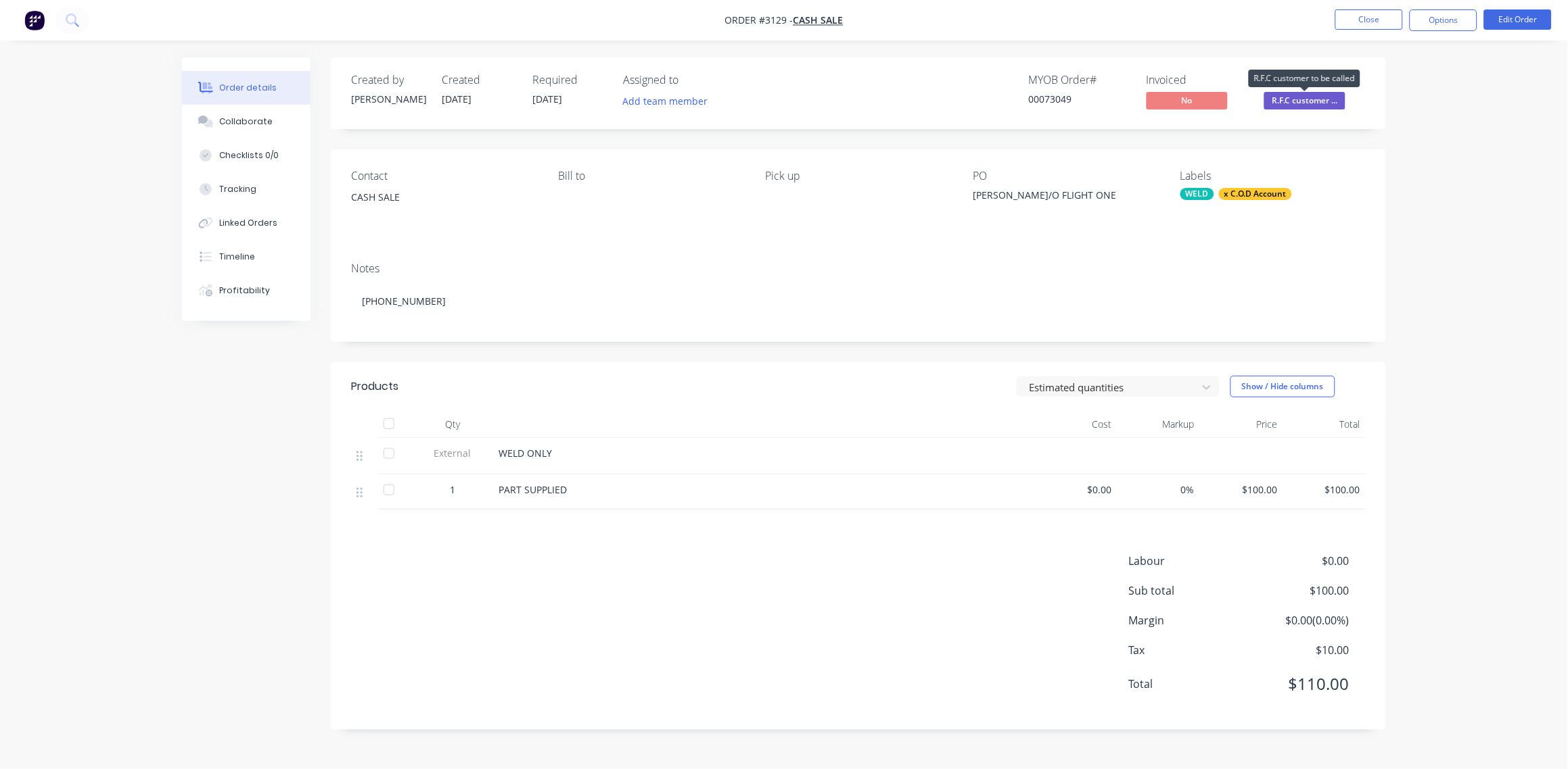
click at [1318, 98] on span "R.F.C customer ..." at bounding box center [1305, 100] width 81 height 17
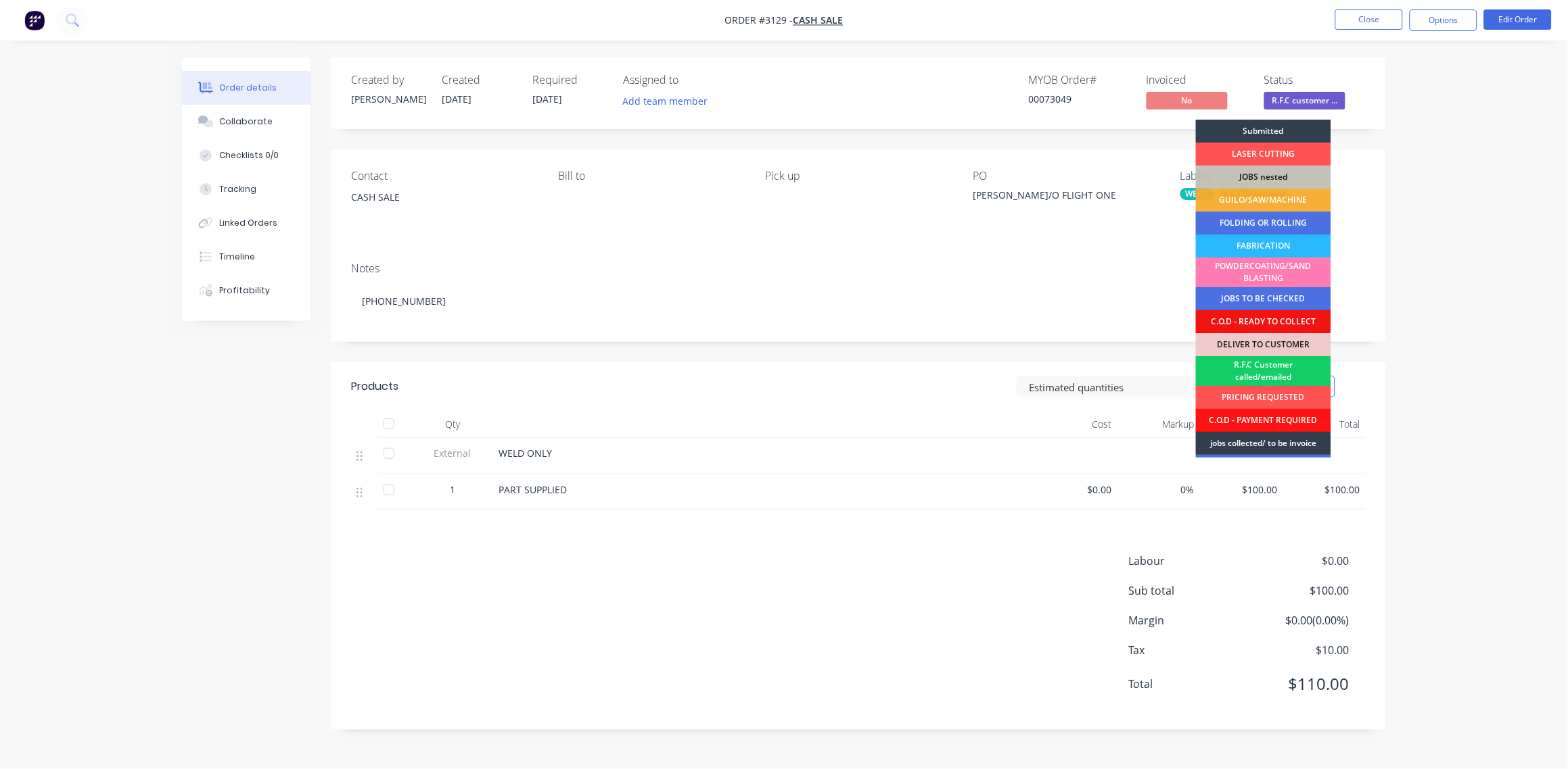
click at [1265, 369] on div "R.F.C Customer called/emailed" at bounding box center [1263, 371] width 135 height 30
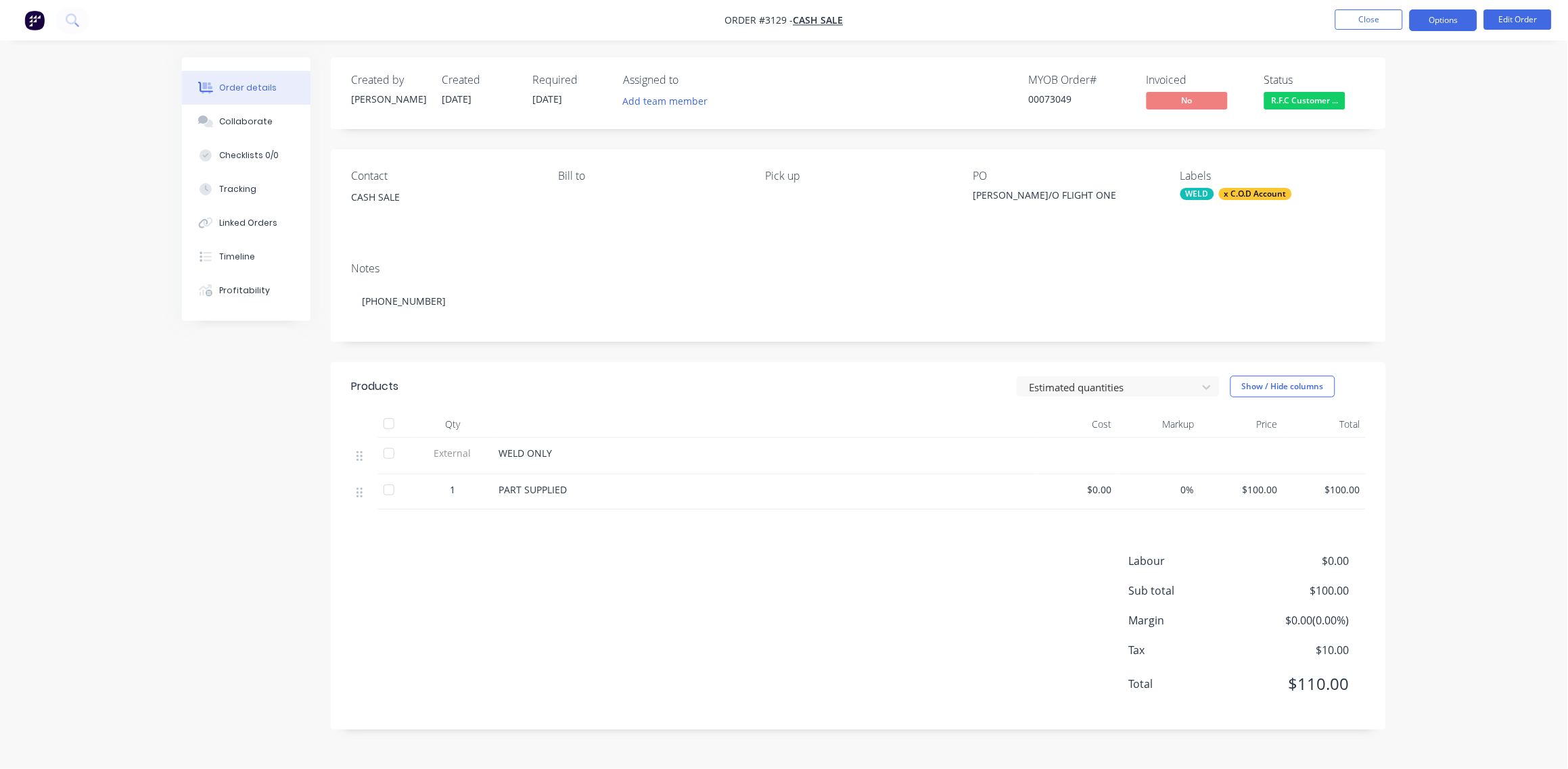
click at [1440, 26] on button "Options" at bounding box center [1444, 20] width 68 height 22
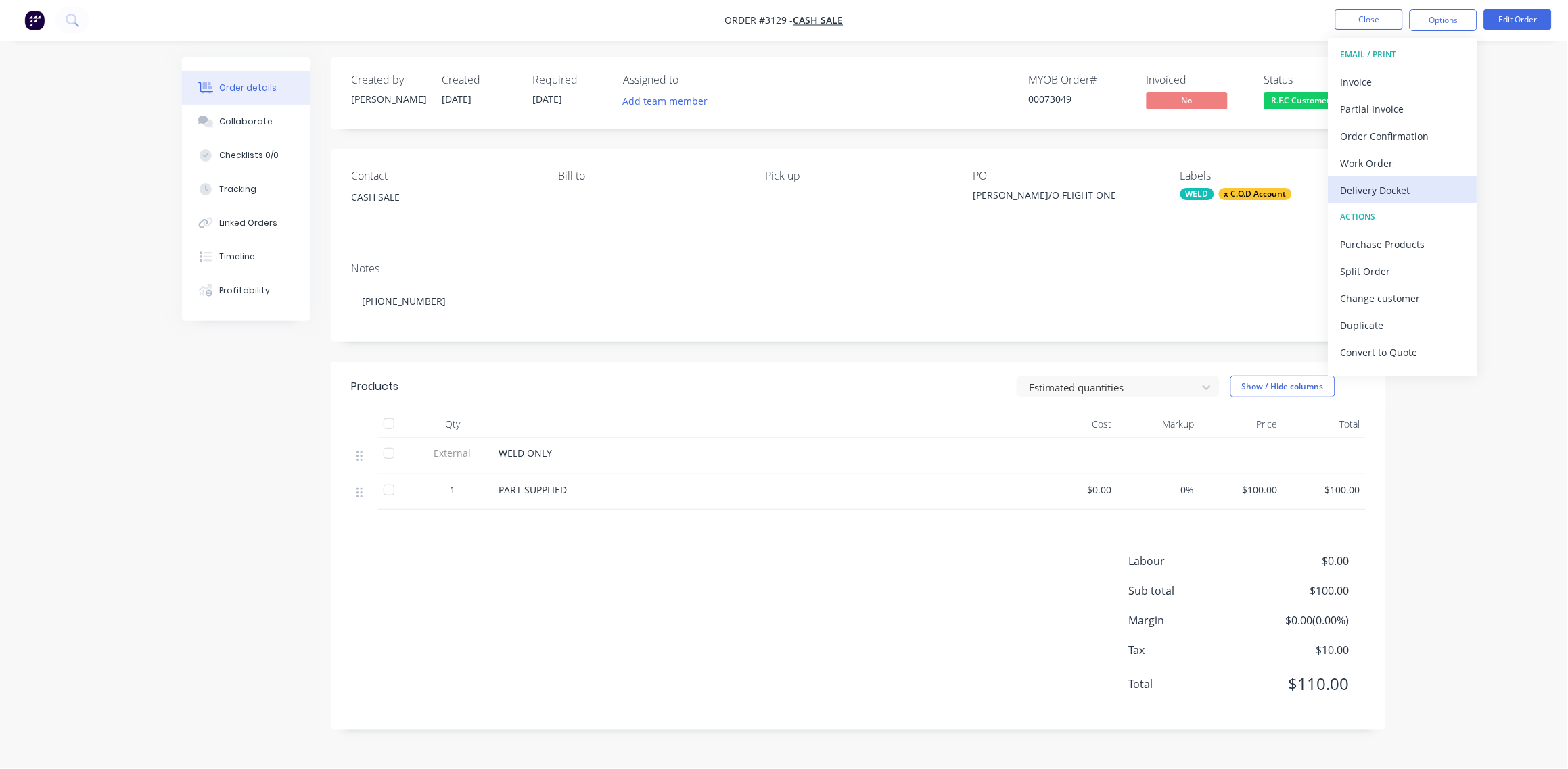
click at [1393, 186] on div "Delivery Docket" at bounding box center [1403, 190] width 125 height 19
click at [1391, 133] on div "Without pricing" at bounding box center [1403, 136] width 125 height 19
click at [1401, 187] on div "Delivery Docket" at bounding box center [1403, 190] width 125 height 19
click at [1385, 108] on div "With pricing" at bounding box center [1403, 109] width 125 height 19
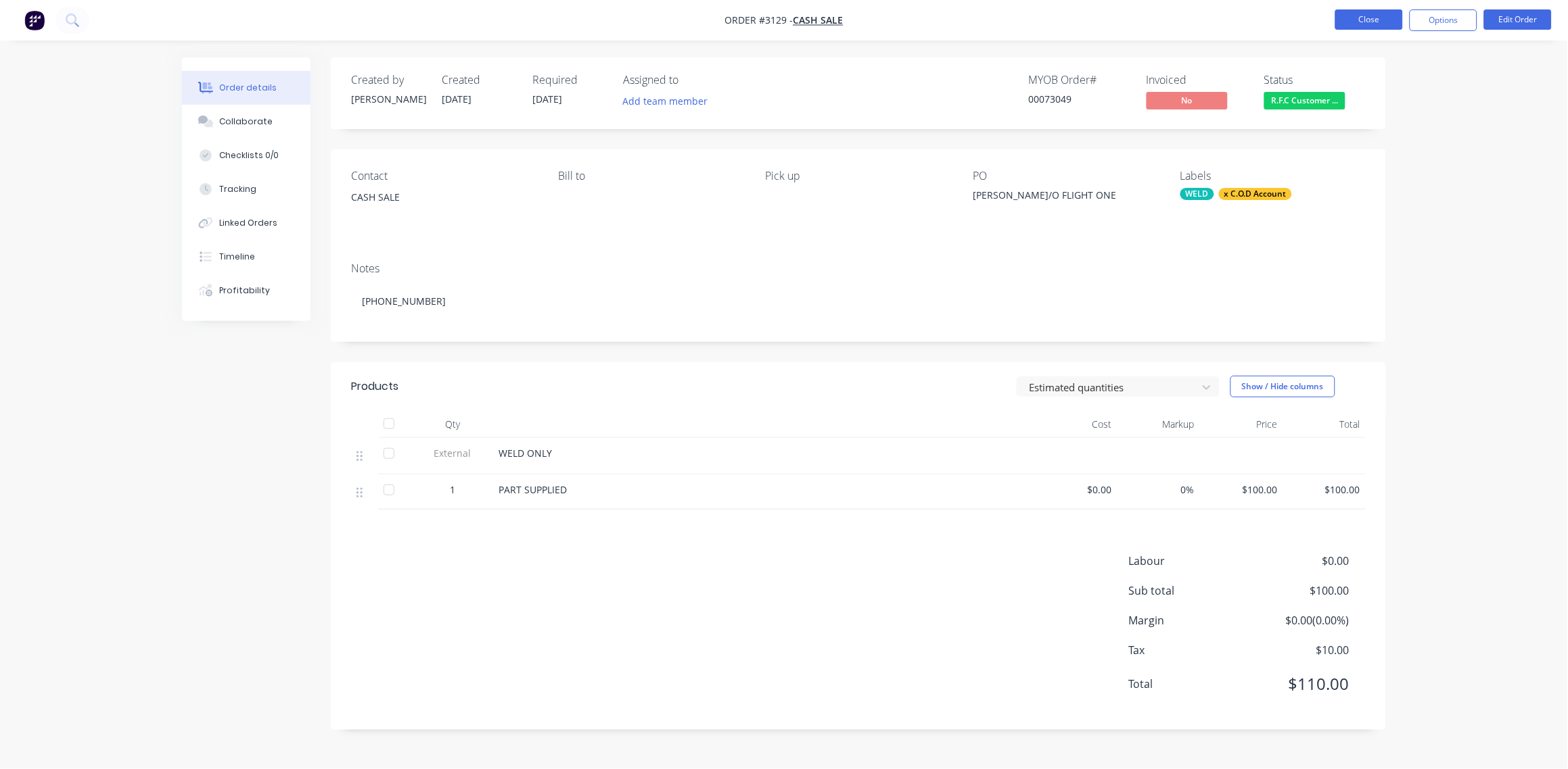
click at [1378, 19] on button "Close" at bounding box center [1370, 19] width 68 height 20
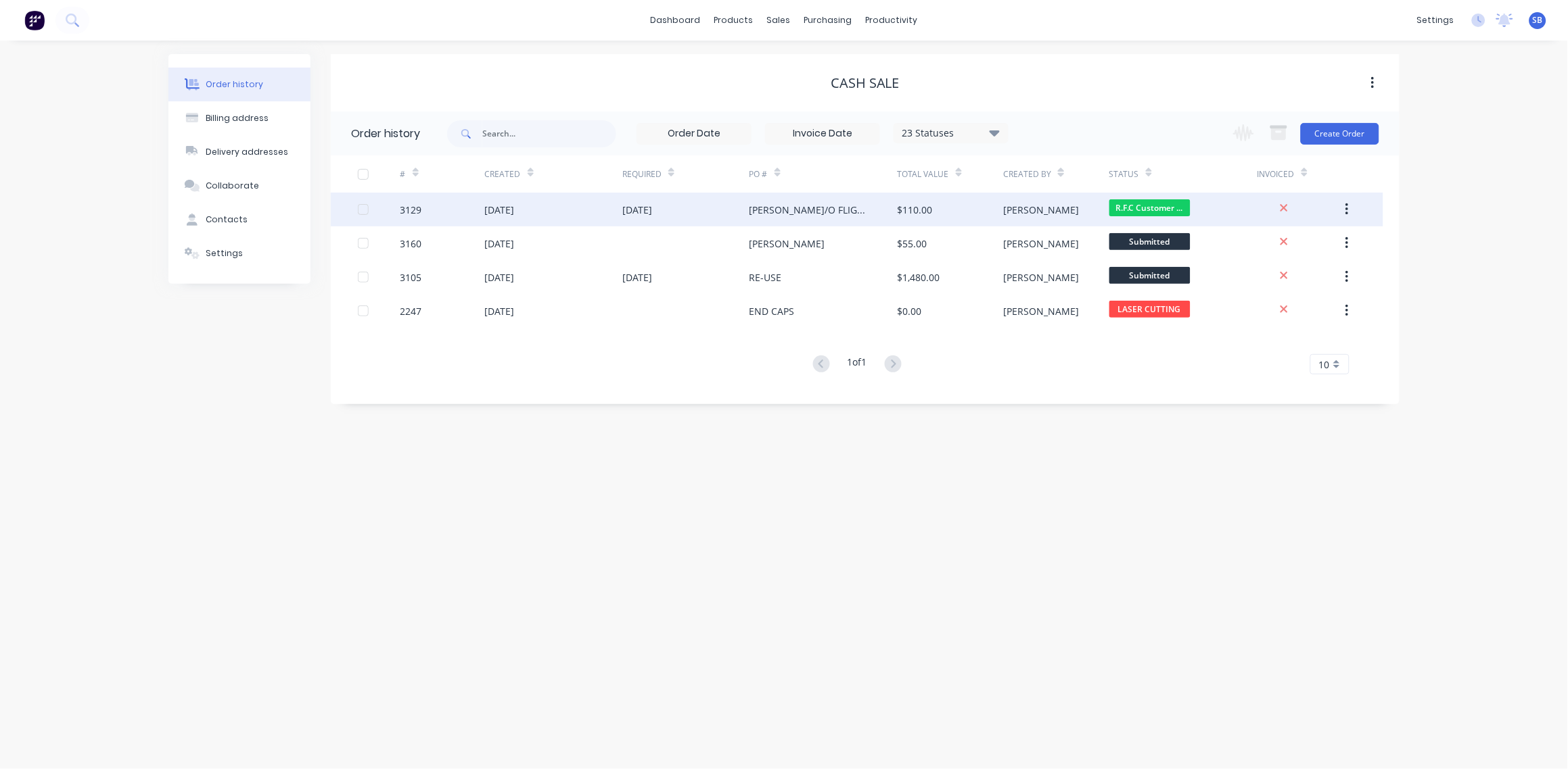
click at [405, 205] on div "3129" at bounding box center [411, 210] width 22 height 15
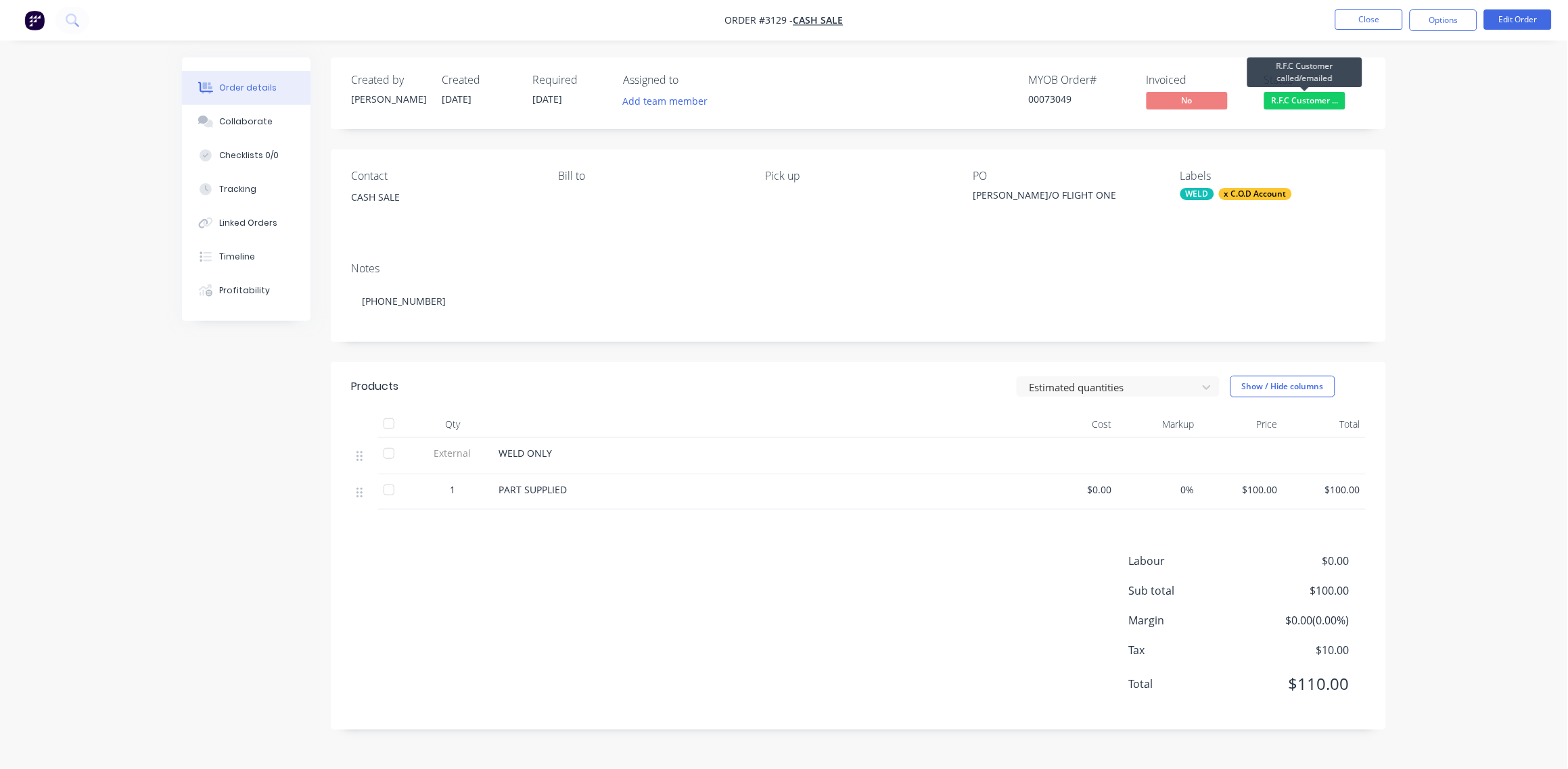
click at [1307, 100] on span "R.F.C Customer ..." at bounding box center [1305, 100] width 81 height 17
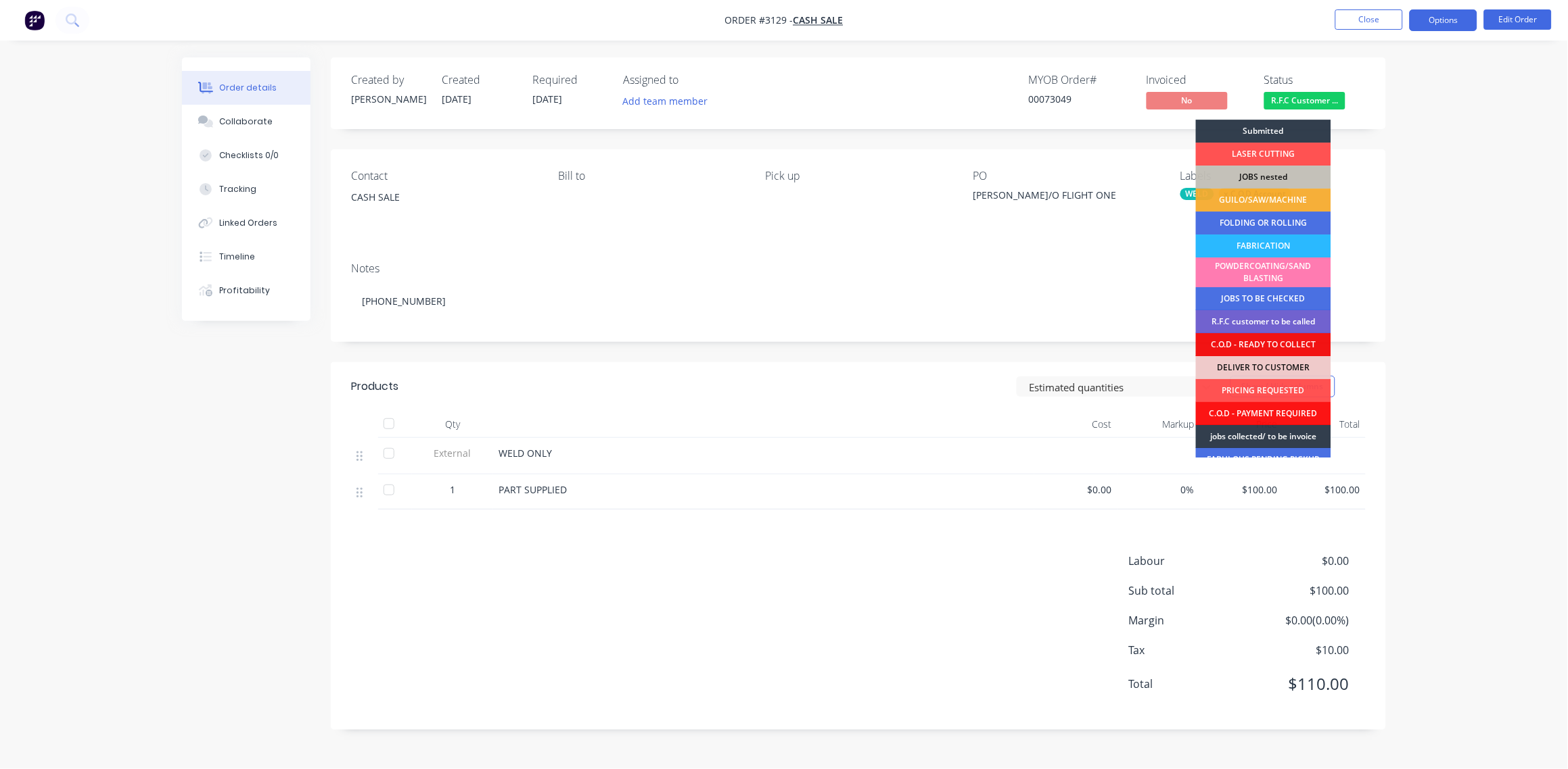
click at [1456, 23] on button "Options" at bounding box center [1444, 20] width 68 height 22
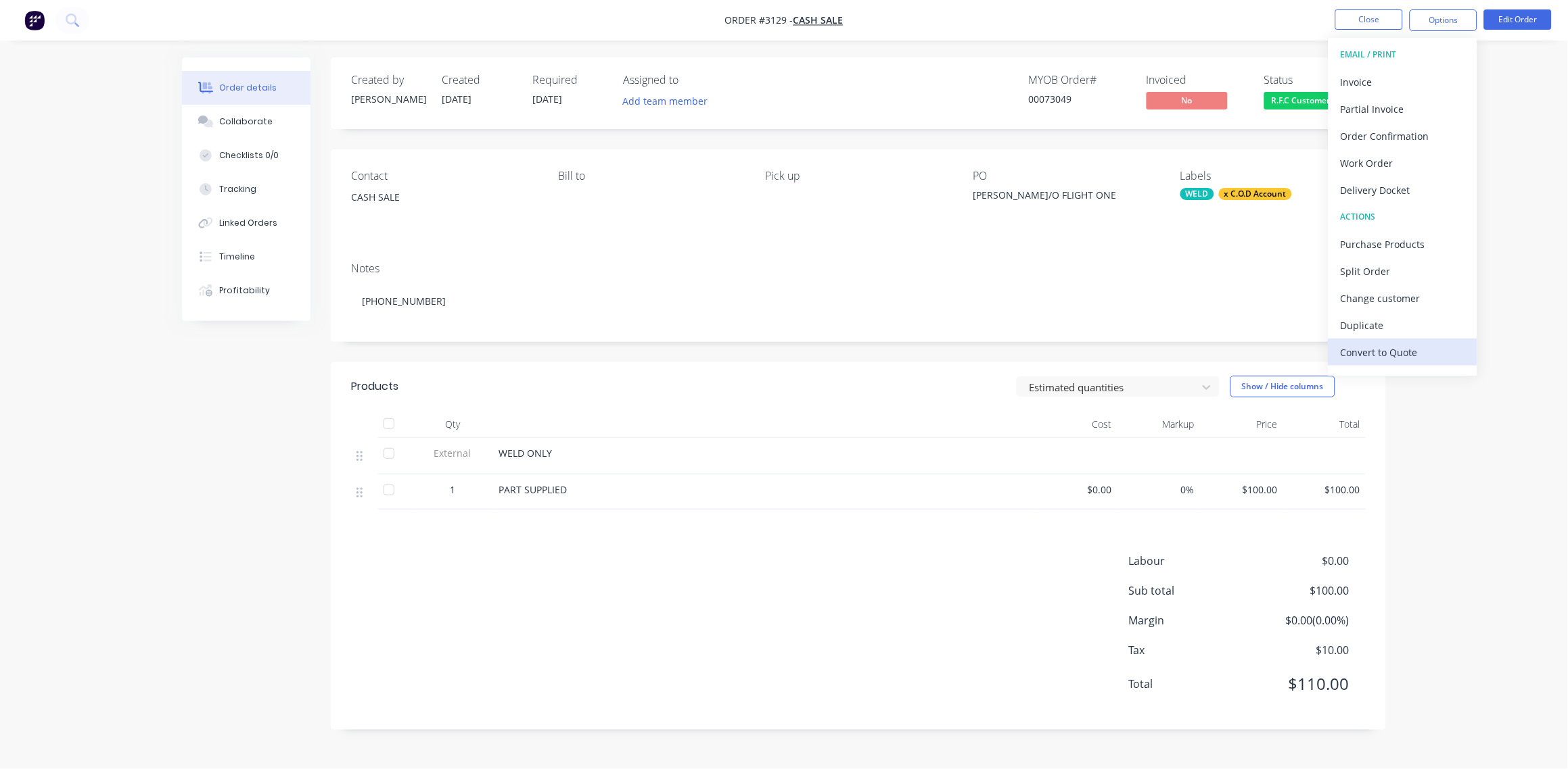
click at [1401, 356] on div "Convert to Quote" at bounding box center [1403, 352] width 125 height 19
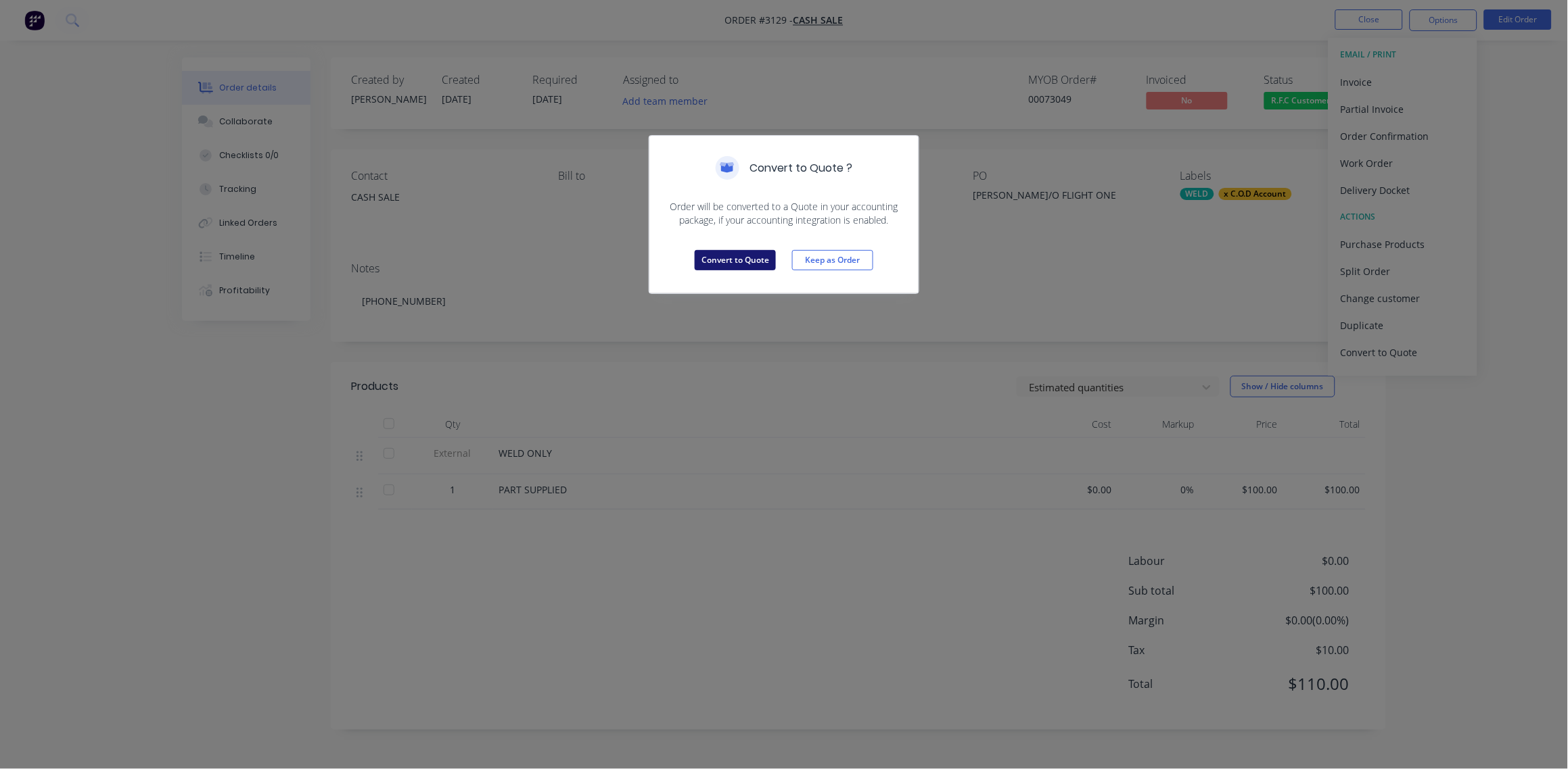
click at [749, 254] on button "Convert to Quote" at bounding box center [735, 260] width 81 height 20
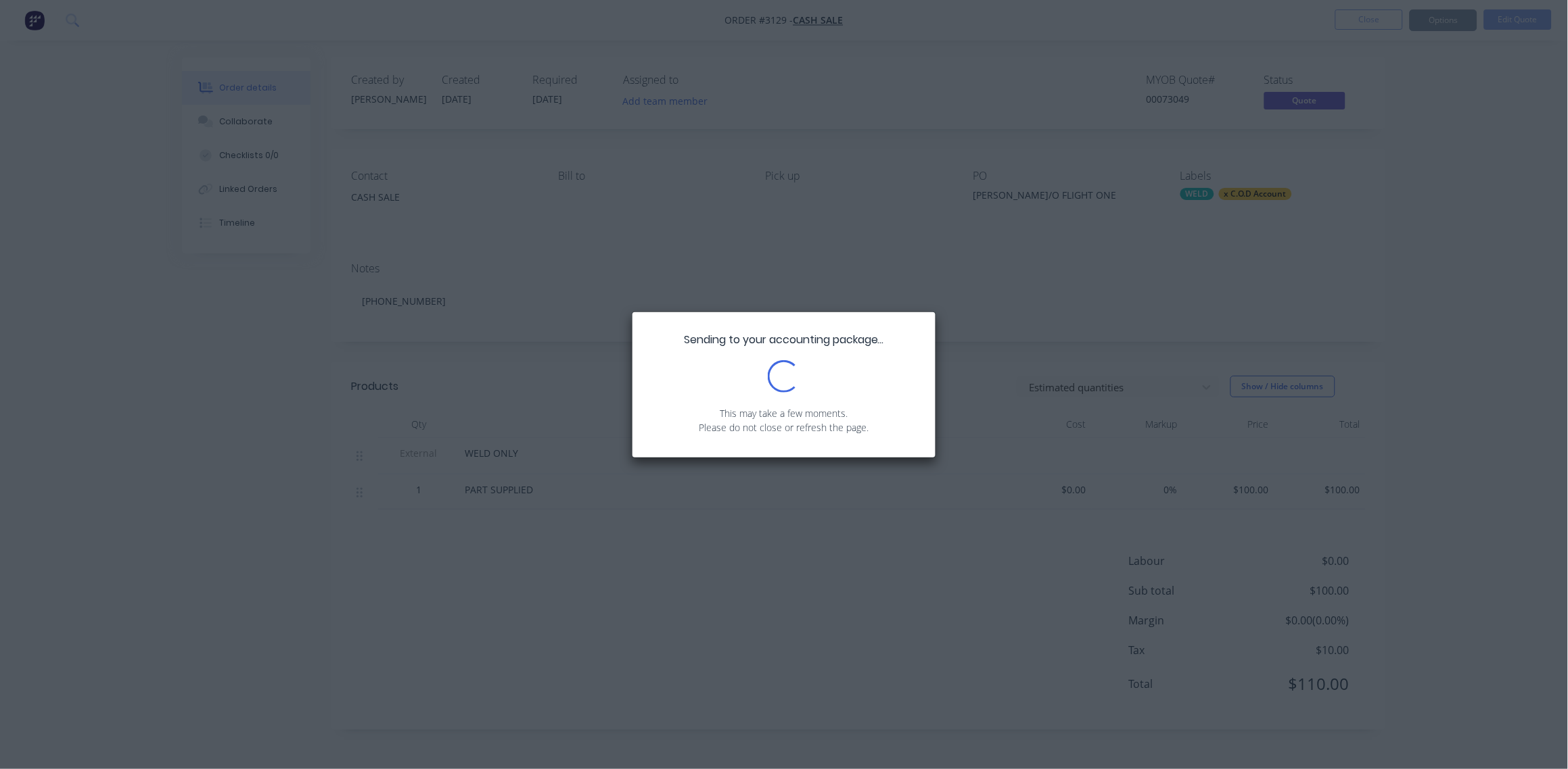
click at [749, 254] on div "Sending to your accounting package... Loading... This may take a few moments. P…" at bounding box center [784, 384] width 1568 height 769
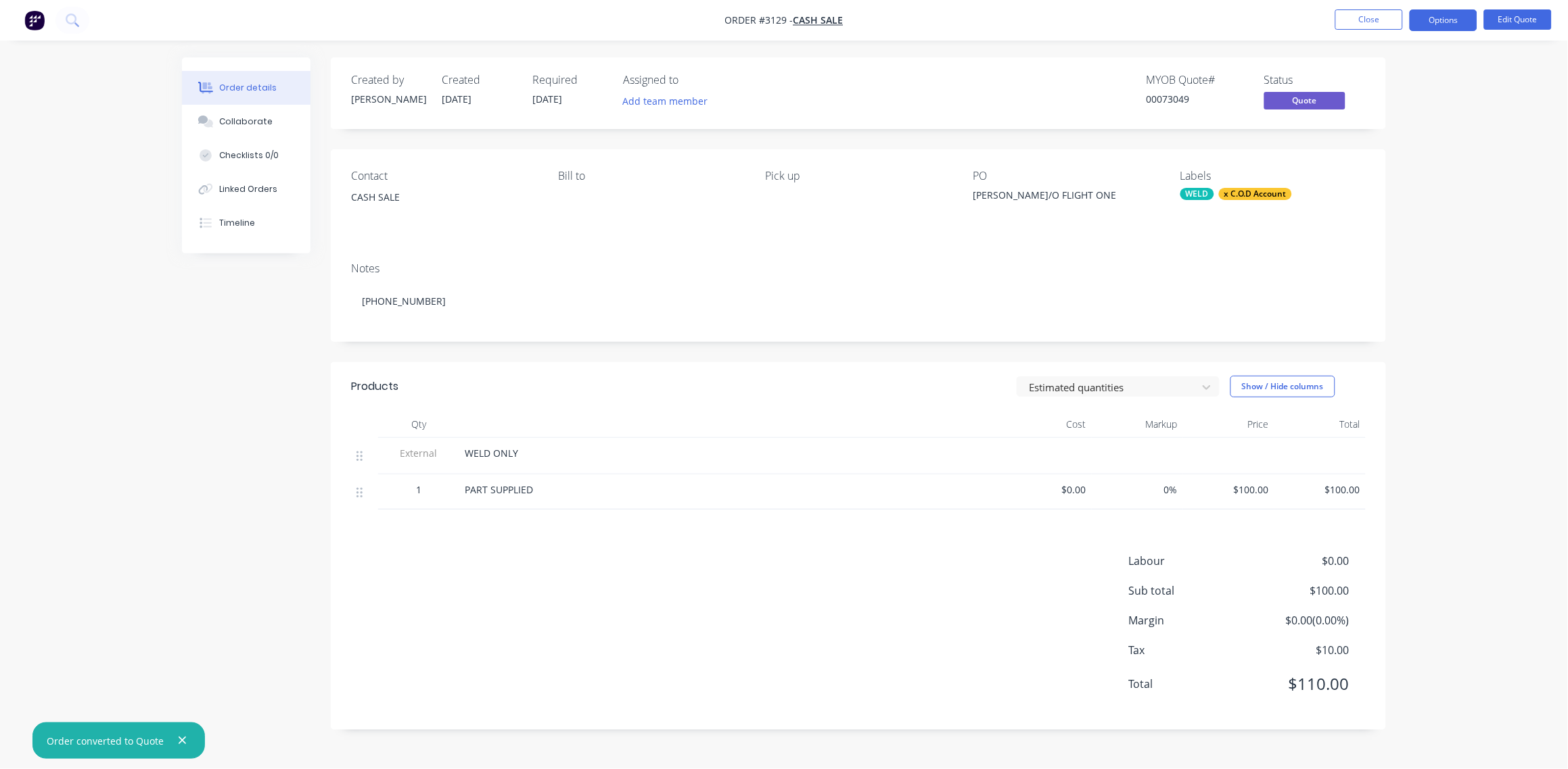
click at [1455, 6] on nav "Order #3129 - Cash Sale Close Options Edit Quote" at bounding box center [784, 20] width 1568 height 40
click at [1451, 15] on button "Options" at bounding box center [1444, 20] width 68 height 22
click at [1385, 301] on div "Archive" at bounding box center [1403, 299] width 125 height 19
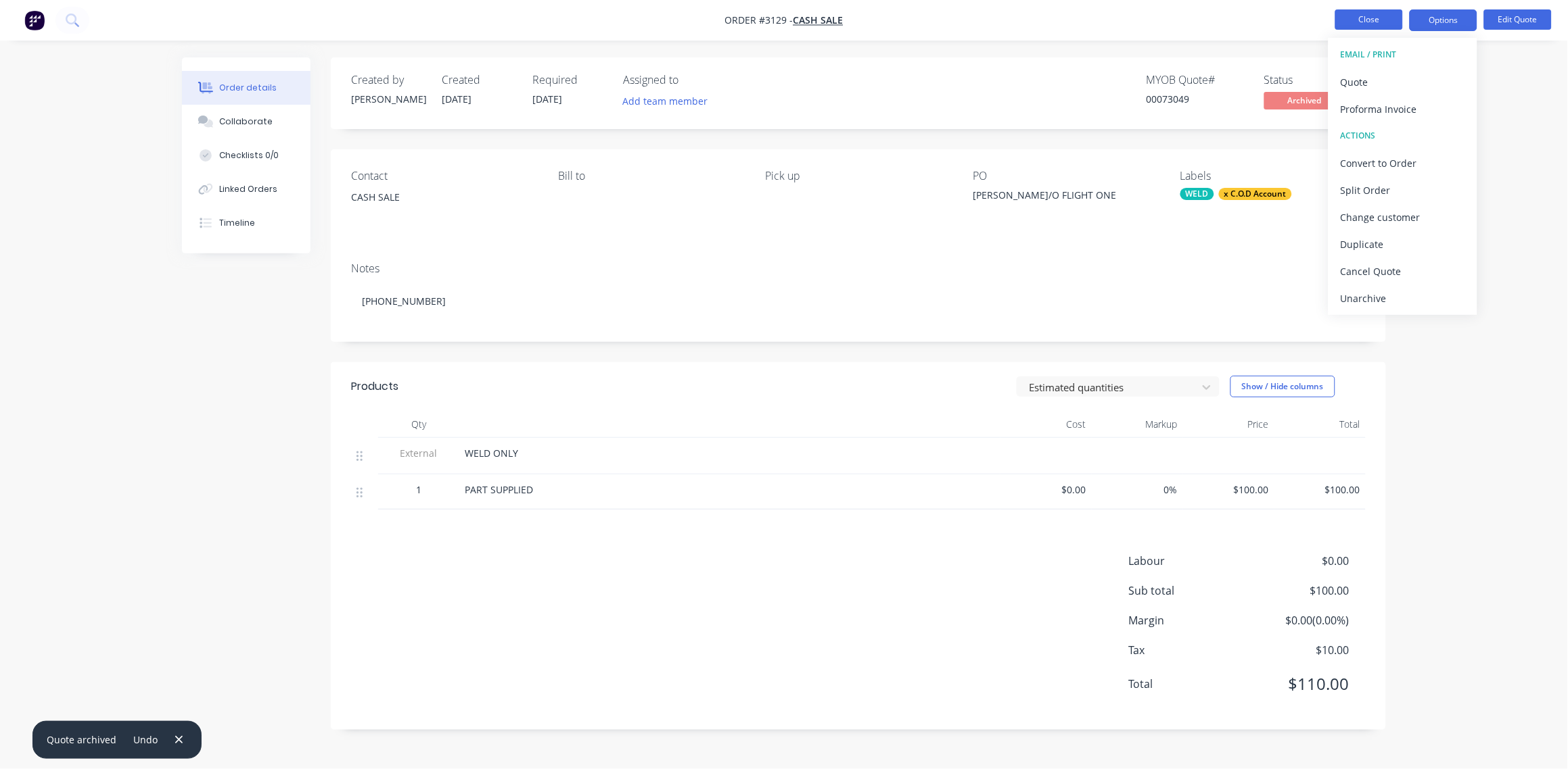
click at [1365, 18] on button "Close" at bounding box center [1370, 19] width 68 height 20
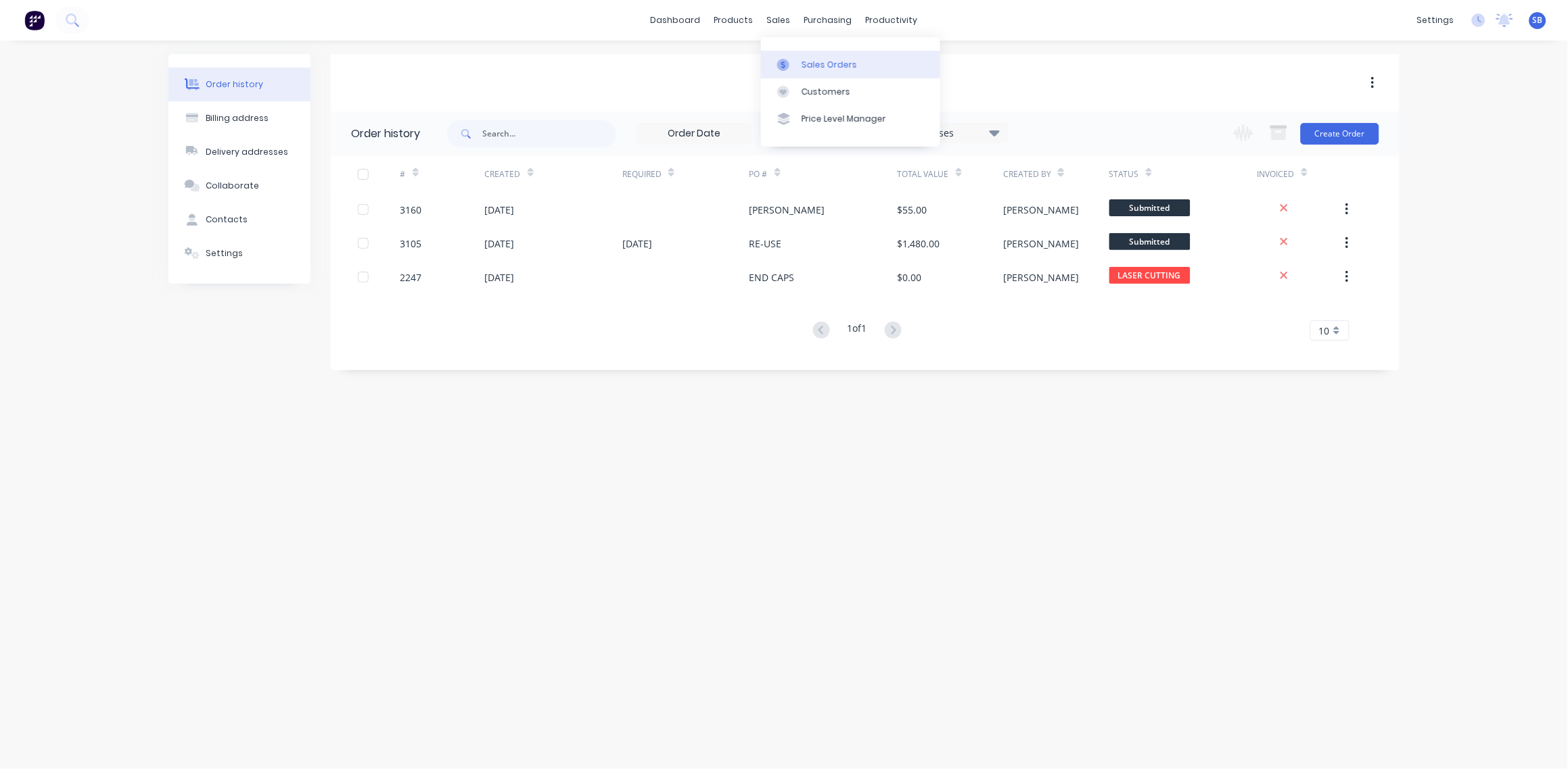
click at [818, 55] on link "Sales Orders" at bounding box center [850, 64] width 179 height 27
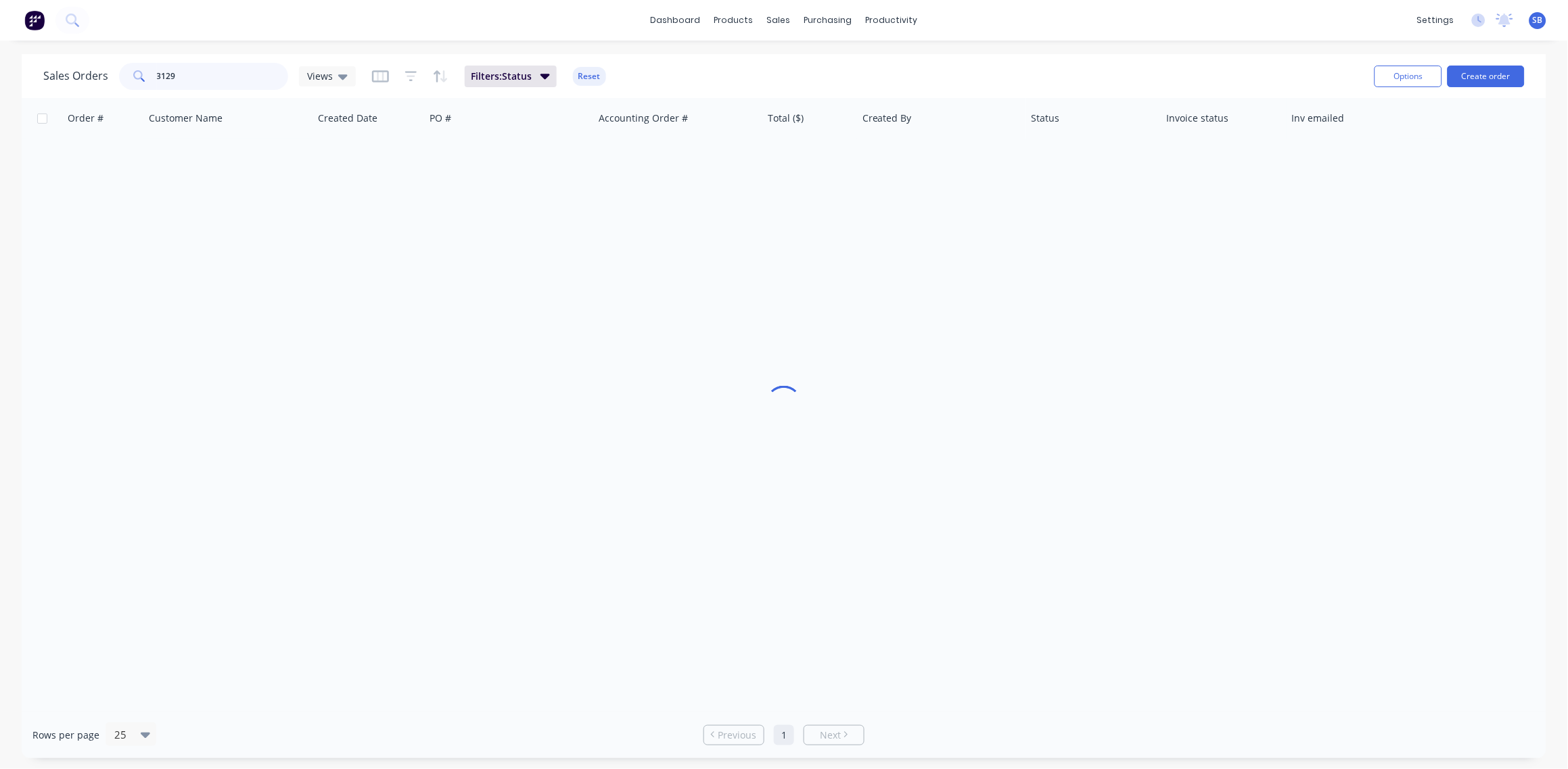
drag, startPoint x: 186, startPoint y: 72, endPoint x: 9, endPoint y: 90, distance: 177.9
click at [9, 90] on div "Sales Orders 3129 Views Filters: Status Reset Options Create order Order # Cust…" at bounding box center [784, 406] width 1568 height 704
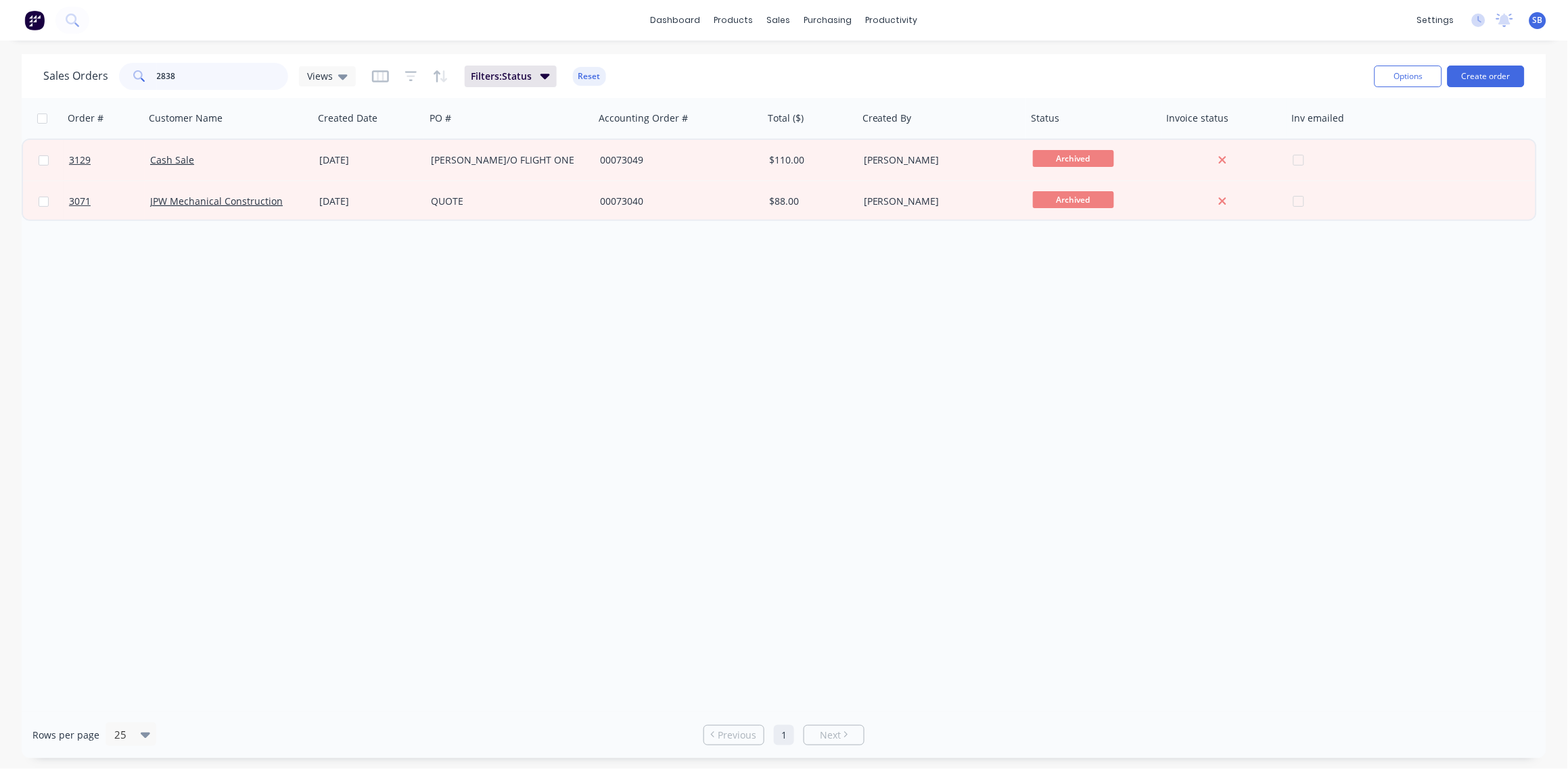
type input "2838"
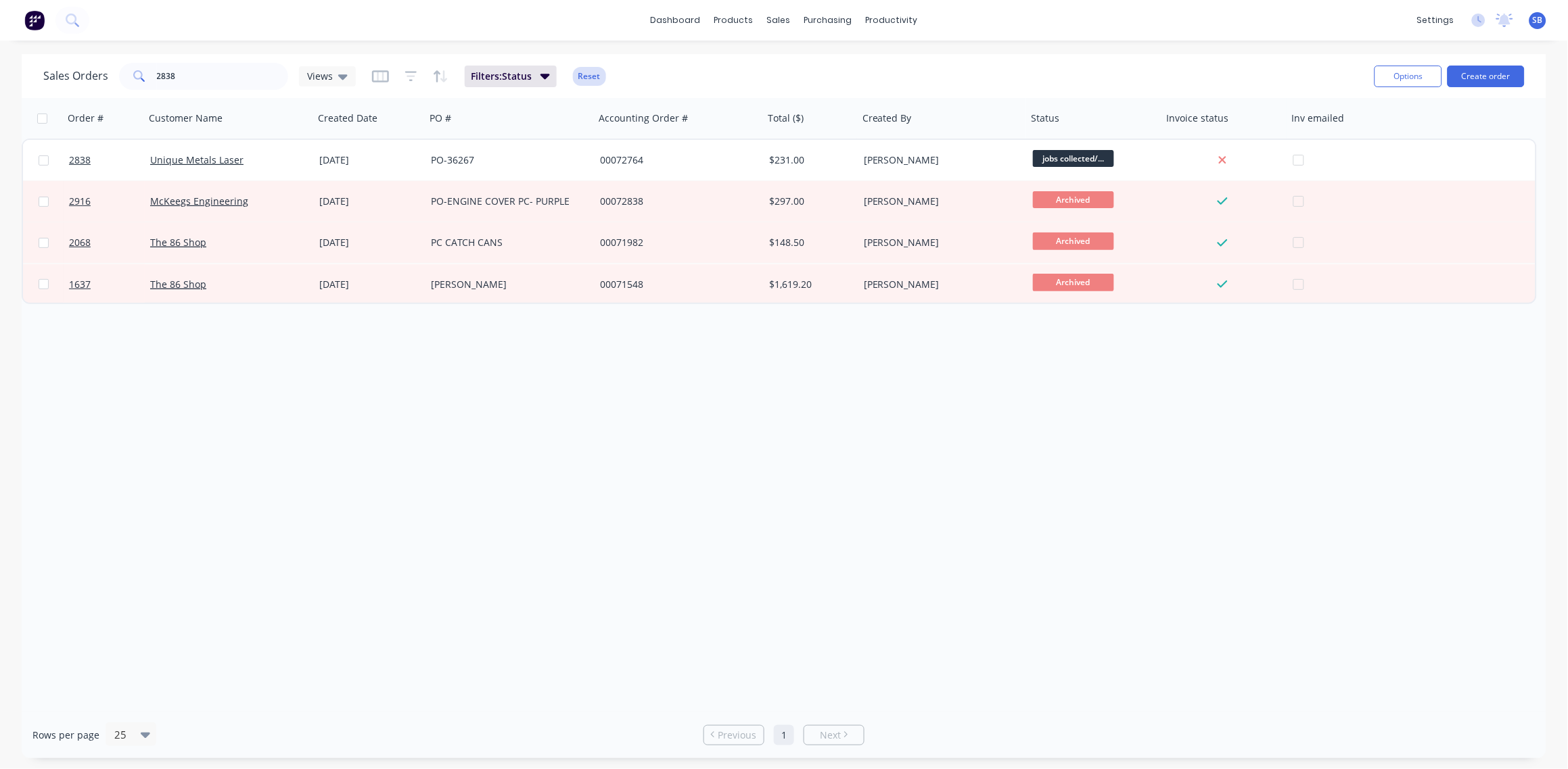
click at [586, 70] on button "Reset" at bounding box center [589, 76] width 33 height 19
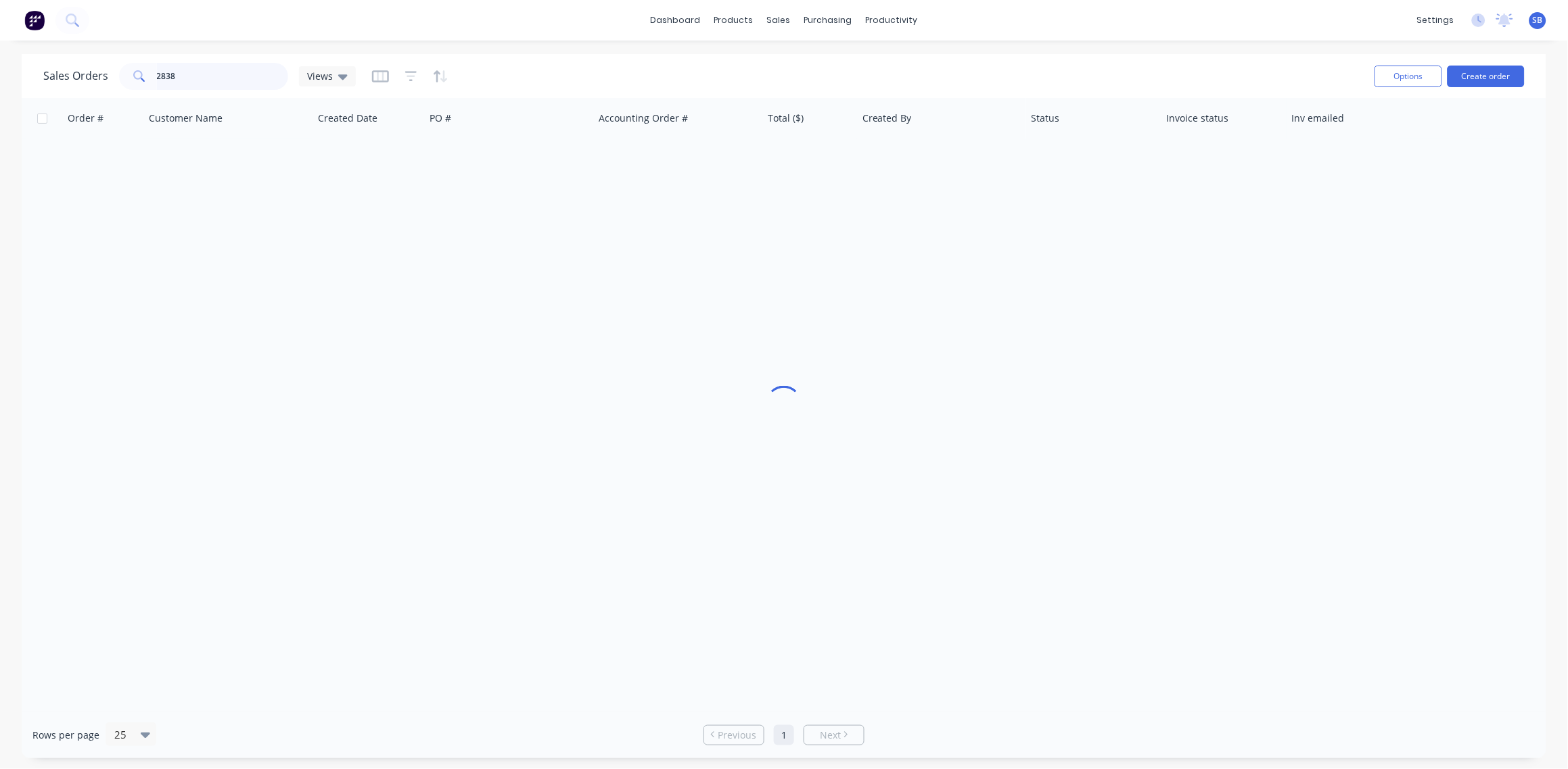
click at [200, 71] on input "2838" at bounding box center [223, 76] width 132 height 27
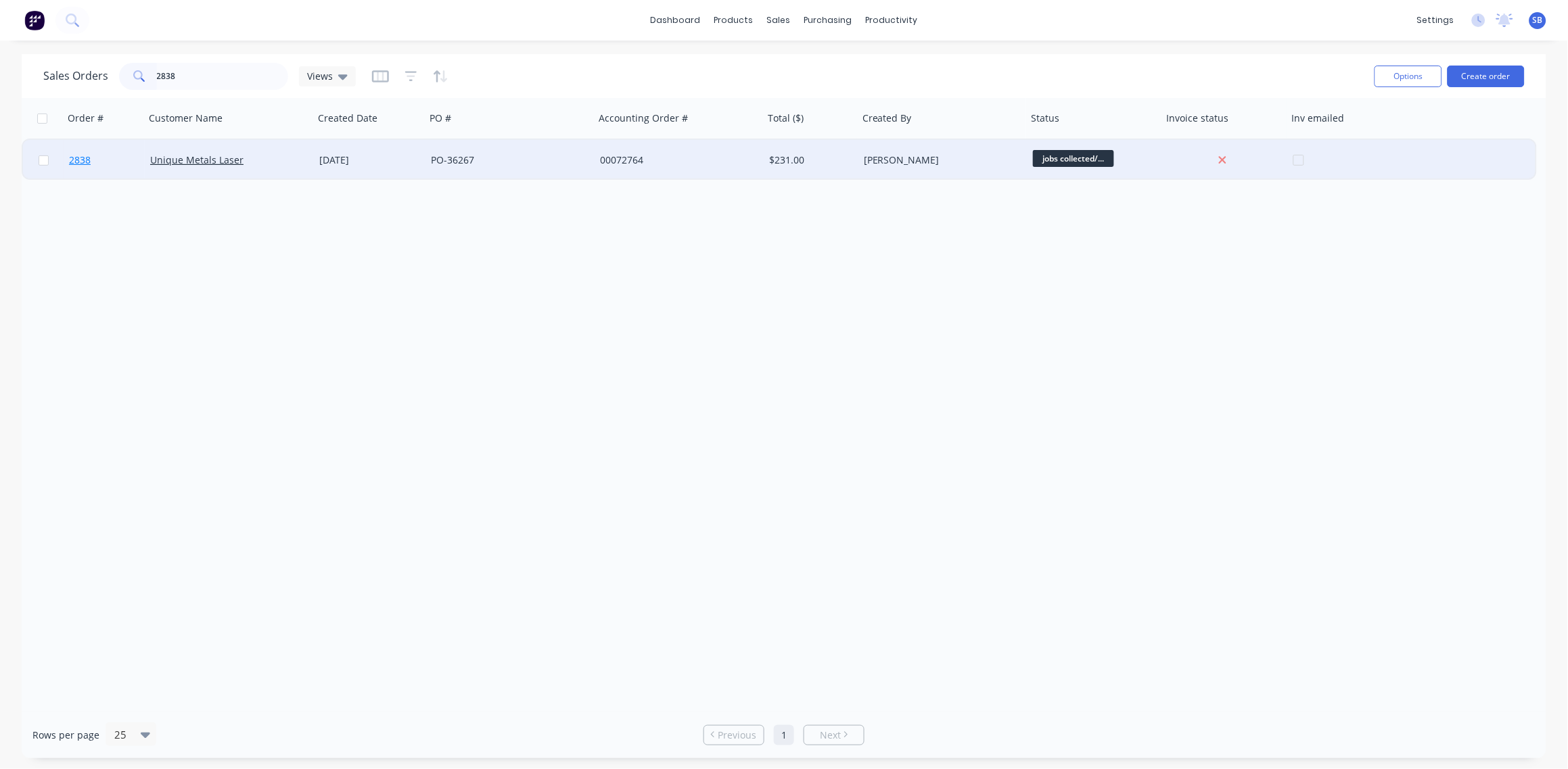
click at [80, 162] on span "2838" at bounding box center [79, 160] width 22 height 14
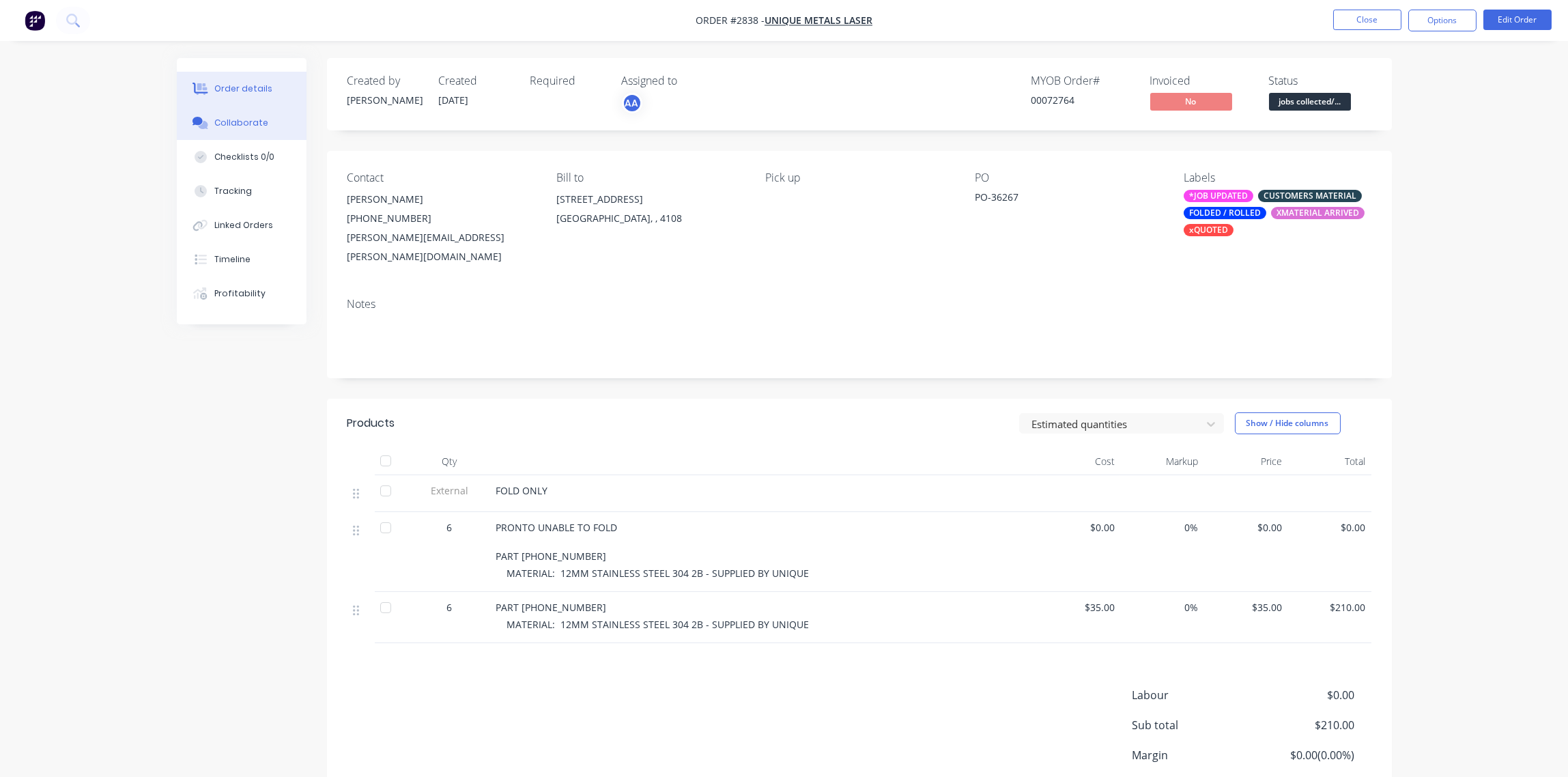
click at [254, 123] on div "Collaborate" at bounding box center [241, 123] width 54 height 12
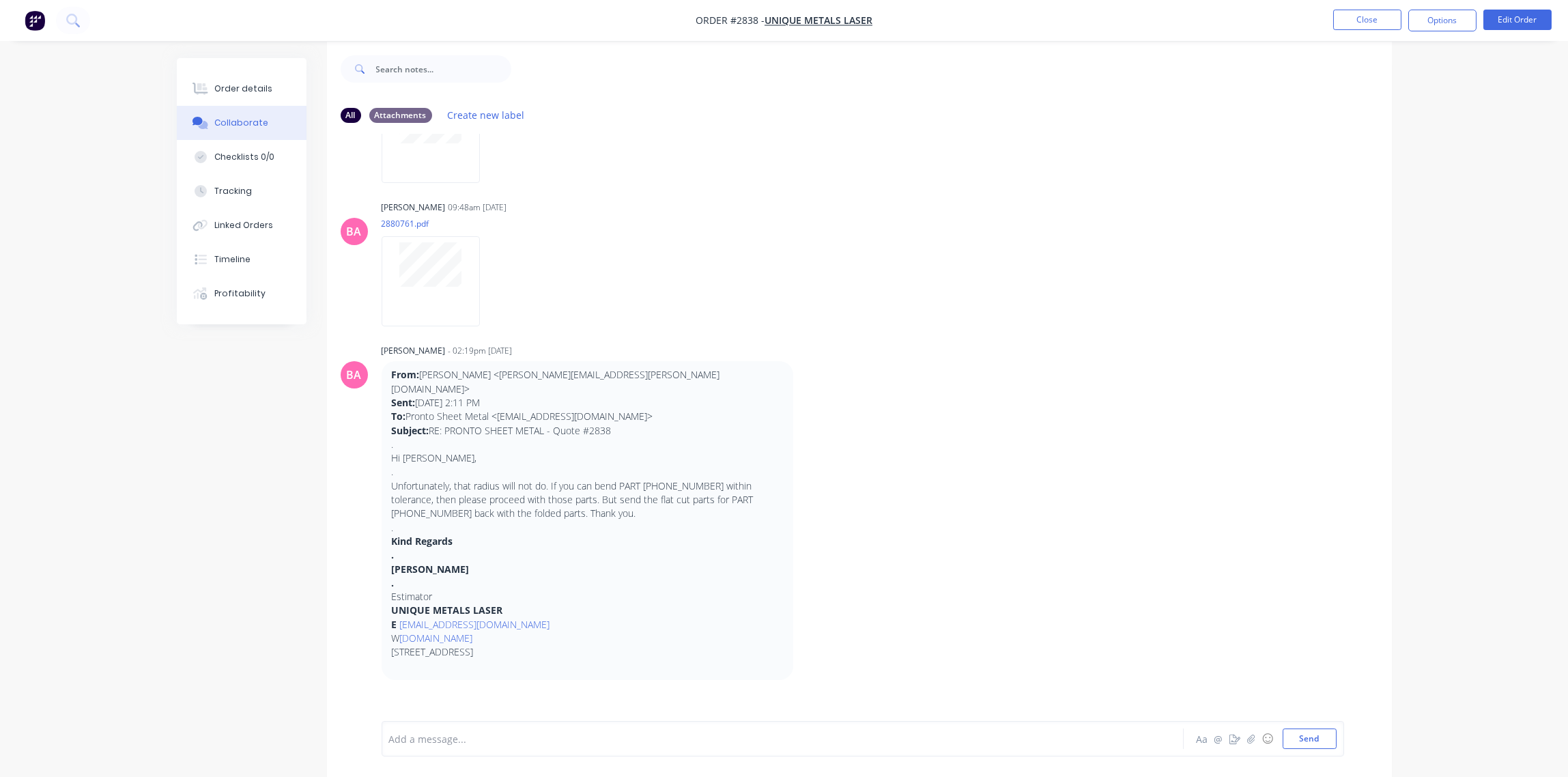
scroll to position [21, 0]
click at [546, 725] on icon "button" at bounding box center [547, 730] width 2 height 12
click at [554, 695] on button "Edit" at bounding box center [597, 707] width 86 height 23
click at [1312, 734] on button "Send" at bounding box center [1310, 739] width 54 height 20
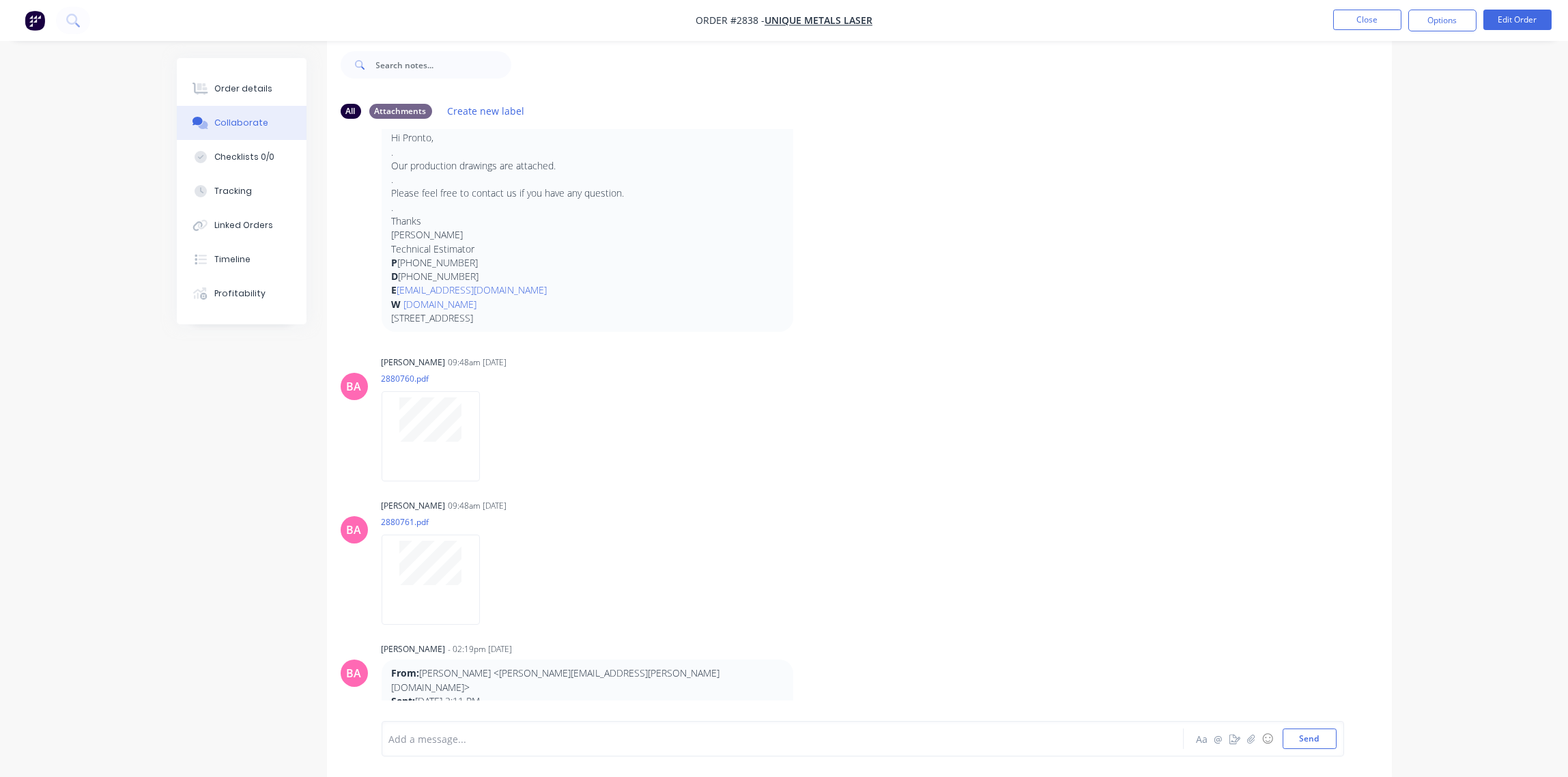
scroll to position [1235, 0]
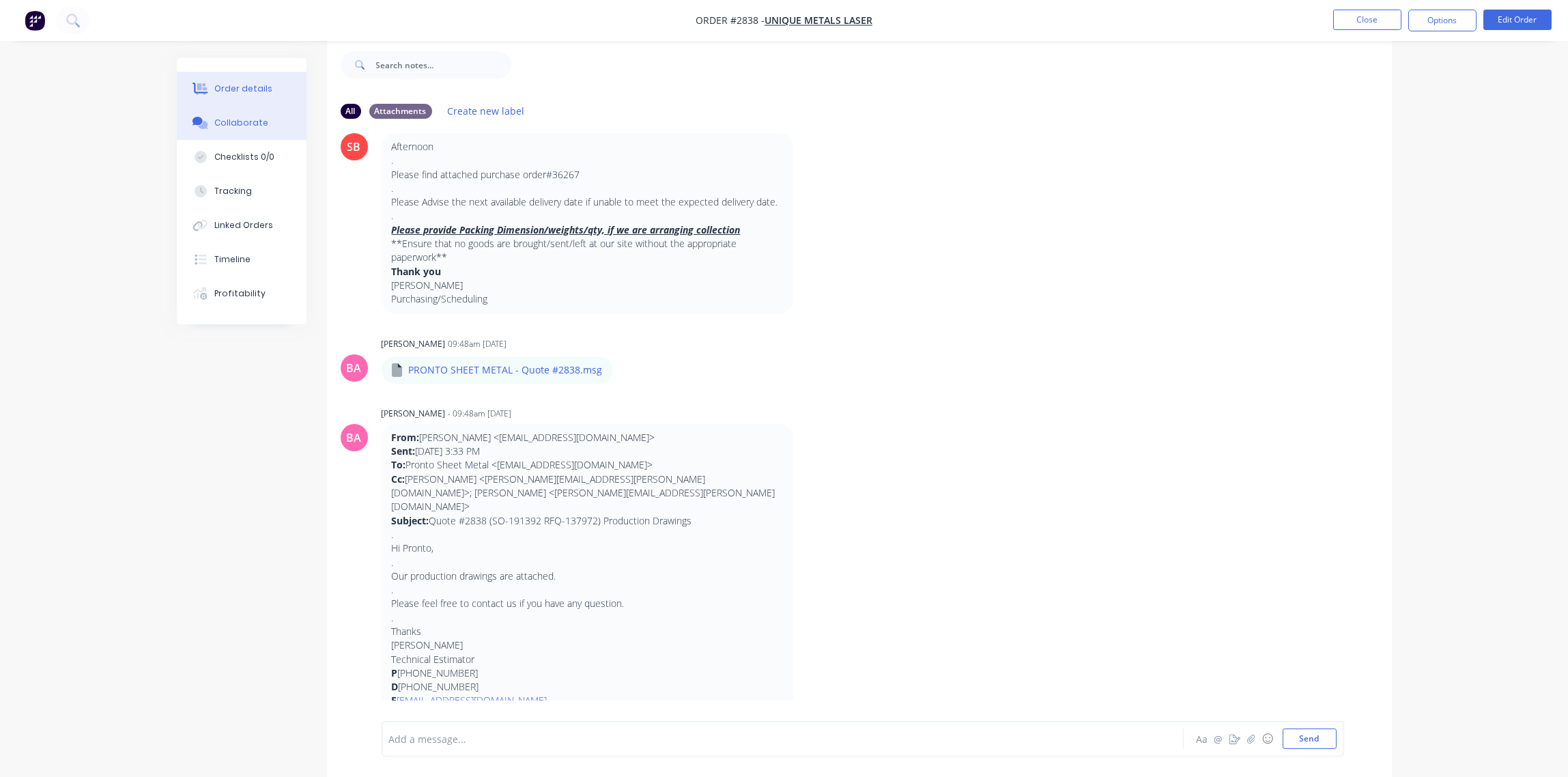
click at [258, 80] on button "Order details" at bounding box center [241, 89] width 130 height 34
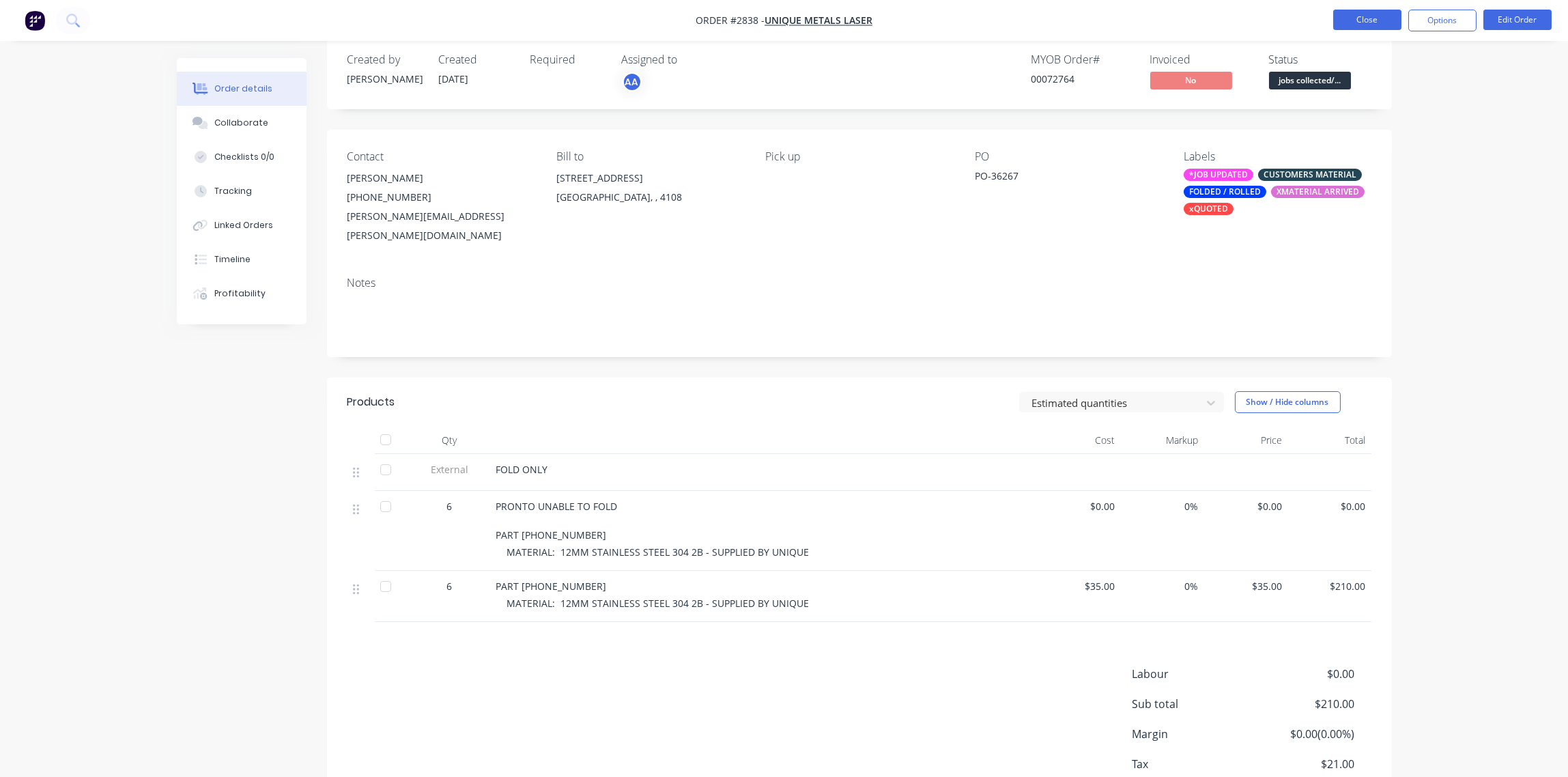
click at [1375, 18] on button "Close" at bounding box center [1368, 20] width 69 height 20
